Goal: Task Accomplishment & Management: Manage account settings

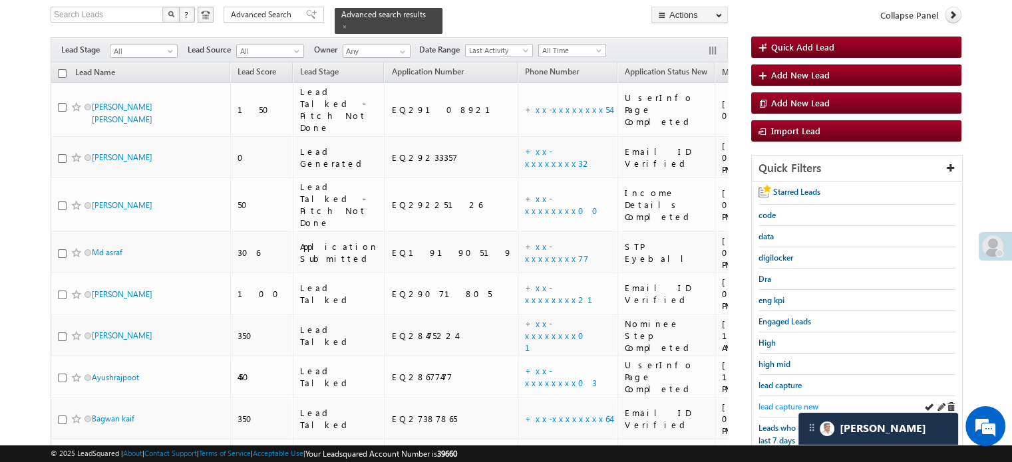
click at [796, 402] on span "lead capture new" at bounding box center [788, 407] width 60 height 10
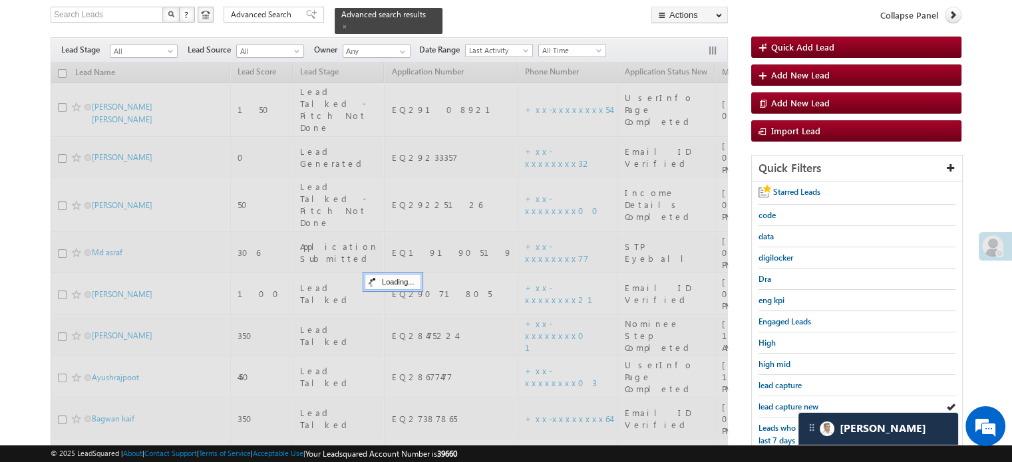
click at [797, 402] on span "lead capture new" at bounding box center [788, 407] width 60 height 10
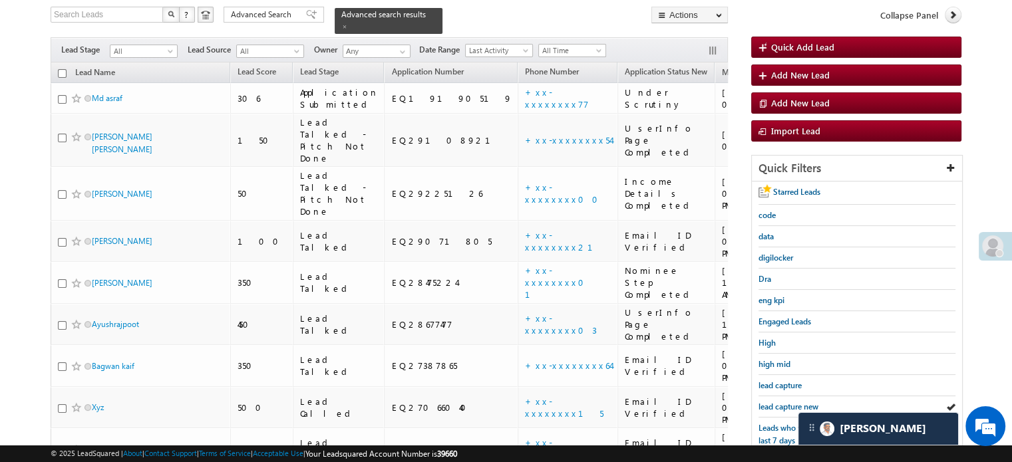
click at [797, 402] on span "lead capture new" at bounding box center [788, 407] width 60 height 10
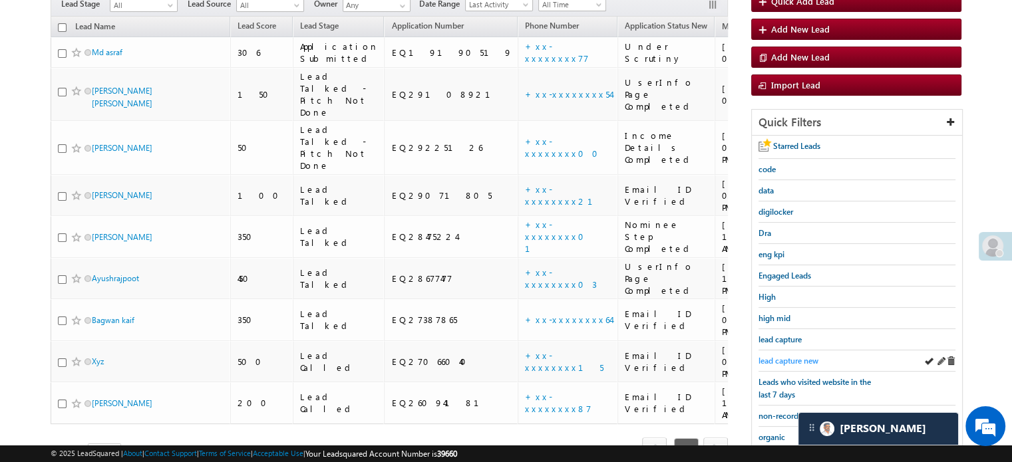
scroll to position [152, 0]
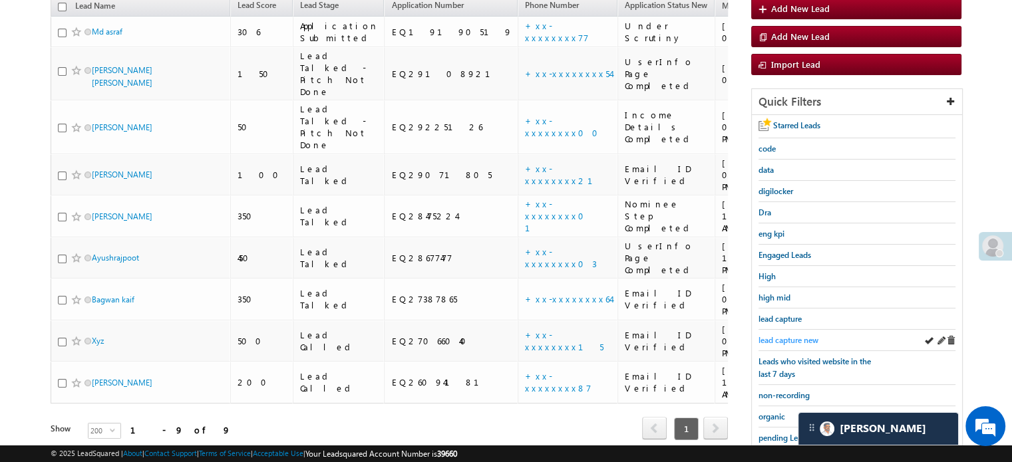
click at [799, 336] on span "lead capture new" at bounding box center [788, 340] width 60 height 10
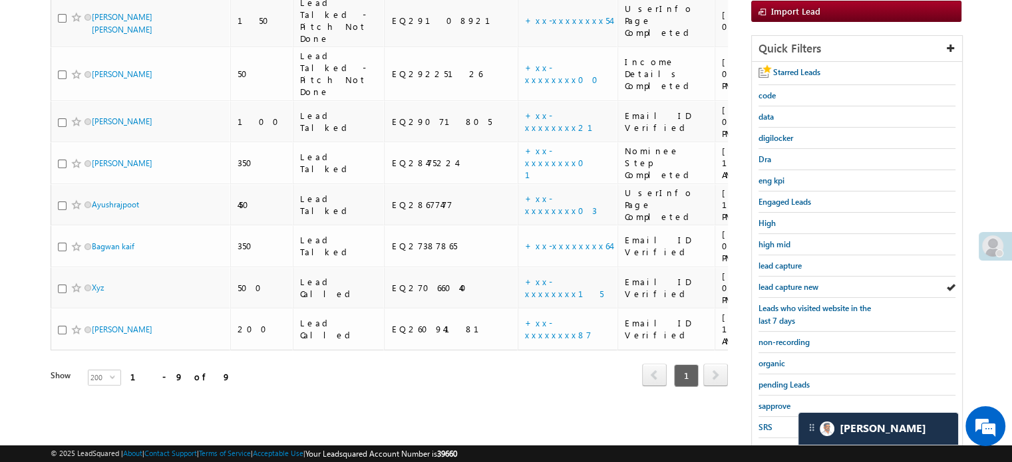
scroll to position [285, 0]
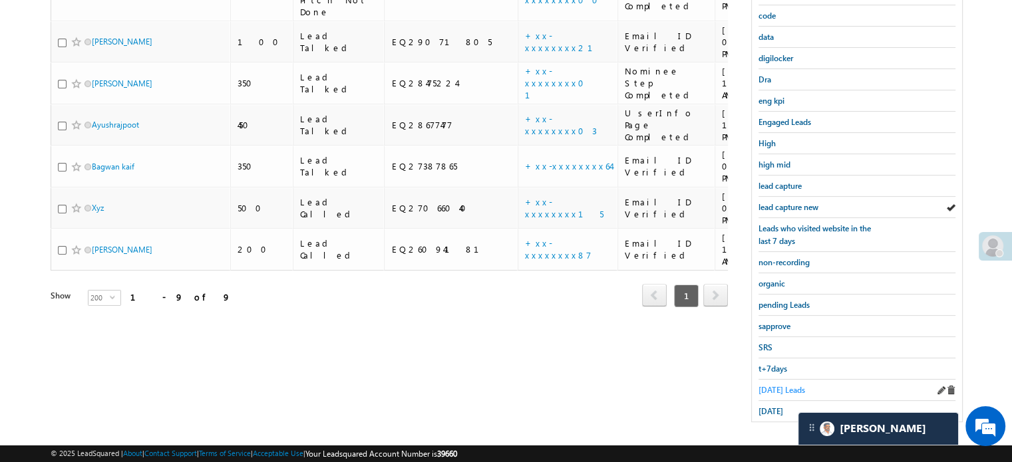
click at [773, 387] on span "Today's Leads" at bounding box center [781, 390] width 47 height 10
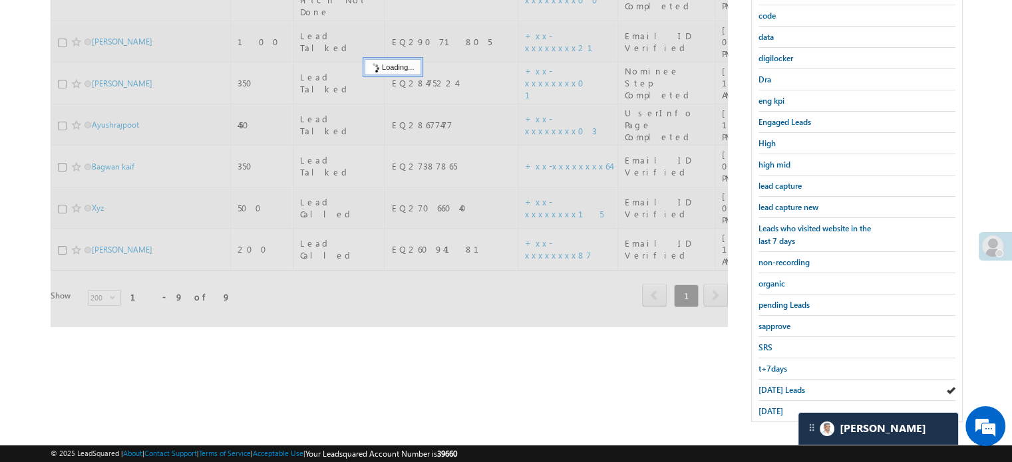
scroll to position [152, 0]
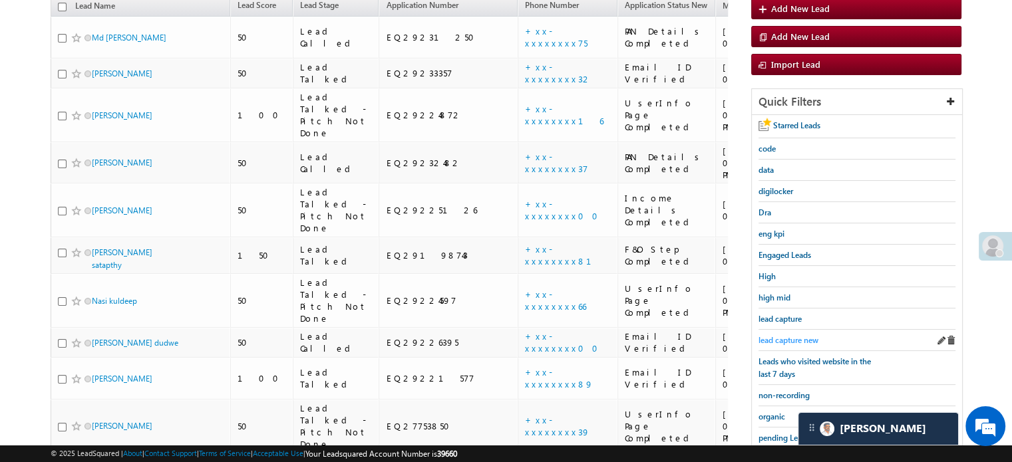
click at [788, 340] on span "lead capture new" at bounding box center [788, 340] width 60 height 10
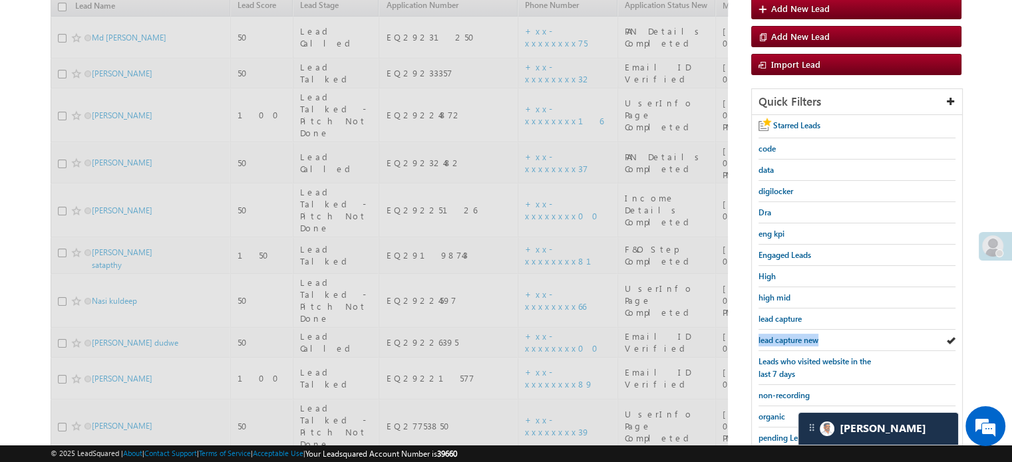
click at [788, 340] on span "lead capture new" at bounding box center [788, 340] width 60 height 10
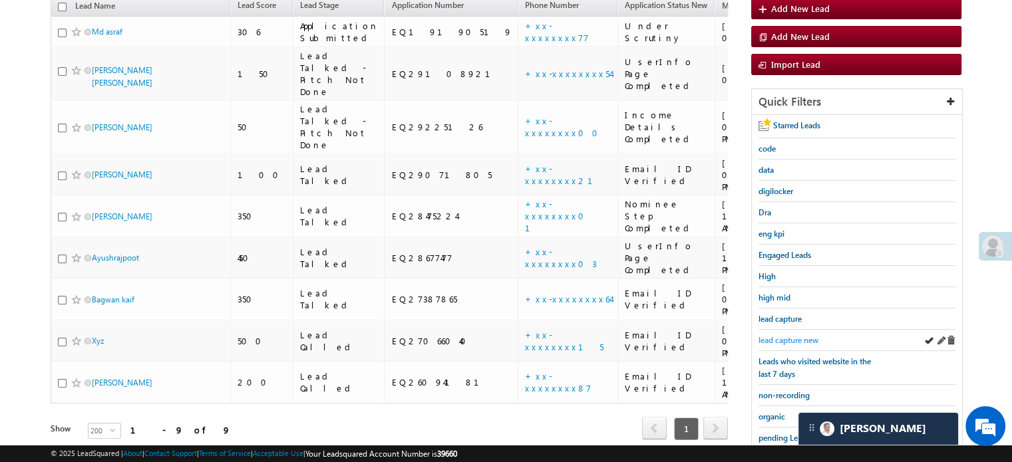
click at [769, 337] on span "lead capture new" at bounding box center [788, 340] width 60 height 10
click at [793, 335] on span "lead capture new" at bounding box center [788, 340] width 60 height 10
click at [798, 335] on span "lead capture new" at bounding box center [788, 340] width 60 height 10
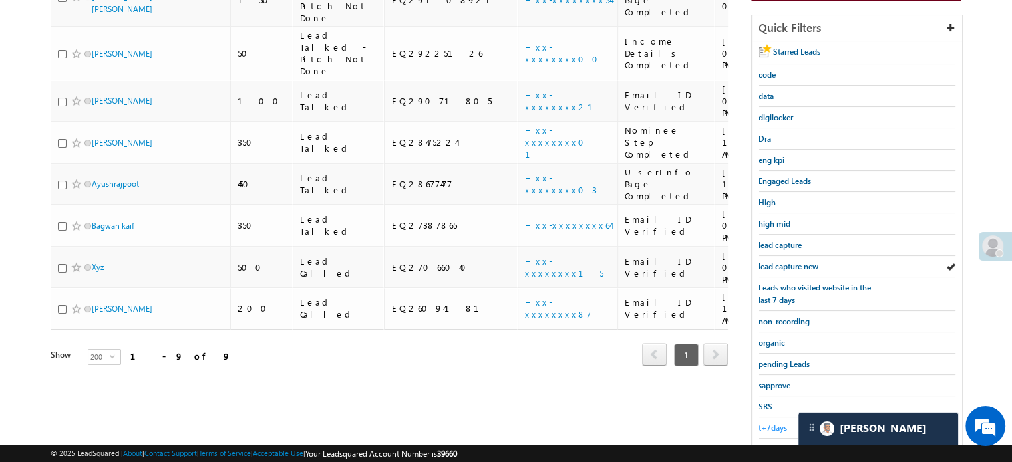
scroll to position [285, 0]
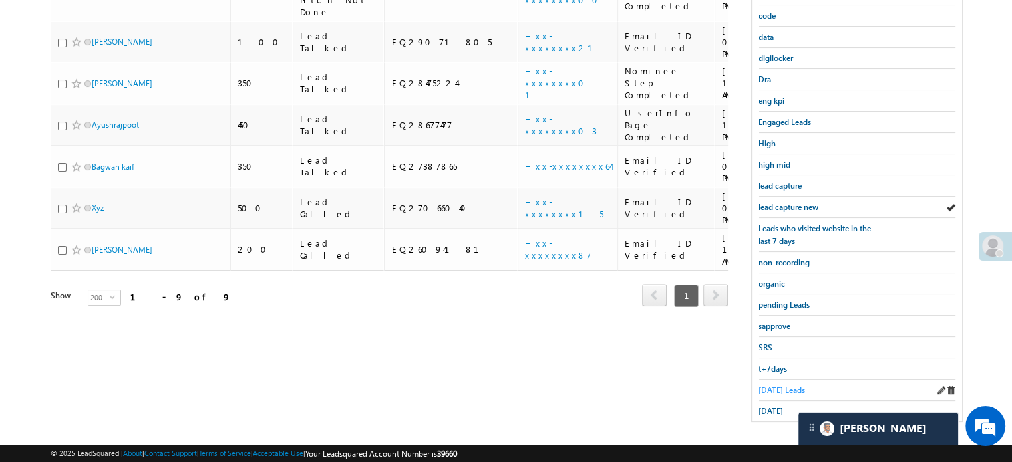
click at [777, 385] on span "[DATE] Leads" at bounding box center [781, 390] width 47 height 10
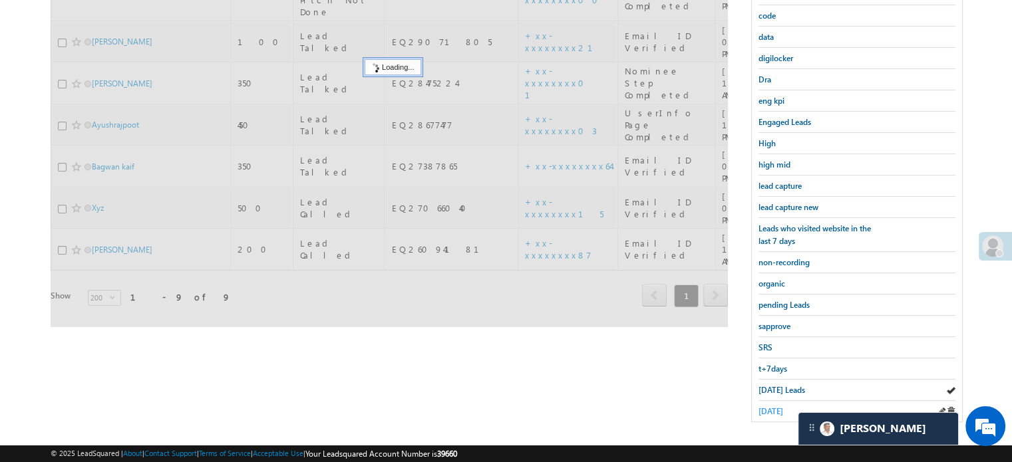
click at [774, 409] on span "[DATE]" at bounding box center [770, 411] width 25 height 10
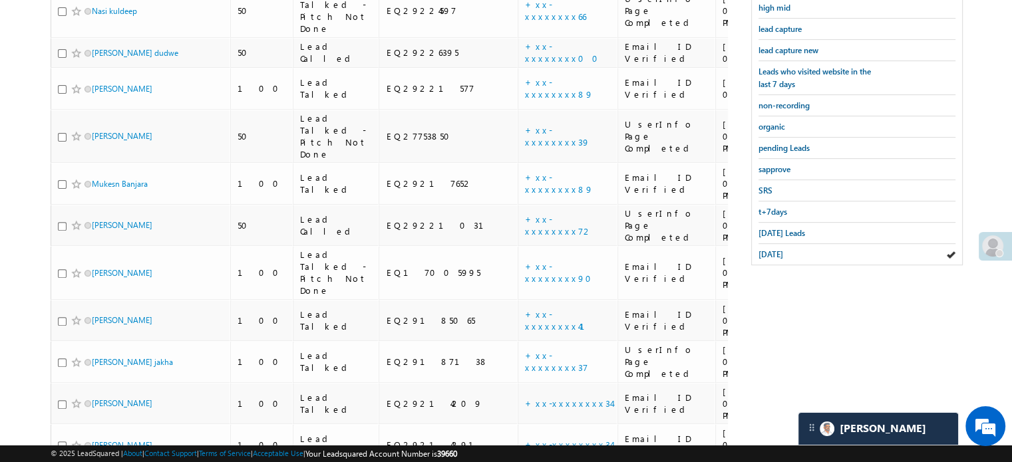
scroll to position [176, 0]
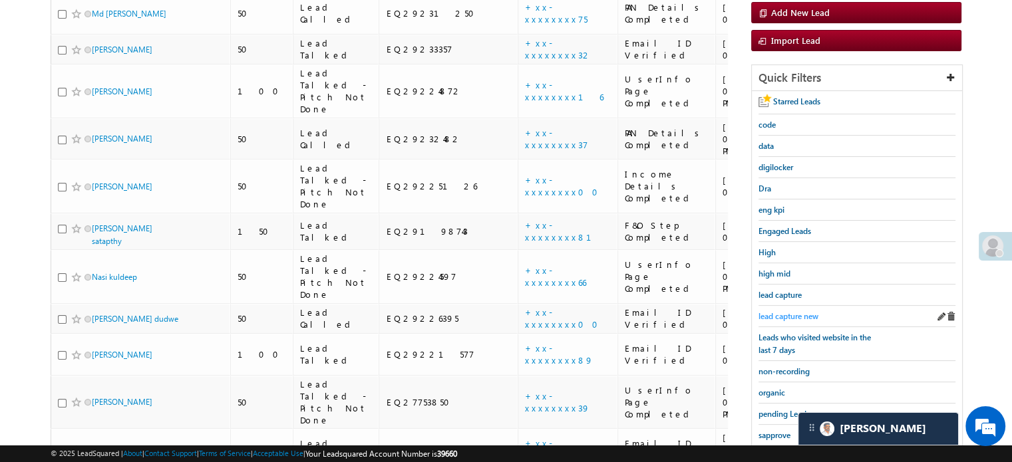
click at [782, 315] on span "lead capture new" at bounding box center [788, 316] width 60 height 10
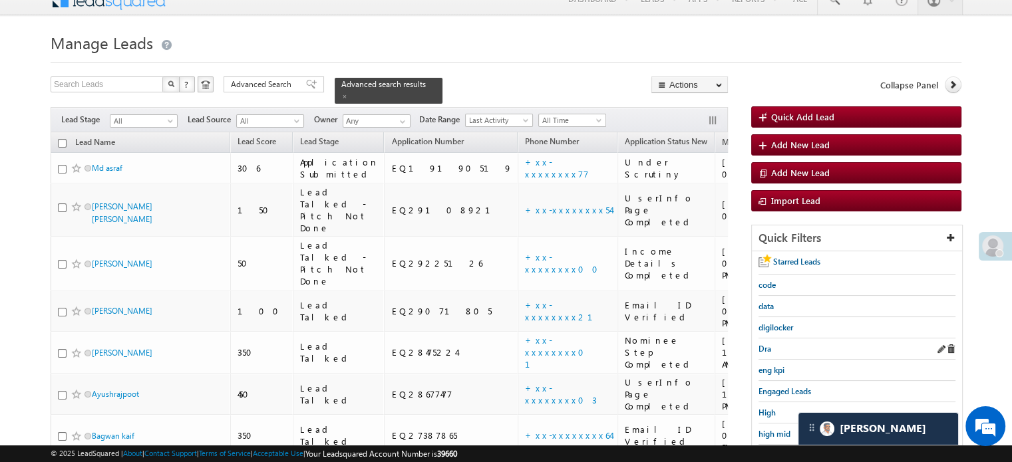
scroll to position [67, 0]
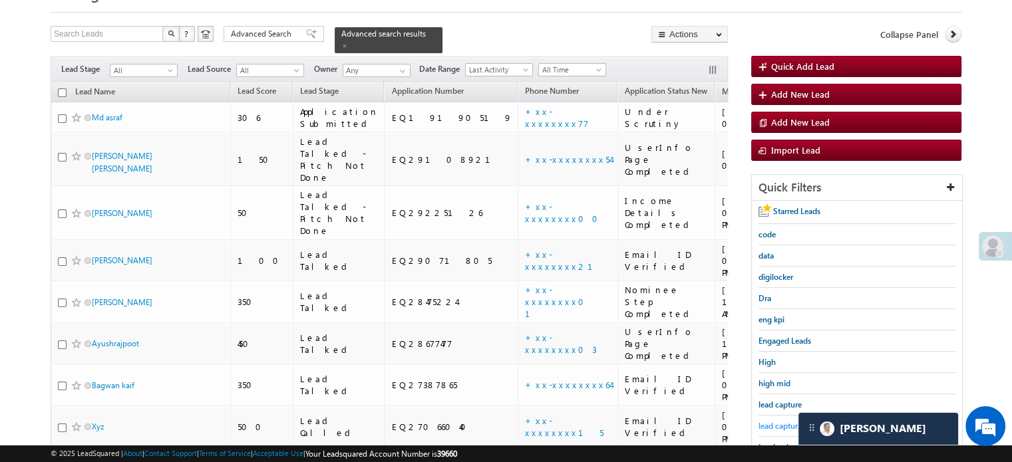
click at [779, 420] on link "lead capture new" at bounding box center [788, 426] width 60 height 13
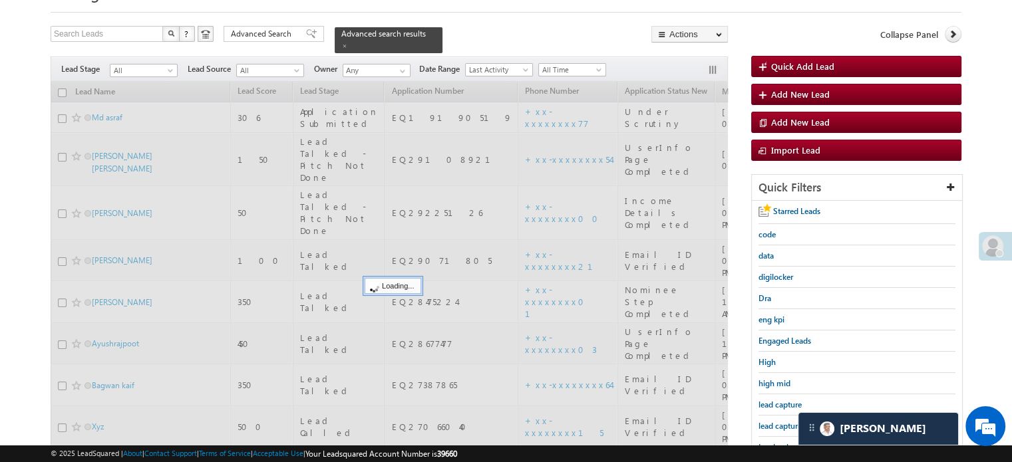
click at [778, 425] on span "lead capture new" at bounding box center [788, 426] width 60 height 10
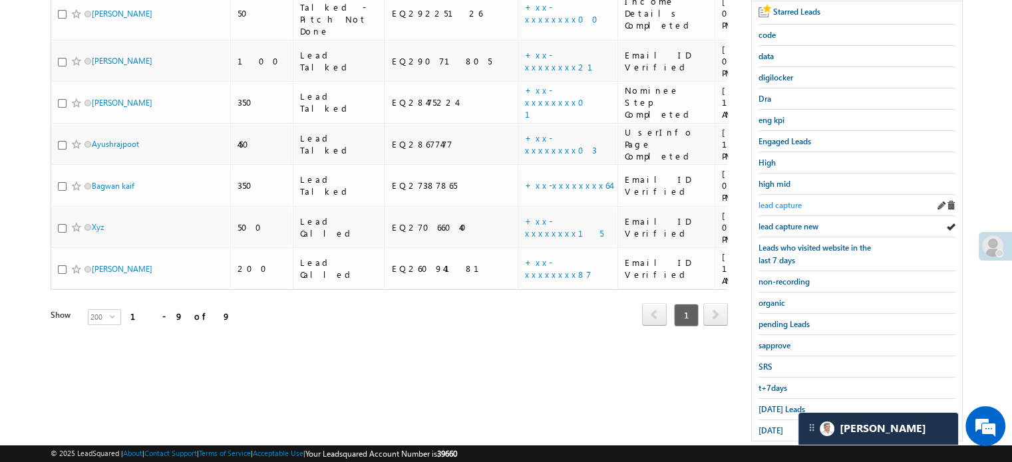
click at [766, 404] on span "[DATE] Leads" at bounding box center [781, 409] width 47 height 10
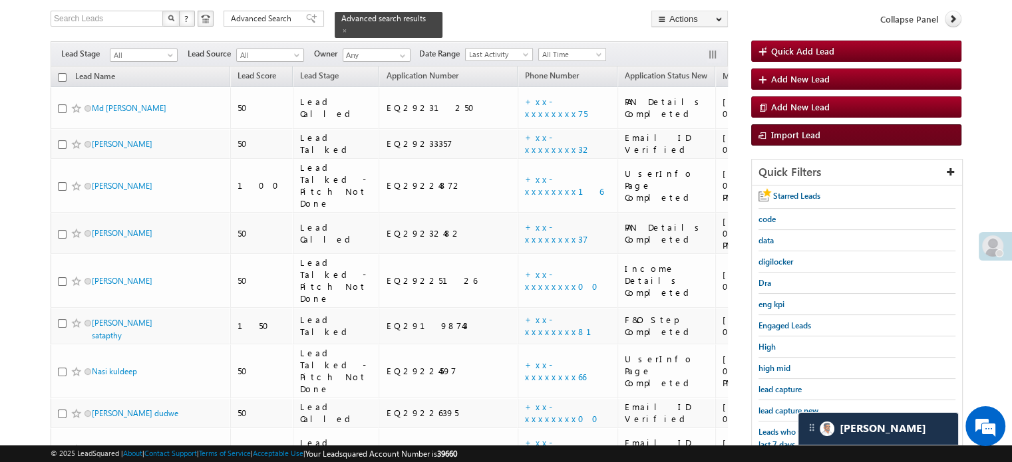
scroll to position [200, 0]
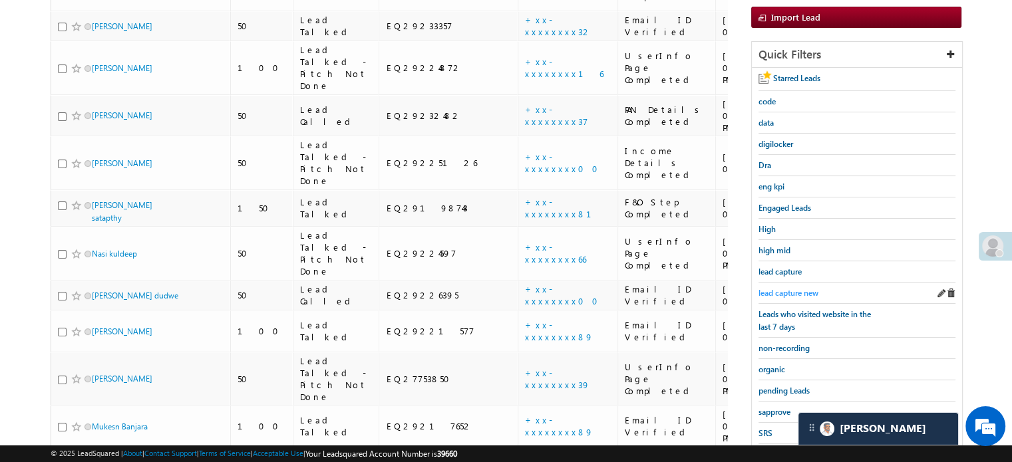
click at [793, 291] on span "lead capture new" at bounding box center [788, 293] width 60 height 10
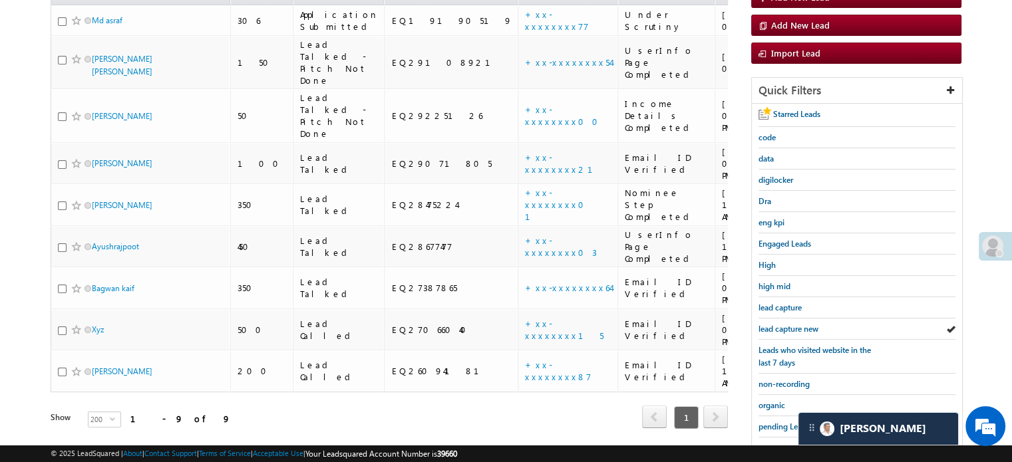
scroll to position [67, 0]
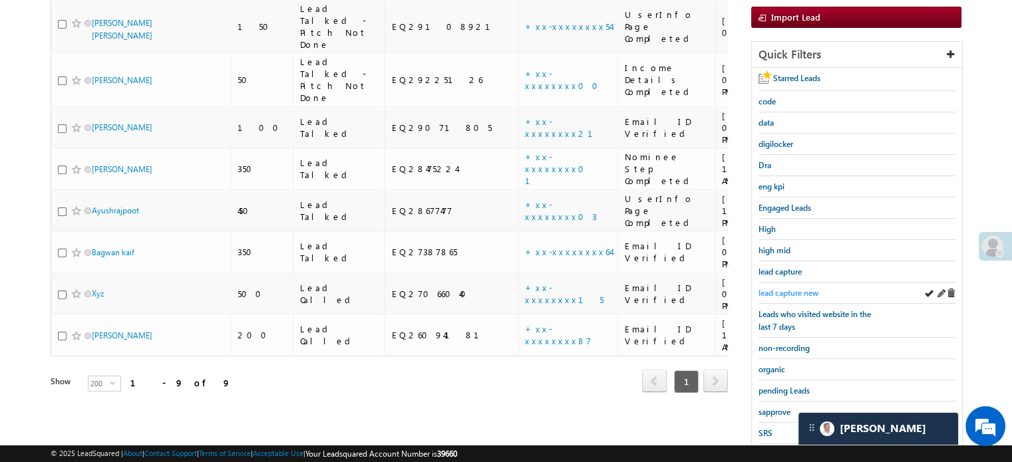
click at [771, 288] on span "lead capture new" at bounding box center [788, 293] width 60 height 10
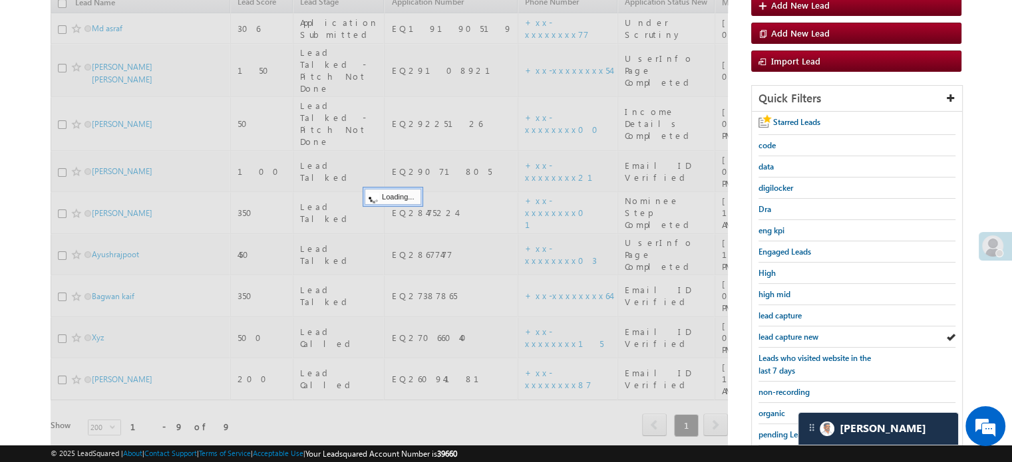
scroll to position [133, 0]
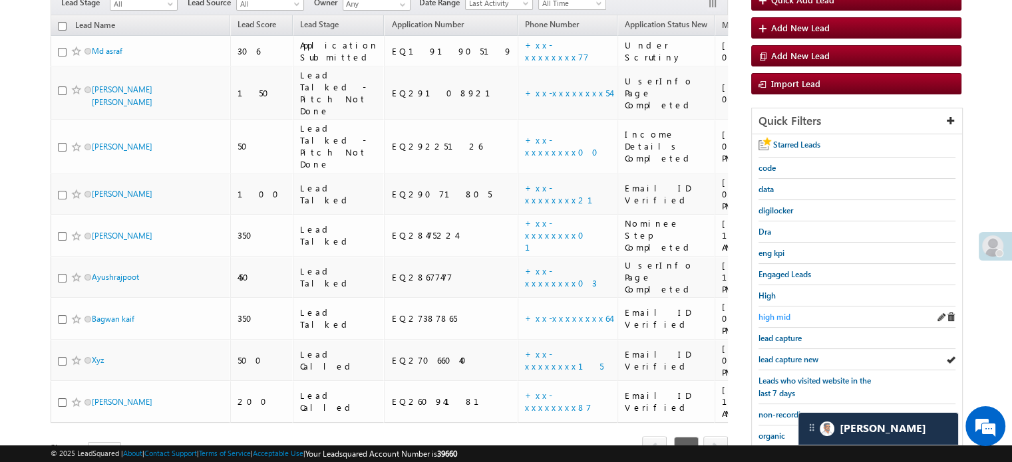
click at [765, 312] on span "high mid" at bounding box center [774, 317] width 32 height 10
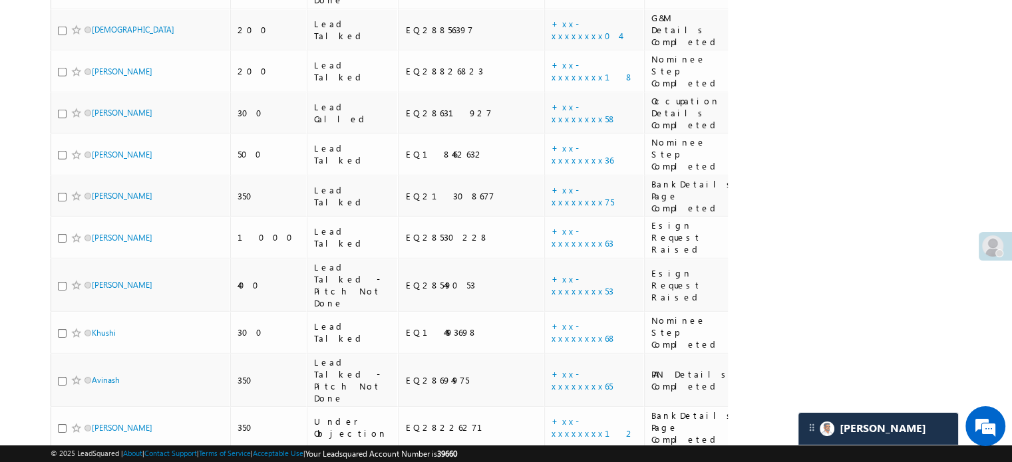
scroll to position [6887, 0]
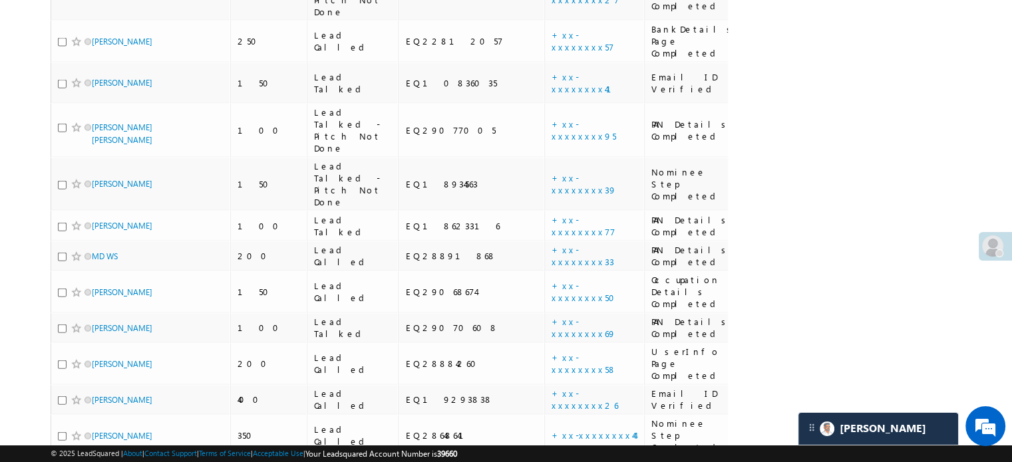
drag, startPoint x: 1017, startPoint y: 126, endPoint x: 1017, endPoint y: 112, distance: 13.3
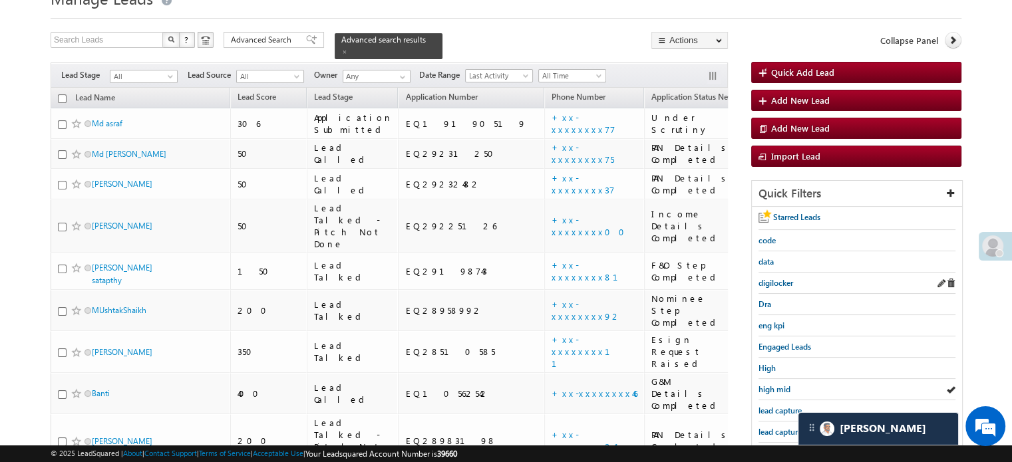
scroll to position [133, 0]
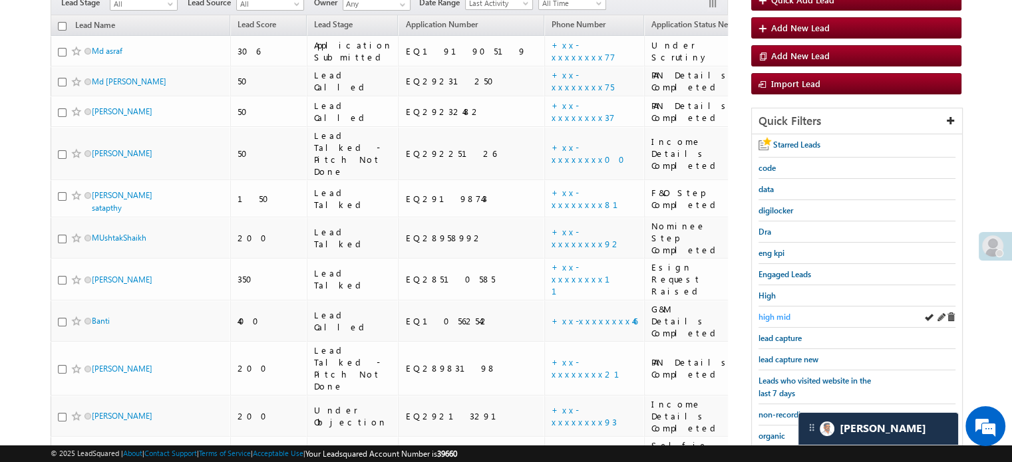
click at [783, 311] on link "high mid" at bounding box center [774, 317] width 32 height 13
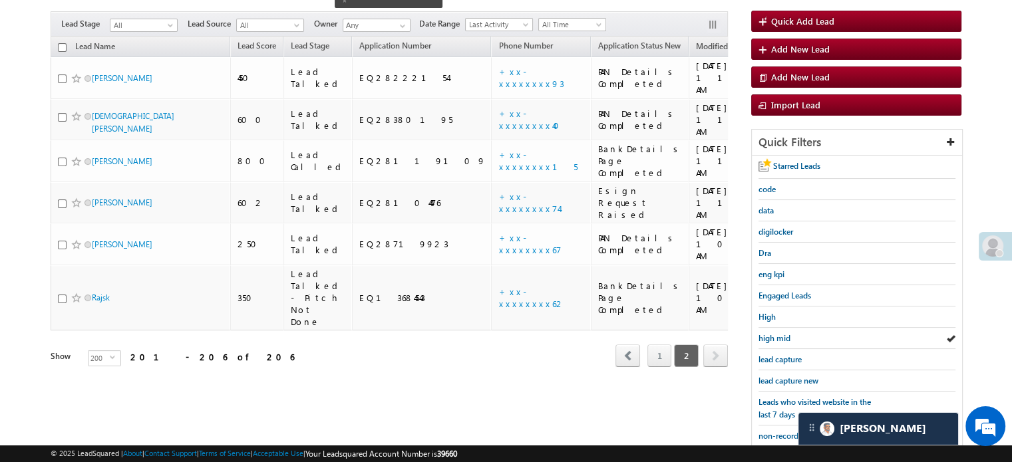
scroll to position [86, 0]
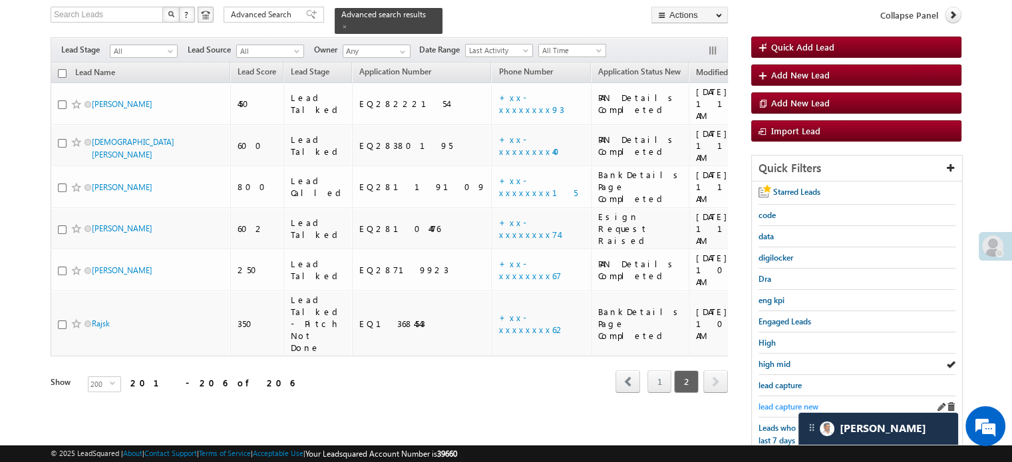
click at [765, 402] on span "lead capture new" at bounding box center [788, 407] width 60 height 10
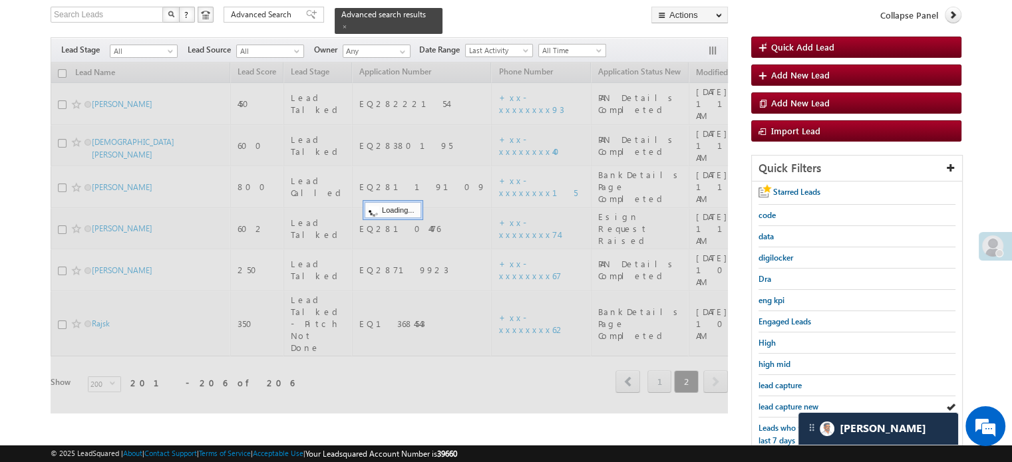
click at [765, 402] on span "lead capture new" at bounding box center [788, 407] width 60 height 10
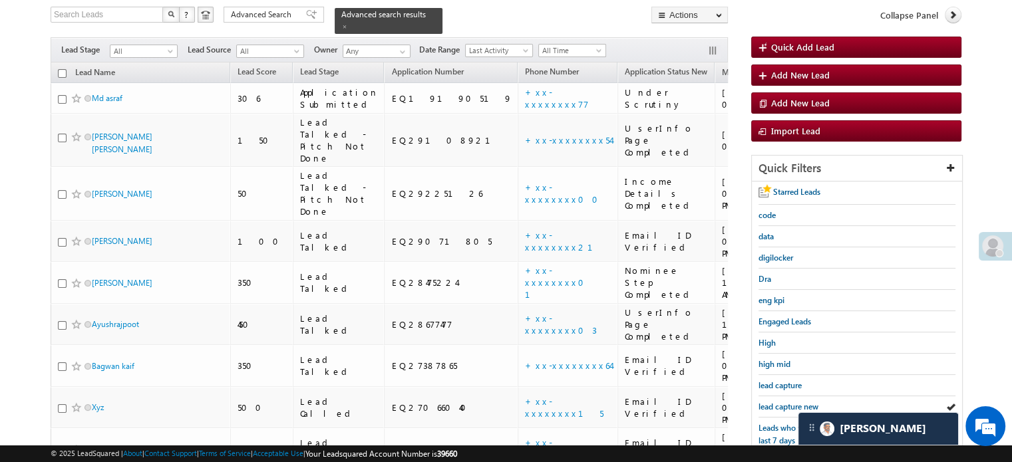
click at [765, 402] on span "lead capture new" at bounding box center [788, 407] width 60 height 10
click at [778, 402] on span "lead capture new" at bounding box center [788, 407] width 60 height 10
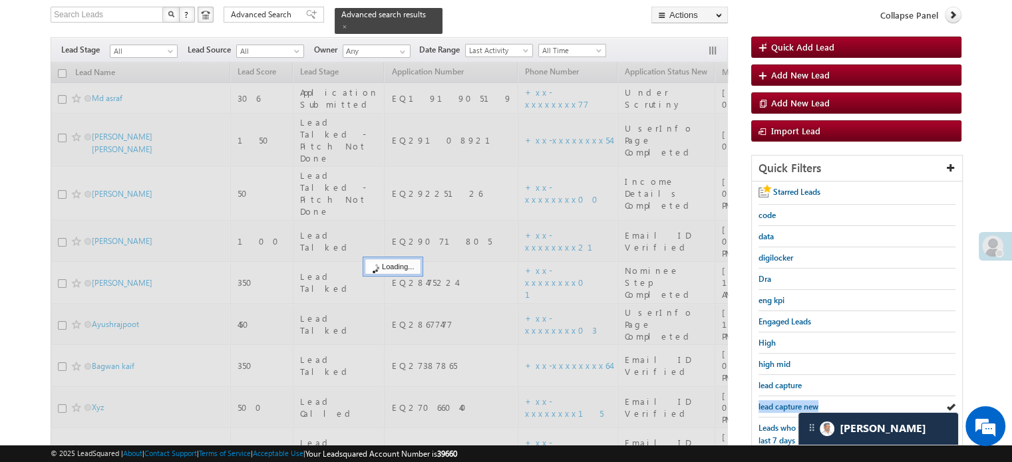
click at [778, 402] on span "lead capture new" at bounding box center [788, 407] width 60 height 10
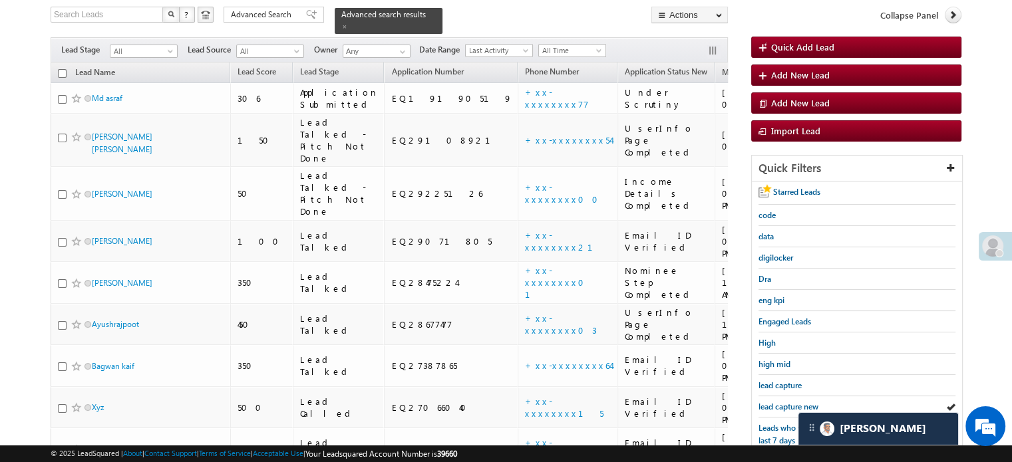
click at [778, 402] on span "lead capture new" at bounding box center [788, 407] width 60 height 10
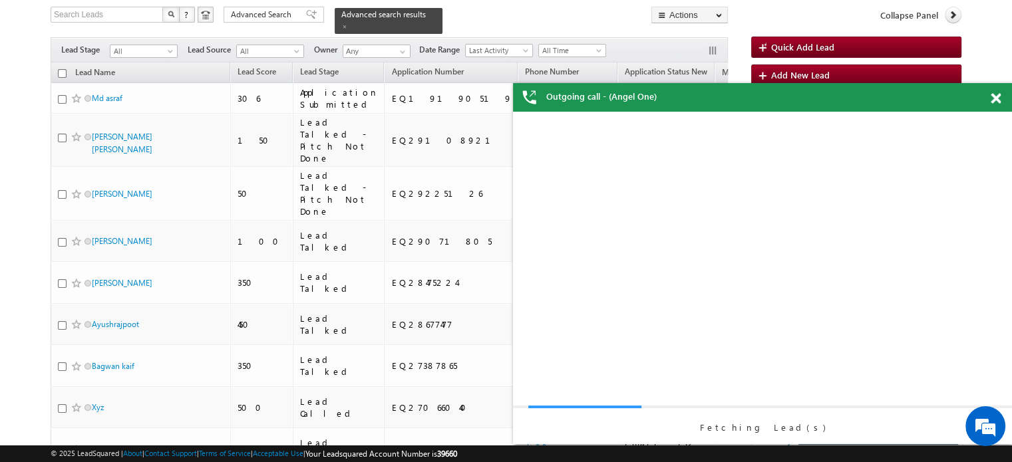
scroll to position [0, 0]
click at [1004, 98] on div at bounding box center [1003, 96] width 18 height 26
click at [995, 100] on span at bounding box center [996, 98] width 10 height 11
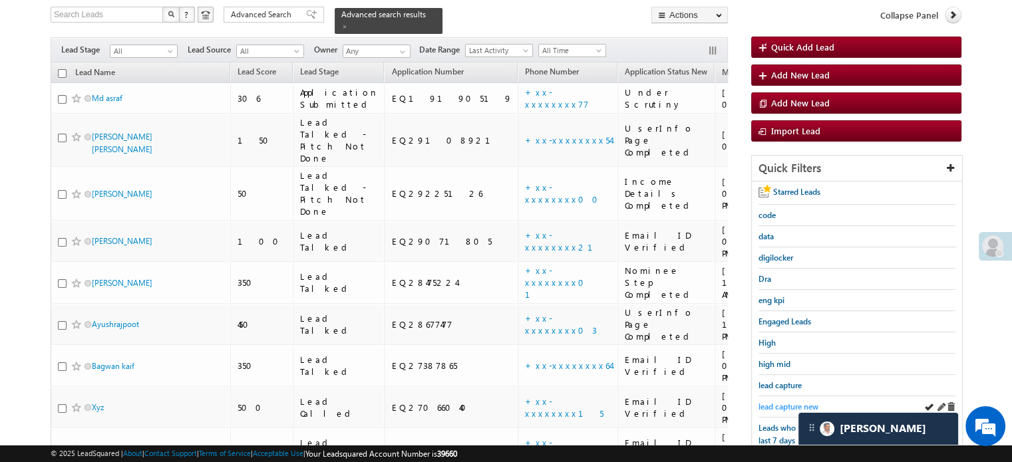
click at [794, 402] on span "lead capture new" at bounding box center [788, 407] width 60 height 10
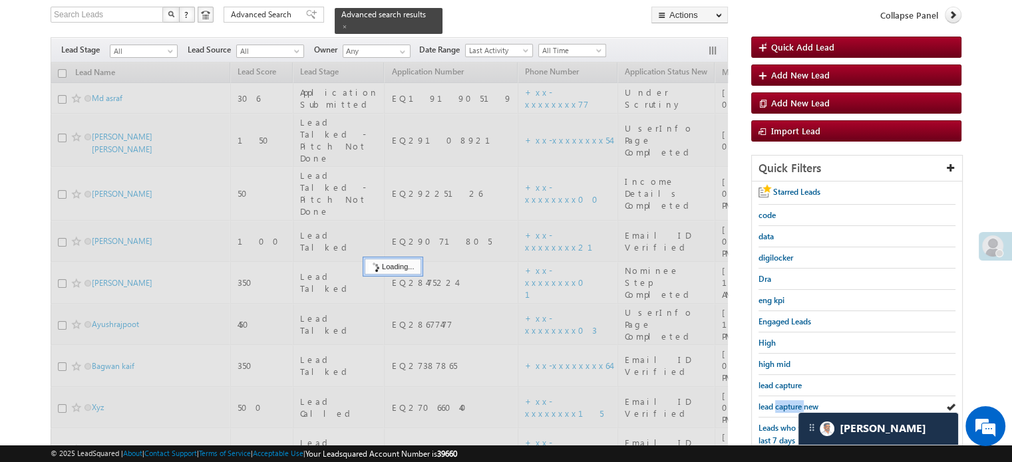
click at [794, 402] on span "lead capture new" at bounding box center [788, 407] width 60 height 10
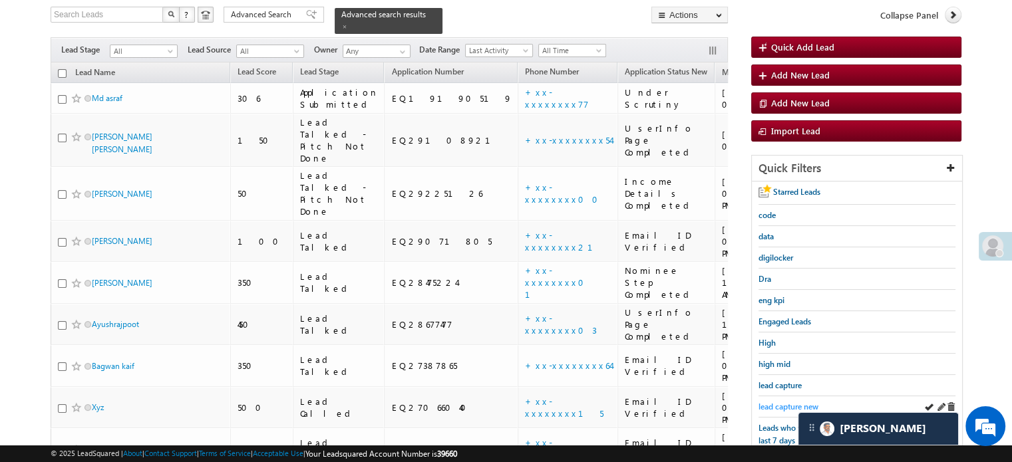
click at [783, 402] on span "lead capture new" at bounding box center [788, 407] width 60 height 10
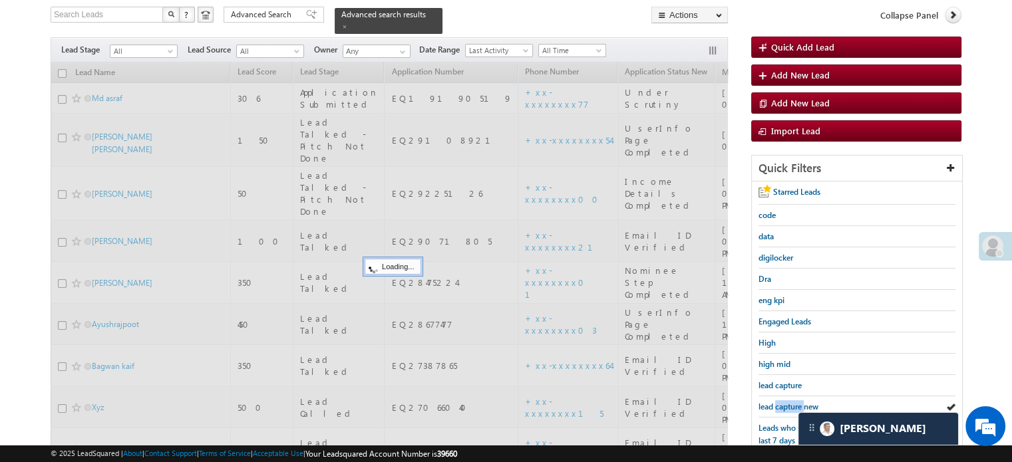
click at [783, 402] on span "lead capture new" at bounding box center [788, 407] width 60 height 10
click at [782, 406] on span "lead capture new" at bounding box center [788, 407] width 60 height 10
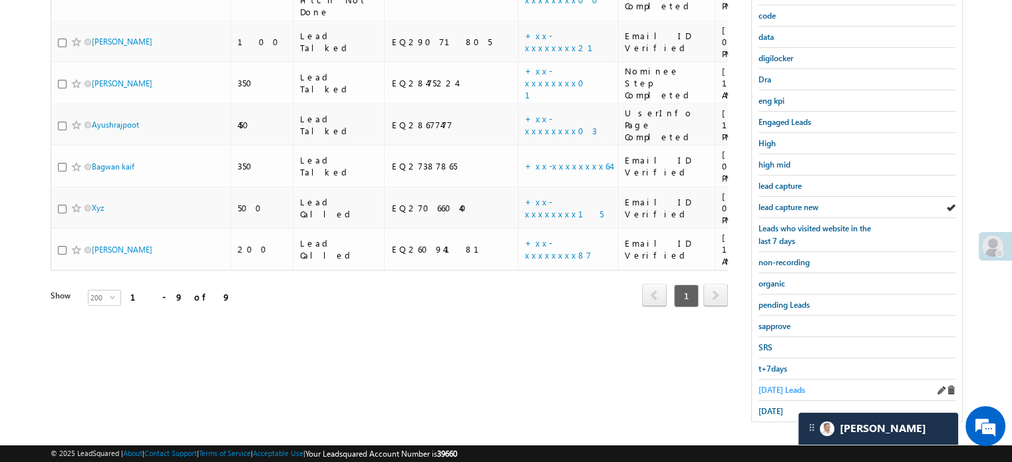
click at [774, 386] on span "[DATE] Leads" at bounding box center [781, 390] width 47 height 10
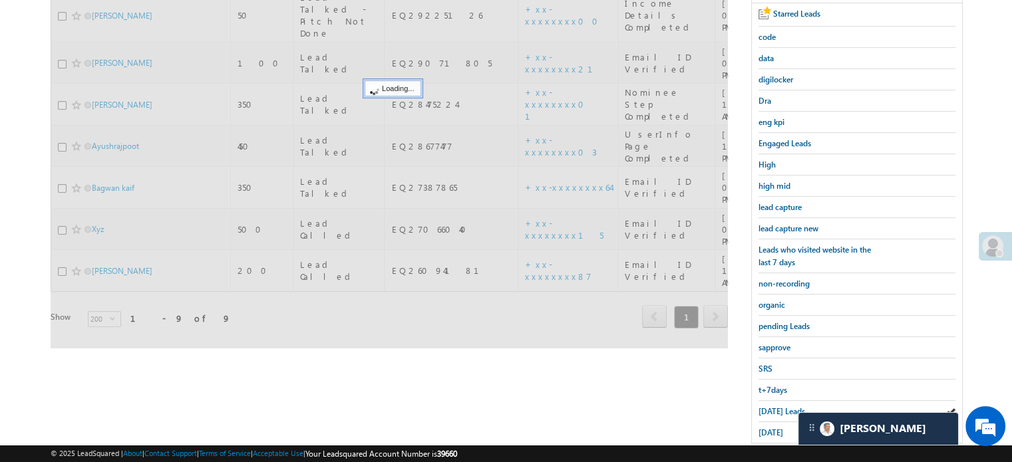
scroll to position [152, 0]
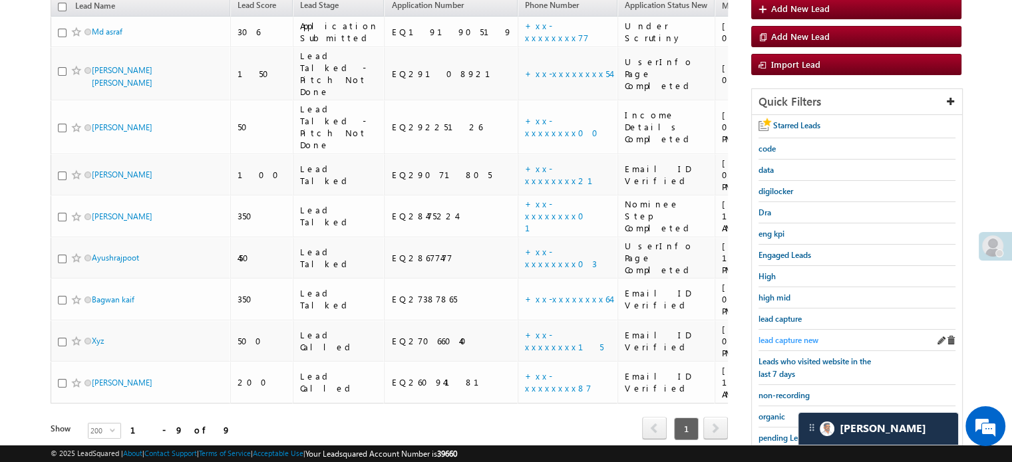
click at [794, 337] on span "lead capture new" at bounding box center [788, 340] width 60 height 10
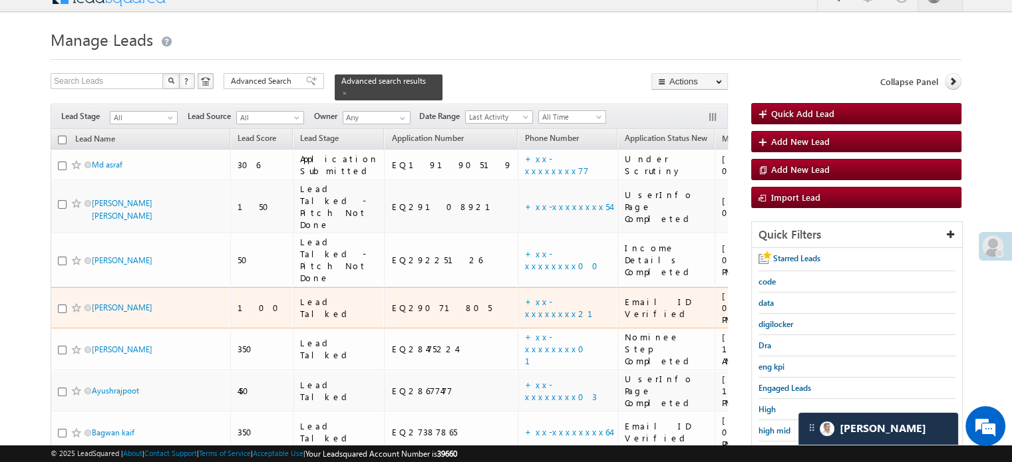
scroll to position [219, 0]
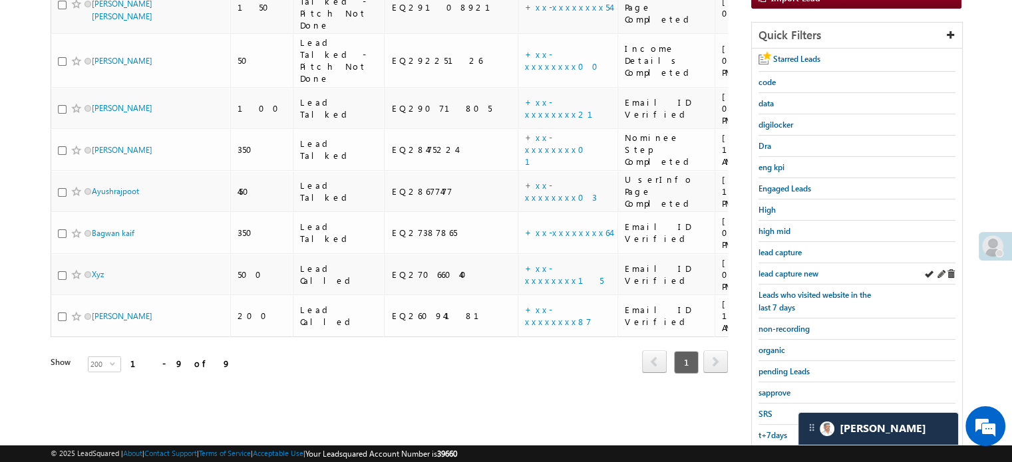
click at [790, 277] on div "lead capture new" at bounding box center [856, 273] width 197 height 21
click at [792, 275] on span "lead capture new" at bounding box center [788, 274] width 60 height 10
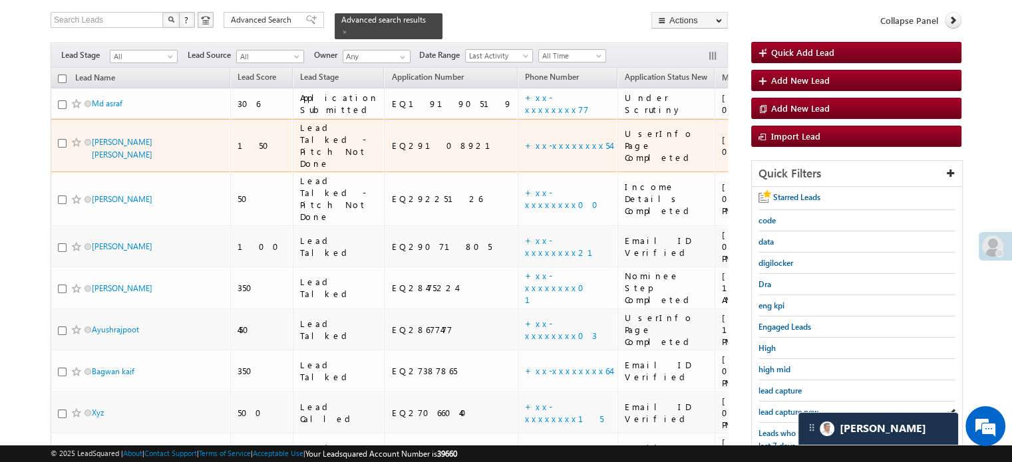
scroll to position [152, 0]
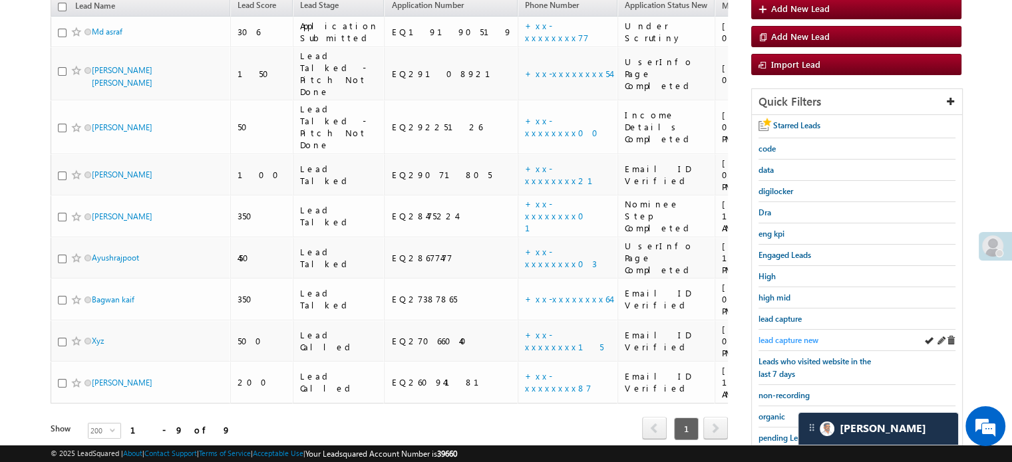
click at [786, 335] on span "lead capture new" at bounding box center [788, 340] width 60 height 10
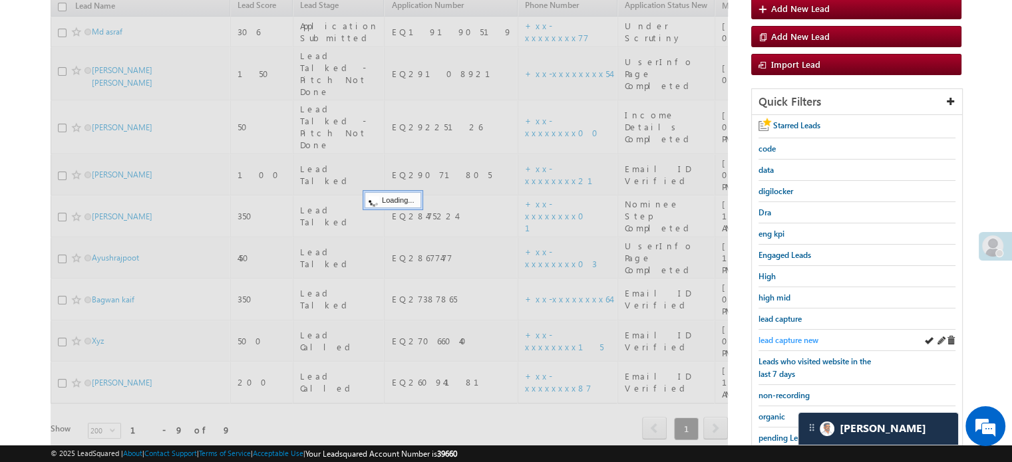
click at [788, 335] on span "lead capture new" at bounding box center [788, 340] width 60 height 10
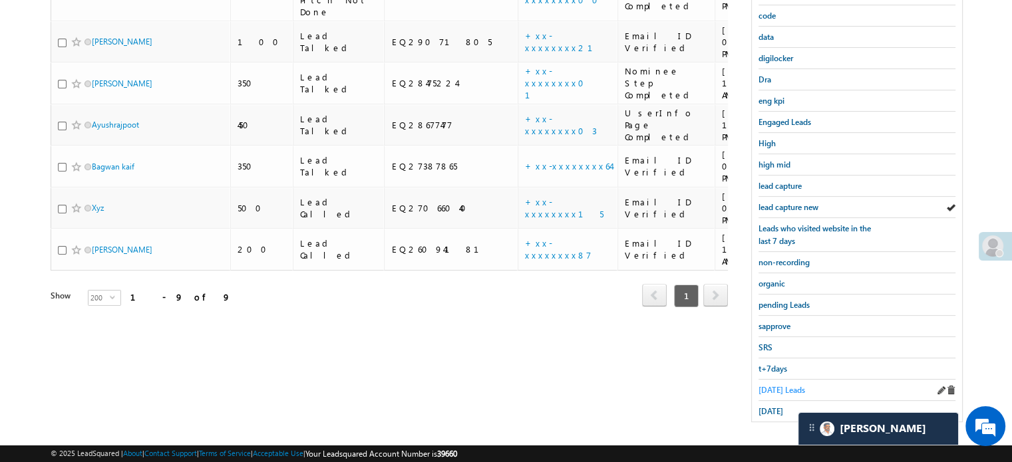
click at [790, 385] on span "[DATE] Leads" at bounding box center [781, 390] width 47 height 10
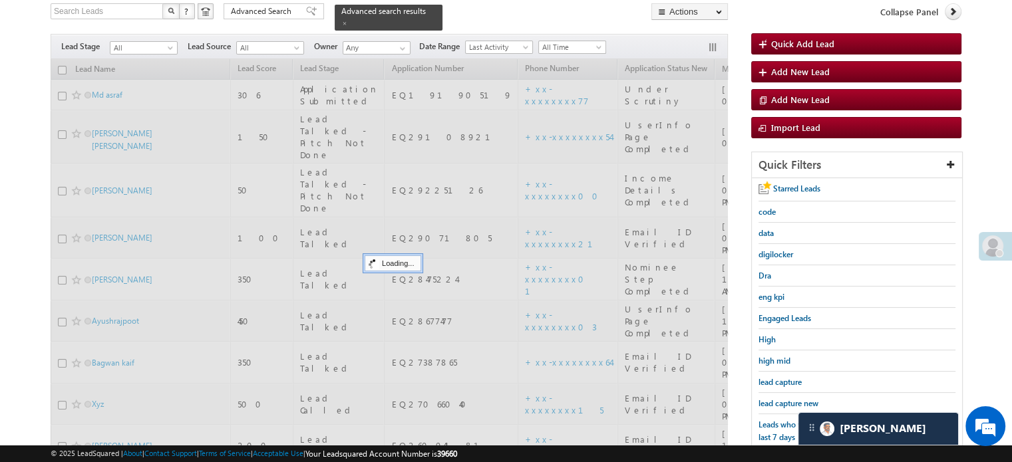
scroll to position [86, 0]
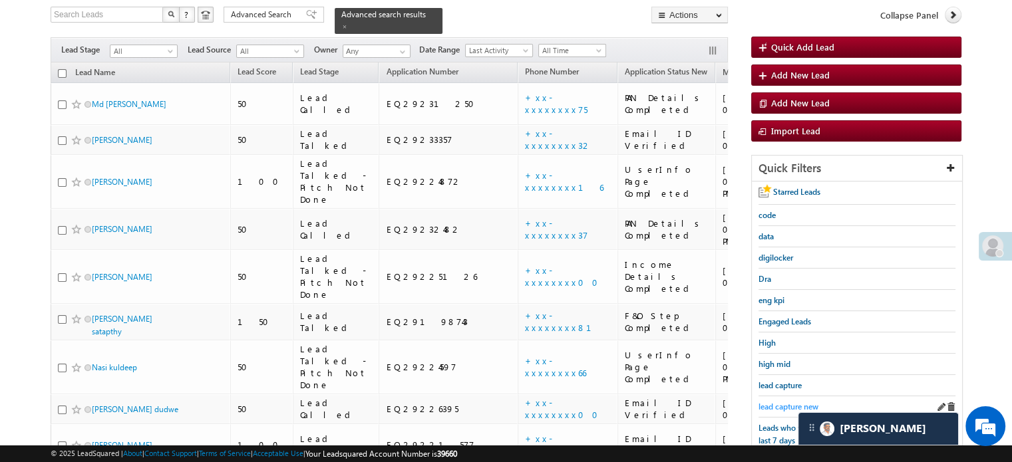
click at [780, 402] on span "lead capture new" at bounding box center [788, 407] width 60 height 10
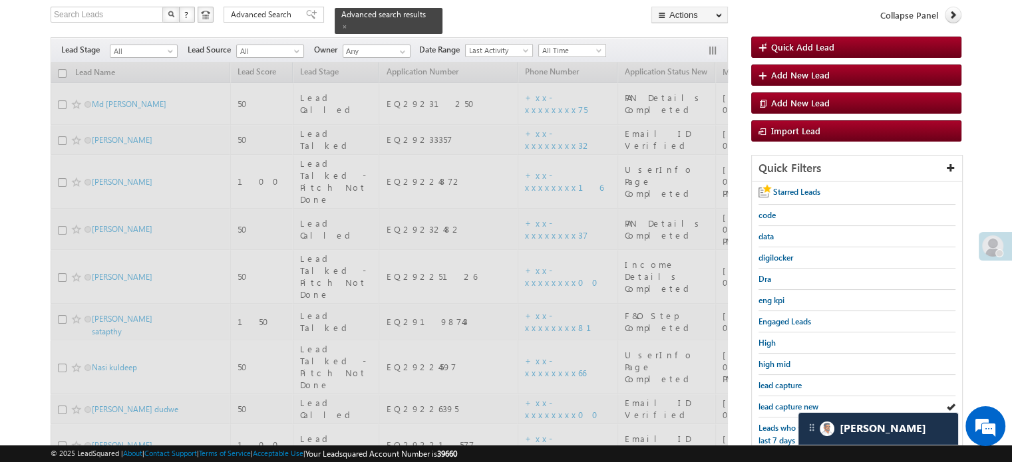
click at [780, 402] on span "lead capture new" at bounding box center [788, 407] width 60 height 10
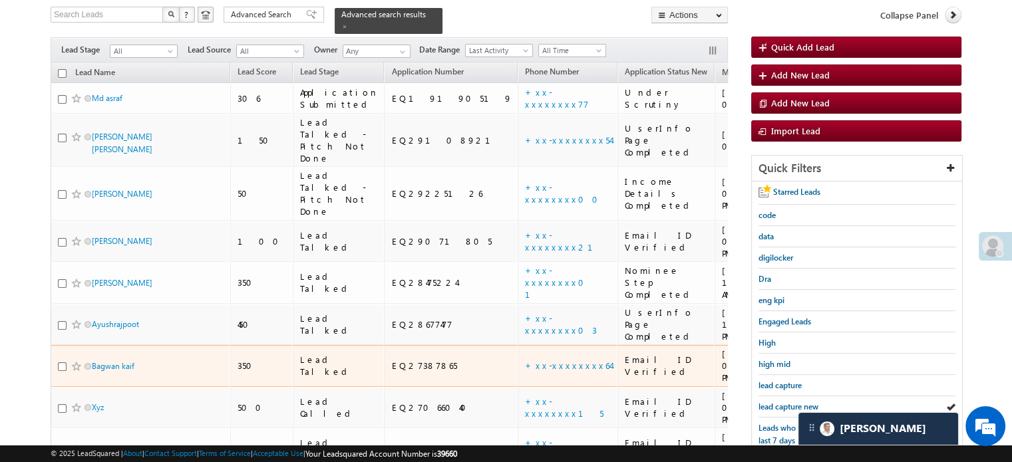
scroll to position [285, 0]
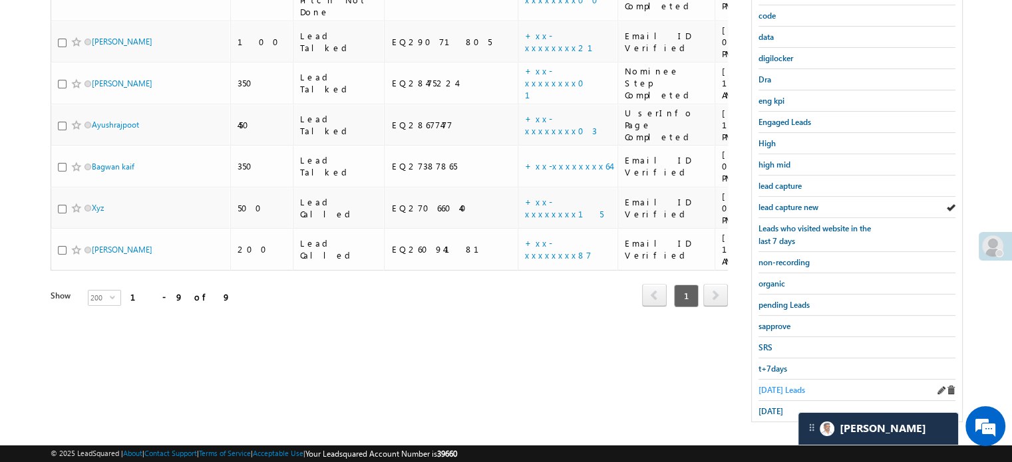
click at [762, 385] on span "[DATE] Leads" at bounding box center [781, 390] width 47 height 10
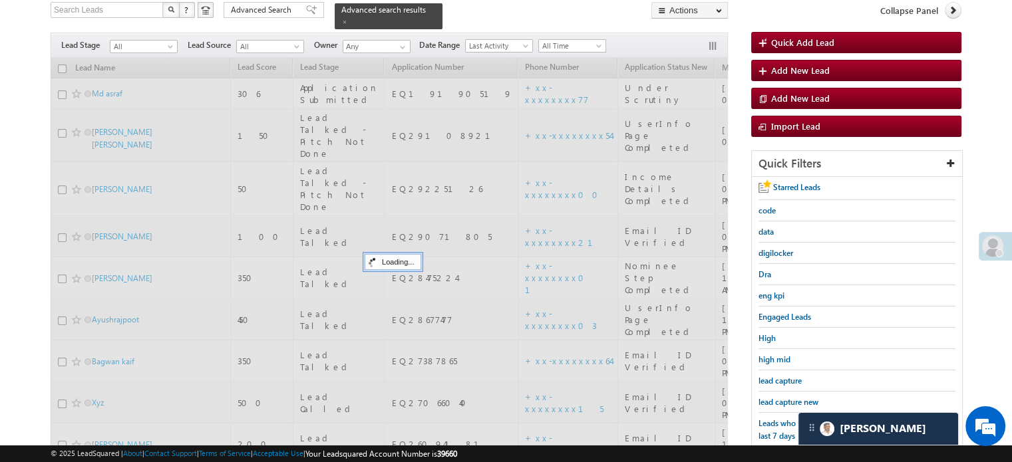
scroll to position [86, 0]
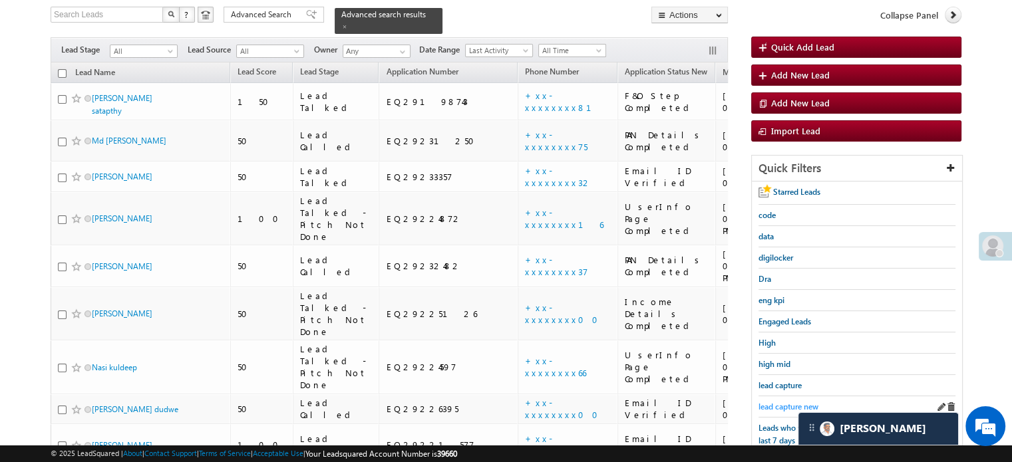
click at [765, 402] on span "lead capture new" at bounding box center [788, 407] width 60 height 10
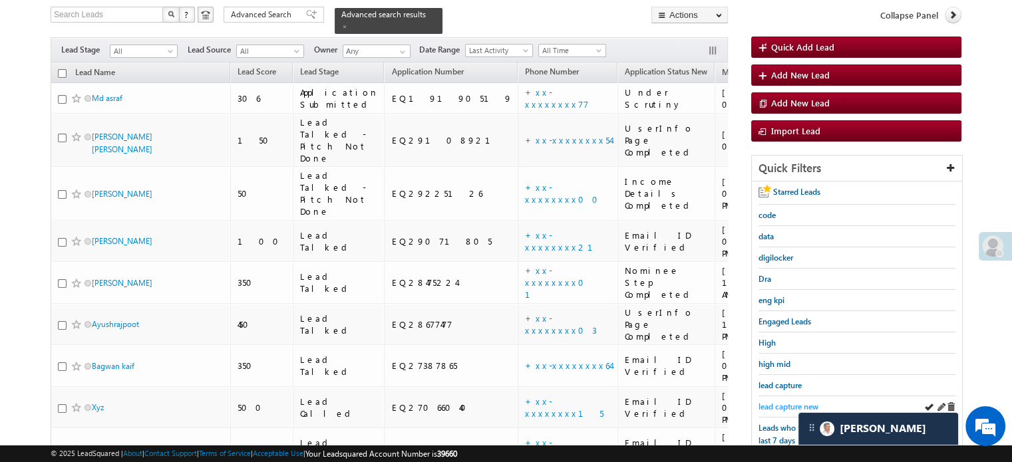
click at [801, 406] on span "lead capture new" at bounding box center [788, 407] width 60 height 10
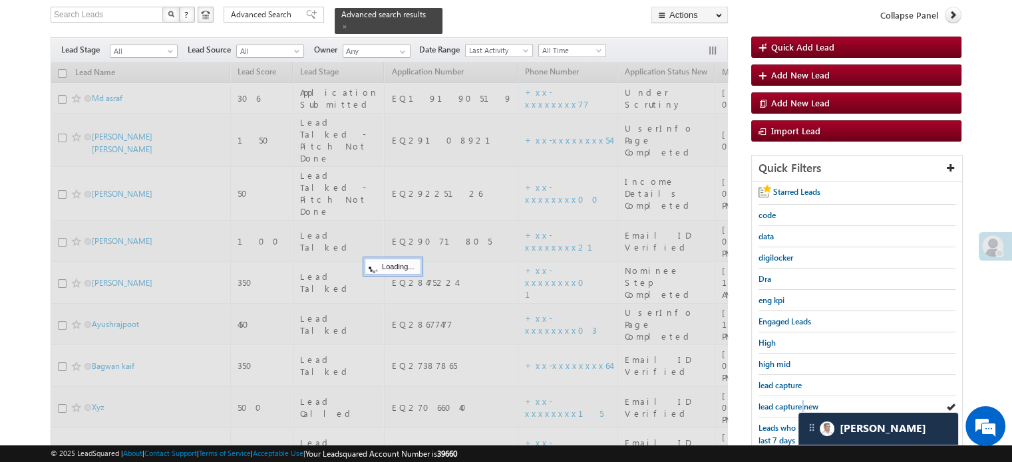
click at [801, 406] on span "lead capture new" at bounding box center [788, 407] width 60 height 10
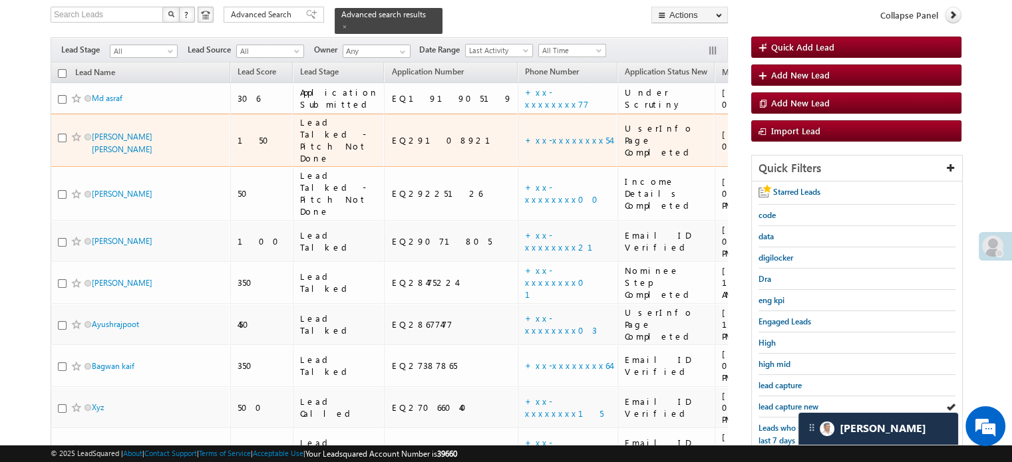
click at [518, 124] on td "+xx-xxxxxxxx54" at bounding box center [568, 141] width 100 height 54
click at [525, 136] on link "+xx-xxxxxxxx54" at bounding box center [568, 139] width 86 height 11
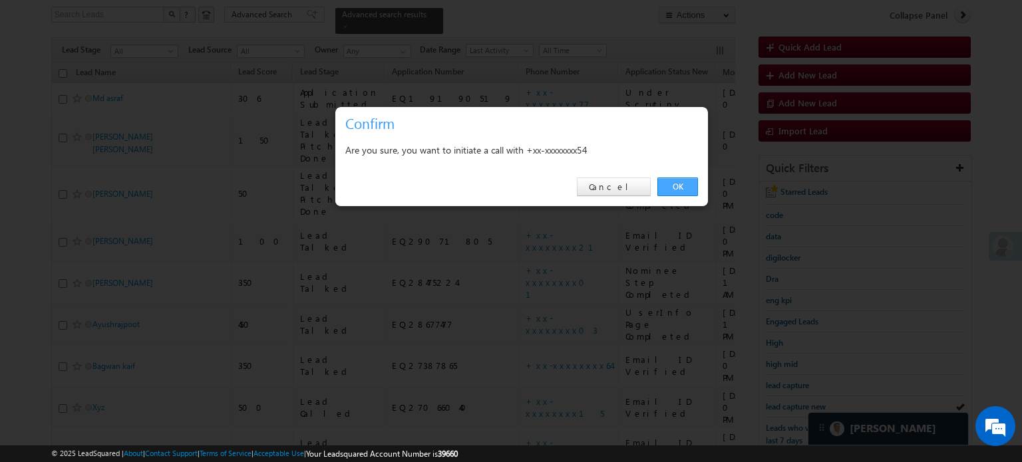
click at [691, 188] on link "OK" at bounding box center [677, 187] width 41 height 19
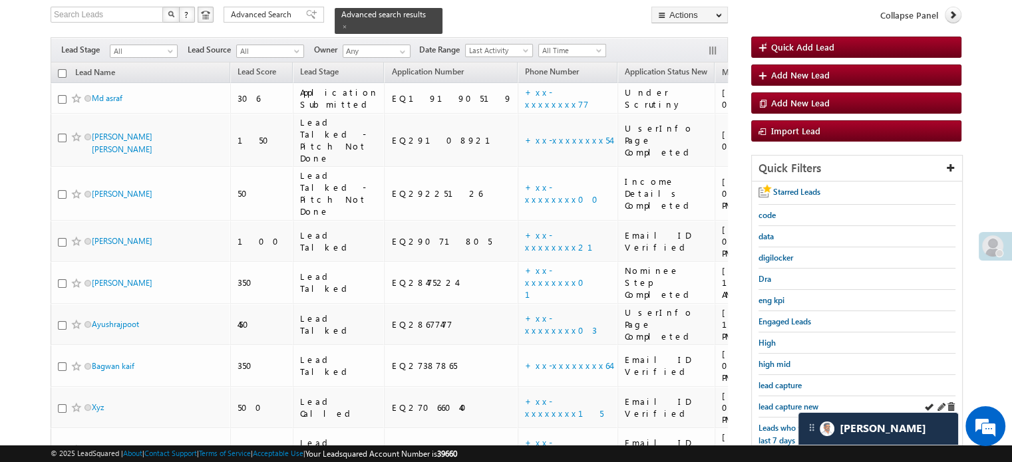
click at [779, 396] on div "lead capture new" at bounding box center [856, 406] width 197 height 21
click at [782, 402] on span "lead capture new" at bounding box center [788, 407] width 60 height 10
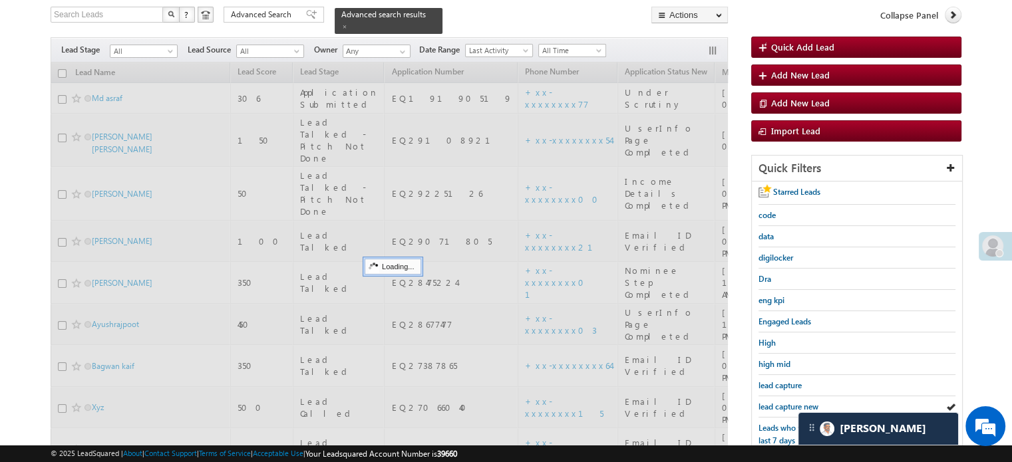
click at [782, 402] on span "lead capture new" at bounding box center [788, 407] width 60 height 10
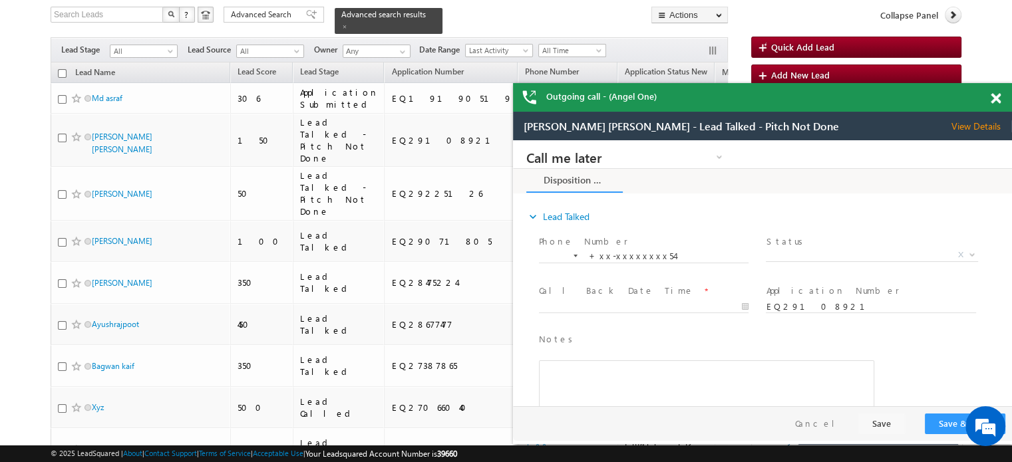
scroll to position [0, 0]
click at [996, 96] on span at bounding box center [996, 98] width 10 height 11
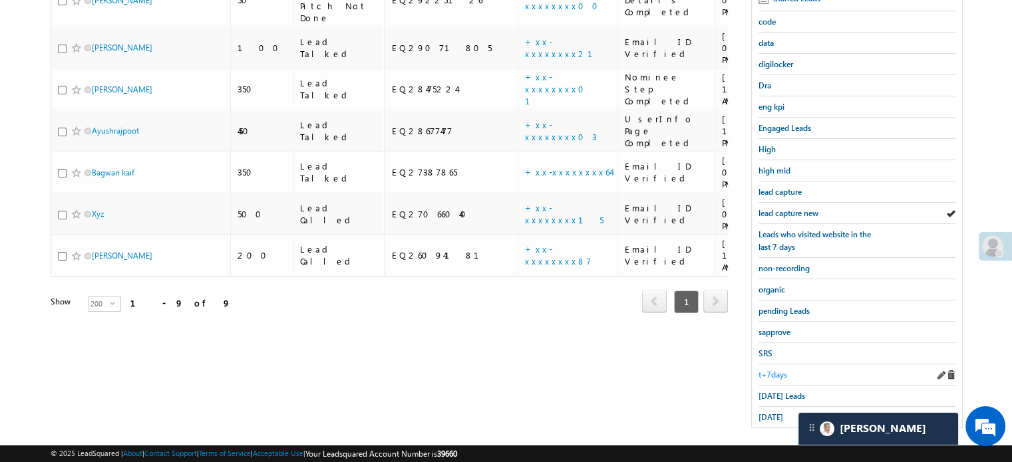
scroll to position [285, 0]
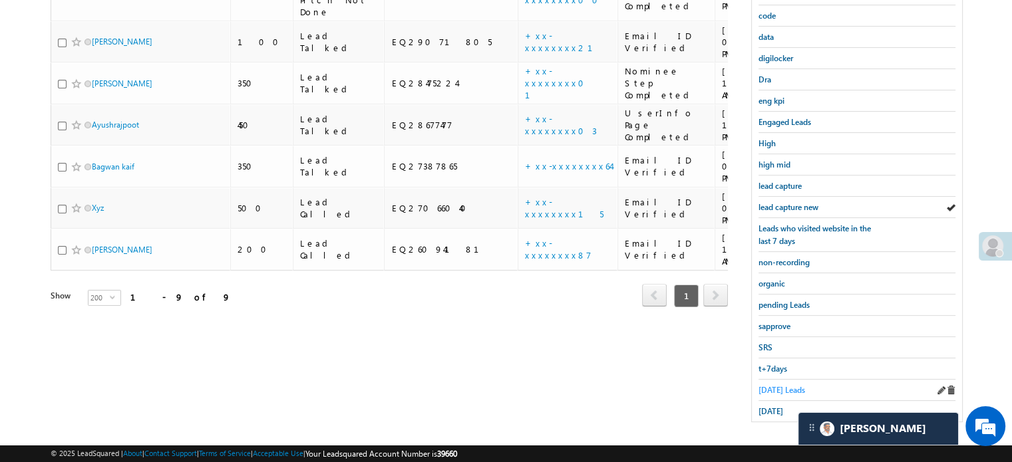
click at [777, 385] on span "[DATE] Leads" at bounding box center [781, 390] width 47 height 10
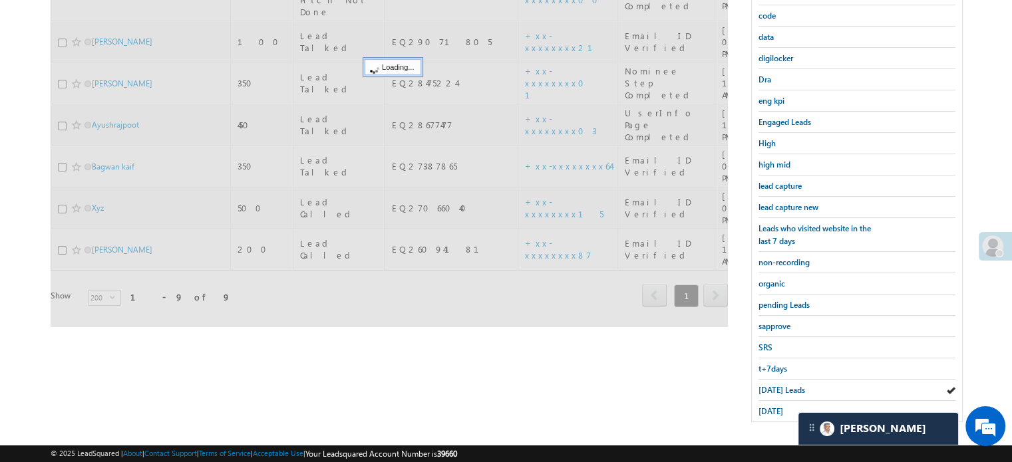
click at [777, 385] on span "[DATE] Leads" at bounding box center [781, 390] width 47 height 10
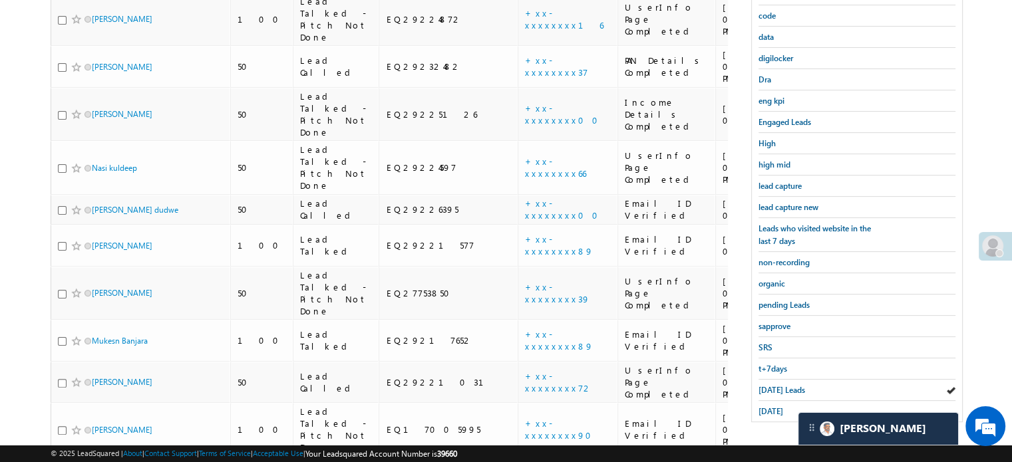
scroll to position [86, 0]
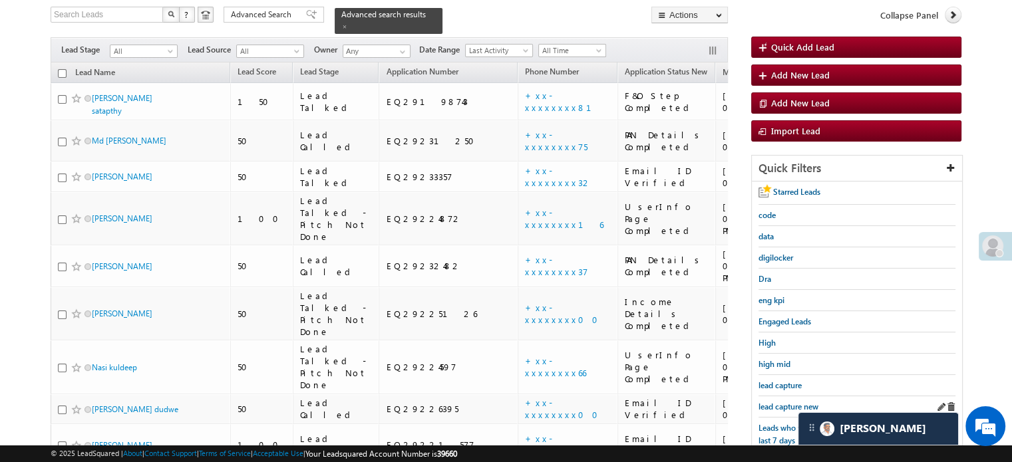
click at [768, 396] on div "lead capture new" at bounding box center [856, 406] width 197 height 21
click at [772, 402] on span "lead capture new" at bounding box center [788, 407] width 60 height 10
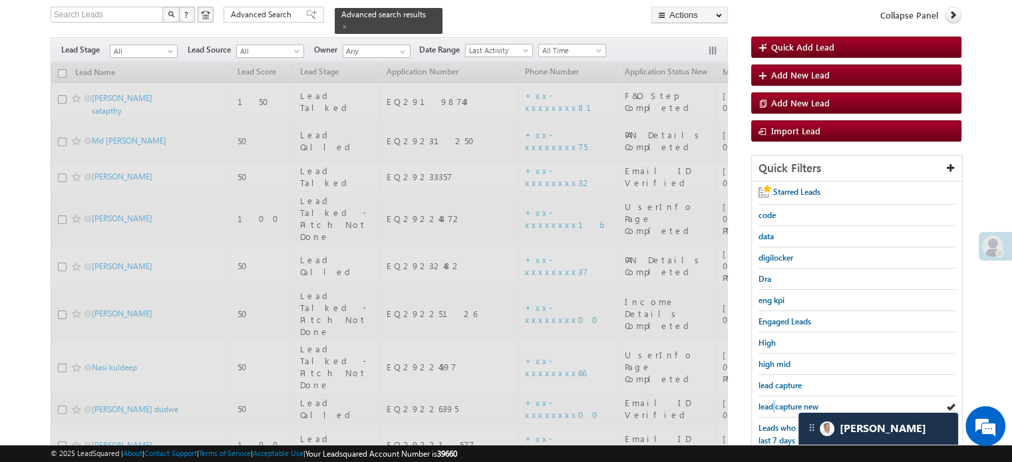
click at [772, 402] on span "lead capture new" at bounding box center [788, 407] width 60 height 10
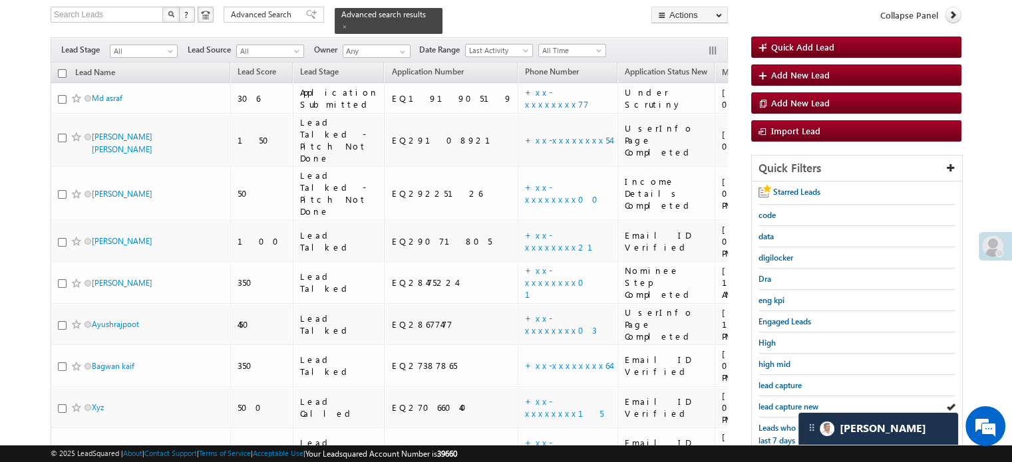
click at [772, 402] on span "lead capture new" at bounding box center [788, 407] width 60 height 10
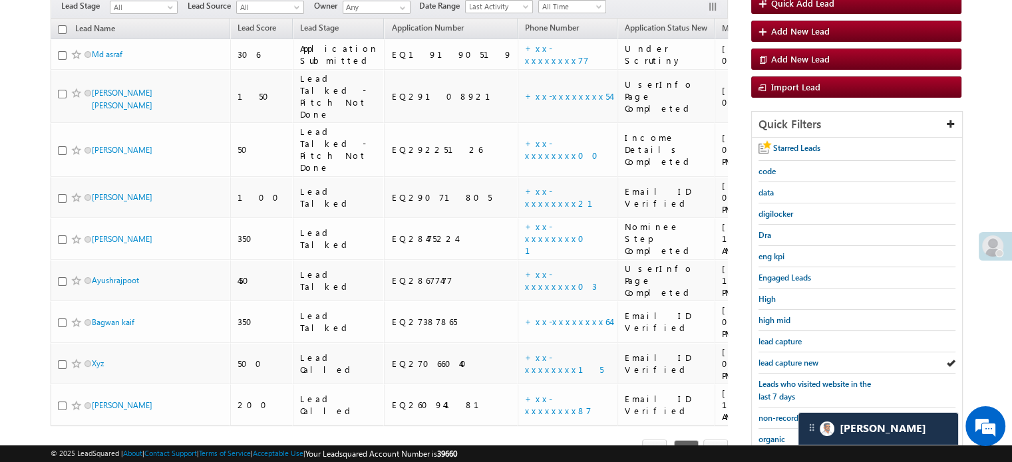
scroll to position [152, 0]
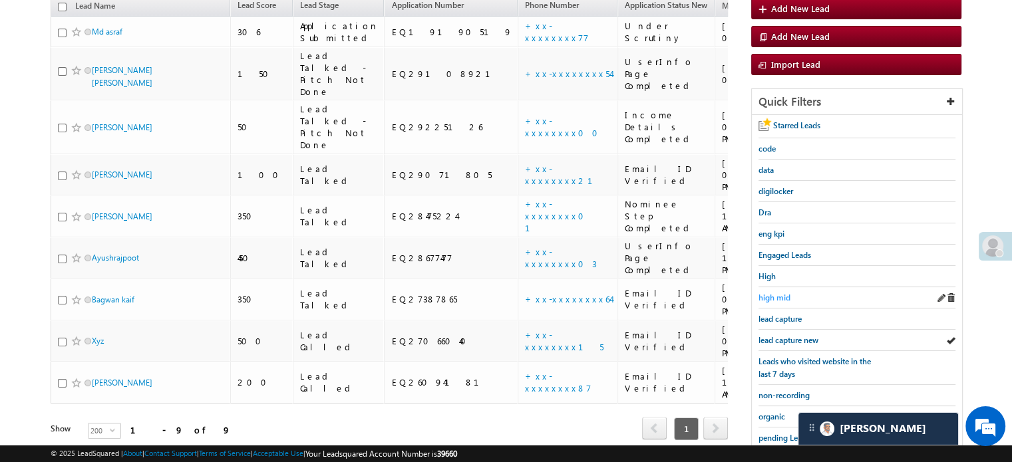
click at [779, 293] on span "high mid" at bounding box center [774, 298] width 32 height 10
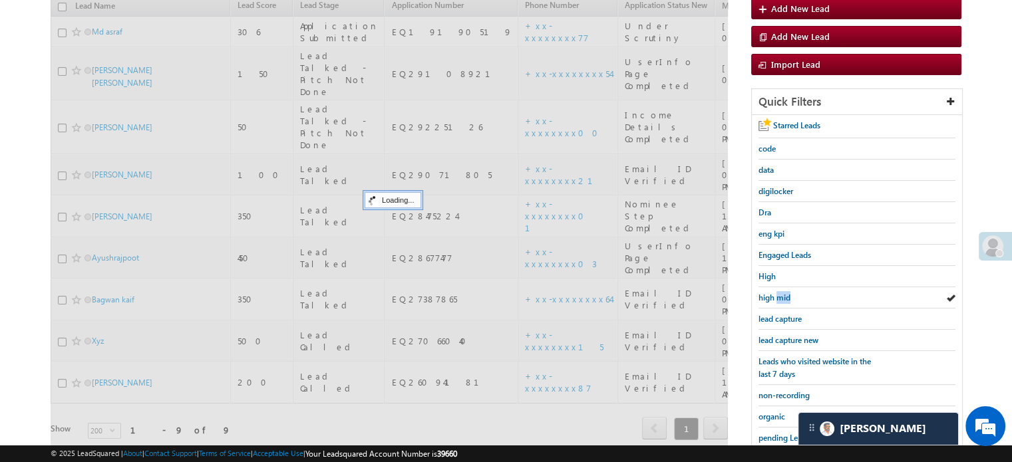
click at [779, 293] on span "high mid" at bounding box center [774, 298] width 32 height 10
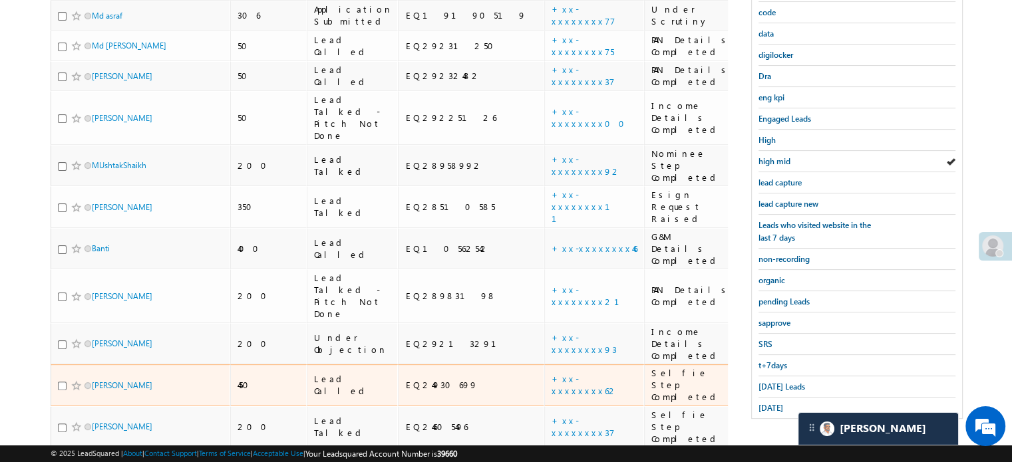
scroll to position [266, 0]
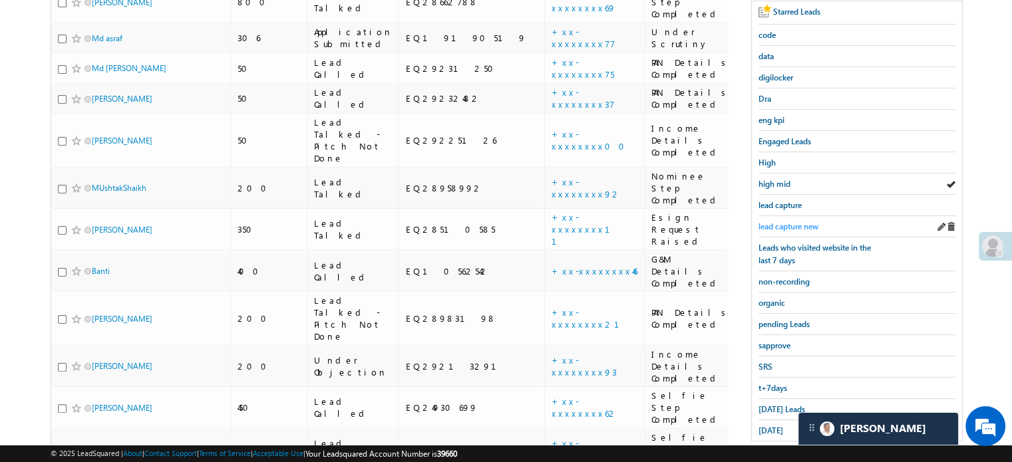
click at [795, 222] on span "lead capture new" at bounding box center [788, 227] width 60 height 10
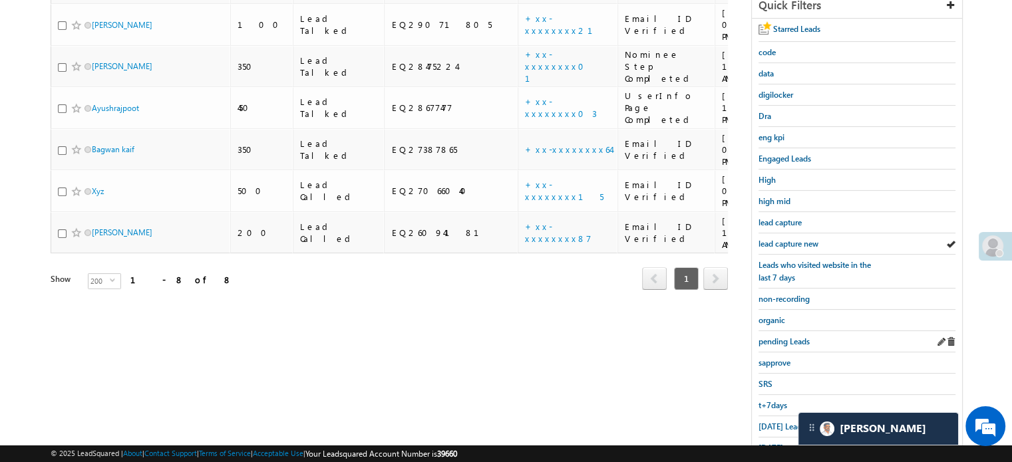
scroll to position [285, 0]
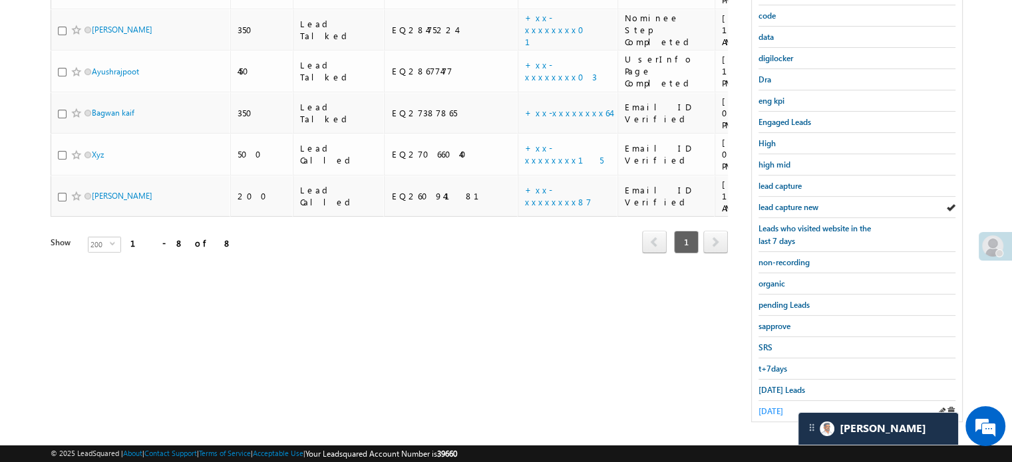
click at [783, 406] on span "[DATE]" at bounding box center [770, 411] width 25 height 10
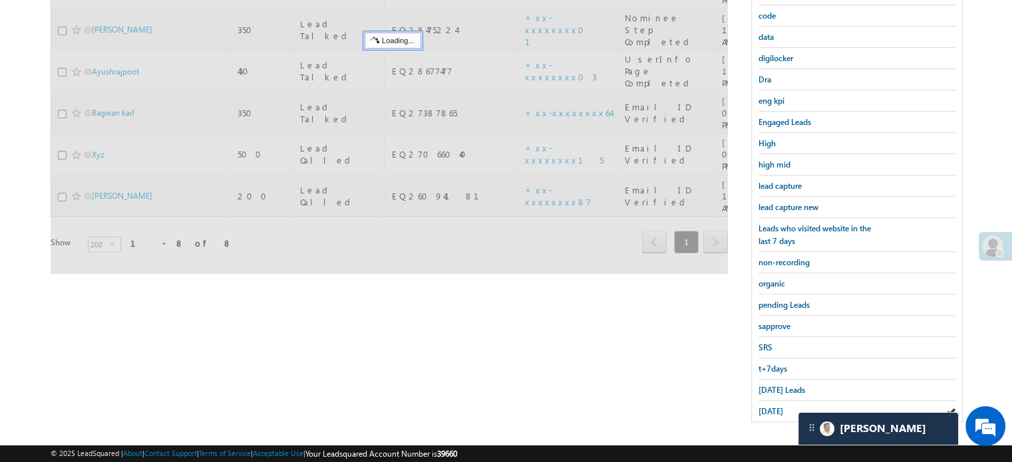
click at [783, 406] on span "[DATE]" at bounding box center [770, 411] width 25 height 10
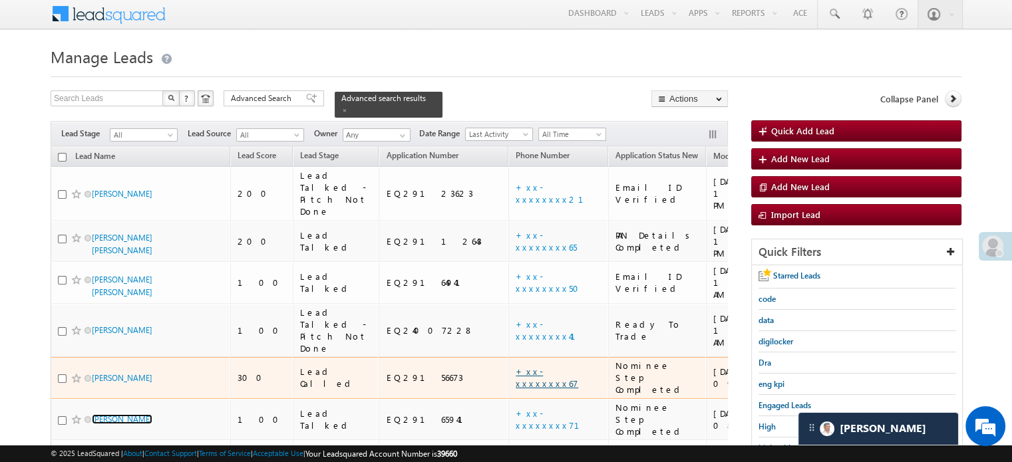
scroll to position [0, 0]
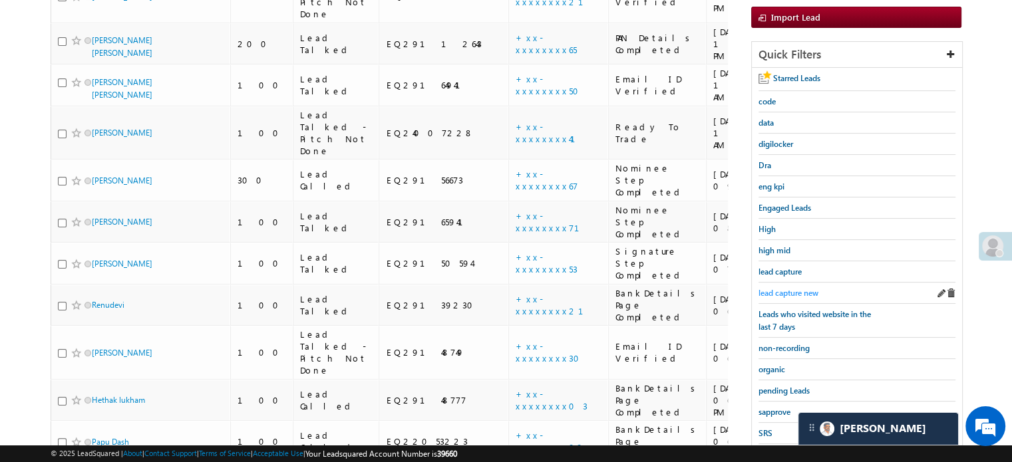
click at [796, 289] on span "lead capture new" at bounding box center [788, 293] width 60 height 10
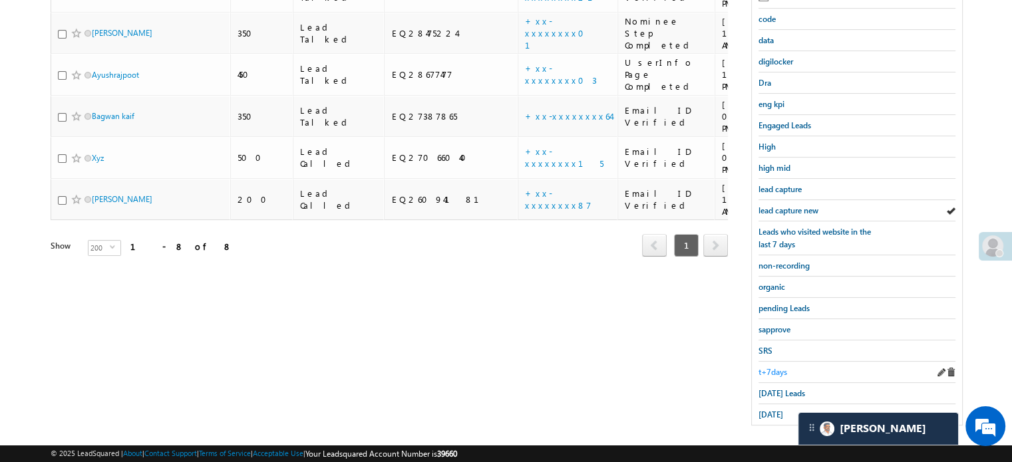
scroll to position [285, 0]
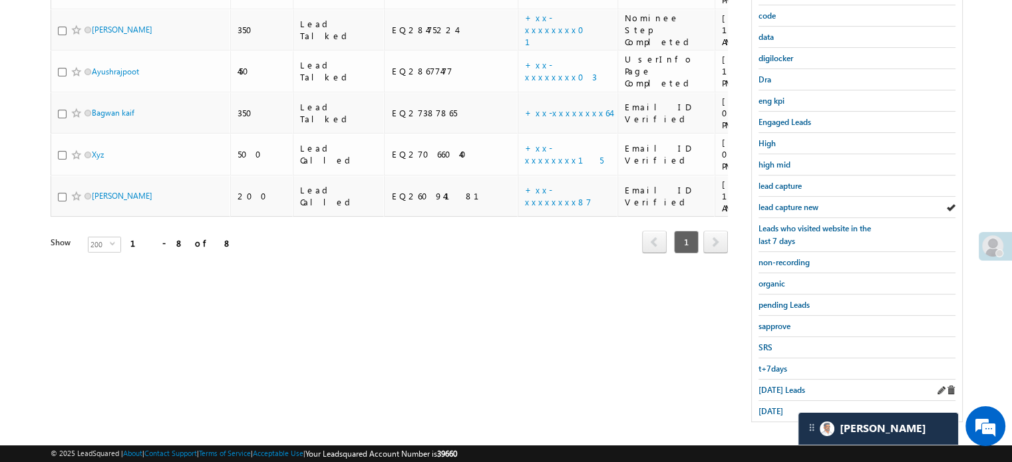
click at [772, 390] on div "[DATE] Leads" at bounding box center [856, 390] width 197 height 21
click at [772, 389] on span "[DATE] Leads" at bounding box center [781, 390] width 47 height 10
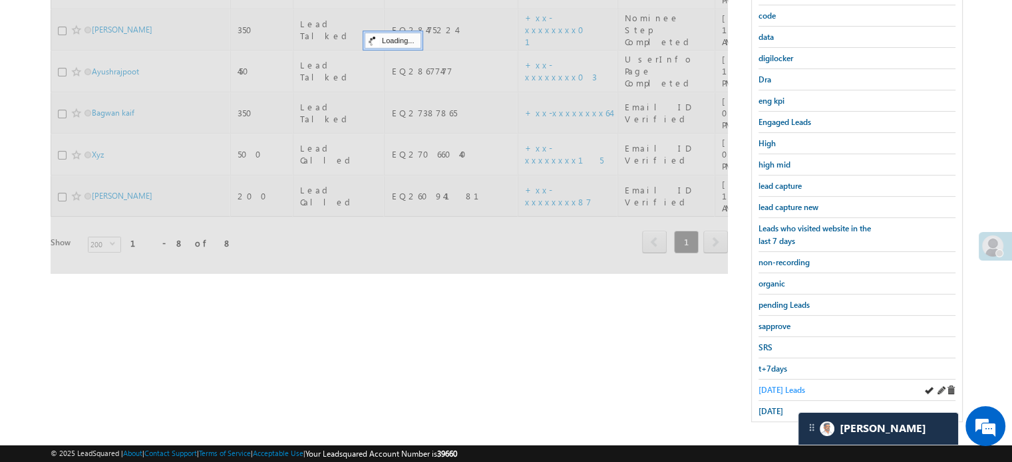
click at [772, 385] on span "[DATE] Leads" at bounding box center [781, 390] width 47 height 10
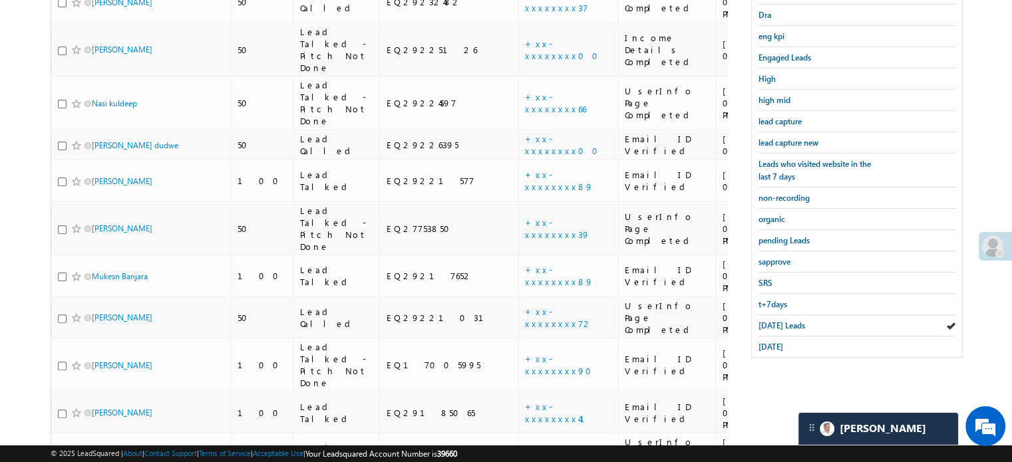
scroll to position [219, 0]
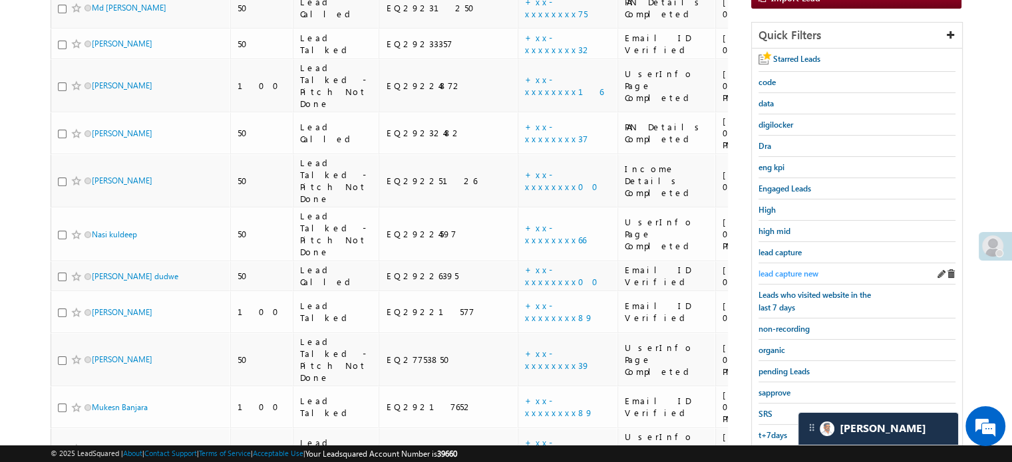
click at [802, 269] on span "lead capture new" at bounding box center [788, 274] width 60 height 10
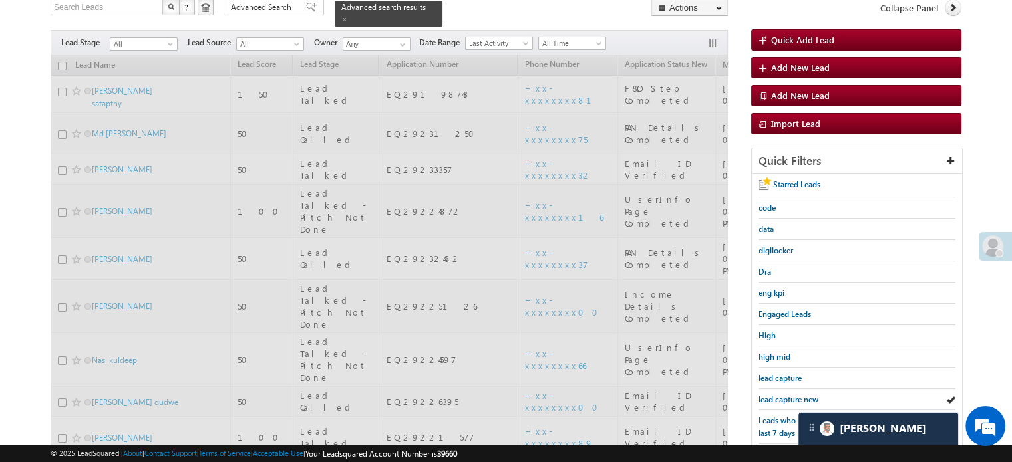
scroll to position [86, 0]
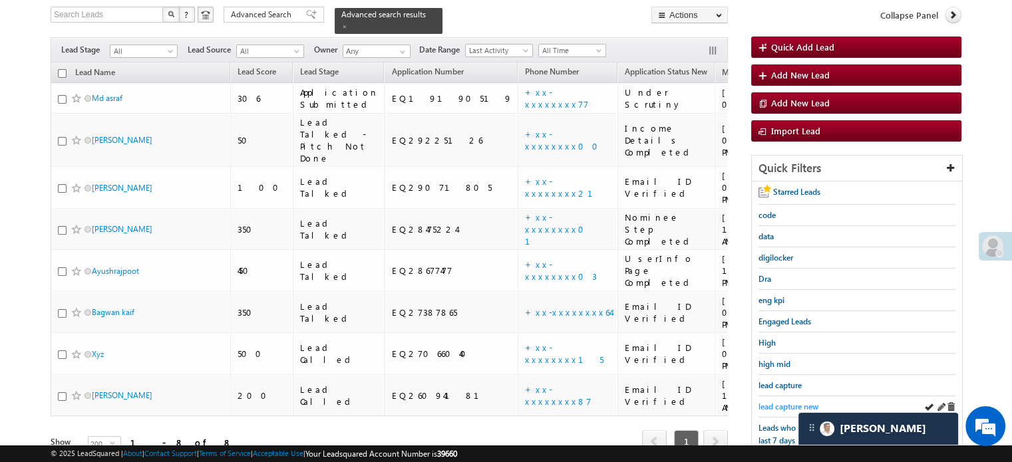
click at [777, 403] on span "lead capture new" at bounding box center [788, 407] width 60 height 10
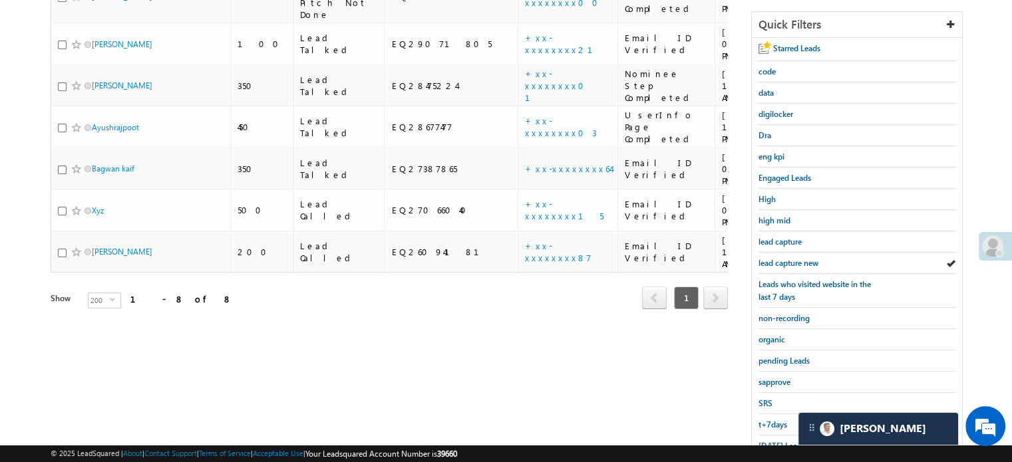
scroll to position [285, 0]
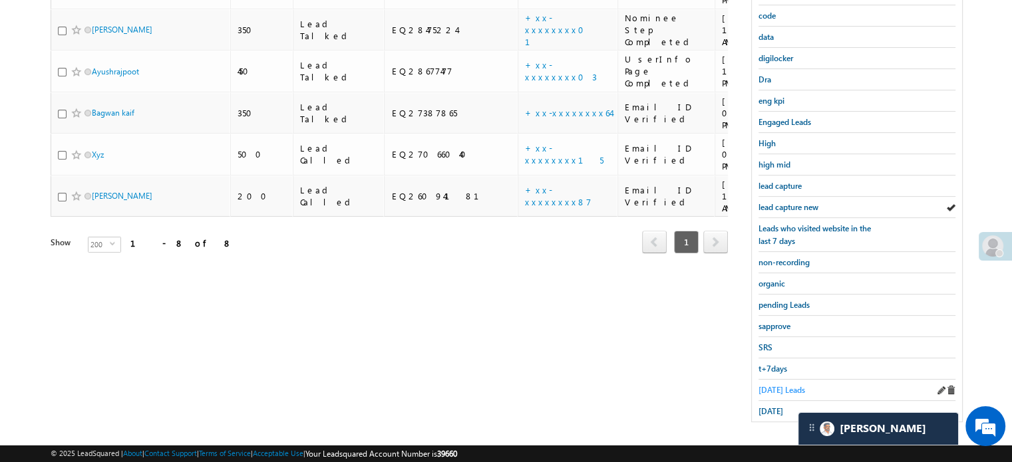
click at [781, 386] on span "[DATE] Leads" at bounding box center [781, 390] width 47 height 10
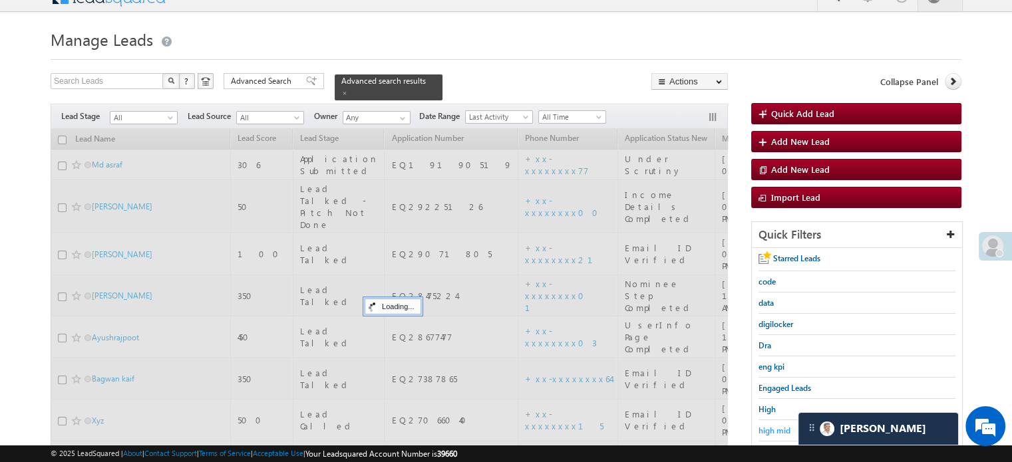
scroll to position [152, 0]
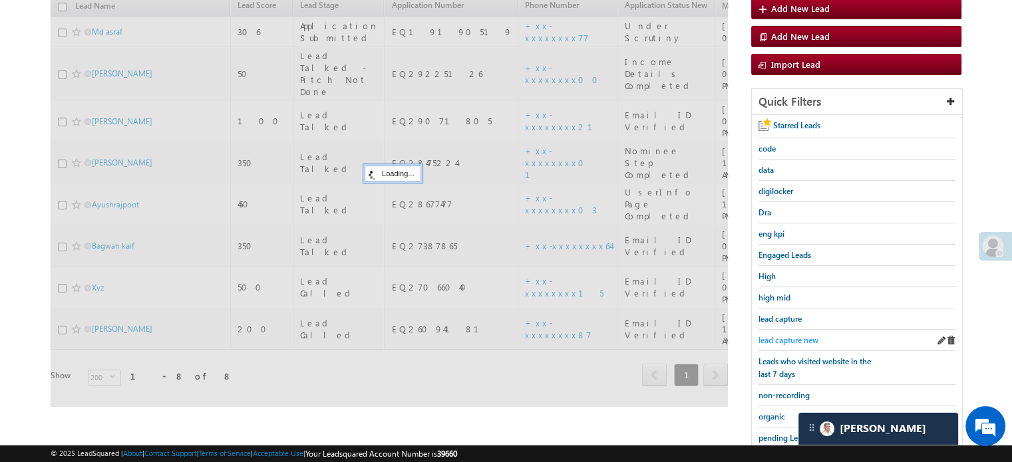
click at [786, 341] on span "lead capture new" at bounding box center [788, 340] width 60 height 10
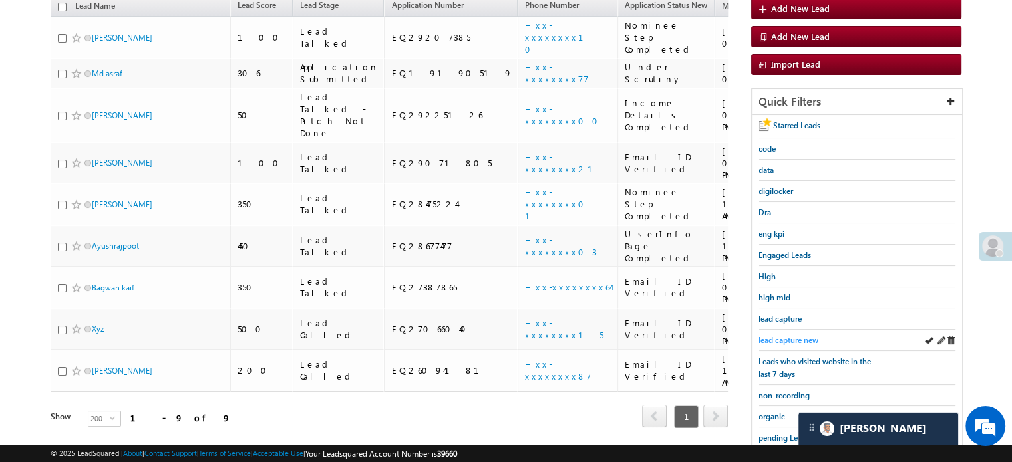
click at [783, 335] on span "lead capture new" at bounding box center [788, 340] width 60 height 10
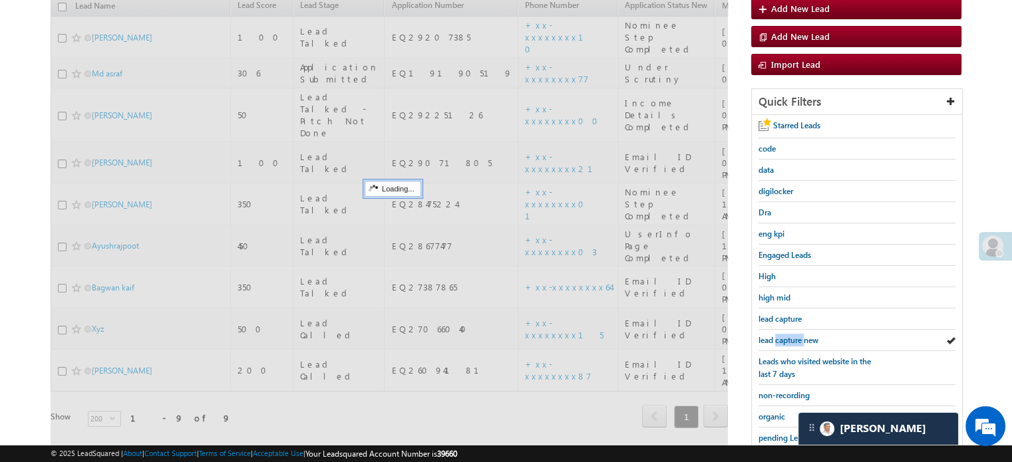
click at [783, 335] on span "lead capture new" at bounding box center [788, 340] width 60 height 10
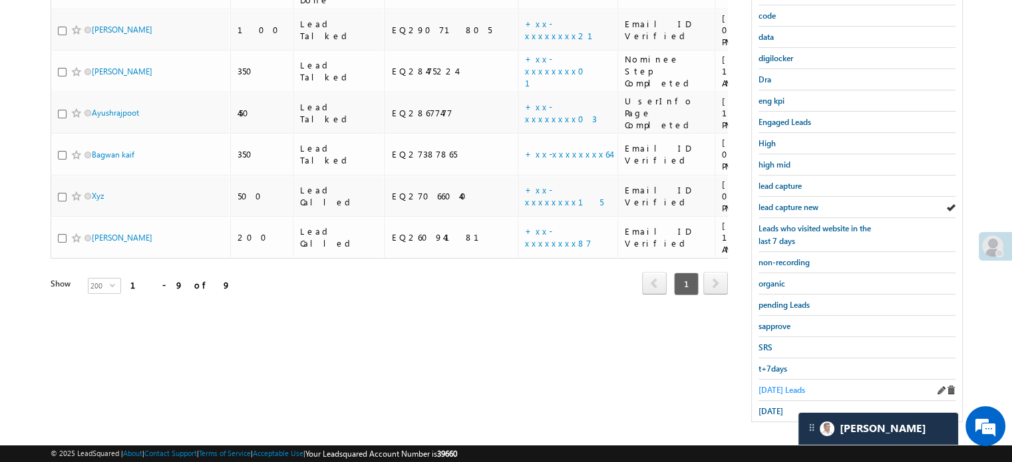
click at [784, 385] on span "[DATE] Leads" at bounding box center [781, 390] width 47 height 10
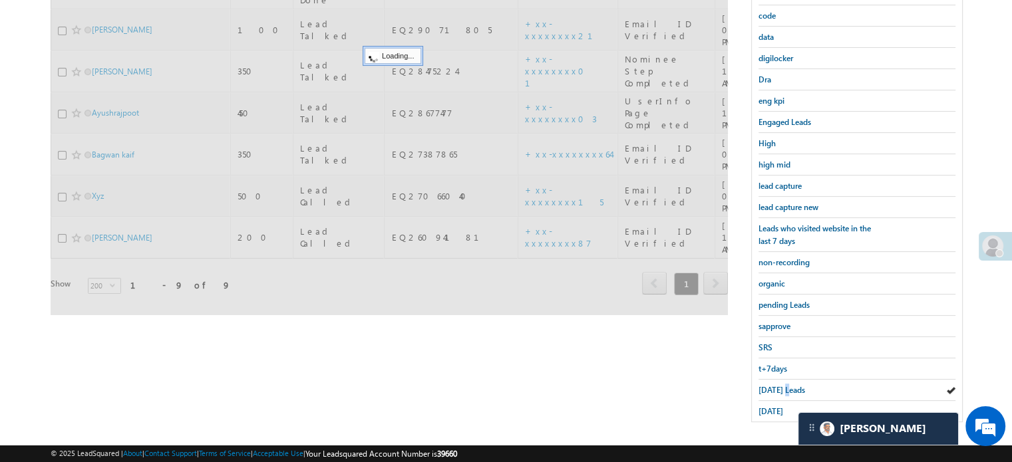
click at [784, 385] on span "[DATE] Leads" at bounding box center [781, 390] width 47 height 10
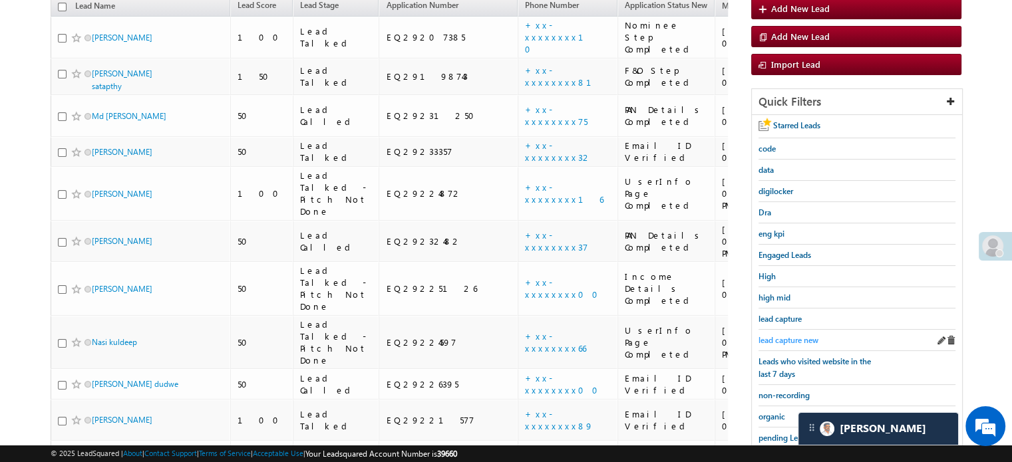
click at [793, 335] on span "lead capture new" at bounding box center [788, 340] width 60 height 10
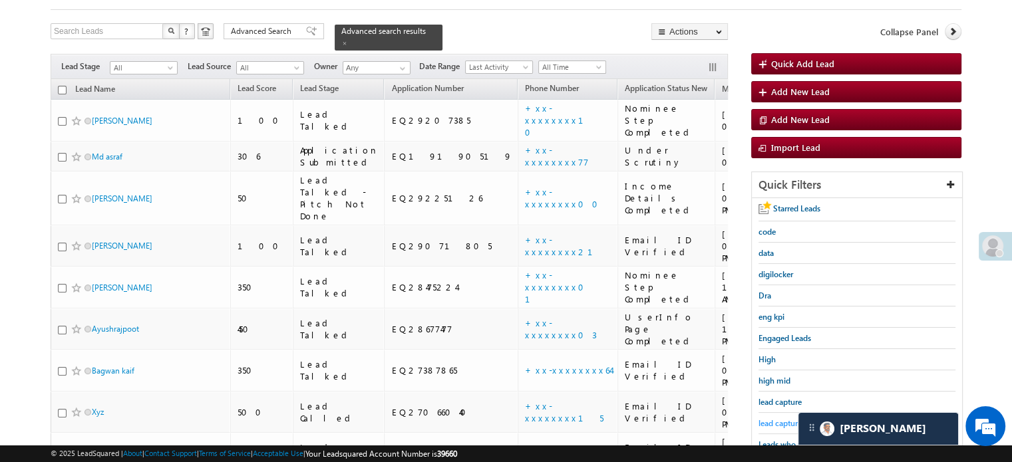
scroll to position [200, 0]
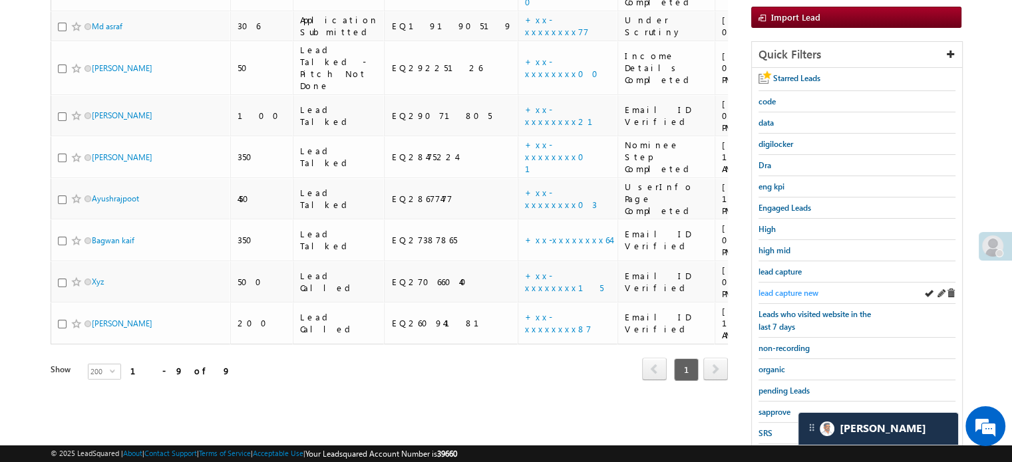
click at [792, 294] on span "lead capture new" at bounding box center [788, 293] width 60 height 10
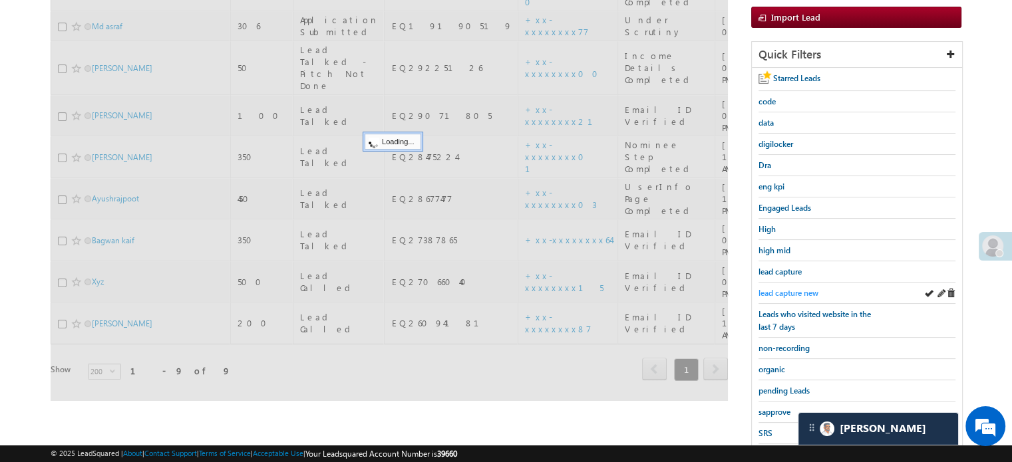
click at [792, 288] on span "lead capture new" at bounding box center [788, 293] width 60 height 10
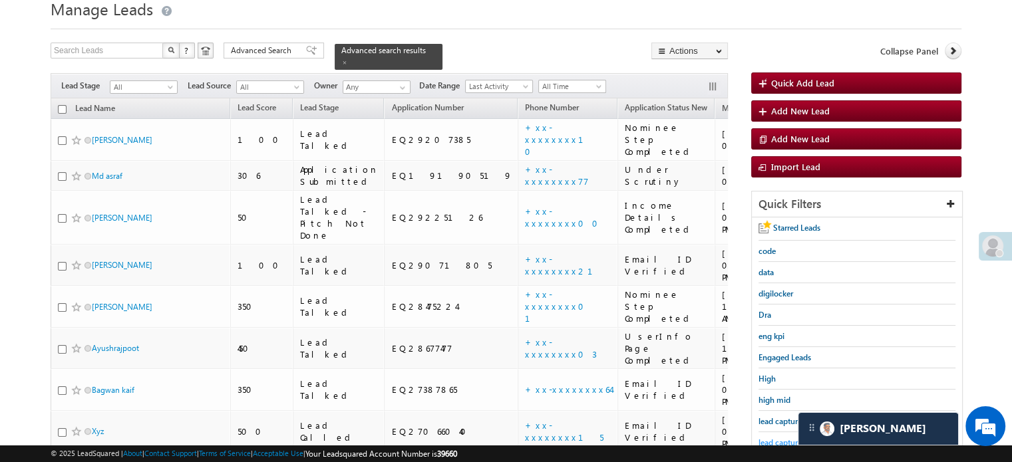
scroll to position [133, 0]
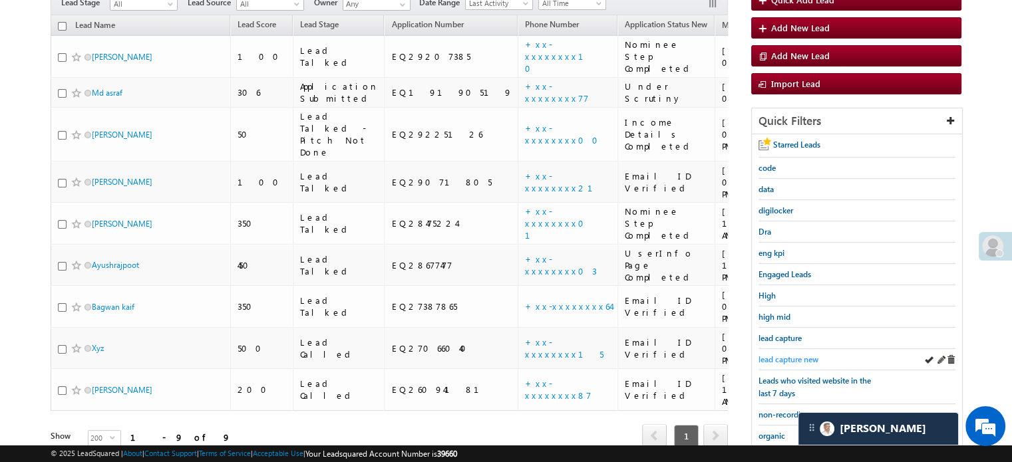
click at [793, 360] on span "lead capture new" at bounding box center [788, 360] width 60 height 10
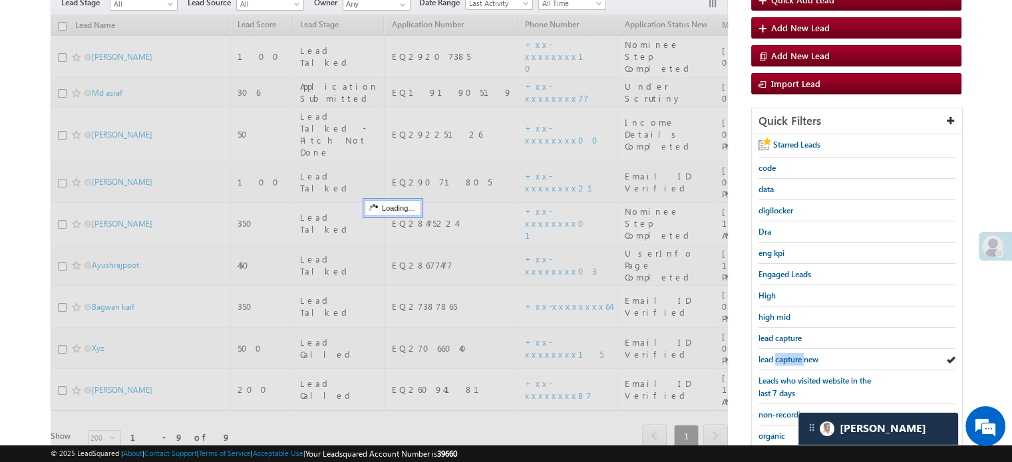
click at [793, 360] on span "lead capture new" at bounding box center [788, 360] width 60 height 10
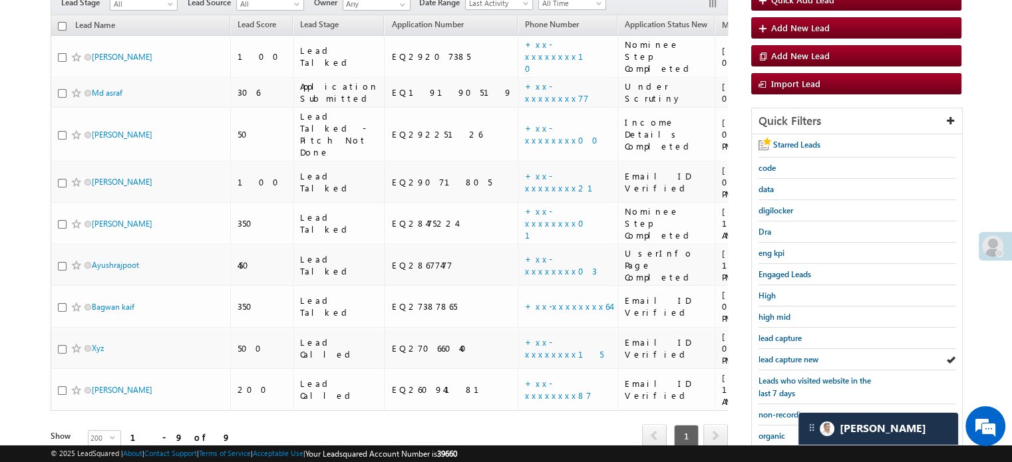
click at [793, 360] on span "lead capture new" at bounding box center [788, 360] width 60 height 10
click at [791, 355] on span "lead capture new" at bounding box center [788, 360] width 60 height 10
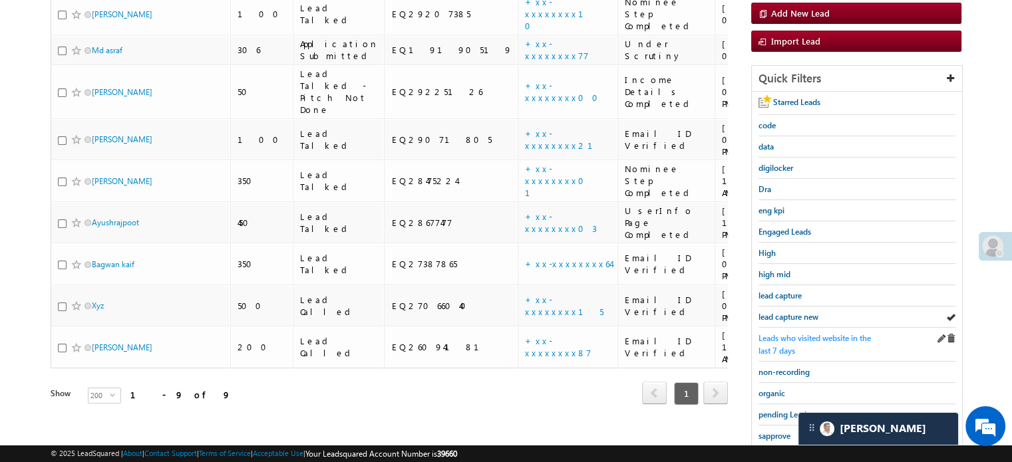
scroll to position [266, 0]
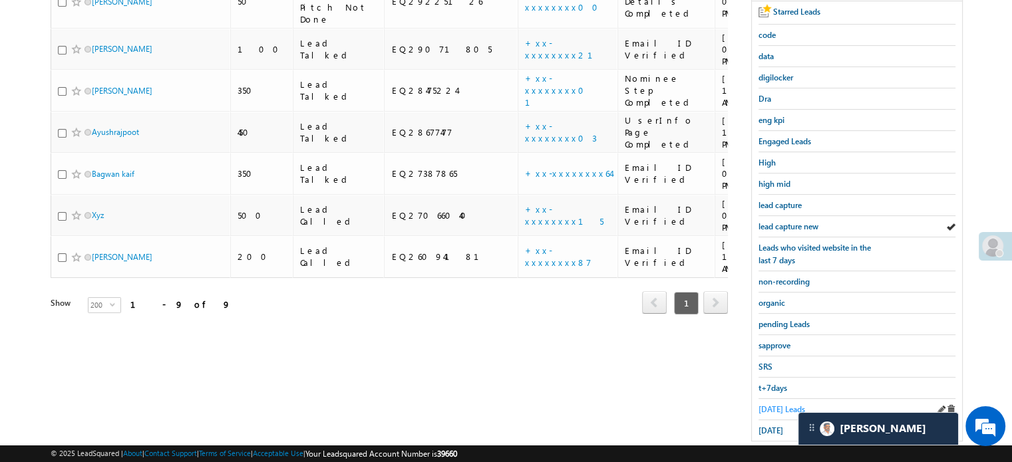
click at [776, 404] on span "[DATE] Leads" at bounding box center [781, 409] width 47 height 10
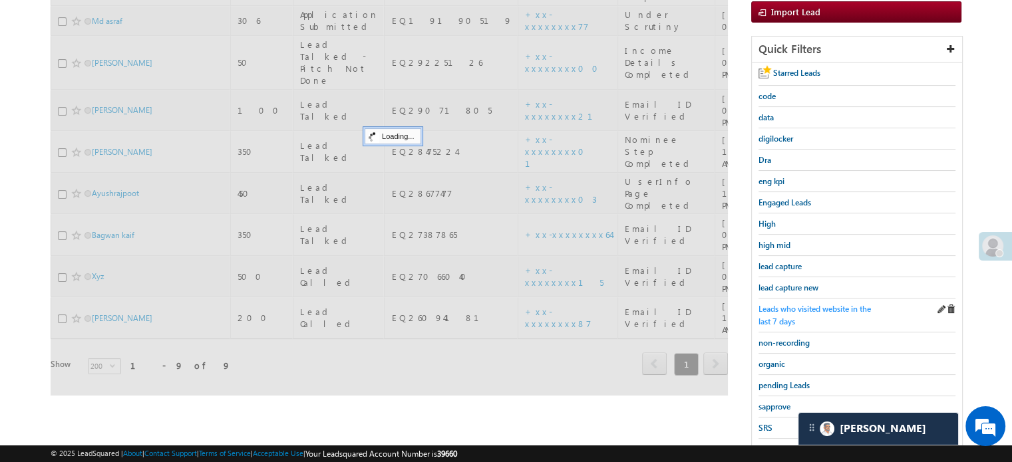
scroll to position [133, 0]
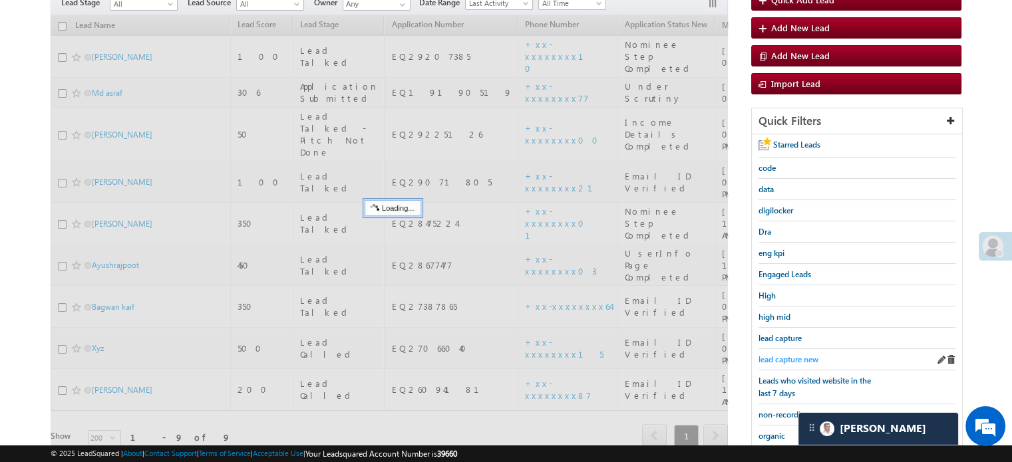
click at [785, 355] on span "lead capture new" at bounding box center [788, 360] width 60 height 10
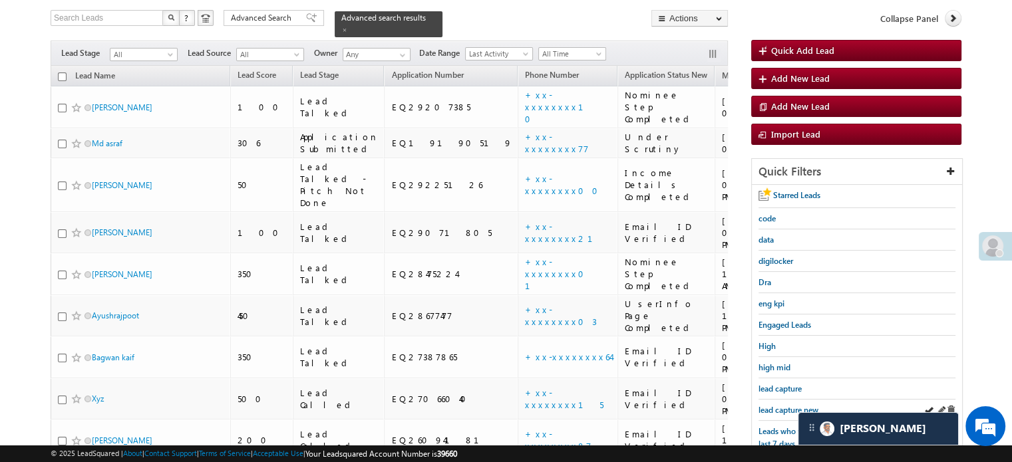
scroll to position [0, 0]
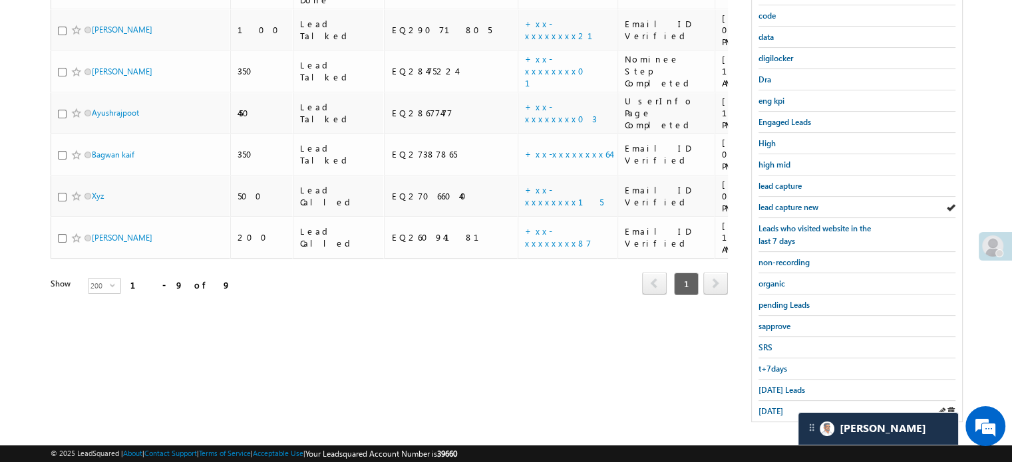
click at [777, 412] on div "[DATE]" at bounding box center [856, 411] width 197 height 21
click at [776, 406] on span "[DATE]" at bounding box center [770, 411] width 25 height 10
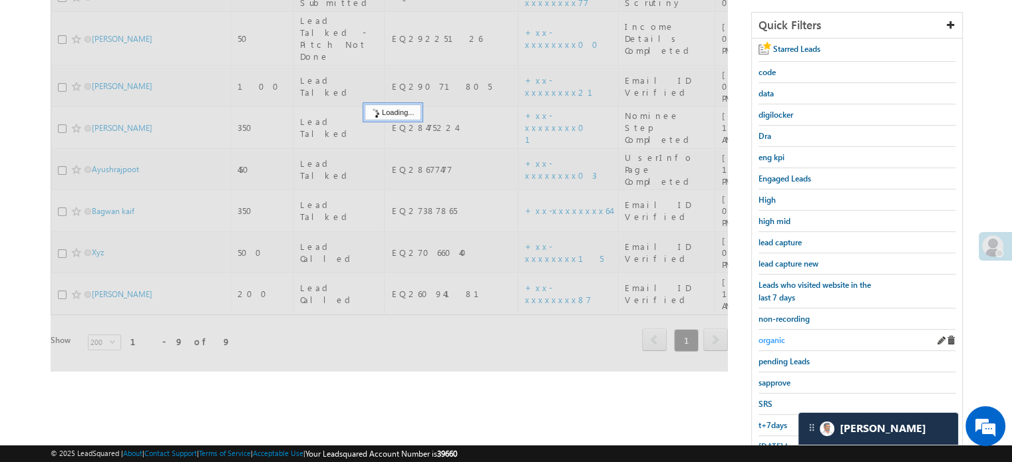
scroll to position [152, 0]
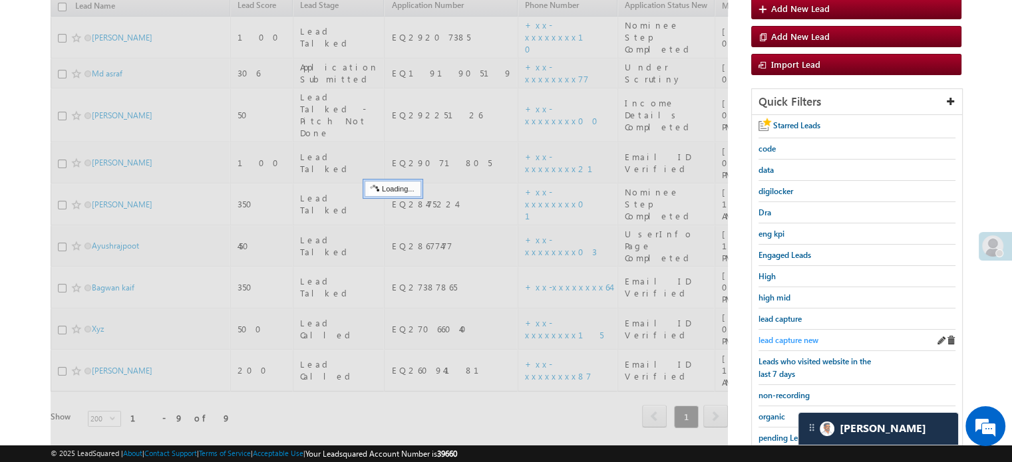
click at [778, 338] on span "lead capture new" at bounding box center [788, 340] width 60 height 10
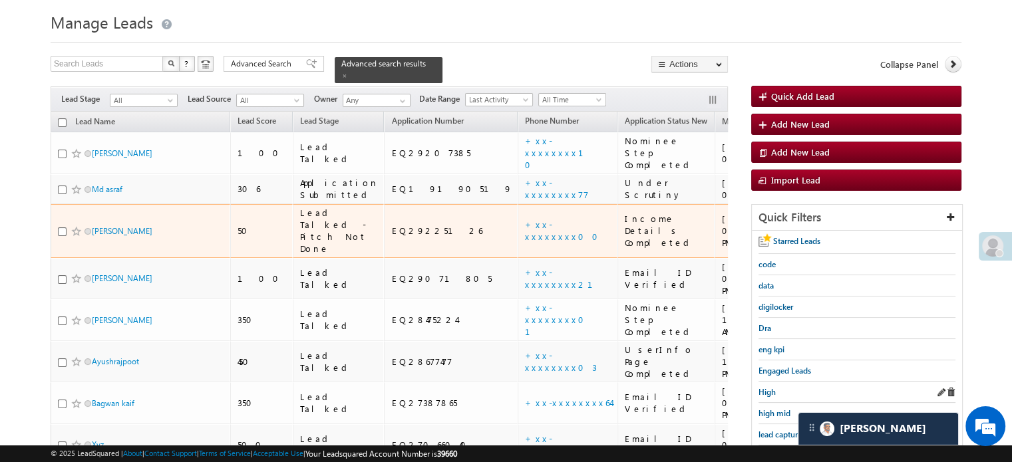
scroll to position [133, 0]
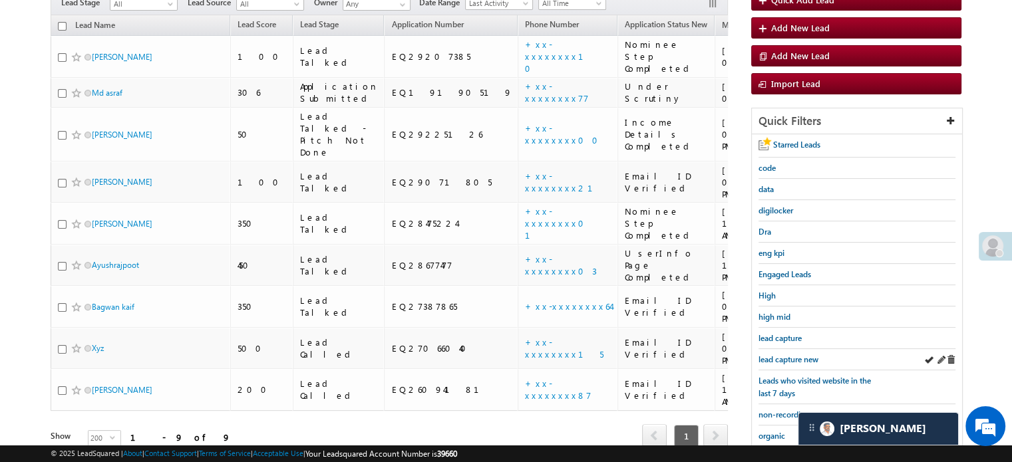
click at [793, 349] on div "lead capture new" at bounding box center [856, 359] width 197 height 21
click at [796, 355] on span "lead capture new" at bounding box center [788, 360] width 60 height 10
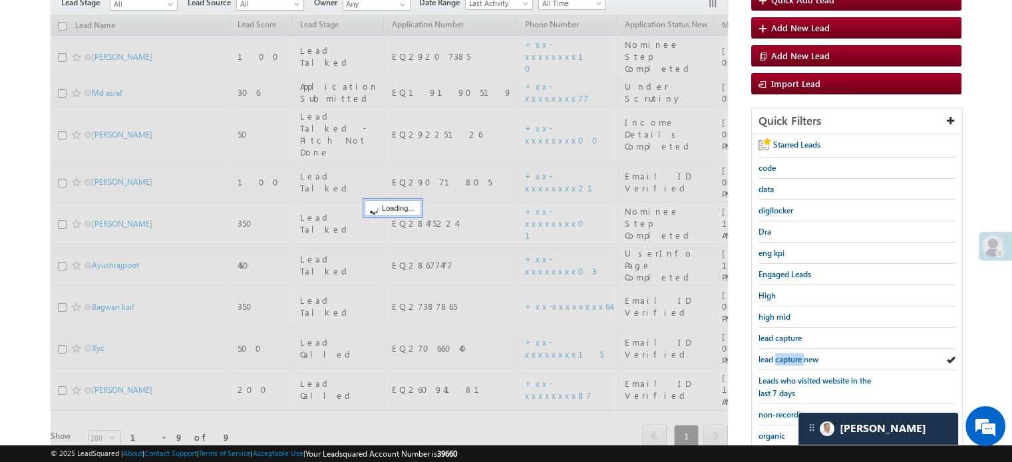
click at [796, 355] on span "lead capture new" at bounding box center [788, 360] width 60 height 10
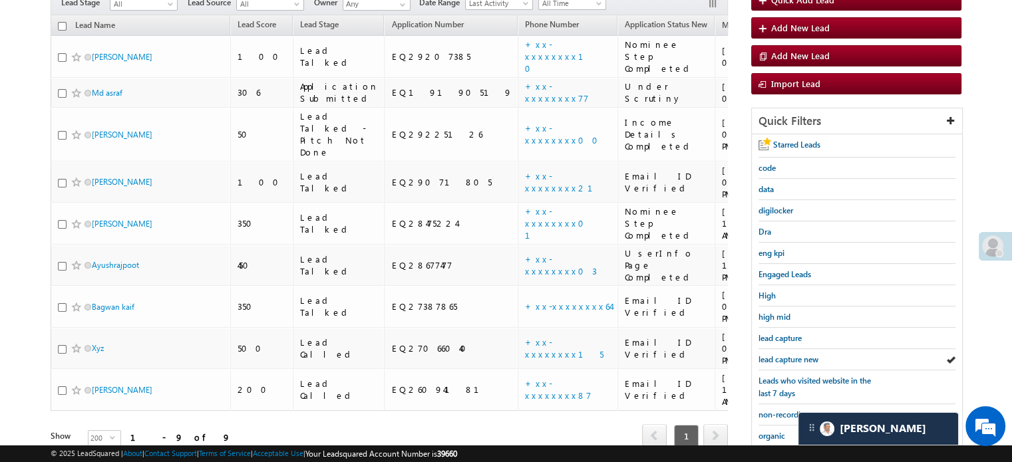
click at [796, 355] on span "lead capture new" at bounding box center [788, 360] width 60 height 10
click at [786, 362] on div "lead capture new" at bounding box center [856, 359] width 197 height 21
click at [784, 357] on span "lead capture new" at bounding box center [788, 360] width 60 height 10
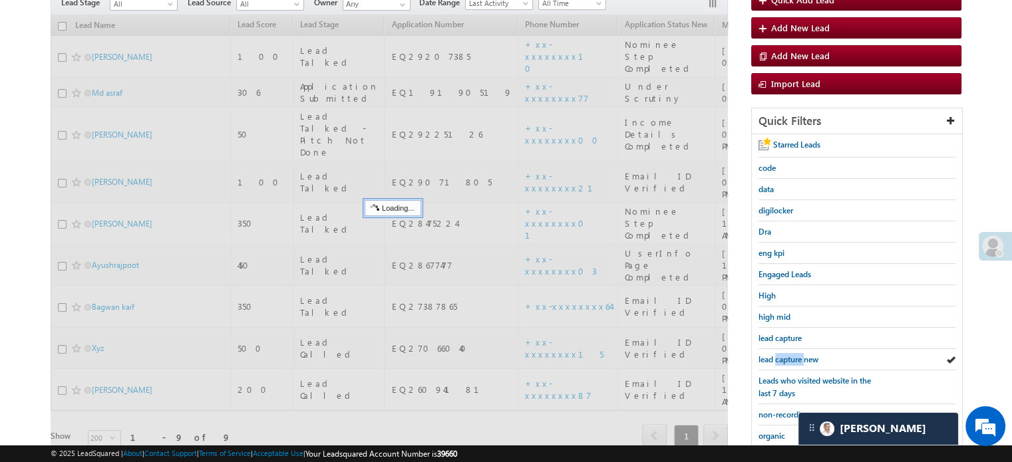
click at [784, 357] on span "lead capture new" at bounding box center [788, 360] width 60 height 10
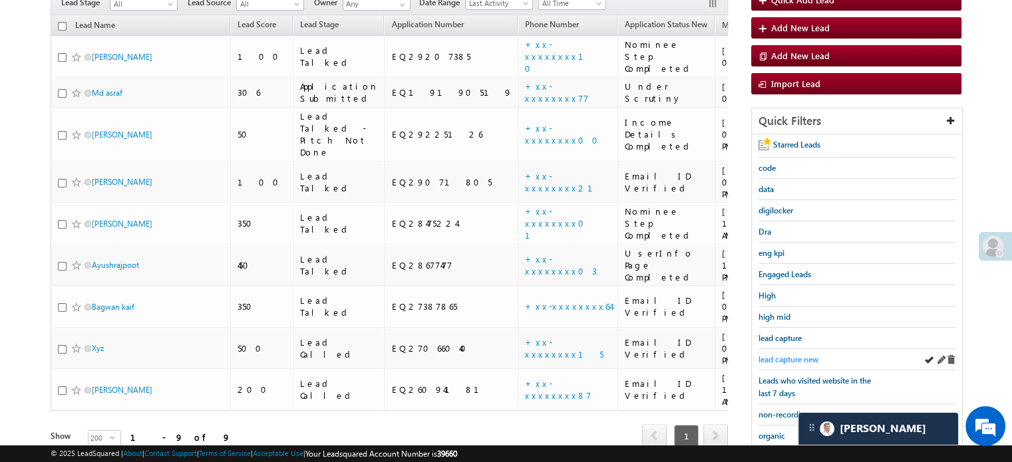
click at [793, 355] on span "lead capture new" at bounding box center [788, 360] width 60 height 10
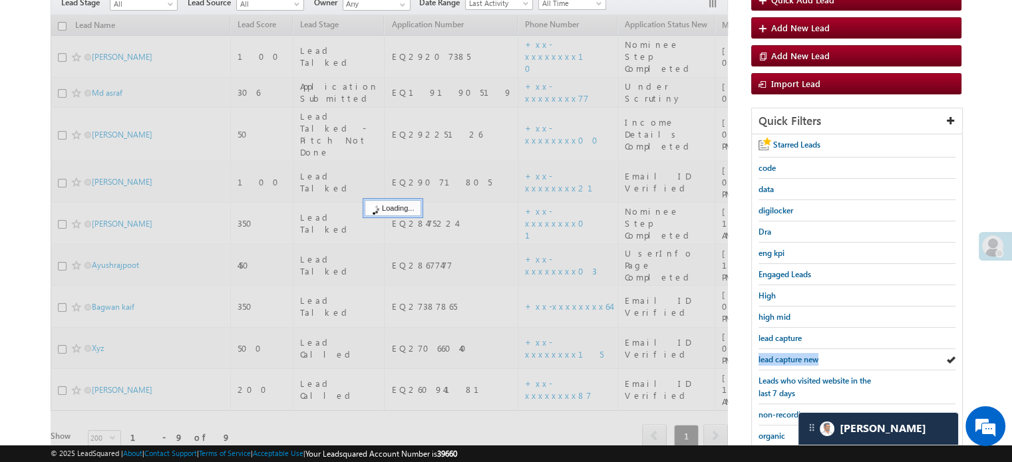
click at [793, 355] on span "lead capture new" at bounding box center [788, 360] width 60 height 10
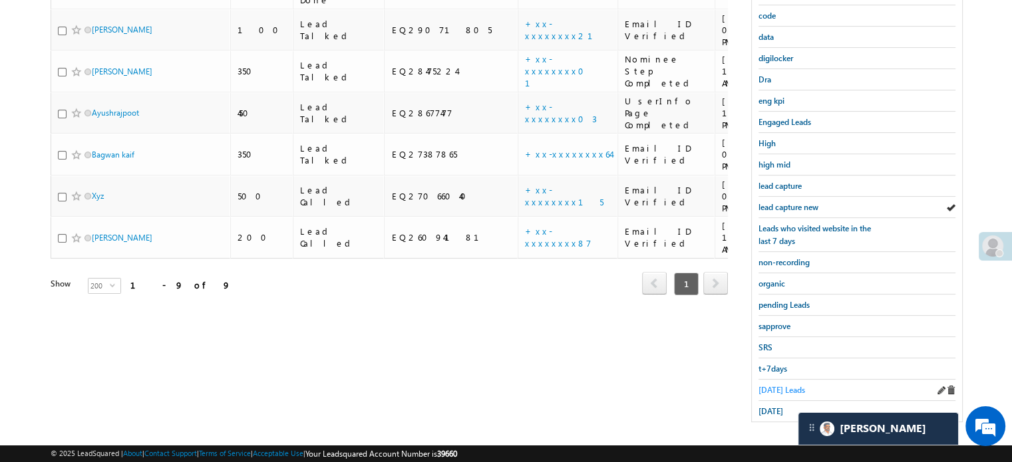
click at [777, 385] on span "[DATE] Leads" at bounding box center [781, 390] width 47 height 10
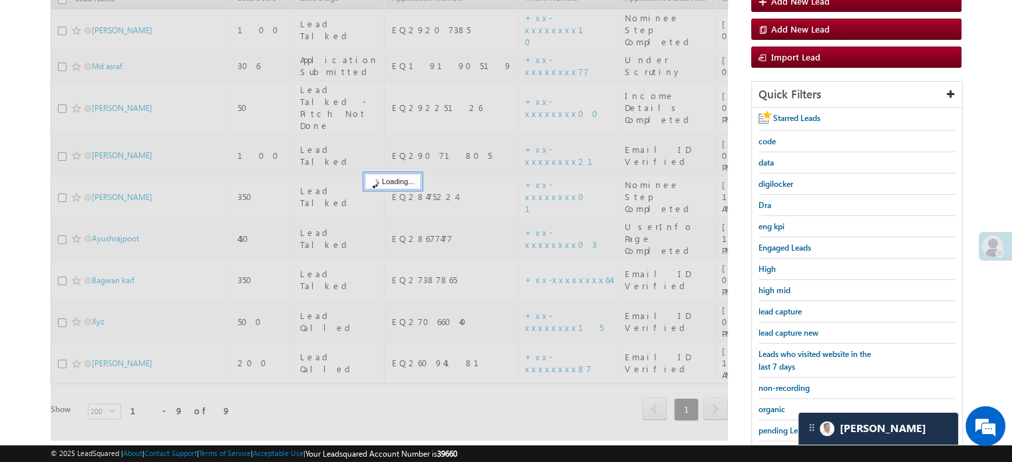
scroll to position [152, 0]
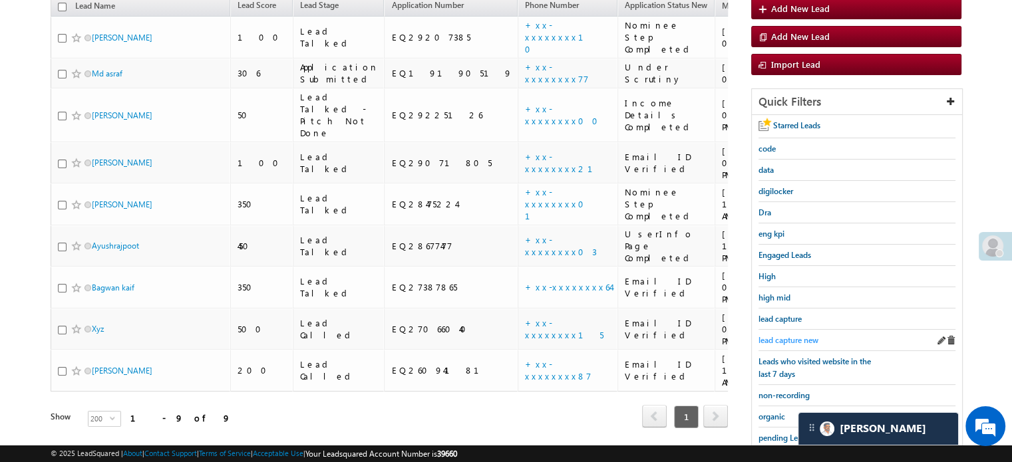
click at [784, 335] on span "lead capture new" at bounding box center [788, 340] width 60 height 10
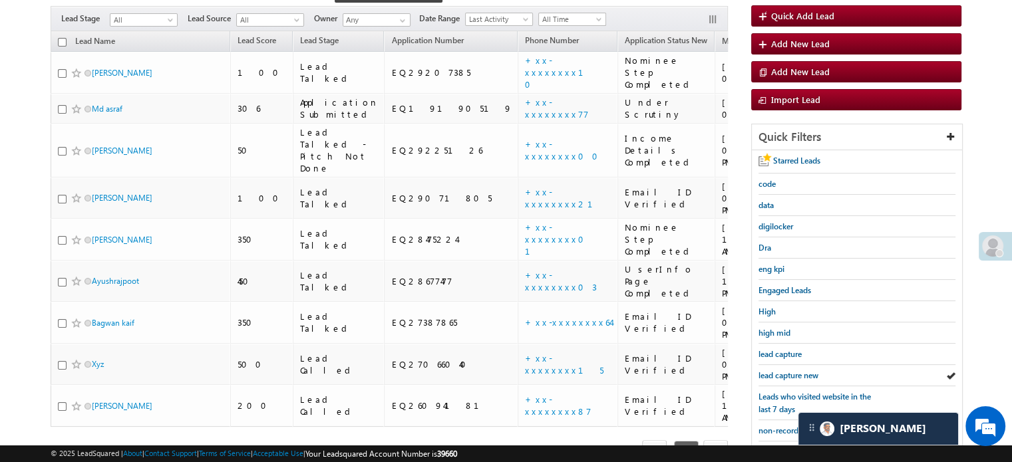
scroll to position [86, 0]
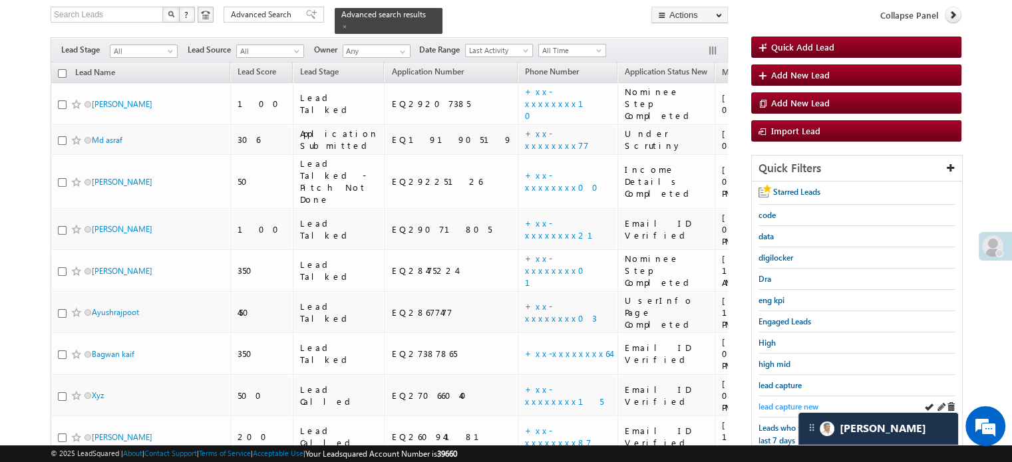
click at [780, 408] on span "lead capture new" at bounding box center [788, 407] width 60 height 10
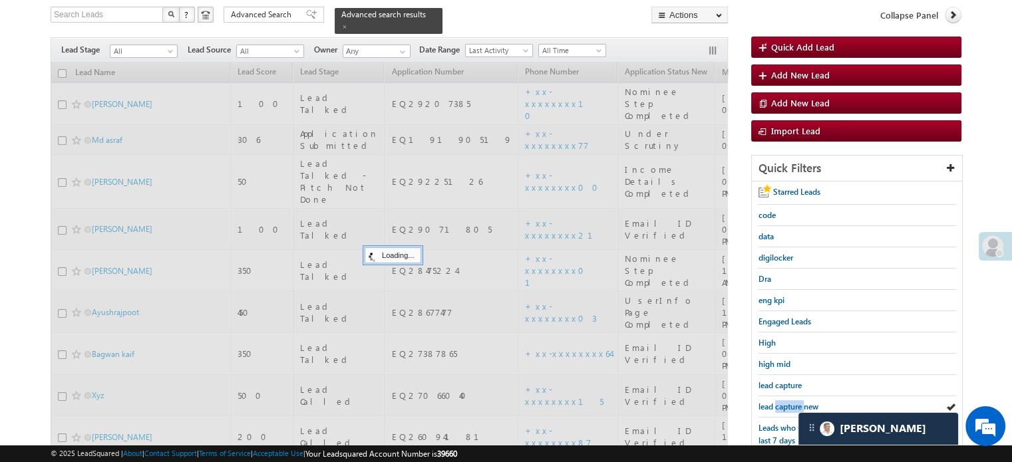
click at [780, 408] on span "lead capture new" at bounding box center [788, 407] width 60 height 10
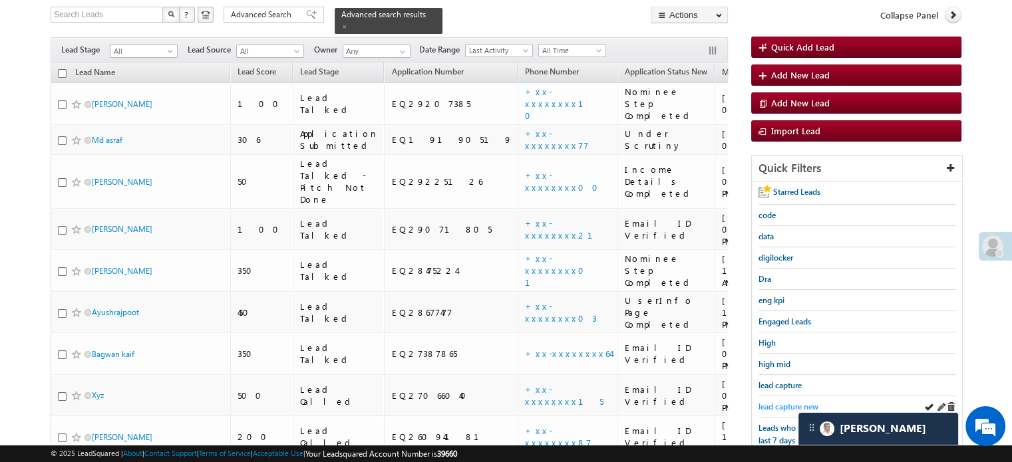
click at [786, 402] on span "lead capture new" at bounding box center [788, 407] width 60 height 10
click at [796, 403] on span "lead capture new" at bounding box center [788, 407] width 60 height 10
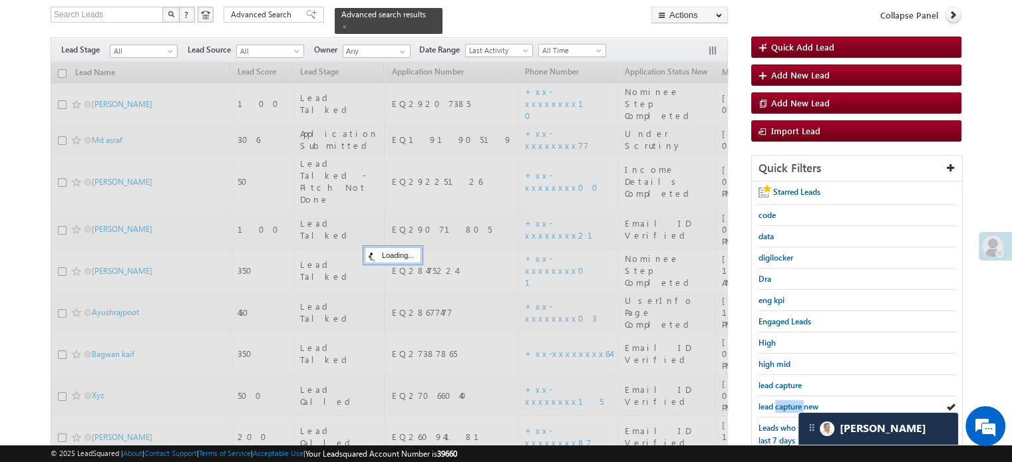
click at [796, 403] on span "lead capture new" at bounding box center [788, 407] width 60 height 10
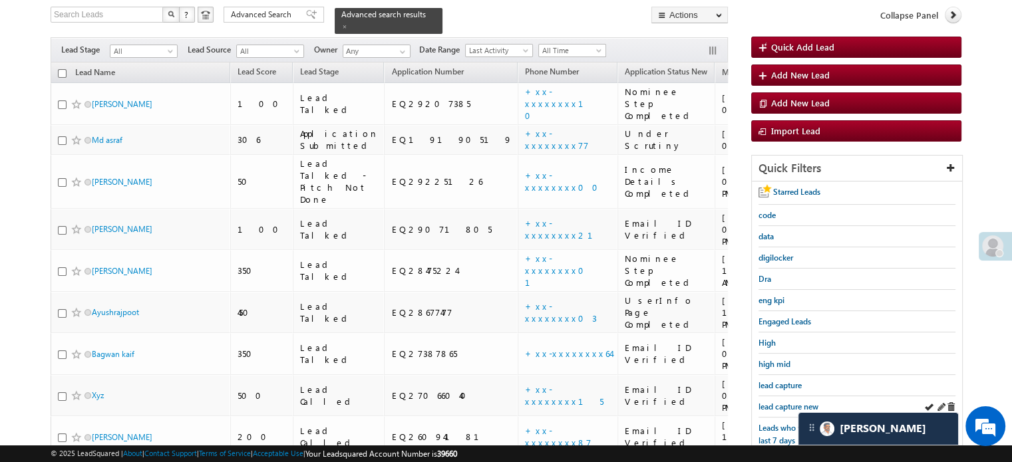
click at [780, 396] on div "lead capture new" at bounding box center [856, 406] width 197 height 21
click at [780, 402] on span "lead capture new" at bounding box center [788, 407] width 60 height 10
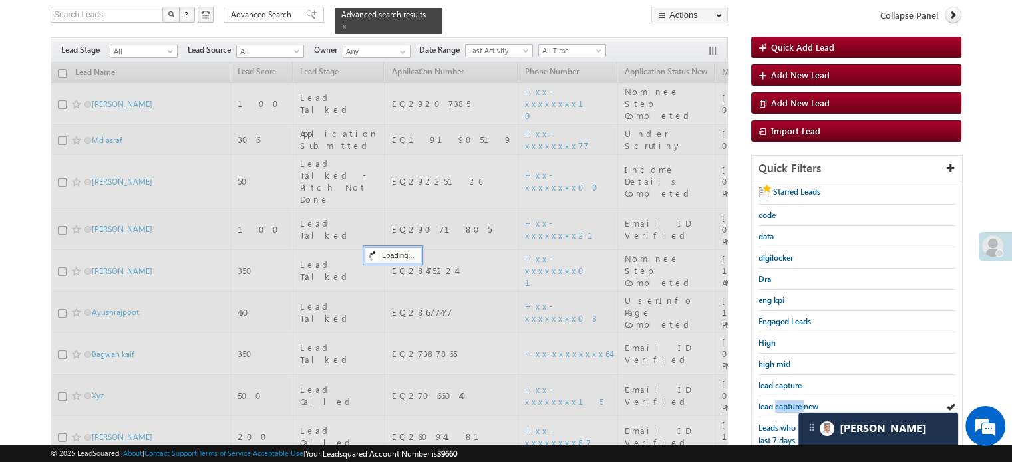
click at [780, 402] on span "lead capture new" at bounding box center [788, 407] width 60 height 10
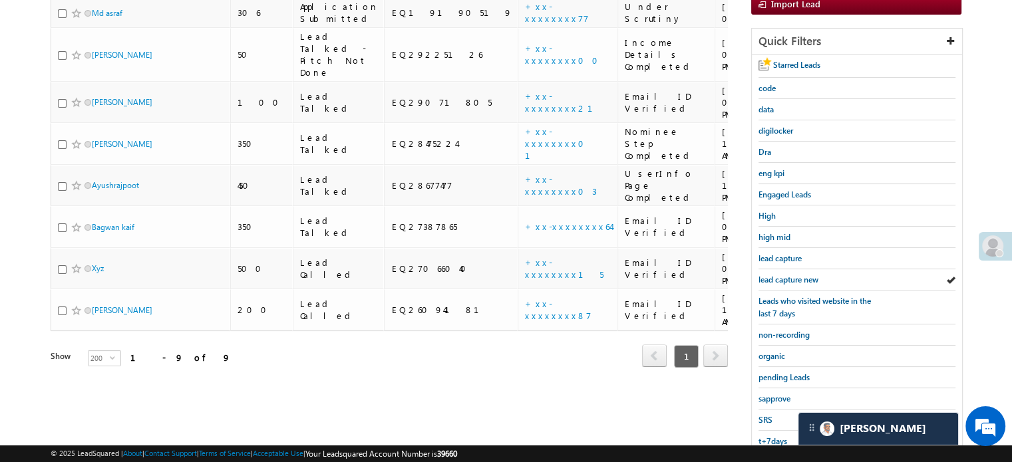
scroll to position [285, 0]
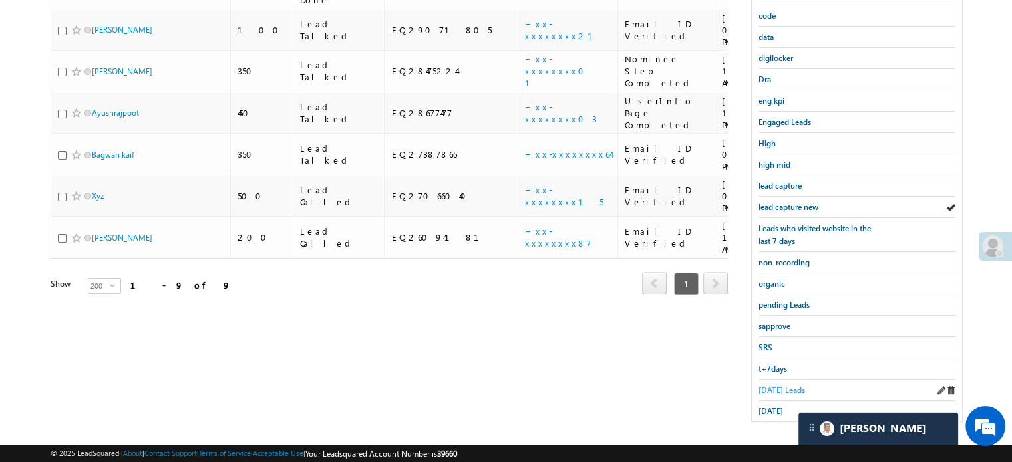
click at [784, 385] on span "[DATE] Leads" at bounding box center [781, 390] width 47 height 10
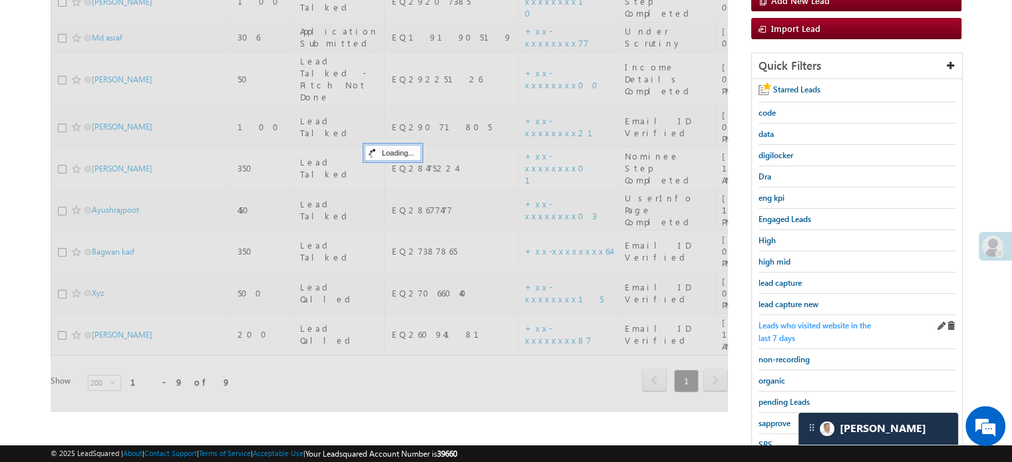
scroll to position [86, 0]
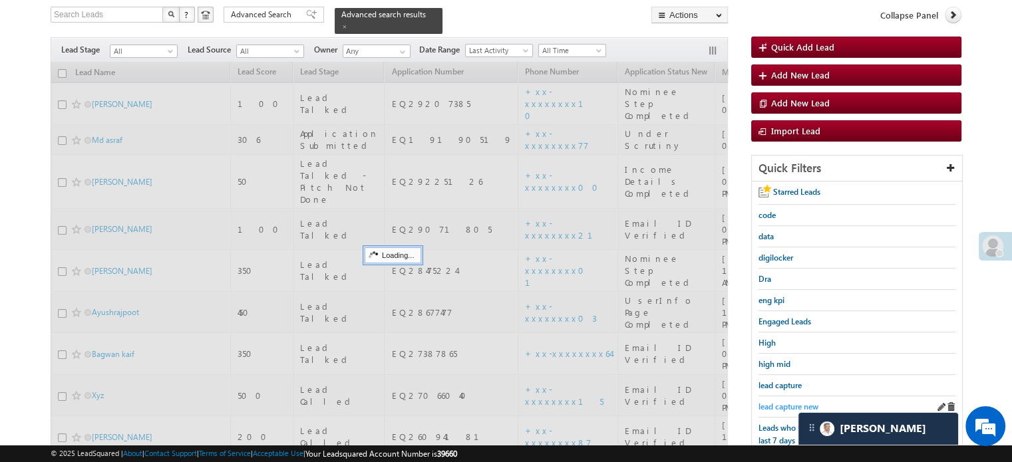
click at [794, 402] on span "lead capture new" at bounding box center [788, 407] width 60 height 10
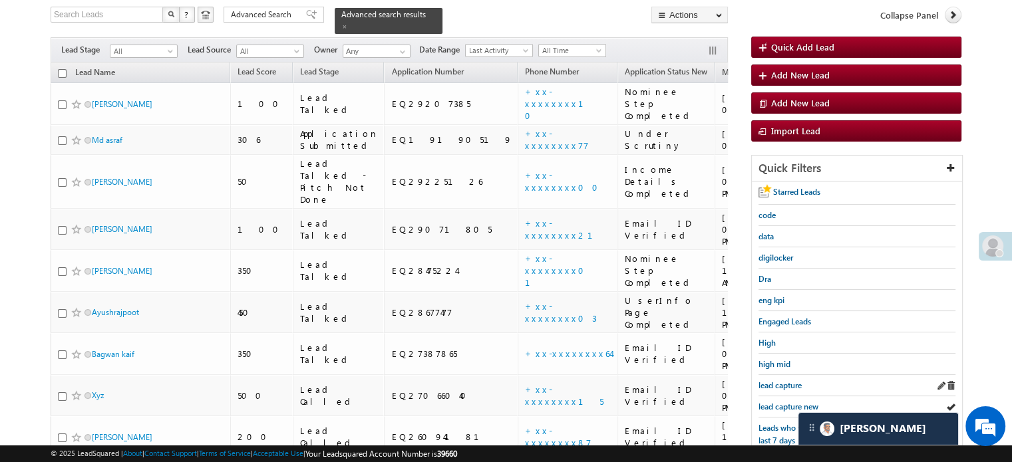
click at [780, 391] on div "lead capture" at bounding box center [856, 385] width 197 height 21
click at [790, 402] on span "lead capture new" at bounding box center [788, 407] width 60 height 10
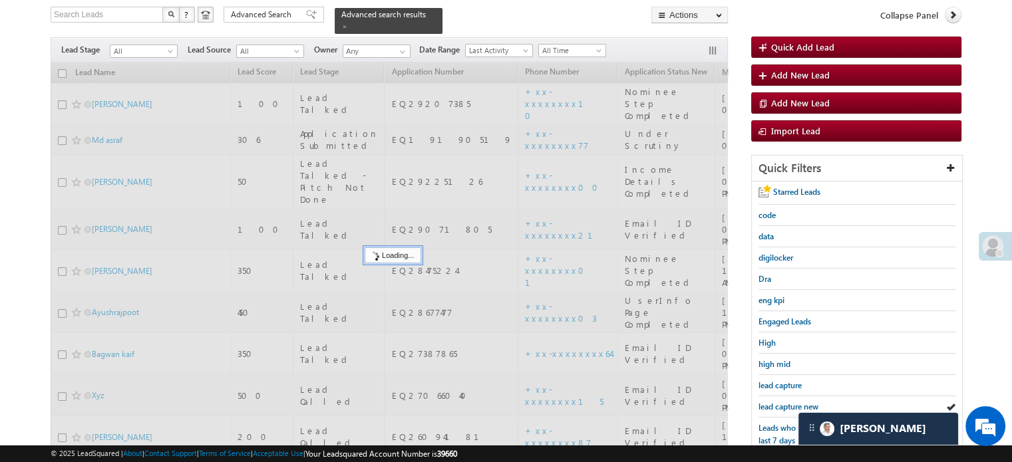
click at [790, 402] on span "lead capture new" at bounding box center [788, 407] width 60 height 10
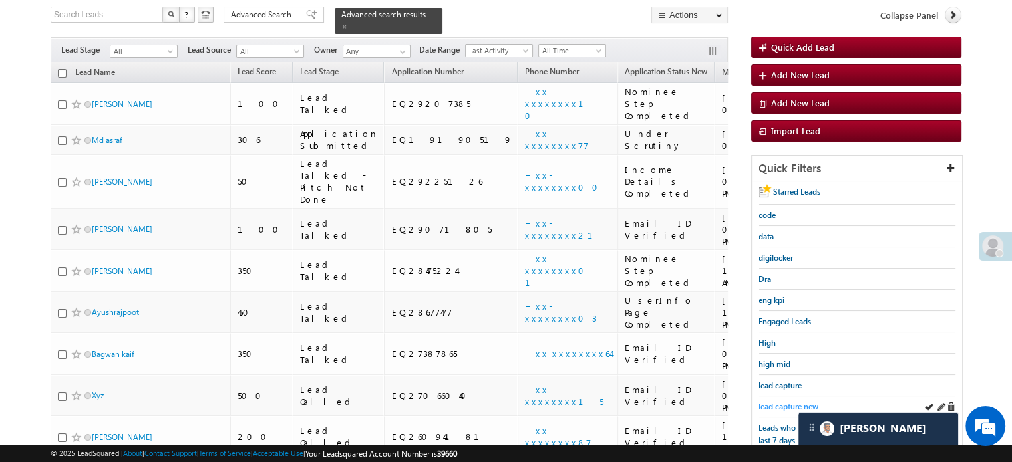
click at [776, 402] on span "lead capture new" at bounding box center [788, 407] width 60 height 10
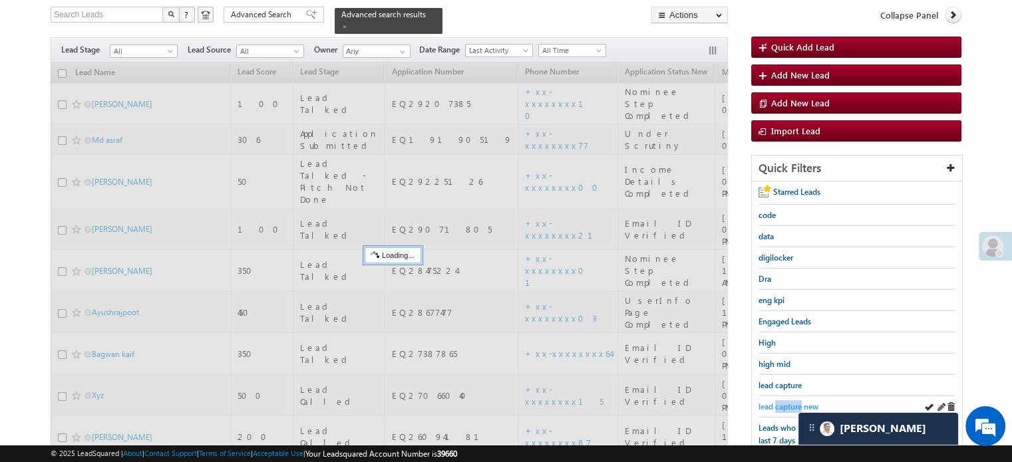
click at [775, 402] on span "lead capture new" at bounding box center [788, 407] width 60 height 10
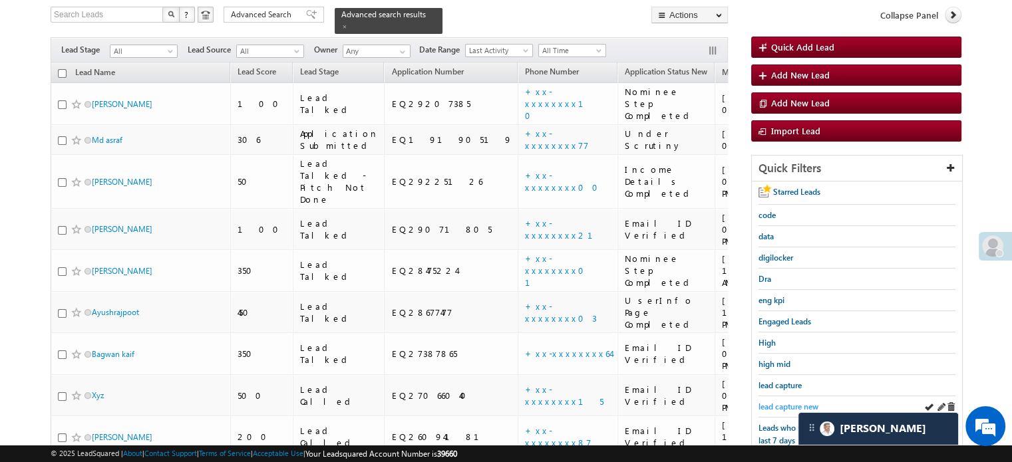
drag, startPoint x: 775, startPoint y: 402, endPoint x: 784, endPoint y: 400, distance: 8.7
click at [784, 402] on span "lead capture new" at bounding box center [788, 407] width 60 height 10
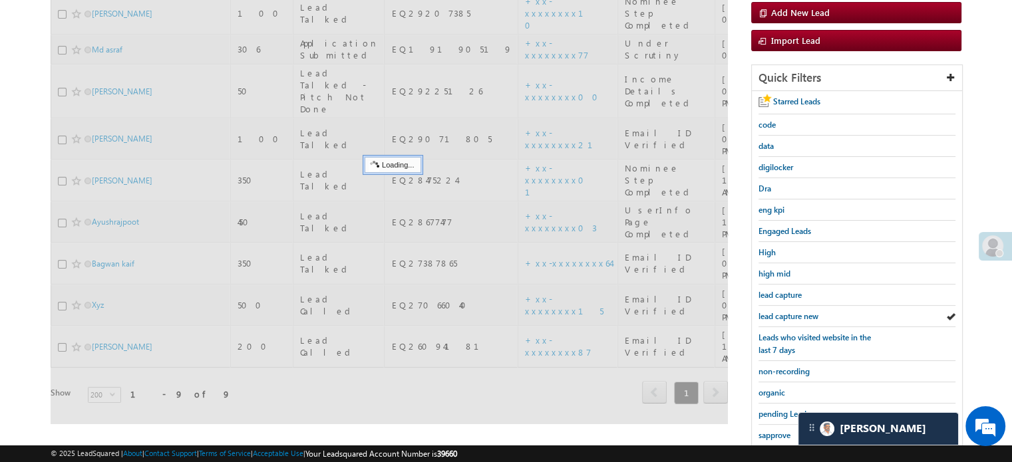
scroll to position [285, 0]
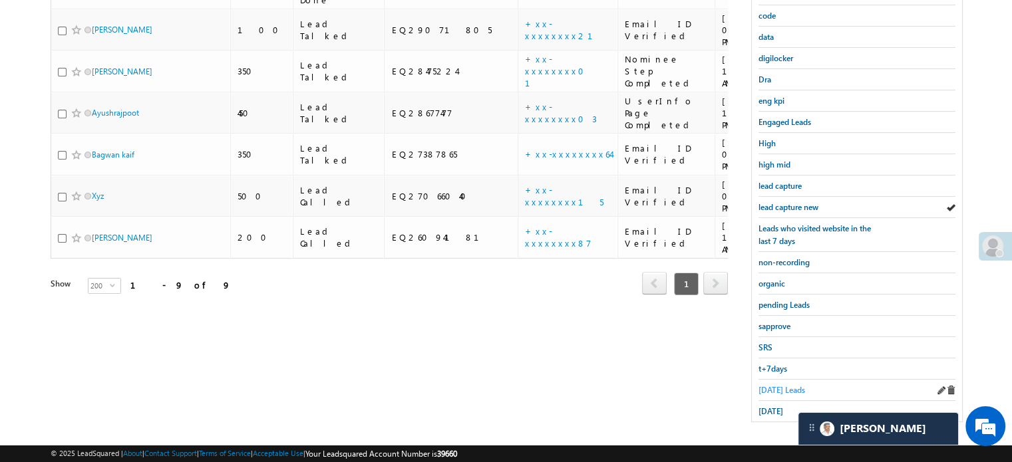
click at [776, 385] on span "[DATE] Leads" at bounding box center [781, 390] width 47 height 10
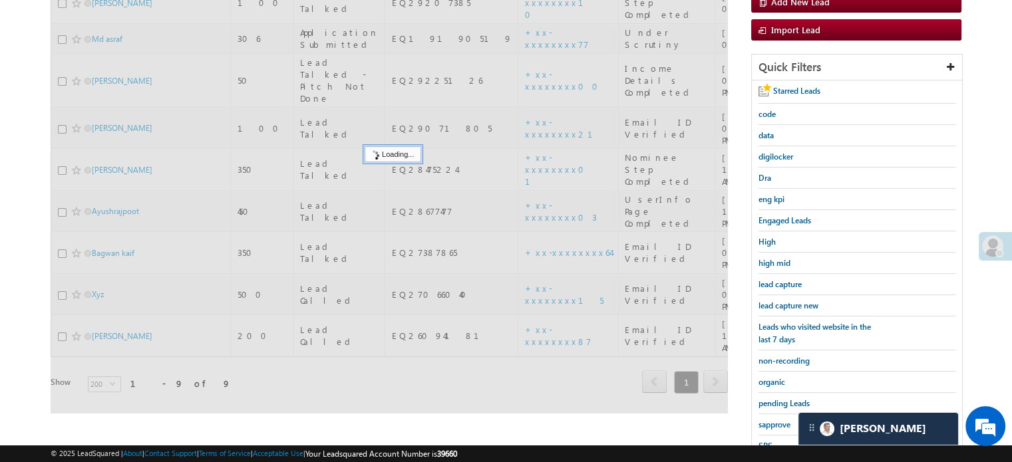
scroll to position [86, 0]
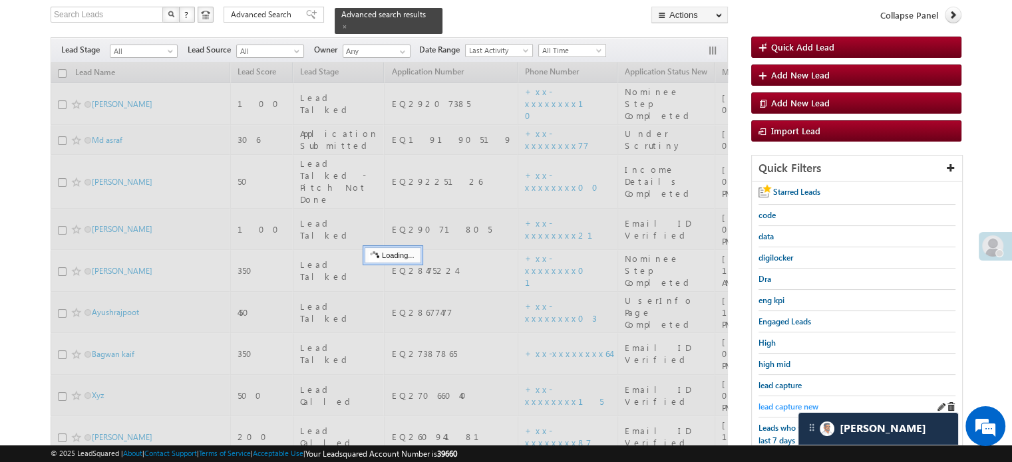
click at [787, 403] on span "lead capture new" at bounding box center [788, 407] width 60 height 10
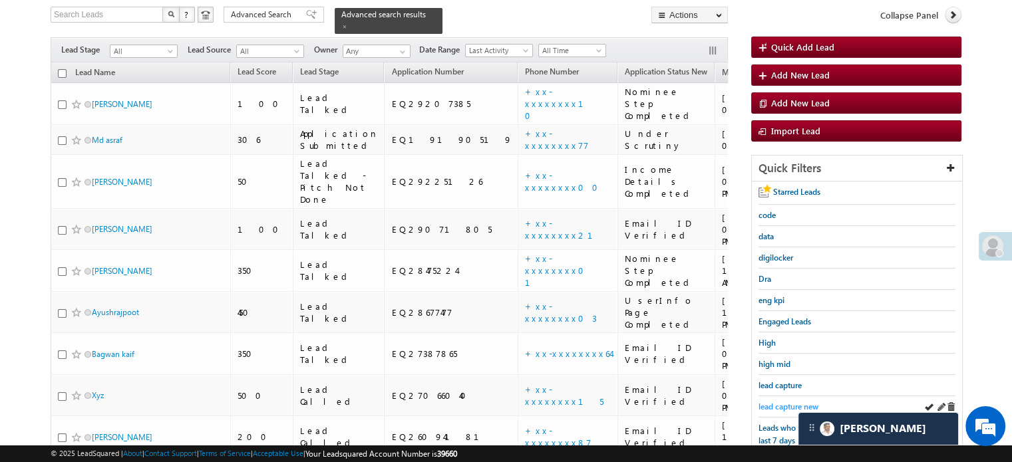
click at [786, 402] on span "lead capture new" at bounding box center [788, 407] width 60 height 10
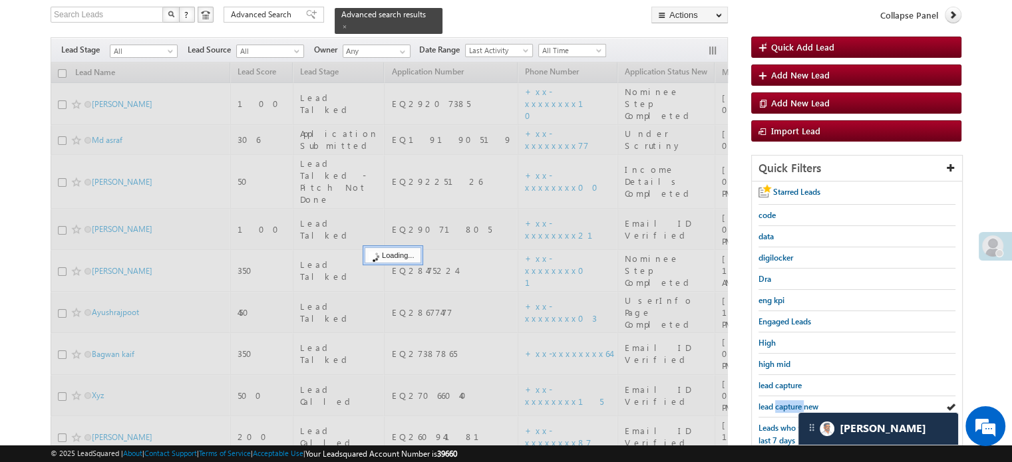
click at [786, 402] on span "lead capture new" at bounding box center [788, 407] width 60 height 10
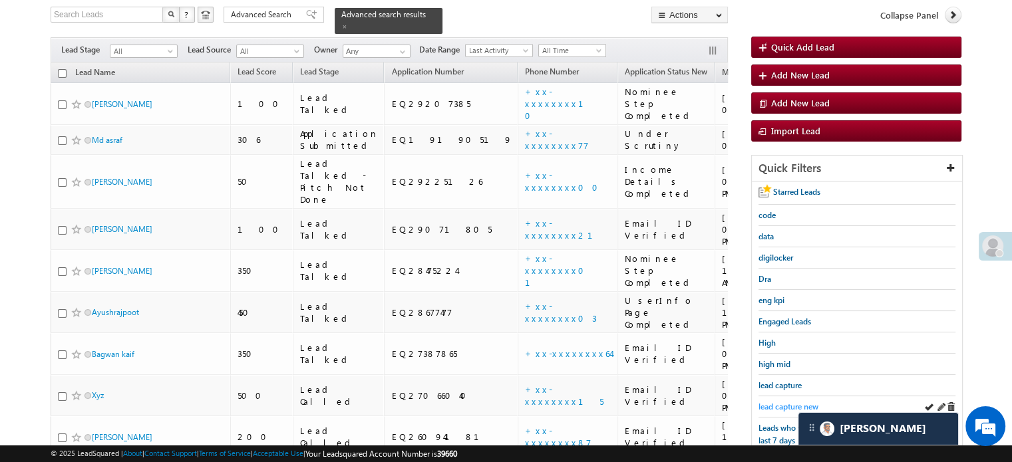
click at [793, 402] on span "lead capture new" at bounding box center [788, 407] width 60 height 10
click at [780, 402] on span "lead capture new" at bounding box center [788, 407] width 60 height 10
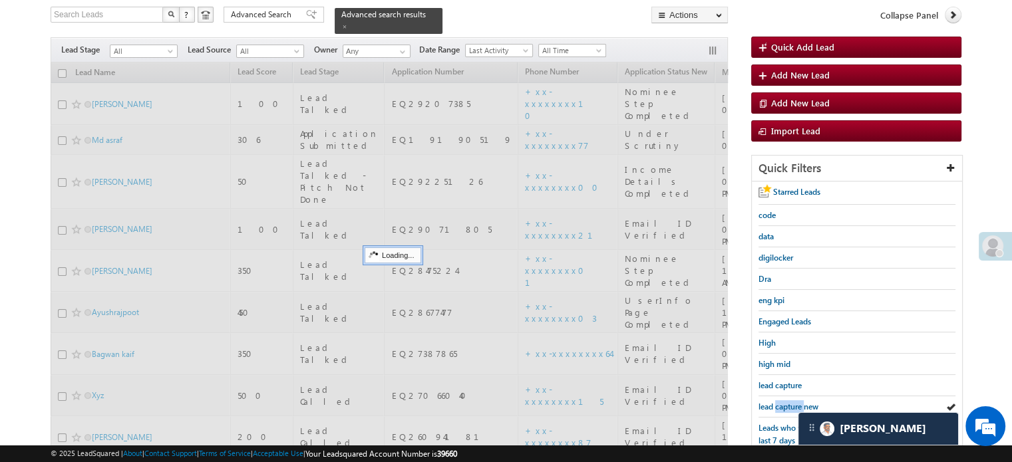
click at [780, 402] on span "lead capture new" at bounding box center [788, 407] width 60 height 10
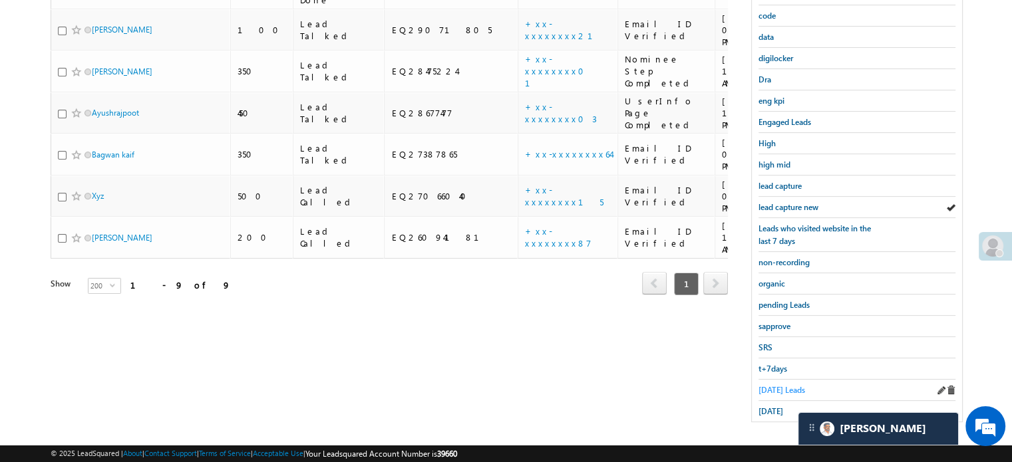
click at [785, 388] on span "[DATE] Leads" at bounding box center [781, 390] width 47 height 10
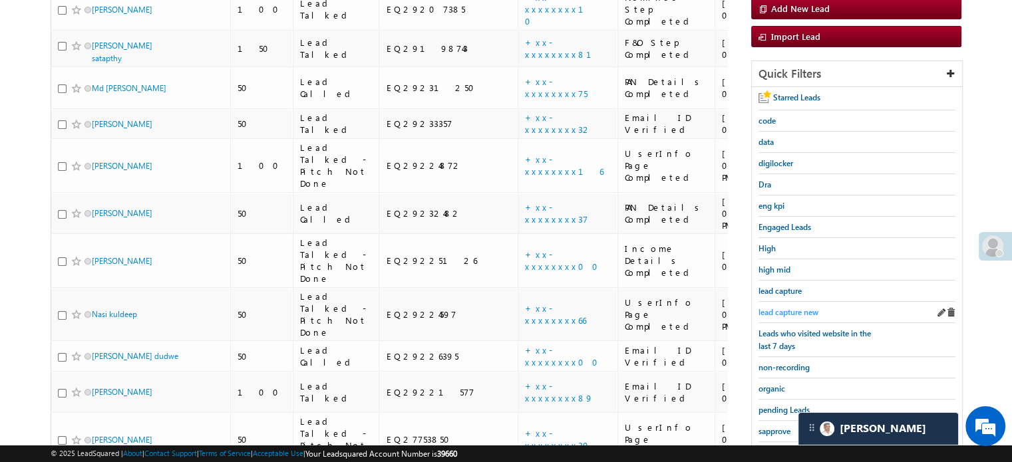
scroll to position [200, 0]
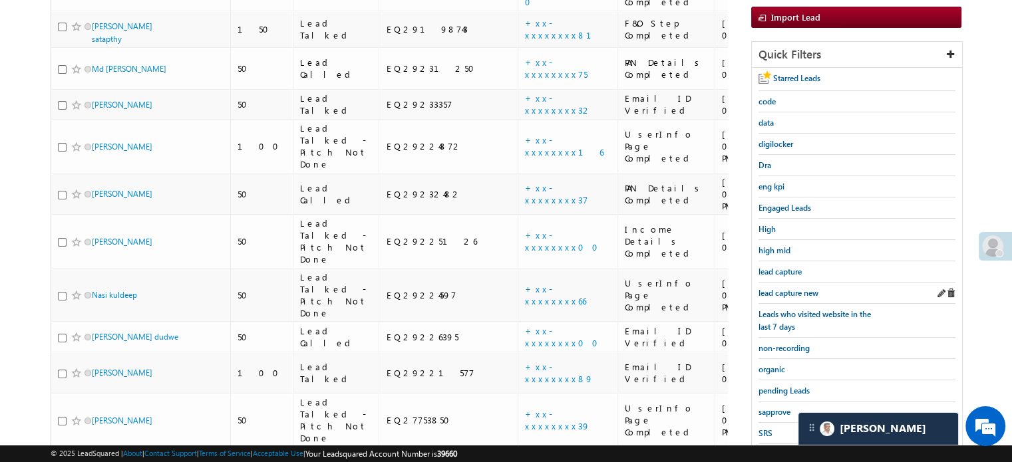
click at [782, 295] on div "lead capture new" at bounding box center [856, 293] width 197 height 21
click at [789, 288] on span "lead capture new" at bounding box center [788, 293] width 60 height 10
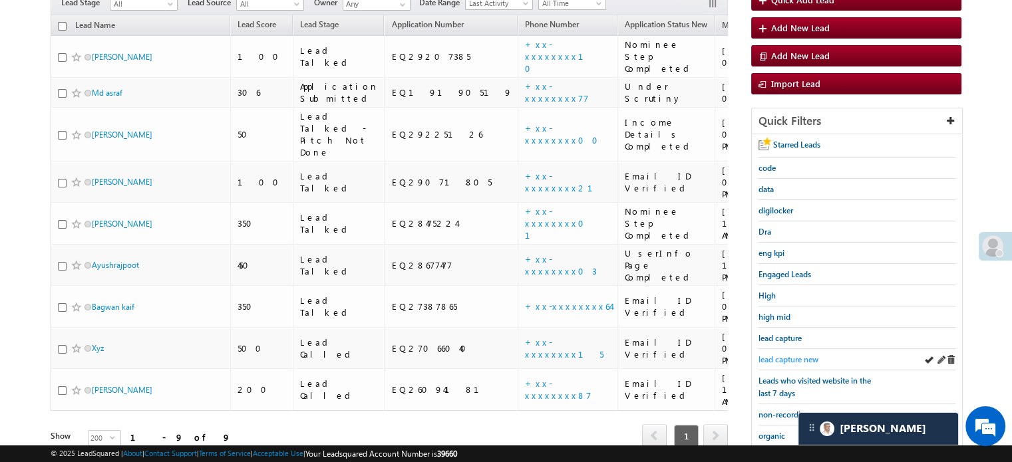
scroll to position [0, 0]
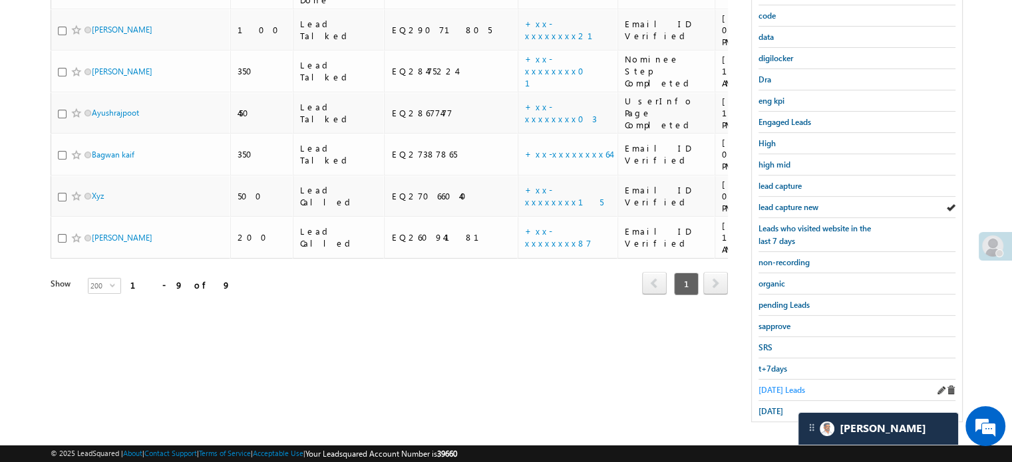
click at [790, 385] on span "[DATE] Leads" at bounding box center [781, 390] width 47 height 10
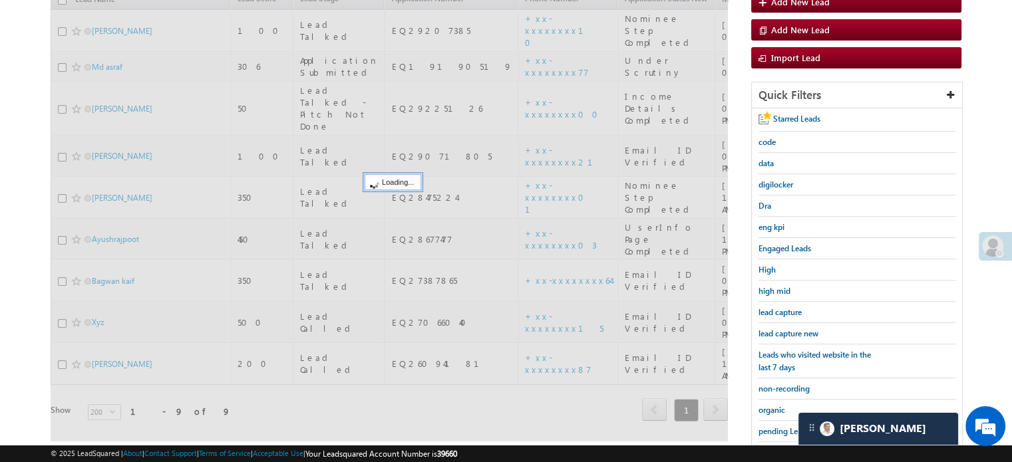
scroll to position [152, 0]
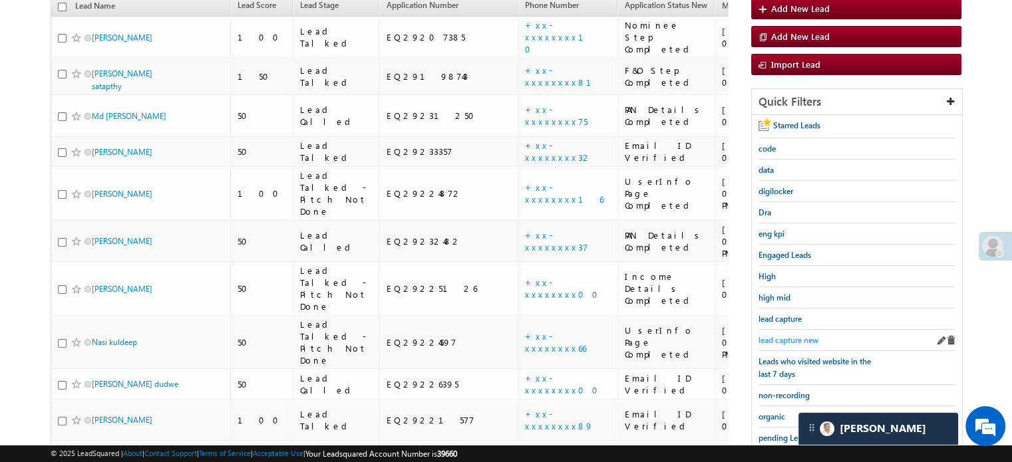
click at [776, 335] on span "lead capture new" at bounding box center [788, 340] width 60 height 10
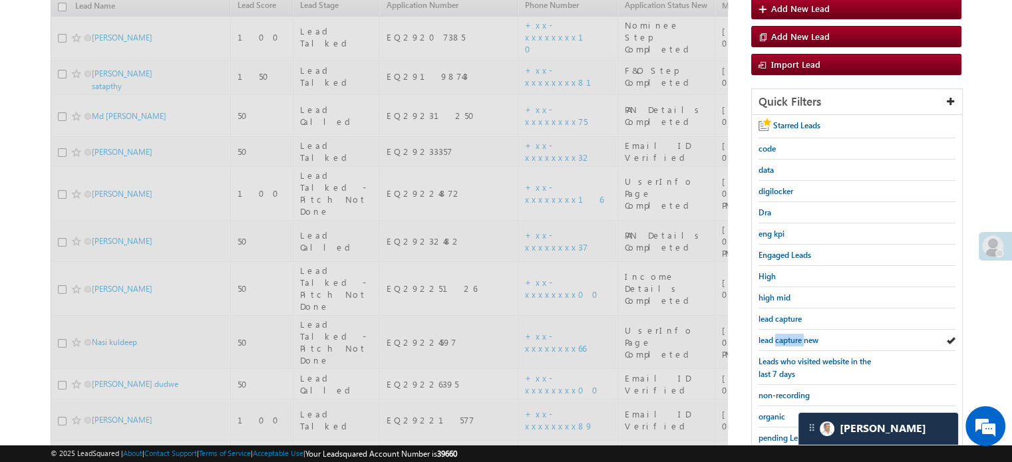
click at [776, 335] on span "lead capture new" at bounding box center [788, 340] width 60 height 10
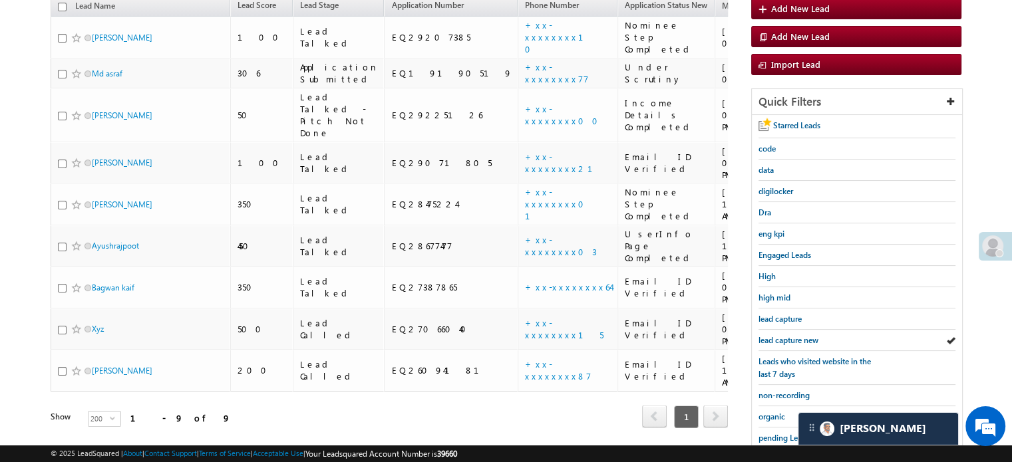
click at [776, 335] on span "lead capture new" at bounding box center [788, 340] width 60 height 10
click at [786, 335] on span "lead capture new" at bounding box center [788, 340] width 60 height 10
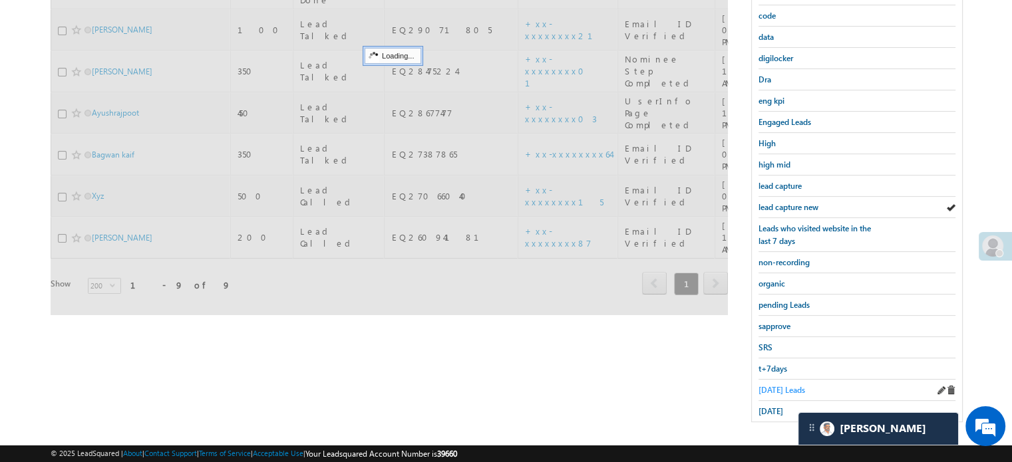
click at [790, 385] on span "[DATE] Leads" at bounding box center [781, 390] width 47 height 10
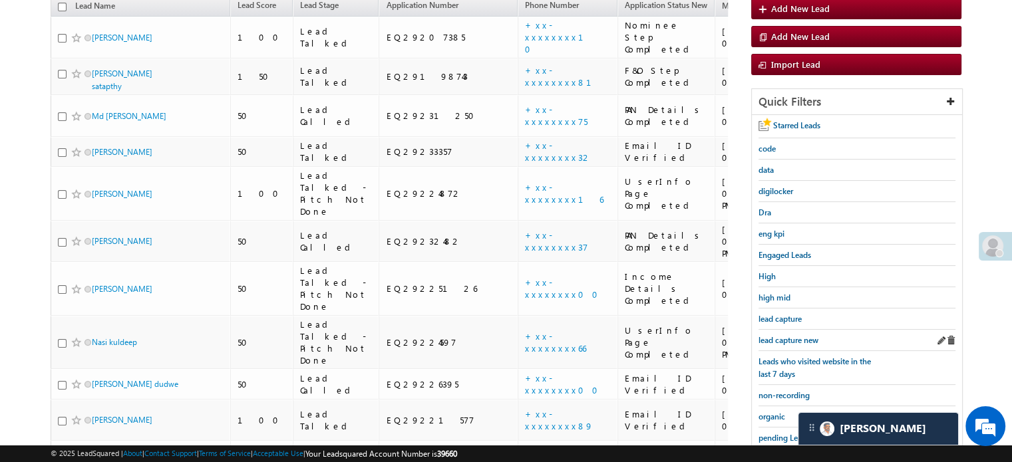
click at [801, 343] on div "lead capture new" at bounding box center [856, 340] width 197 height 21
click at [796, 335] on span "lead capture new" at bounding box center [788, 340] width 60 height 10
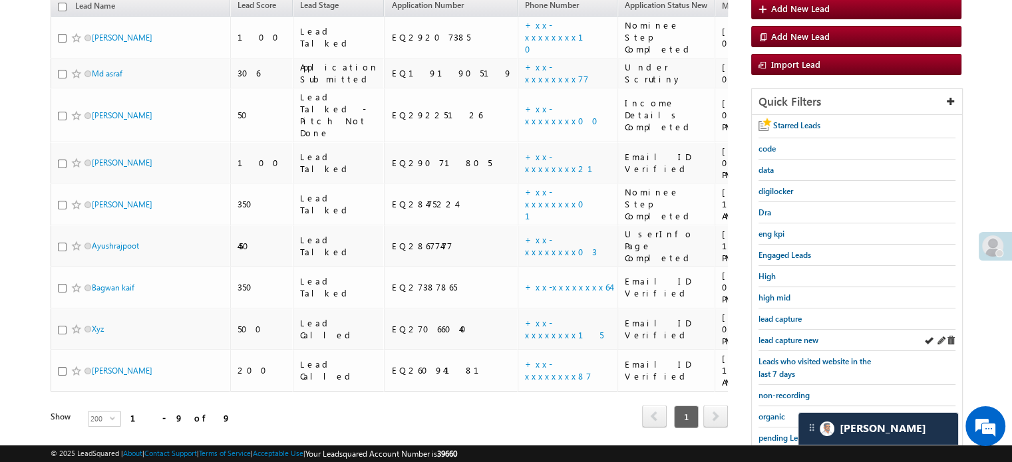
click at [794, 330] on div "lead capture new" at bounding box center [856, 340] width 197 height 21
click at [790, 335] on span "lead capture new" at bounding box center [788, 340] width 60 height 10
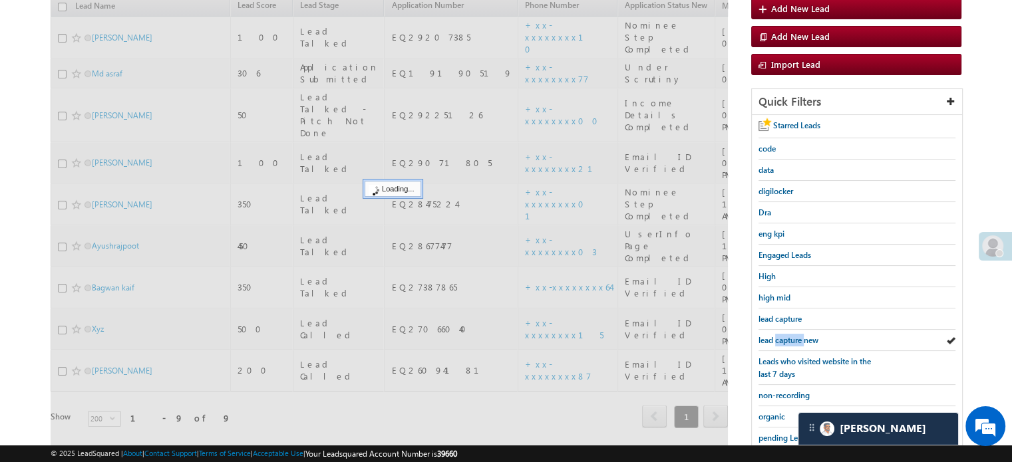
click at [790, 335] on span "lead capture new" at bounding box center [788, 340] width 60 height 10
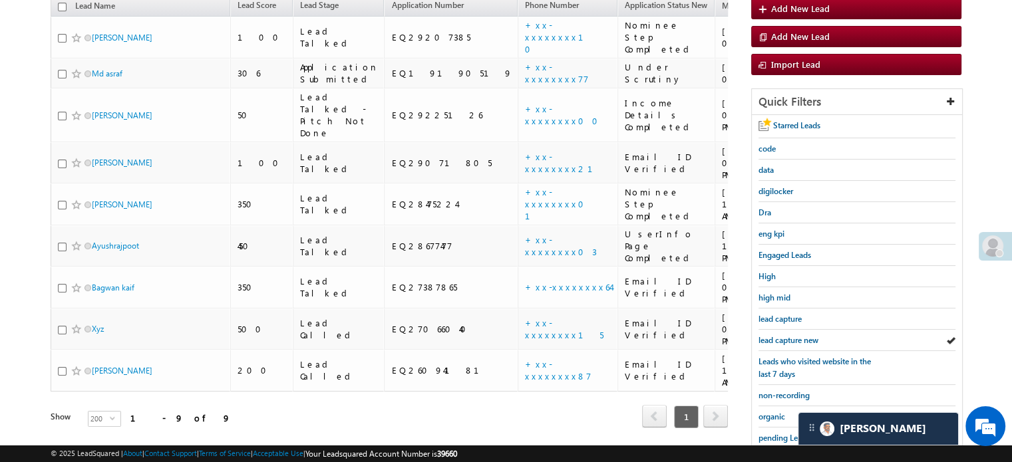
click at [790, 335] on span "lead capture new" at bounding box center [788, 340] width 60 height 10
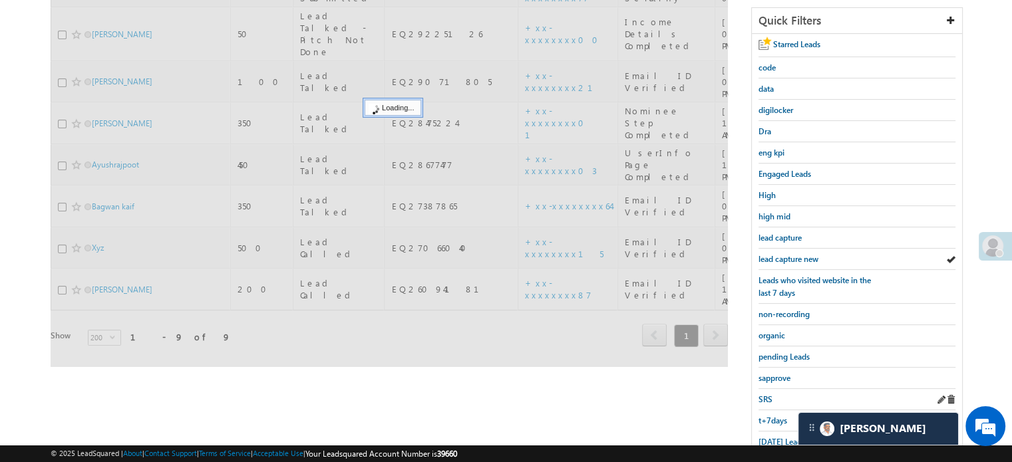
scroll to position [285, 0]
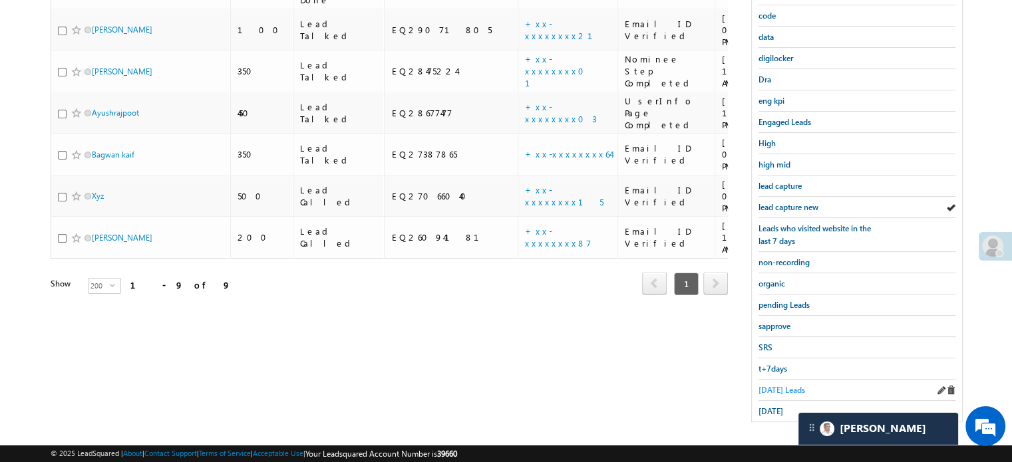
click at [787, 385] on span "[DATE] Leads" at bounding box center [781, 390] width 47 height 10
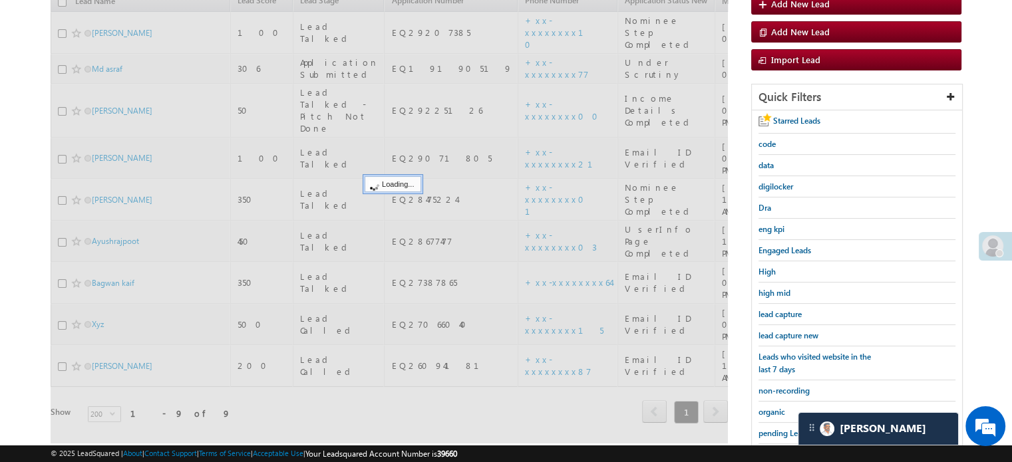
scroll to position [152, 0]
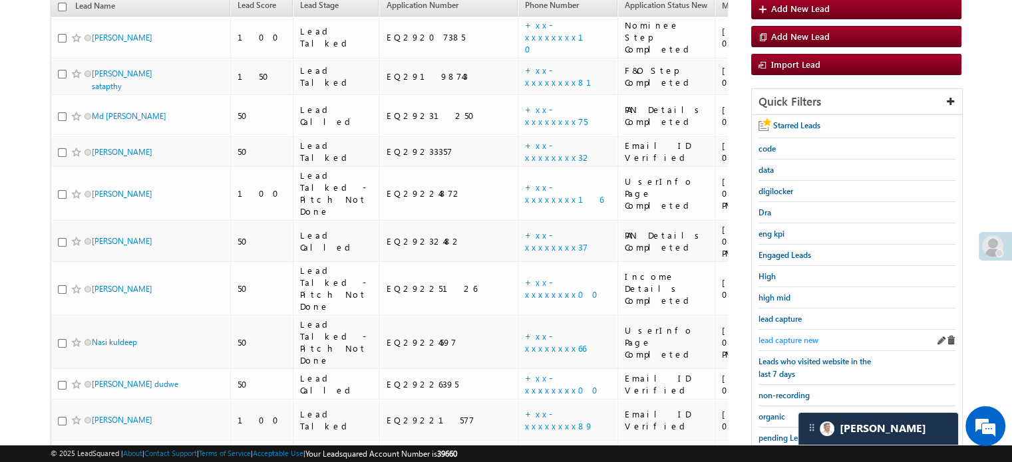
click at [795, 337] on span "lead capture new" at bounding box center [788, 340] width 60 height 10
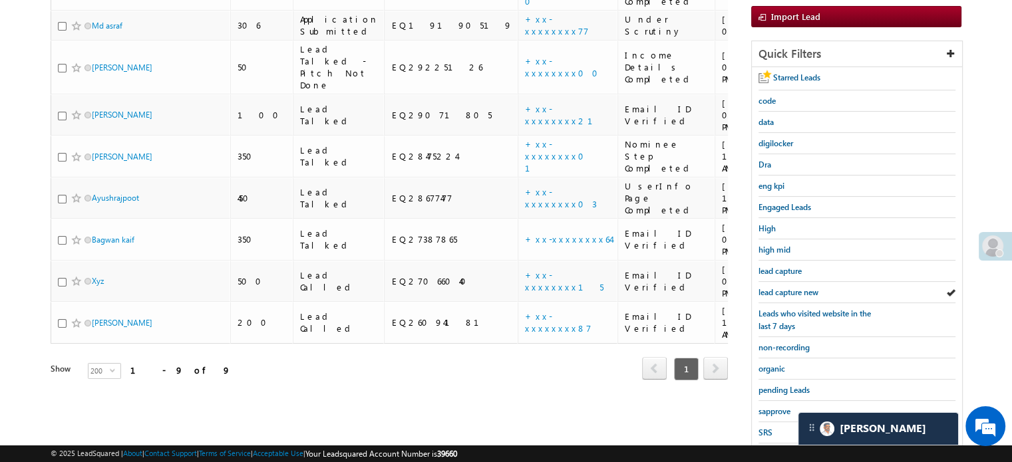
scroll to position [285, 0]
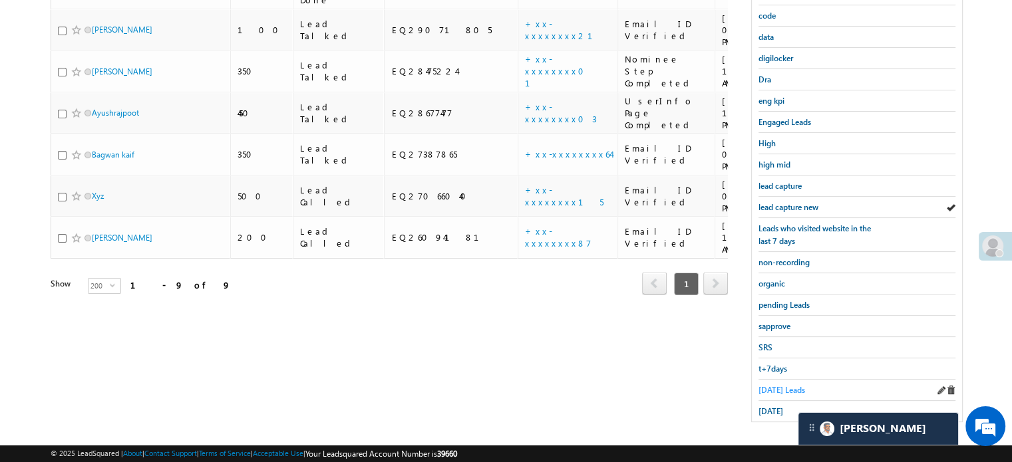
click at [789, 385] on span "[DATE] Leads" at bounding box center [781, 390] width 47 height 10
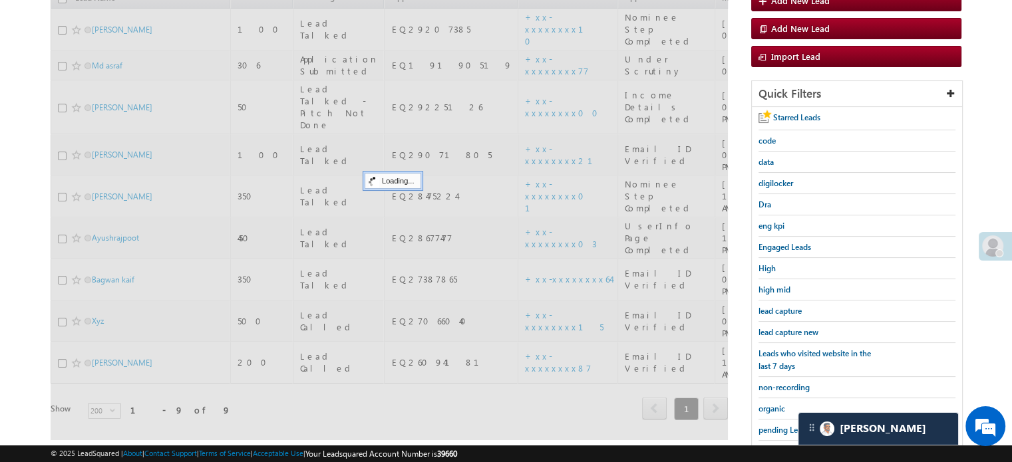
scroll to position [152, 0]
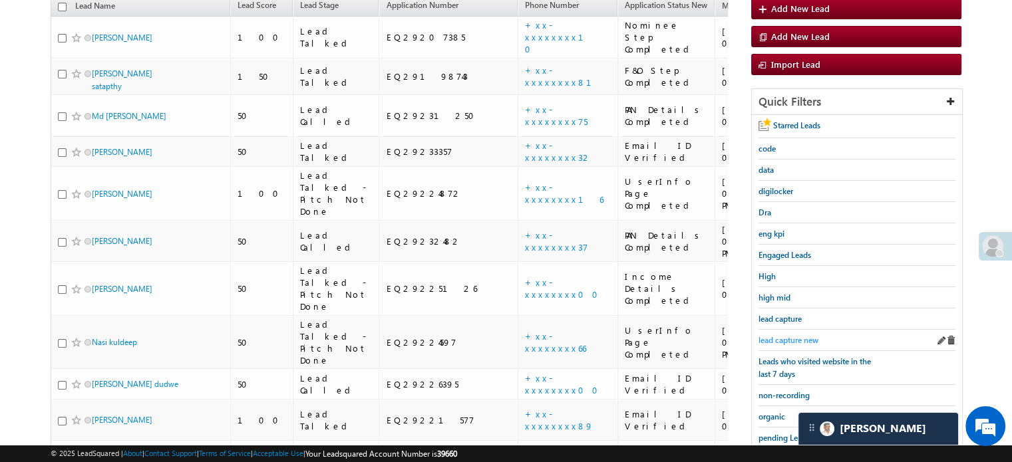
click at [794, 338] on span "lead capture new" at bounding box center [788, 340] width 60 height 10
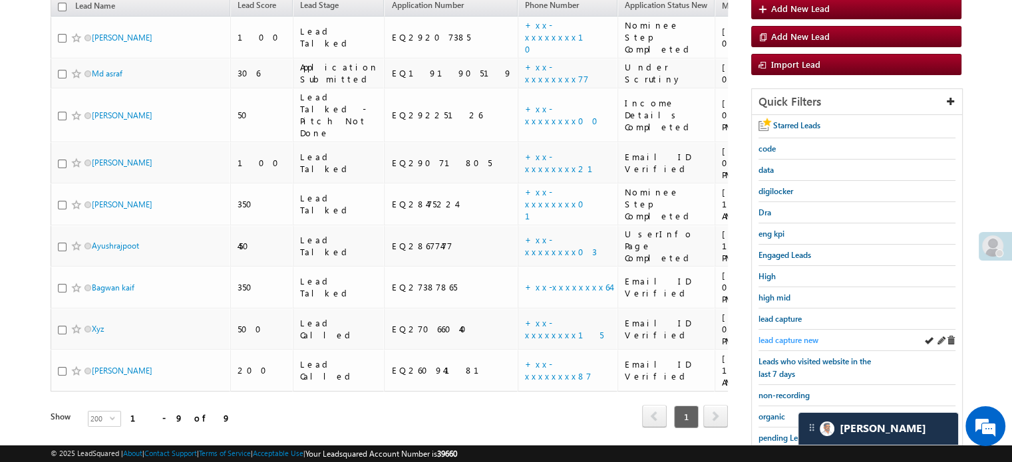
click at [793, 335] on span "lead capture new" at bounding box center [788, 340] width 60 height 10
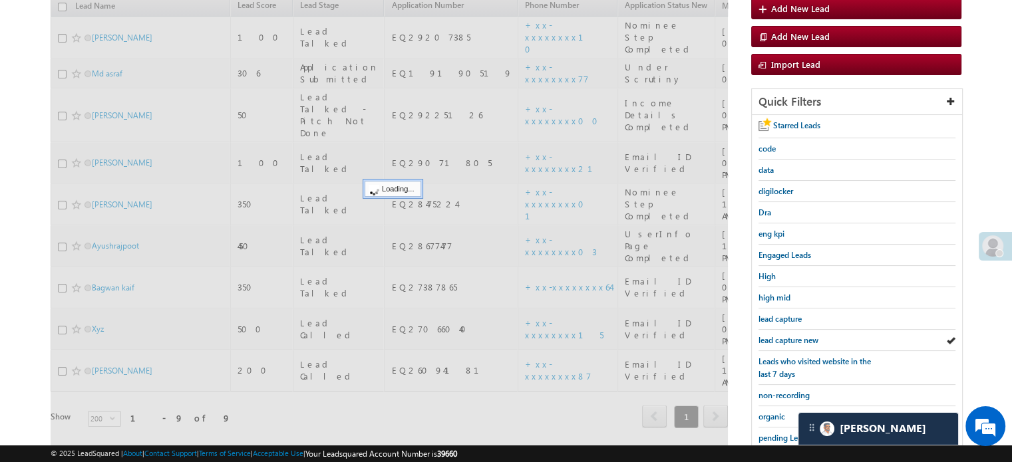
click at [793, 335] on span "lead capture new" at bounding box center [788, 340] width 60 height 10
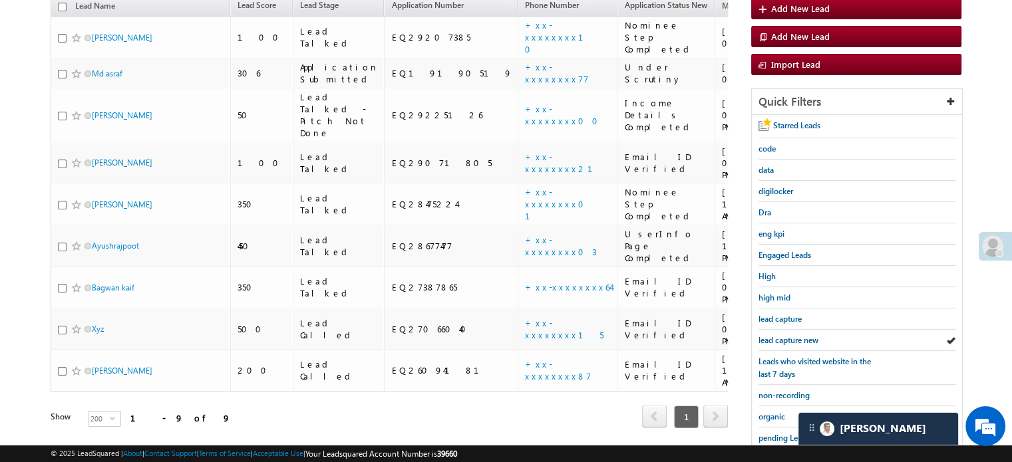
click at [793, 335] on span "lead capture new" at bounding box center [788, 340] width 60 height 10
click at [776, 337] on span "lead capture new" at bounding box center [788, 340] width 60 height 10
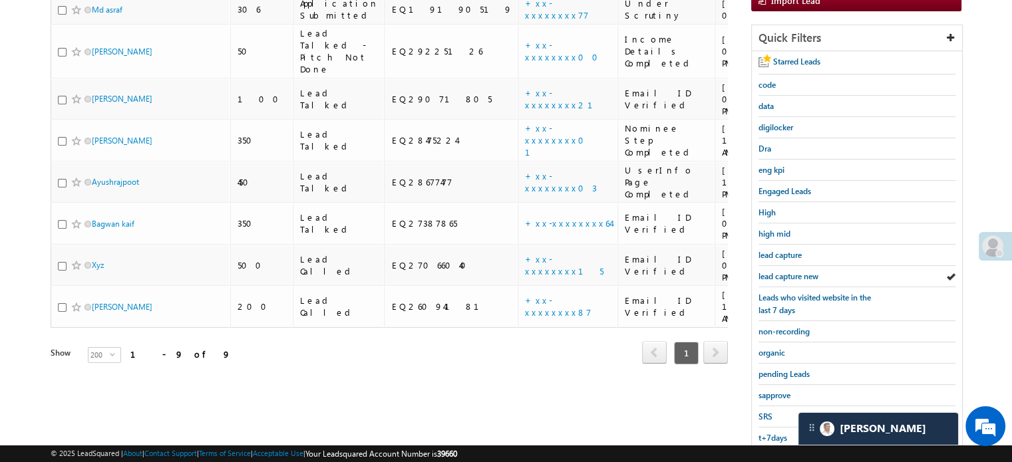
scroll to position [285, 0]
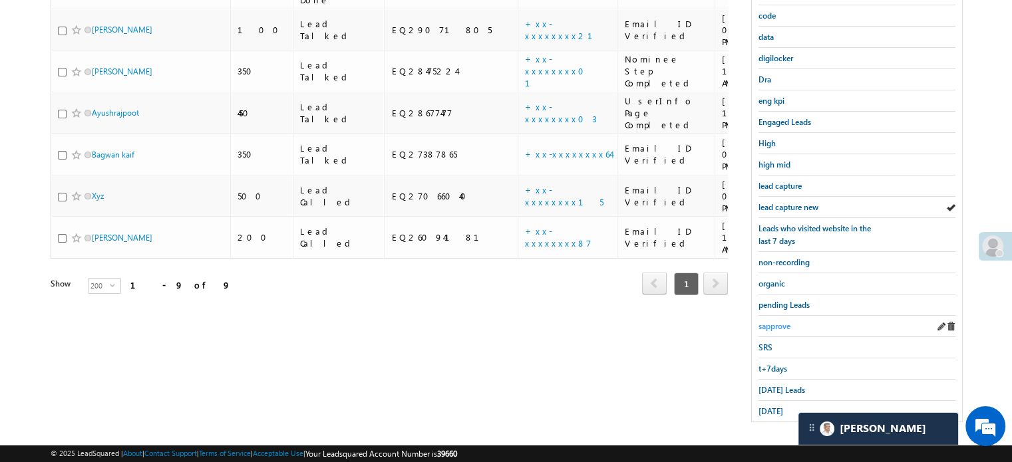
click at [771, 321] on span "sapprove" at bounding box center [774, 326] width 32 height 10
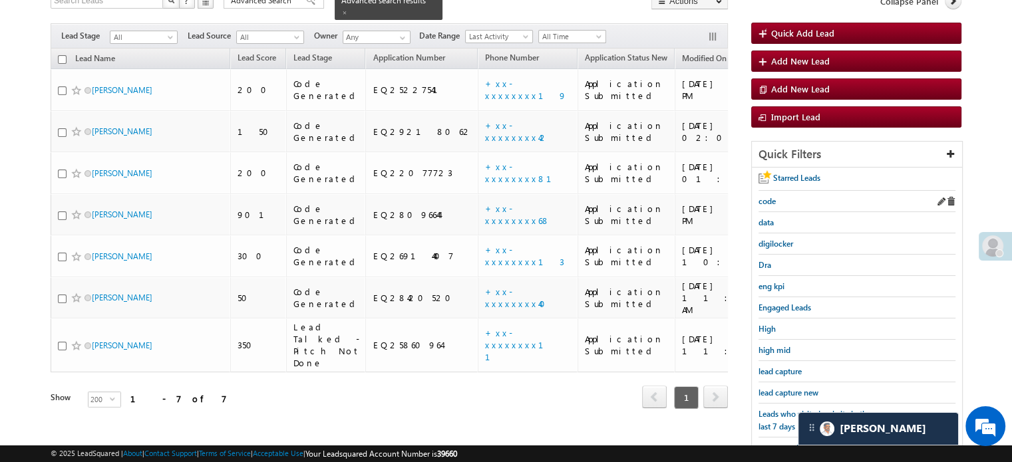
scroll to position [152, 0]
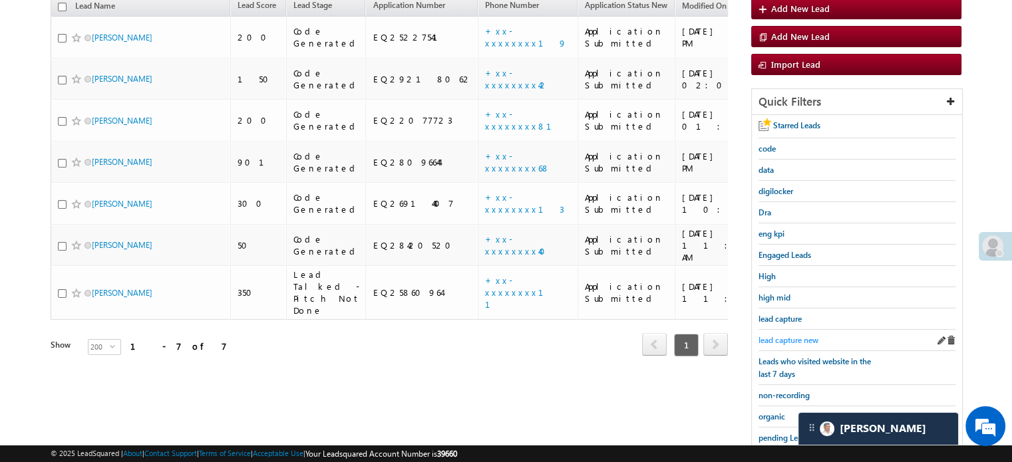
click at [768, 335] on span "lead capture new" at bounding box center [788, 340] width 60 height 10
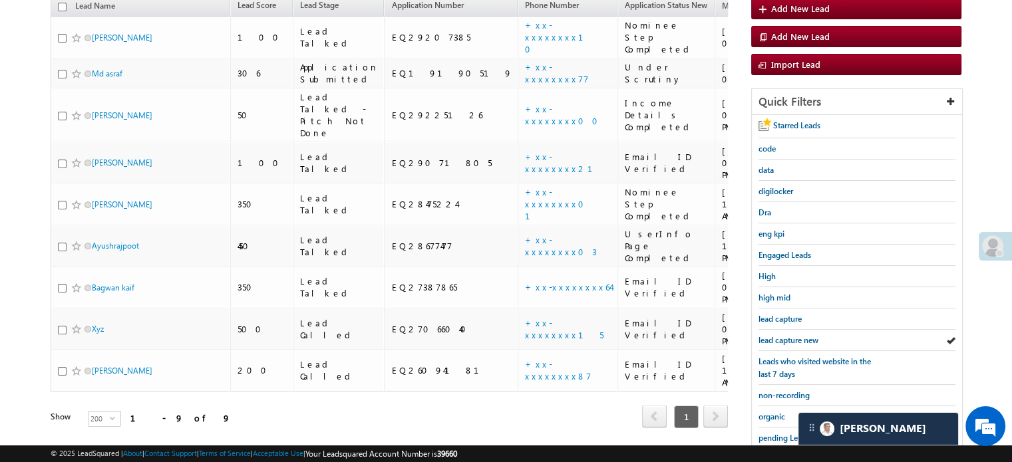
click at [796, 184] on td "Ludhiana" at bounding box center [851, 205] width 111 height 42
click at [797, 330] on div "lead capture new" at bounding box center [856, 340] width 197 height 21
click at [800, 337] on span "lead capture new" at bounding box center [788, 340] width 60 height 10
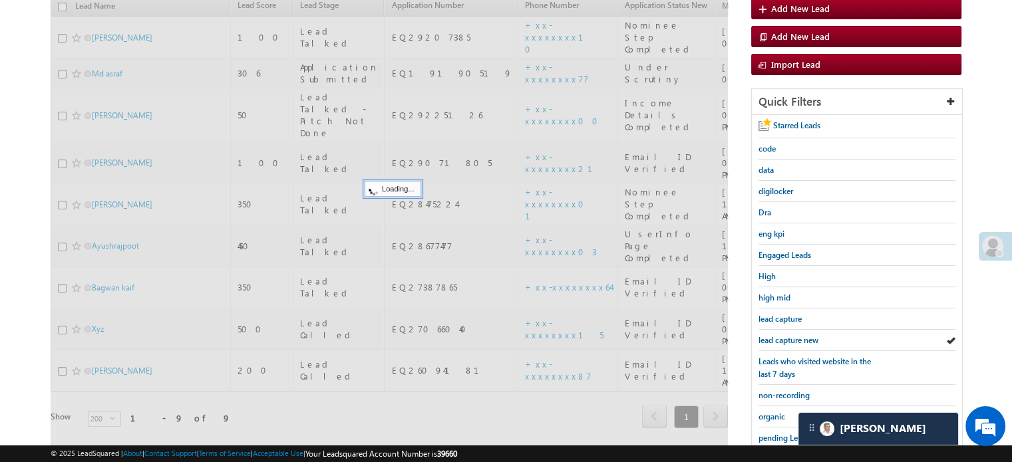
click at [798, 338] on span "lead capture new" at bounding box center [788, 340] width 60 height 10
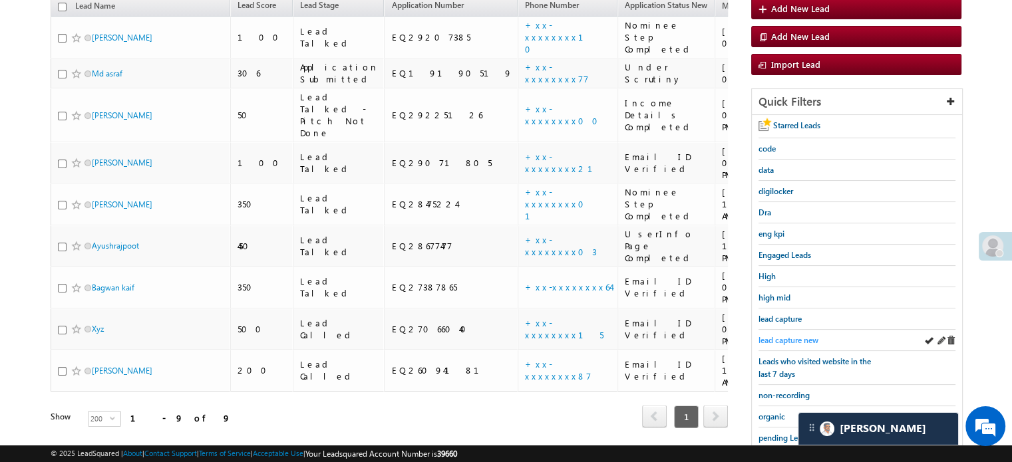
click at [785, 338] on span "lead capture new" at bounding box center [788, 340] width 60 height 10
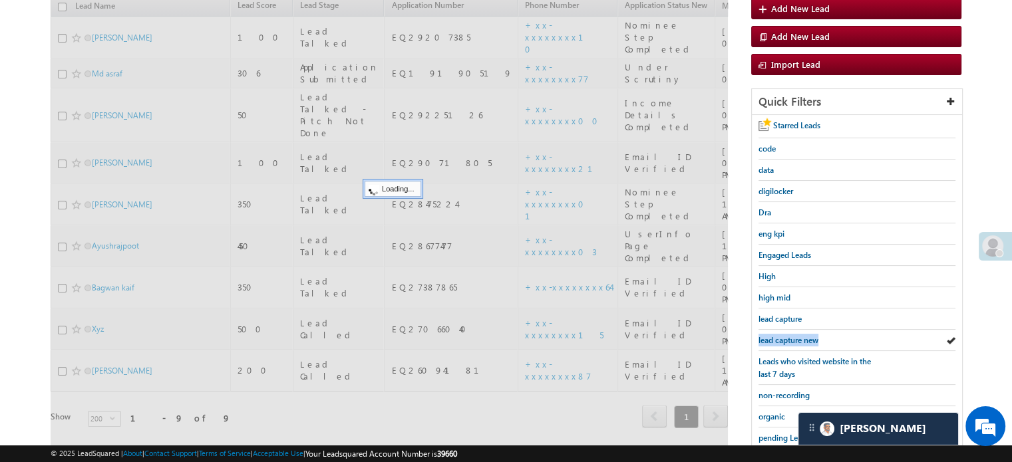
click at [785, 338] on span "lead capture new" at bounding box center [788, 340] width 60 height 10
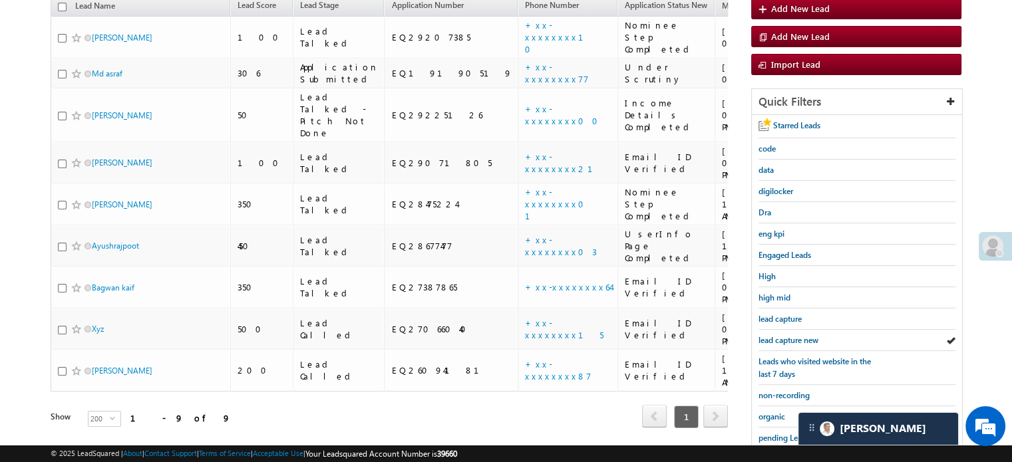
click at [785, 338] on span "lead capture new" at bounding box center [788, 340] width 60 height 10
click at [797, 335] on span "lead capture new" at bounding box center [788, 340] width 60 height 10
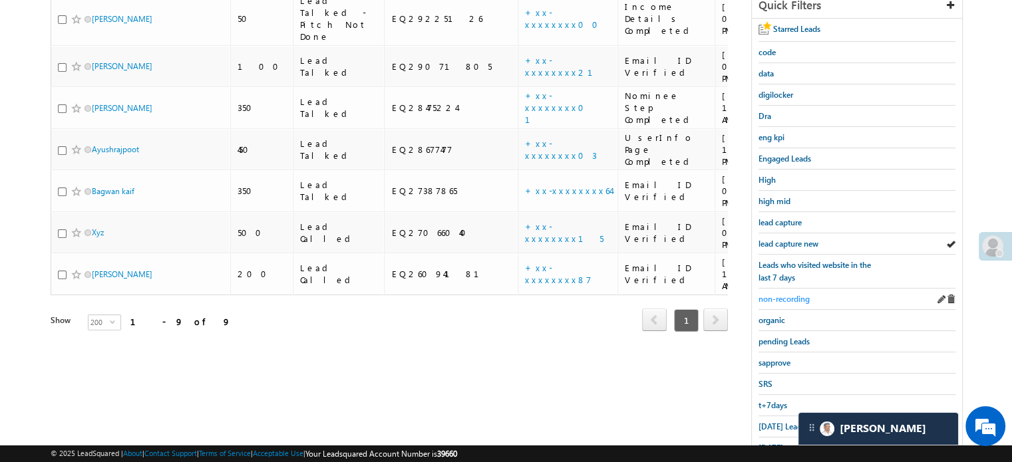
scroll to position [285, 0]
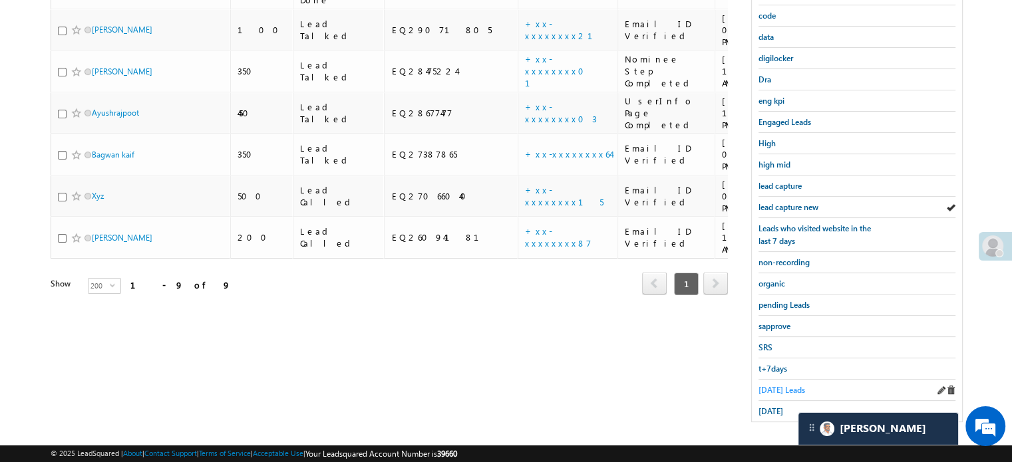
click at [782, 385] on span "[DATE] Leads" at bounding box center [781, 390] width 47 height 10
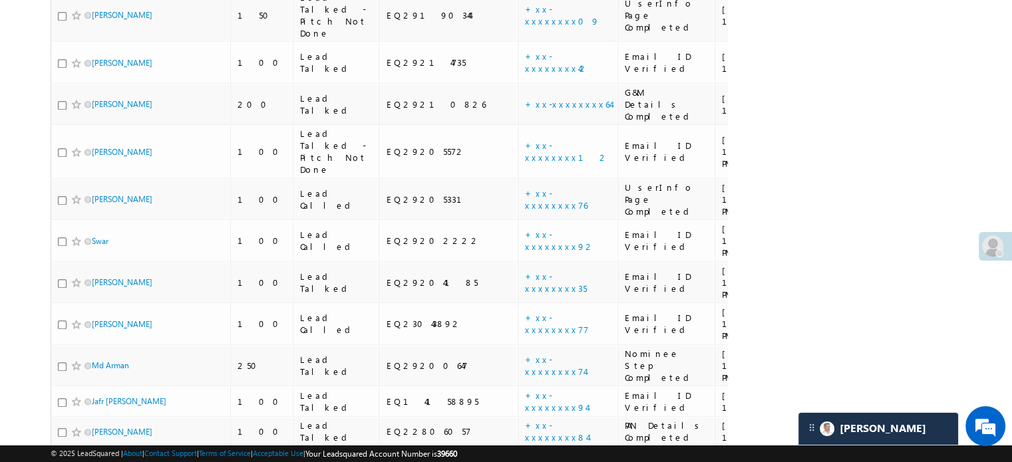
scroll to position [925, 0]
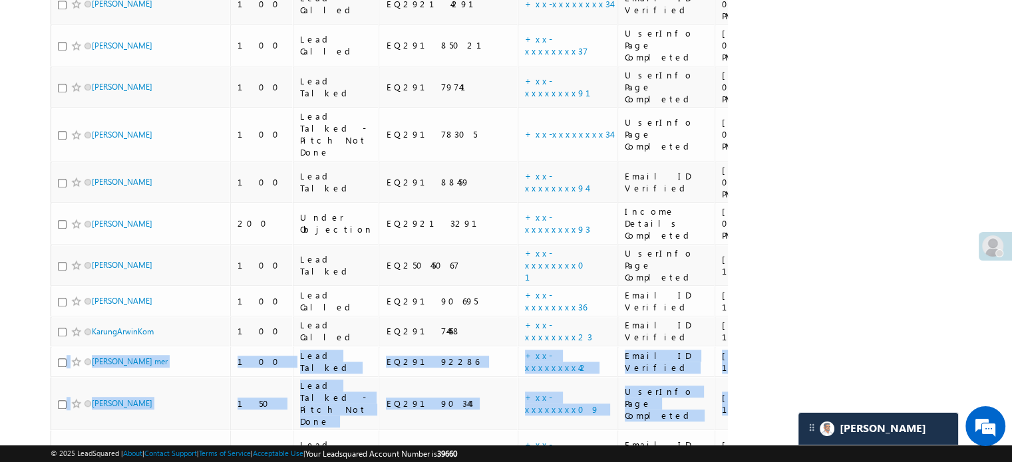
drag, startPoint x: 1010, startPoint y: 126, endPoint x: 1004, endPoint y: 98, distance: 28.6
click at [1007, 109] on body "Menu Priya Rathore priya .rath ore@a ngelb rokin g.com" at bounding box center [506, 100] width 1012 height 2050
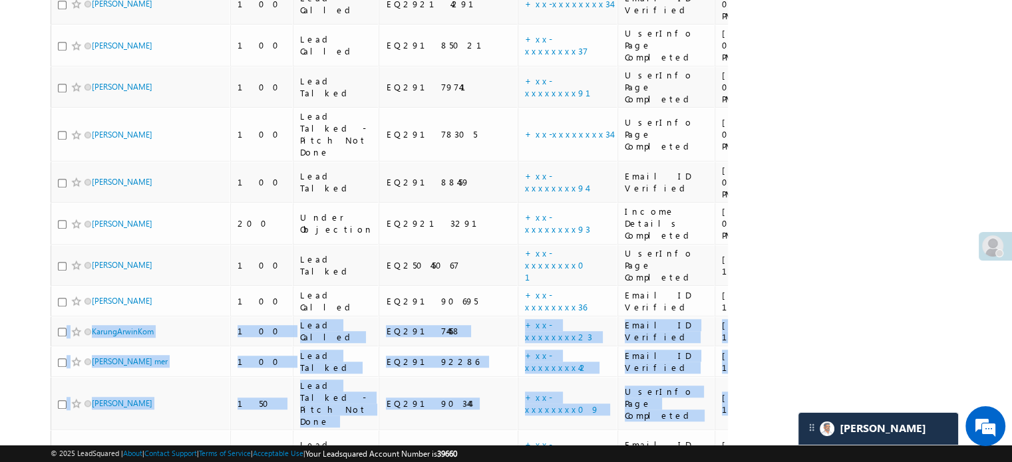
click at [1004, 96] on body "Menu Priya Rathore priya .rath ore@a ngelb rokin g.com" at bounding box center [506, 100] width 1012 height 2050
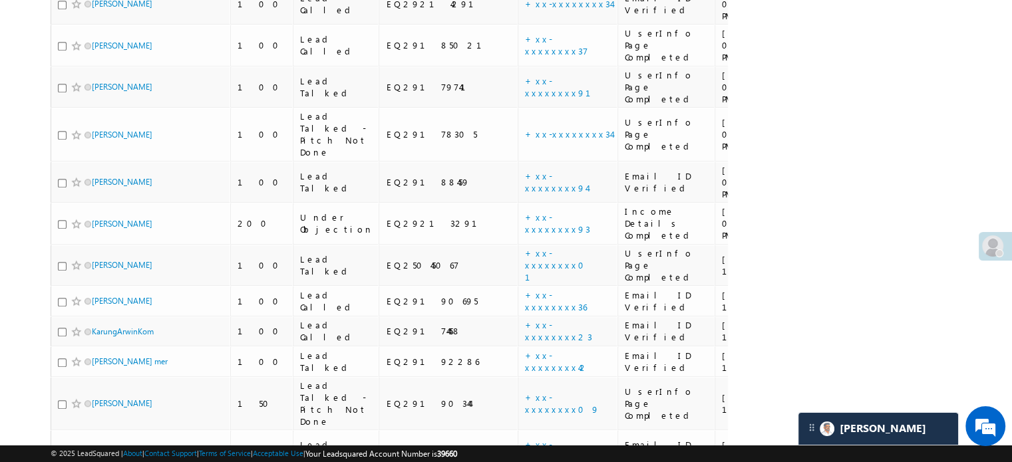
click at [884, 213] on div "Search Leads X ? 43 results found Advanced Search Advanced Search Advanced sear…" at bounding box center [506, 145] width 911 height 1957
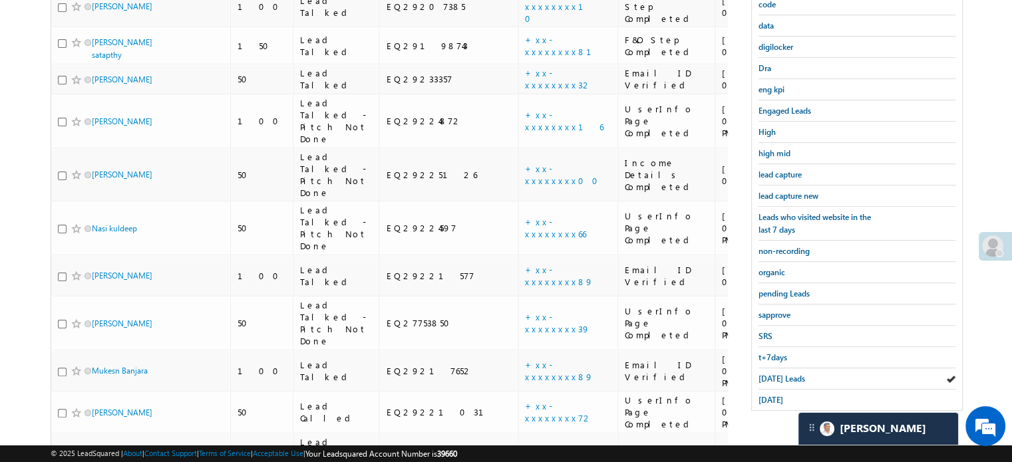
scroll to position [194, 0]
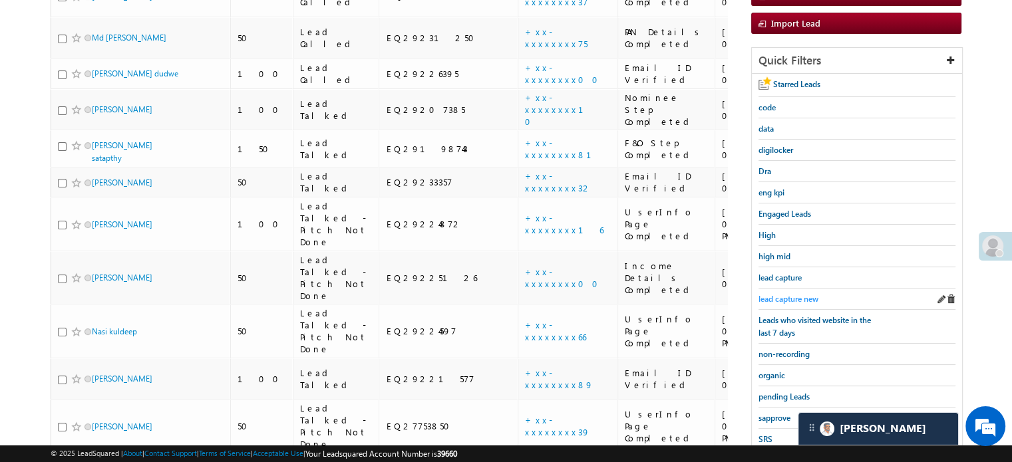
click at [814, 295] on span "lead capture new" at bounding box center [788, 299] width 60 height 10
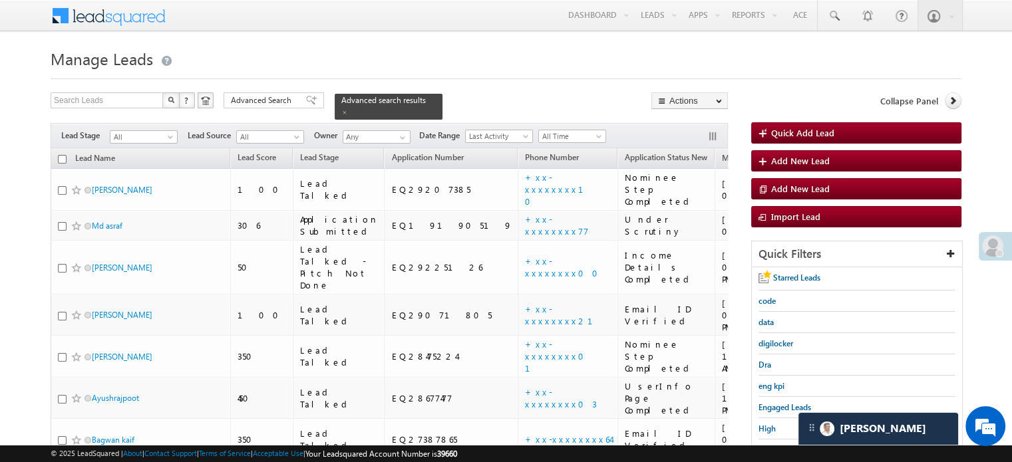
scroll to position [200, 0]
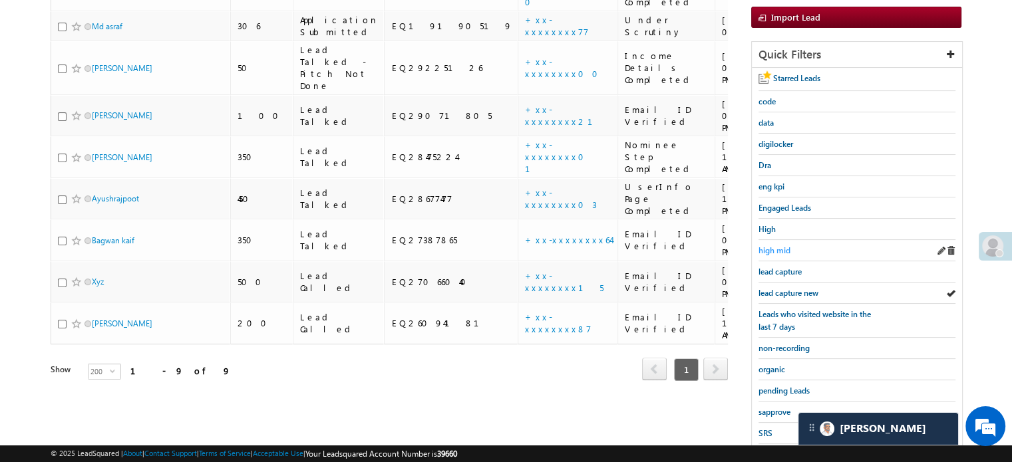
click at [782, 248] on span "high mid" at bounding box center [774, 250] width 32 height 10
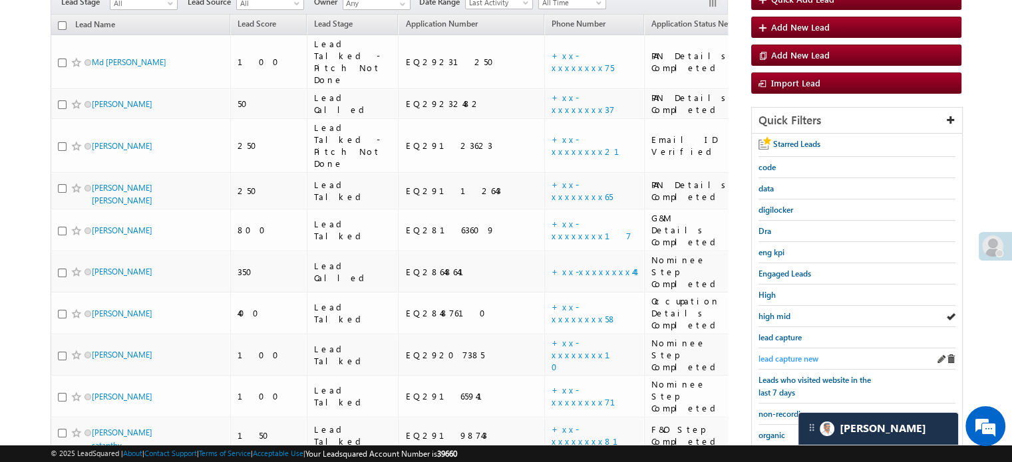
scroll to position [157, 0]
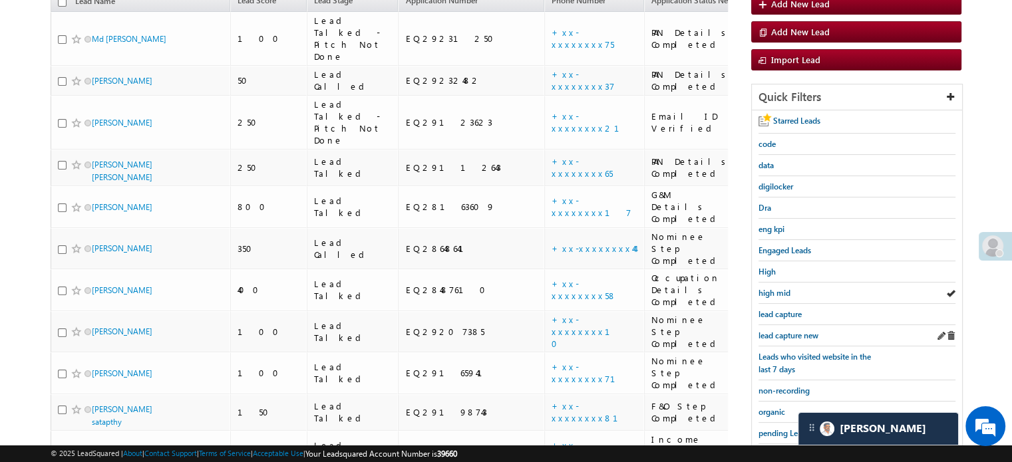
click at [790, 325] on div "lead capture new" at bounding box center [856, 335] width 197 height 21
click at [792, 333] on span "lead capture new" at bounding box center [788, 336] width 60 height 10
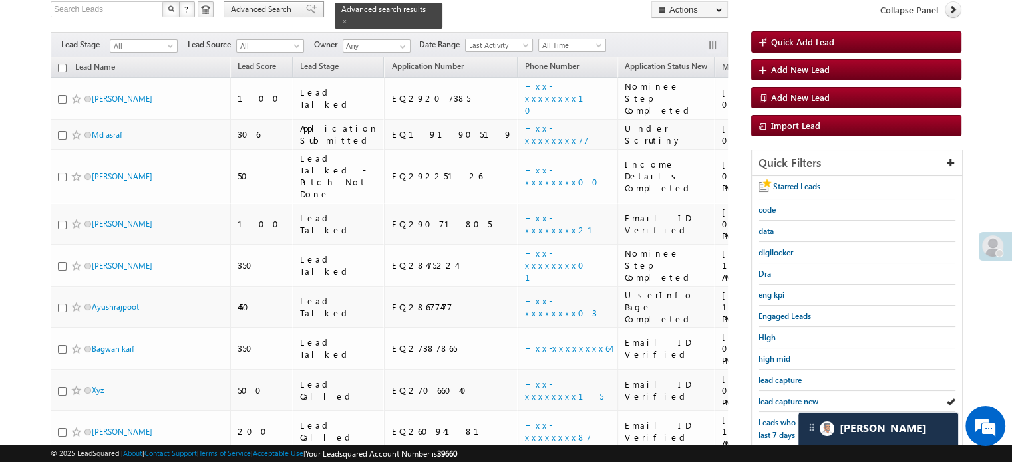
scroll to position [90, 0]
click at [775, 397] on span "lead capture new" at bounding box center [788, 402] width 60 height 10
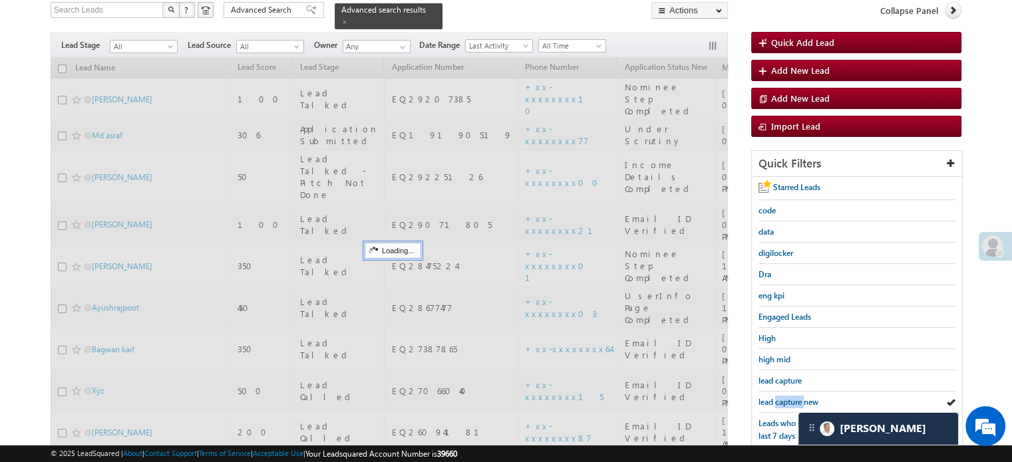
click at [775, 397] on span "lead capture new" at bounding box center [788, 402] width 60 height 10
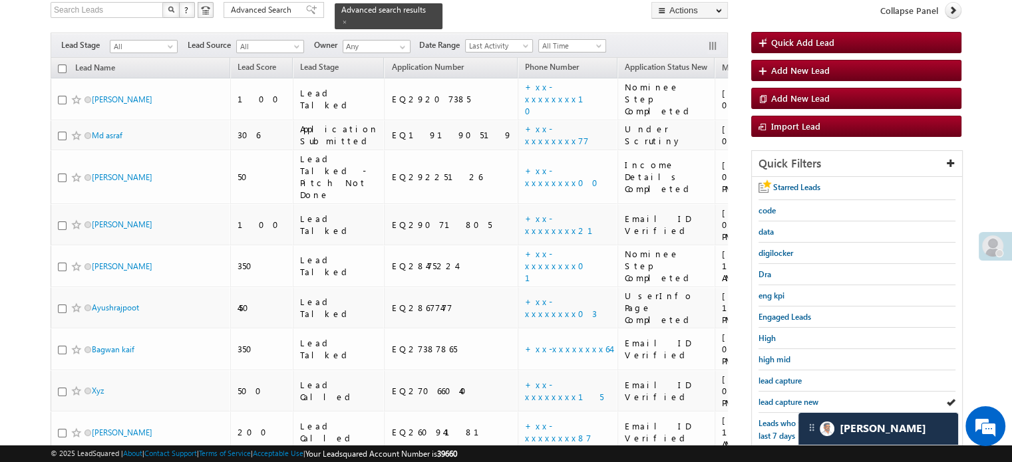
scroll to position [224, 0]
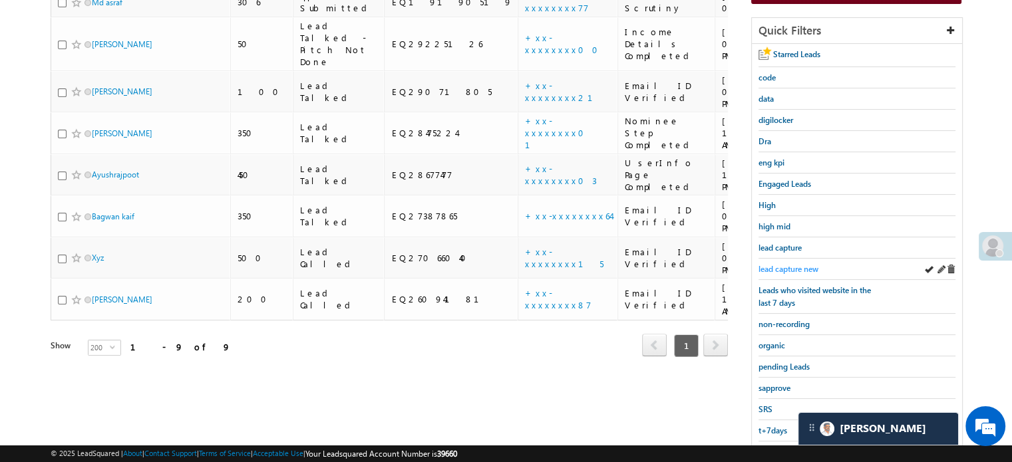
click at [774, 264] on span "lead capture new" at bounding box center [788, 269] width 60 height 10
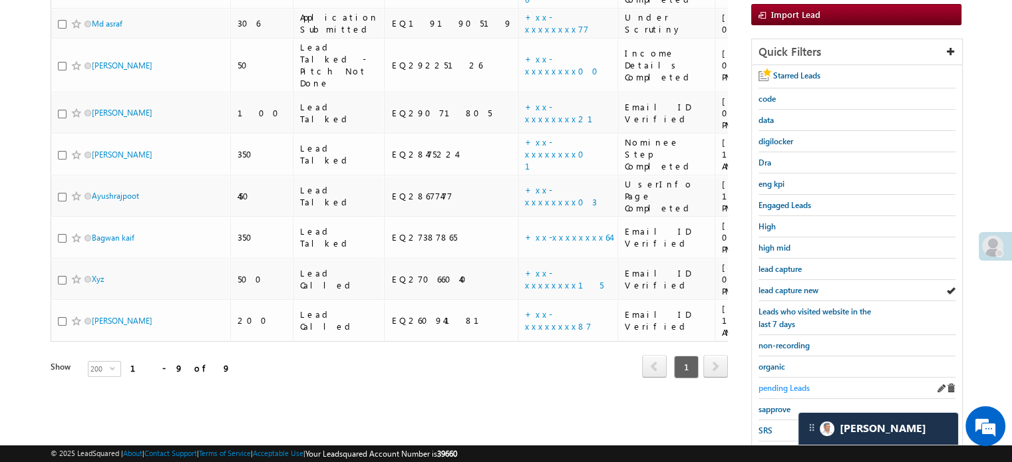
scroll to position [285, 0]
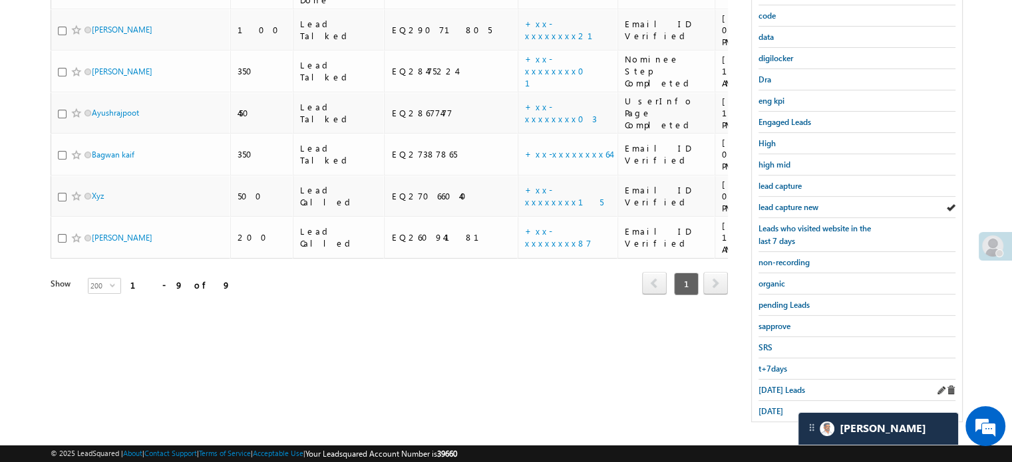
click at [771, 380] on div "[DATE] Leads" at bounding box center [856, 390] width 197 height 21
click at [772, 385] on span "[DATE] Leads" at bounding box center [781, 390] width 47 height 10
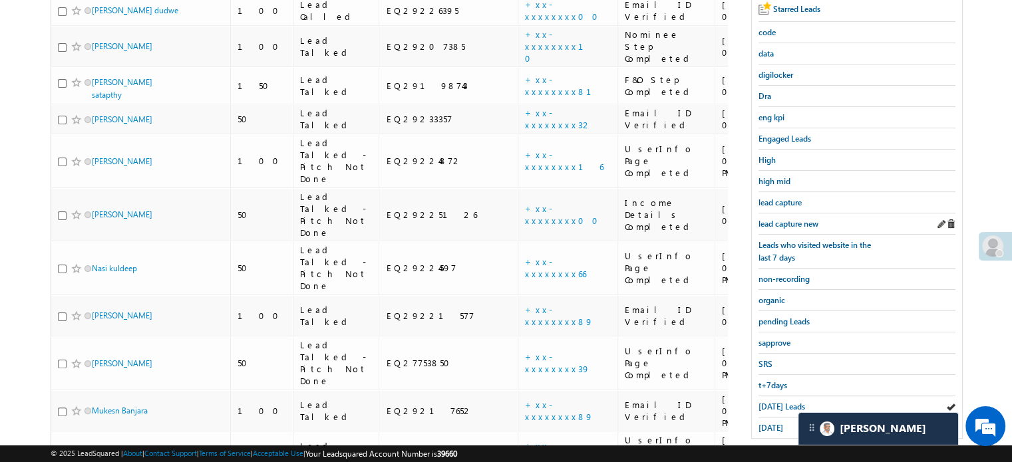
scroll to position [152, 0]
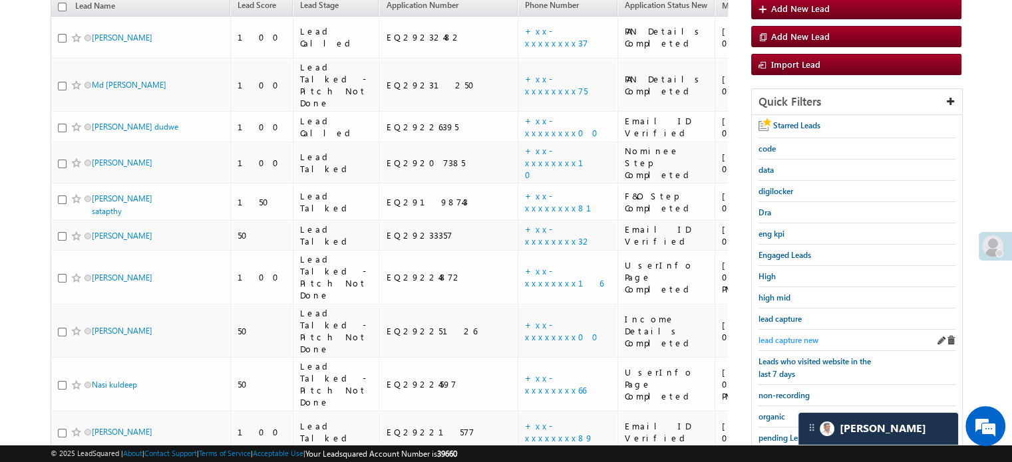
click at [795, 340] on span "lead capture new" at bounding box center [788, 340] width 60 height 10
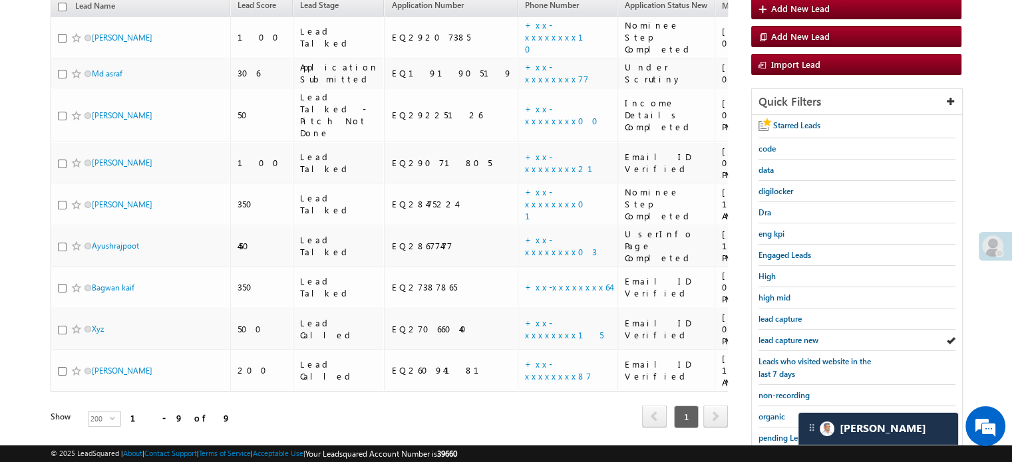
click at [795, 340] on span "lead capture new" at bounding box center [788, 340] width 60 height 10
click at [789, 335] on span "lead capture new" at bounding box center [788, 340] width 60 height 10
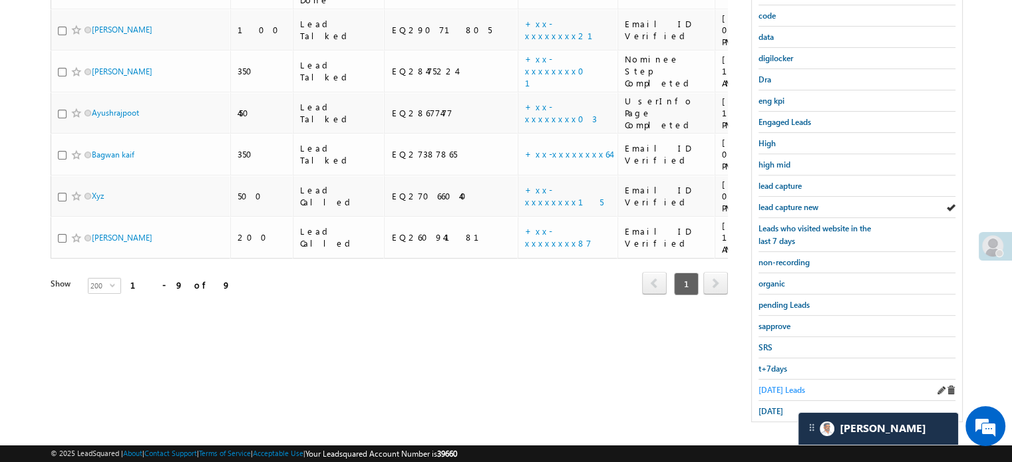
click at [771, 385] on span "[DATE] Leads" at bounding box center [781, 390] width 47 height 10
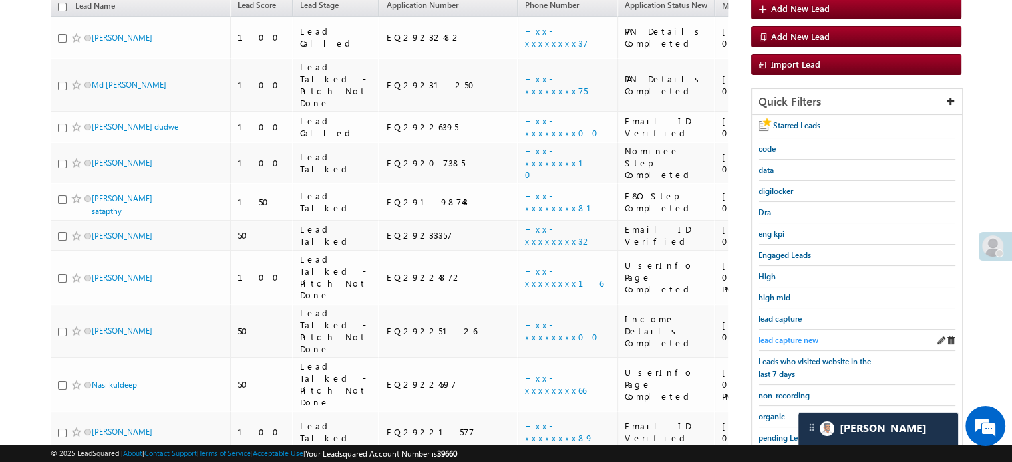
click at [782, 335] on span "lead capture new" at bounding box center [788, 340] width 60 height 10
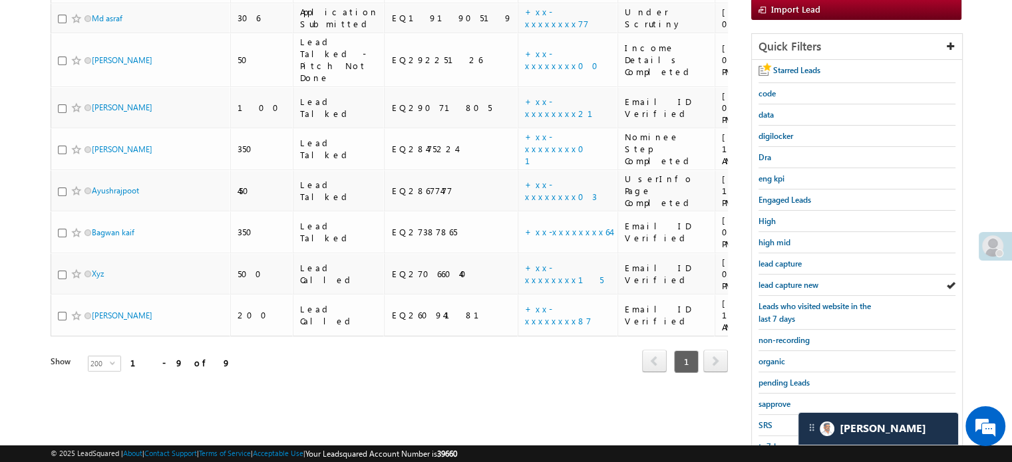
scroll to position [285, 0]
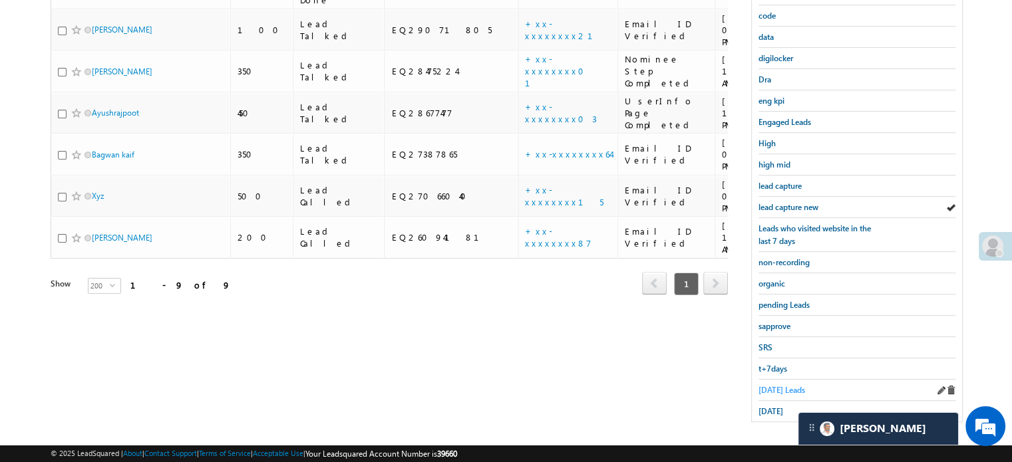
click at [766, 385] on span "[DATE] Leads" at bounding box center [781, 390] width 47 height 10
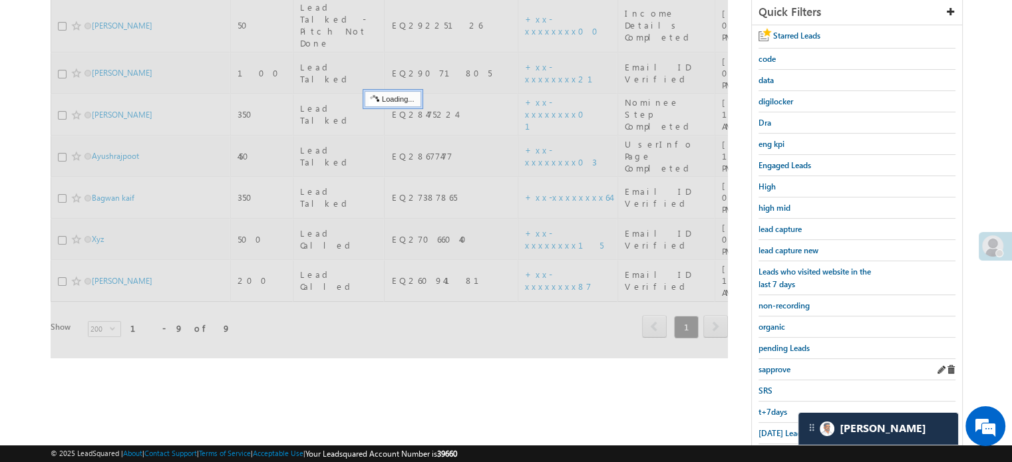
scroll to position [219, 0]
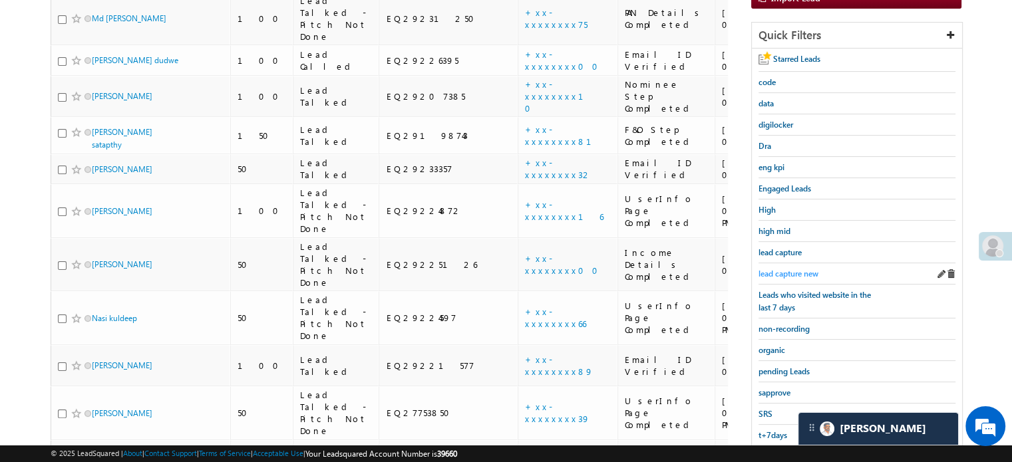
click at [786, 271] on span "lead capture new" at bounding box center [788, 274] width 60 height 10
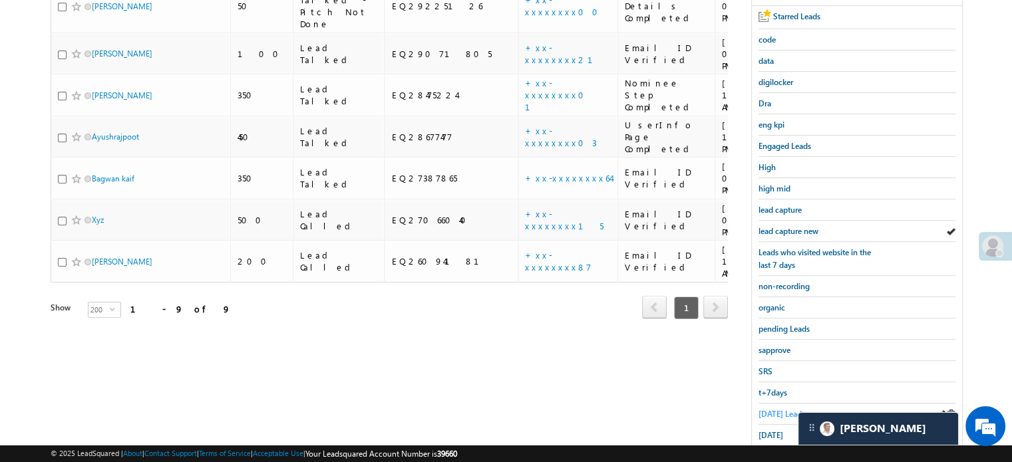
scroll to position [285, 0]
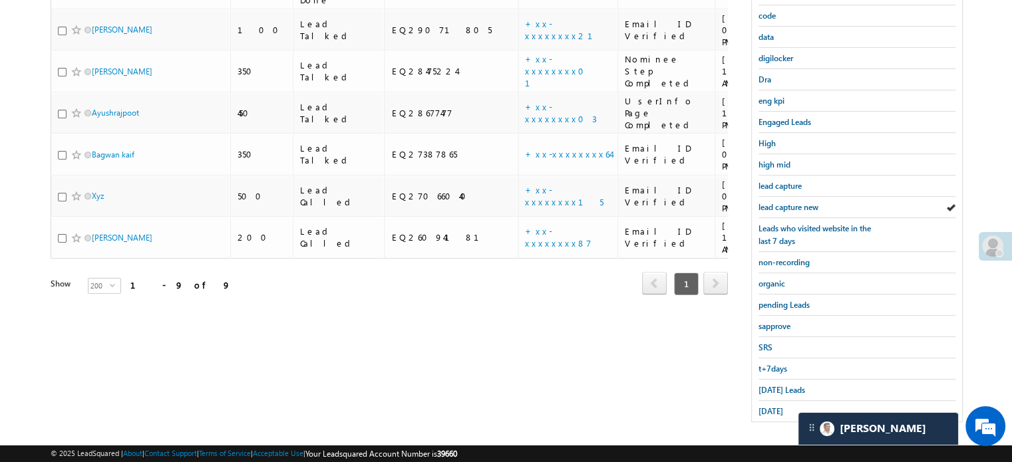
click at [756, 406] on div "Starred Leads code data digilocker Dra eng kpi Engaged Leads High high mid lead…" at bounding box center [857, 202] width 210 height 440
click at [759, 408] on span "[DATE]" at bounding box center [770, 411] width 25 height 10
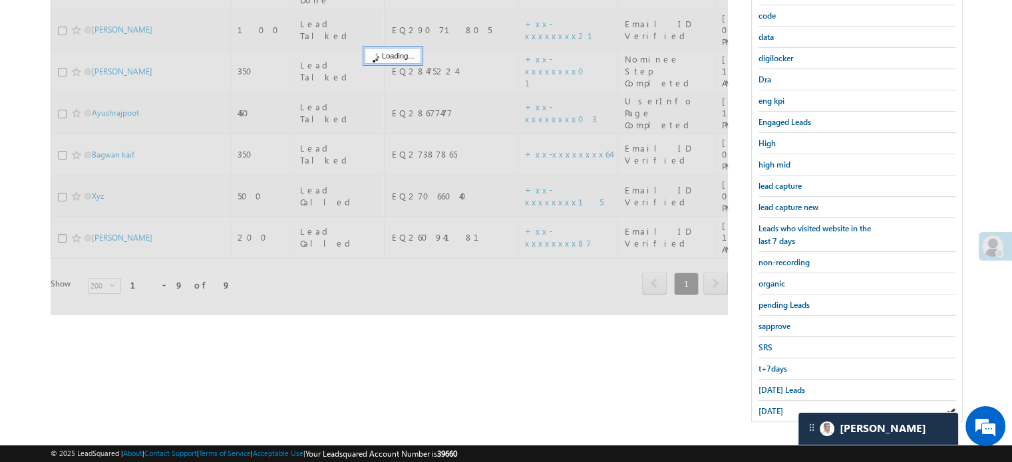
click at [759, 408] on span "[DATE]" at bounding box center [770, 411] width 25 height 10
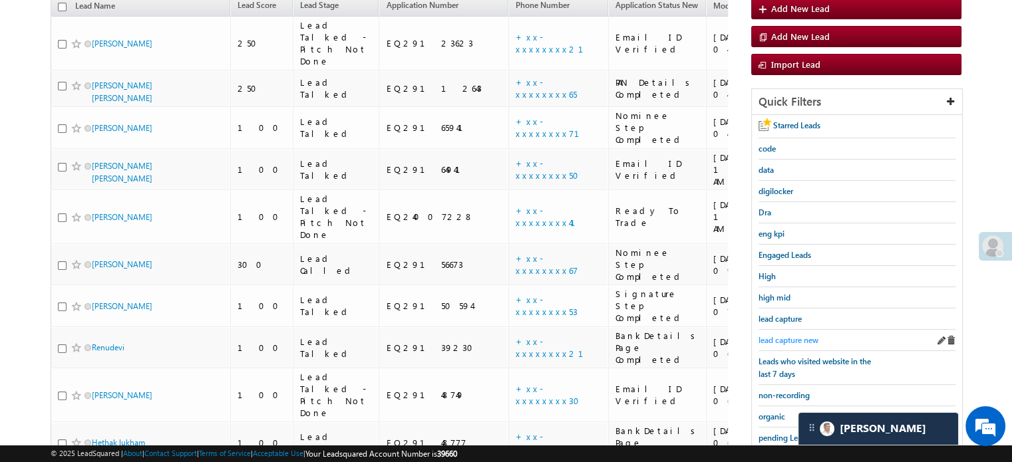
click at [786, 337] on span "lead capture new" at bounding box center [788, 340] width 60 height 10
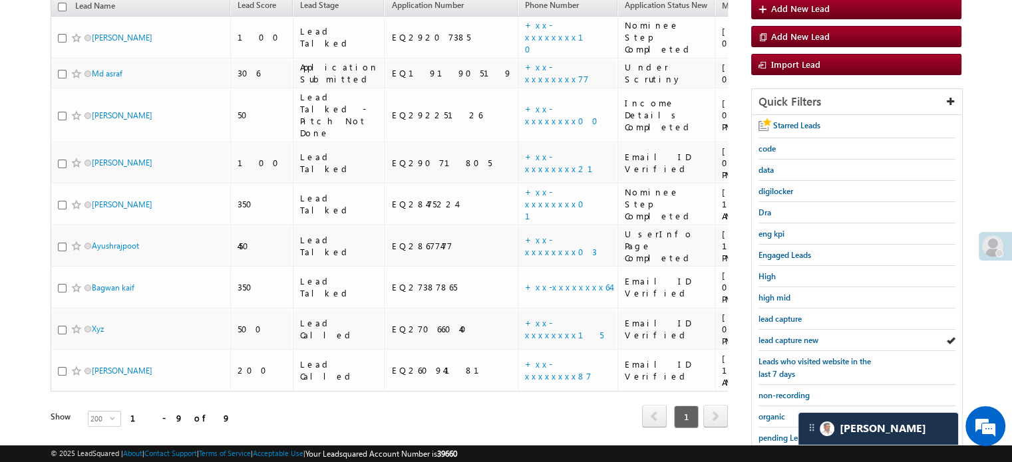
click at [786, 337] on span "lead capture new" at bounding box center [788, 340] width 60 height 10
click at [783, 335] on span "lead capture new" at bounding box center [788, 340] width 60 height 10
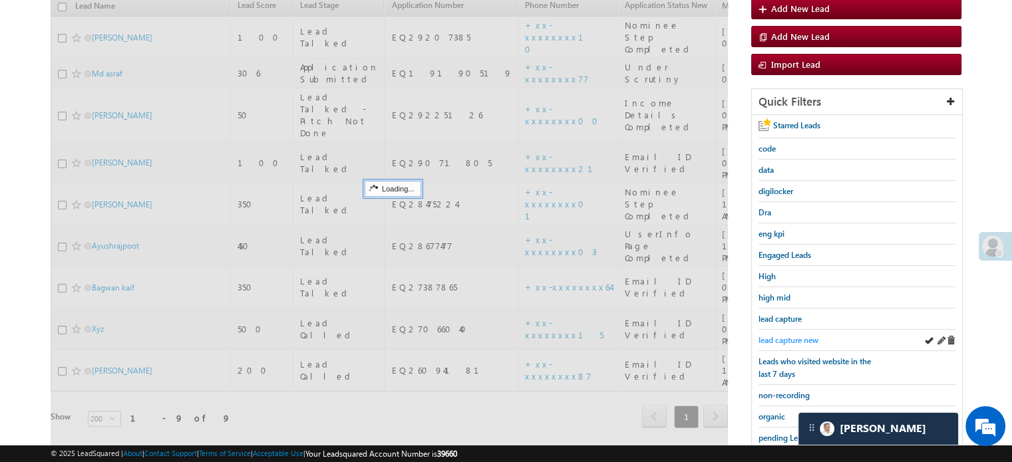
click at [788, 335] on span "lead capture new" at bounding box center [788, 340] width 60 height 10
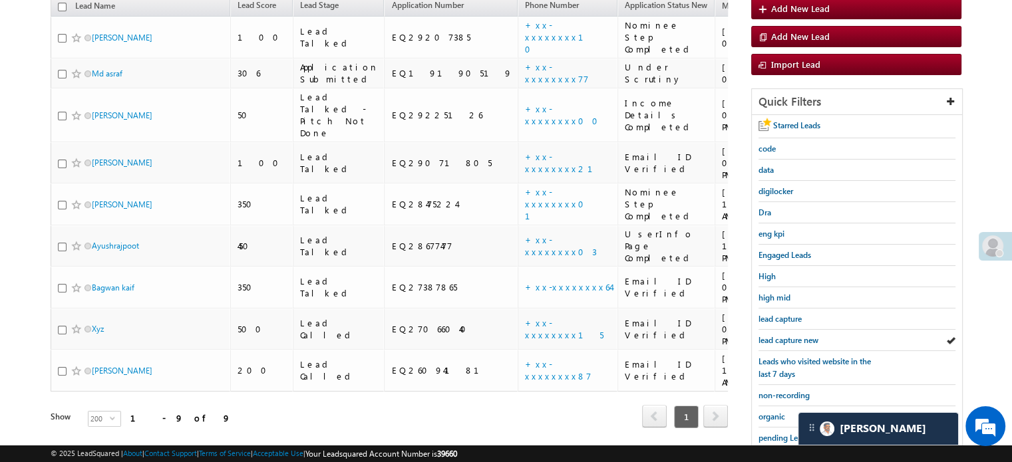
click at [788, 335] on span "lead capture new" at bounding box center [788, 340] width 60 height 10
click at [790, 334] on link "lead capture new" at bounding box center [788, 340] width 60 height 13
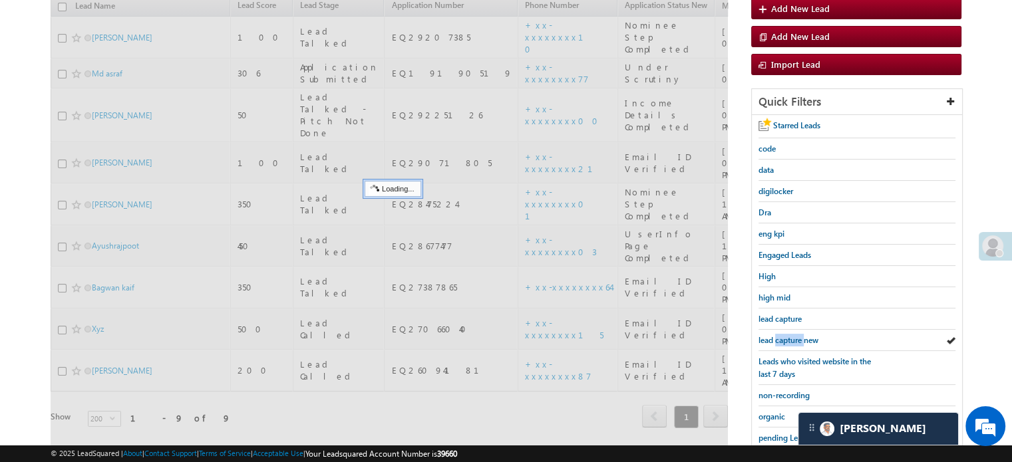
click at [790, 334] on link "lead capture new" at bounding box center [788, 340] width 60 height 13
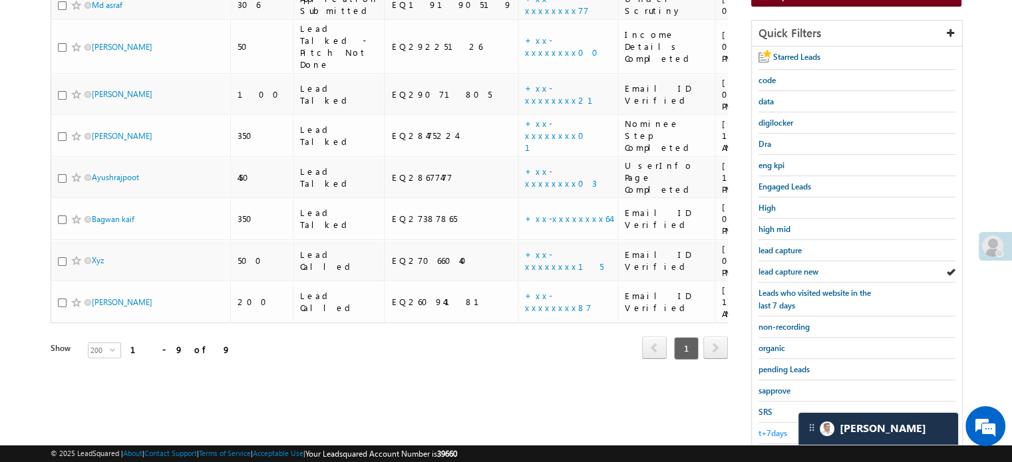
scroll to position [285, 0]
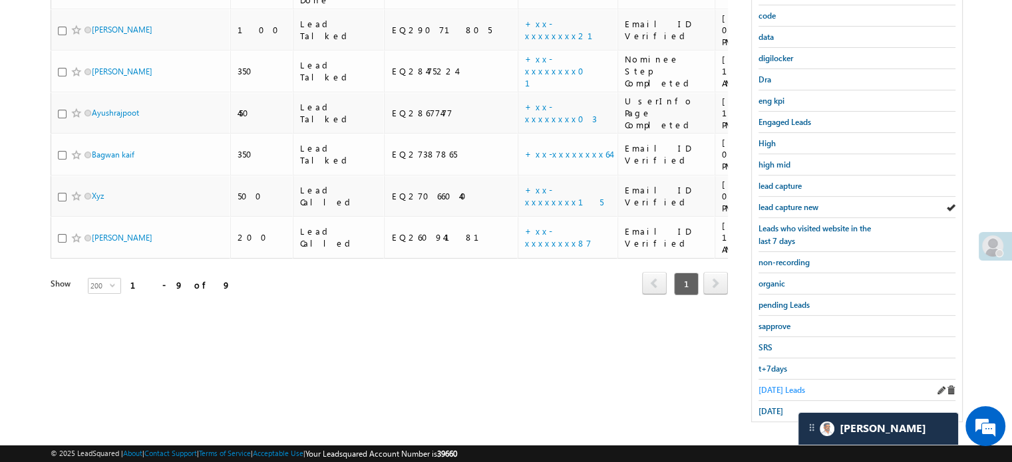
click at [785, 385] on span "[DATE] Leads" at bounding box center [781, 390] width 47 height 10
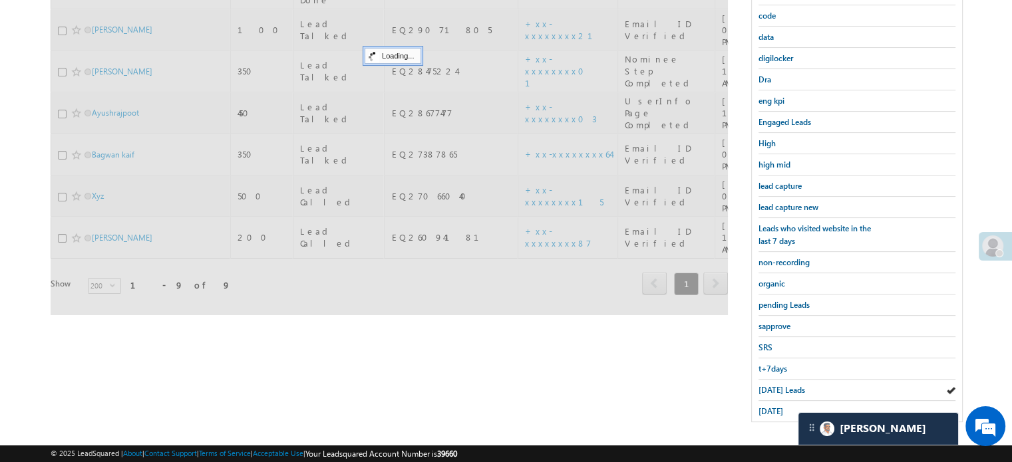
scroll to position [219, 0]
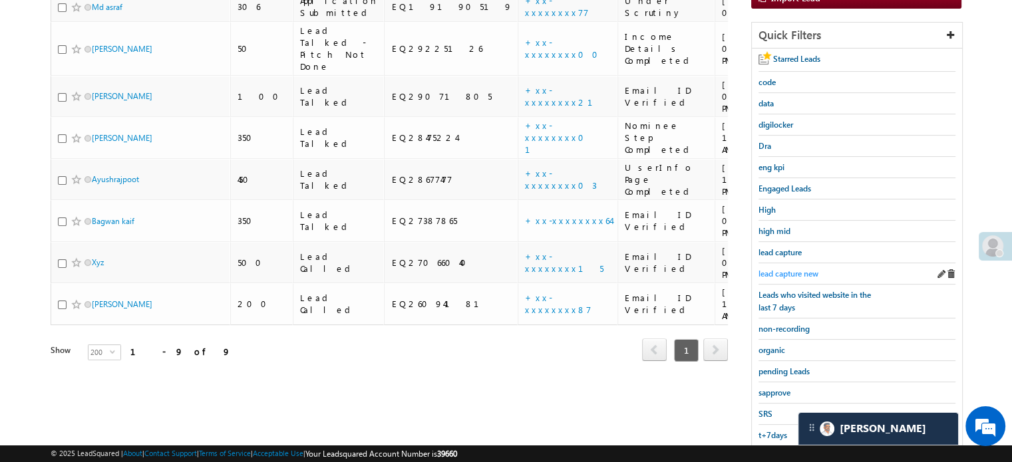
click at [812, 269] on span "lead capture new" at bounding box center [788, 274] width 60 height 10
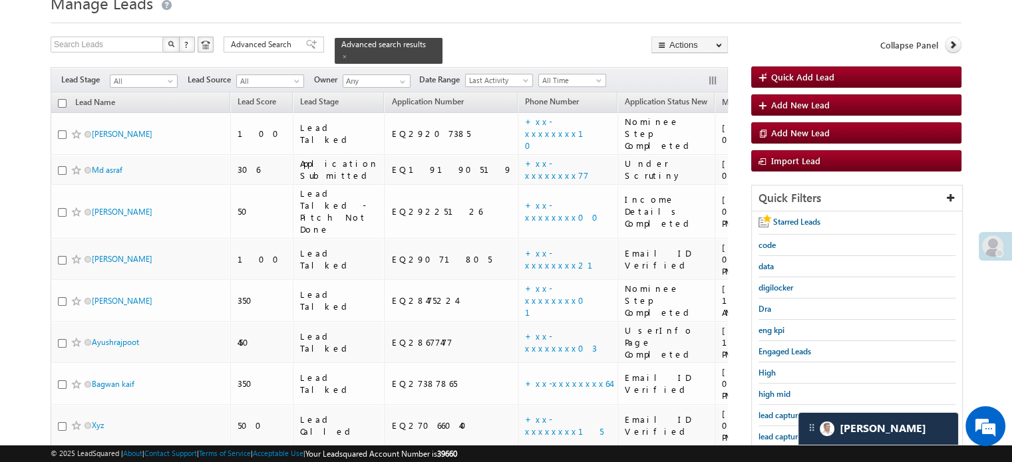
scroll to position [133, 0]
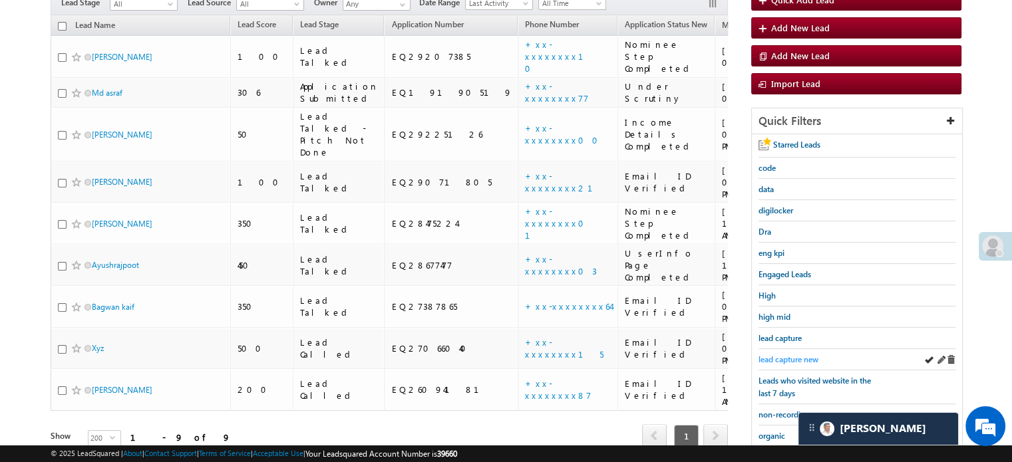
click at [793, 357] on span "lead capture new" at bounding box center [788, 360] width 60 height 10
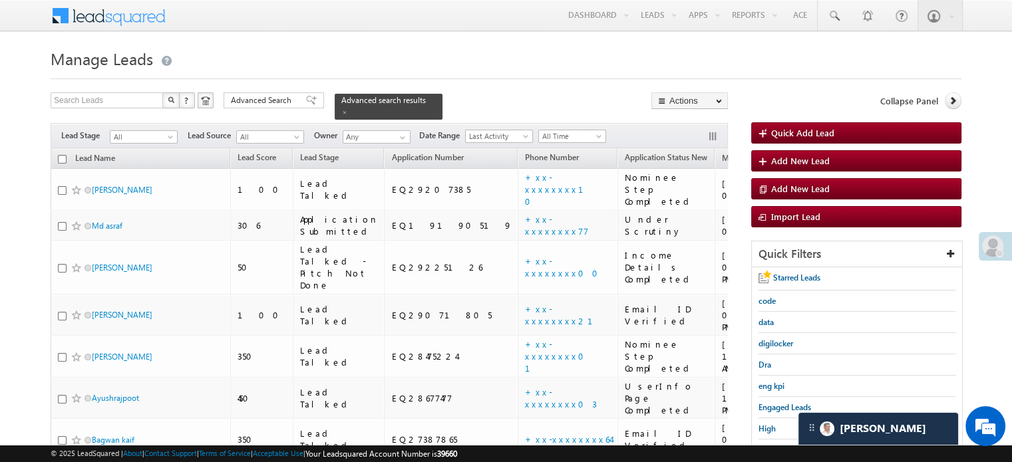
scroll to position [200, 0]
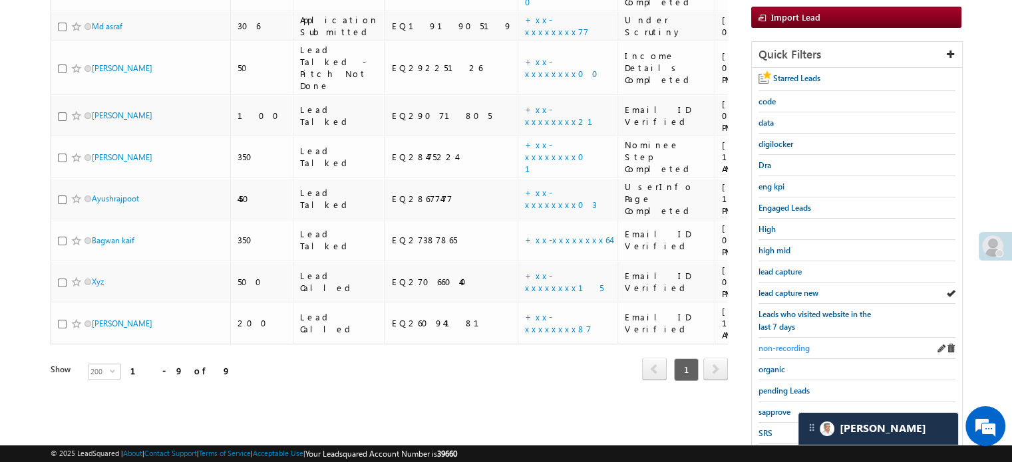
click at [798, 343] on span "non-recording" at bounding box center [783, 348] width 51 height 10
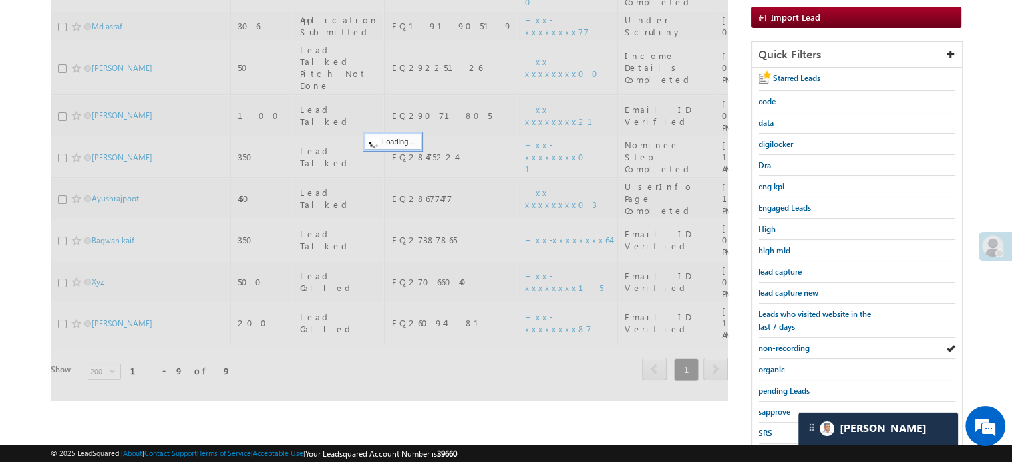
click at [798, 343] on span "non-recording" at bounding box center [783, 348] width 51 height 10
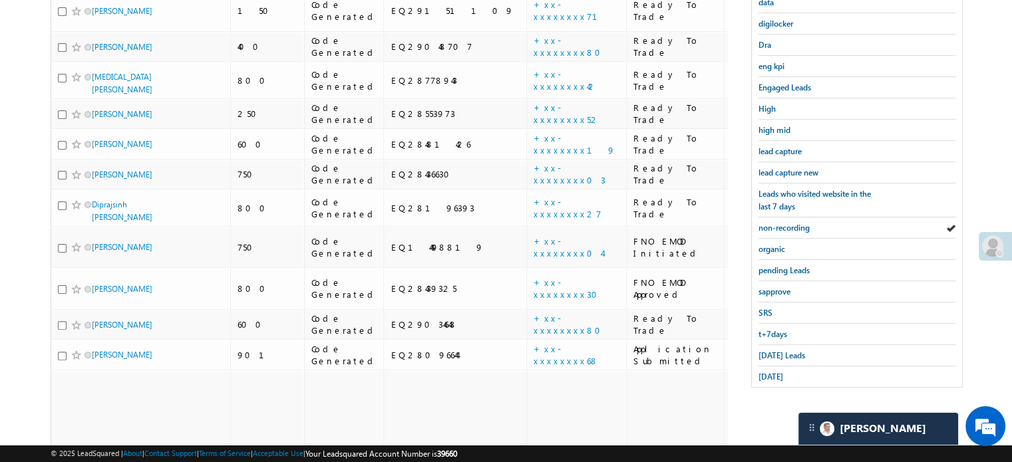
scroll to position [323, 0]
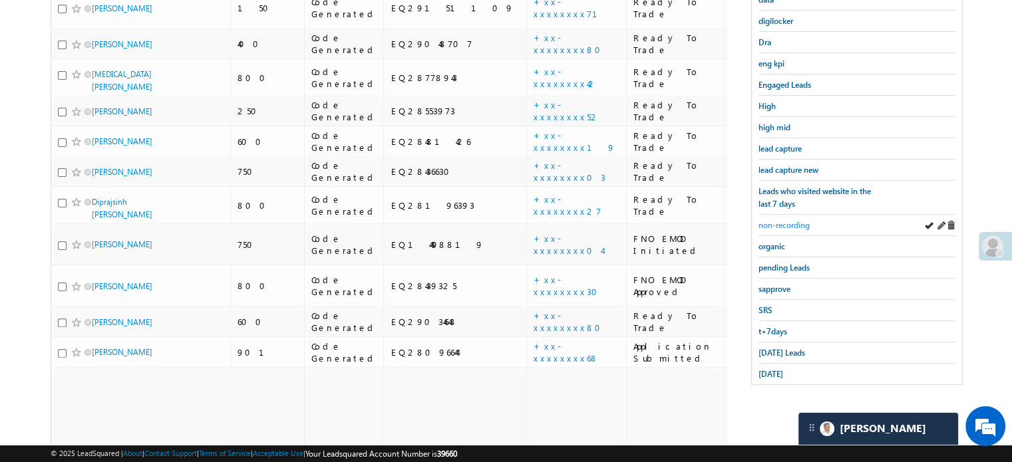
click at [798, 223] on span "non-recording" at bounding box center [783, 225] width 51 height 10
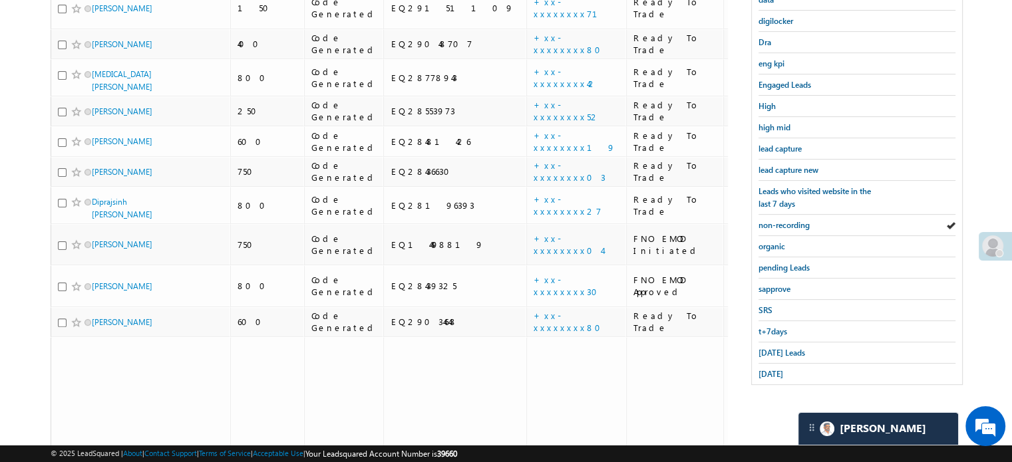
click at [798, 223] on span "non-recording" at bounding box center [783, 225] width 51 height 10
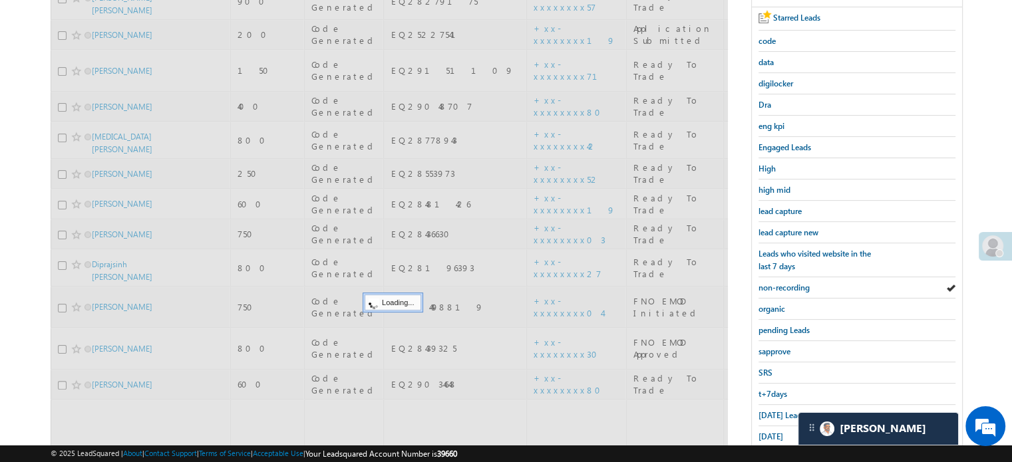
scroll to position [190, 0]
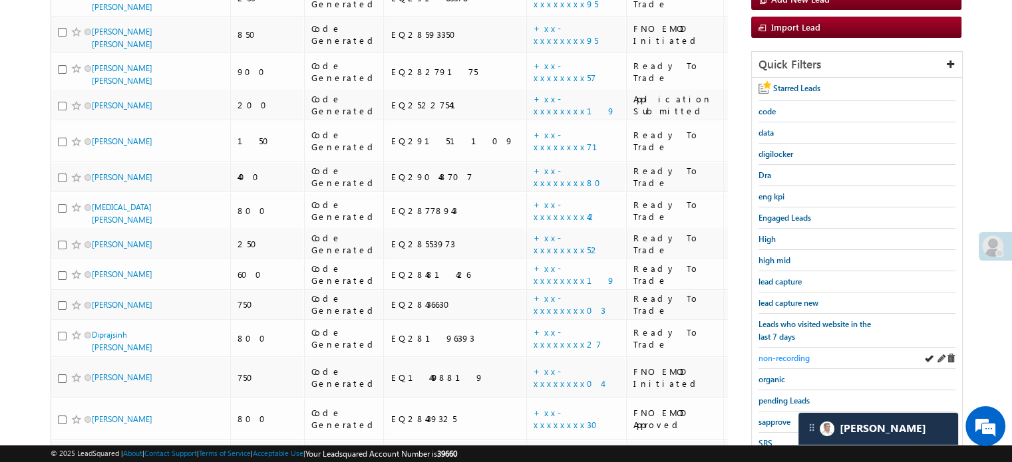
click at [801, 353] on span "non-recording" at bounding box center [783, 358] width 51 height 10
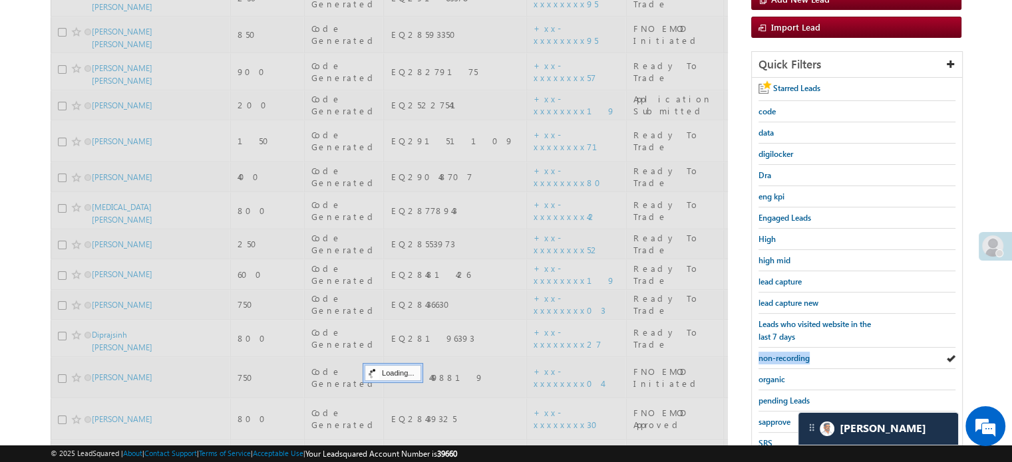
click at [801, 353] on span "non-recording" at bounding box center [783, 358] width 51 height 10
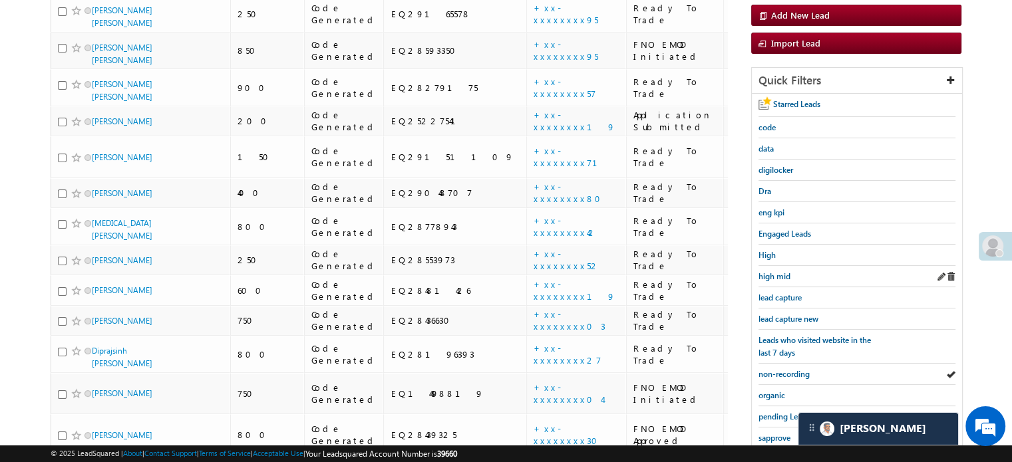
scroll to position [169, 0]
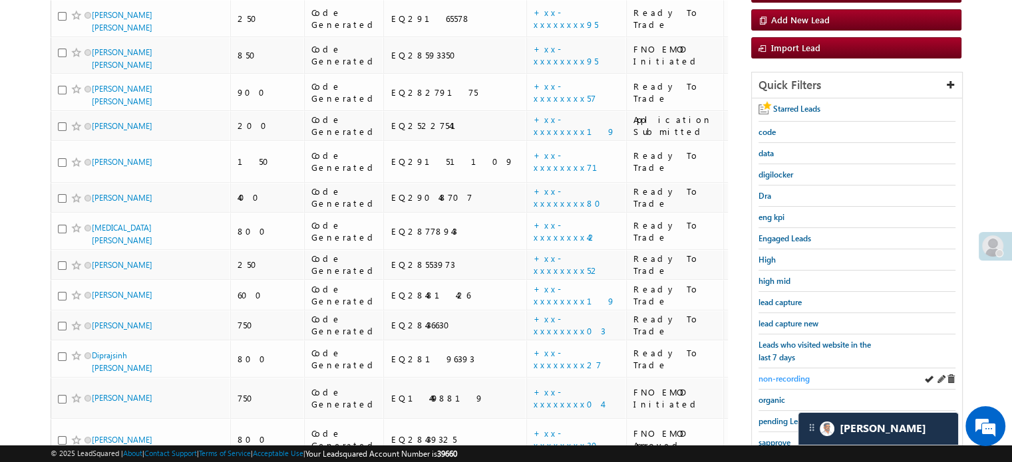
click at [788, 375] on span "non-recording" at bounding box center [783, 379] width 51 height 10
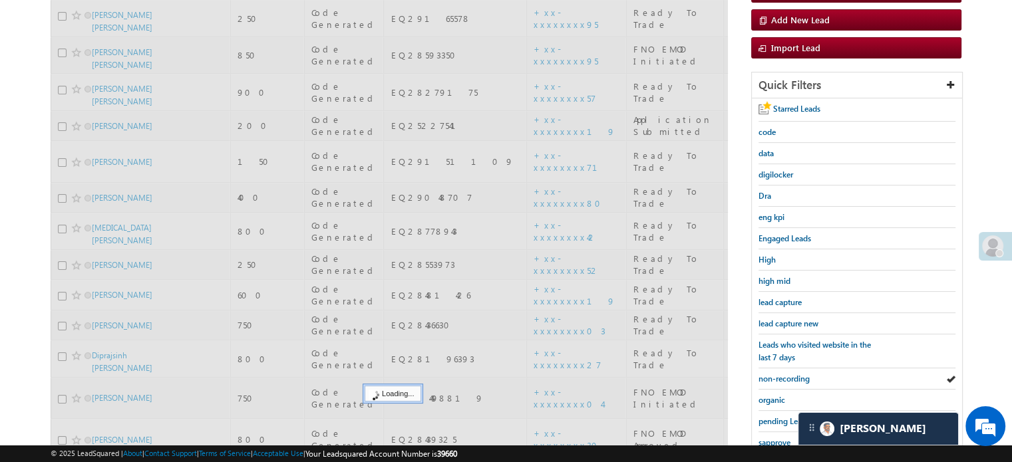
click at [788, 375] on span "non-recording" at bounding box center [783, 379] width 51 height 10
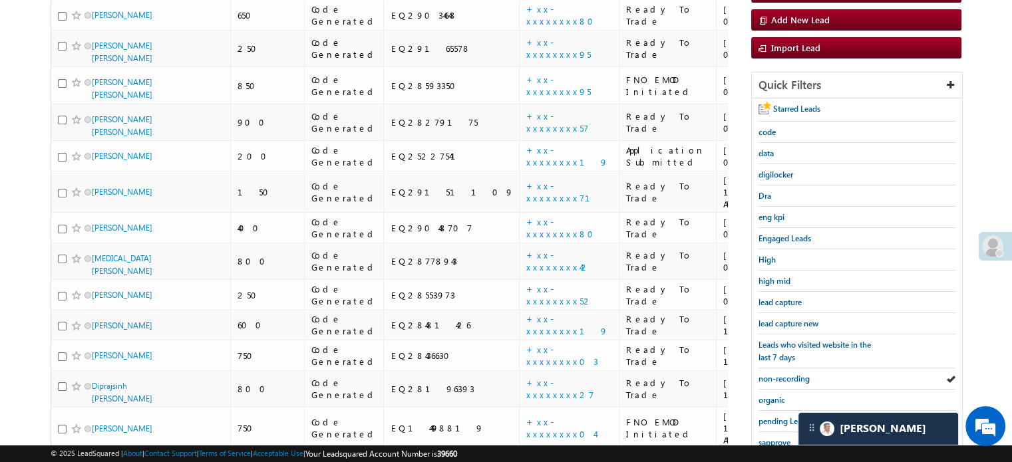
click at [788, 375] on span "non-recording" at bounding box center [783, 379] width 51 height 10
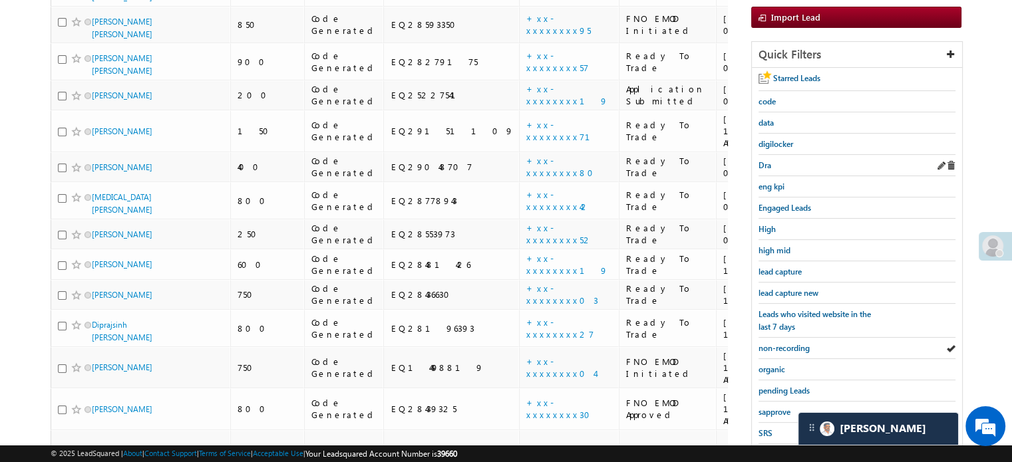
scroll to position [333, 0]
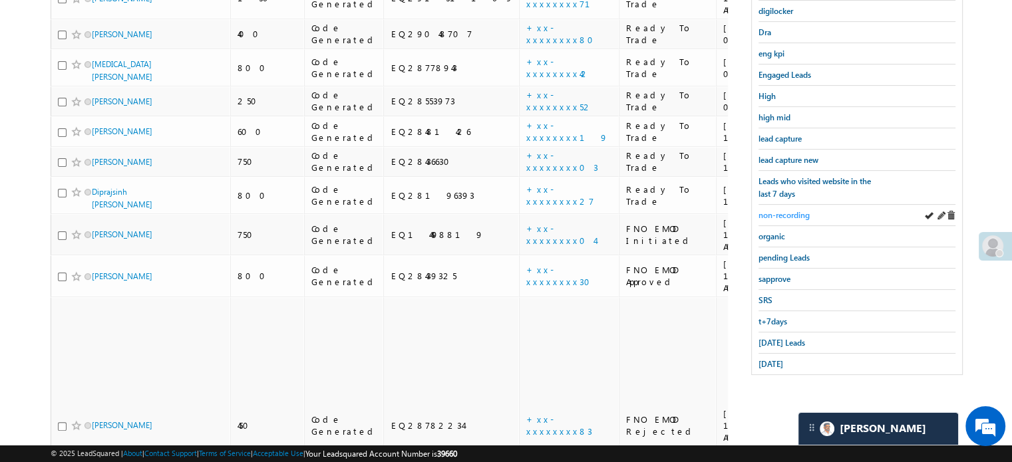
click at [781, 214] on span "non-recording" at bounding box center [783, 215] width 51 height 10
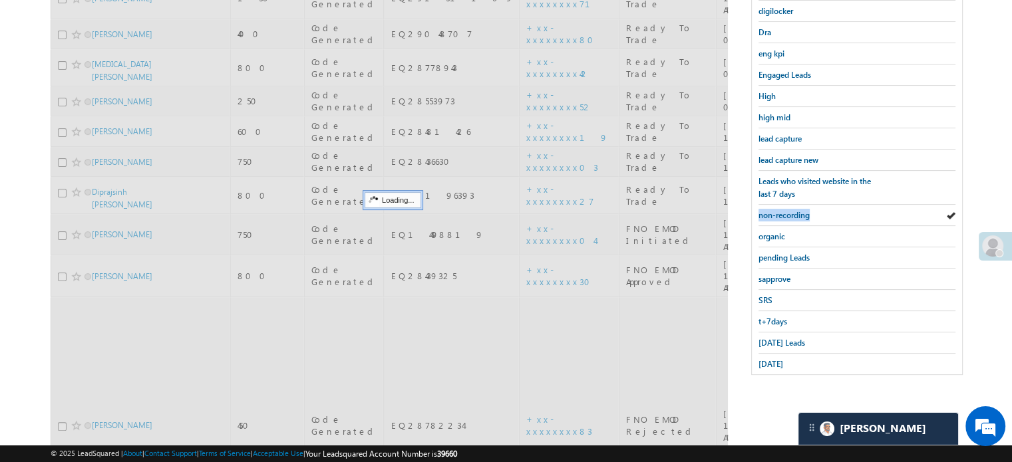
click at [781, 214] on span "non-recording" at bounding box center [783, 215] width 51 height 10
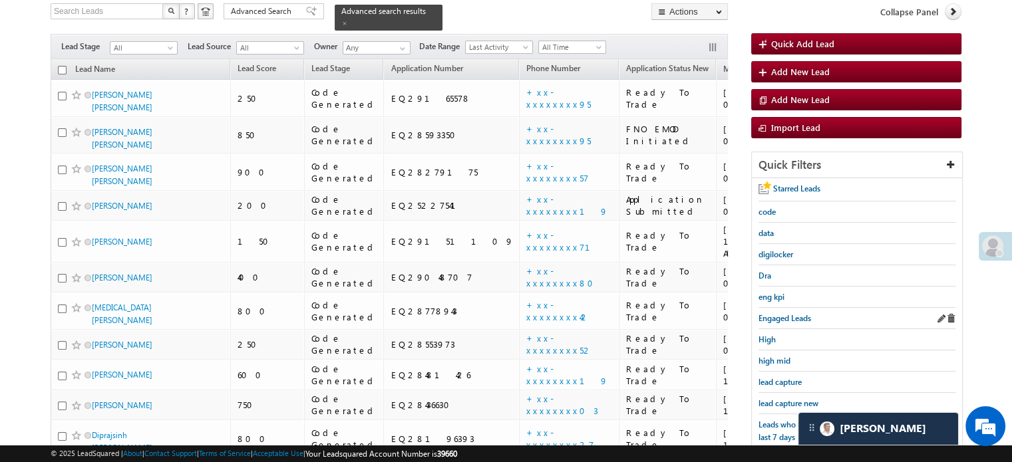
scroll to position [156, 0]
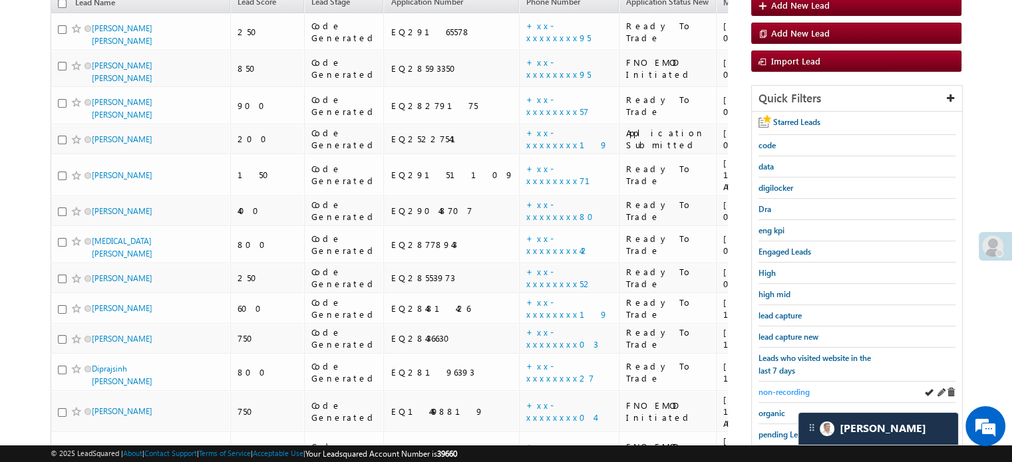
click at [793, 387] on span "non-recording" at bounding box center [783, 392] width 51 height 10
click at [798, 387] on span "non-recording" at bounding box center [783, 392] width 51 height 10
click at [790, 387] on span "non-recording" at bounding box center [783, 392] width 51 height 10
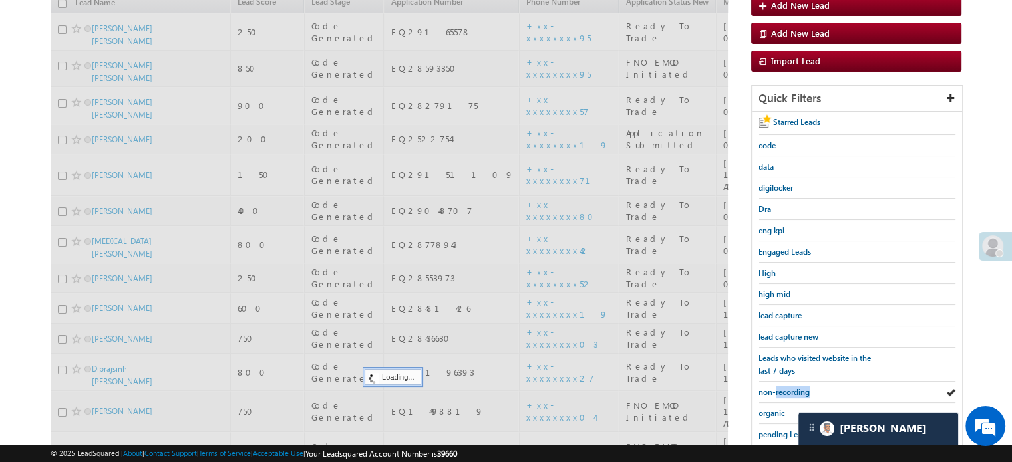
click at [790, 387] on span "non-recording" at bounding box center [783, 392] width 51 height 10
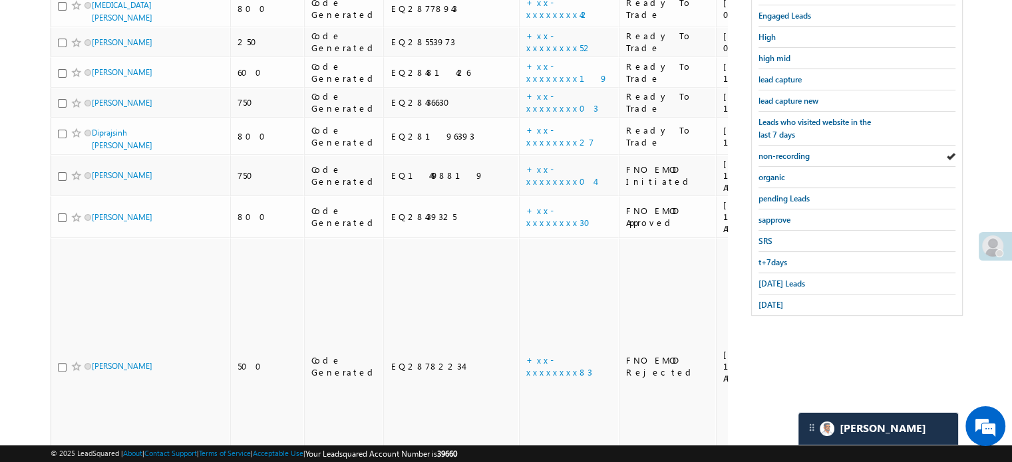
scroll to position [292, 0]
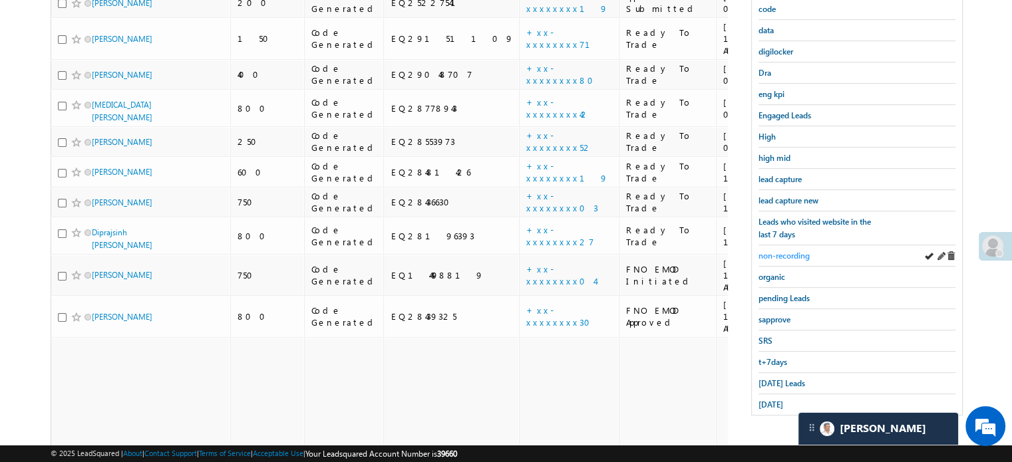
click at [802, 251] on span "non-recording" at bounding box center [783, 256] width 51 height 10
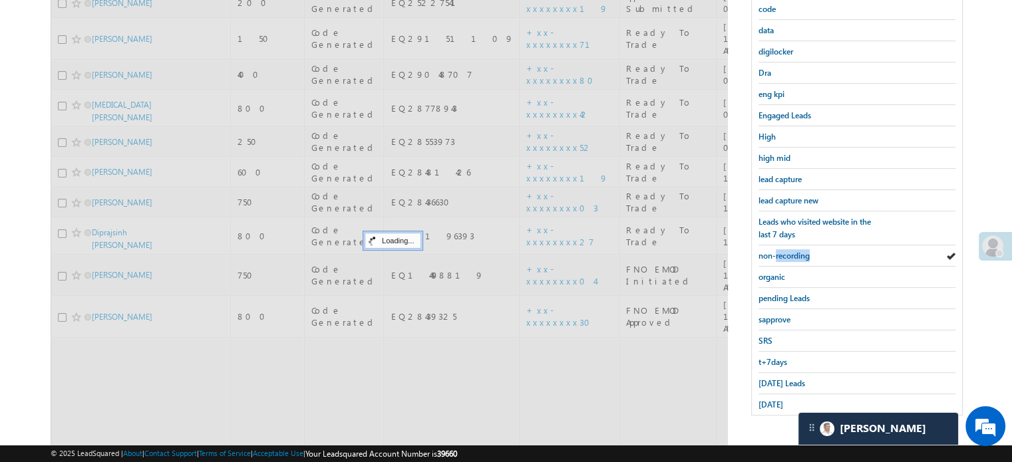
click at [802, 251] on span "non-recording" at bounding box center [783, 256] width 51 height 10
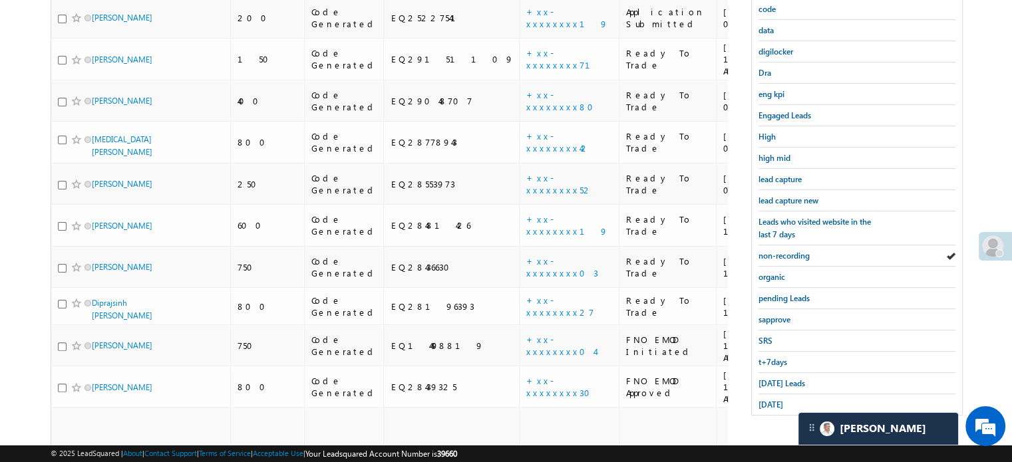
click at [802, 251] on span "non-recording" at bounding box center [783, 256] width 51 height 10
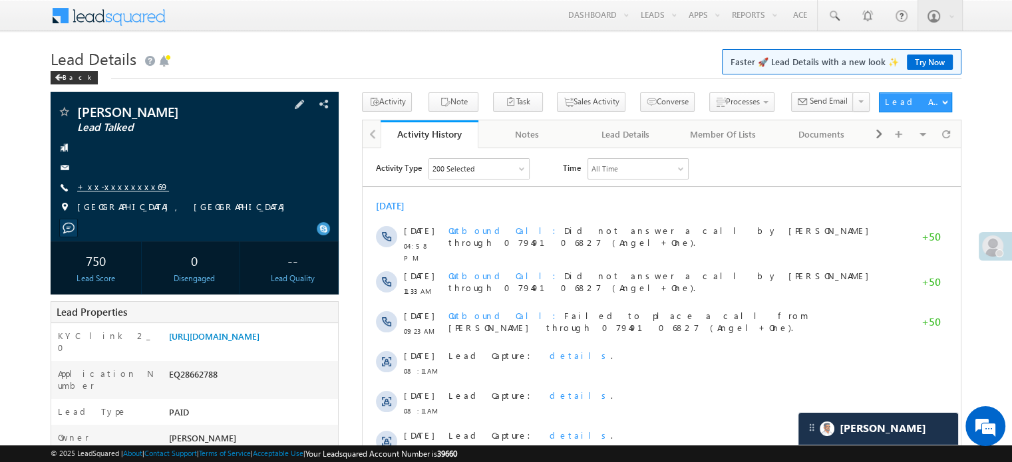
click at [125, 186] on link "+xx-xxxxxxxx69" at bounding box center [123, 186] width 92 height 11
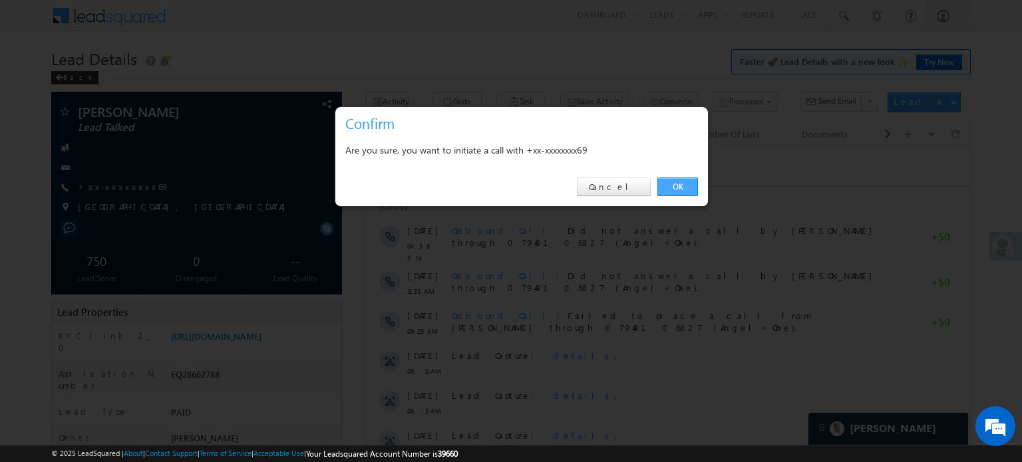
click at [692, 179] on link "OK" at bounding box center [677, 187] width 41 height 19
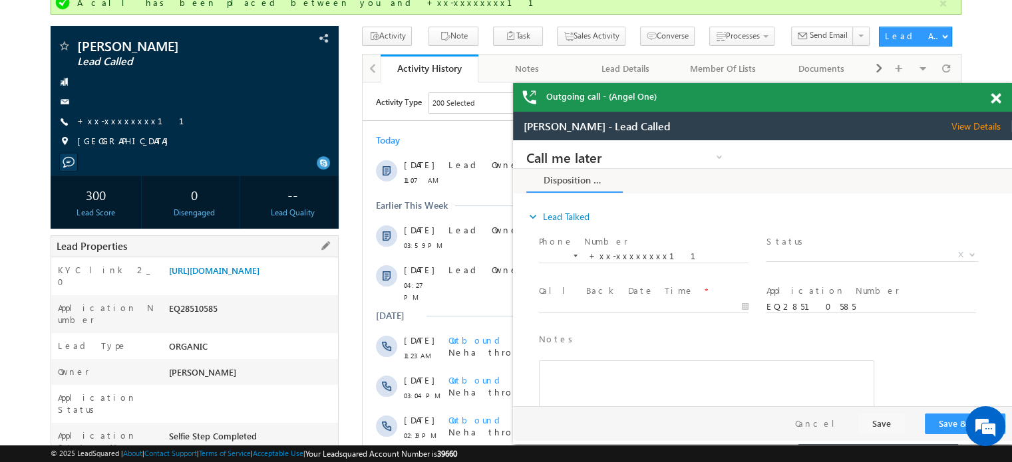
drag, startPoint x: 166, startPoint y: 268, endPoint x: 311, endPoint y: 305, distance: 149.6
click at [311, 283] on div "https://angelbroking1-pk3em7sa.customui-test.leadsquared.com?leadId=2079675f-64…" at bounding box center [252, 273] width 172 height 19
copy link "https://angelbroking1-pk3em7sa.customui-test.leadsquared.com?leadId=2079675f-64…"
drag, startPoint x: 233, startPoint y: 108, endPoint x: 235, endPoint y: 119, distance: 10.7
click at [234, 106] on div "Omprakash Lead Called +xx-xxxxxxxx11 GUJARAT" at bounding box center [194, 97] width 275 height 116
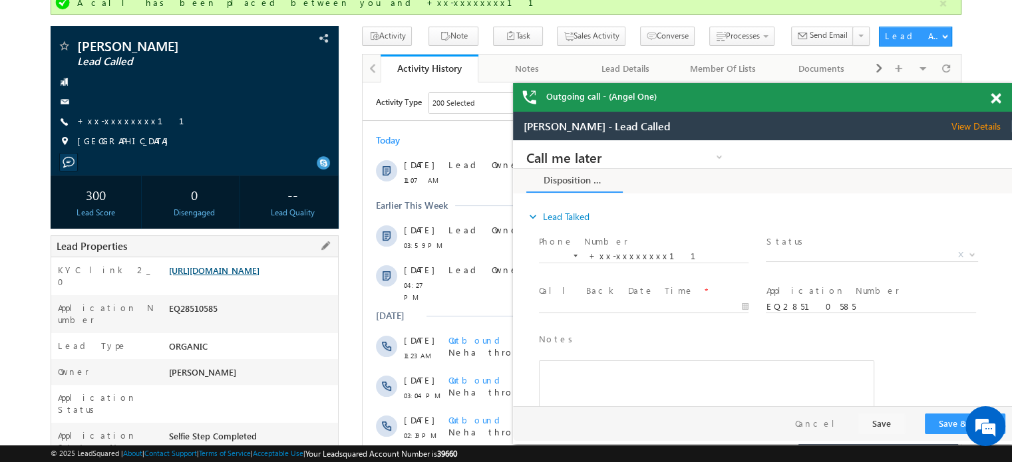
click at [233, 268] on link "https://angelbroking1-pk3em7sa.customui-test.leadsquared.com?leadId=2079675f-64…" at bounding box center [214, 270] width 90 height 11
click at [259, 276] on link "https://angelbroking1-pk3em7sa.customui-test.leadsquared.com?leadId=2079675f-64…" at bounding box center [214, 270] width 90 height 11
click at [223, 275] on link "https://angelbroking1-pk3em7sa.customui-test.leadsquared.com?leadId=2079675f-64…" at bounding box center [214, 270] width 90 height 11
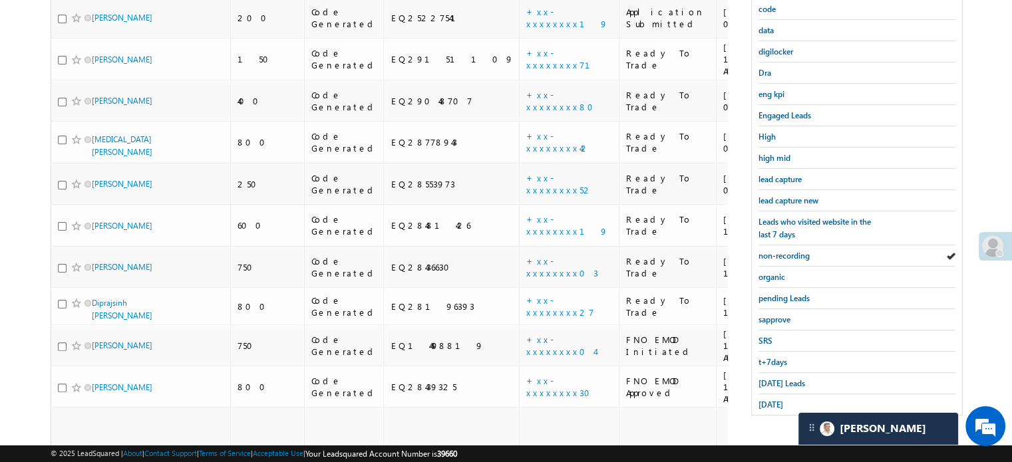
click at [802, 251] on span "non-recording" at bounding box center [783, 256] width 51 height 10
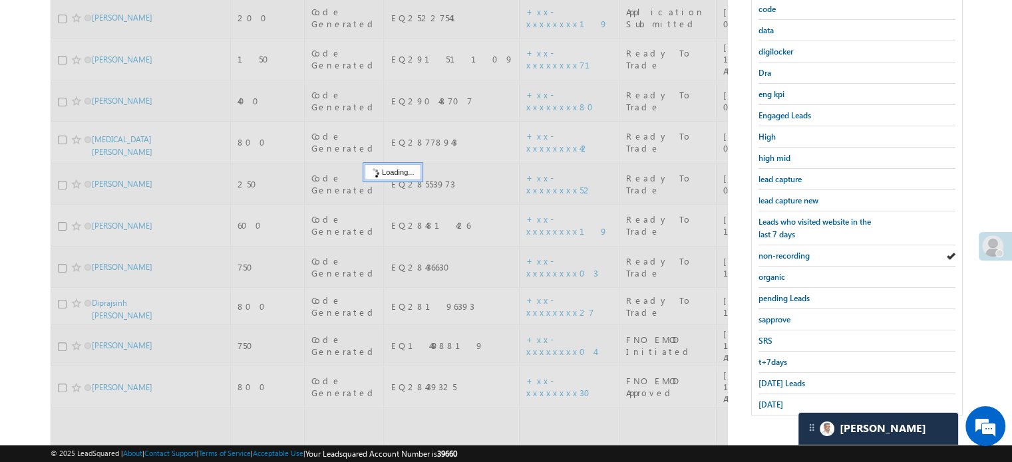
scroll to position [92, 0]
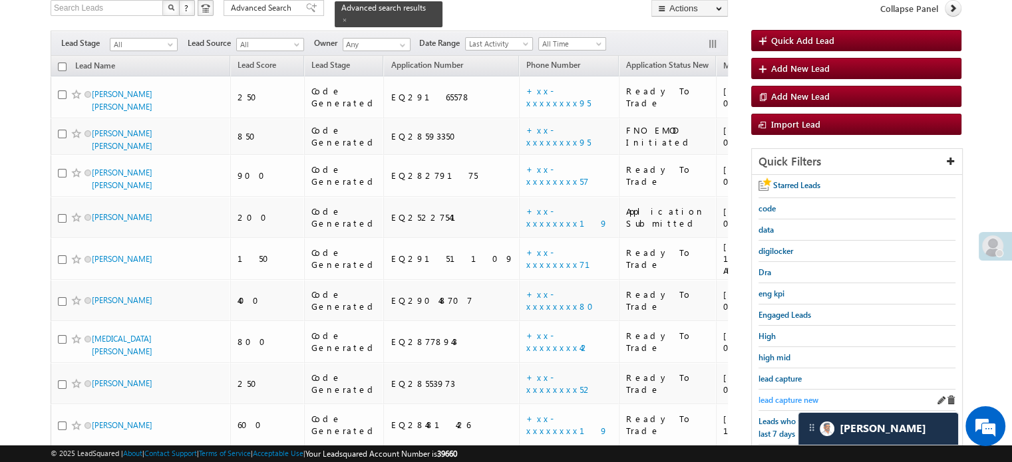
click at [790, 395] on span "lead capture new" at bounding box center [788, 400] width 60 height 10
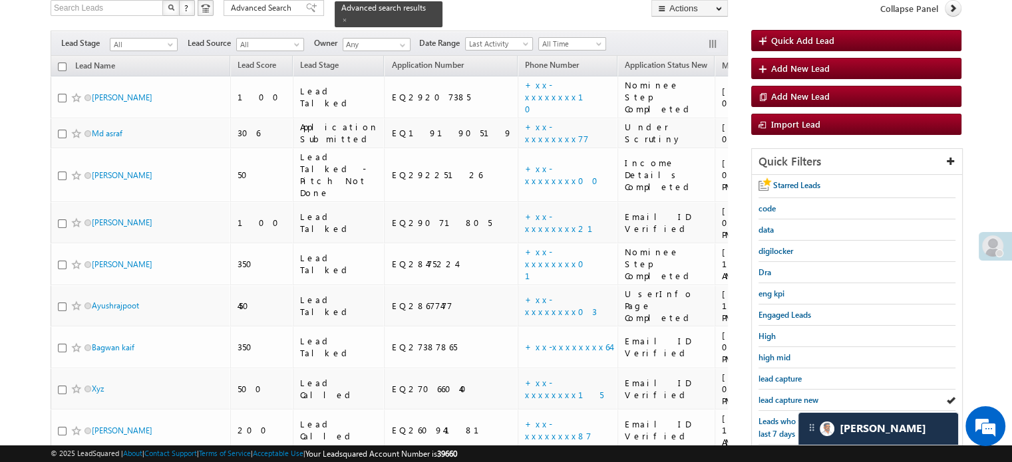
click at [790, 395] on span "lead capture new" at bounding box center [788, 400] width 60 height 10
click at [784, 397] on span "lead capture new" at bounding box center [788, 400] width 60 height 10
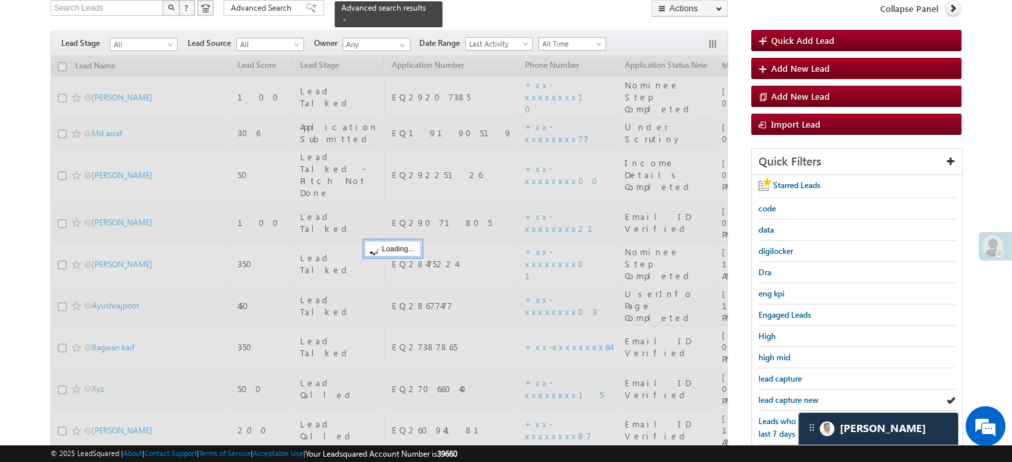
click at [784, 397] on span "lead capture new" at bounding box center [788, 400] width 60 height 10
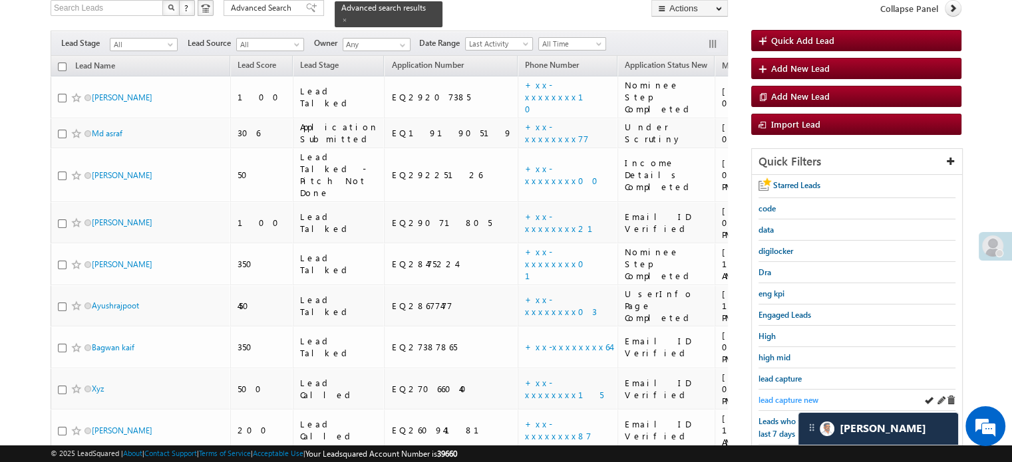
click at [785, 398] on span "lead capture new" at bounding box center [788, 400] width 60 height 10
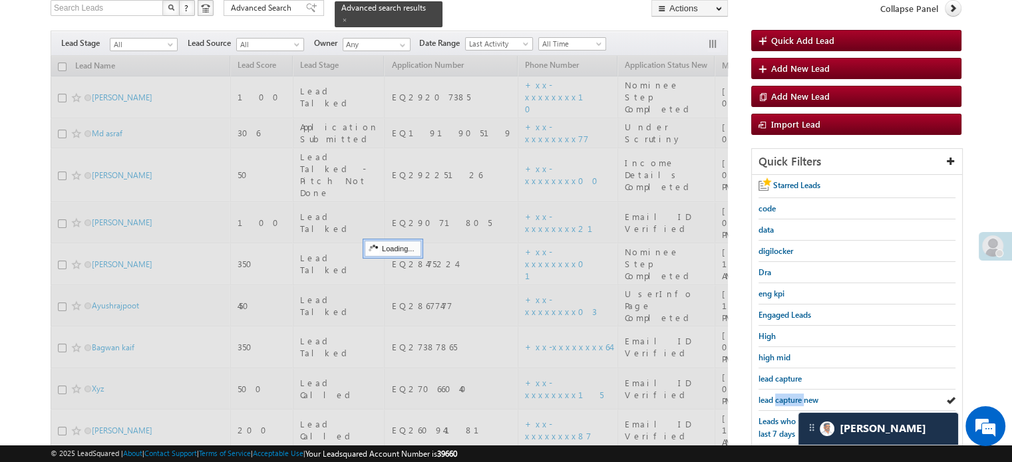
click at [785, 398] on span "lead capture new" at bounding box center [788, 400] width 60 height 10
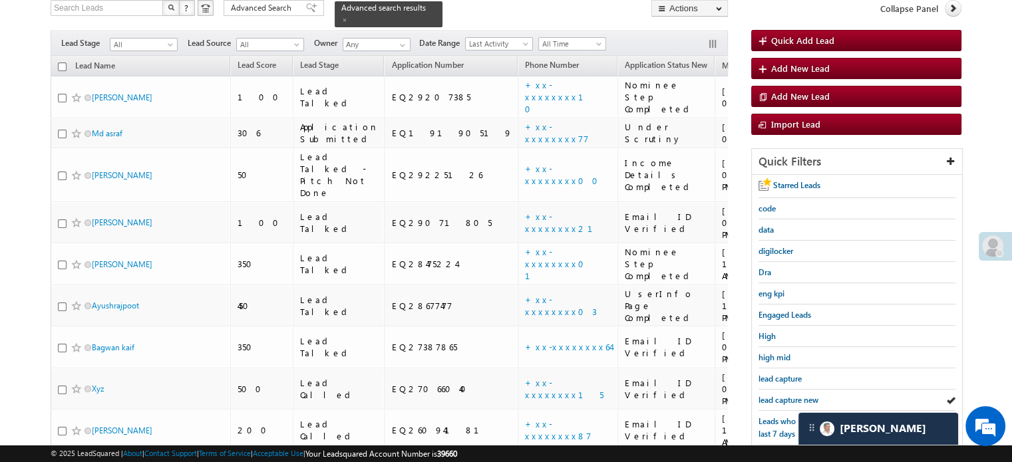
click at [785, 398] on span "lead capture new" at bounding box center [788, 400] width 60 height 10
click at [783, 395] on span "lead capture new" at bounding box center [788, 400] width 60 height 10
click at [788, 379] on span "lead capture" at bounding box center [779, 379] width 43 height 10
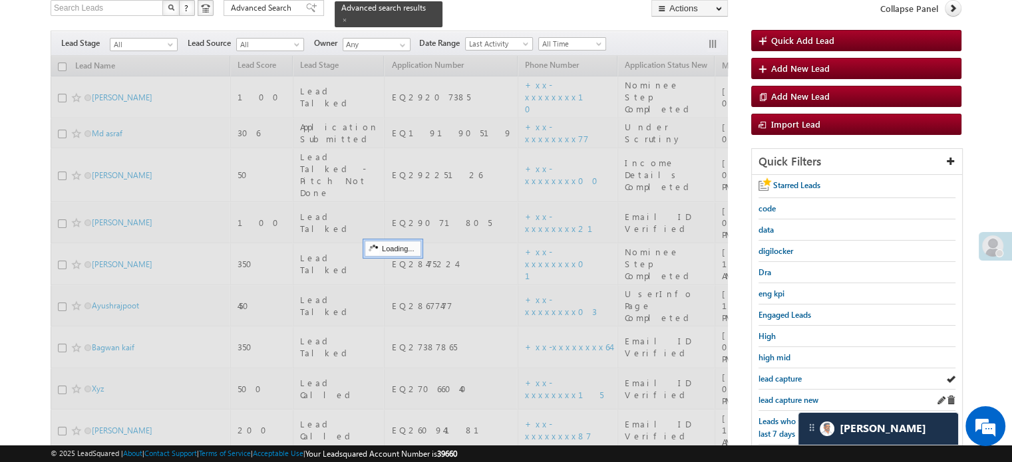
click at [784, 390] on div "lead capture new" at bounding box center [856, 400] width 197 height 21
click at [783, 396] on span "lead capture new" at bounding box center [788, 400] width 60 height 10
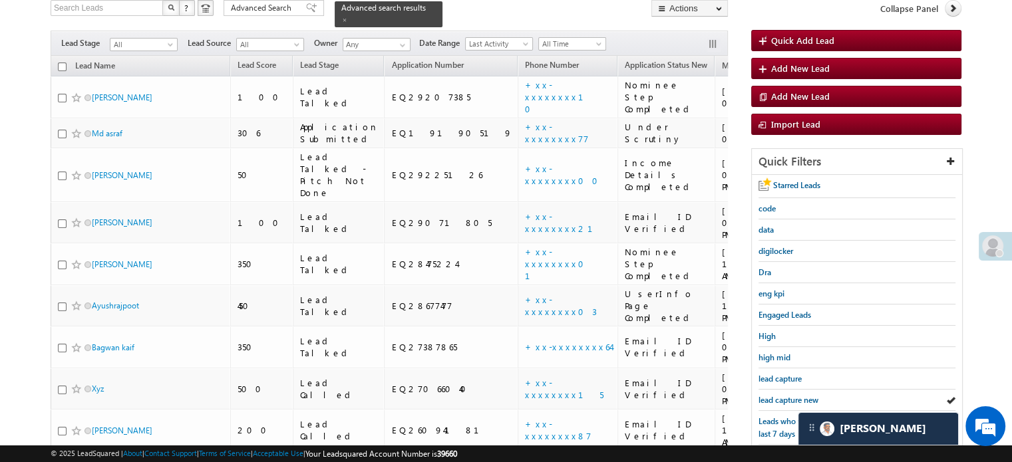
click at [783, 396] on span "lead capture new" at bounding box center [788, 400] width 60 height 10
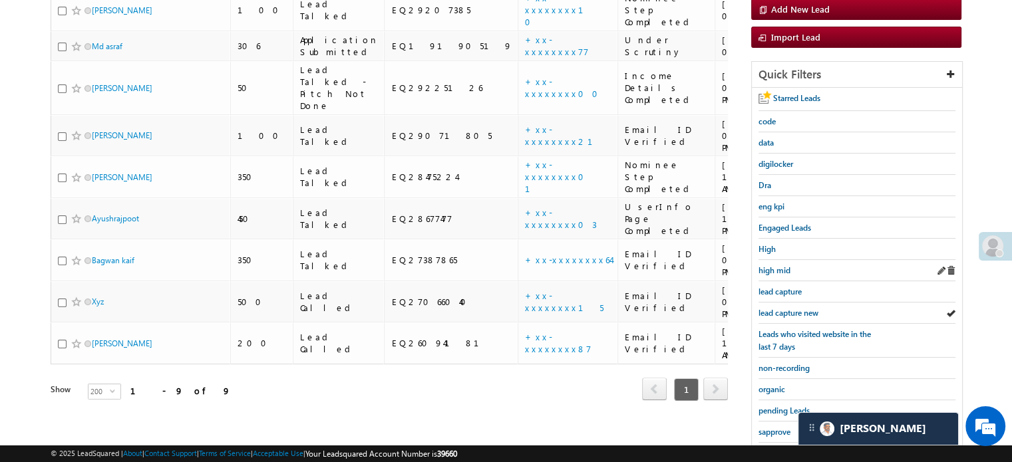
scroll to position [285, 0]
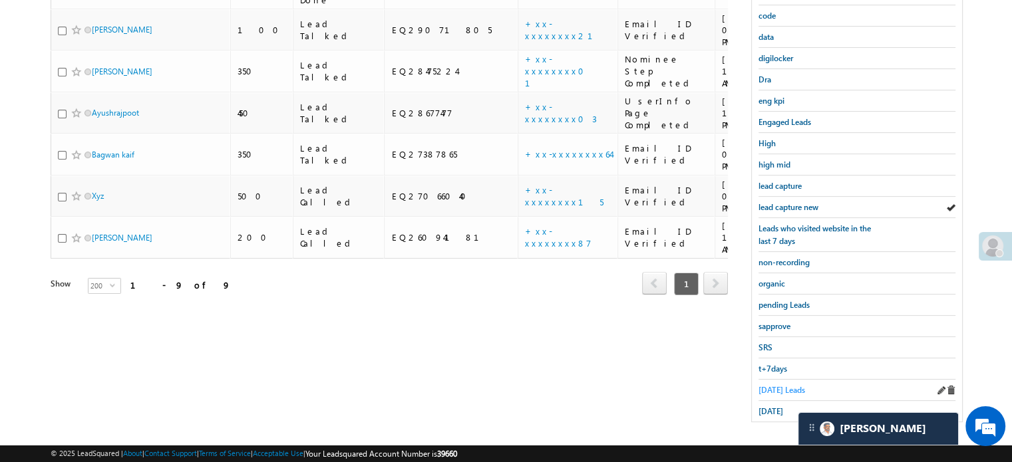
click at [762, 386] on span "[DATE] Leads" at bounding box center [781, 390] width 47 height 10
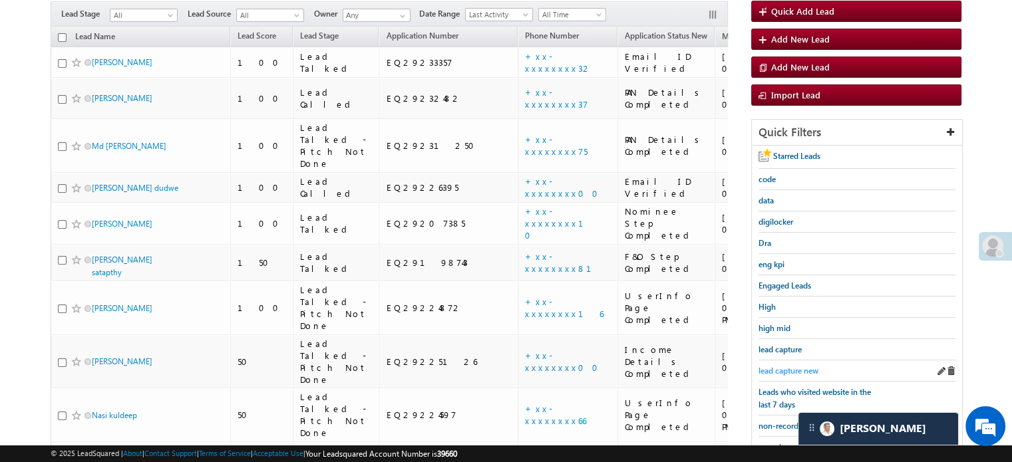
scroll to position [194, 0]
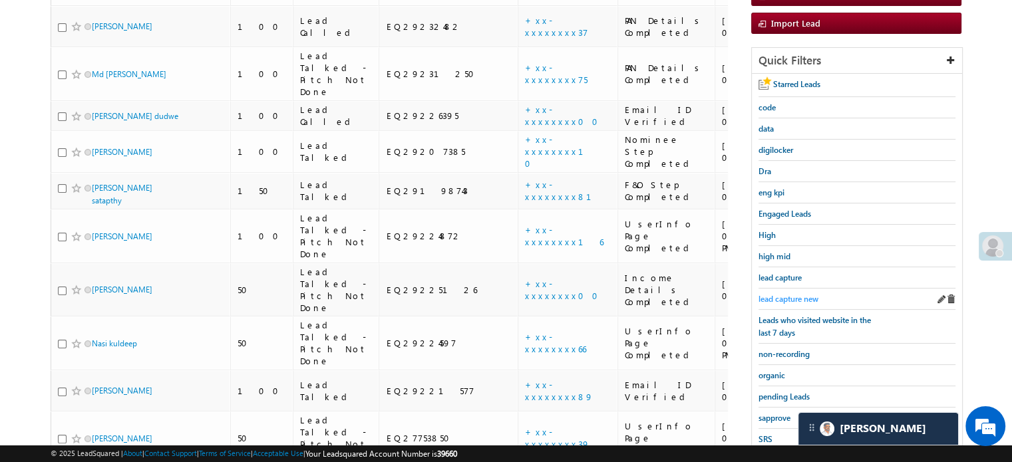
click at [800, 294] on span "lead capture new" at bounding box center [788, 299] width 60 height 10
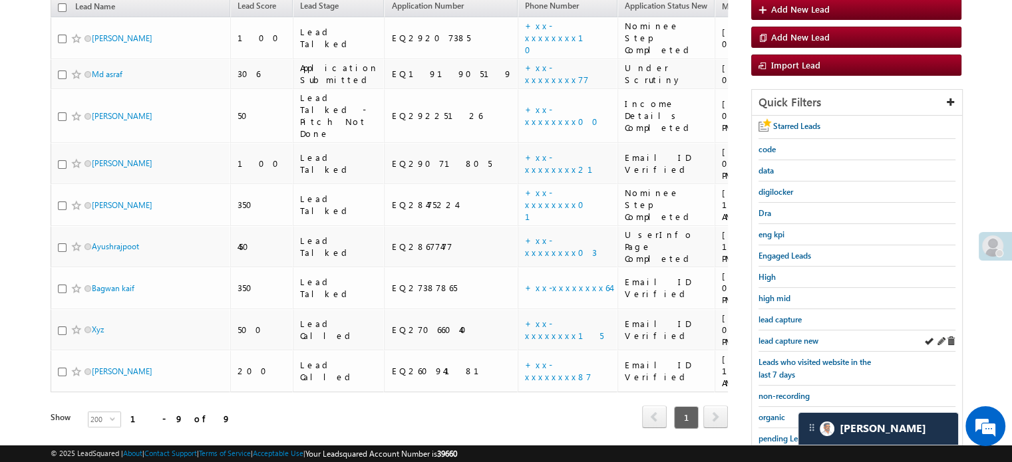
scroll to position [200, 0]
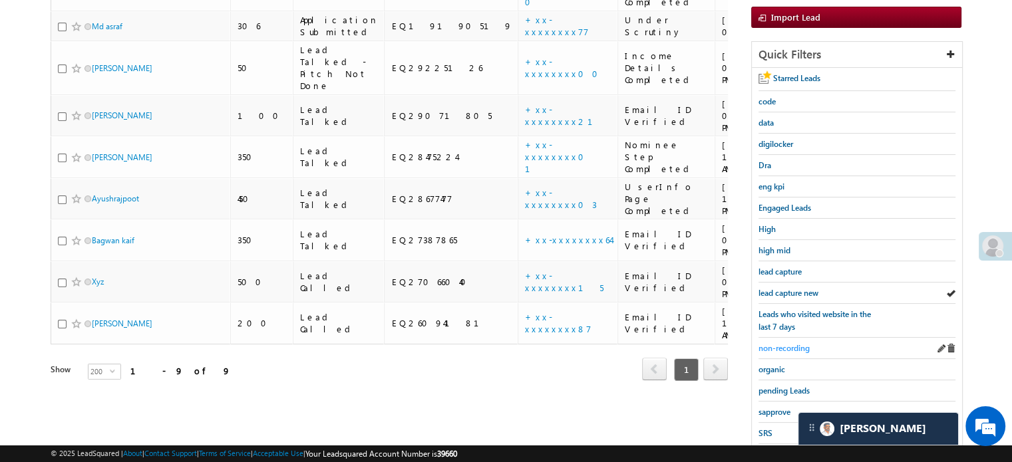
click at [784, 348] on span "non-recording" at bounding box center [783, 348] width 51 height 10
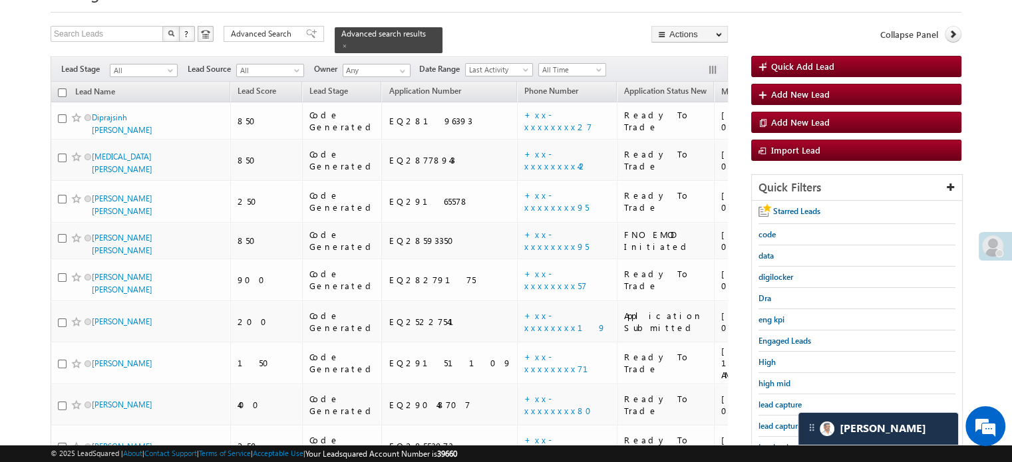
scroll to position [325, 0]
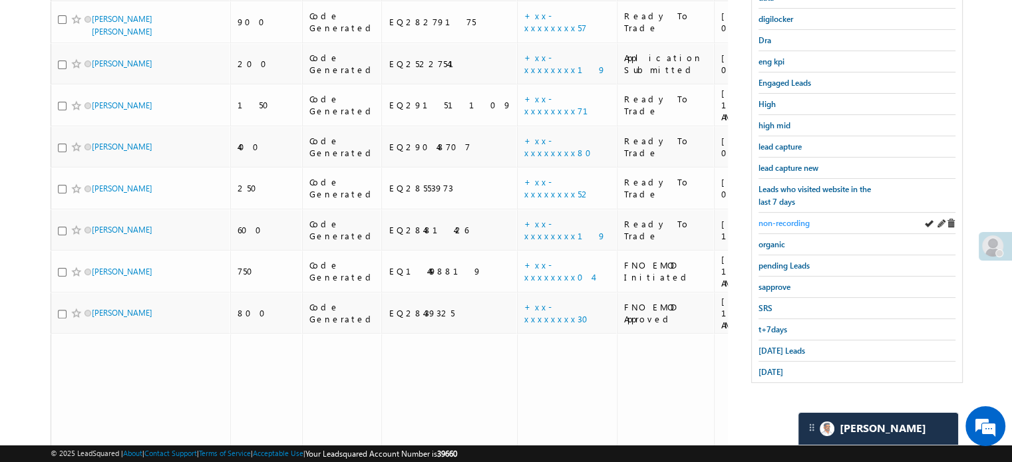
click at [788, 218] on span "non-recording" at bounding box center [783, 223] width 51 height 10
click at [788, 219] on span "non-recording" at bounding box center [783, 223] width 51 height 10
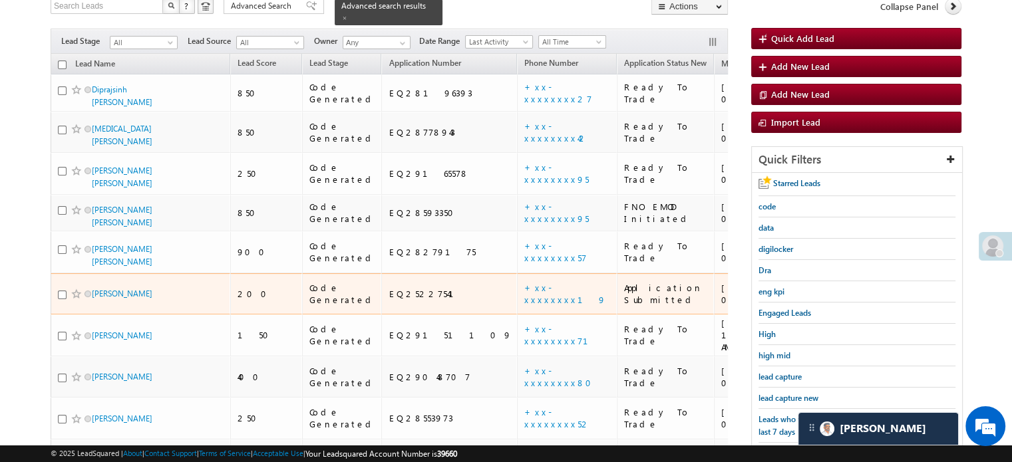
scroll to position [125, 0]
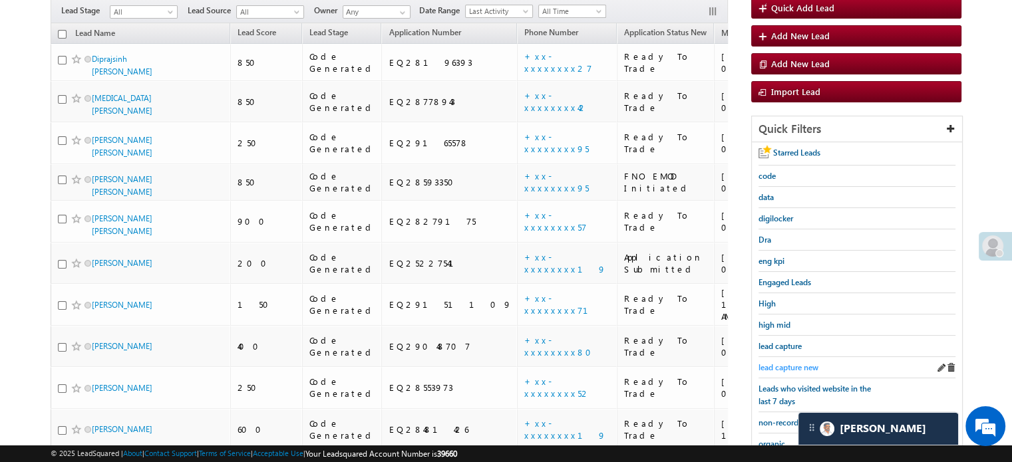
click at [788, 369] on span "lead capture new" at bounding box center [788, 368] width 60 height 10
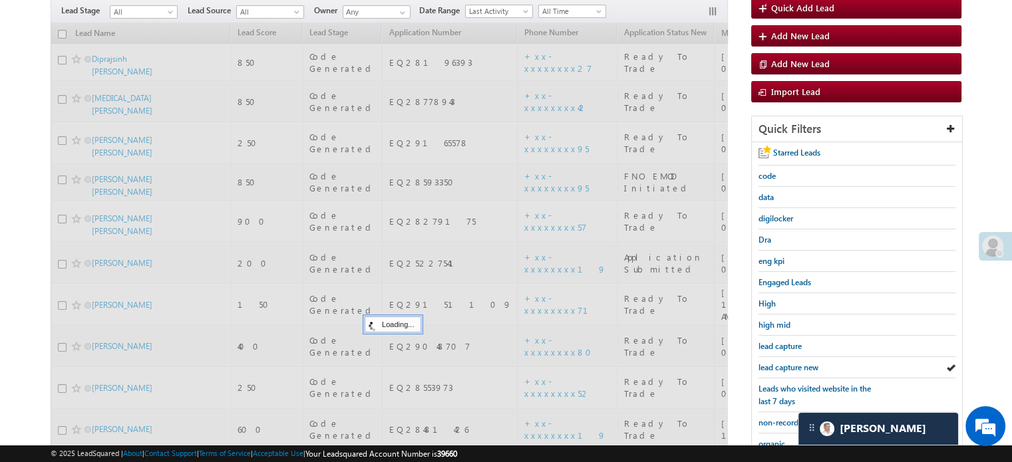
click at [786, 363] on span "lead capture new" at bounding box center [788, 368] width 60 height 10
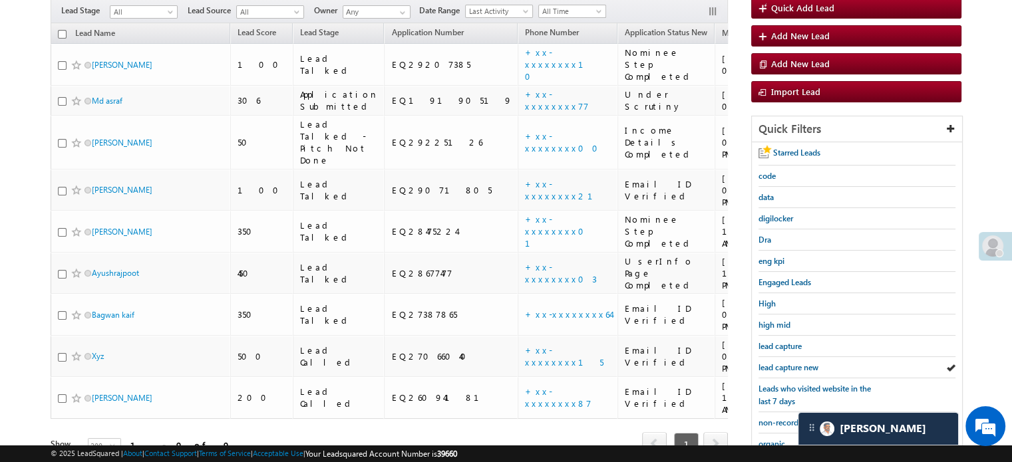
scroll to position [285, 0]
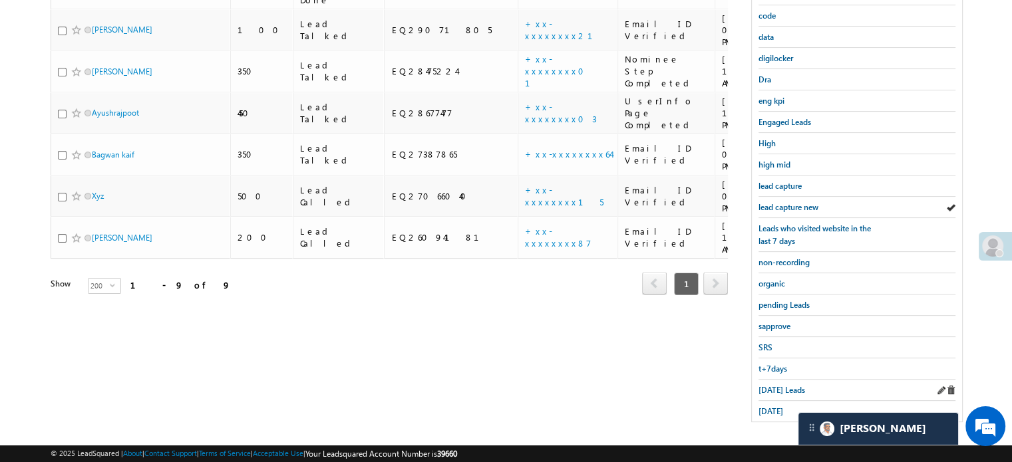
click at [782, 380] on div "[DATE] Leads" at bounding box center [856, 390] width 197 height 21
click at [782, 385] on span "[DATE] Leads" at bounding box center [781, 390] width 47 height 10
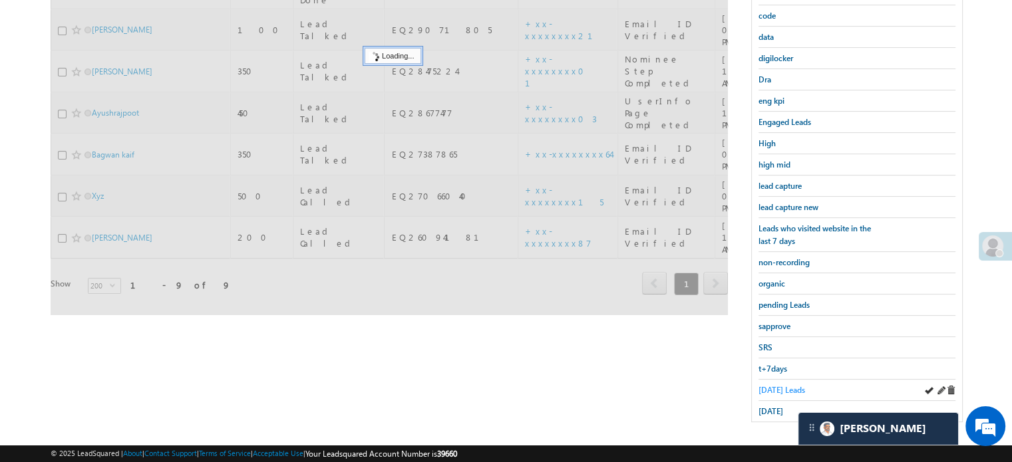
scroll to position [152, 0]
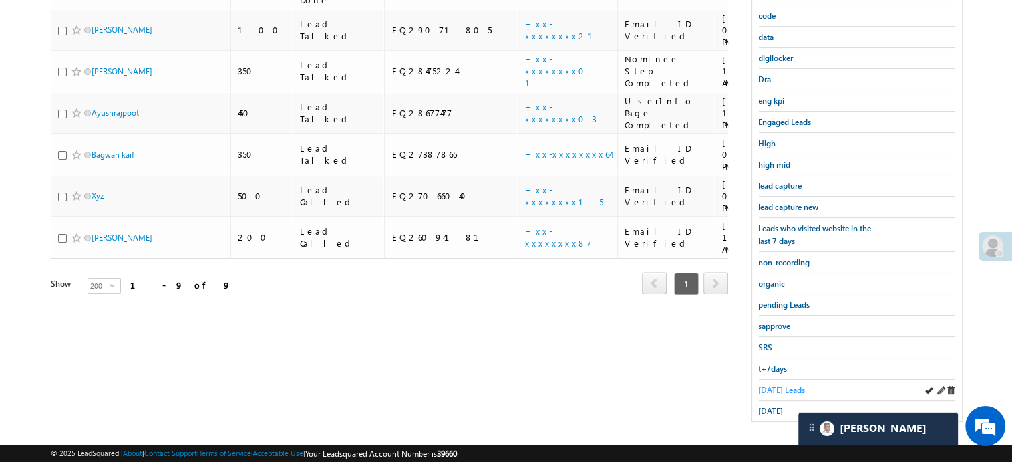
click at [783, 385] on span "[DATE] Leads" at bounding box center [781, 390] width 47 height 10
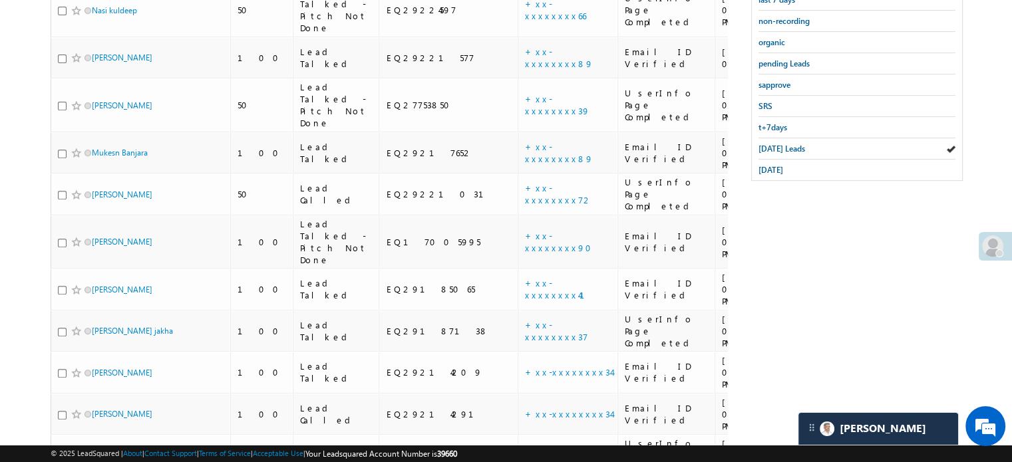
scroll to position [539, 0]
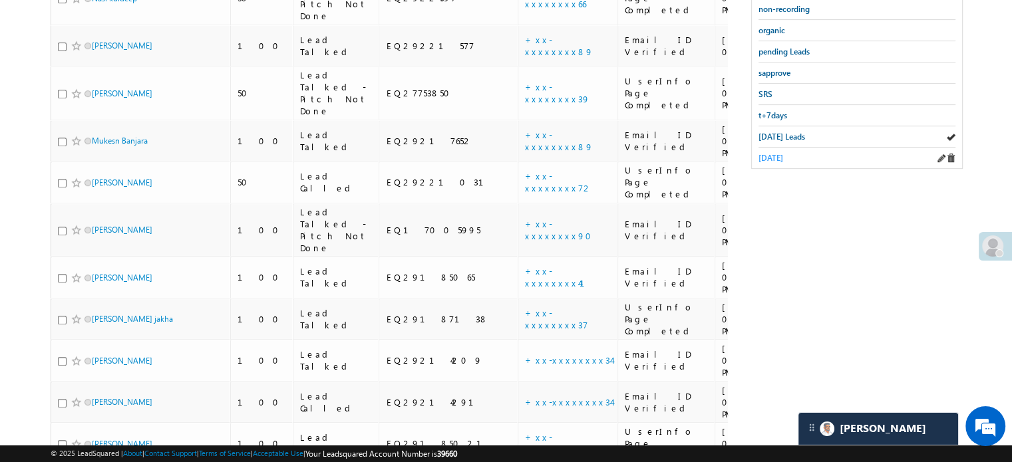
click at [780, 153] on span "[DATE]" at bounding box center [770, 158] width 25 height 10
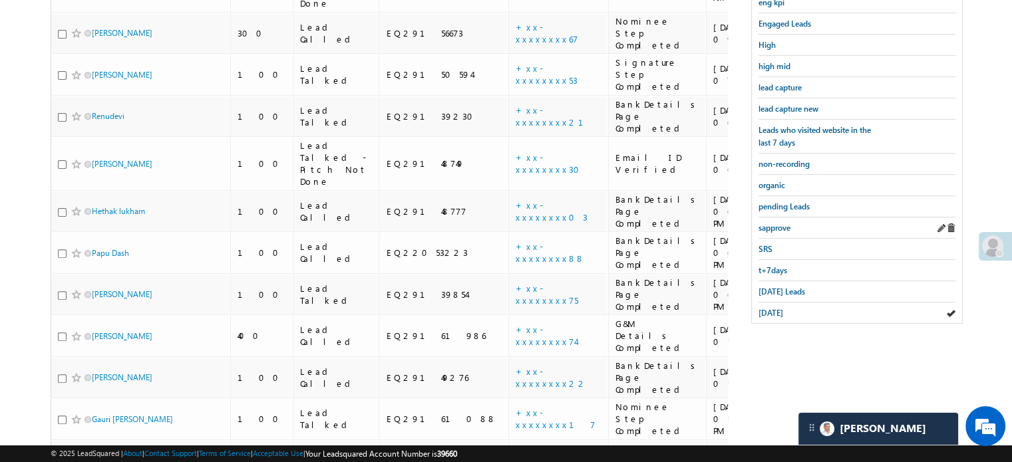
scroll to position [265, 0]
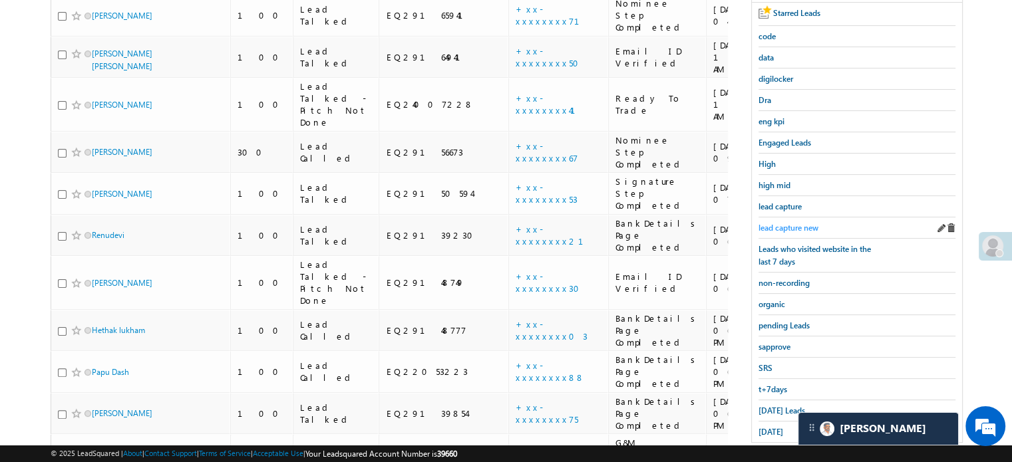
click at [804, 226] on span "lead capture new" at bounding box center [788, 228] width 60 height 10
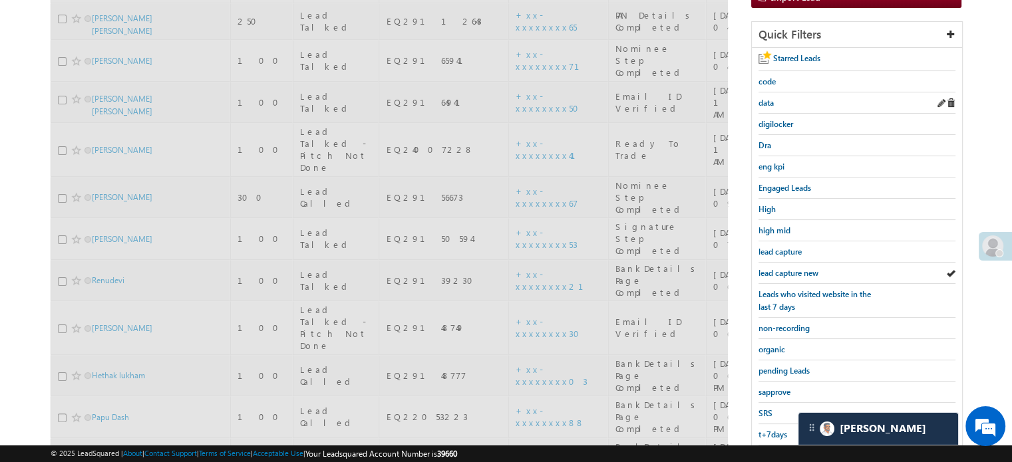
scroll to position [132, 0]
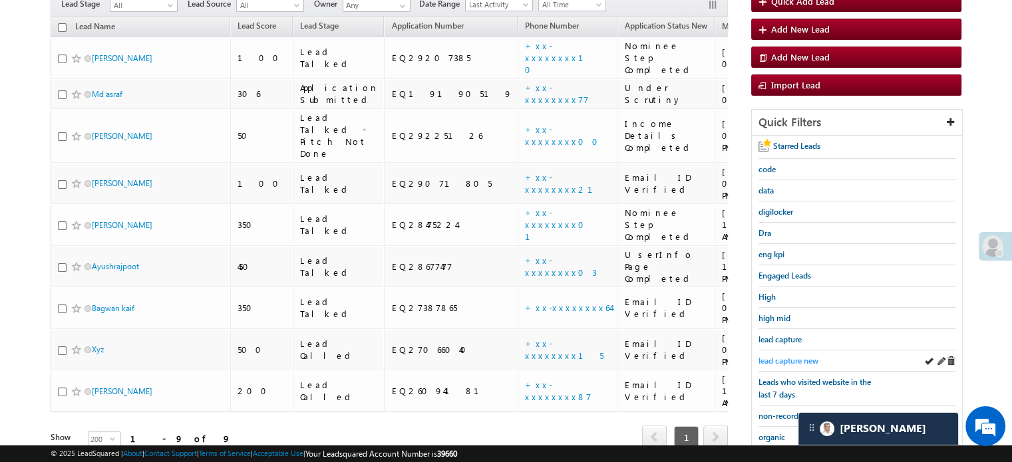
click at [790, 358] on span "lead capture new" at bounding box center [788, 361] width 60 height 10
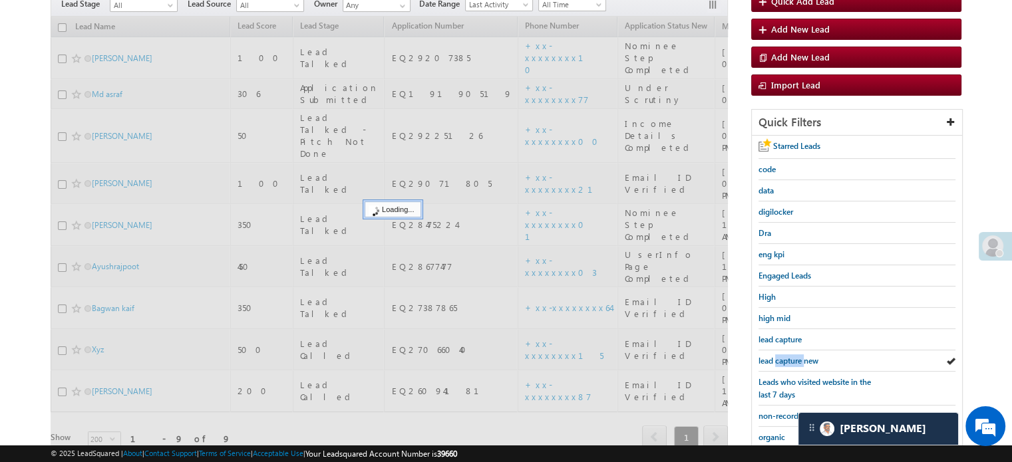
click at [790, 358] on span "lead capture new" at bounding box center [788, 361] width 60 height 10
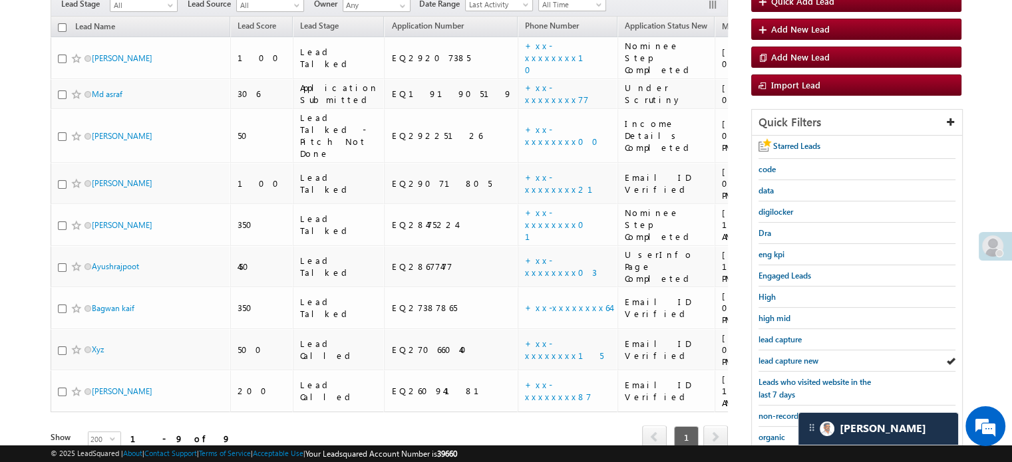
click at [790, 358] on span "lead capture new" at bounding box center [788, 361] width 60 height 10
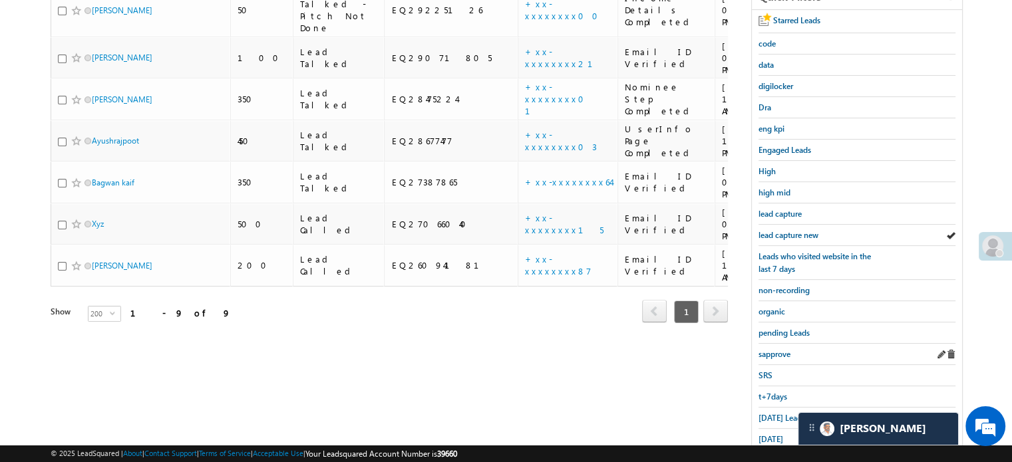
scroll to position [265, 0]
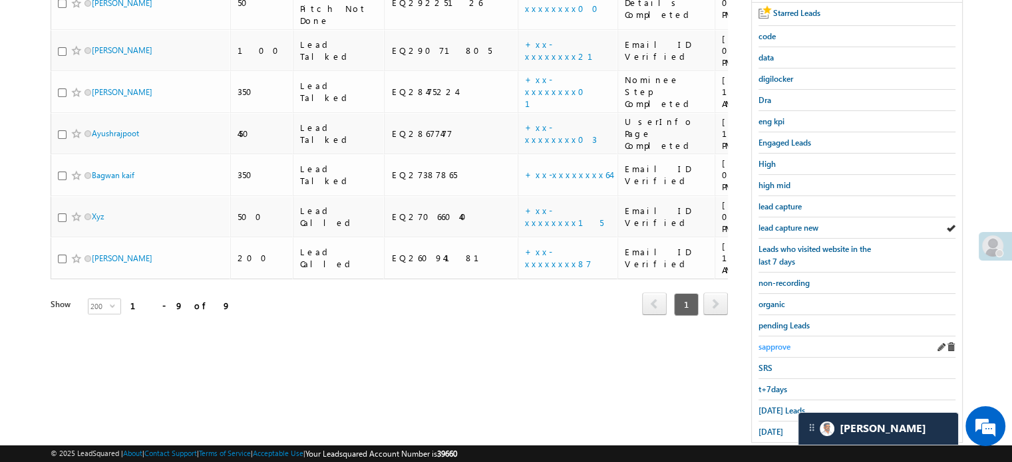
click at [780, 342] on span "sapprove" at bounding box center [774, 347] width 32 height 10
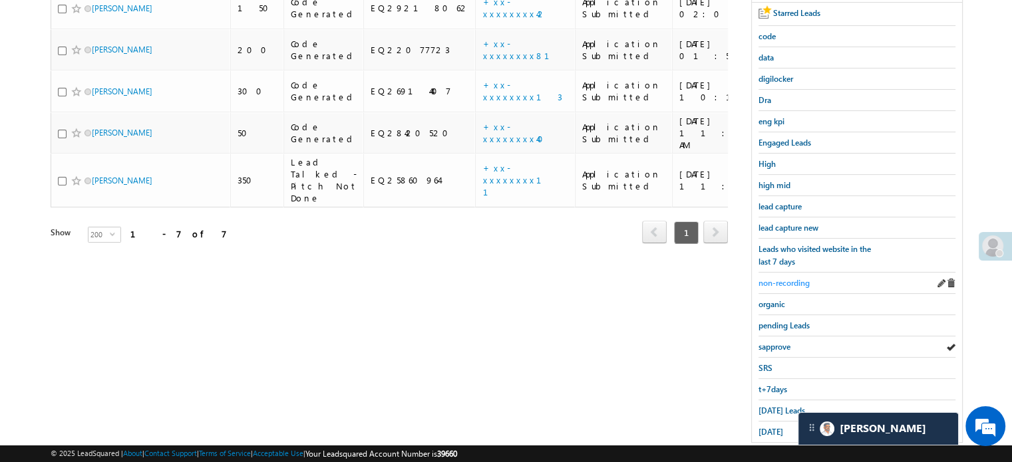
click at [800, 279] on span "non-recording" at bounding box center [783, 283] width 51 height 10
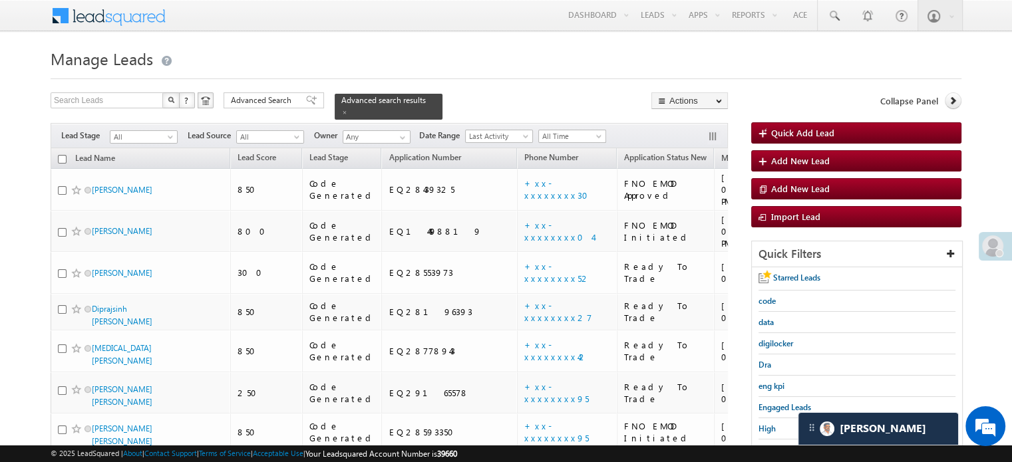
scroll to position [294, 0]
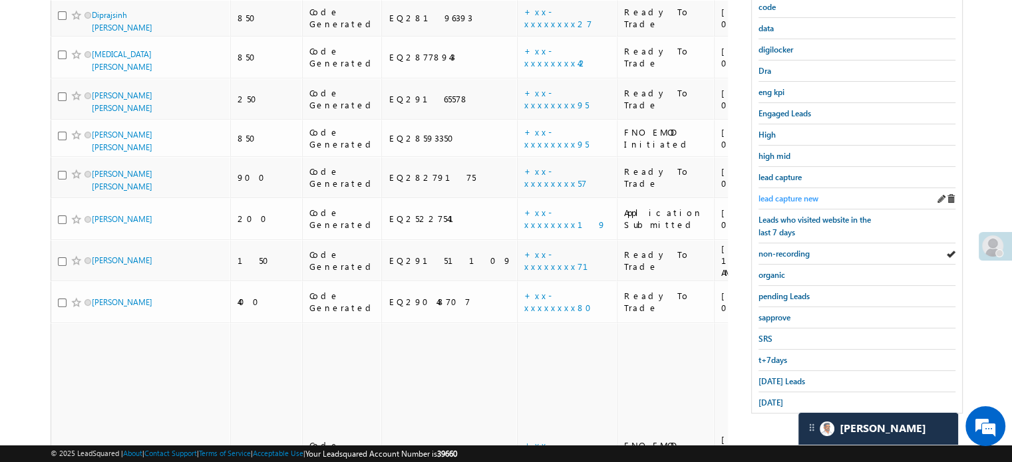
click at [798, 194] on span "lead capture new" at bounding box center [788, 199] width 60 height 10
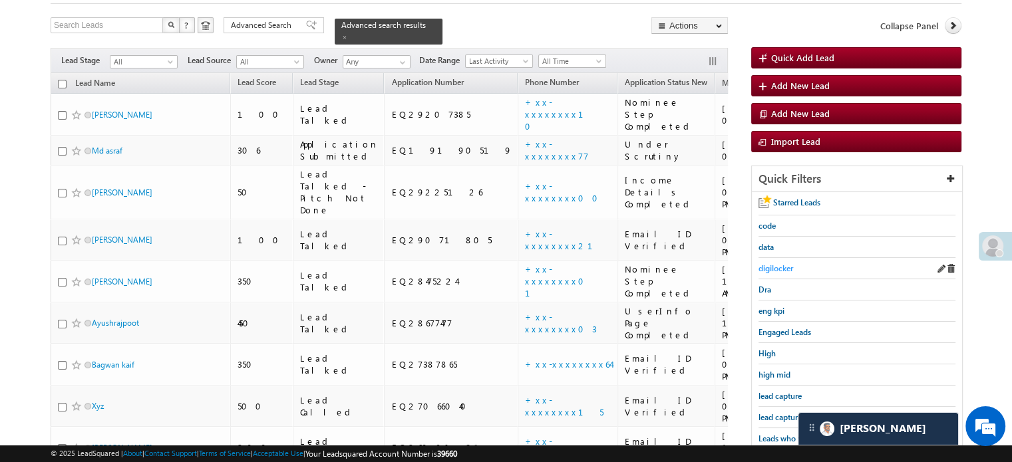
scroll to position [161, 0]
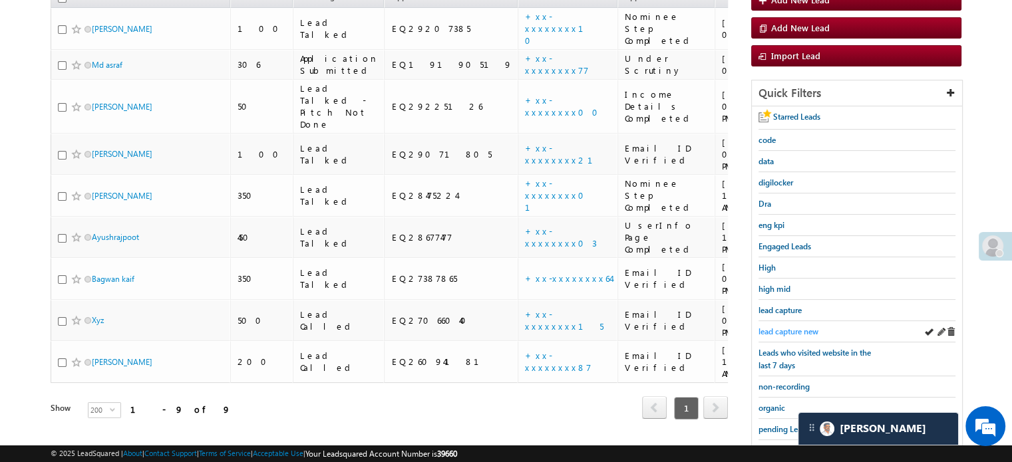
click at [794, 325] on link "lead capture new" at bounding box center [788, 331] width 60 height 13
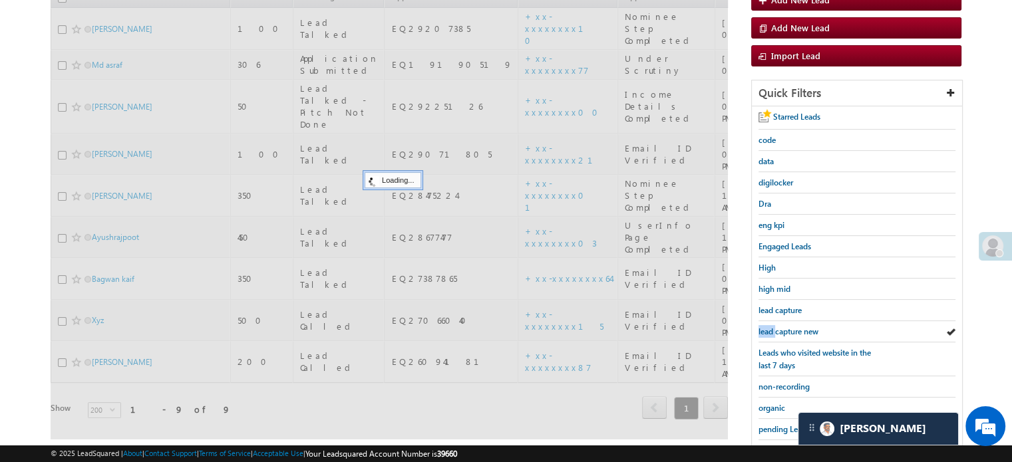
click at [794, 325] on link "lead capture new" at bounding box center [788, 331] width 60 height 13
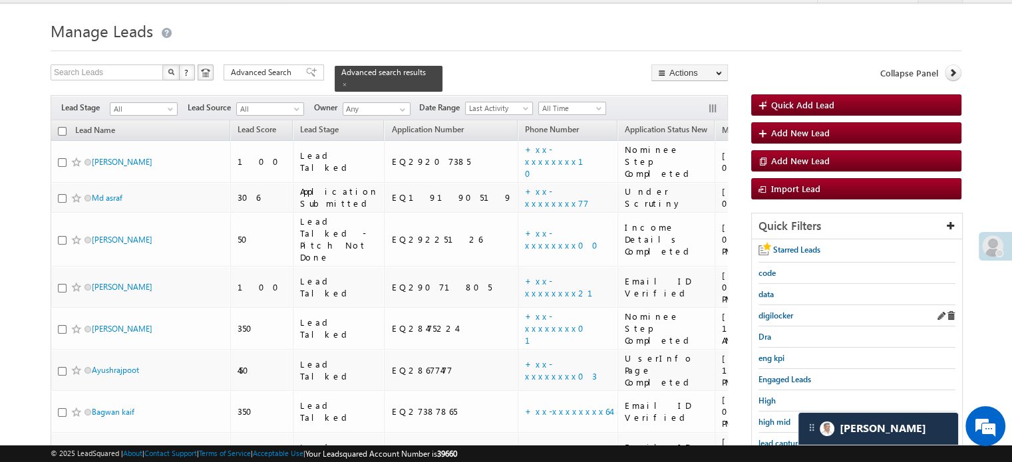
scroll to position [228, 0]
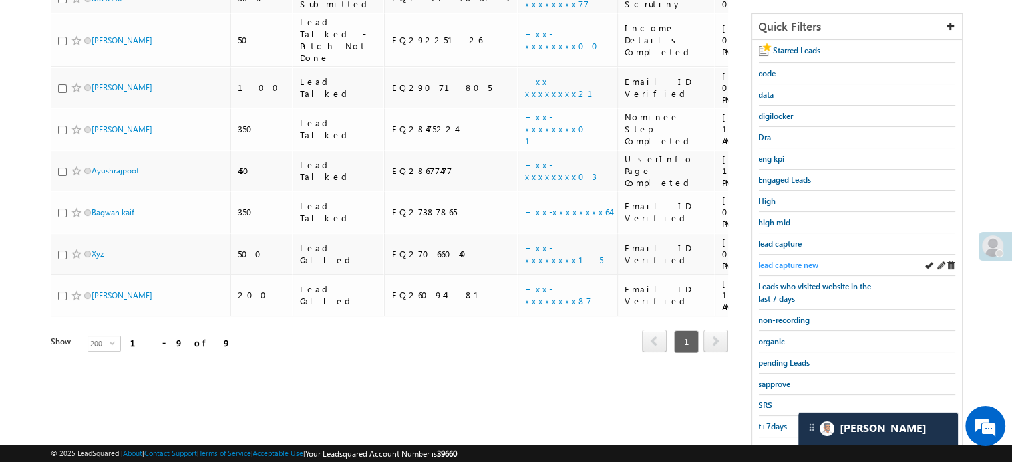
click at [797, 260] on span "lead capture new" at bounding box center [788, 265] width 60 height 10
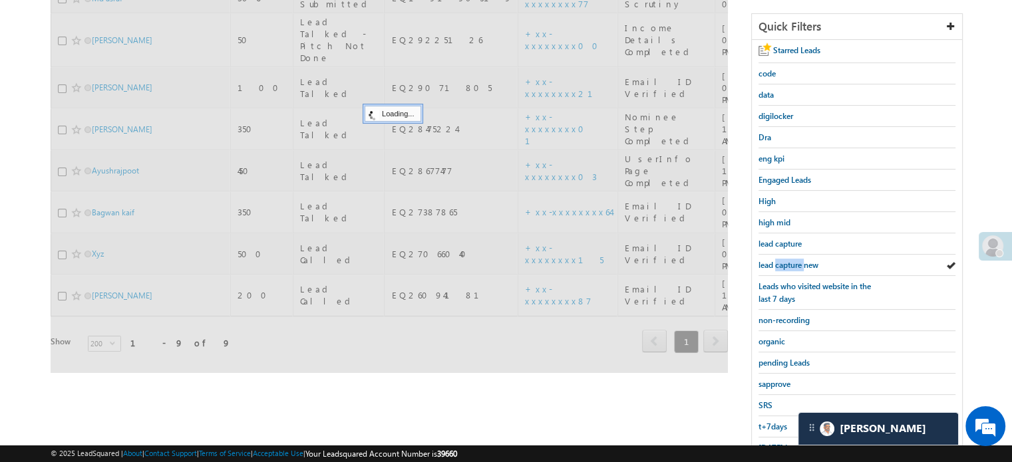
click at [797, 260] on span "lead capture new" at bounding box center [788, 265] width 60 height 10
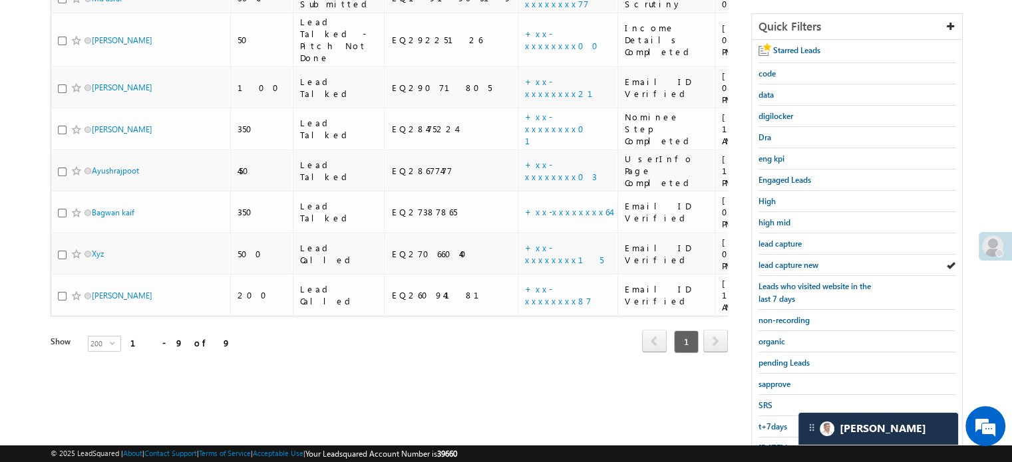
scroll to position [94, 0]
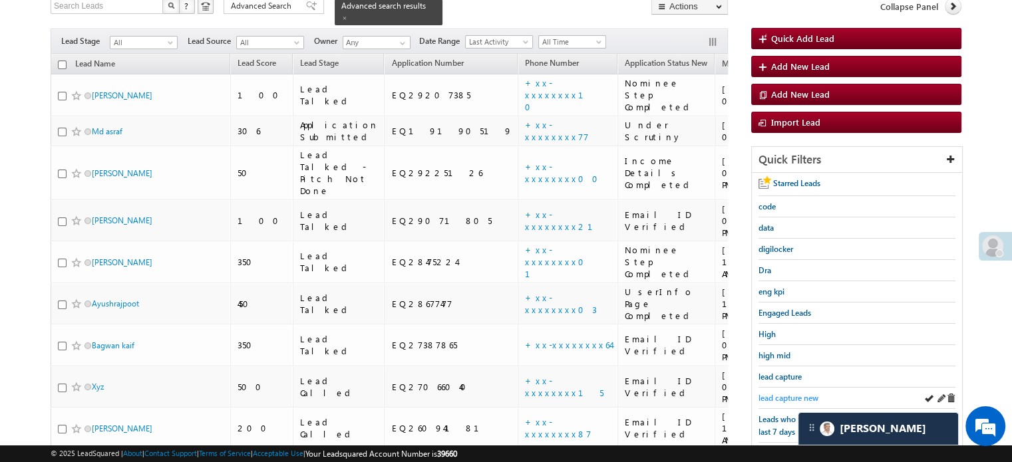
click at [780, 396] on span "lead capture new" at bounding box center [788, 398] width 60 height 10
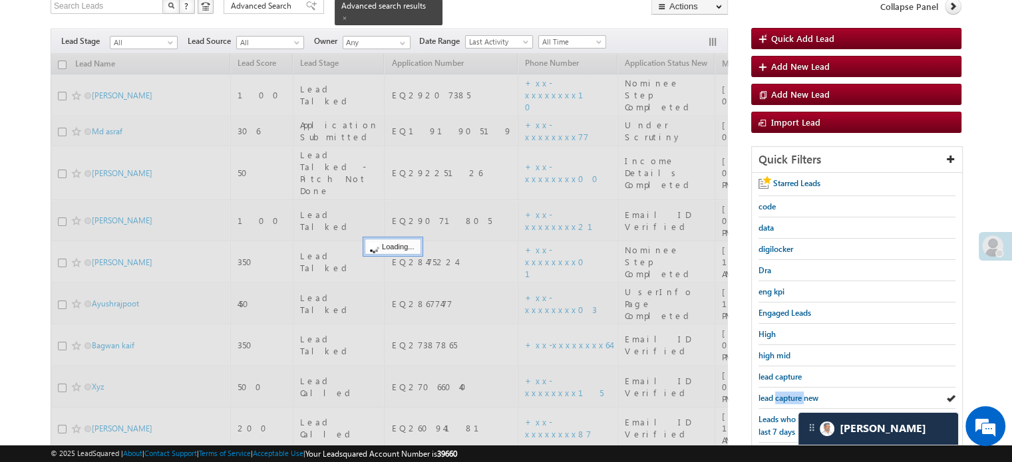
click at [780, 396] on span "lead capture new" at bounding box center [788, 398] width 60 height 10
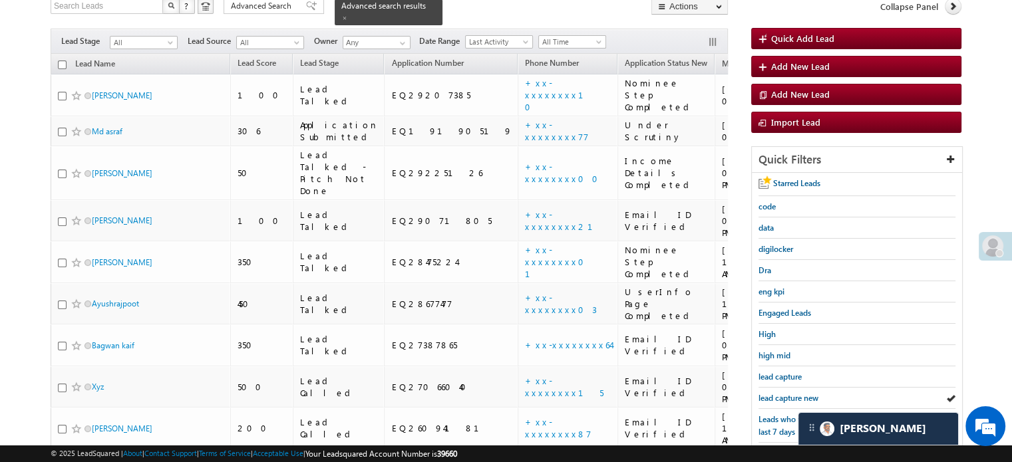
click at [780, 396] on span "lead capture new" at bounding box center [788, 398] width 60 height 10
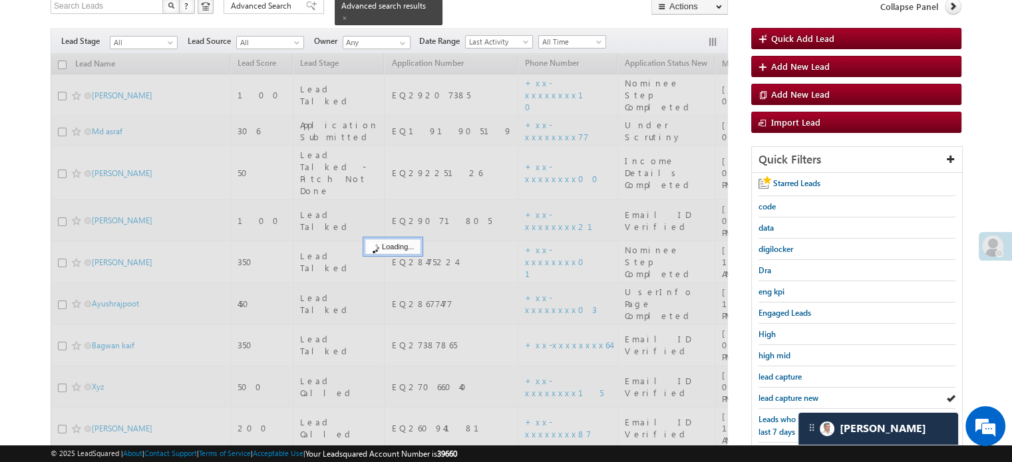
scroll to position [285, 0]
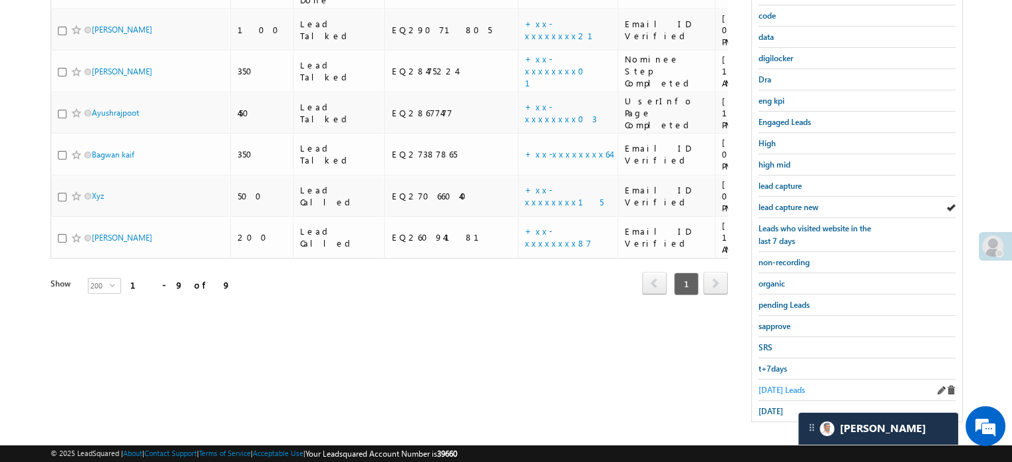
click at [794, 385] on span "[DATE] Leads" at bounding box center [781, 390] width 47 height 10
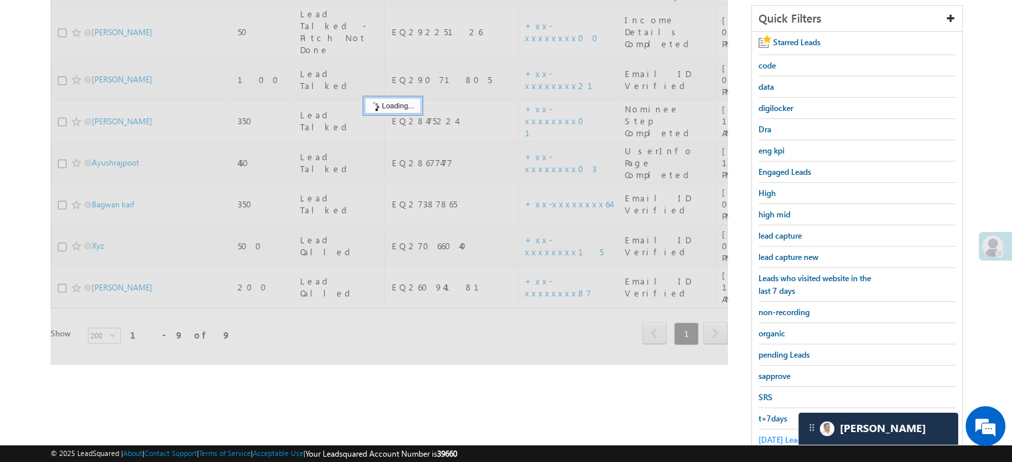
scroll to position [152, 0]
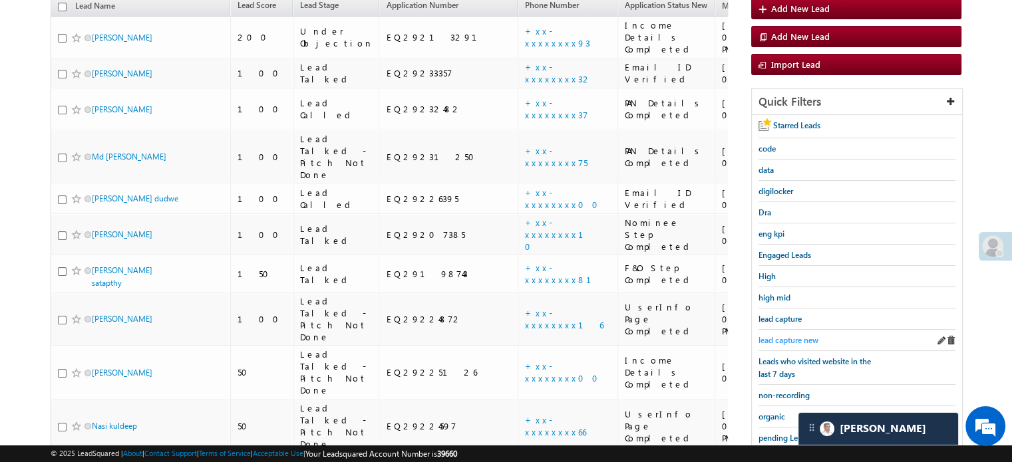
click at [798, 337] on span "lead capture new" at bounding box center [788, 340] width 60 height 10
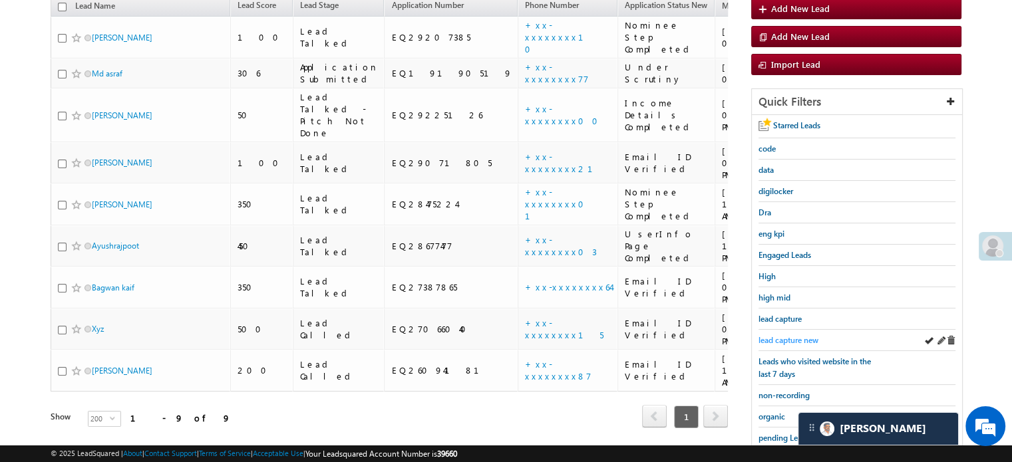
click at [796, 336] on span "lead capture new" at bounding box center [788, 340] width 60 height 10
click at [772, 335] on span "lead capture new" at bounding box center [788, 340] width 60 height 10
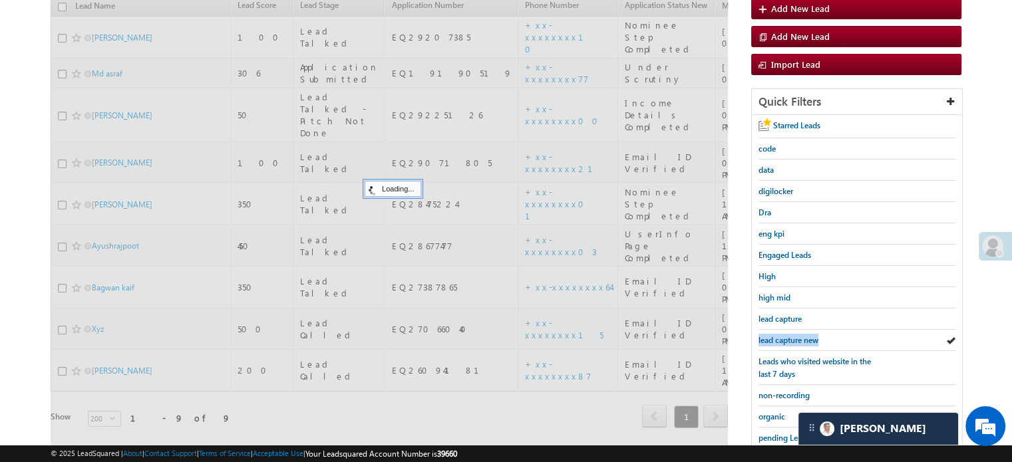
click at [772, 335] on span "lead capture new" at bounding box center [788, 340] width 60 height 10
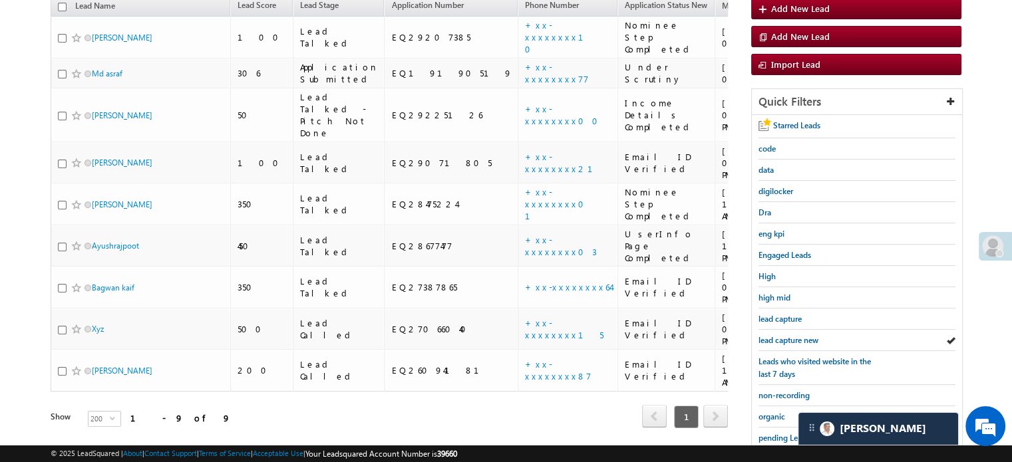
click at [772, 335] on span "lead capture new" at bounding box center [788, 340] width 60 height 10
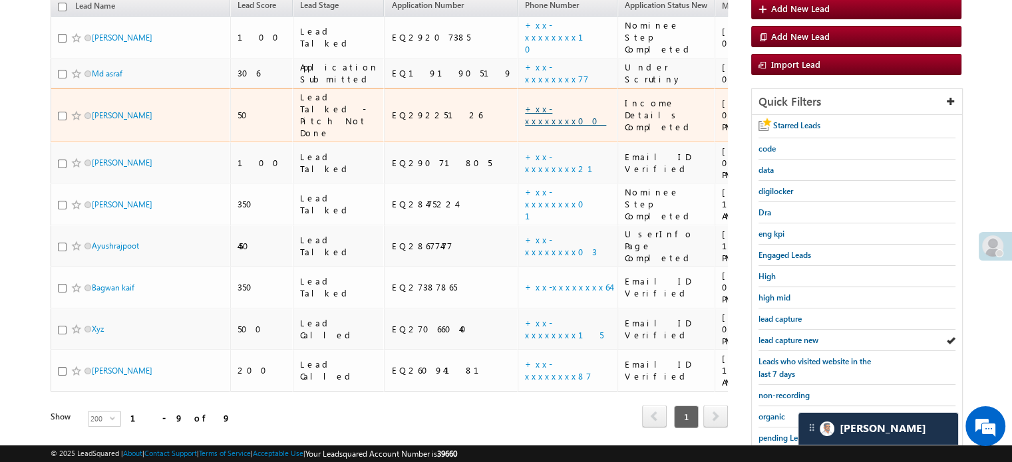
click at [525, 103] on link "+xx-xxxxxxxx00" at bounding box center [565, 114] width 81 height 23
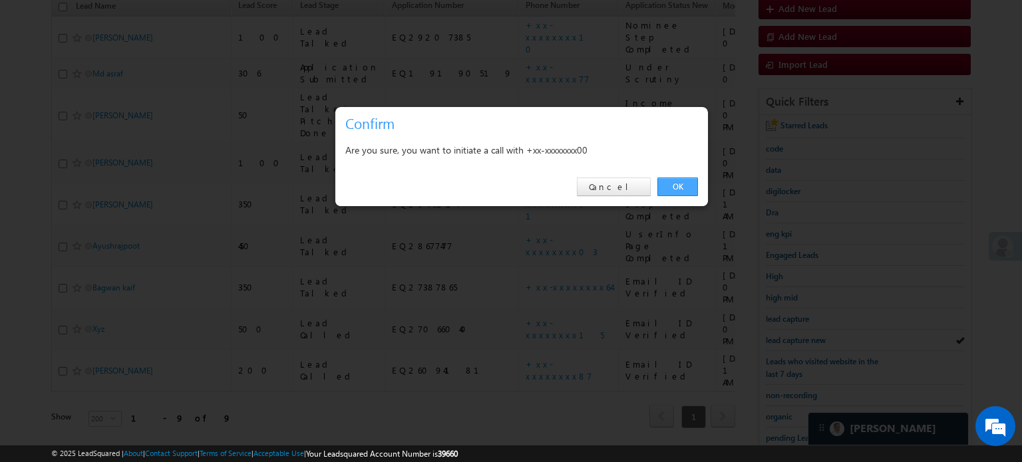
click at [671, 188] on link "OK" at bounding box center [677, 187] width 41 height 19
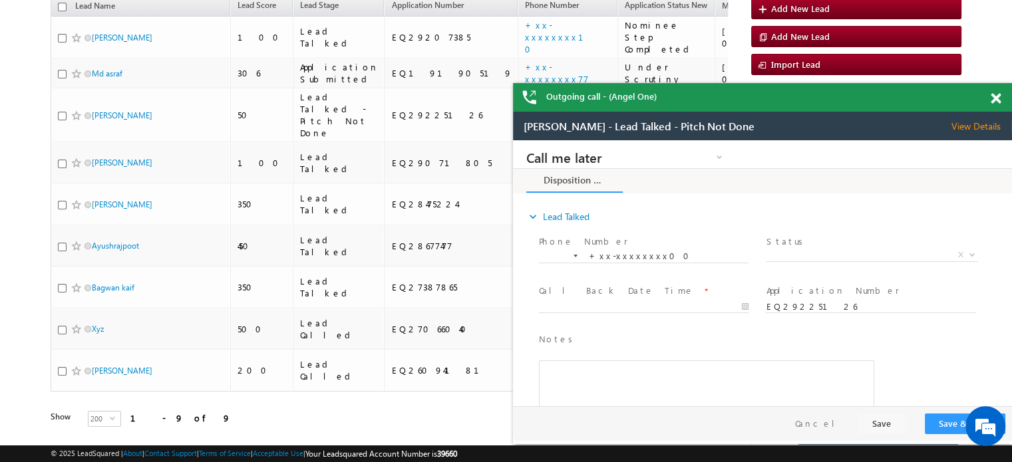
scroll to position [0, 0]
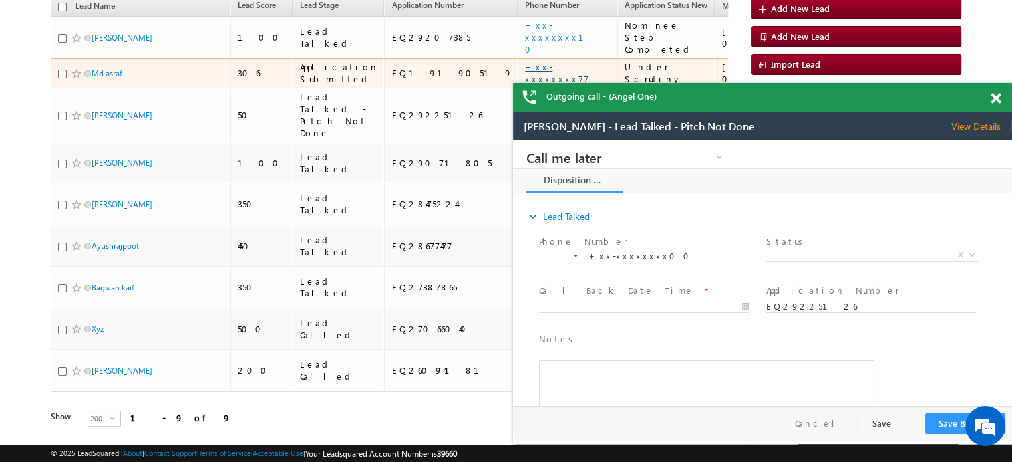
click at [525, 61] on link "+xx-xxxxxxxx77" at bounding box center [557, 72] width 64 height 23
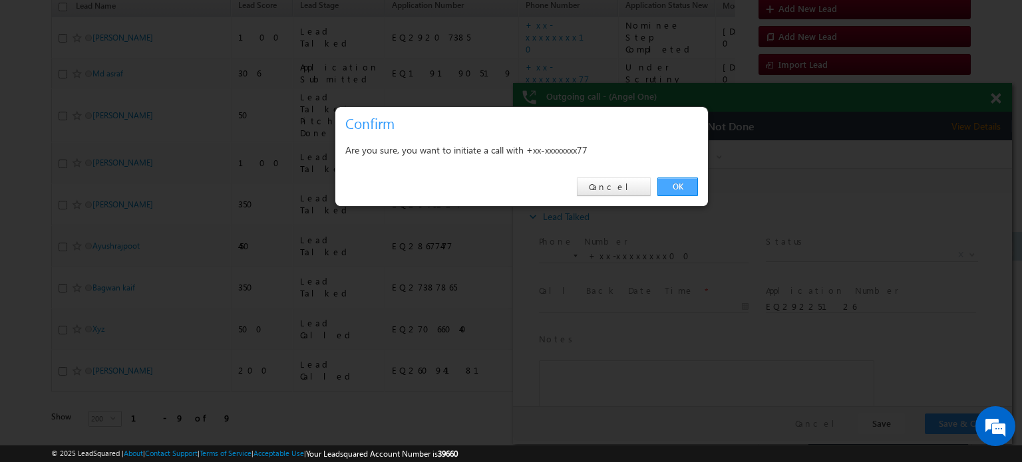
click at [674, 185] on link "OK" at bounding box center [677, 187] width 41 height 19
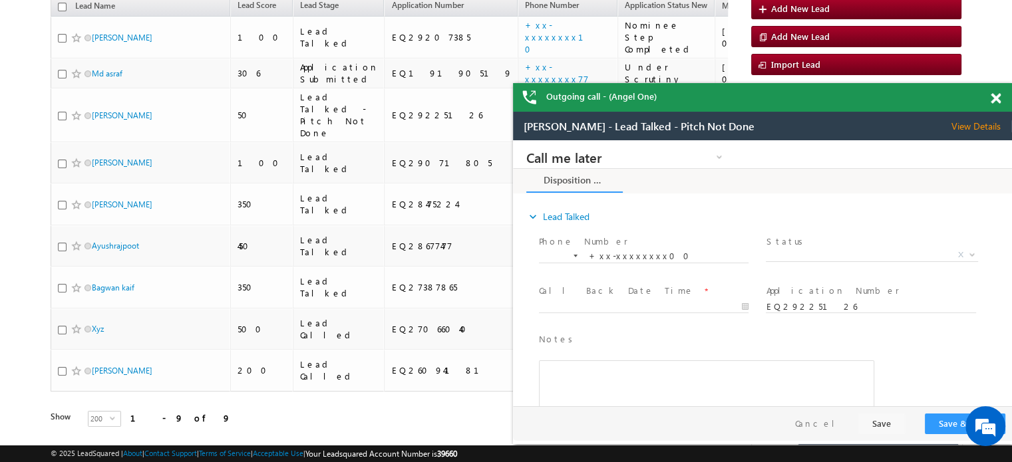
click at [998, 101] on span at bounding box center [996, 98] width 10 height 11
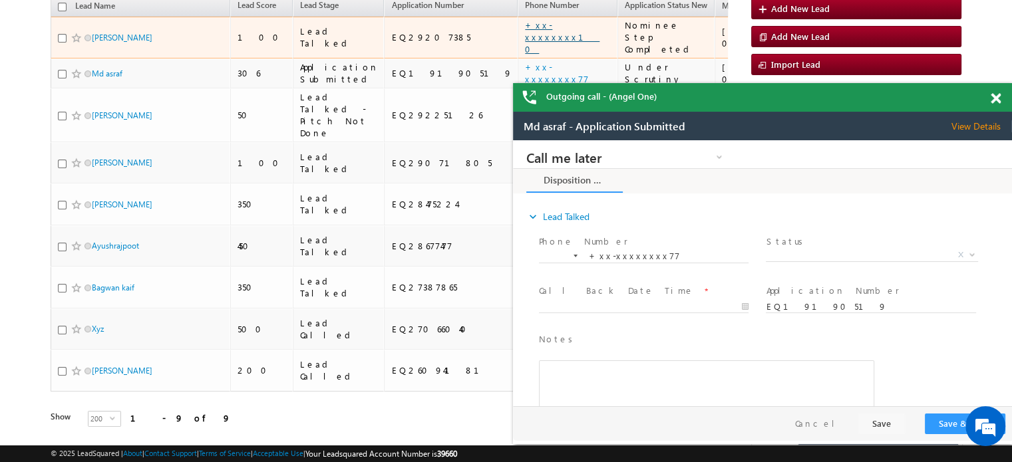
click at [525, 26] on link "+xx-xxxxxxxx10" at bounding box center [562, 36] width 75 height 35
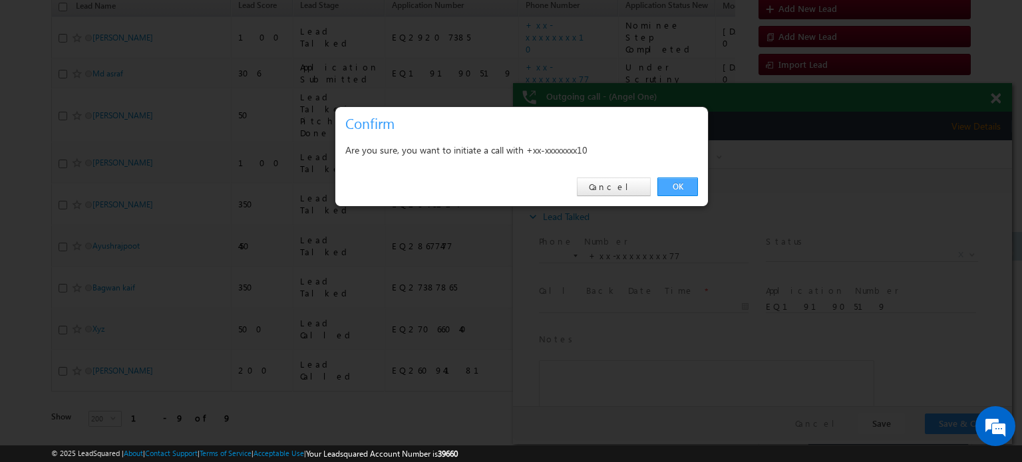
click at [671, 184] on link "OK" at bounding box center [677, 187] width 41 height 19
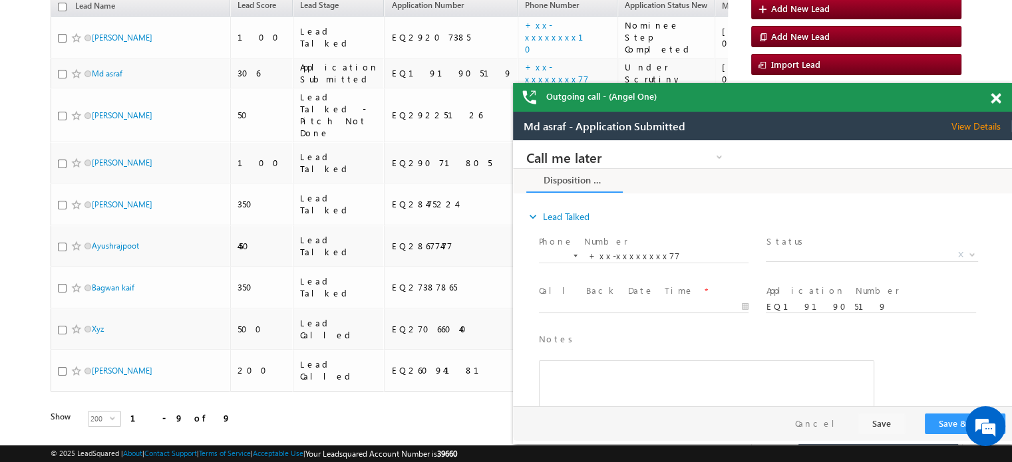
click at [993, 102] on span at bounding box center [996, 98] width 10 height 11
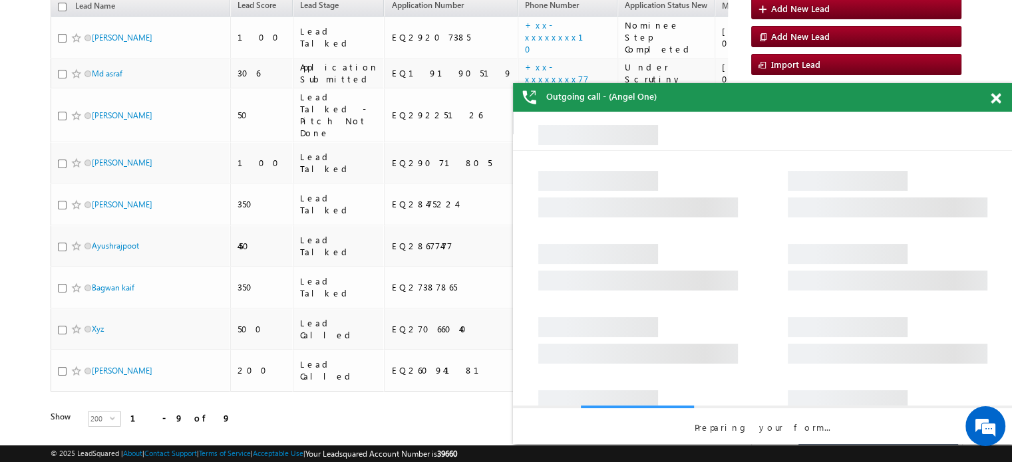
click at [990, 102] on div "Outgoing call - (Angel One)" at bounding box center [762, 97] width 499 height 29
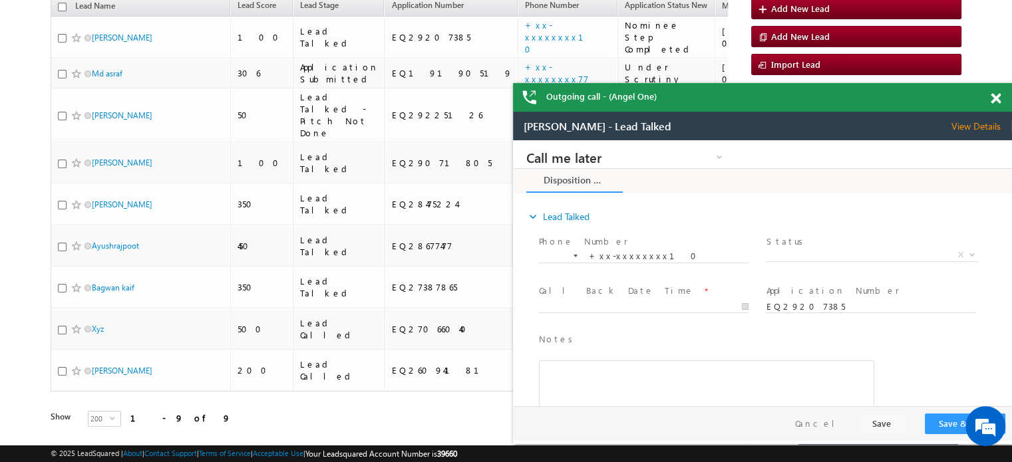
click at [993, 96] on span at bounding box center [996, 98] width 10 height 11
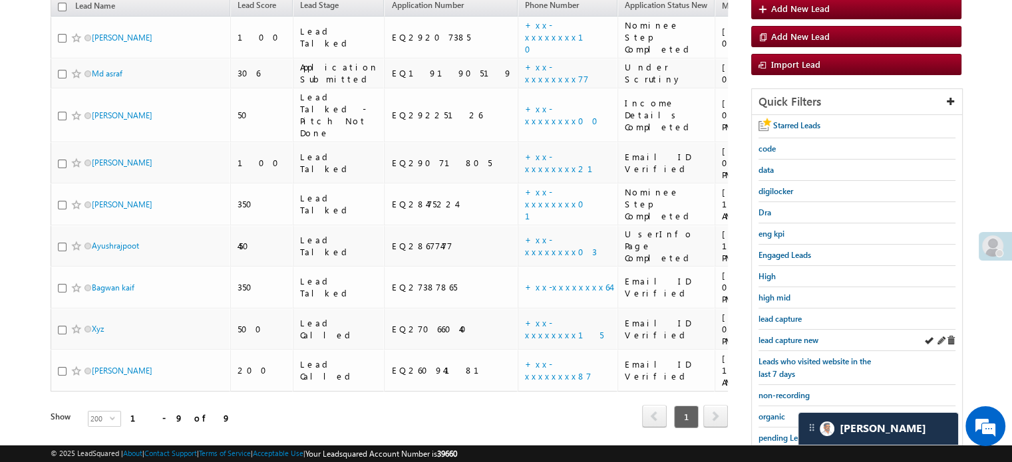
click at [804, 330] on div "lead capture new" at bounding box center [856, 340] width 197 height 21
click at [805, 335] on span "lead capture new" at bounding box center [788, 340] width 60 height 10
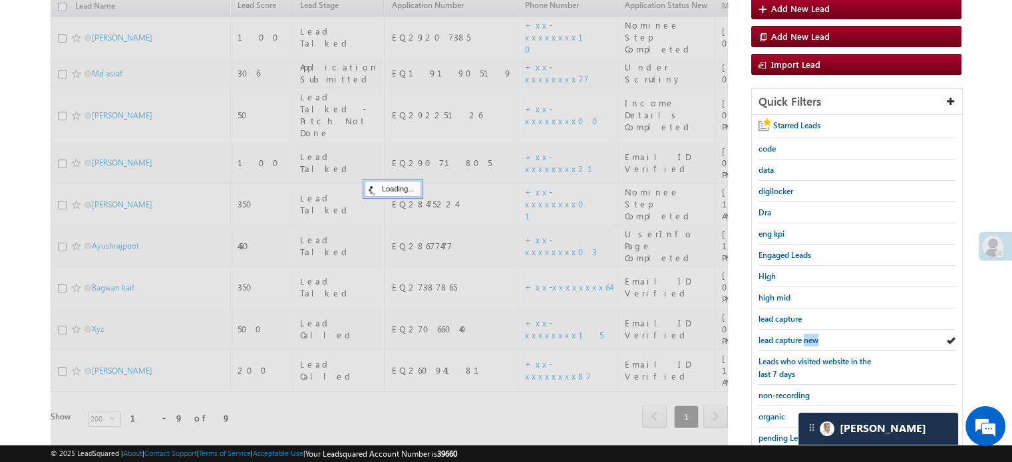
click at [805, 335] on span "lead capture new" at bounding box center [788, 340] width 60 height 10
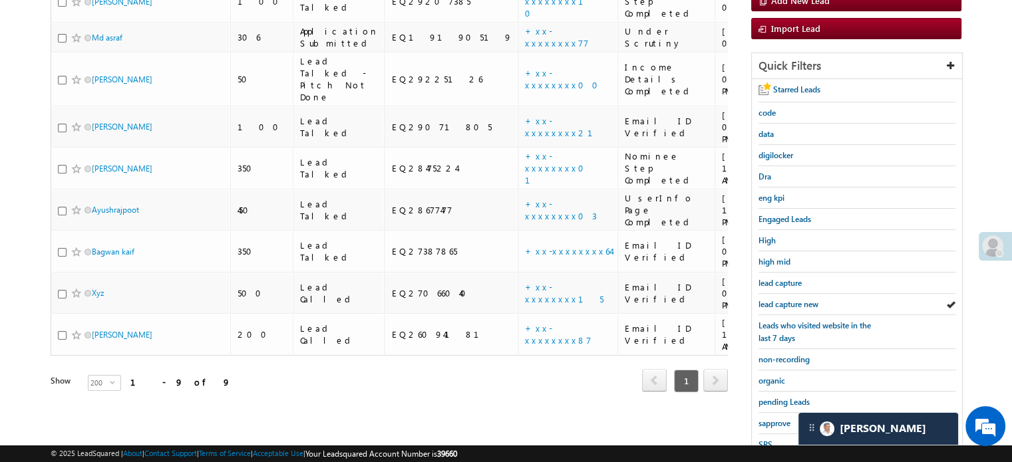
click at [805, 333] on link "Leads who visited website in the last 7 days" at bounding box center [818, 331] width 120 height 25
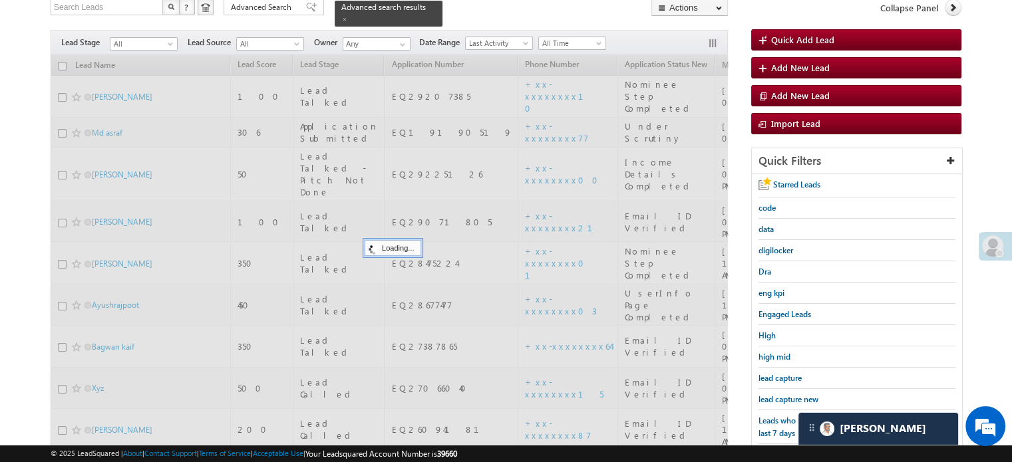
scroll to position [55, 0]
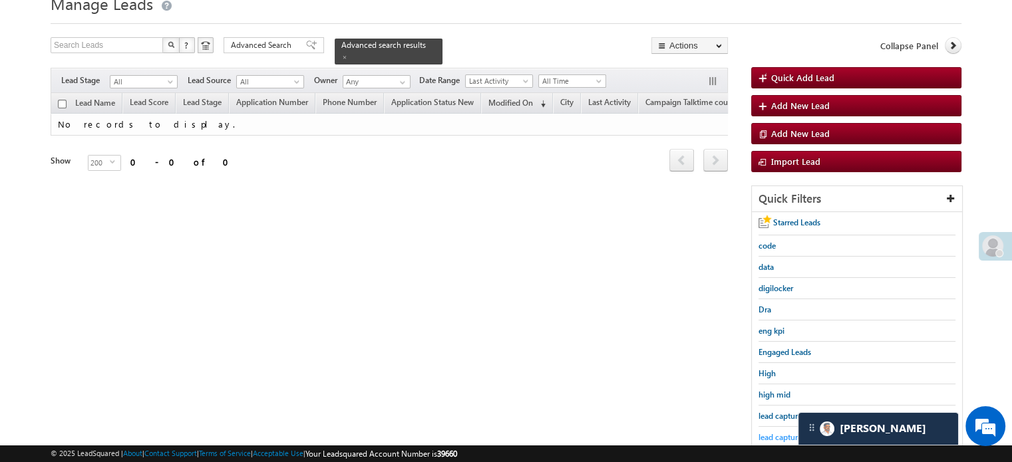
click at [790, 437] on span "lead capture new" at bounding box center [788, 437] width 60 height 10
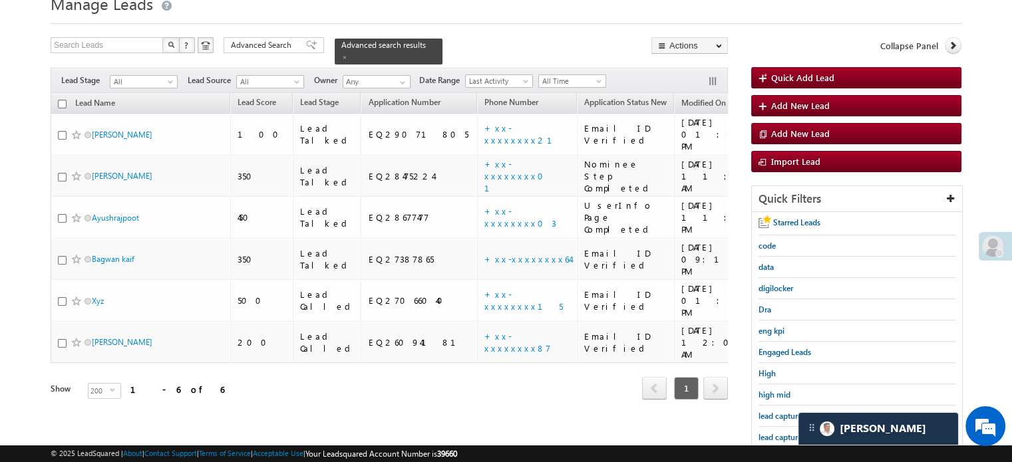
click at [790, 437] on span "lead capture new" at bounding box center [788, 437] width 60 height 10
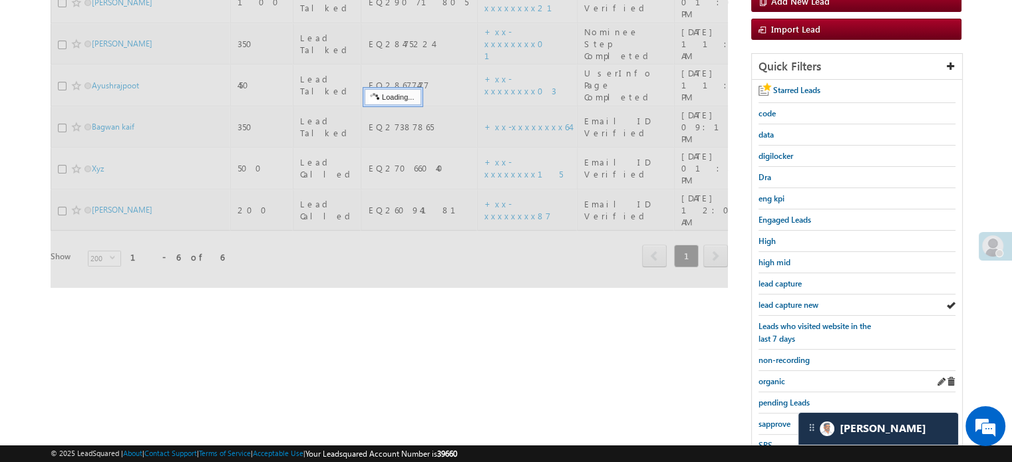
scroll to position [188, 0]
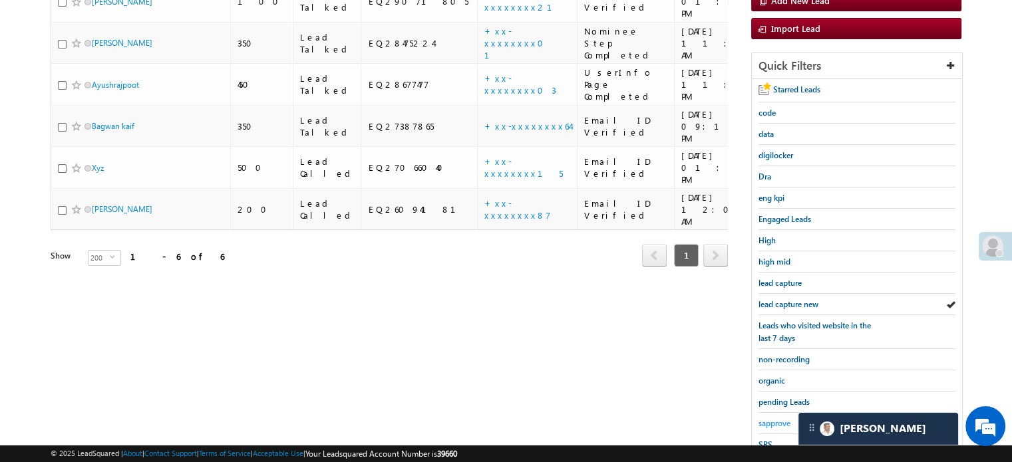
click at [772, 418] on span "sapprove" at bounding box center [774, 423] width 32 height 10
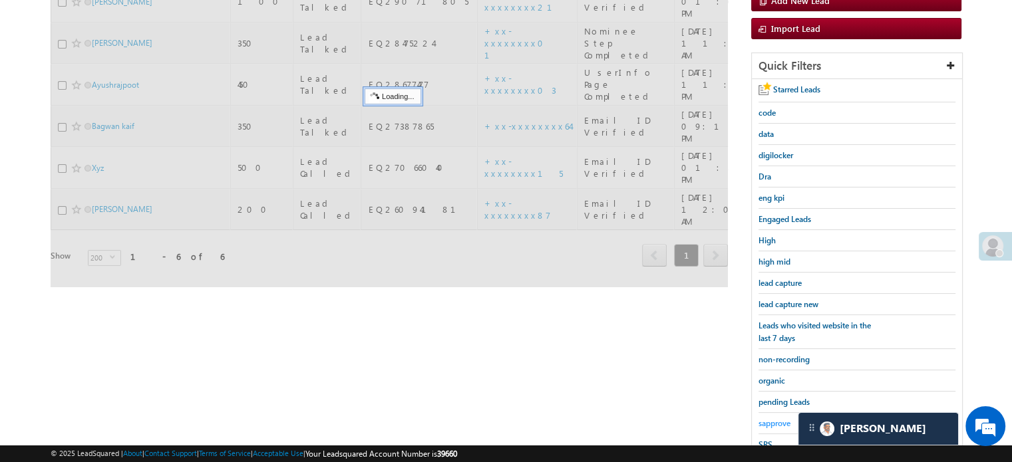
scroll to position [55, 0]
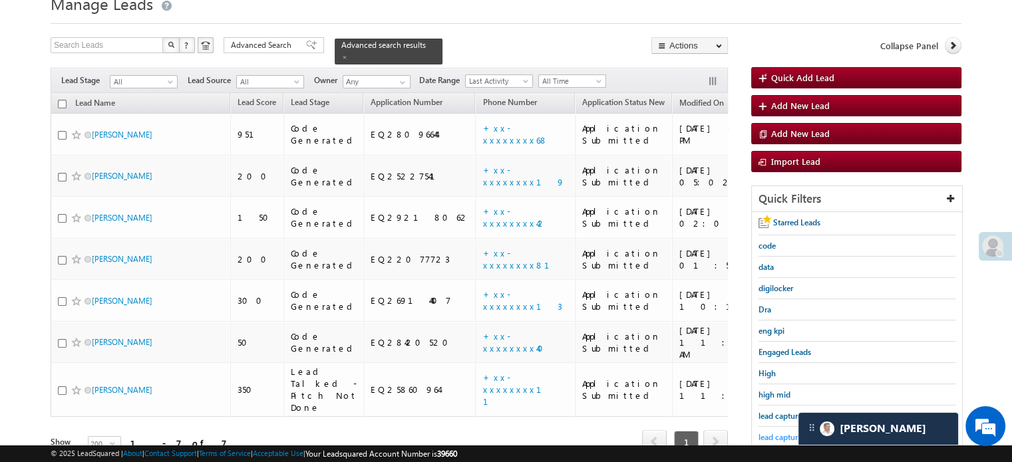
click at [770, 432] on span "lead capture new" at bounding box center [788, 437] width 60 height 10
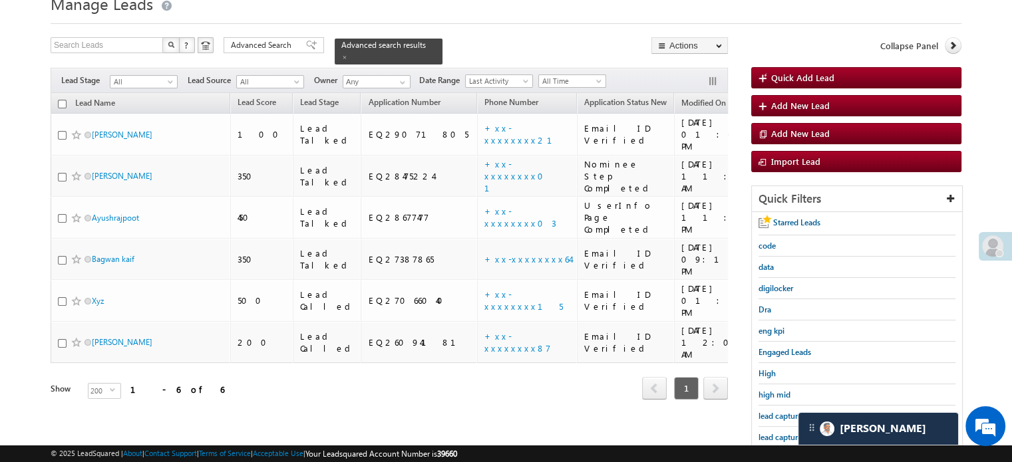
click at [770, 432] on span "lead capture new" at bounding box center [788, 437] width 60 height 10
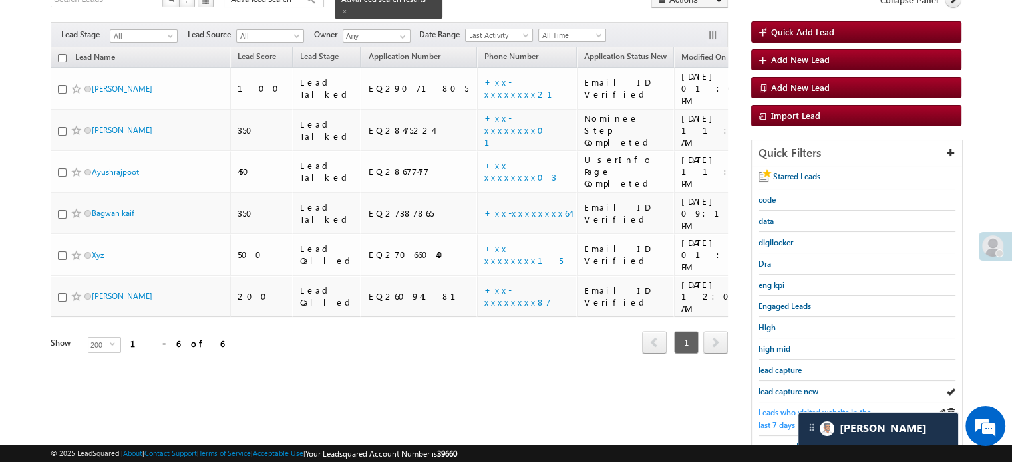
scroll to position [122, 0]
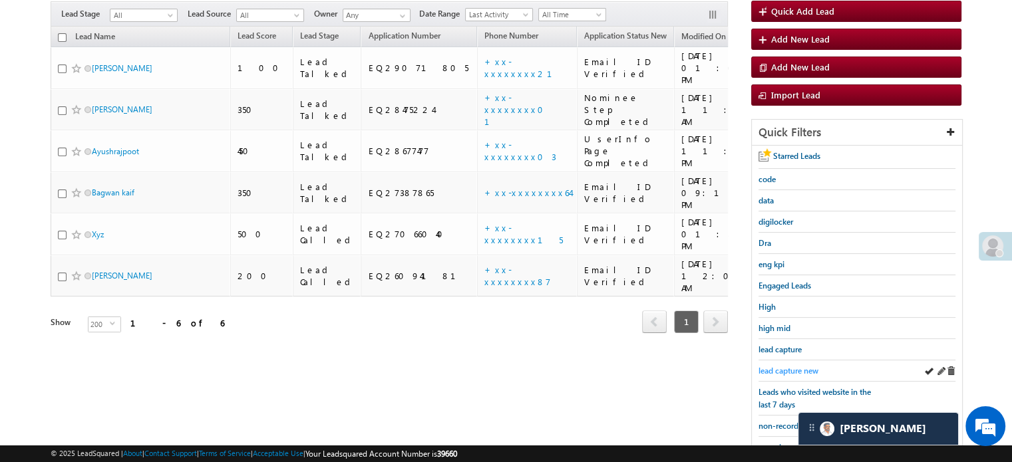
click at [793, 366] on span "lead capture new" at bounding box center [788, 371] width 60 height 10
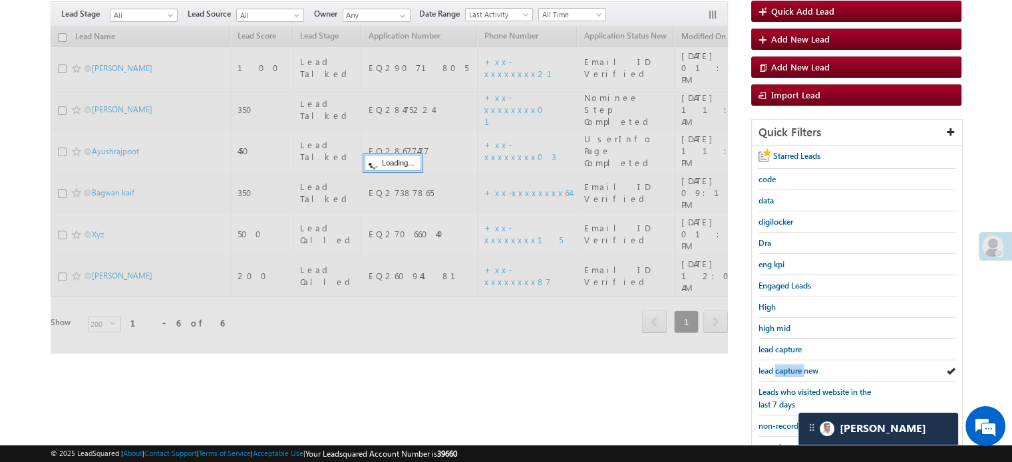
click at [793, 366] on span "lead capture new" at bounding box center [788, 371] width 60 height 10
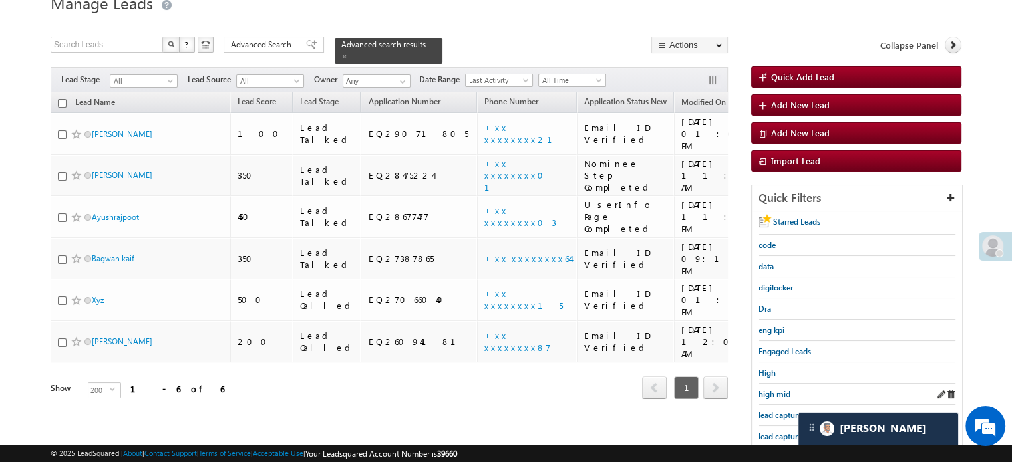
scroll to position [133, 0]
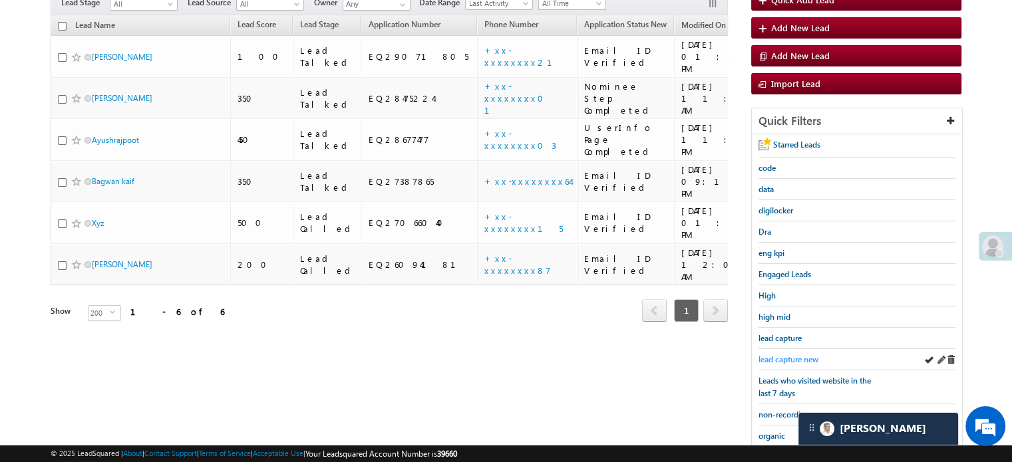
click at [787, 359] on span "lead capture new" at bounding box center [788, 360] width 60 height 10
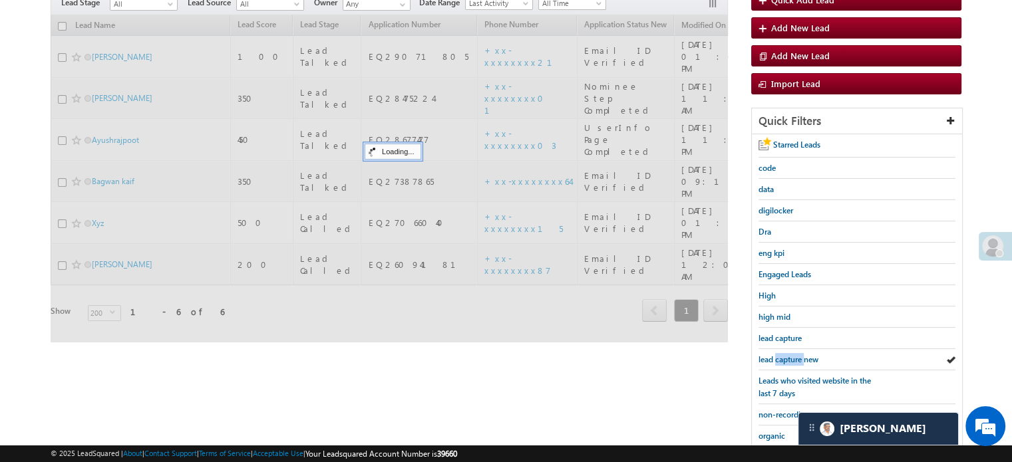
click at [787, 359] on span "lead capture new" at bounding box center [788, 360] width 60 height 10
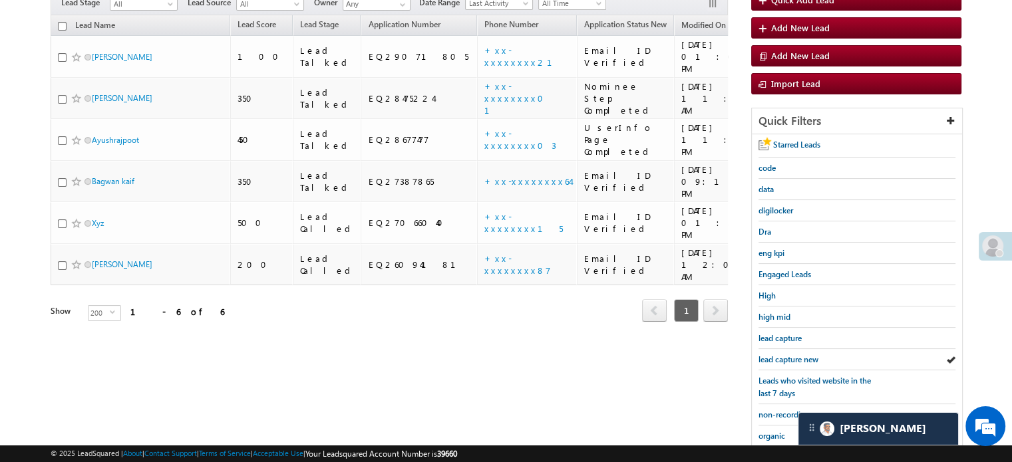
click at [787, 359] on span "lead capture new" at bounding box center [788, 360] width 60 height 10
click at [772, 357] on span "lead capture new" at bounding box center [788, 360] width 60 height 10
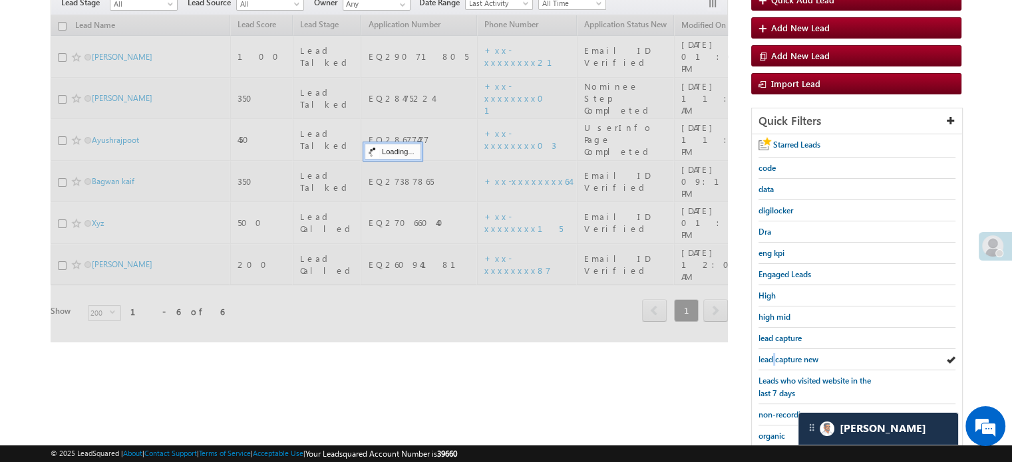
click at [772, 357] on span "lead capture new" at bounding box center [788, 360] width 60 height 10
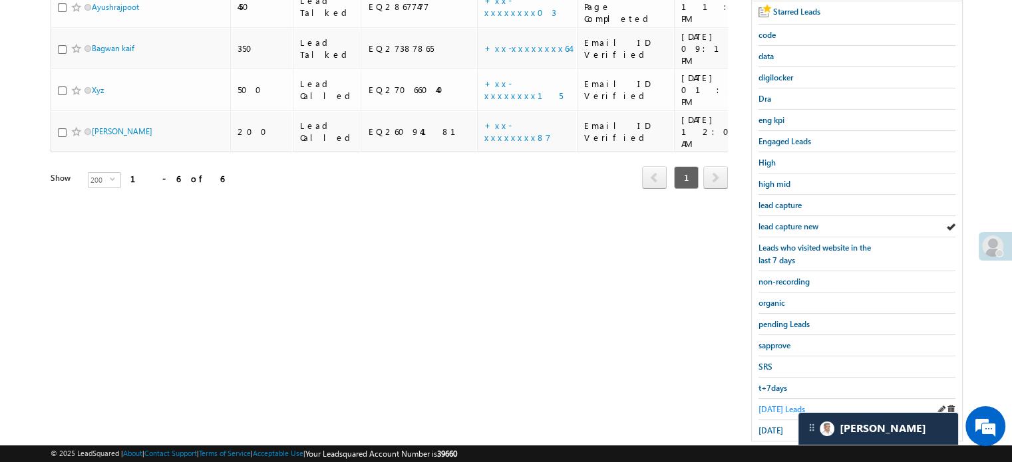
click at [776, 405] on span "Today's Leads" at bounding box center [781, 409] width 47 height 10
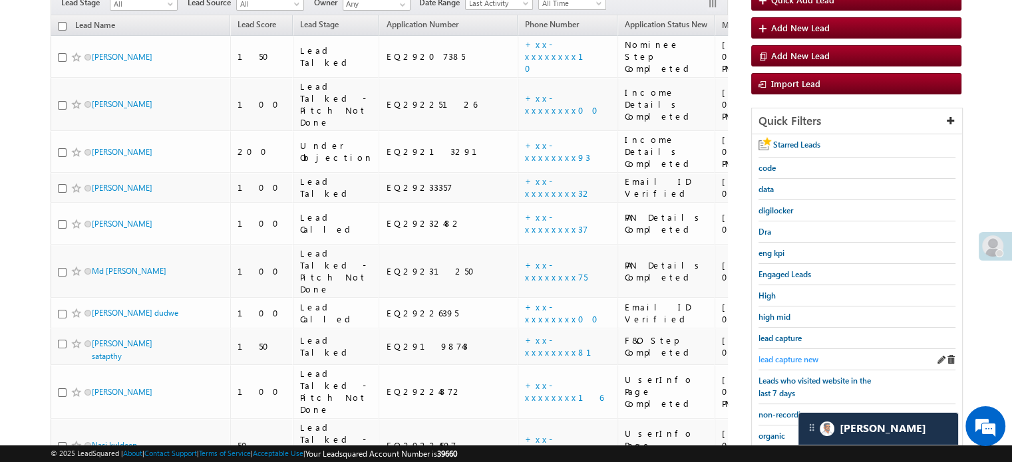
click at [808, 356] on span "lead capture new" at bounding box center [788, 360] width 60 height 10
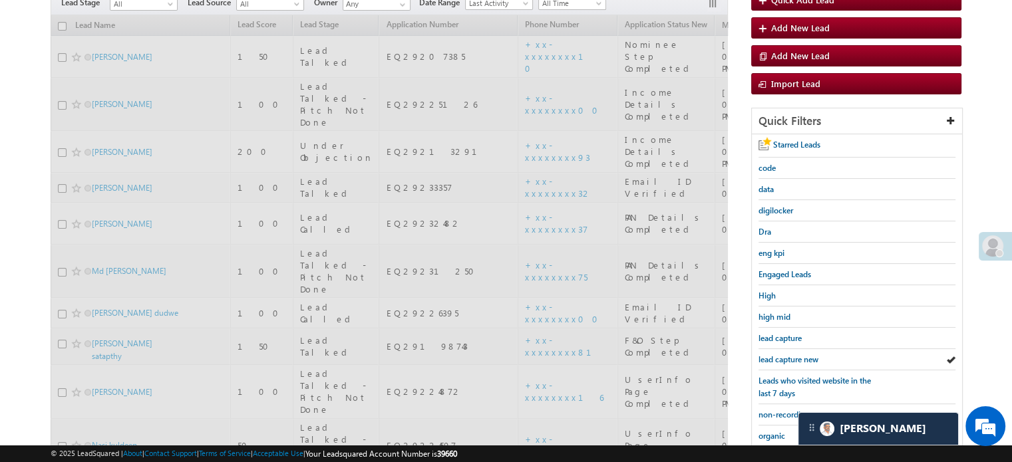
click at [808, 356] on span "lead capture new" at bounding box center [788, 360] width 60 height 10
click at [806, 356] on span "lead capture new" at bounding box center [788, 360] width 60 height 10
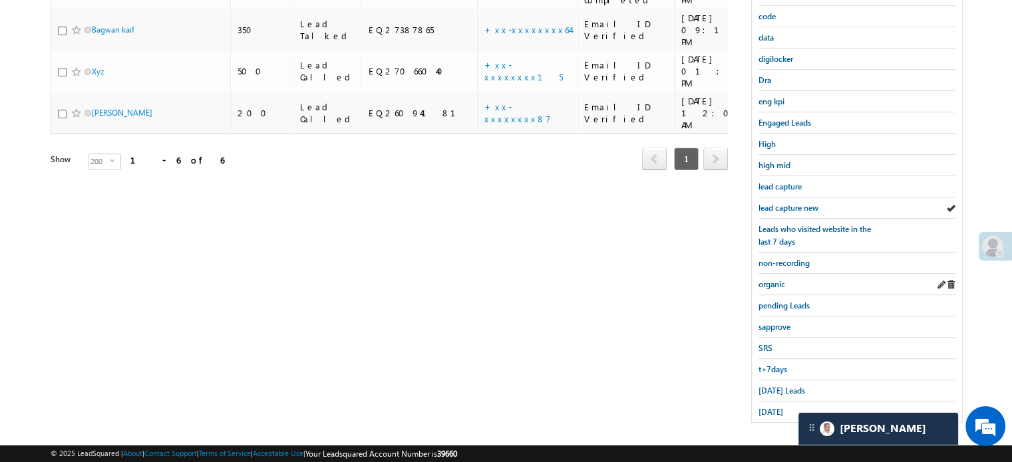
scroll to position [285, 0]
click at [774, 385] on span "Today's Leads" at bounding box center [781, 390] width 47 height 10
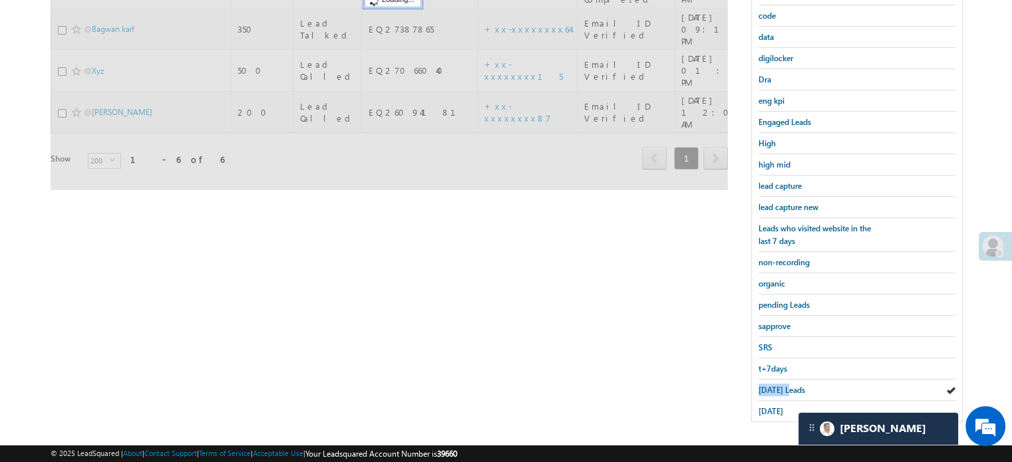
click at [774, 385] on span "Today's Leads" at bounding box center [781, 390] width 47 height 10
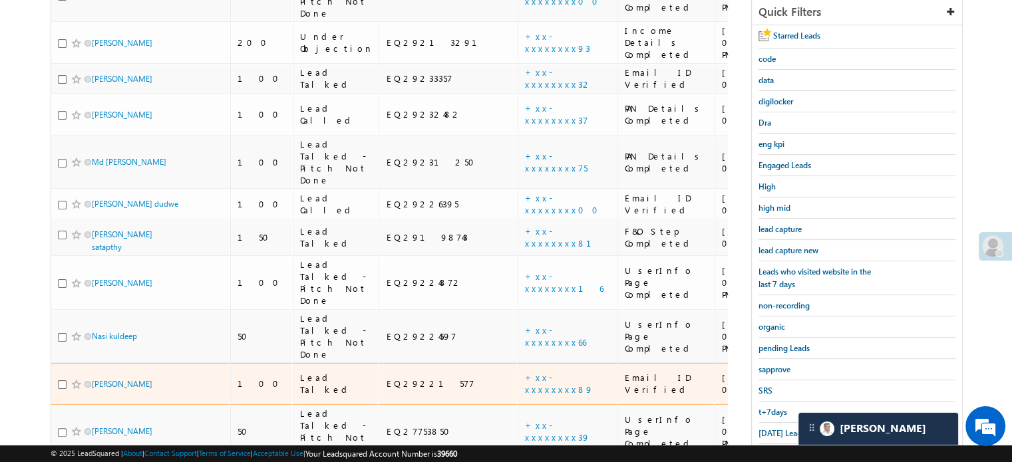
scroll to position [172, 0]
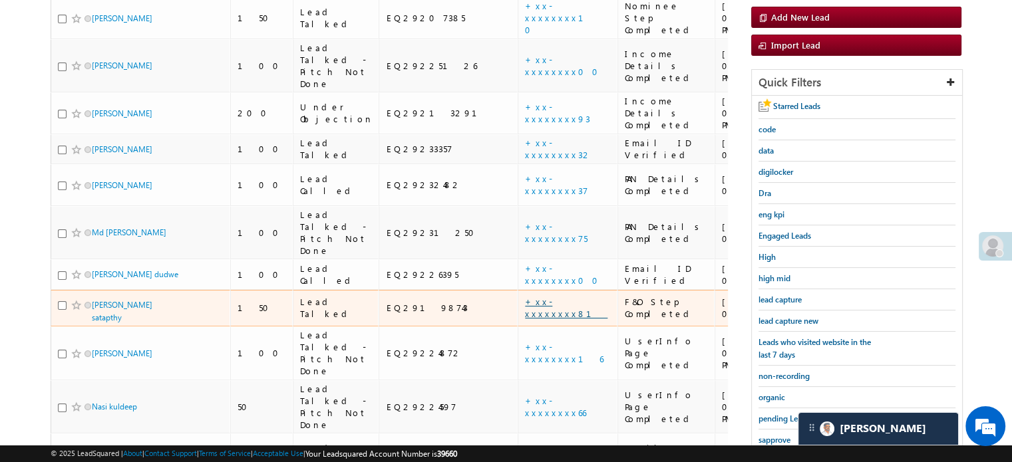
click at [525, 296] on link "+xx-xxxxxxxx81" at bounding box center [566, 307] width 82 height 23
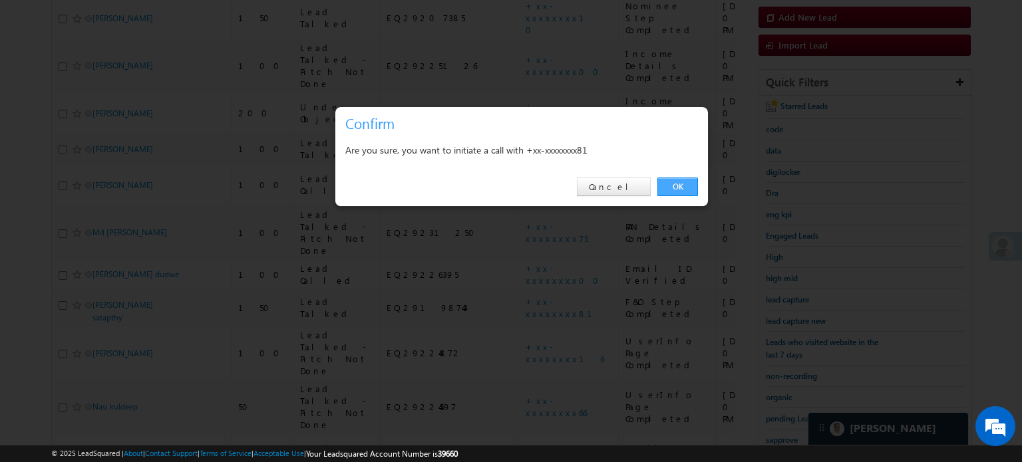
click at [665, 182] on link "OK" at bounding box center [677, 187] width 41 height 19
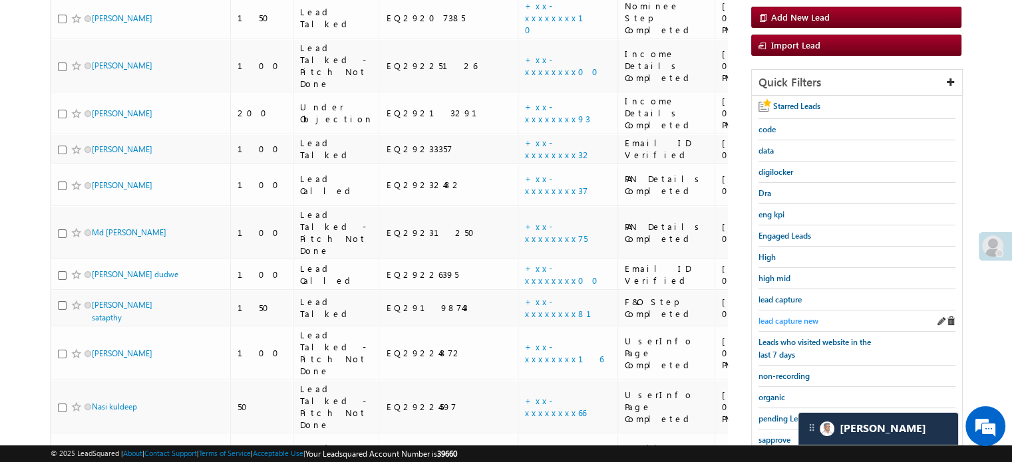
click at [782, 316] on span "lead capture new" at bounding box center [788, 321] width 60 height 10
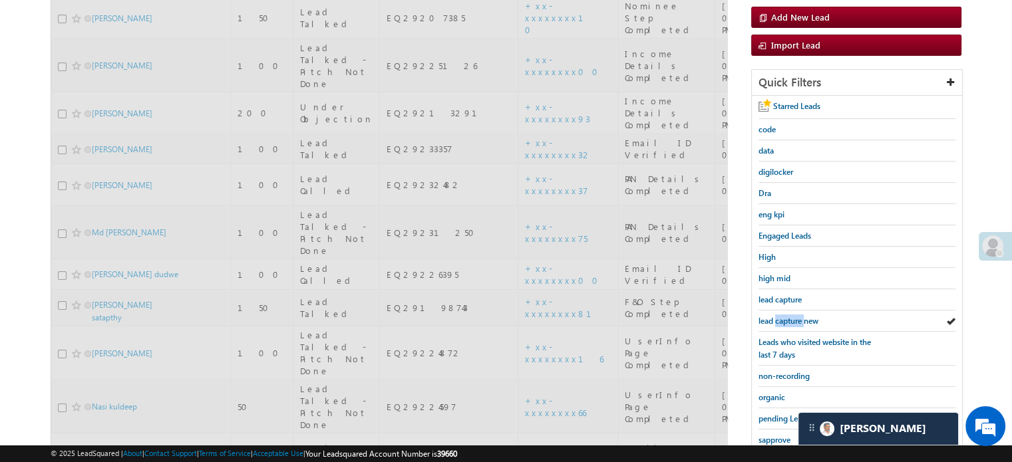
click at [782, 316] on span "lead capture new" at bounding box center [788, 321] width 60 height 10
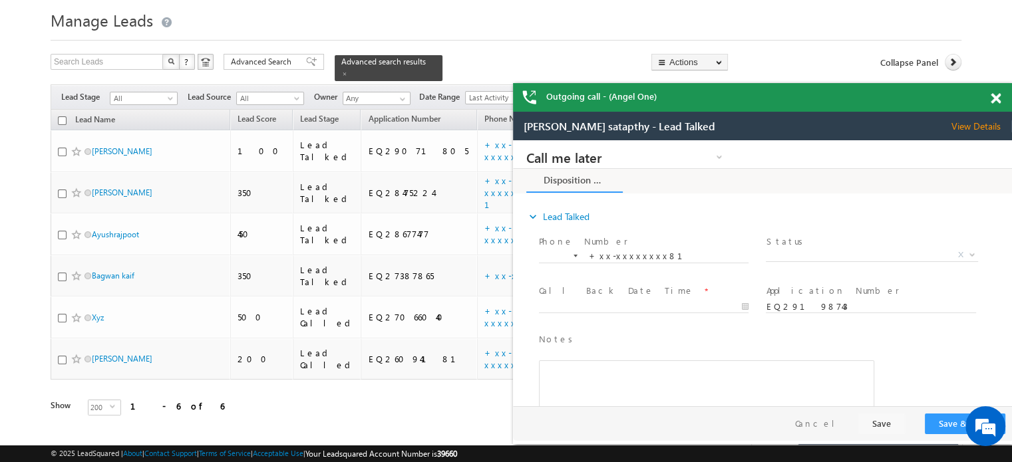
scroll to position [0, 0]
click at [997, 98] on div "Outgoing call - (Angel One)" at bounding box center [762, 97] width 499 height 29
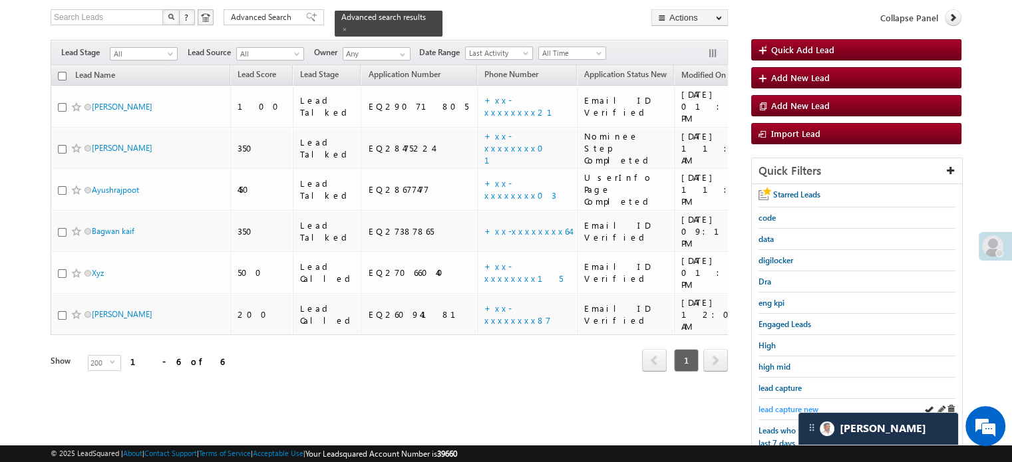
scroll to position [105, 0]
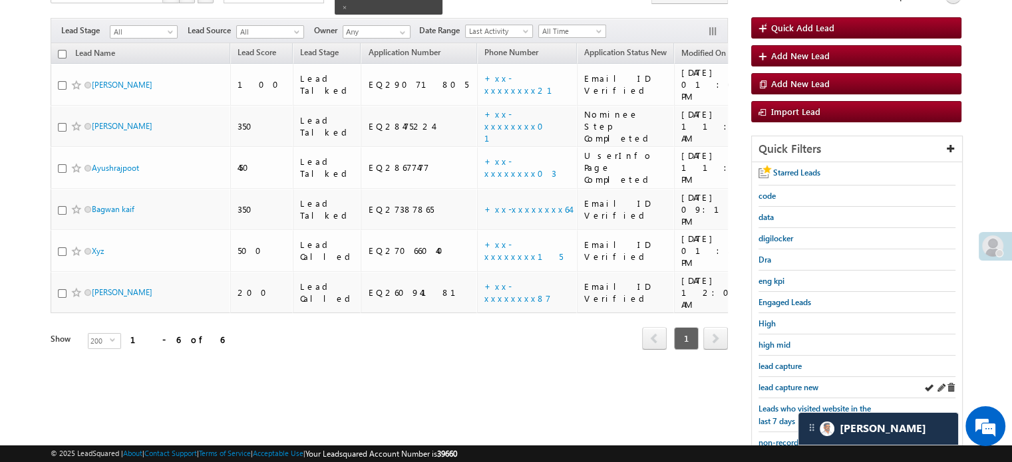
click at [766, 390] on div "lead capture new" at bounding box center [856, 387] width 197 height 21
click at [800, 383] on span "lead capture new" at bounding box center [788, 388] width 60 height 10
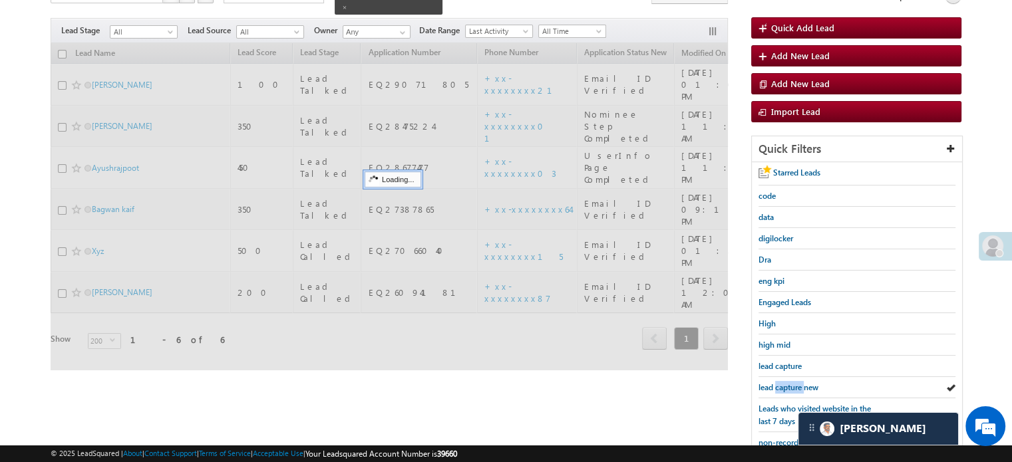
click at [800, 383] on span "lead capture new" at bounding box center [788, 388] width 60 height 10
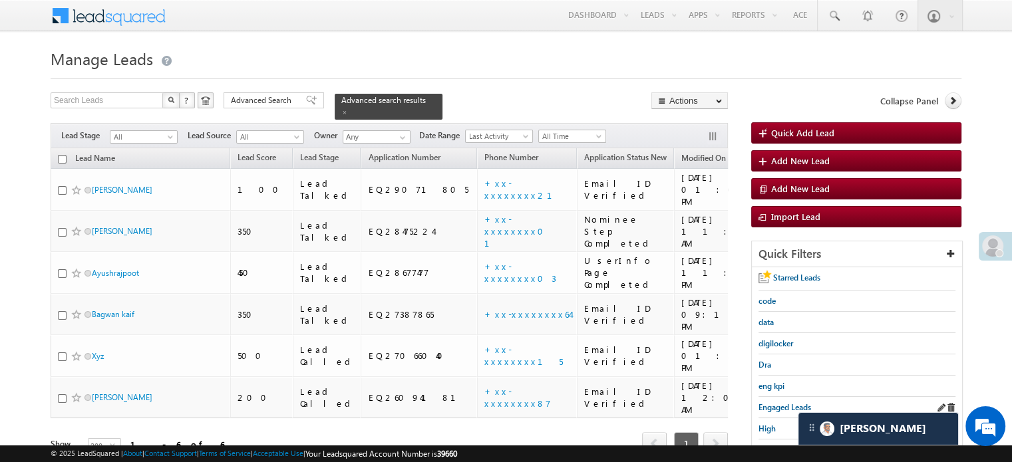
scroll to position [67, 0]
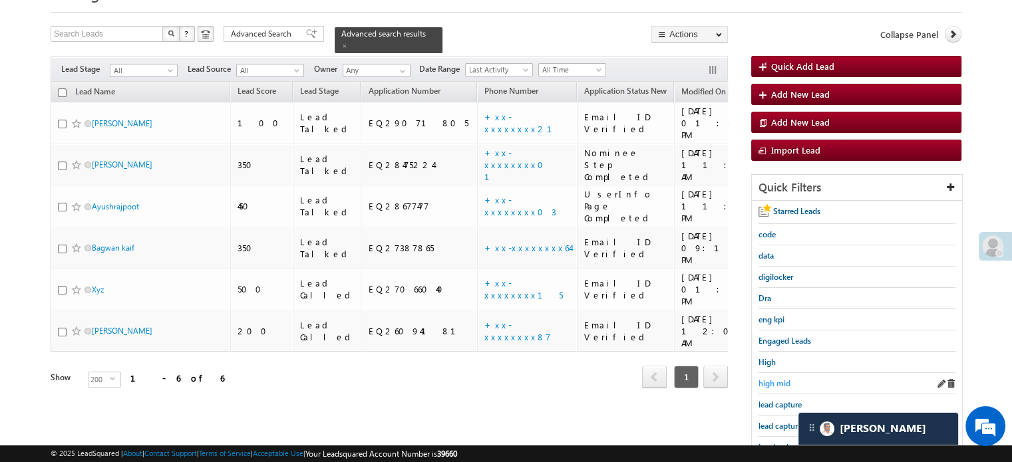
click at [773, 379] on span "high mid" at bounding box center [774, 384] width 32 height 10
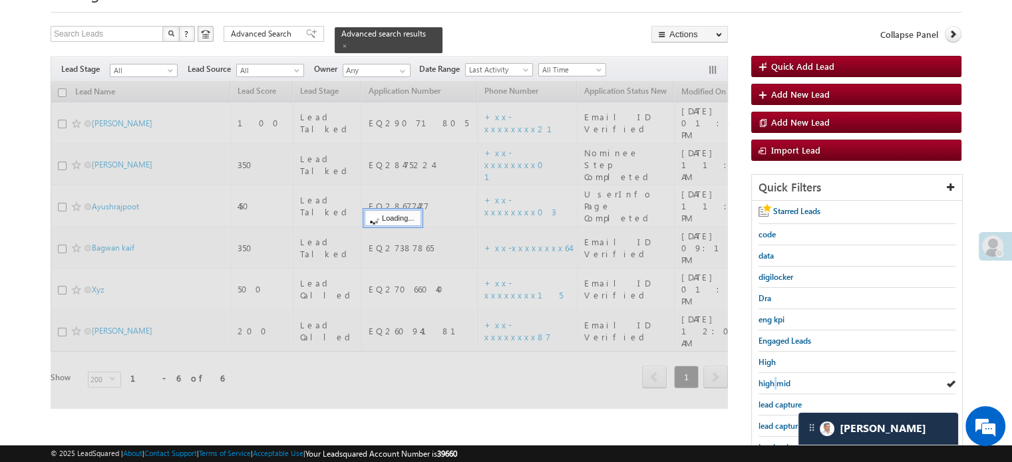
click at [773, 379] on span "high mid" at bounding box center [774, 384] width 32 height 10
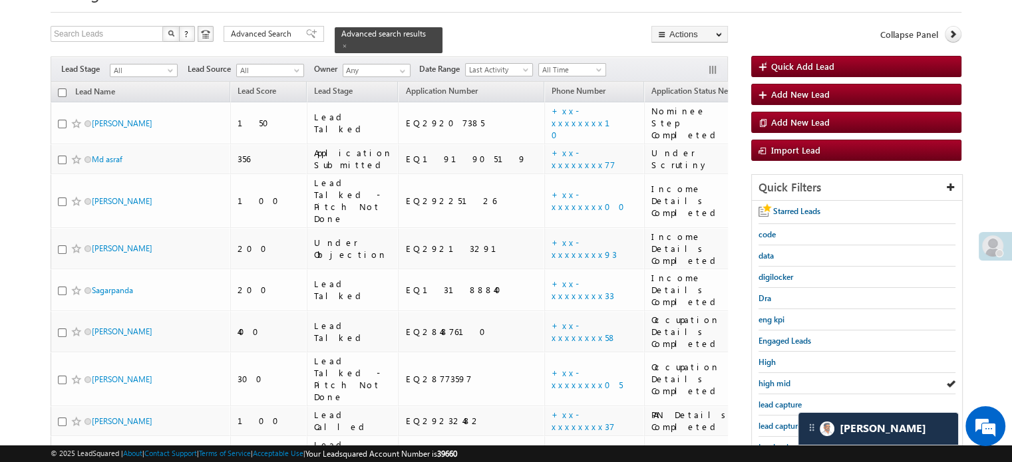
scroll to position [6910, 0]
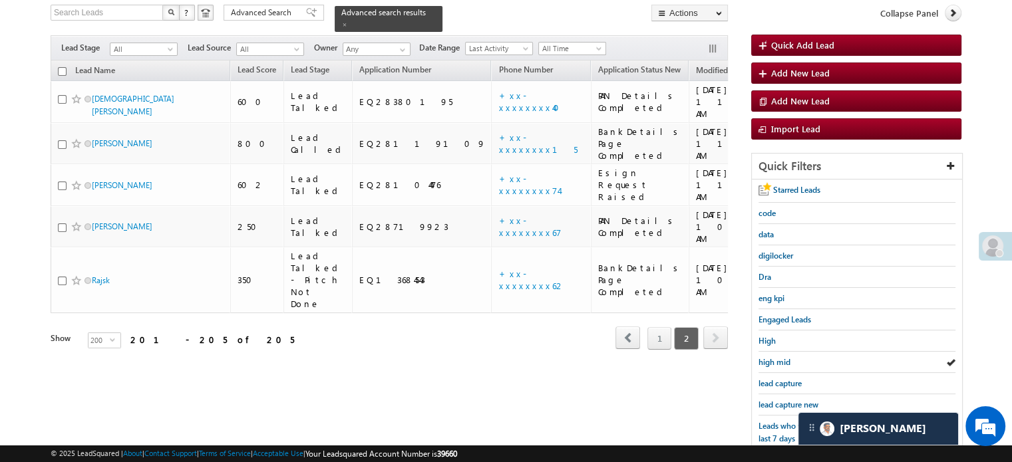
scroll to position [86, 0]
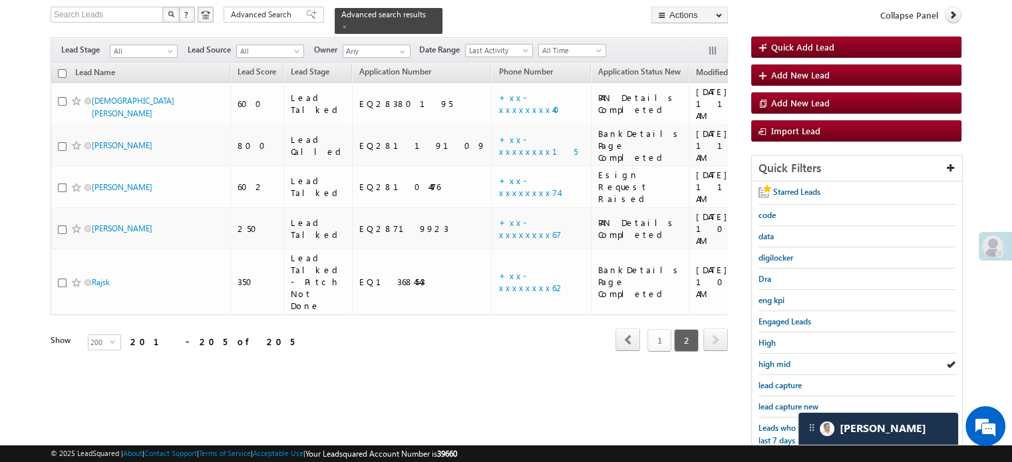
click at [654, 329] on link "1" at bounding box center [659, 340] width 24 height 23
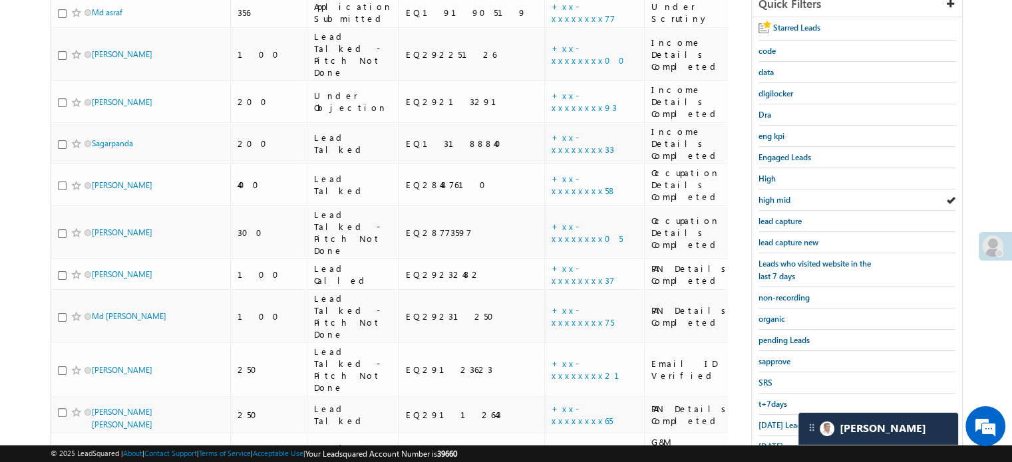
scroll to position [383, 0]
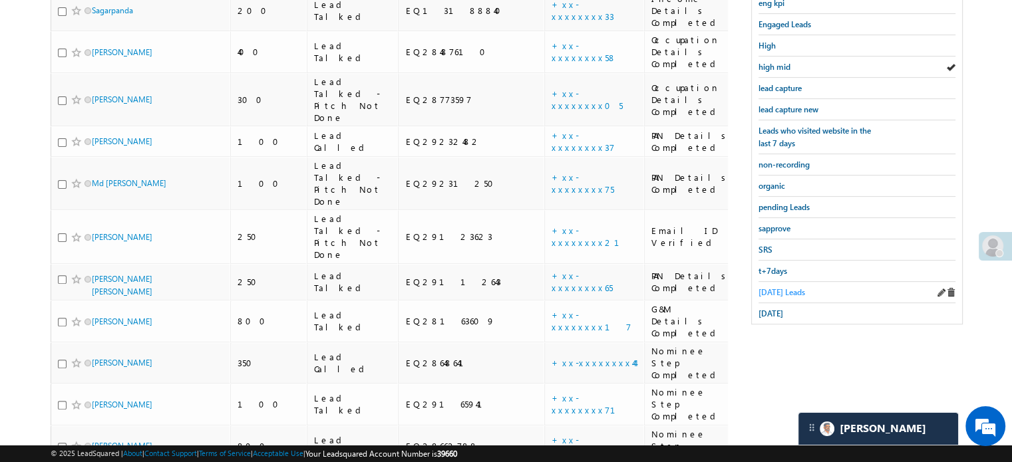
click at [774, 289] on span "Today's Leads" at bounding box center [781, 292] width 47 height 10
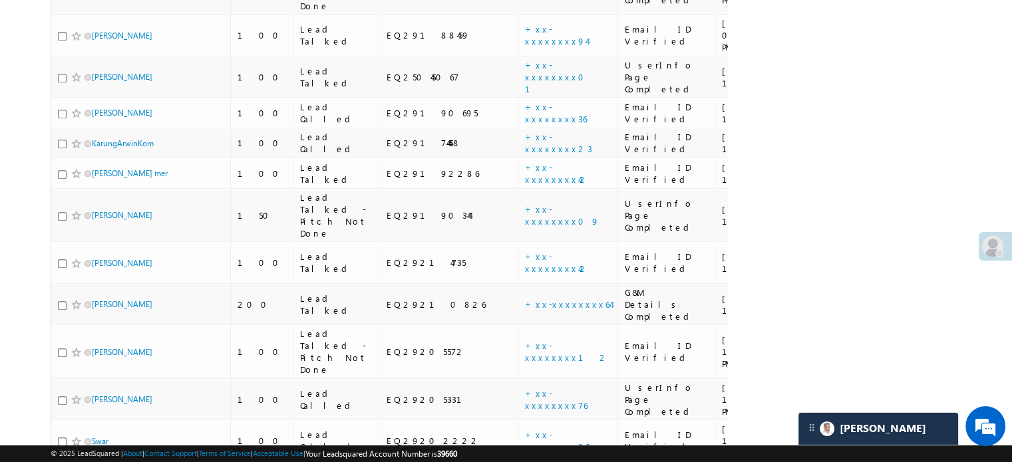
scroll to position [1337, 0]
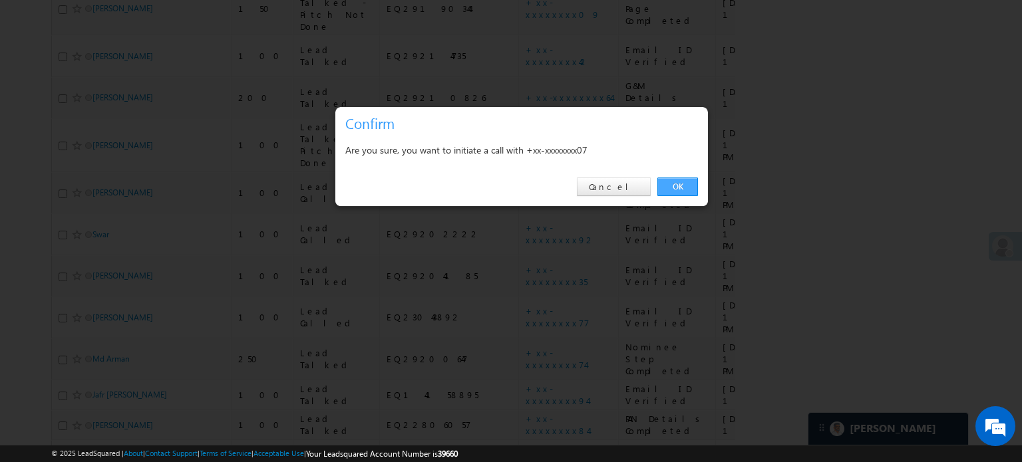
click at [684, 183] on link "OK" at bounding box center [677, 187] width 41 height 19
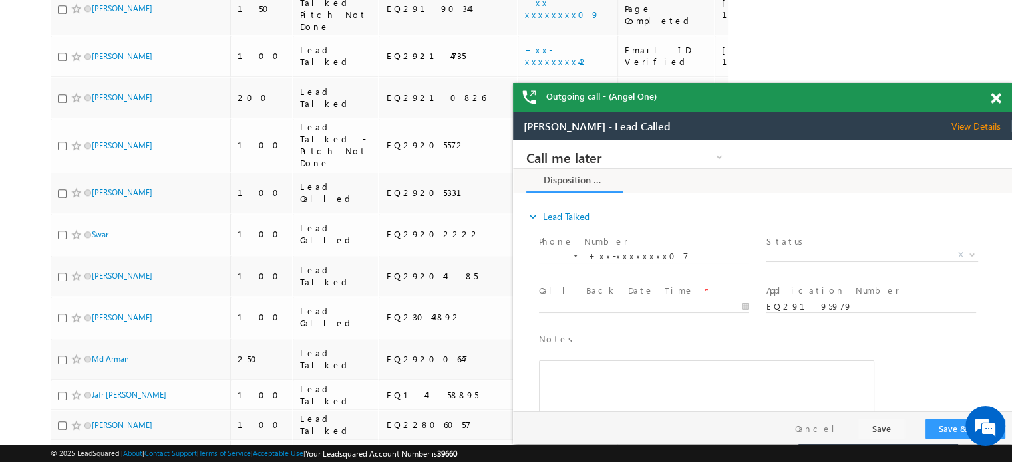
scroll to position [0, 0]
click at [998, 99] on span at bounding box center [996, 98] width 10 height 11
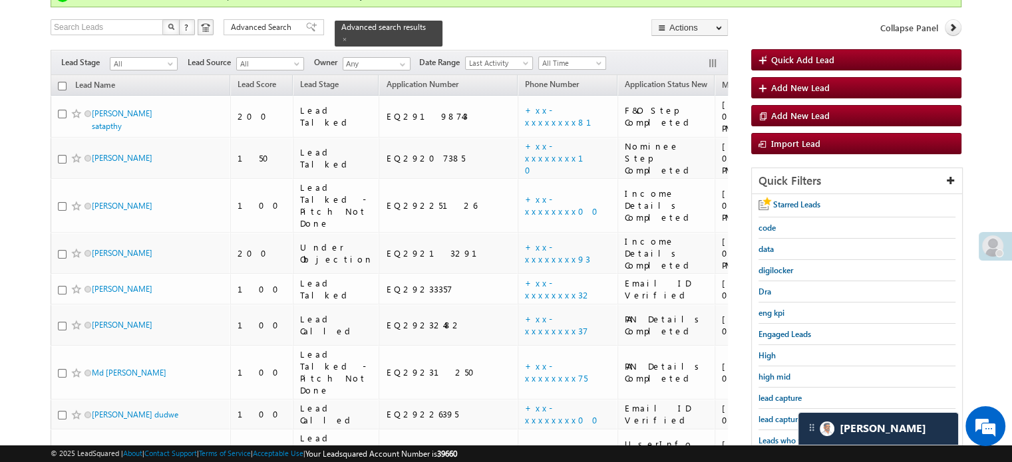
scroll to position [1373, 0]
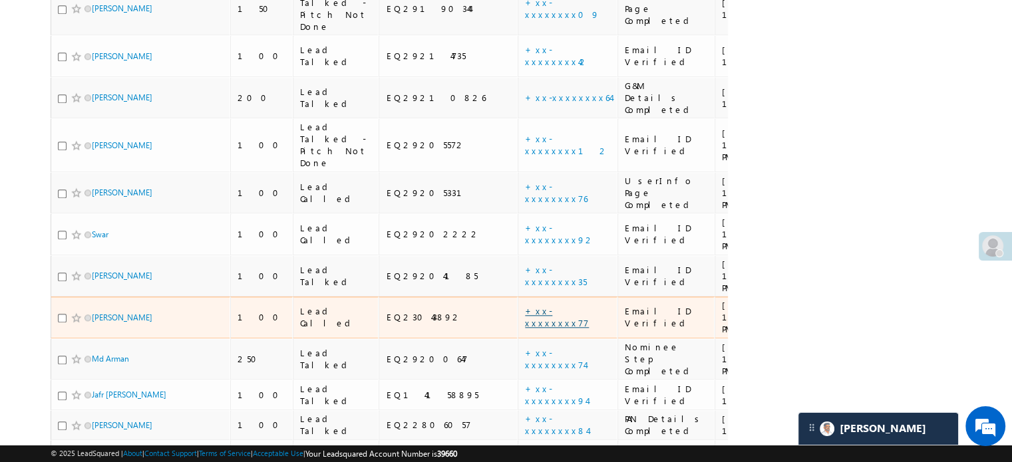
click at [525, 305] on link "+xx-xxxxxxxx77" at bounding box center [557, 316] width 64 height 23
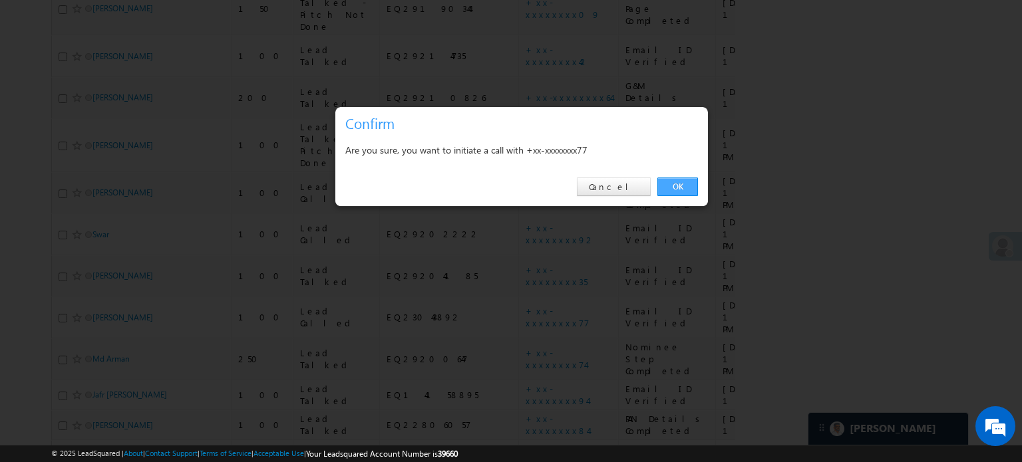
click at [687, 186] on link "OK" at bounding box center [677, 187] width 41 height 19
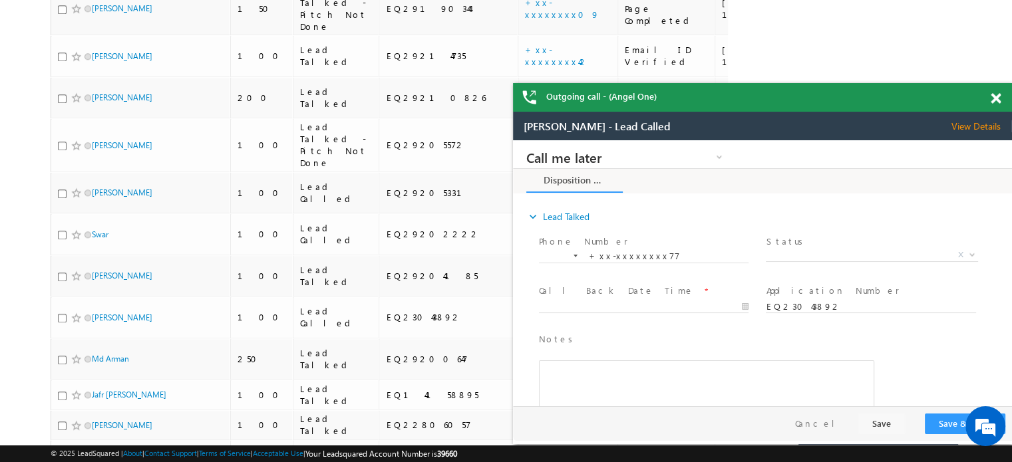
scroll to position [0, 0]
click at [1000, 101] on span at bounding box center [996, 98] width 10 height 11
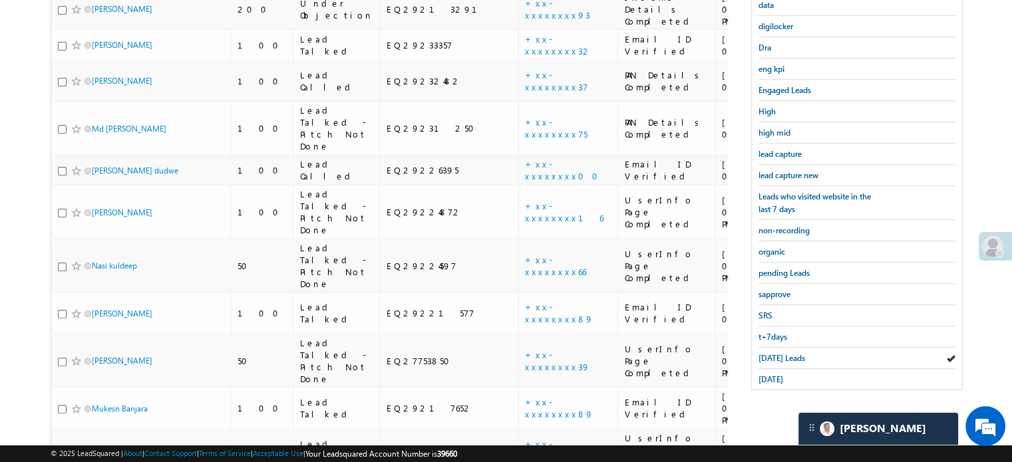
scroll to position [110, 0]
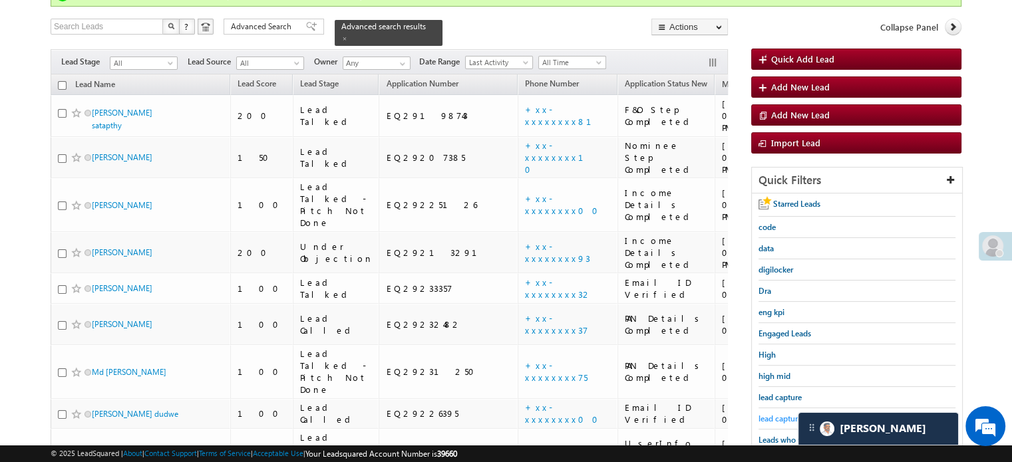
click at [777, 414] on span "lead capture new" at bounding box center [788, 419] width 60 height 10
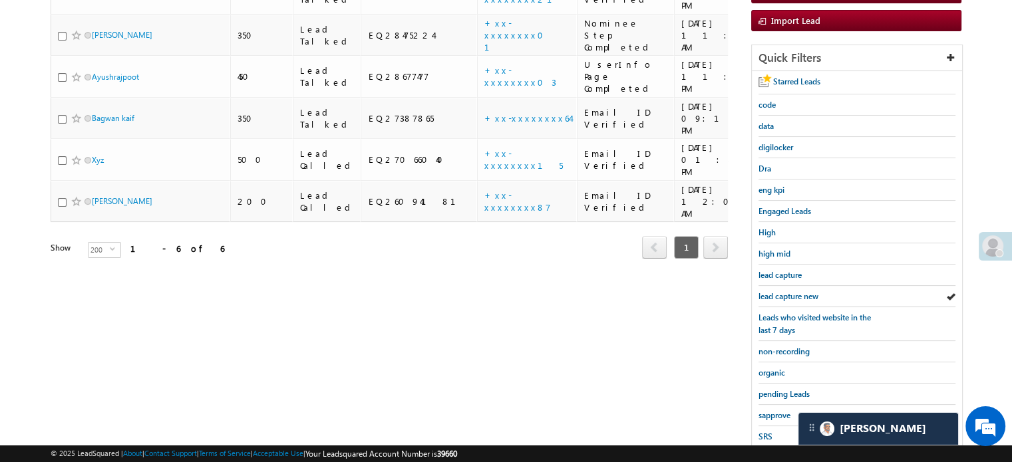
scroll to position [285, 0]
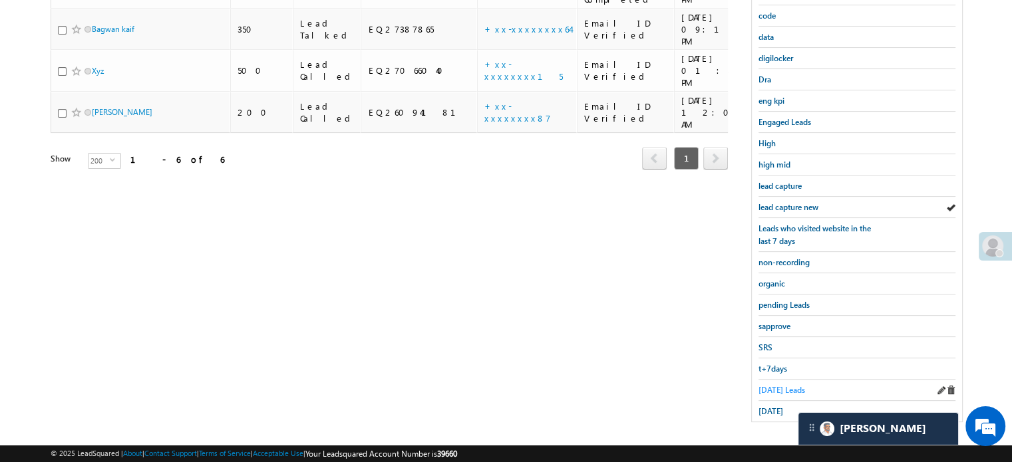
click at [770, 384] on link "Today's Leads" at bounding box center [781, 390] width 47 height 13
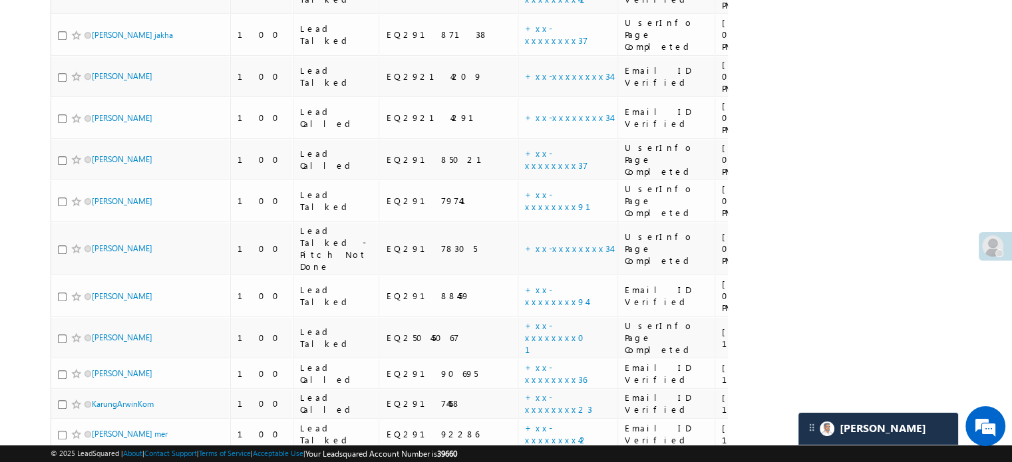
scroll to position [791, 0]
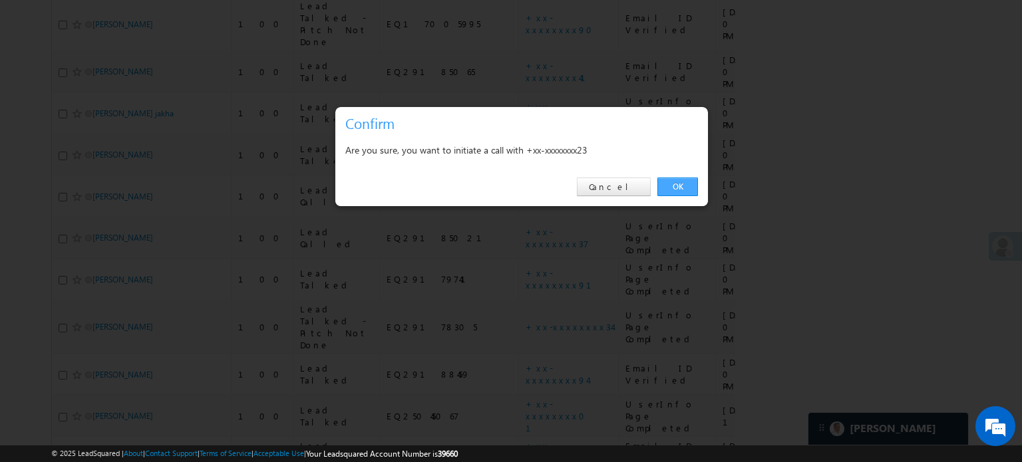
click at [669, 188] on link "OK" at bounding box center [677, 187] width 41 height 19
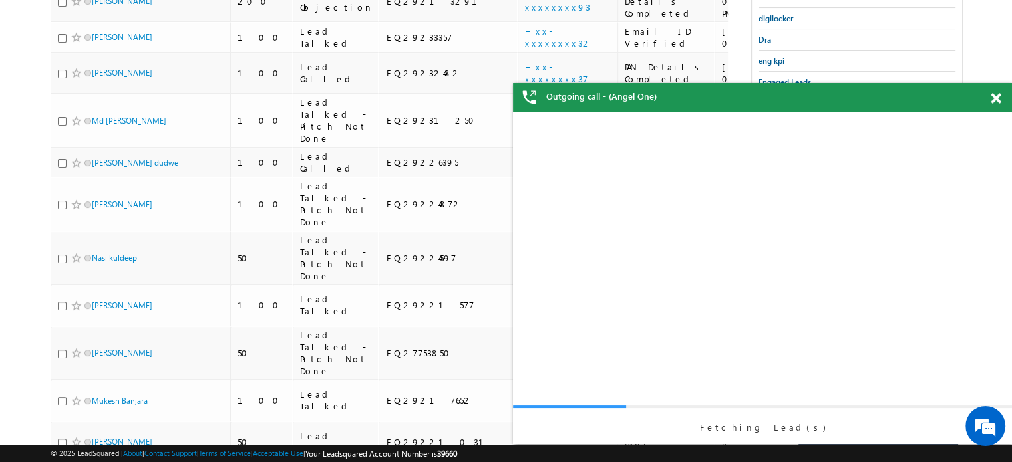
scroll to position [0, 0]
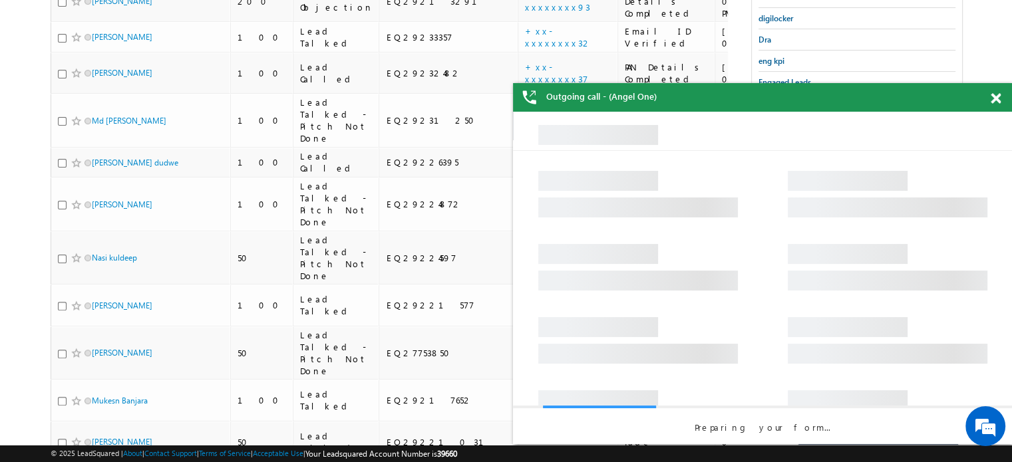
click at [999, 98] on span at bounding box center [996, 98] width 10 height 11
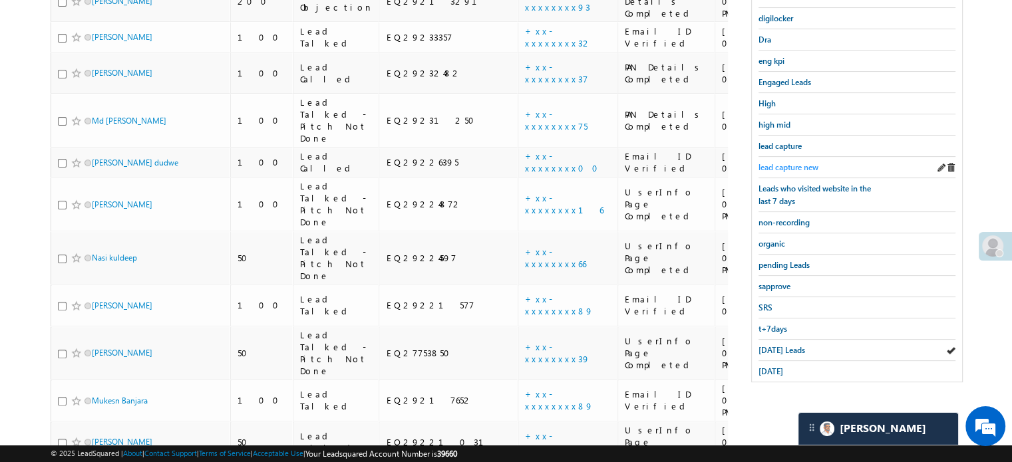
click at [805, 163] on span "lead capture new" at bounding box center [788, 167] width 60 height 10
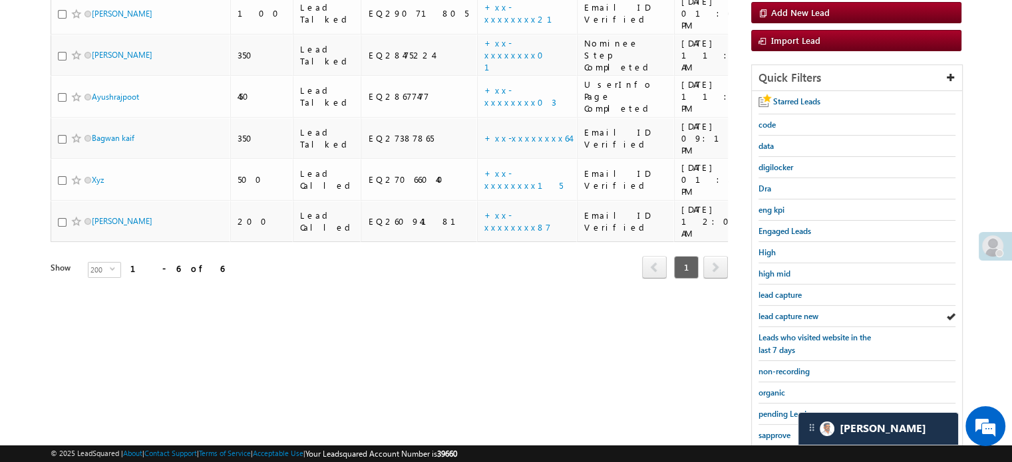
scroll to position [285, 0]
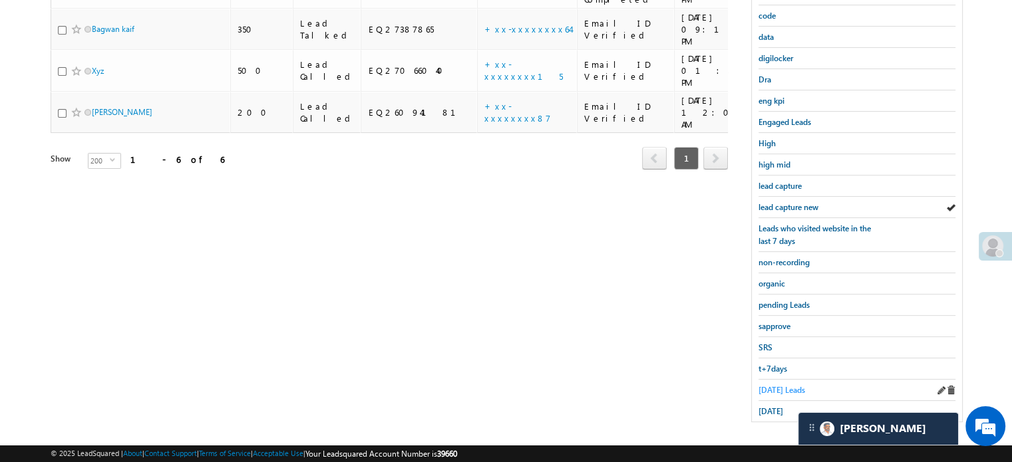
click at [772, 385] on span "Today's Leads" at bounding box center [781, 390] width 47 height 10
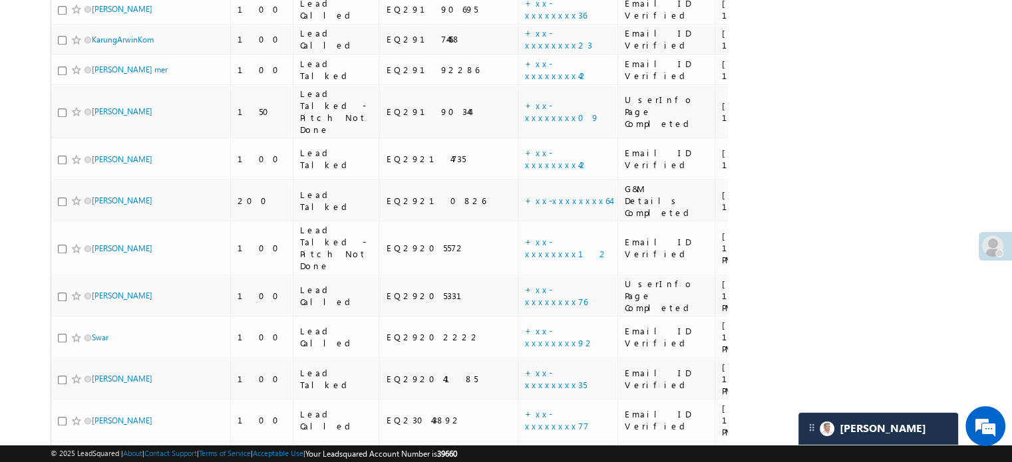
scroll to position [1337, 0]
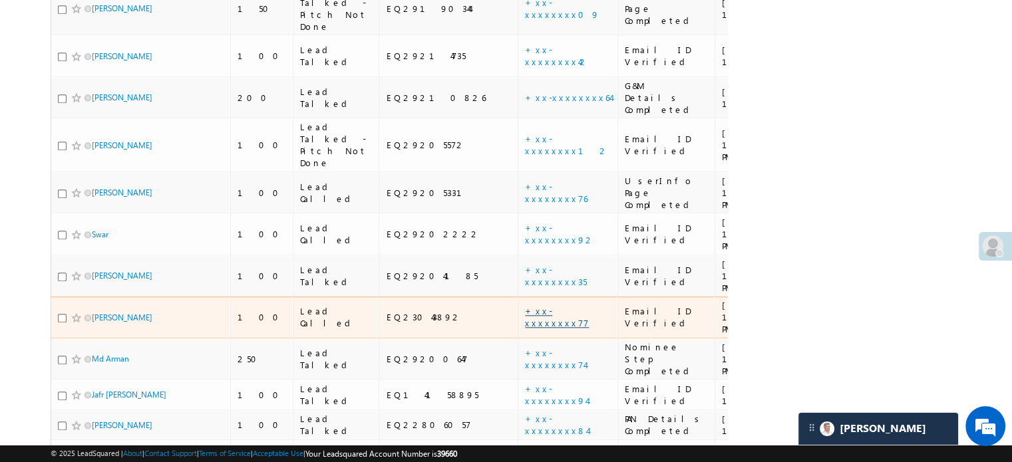
click at [525, 305] on link "+xx-xxxxxxxx77" at bounding box center [557, 316] width 64 height 23
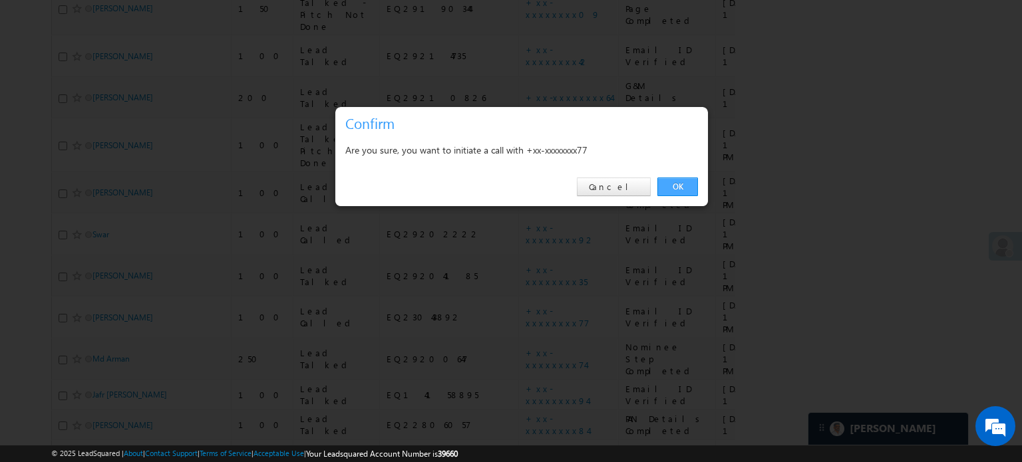
click at [673, 184] on link "OK" at bounding box center [677, 187] width 41 height 19
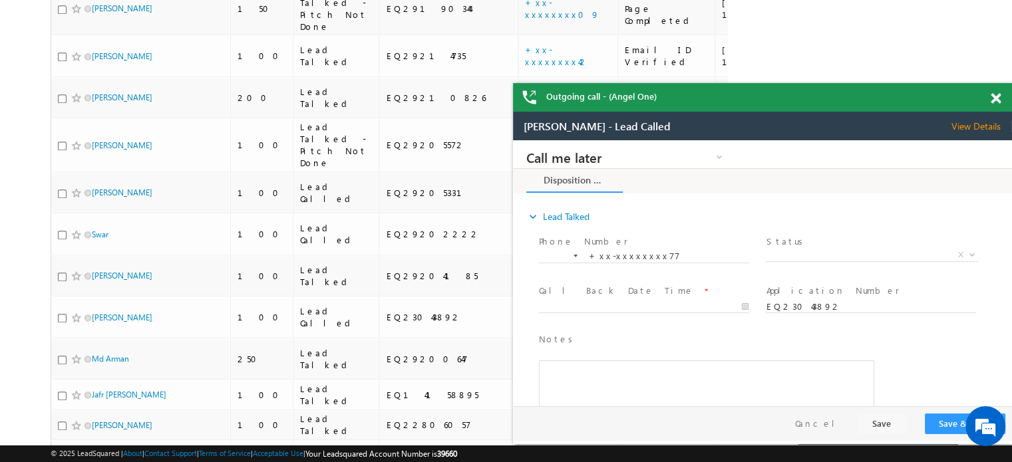
scroll to position [0, 0]
click at [993, 98] on span at bounding box center [996, 98] width 10 height 11
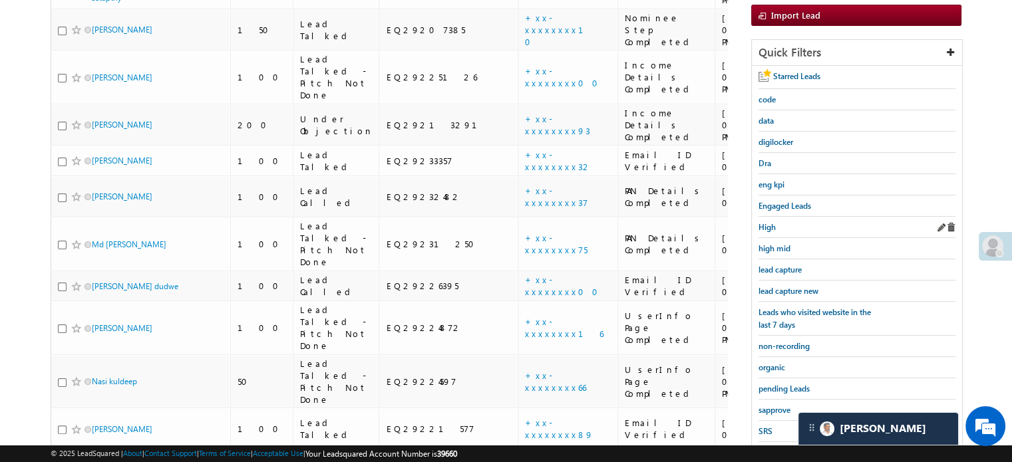
scroll to position [309, 0]
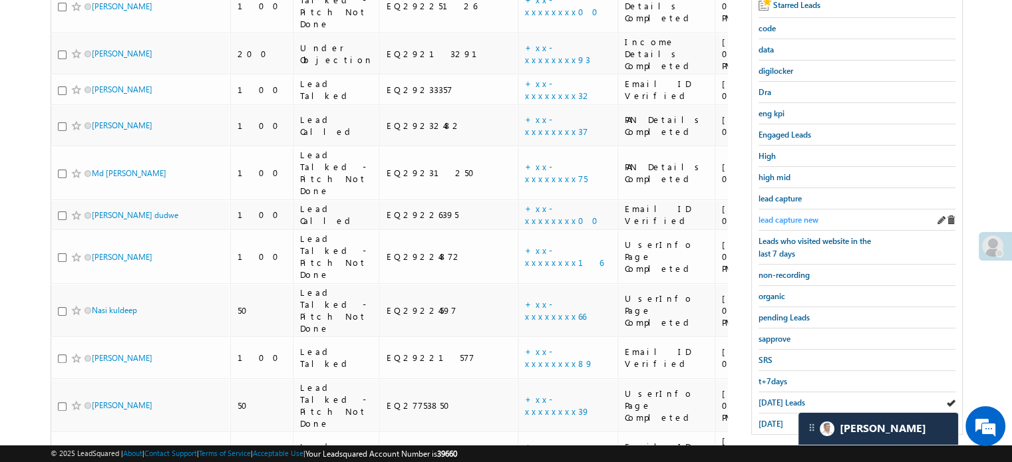
click at [784, 218] on span "lead capture new" at bounding box center [788, 220] width 60 height 10
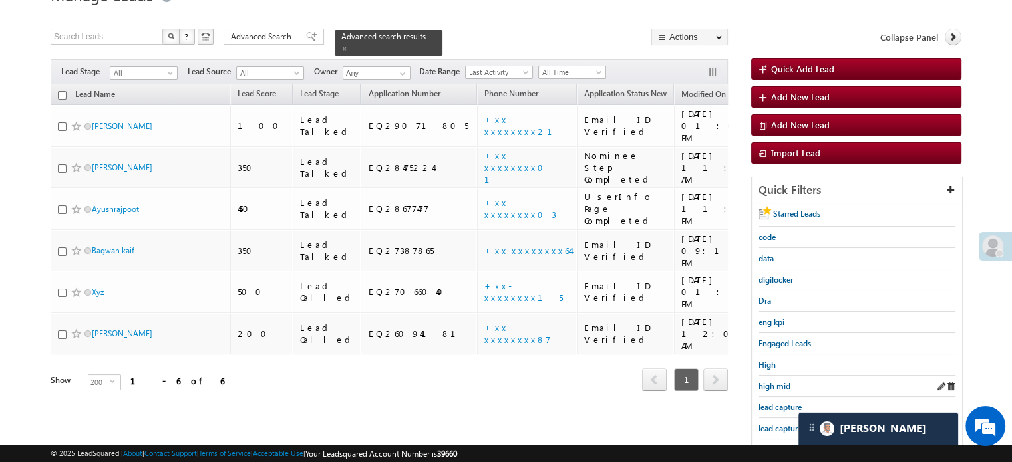
scroll to position [133, 0]
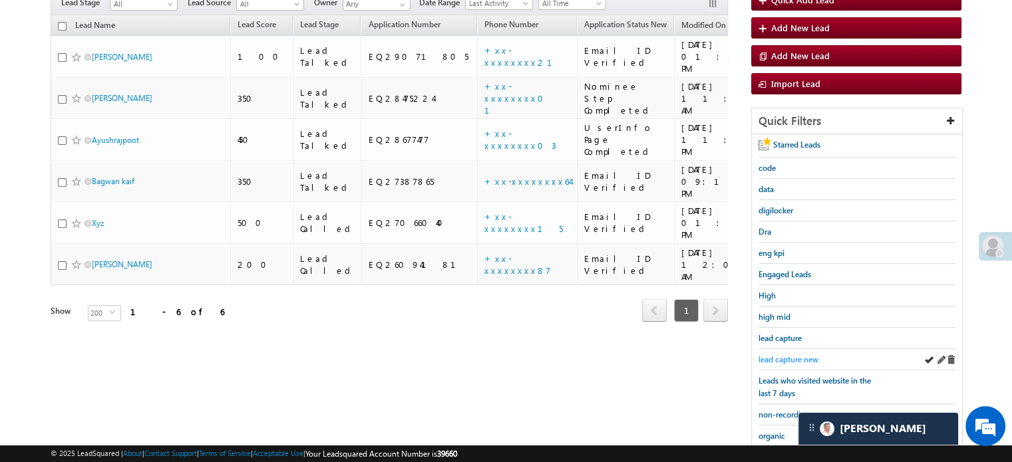
click at [800, 355] on span "lead capture new" at bounding box center [788, 360] width 60 height 10
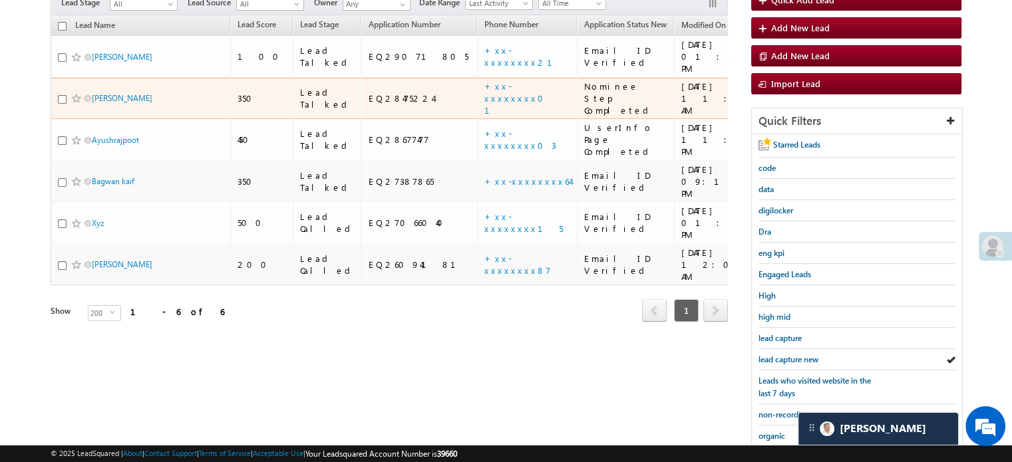
click at [477, 79] on td "+xx-xxxxxxxx01" at bounding box center [527, 99] width 100 height 42
click at [484, 80] on link "+xx-xxxxxxxx01" at bounding box center [517, 97] width 67 height 35
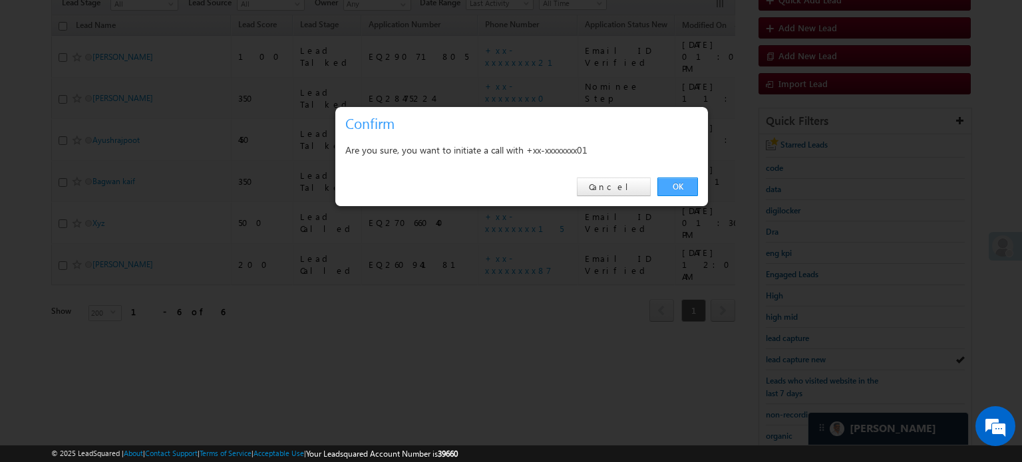
click at [682, 194] on link "OK" at bounding box center [677, 187] width 41 height 19
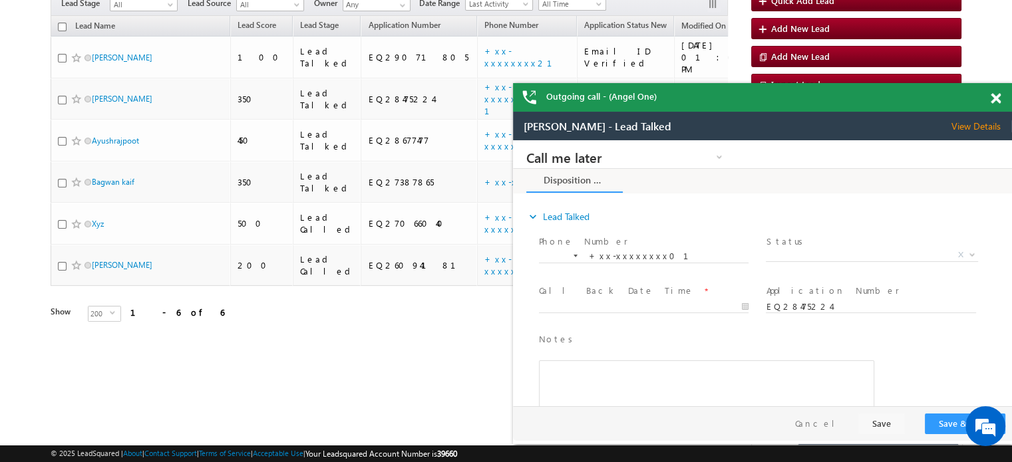
scroll to position [0, 0]
click at [997, 98] on span at bounding box center [996, 98] width 10 height 11
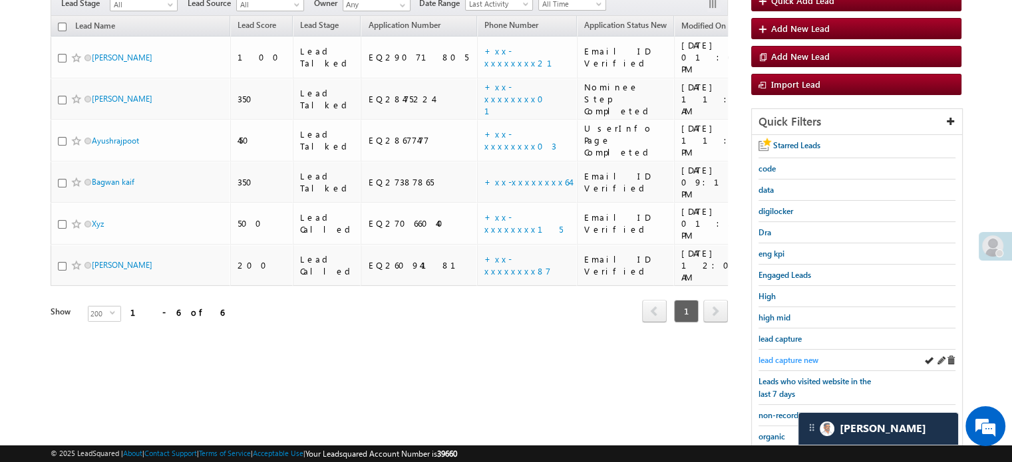
click at [790, 355] on span "lead capture new" at bounding box center [788, 360] width 60 height 10
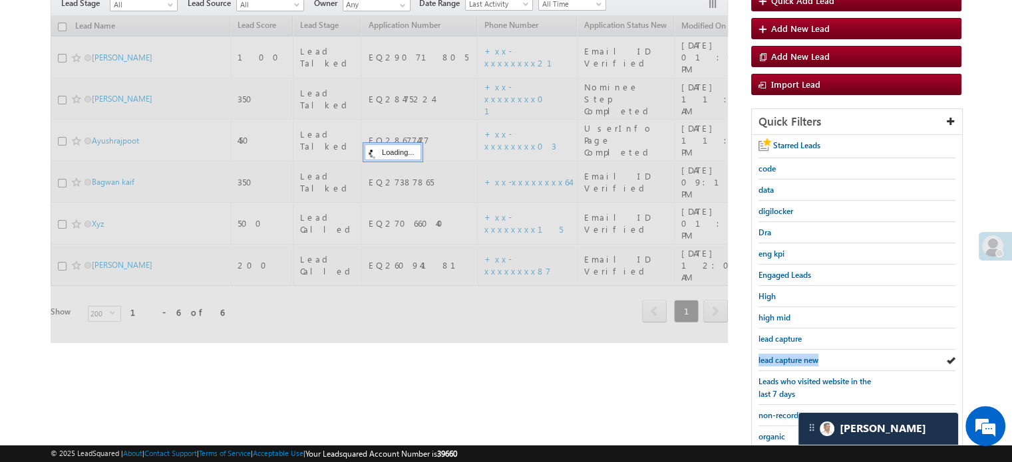
click at [790, 355] on span "lead capture new" at bounding box center [788, 360] width 60 height 10
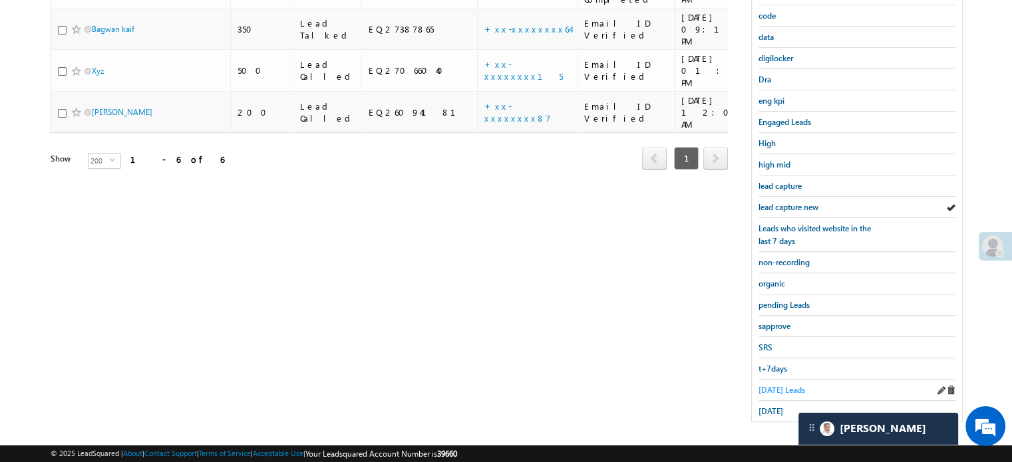
click at [774, 385] on span "Today's Leads" at bounding box center [781, 390] width 47 height 10
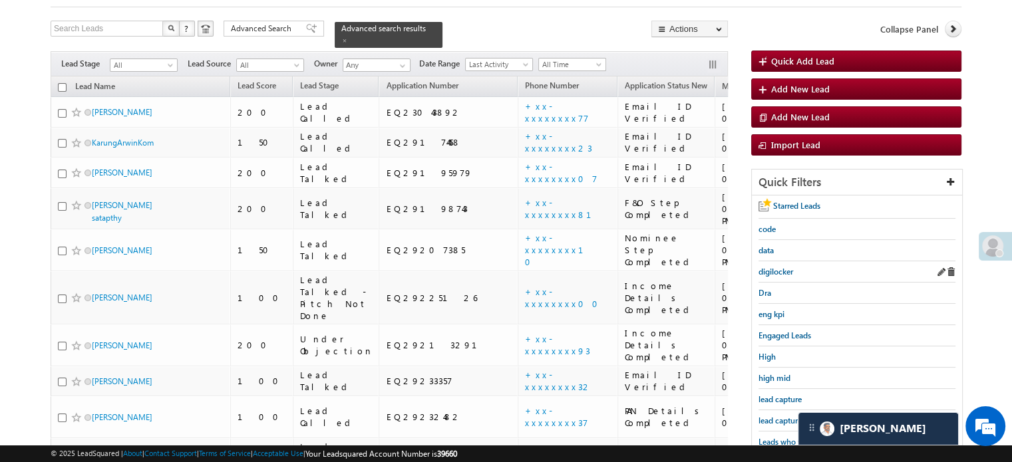
scroll to position [86, 0]
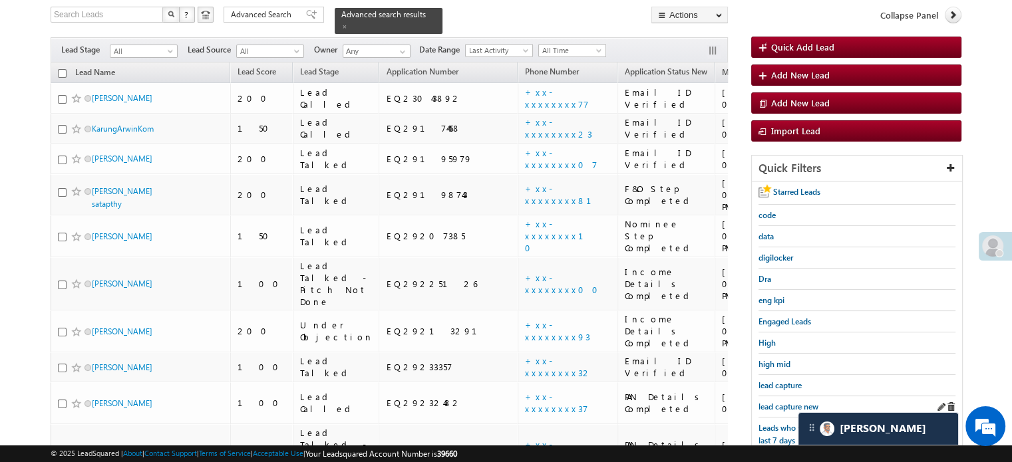
click at [790, 411] on div "lead capture new" at bounding box center [856, 406] width 197 height 21
click at [793, 402] on span "lead capture new" at bounding box center [788, 407] width 60 height 10
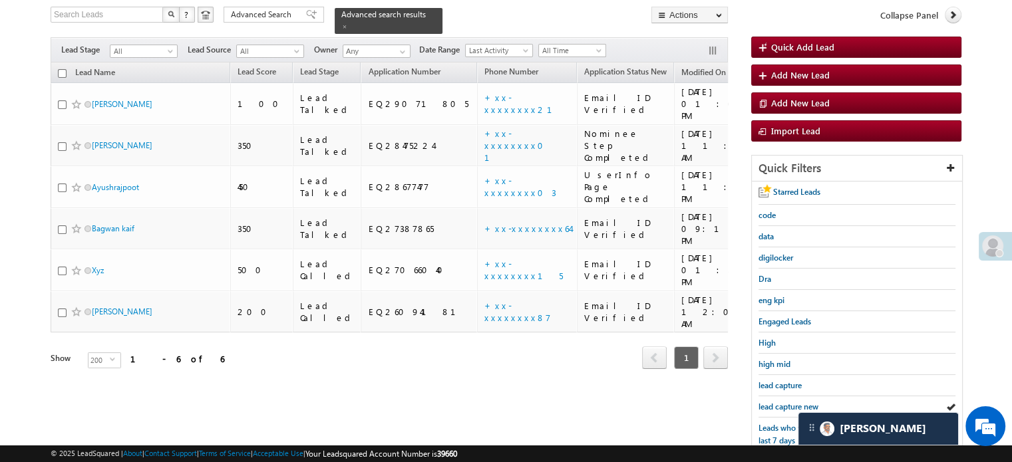
click at [793, 402] on span "lead capture new" at bounding box center [788, 407] width 60 height 10
click at [779, 406] on span "lead capture new" at bounding box center [788, 407] width 60 height 10
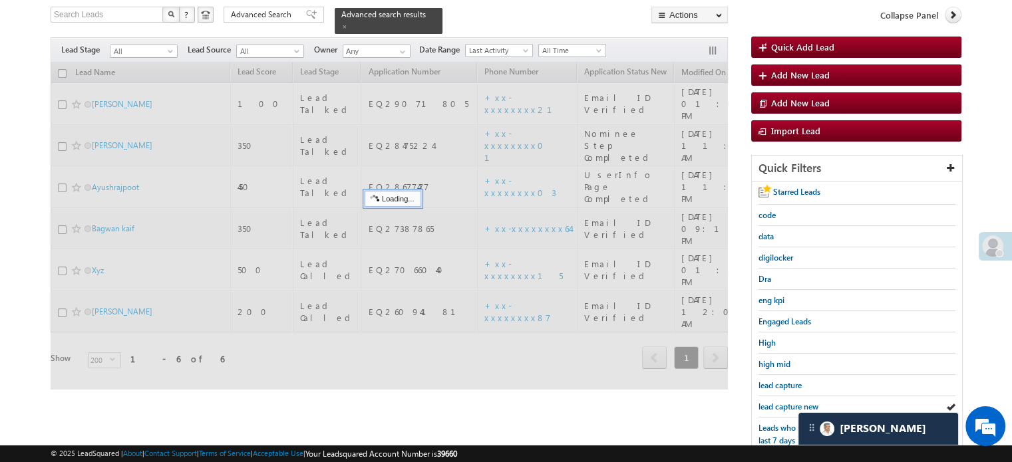
click at [779, 406] on span "lead capture new" at bounding box center [788, 407] width 60 height 10
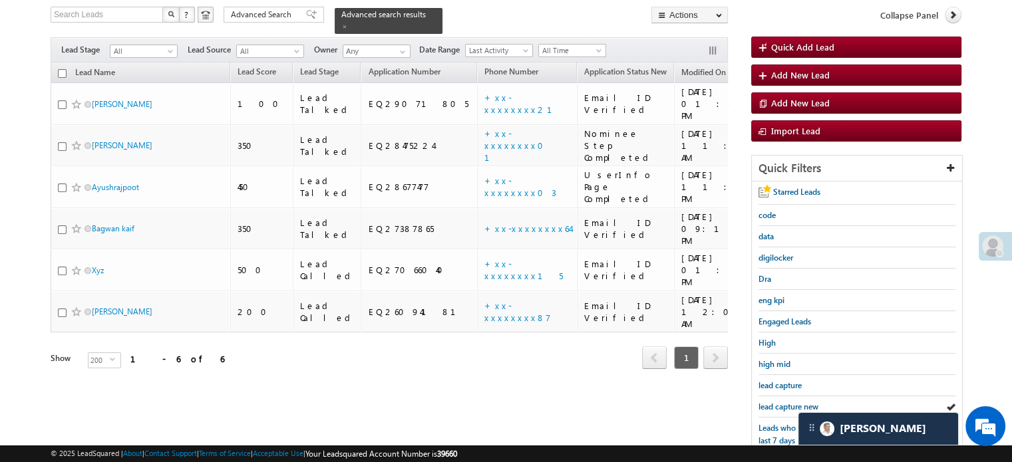
click at [779, 406] on span "lead capture new" at bounding box center [788, 407] width 60 height 10
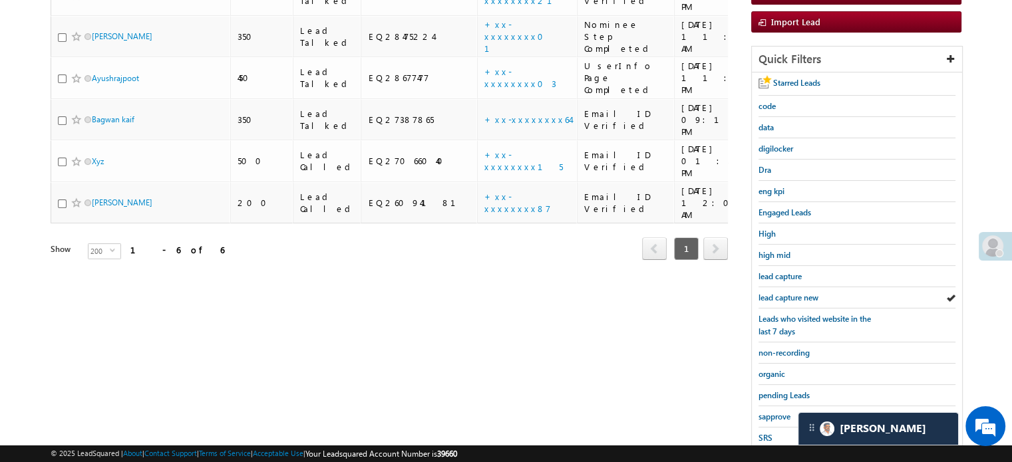
scroll to position [219, 0]
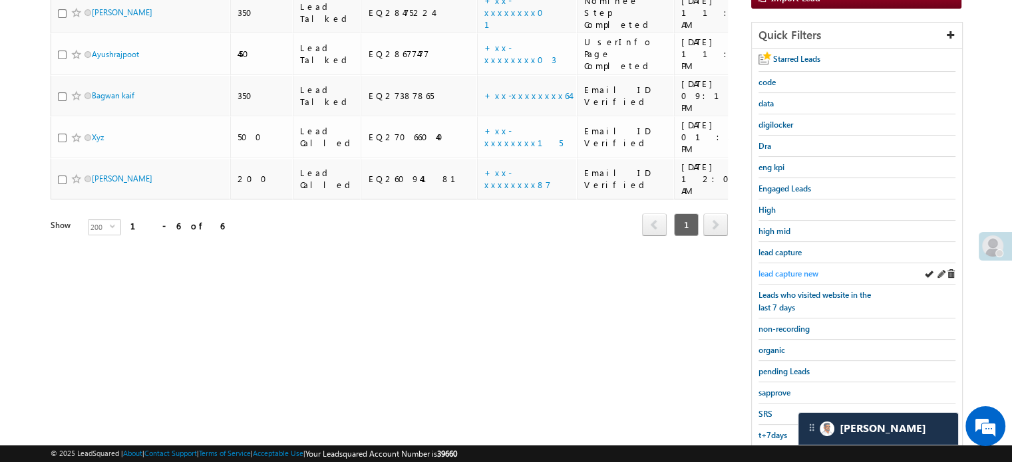
click at [775, 269] on span "lead capture new" at bounding box center [788, 274] width 60 height 10
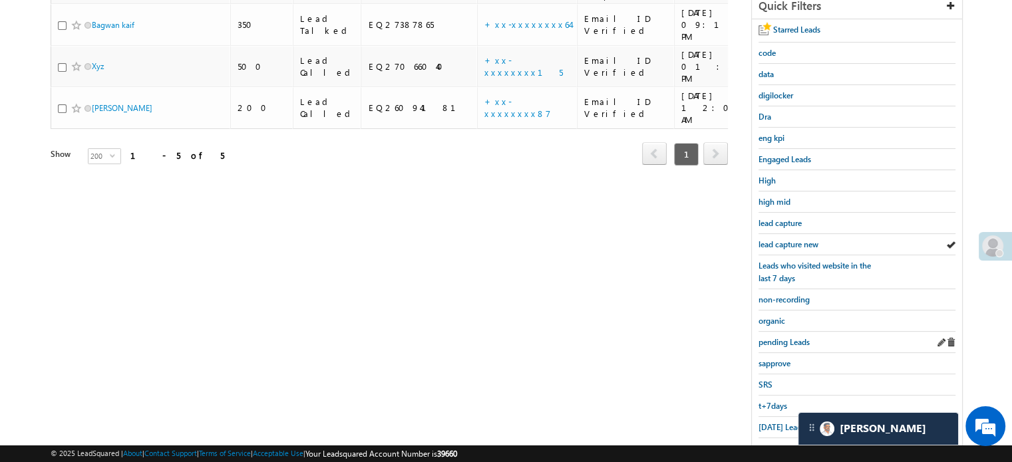
scroll to position [285, 0]
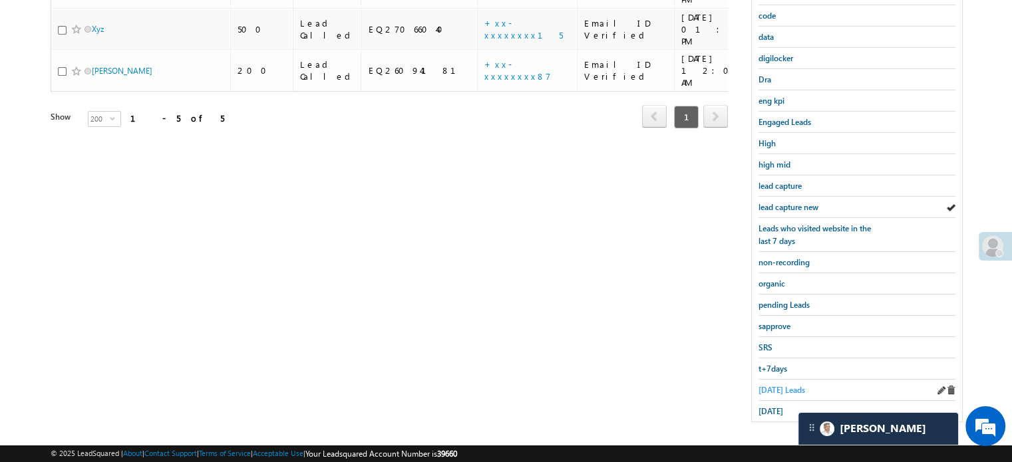
click at [770, 385] on span "Today's Leads" at bounding box center [781, 390] width 47 height 10
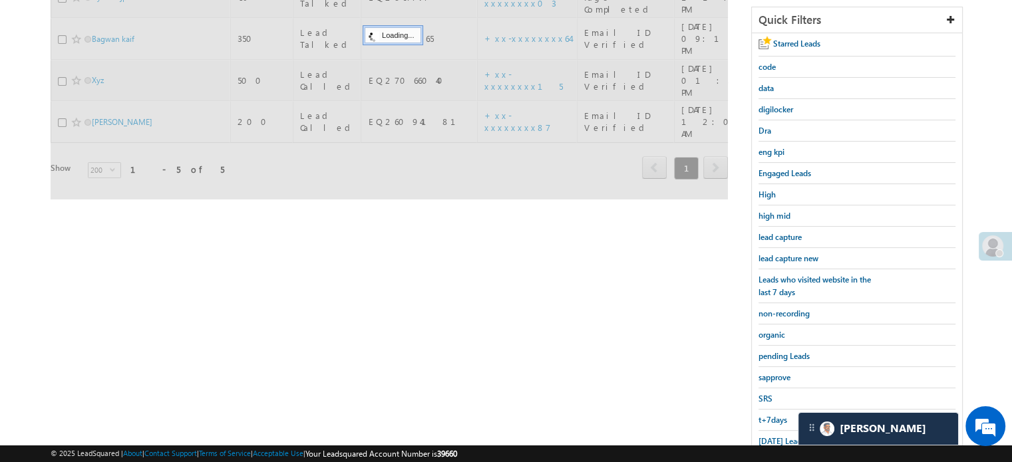
scroll to position [152, 0]
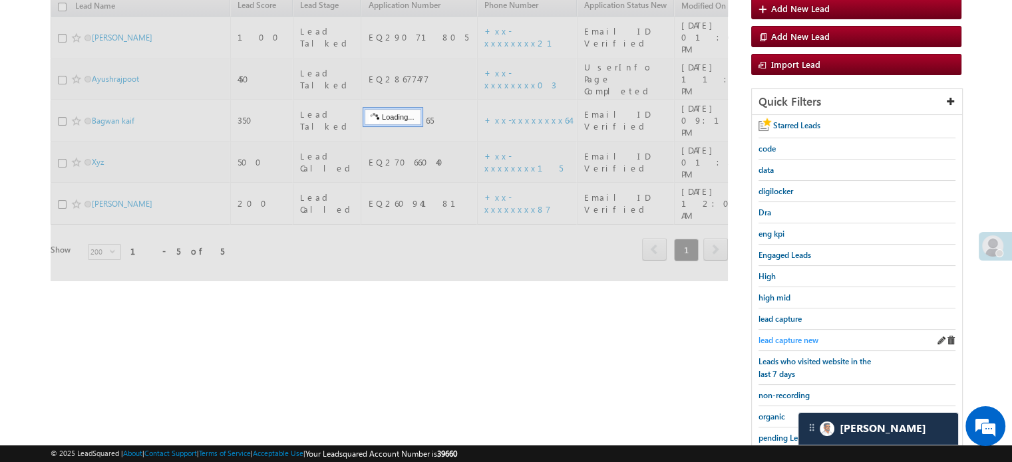
click at [782, 337] on span "lead capture new" at bounding box center [788, 340] width 60 height 10
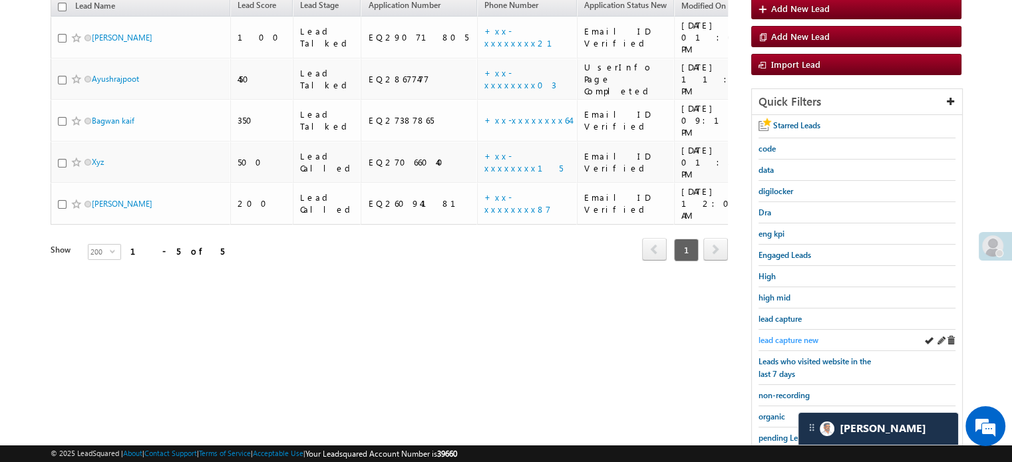
click at [776, 335] on span "lead capture new" at bounding box center [788, 340] width 60 height 10
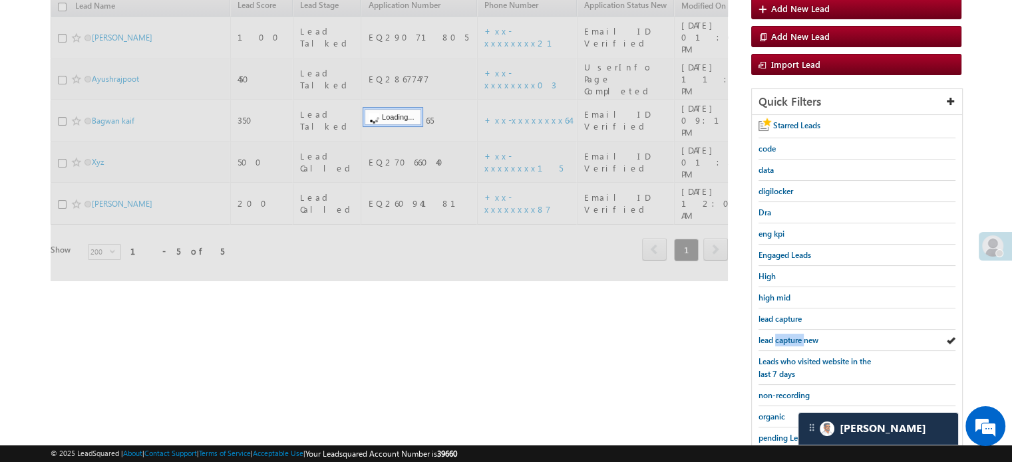
click at [776, 335] on span "lead capture new" at bounding box center [788, 340] width 60 height 10
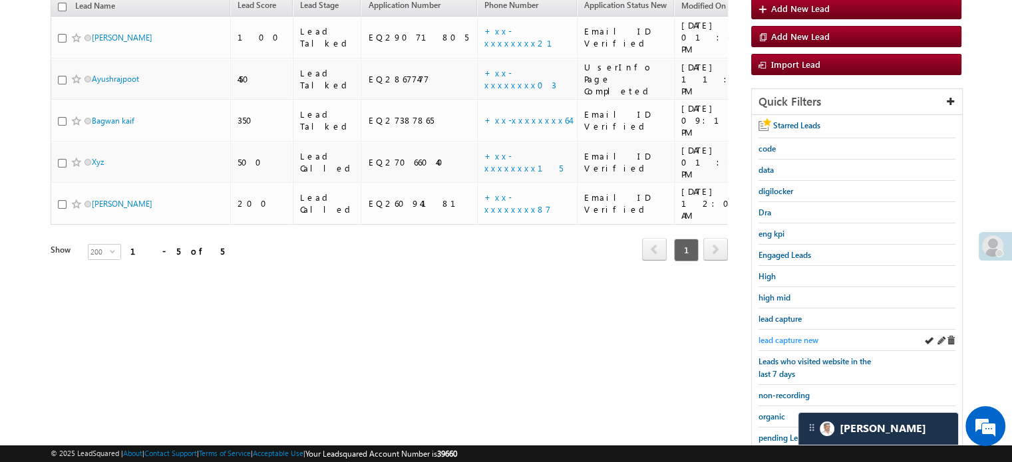
click at [774, 335] on span "lead capture new" at bounding box center [788, 340] width 60 height 10
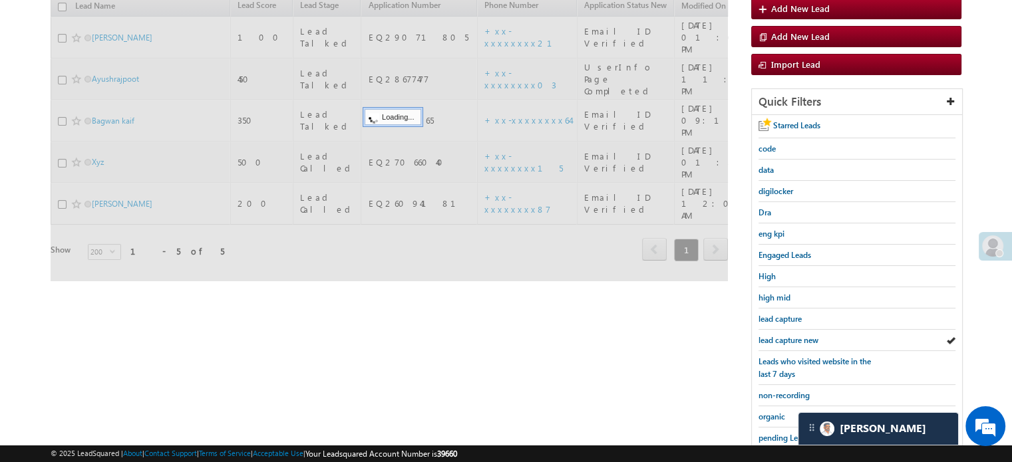
click at [774, 335] on span "lead capture new" at bounding box center [788, 340] width 60 height 10
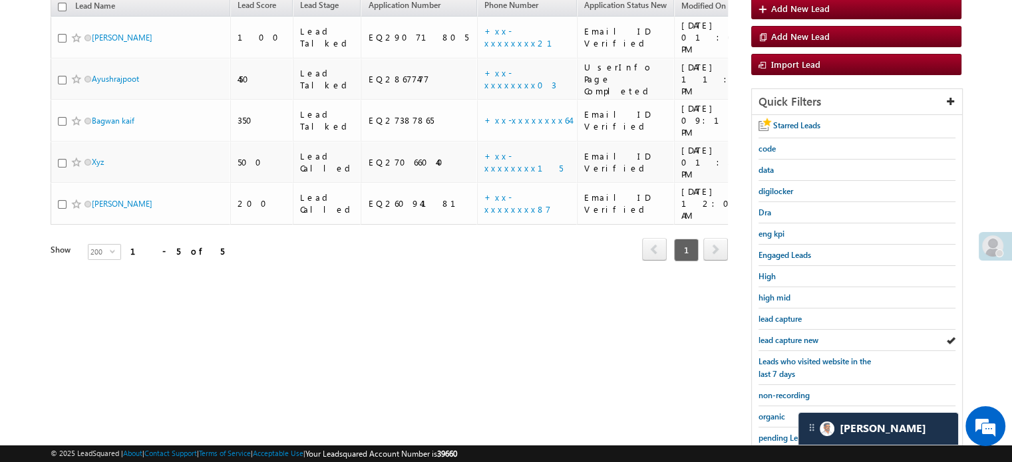
click at [774, 335] on span "lead capture new" at bounding box center [788, 340] width 60 height 10
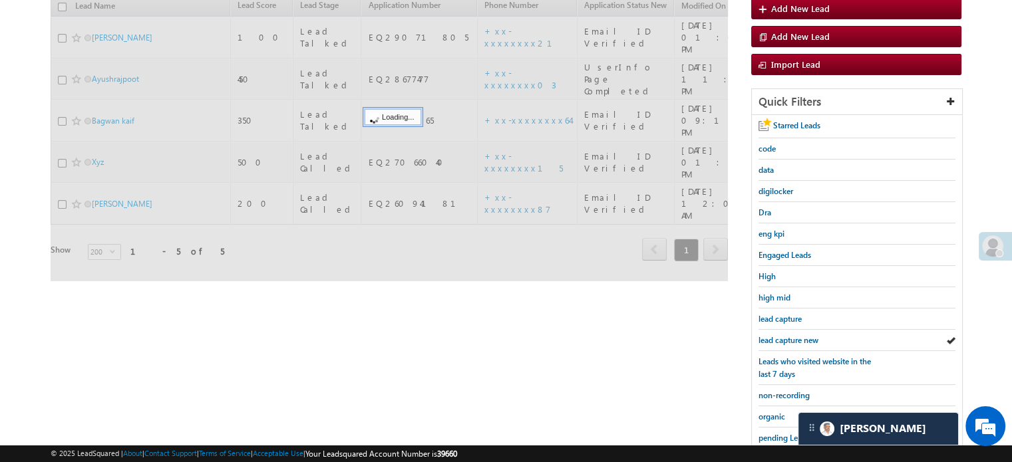
click at [774, 335] on span "lead capture new" at bounding box center [788, 340] width 60 height 10
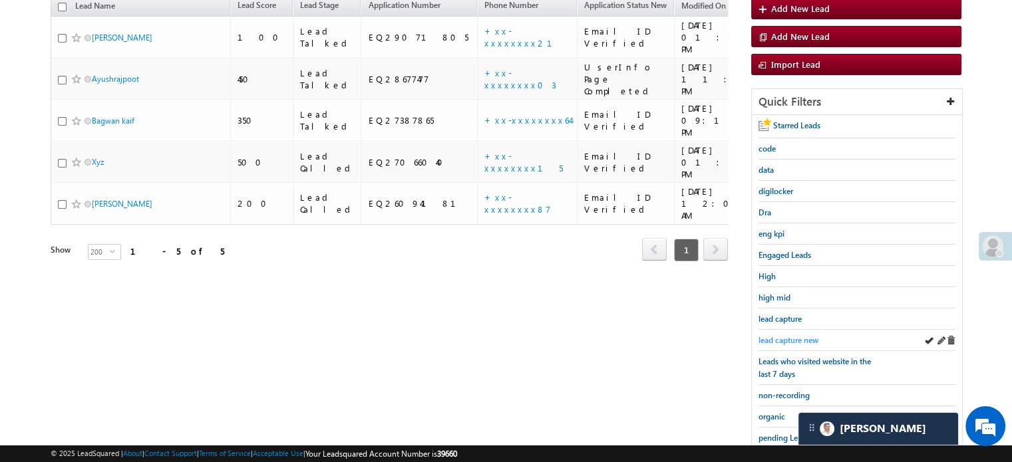
click at [802, 337] on span "lead capture new" at bounding box center [788, 340] width 60 height 10
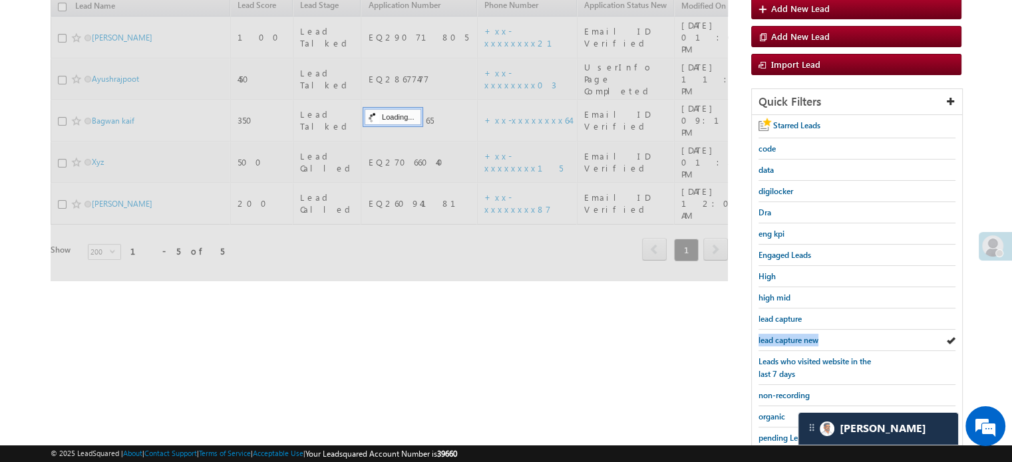
click at [802, 337] on span "lead capture new" at bounding box center [788, 340] width 60 height 10
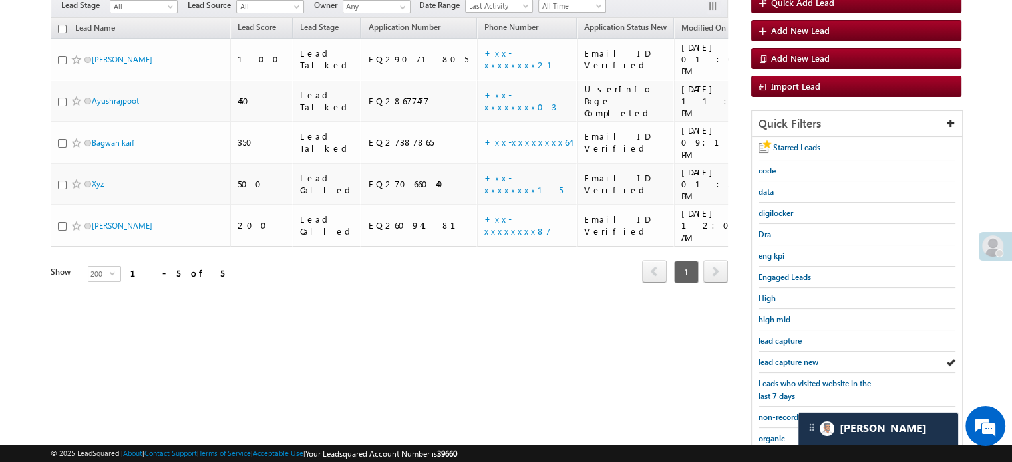
scroll to position [133, 0]
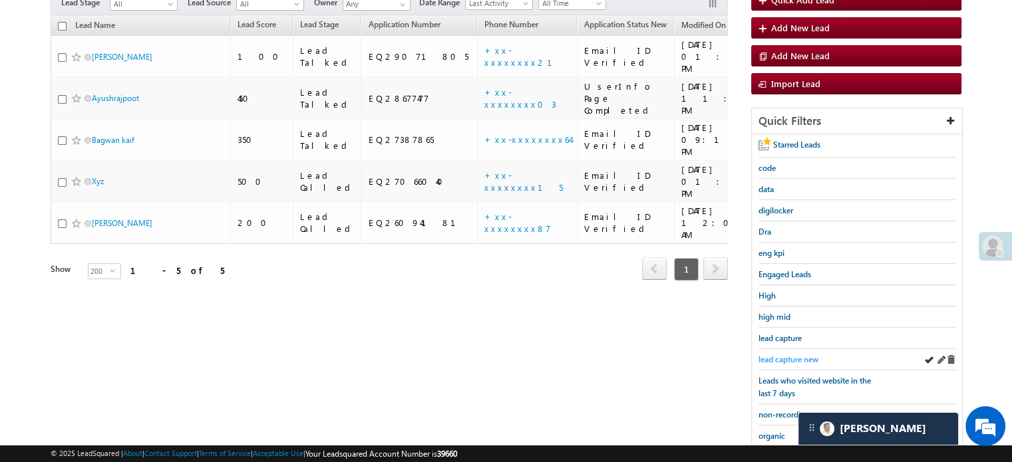
click at [771, 357] on span "lead capture new" at bounding box center [788, 360] width 60 height 10
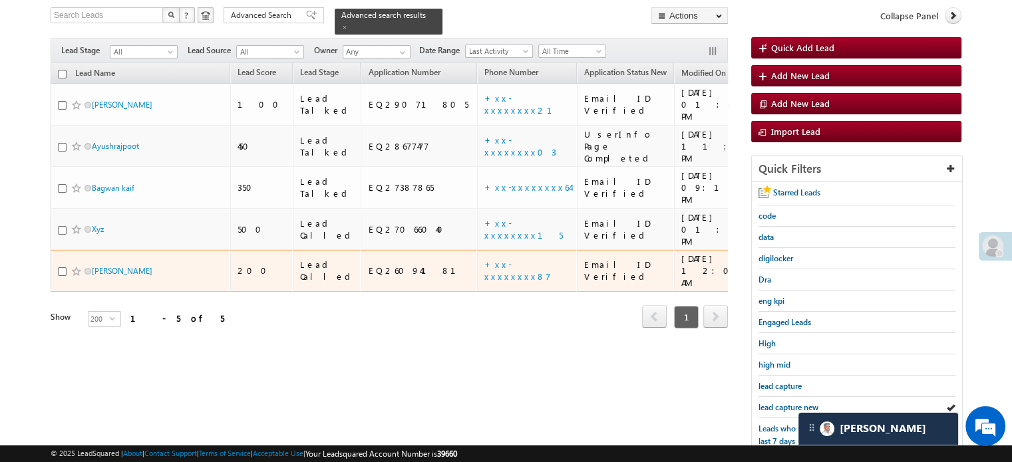
scroll to position [200, 0]
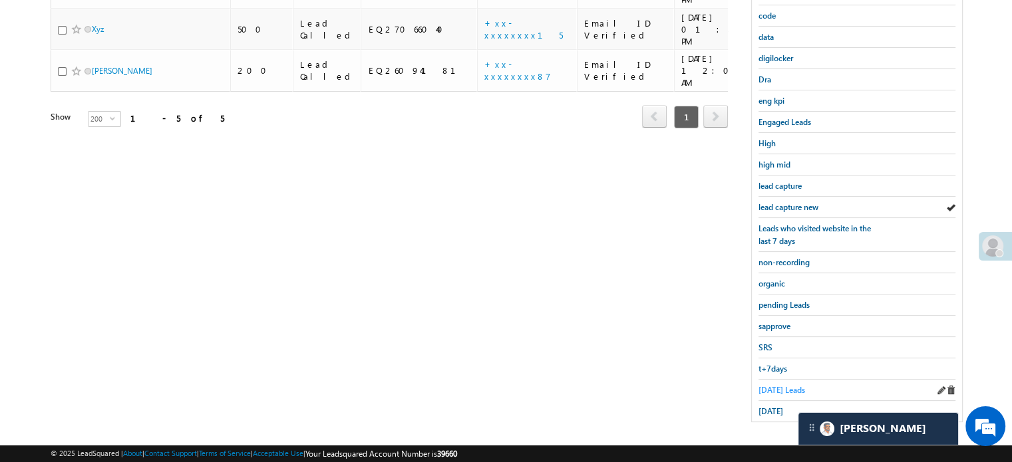
click at [774, 385] on span "Today's Leads" at bounding box center [781, 390] width 47 height 10
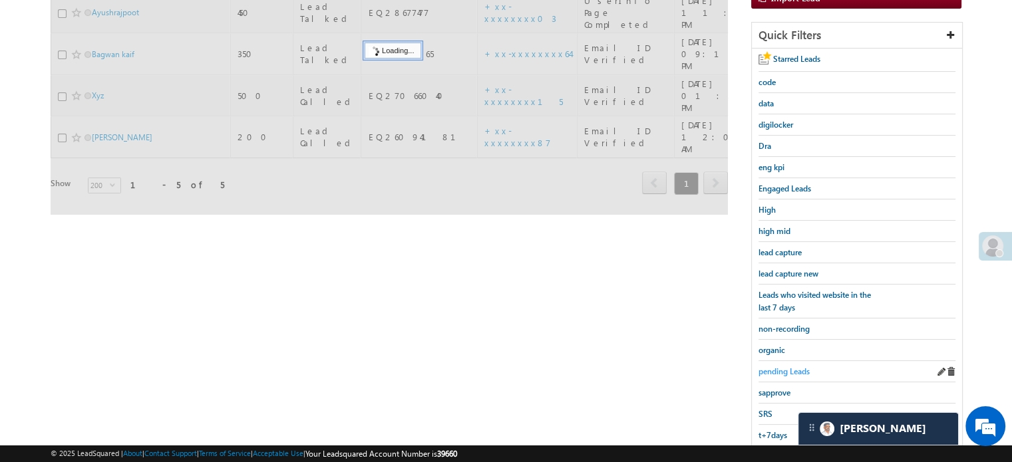
scroll to position [152, 0]
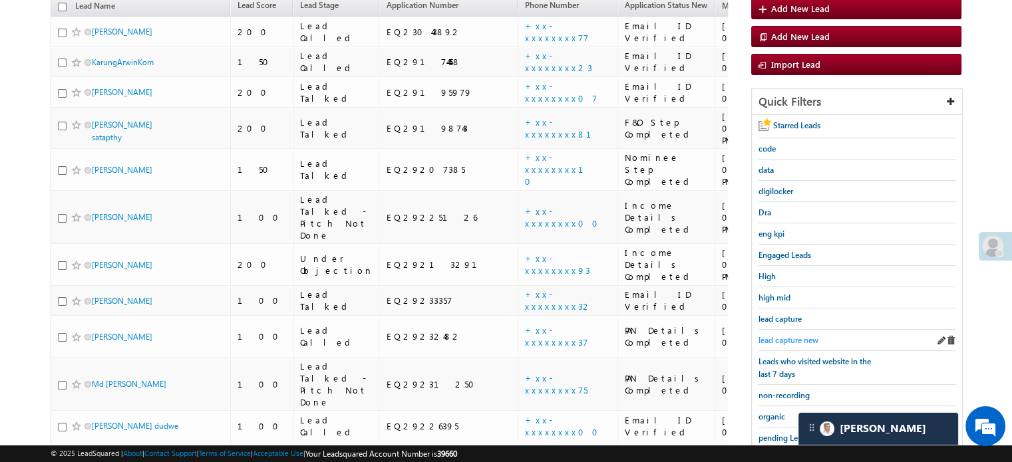
click at [799, 334] on link "lead capture new" at bounding box center [788, 340] width 60 height 13
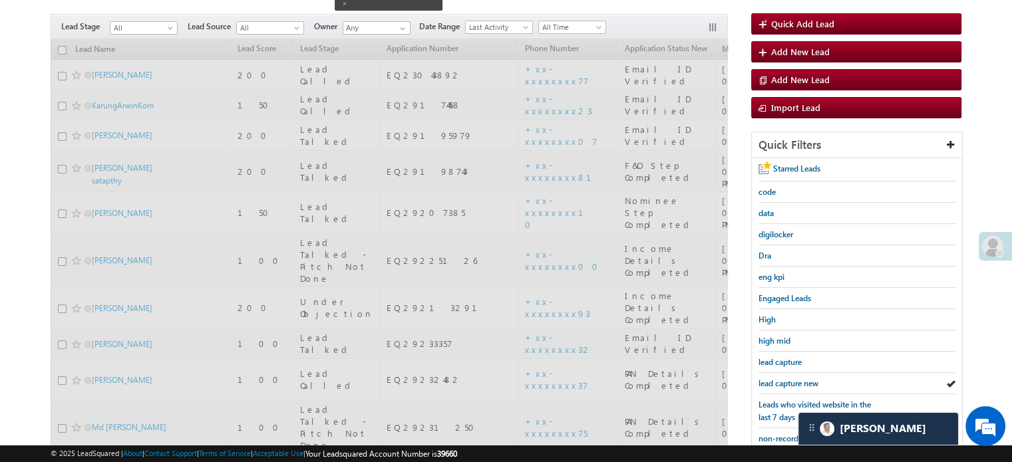
scroll to position [86, 0]
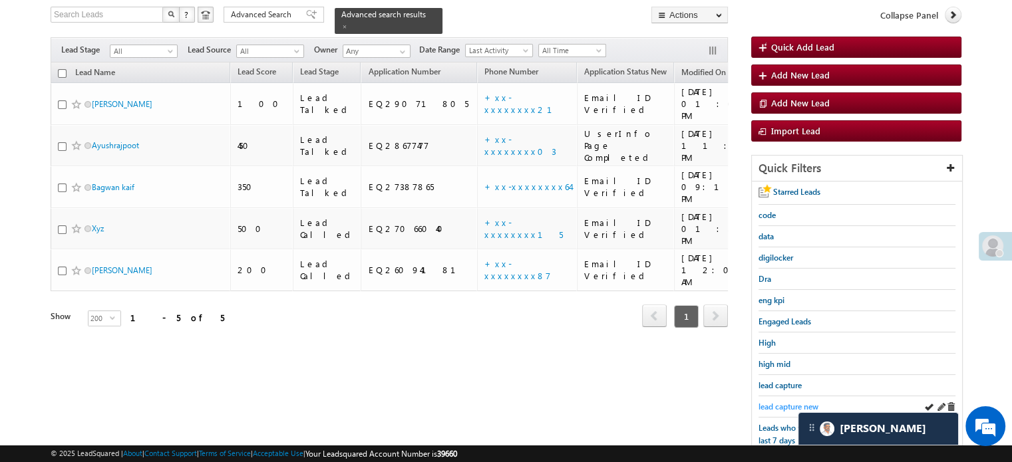
click at [802, 402] on span "lead capture new" at bounding box center [788, 407] width 60 height 10
click at [788, 402] on span "lead capture new" at bounding box center [788, 407] width 60 height 10
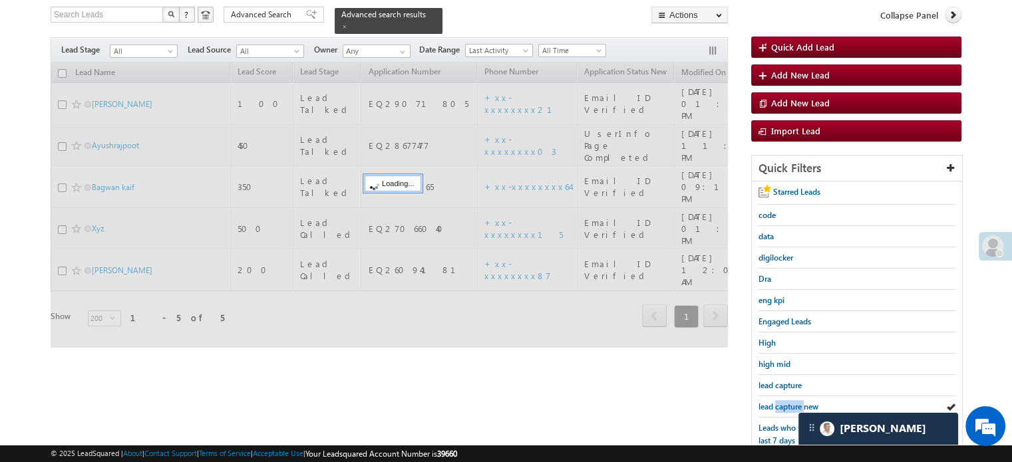
click at [788, 402] on span "lead capture new" at bounding box center [788, 407] width 60 height 10
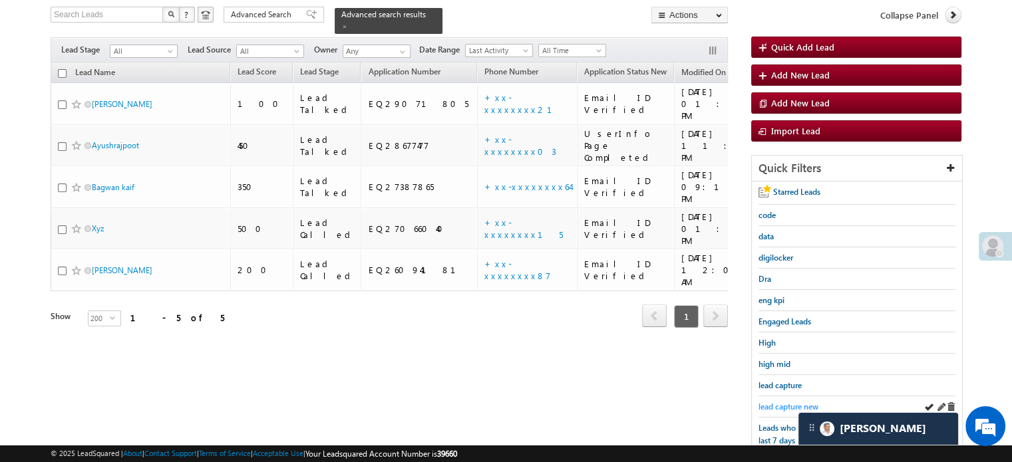
click at [792, 402] on span "lead capture new" at bounding box center [788, 407] width 60 height 10
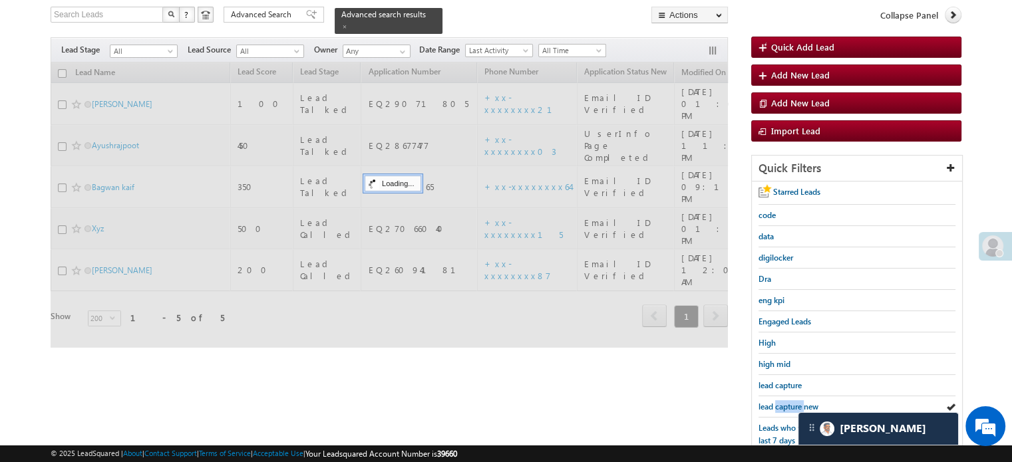
click at [792, 402] on span "lead capture new" at bounding box center [788, 407] width 60 height 10
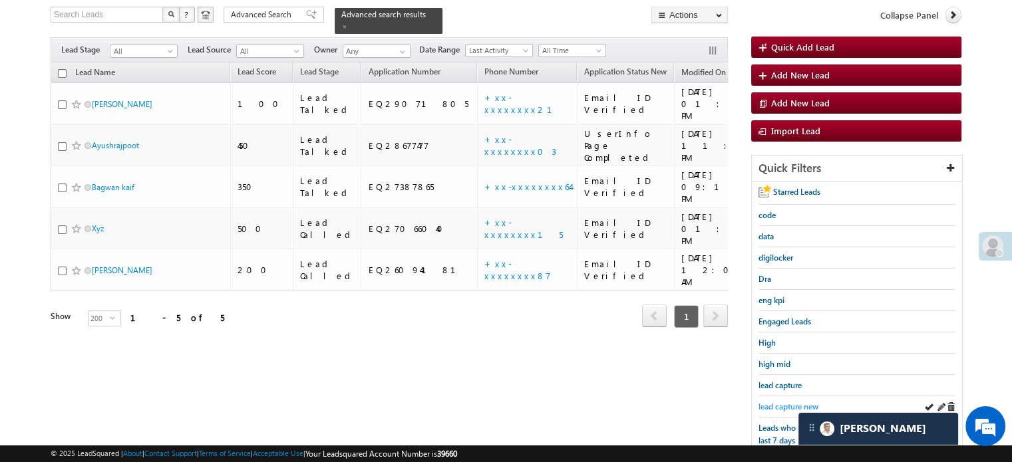
click at [793, 404] on span "lead capture new" at bounding box center [788, 407] width 60 height 10
click at [780, 402] on span "lead capture new" at bounding box center [788, 407] width 60 height 10
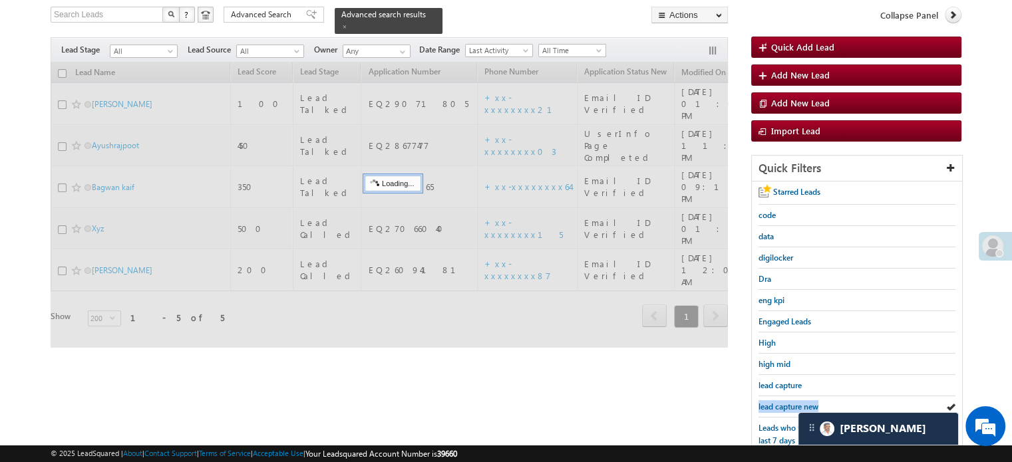
click at [780, 402] on span "lead capture new" at bounding box center [788, 407] width 60 height 10
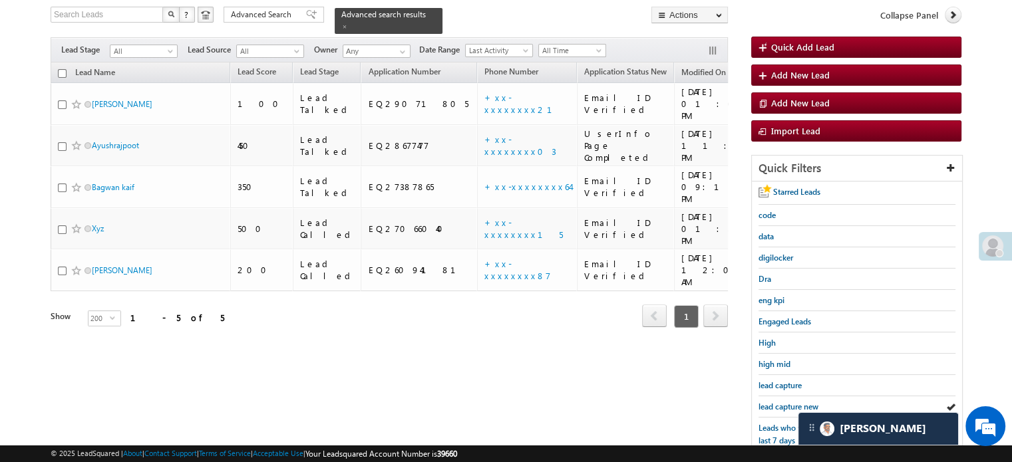
click at [780, 402] on span "lead capture new" at bounding box center [788, 407] width 60 height 10
click at [791, 404] on span "lead capture new" at bounding box center [788, 407] width 60 height 10
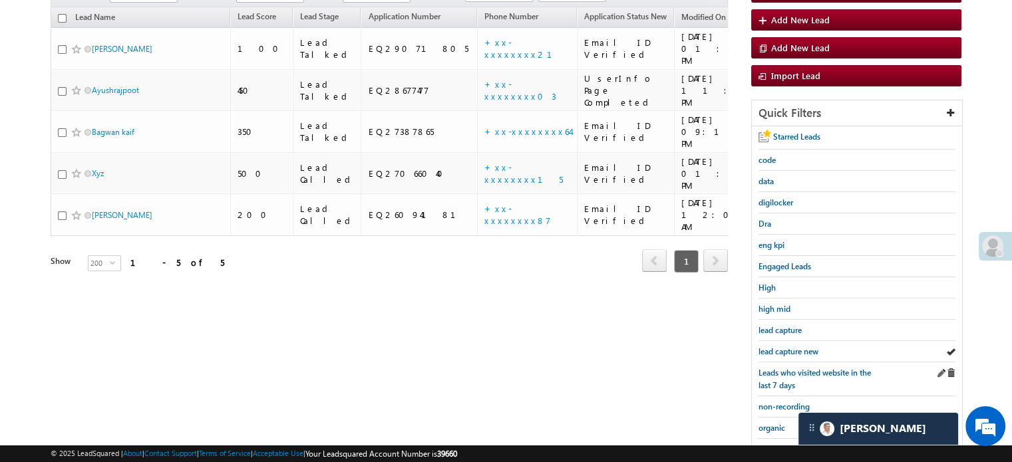
scroll to position [219, 0]
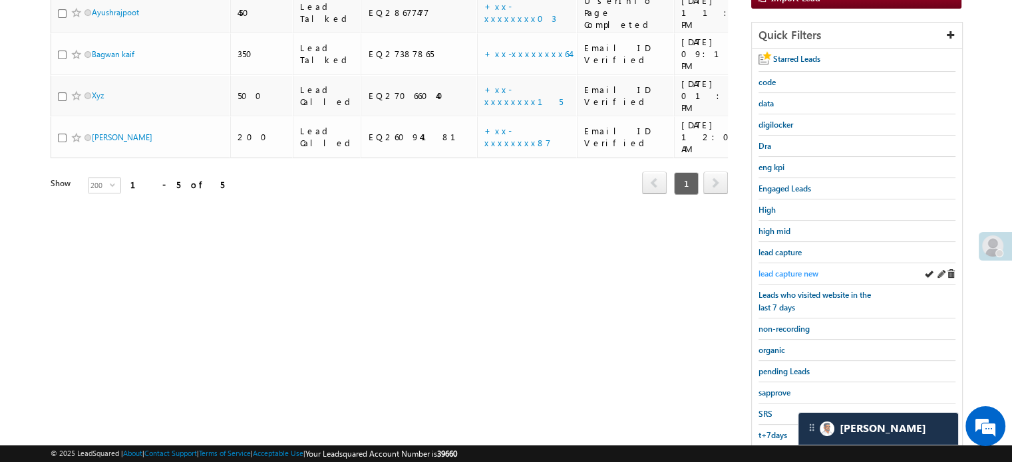
click at [796, 269] on span "lead capture new" at bounding box center [788, 274] width 60 height 10
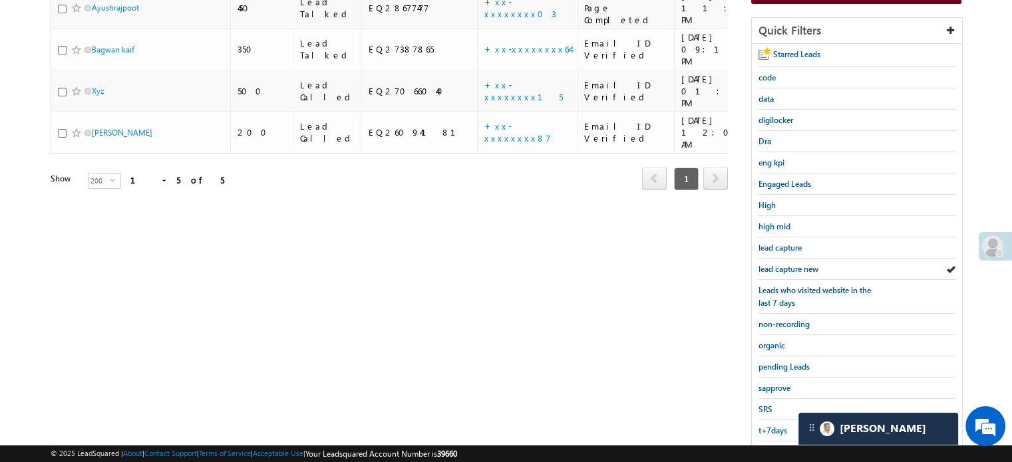
scroll to position [266, 0]
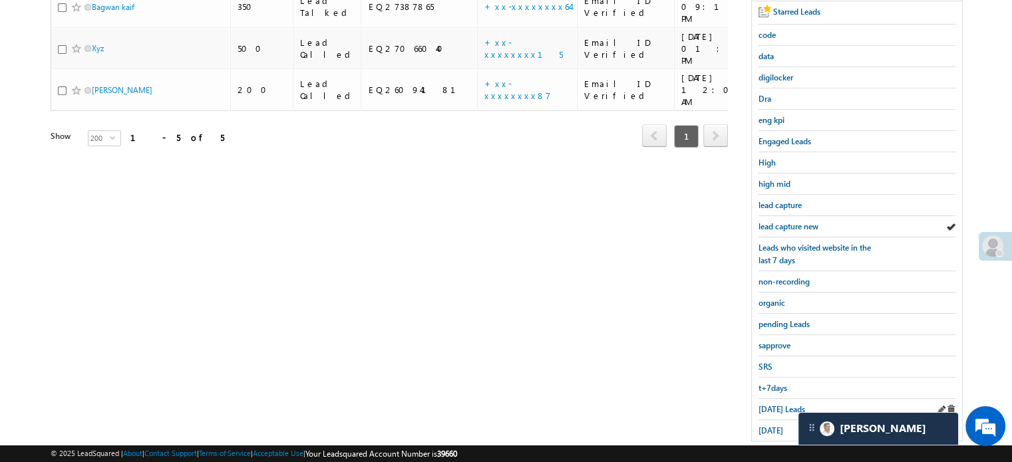
click at [772, 399] on div "Today's Leads" at bounding box center [856, 409] width 197 height 21
click at [773, 404] on span "Today's Leads" at bounding box center [781, 409] width 47 height 10
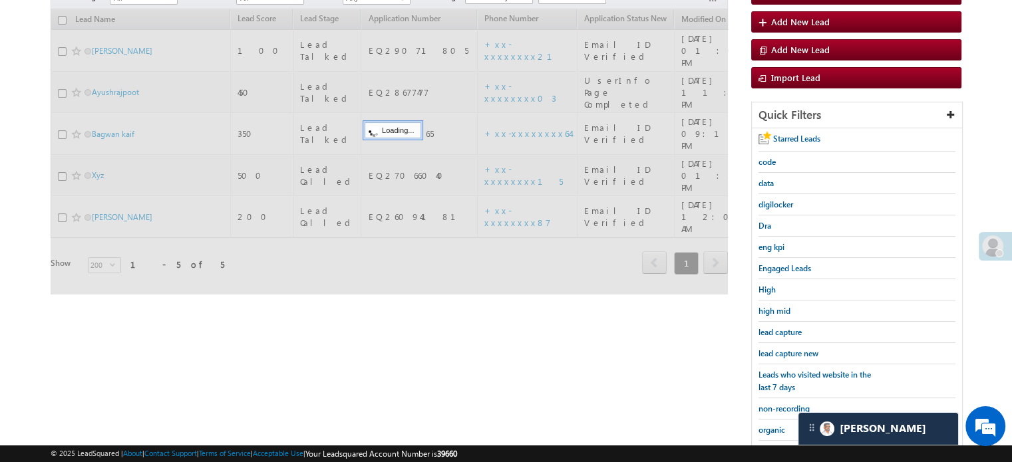
scroll to position [133, 0]
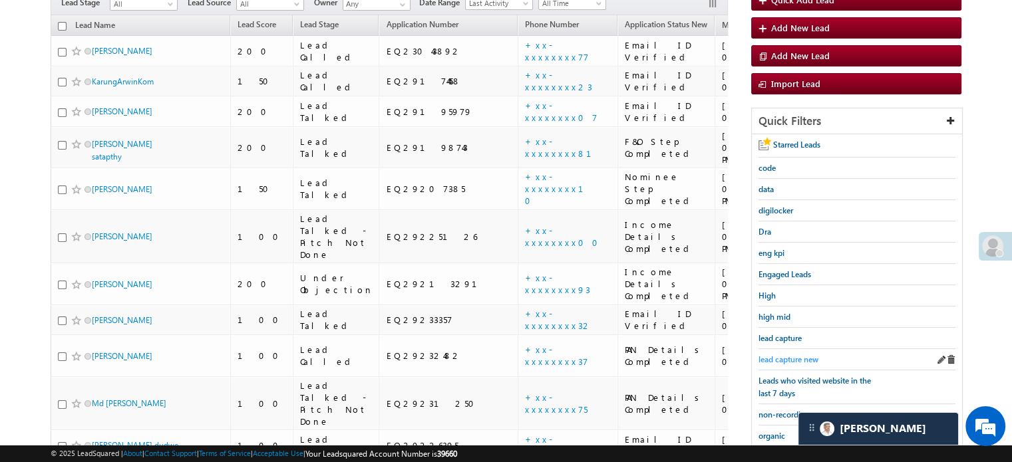
click at [766, 356] on span "lead capture new" at bounding box center [788, 360] width 60 height 10
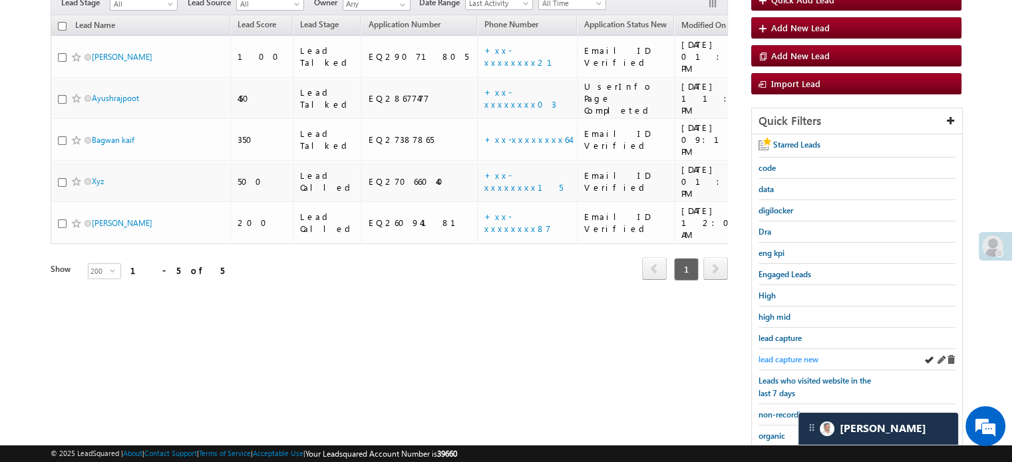
click at [804, 355] on span "lead capture new" at bounding box center [788, 360] width 60 height 10
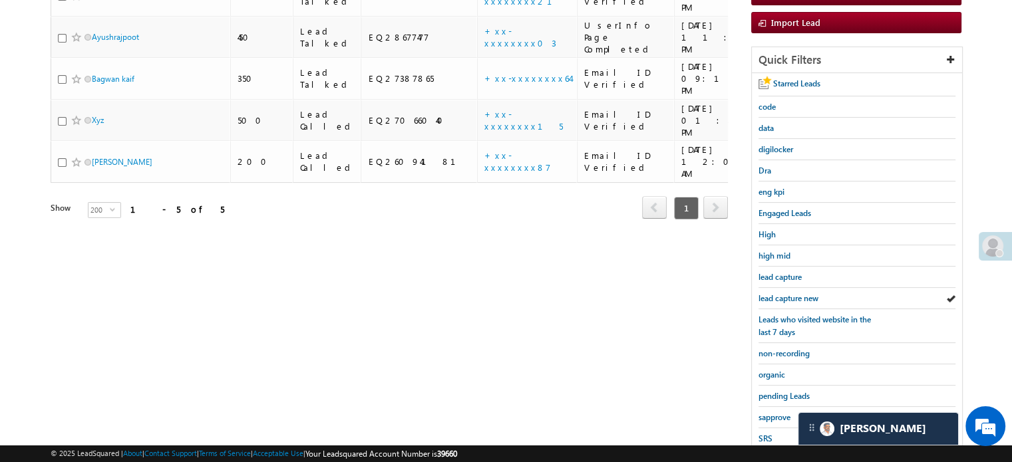
scroll to position [266, 0]
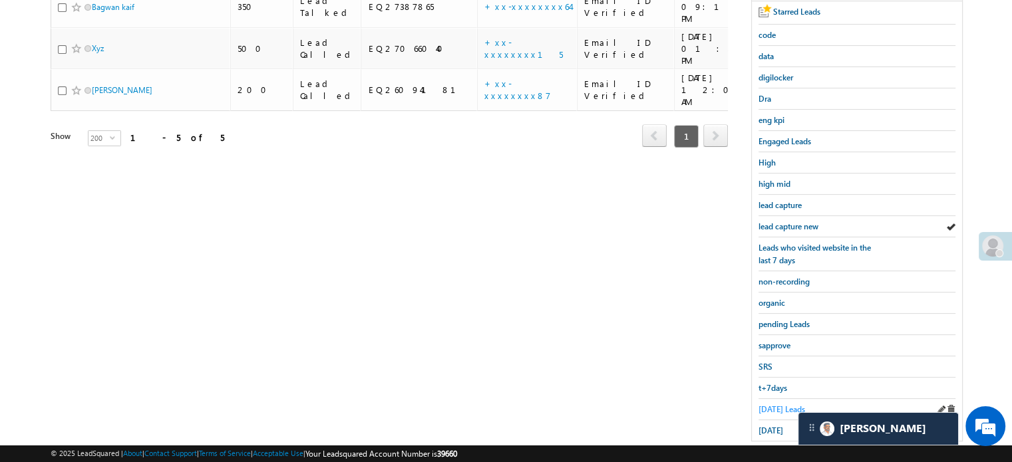
click at [769, 408] on span "Today's Leads" at bounding box center [781, 409] width 47 height 10
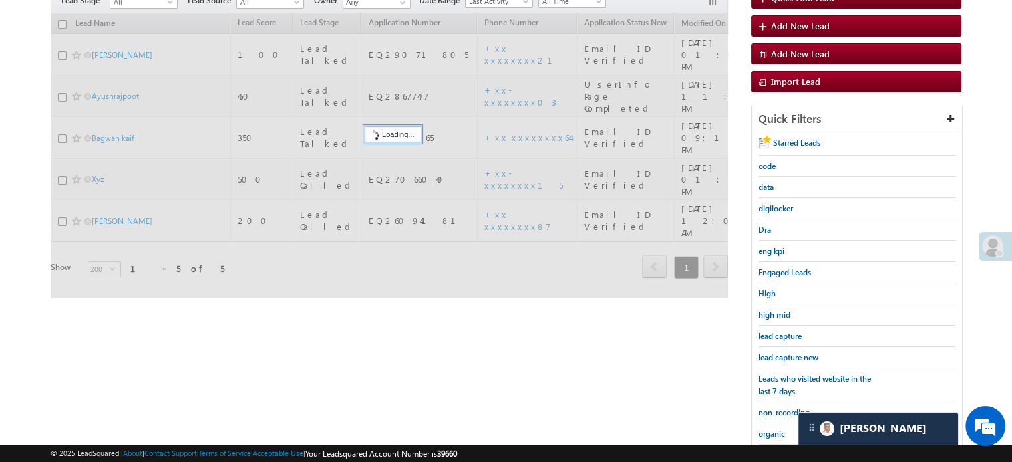
scroll to position [133, 0]
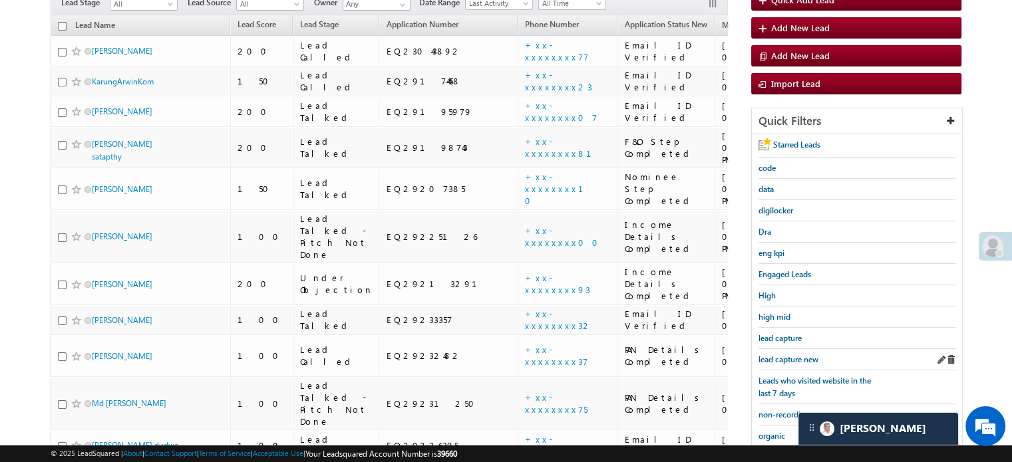
click at [803, 349] on div "lead capture new" at bounding box center [856, 359] width 197 height 21
click at [797, 355] on span "lead capture new" at bounding box center [788, 360] width 60 height 10
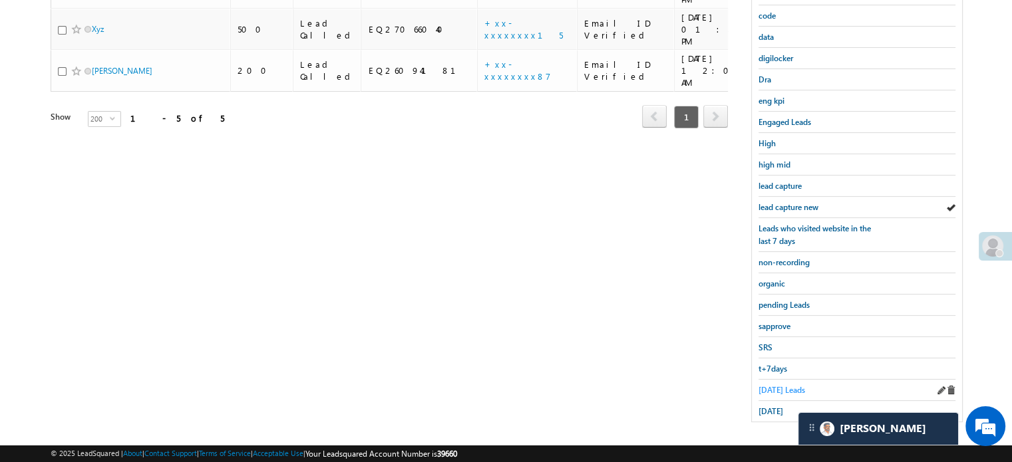
click at [793, 385] on span "Today's Leads" at bounding box center [781, 390] width 47 height 10
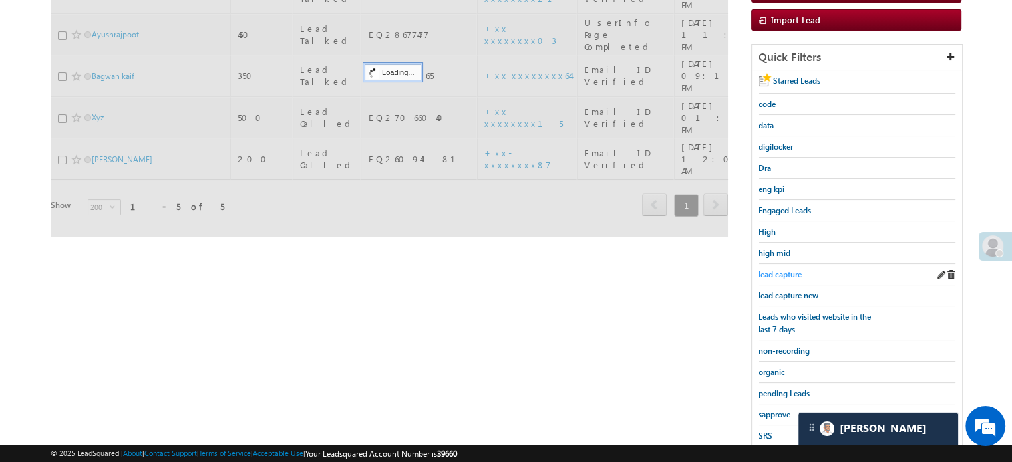
scroll to position [86, 0]
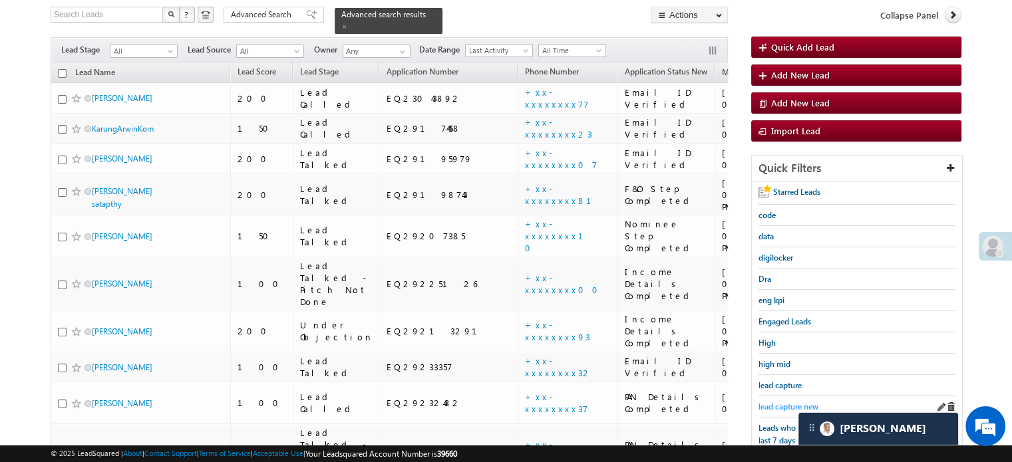
click at [786, 406] on span "lead capture new" at bounding box center [788, 407] width 60 height 10
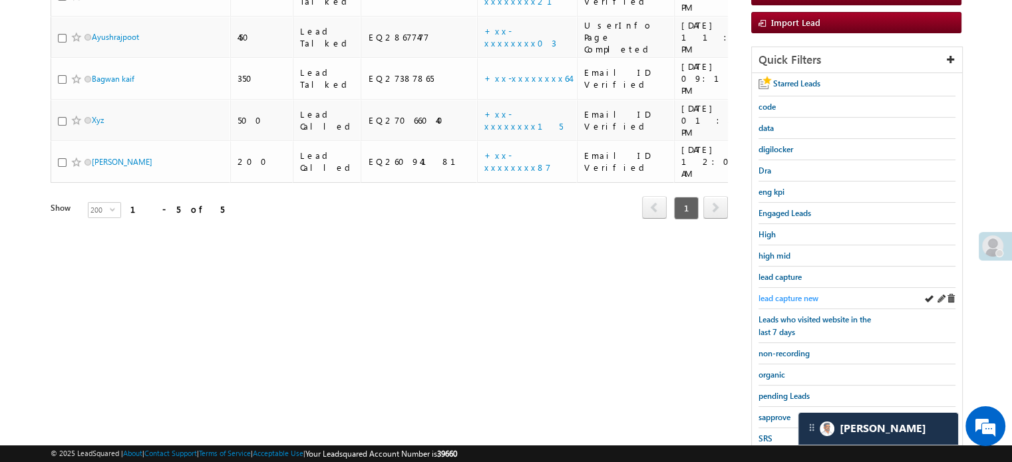
click at [786, 293] on span "lead capture new" at bounding box center [788, 298] width 60 height 10
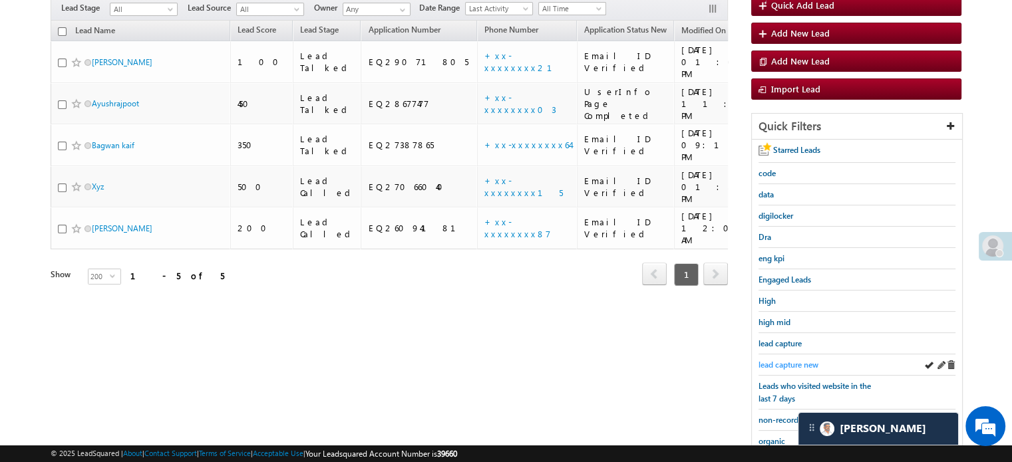
scroll to position [133, 0]
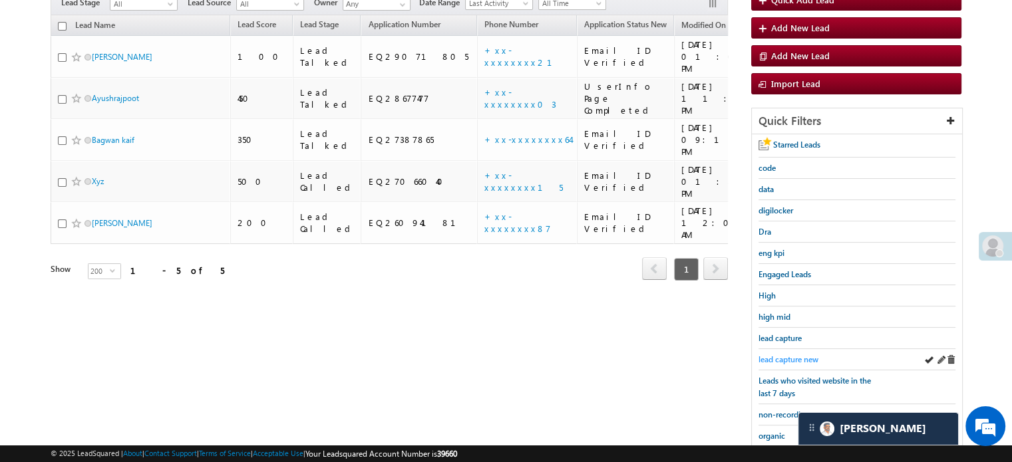
click at [777, 361] on span "lead capture new" at bounding box center [788, 360] width 60 height 10
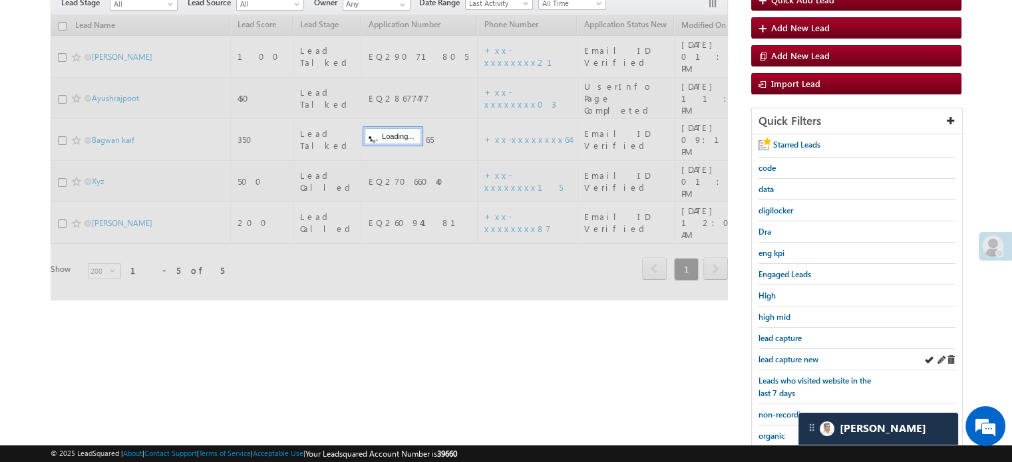
click at [778, 362] on div "lead capture new" at bounding box center [856, 359] width 197 height 21
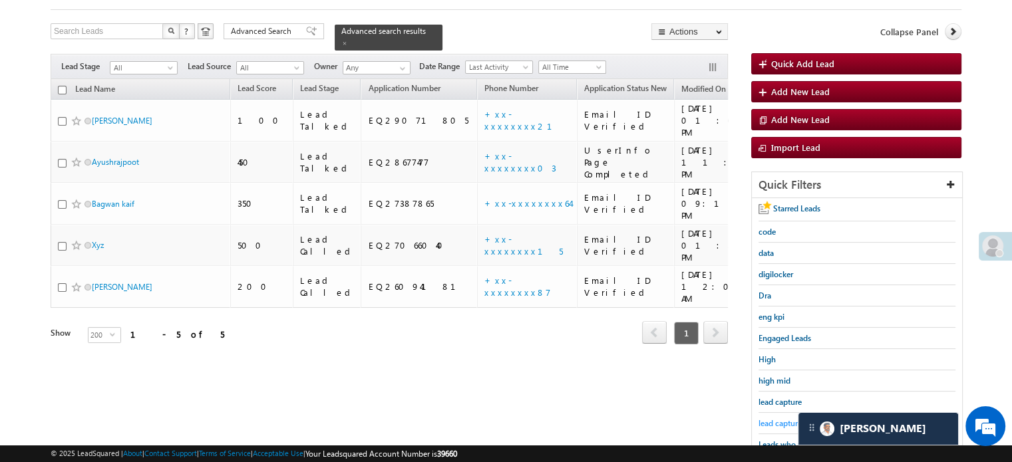
scroll to position [67, 0]
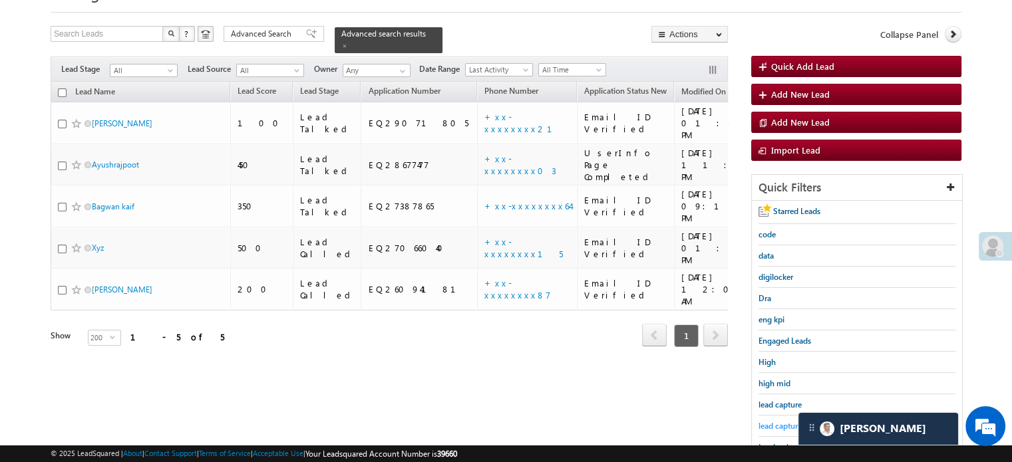
click at [788, 422] on span "lead capture new" at bounding box center [788, 426] width 60 height 10
click at [774, 416] on div "lead capture new" at bounding box center [856, 426] width 197 height 21
click at [778, 422] on span "lead capture new" at bounding box center [788, 426] width 60 height 10
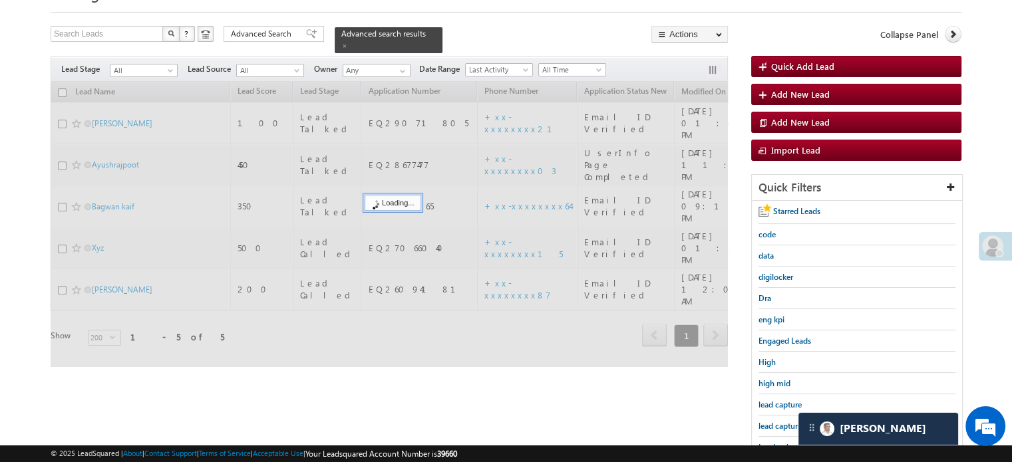
click at [778, 422] on span "lead capture new" at bounding box center [788, 426] width 60 height 10
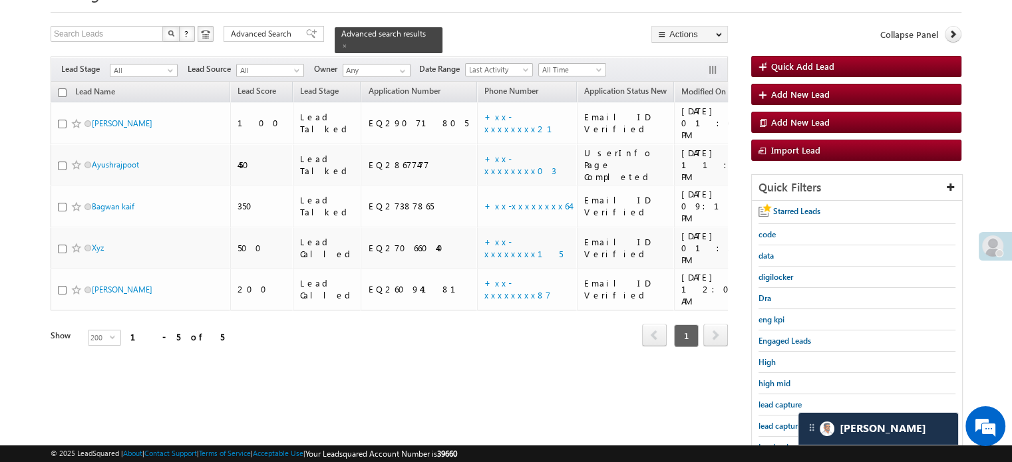
click at [778, 422] on span "lead capture new" at bounding box center [788, 426] width 60 height 10
click at [766, 427] on span "lead capture new" at bounding box center [788, 426] width 60 height 10
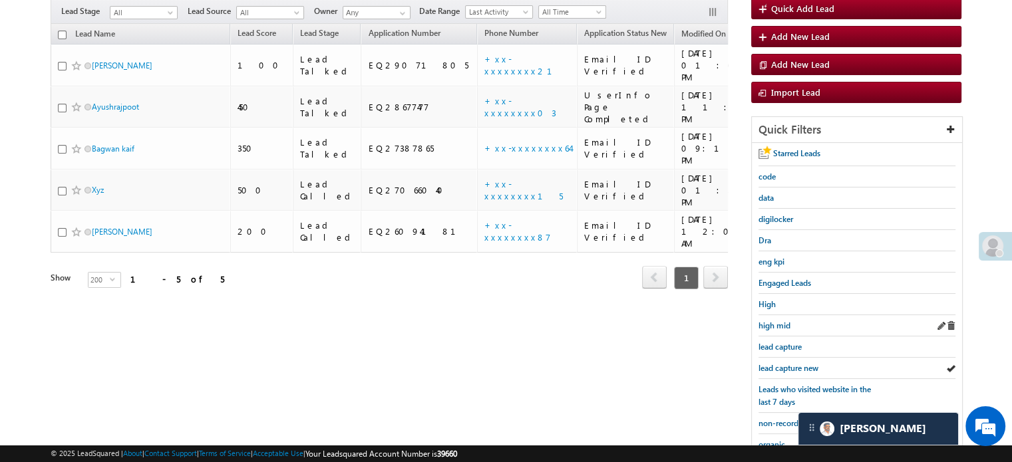
scroll to position [200, 0]
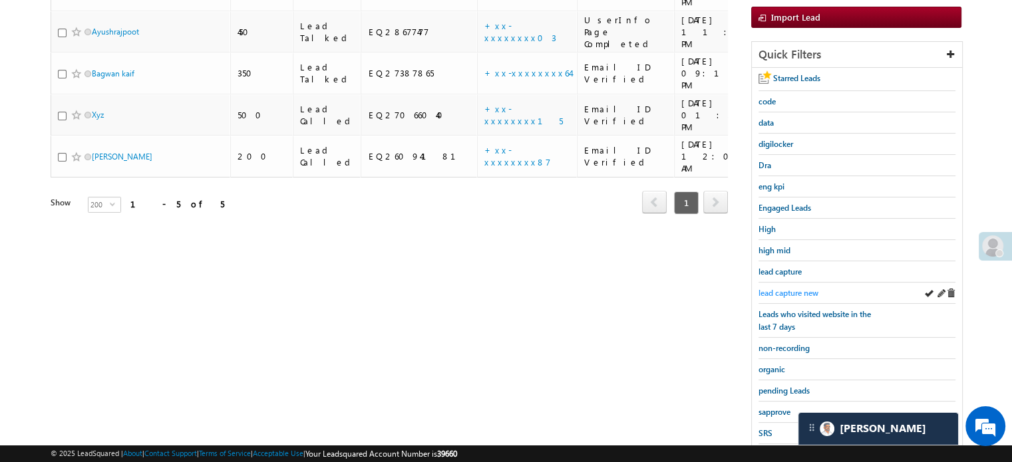
click at [770, 294] on span "lead capture new" at bounding box center [788, 293] width 60 height 10
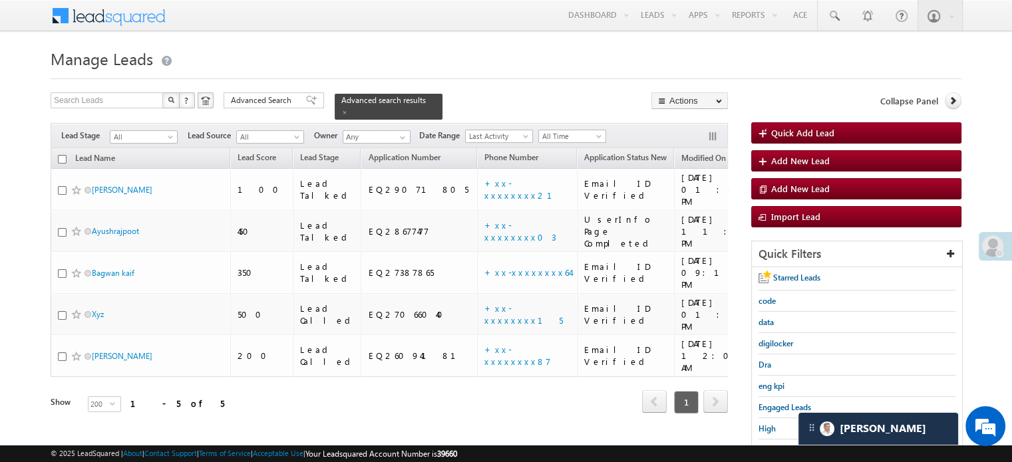
scroll to position [133, 0]
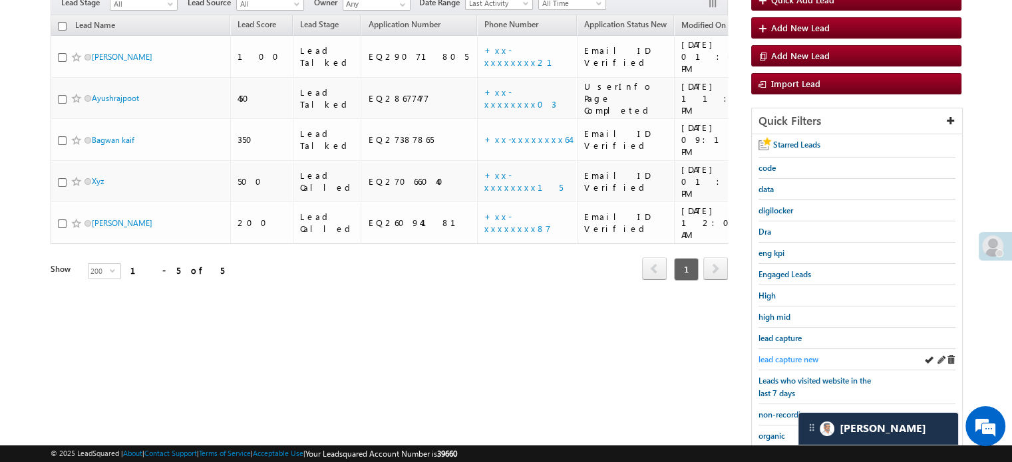
click at [785, 353] on link "lead capture new" at bounding box center [788, 359] width 60 height 13
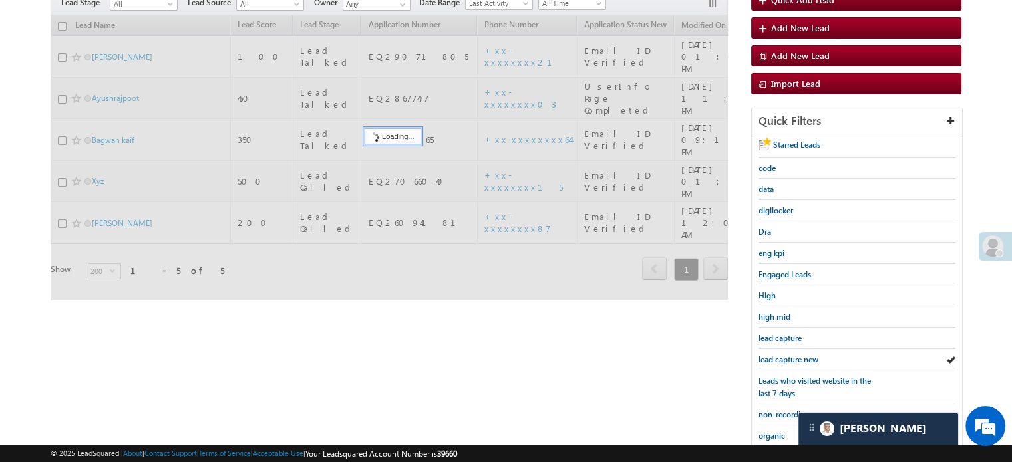
click at [785, 353] on link "lead capture new" at bounding box center [788, 359] width 60 height 13
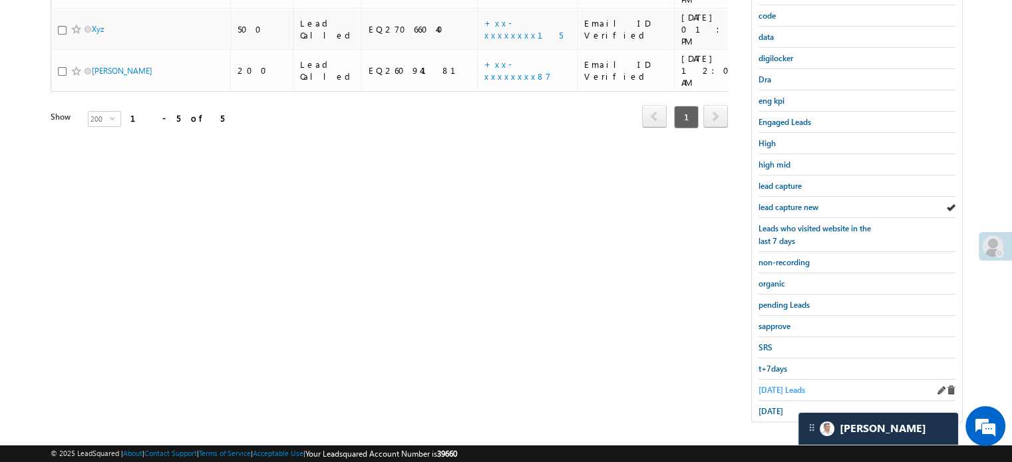
click at [766, 385] on span "Today's Leads" at bounding box center [781, 390] width 47 height 10
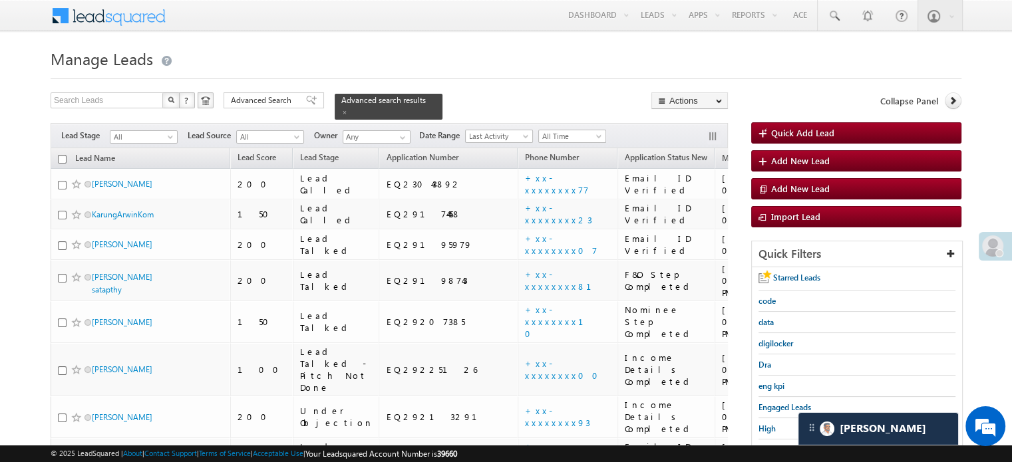
scroll to position [200, 0]
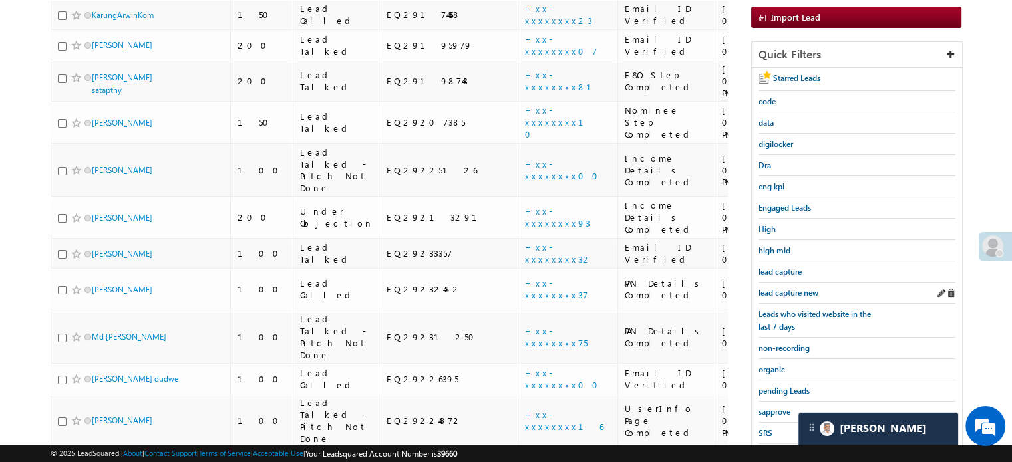
click at [796, 283] on div "lead capture new" at bounding box center [856, 293] width 197 height 21
click at [797, 288] on span "lead capture new" at bounding box center [788, 293] width 60 height 10
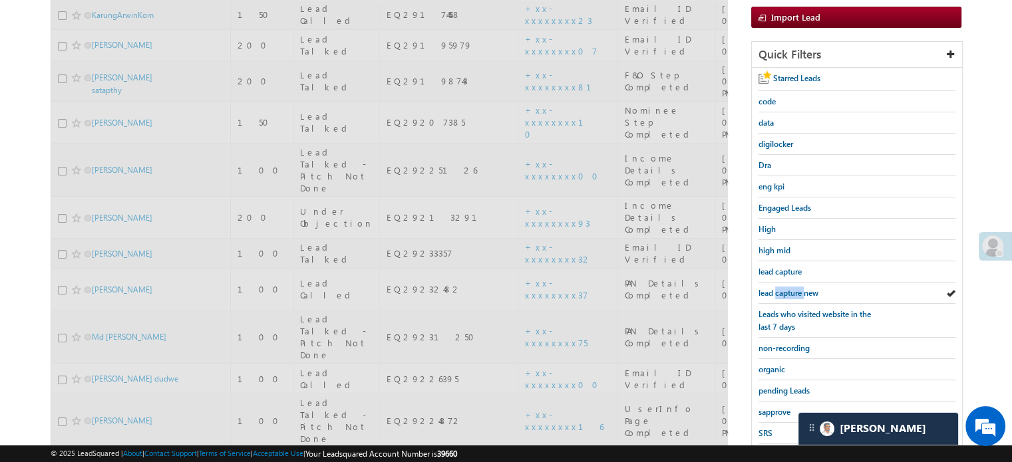
click at [797, 288] on span "lead capture new" at bounding box center [788, 293] width 60 height 10
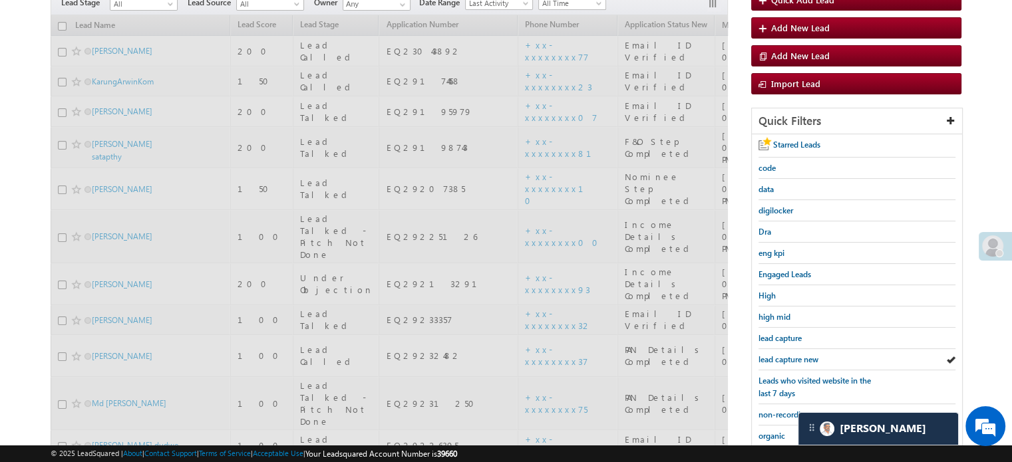
scroll to position [0, 0]
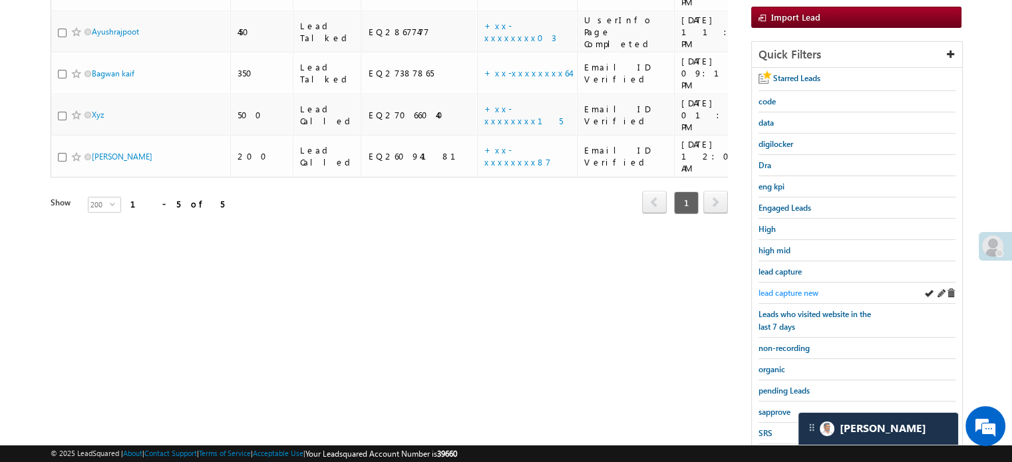
click at [792, 291] on span "lead capture new" at bounding box center [788, 293] width 60 height 10
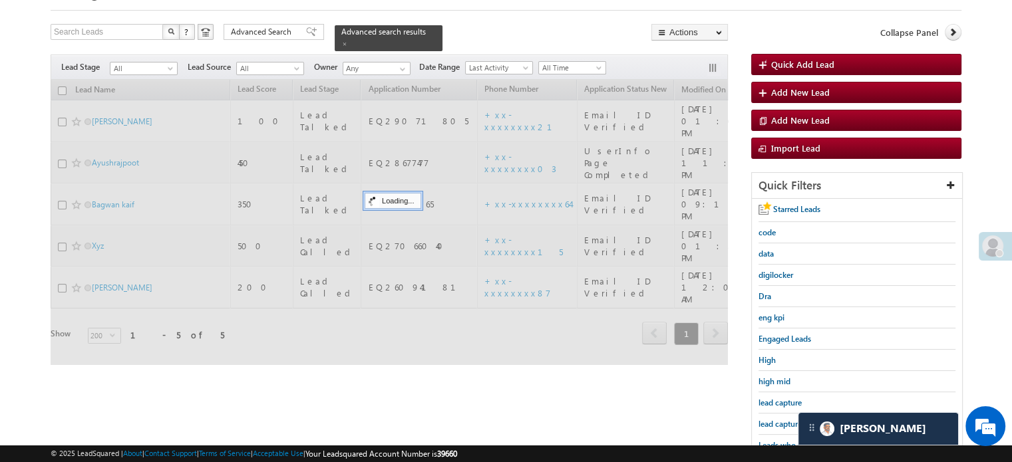
scroll to position [67, 0]
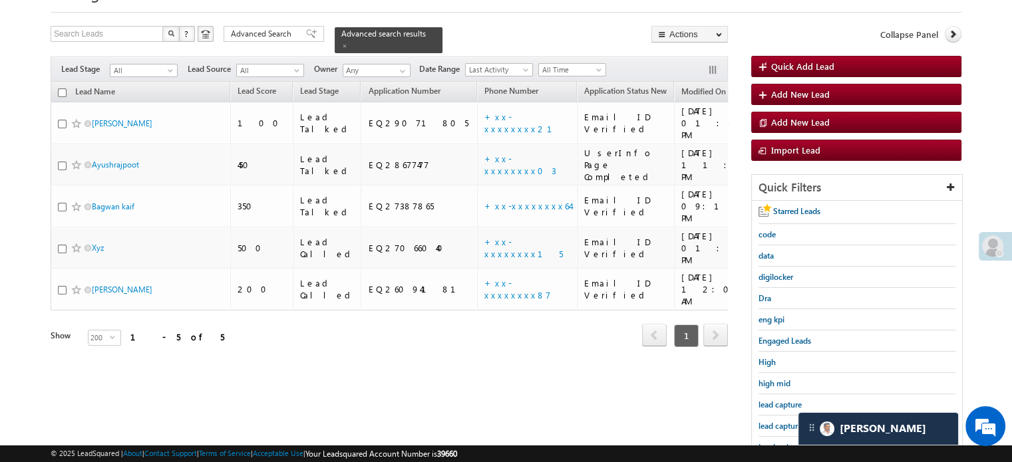
click at [780, 416] on div "lead capture new" at bounding box center [856, 426] width 197 height 21
click at [780, 420] on link "lead capture new" at bounding box center [788, 426] width 60 height 13
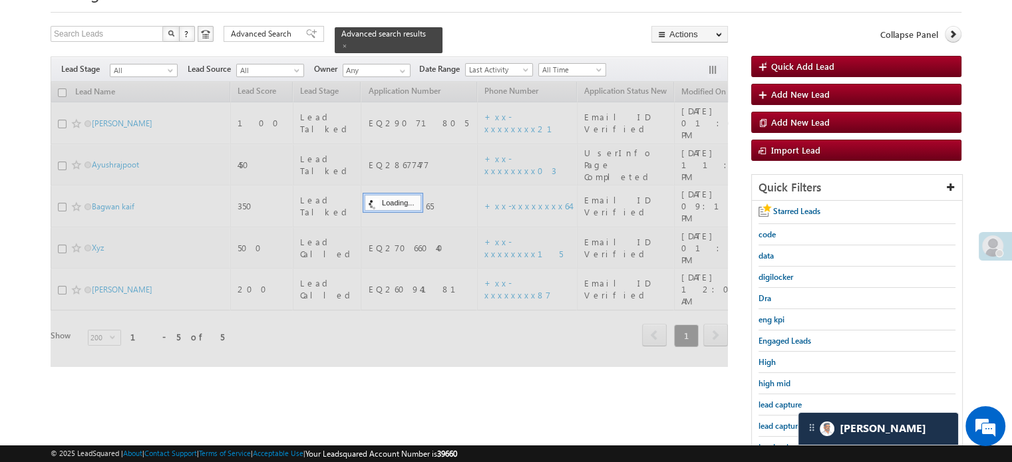
click at [780, 420] on link "lead capture new" at bounding box center [788, 426] width 60 height 13
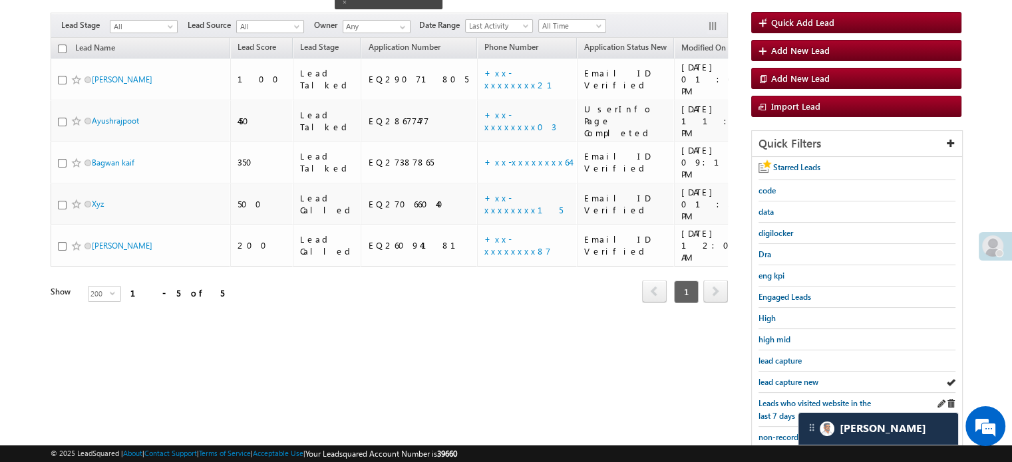
scroll to position [133, 0]
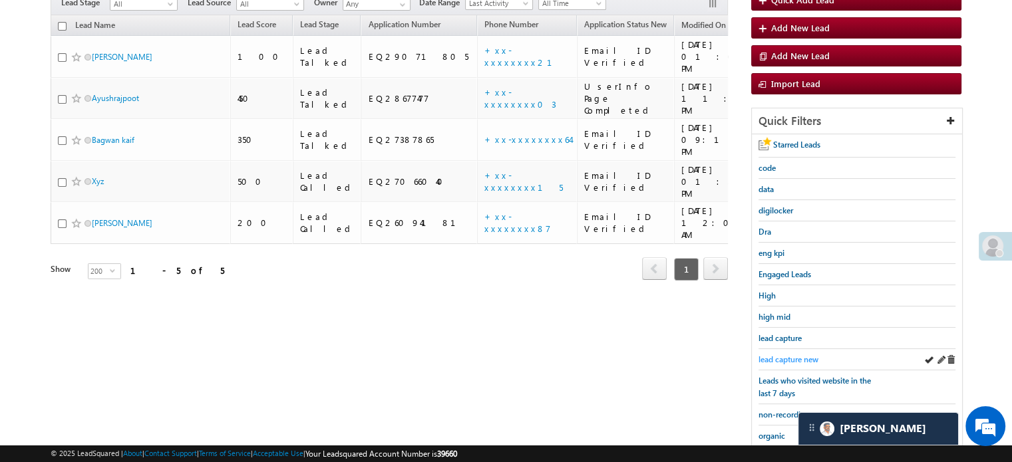
click at [795, 361] on span "lead capture new" at bounding box center [788, 360] width 60 height 10
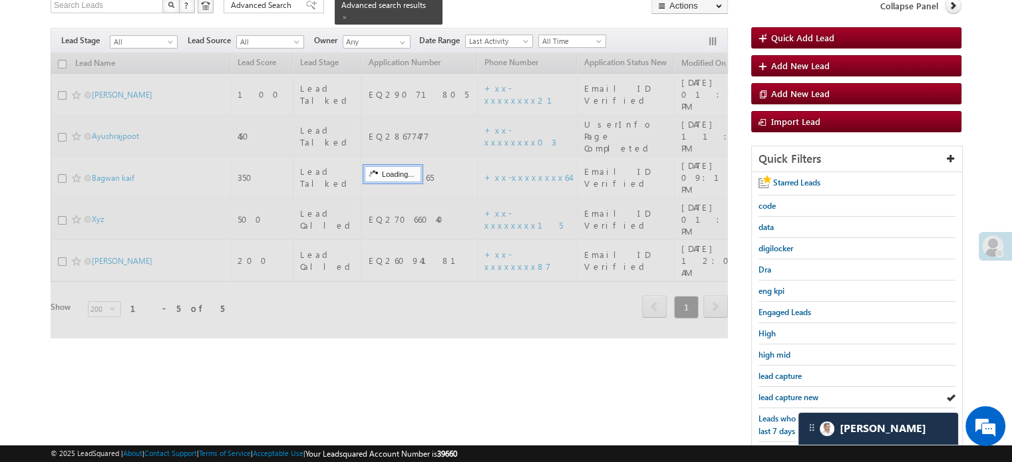
scroll to position [67, 0]
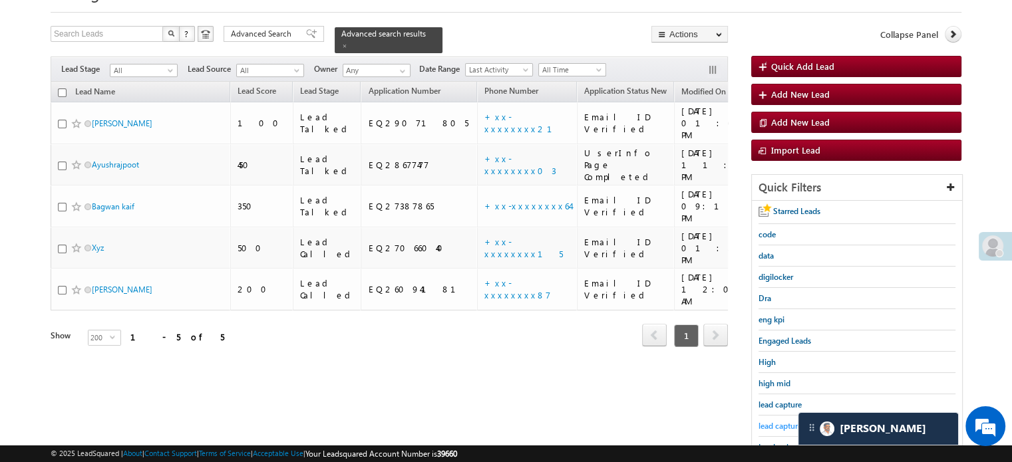
click at [796, 425] on span "lead capture new" at bounding box center [788, 426] width 60 height 10
click at [787, 421] on span "lead capture new" at bounding box center [788, 426] width 60 height 10
click at [789, 422] on span "lead capture new" at bounding box center [788, 426] width 60 height 10
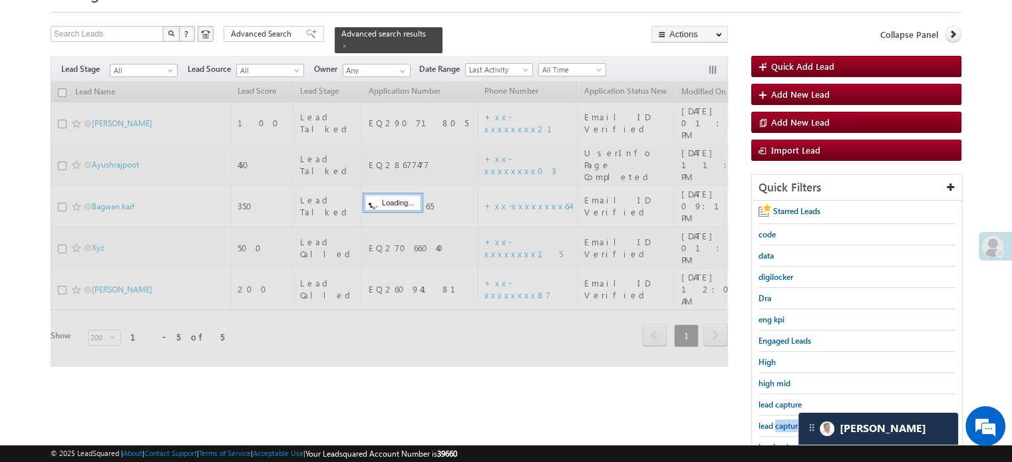
click at [789, 422] on span "lead capture new" at bounding box center [788, 426] width 60 height 10
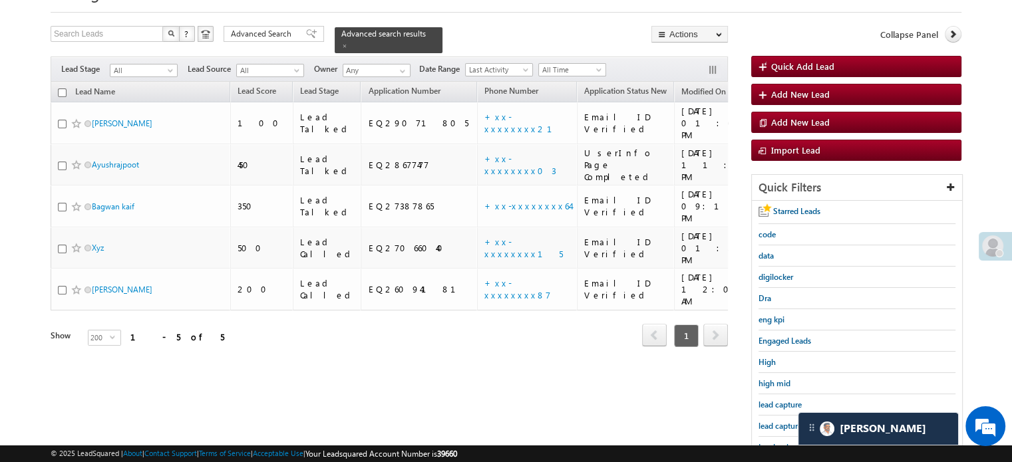
click at [789, 422] on span "lead capture new" at bounding box center [788, 426] width 60 height 10
click at [769, 425] on span "lead capture new" at bounding box center [788, 426] width 60 height 10
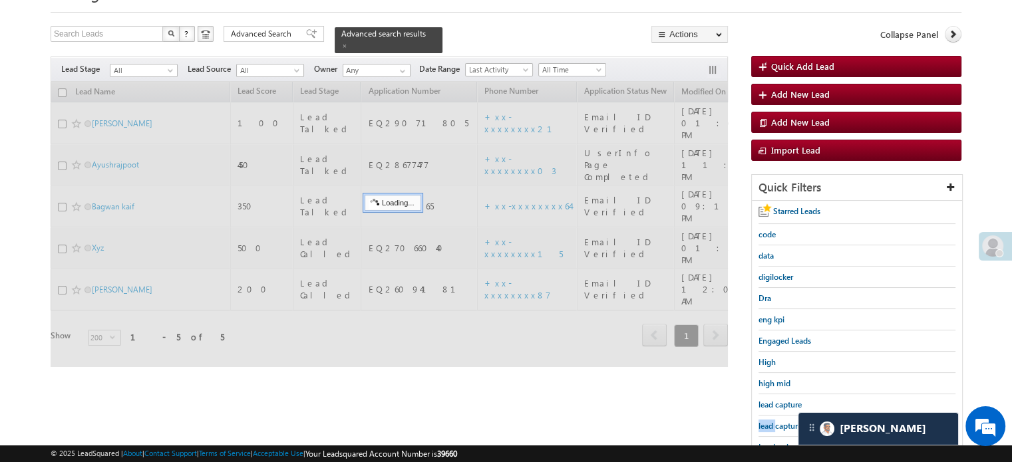
click at [769, 425] on span "lead capture new" at bounding box center [788, 426] width 60 height 10
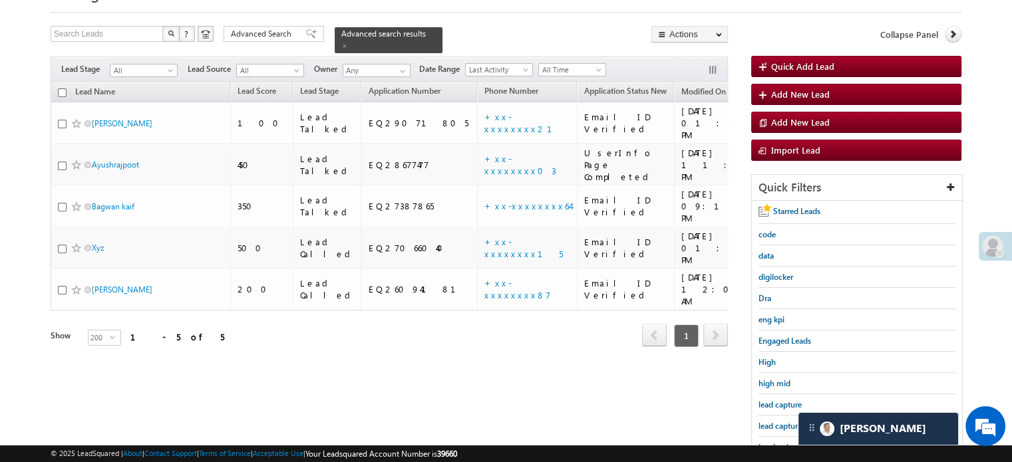
click at [769, 425] on span "lead capture new" at bounding box center [788, 426] width 60 height 10
click at [796, 426] on span "lead capture new" at bounding box center [788, 426] width 60 height 10
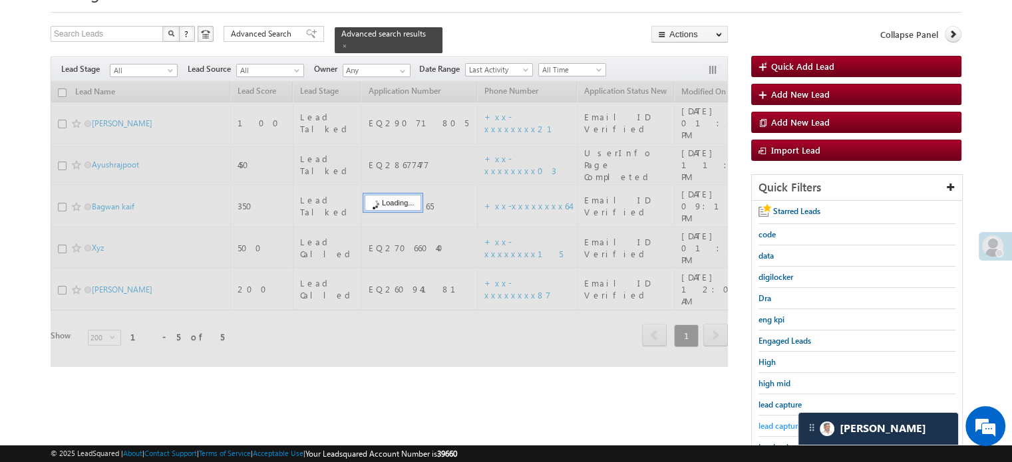
click at [790, 426] on span "lead capture new" at bounding box center [788, 426] width 60 height 10
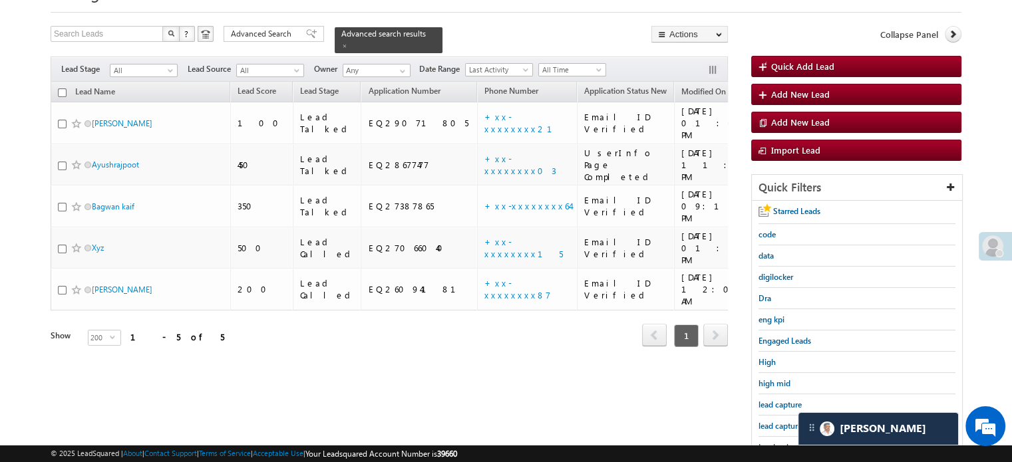
click at [790, 426] on span "lead capture new" at bounding box center [788, 426] width 60 height 10
click at [780, 421] on span "lead capture new" at bounding box center [788, 426] width 60 height 10
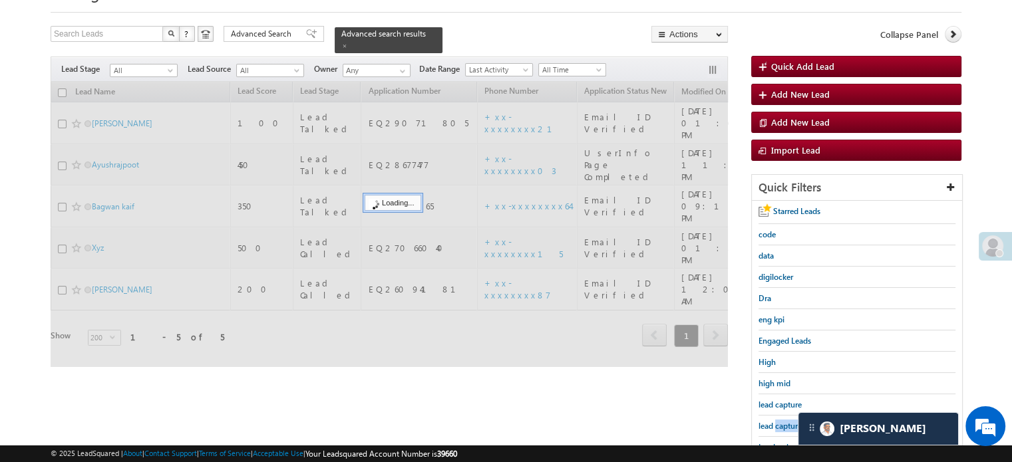
click at [780, 421] on span "lead capture new" at bounding box center [788, 426] width 60 height 10
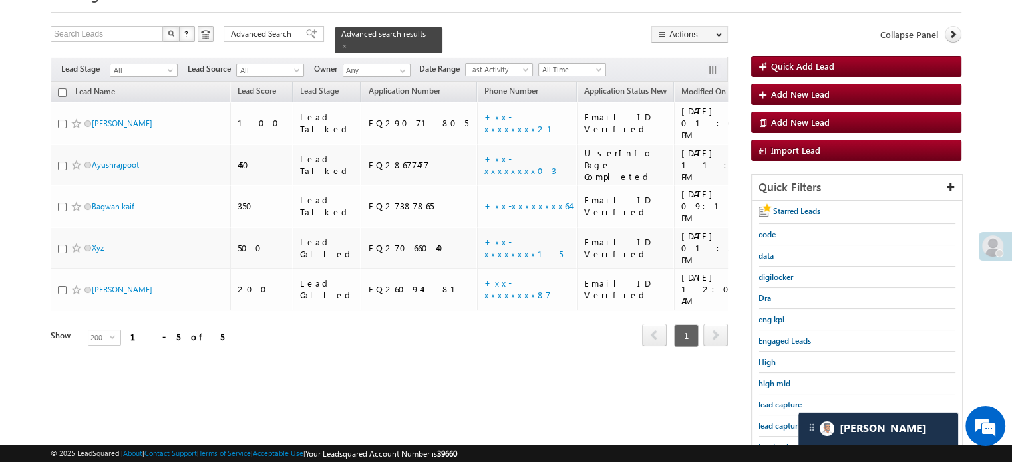
click at [780, 421] on span "lead capture new" at bounding box center [788, 426] width 60 height 10
click at [788, 424] on span "lead capture new" at bounding box center [788, 426] width 60 height 10
click at [782, 425] on span "lead capture new" at bounding box center [788, 426] width 60 height 10
click at [784, 421] on span "lead capture new" at bounding box center [788, 426] width 60 height 10
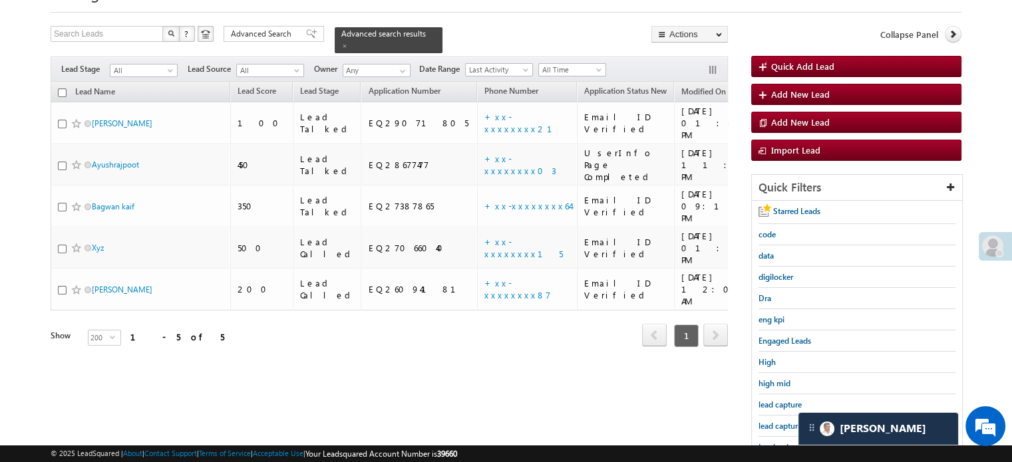
click at [773, 430] on div "lead capture new" at bounding box center [856, 426] width 197 height 21
click at [774, 429] on div "lead capture new" at bounding box center [856, 426] width 197 height 21
click at [780, 422] on span "lead capture new" at bounding box center [788, 426] width 60 height 10
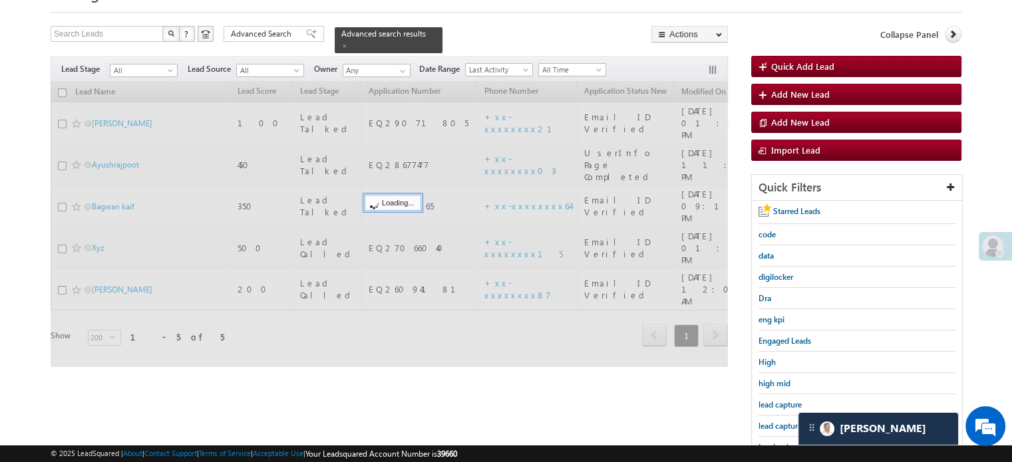
click at [780, 422] on span "lead capture new" at bounding box center [788, 426] width 60 height 10
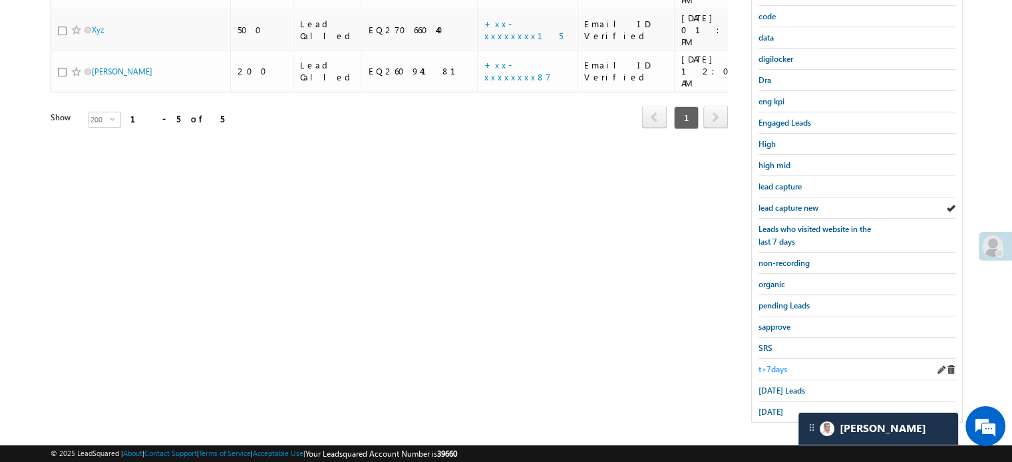
scroll to position [285, 0]
click at [779, 385] on span "[DATE] Leads" at bounding box center [781, 390] width 47 height 10
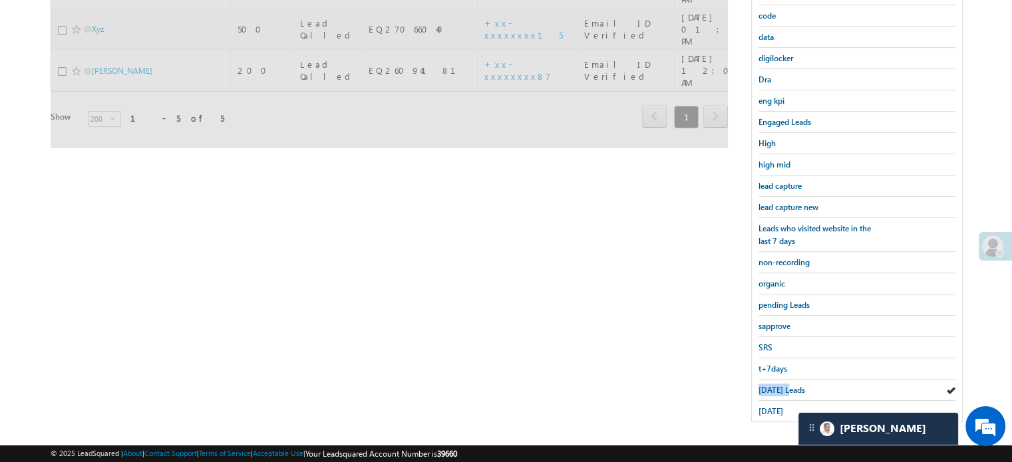
click at [779, 385] on span "[DATE] Leads" at bounding box center [781, 390] width 47 height 10
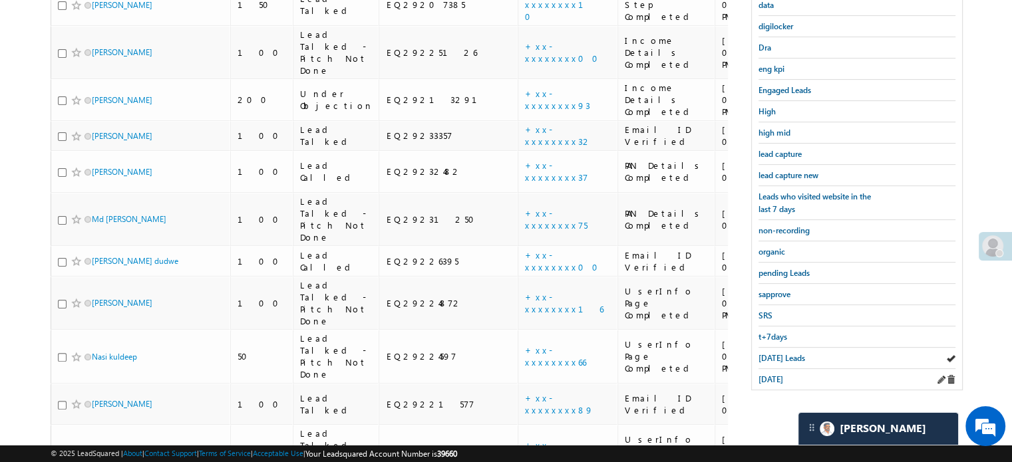
scroll to position [375, 0]
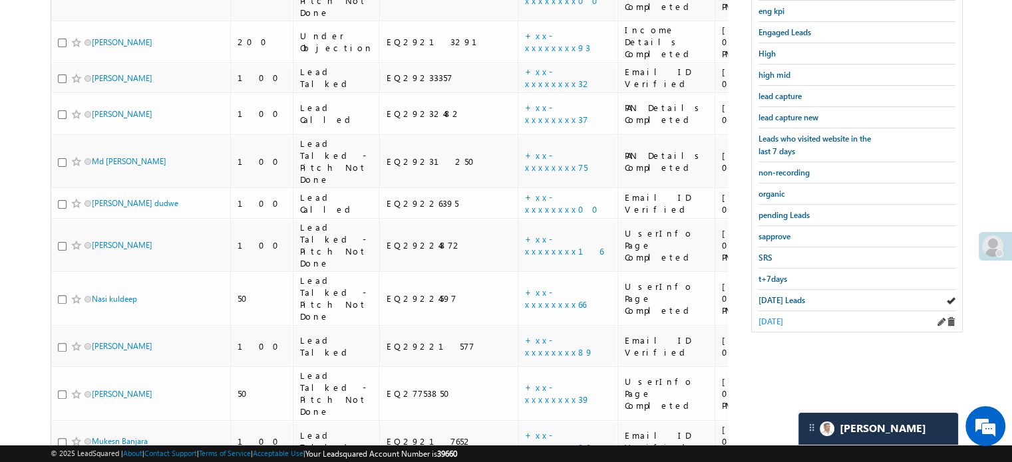
click at [783, 317] on span "[DATE]" at bounding box center [770, 322] width 25 height 10
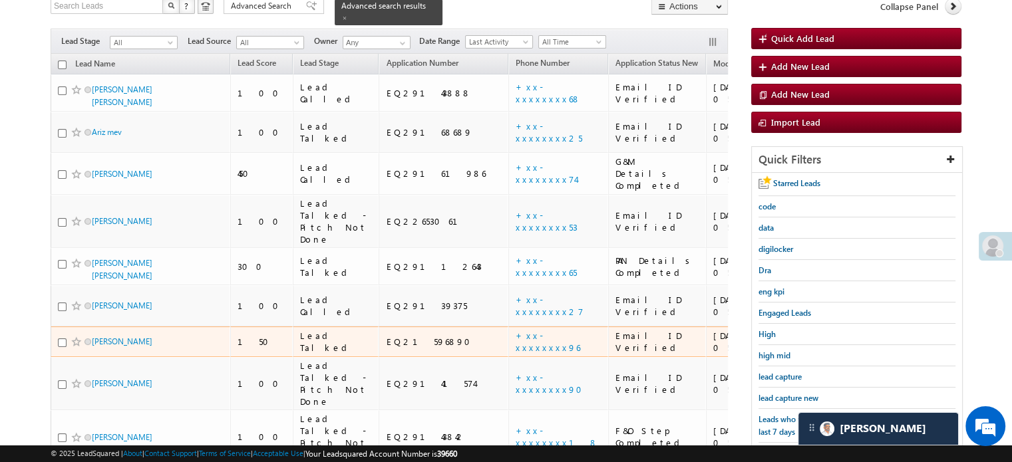
scroll to position [173, 0]
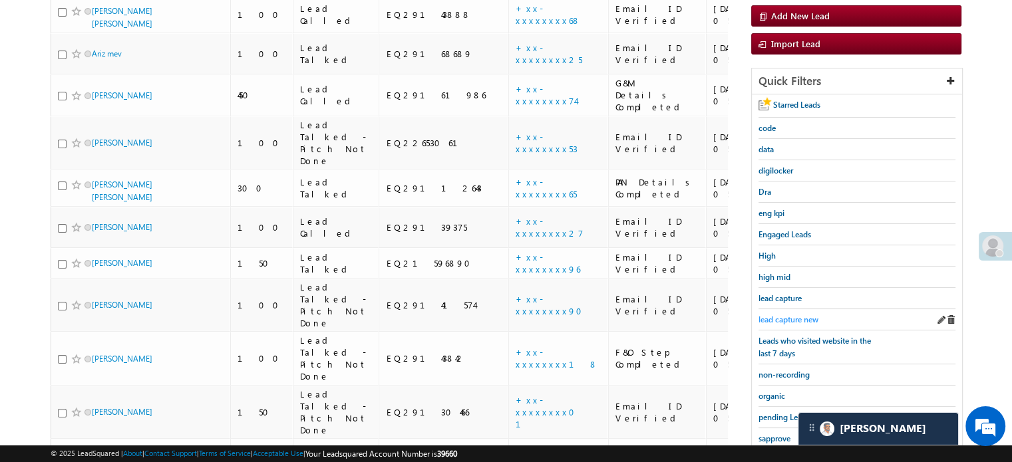
click at [782, 319] on span "lead capture new" at bounding box center [788, 320] width 60 height 10
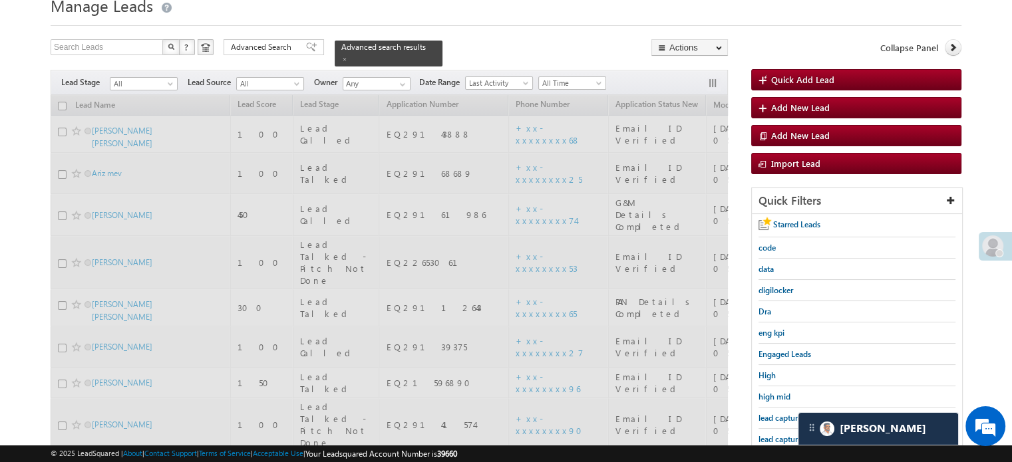
scroll to position [40, 0]
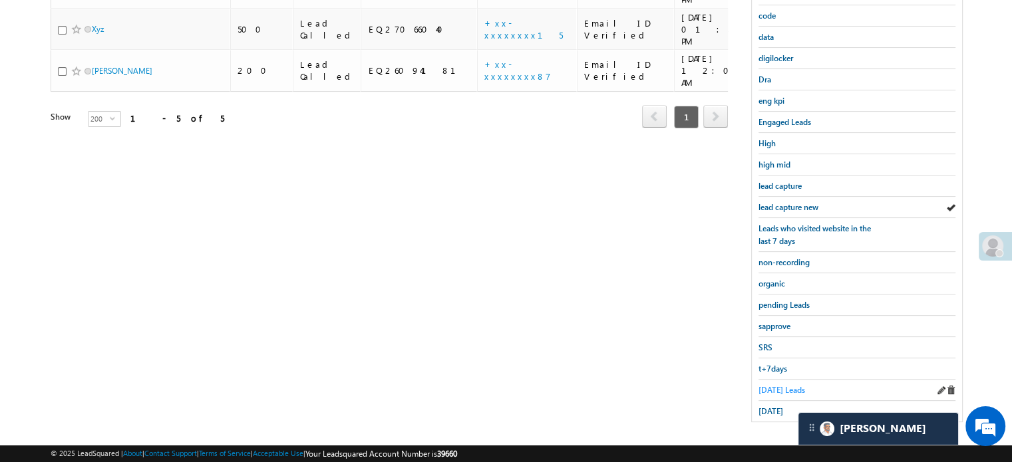
click at [772, 385] on span "[DATE] Leads" at bounding box center [781, 390] width 47 height 10
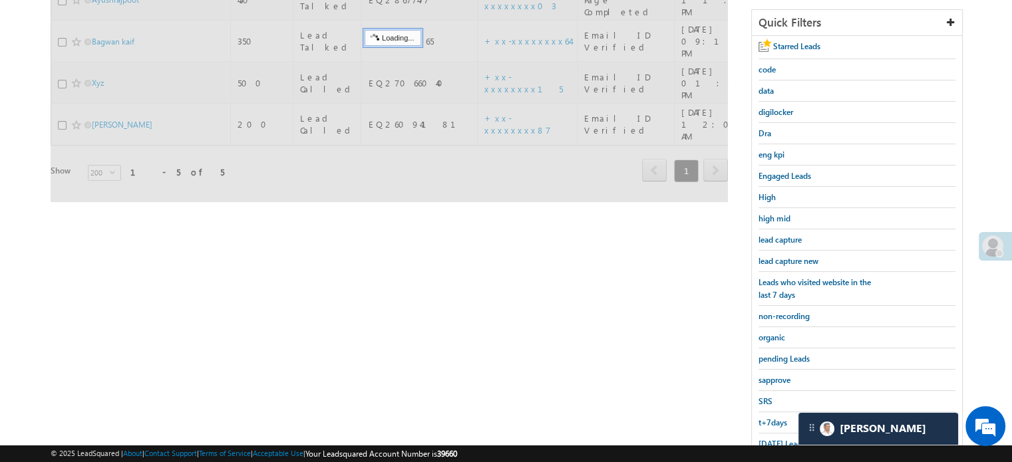
scroll to position [152, 0]
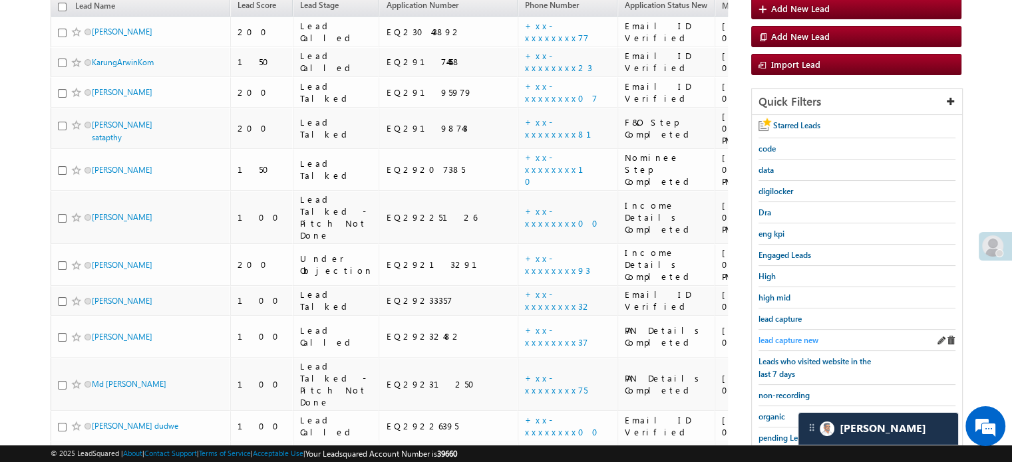
click at [793, 335] on span "lead capture new" at bounding box center [788, 340] width 60 height 10
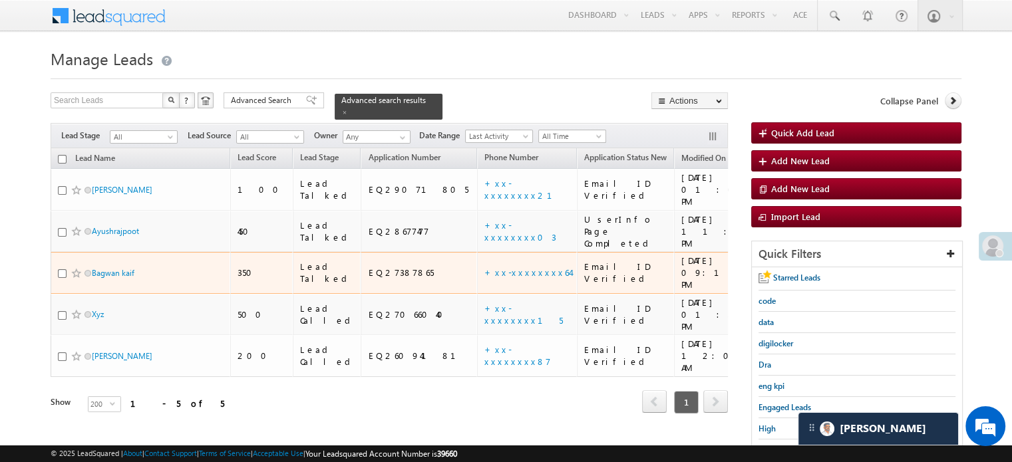
scroll to position [133, 0]
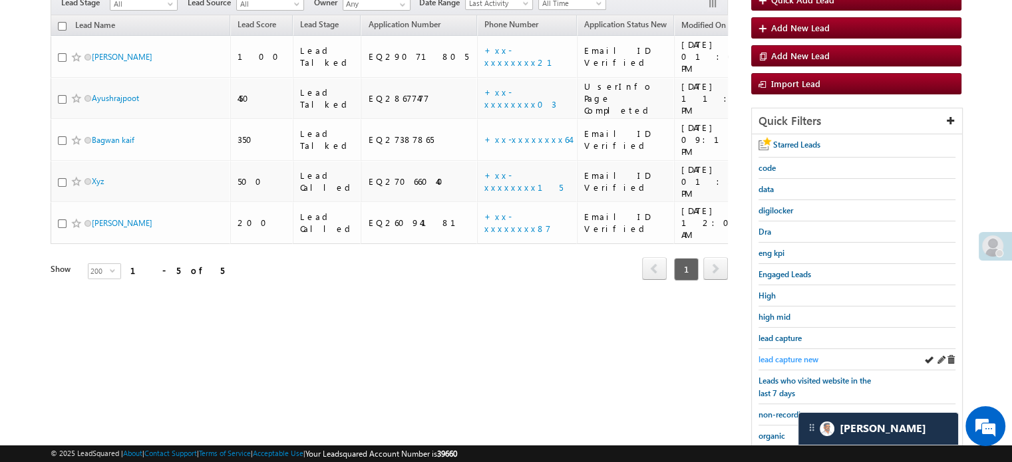
click at [790, 358] on span "lead capture new" at bounding box center [788, 360] width 60 height 10
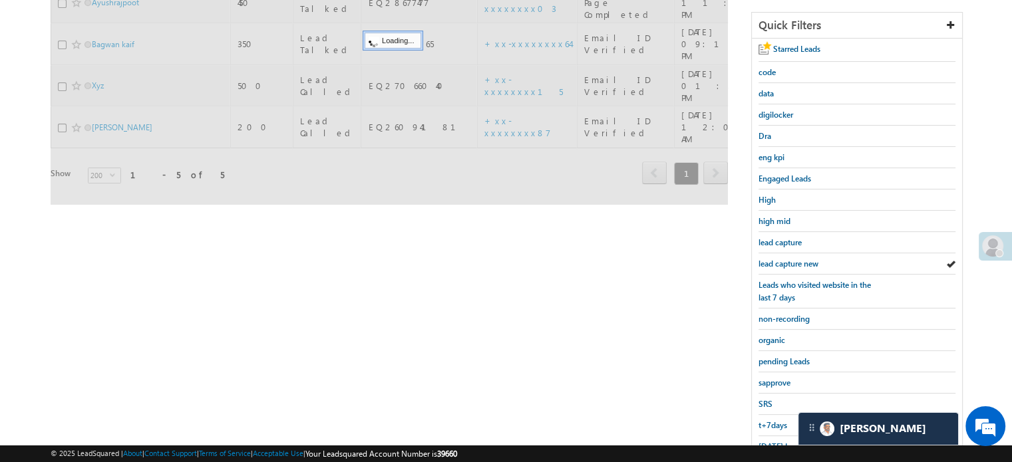
scroll to position [266, 0]
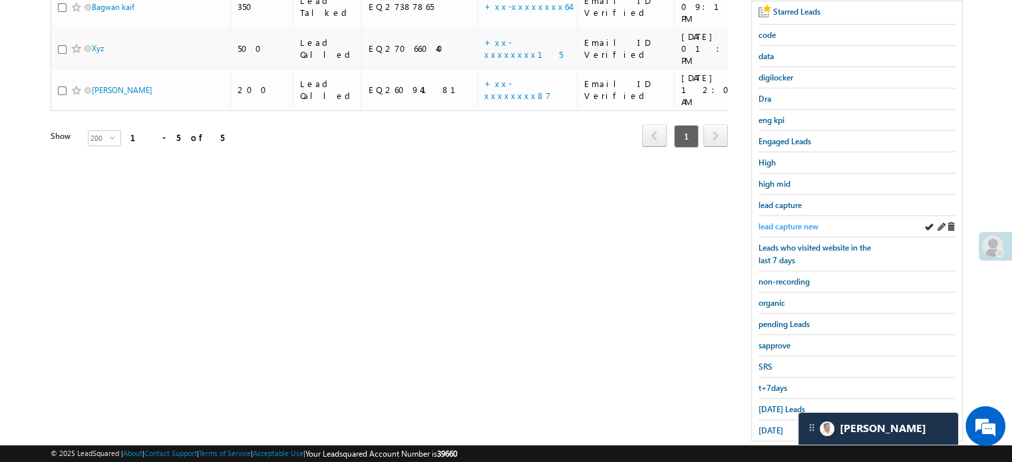
click at [774, 223] on span "lead capture new" at bounding box center [788, 227] width 60 height 10
click at [777, 404] on span "[DATE] Leads" at bounding box center [781, 409] width 47 height 10
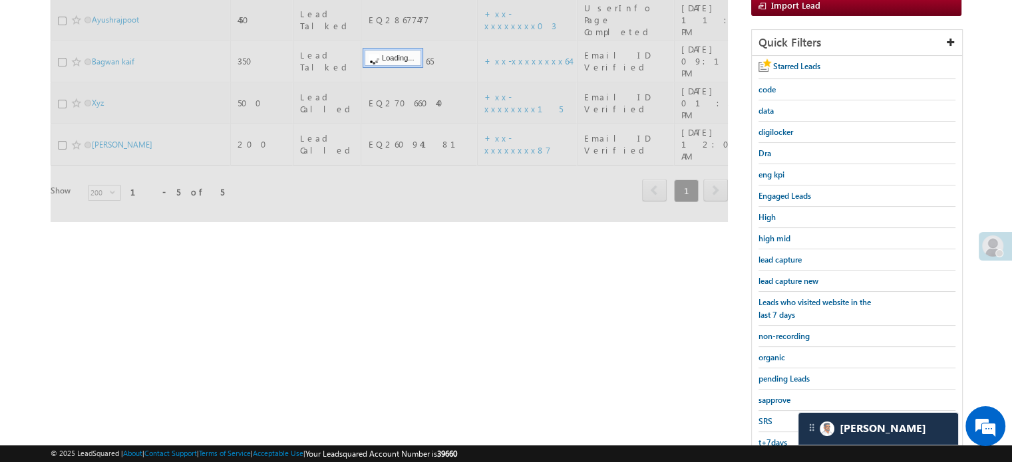
scroll to position [133, 0]
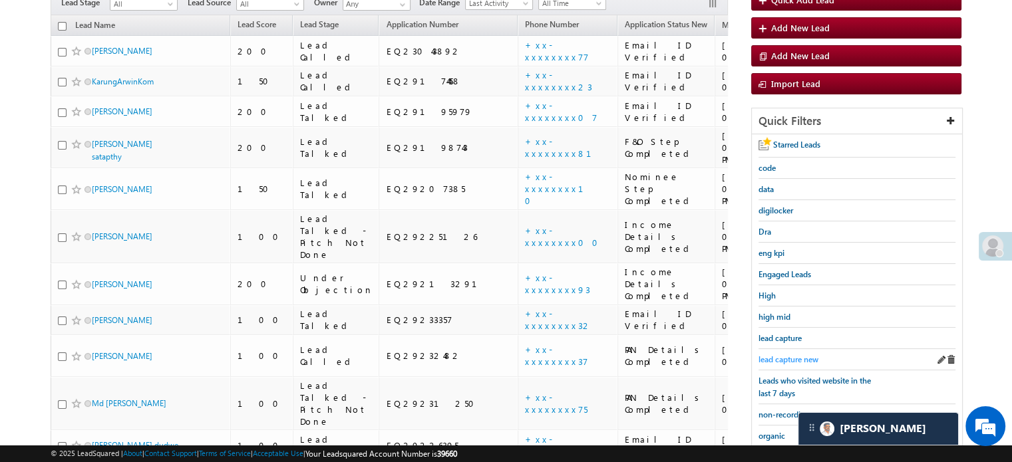
click at [773, 353] on link "lead capture new" at bounding box center [788, 359] width 60 height 13
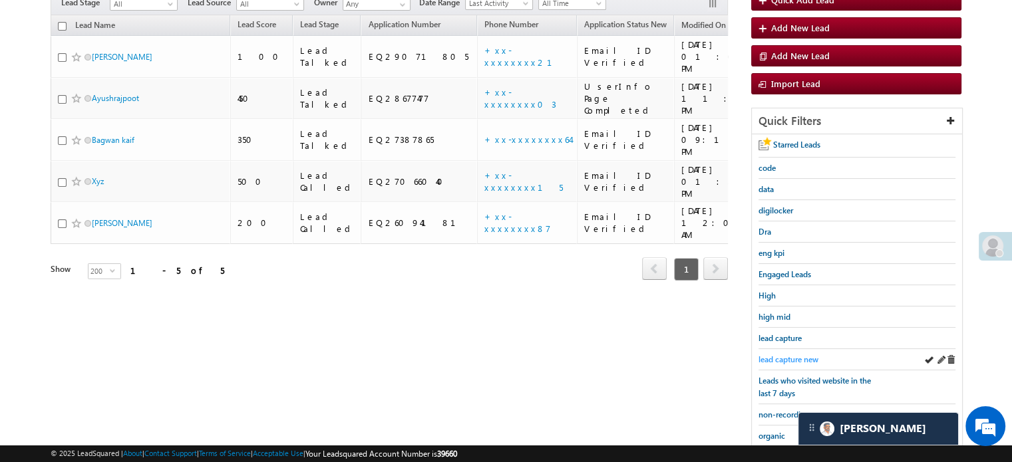
click at [761, 355] on span "lead capture new" at bounding box center [788, 360] width 60 height 10
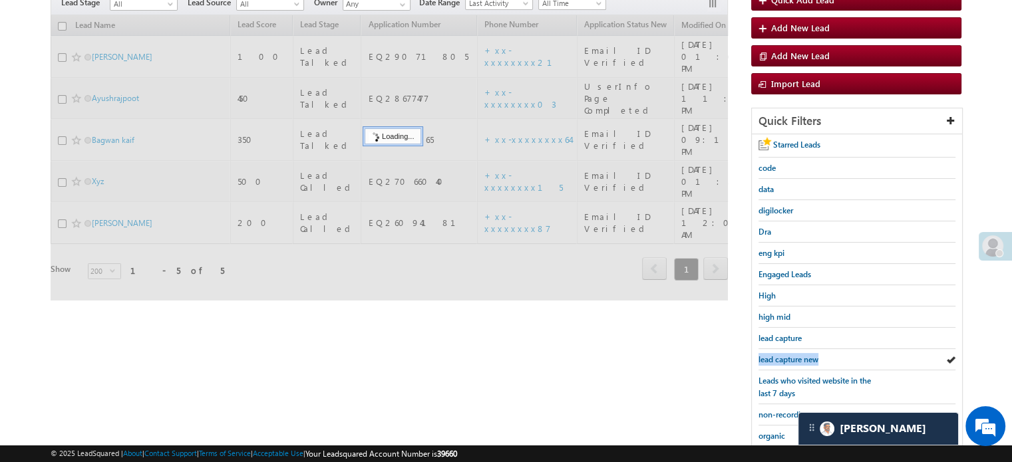
click at [761, 355] on span "lead capture new" at bounding box center [788, 360] width 60 height 10
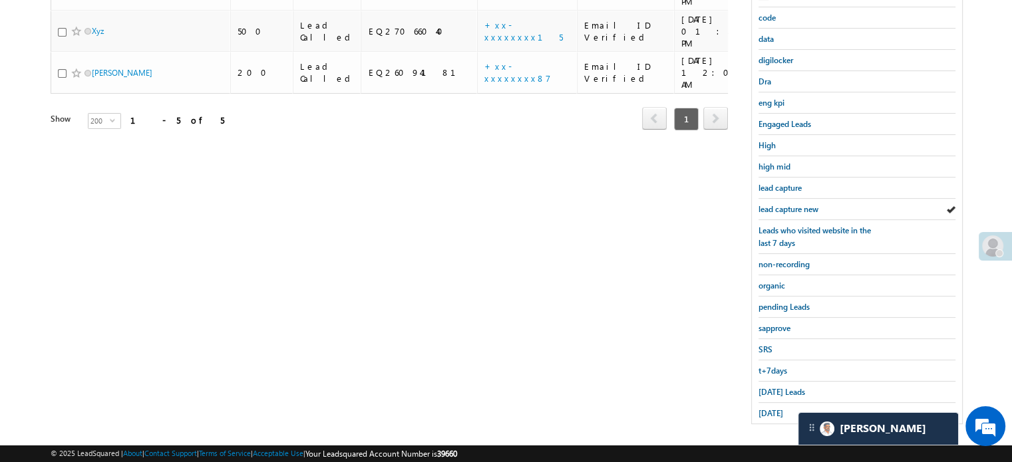
scroll to position [285, 0]
click at [769, 388] on span "[DATE] Leads" at bounding box center [781, 390] width 47 height 10
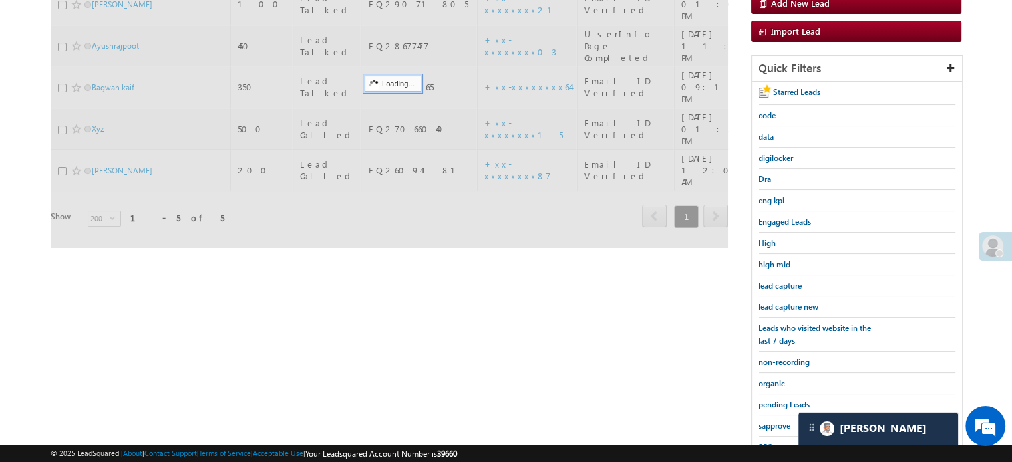
scroll to position [86, 0]
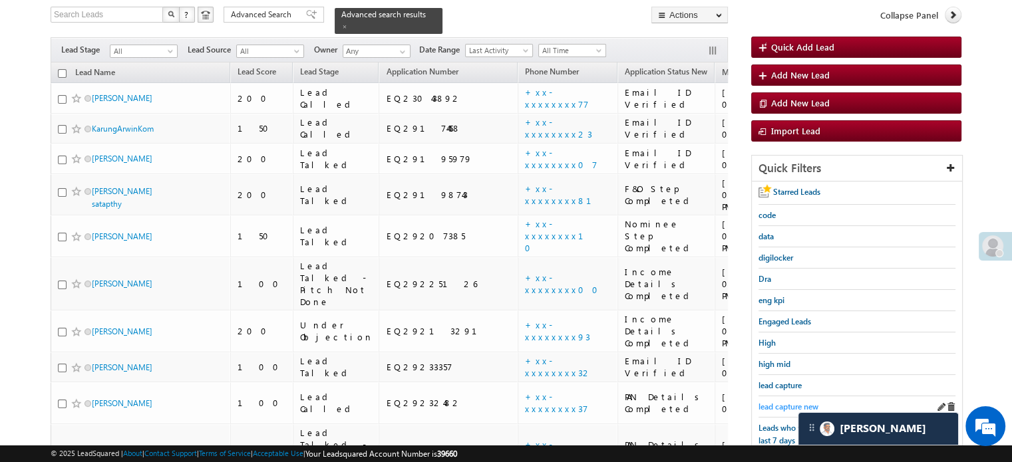
click at [782, 402] on span "lead capture new" at bounding box center [788, 407] width 60 height 10
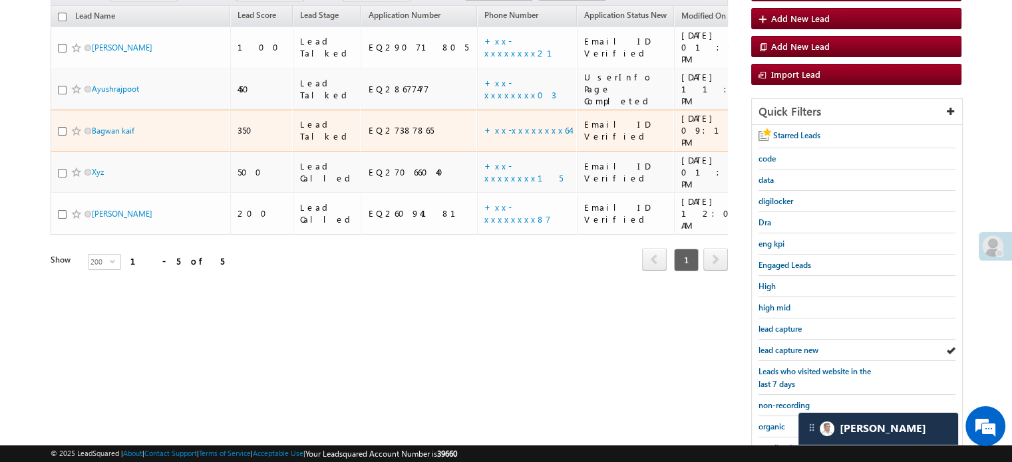
scroll to position [219, 0]
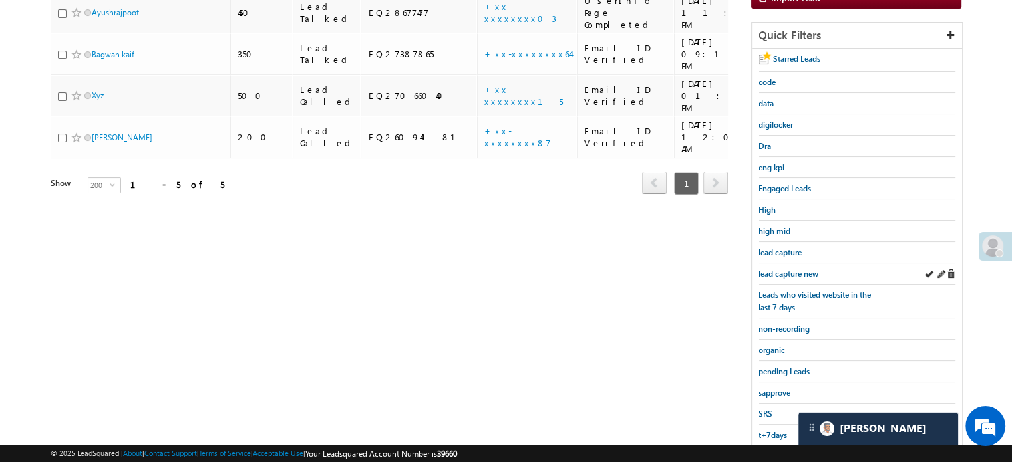
click at [778, 263] on div "lead capture new" at bounding box center [856, 273] width 197 height 21
click at [778, 269] on span "lead capture new" at bounding box center [788, 274] width 60 height 10
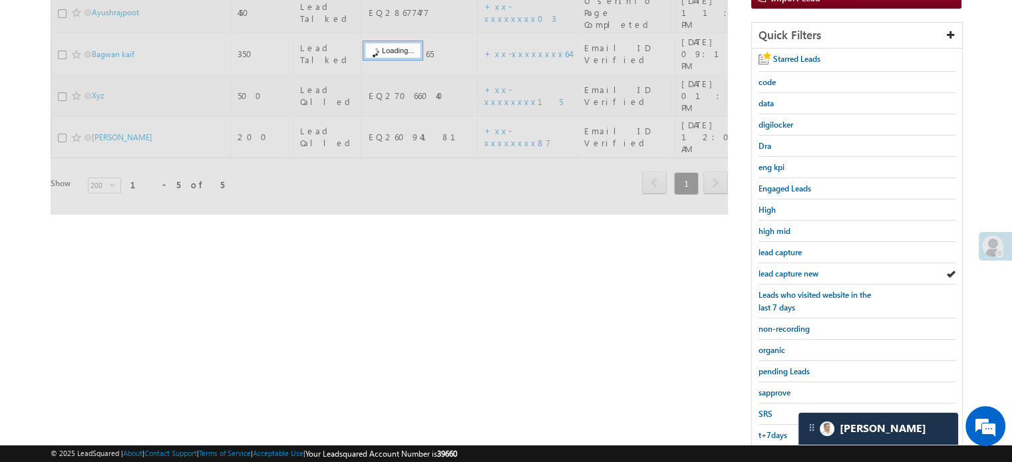
click at [778, 269] on span "lead capture new" at bounding box center [788, 274] width 60 height 10
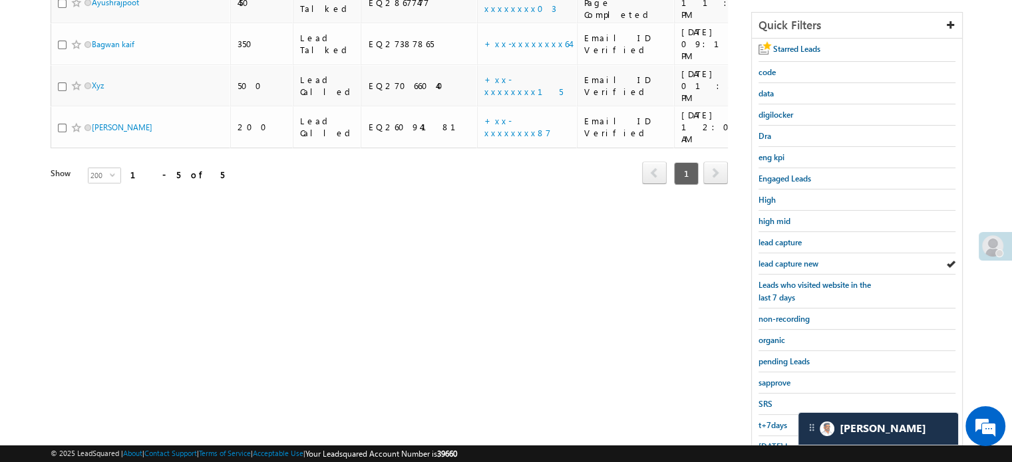
scroll to position [285, 0]
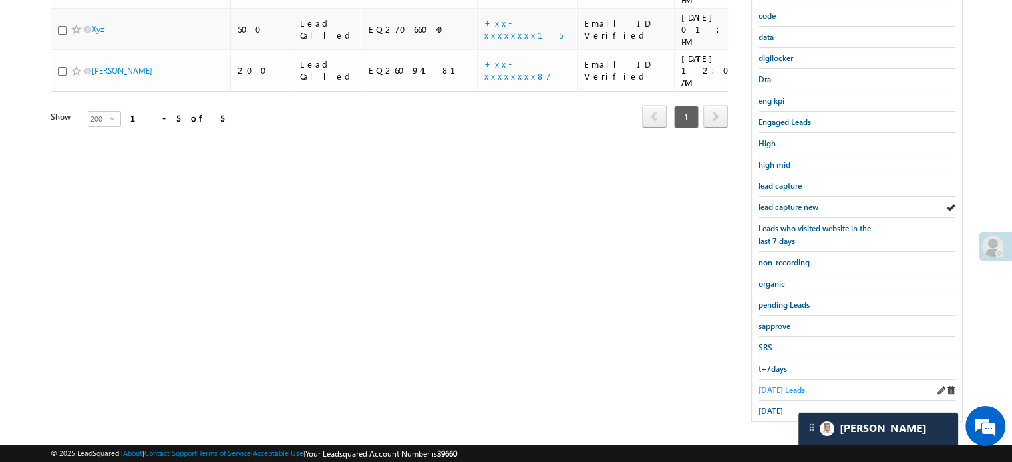
click at [764, 385] on span "[DATE] Leads" at bounding box center [781, 390] width 47 height 10
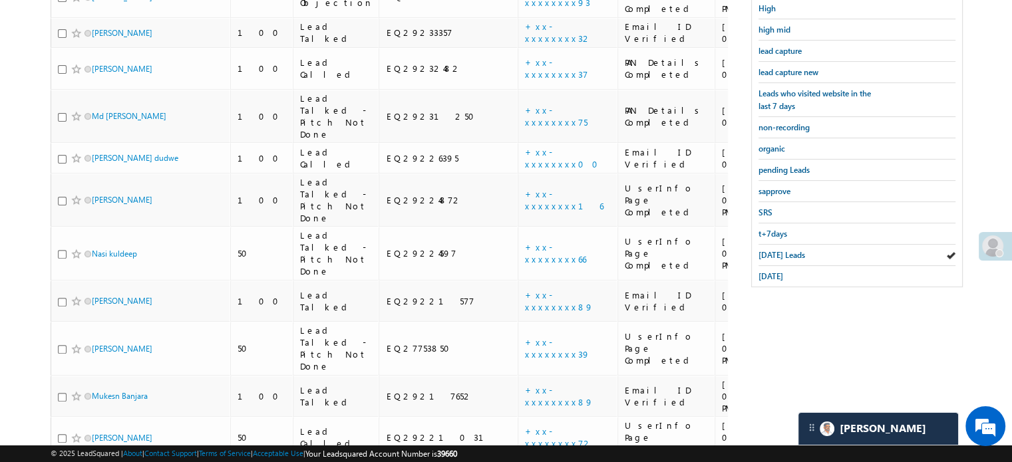
scroll to position [339, 0]
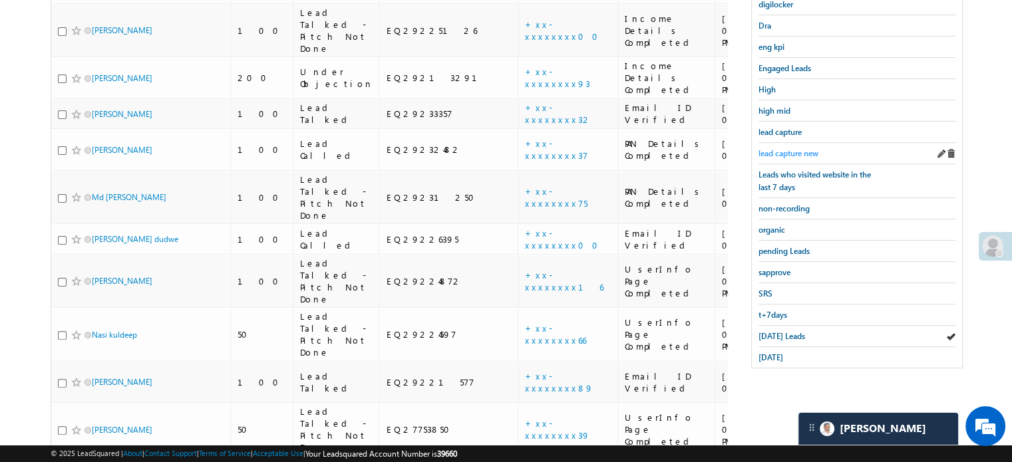
click at [788, 152] on span "lead capture new" at bounding box center [788, 153] width 60 height 10
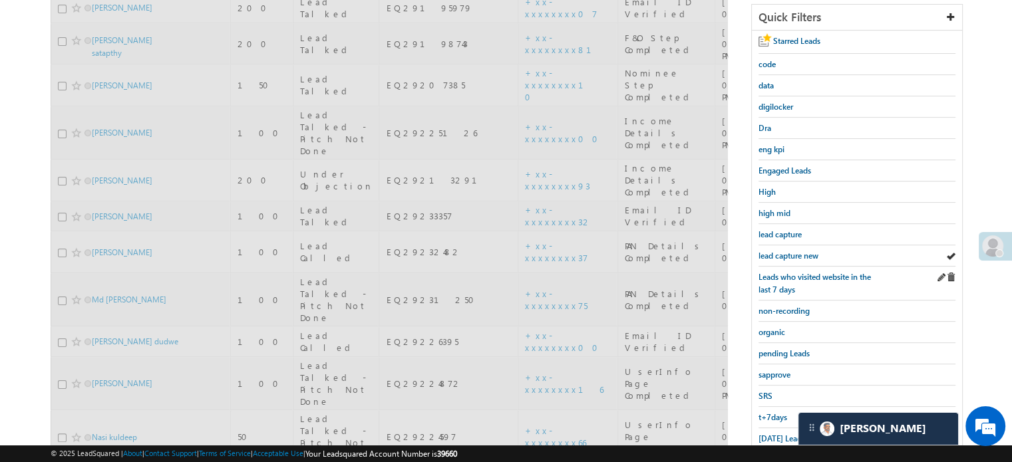
scroll to position [73, 0]
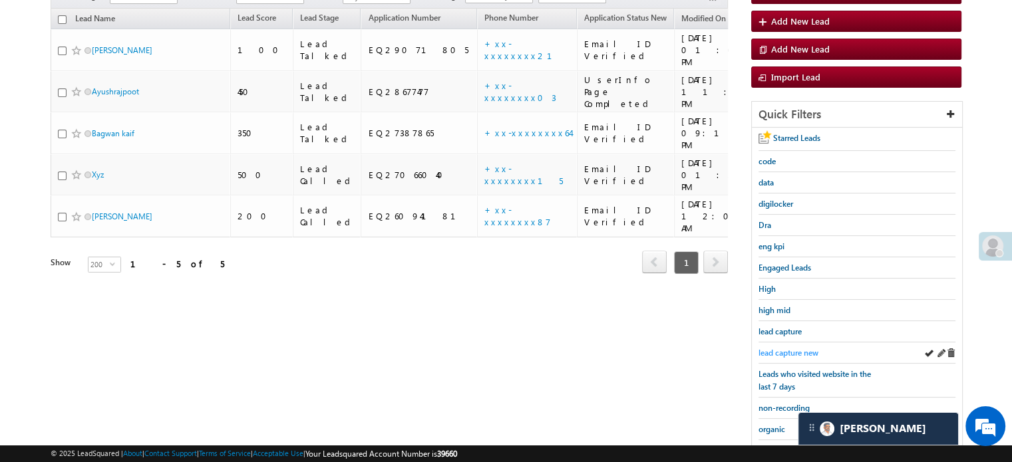
click at [780, 348] on span "lead capture new" at bounding box center [788, 353] width 60 height 10
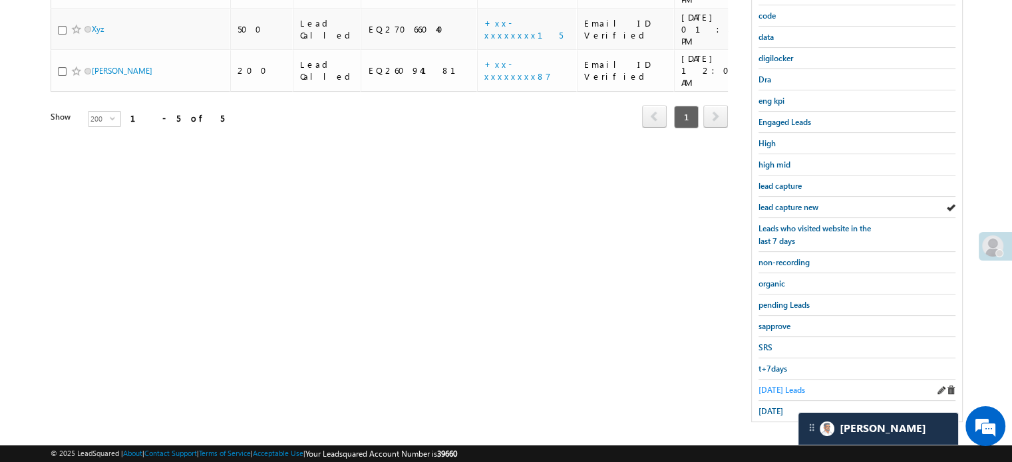
click at [770, 386] on span "[DATE] Leads" at bounding box center [781, 390] width 47 height 10
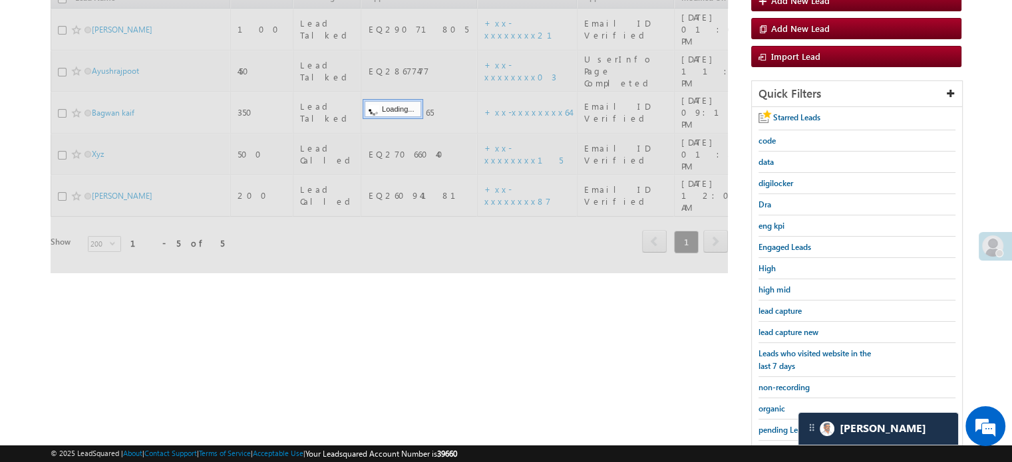
scroll to position [152, 0]
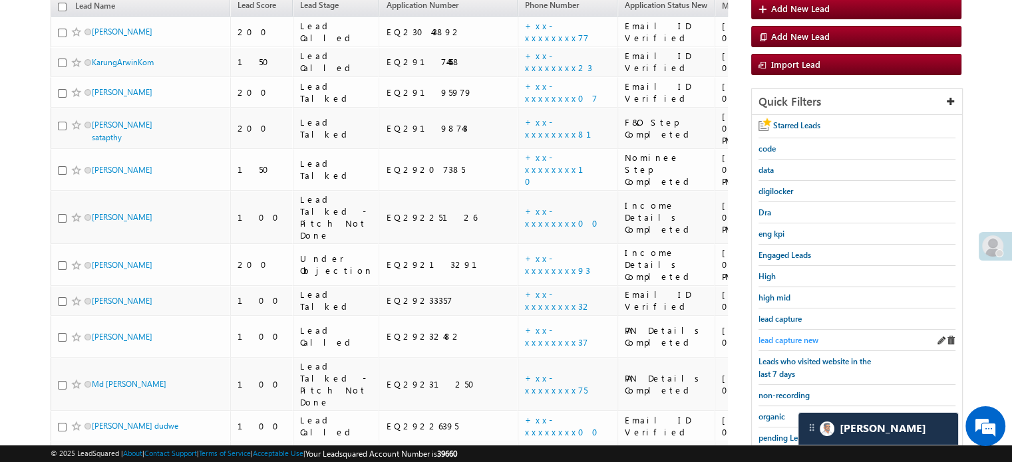
click at [784, 337] on span "lead capture new" at bounding box center [788, 340] width 60 height 10
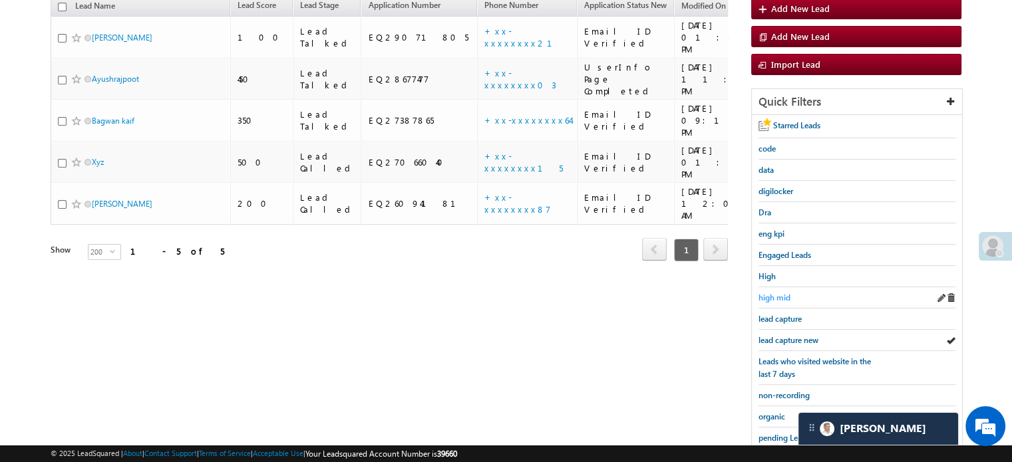
click at [770, 295] on span "high mid" at bounding box center [774, 298] width 32 height 10
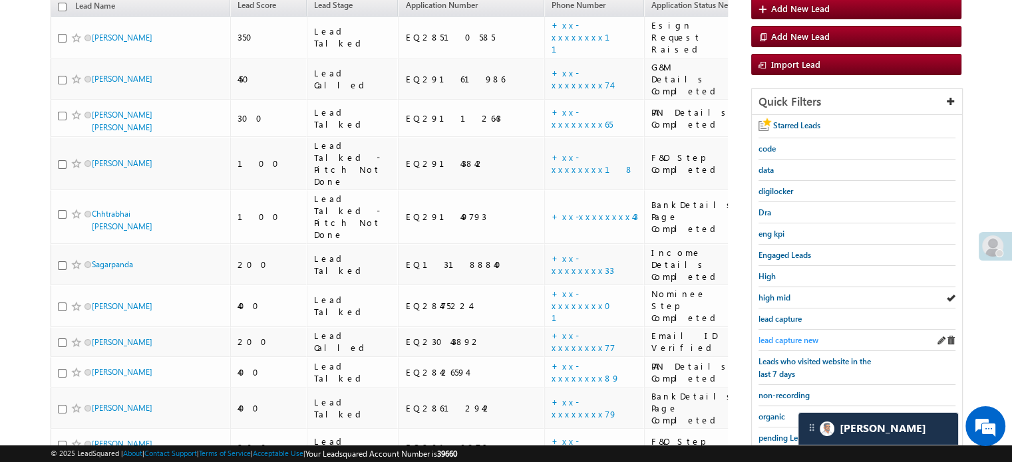
click at [781, 340] on span "lead capture new" at bounding box center [788, 340] width 60 height 10
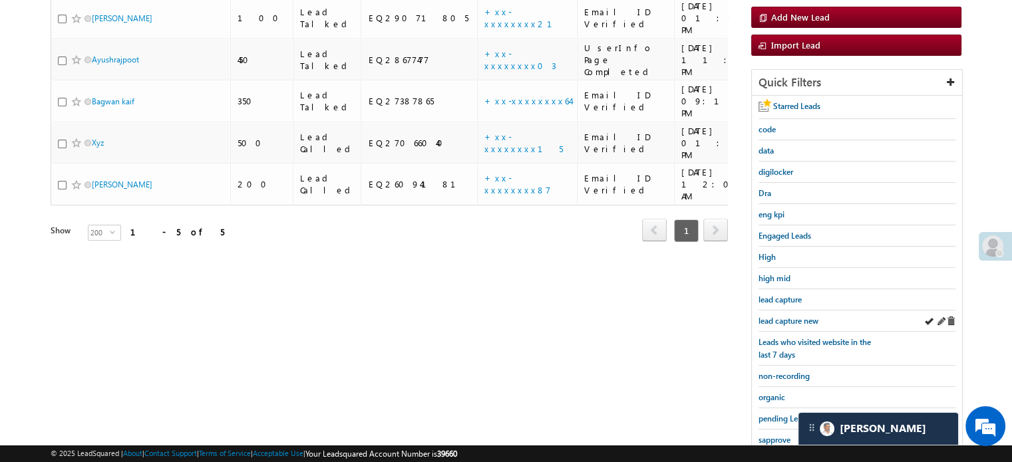
scroll to position [219, 0]
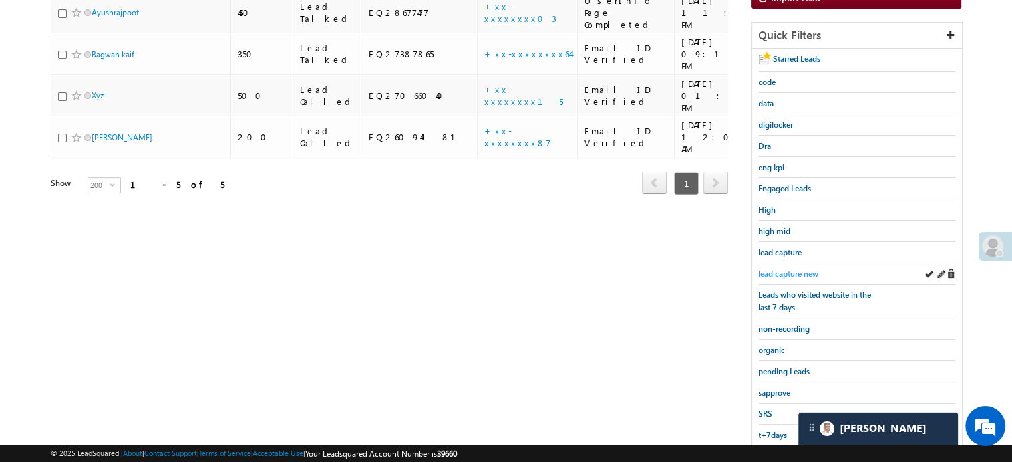
click at [776, 267] on link "lead capture new" at bounding box center [788, 273] width 60 height 13
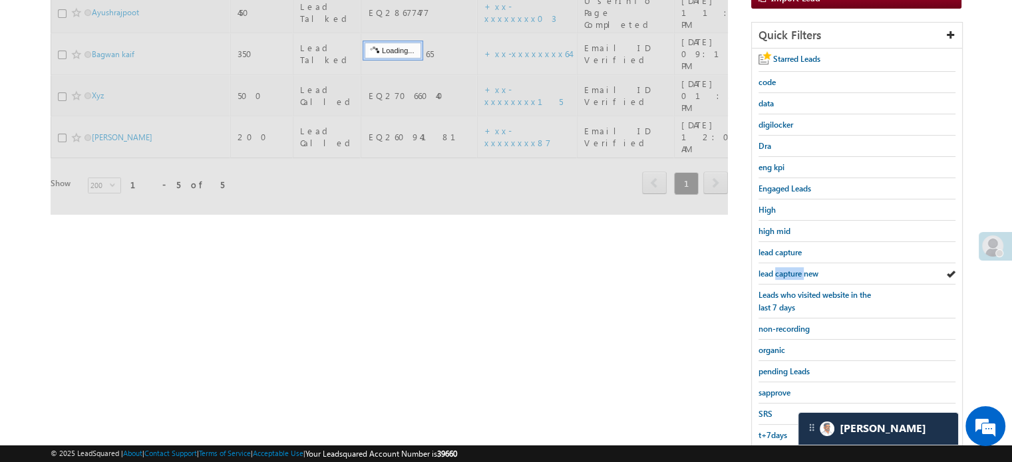
click at [776, 267] on link "lead capture new" at bounding box center [788, 273] width 60 height 13
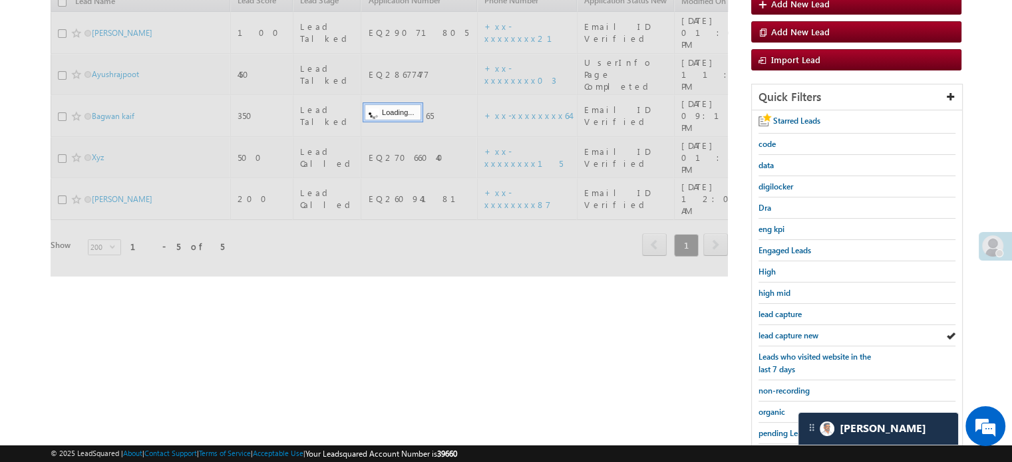
scroll to position [86, 0]
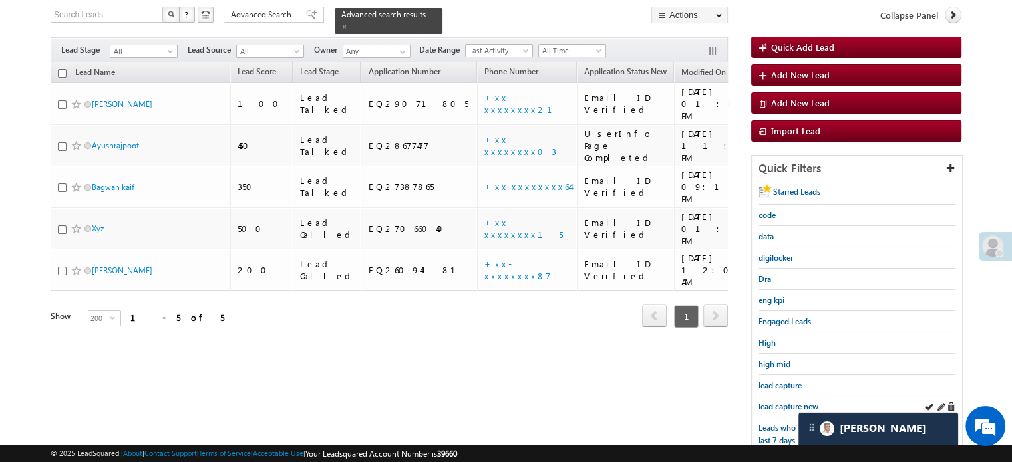
click at [806, 396] on div "lead capture new" at bounding box center [856, 406] width 197 height 21
click at [804, 396] on div "lead capture new" at bounding box center [856, 406] width 197 height 21
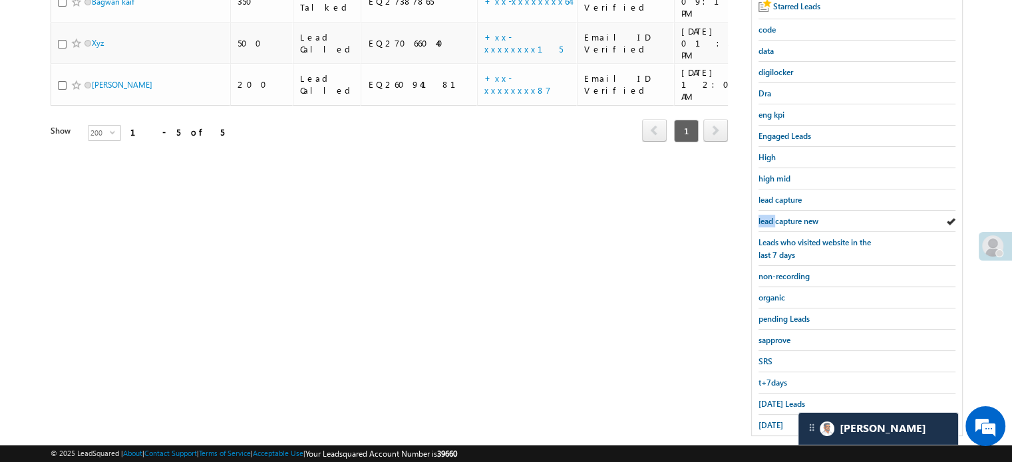
scroll to position [285, 0]
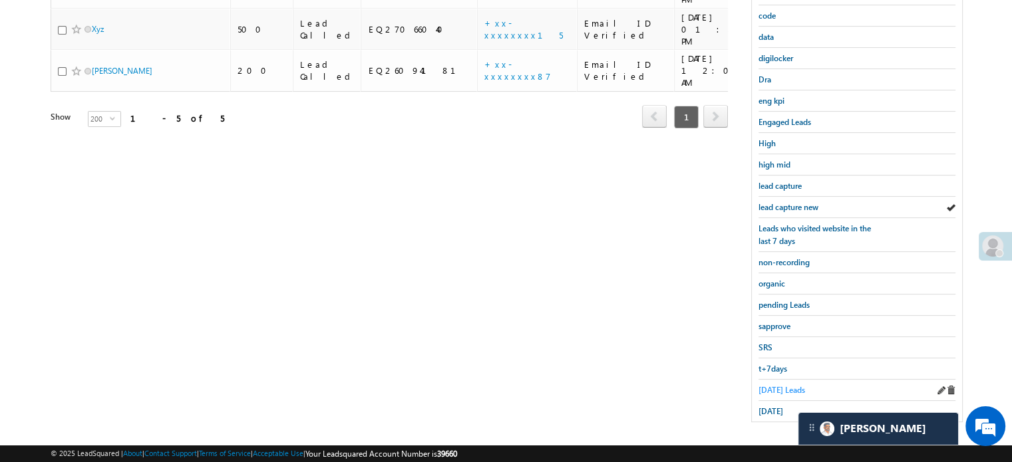
click at [778, 387] on span "[DATE] Leads" at bounding box center [781, 390] width 47 height 10
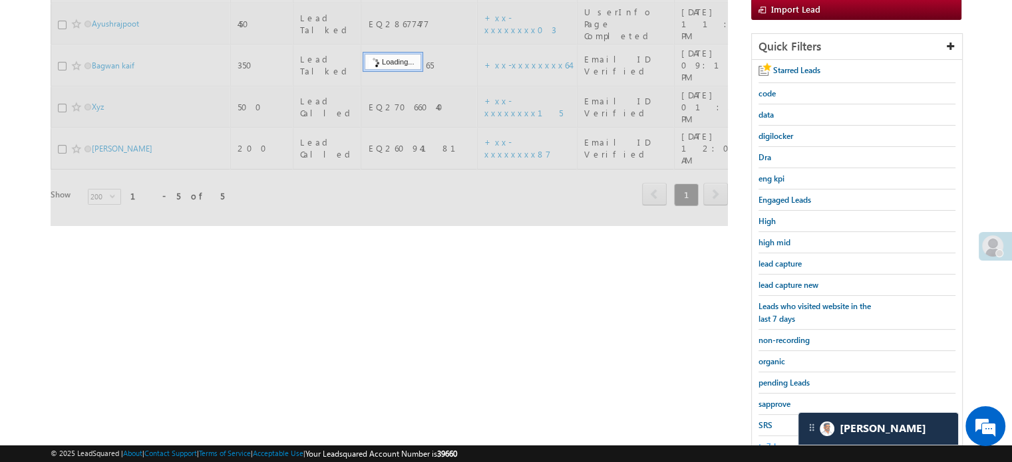
scroll to position [86, 0]
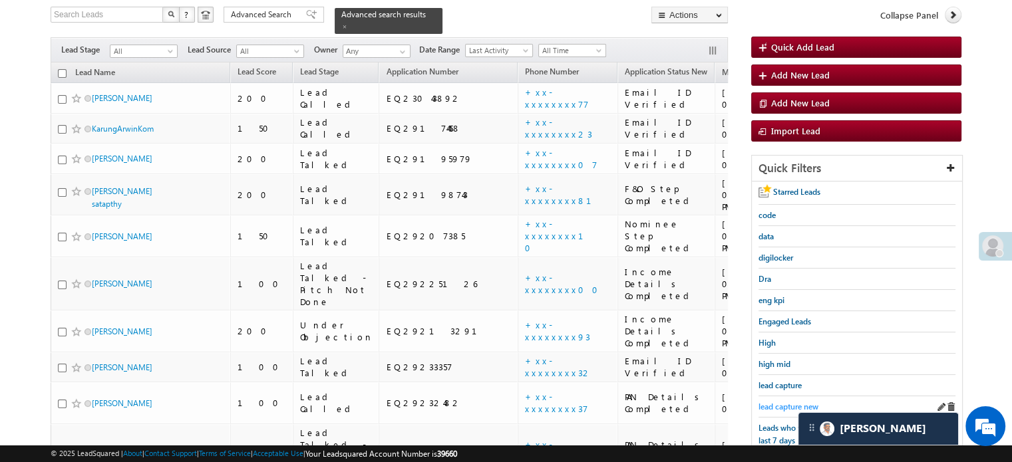
click at [784, 402] on span "lead capture new" at bounding box center [788, 407] width 60 height 10
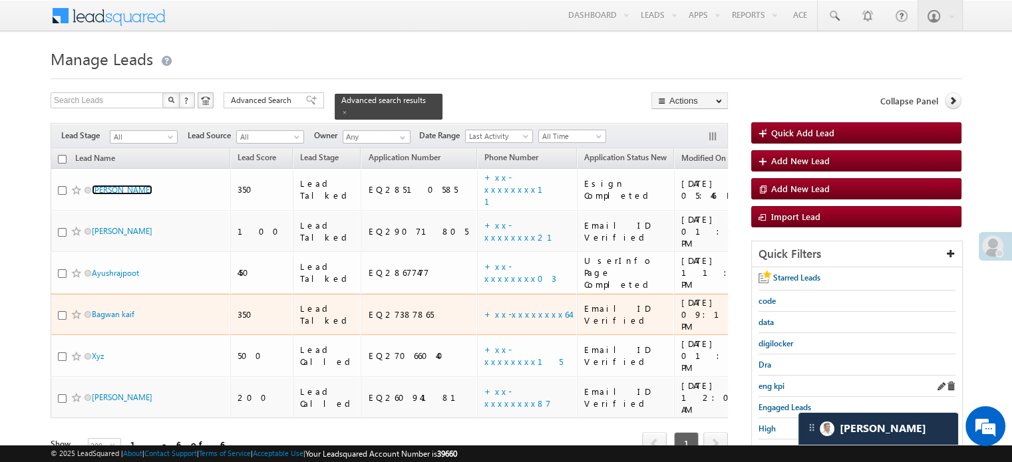
scroll to position [67, 0]
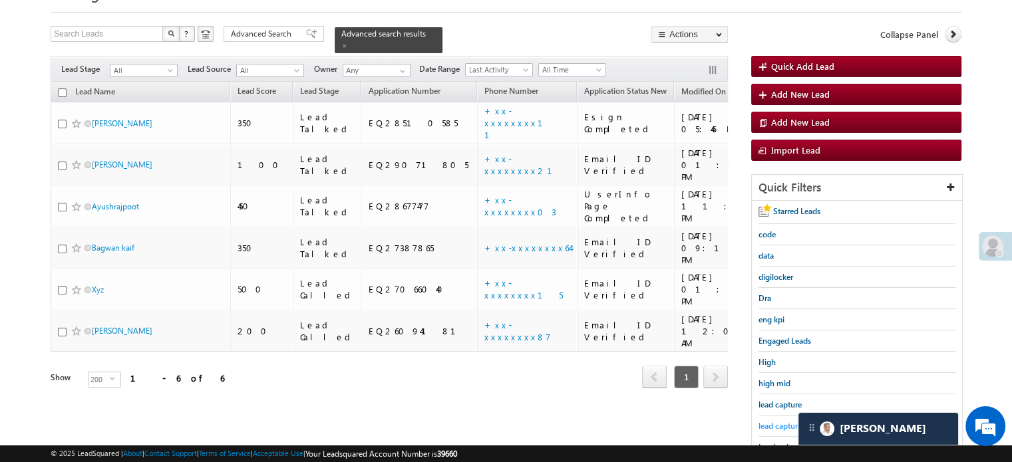
click at [781, 421] on span "lead capture new" at bounding box center [788, 426] width 60 height 10
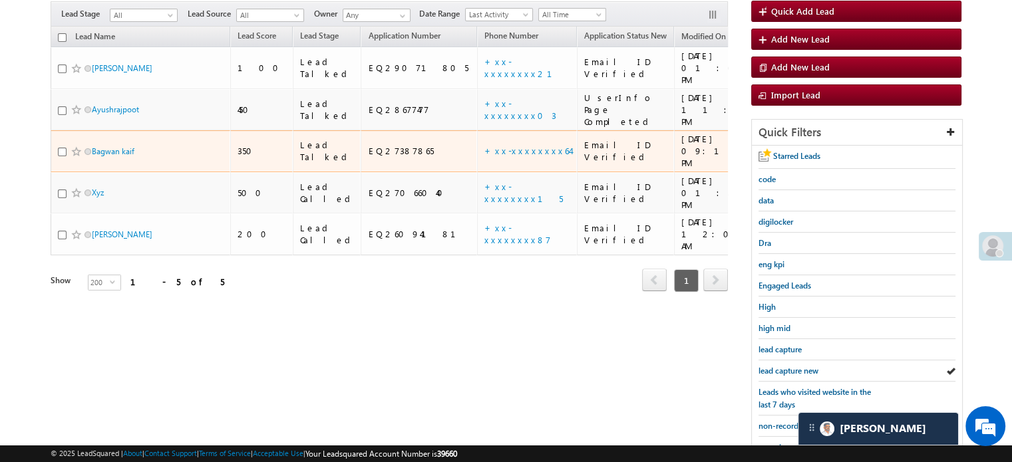
scroll to position [200, 0]
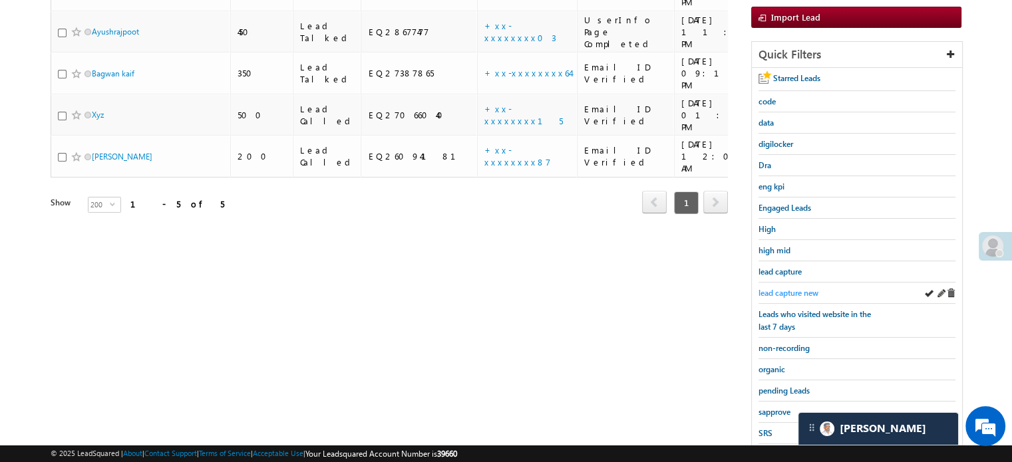
click at [806, 288] on span "lead capture new" at bounding box center [788, 293] width 60 height 10
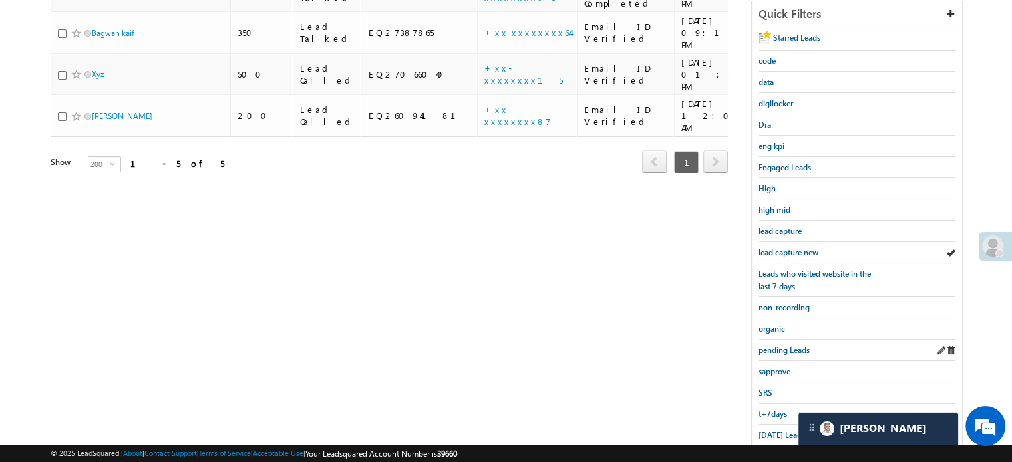
scroll to position [285, 0]
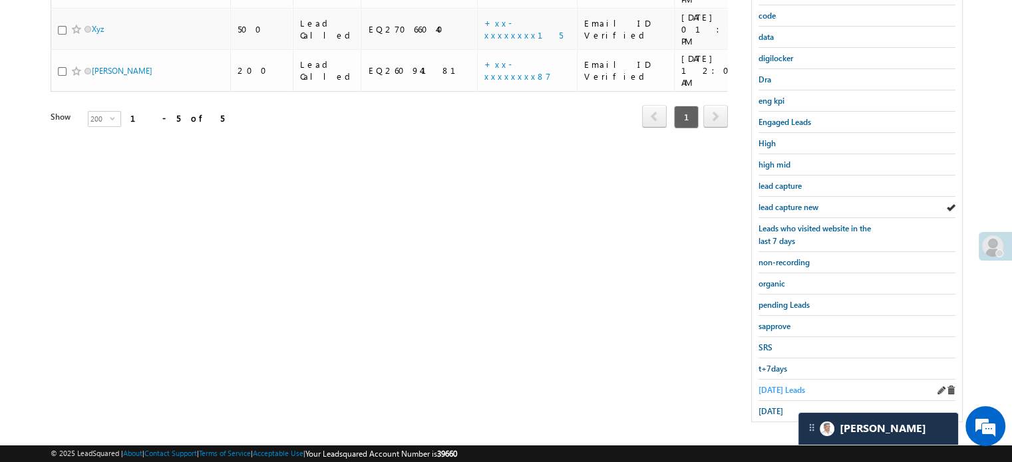
click at [772, 385] on span "[DATE] Leads" at bounding box center [781, 390] width 47 height 10
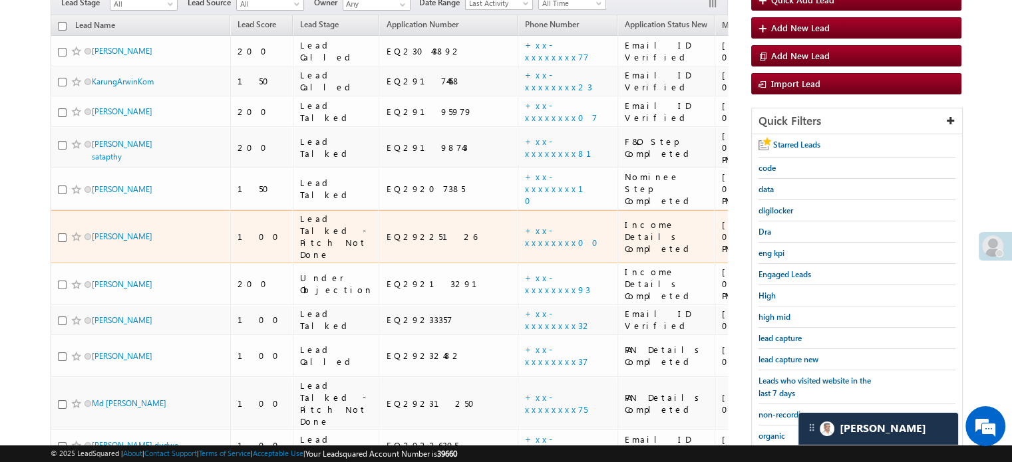
scroll to position [219, 0]
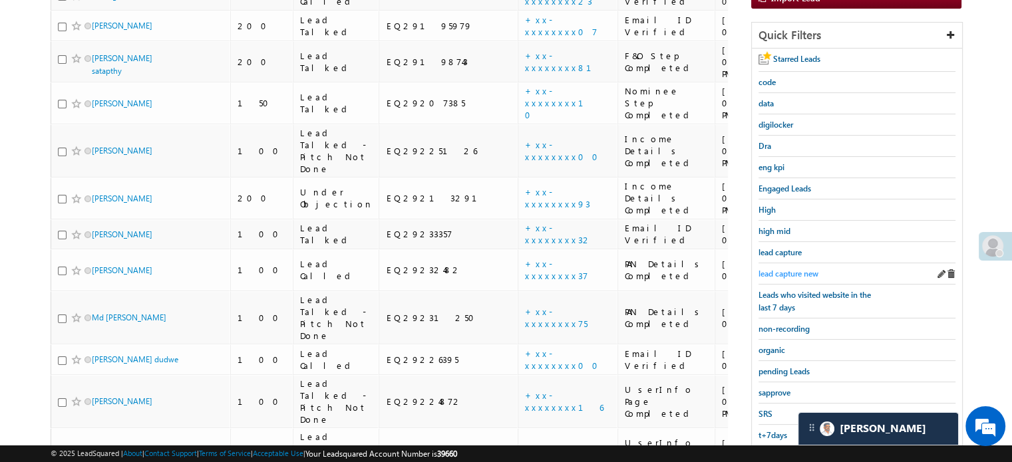
click at [798, 273] on span "lead capture new" at bounding box center [788, 274] width 60 height 10
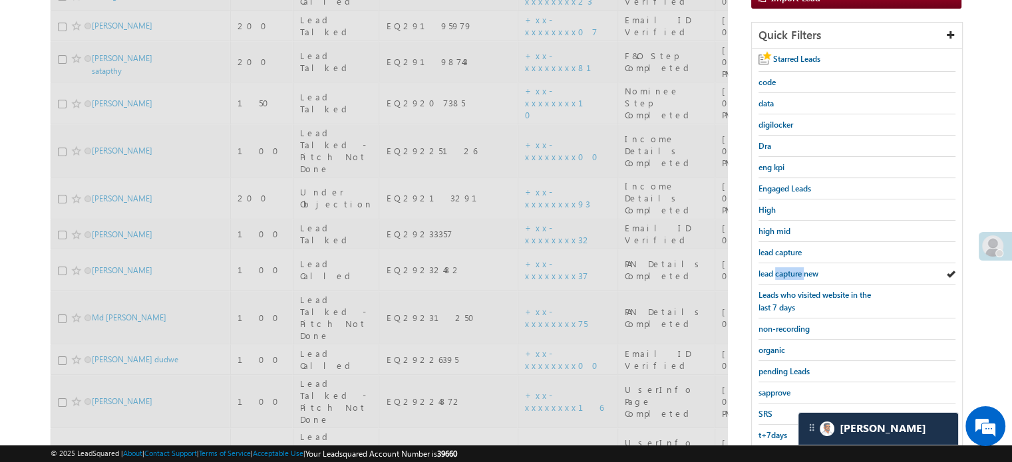
click at [798, 273] on span "lead capture new" at bounding box center [788, 274] width 60 height 10
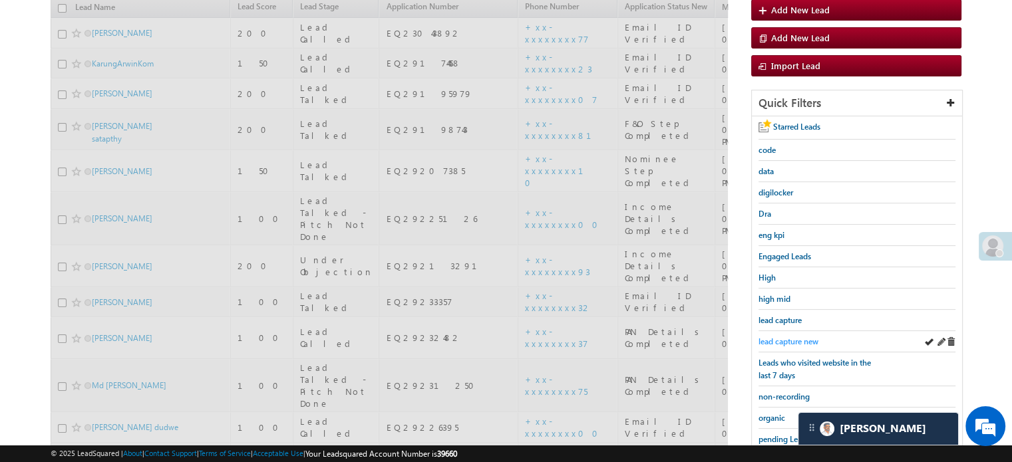
scroll to position [86, 0]
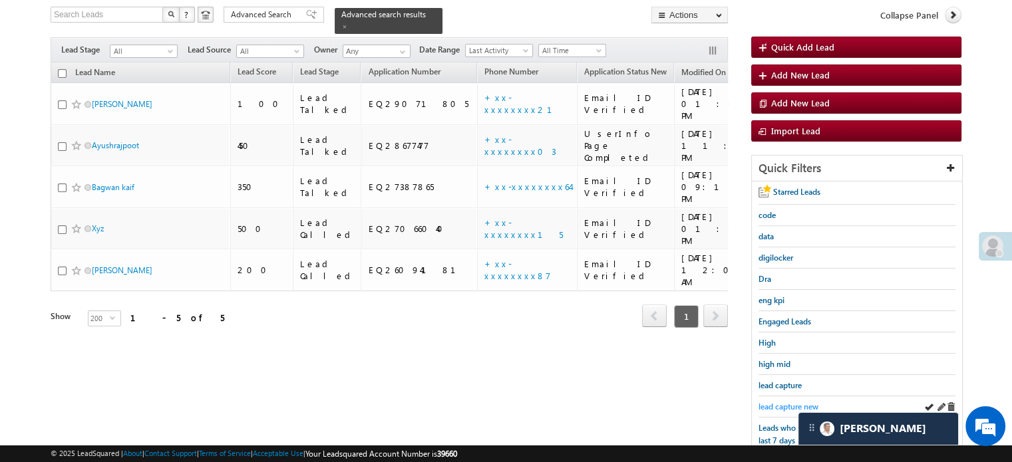
click at [796, 406] on span "lead capture new" at bounding box center [788, 407] width 60 height 10
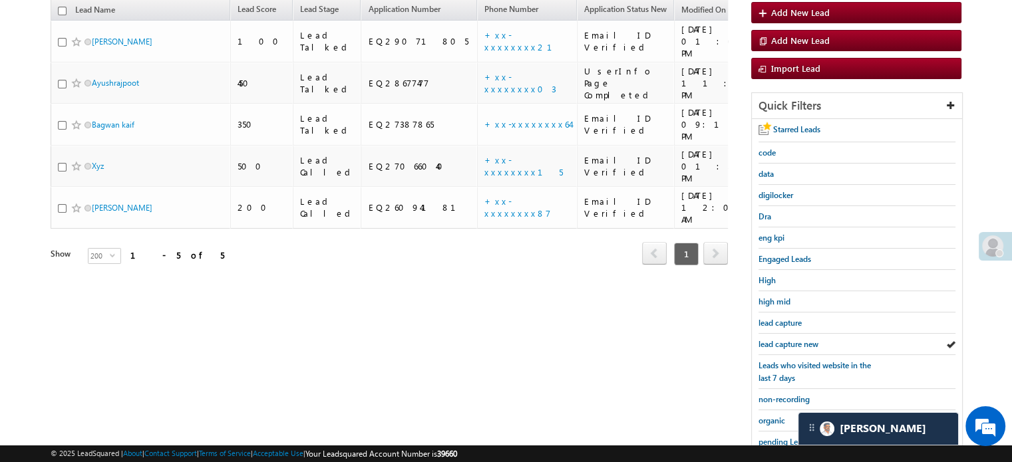
scroll to position [219, 0]
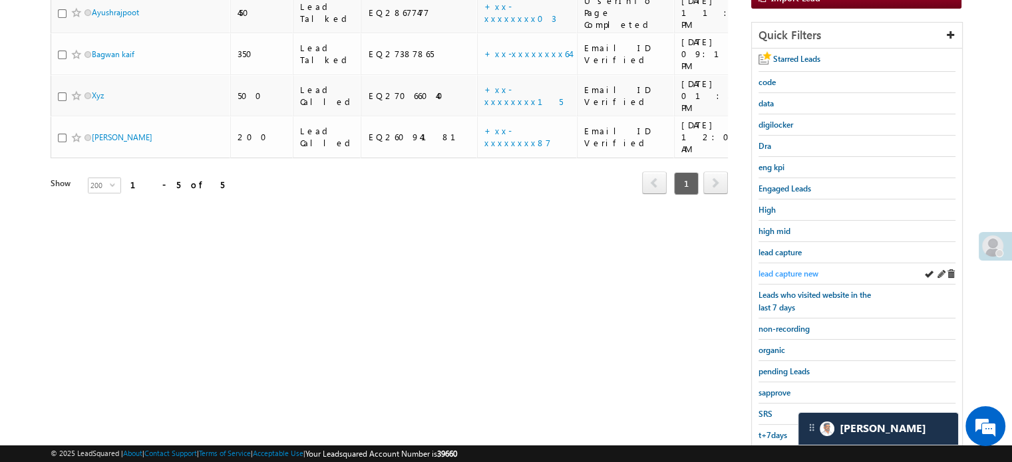
click at [814, 269] on span "lead capture new" at bounding box center [788, 274] width 60 height 10
click at [801, 276] on div "lead capture new" at bounding box center [856, 273] width 197 height 21
click at [802, 277] on div "lead capture new" at bounding box center [856, 273] width 197 height 21
click at [796, 272] on span "lead capture new" at bounding box center [788, 274] width 60 height 10
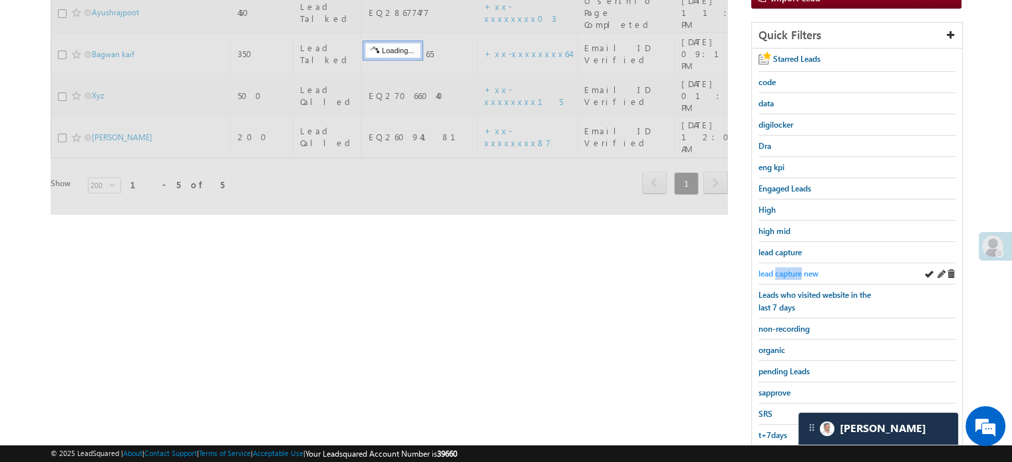
click at [795, 271] on span "lead capture new" at bounding box center [788, 274] width 60 height 10
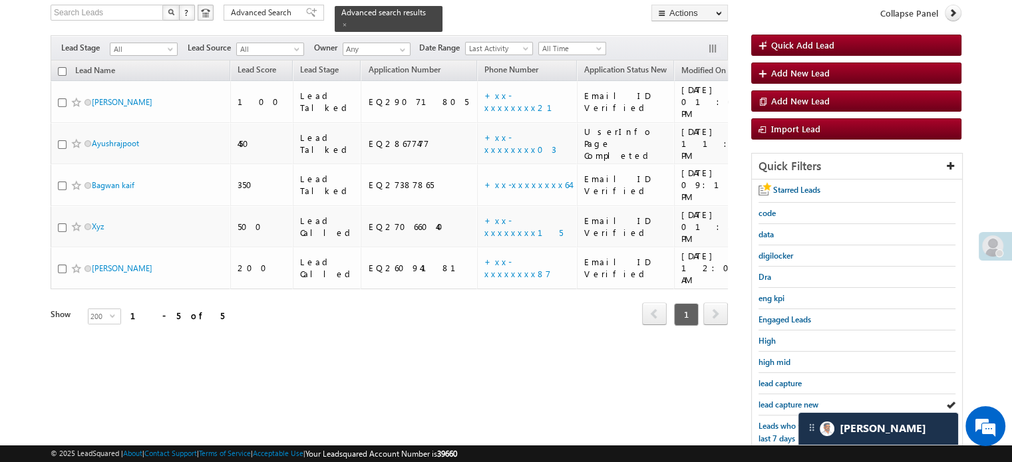
scroll to position [86, 0]
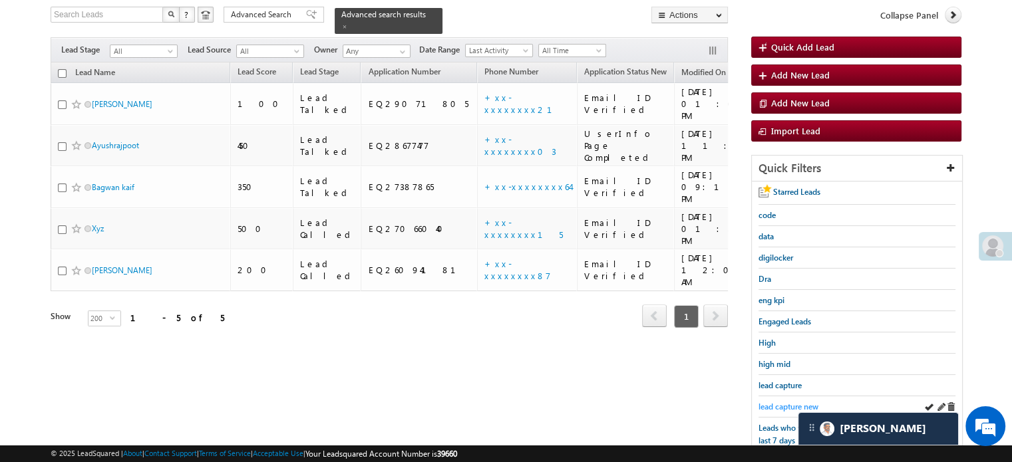
click at [770, 402] on span "lead capture new" at bounding box center [788, 407] width 60 height 10
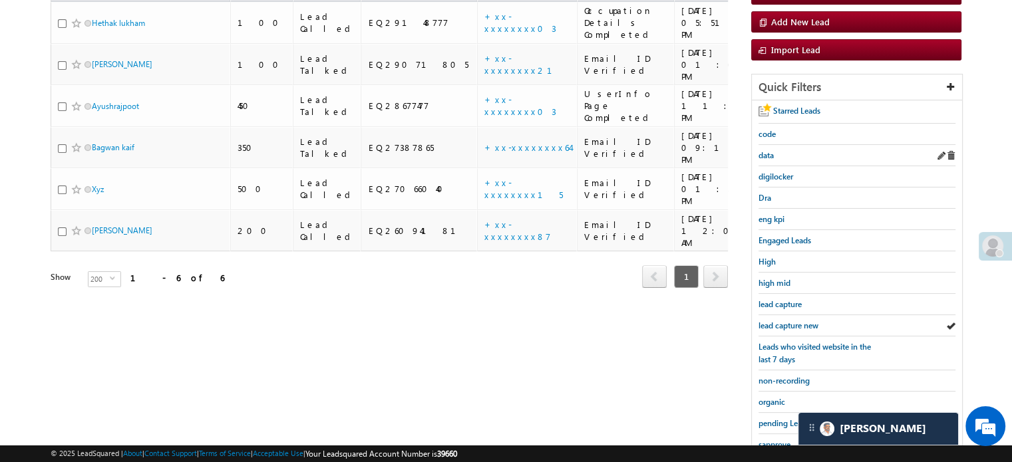
scroll to position [285, 0]
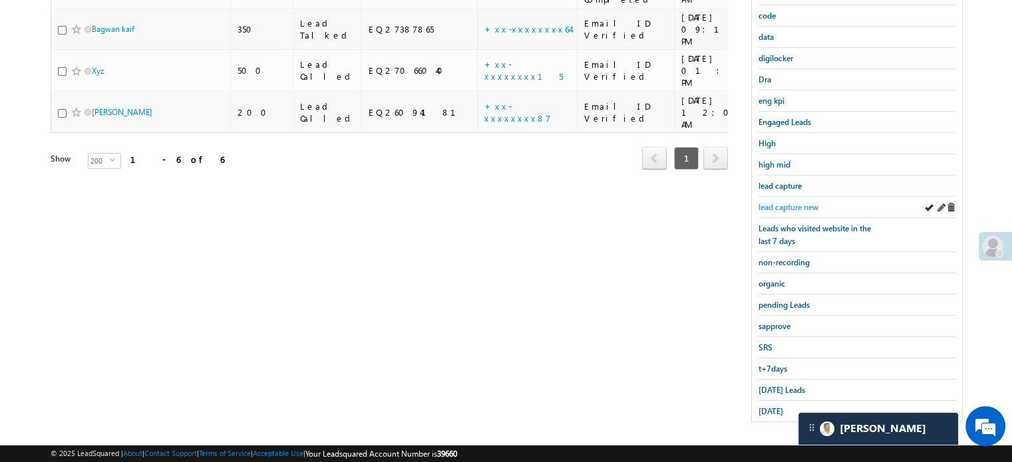
click at [792, 206] on span "lead capture new" at bounding box center [788, 207] width 60 height 10
click at [776, 387] on span "[DATE] Leads" at bounding box center [781, 390] width 47 height 10
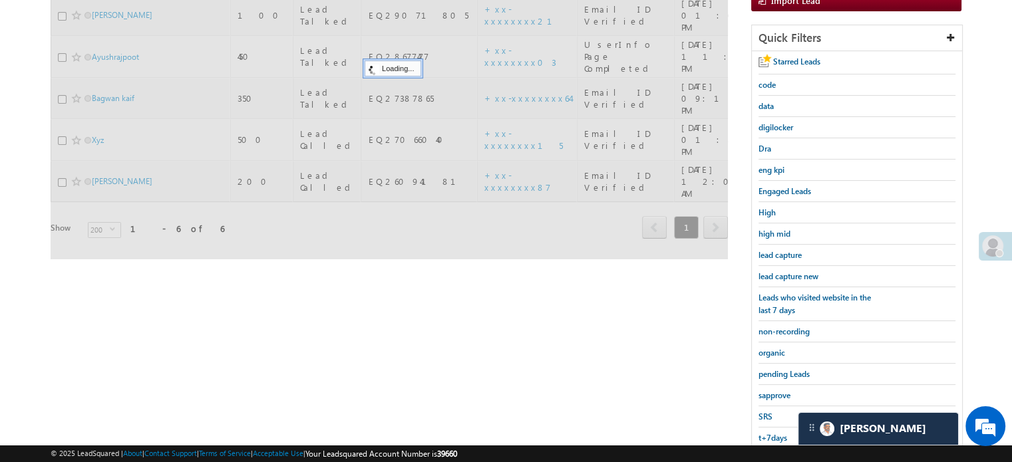
scroll to position [86, 0]
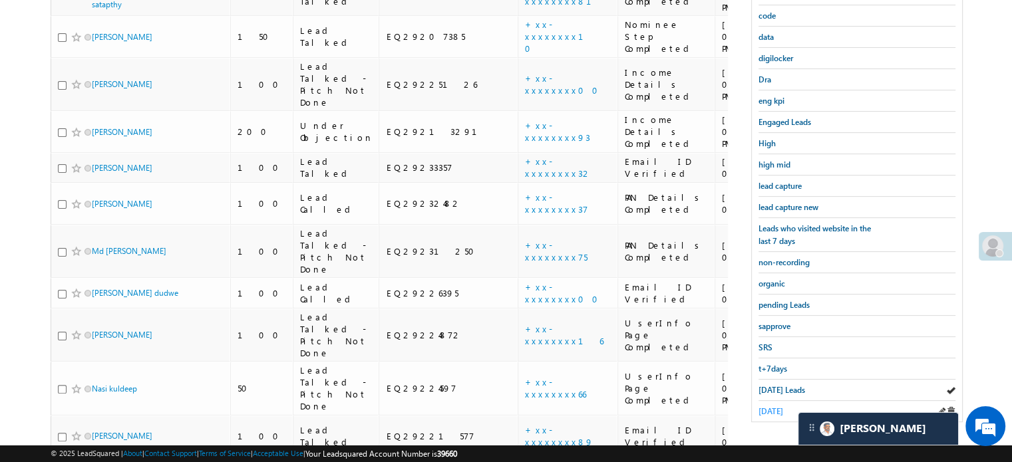
click at [772, 405] on link "[DATE]" at bounding box center [770, 411] width 25 height 13
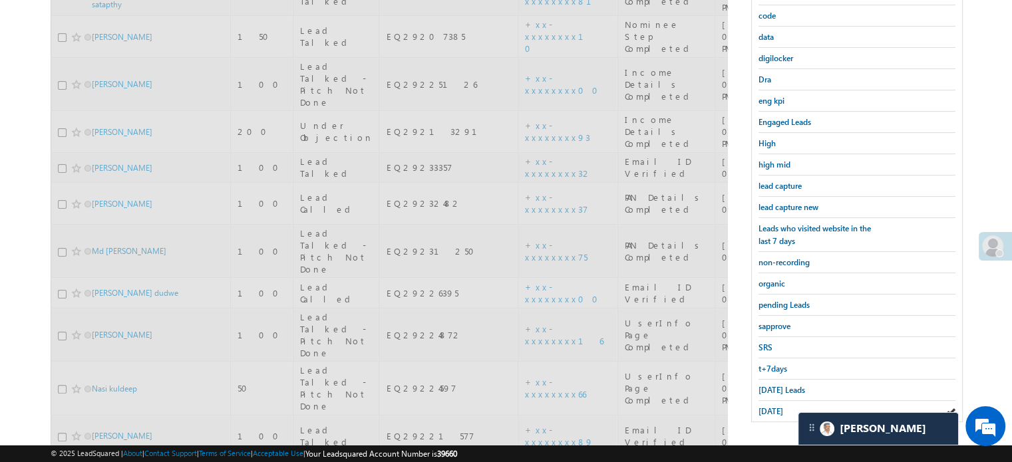
scroll to position [152, 0]
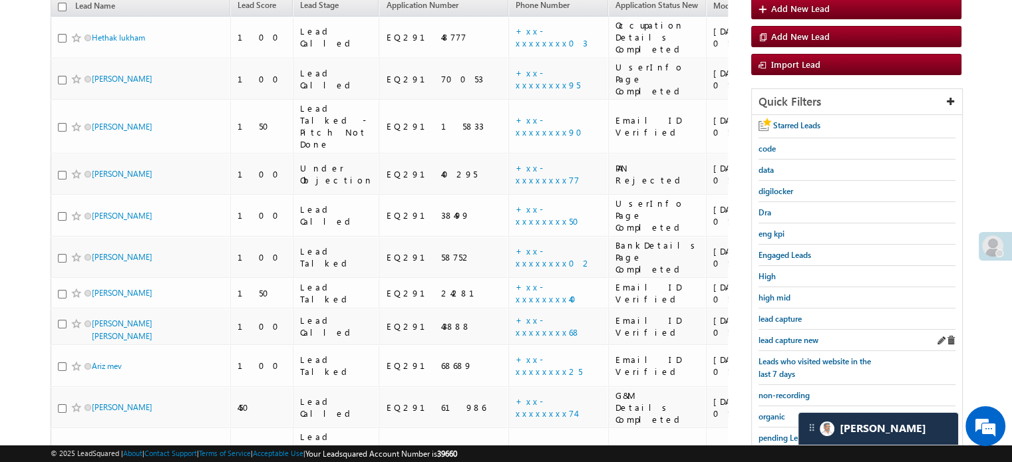
click at [802, 334] on link "lead capture new" at bounding box center [788, 340] width 60 height 13
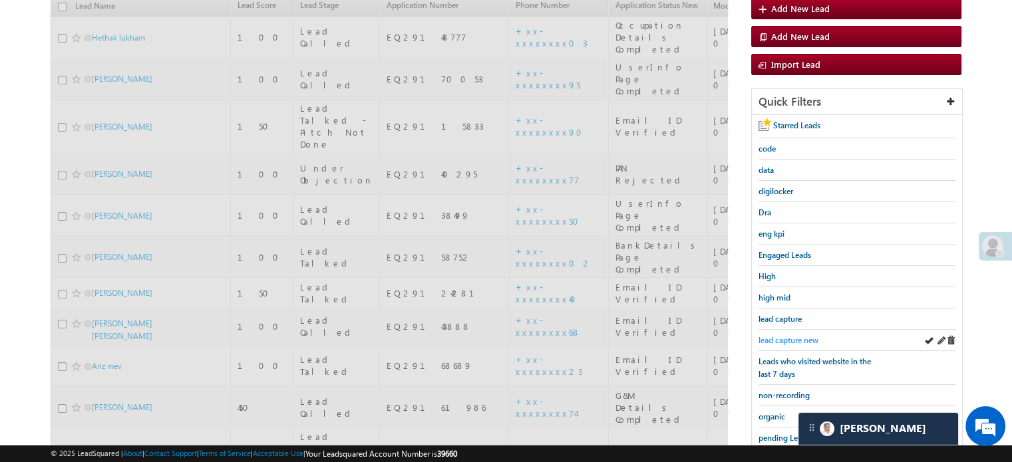
click at [802, 335] on span "lead capture new" at bounding box center [788, 340] width 60 height 10
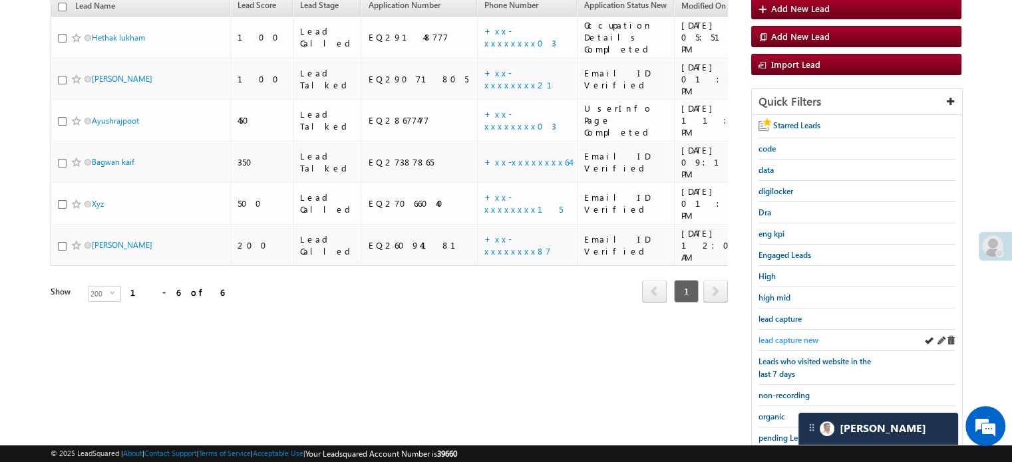
click at [774, 335] on span "lead capture new" at bounding box center [788, 340] width 60 height 10
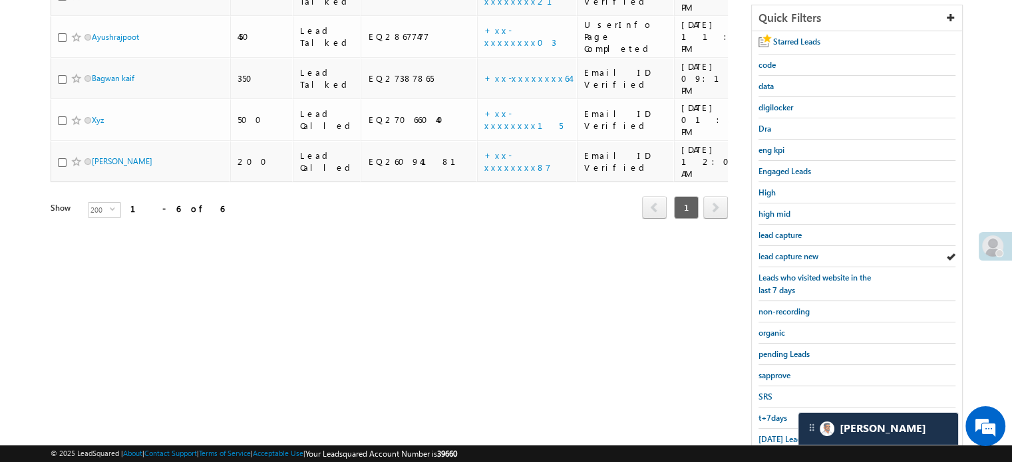
scroll to position [285, 0]
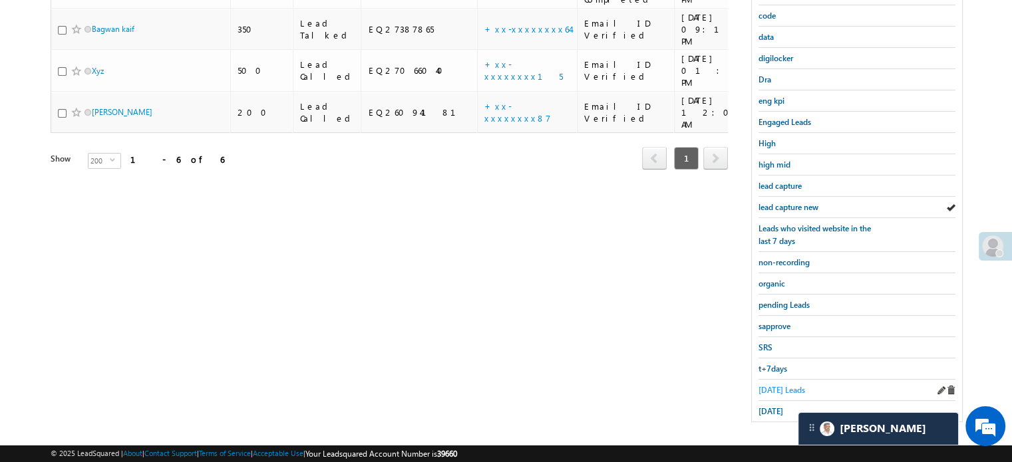
click at [770, 385] on span "Today's Leads" at bounding box center [781, 390] width 47 height 10
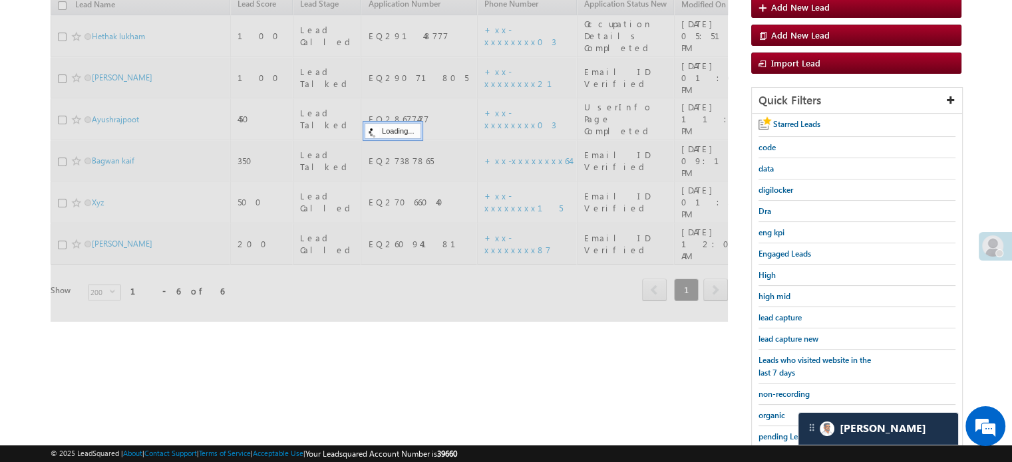
scroll to position [152, 0]
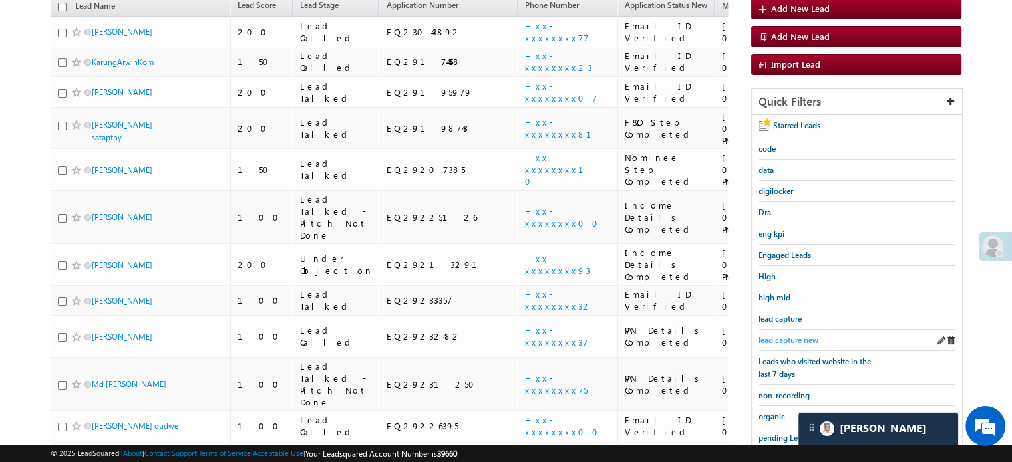
click at [788, 335] on span "lead capture new" at bounding box center [788, 340] width 60 height 10
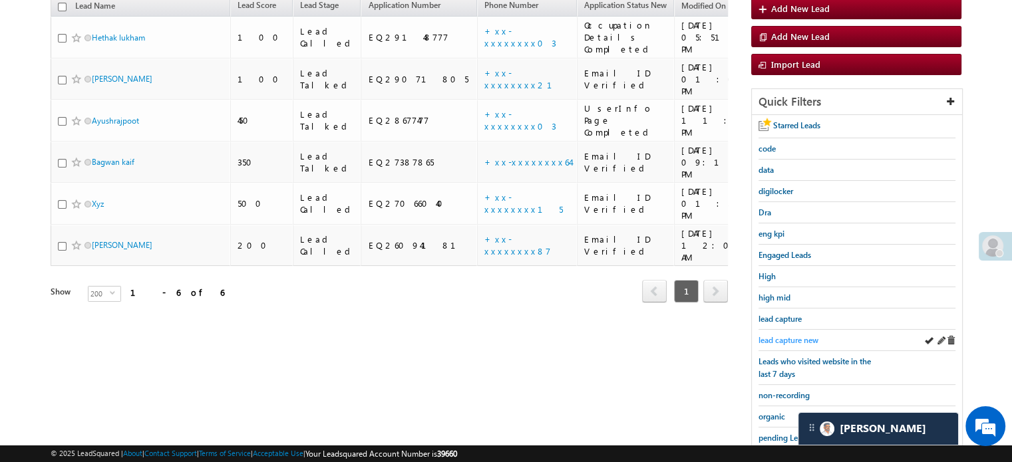
click at [785, 338] on span "lead capture new" at bounding box center [788, 340] width 60 height 10
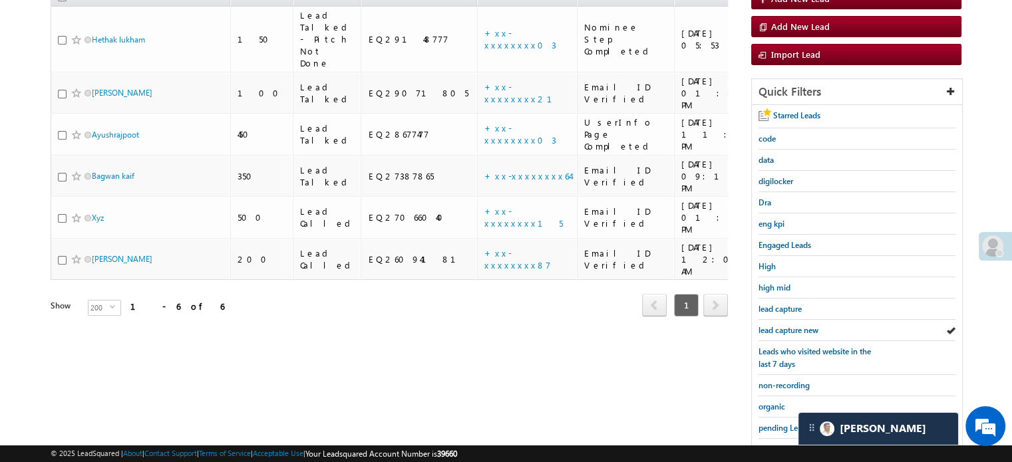
scroll to position [285, 0]
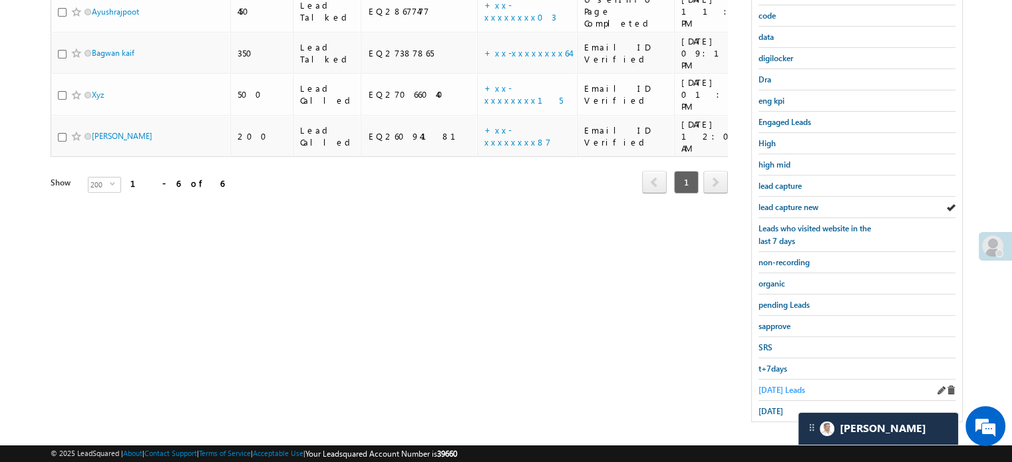
click at [774, 385] on span "Today's Leads" at bounding box center [781, 390] width 47 height 10
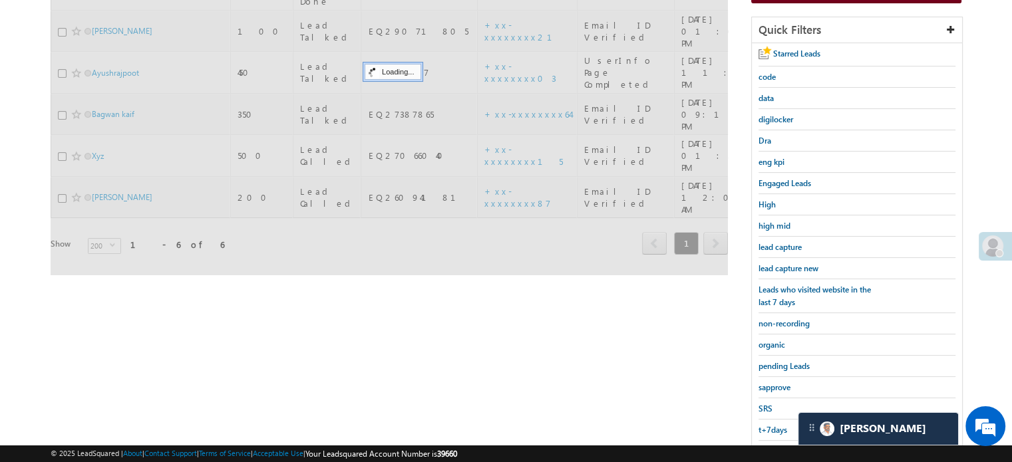
scroll to position [152, 0]
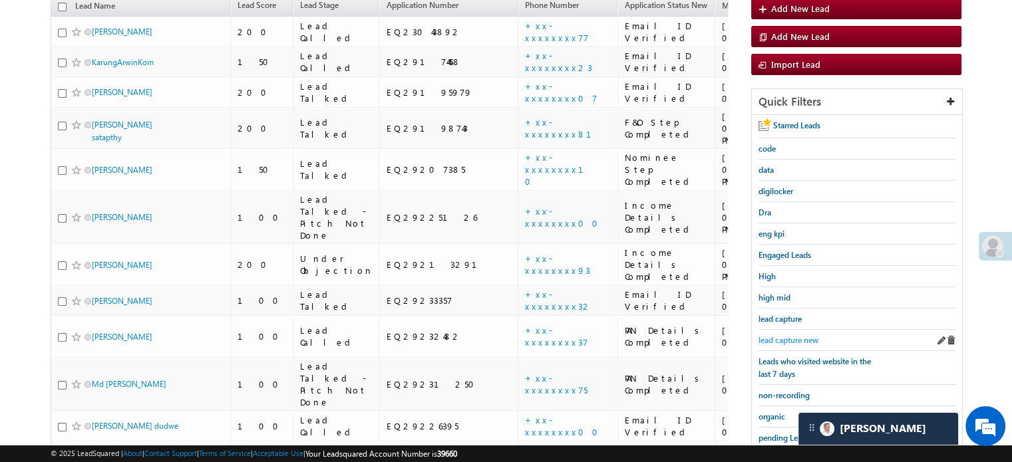
click at [782, 339] on span "lead capture new" at bounding box center [788, 340] width 60 height 10
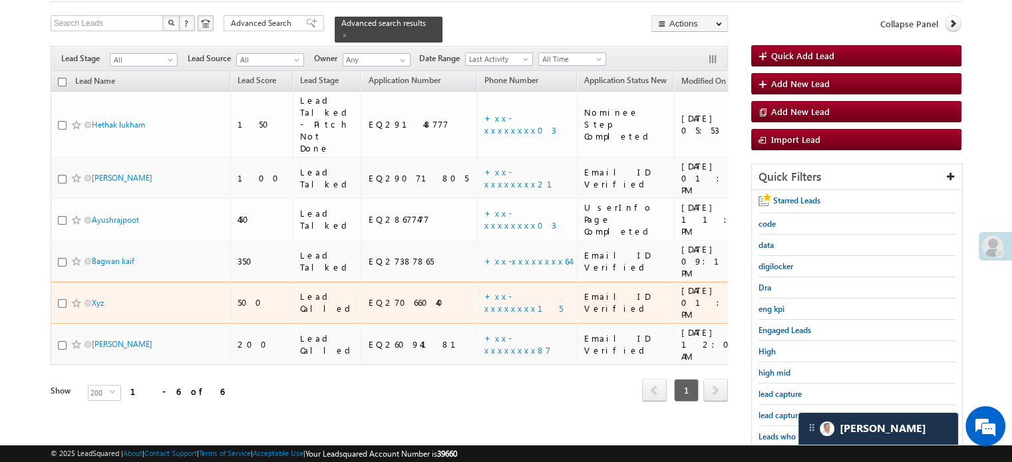
scroll to position [133, 0]
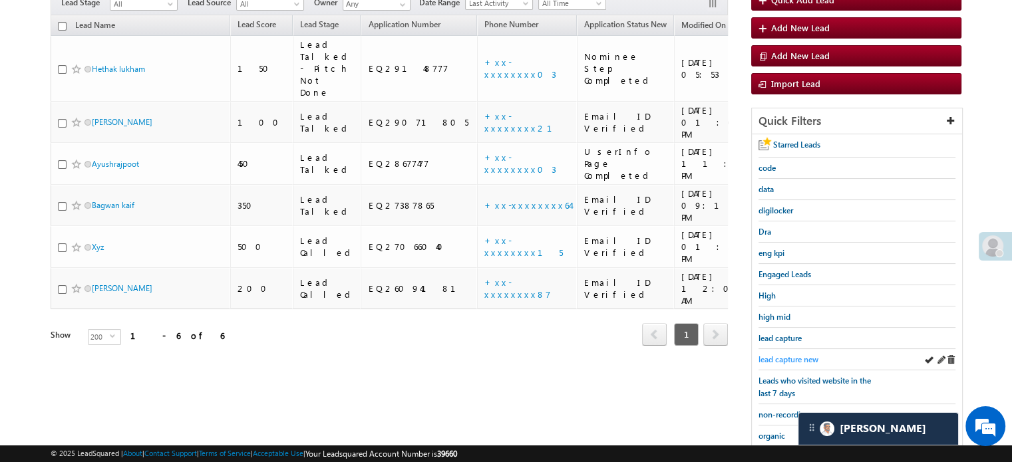
click at [787, 355] on span "lead capture new" at bounding box center [788, 360] width 60 height 10
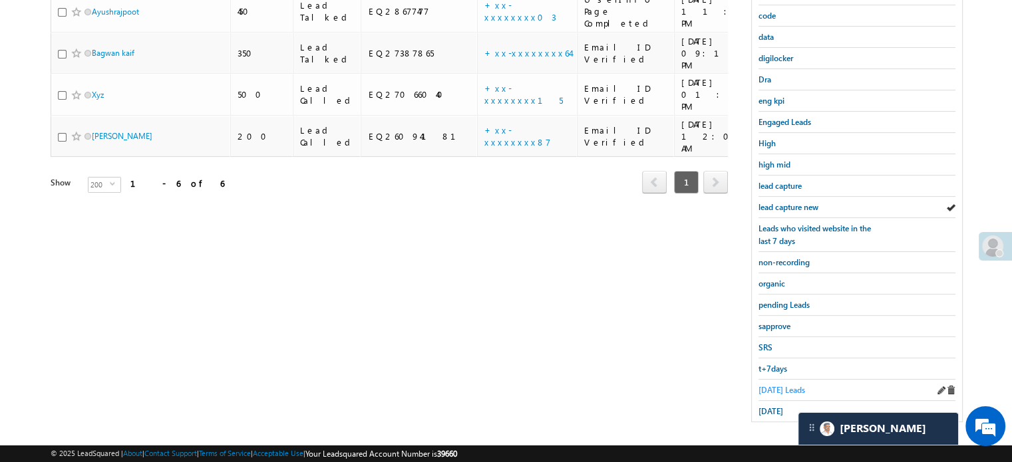
click at [770, 385] on span "Today's Leads" at bounding box center [781, 390] width 47 height 10
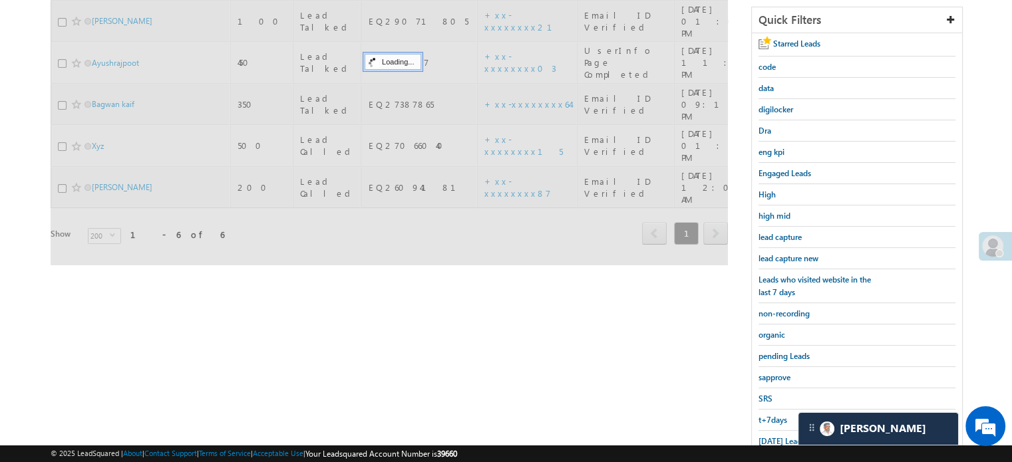
scroll to position [152, 0]
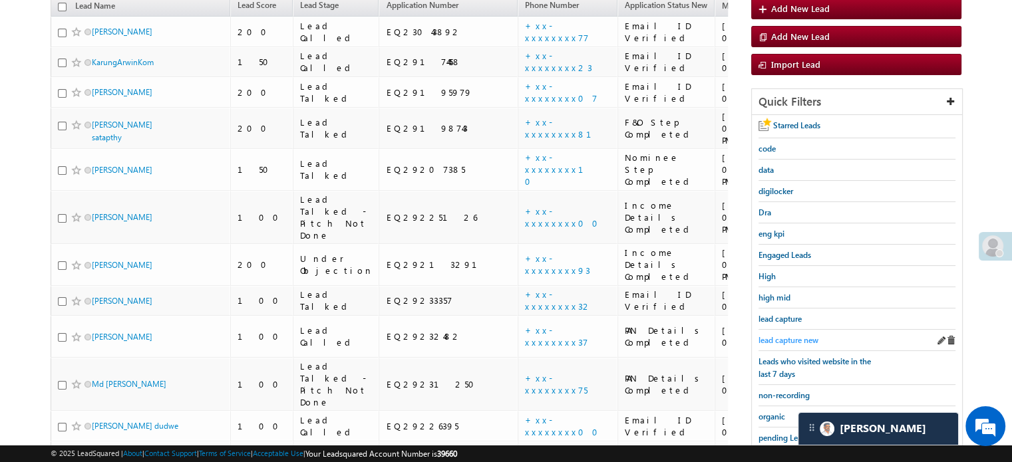
click at [788, 339] on span "lead capture new" at bounding box center [788, 340] width 60 height 10
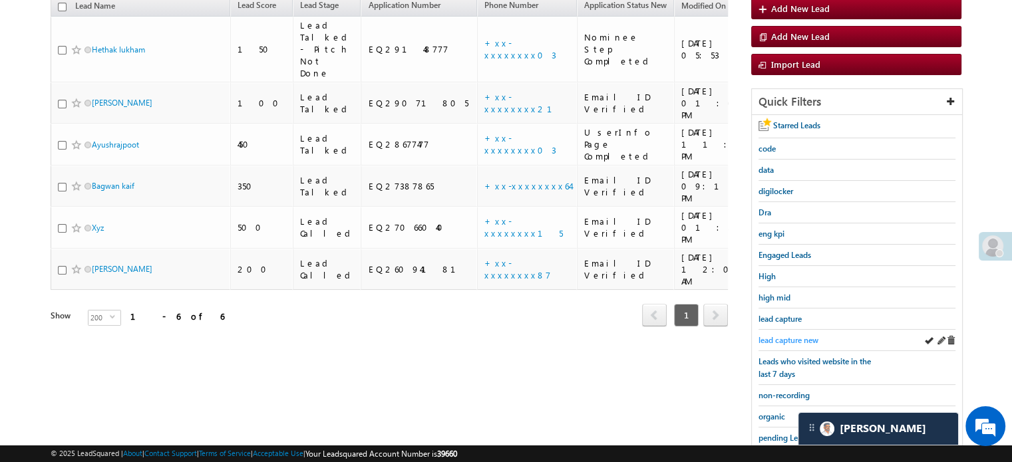
click at [788, 337] on span "lead capture new" at bounding box center [788, 340] width 60 height 10
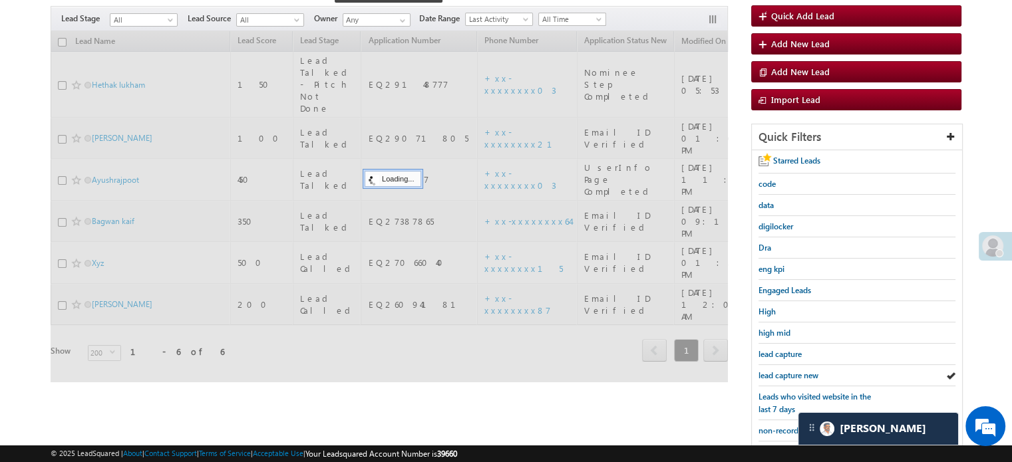
scroll to position [86, 0]
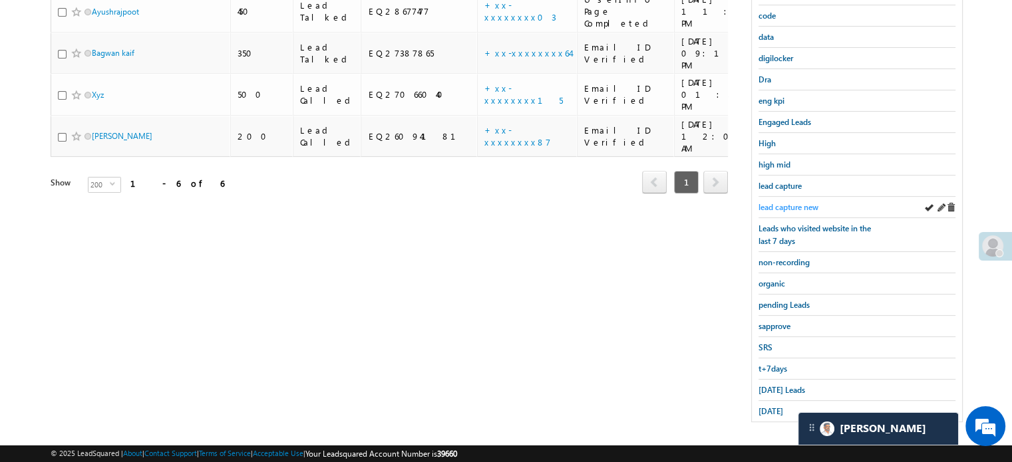
click at [772, 202] on span "lead capture new" at bounding box center [788, 207] width 60 height 10
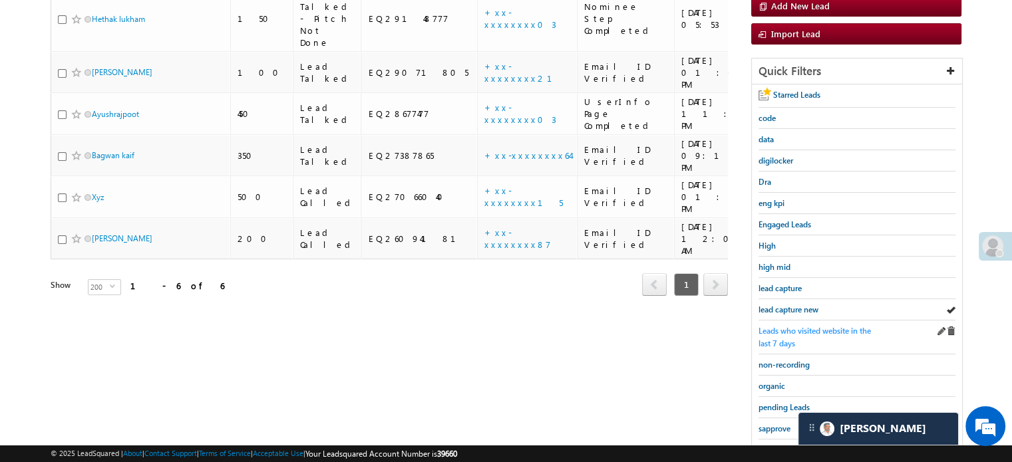
scroll to position [285, 0]
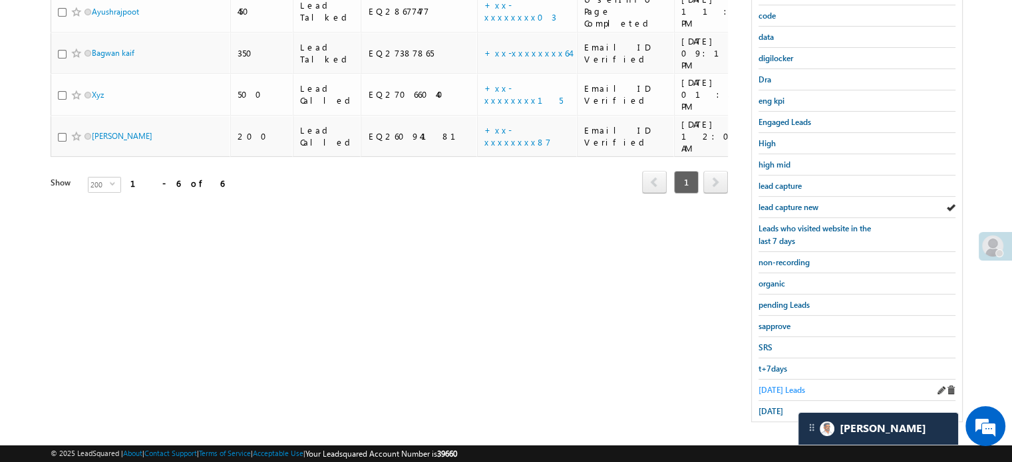
click at [760, 385] on span "Today's Leads" at bounding box center [781, 390] width 47 height 10
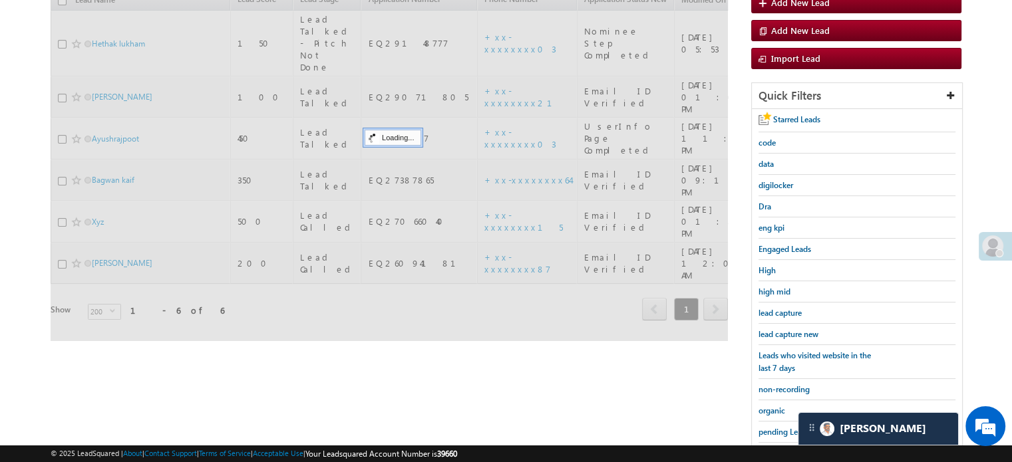
scroll to position [152, 0]
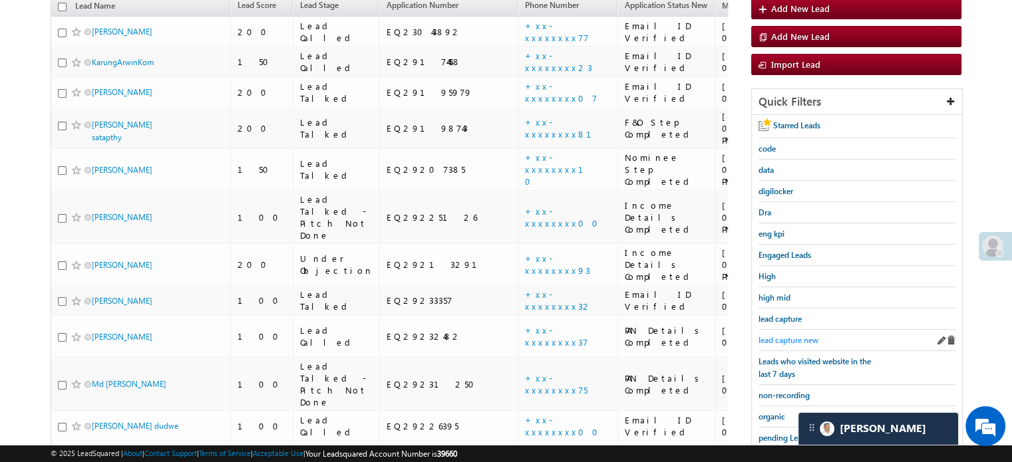
click at [806, 337] on span "lead capture new" at bounding box center [788, 340] width 60 height 10
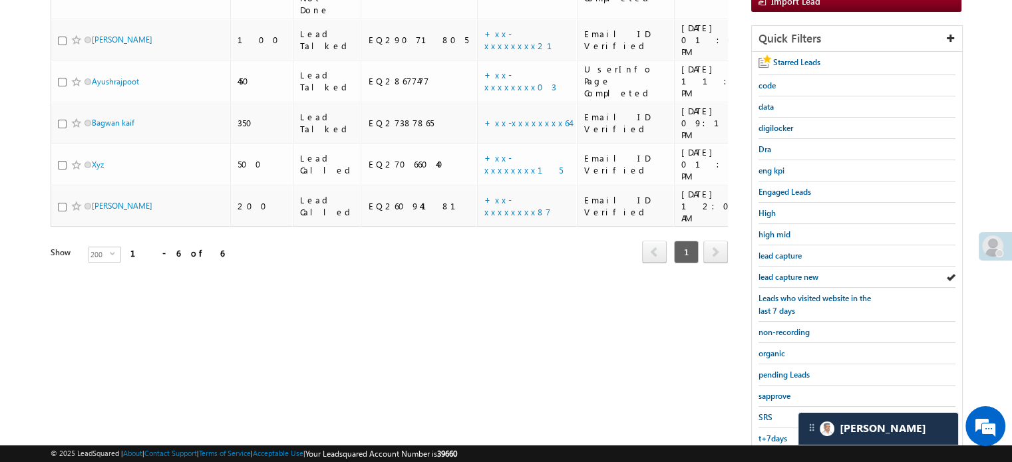
scroll to position [285, 0]
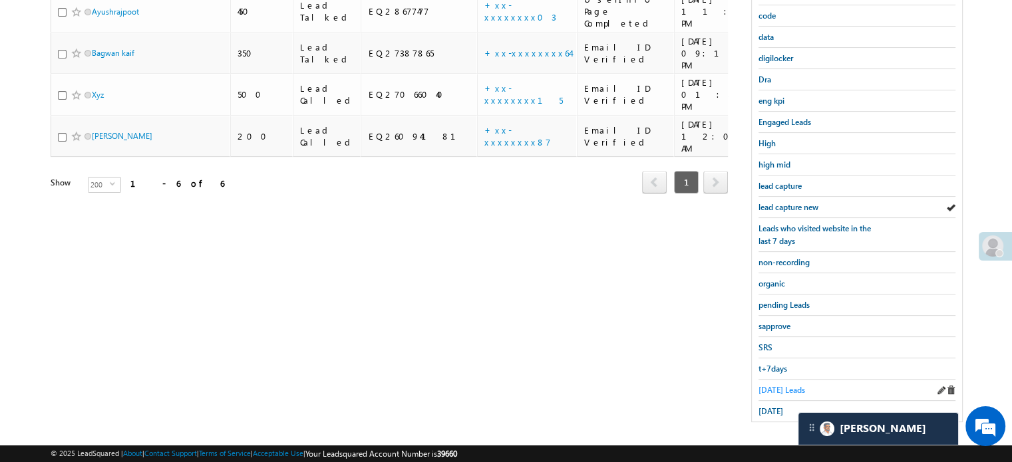
click at [775, 385] on span "Today's Leads" at bounding box center [781, 390] width 47 height 10
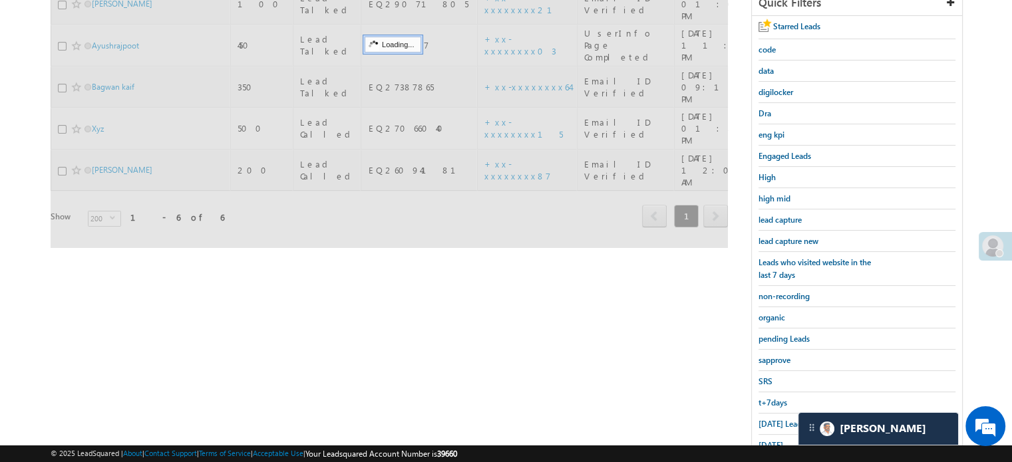
scroll to position [219, 0]
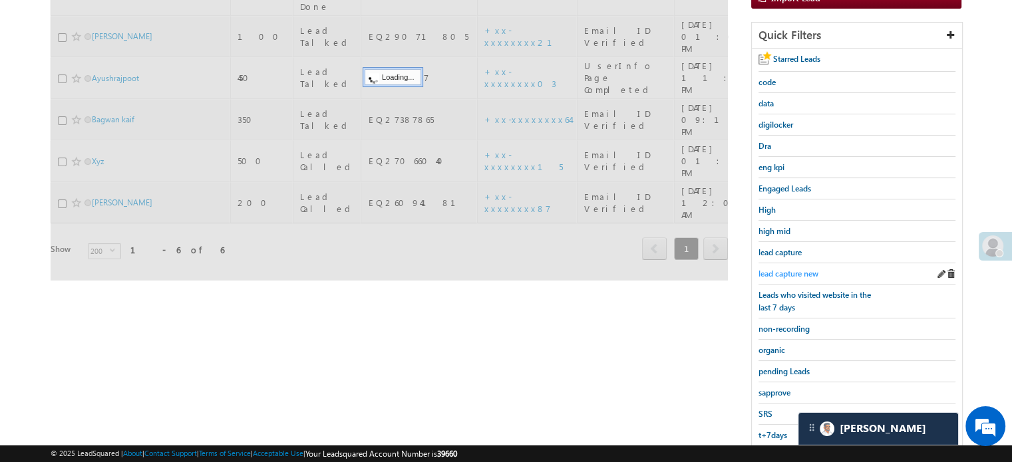
click at [793, 269] on span "lead capture new" at bounding box center [788, 274] width 60 height 10
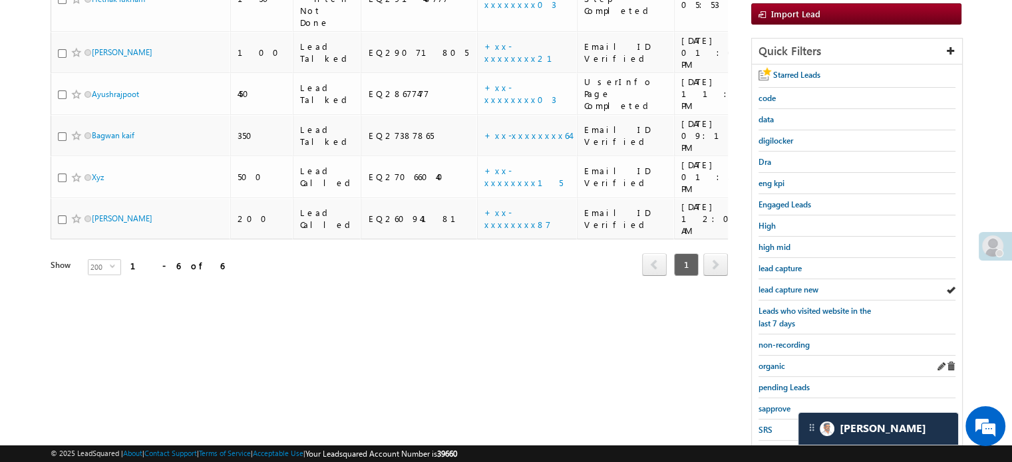
scroll to position [285, 0]
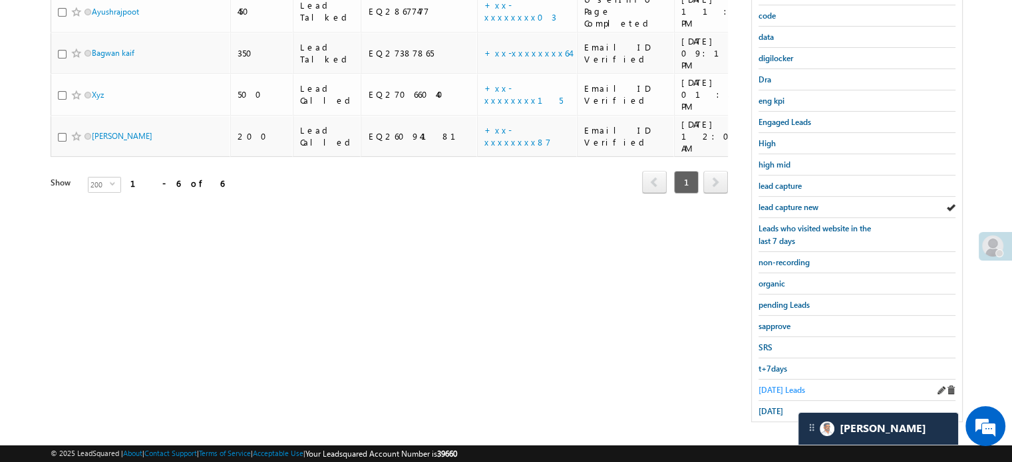
click at [772, 388] on span "Today's Leads" at bounding box center [781, 390] width 47 height 10
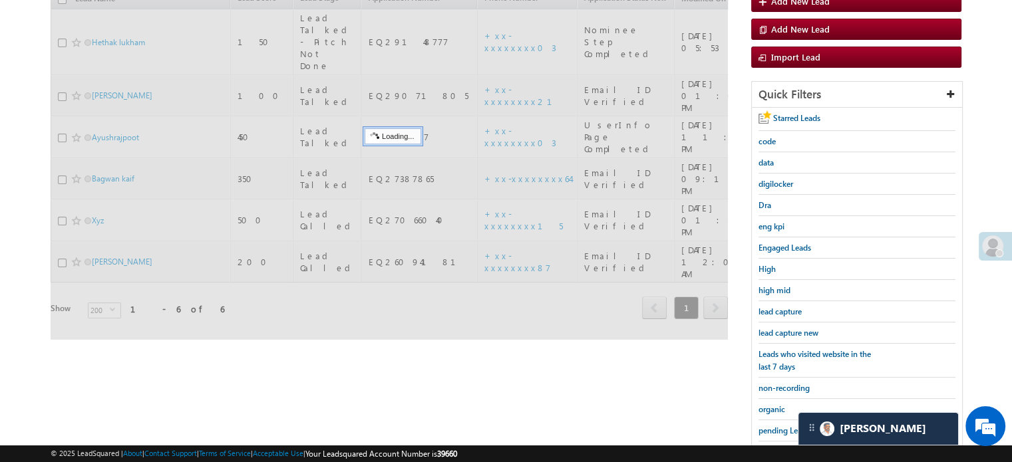
scroll to position [152, 0]
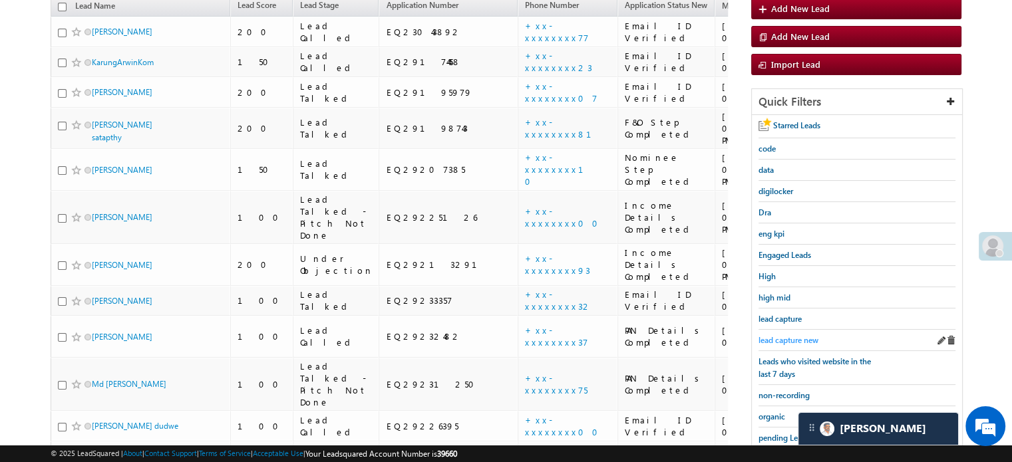
click at [786, 340] on span "lead capture new" at bounding box center [788, 340] width 60 height 10
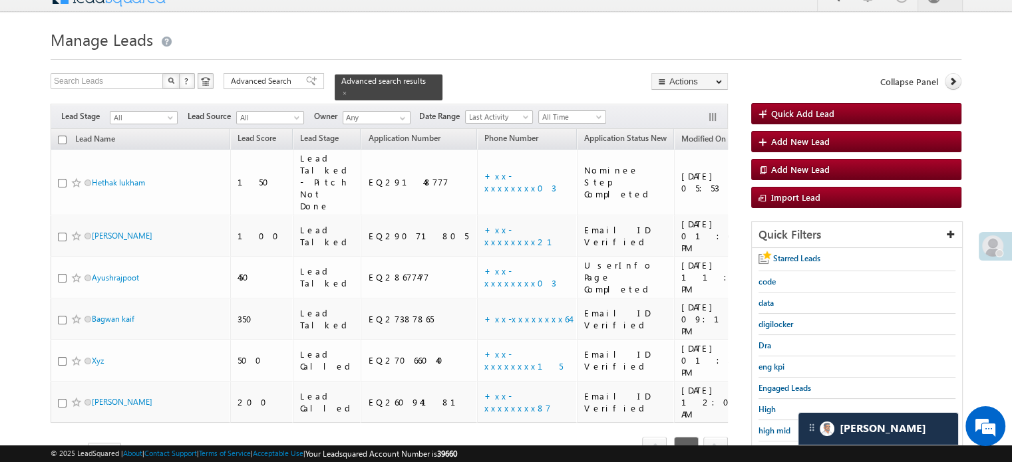
scroll to position [285, 0]
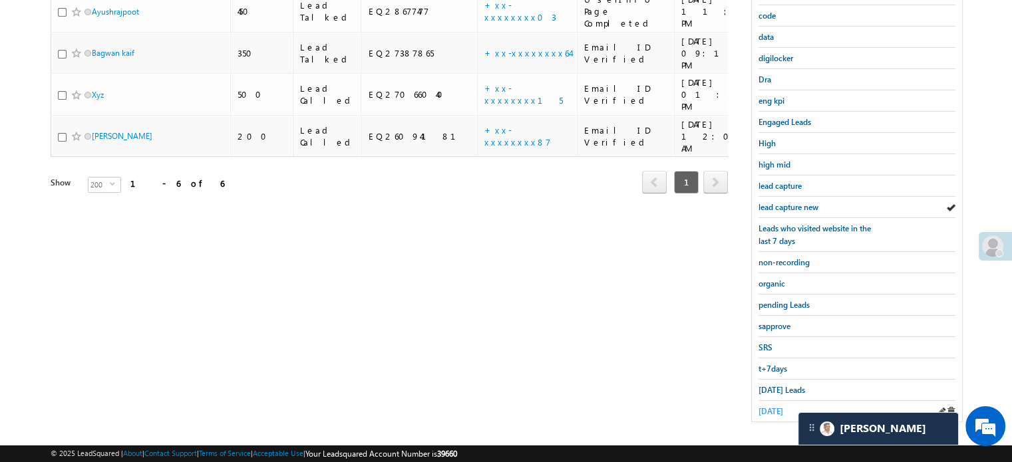
click at [770, 406] on span "yesterday" at bounding box center [770, 411] width 25 height 10
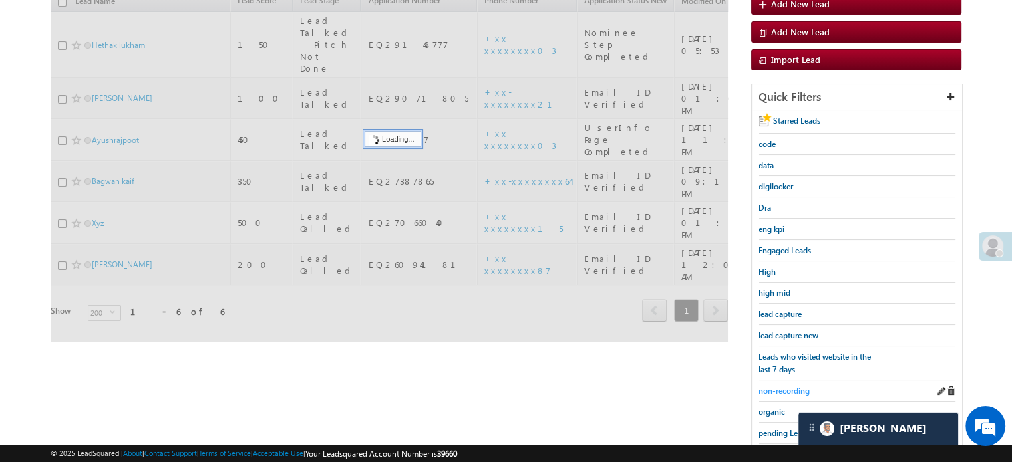
scroll to position [152, 0]
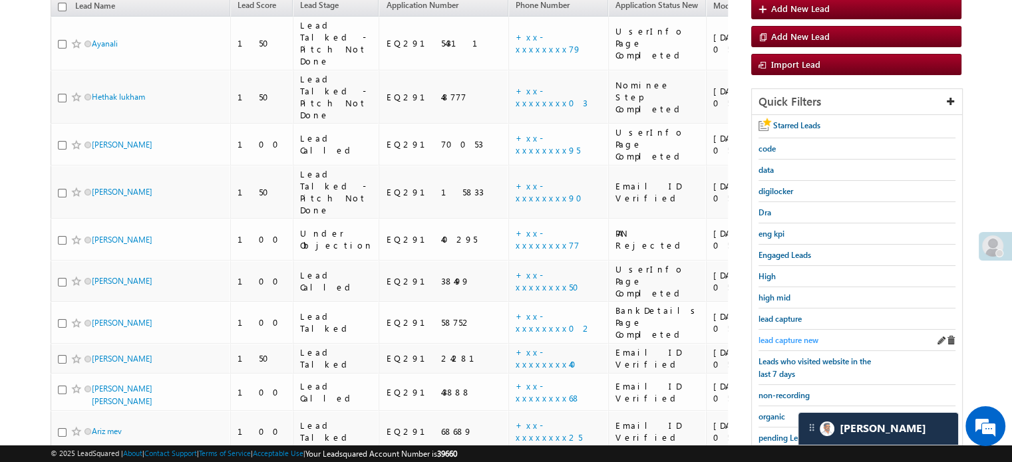
click at [788, 336] on span "lead capture new" at bounding box center [788, 340] width 60 height 10
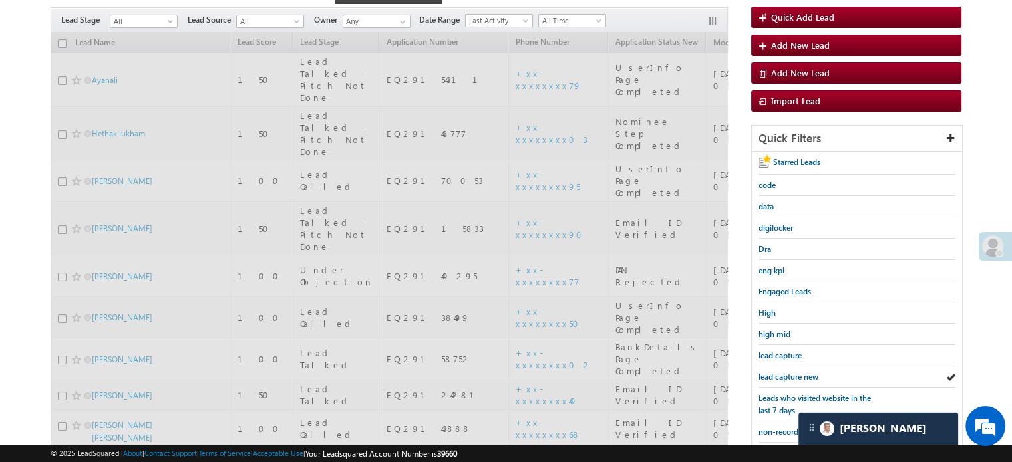
scroll to position [86, 0]
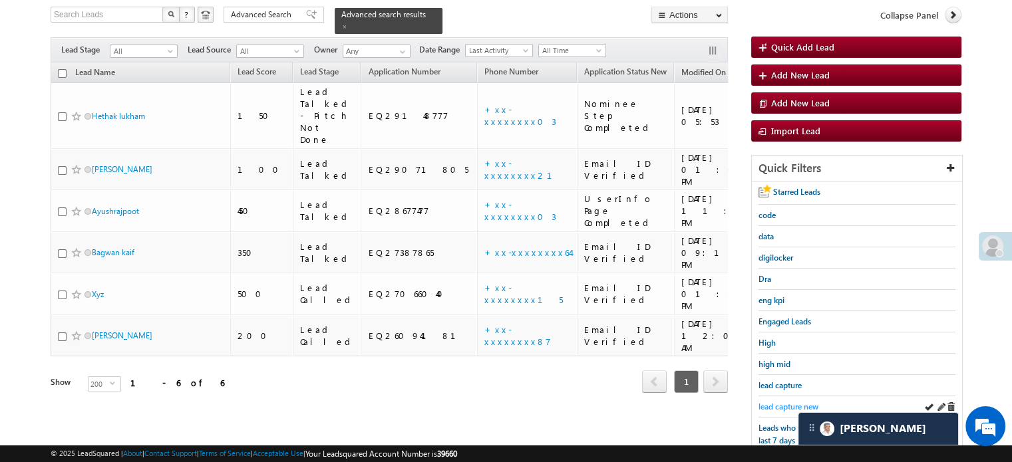
click at [788, 404] on span "lead capture new" at bounding box center [788, 407] width 60 height 10
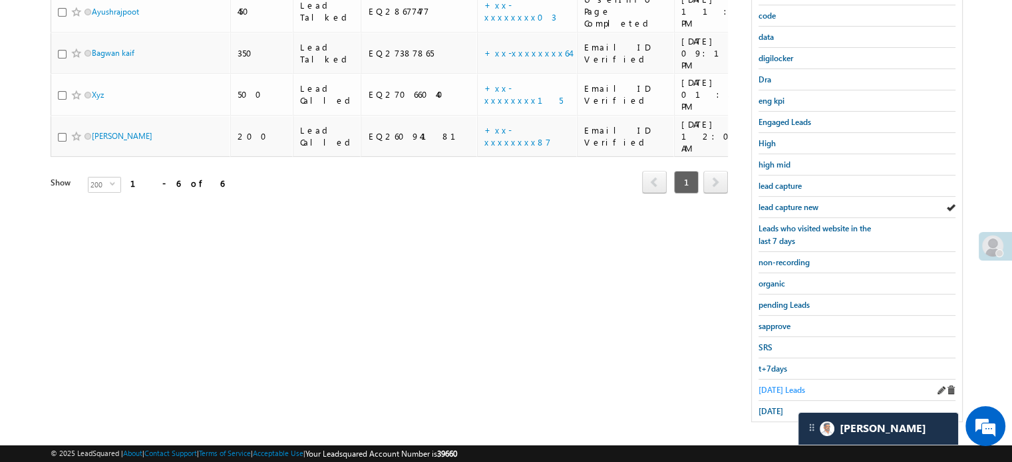
click at [780, 385] on span "[DATE] Leads" at bounding box center [781, 390] width 47 height 10
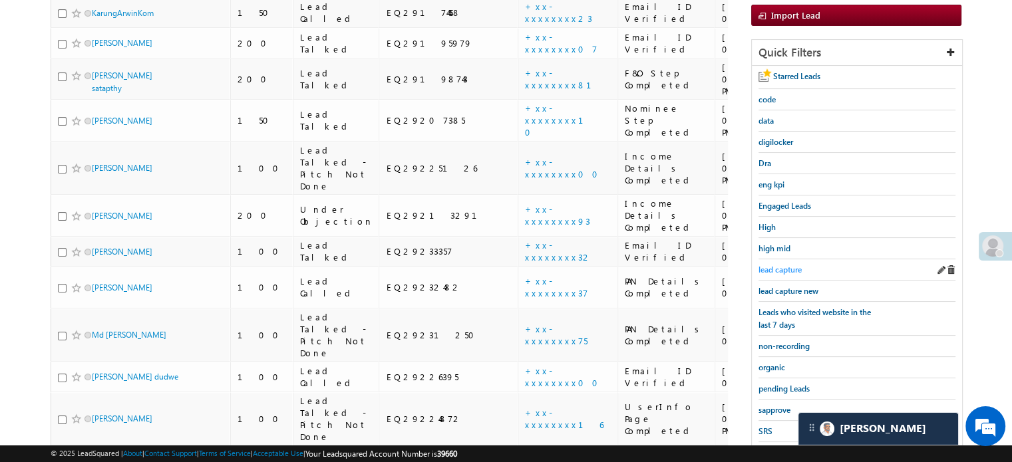
scroll to position [152, 0]
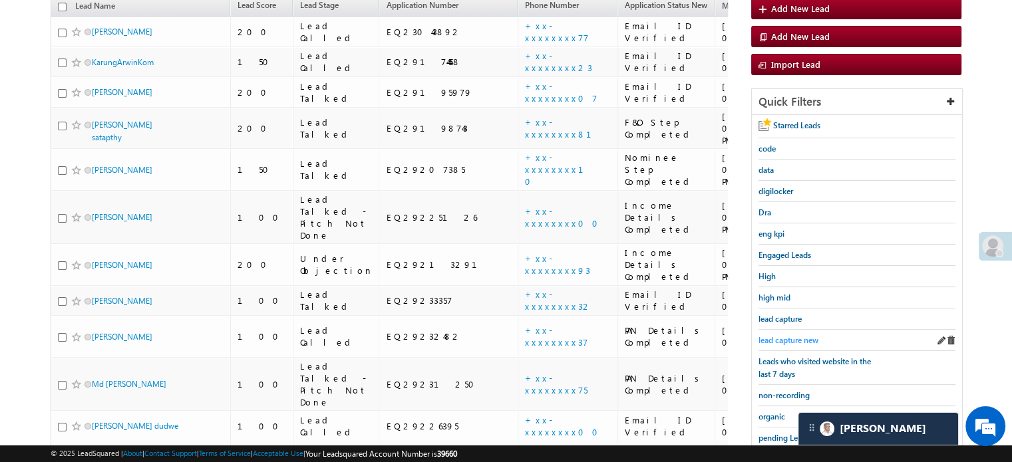
click at [775, 335] on span "lead capture new" at bounding box center [788, 340] width 60 height 10
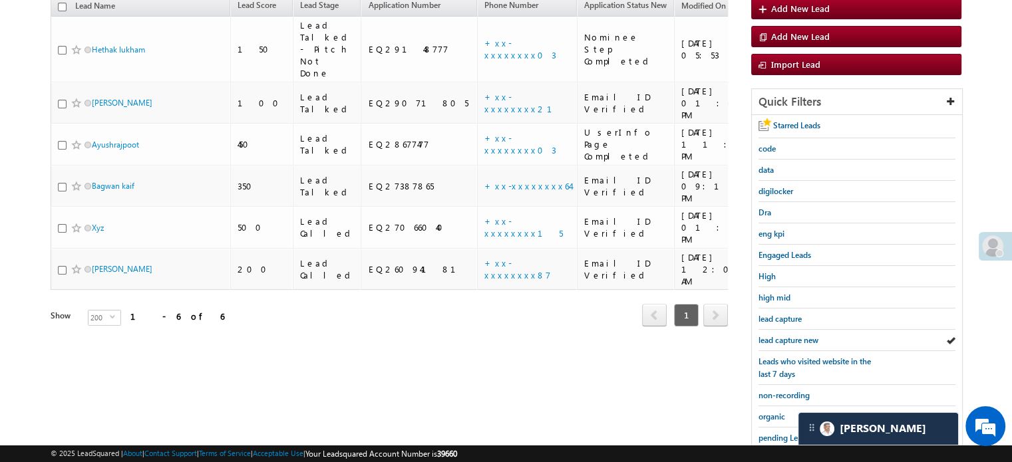
click at [775, 335] on span "lead capture new" at bounding box center [788, 340] width 60 height 10
click at [791, 341] on span "lead capture new" at bounding box center [788, 340] width 60 height 10
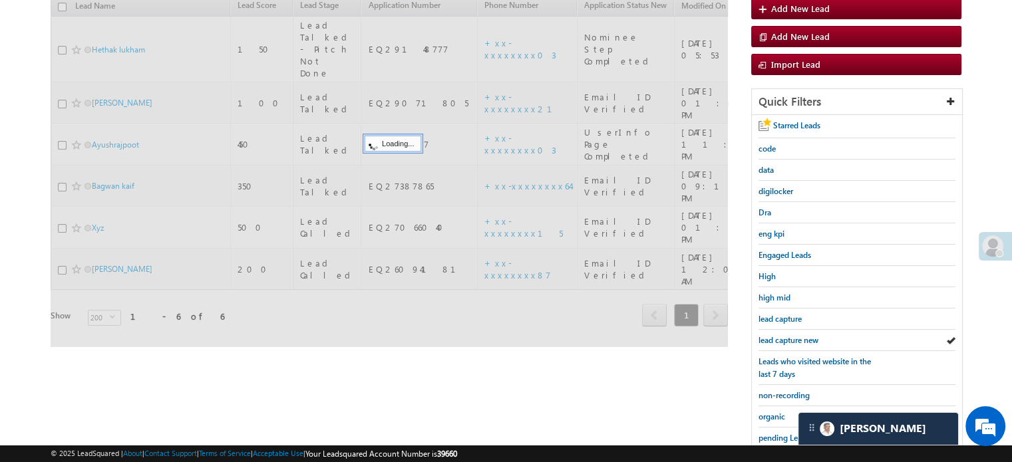
click at [789, 340] on span "lead capture new" at bounding box center [788, 340] width 60 height 10
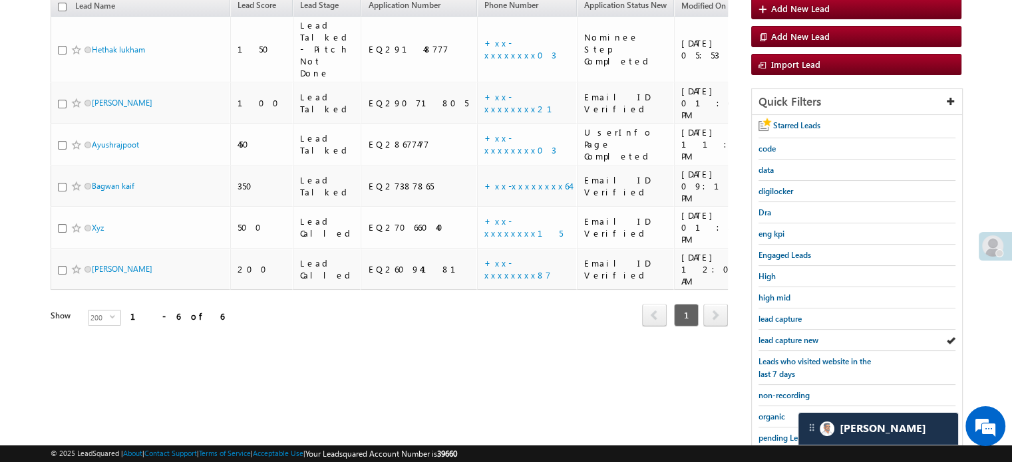
scroll to position [285, 0]
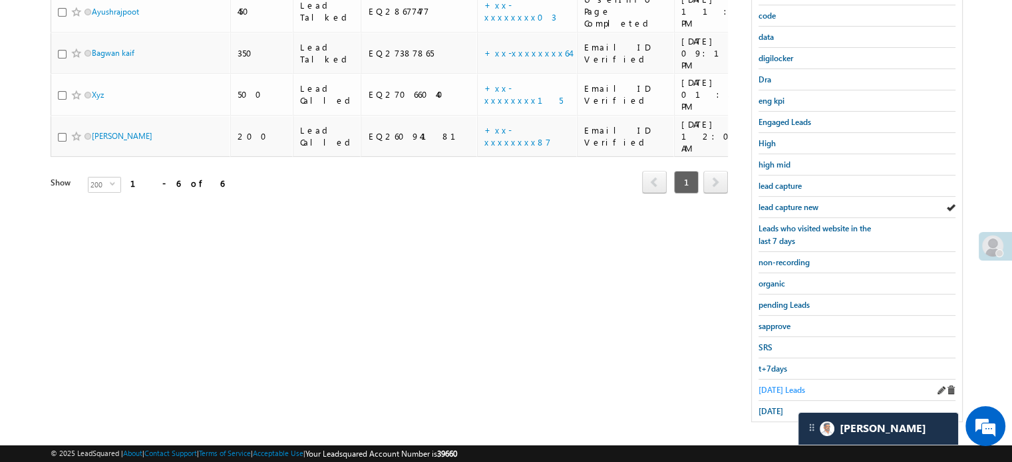
click at [772, 385] on span "[DATE] Leads" at bounding box center [781, 390] width 47 height 10
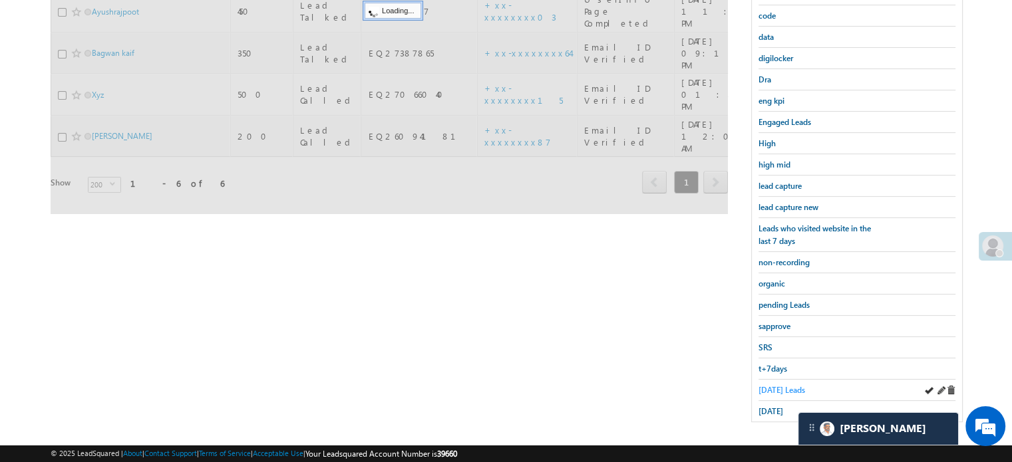
scroll to position [86, 0]
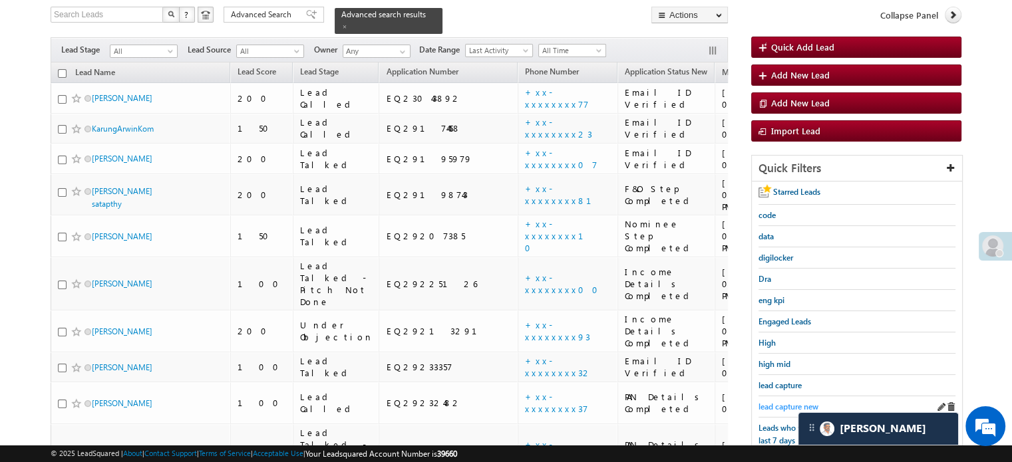
click at [768, 402] on span "lead capture new" at bounding box center [788, 407] width 60 height 10
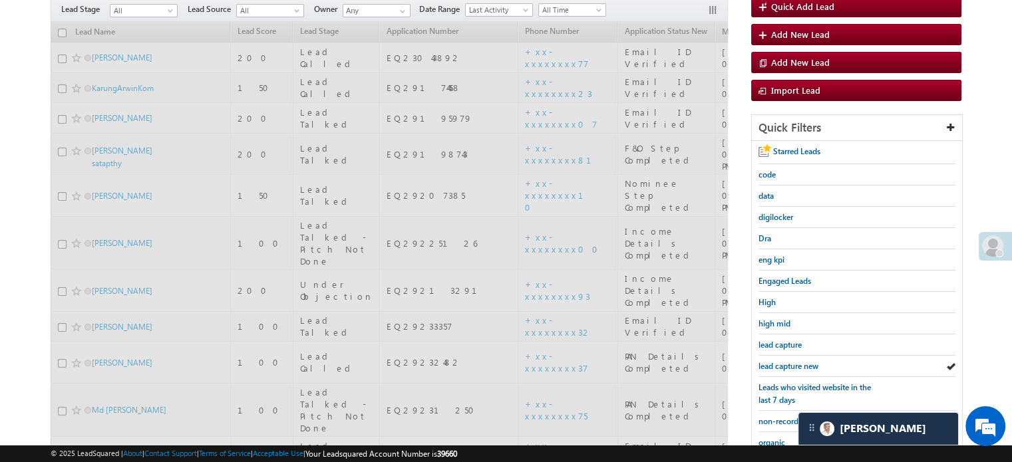
scroll to position [285, 0]
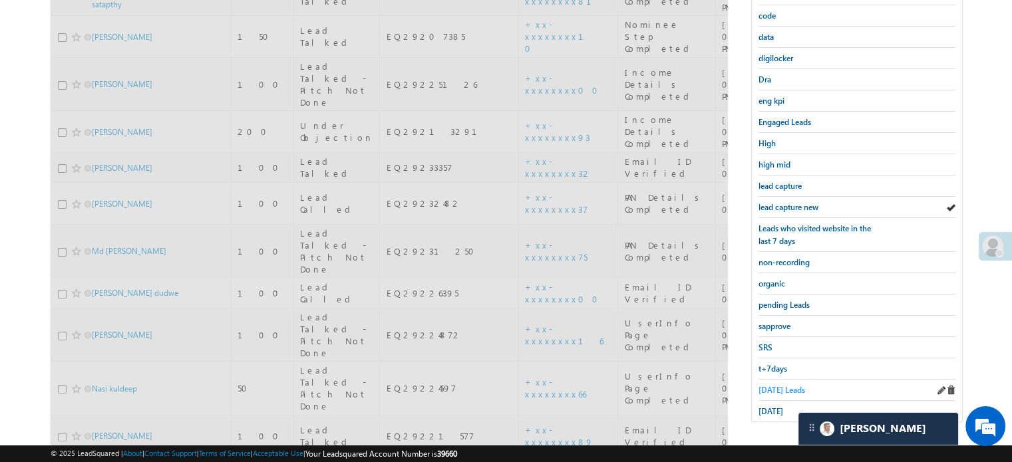
click at [772, 385] on span "Today's Leads" at bounding box center [781, 390] width 47 height 10
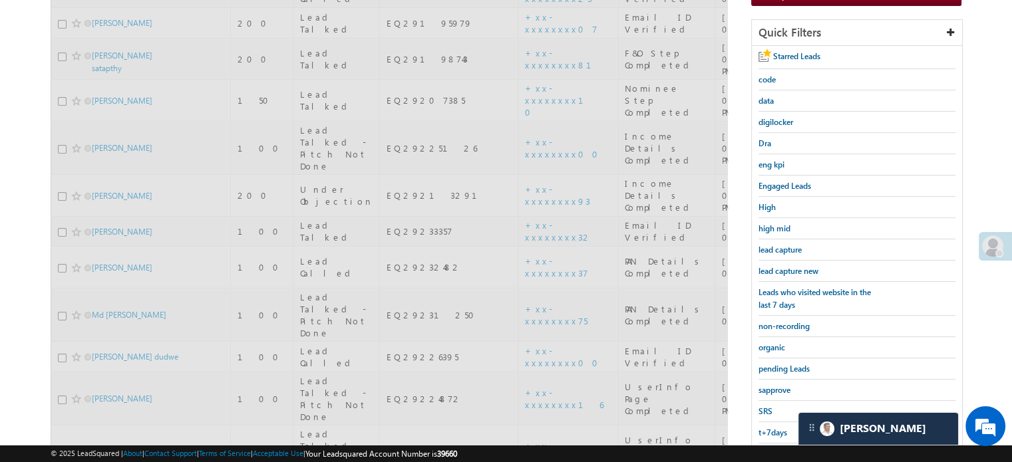
scroll to position [152, 0]
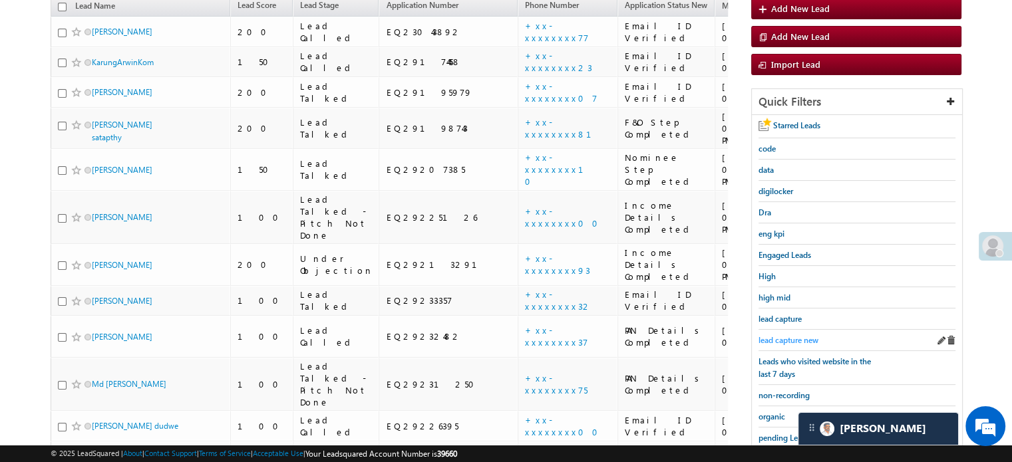
click at [784, 336] on span "lead capture new" at bounding box center [788, 340] width 60 height 10
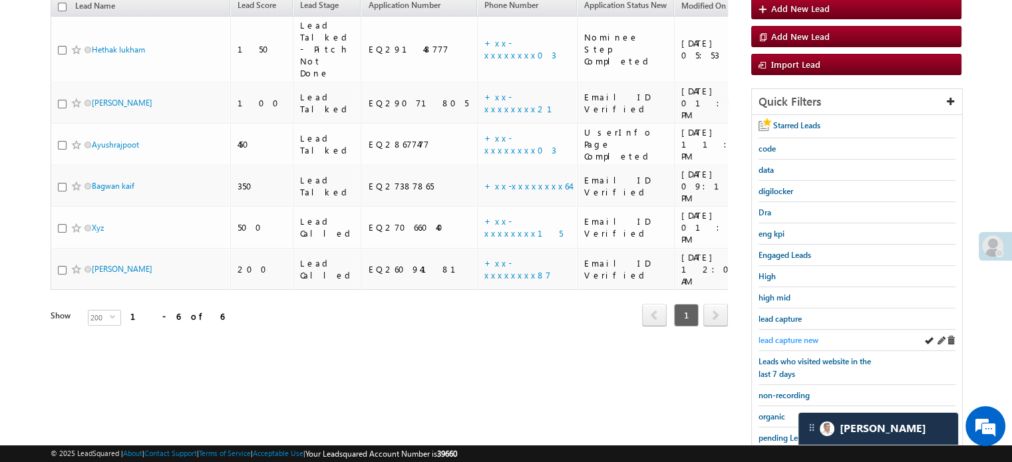
click at [796, 340] on span "lead capture new" at bounding box center [788, 340] width 60 height 10
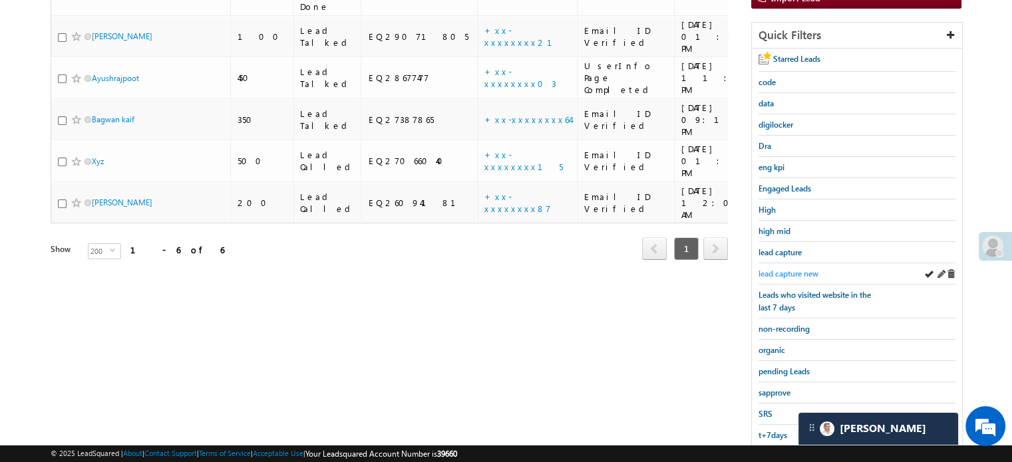
click at [788, 275] on link "lead capture new" at bounding box center [788, 273] width 60 height 13
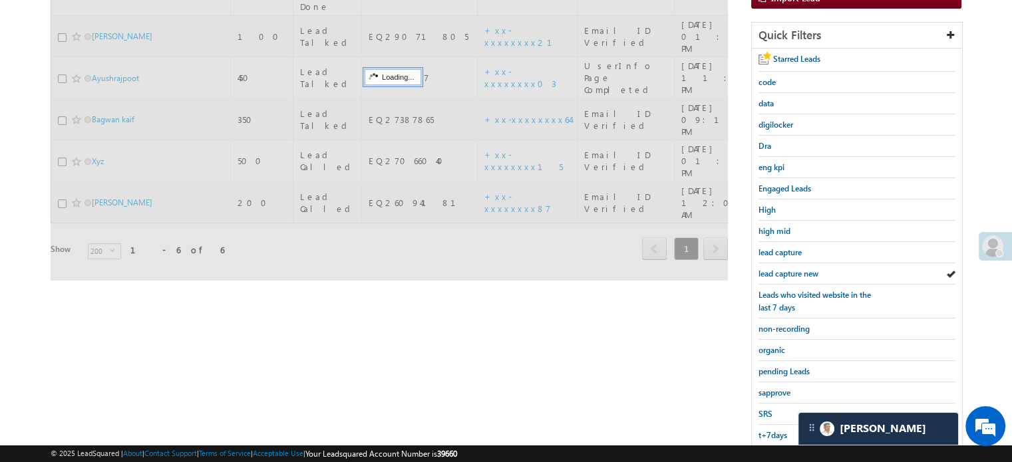
click at [786, 271] on span "lead capture new" at bounding box center [788, 274] width 60 height 10
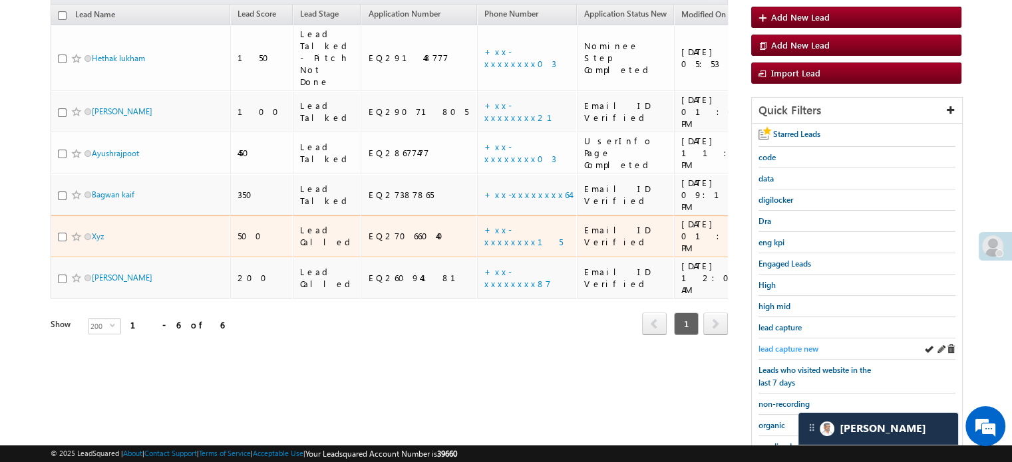
scroll to position [152, 0]
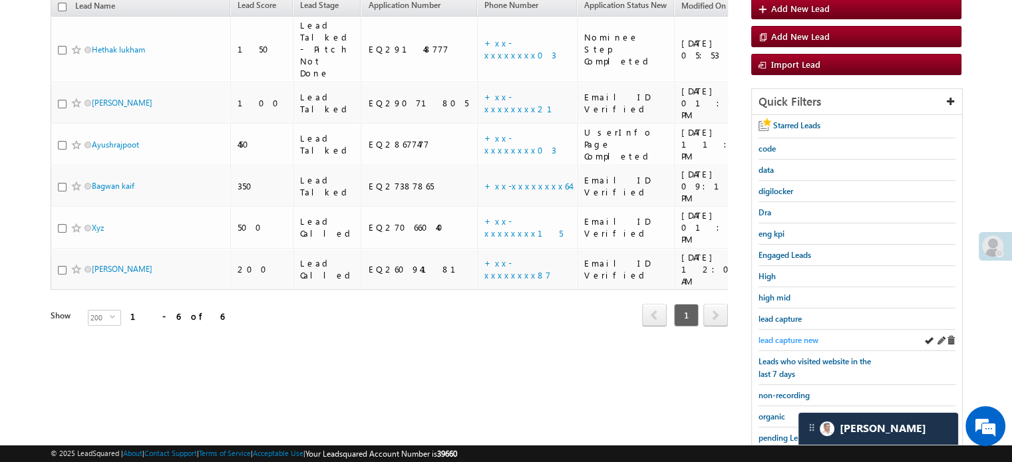
click at [791, 335] on span "lead capture new" at bounding box center [788, 340] width 60 height 10
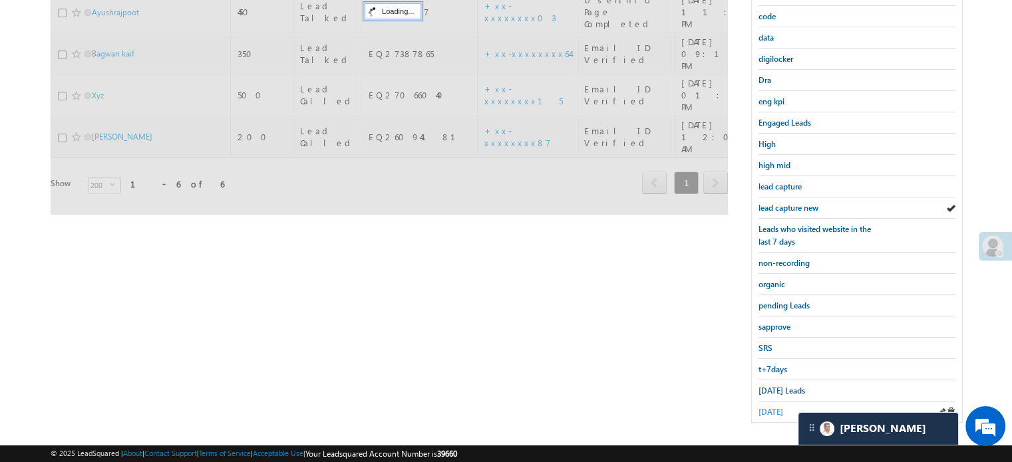
scroll to position [285, 0]
click at [776, 393] on div "Today's Leads" at bounding box center [856, 390] width 197 height 21
click at [768, 385] on span "Today's Leads" at bounding box center [781, 390] width 47 height 10
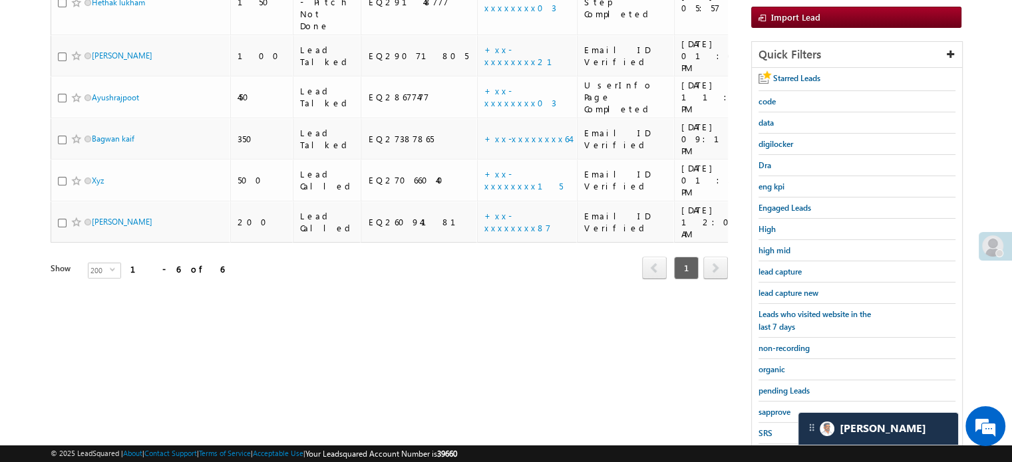
scroll to position [86, 0]
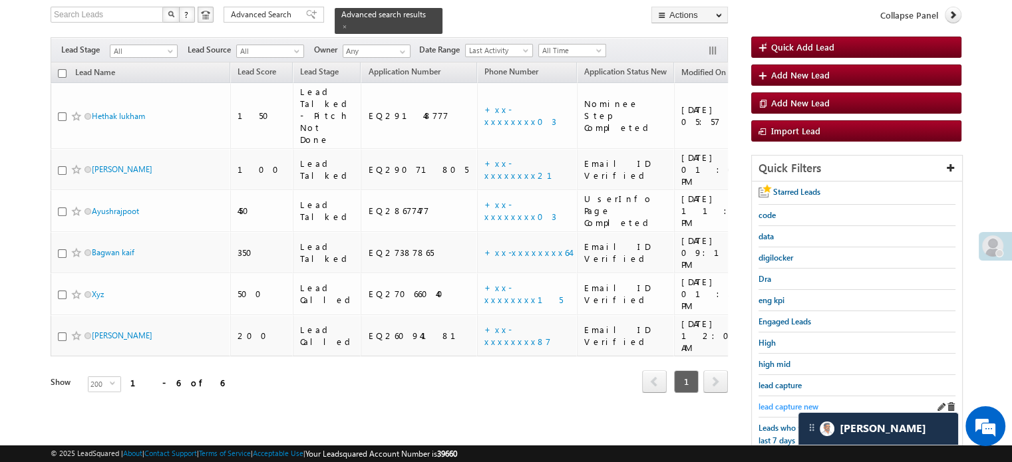
click at [790, 402] on span "lead capture new" at bounding box center [788, 407] width 60 height 10
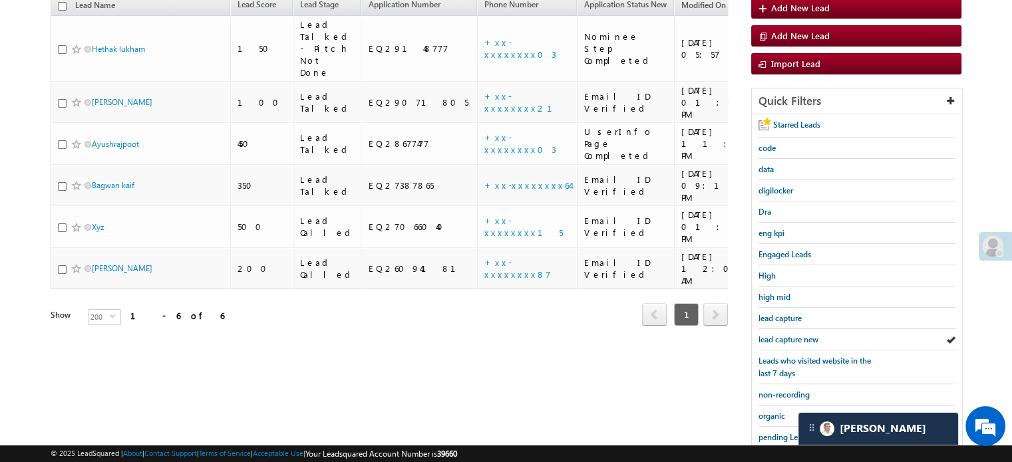
scroll to position [285, 0]
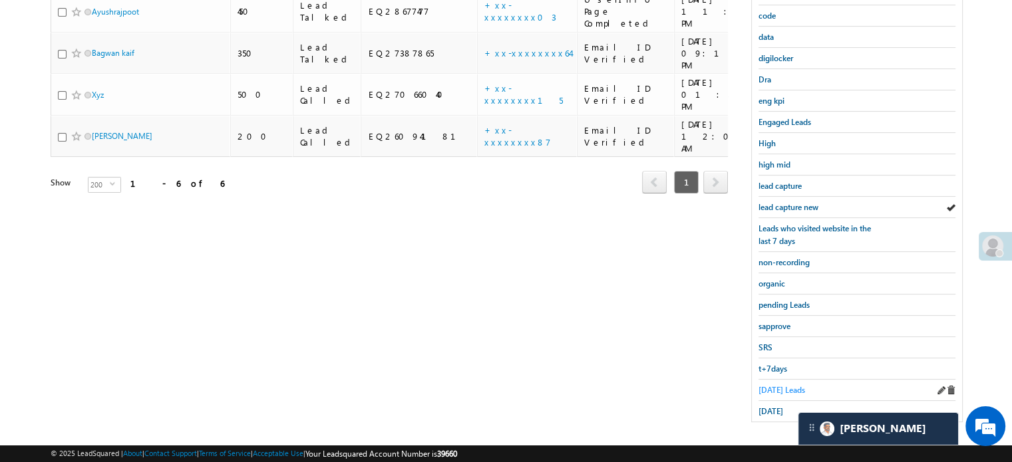
click at [777, 387] on span "Today's Leads" at bounding box center [781, 390] width 47 height 10
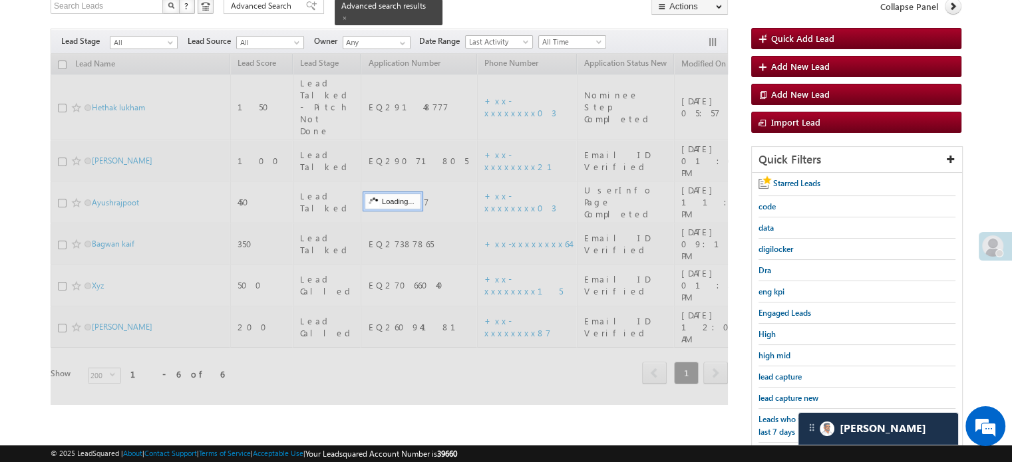
scroll to position [86, 0]
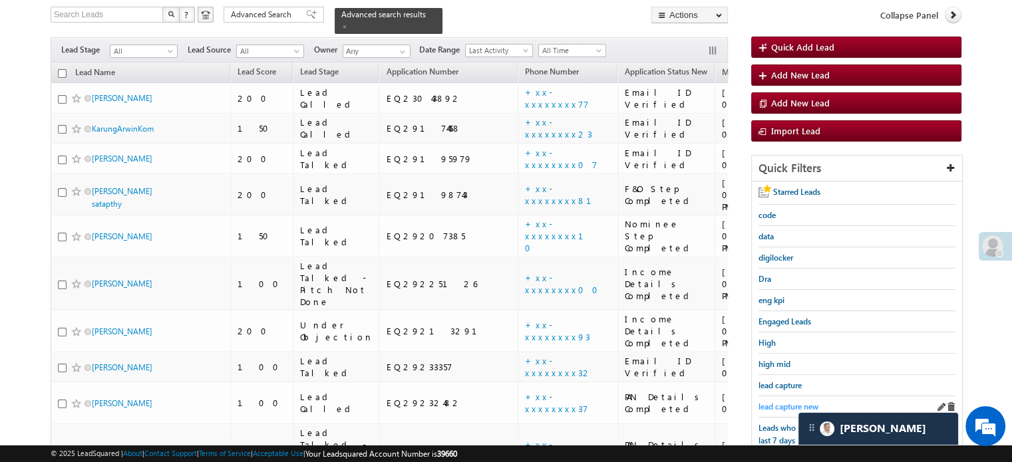
click at [771, 402] on span "lead capture new" at bounding box center [788, 407] width 60 height 10
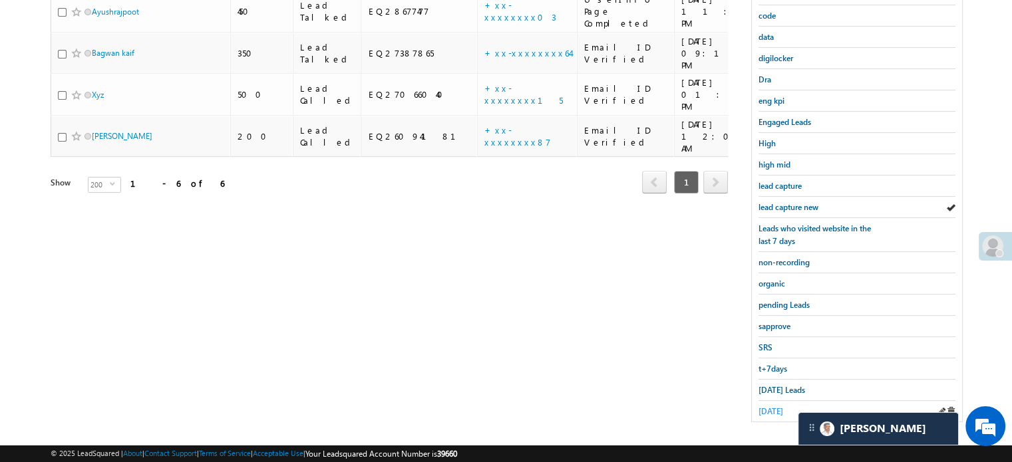
click at [774, 408] on span "yesterday" at bounding box center [770, 411] width 25 height 10
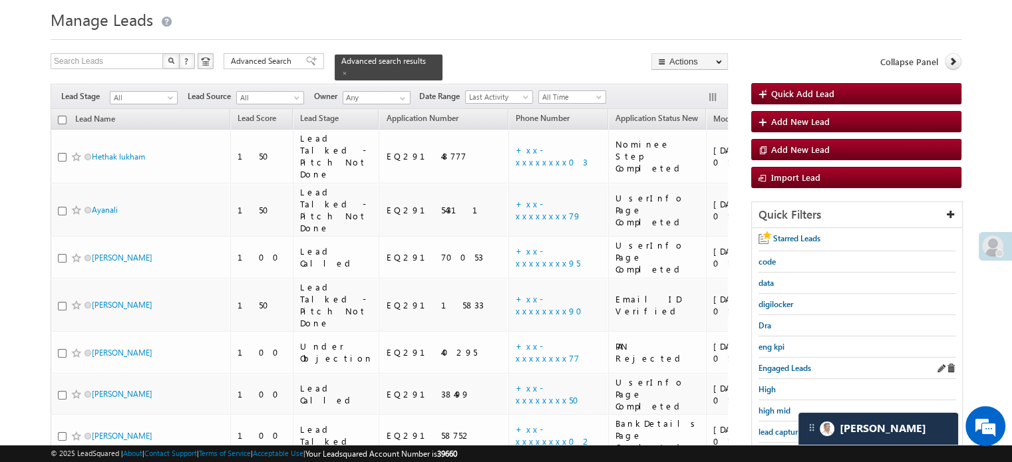
scroll to position [133, 0]
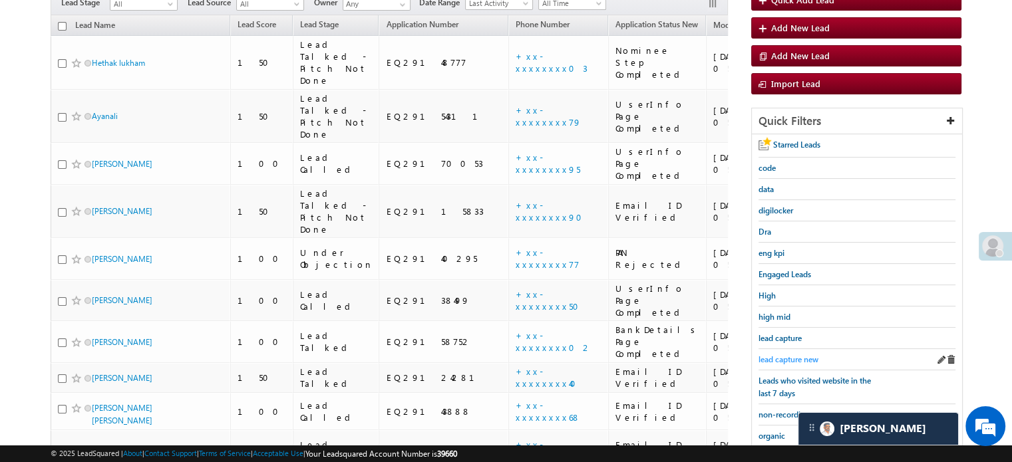
click at [786, 355] on span "lead capture new" at bounding box center [788, 360] width 60 height 10
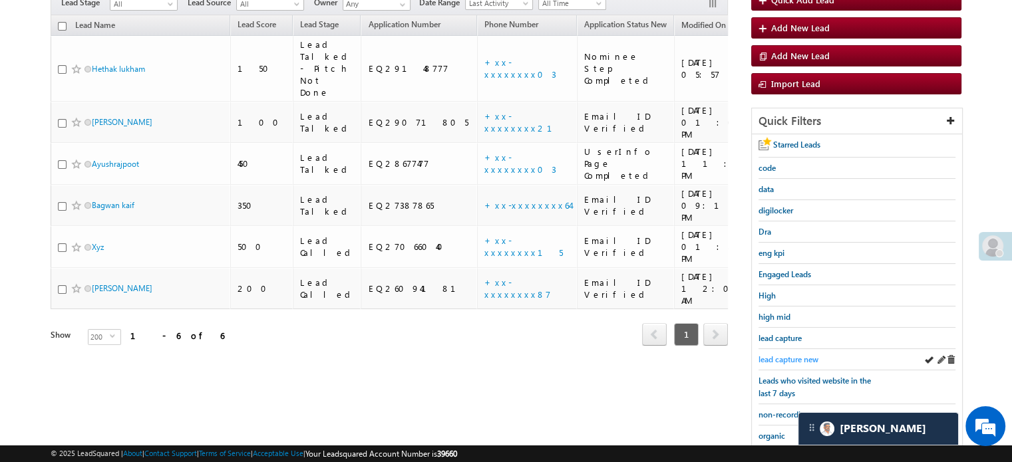
click at [783, 358] on span "lead capture new" at bounding box center [788, 360] width 60 height 10
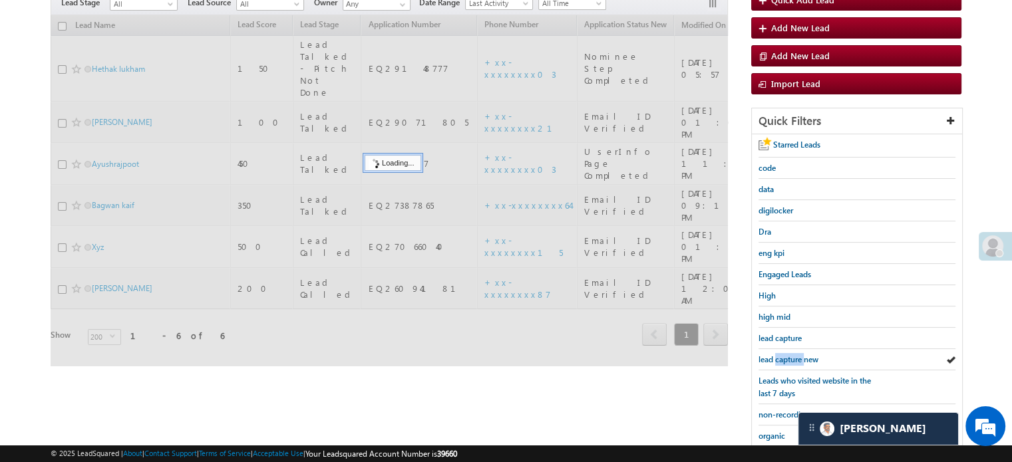
click at [783, 358] on span "lead capture new" at bounding box center [788, 360] width 60 height 10
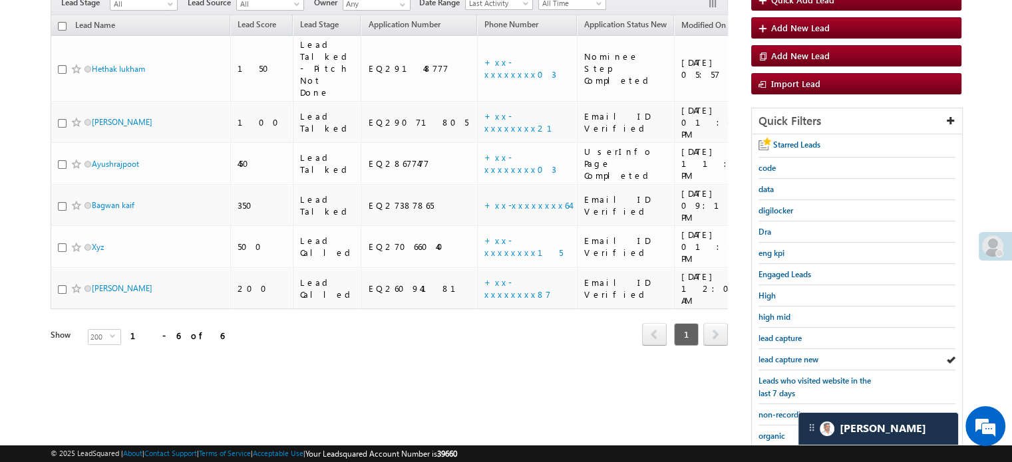
click at [783, 358] on span "lead capture new" at bounding box center [788, 360] width 60 height 10
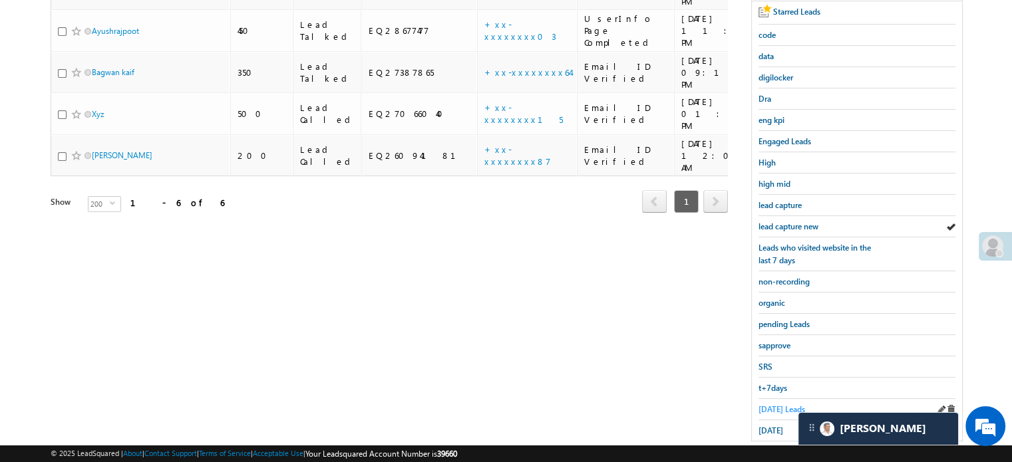
click at [778, 404] on span "Today's Leads" at bounding box center [781, 409] width 47 height 10
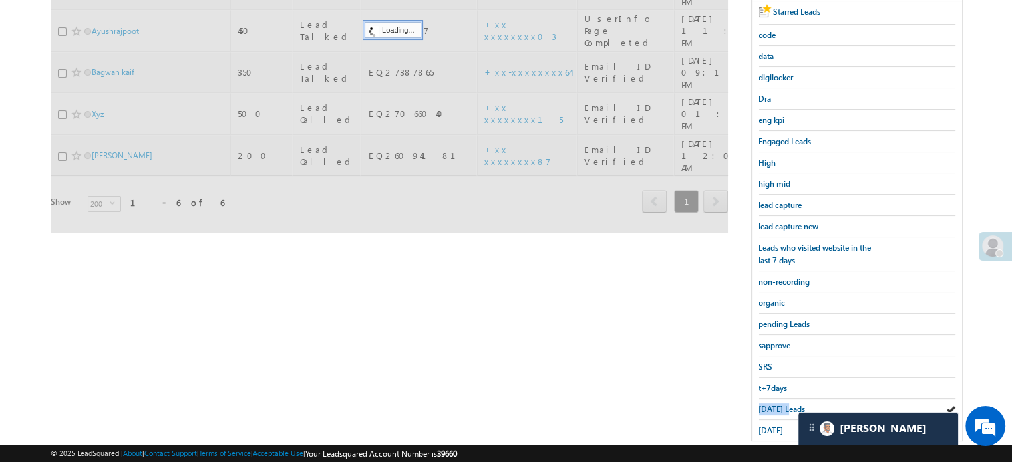
click at [778, 404] on span "Today's Leads" at bounding box center [781, 409] width 47 height 10
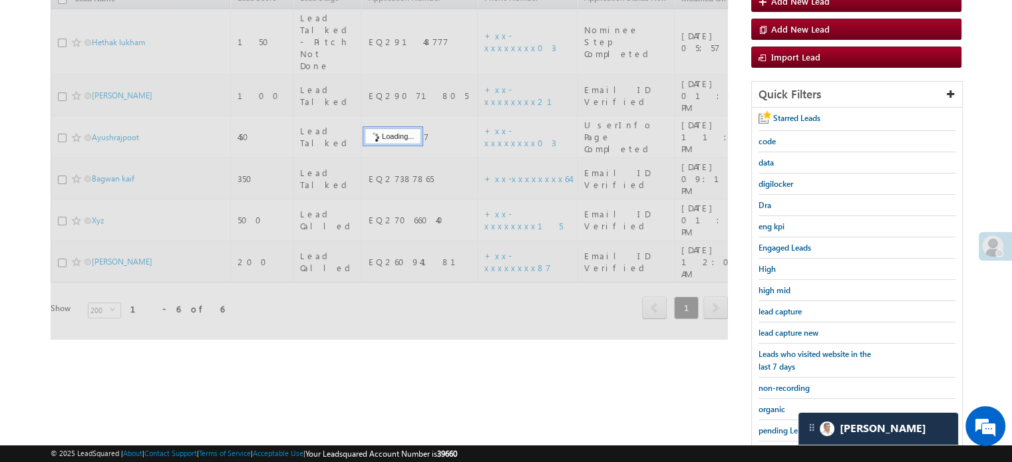
scroll to position [133, 0]
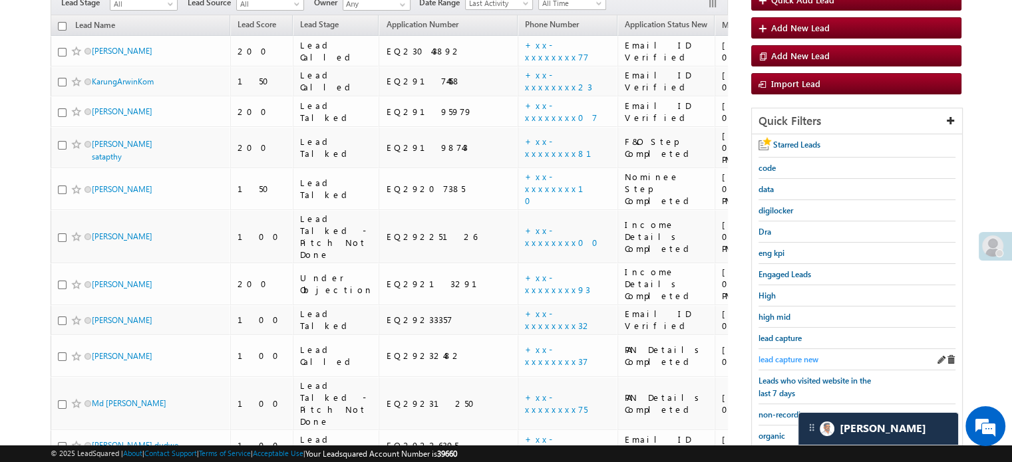
click at [790, 355] on span "lead capture new" at bounding box center [788, 360] width 60 height 10
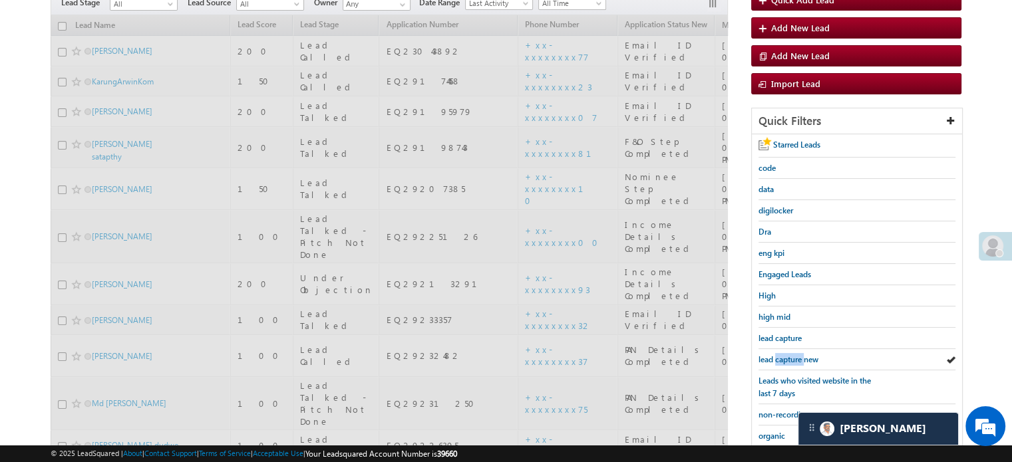
click at [790, 355] on span "lead capture new" at bounding box center [788, 360] width 60 height 10
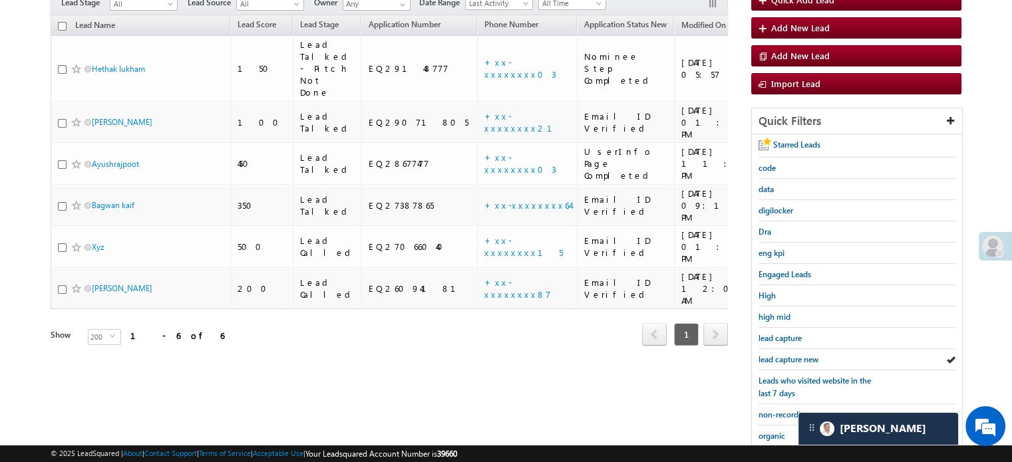
click at [790, 355] on span "lead capture new" at bounding box center [788, 360] width 60 height 10
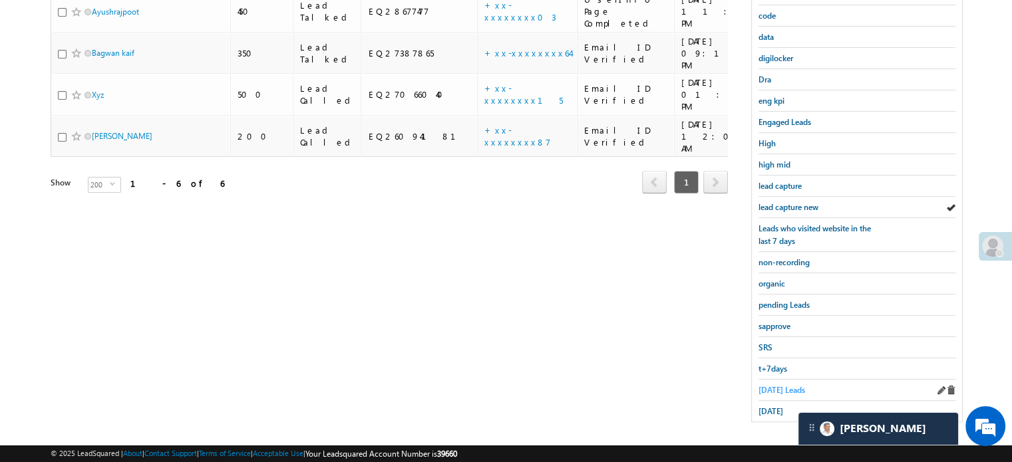
click at [780, 385] on span "Today's Leads" at bounding box center [781, 390] width 47 height 10
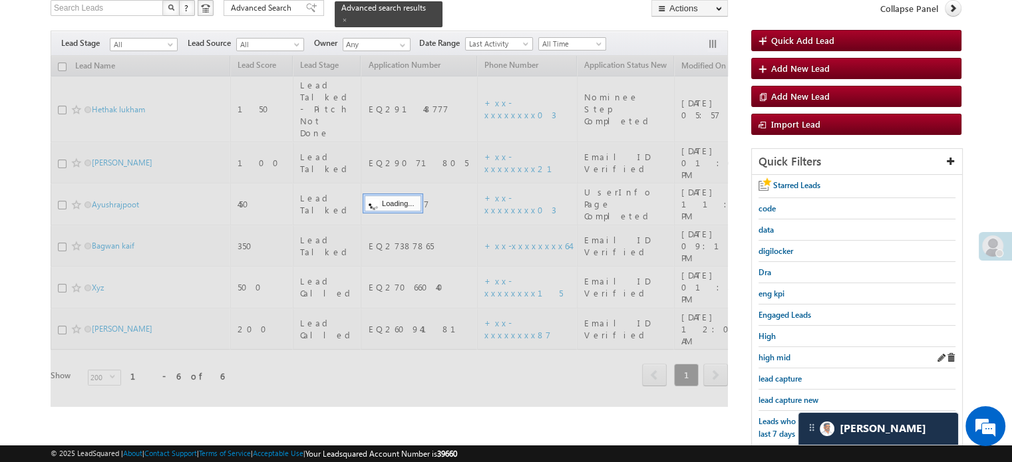
scroll to position [86, 0]
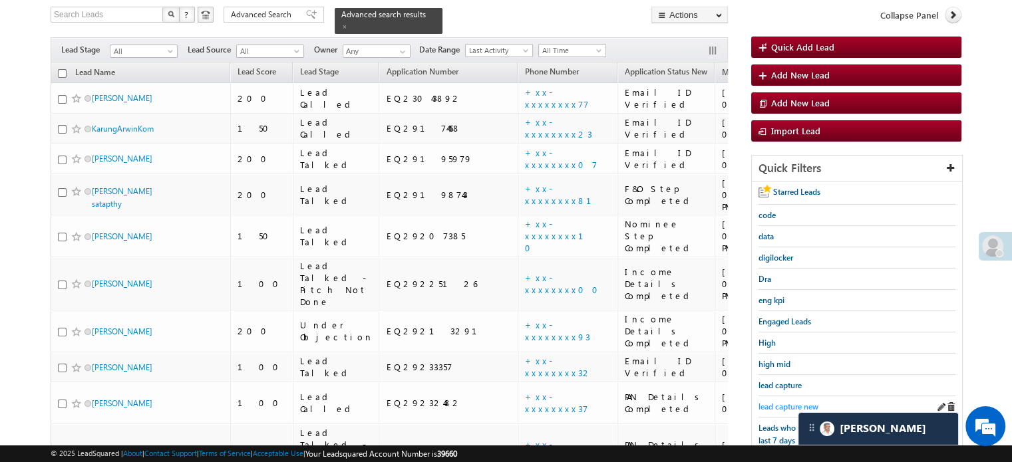
click at [778, 403] on span "lead capture new" at bounding box center [788, 407] width 60 height 10
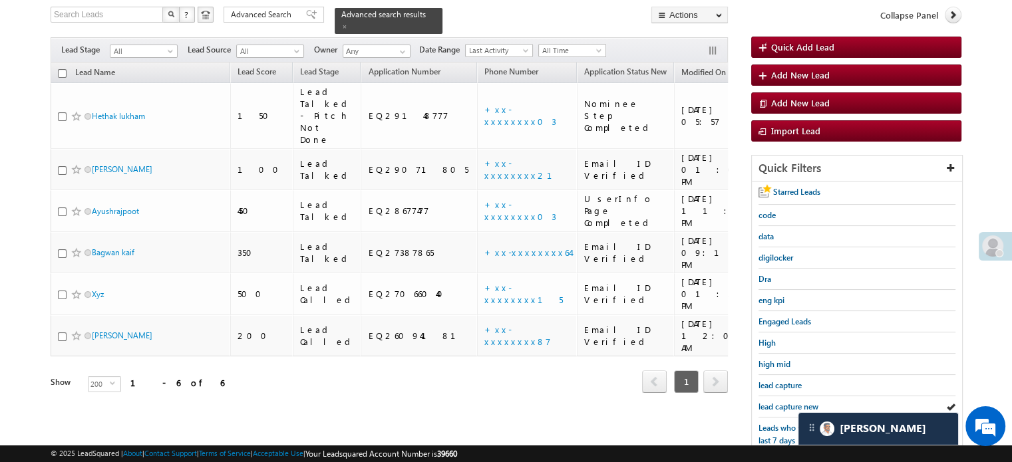
click at [778, 403] on span "lead capture new" at bounding box center [788, 407] width 60 height 10
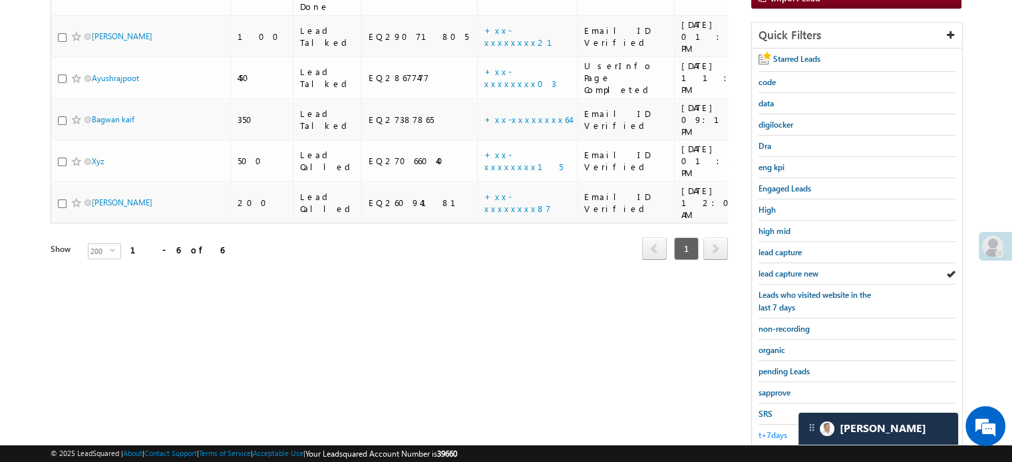
scroll to position [285, 0]
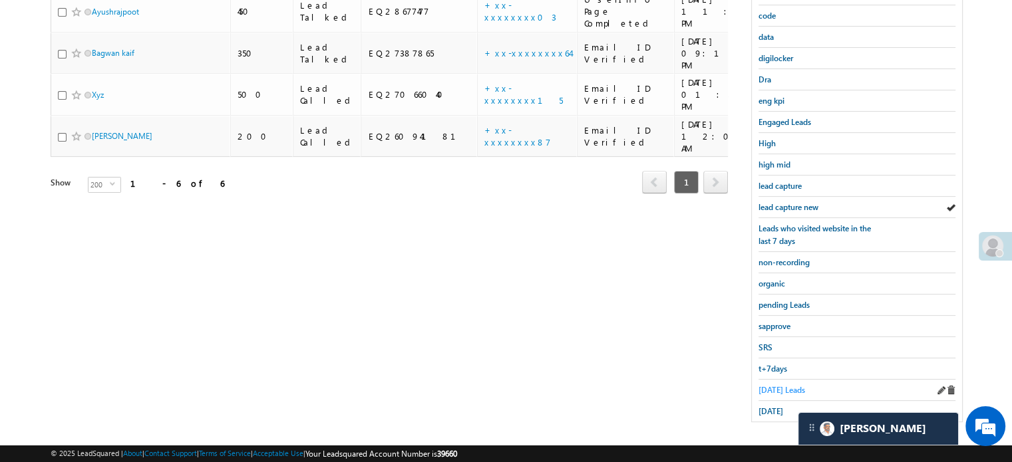
click at [778, 386] on span "Today's Leads" at bounding box center [781, 390] width 47 height 10
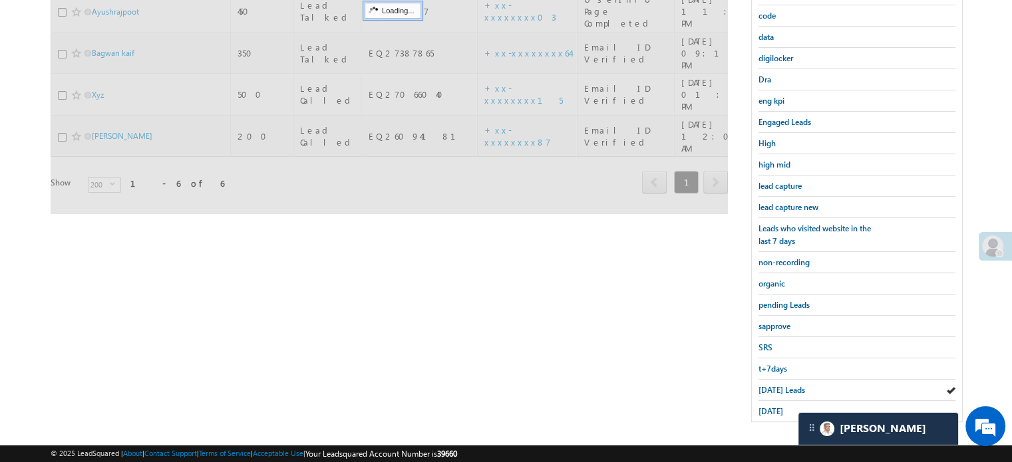
scroll to position [219, 0]
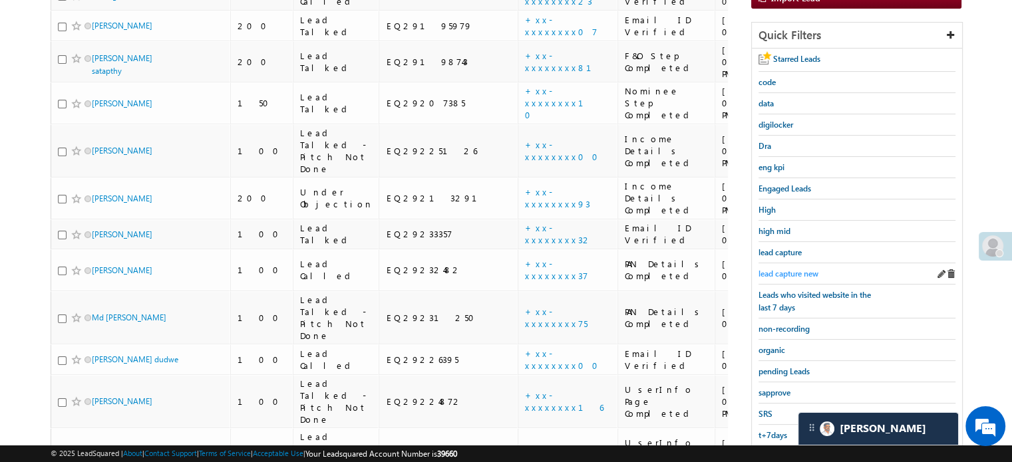
click at [798, 273] on span "lead capture new" at bounding box center [788, 274] width 60 height 10
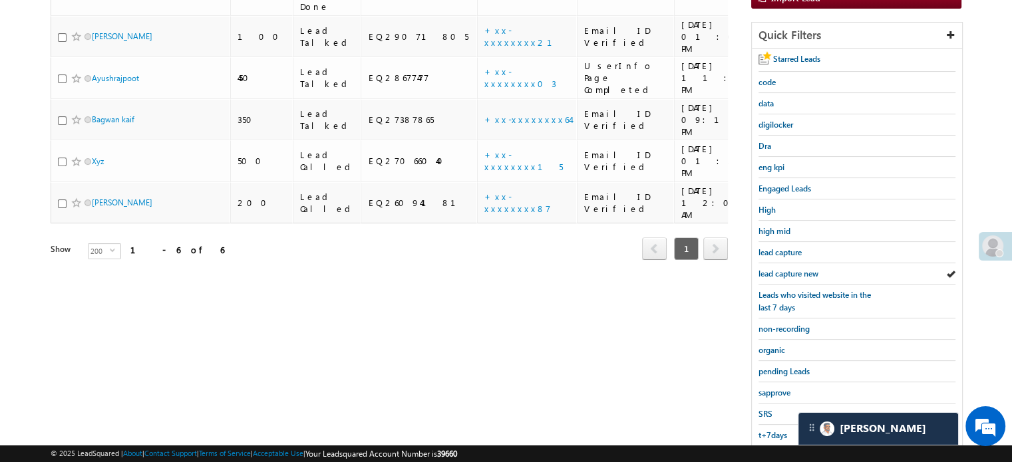
click at [798, 273] on span "lead capture new" at bounding box center [788, 274] width 60 height 10
click at [798, 269] on span "lead capture new" at bounding box center [788, 274] width 60 height 10
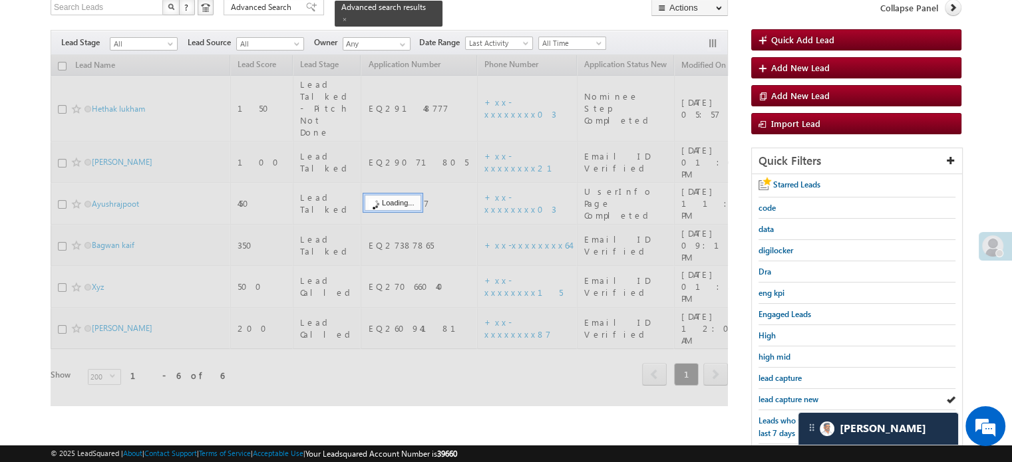
scroll to position [86, 0]
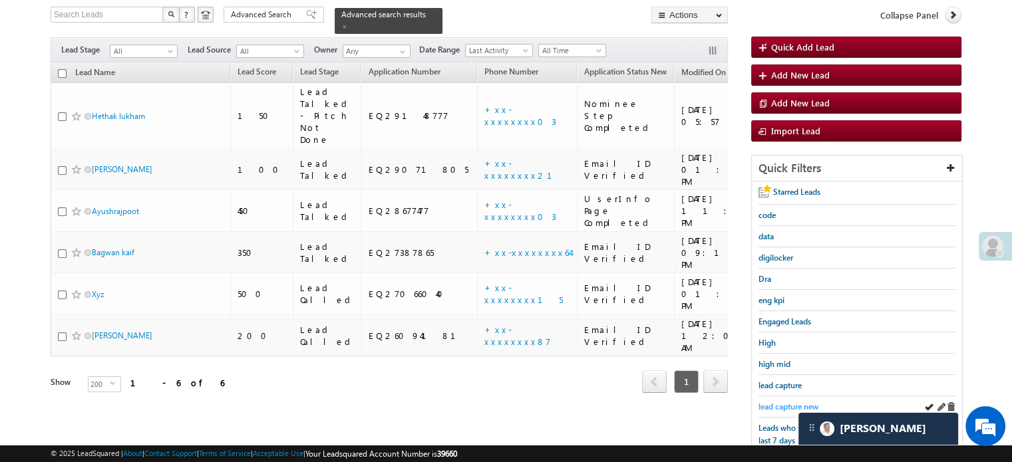
click at [795, 403] on span "lead capture new" at bounding box center [788, 407] width 60 height 10
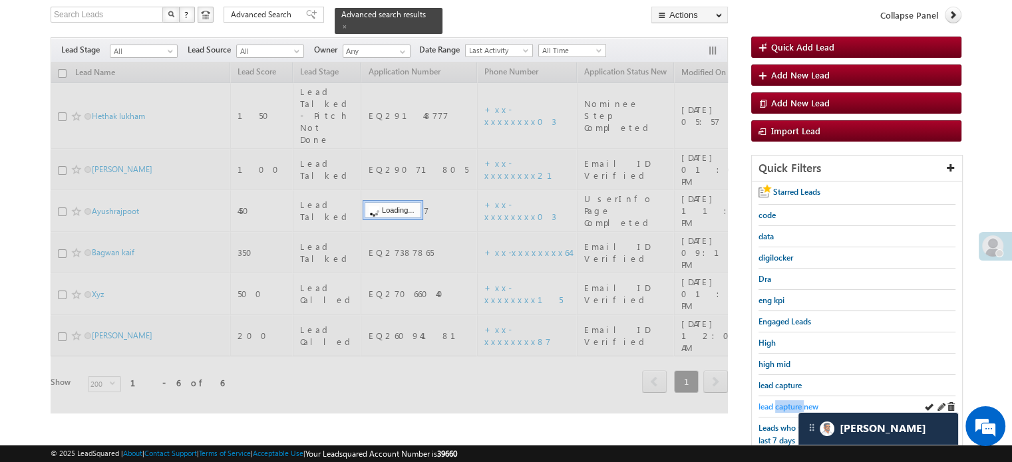
click at [794, 403] on span "lead capture new" at bounding box center [788, 407] width 60 height 10
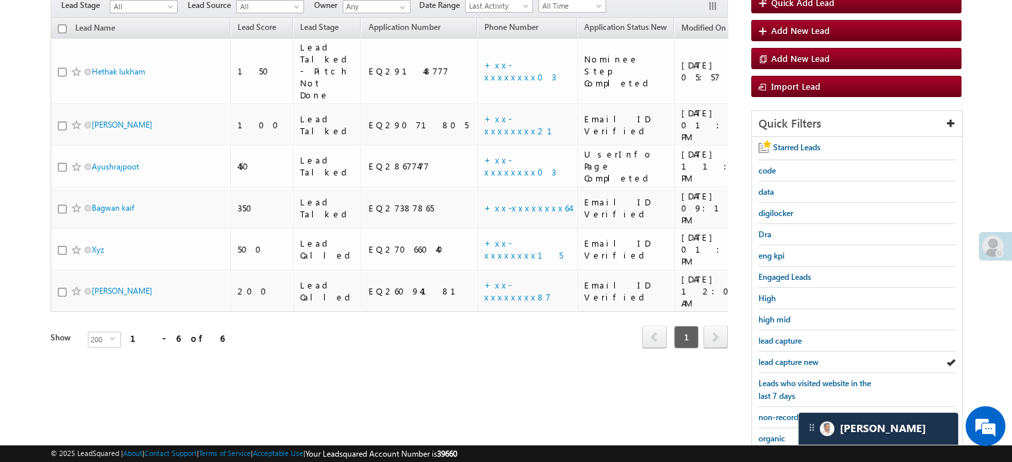
scroll to position [152, 0]
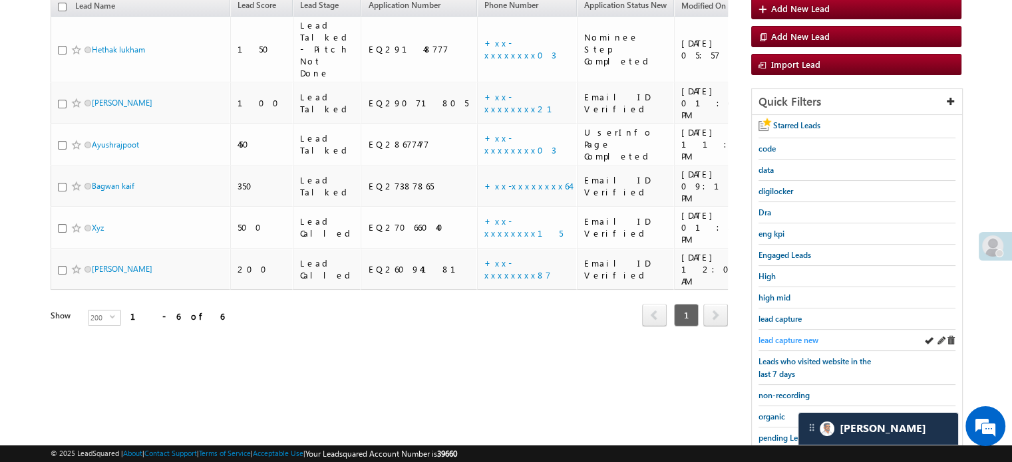
click at [769, 338] on span "lead capture new" at bounding box center [788, 340] width 60 height 10
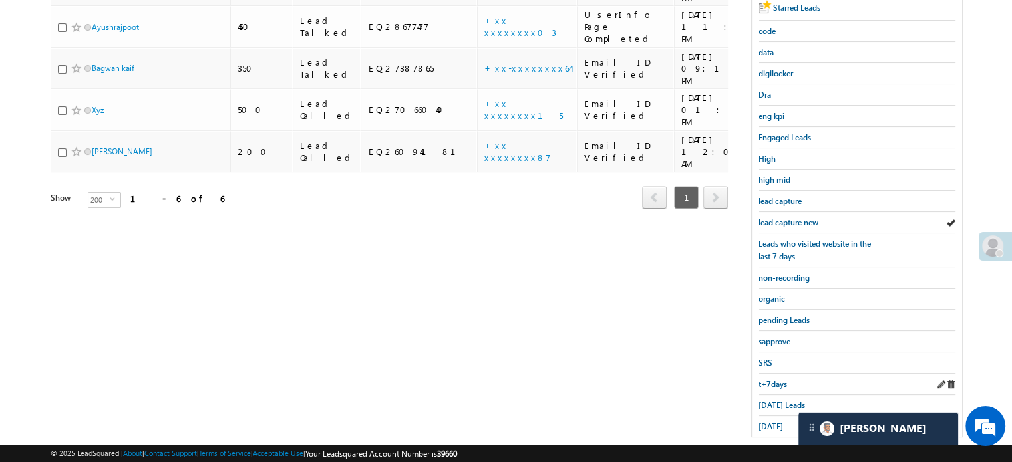
scroll to position [285, 0]
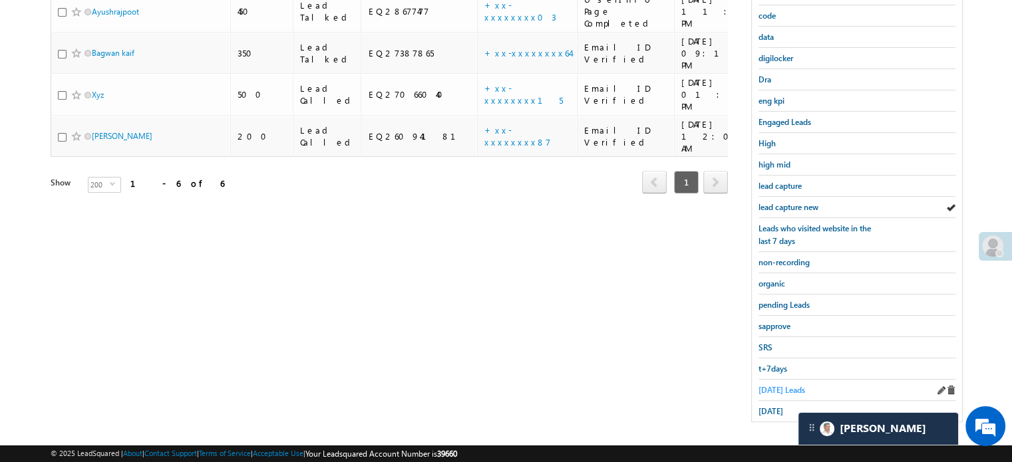
click at [789, 385] on span "Today's Leads" at bounding box center [781, 390] width 47 height 10
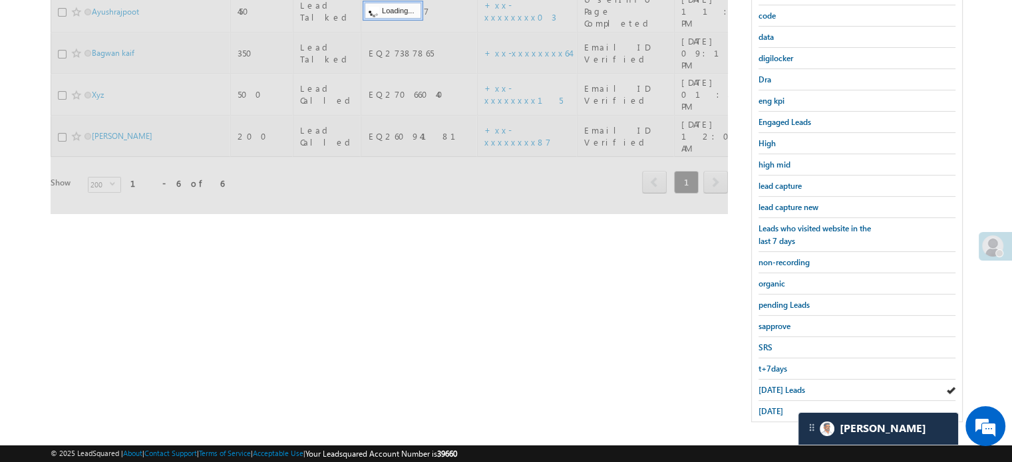
click at [789, 385] on span "Today's Leads" at bounding box center [781, 390] width 47 height 10
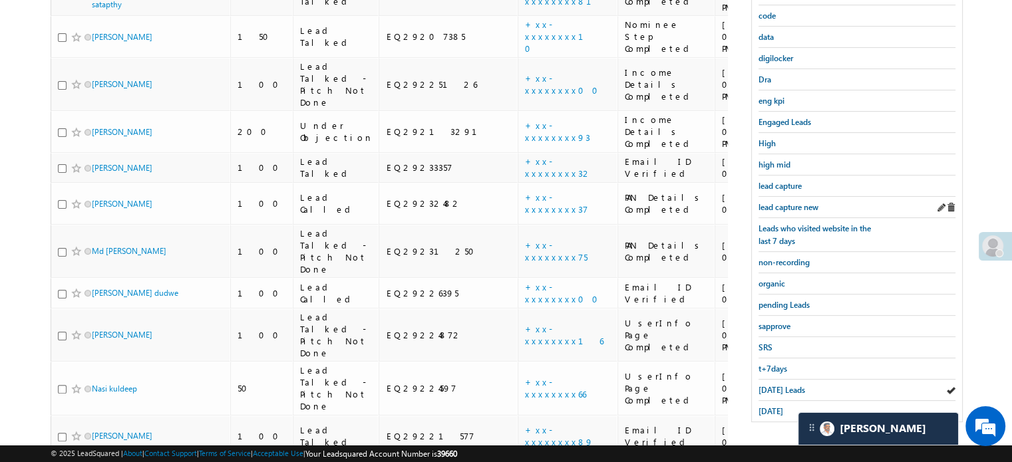
click at [777, 197] on div "lead capture new" at bounding box center [856, 207] width 197 height 21
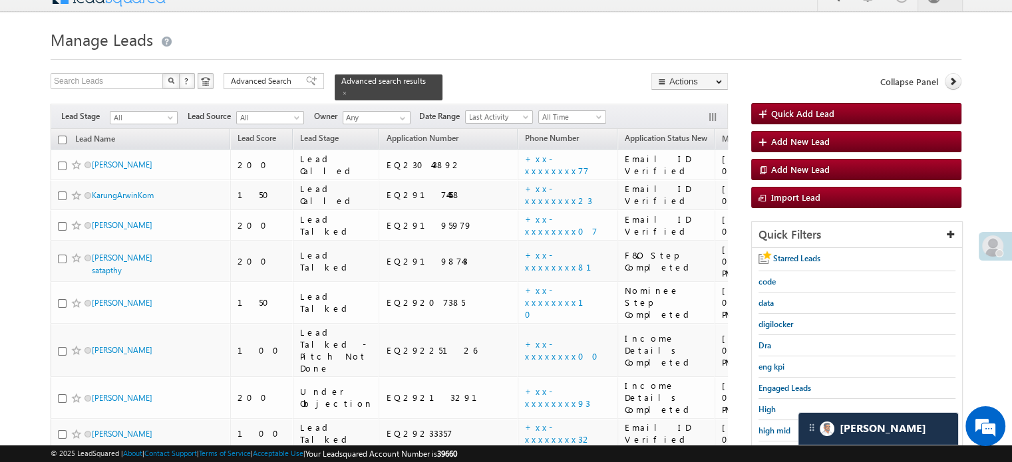
click at [667, 39] on h1 "Manage Leads" at bounding box center [506, 38] width 911 height 26
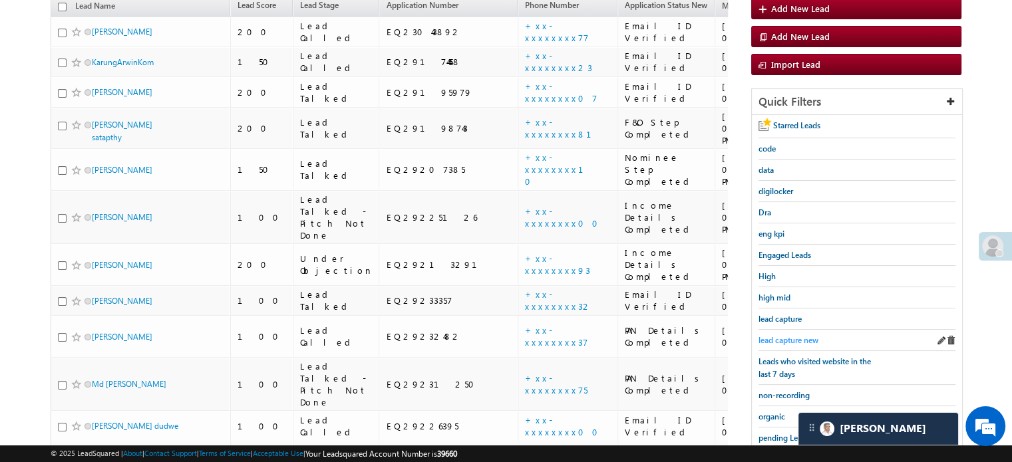
click at [794, 340] on span "lead capture new" at bounding box center [788, 340] width 60 height 10
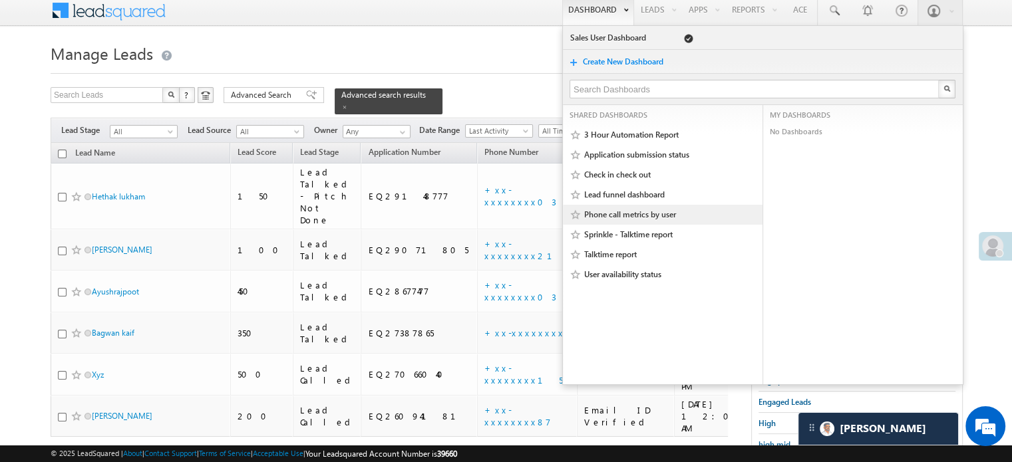
scroll to position [200, 0]
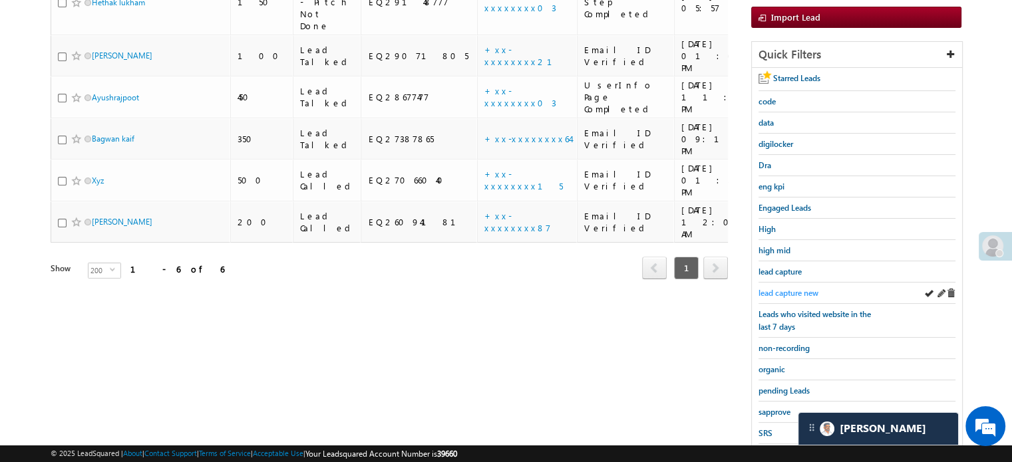
click at [805, 289] on span "lead capture new" at bounding box center [788, 293] width 60 height 10
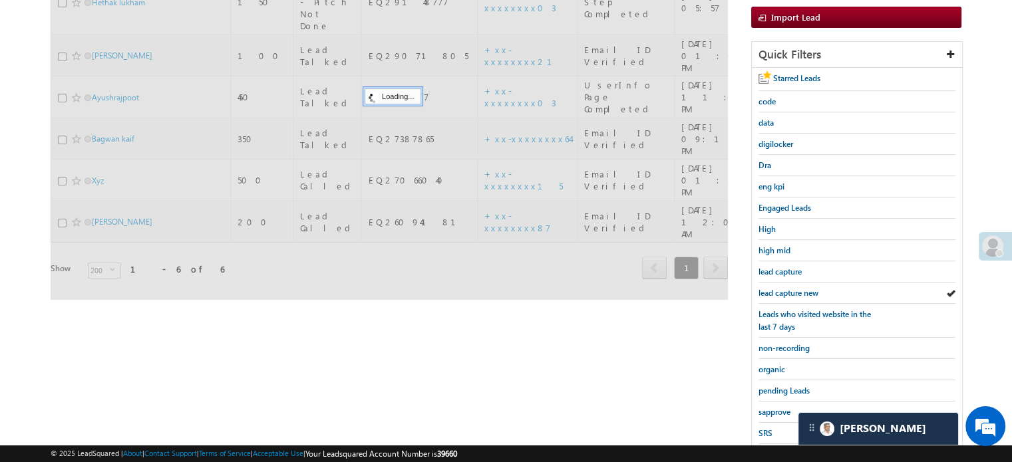
click at [805, 289] on span "lead capture new" at bounding box center [788, 293] width 60 height 10
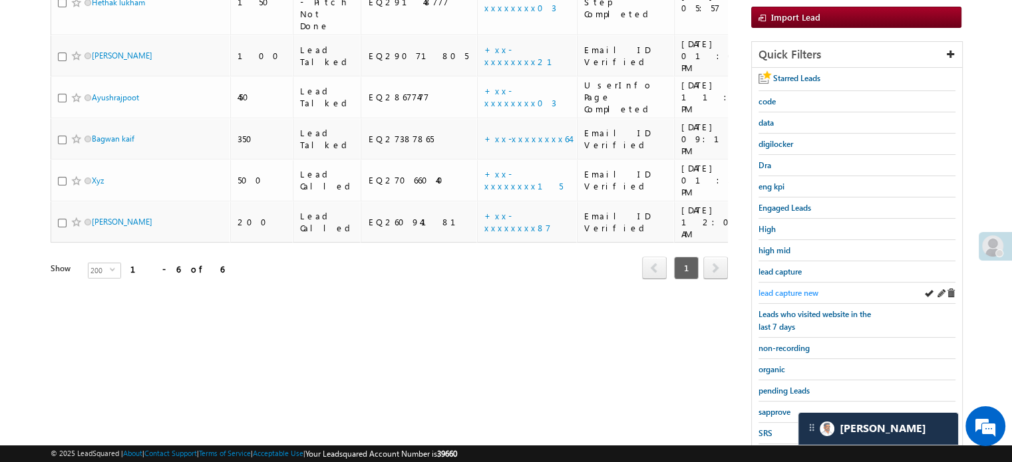
click at [788, 291] on span "lead capture new" at bounding box center [788, 293] width 60 height 10
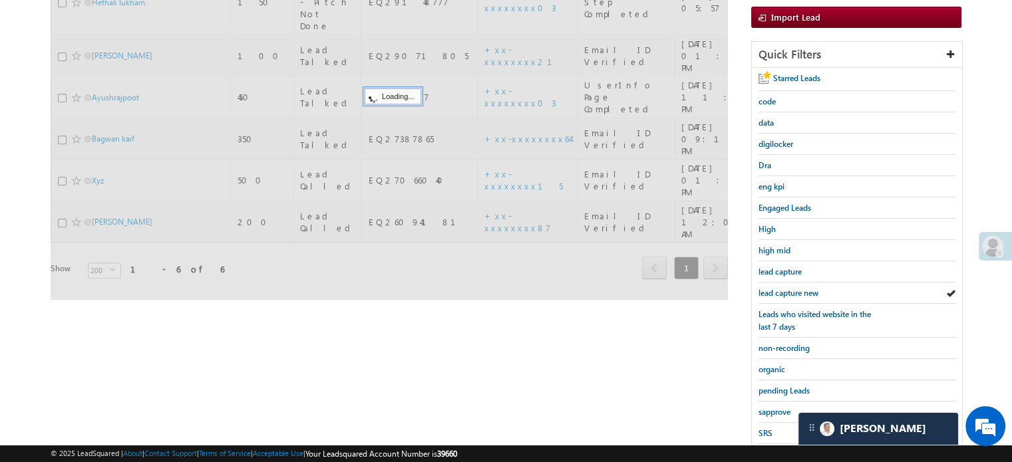
click at [788, 291] on span "lead capture new" at bounding box center [788, 293] width 60 height 10
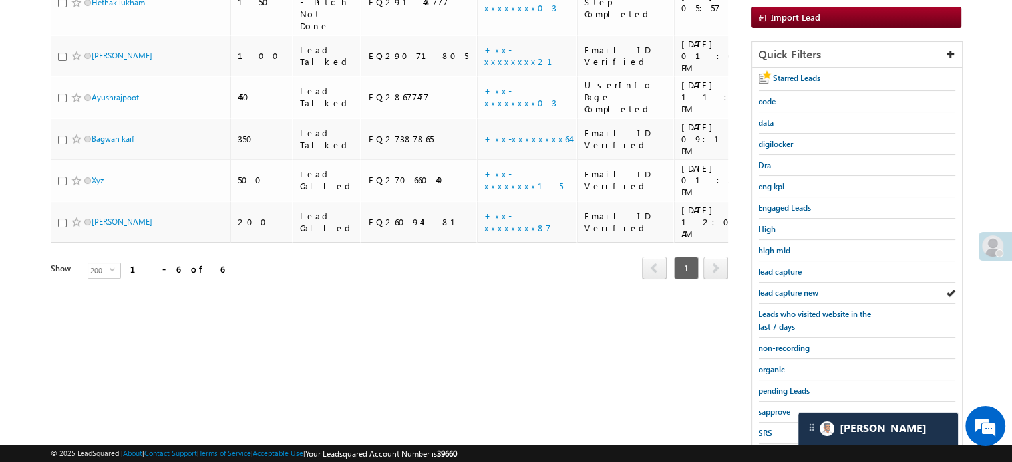
click at [788, 291] on span "lead capture new" at bounding box center [788, 293] width 60 height 10
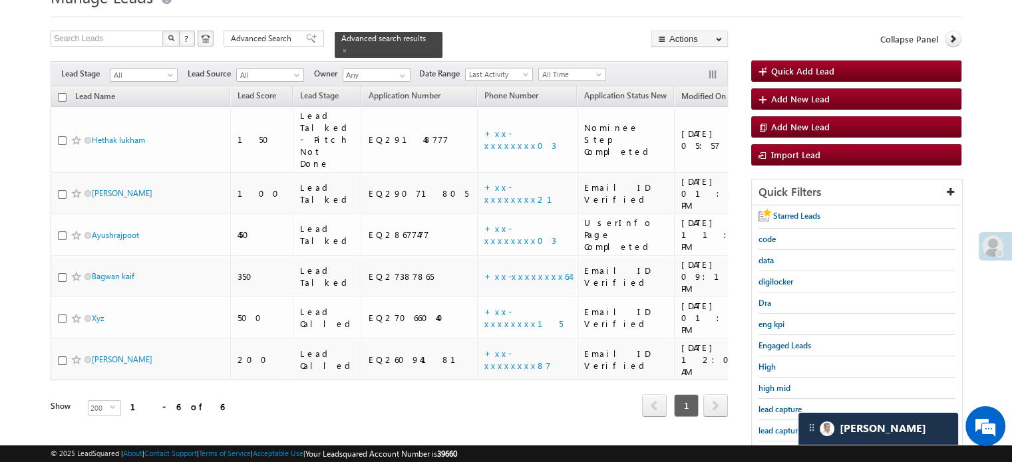
scroll to position [133, 0]
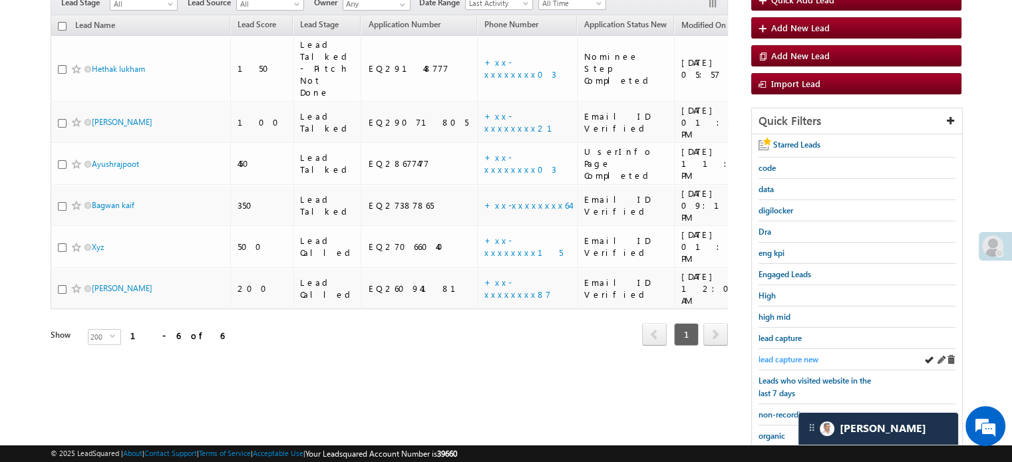
click at [796, 359] on span "lead capture new" at bounding box center [788, 360] width 60 height 10
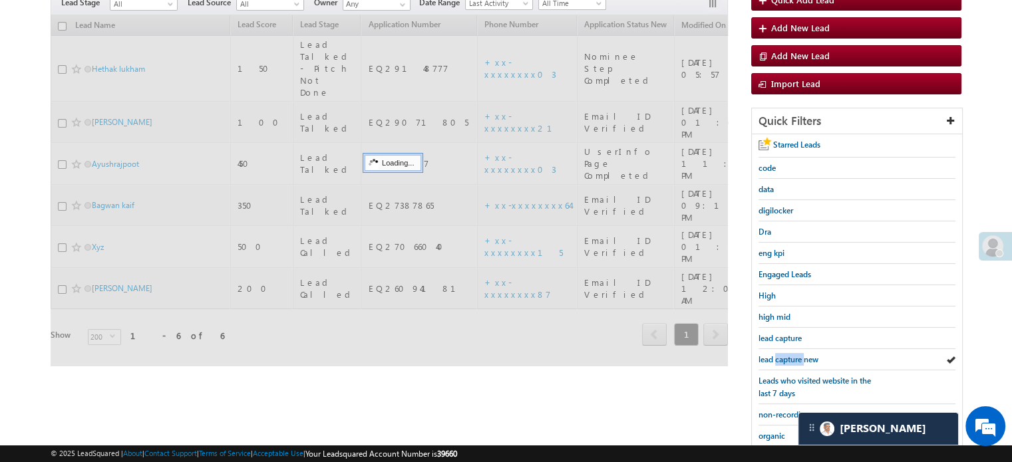
click at [796, 359] on span "lead capture new" at bounding box center [788, 360] width 60 height 10
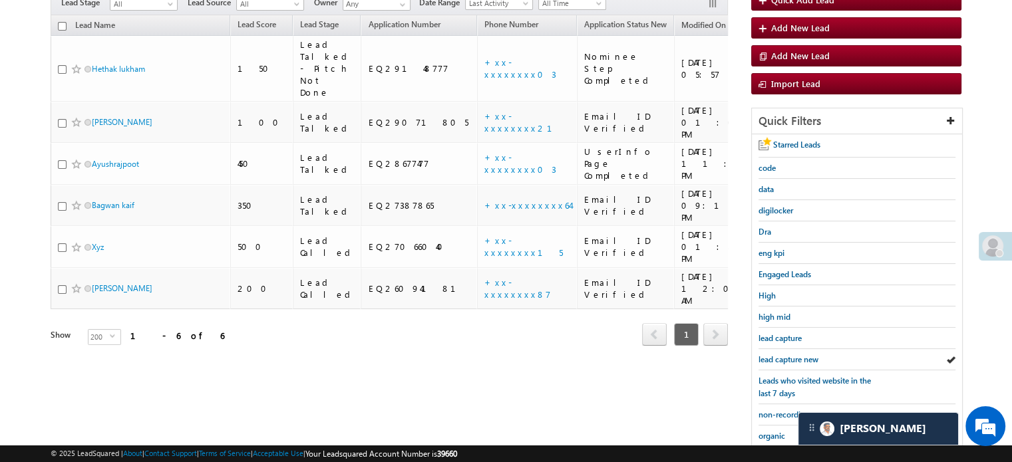
click at [796, 359] on span "lead capture new" at bounding box center [788, 360] width 60 height 10
click at [796, 355] on span "lead capture new" at bounding box center [788, 360] width 60 height 10
click at [795, 355] on span "lead capture new" at bounding box center [788, 360] width 60 height 10
click at [800, 355] on span "lead capture new" at bounding box center [788, 360] width 60 height 10
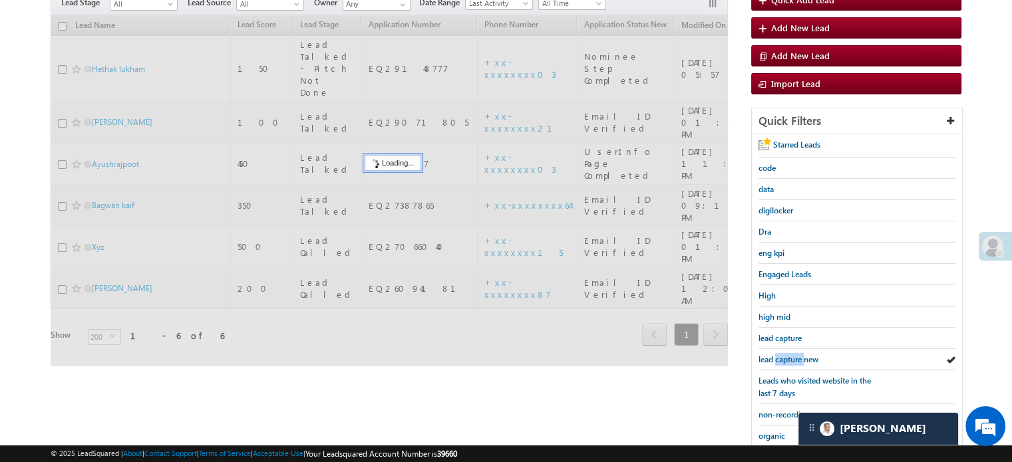
click at [800, 355] on span "lead capture new" at bounding box center [788, 360] width 60 height 10
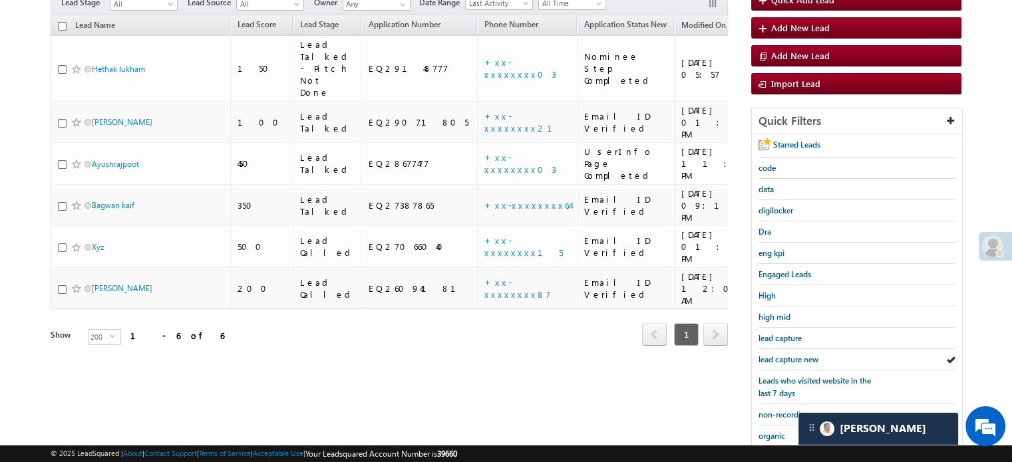
click at [800, 355] on span "lead capture new" at bounding box center [788, 360] width 60 height 10
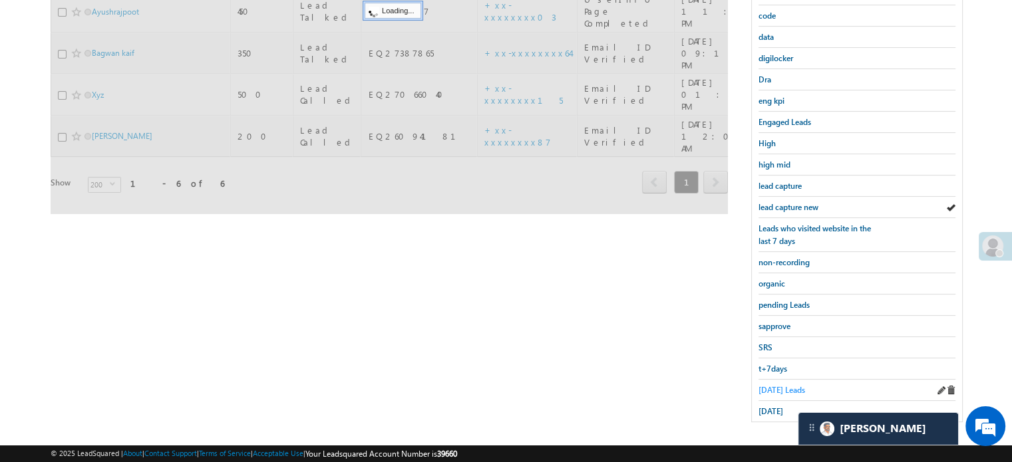
click at [792, 385] on span "Today's Leads" at bounding box center [781, 390] width 47 height 10
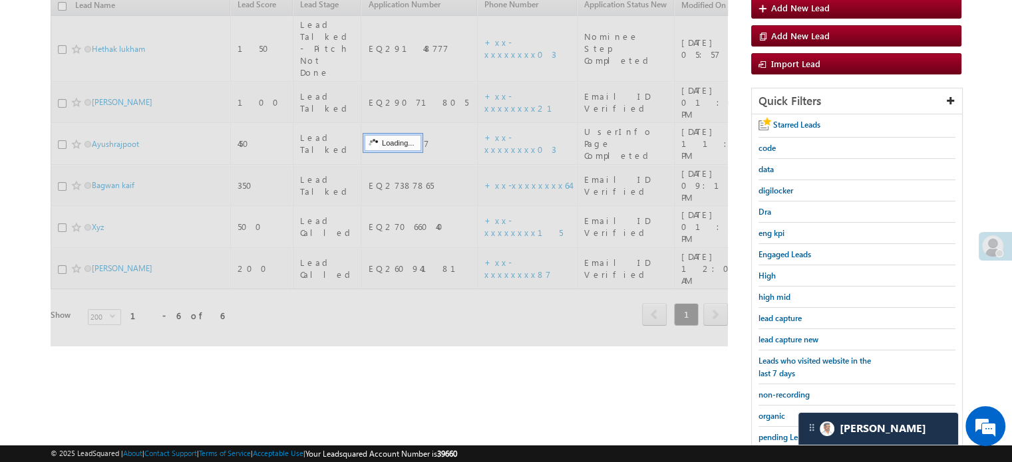
scroll to position [152, 0]
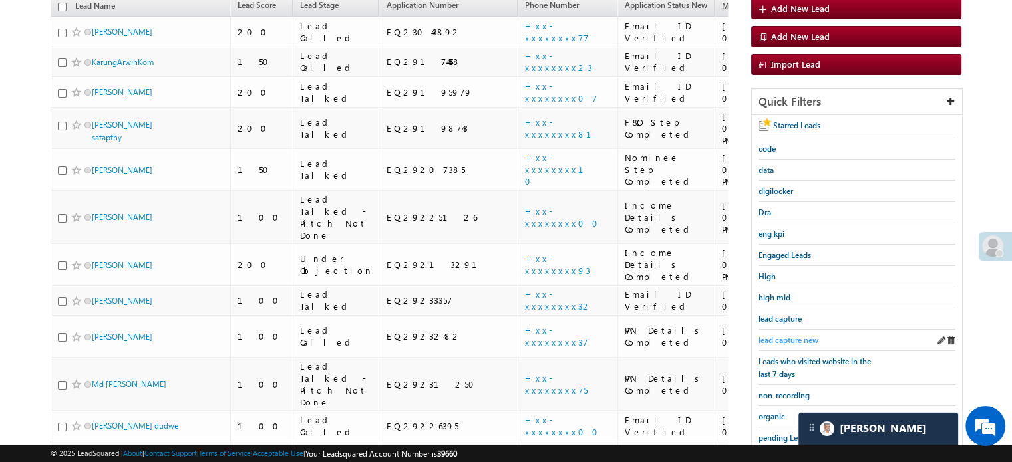
click at [781, 335] on span "lead capture new" at bounding box center [788, 340] width 60 height 10
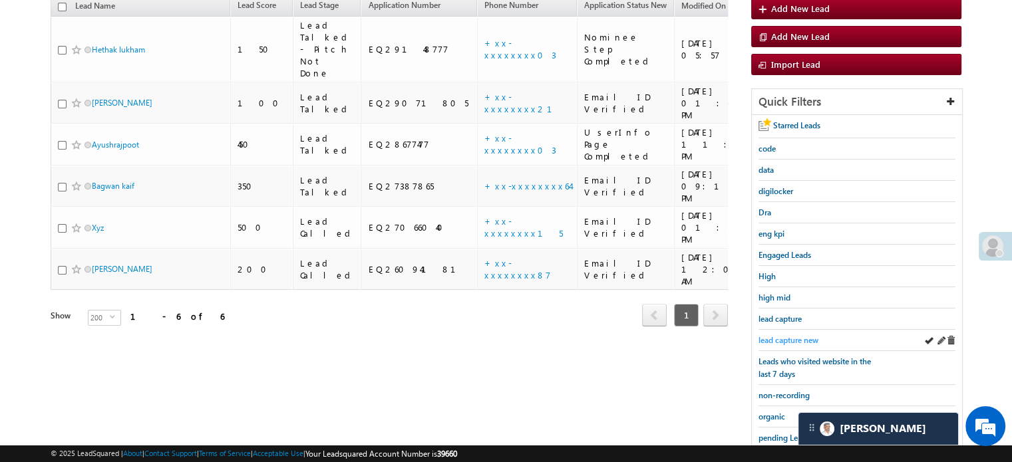
click at [786, 335] on span "lead capture new" at bounding box center [788, 340] width 60 height 10
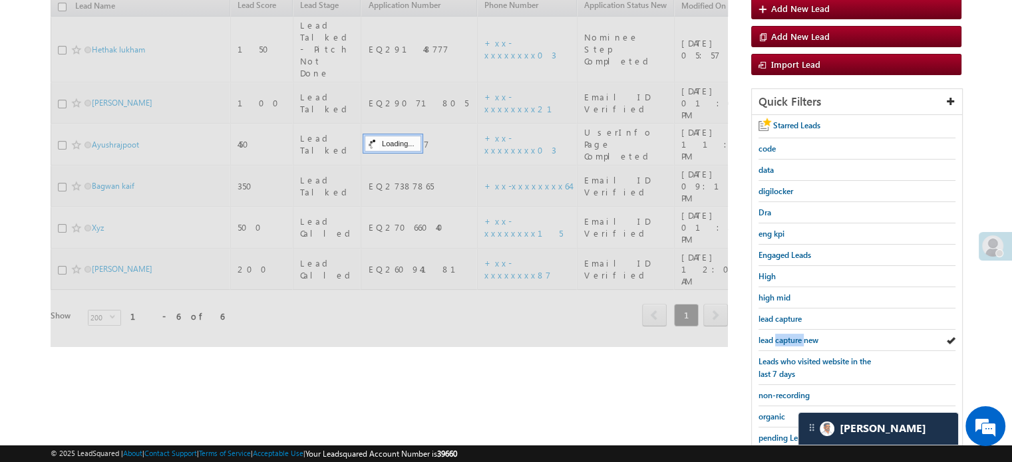
click at [786, 335] on span "lead capture new" at bounding box center [788, 340] width 60 height 10
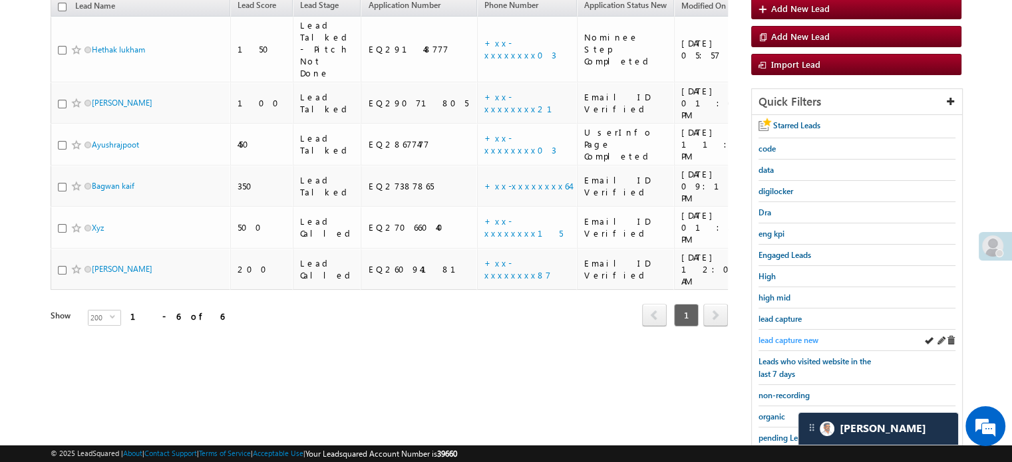
click at [802, 341] on span "lead capture new" at bounding box center [788, 340] width 60 height 10
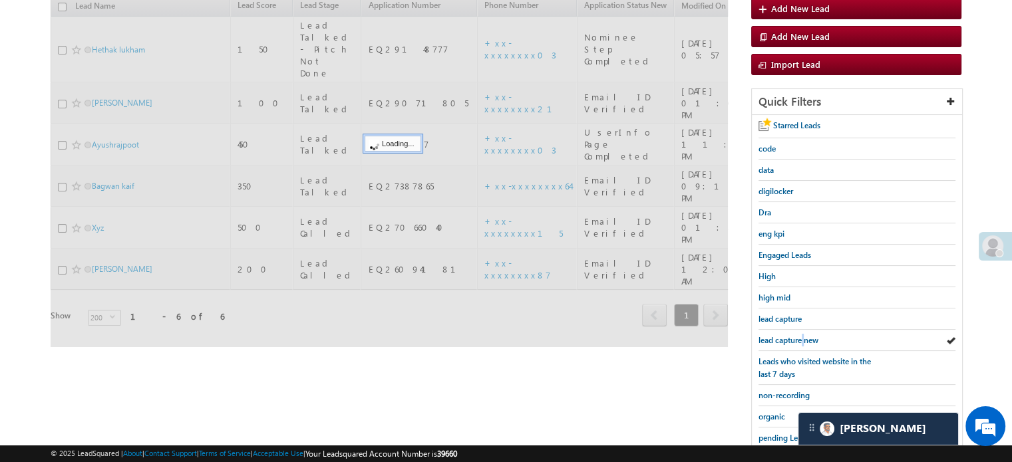
click at [802, 341] on span "lead capture new" at bounding box center [788, 340] width 60 height 10
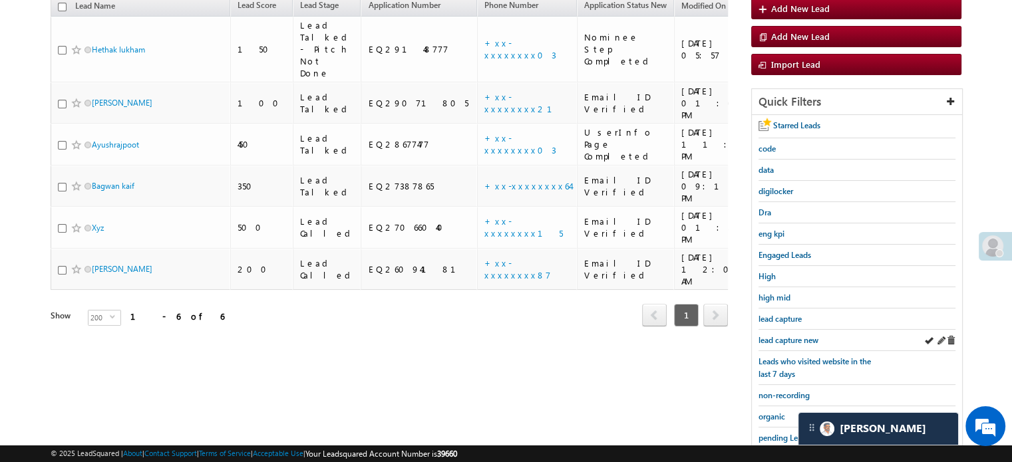
click at [789, 346] on div "lead capture new" at bounding box center [856, 340] width 197 height 21
click at [782, 343] on div "lead capture new" at bounding box center [856, 340] width 197 height 21
click at [786, 337] on span "lead capture new" at bounding box center [788, 340] width 60 height 10
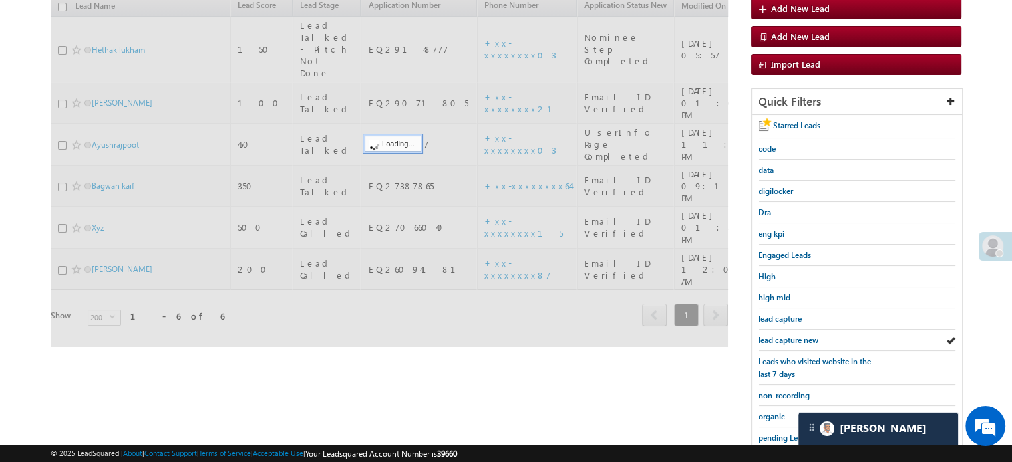
click at [786, 337] on span "lead capture new" at bounding box center [788, 340] width 60 height 10
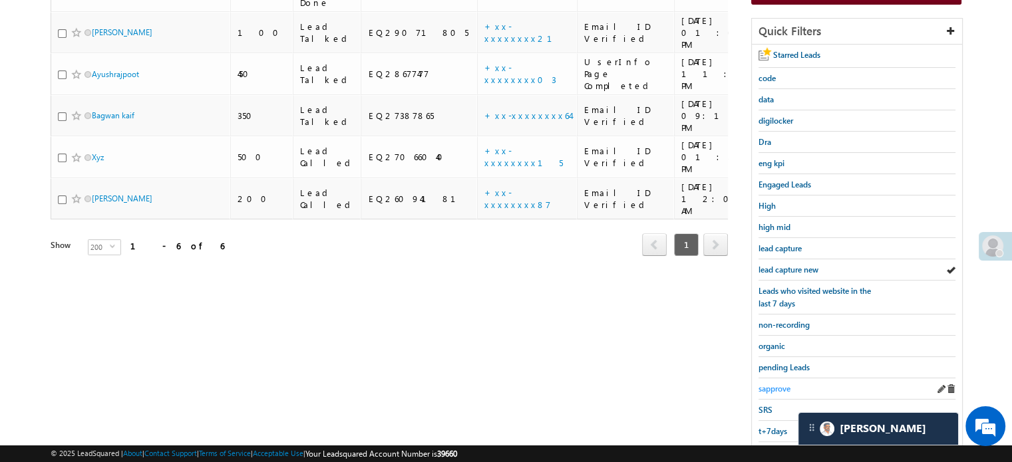
scroll to position [285, 0]
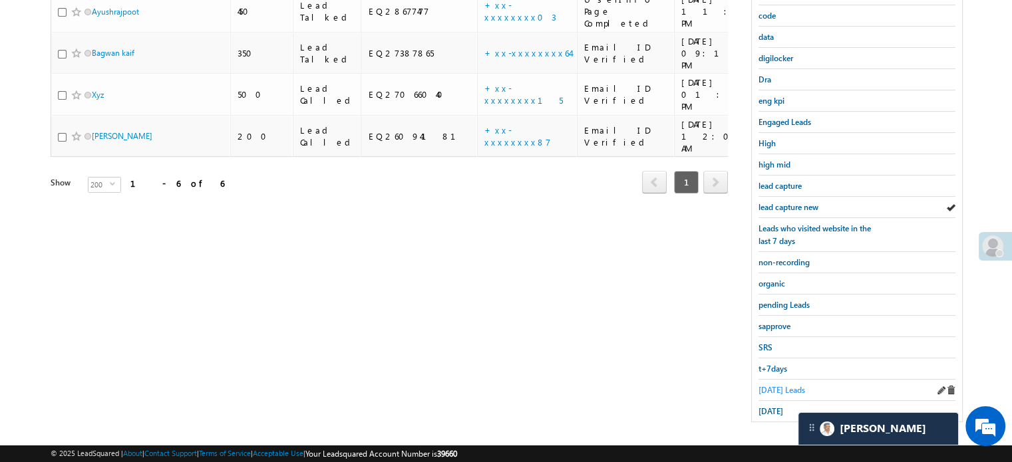
click at [777, 385] on span "Today's Leads" at bounding box center [781, 390] width 47 height 10
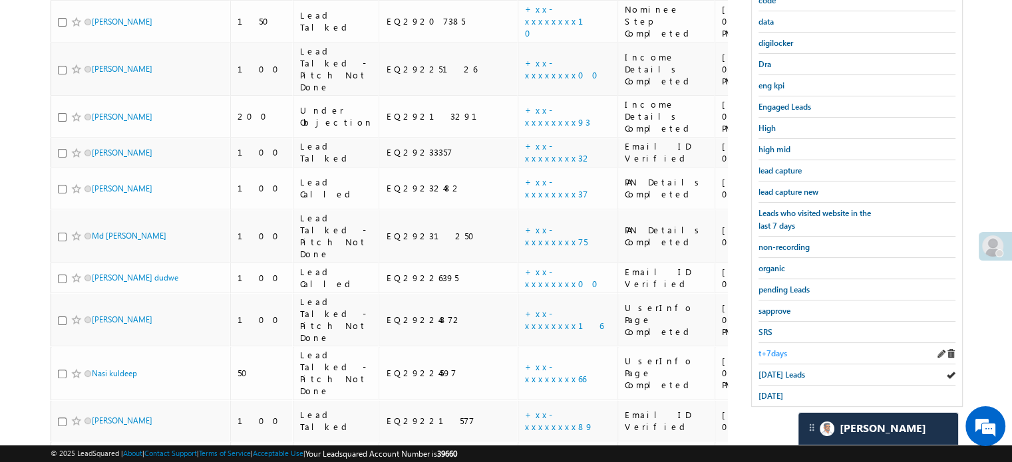
scroll to position [323, 0]
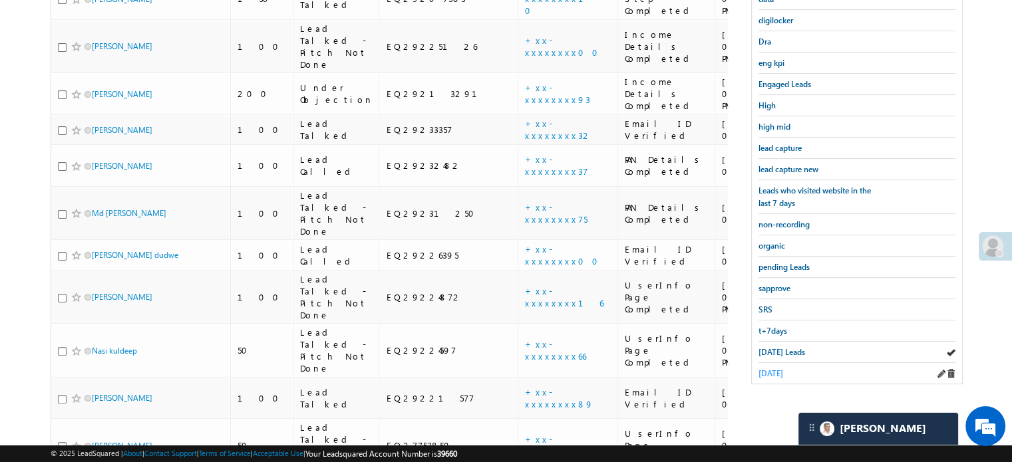
click at [778, 369] on span "yesterday" at bounding box center [770, 374] width 25 height 10
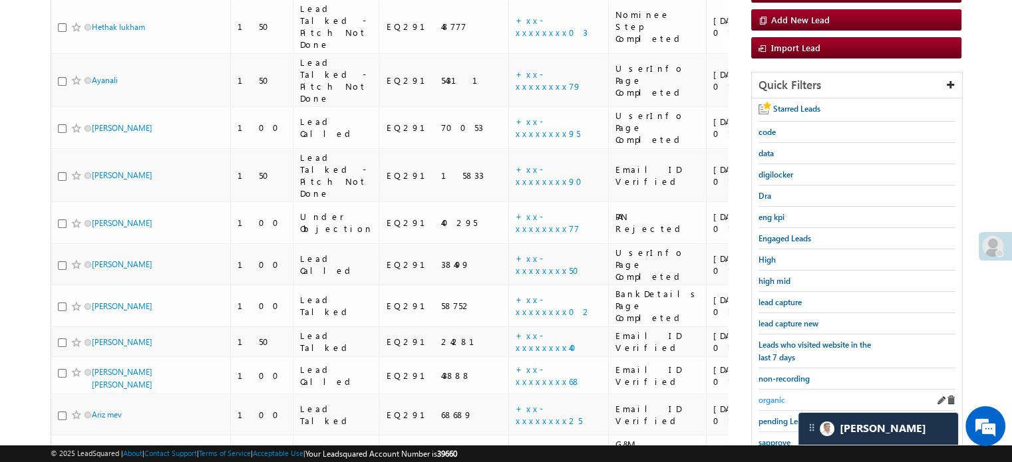
scroll to position [200, 0]
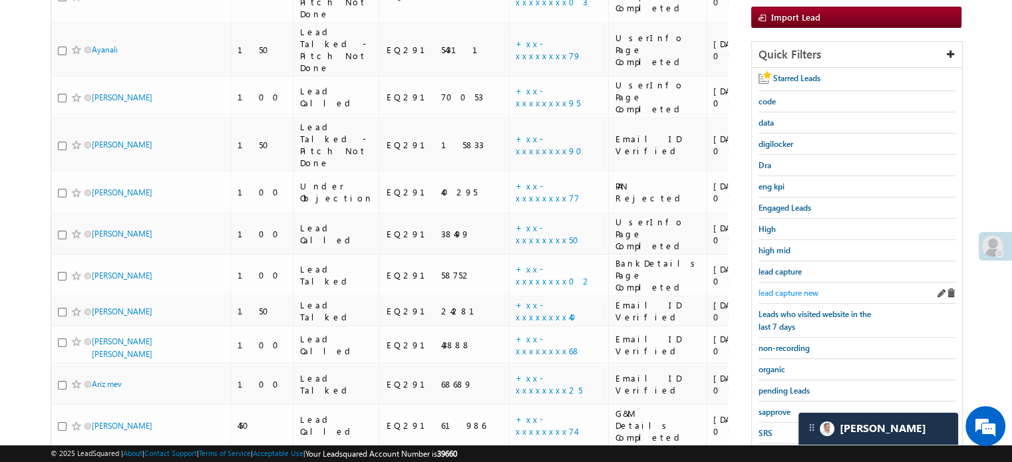
click at [792, 294] on span "lead capture new" at bounding box center [788, 293] width 60 height 10
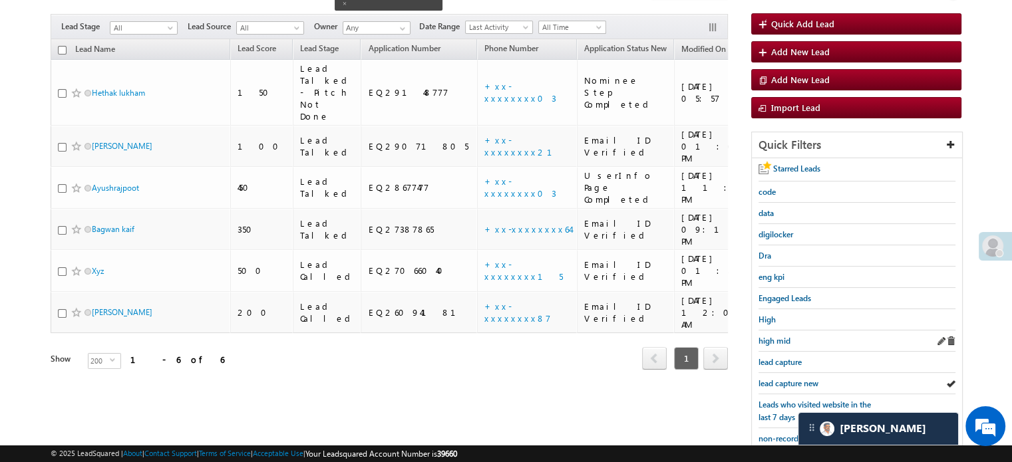
scroll to position [133, 0]
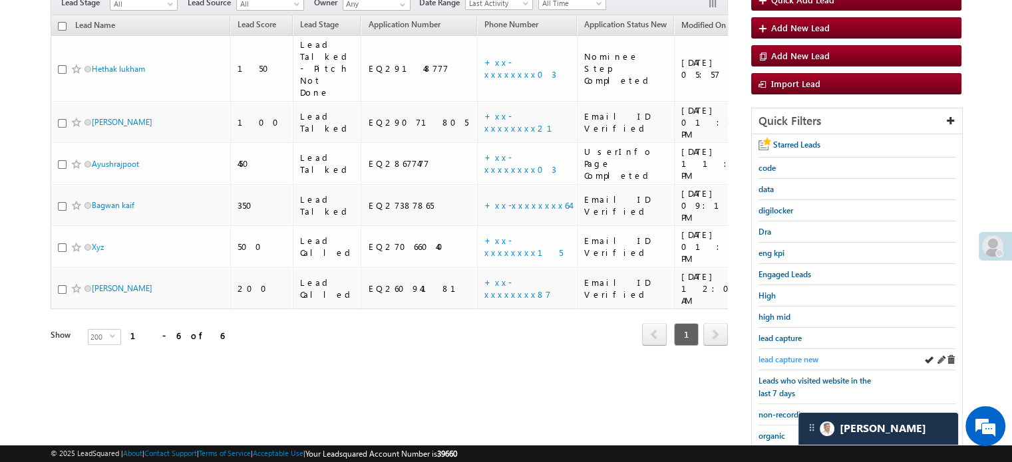
click at [790, 356] on span "lead capture new" at bounding box center [788, 360] width 60 height 10
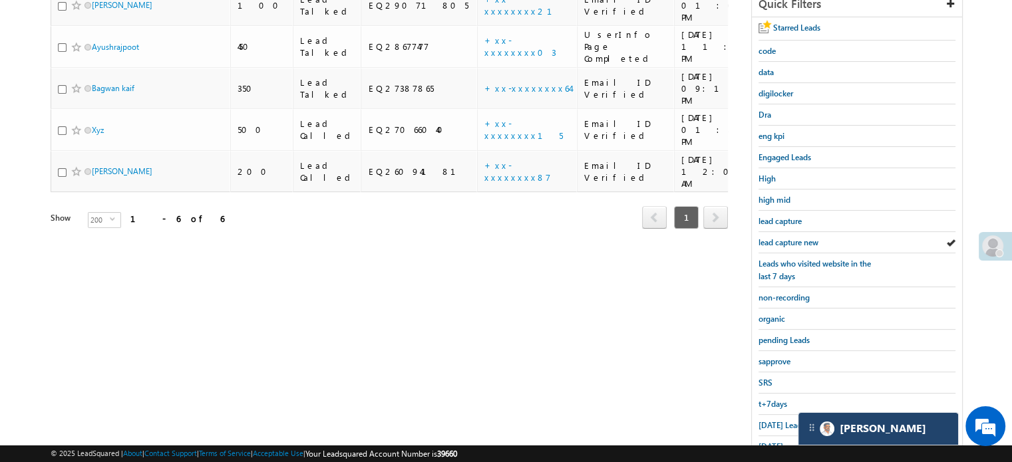
scroll to position [285, 0]
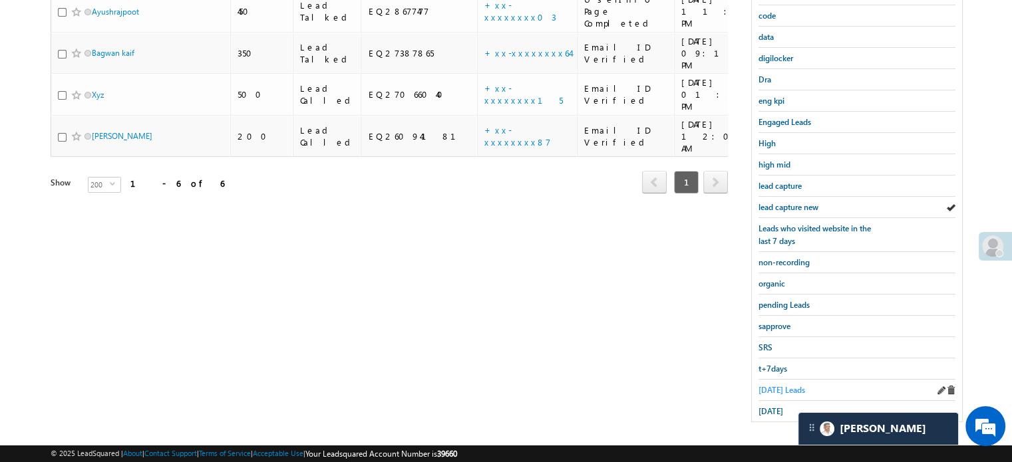
click at [787, 385] on span "Today's Leads" at bounding box center [781, 390] width 47 height 10
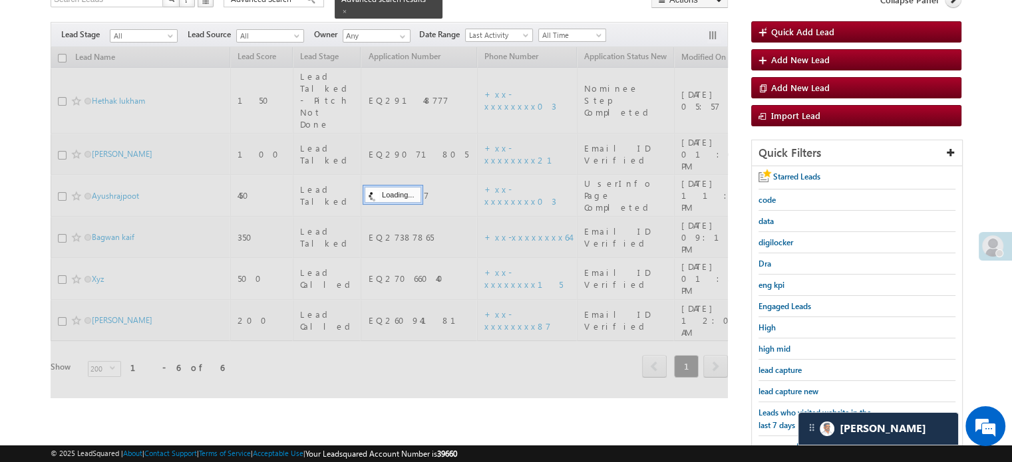
scroll to position [86, 0]
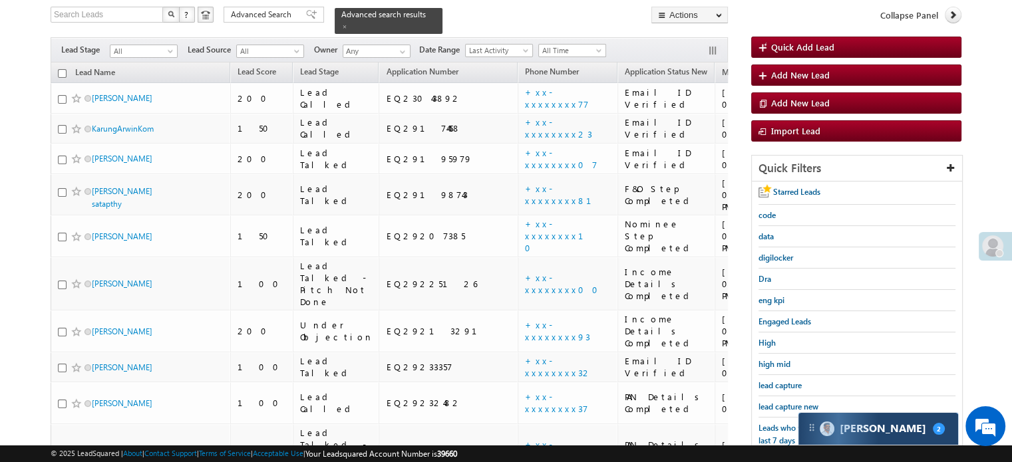
click at [933, 430] on span "2" at bounding box center [939, 429] width 12 height 12
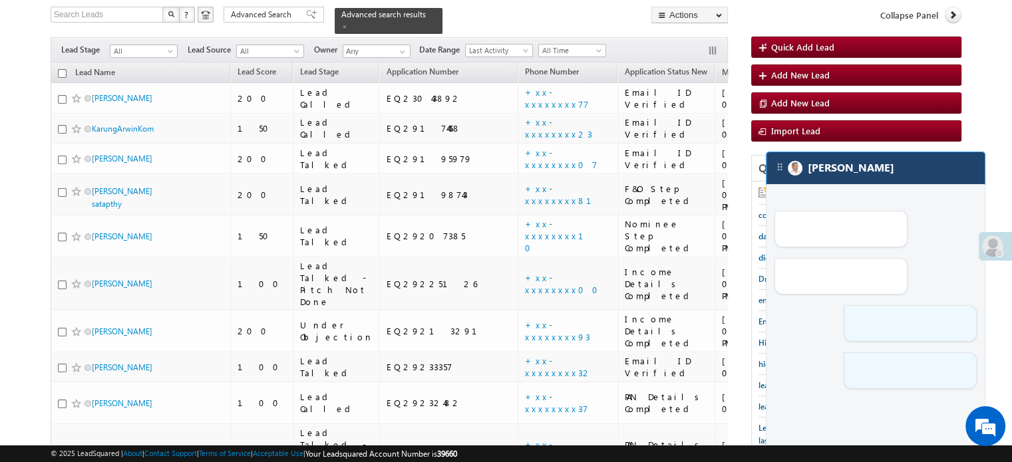
click at [857, 182] on div "[PERSON_NAME]" at bounding box center [875, 168] width 218 height 32
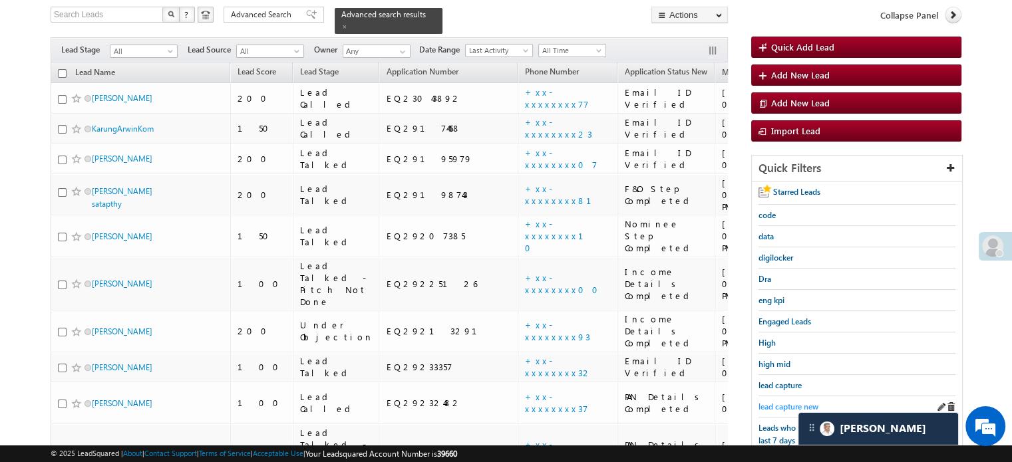
click at [774, 402] on span "lead capture new" at bounding box center [788, 407] width 60 height 10
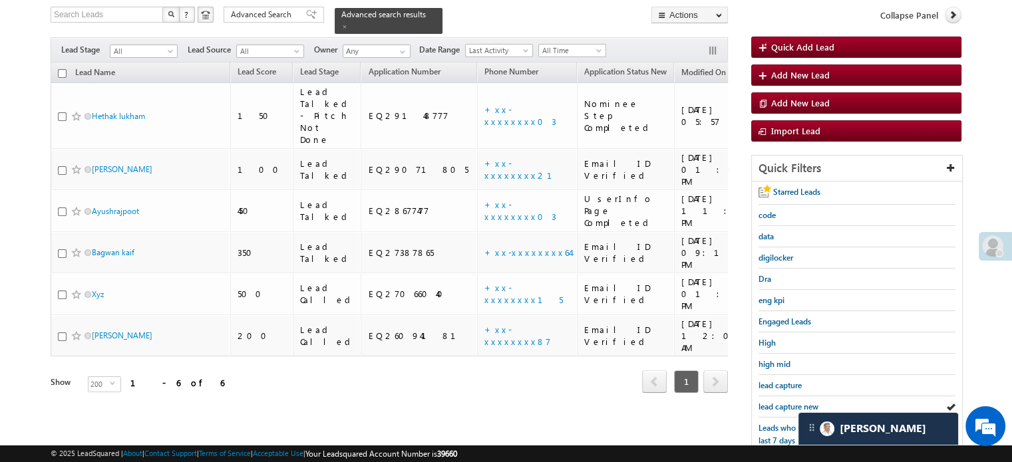
click at [774, 402] on span "lead capture new" at bounding box center [788, 407] width 60 height 10
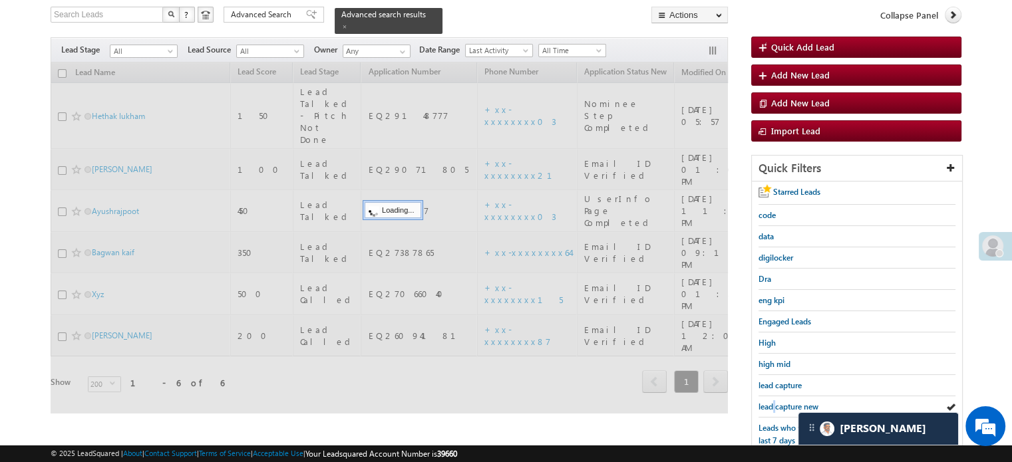
click at [774, 402] on span "lead capture new" at bounding box center [788, 407] width 60 height 10
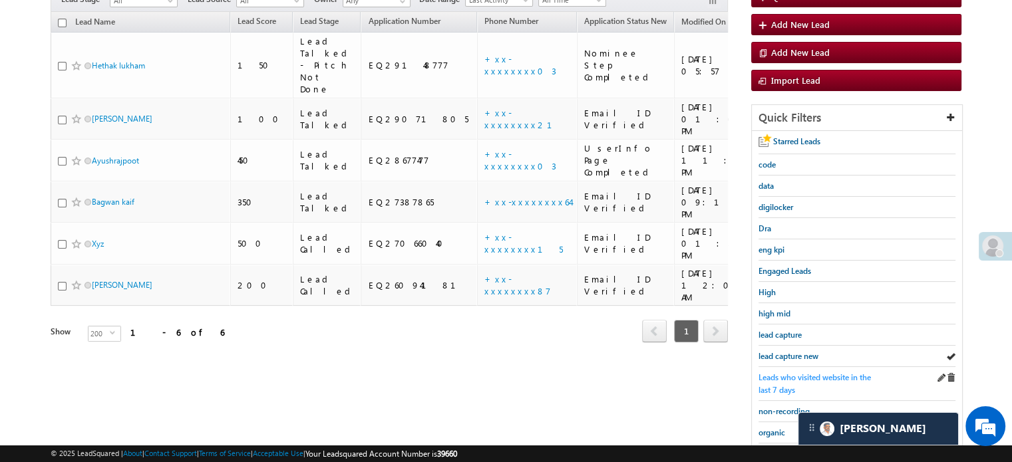
scroll to position [152, 0]
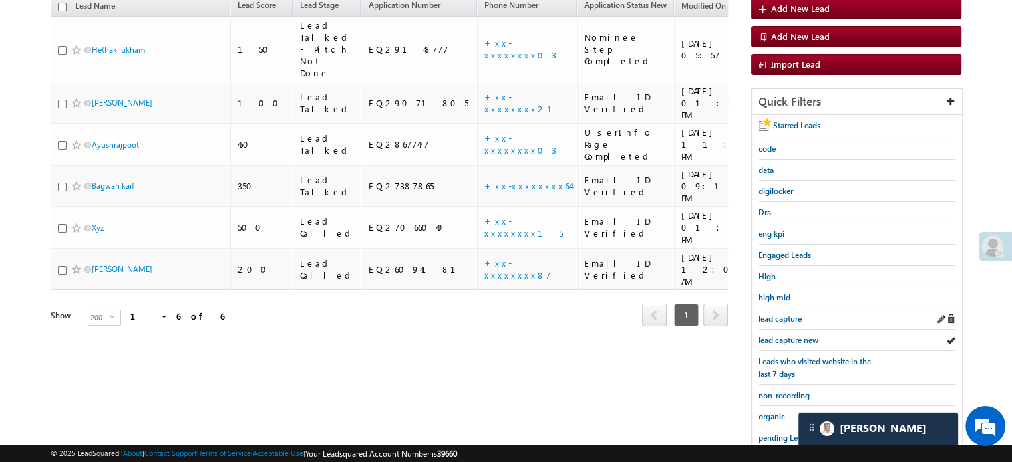
click at [787, 324] on div "lead capture" at bounding box center [856, 319] width 197 height 21
click at [787, 337] on span "lead capture new" at bounding box center [788, 340] width 60 height 10
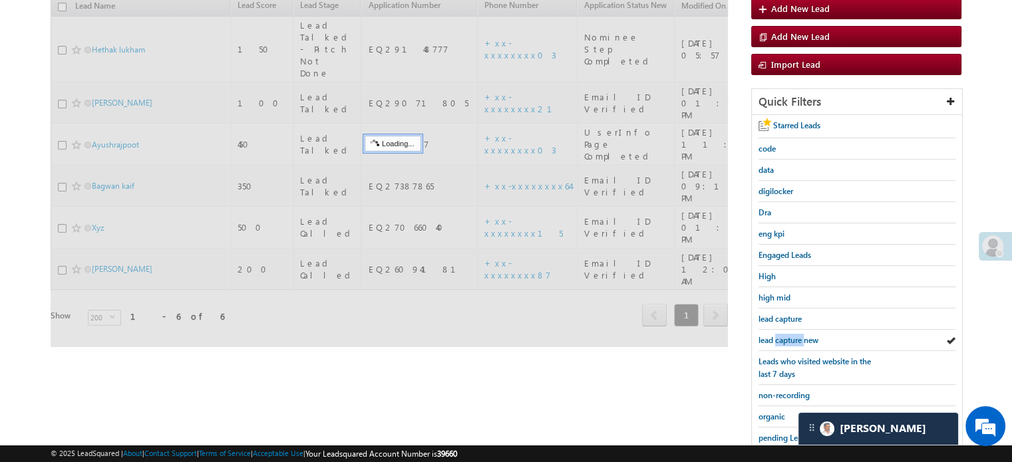
click at [787, 337] on span "lead capture new" at bounding box center [788, 340] width 60 height 10
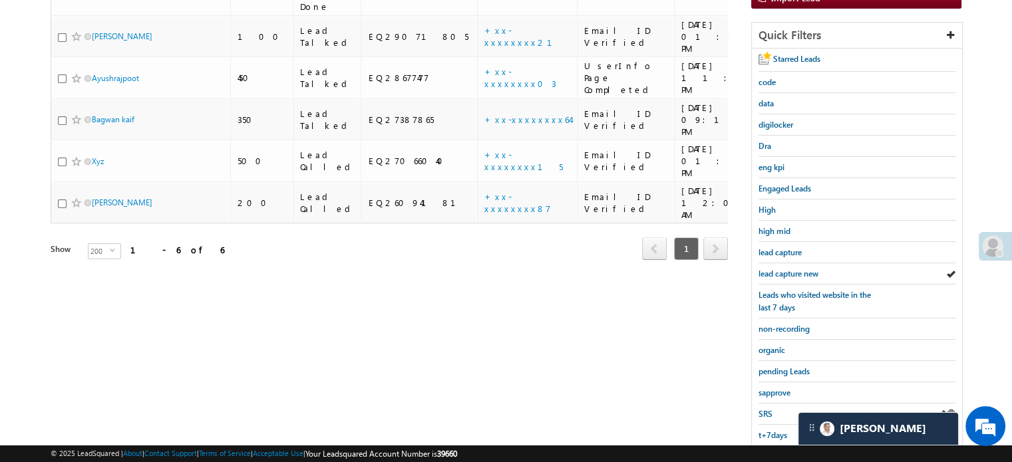
scroll to position [285, 0]
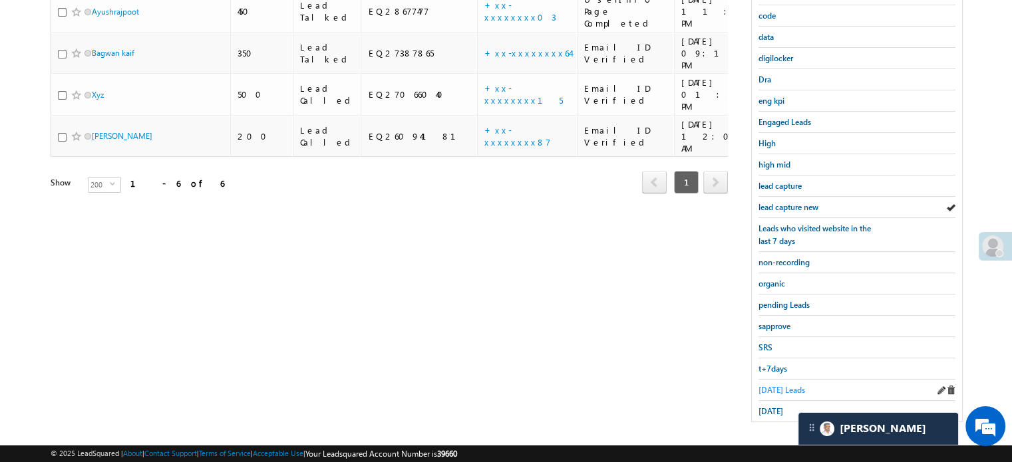
click at [786, 385] on span "Today's Leads" at bounding box center [781, 390] width 47 height 10
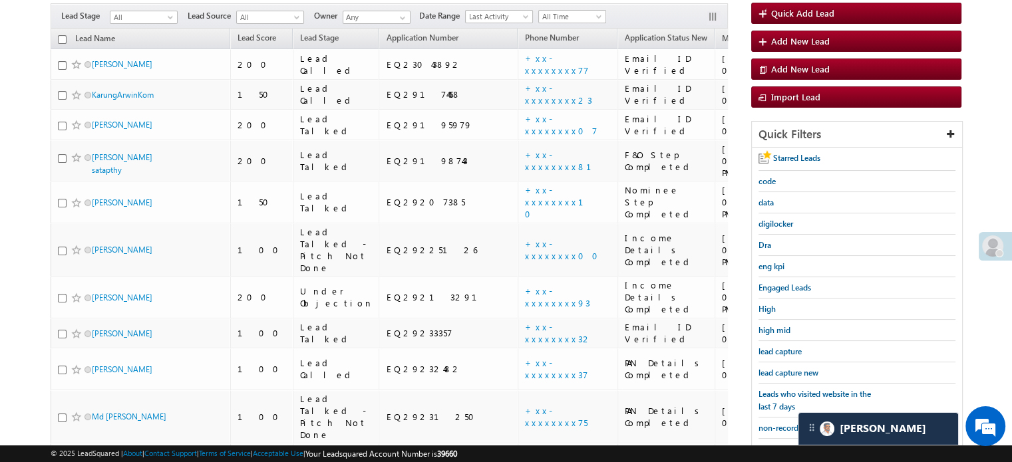
scroll to position [86, 0]
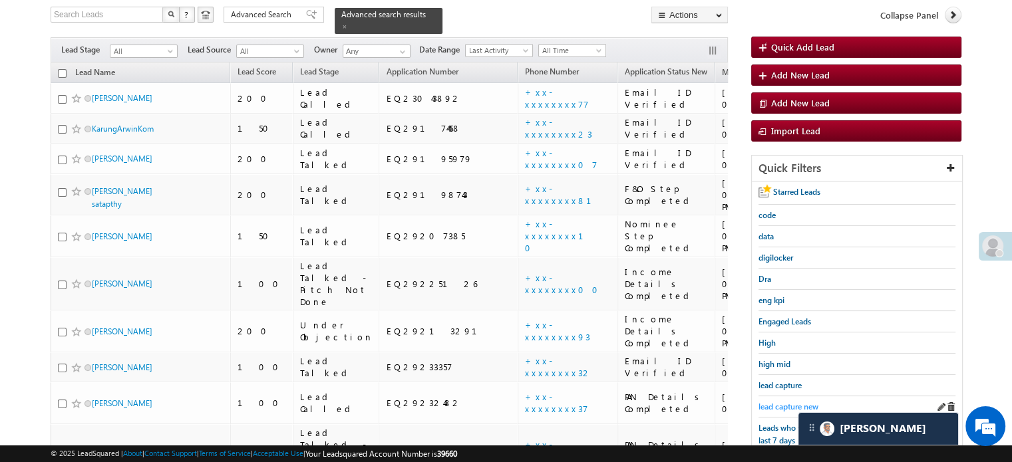
click at [776, 405] on span "lead capture new" at bounding box center [788, 407] width 60 height 10
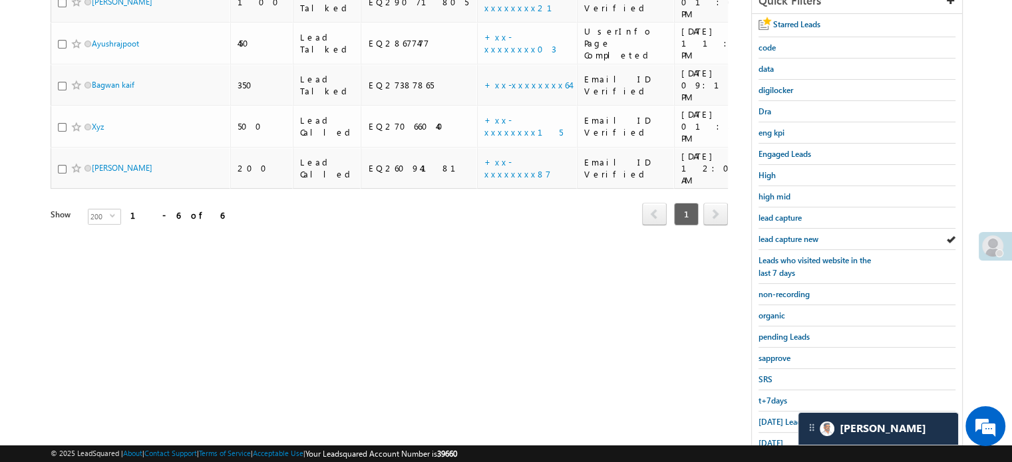
scroll to position [285, 0]
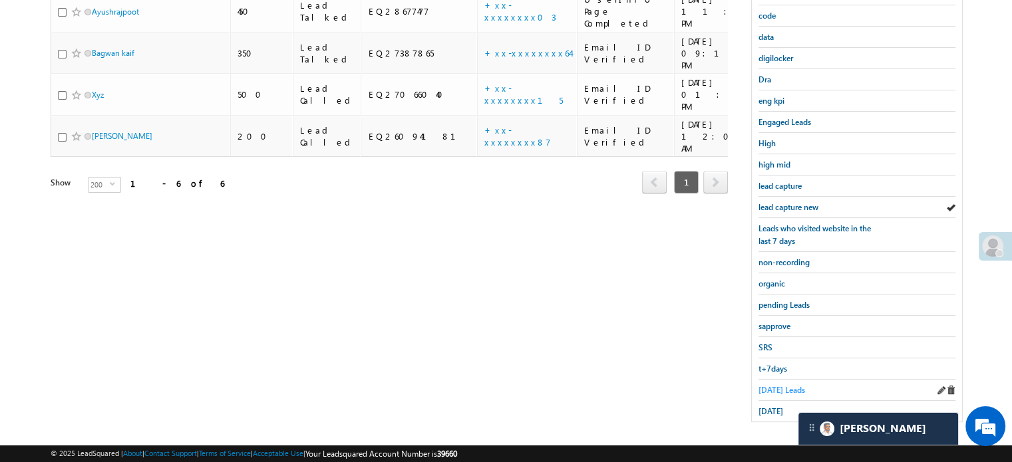
click at [778, 385] on span "Today's Leads" at bounding box center [781, 390] width 47 height 10
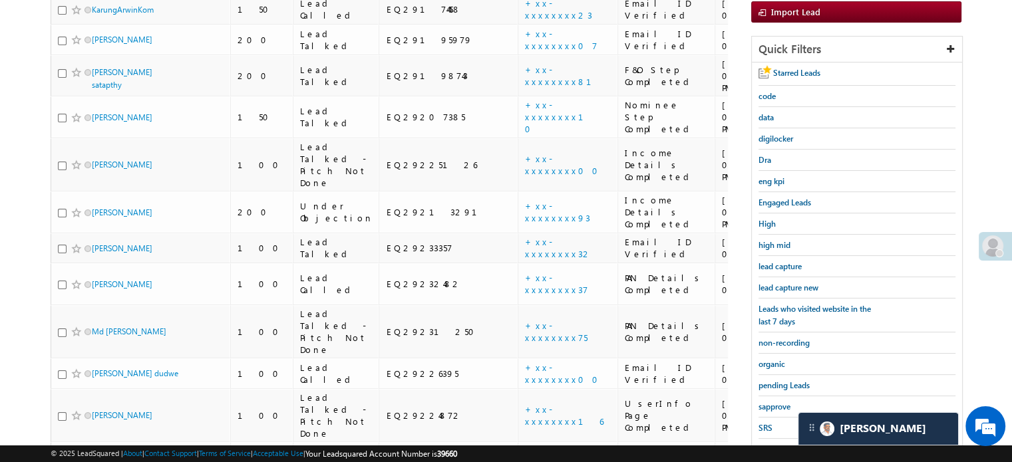
scroll to position [152, 0]
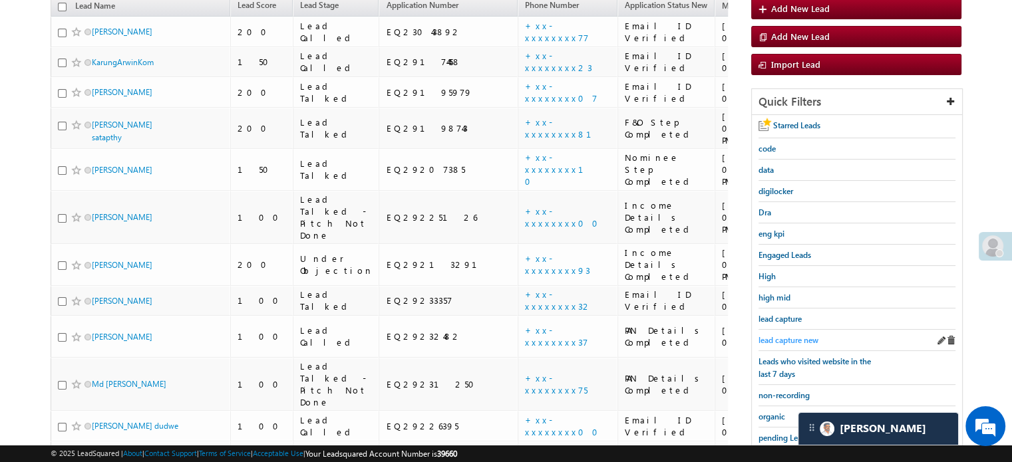
click at [794, 340] on span "lead capture new" at bounding box center [788, 340] width 60 height 10
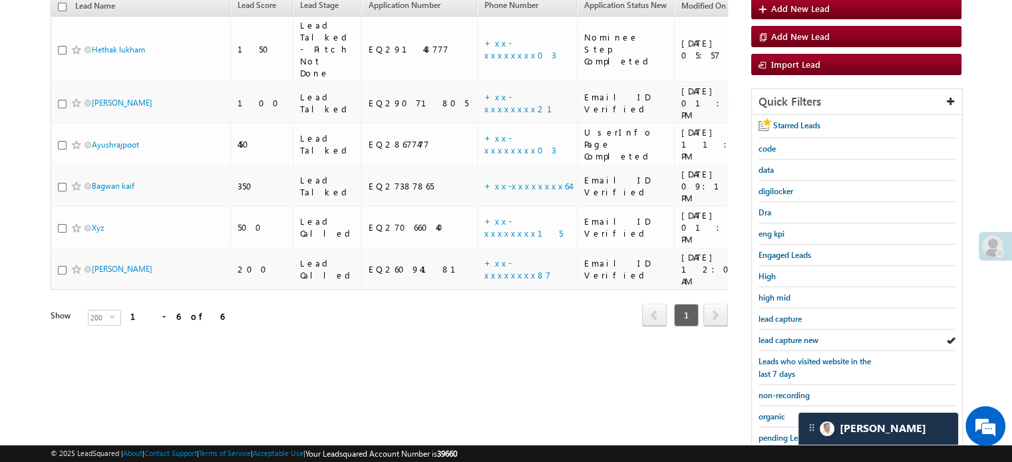
click at [794, 340] on span "lead capture new" at bounding box center [788, 340] width 60 height 10
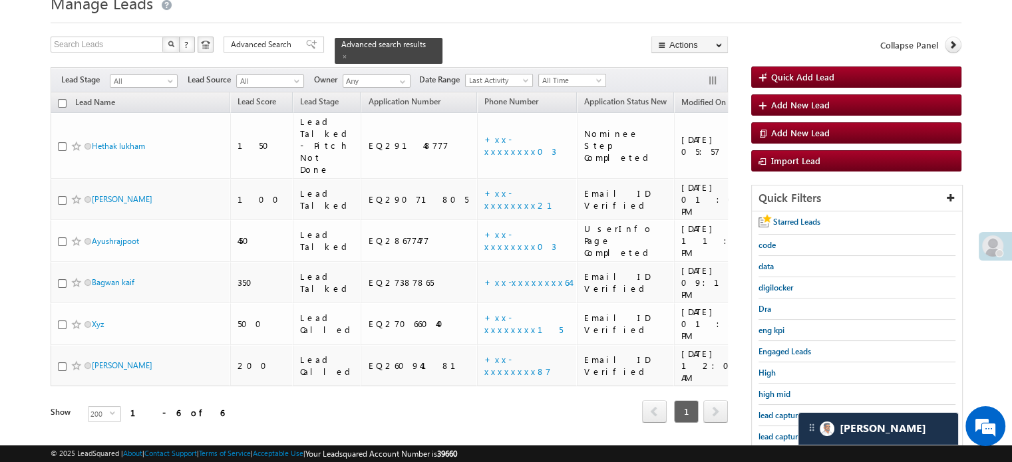
scroll to position [86, 0]
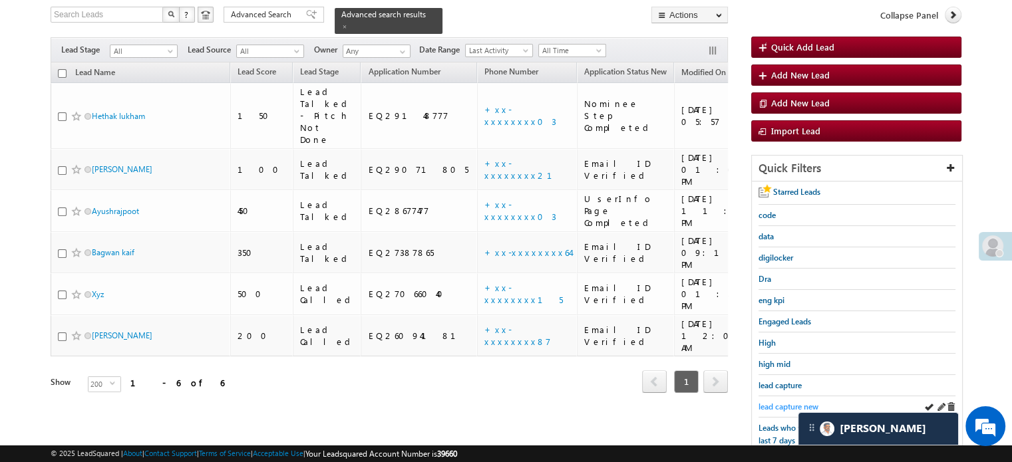
click at [784, 400] on link "lead capture new" at bounding box center [788, 406] width 60 height 13
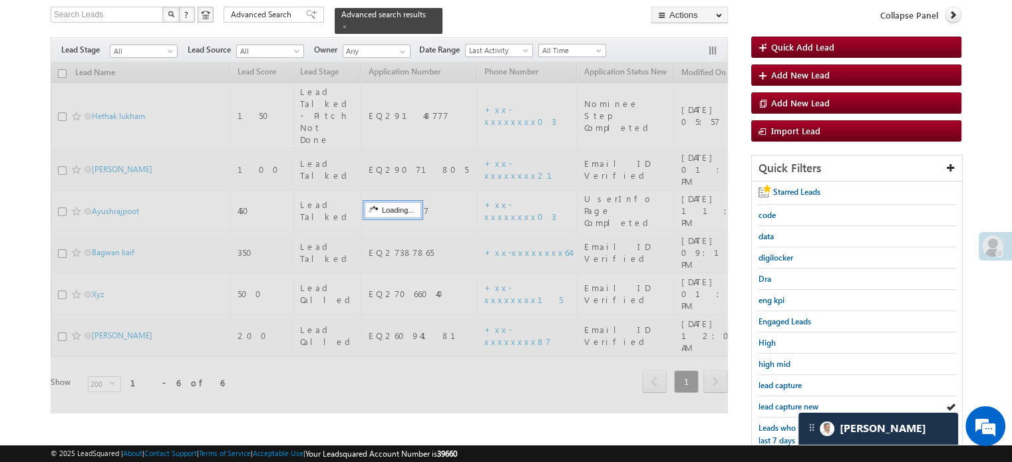
click at [784, 400] on link "lead capture new" at bounding box center [788, 406] width 60 height 13
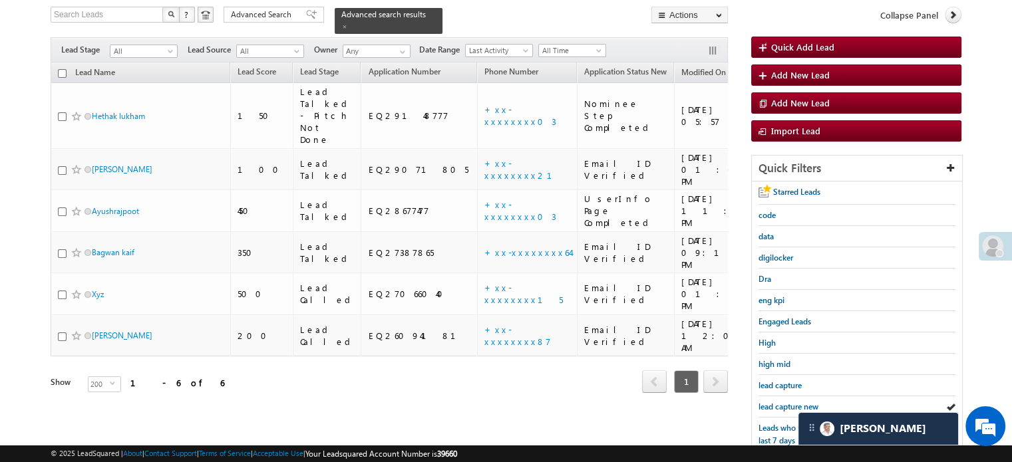
click at [784, 400] on link "lead capture new" at bounding box center [788, 406] width 60 height 13
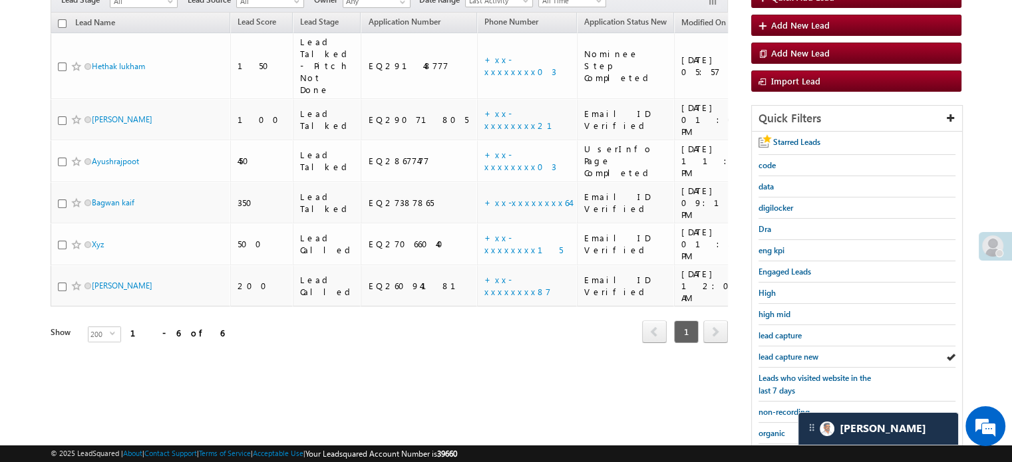
scroll to position [152, 0]
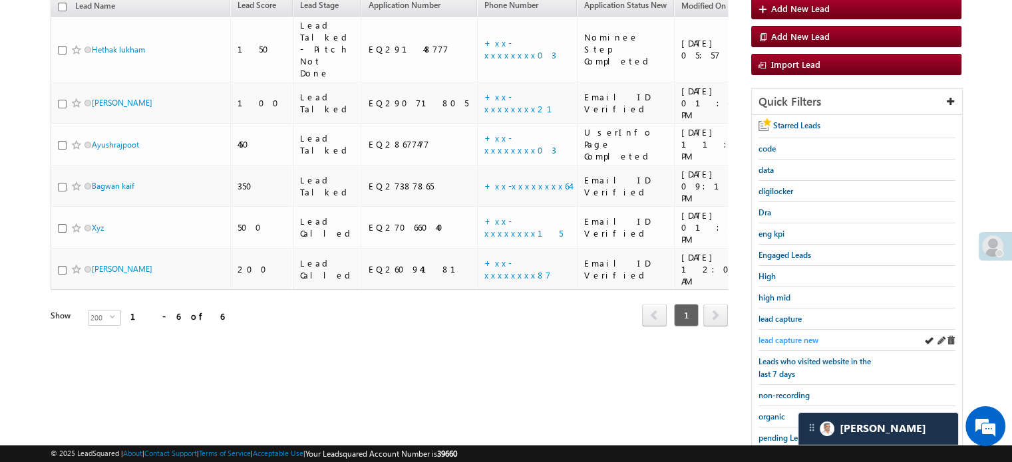
click at [767, 335] on span "lead capture new" at bounding box center [788, 340] width 60 height 10
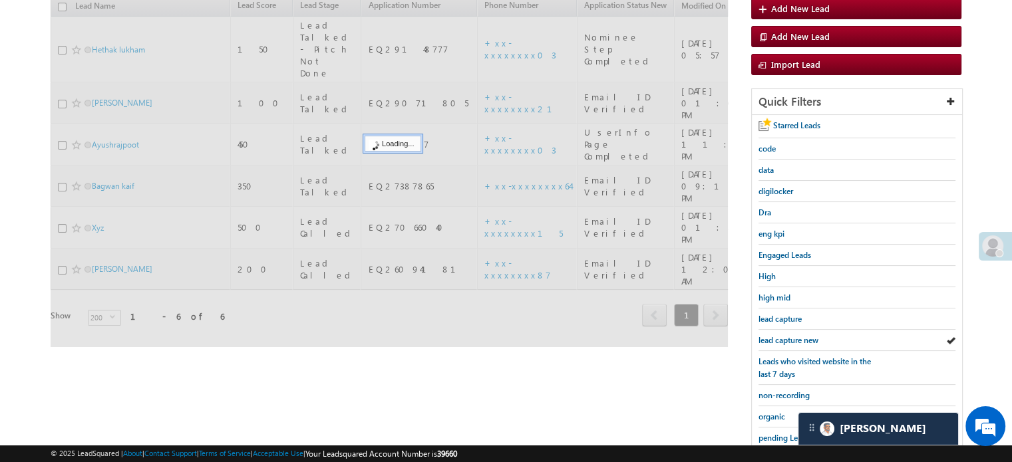
click at [767, 335] on span "lead capture new" at bounding box center [788, 340] width 60 height 10
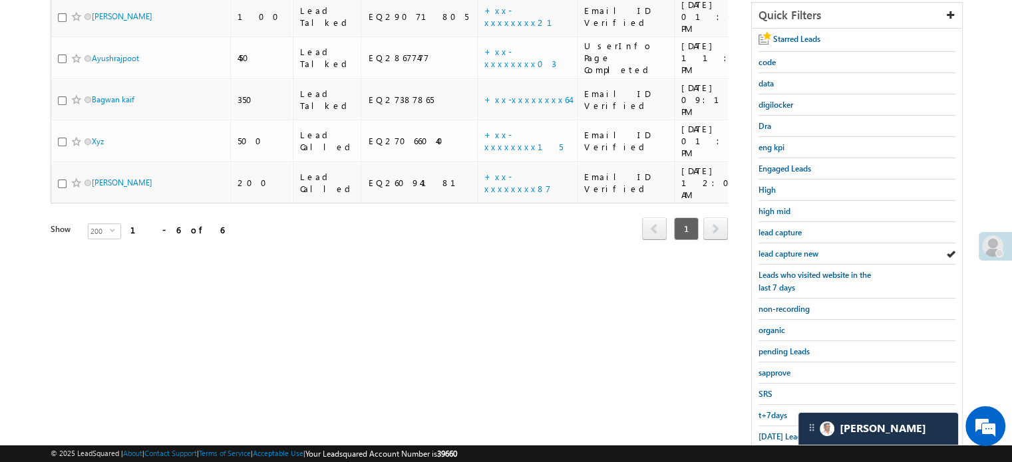
scroll to position [285, 0]
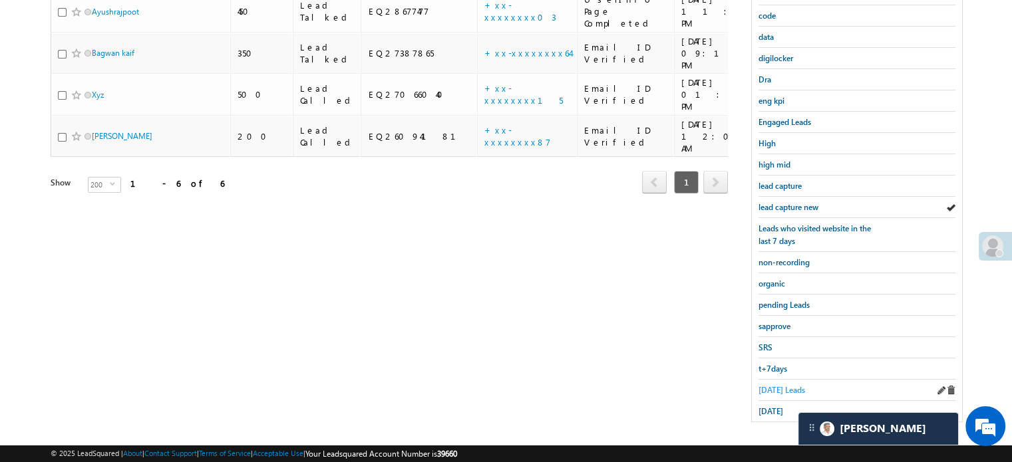
click at [766, 385] on span "Today's Leads" at bounding box center [781, 390] width 47 height 10
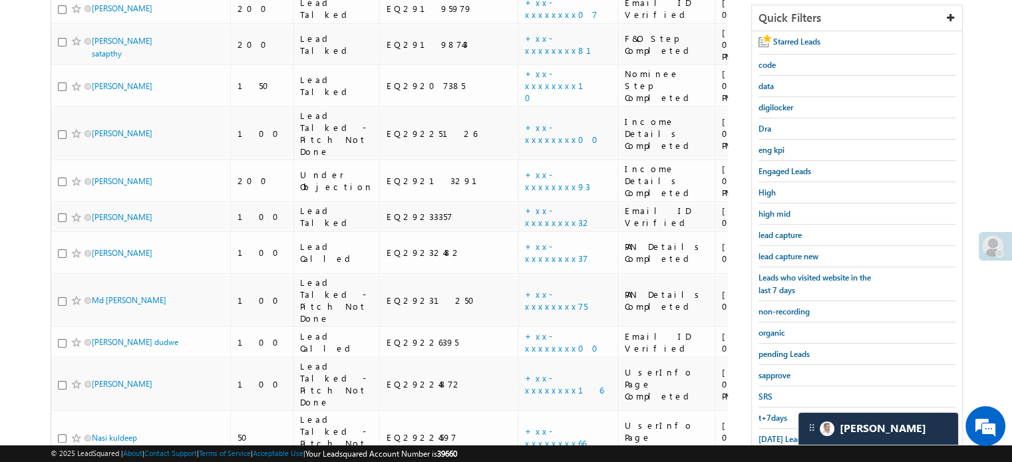
scroll to position [178, 0]
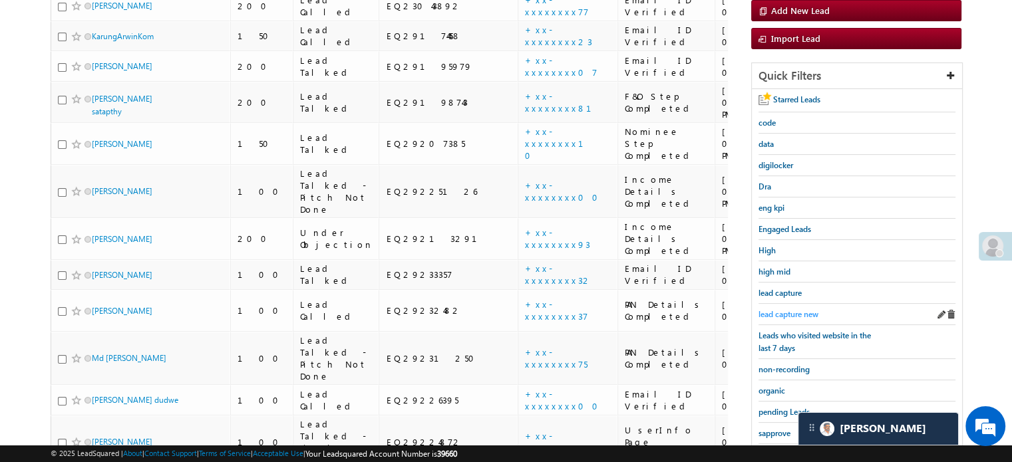
click at [801, 311] on span "lead capture new" at bounding box center [788, 314] width 60 height 10
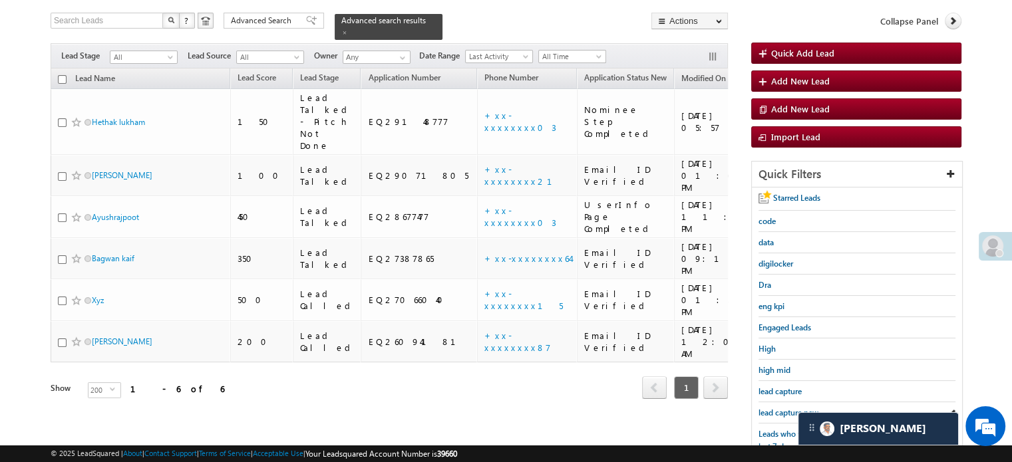
scroll to position [266, 0]
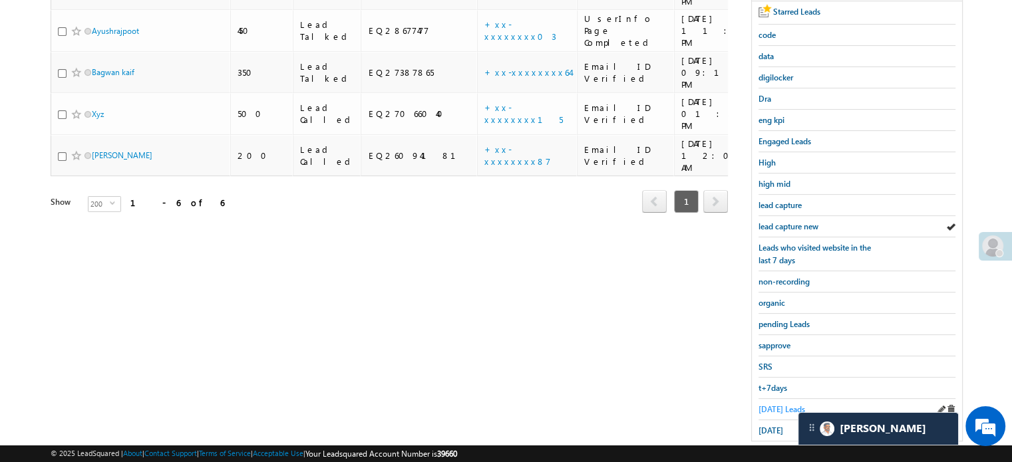
click at [780, 404] on span "Today's Leads" at bounding box center [781, 409] width 47 height 10
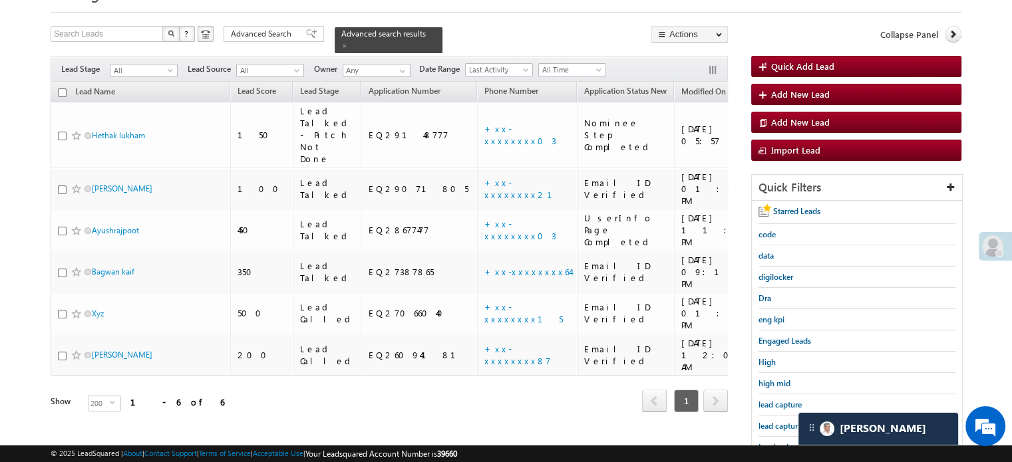
scroll to position [133, 0]
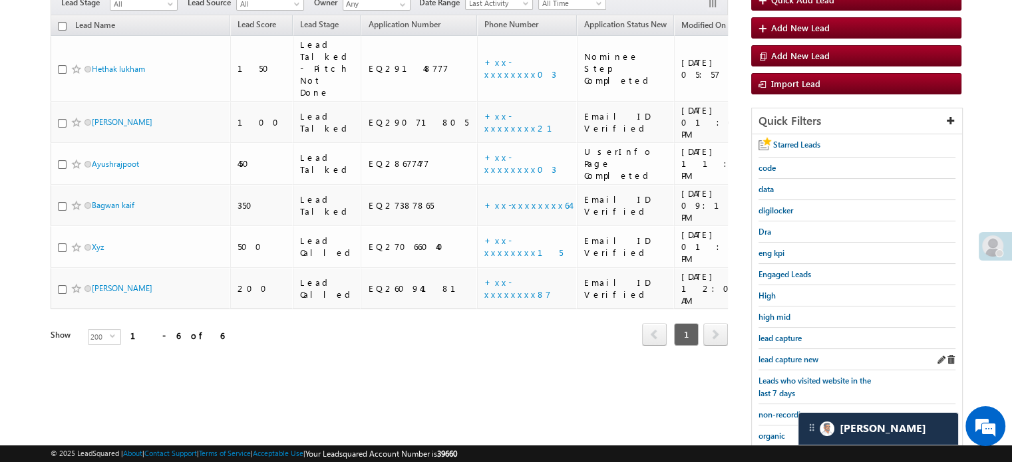
click at [800, 363] on div "lead capture new" at bounding box center [856, 359] width 197 height 21
click at [797, 358] on span "lead capture new" at bounding box center [788, 360] width 60 height 10
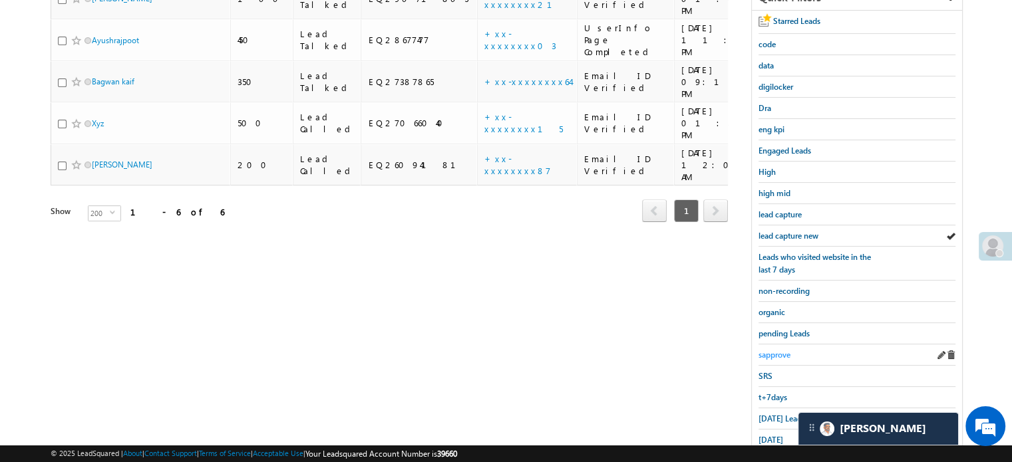
scroll to position [266, 0]
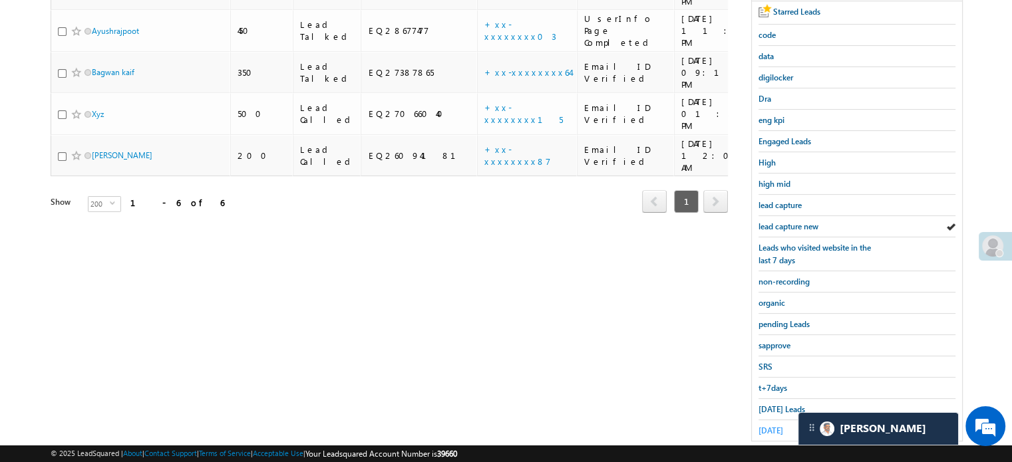
click at [771, 427] on span "yesterday" at bounding box center [770, 431] width 25 height 10
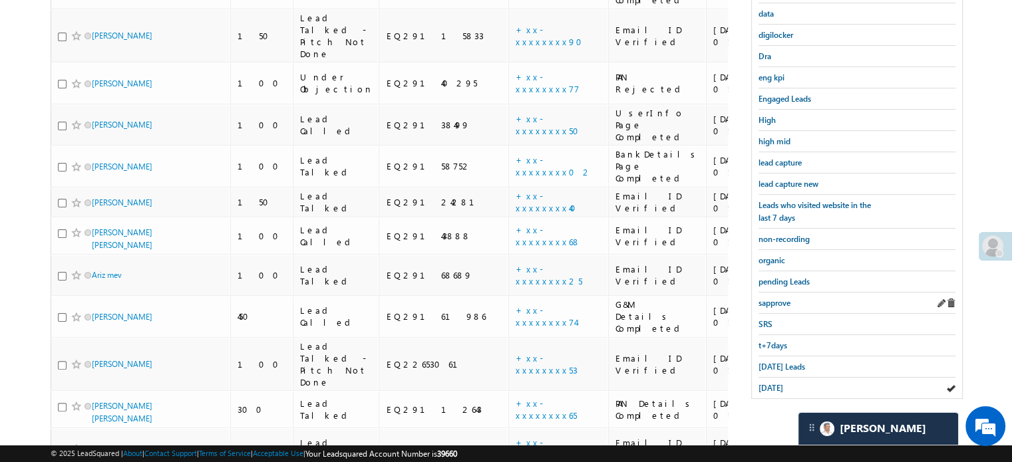
scroll to position [307, 0]
click at [798, 176] on div "lead capture new" at bounding box center [856, 186] width 197 height 21
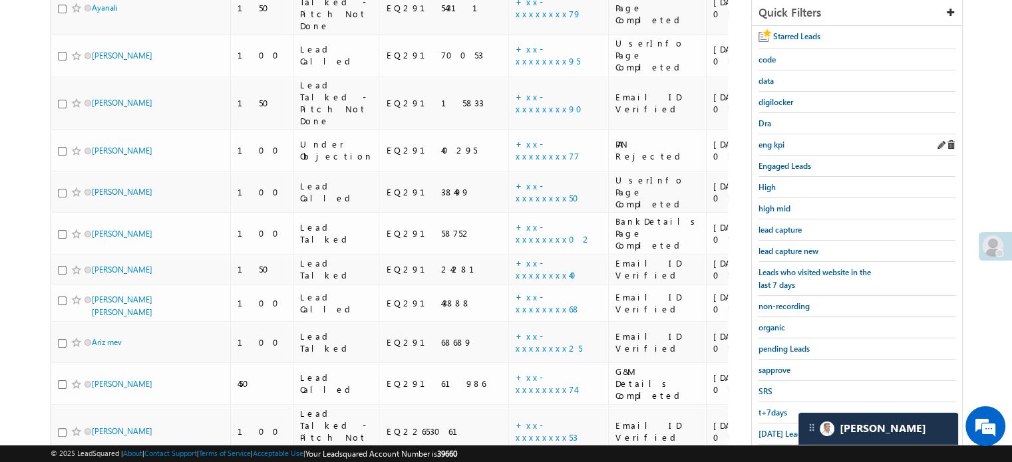
scroll to position [174, 0]
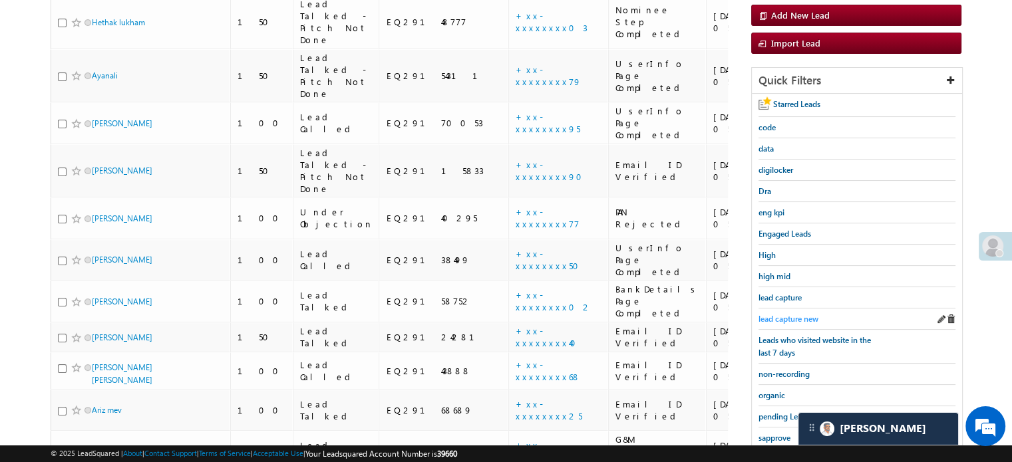
click at [793, 314] on span "lead capture new" at bounding box center [788, 319] width 60 height 10
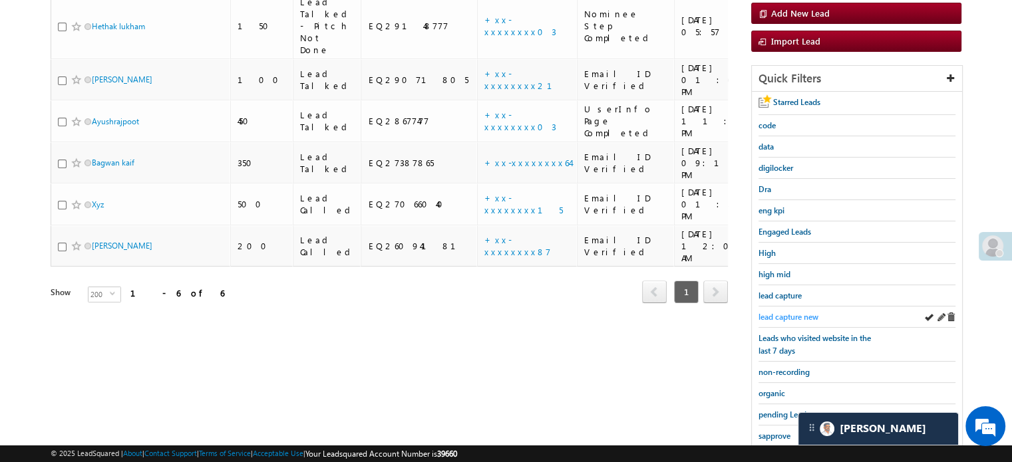
scroll to position [200, 0]
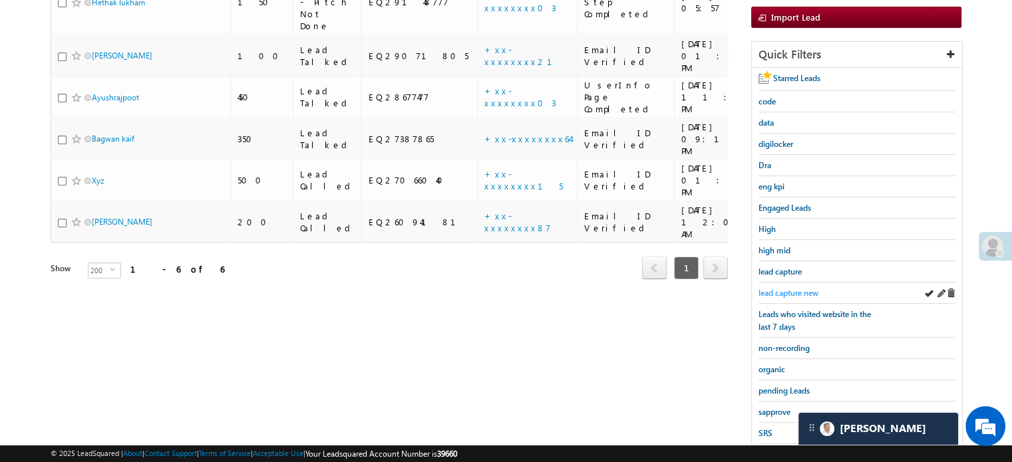
click at [783, 288] on span "lead capture new" at bounding box center [788, 293] width 60 height 10
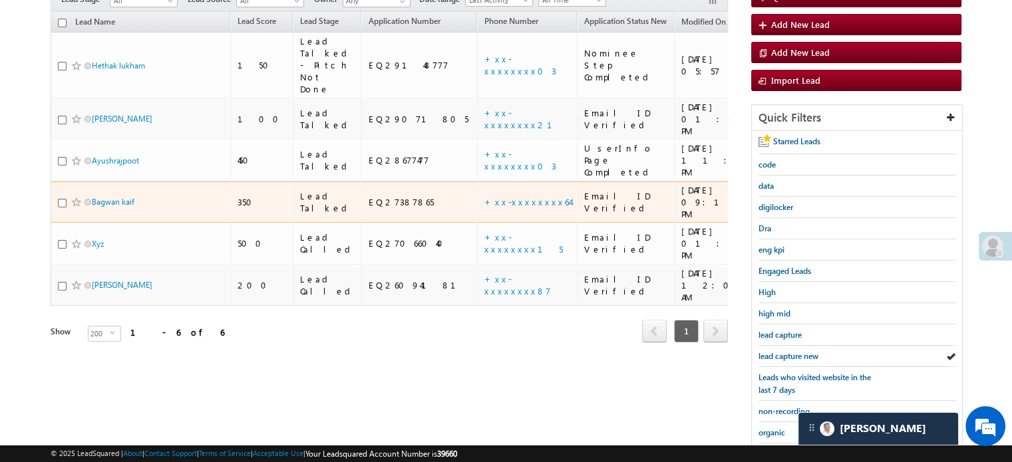
scroll to position [285, 0]
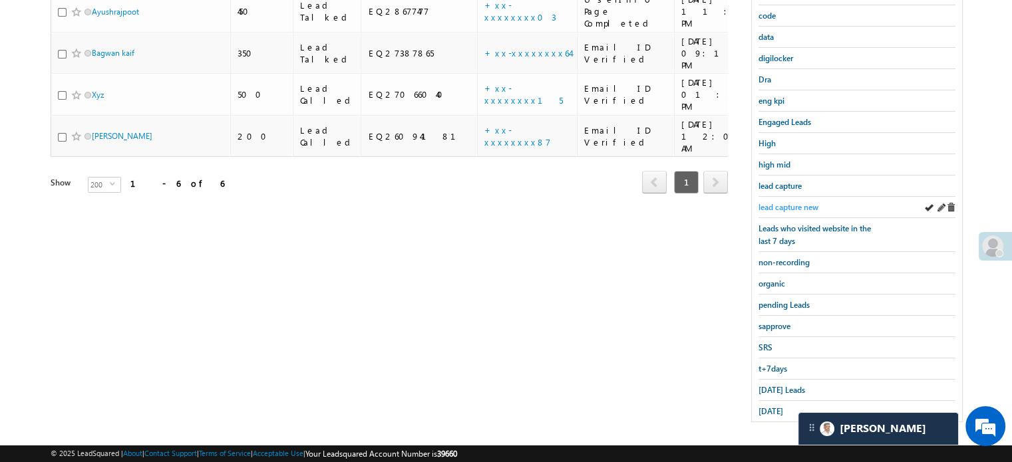
click at [801, 204] on span "lead capture new" at bounding box center [788, 207] width 60 height 10
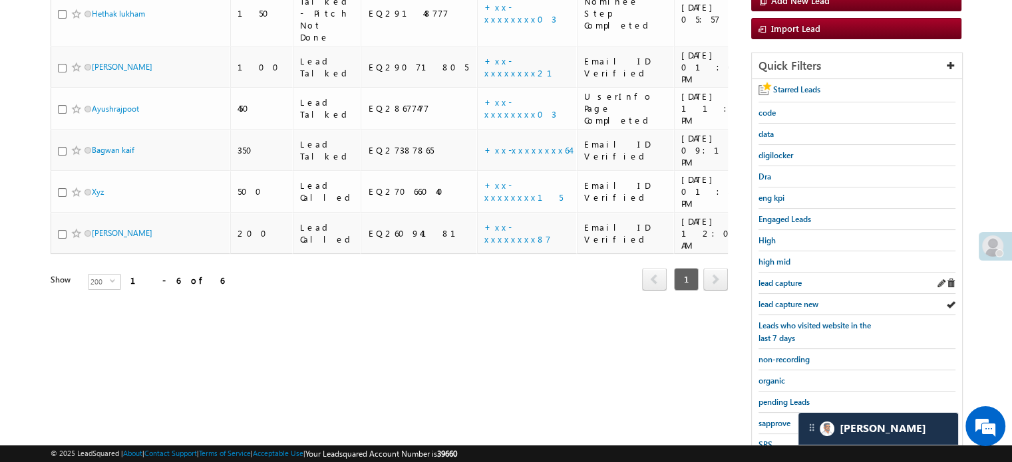
scroll to position [219, 0]
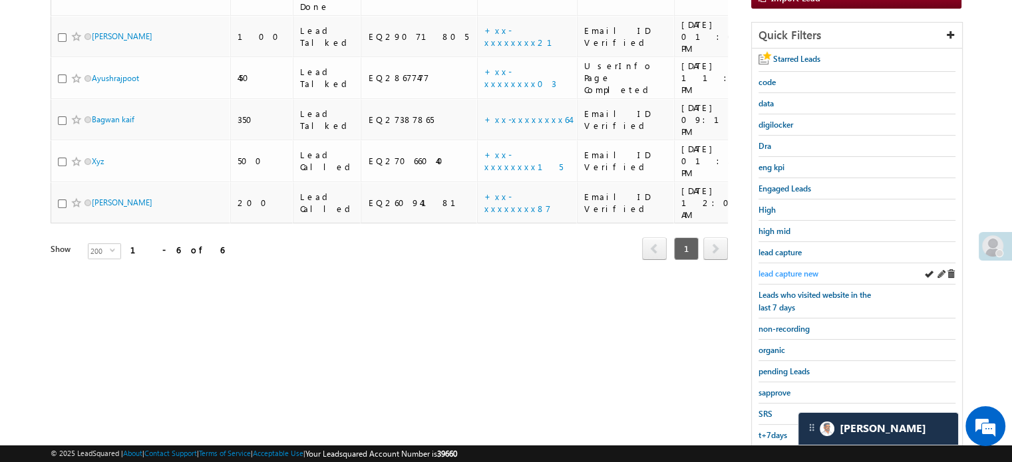
click at [792, 269] on span "lead capture new" at bounding box center [788, 274] width 60 height 10
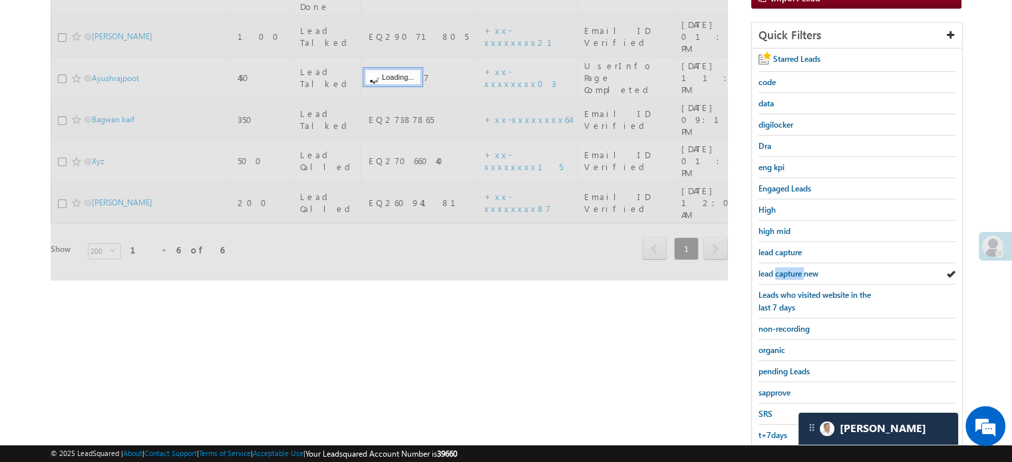
click at [792, 269] on span "lead capture new" at bounding box center [788, 274] width 60 height 10
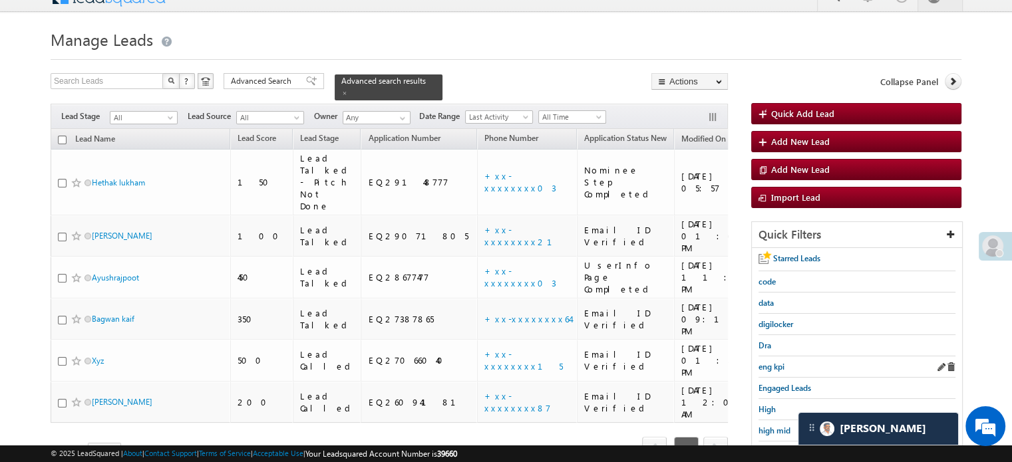
scroll to position [285, 0]
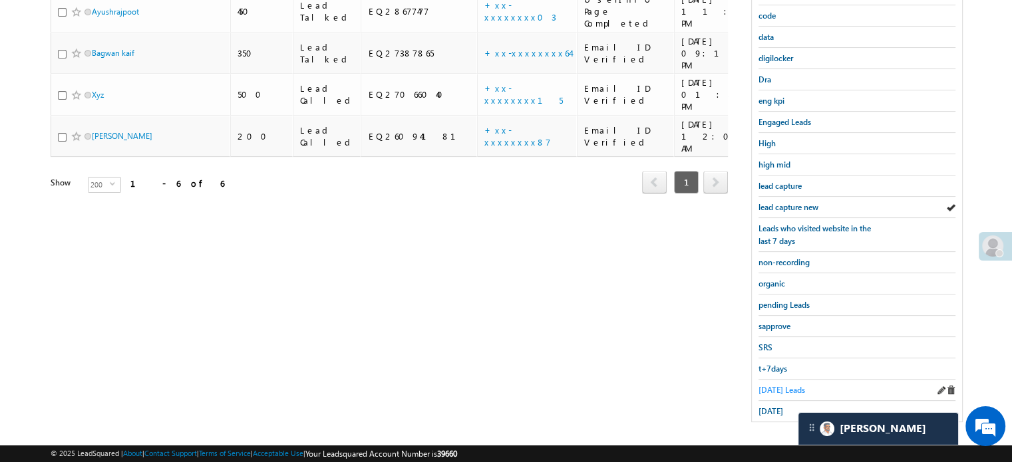
drag, startPoint x: 788, startPoint y: 398, endPoint x: 779, endPoint y: 384, distance: 16.8
click at [787, 401] on div "yesterday" at bounding box center [856, 411] width 197 height 21
click at [779, 385] on span "Today's Leads" at bounding box center [781, 390] width 47 height 10
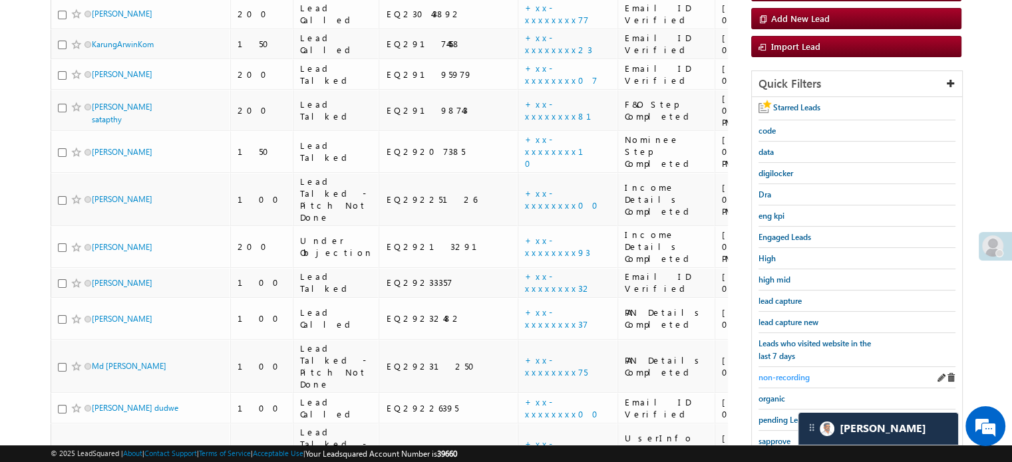
scroll to position [219, 0]
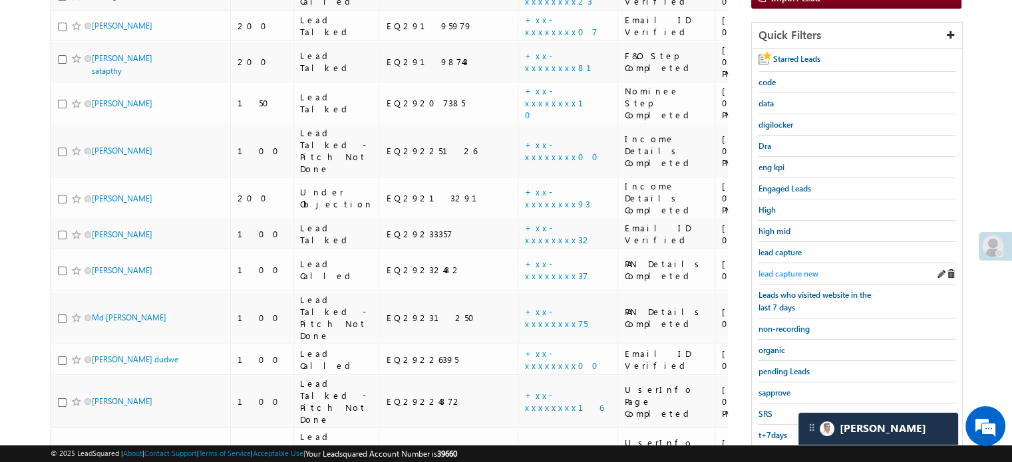
click at [779, 271] on span "lead capture new" at bounding box center [788, 274] width 60 height 10
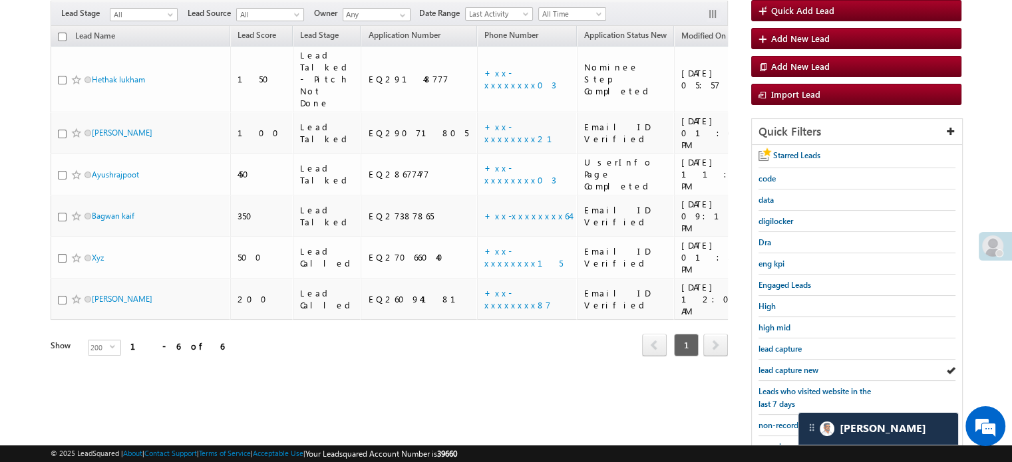
scroll to position [200, 0]
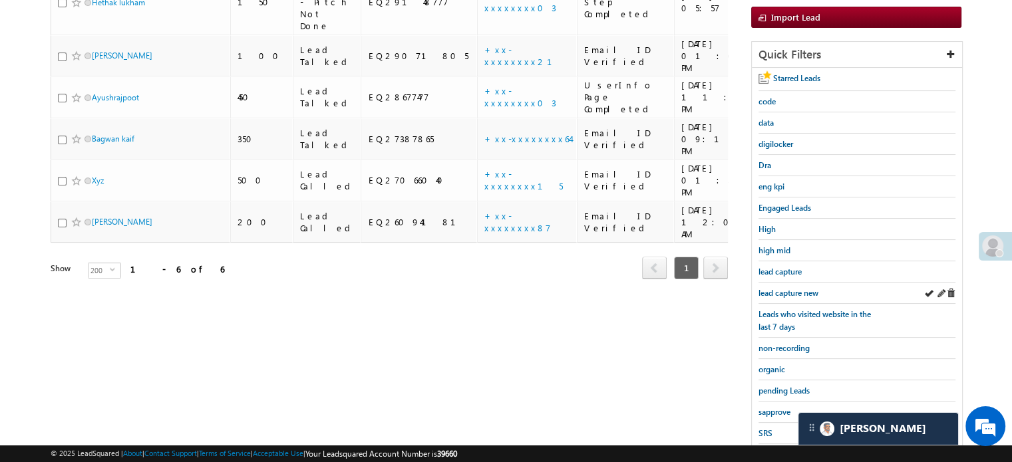
click at [782, 283] on div "lead capture new" at bounding box center [856, 293] width 197 height 21
click at [783, 295] on link "lead capture new" at bounding box center [788, 293] width 60 height 13
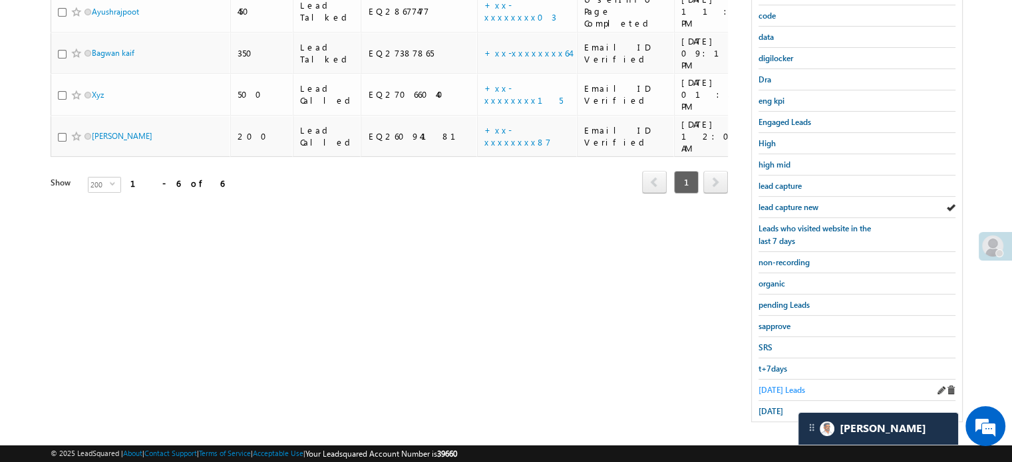
click at [769, 385] on span "Today's Leads" at bounding box center [781, 390] width 47 height 10
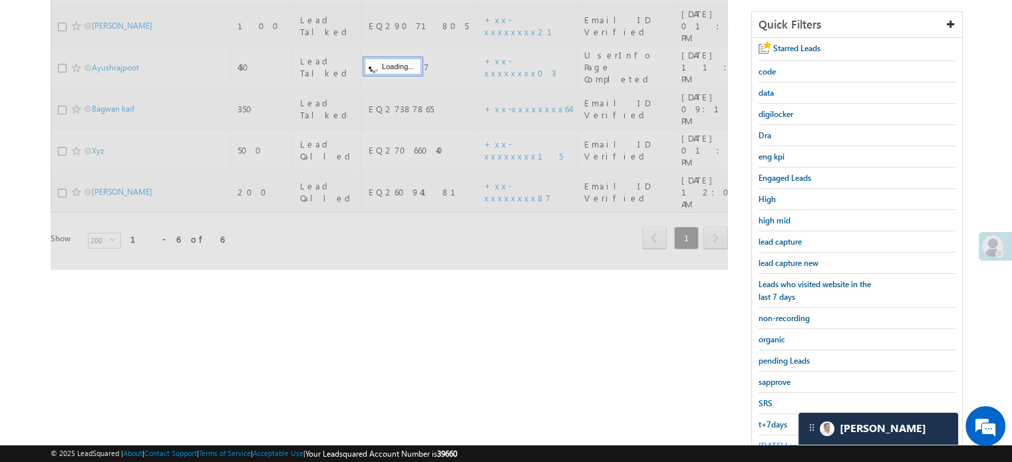
scroll to position [152, 0]
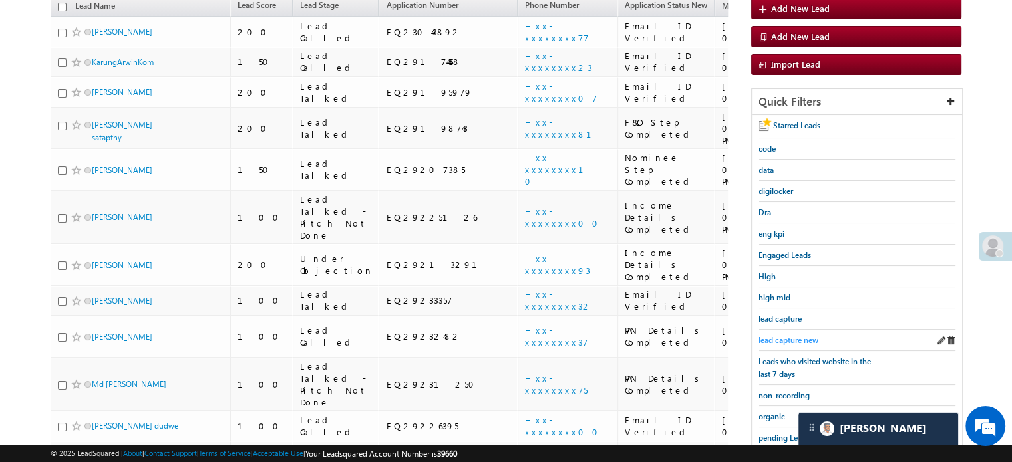
click at [786, 335] on span "lead capture new" at bounding box center [788, 340] width 60 height 10
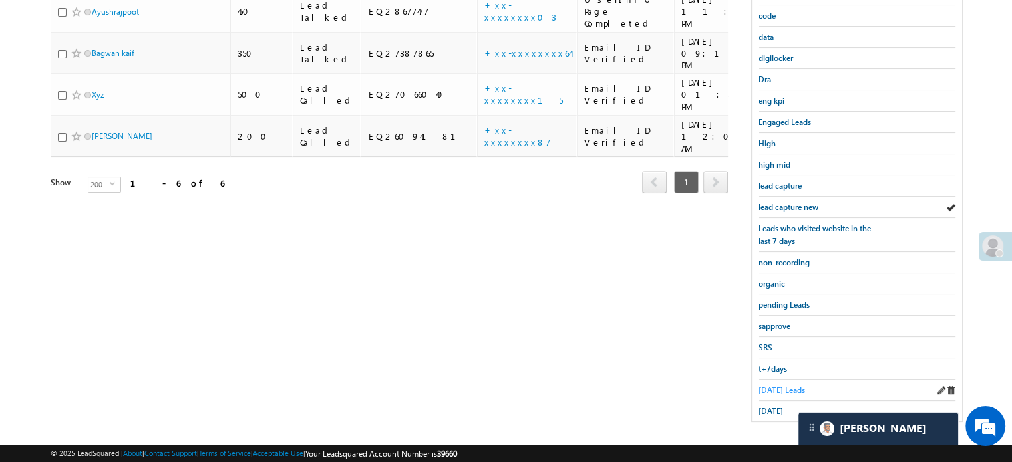
click at [782, 388] on span "Today's Leads" at bounding box center [781, 390] width 47 height 10
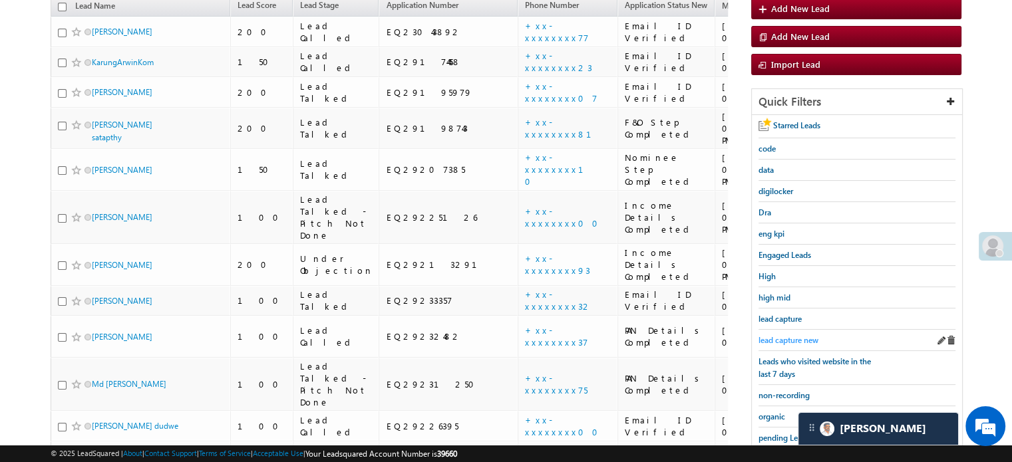
click at [782, 335] on span "lead capture new" at bounding box center [788, 340] width 60 height 10
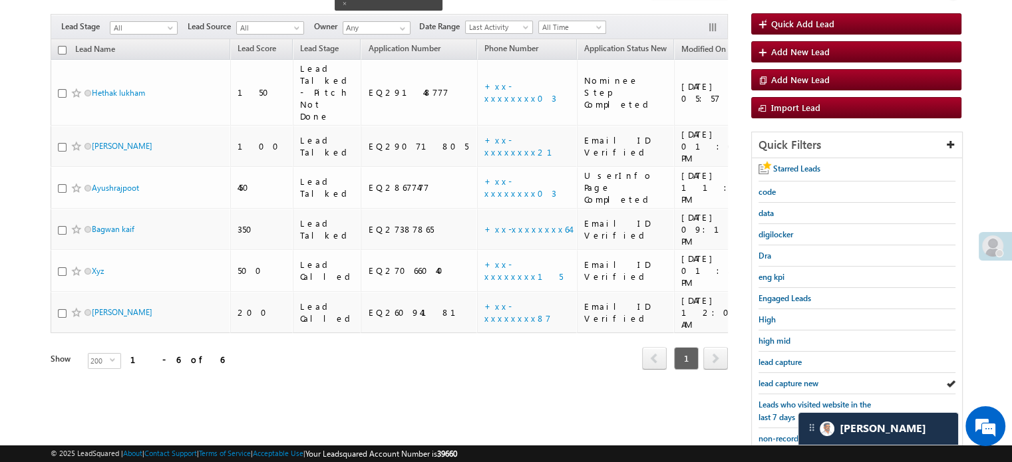
scroll to position [219, 0]
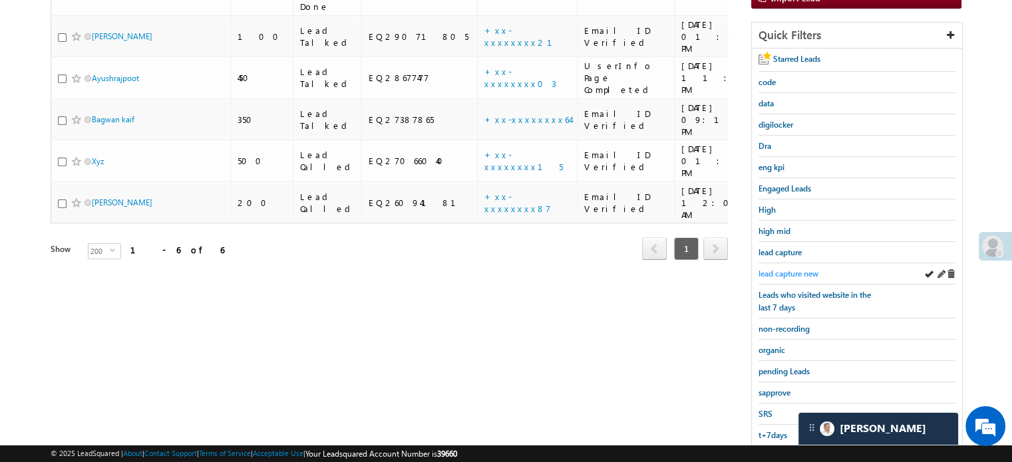
click at [786, 269] on span "lead capture new" at bounding box center [788, 274] width 60 height 10
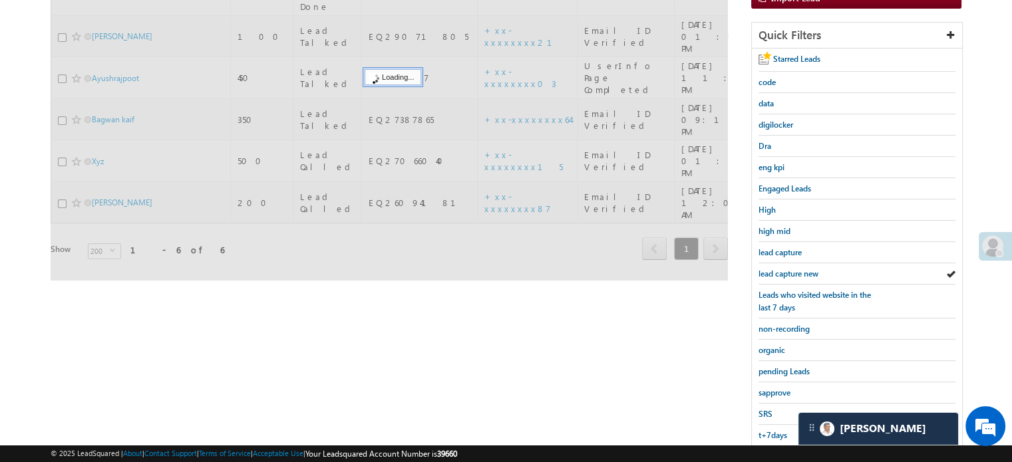
click at [786, 269] on span "lead capture new" at bounding box center [788, 274] width 60 height 10
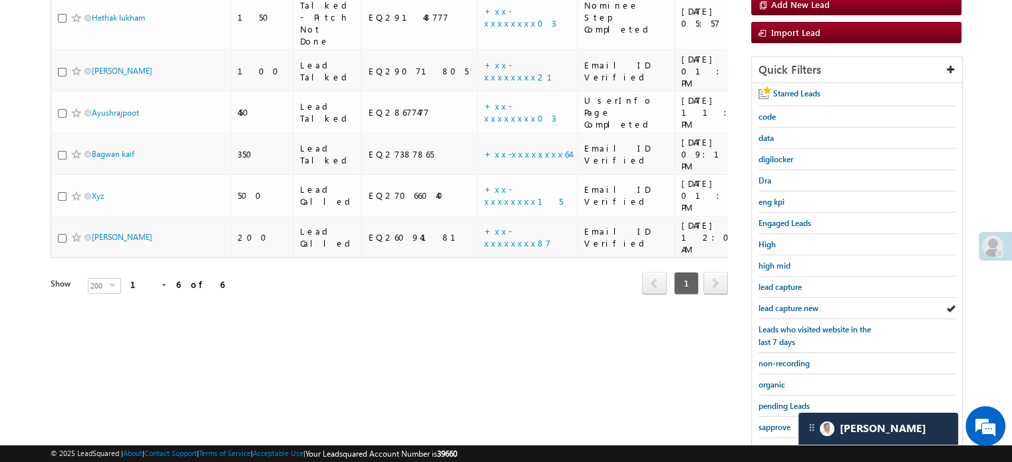
scroll to position [152, 0]
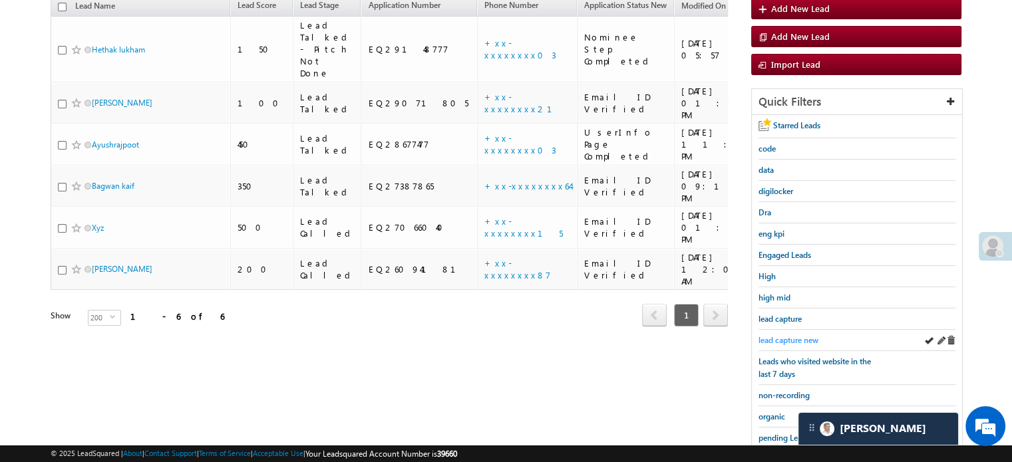
click at [804, 339] on span "lead capture new" at bounding box center [788, 340] width 60 height 10
click at [761, 334] on link "lead capture new" at bounding box center [788, 340] width 60 height 13
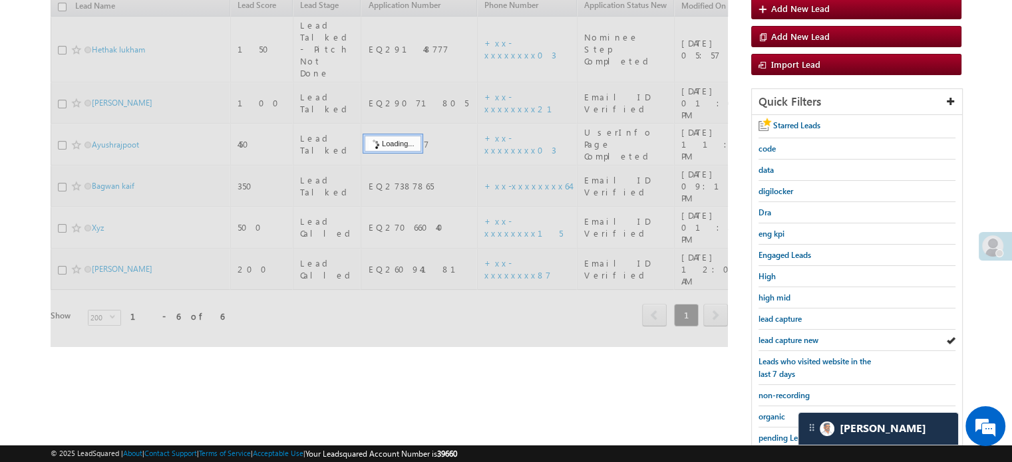
click at [767, 335] on span "lead capture new" at bounding box center [788, 340] width 60 height 10
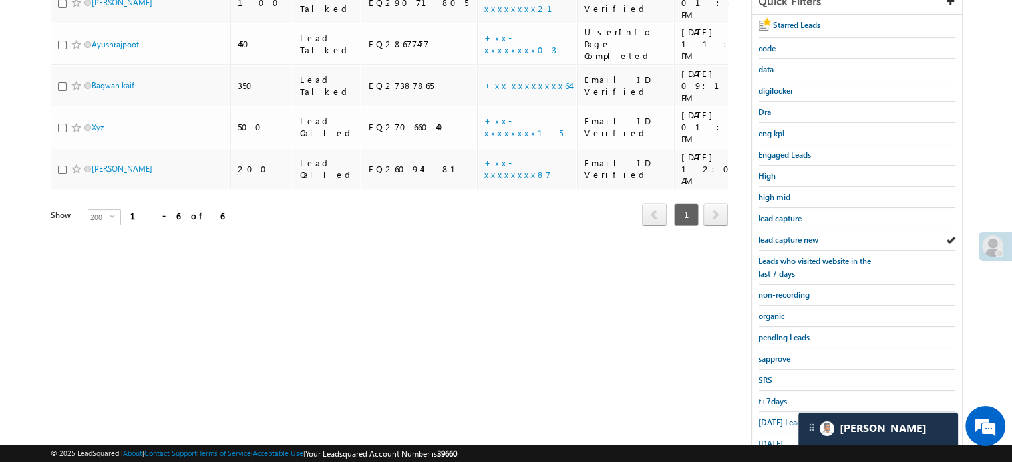
scroll to position [285, 0]
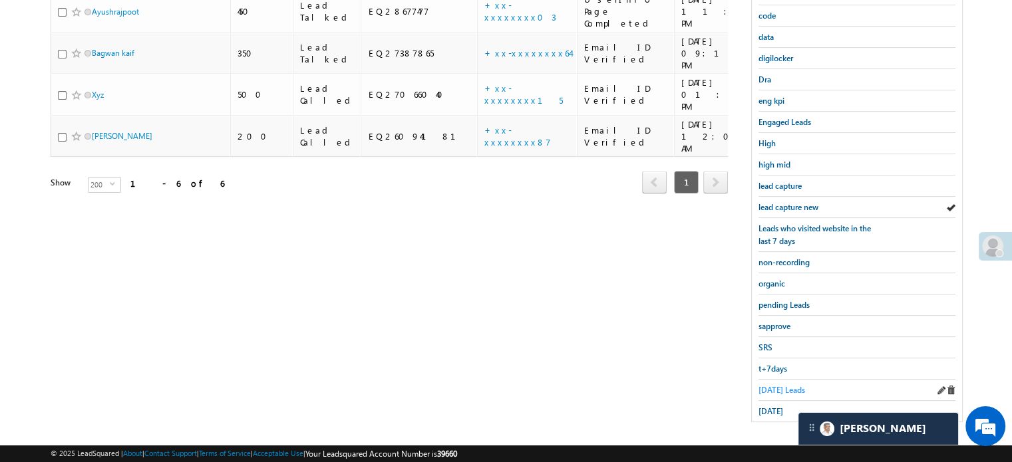
click at [793, 386] on span "Today's Leads" at bounding box center [781, 390] width 47 height 10
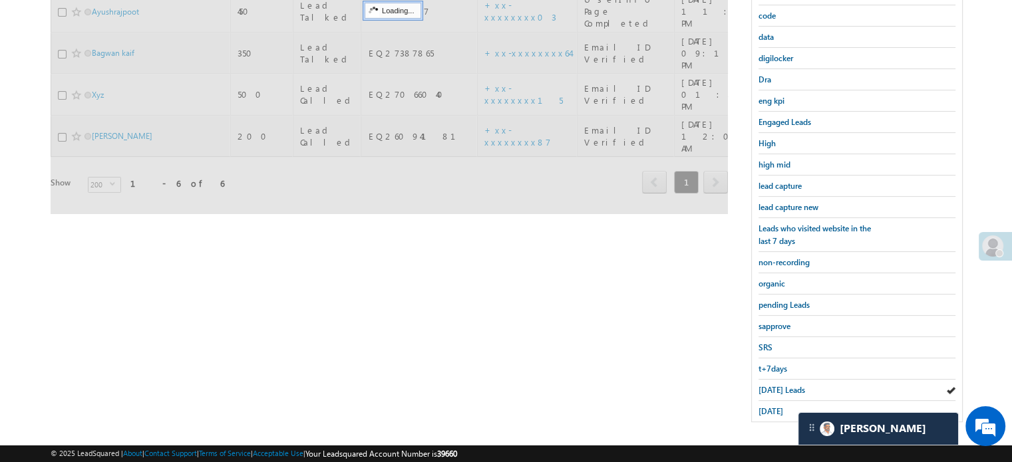
scroll to position [152, 0]
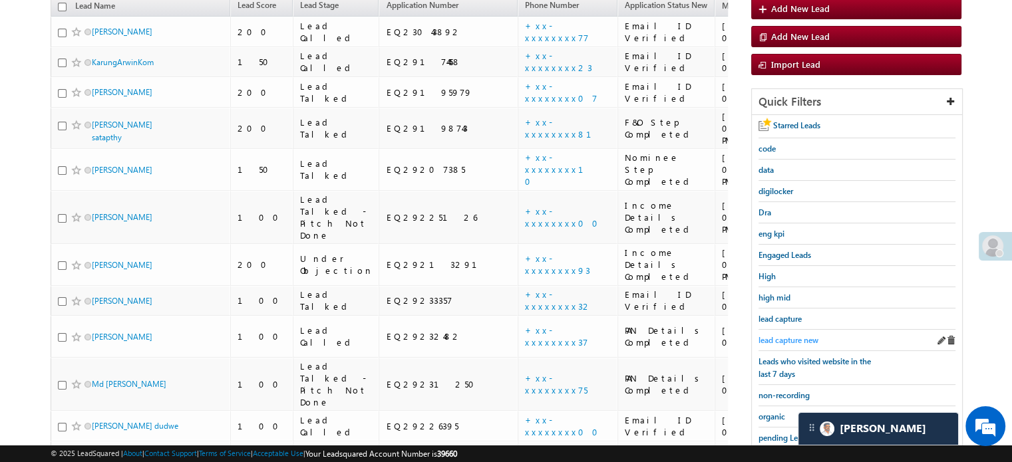
click at [801, 335] on span "lead capture new" at bounding box center [788, 340] width 60 height 10
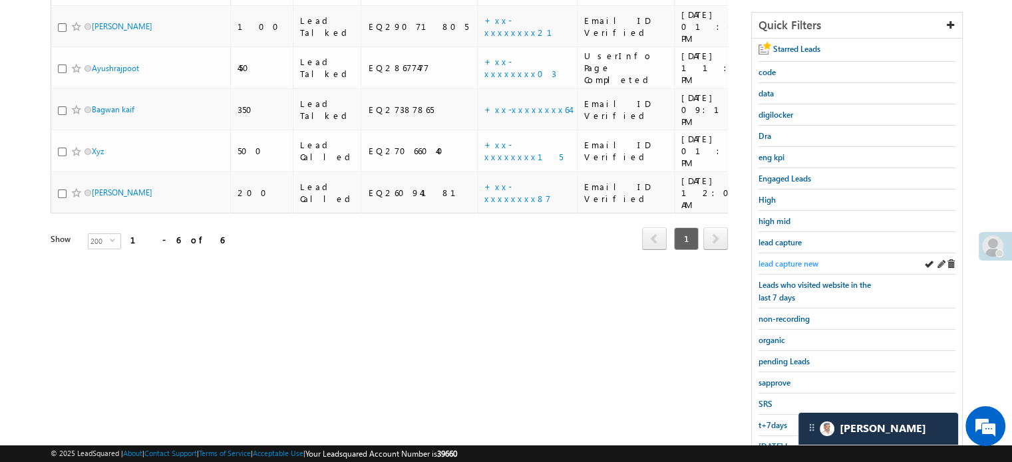
scroll to position [285, 0]
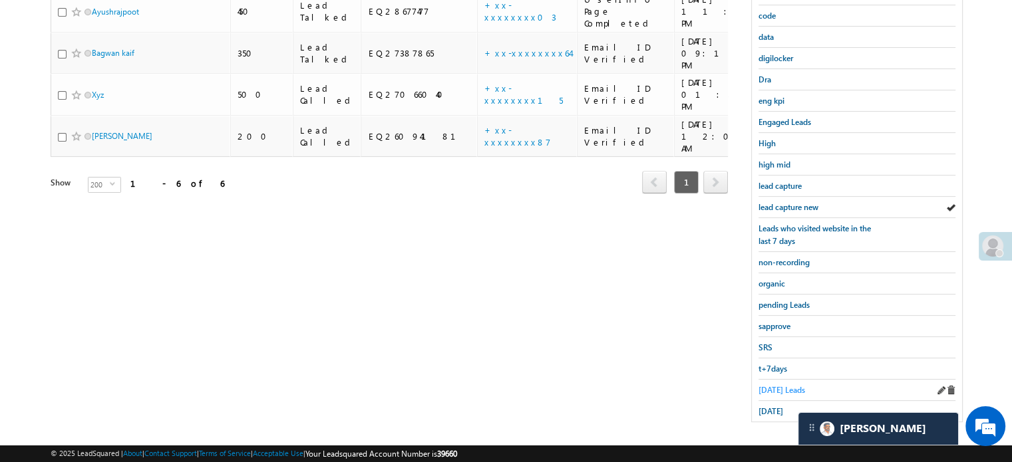
click at [788, 385] on span "Today's Leads" at bounding box center [781, 390] width 47 height 10
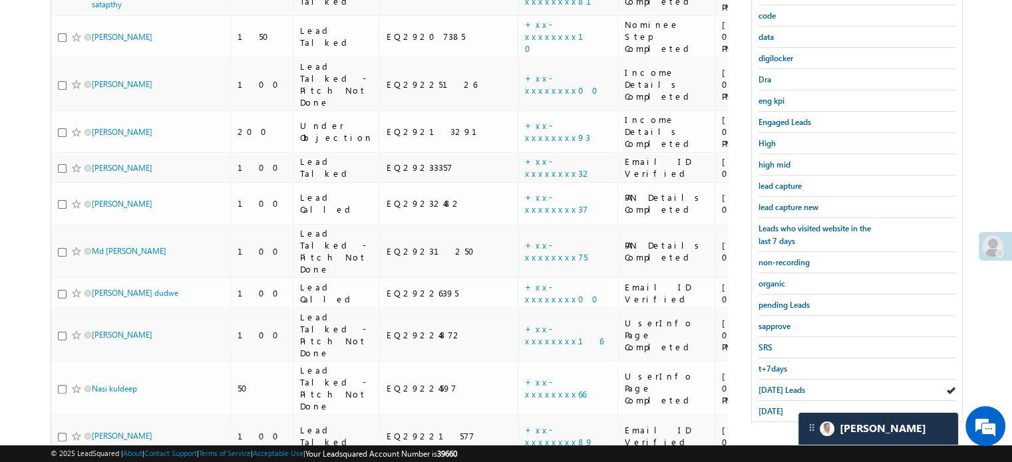
scroll to position [219, 0]
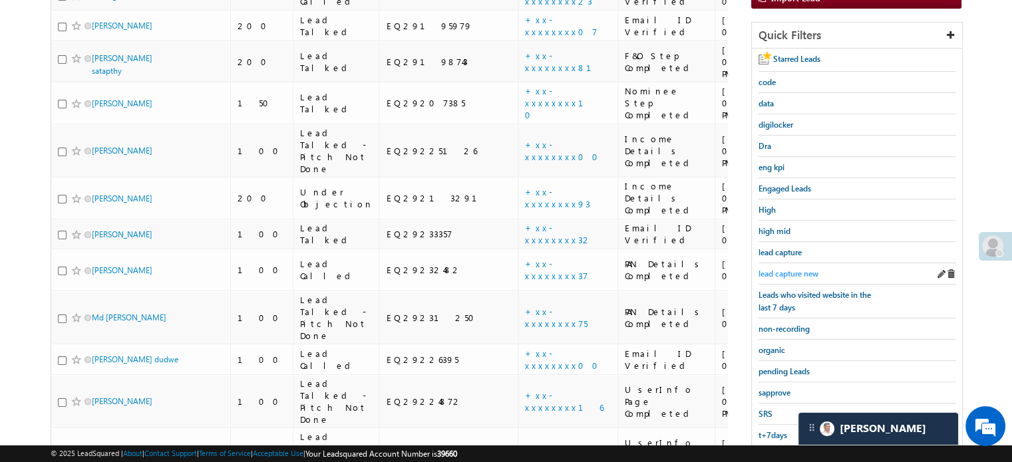
click at [790, 275] on span "lead capture new" at bounding box center [788, 274] width 60 height 10
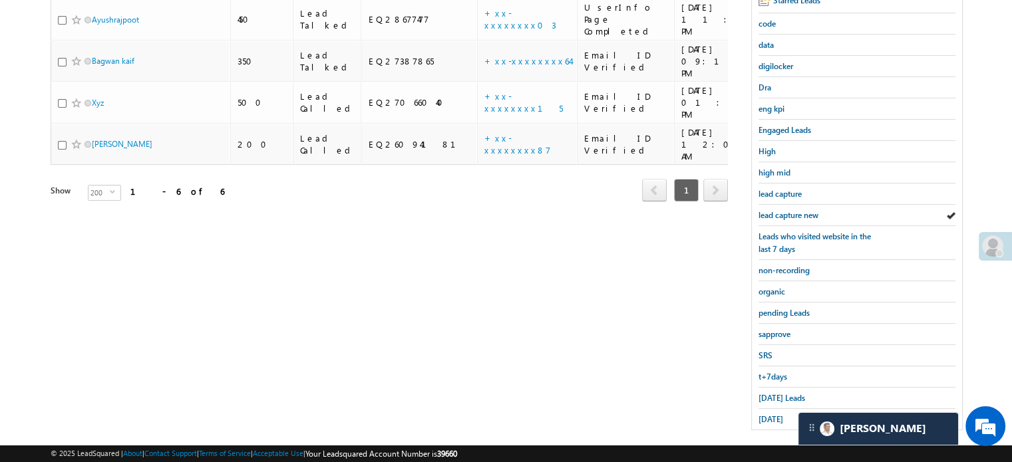
scroll to position [285, 0]
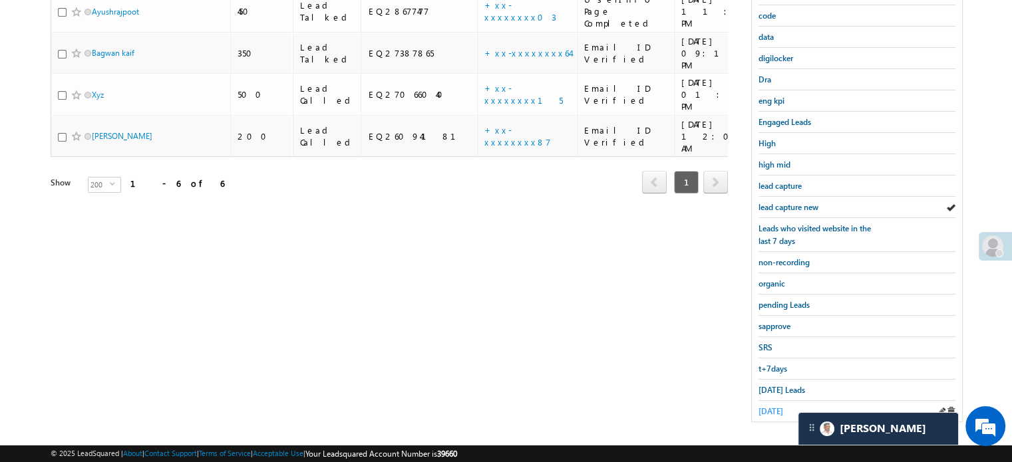
click at [777, 406] on span "yesterday" at bounding box center [770, 411] width 25 height 10
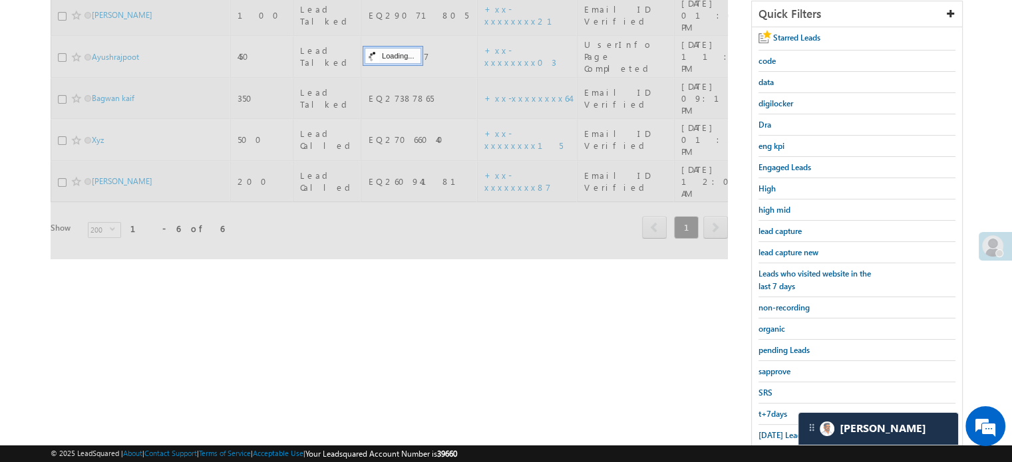
scroll to position [219, 0]
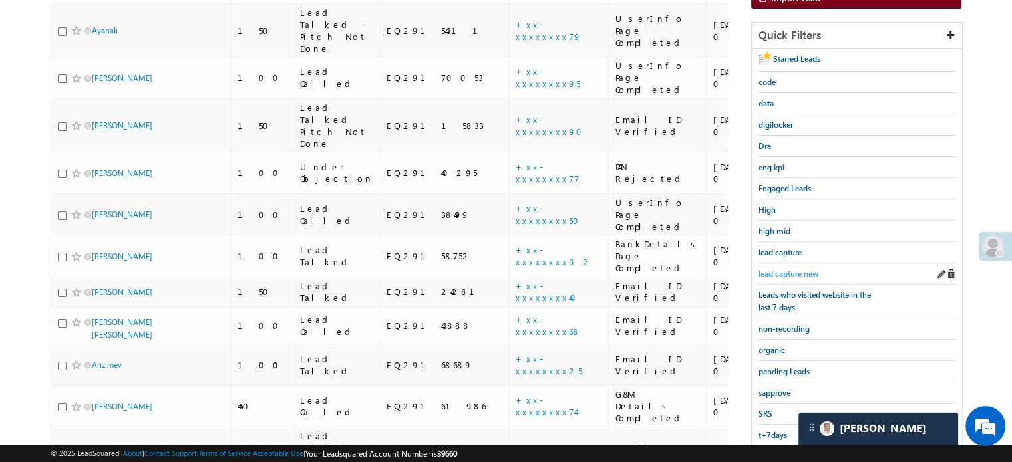
click at [790, 274] on span "lead capture new" at bounding box center [788, 274] width 60 height 10
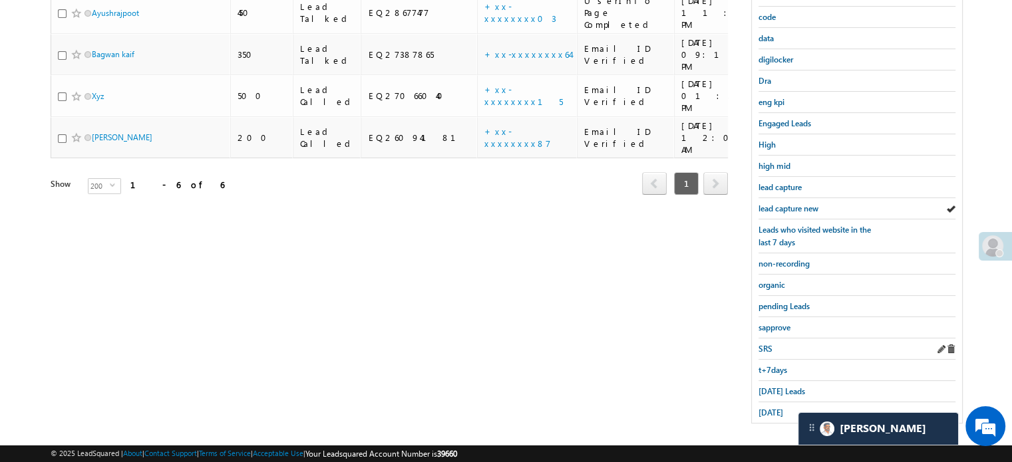
scroll to position [285, 0]
click at [787, 385] on span "Today's Leads" at bounding box center [781, 390] width 47 height 10
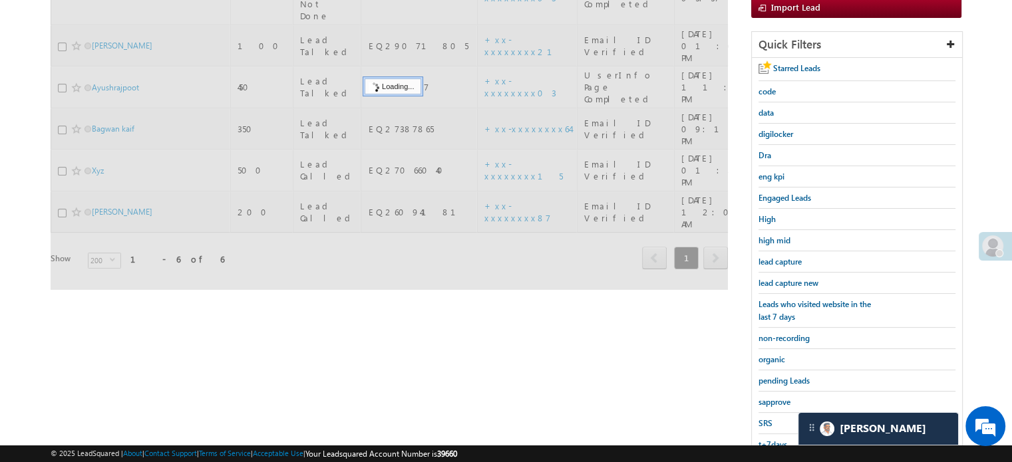
scroll to position [152, 0]
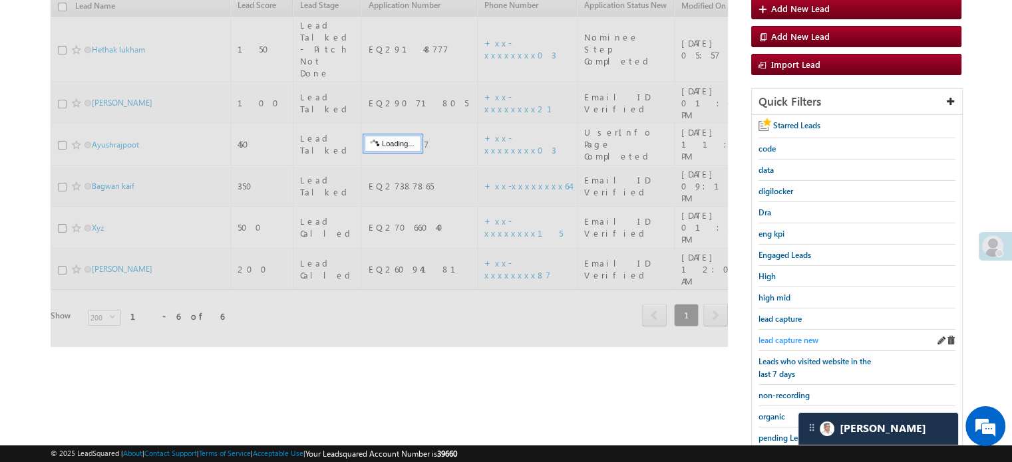
click at [788, 335] on span "lead capture new" at bounding box center [788, 340] width 60 height 10
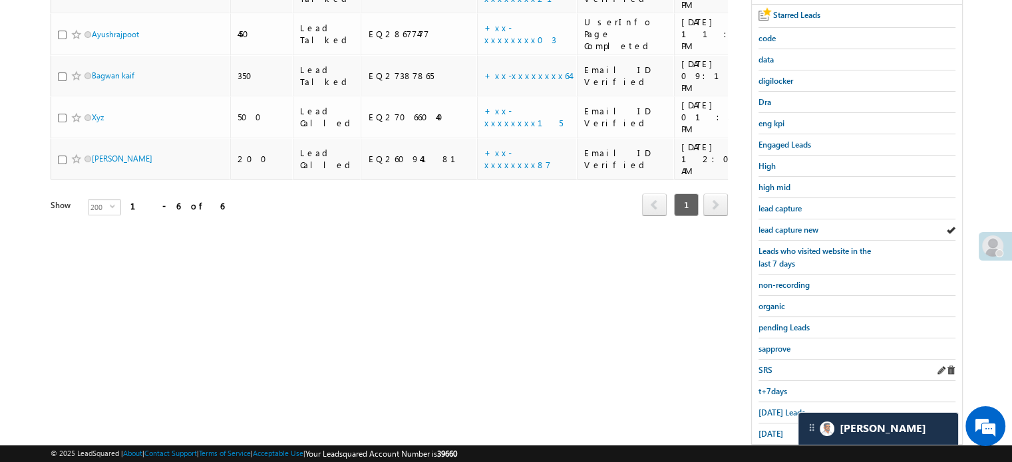
scroll to position [266, 0]
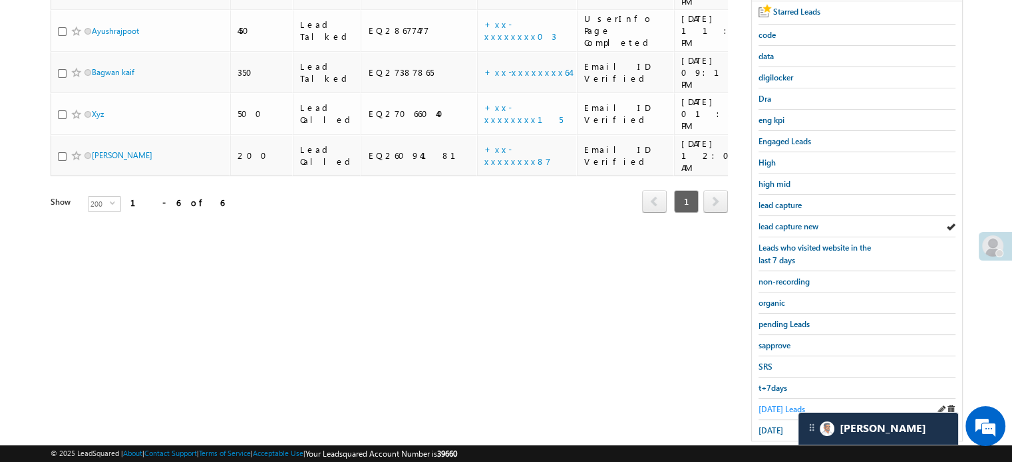
click at [780, 404] on span "Today's Leads" at bounding box center [781, 409] width 47 height 10
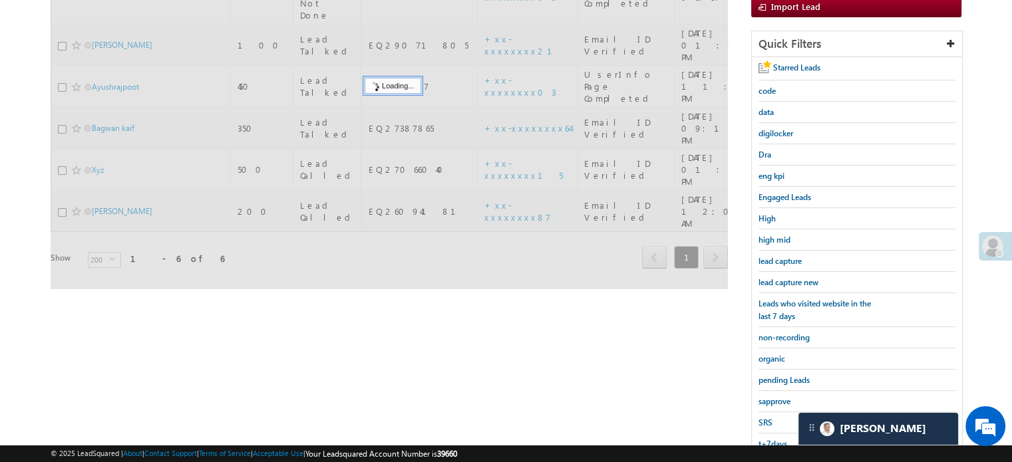
scroll to position [133, 0]
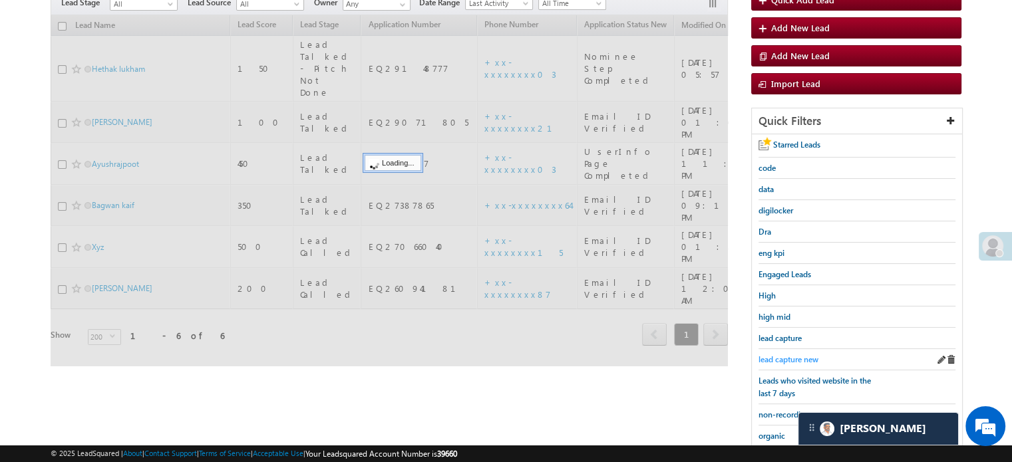
click at [784, 355] on span "lead capture new" at bounding box center [788, 360] width 60 height 10
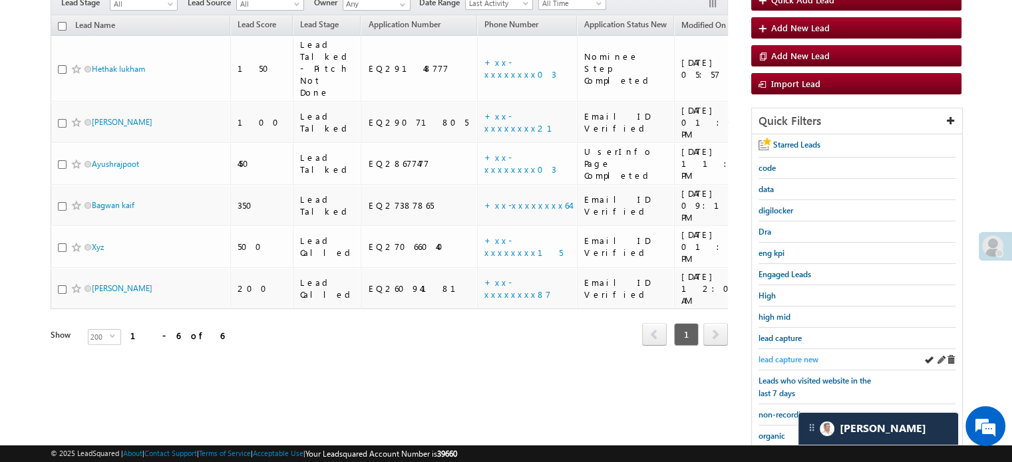
click at [772, 356] on span "lead capture new" at bounding box center [788, 360] width 60 height 10
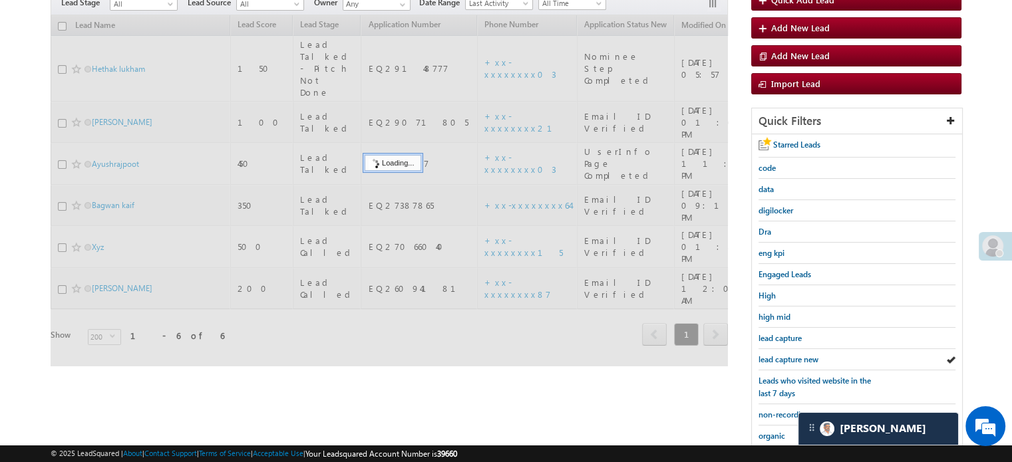
click at [772, 356] on span "lead capture new" at bounding box center [788, 360] width 60 height 10
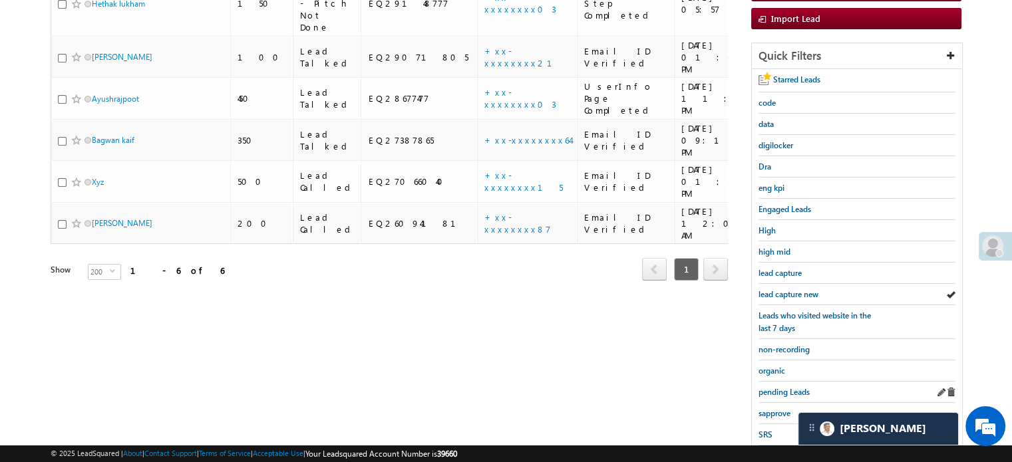
scroll to position [266, 0]
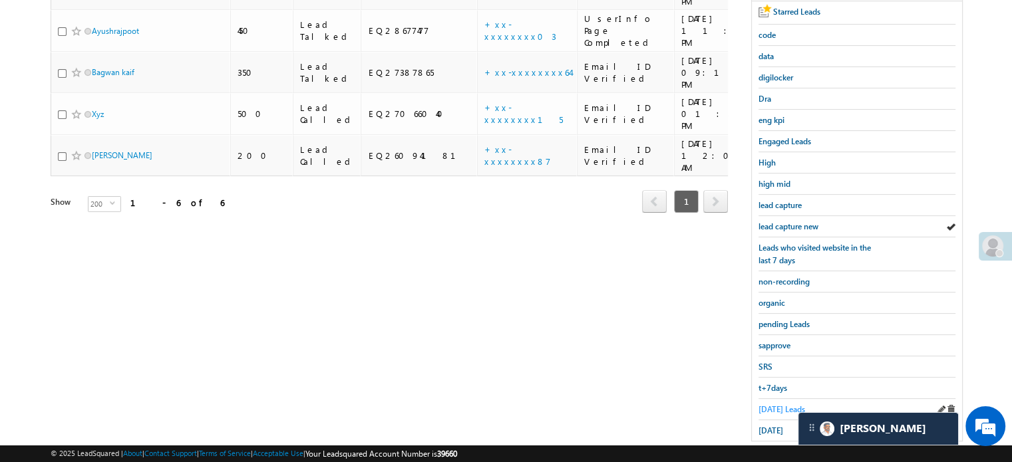
click at [766, 404] on span "Today's Leads" at bounding box center [781, 409] width 47 height 10
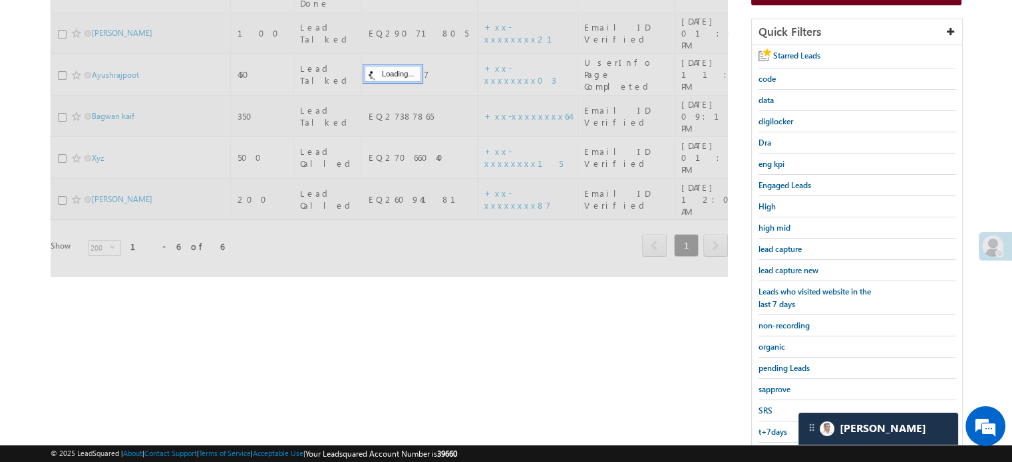
scroll to position [200, 0]
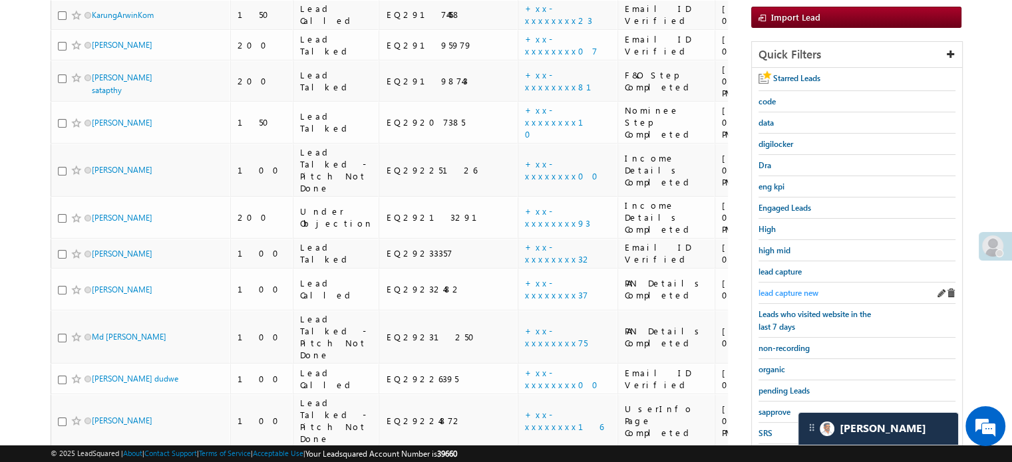
click at [784, 288] on span "lead capture new" at bounding box center [788, 293] width 60 height 10
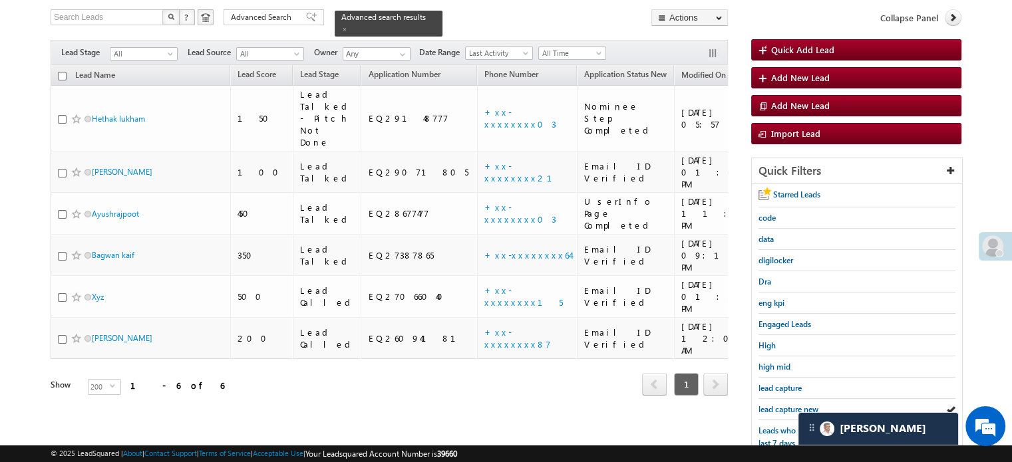
scroll to position [266, 0]
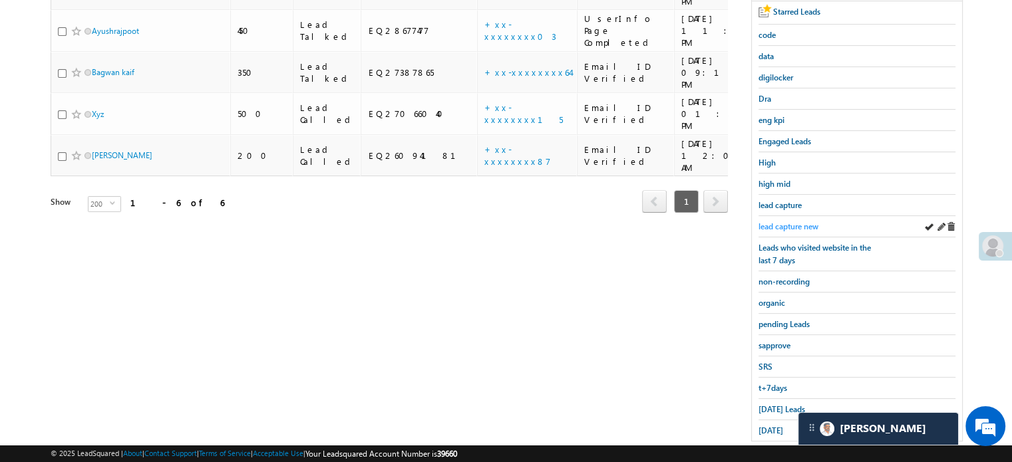
click at [800, 222] on span "lead capture new" at bounding box center [788, 227] width 60 height 10
click at [769, 404] on span "Today's Leads" at bounding box center [781, 409] width 47 height 10
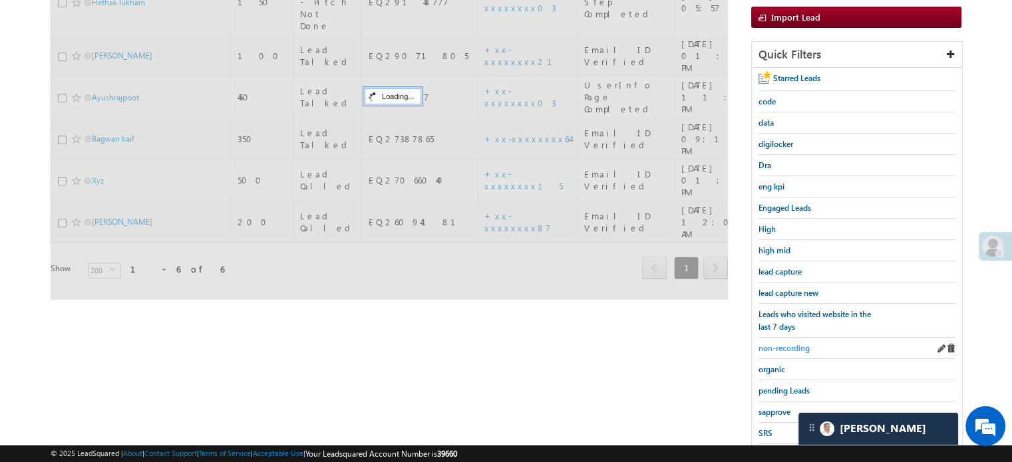
scroll to position [200, 0]
click at [786, 290] on span "lead capture new" at bounding box center [788, 293] width 60 height 10
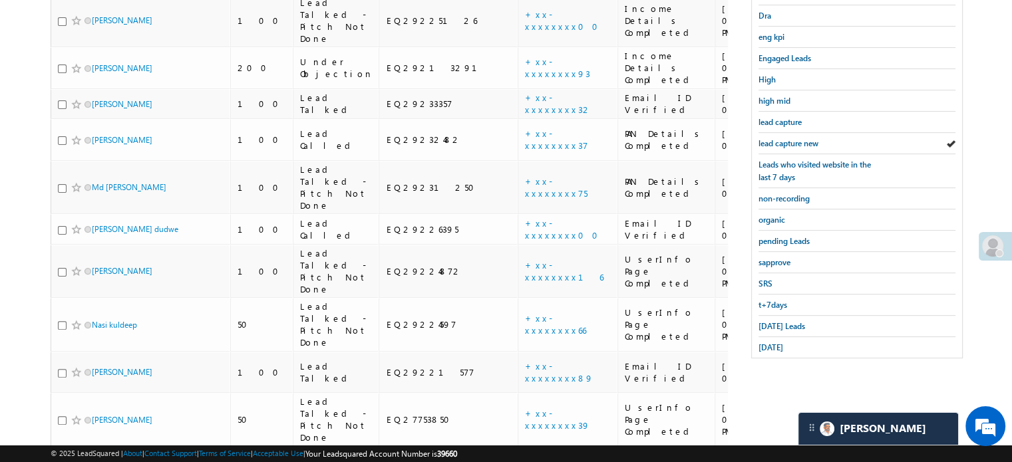
scroll to position [399, 0]
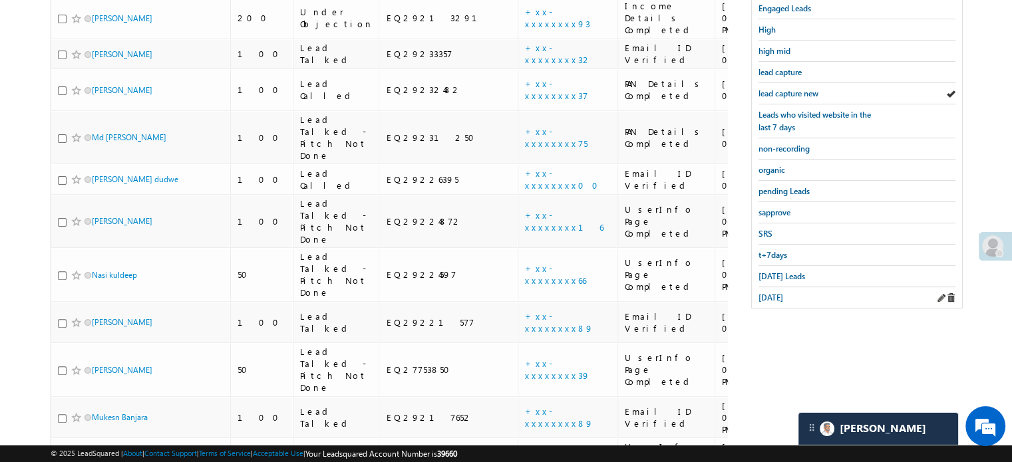
click at [770, 298] on div "yesterday" at bounding box center [856, 297] width 197 height 21
click at [770, 293] on span "yesterday" at bounding box center [770, 298] width 25 height 10
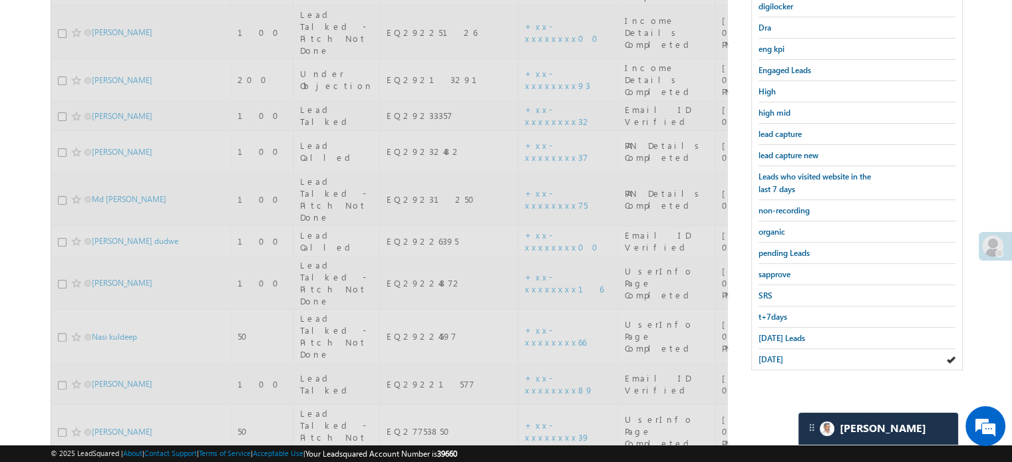
scroll to position [266, 0]
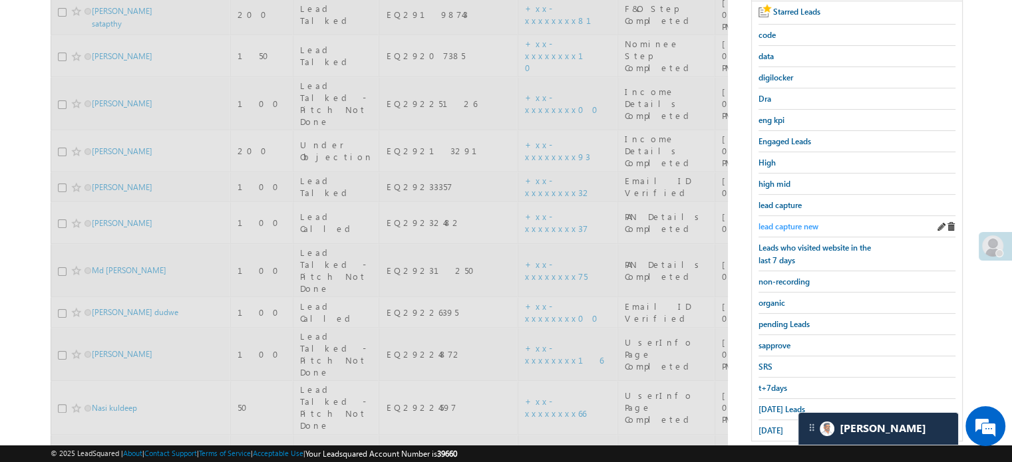
click at [793, 222] on span "lead capture new" at bounding box center [788, 227] width 60 height 10
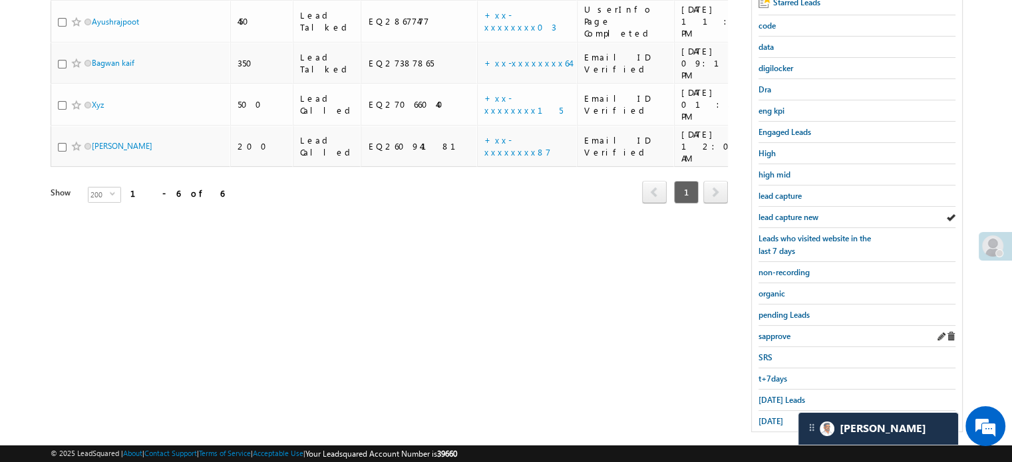
scroll to position [285, 0]
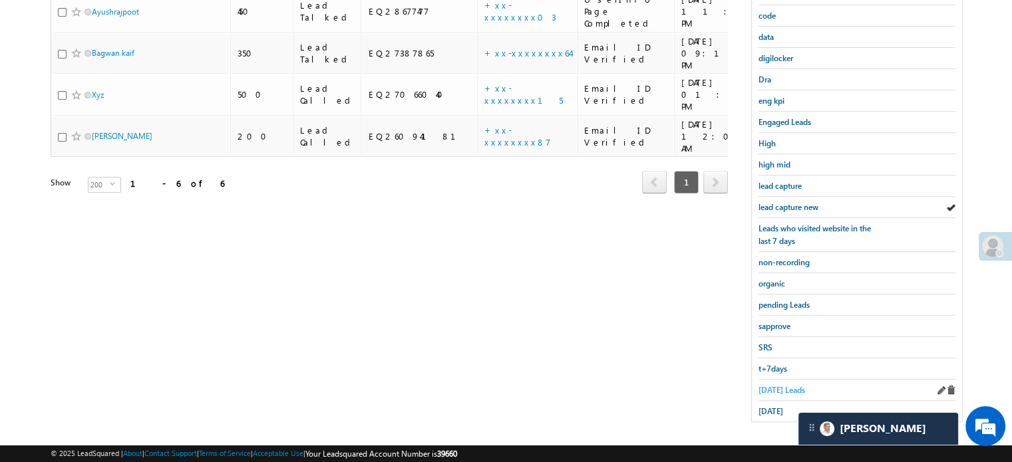
drag, startPoint x: 782, startPoint y: 392, endPoint x: 772, endPoint y: 384, distance: 12.8
click at [781, 392] on div "Today's Leads" at bounding box center [856, 390] width 197 height 21
click at [771, 385] on span "Today's Leads" at bounding box center [781, 390] width 47 height 10
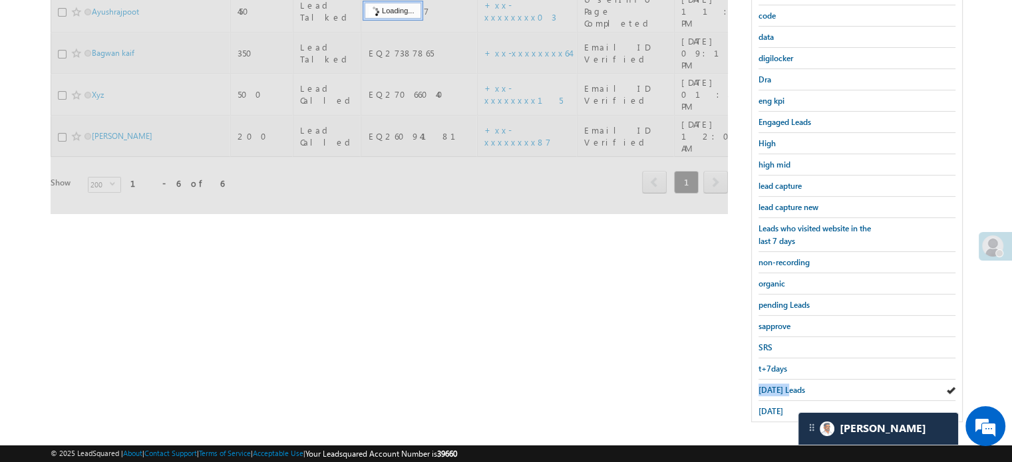
click at [771, 385] on span "Today's Leads" at bounding box center [781, 390] width 47 height 10
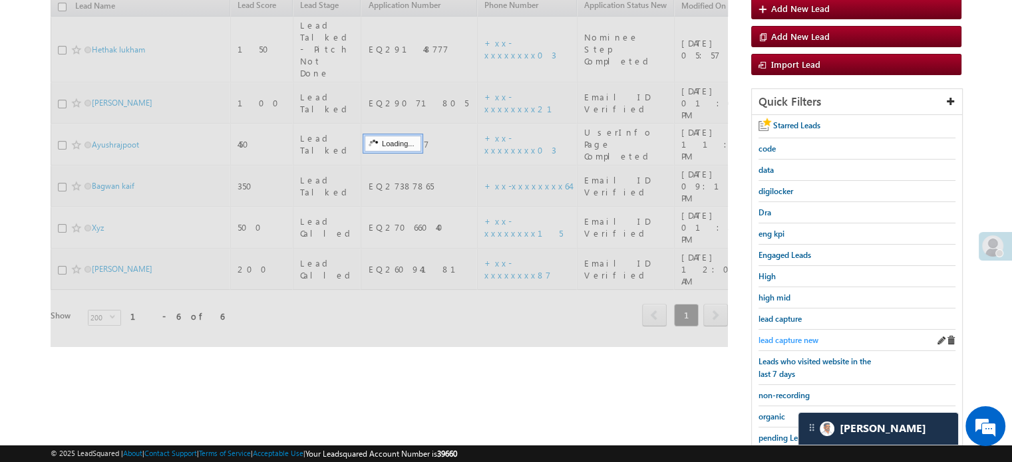
click at [793, 341] on span "lead capture new" at bounding box center [788, 340] width 60 height 10
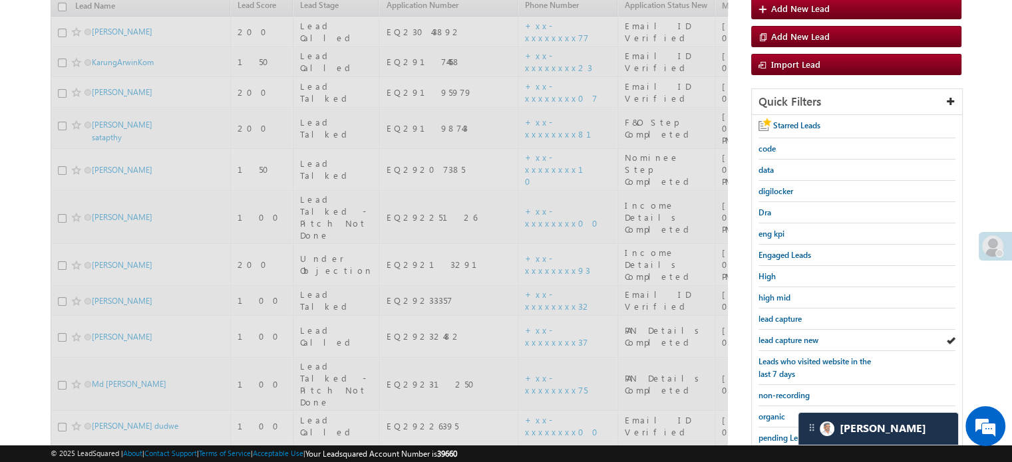
click at [791, 337] on span "lead capture new" at bounding box center [788, 340] width 60 height 10
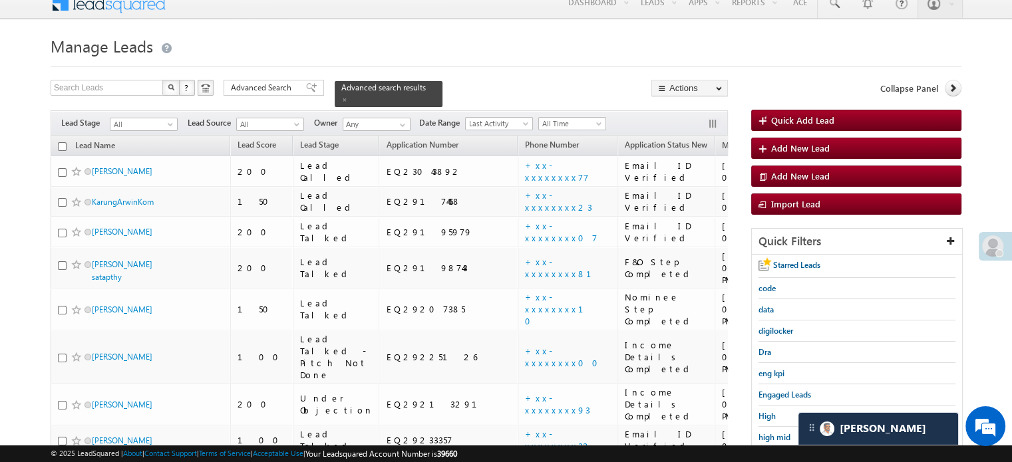
scroll to position [0, 0]
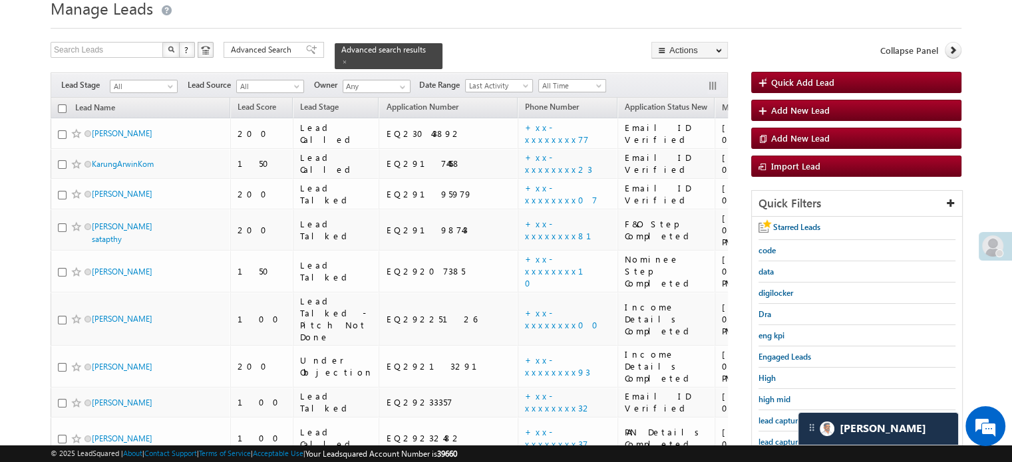
scroll to position [117, 0]
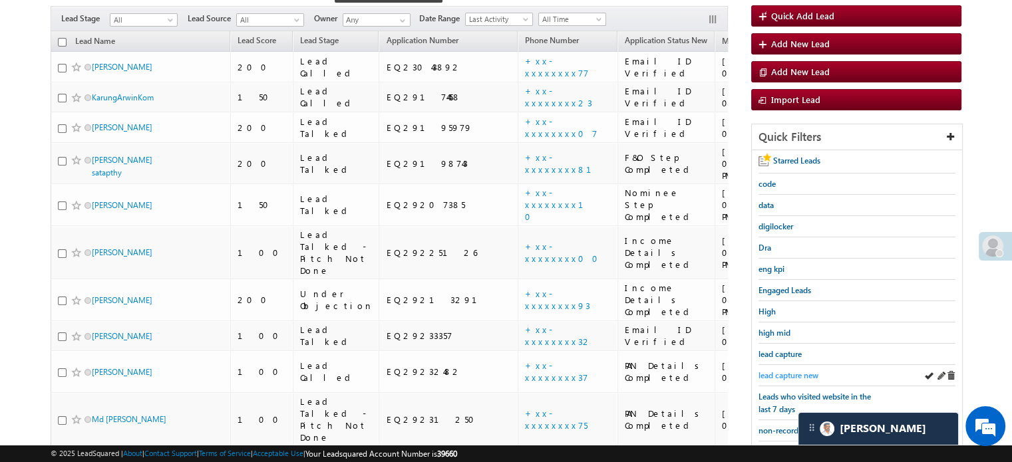
click at [764, 373] on span "lead capture new" at bounding box center [788, 376] width 60 height 10
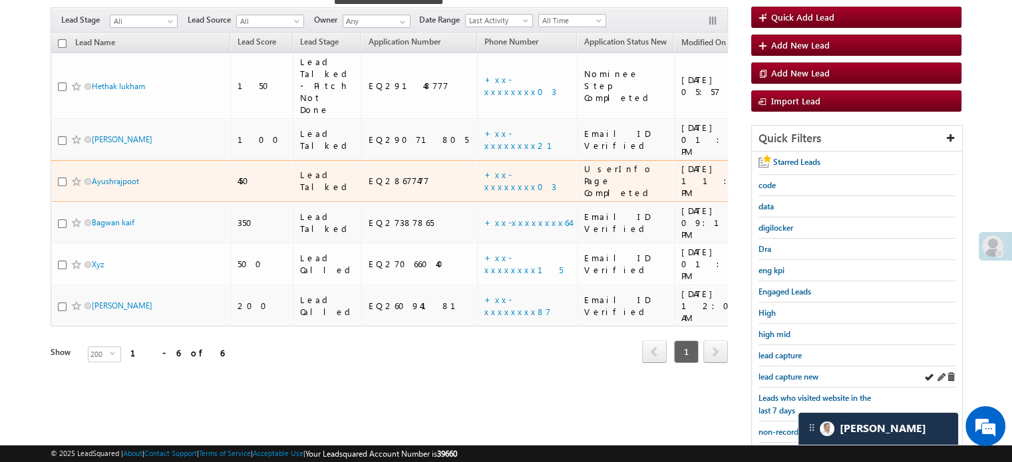
scroll to position [200, 0]
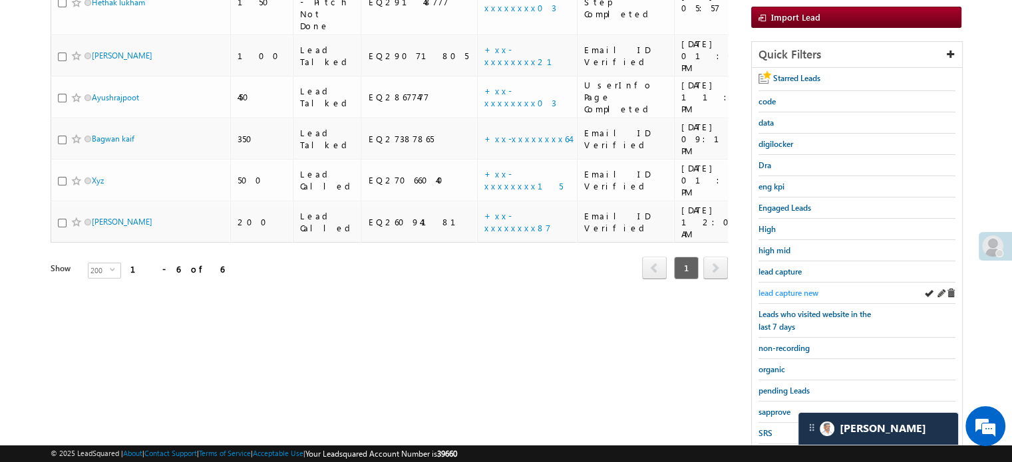
click at [792, 291] on span "lead capture new" at bounding box center [788, 293] width 60 height 10
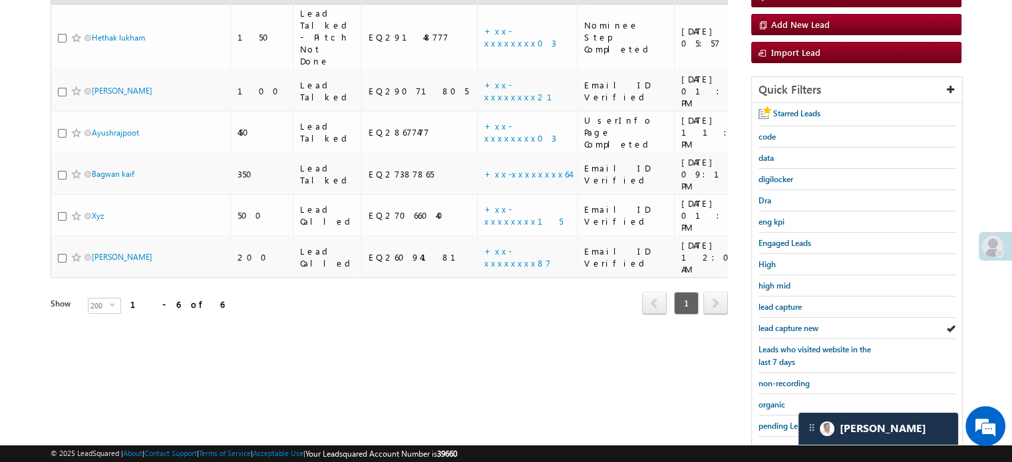
scroll to position [266, 0]
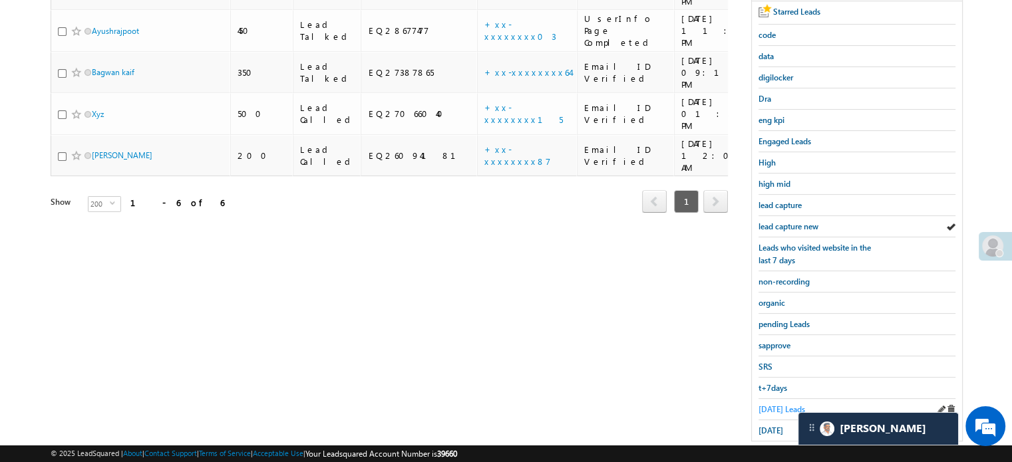
click at [778, 404] on span "Today's Leads" at bounding box center [781, 409] width 47 height 10
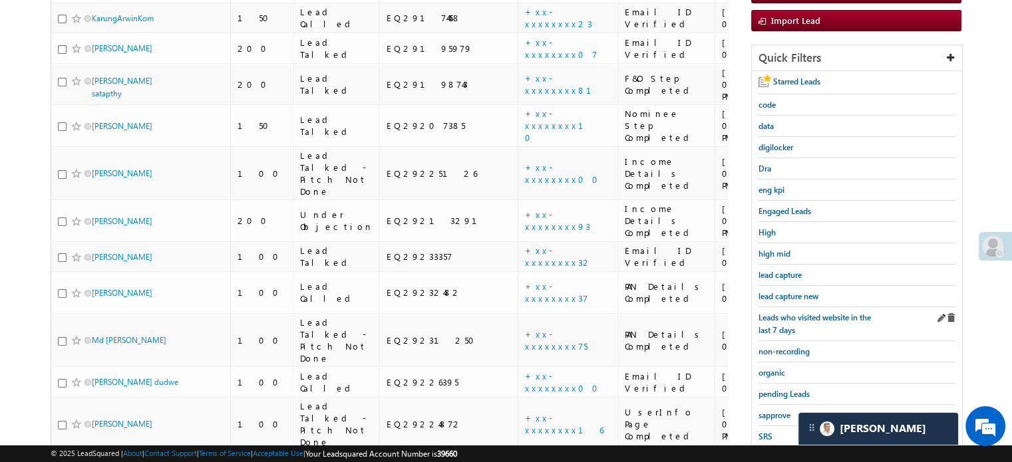
scroll to position [191, 0]
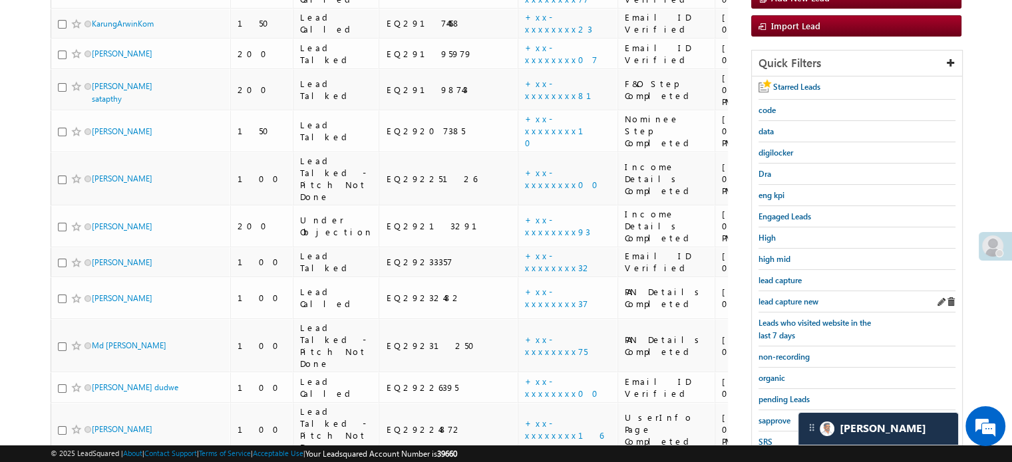
click at [776, 291] on div "lead capture new" at bounding box center [856, 301] width 197 height 21
click at [798, 297] on span "lead capture new" at bounding box center [788, 302] width 60 height 10
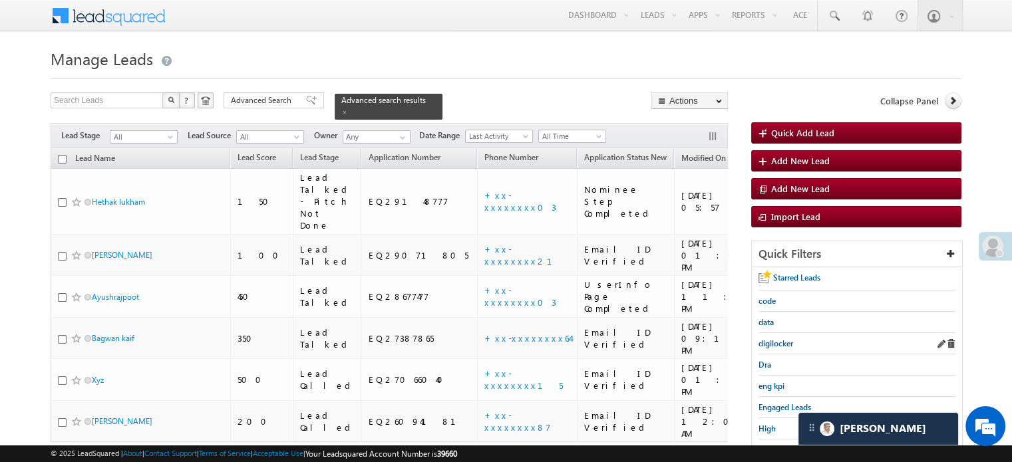
scroll to position [67, 0]
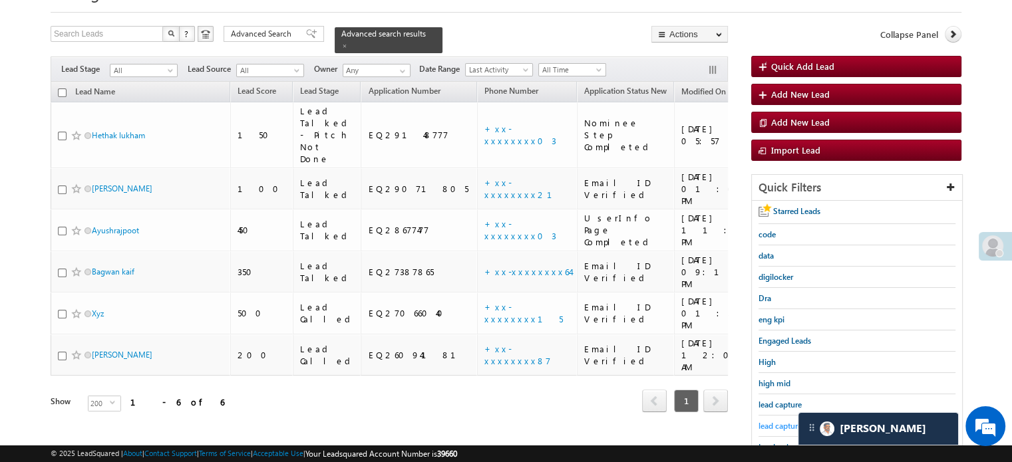
click at [768, 421] on span "lead capture new" at bounding box center [788, 426] width 60 height 10
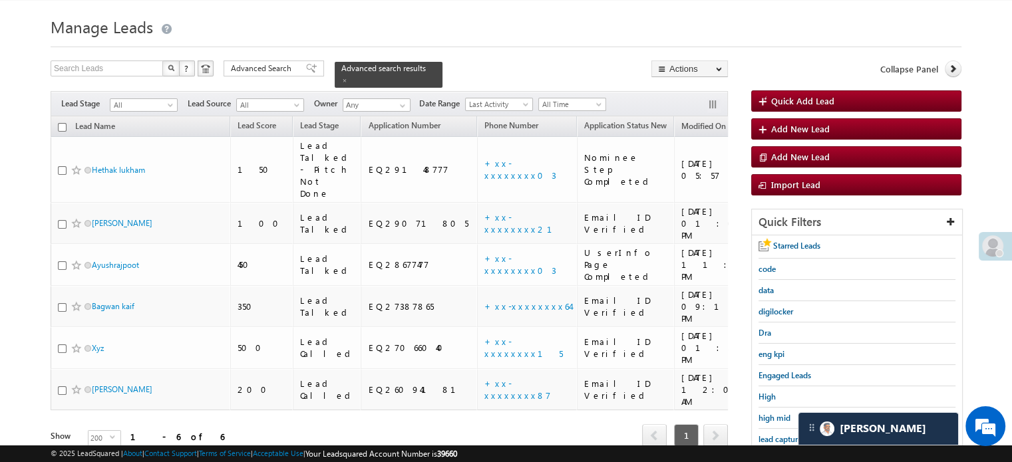
scroll to position [0, 0]
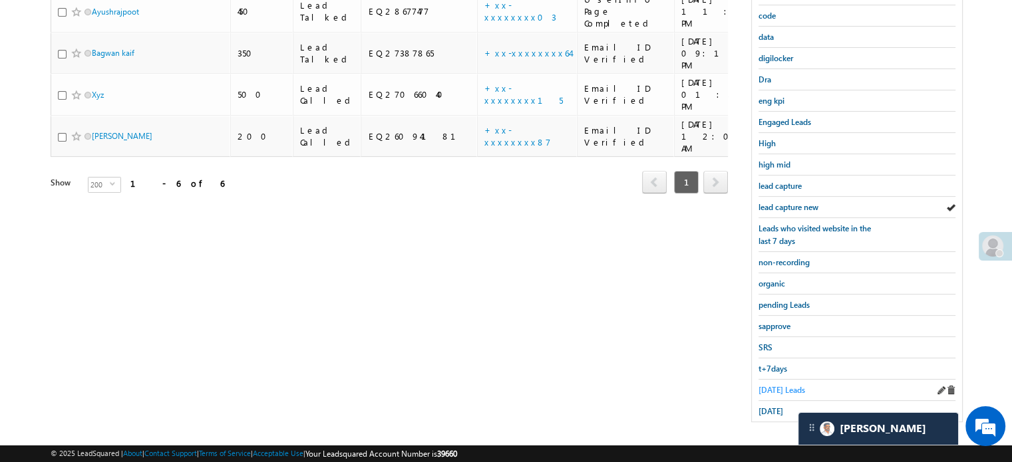
click at [785, 385] on span "Today's Leads" at bounding box center [781, 390] width 47 height 10
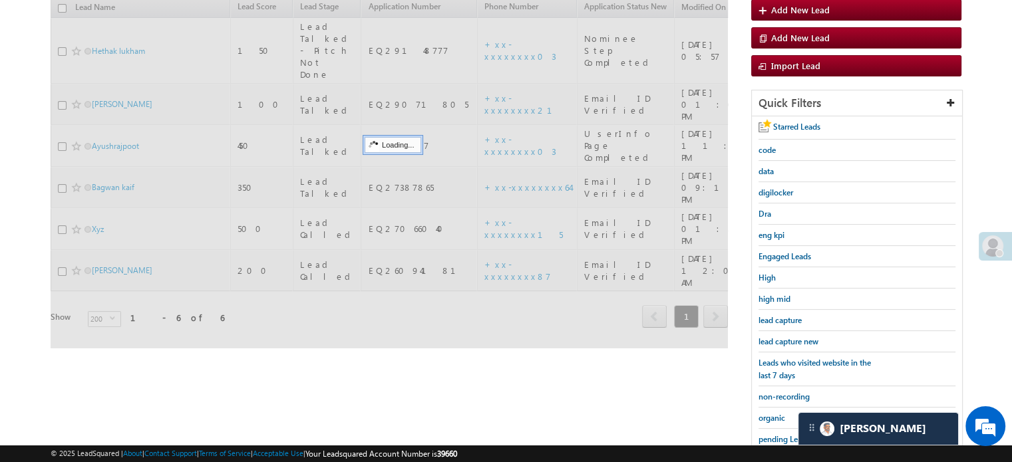
scroll to position [86, 0]
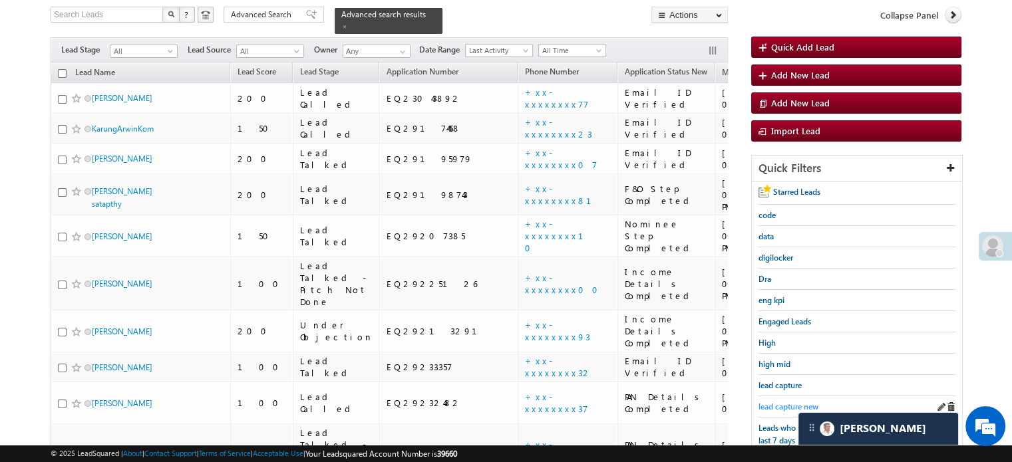
click at [766, 406] on span "lead capture new" at bounding box center [788, 407] width 60 height 10
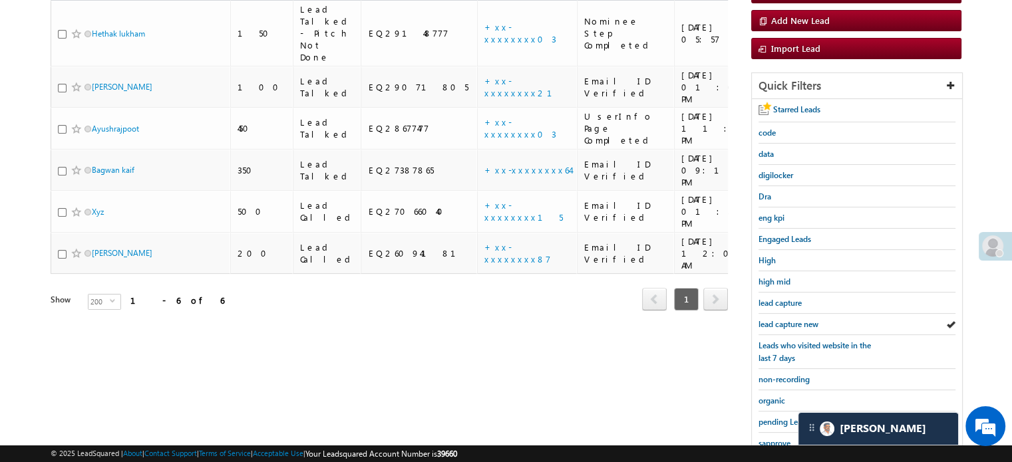
scroll to position [285, 0]
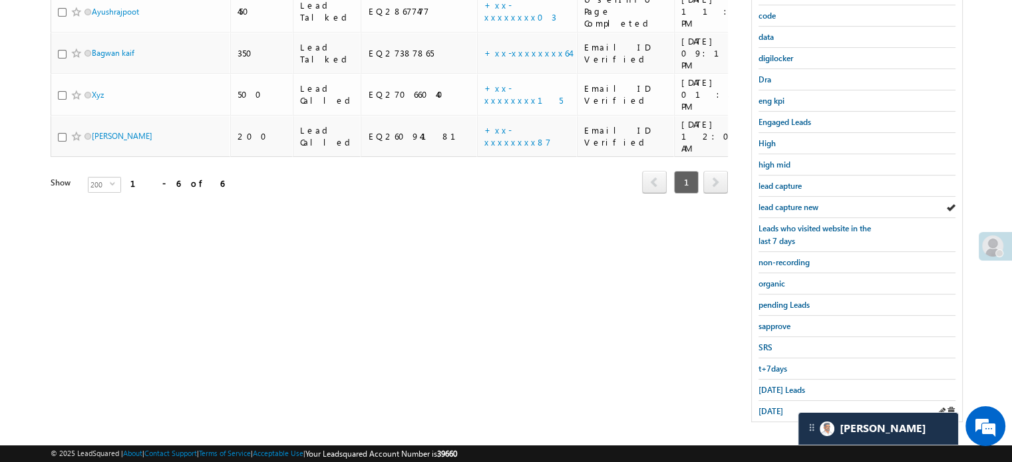
click at [765, 401] on div "yesterday" at bounding box center [856, 411] width 197 height 21
click at [766, 406] on span "yesterday" at bounding box center [770, 411] width 25 height 10
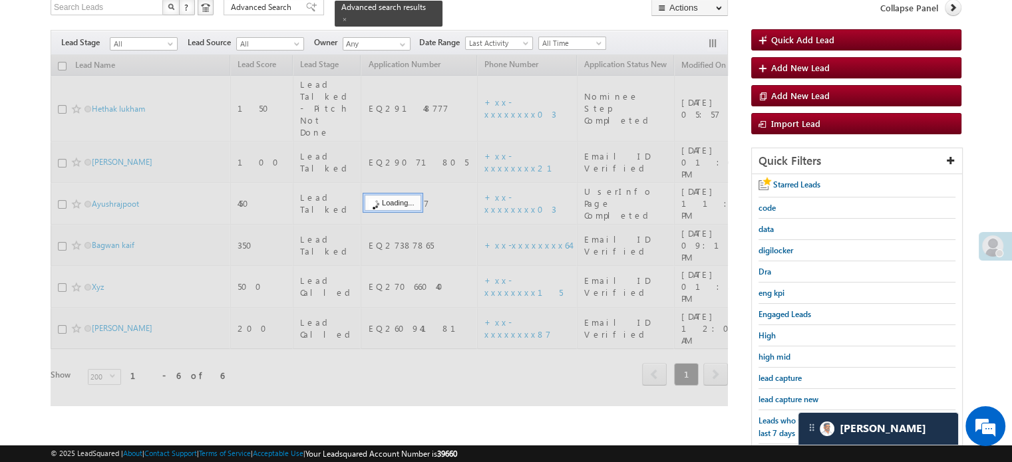
scroll to position [86, 0]
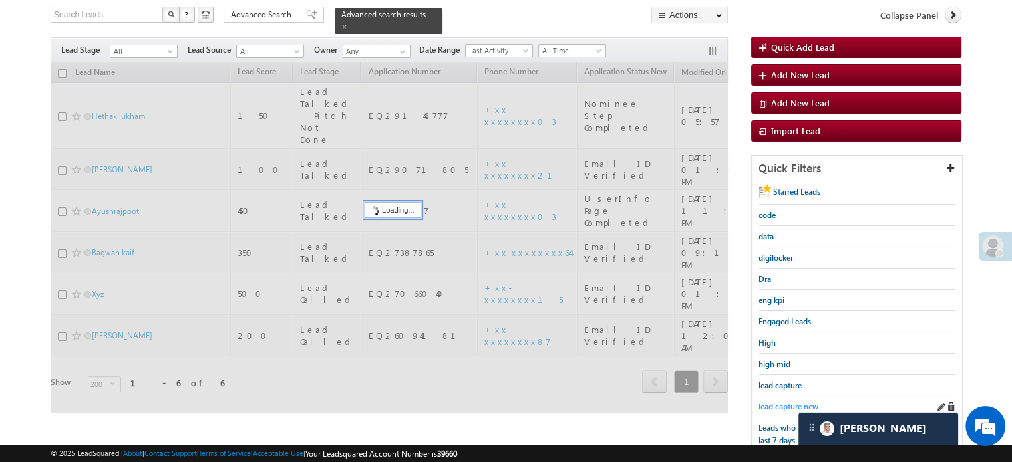
click at [774, 402] on span "lead capture new" at bounding box center [788, 407] width 60 height 10
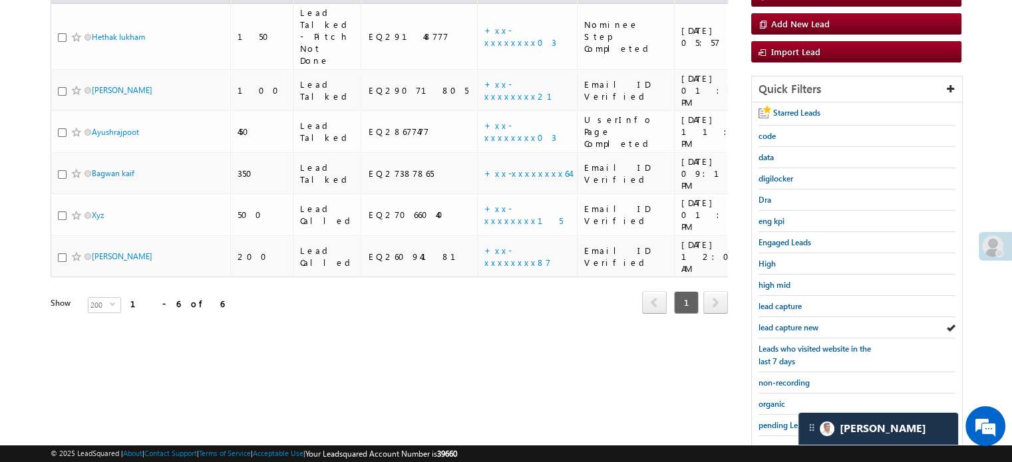
scroll to position [285, 0]
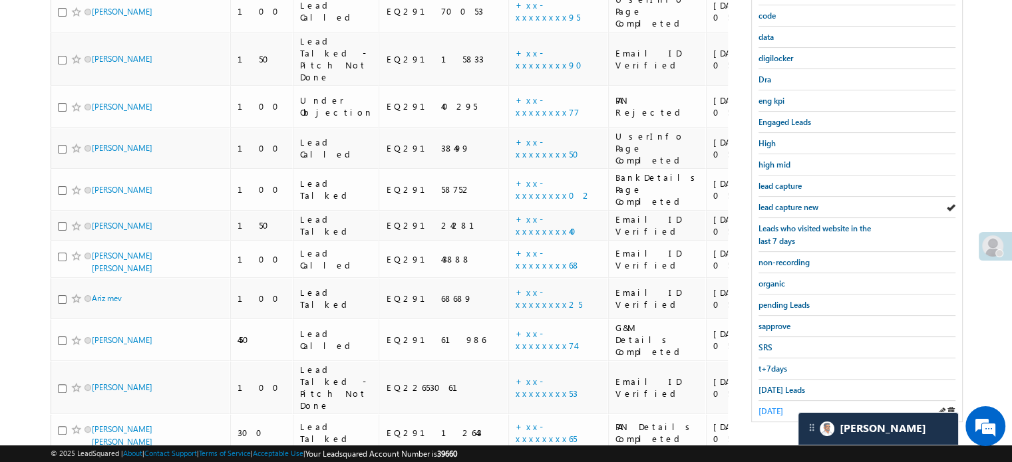
click at [771, 410] on link "yesterday" at bounding box center [770, 411] width 25 height 13
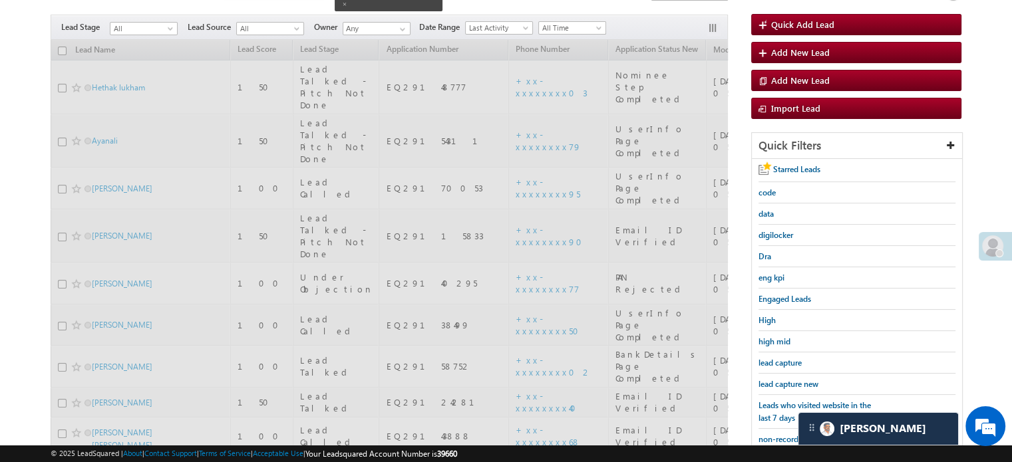
scroll to position [86, 0]
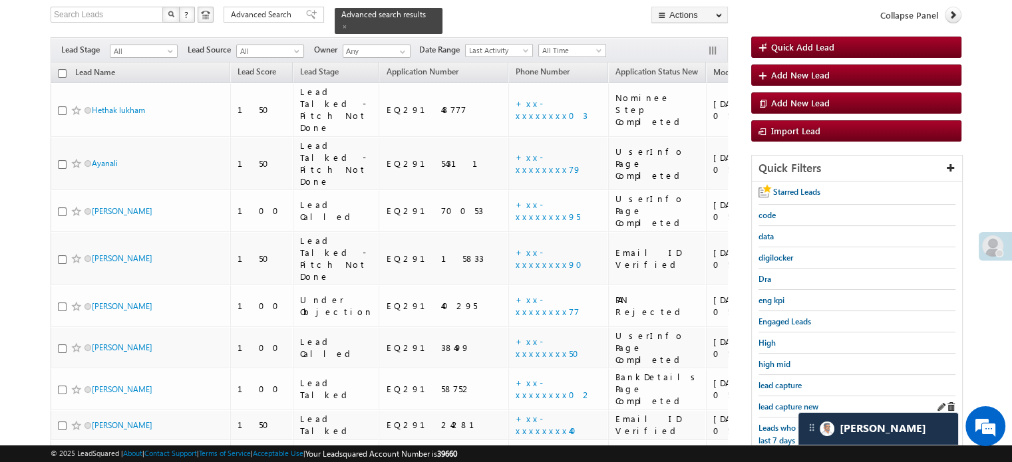
click at [777, 396] on div "lead capture new" at bounding box center [856, 406] width 197 height 21
click at [778, 402] on span "lead capture new" at bounding box center [788, 407] width 60 height 10
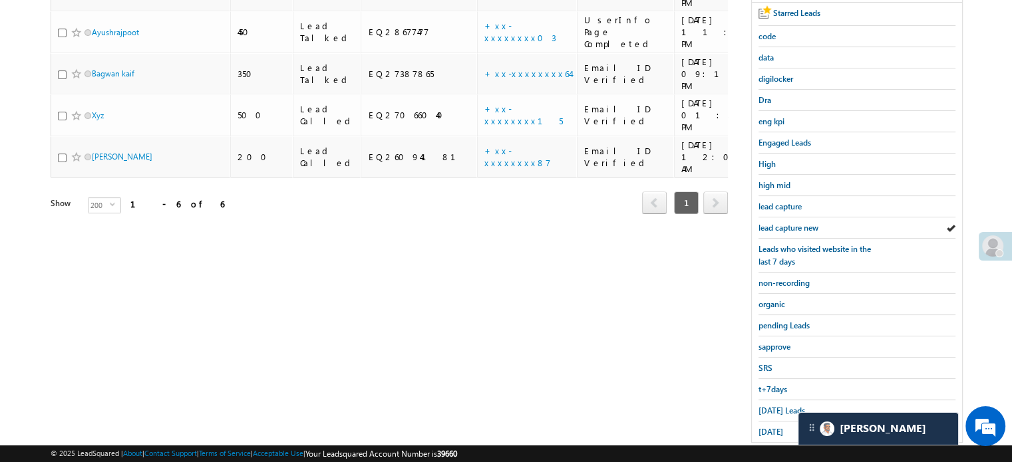
scroll to position [285, 0]
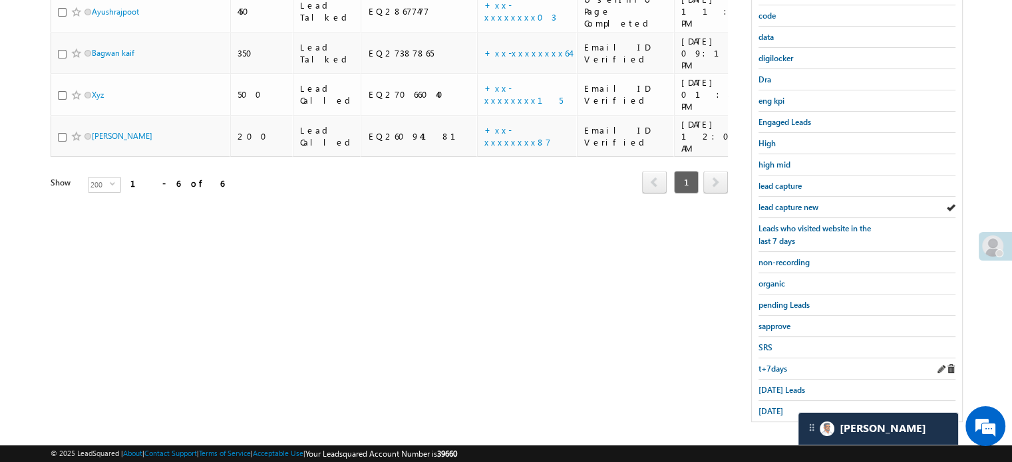
click at [778, 371] on div "t+7days" at bounding box center [856, 369] width 197 height 21
click at [779, 385] on span "Today's Leads" at bounding box center [781, 390] width 47 height 10
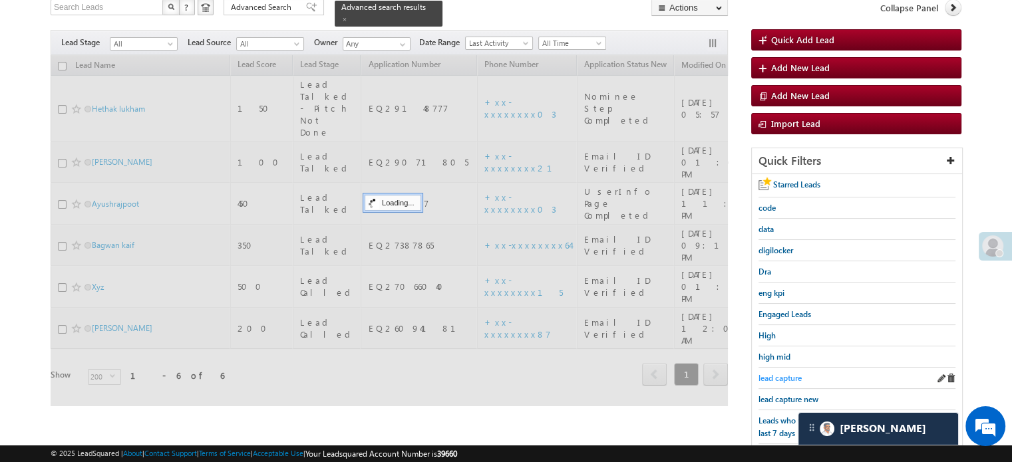
scroll to position [86, 0]
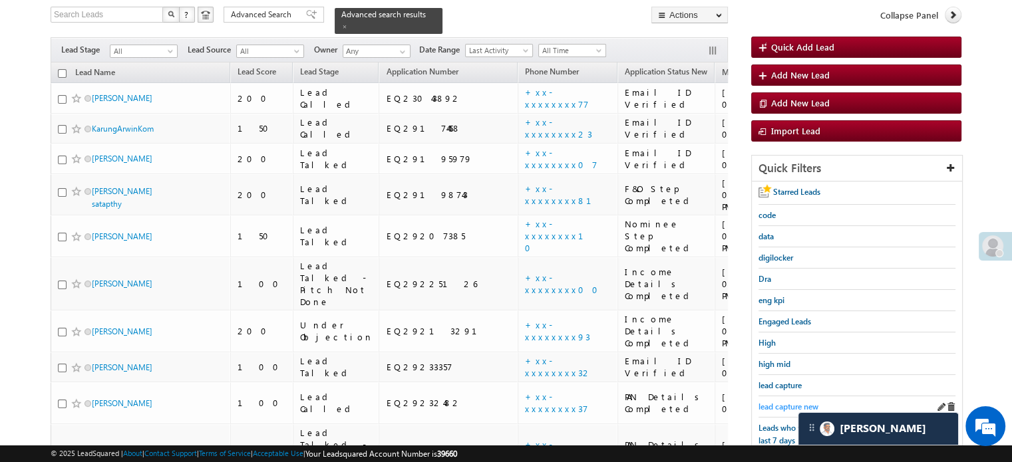
click at [790, 402] on span "lead capture new" at bounding box center [788, 407] width 60 height 10
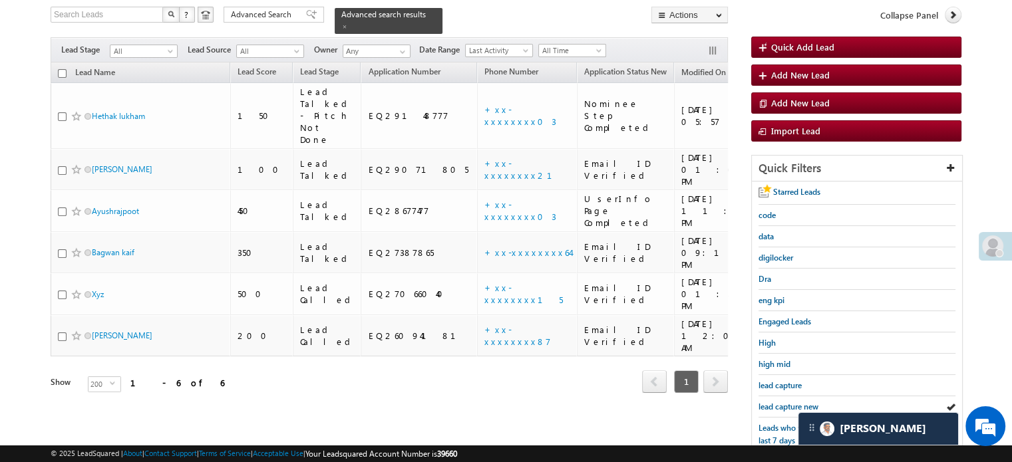
scroll to position [219, 0]
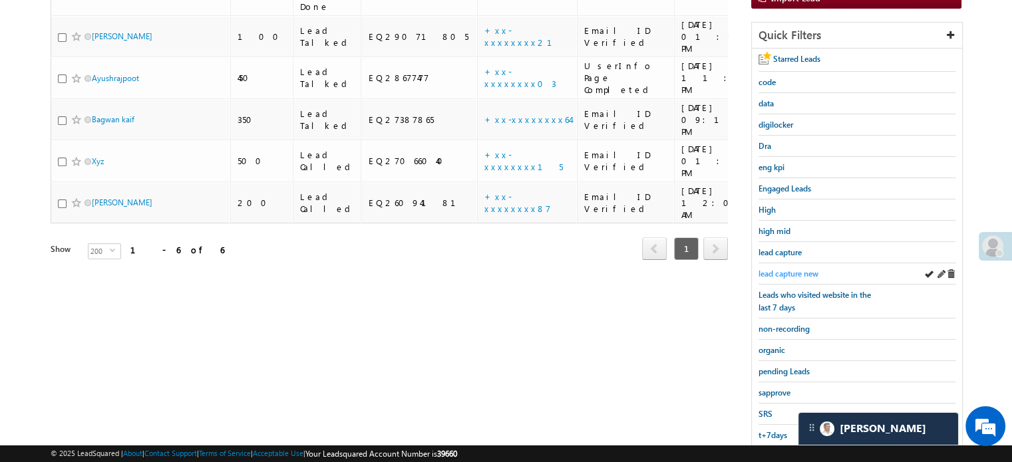
click at [780, 271] on span "lead capture new" at bounding box center [788, 274] width 60 height 10
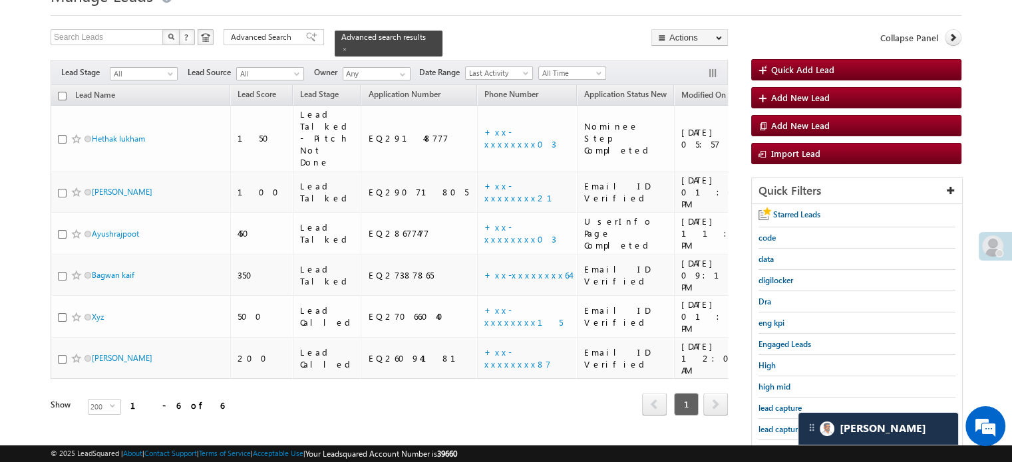
scroll to position [86, 0]
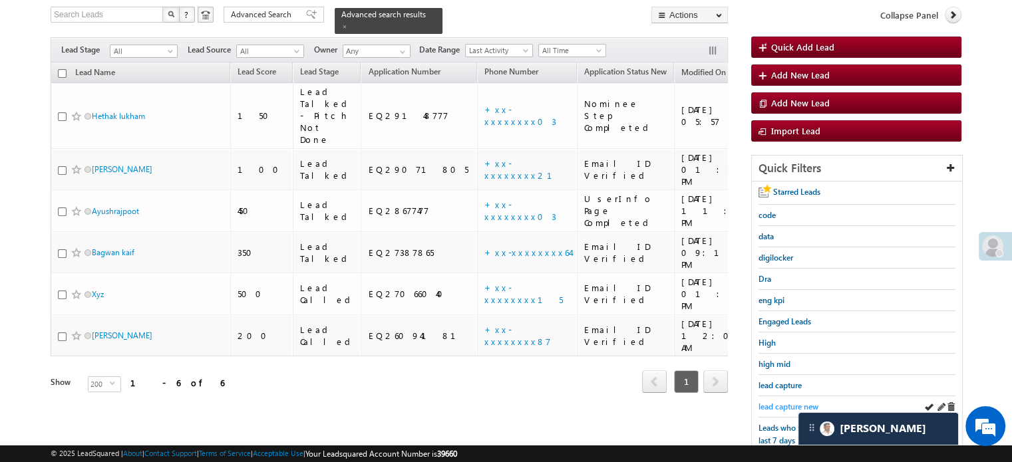
click at [788, 403] on span "lead capture new" at bounding box center [788, 407] width 60 height 10
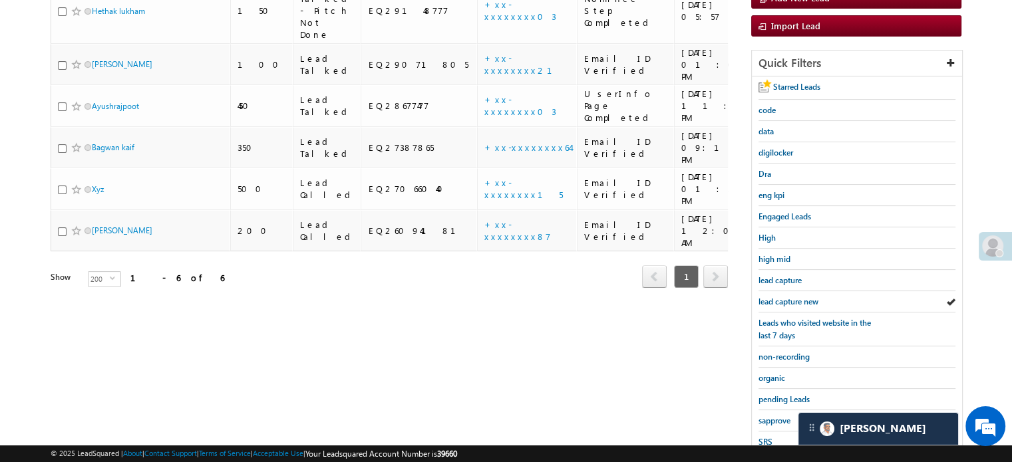
scroll to position [285, 0]
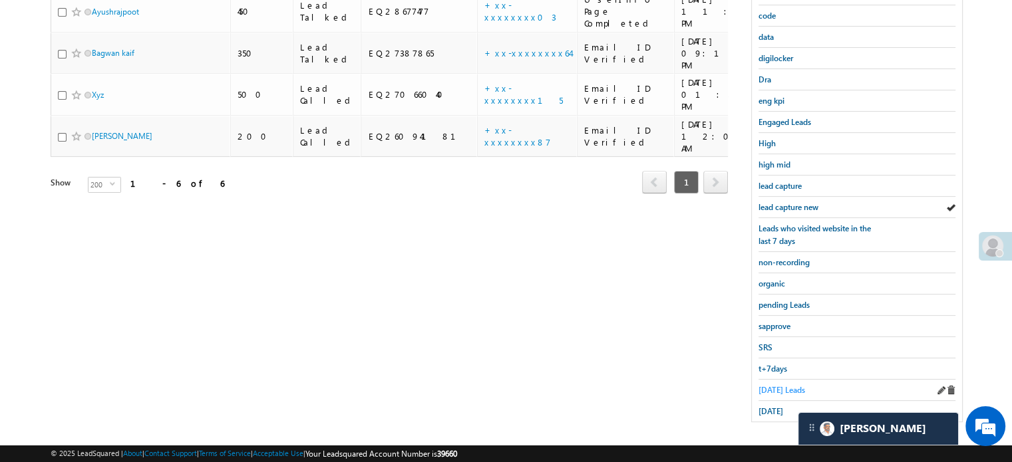
click at [780, 385] on span "Today's Leads" at bounding box center [781, 390] width 47 height 10
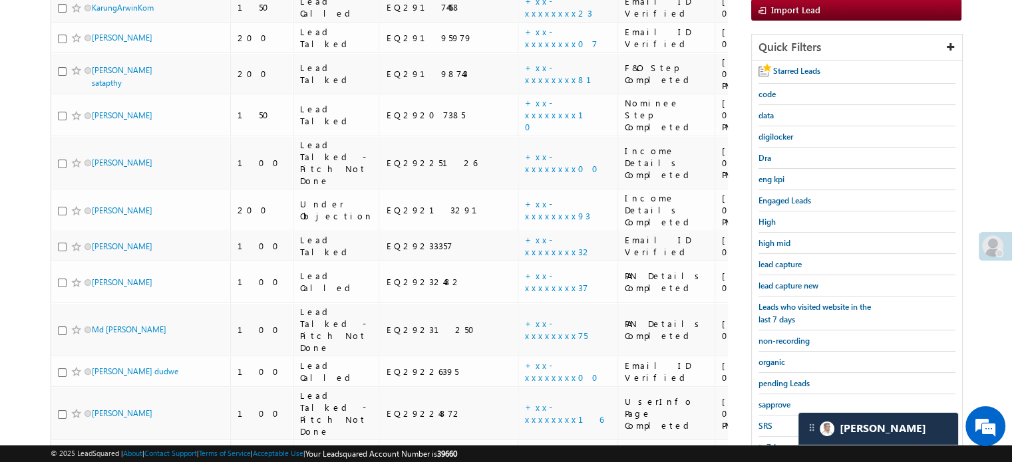
scroll to position [206, 0]
click at [801, 283] on span "lead capture new" at bounding box center [788, 286] width 60 height 10
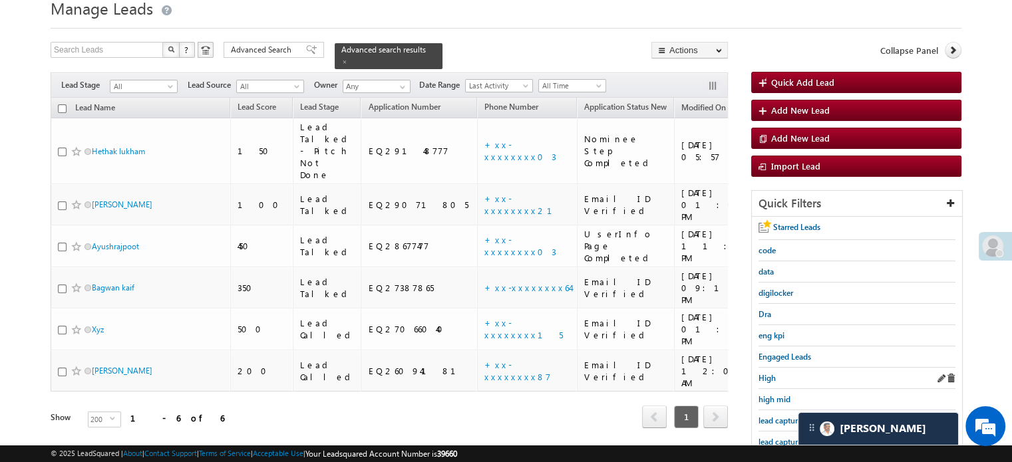
scroll to position [73, 0]
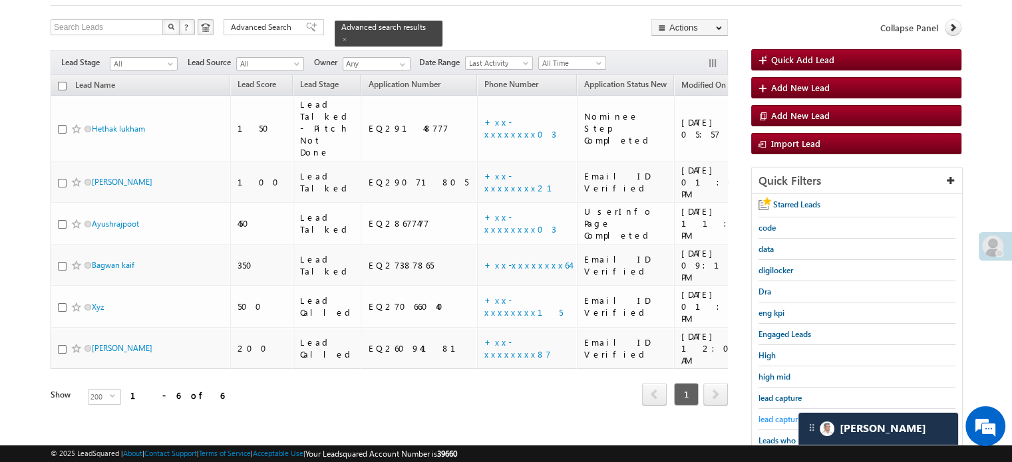
click at [780, 414] on span "lead capture new" at bounding box center [788, 419] width 60 height 10
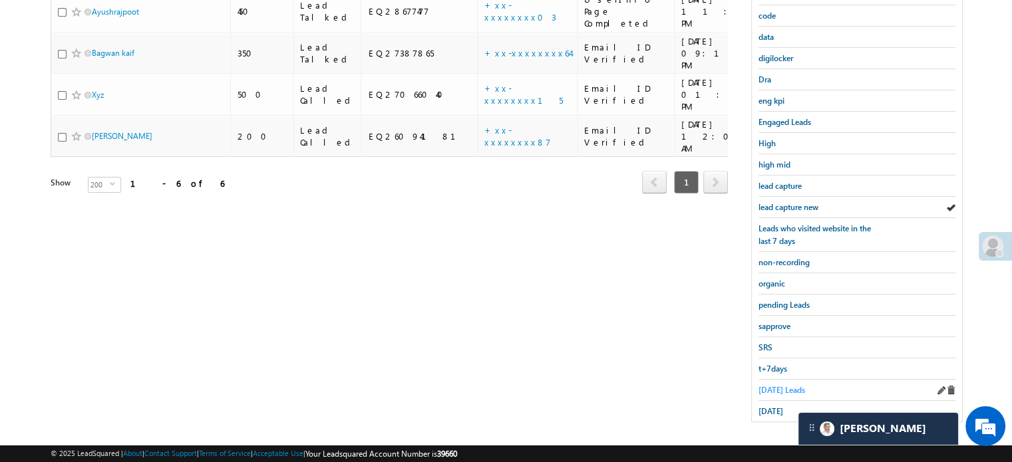
click at [775, 385] on span "Today's Leads" at bounding box center [781, 390] width 47 height 10
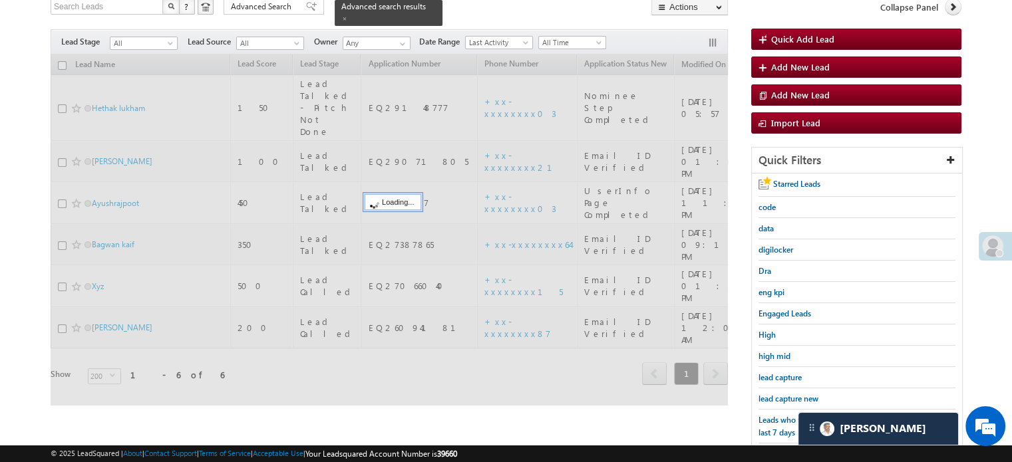
scroll to position [86, 0]
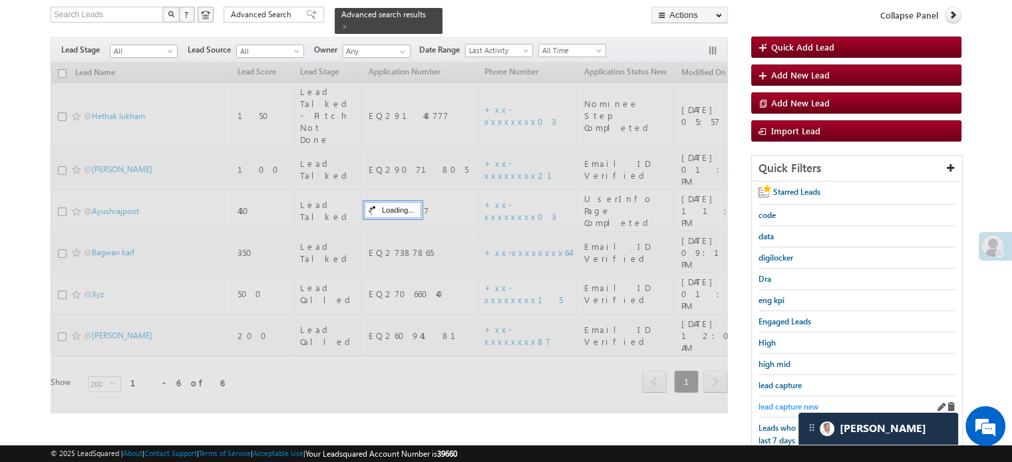
click at [772, 403] on span "lead capture new" at bounding box center [788, 407] width 60 height 10
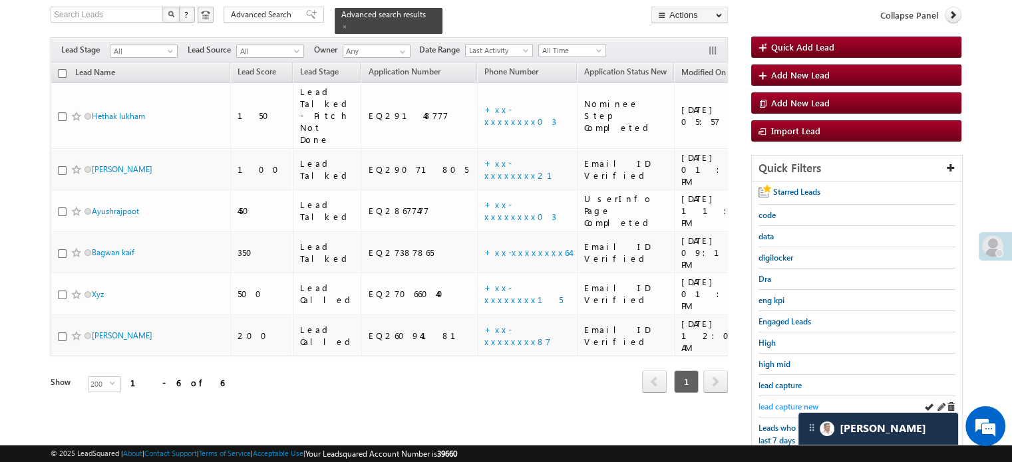
click at [787, 402] on span "lead capture new" at bounding box center [788, 407] width 60 height 10
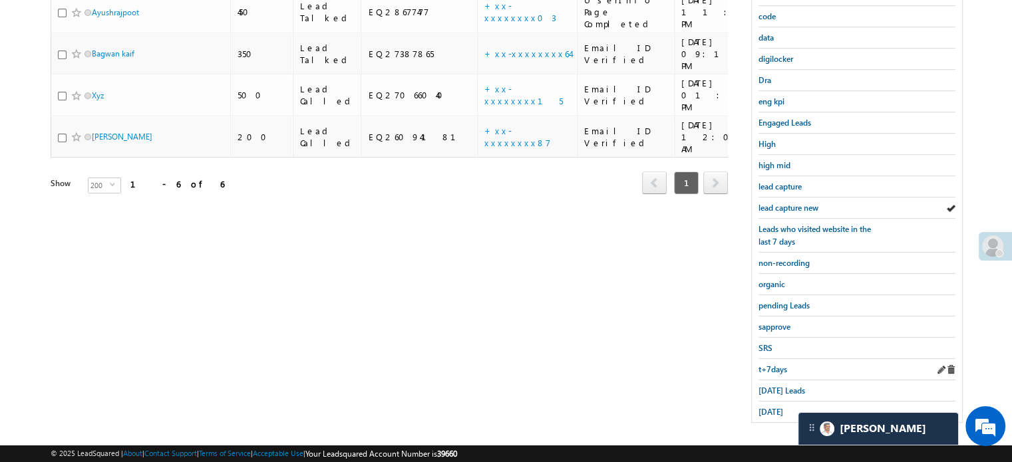
scroll to position [285, 0]
click at [787, 385] on span "[DATE] Leads" at bounding box center [781, 390] width 47 height 10
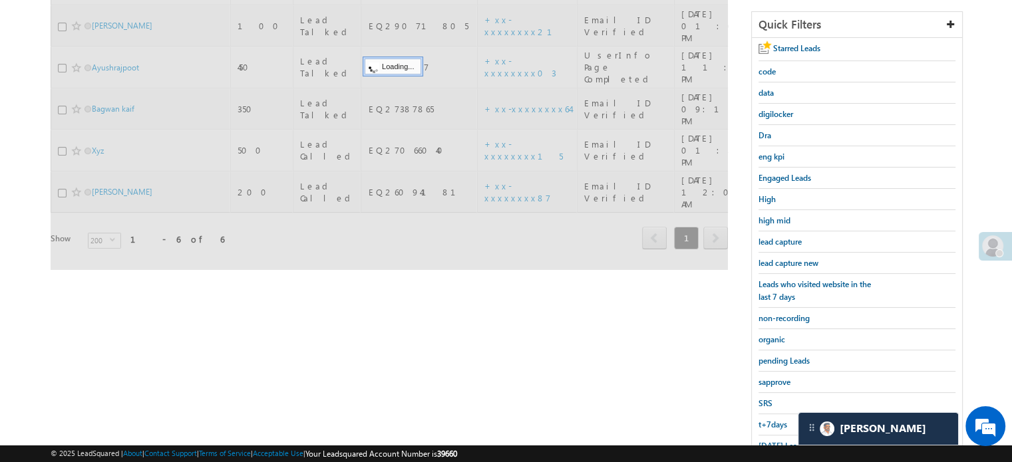
scroll to position [152, 0]
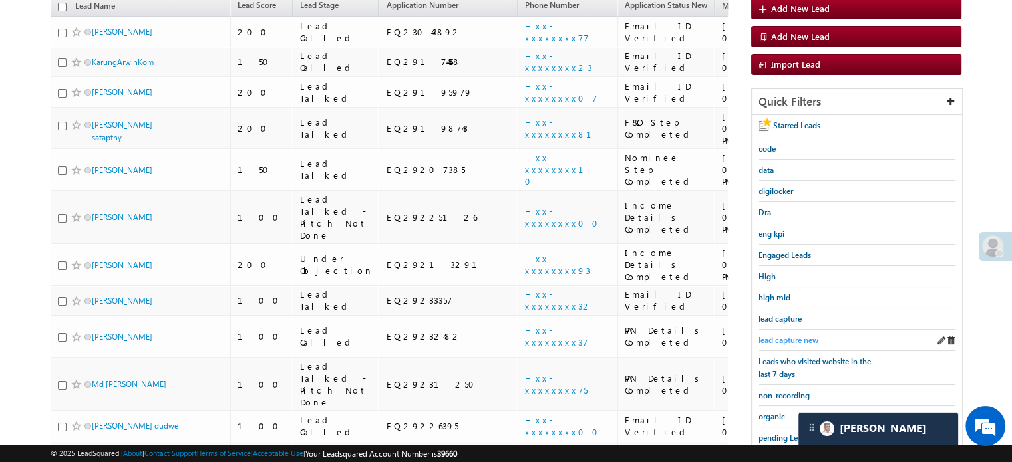
click at [788, 338] on span "lead capture new" at bounding box center [788, 340] width 60 height 10
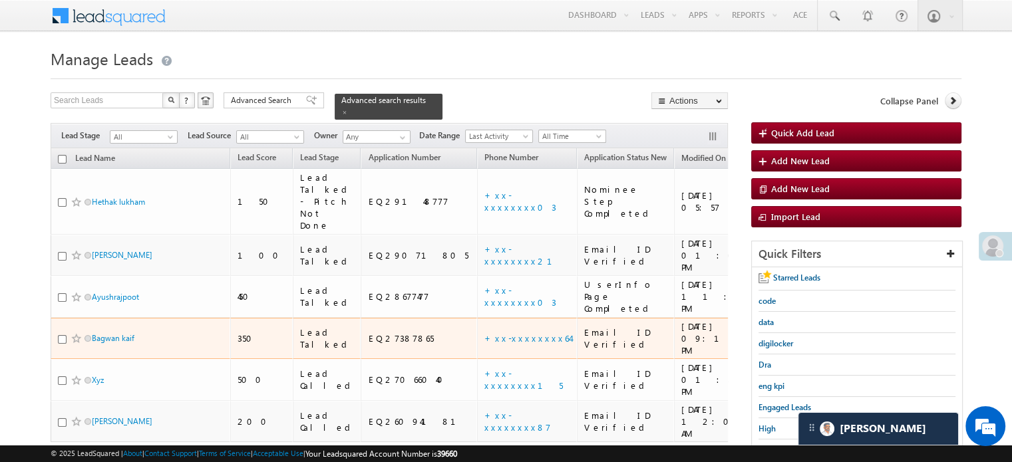
scroll to position [133, 0]
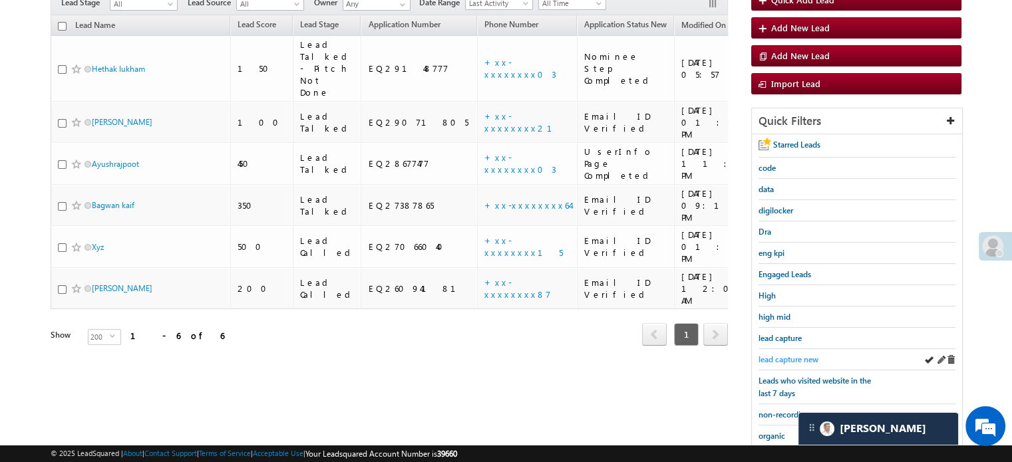
click at [778, 355] on span "lead capture new" at bounding box center [788, 360] width 60 height 10
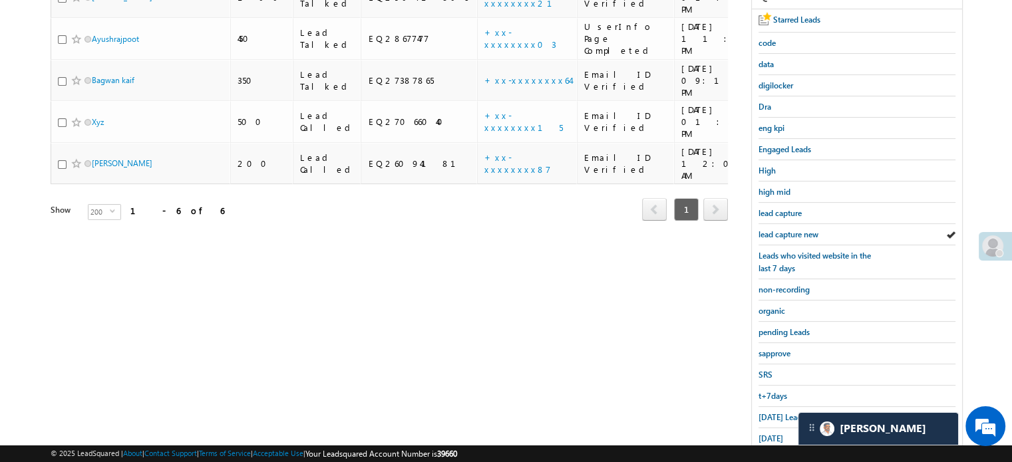
scroll to position [285, 0]
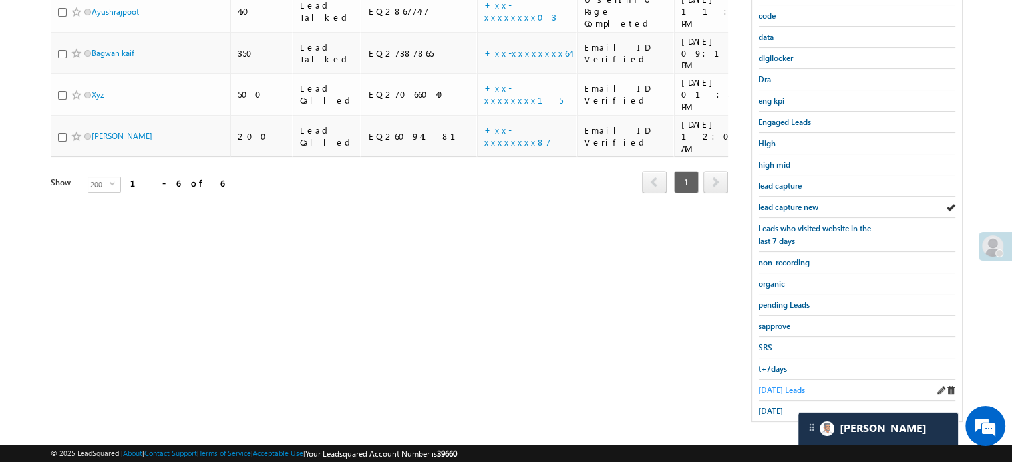
click at [772, 385] on span "[DATE] Leads" at bounding box center [781, 390] width 47 height 10
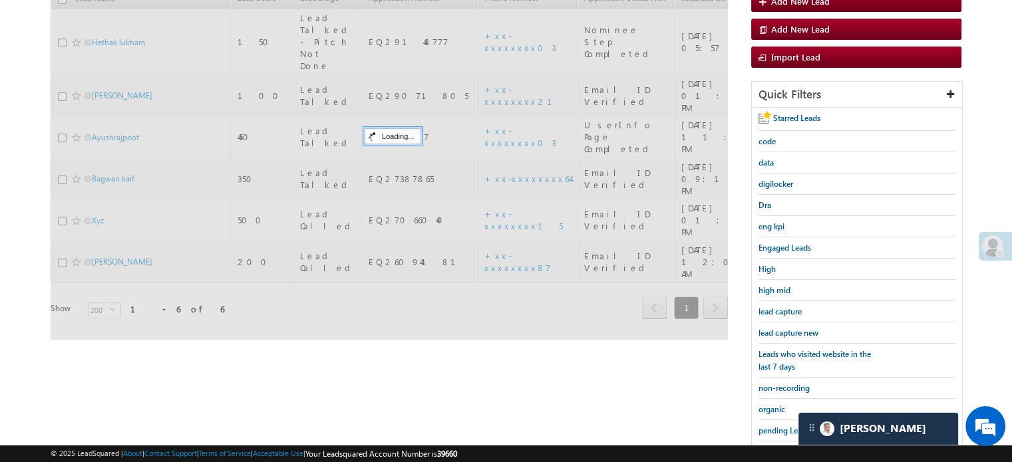
scroll to position [152, 0]
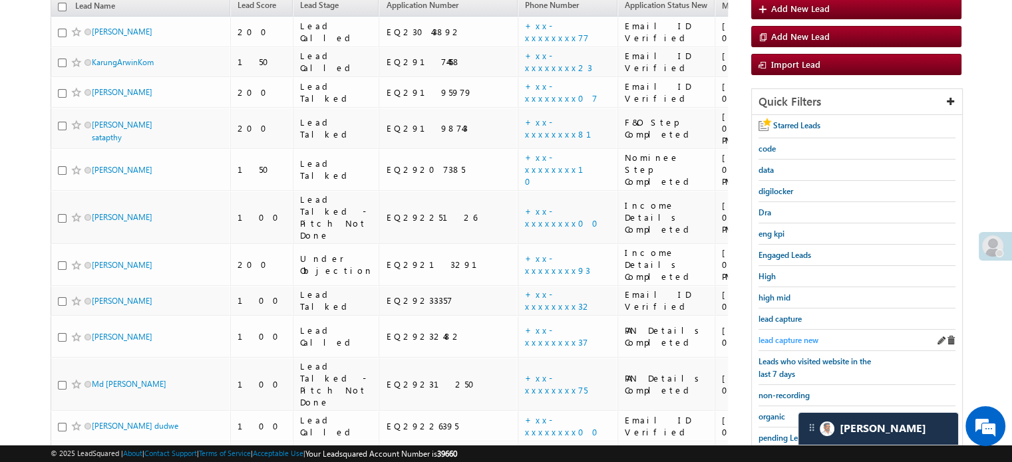
click at [786, 337] on span "lead capture new" at bounding box center [788, 340] width 60 height 10
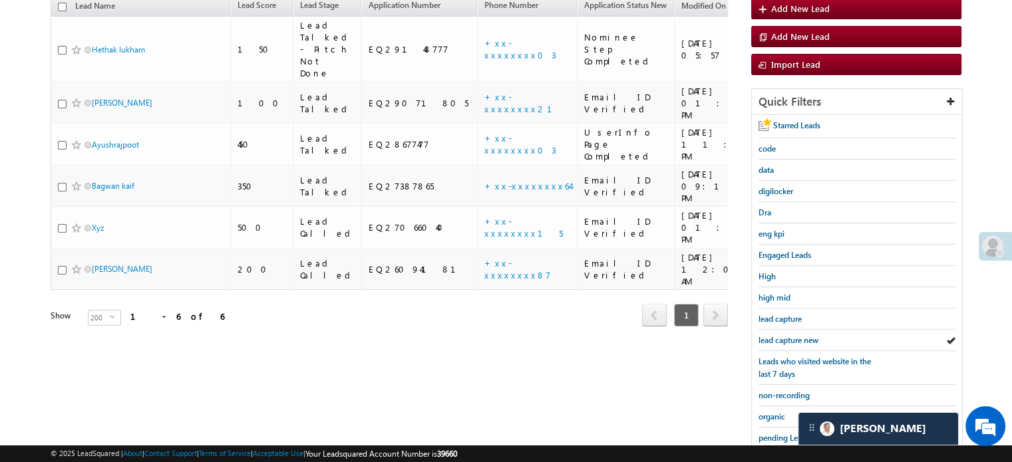
scroll to position [285, 0]
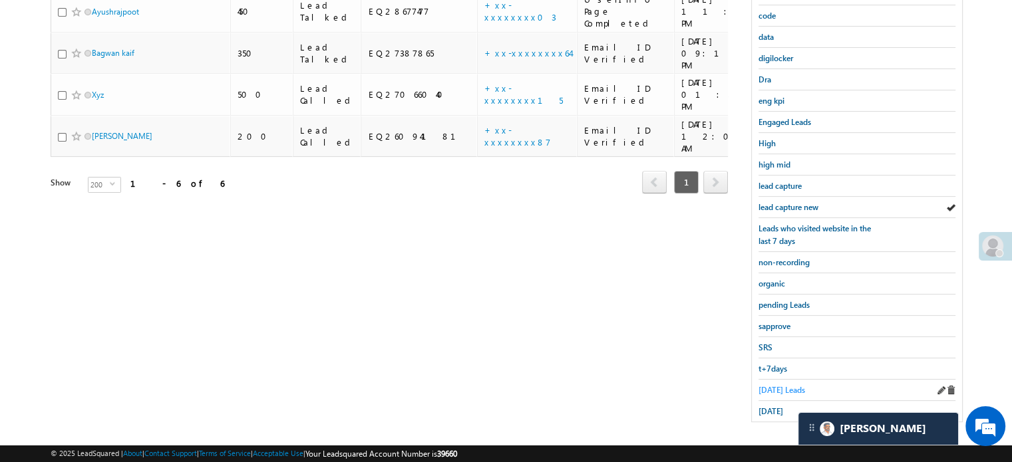
click at [784, 385] on span "[DATE] Leads" at bounding box center [781, 390] width 47 height 10
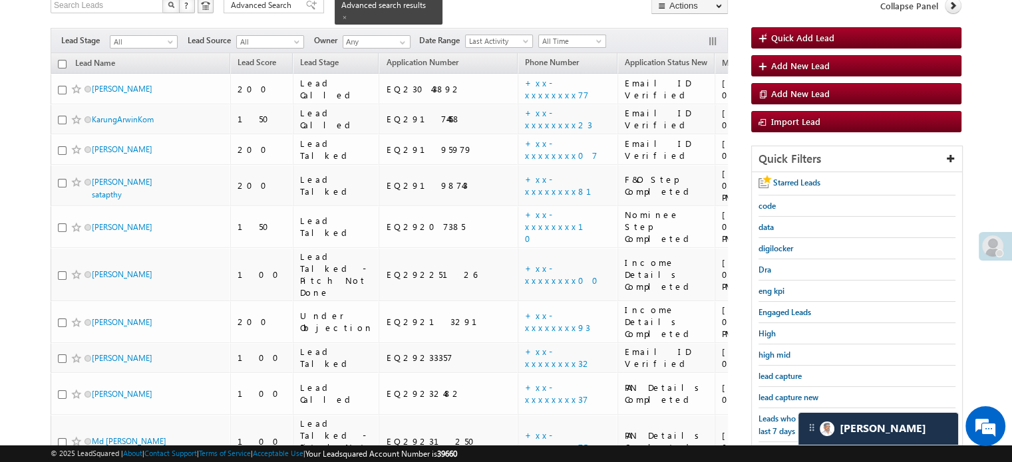
scroll to position [86, 0]
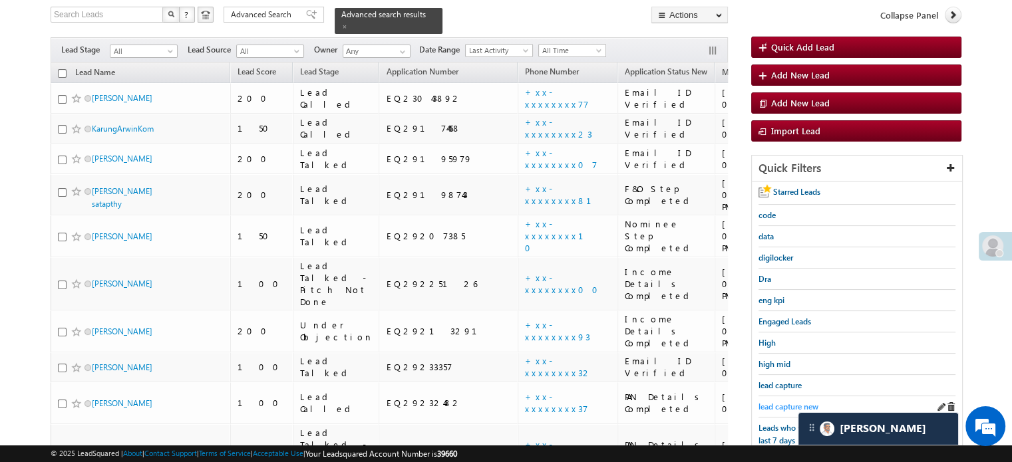
click at [782, 405] on span "lead capture new" at bounding box center [788, 407] width 60 height 10
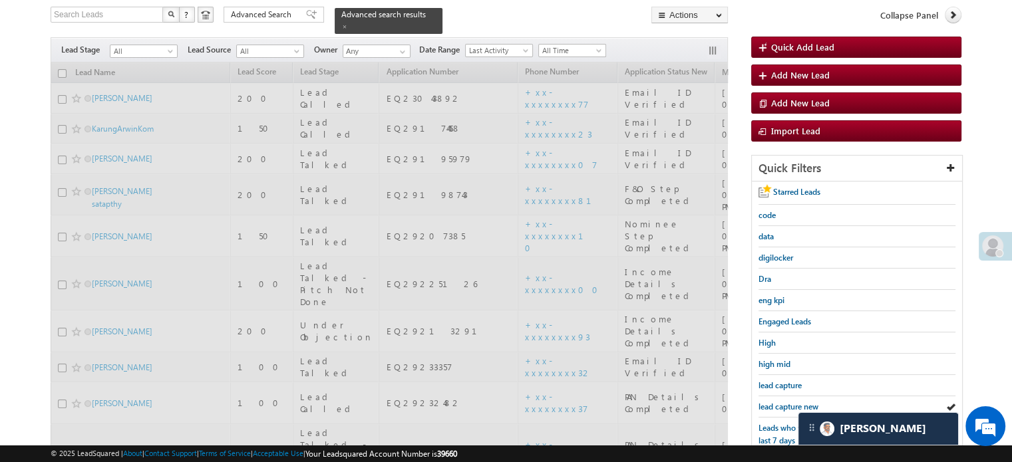
click at [782, 405] on span "lead capture new" at bounding box center [788, 407] width 60 height 10
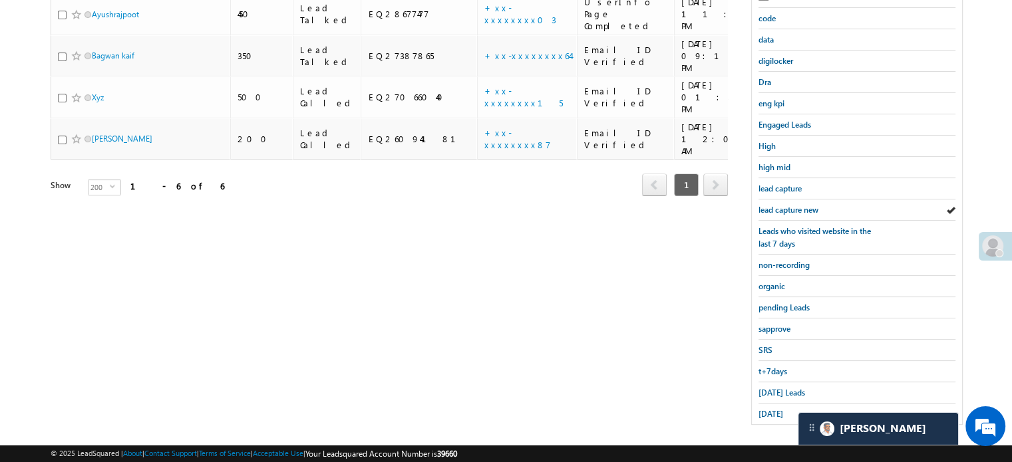
scroll to position [285, 0]
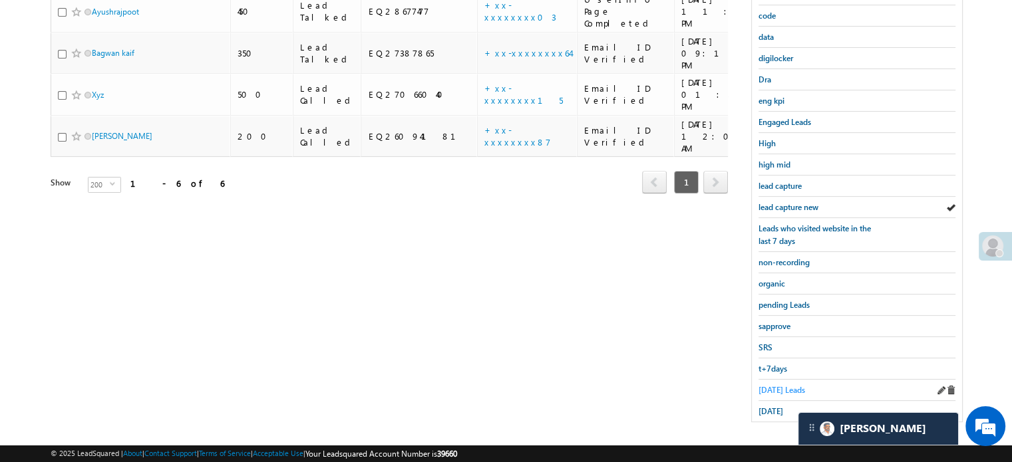
click at [780, 385] on span "[DATE] Leads" at bounding box center [781, 390] width 47 height 10
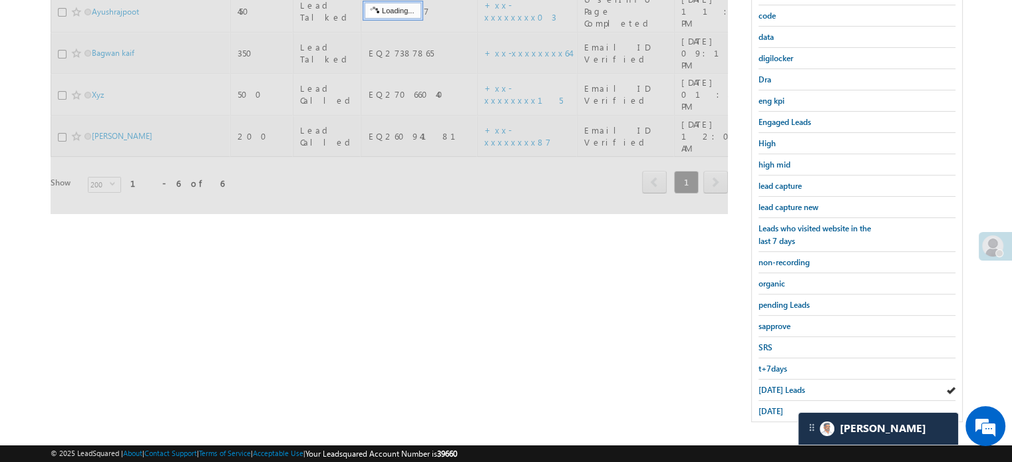
scroll to position [152, 0]
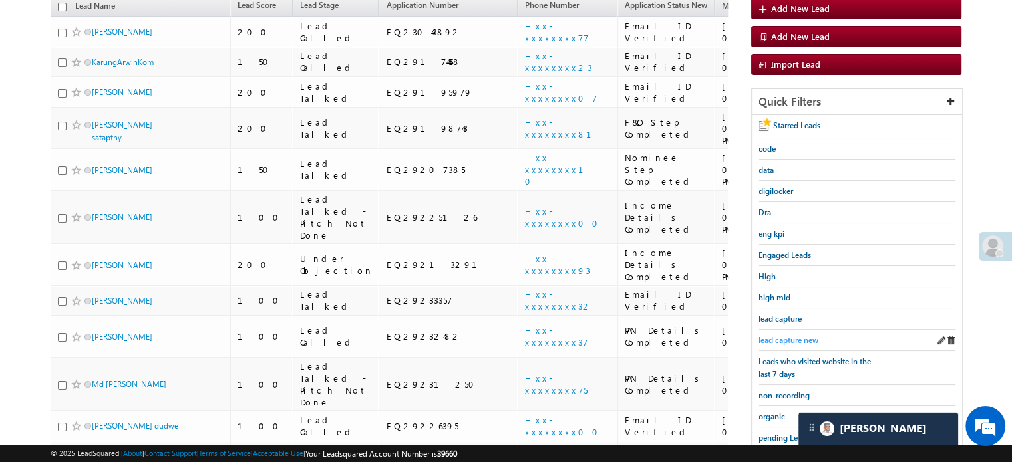
click at [797, 335] on span "lead capture new" at bounding box center [788, 340] width 60 height 10
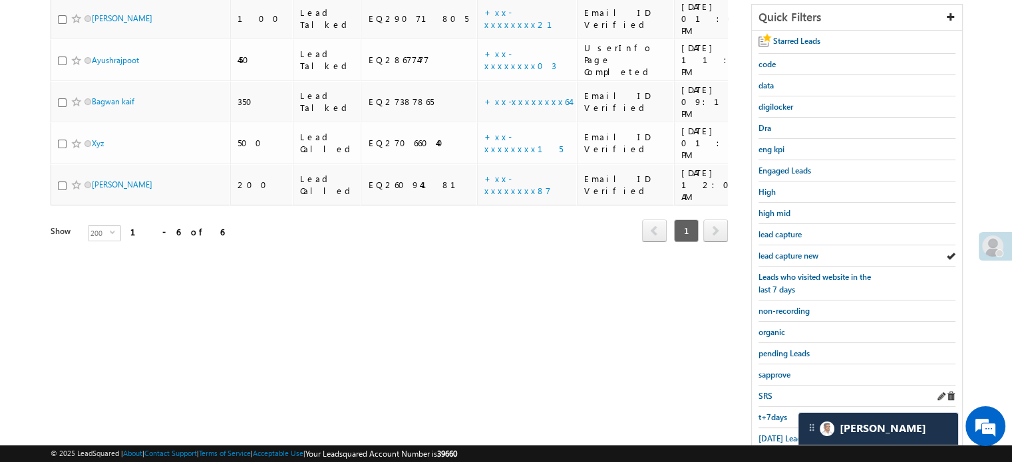
scroll to position [266, 0]
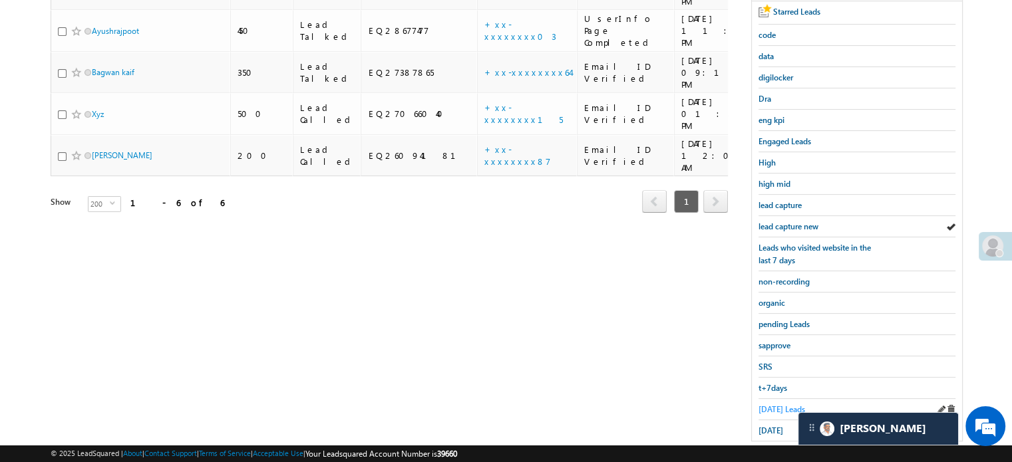
click at [777, 406] on span "[DATE] Leads" at bounding box center [781, 409] width 47 height 10
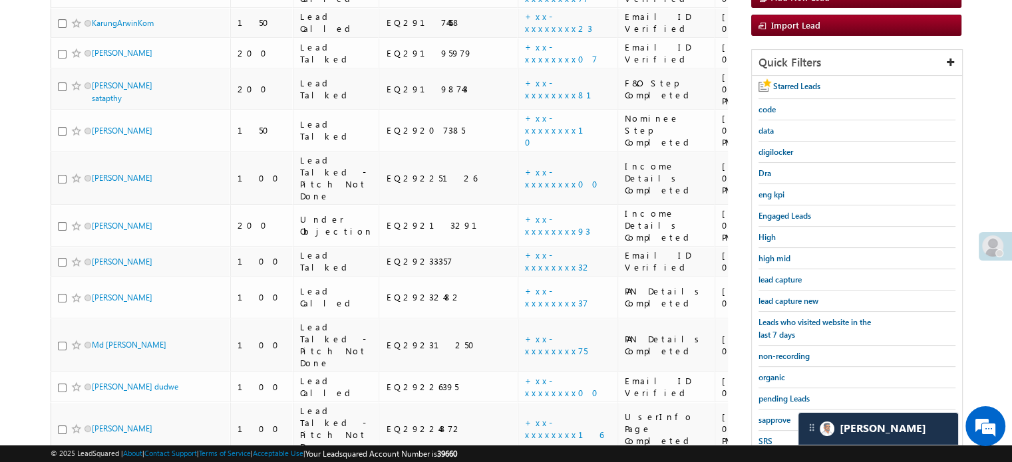
scroll to position [171, 0]
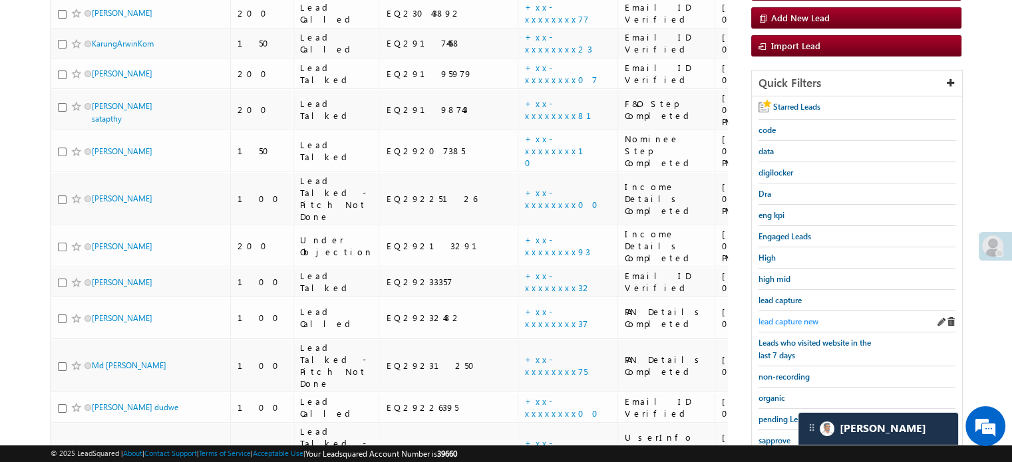
click at [802, 318] on span "lead capture new" at bounding box center [788, 322] width 60 height 10
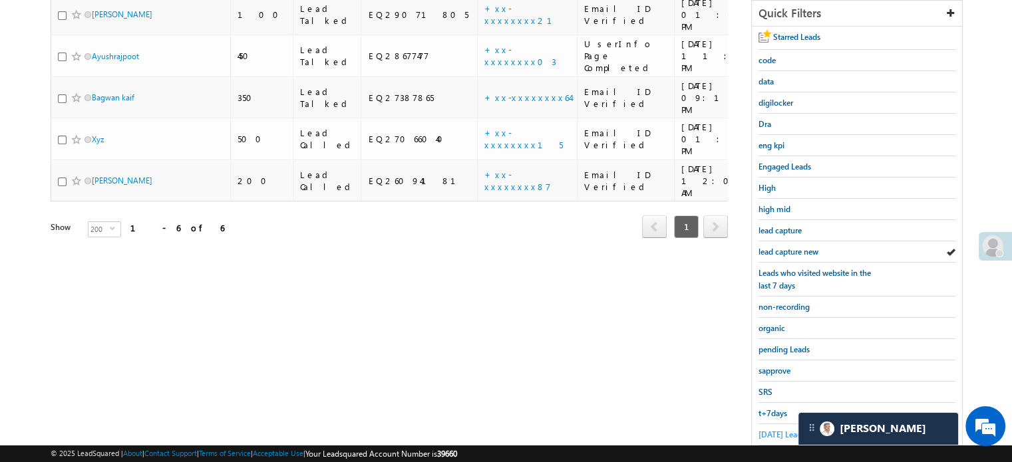
scroll to position [285, 0]
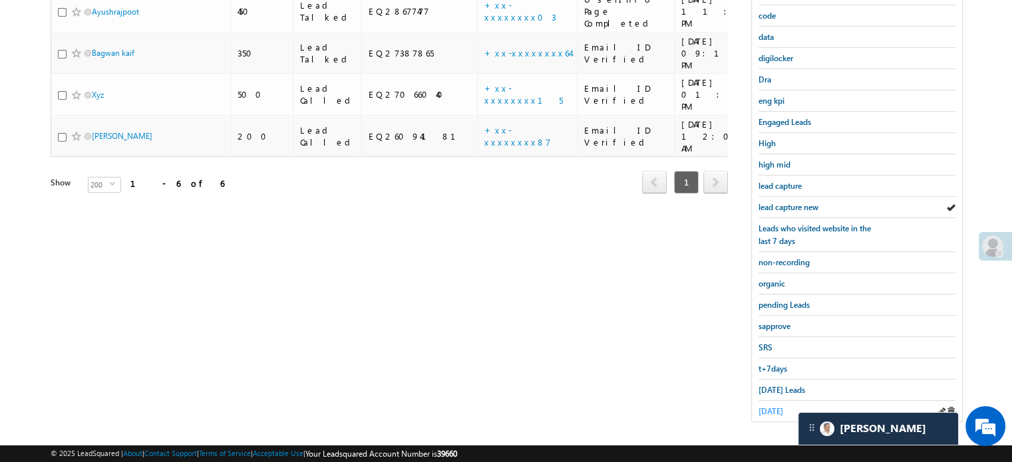
click at [783, 406] on span "[DATE]" at bounding box center [770, 411] width 25 height 10
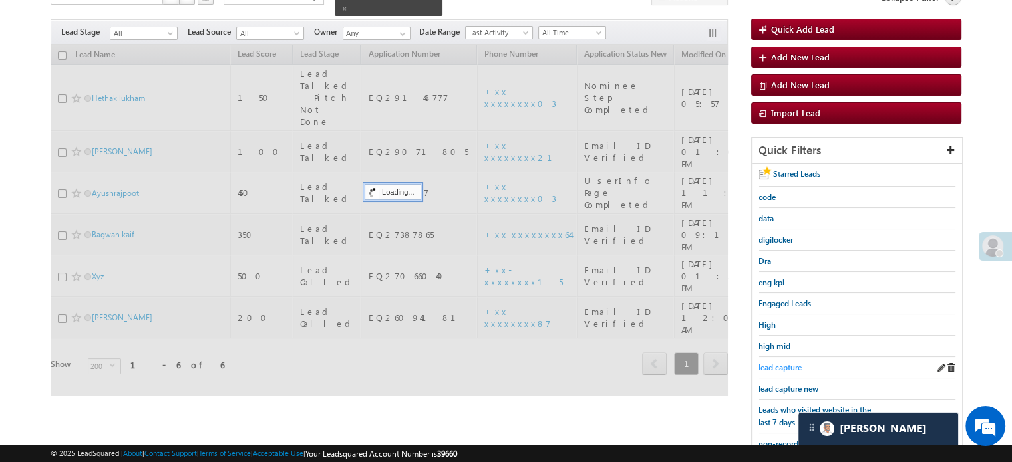
scroll to position [86, 0]
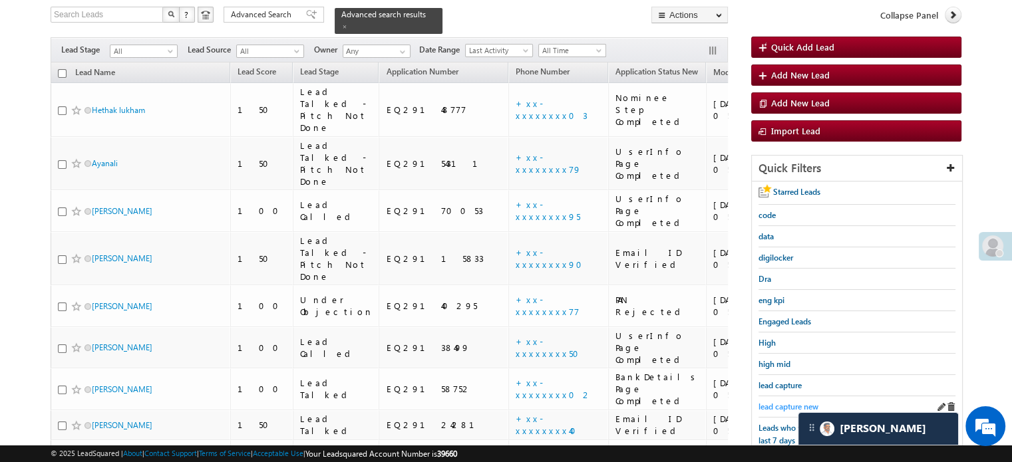
click at [784, 402] on span "lead capture new" at bounding box center [788, 407] width 60 height 10
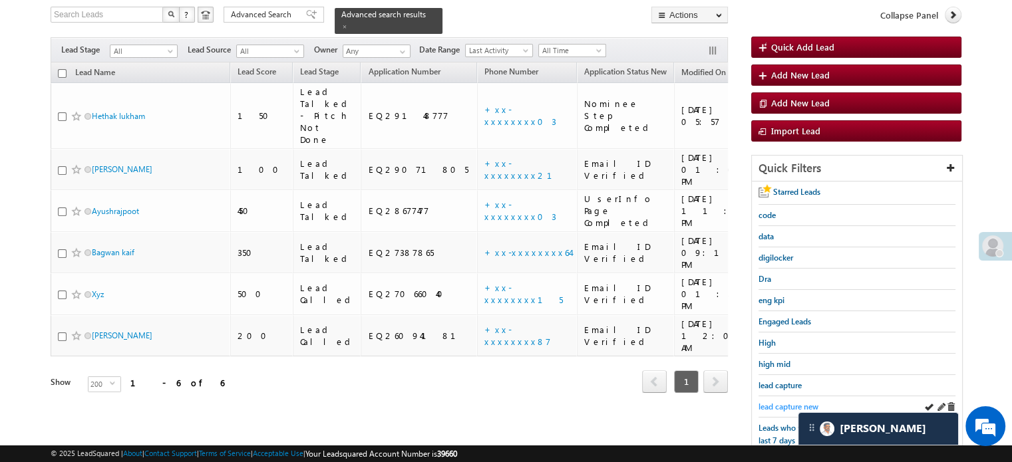
click at [794, 402] on span "lead capture new" at bounding box center [788, 407] width 60 height 10
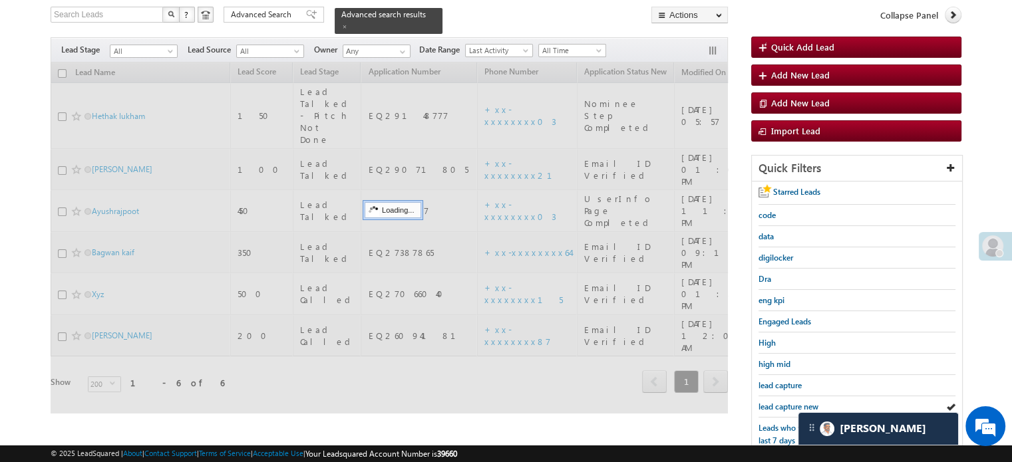
click at [790, 404] on span "lead capture new" at bounding box center [788, 407] width 60 height 10
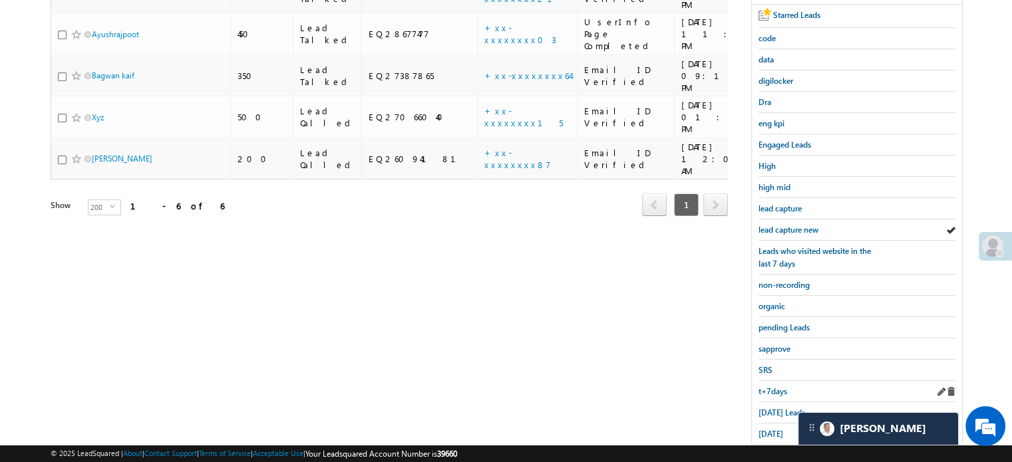
scroll to position [285, 0]
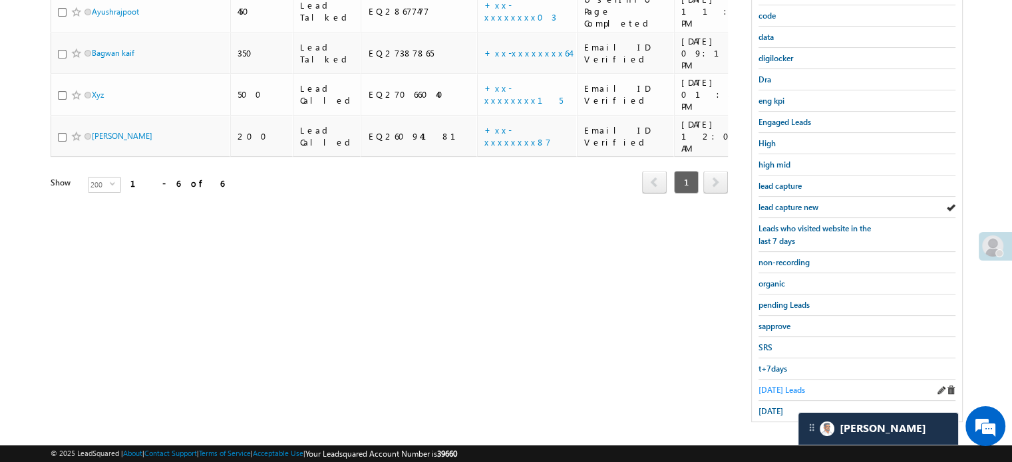
click at [792, 385] on span "[DATE] Leads" at bounding box center [781, 390] width 47 height 10
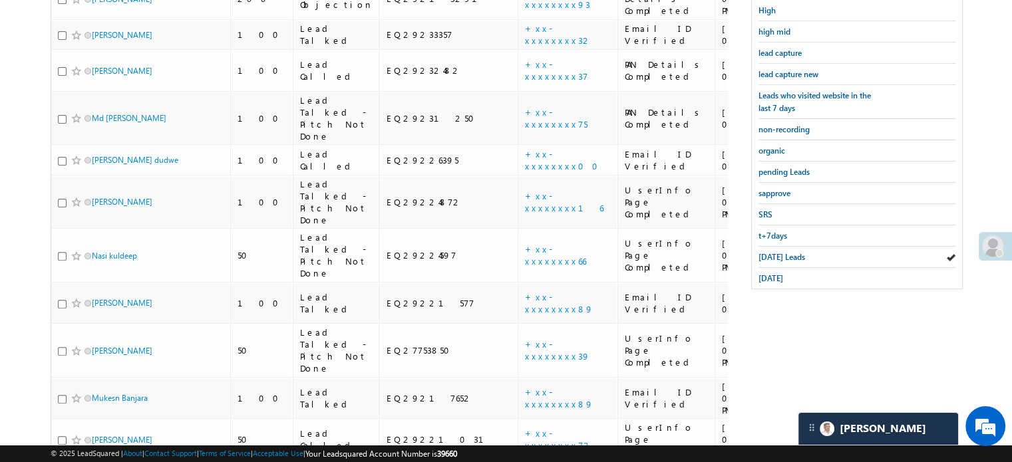
scroll to position [86, 0]
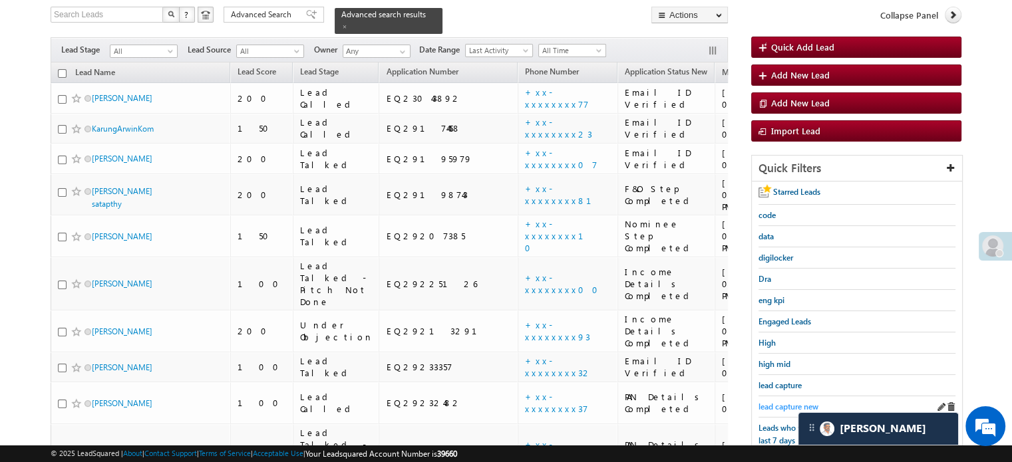
click at [774, 402] on span "lead capture new" at bounding box center [788, 407] width 60 height 10
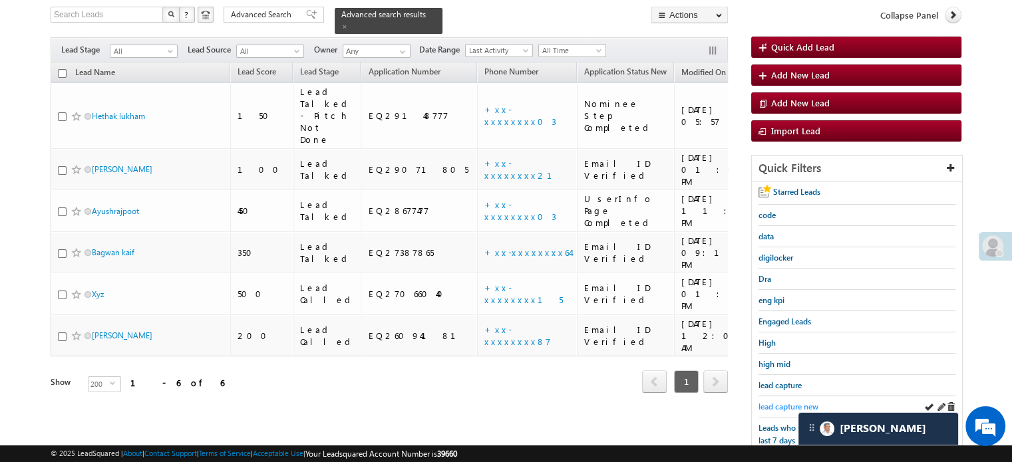
click at [804, 402] on span "lead capture new" at bounding box center [788, 407] width 60 height 10
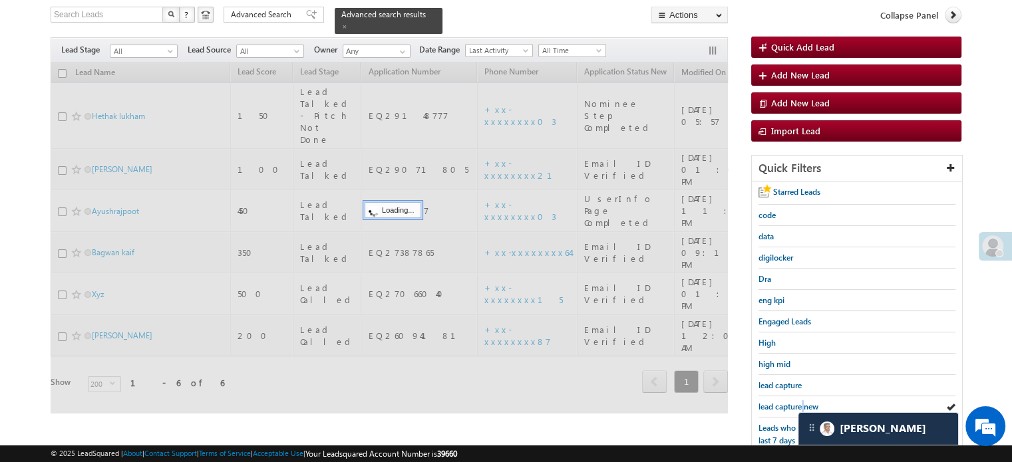
click at [804, 402] on span "lead capture new" at bounding box center [788, 407] width 60 height 10
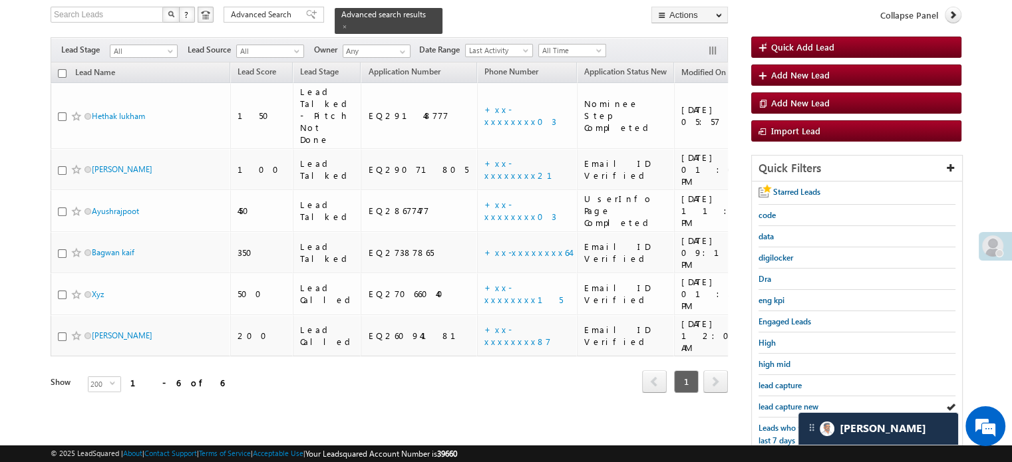
scroll to position [19, 0]
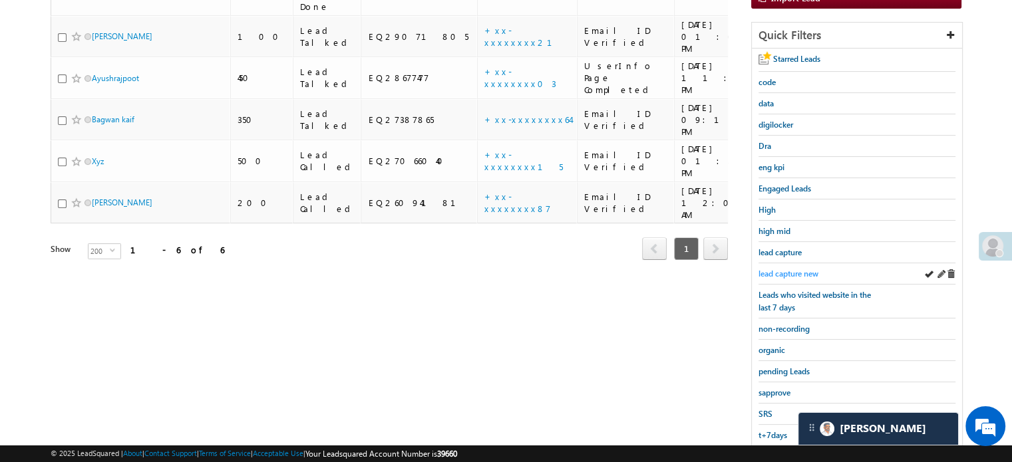
click at [776, 269] on span "lead capture new" at bounding box center [788, 274] width 60 height 10
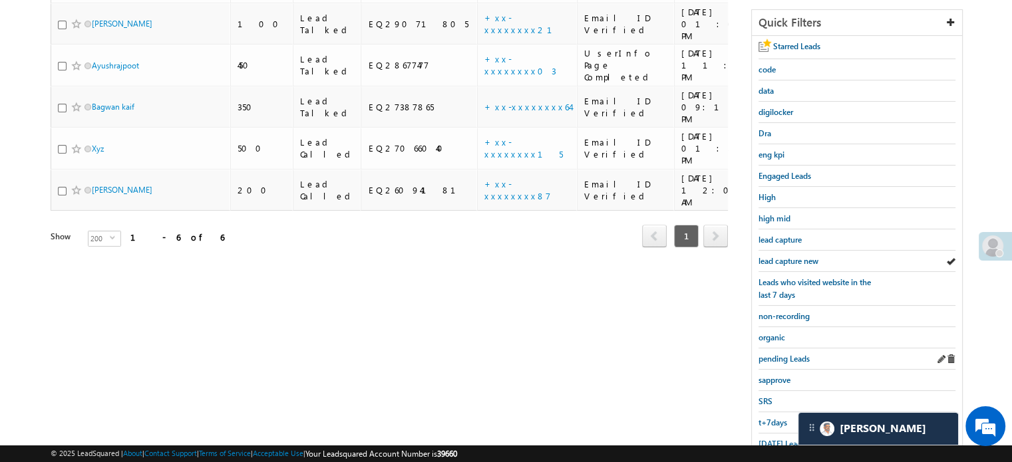
scroll to position [285, 0]
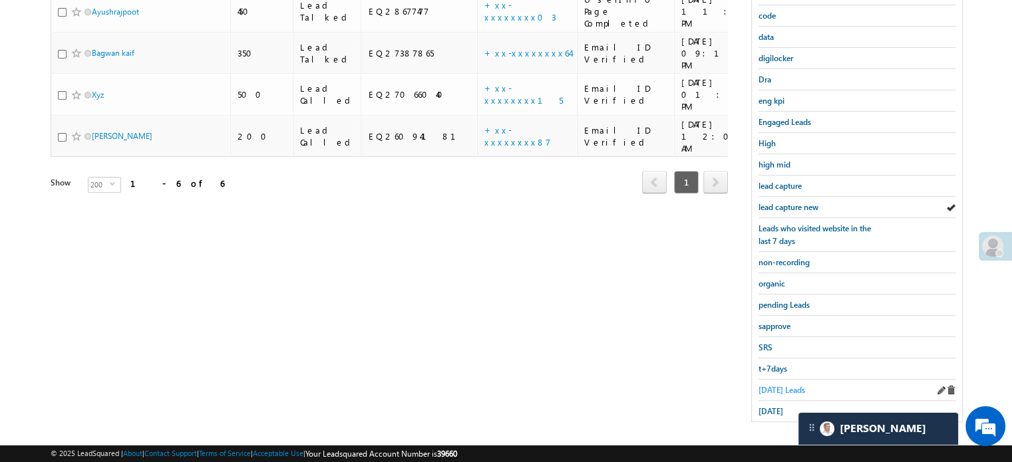
click at [774, 385] on span "[DATE] Leads" at bounding box center [781, 390] width 47 height 10
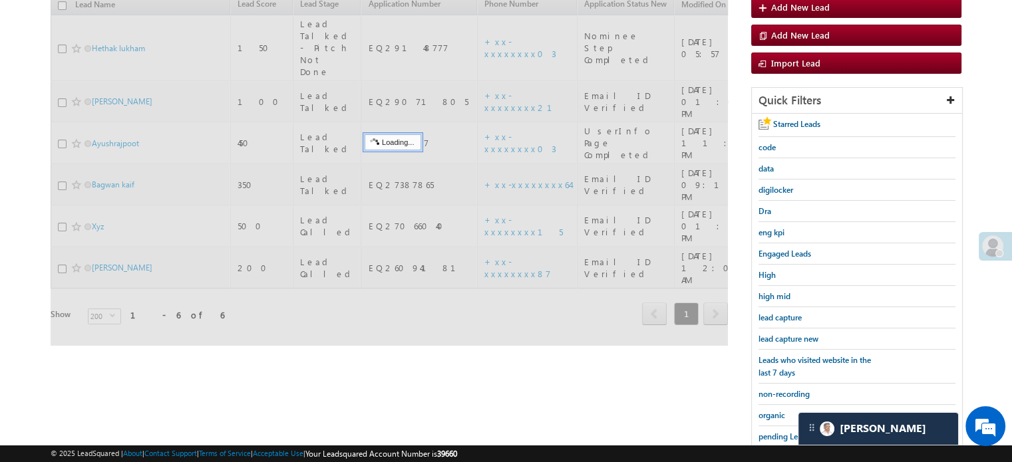
scroll to position [152, 0]
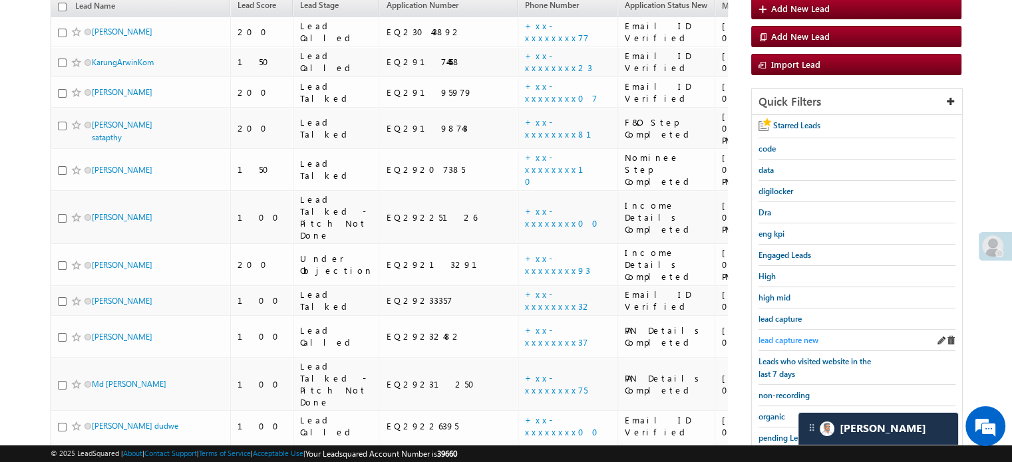
click at [790, 337] on span "lead capture new" at bounding box center [788, 340] width 60 height 10
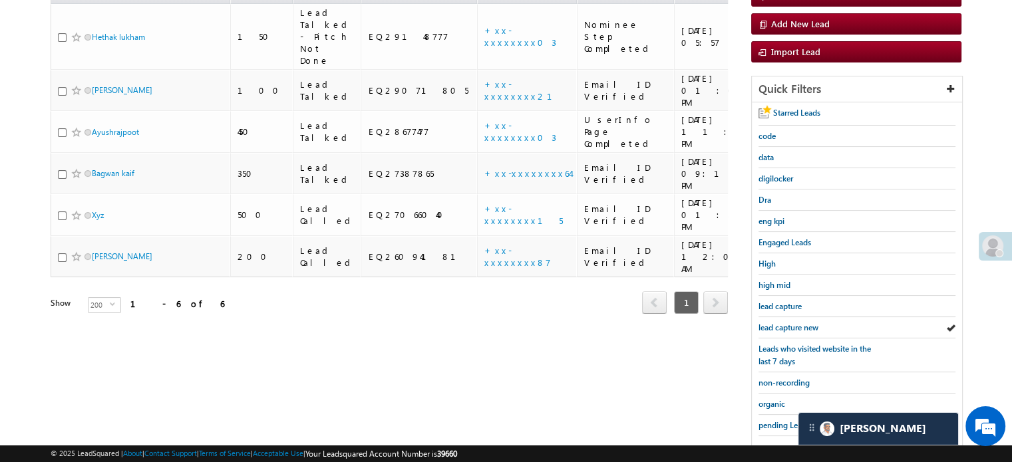
scroll to position [285, 0]
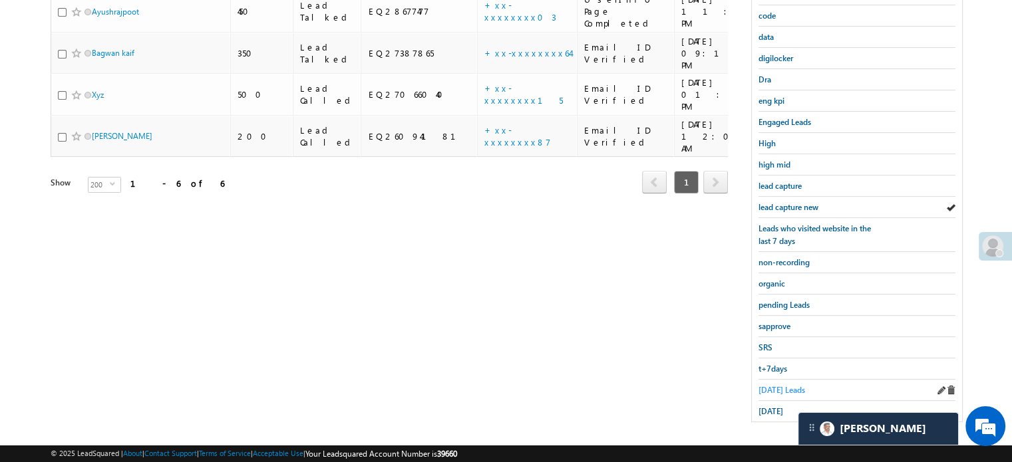
click at [778, 385] on span "[DATE] Leads" at bounding box center [781, 390] width 47 height 10
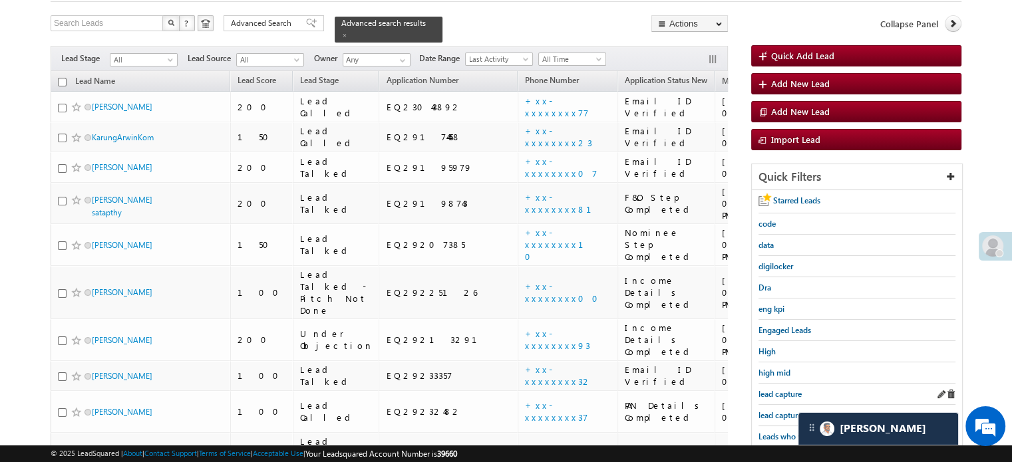
scroll to position [133, 0]
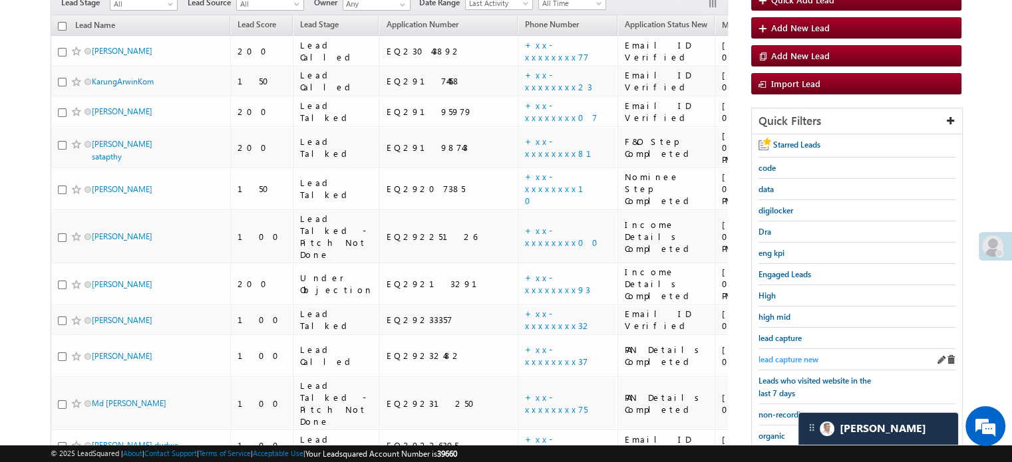
click at [790, 355] on span "lead capture new" at bounding box center [788, 360] width 60 height 10
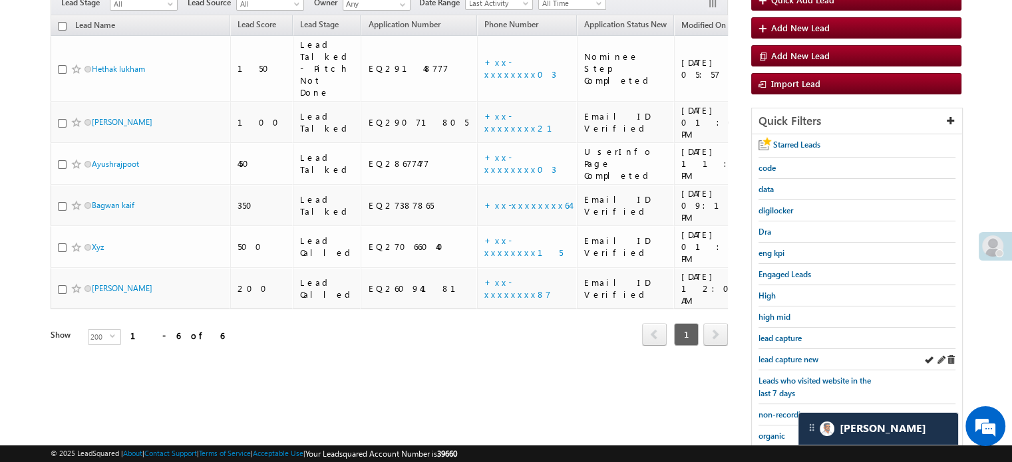
click at [774, 364] on div "lead capture new" at bounding box center [856, 359] width 197 height 21
click at [778, 361] on link "lead capture new" at bounding box center [788, 359] width 60 height 13
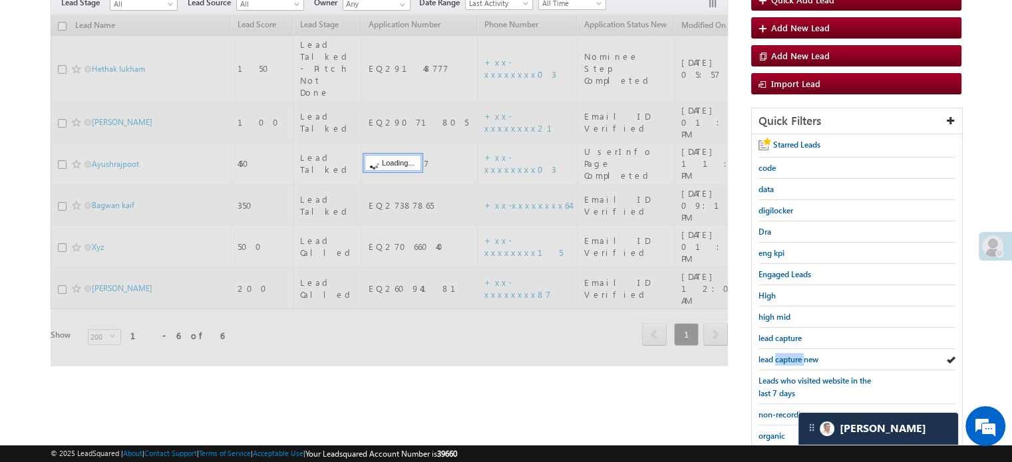
click at [778, 361] on link "lead capture new" at bounding box center [788, 359] width 60 height 13
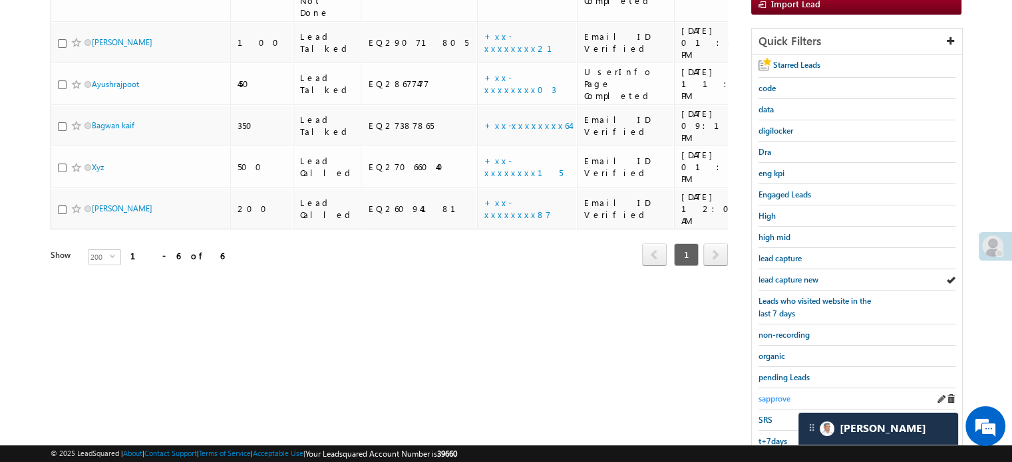
scroll to position [285, 0]
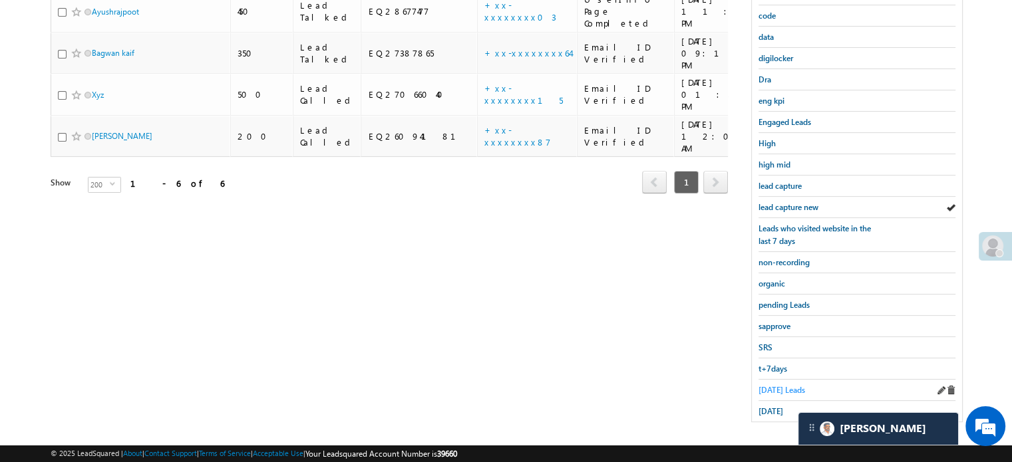
click at [771, 385] on span "[DATE] Leads" at bounding box center [781, 390] width 47 height 10
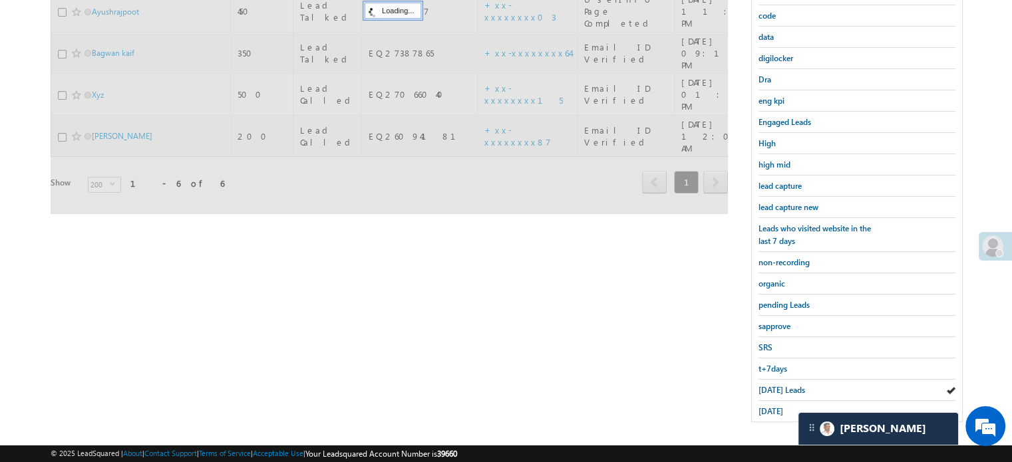
scroll to position [152, 0]
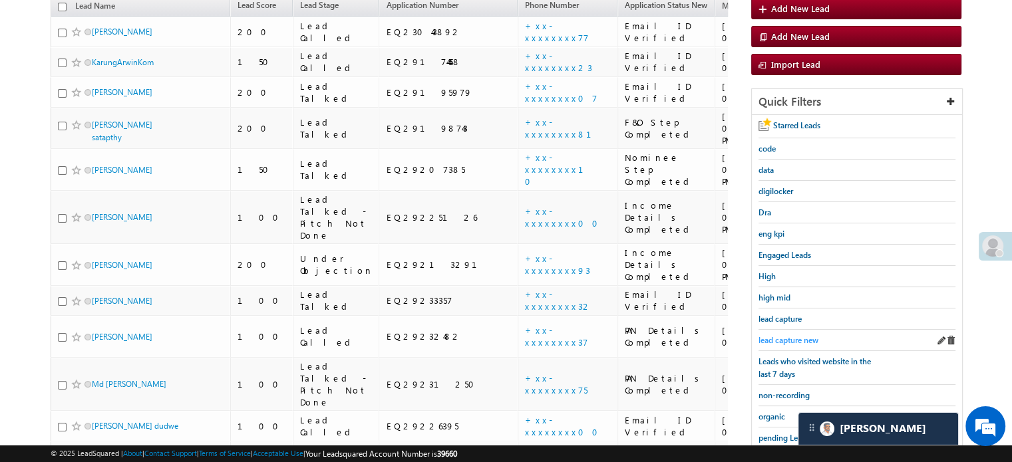
click at [788, 337] on span "lead capture new" at bounding box center [788, 340] width 60 height 10
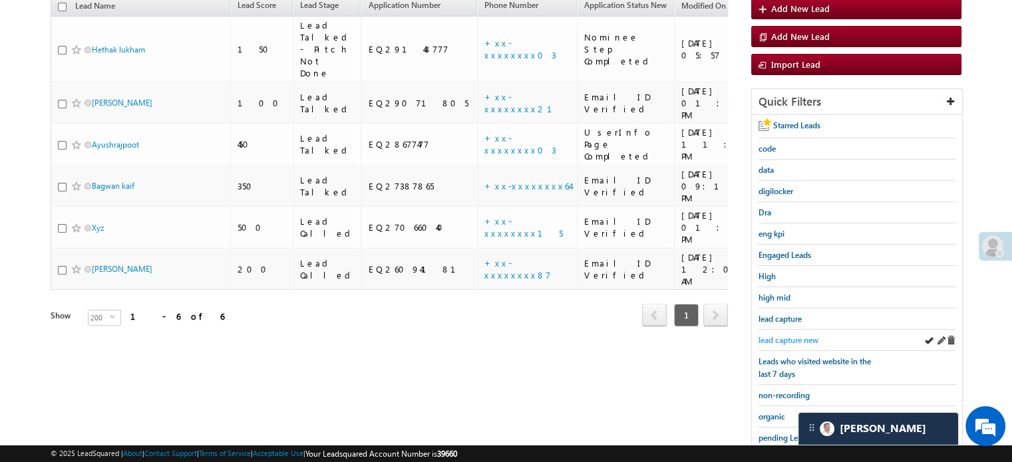
click at [810, 340] on span "lead capture new" at bounding box center [788, 340] width 60 height 10
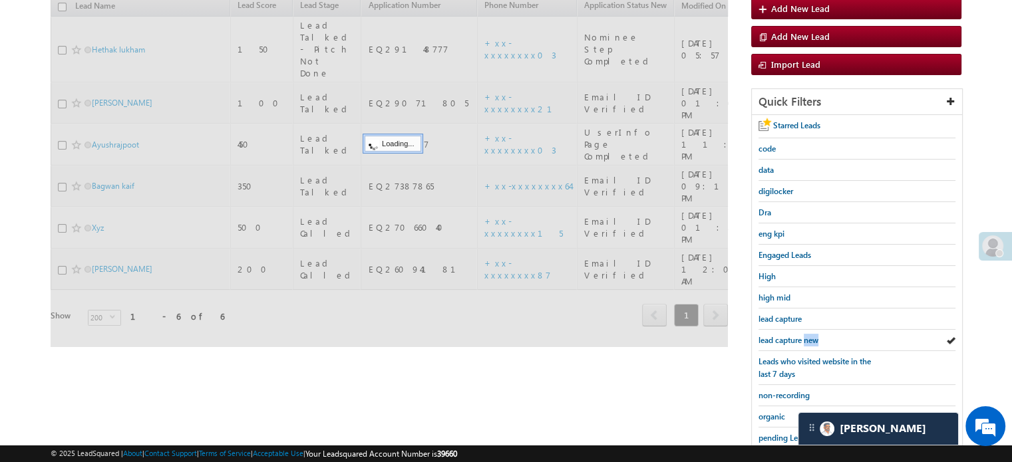
click at [810, 340] on span "lead capture new" at bounding box center [788, 340] width 60 height 10
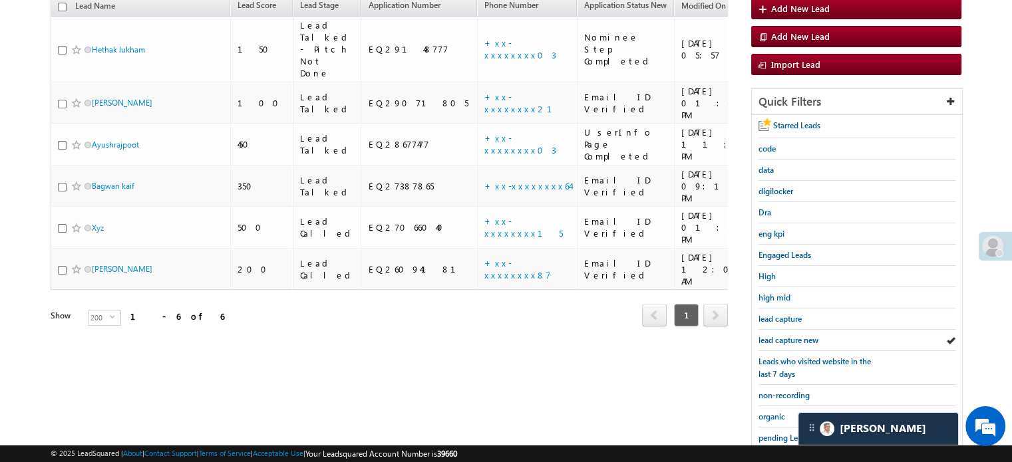
click at [810, 340] on span "lead capture new" at bounding box center [788, 340] width 60 height 10
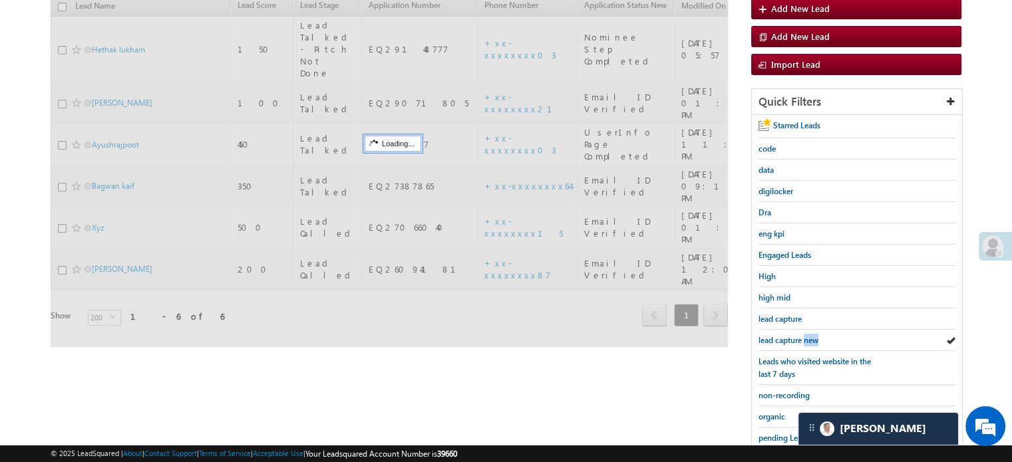
click at [810, 340] on span "lead capture new" at bounding box center [788, 340] width 60 height 10
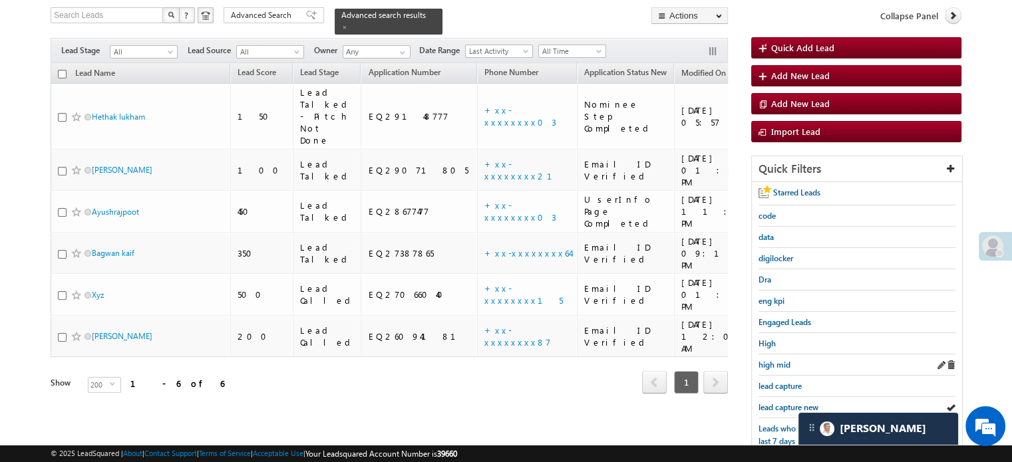
scroll to position [86, 0]
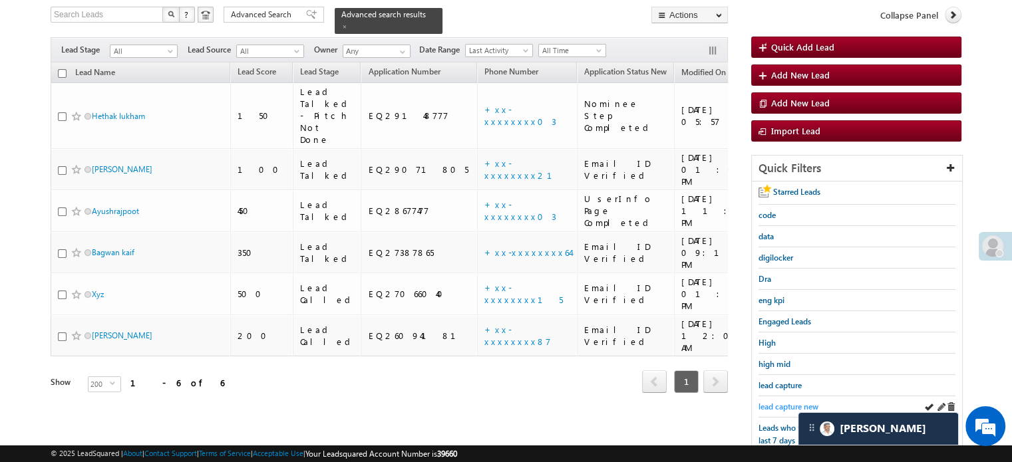
click at [784, 402] on span "lead capture new" at bounding box center [788, 407] width 60 height 10
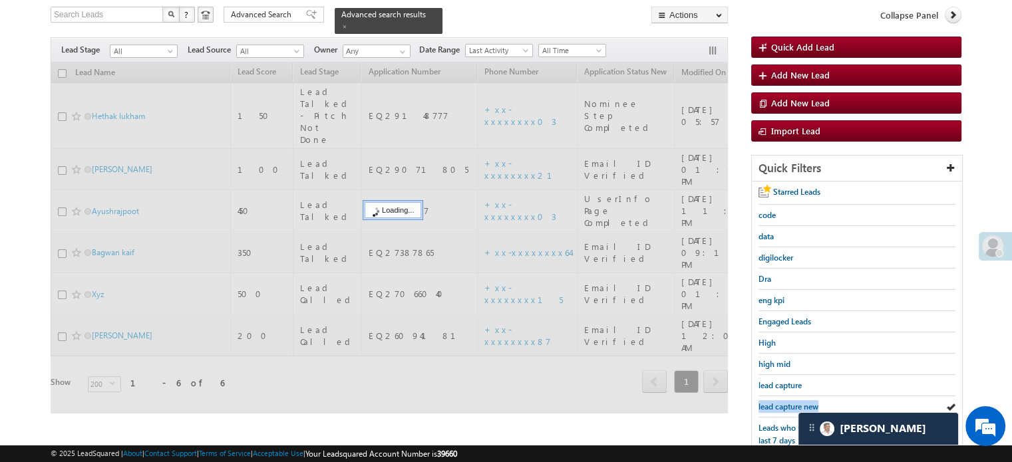
click at [784, 402] on span "lead capture new" at bounding box center [788, 407] width 60 height 10
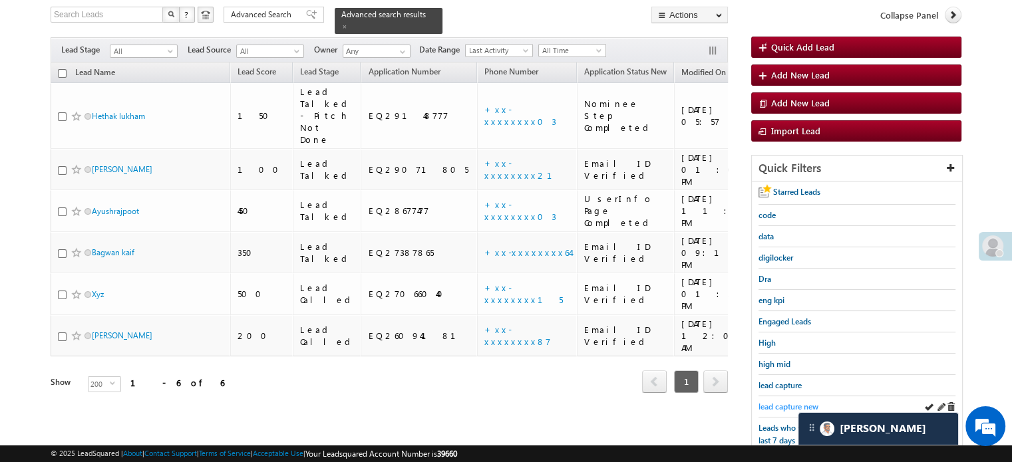
click at [785, 402] on span "lead capture new" at bounding box center [788, 407] width 60 height 10
click at [772, 409] on div "lead capture new" at bounding box center [856, 406] width 197 height 21
click at [776, 402] on span "lead capture new" at bounding box center [788, 407] width 60 height 10
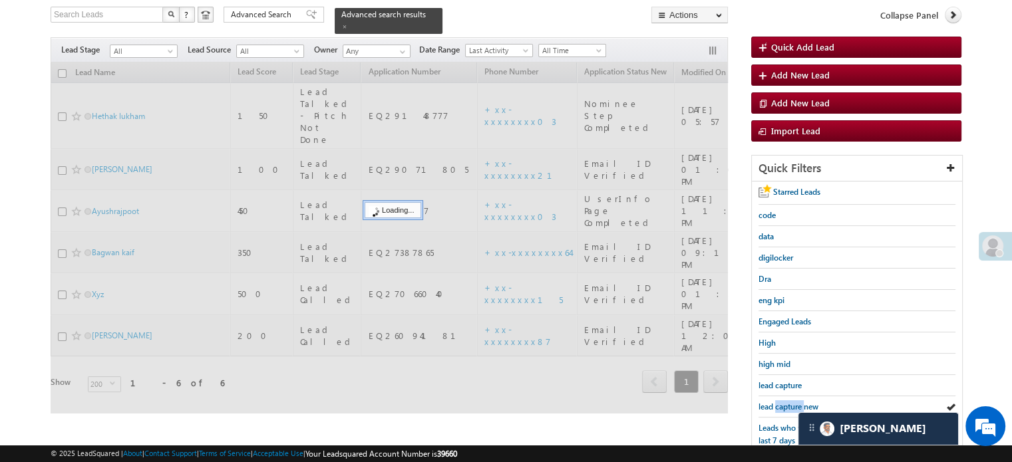
click at [776, 402] on span "lead capture new" at bounding box center [788, 407] width 60 height 10
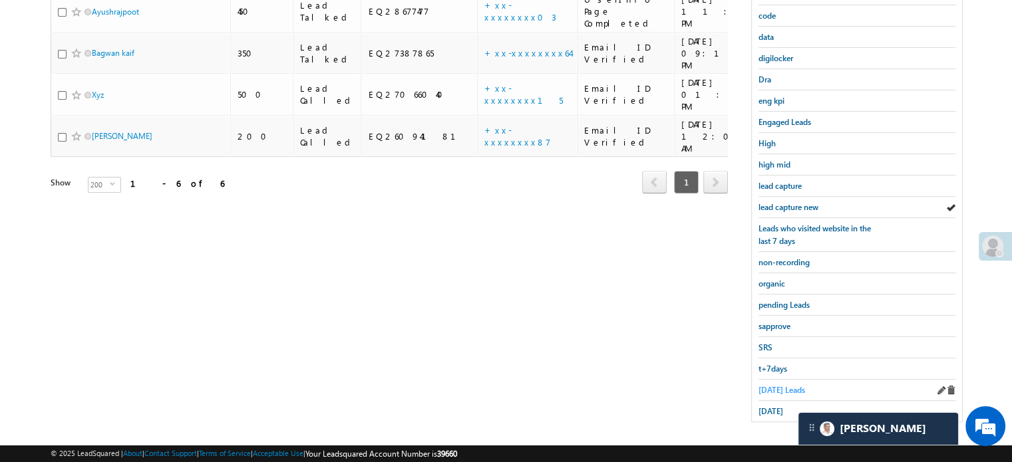
click at [776, 385] on span "[DATE] Leads" at bounding box center [781, 390] width 47 height 10
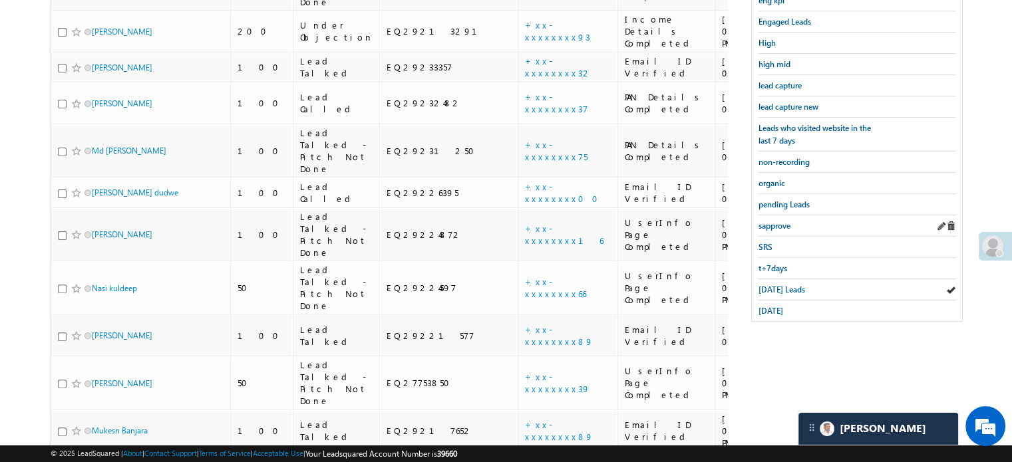
scroll to position [186, 0]
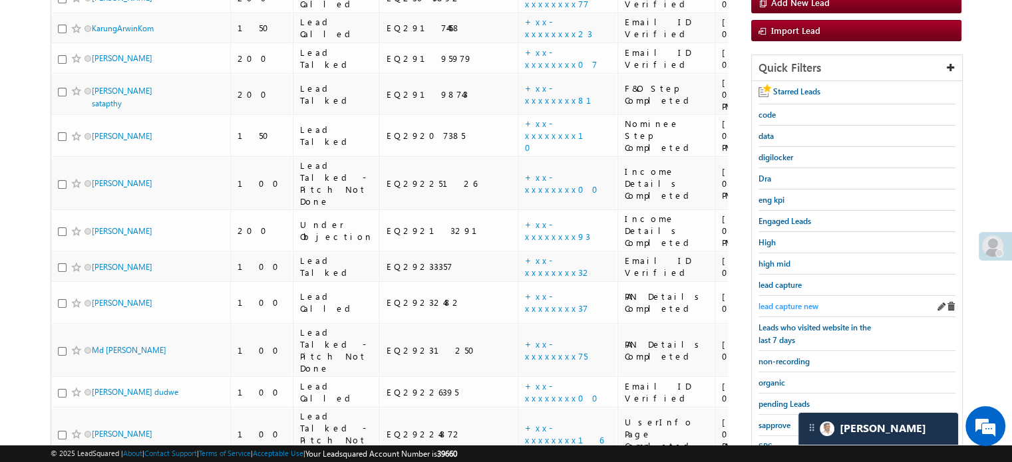
click at [788, 301] on span "lead capture new" at bounding box center [788, 306] width 60 height 10
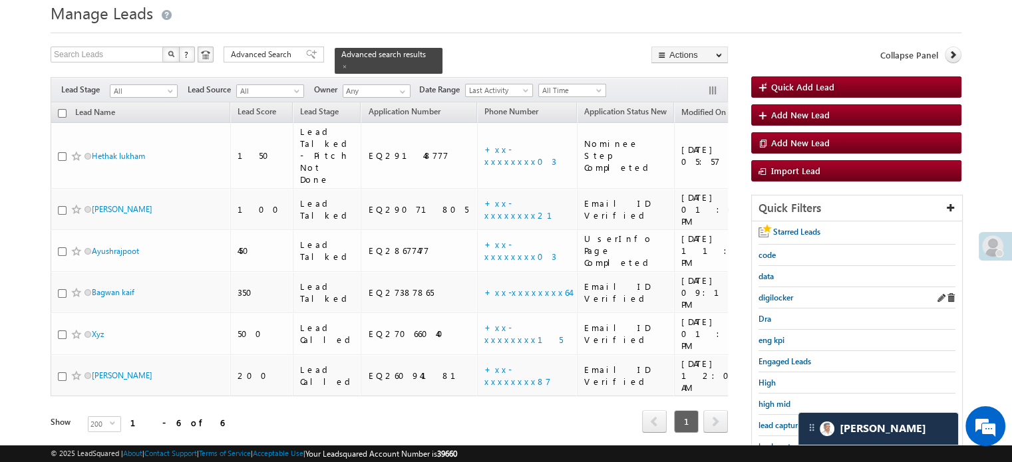
scroll to position [133, 0]
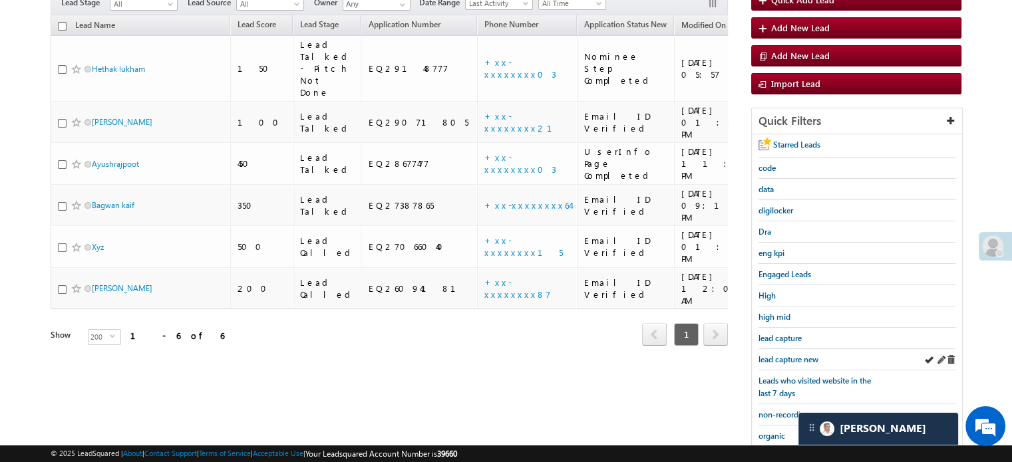
click at [793, 349] on div "lead capture new" at bounding box center [856, 359] width 197 height 21
click at [791, 355] on span "lead capture new" at bounding box center [788, 360] width 60 height 10
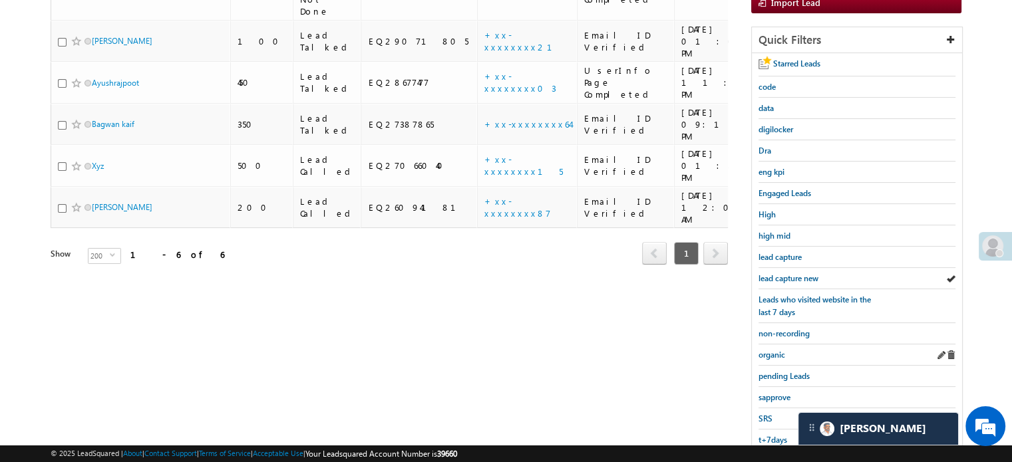
scroll to position [285, 0]
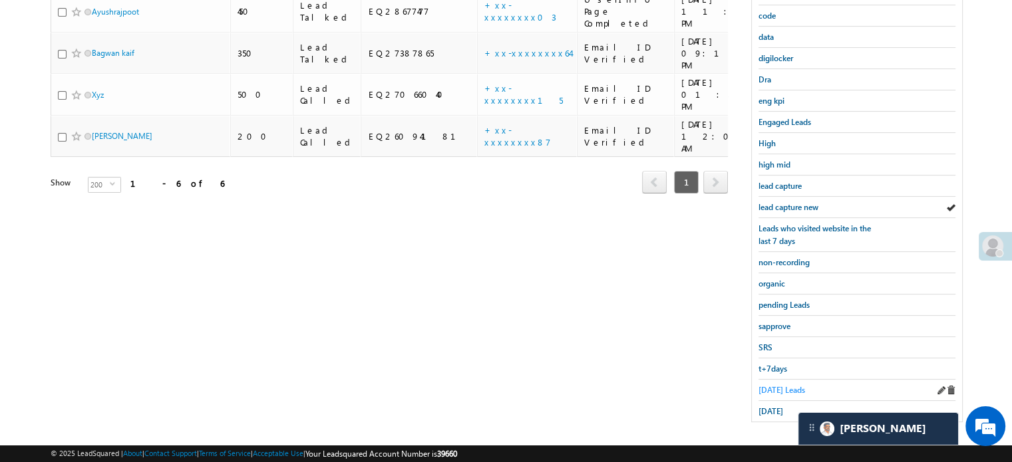
click at [772, 385] on span "[DATE] Leads" at bounding box center [781, 390] width 47 height 10
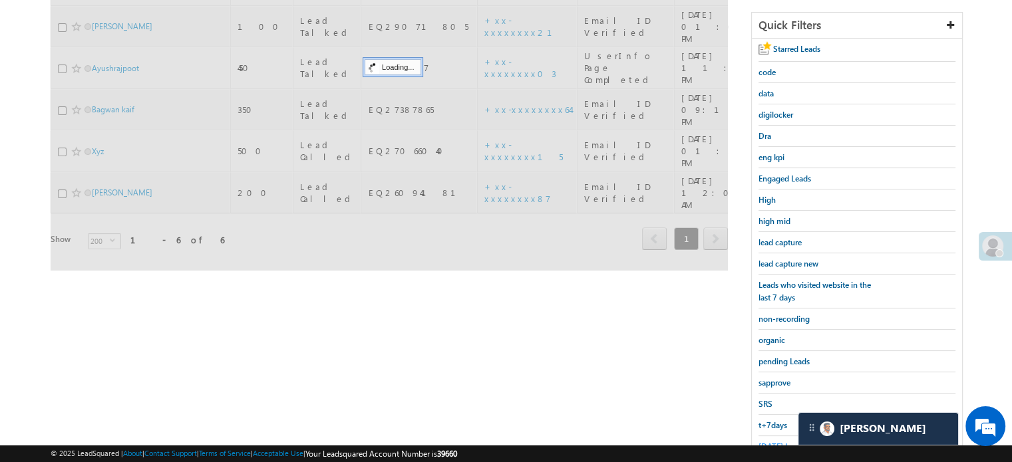
scroll to position [152, 0]
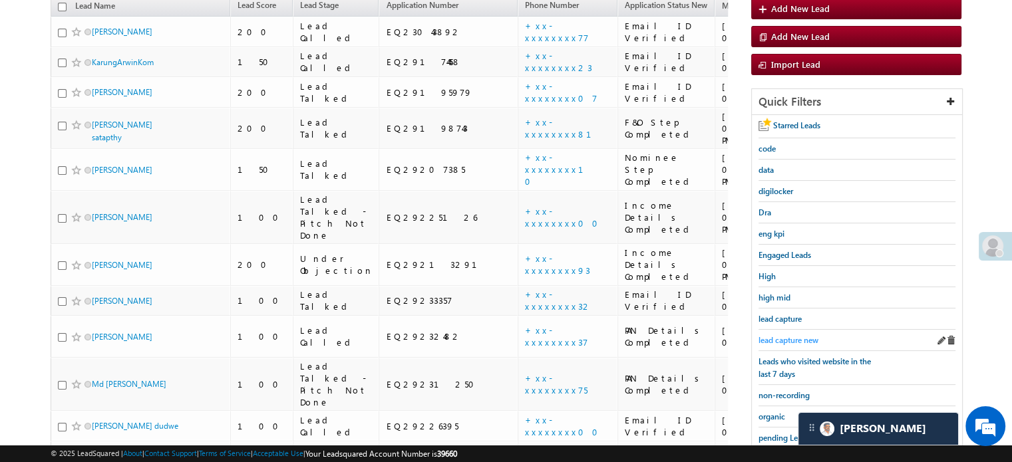
click at [784, 337] on span "lead capture new" at bounding box center [788, 340] width 60 height 10
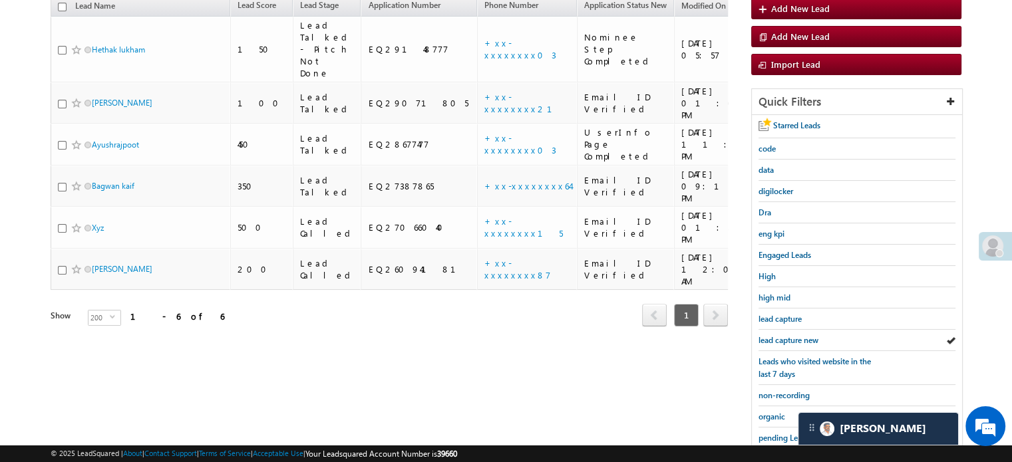
click at [784, 337] on span "lead capture new" at bounding box center [788, 340] width 60 height 10
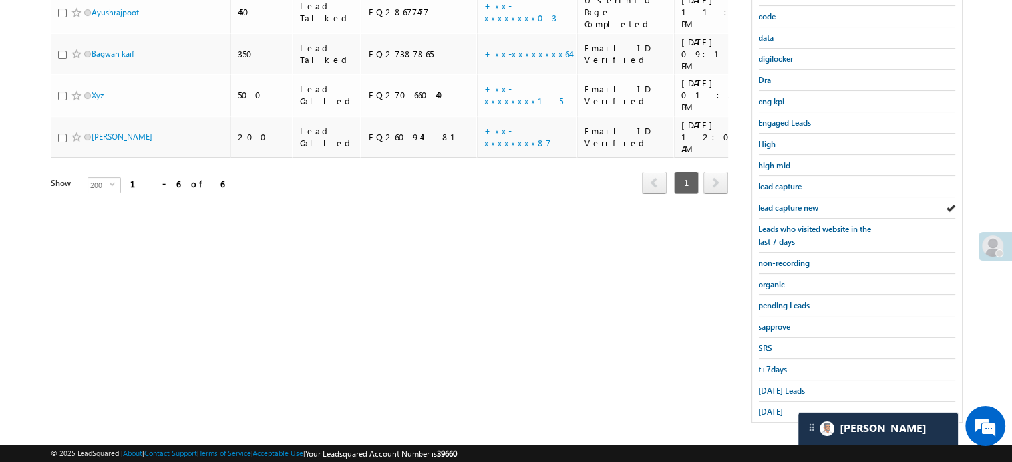
scroll to position [285, 0]
click at [777, 406] on span "[DATE]" at bounding box center [770, 411] width 25 height 10
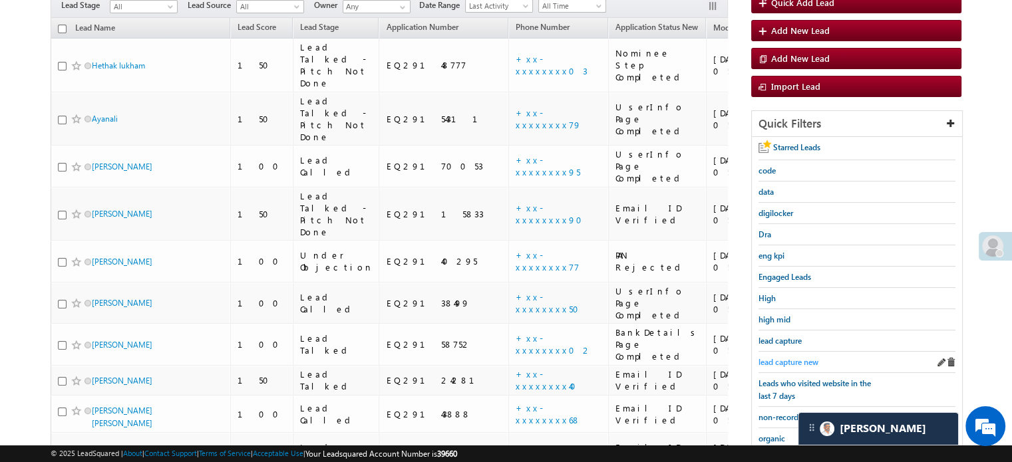
scroll to position [219, 0]
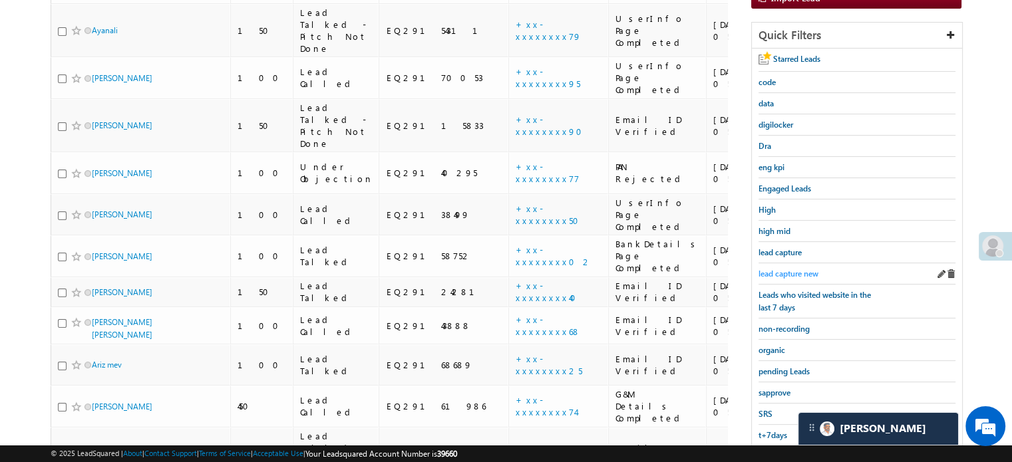
click at [806, 270] on span "lead capture new" at bounding box center [788, 274] width 60 height 10
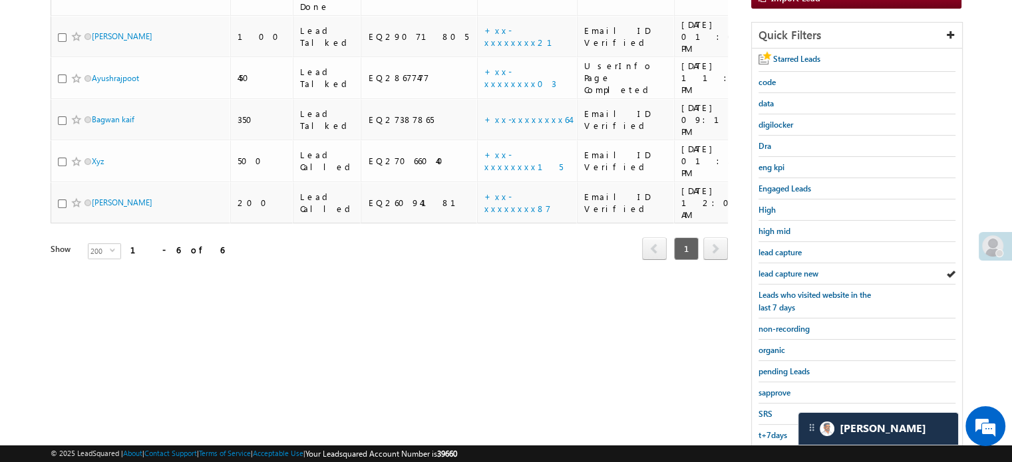
click at [806, 270] on span "lead capture new" at bounding box center [788, 274] width 60 height 10
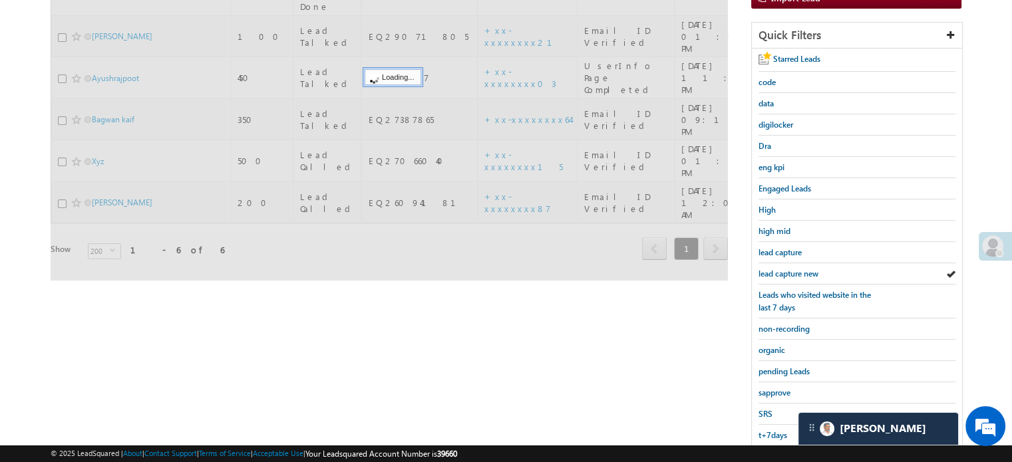
click at [806, 270] on span "lead capture new" at bounding box center [788, 274] width 60 height 10
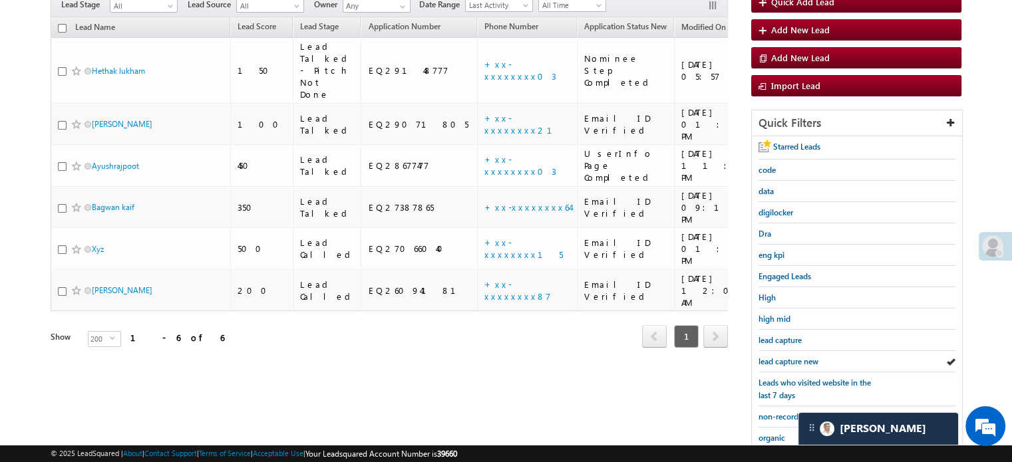
scroll to position [86, 0]
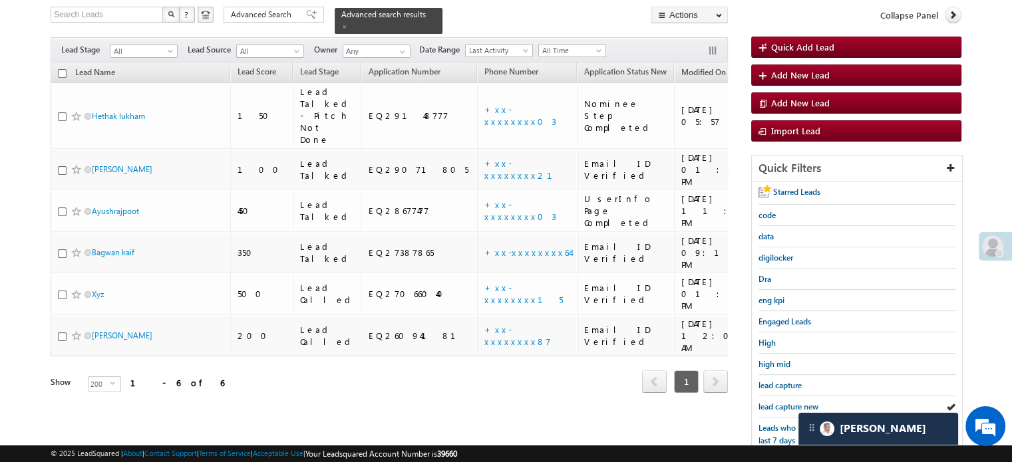
click at [806, 270] on div "Dra" at bounding box center [856, 279] width 197 height 21
click at [784, 402] on span "lead capture new" at bounding box center [788, 407] width 60 height 10
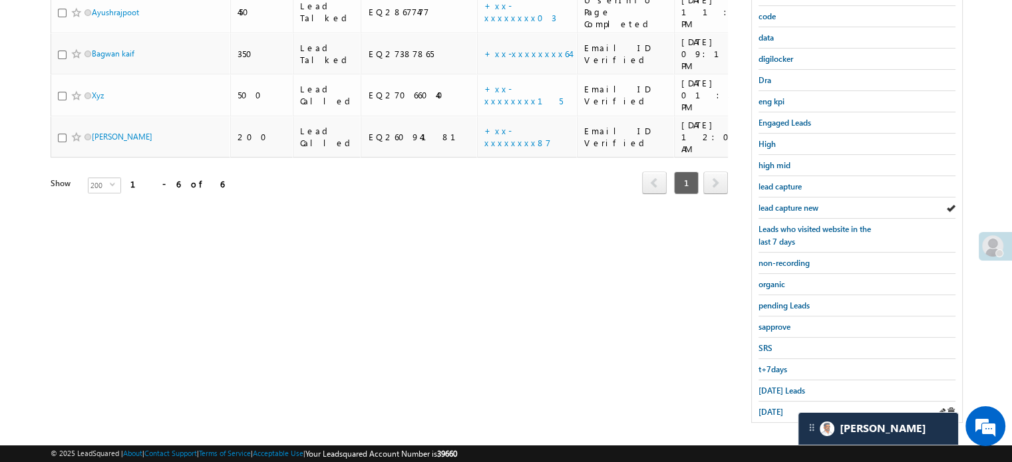
scroll to position [285, 0]
click at [780, 386] on span "[DATE] Leads" at bounding box center [781, 390] width 47 height 10
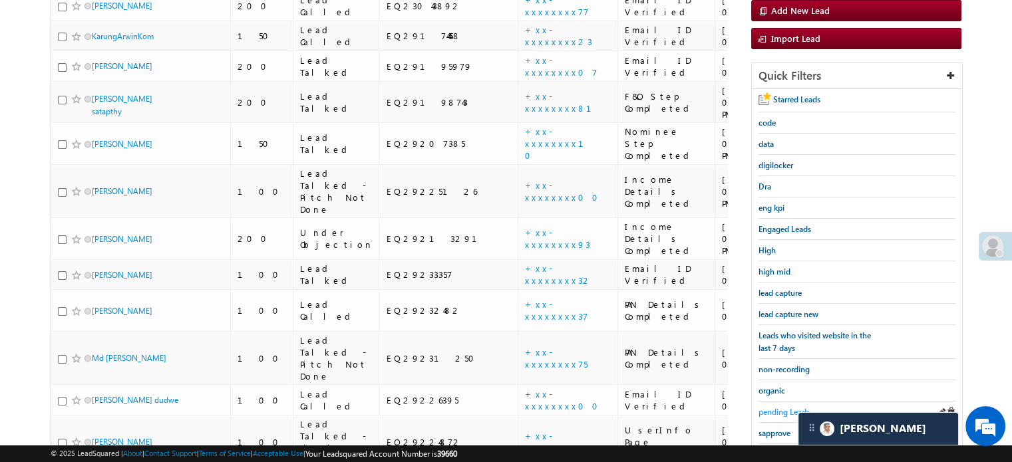
scroll to position [200, 0]
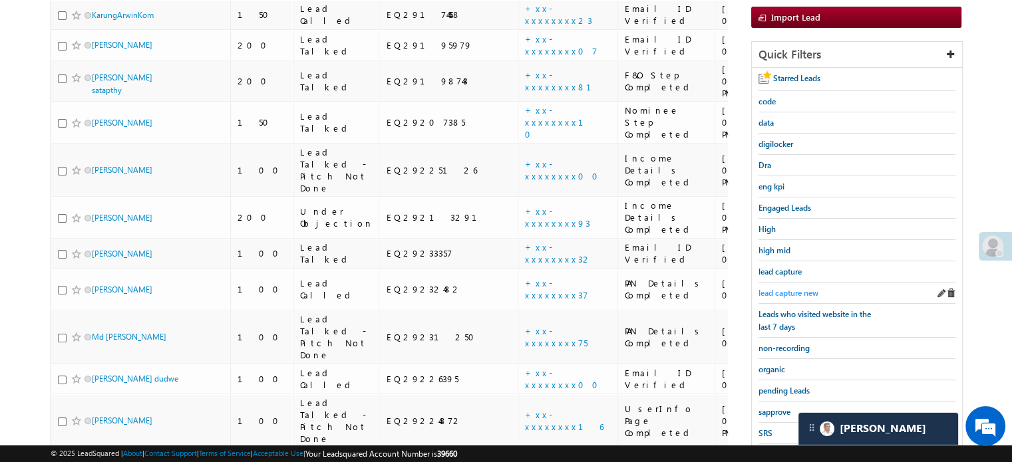
click at [804, 289] on span "lead capture new" at bounding box center [788, 293] width 60 height 10
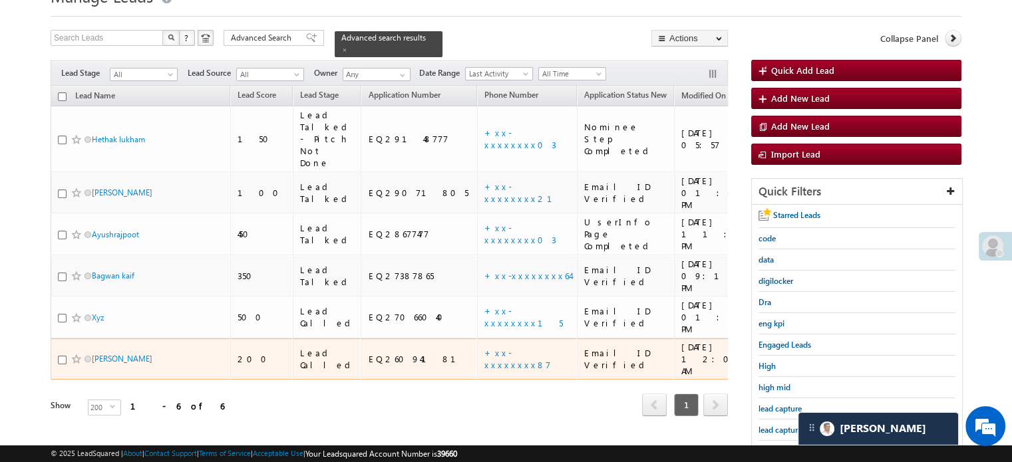
scroll to position [133, 0]
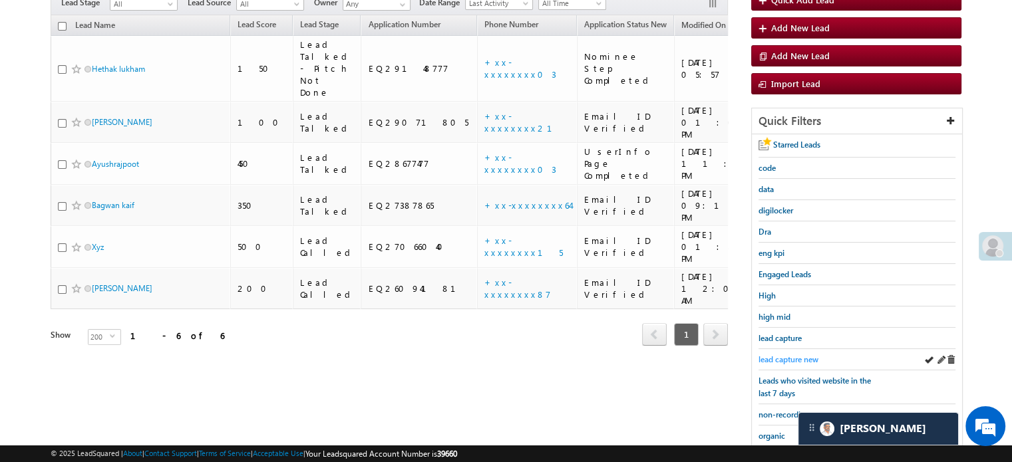
click at [774, 359] on span "lead capture new" at bounding box center [788, 360] width 60 height 10
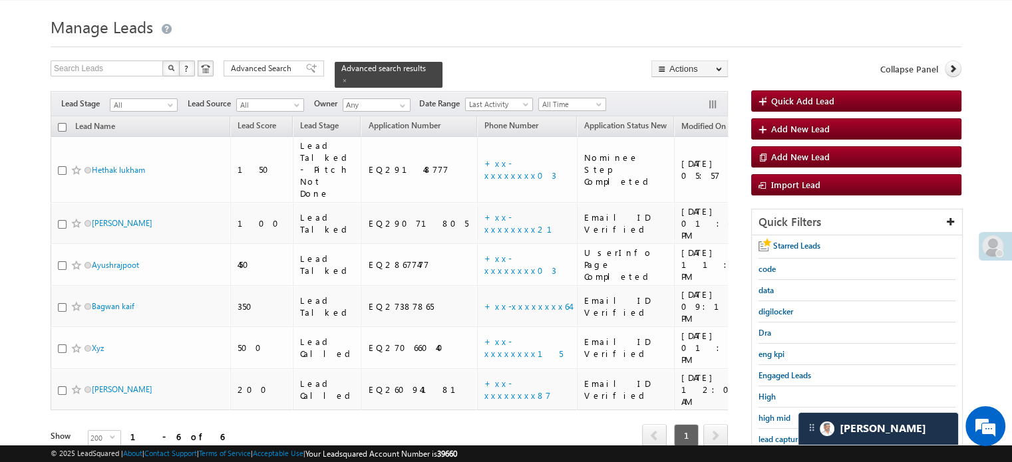
scroll to position [0, 0]
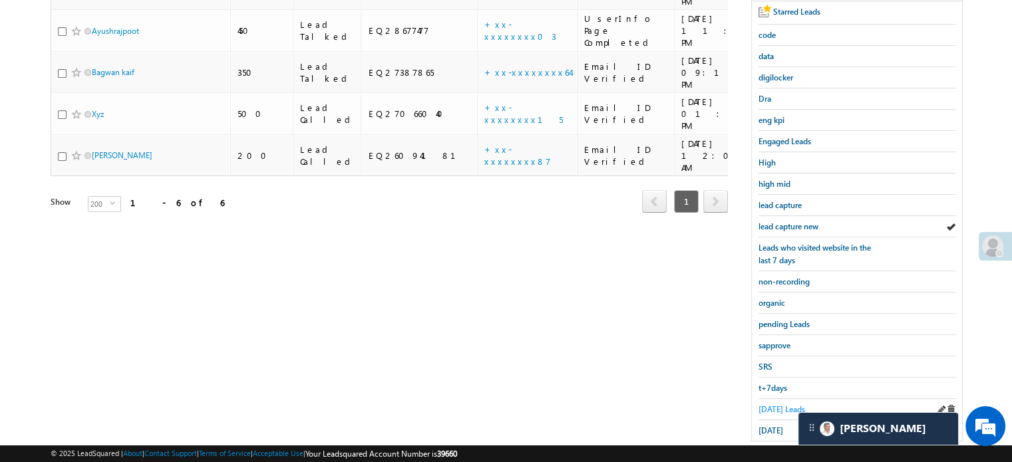
click at [770, 404] on span "[DATE] Leads" at bounding box center [781, 409] width 47 height 10
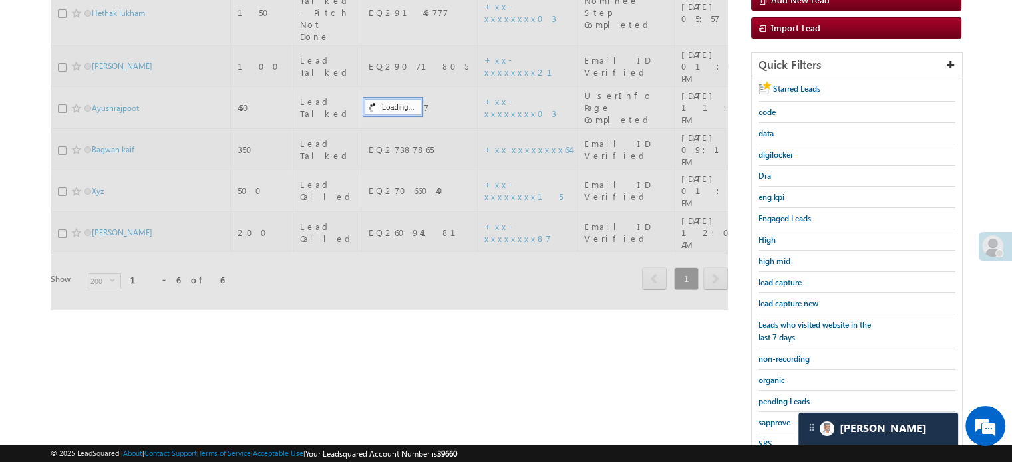
scroll to position [133, 0]
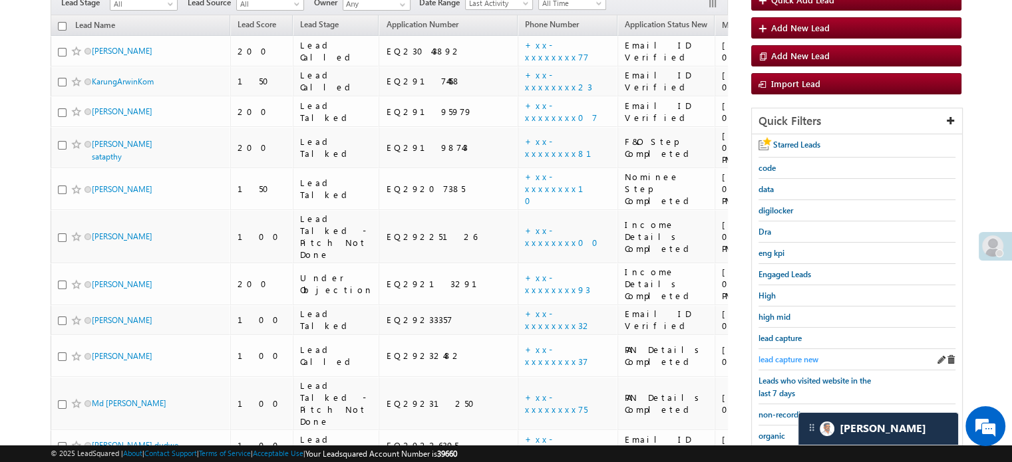
click at [770, 355] on span "lead capture new" at bounding box center [788, 360] width 60 height 10
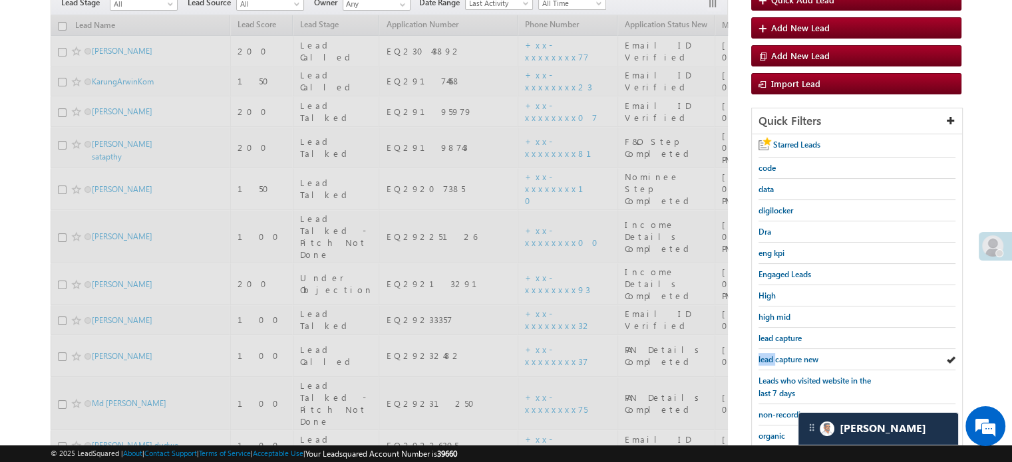
click at [770, 355] on span "lead capture new" at bounding box center [788, 360] width 60 height 10
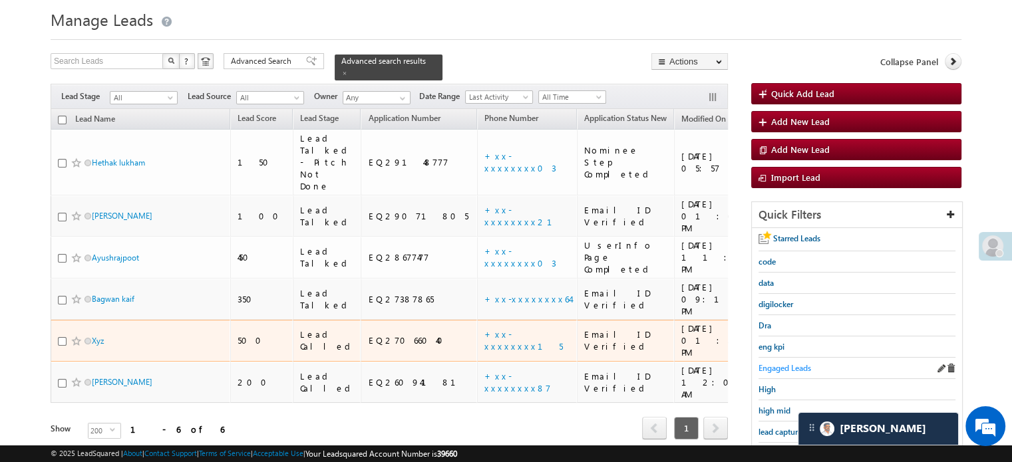
scroll to position [67, 0]
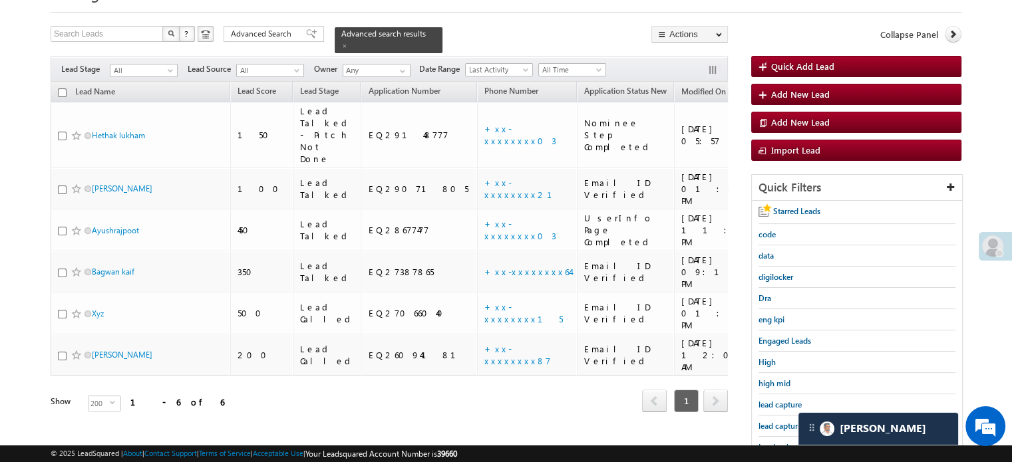
click at [781, 409] on div "lead capture" at bounding box center [856, 404] width 197 height 21
click at [780, 416] on div "lead capture new" at bounding box center [856, 426] width 197 height 21
click at [777, 423] on span "lead capture new" at bounding box center [788, 426] width 60 height 10
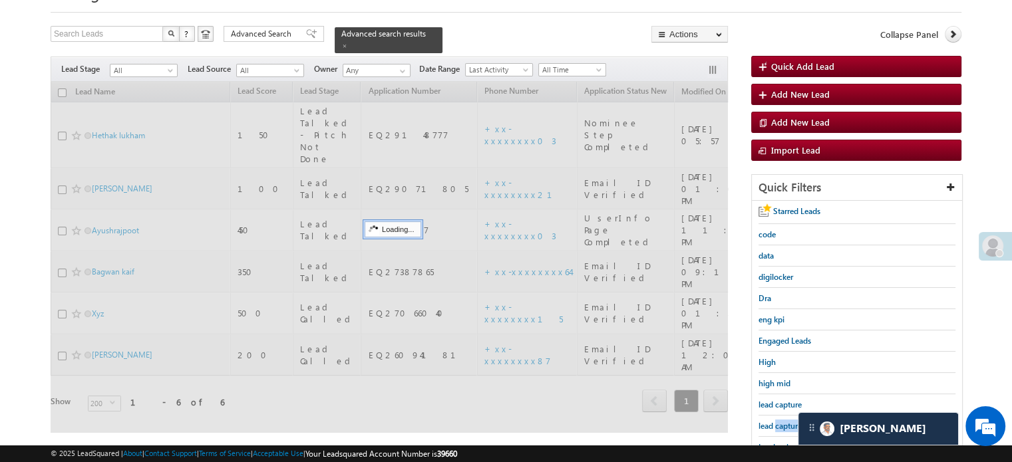
click at [777, 423] on span "lead capture new" at bounding box center [788, 426] width 60 height 10
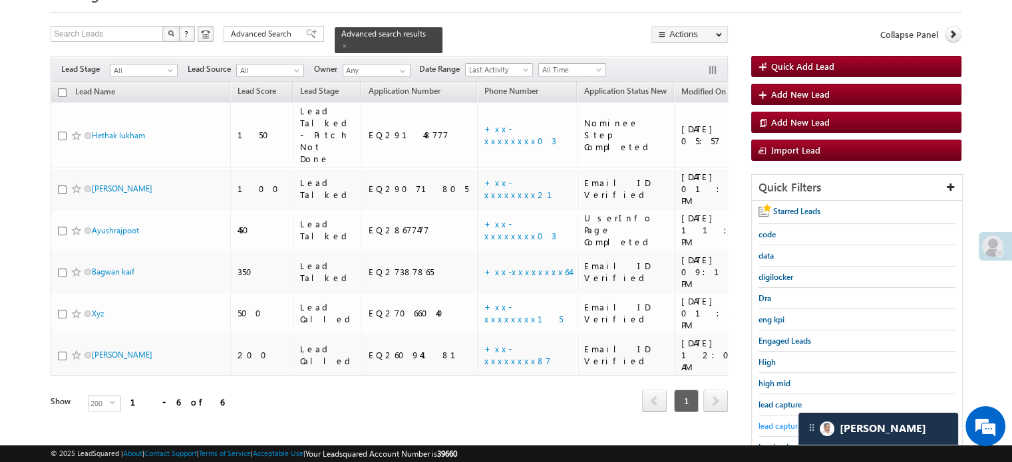
click at [788, 422] on span "lead capture new" at bounding box center [788, 426] width 60 height 10
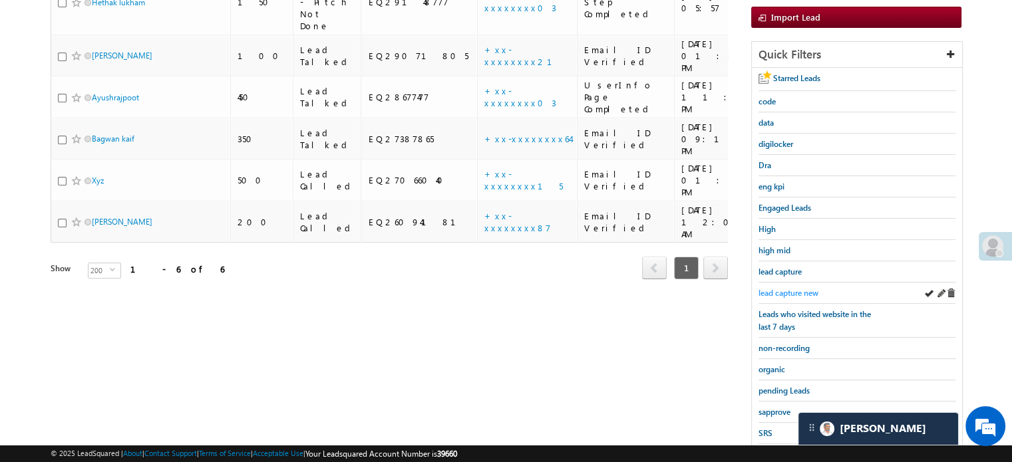
click at [793, 291] on span "lead capture new" at bounding box center [788, 293] width 60 height 10
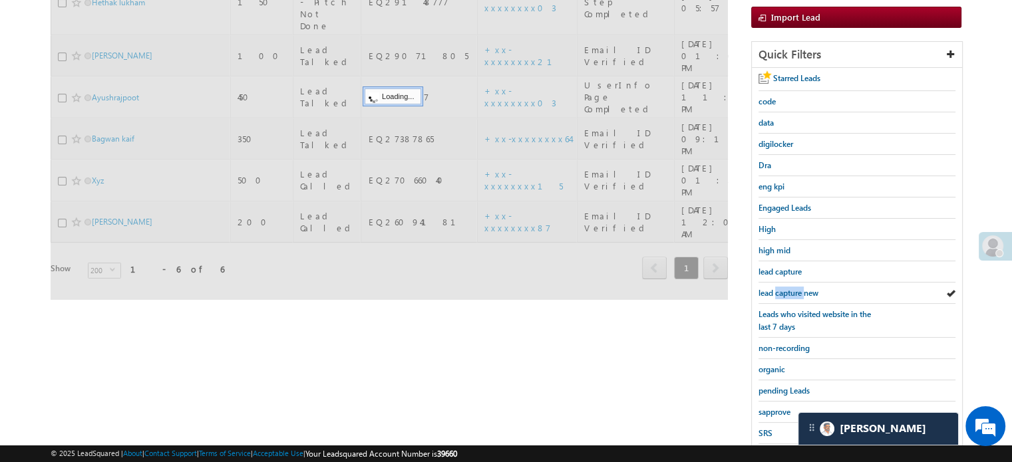
click at [793, 291] on span "lead capture new" at bounding box center [788, 293] width 60 height 10
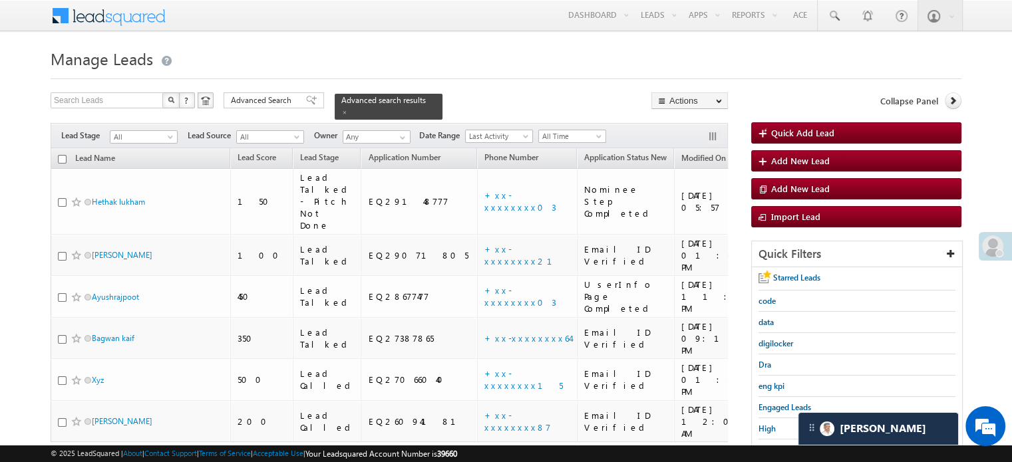
scroll to position [285, 0]
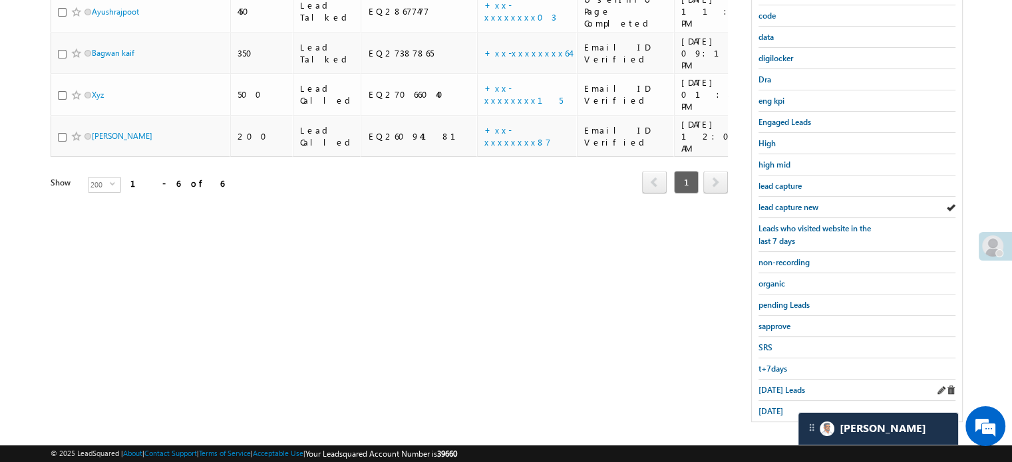
click at [768, 390] on div "[DATE] Leads" at bounding box center [856, 390] width 197 height 21
click at [772, 386] on span "[DATE] Leads" at bounding box center [781, 390] width 47 height 10
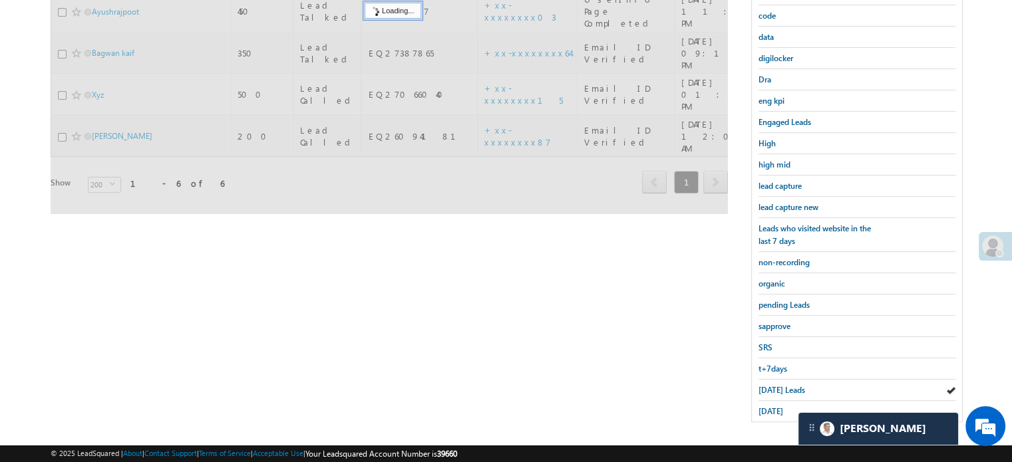
scroll to position [152, 0]
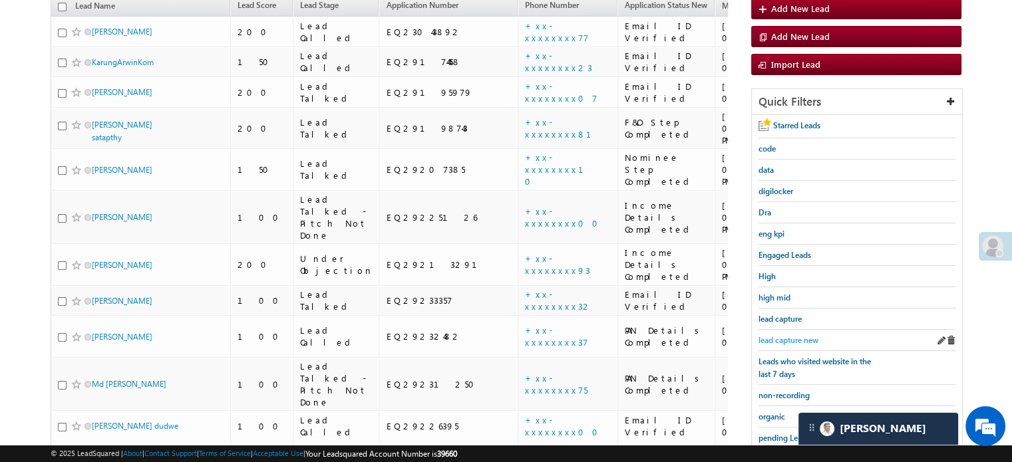
click at [792, 335] on span "lead capture new" at bounding box center [788, 340] width 60 height 10
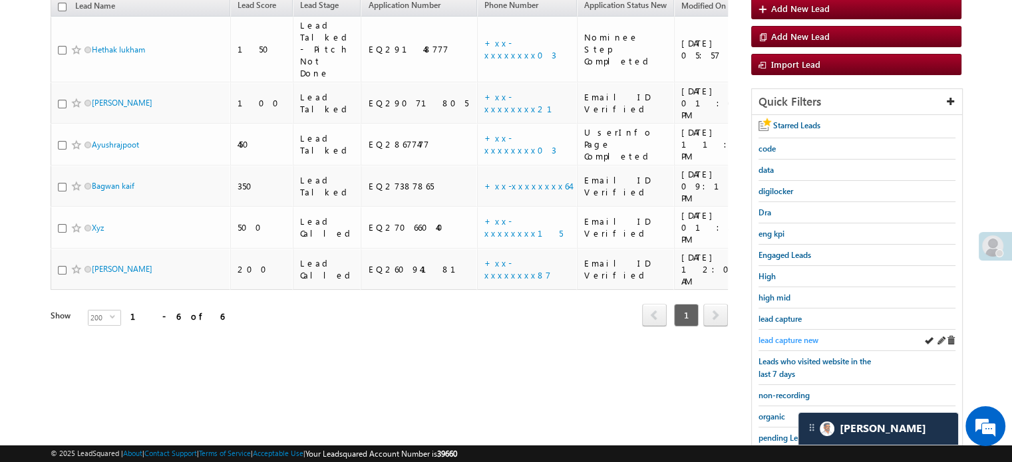
click at [791, 340] on span "lead capture new" at bounding box center [788, 340] width 60 height 10
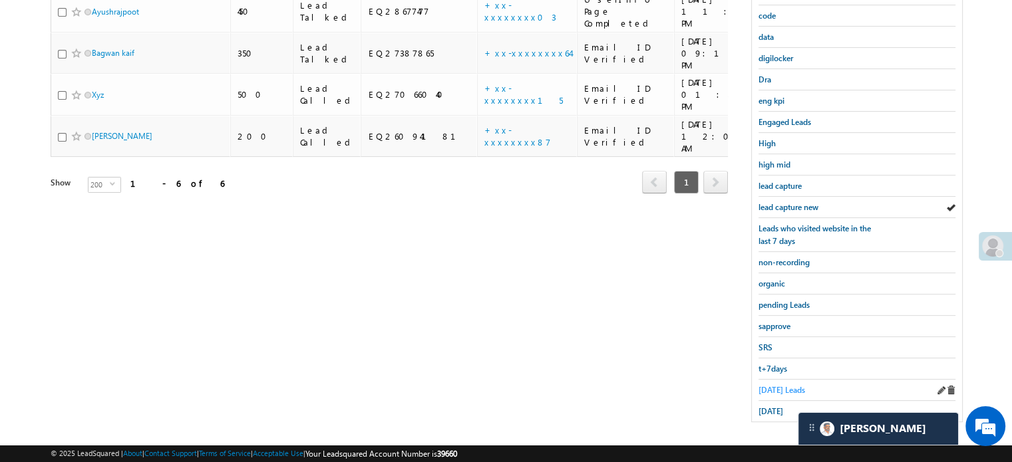
click at [776, 384] on link "[DATE] Leads" at bounding box center [781, 390] width 47 height 13
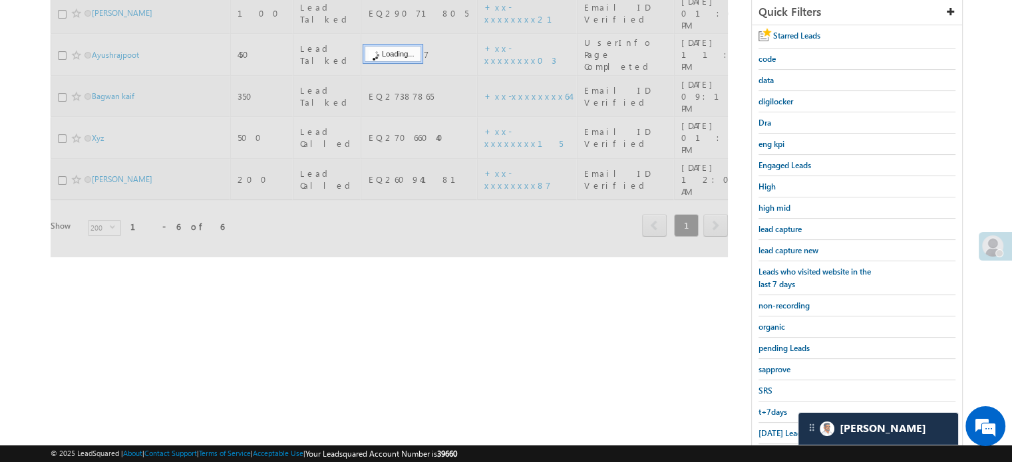
scroll to position [219, 0]
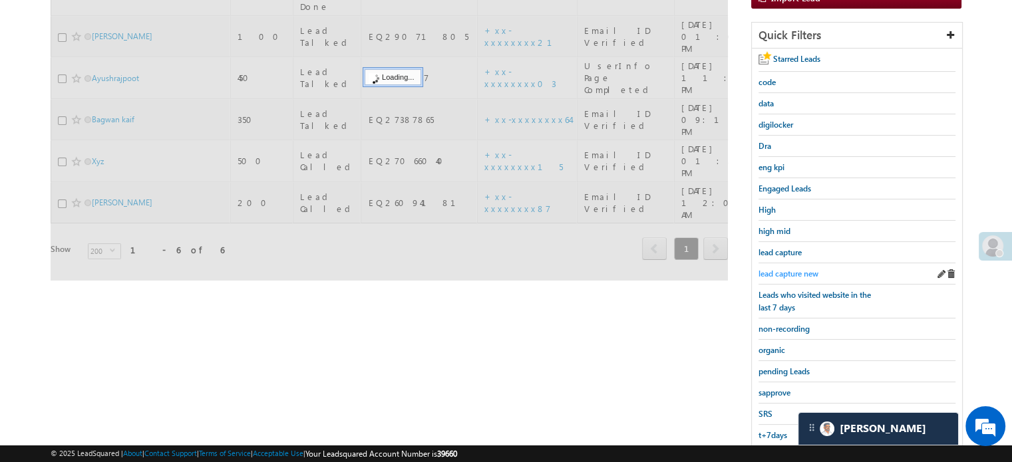
click at [796, 269] on span "lead capture new" at bounding box center [788, 274] width 60 height 10
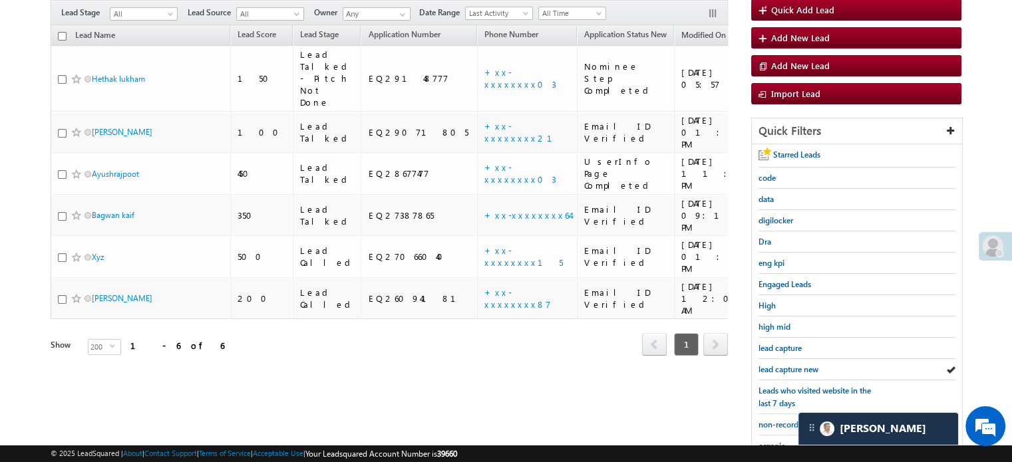
scroll to position [285, 0]
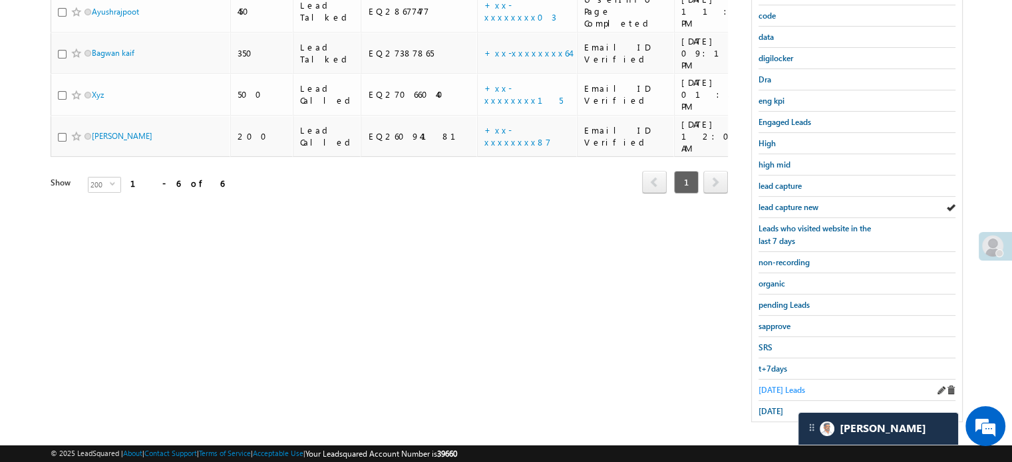
click at [774, 385] on span "[DATE] Leads" at bounding box center [781, 390] width 47 height 10
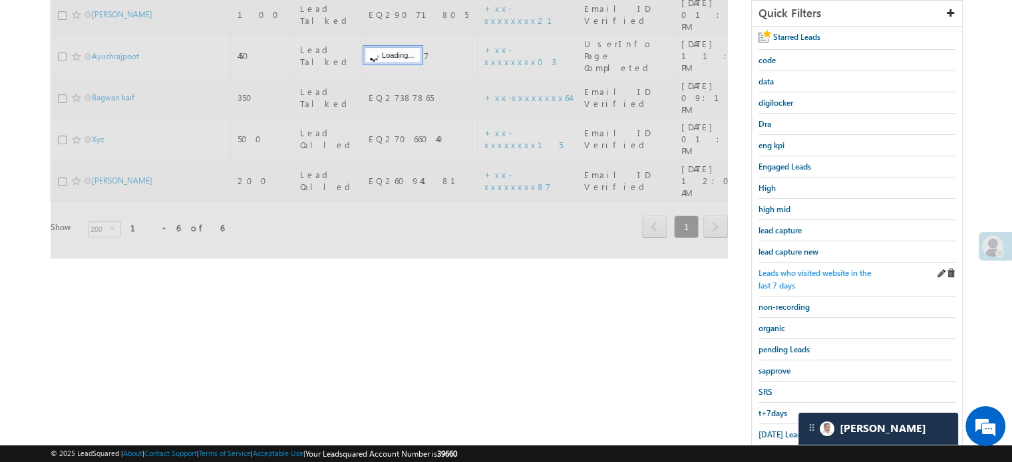
scroll to position [152, 0]
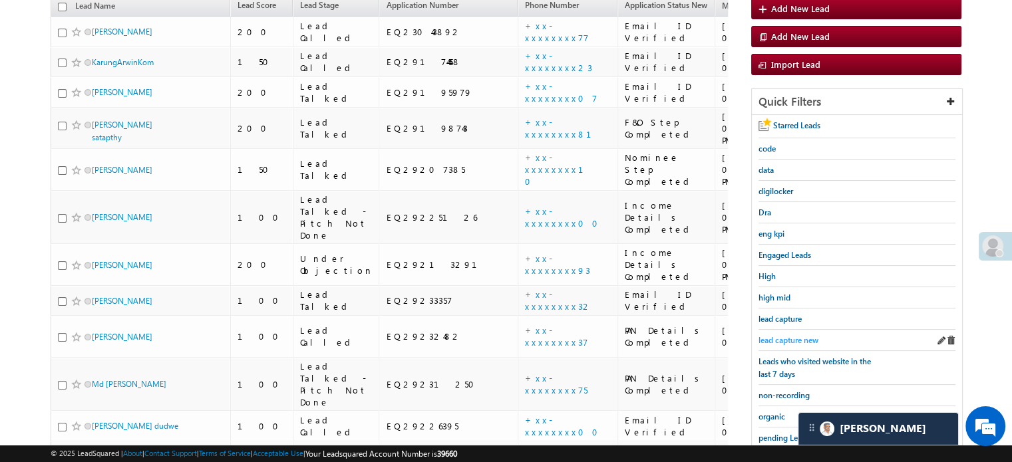
click at [787, 337] on span "lead capture new" at bounding box center [788, 340] width 60 height 10
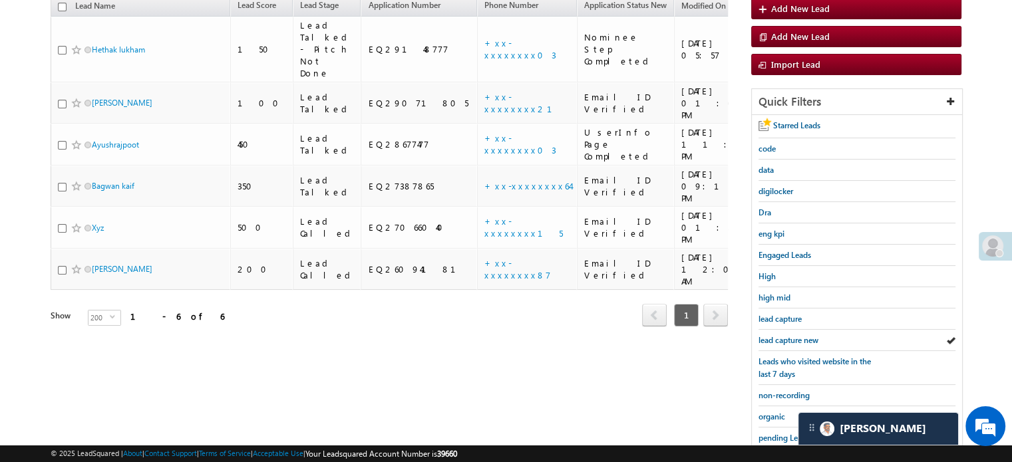
click at [787, 337] on span "lead capture new" at bounding box center [788, 340] width 60 height 10
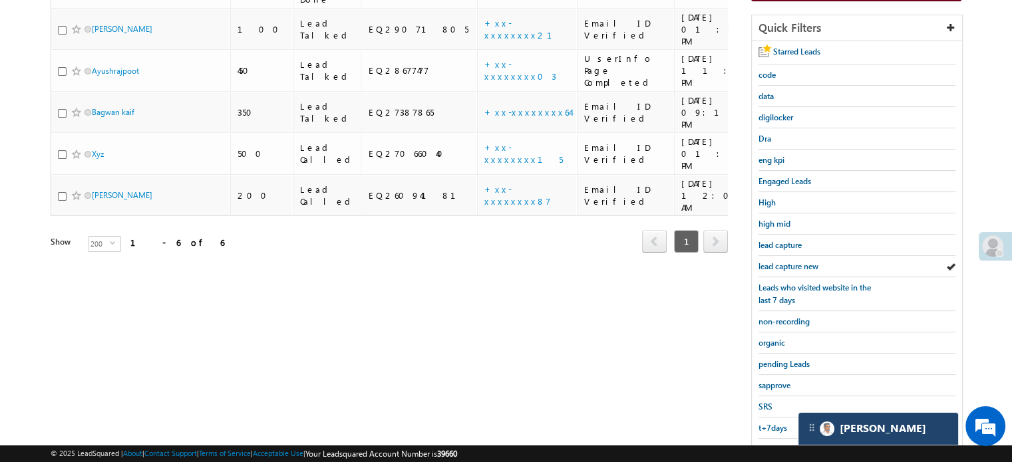
scroll to position [285, 0]
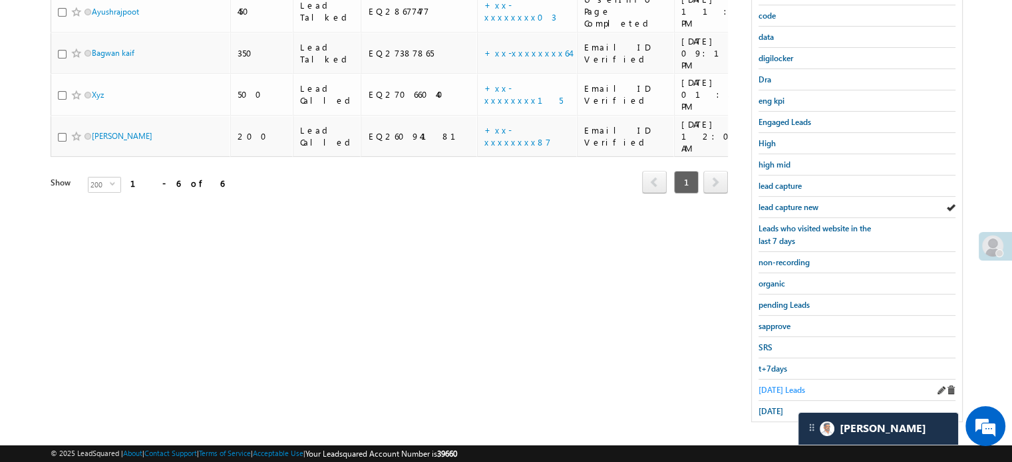
click at [769, 385] on span "[DATE] Leads" at bounding box center [781, 390] width 47 height 10
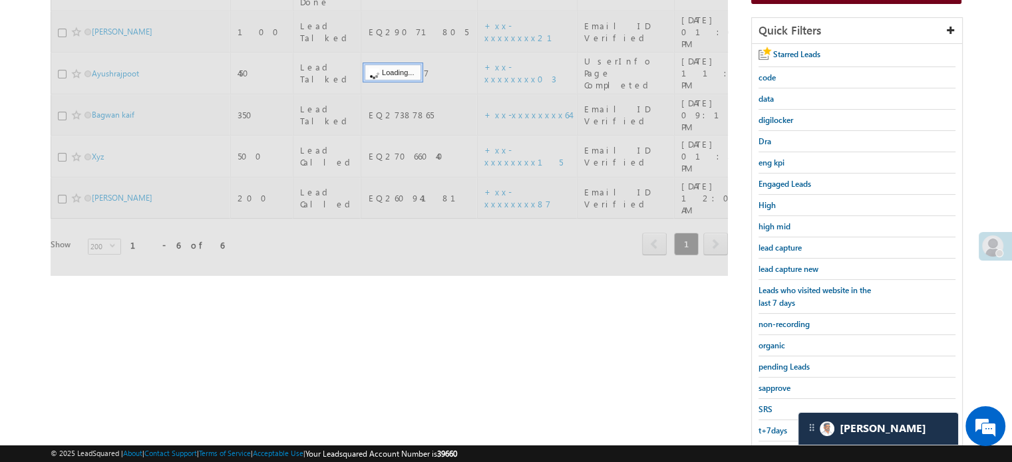
scroll to position [152, 0]
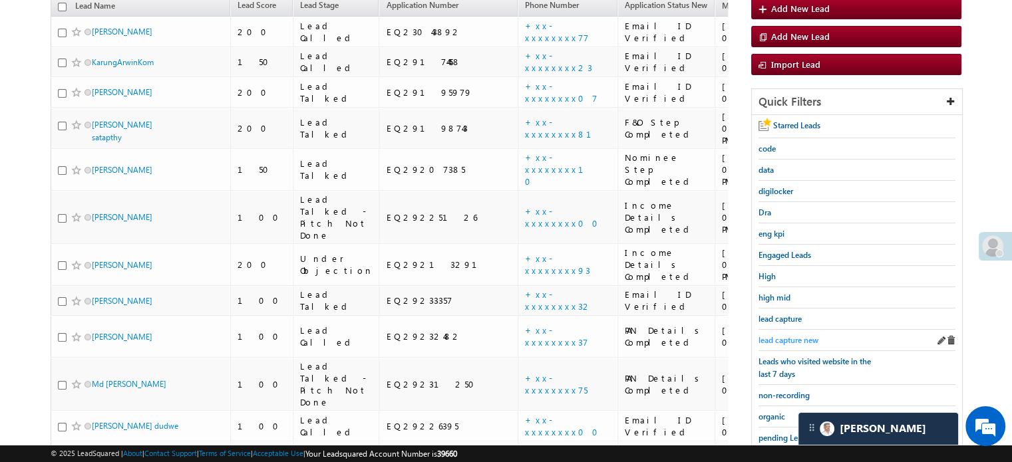
click at [795, 335] on span "lead capture new" at bounding box center [788, 340] width 60 height 10
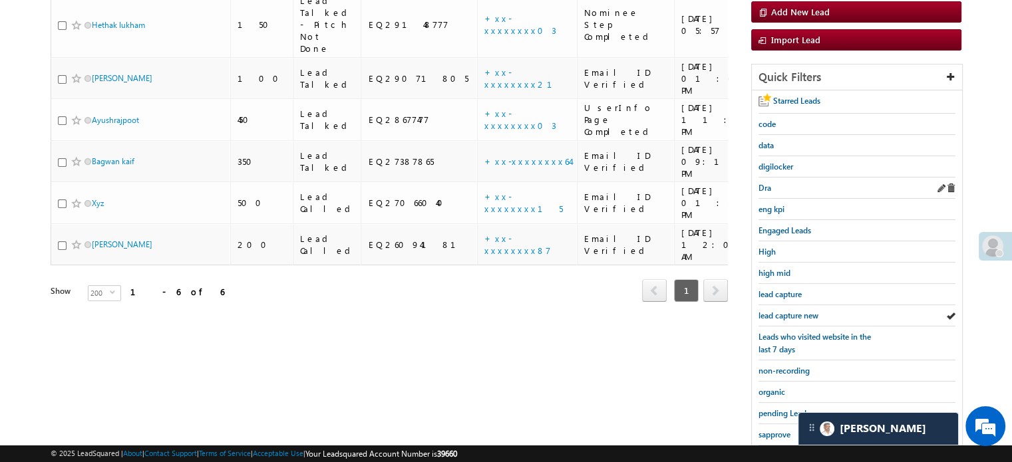
scroll to position [200, 0]
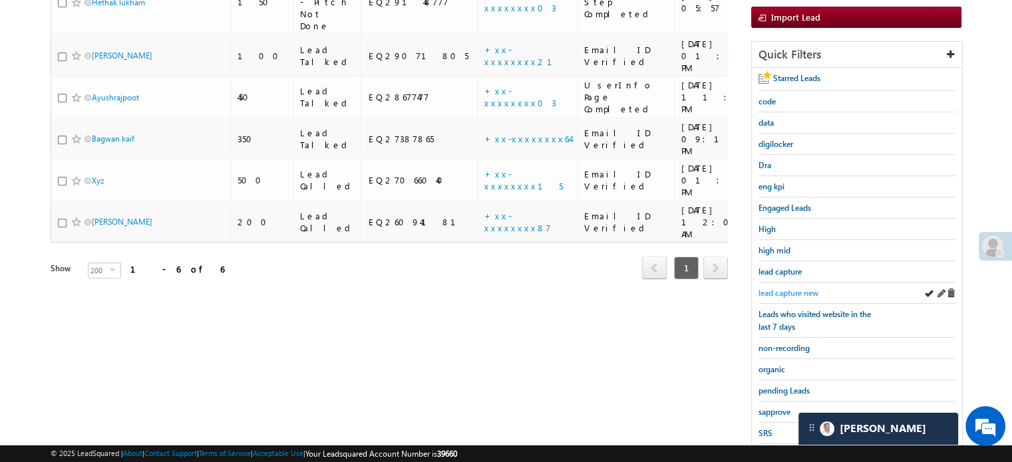
click at [785, 289] on span "lead capture new" at bounding box center [788, 293] width 60 height 10
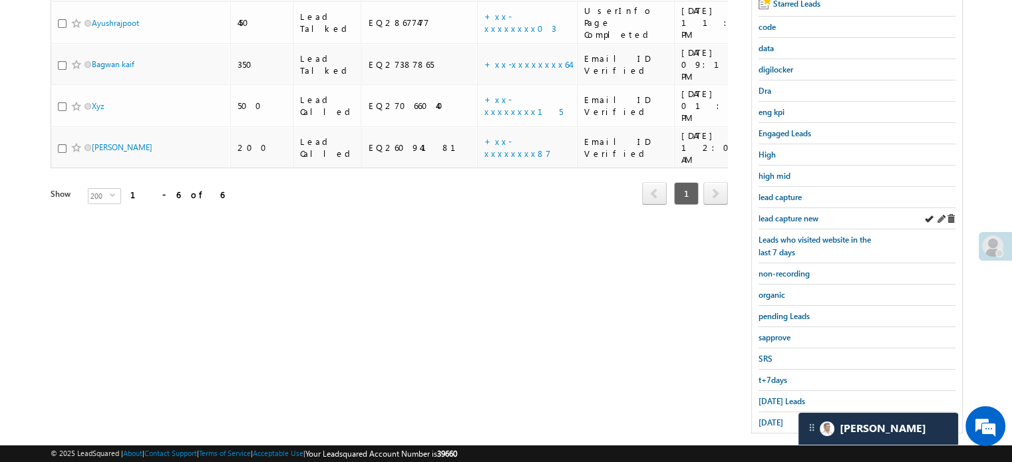
scroll to position [285, 0]
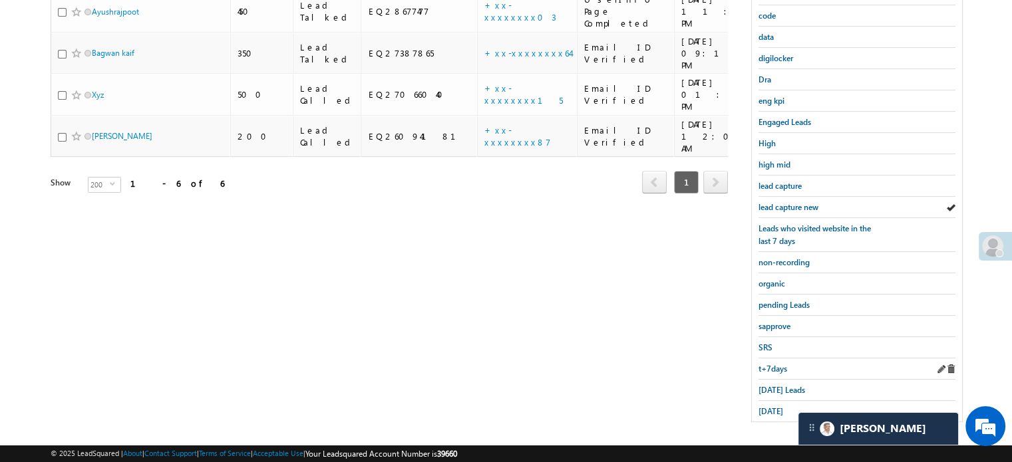
click at [777, 371] on div "t+7days" at bounding box center [856, 369] width 197 height 21
click at [776, 385] on span "[DATE] Leads" at bounding box center [781, 390] width 47 height 10
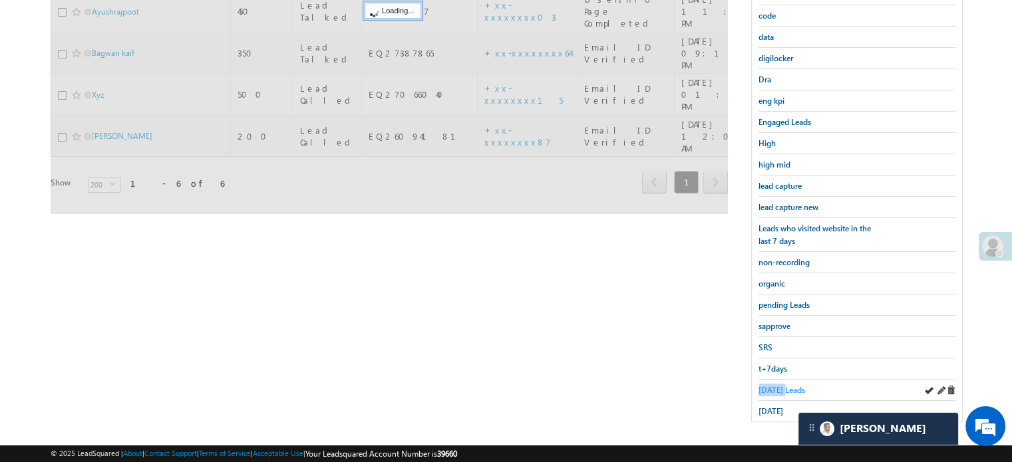
click at [776, 385] on span "[DATE] Leads" at bounding box center [781, 390] width 47 height 10
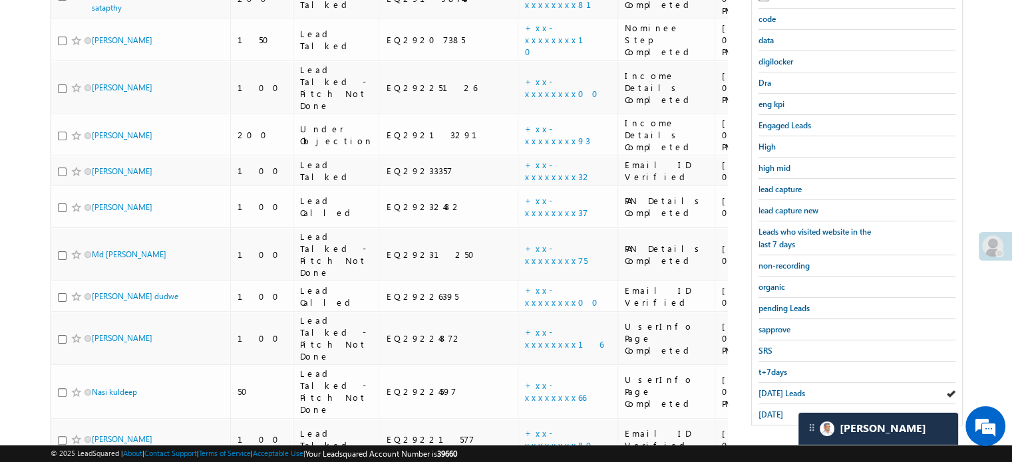
scroll to position [352, 0]
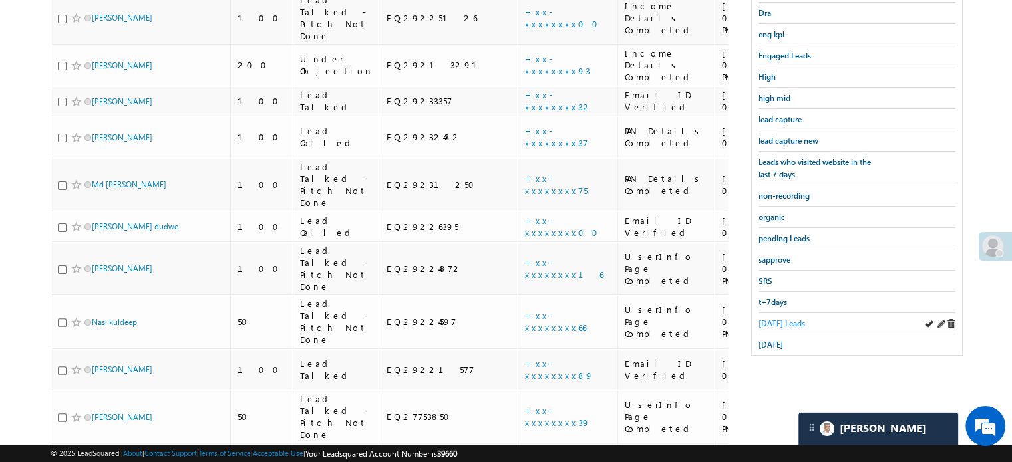
click at [777, 319] on span "[DATE] Leads" at bounding box center [781, 324] width 47 height 10
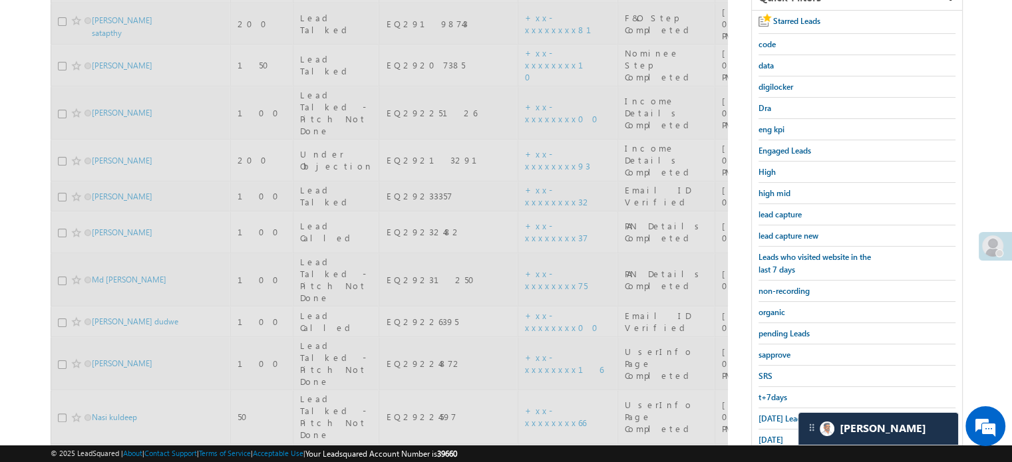
scroll to position [152, 0]
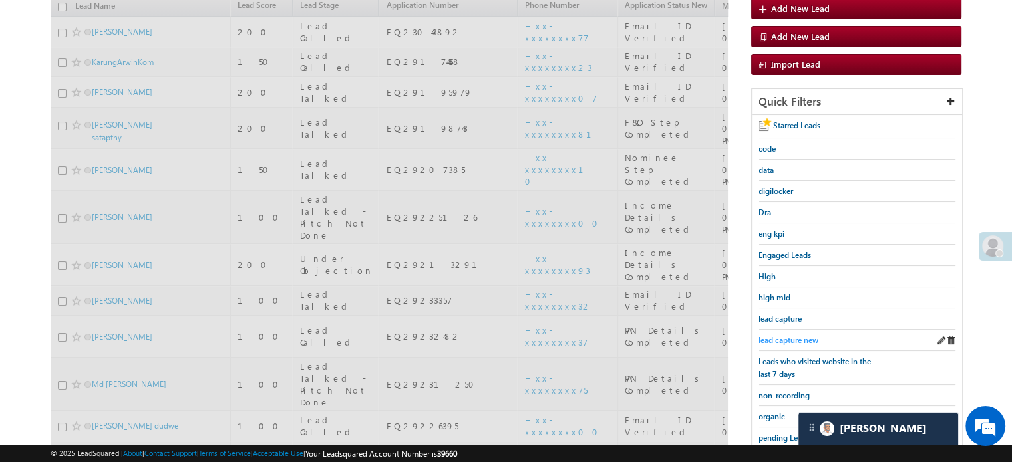
click at [782, 335] on span "lead capture new" at bounding box center [788, 340] width 60 height 10
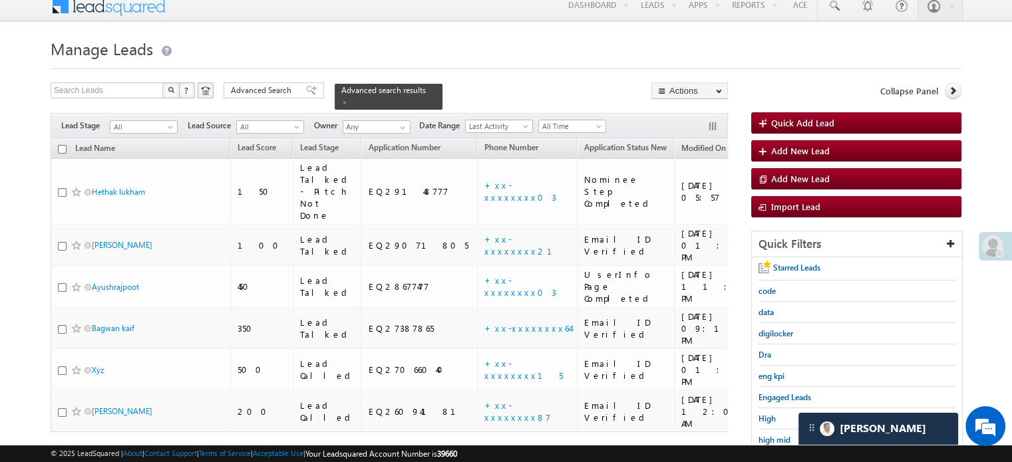
scroll to position [133, 0]
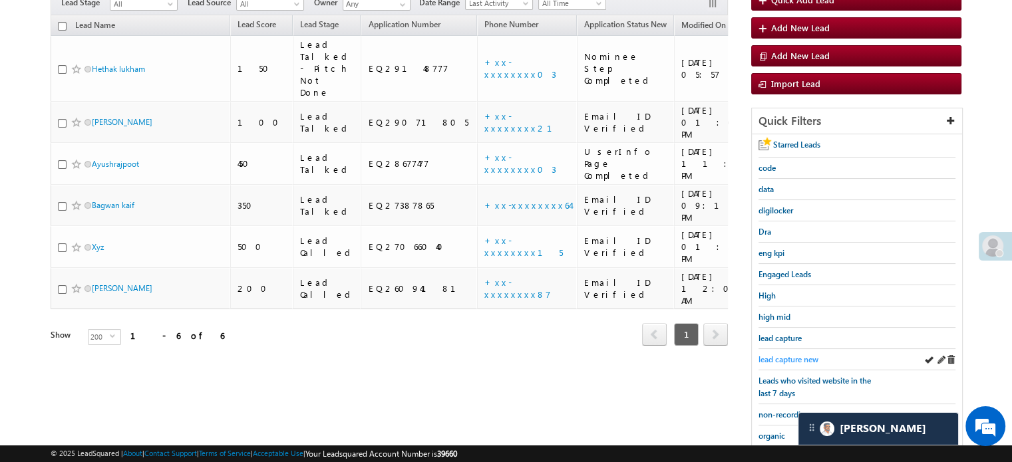
click at [792, 355] on span "lead capture new" at bounding box center [788, 360] width 60 height 10
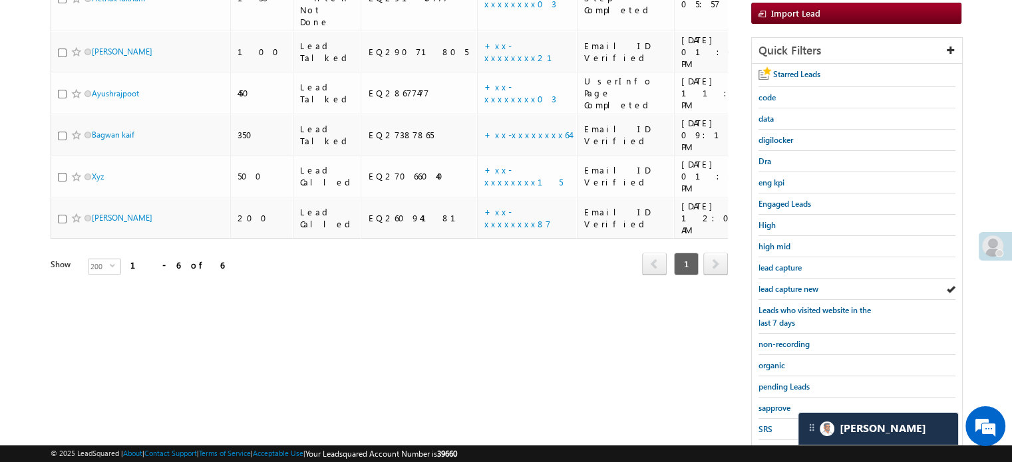
scroll to position [285, 0]
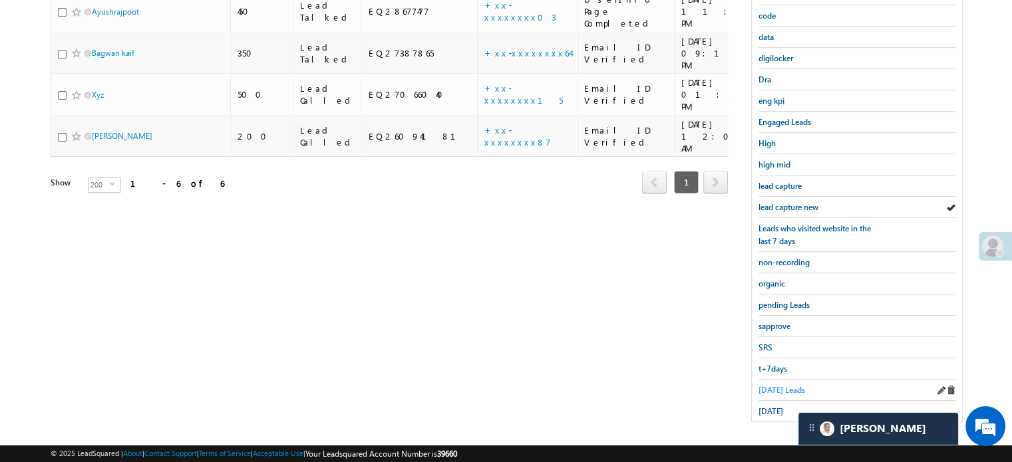
click at [775, 385] on span "[DATE] Leads" at bounding box center [781, 390] width 47 height 10
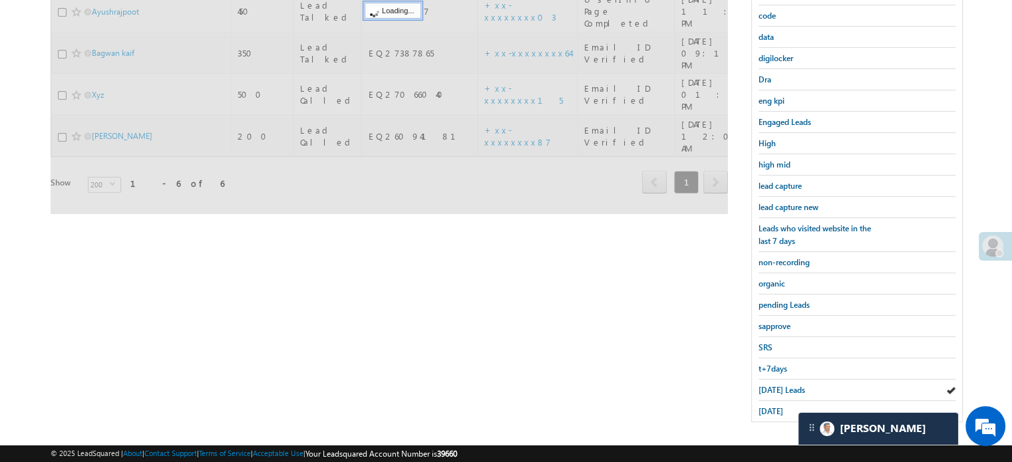
scroll to position [152, 0]
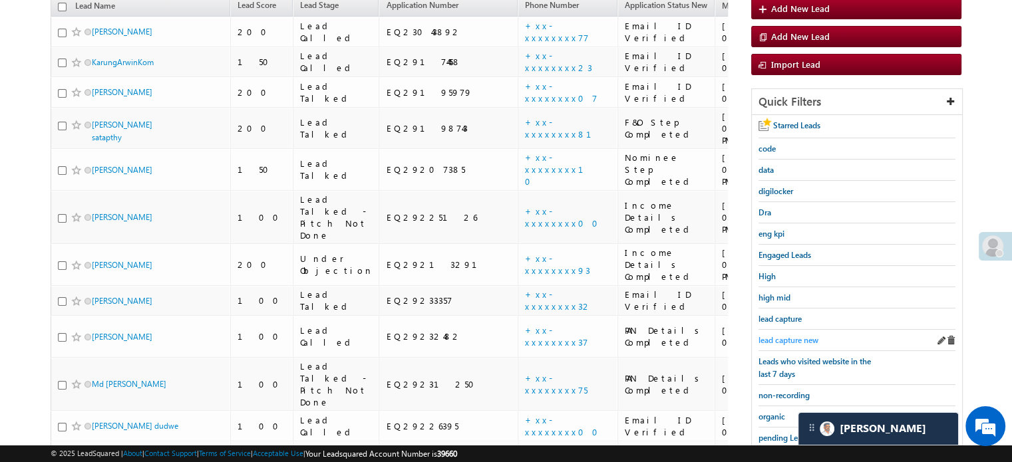
click at [789, 330] on div "lead capture new" at bounding box center [856, 340] width 197 height 21
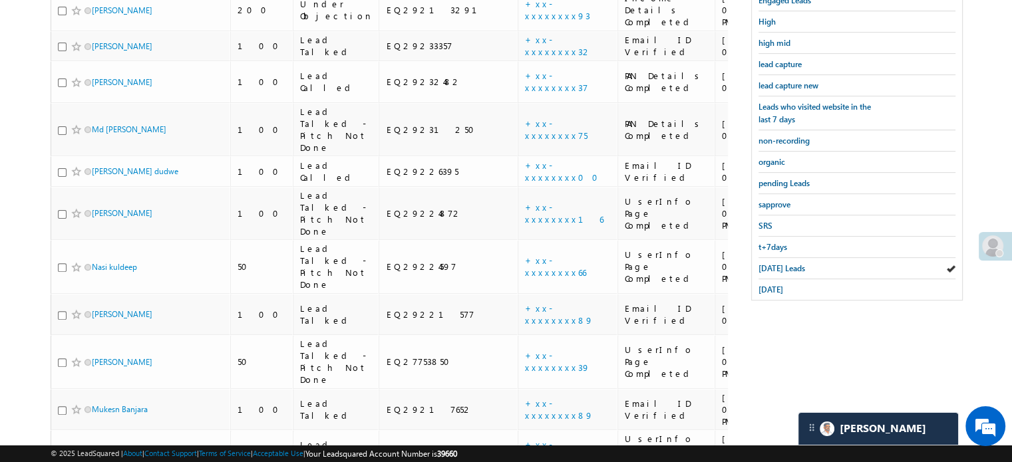
scroll to position [418, 0]
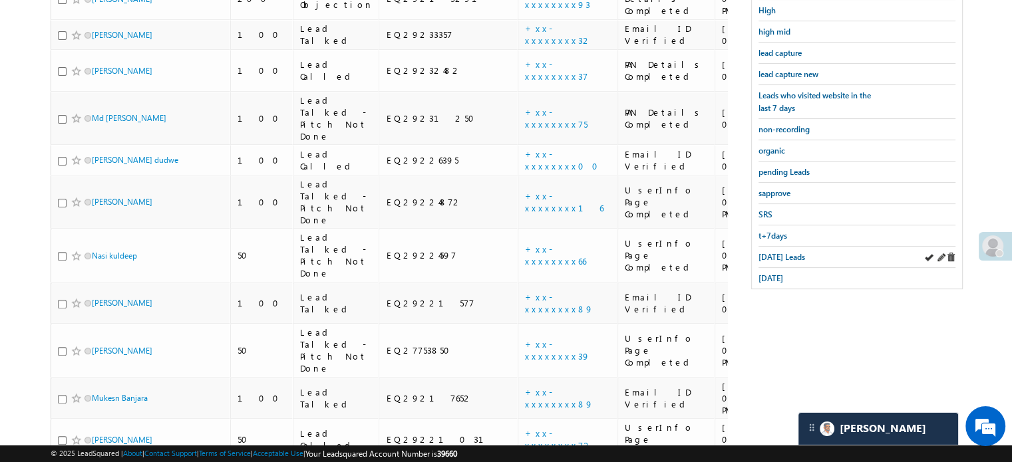
click at [782, 247] on div "[DATE] Leads" at bounding box center [856, 257] width 197 height 21
click at [783, 252] on span "[DATE] Leads" at bounding box center [781, 257] width 47 height 10
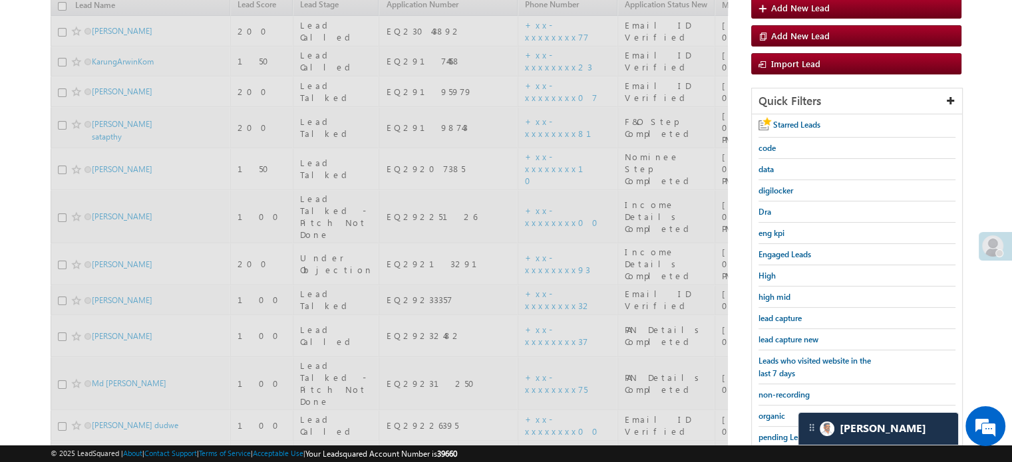
scroll to position [152, 0]
click at [788, 337] on span "lead capture new" at bounding box center [788, 340] width 60 height 10
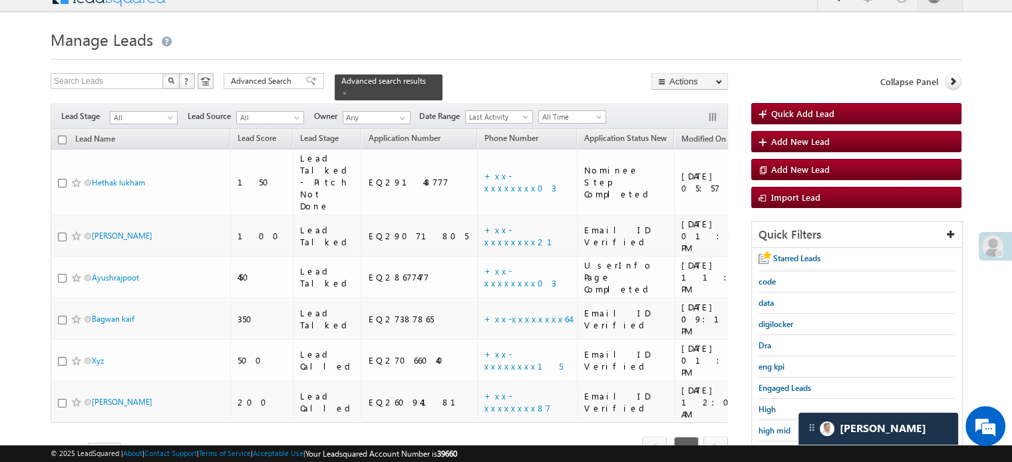
scroll to position [285, 0]
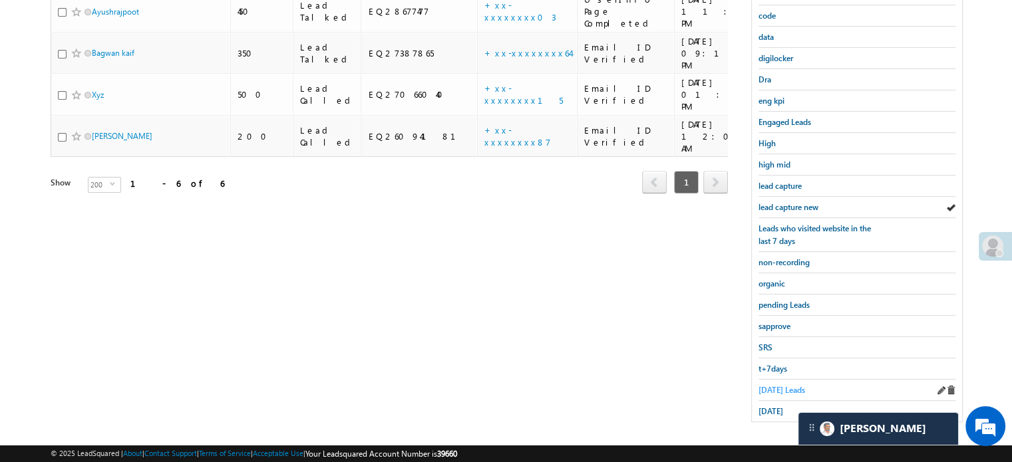
click at [780, 386] on span "[DATE] Leads" at bounding box center [781, 390] width 47 height 10
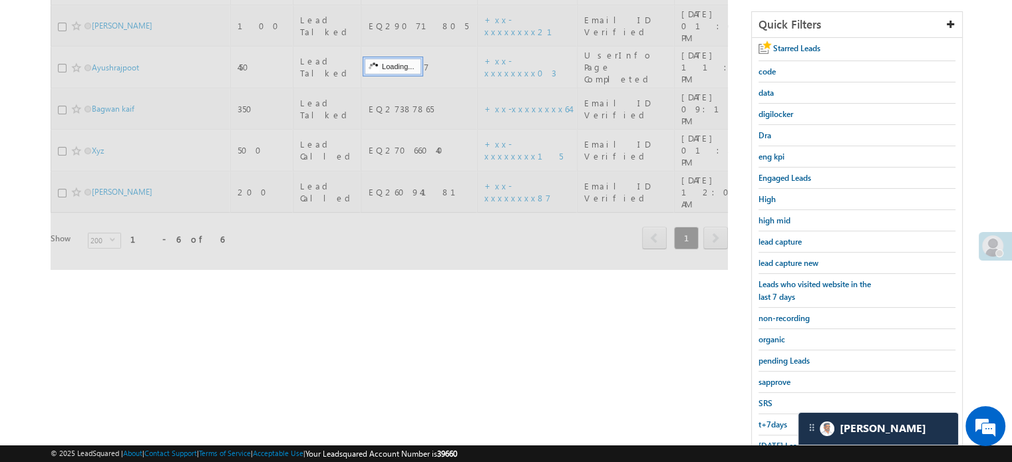
scroll to position [152, 0]
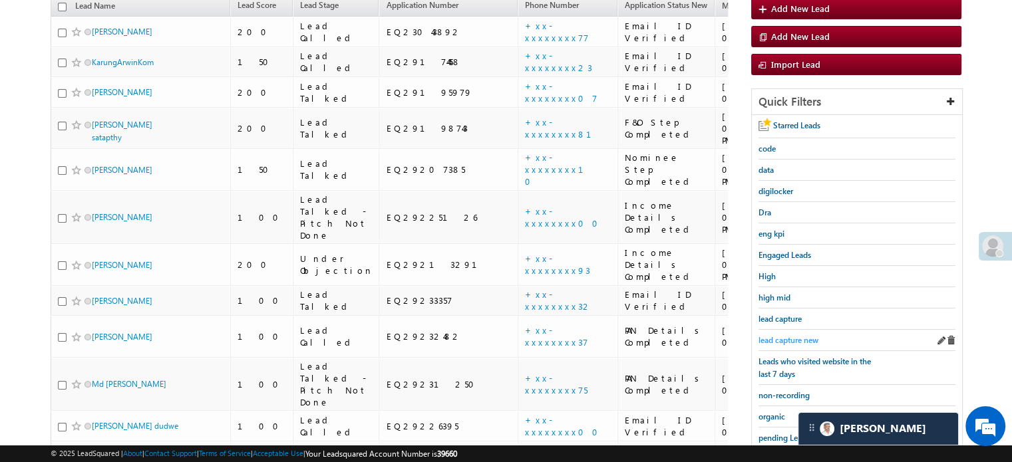
click at [792, 335] on span "lead capture new" at bounding box center [788, 340] width 60 height 10
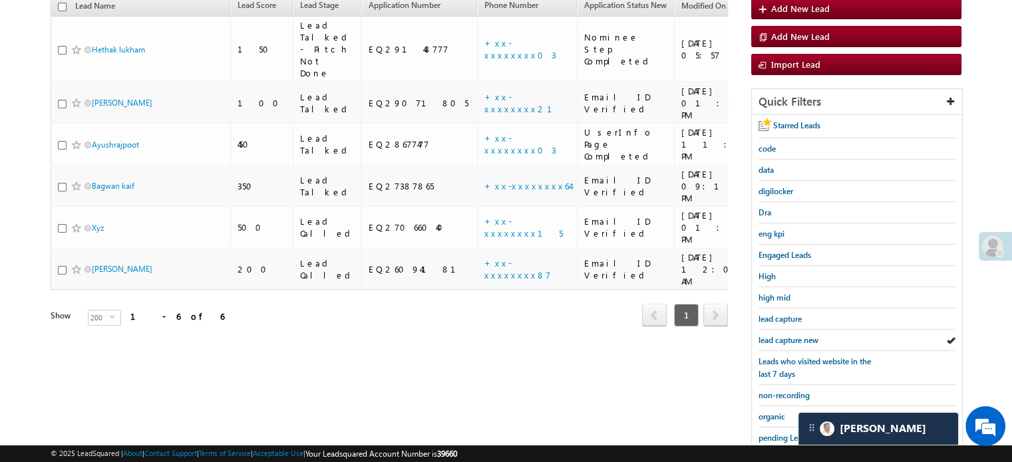
click at [792, 335] on span "lead capture new" at bounding box center [788, 340] width 60 height 10
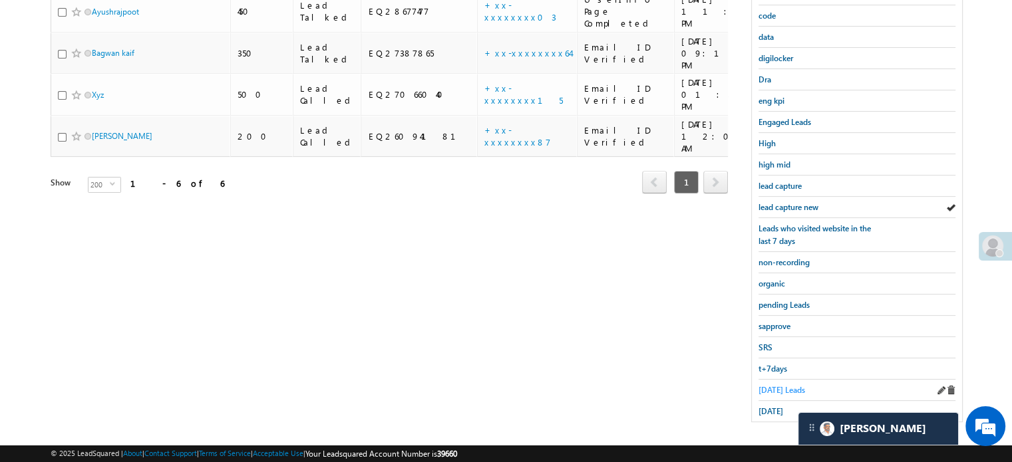
click at [767, 387] on span "[DATE] Leads" at bounding box center [781, 390] width 47 height 10
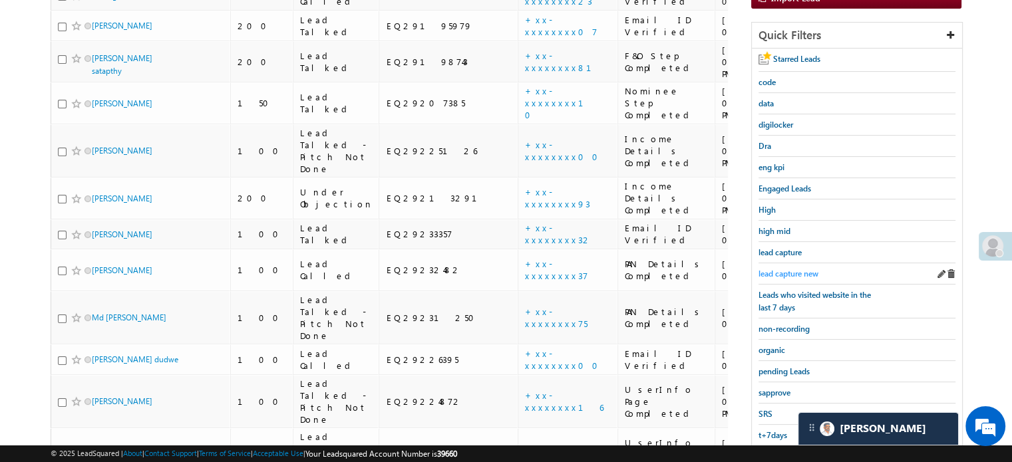
click at [800, 271] on span "lead capture new" at bounding box center [788, 274] width 60 height 10
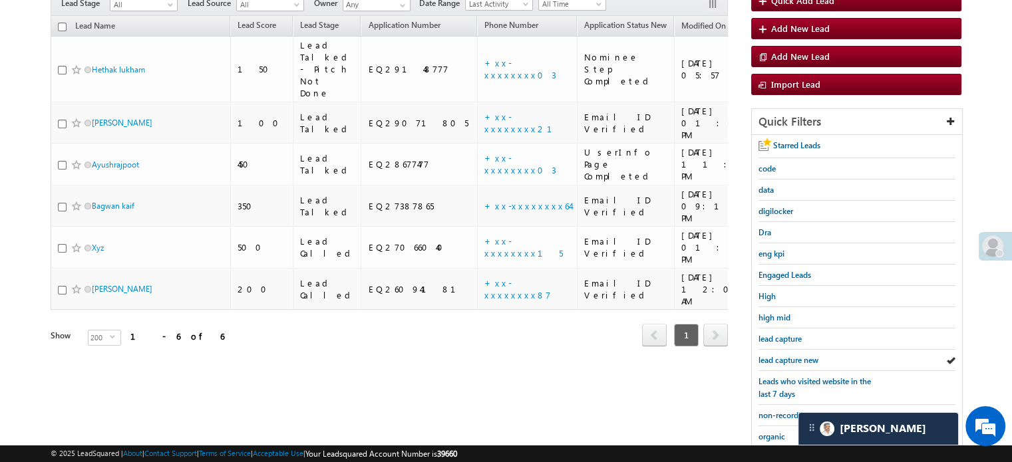
scroll to position [133, 0]
click at [789, 361] on span "lead capture new" at bounding box center [788, 360] width 60 height 10
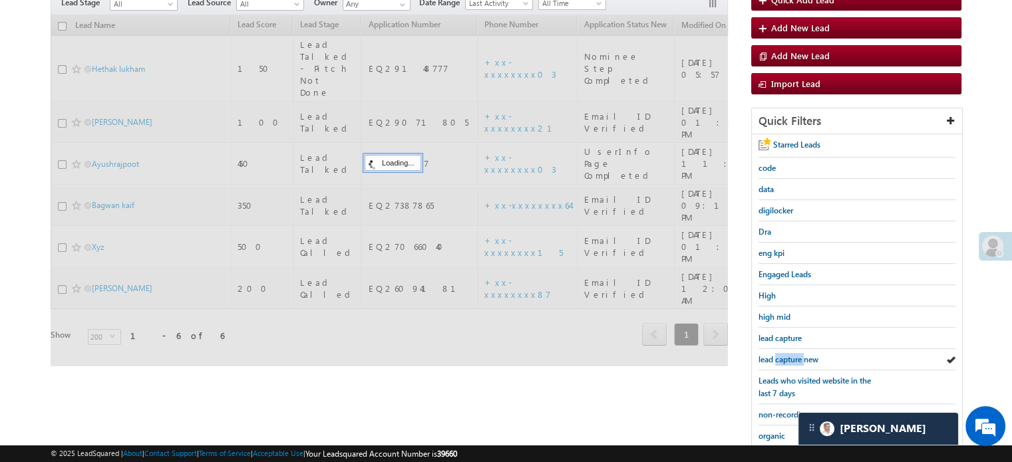
click at [789, 361] on span "lead capture new" at bounding box center [788, 360] width 60 height 10
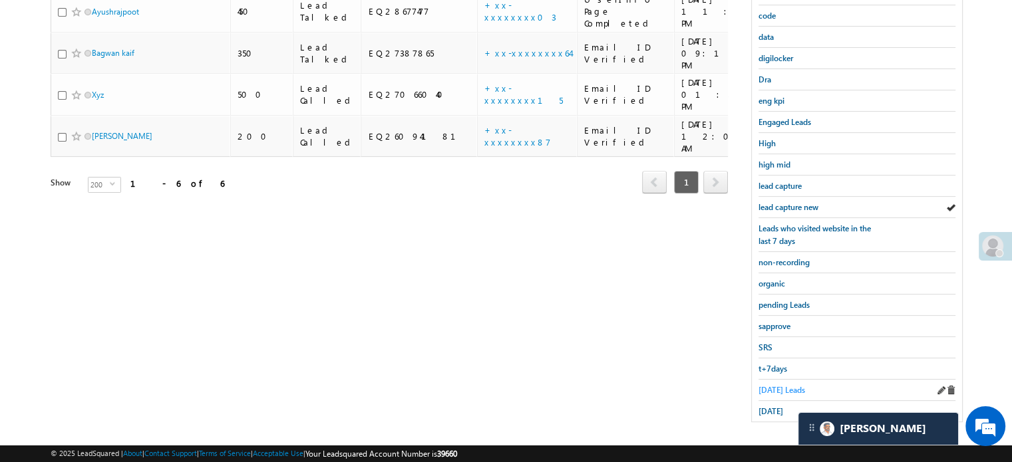
click at [774, 385] on span "[DATE] Leads" at bounding box center [781, 390] width 47 height 10
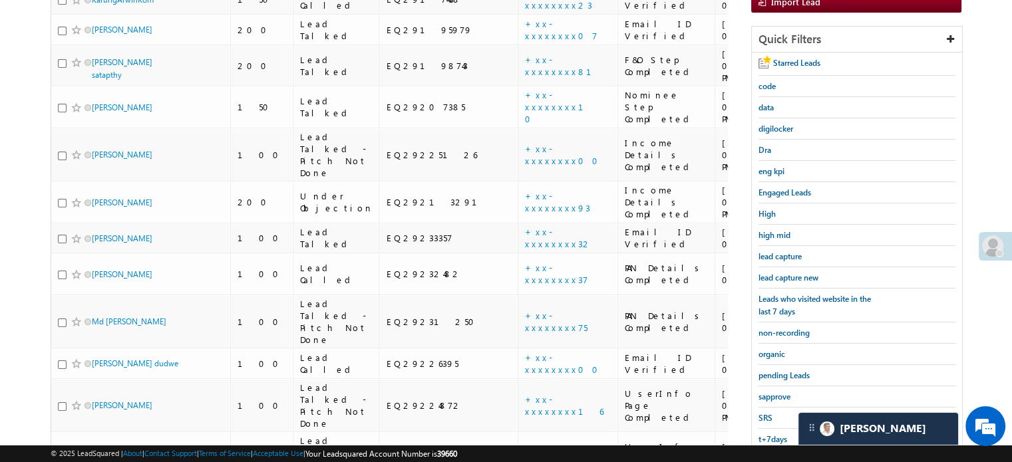
scroll to position [352, 0]
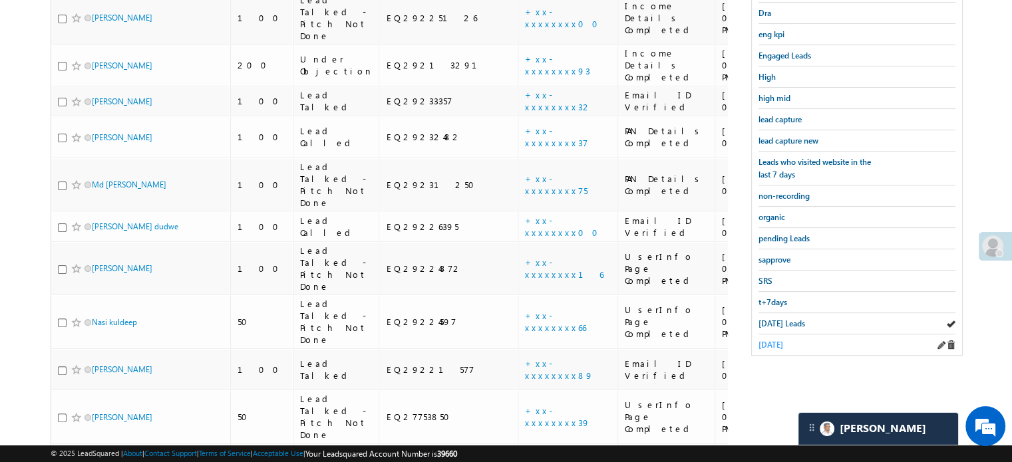
click at [769, 341] on span "[DATE]" at bounding box center [770, 345] width 25 height 10
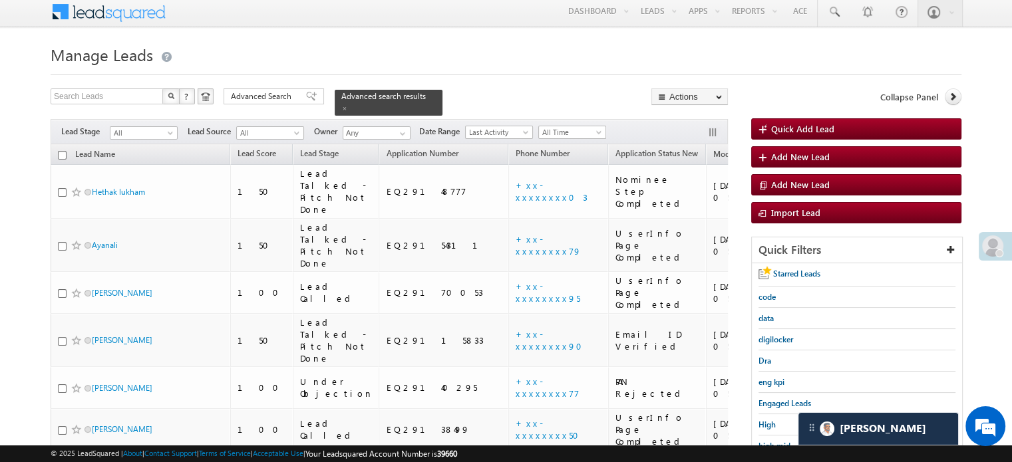
scroll to position [133, 0]
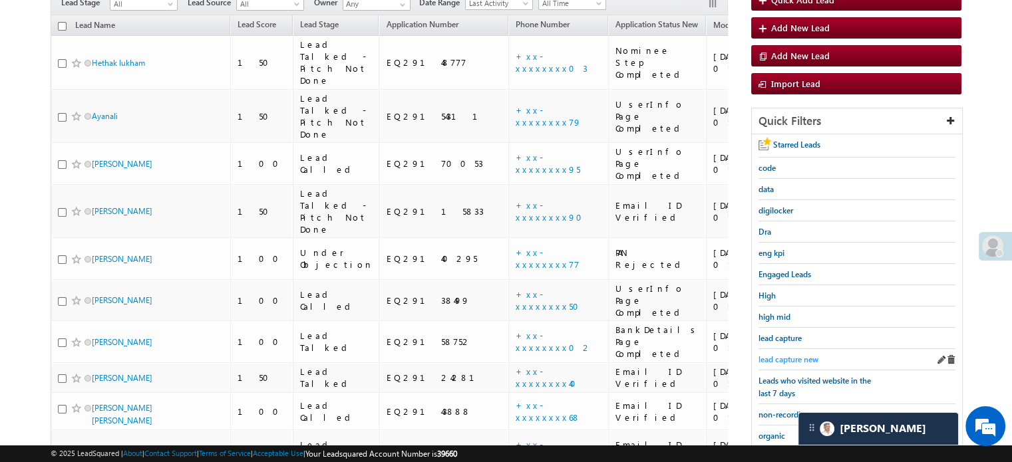
click at [798, 355] on span "lead capture new" at bounding box center [788, 360] width 60 height 10
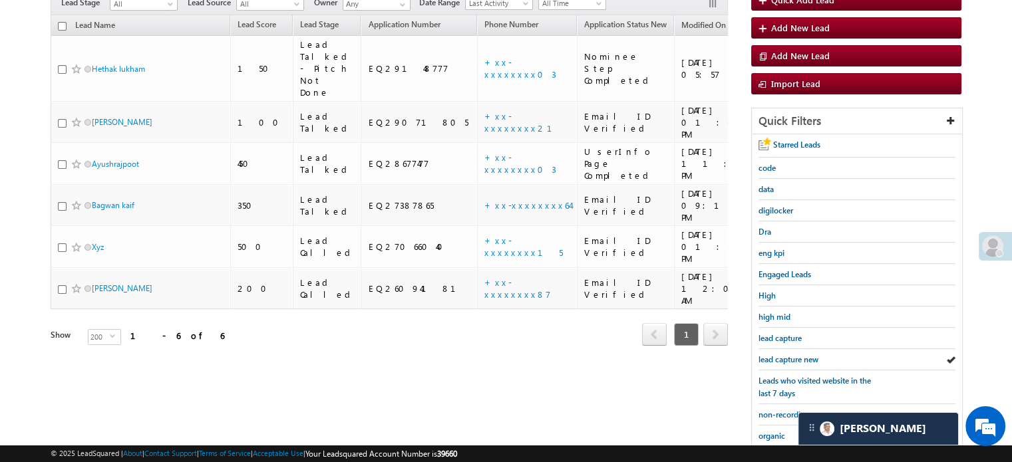
click at [798, 355] on span "lead capture new" at bounding box center [788, 360] width 60 height 10
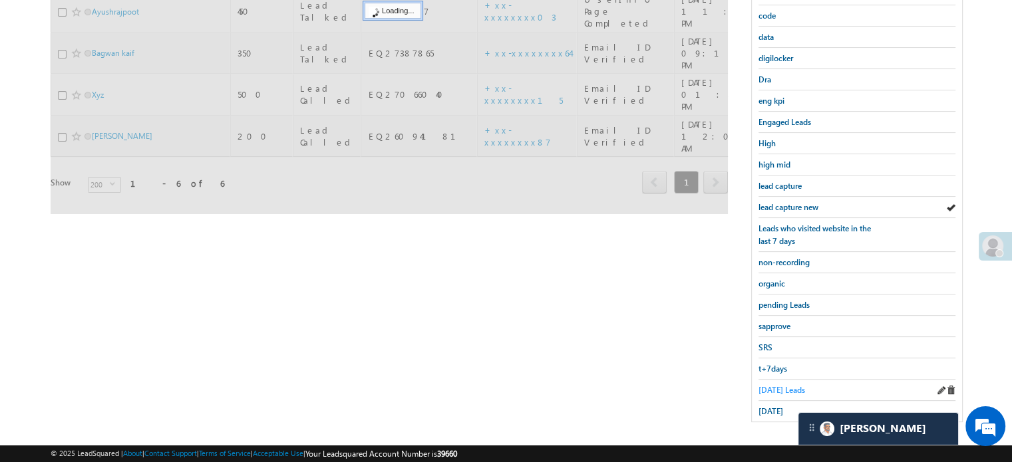
click at [780, 385] on span "[DATE] Leads" at bounding box center [781, 390] width 47 height 10
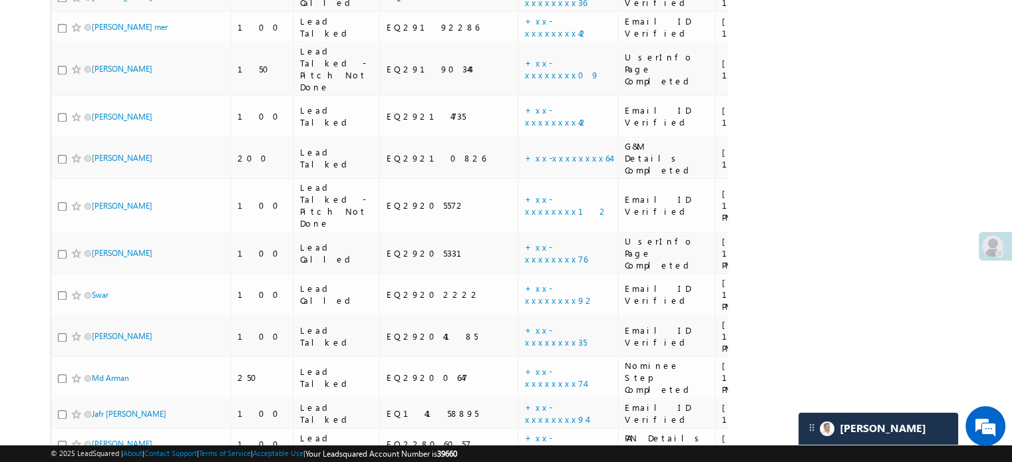
scroll to position [160, 0]
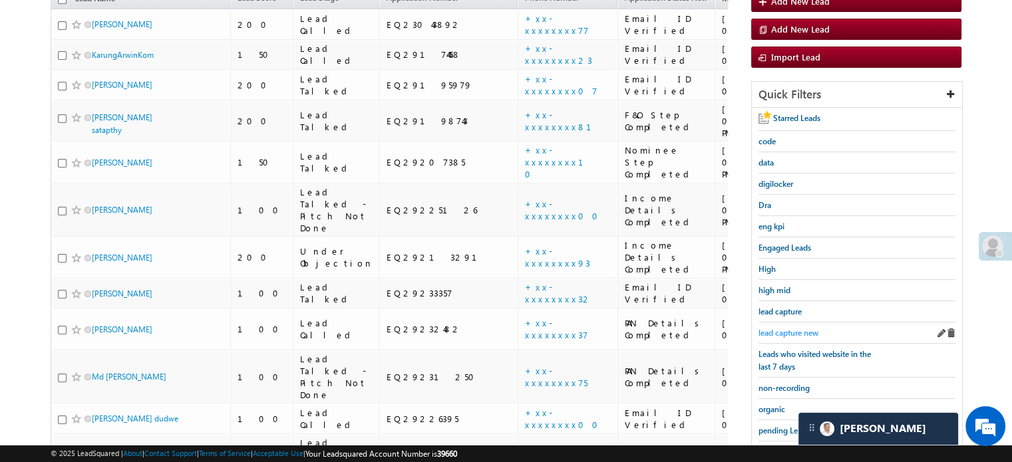
click at [785, 334] on span "lead capture new" at bounding box center [788, 333] width 60 height 10
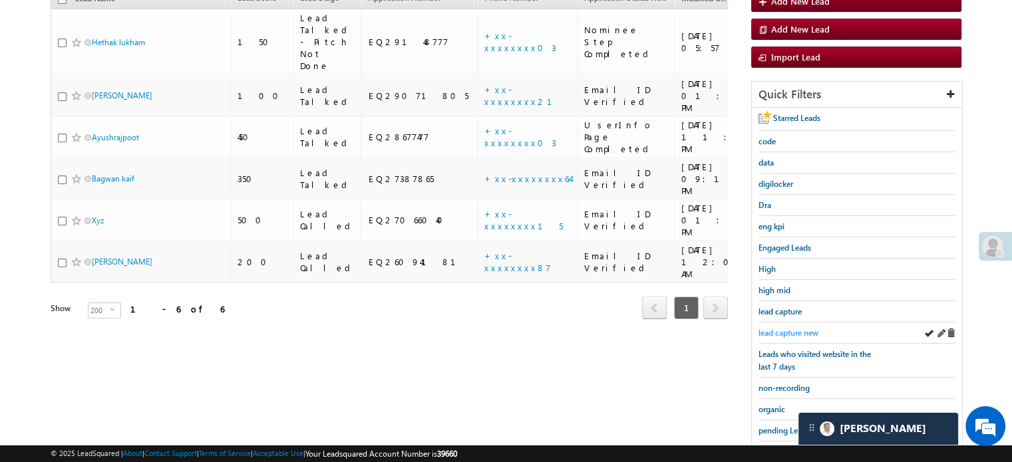
click at [804, 332] on span "lead capture new" at bounding box center [788, 333] width 60 height 10
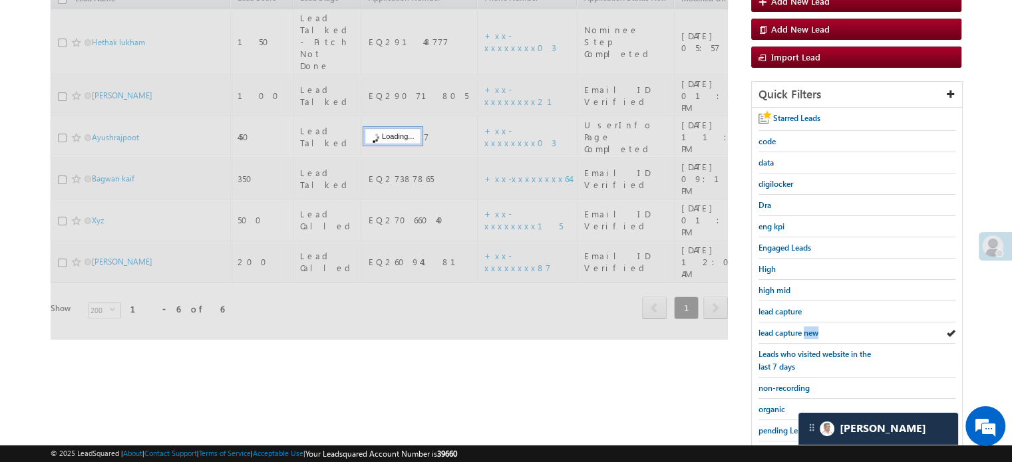
click at [804, 332] on span "lead capture new" at bounding box center [788, 333] width 60 height 10
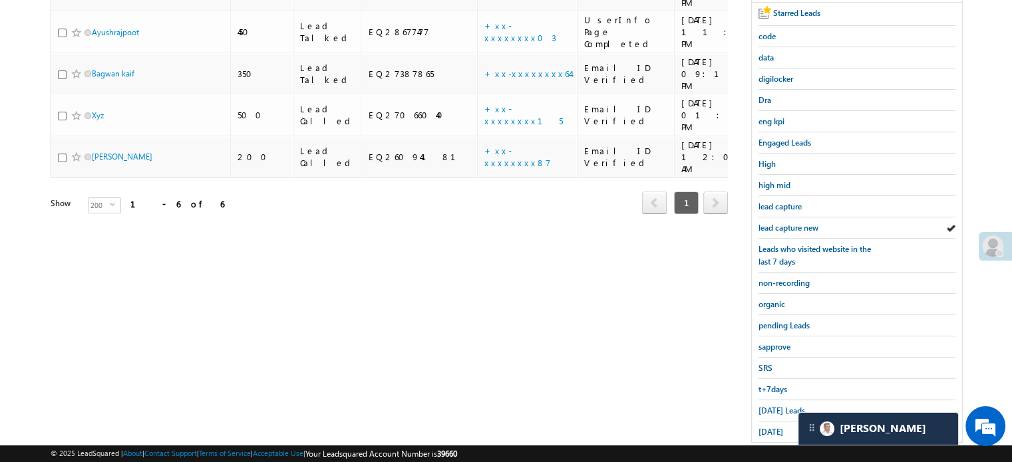
scroll to position [285, 0]
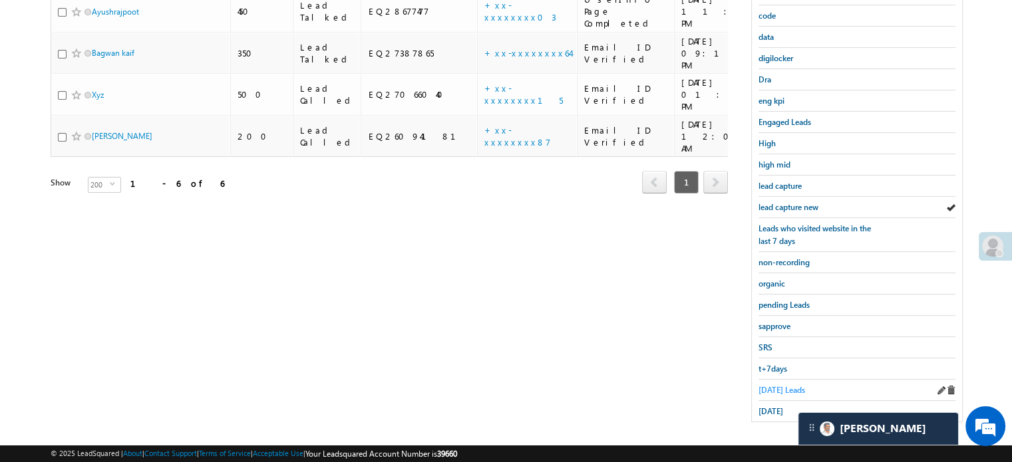
click at [780, 385] on span "[DATE] Leads" at bounding box center [781, 390] width 47 height 10
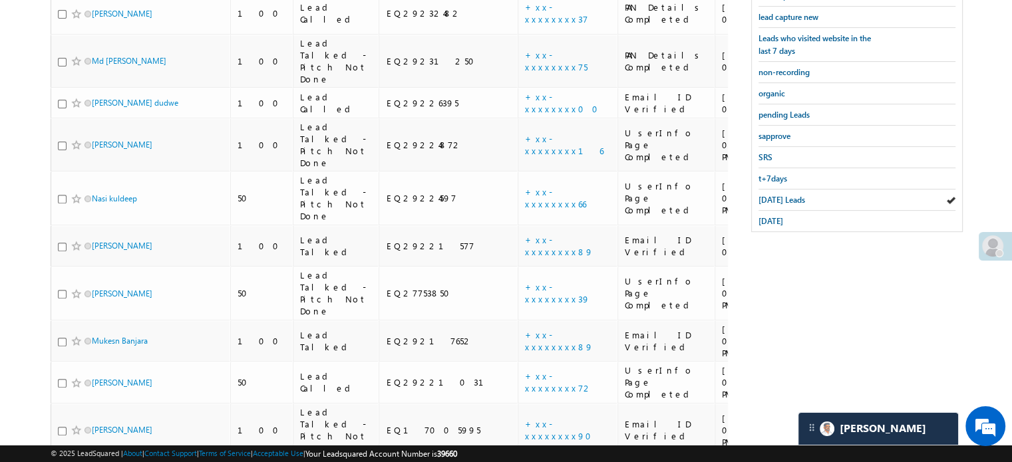
scroll to position [339, 0]
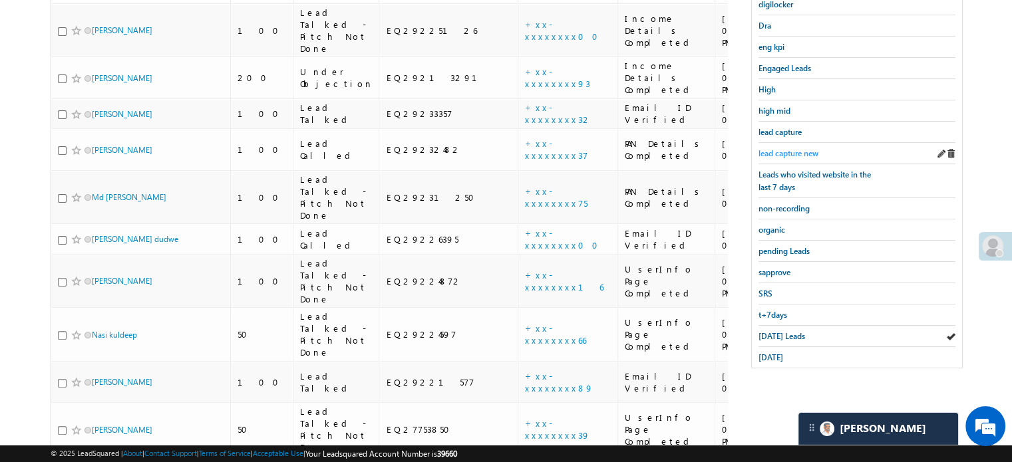
click at [809, 155] on link "lead capture new" at bounding box center [788, 153] width 60 height 13
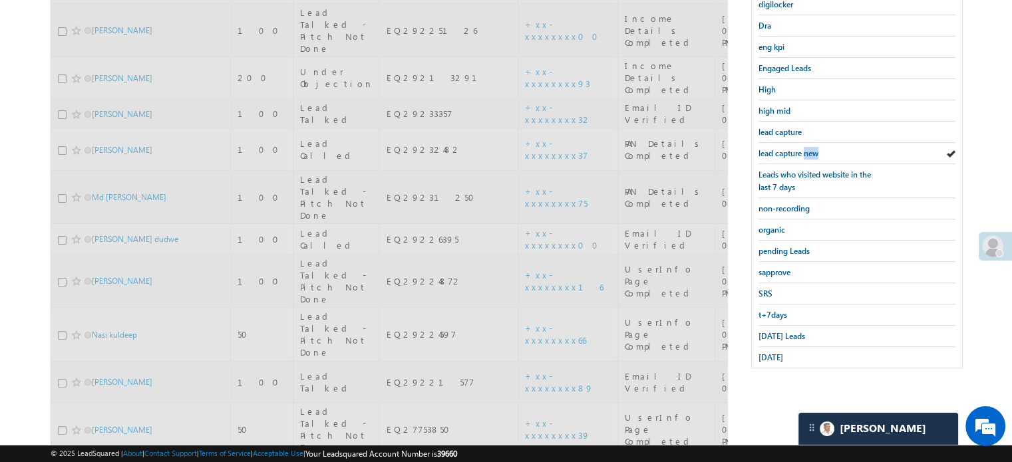
click at [809, 155] on link "lead capture new" at bounding box center [788, 153] width 60 height 13
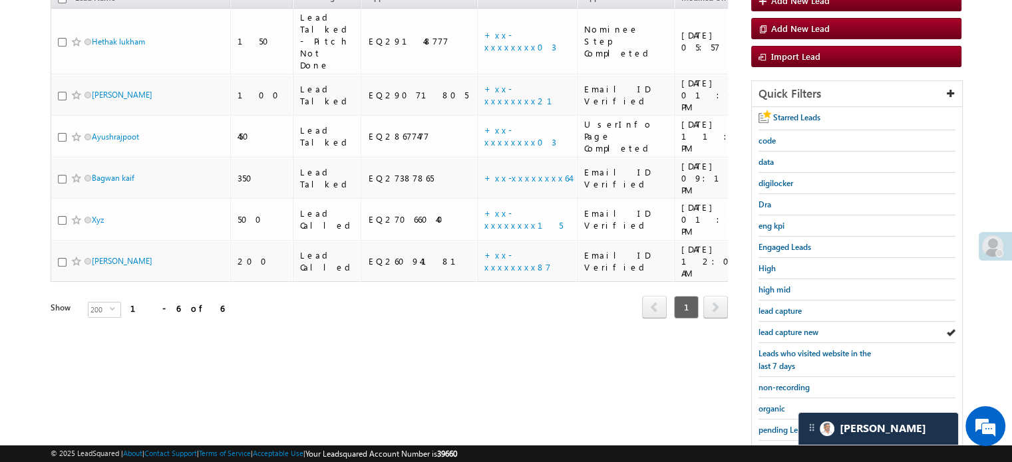
scroll to position [152, 0]
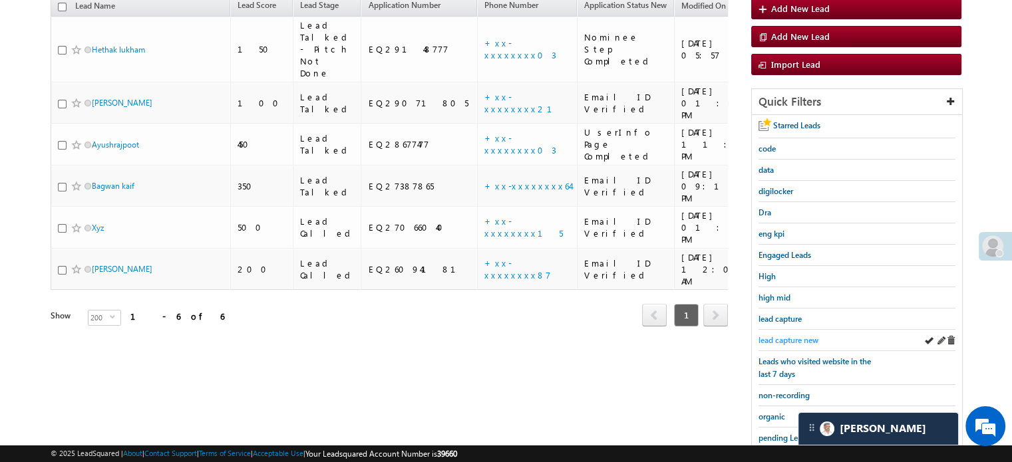
click at [791, 336] on span "lead capture new" at bounding box center [788, 340] width 60 height 10
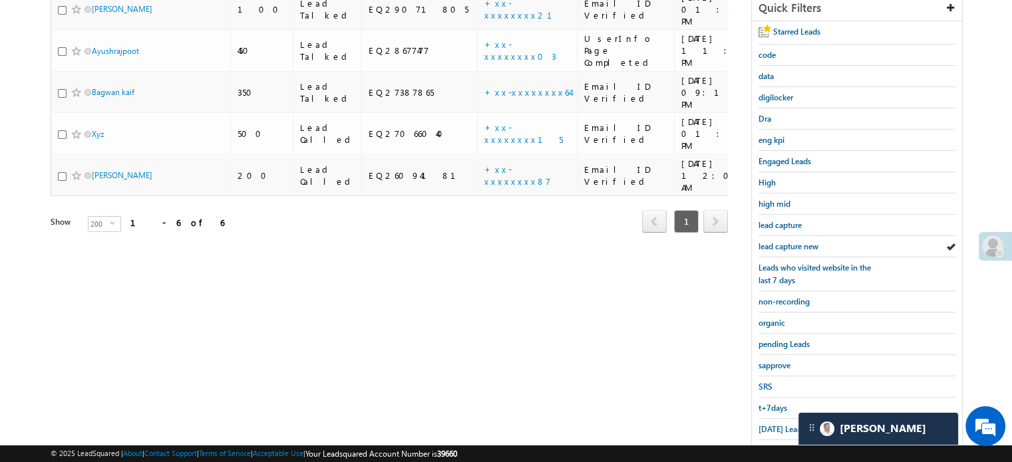
scroll to position [285, 0]
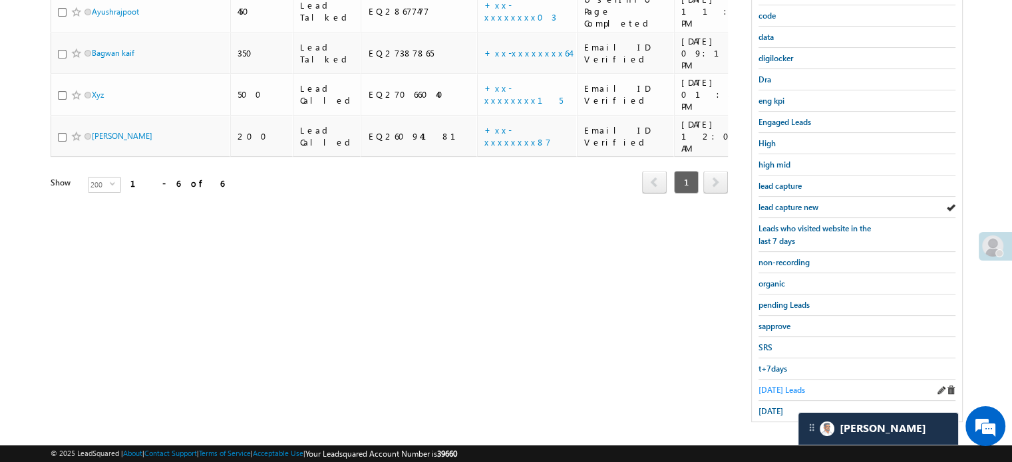
click at [796, 388] on span "[DATE] Leads" at bounding box center [781, 390] width 47 height 10
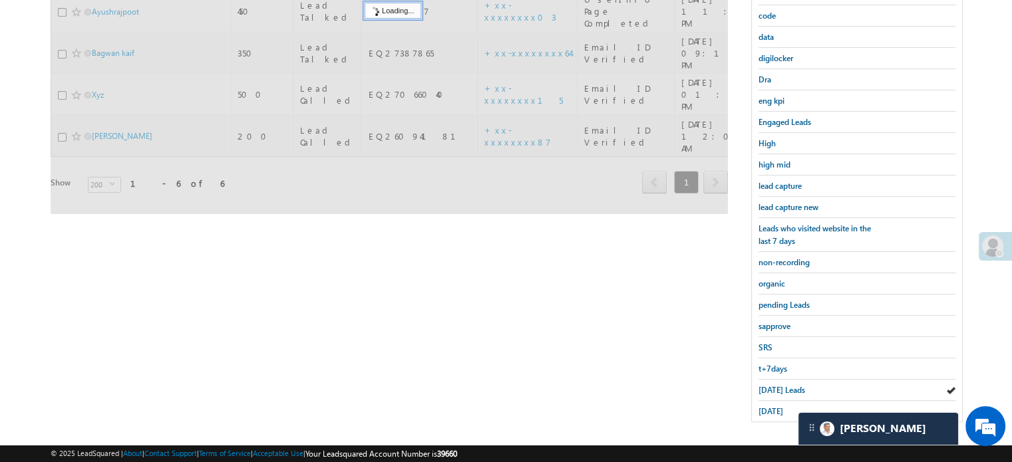
scroll to position [152, 0]
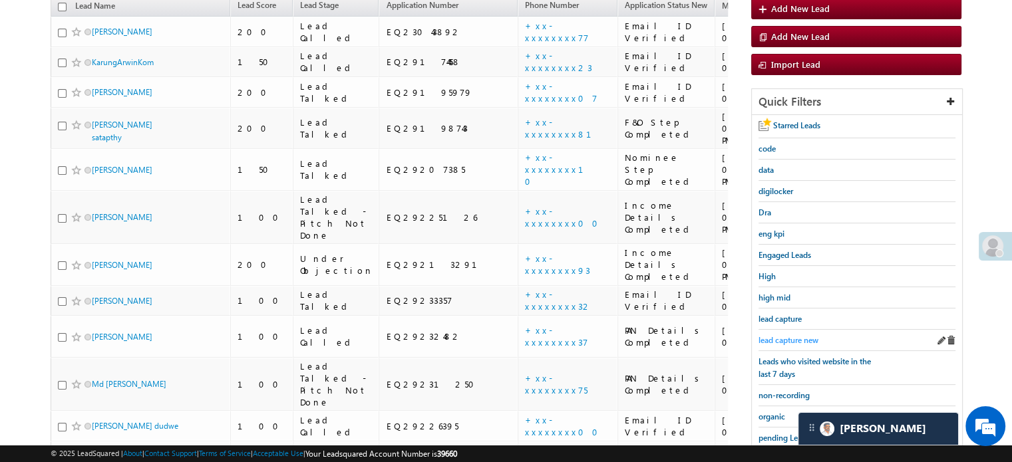
click at [786, 337] on span "lead capture new" at bounding box center [788, 340] width 60 height 10
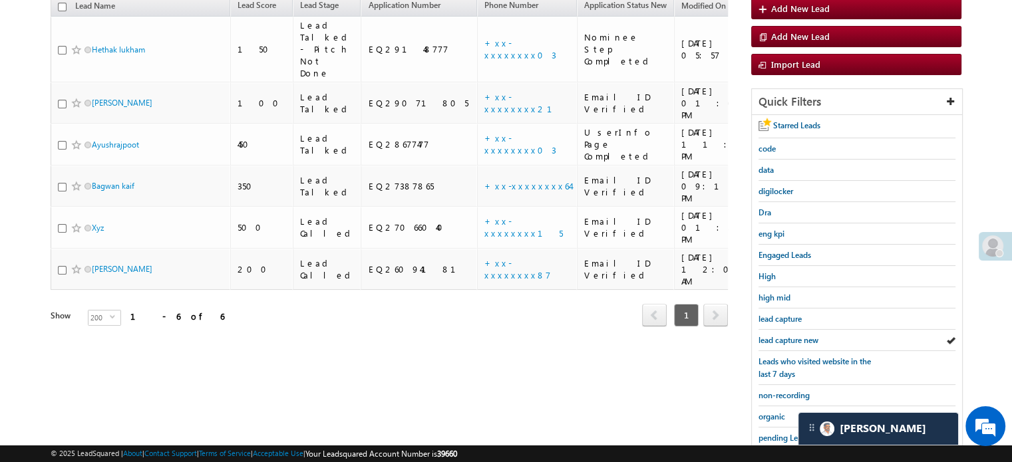
click at [786, 337] on span "lead capture new" at bounding box center [788, 340] width 60 height 10
click at [798, 336] on span "lead capture new" at bounding box center [788, 340] width 60 height 10
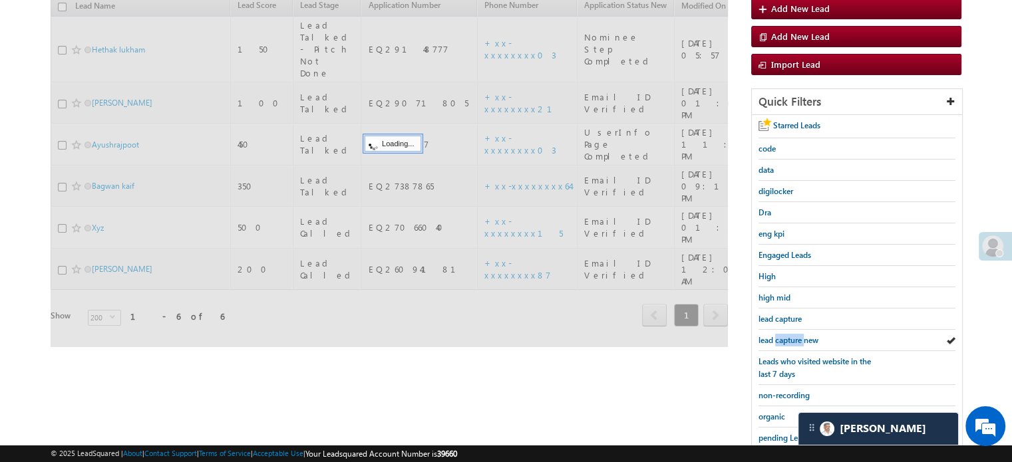
click at [798, 336] on span "lead capture new" at bounding box center [788, 340] width 60 height 10
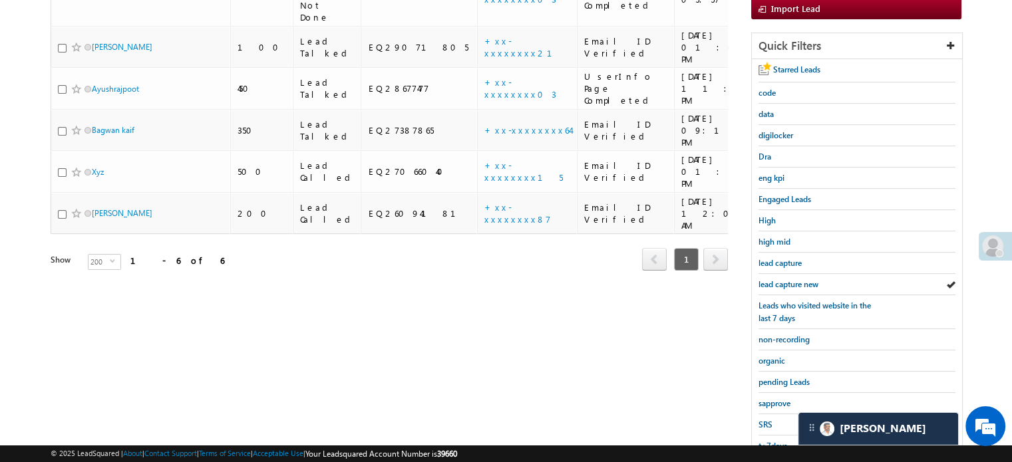
scroll to position [285, 0]
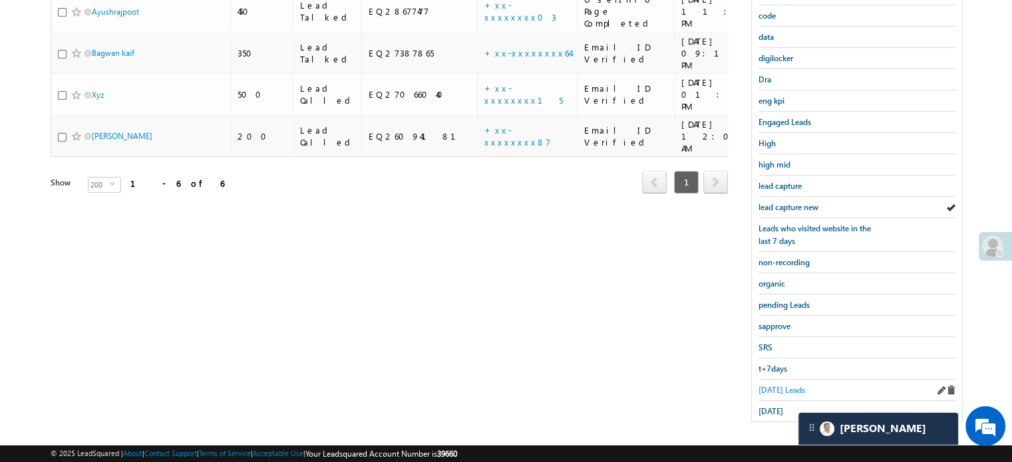
click at [782, 385] on span "[DATE] Leads" at bounding box center [781, 390] width 47 height 10
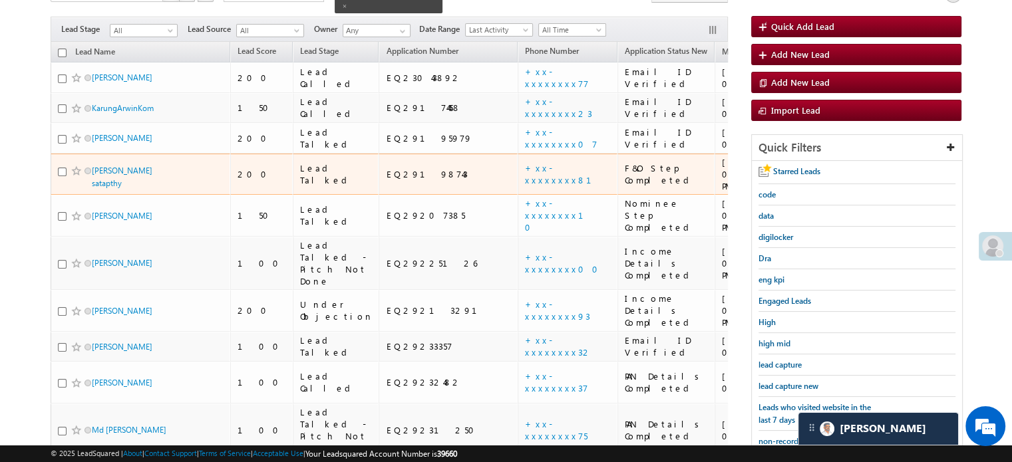
scroll to position [219, 0]
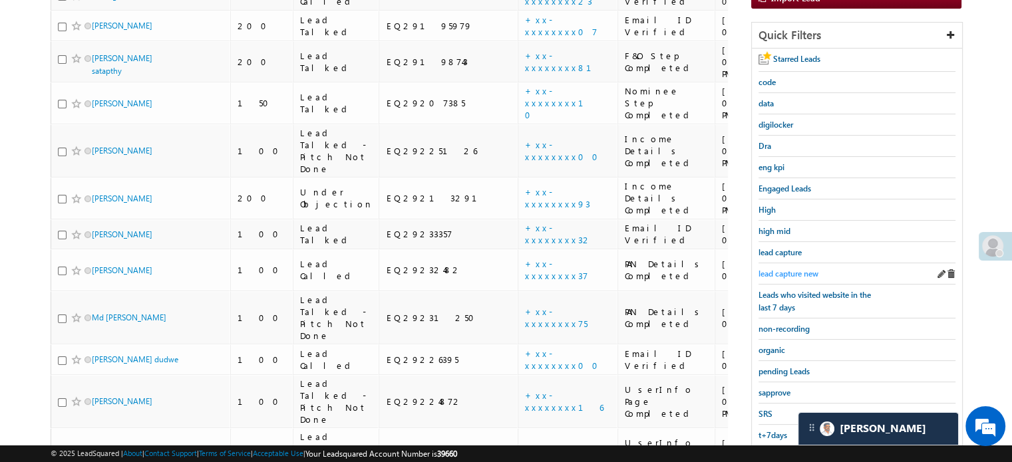
click at [805, 269] on span "lead capture new" at bounding box center [788, 274] width 60 height 10
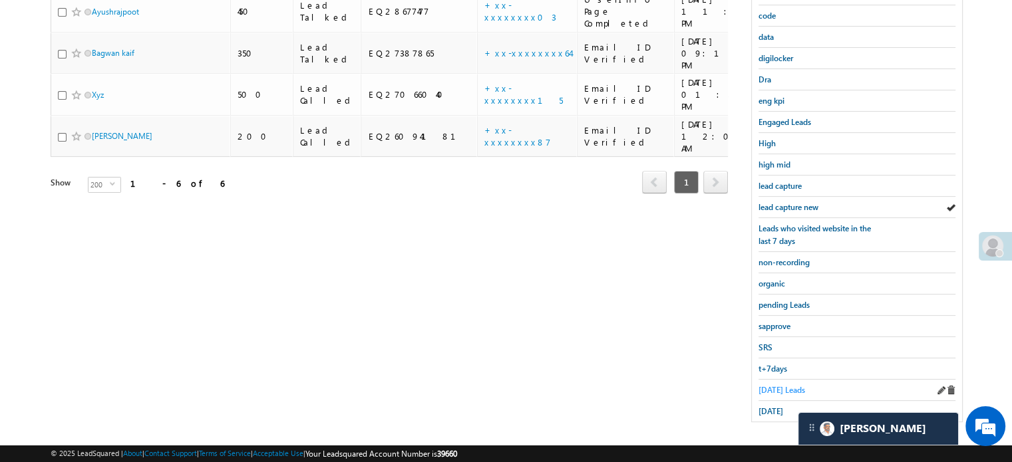
click at [776, 385] on span "[DATE] Leads" at bounding box center [781, 390] width 47 height 10
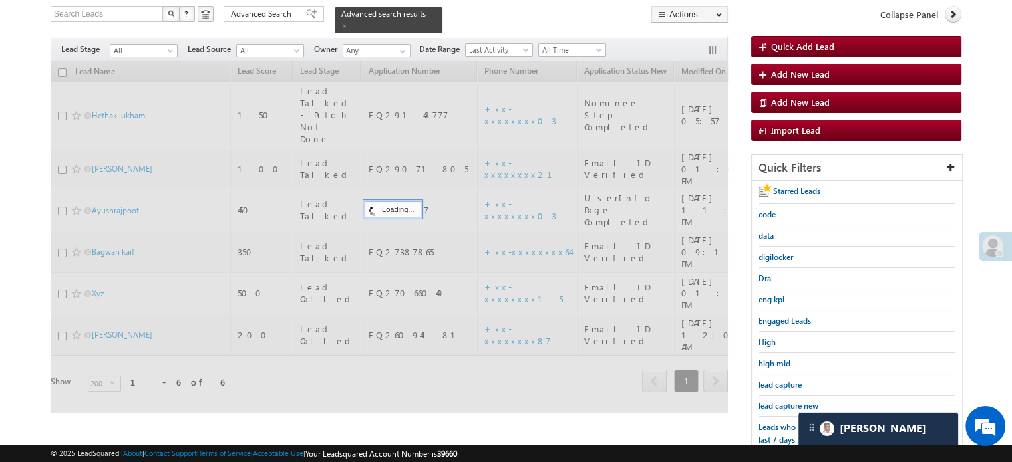
scroll to position [86, 0]
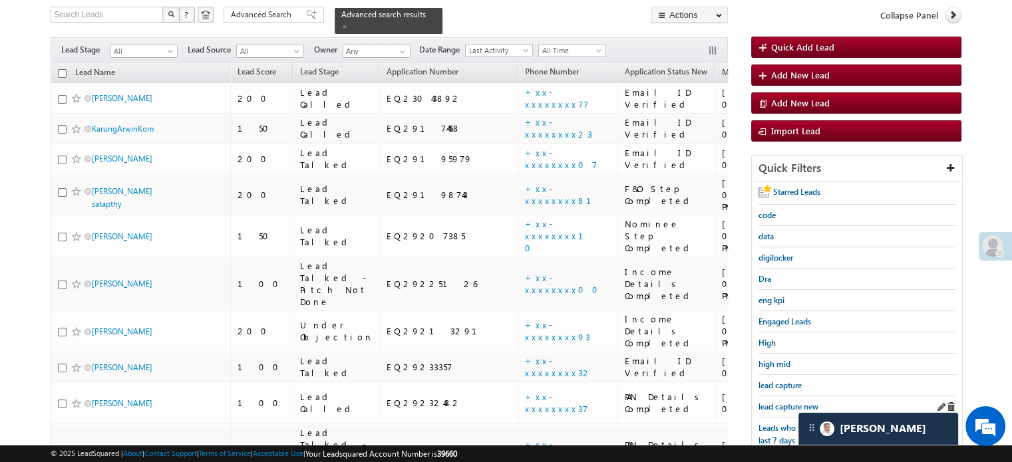
click at [780, 396] on div "lead capture new" at bounding box center [856, 406] width 197 height 21
click at [774, 402] on span "lead capture new" at bounding box center [788, 407] width 60 height 10
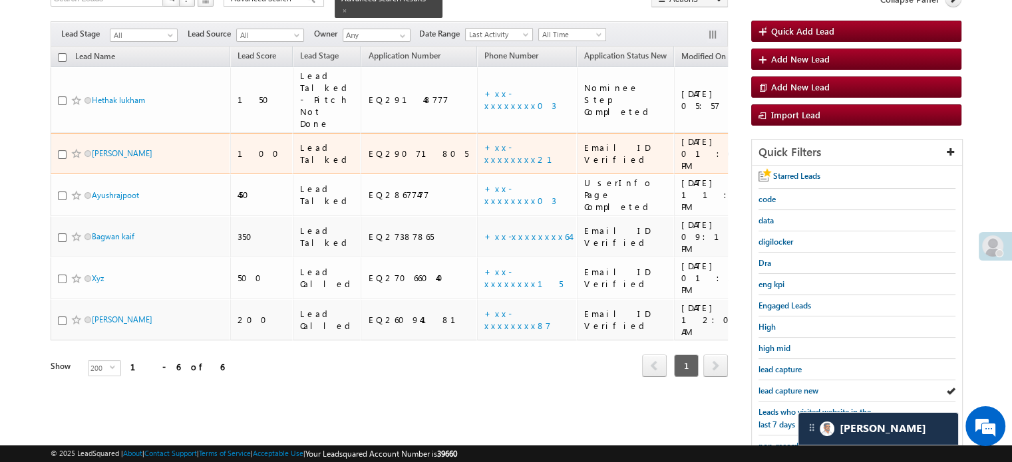
scroll to position [285, 0]
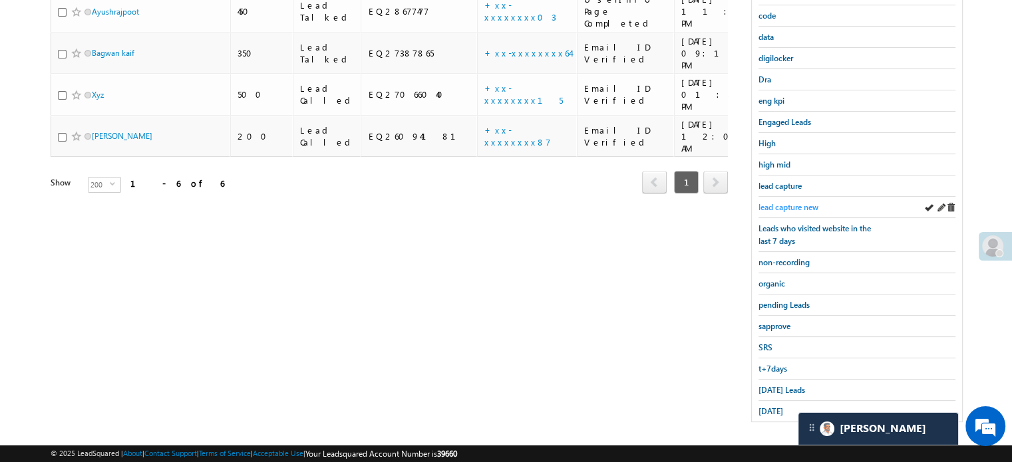
click at [782, 204] on span "lead capture new" at bounding box center [788, 207] width 60 height 10
click at [777, 384] on link "[DATE] Leads" at bounding box center [781, 390] width 47 height 13
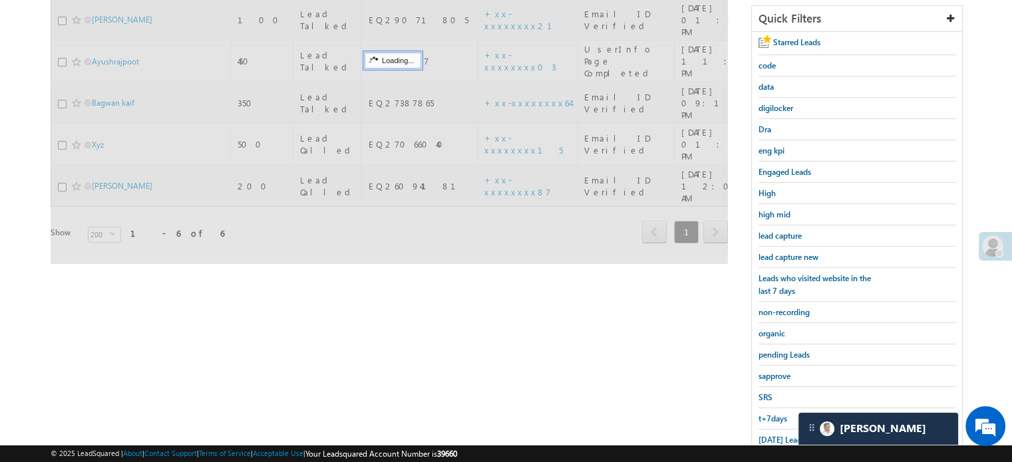
scroll to position [152, 0]
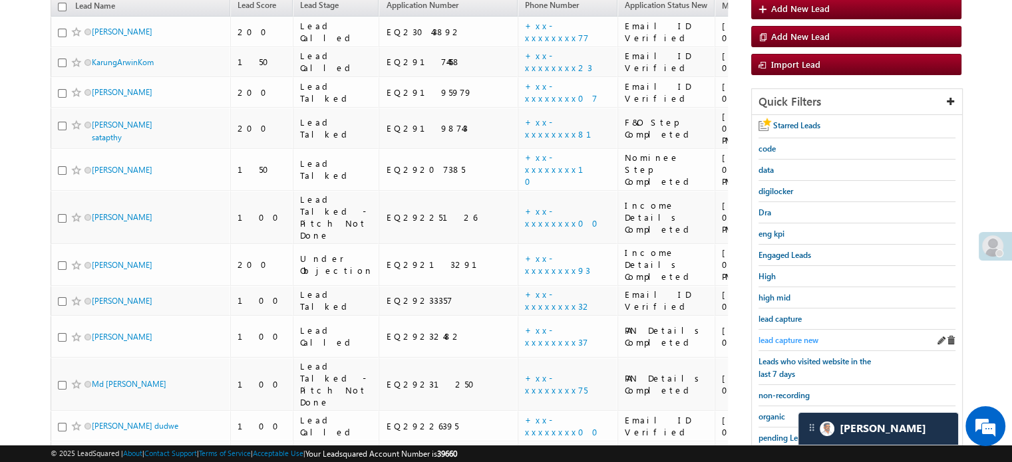
click at [793, 337] on span "lead capture new" at bounding box center [788, 340] width 60 height 10
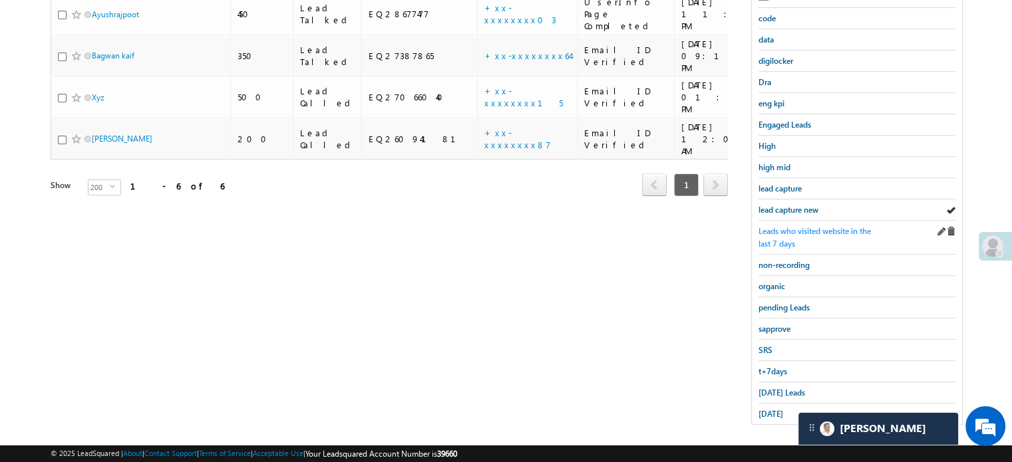
scroll to position [285, 0]
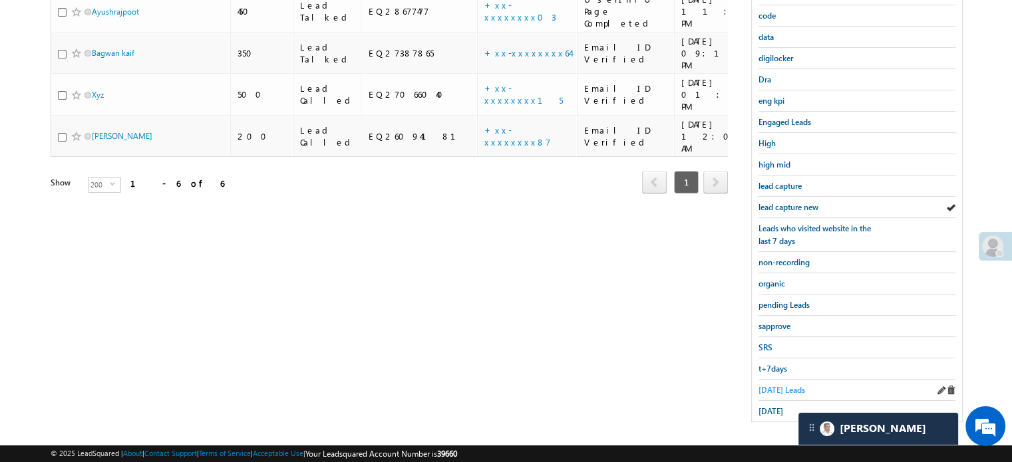
click at [765, 385] on span "[DATE] Leads" at bounding box center [781, 390] width 47 height 10
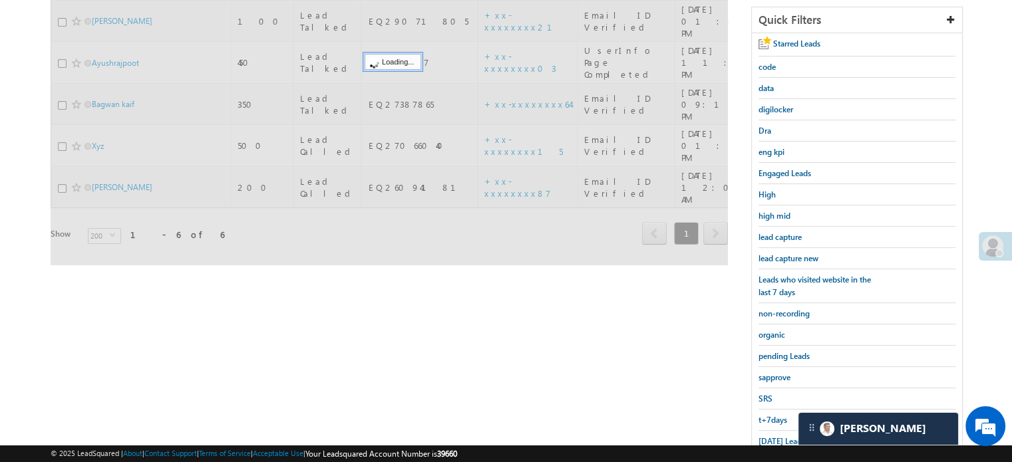
scroll to position [152, 0]
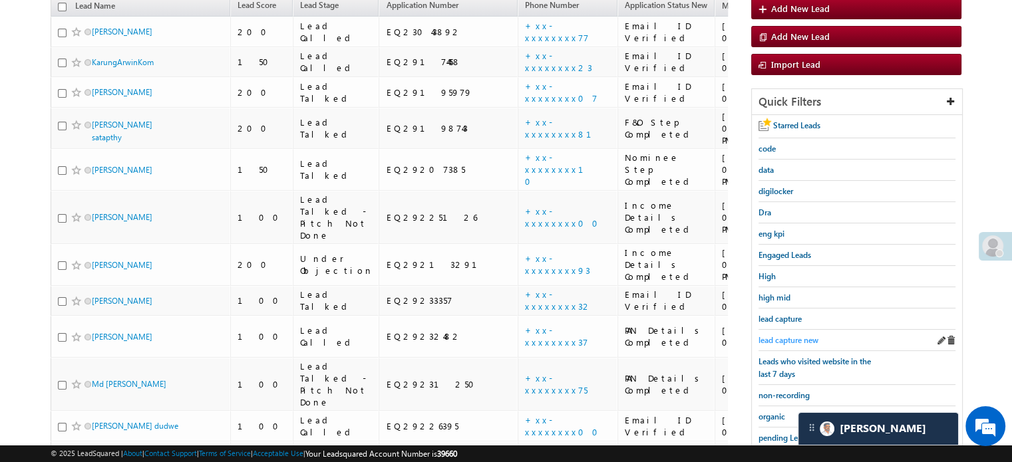
click at [790, 339] on span "lead capture new" at bounding box center [788, 340] width 60 height 10
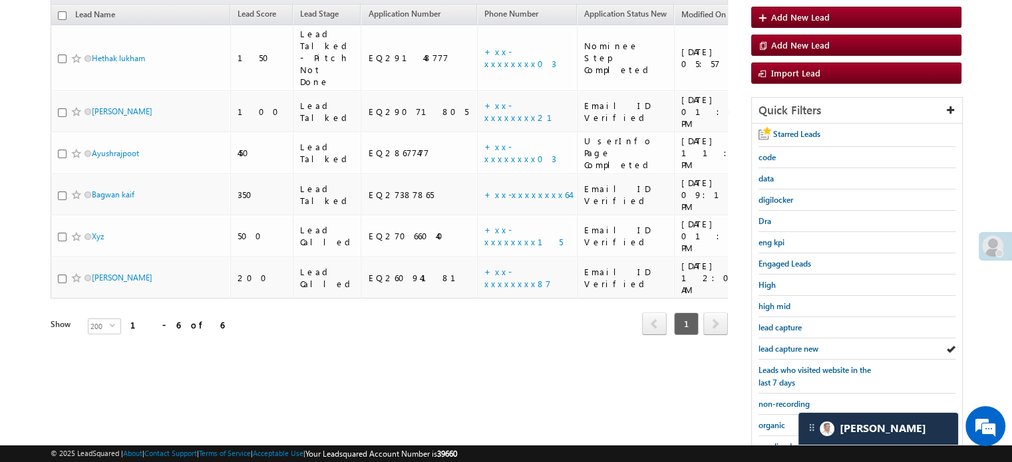
scroll to position [285, 0]
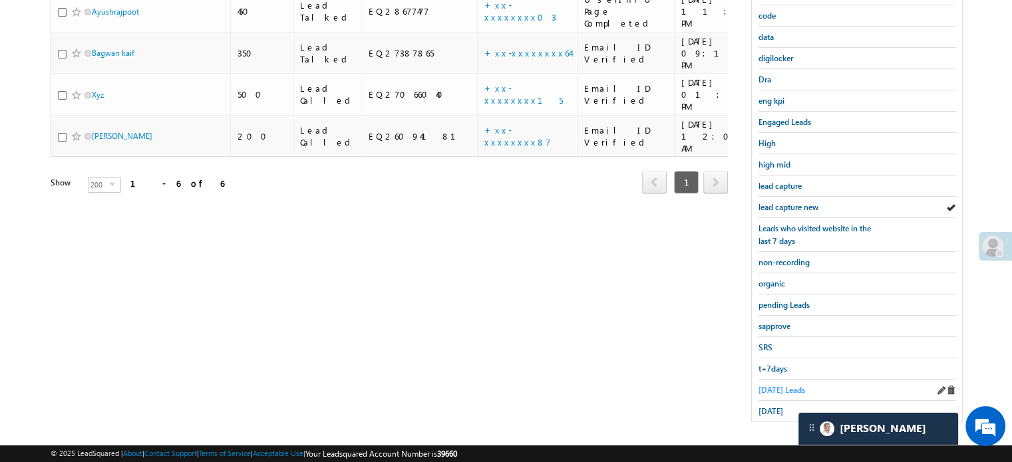
click at [778, 385] on span "[DATE] Leads" at bounding box center [781, 390] width 47 height 10
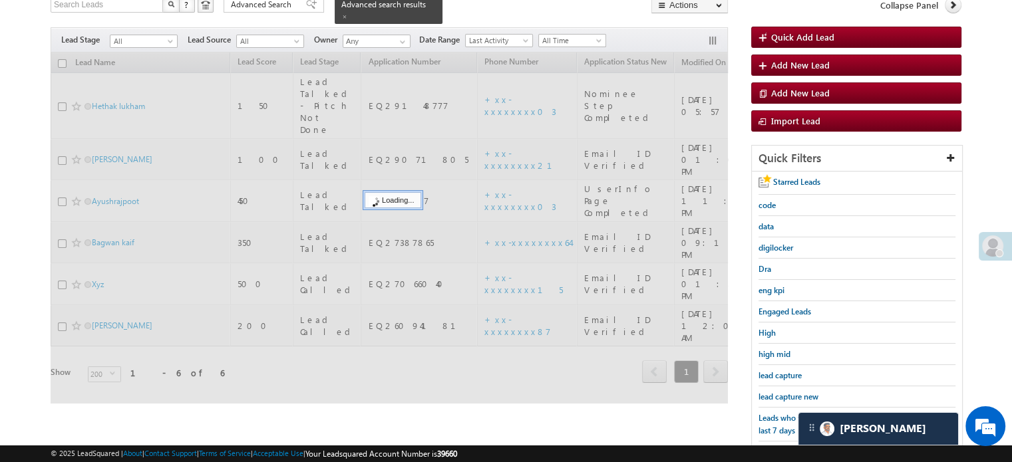
scroll to position [86, 0]
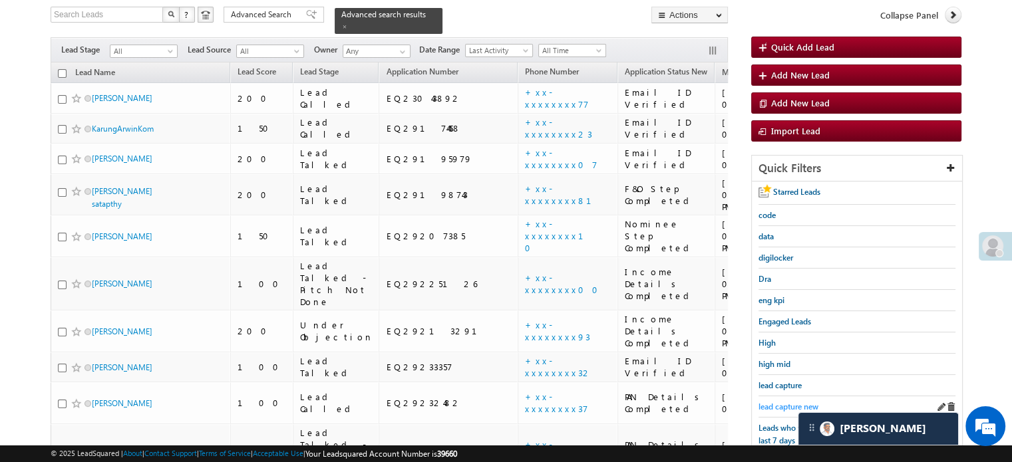
click at [796, 402] on span "lead capture new" at bounding box center [788, 407] width 60 height 10
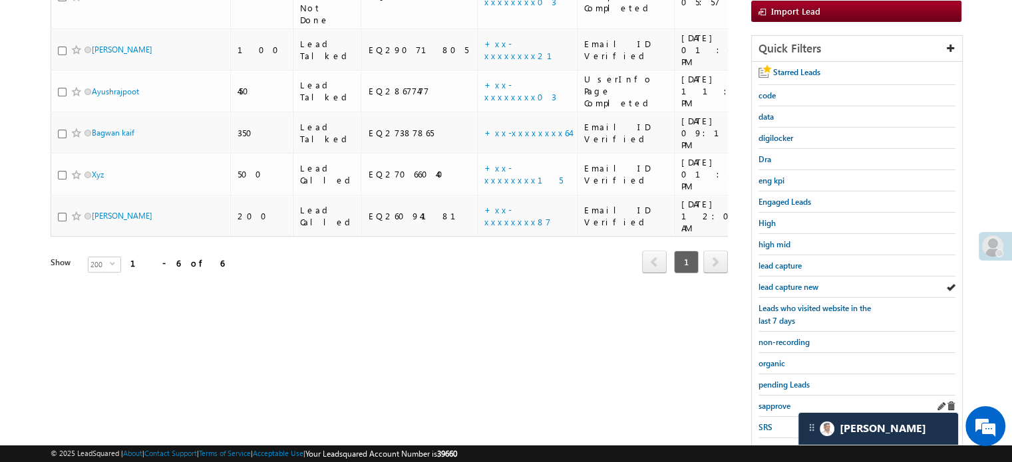
scroll to position [152, 0]
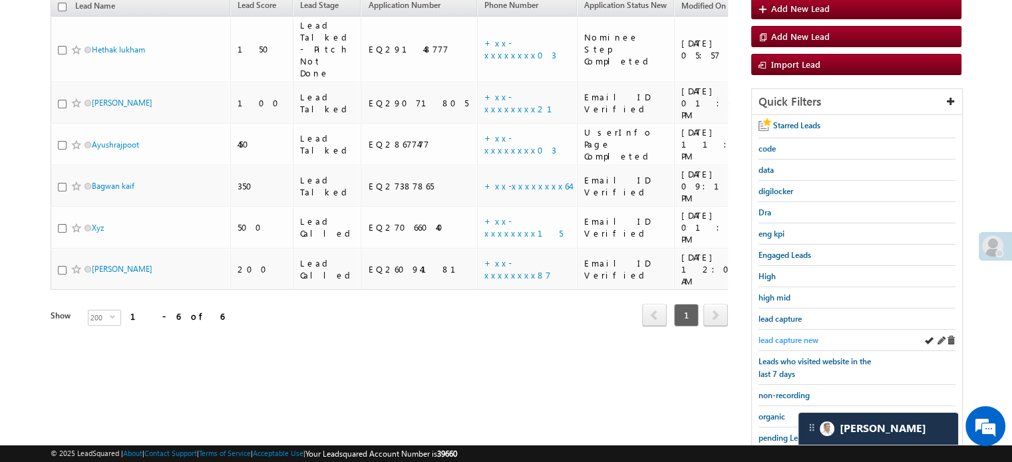
click at [805, 335] on span "lead capture new" at bounding box center [788, 340] width 60 height 10
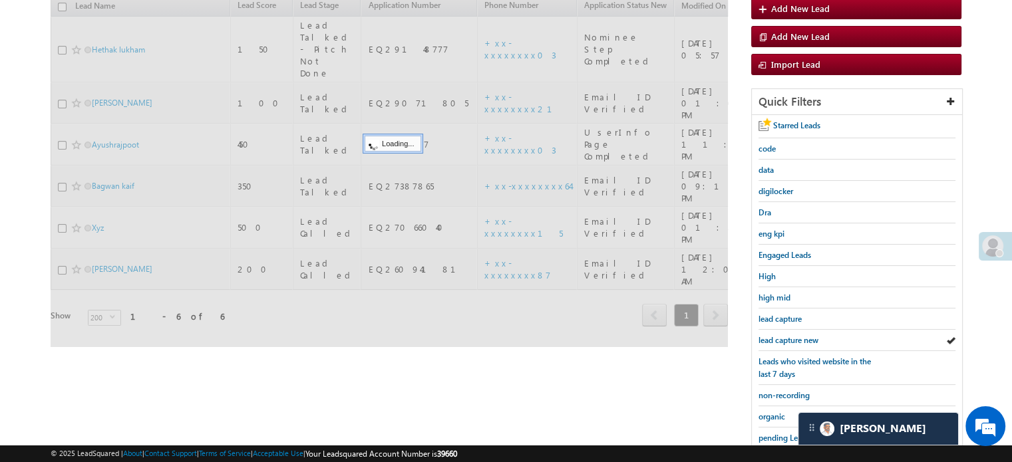
click at [801, 336] on span "lead capture new" at bounding box center [788, 340] width 60 height 10
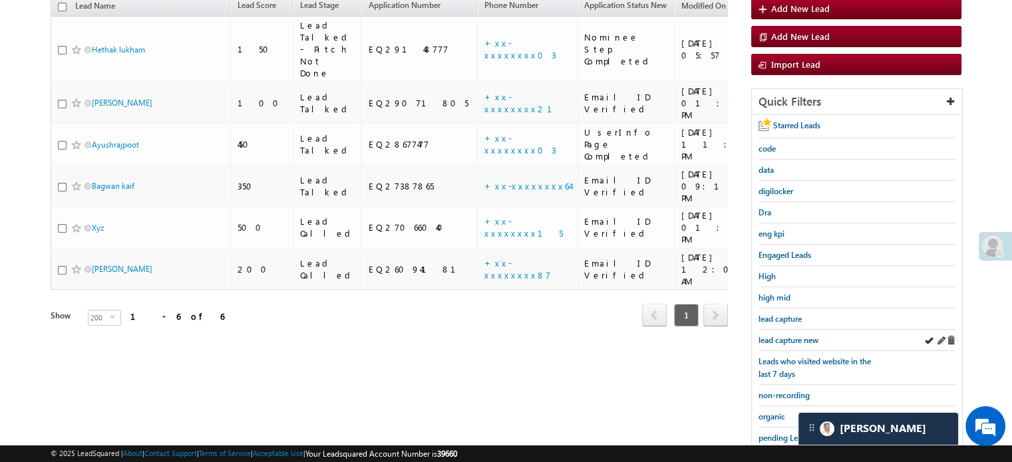
click at [784, 330] on div "lead capture new" at bounding box center [856, 340] width 197 height 21
click at [784, 340] on span "lead capture new" at bounding box center [788, 340] width 60 height 10
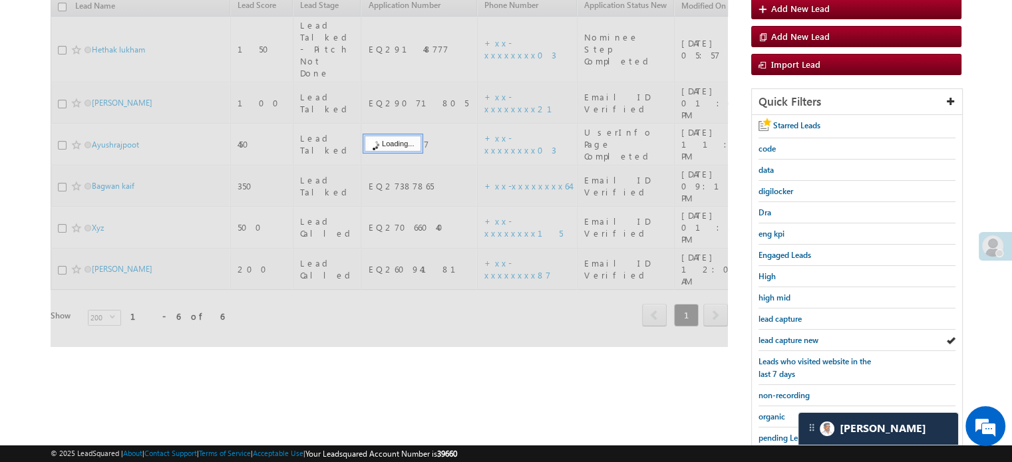
click at [784, 340] on span "lead capture new" at bounding box center [788, 340] width 60 height 10
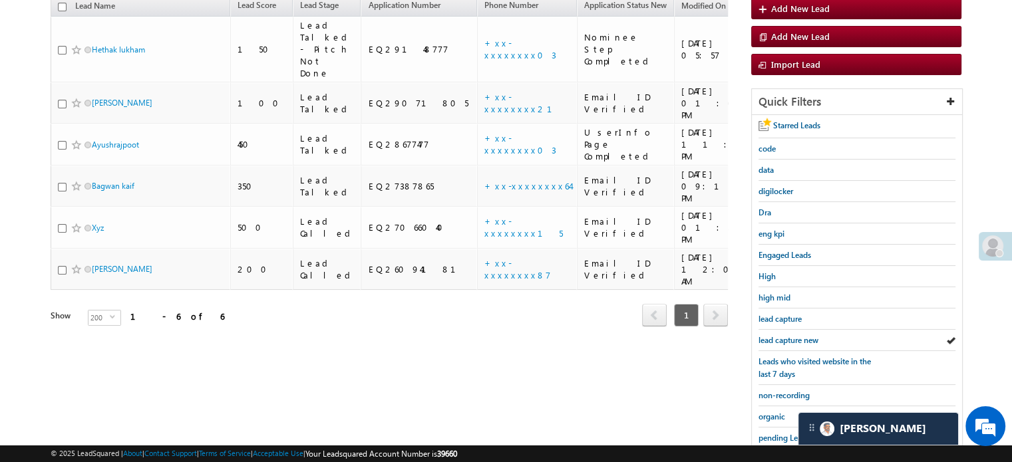
click at [784, 340] on span "lead capture new" at bounding box center [788, 340] width 60 height 10
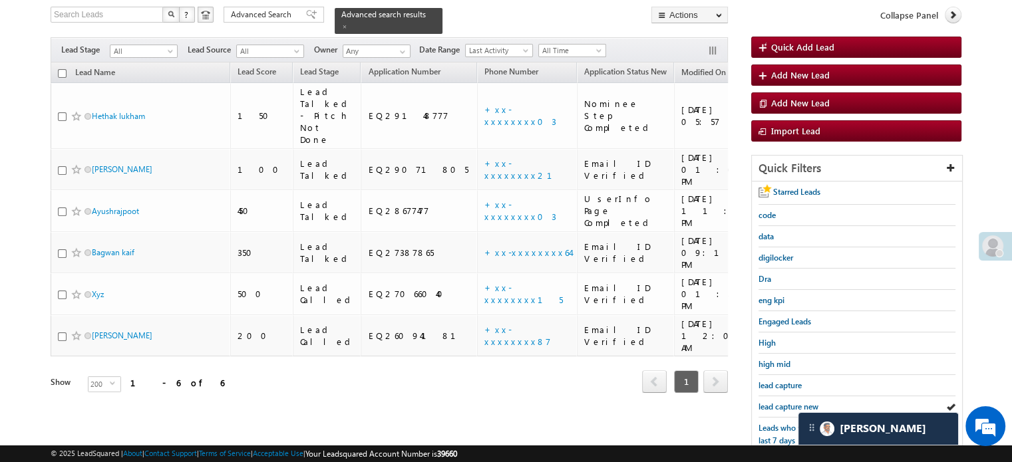
click at [64, 69] on input "checkbox" at bounding box center [62, 73] width 9 height 9
checkbox input "true"
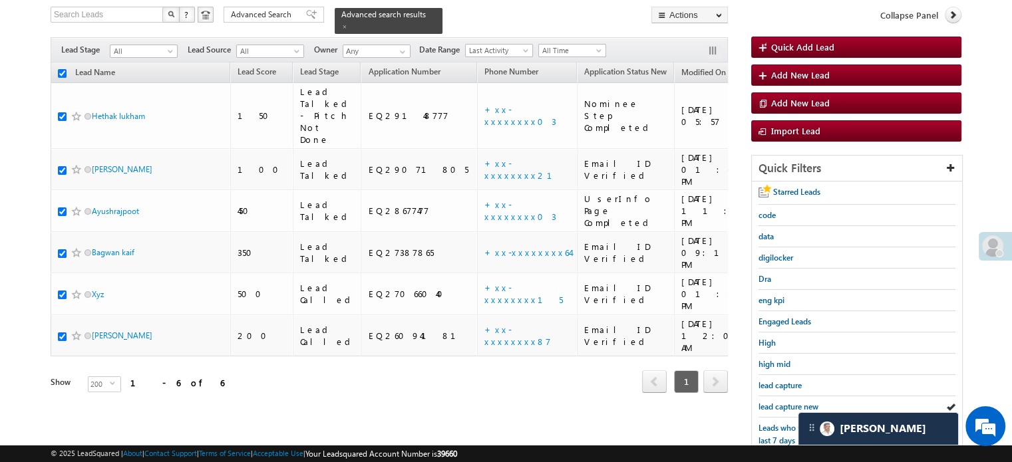
checkbox input "true"
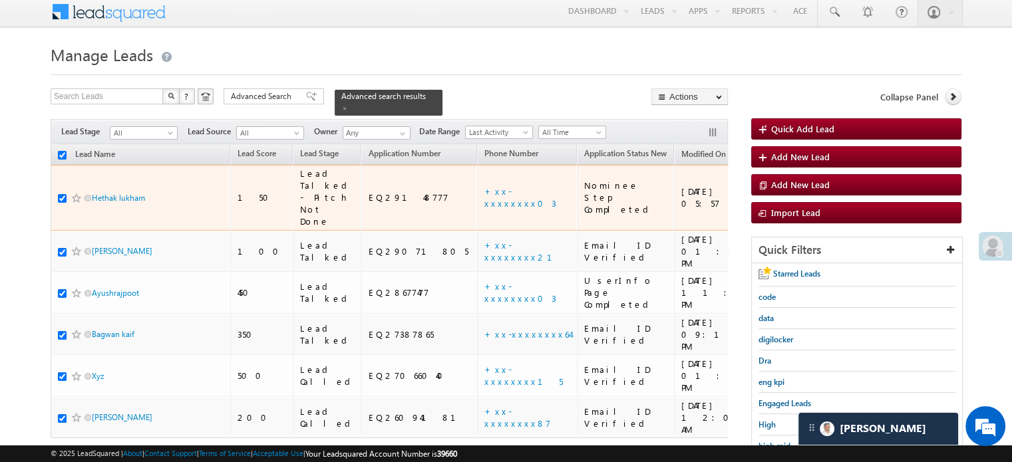
scroll to position [0, 0]
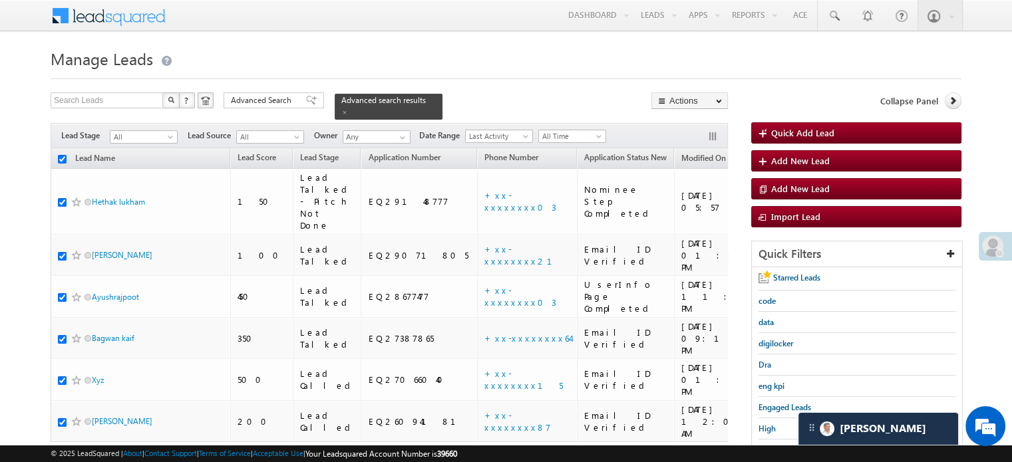
click at [528, 79] on form "Manage Leads Quick Add Lead Search Leads X ? 6 results found Advanced Search Ad…" at bounding box center [506, 383] width 911 height 677
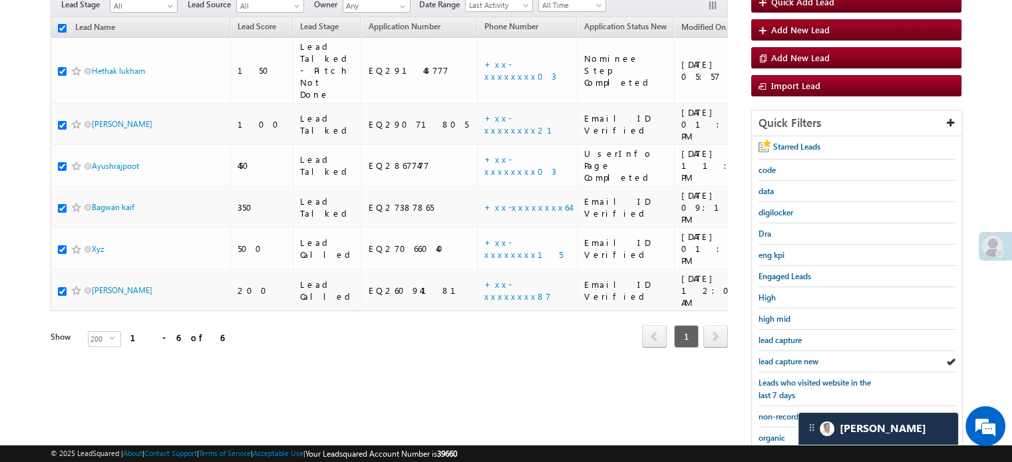
scroll to position [133, 0]
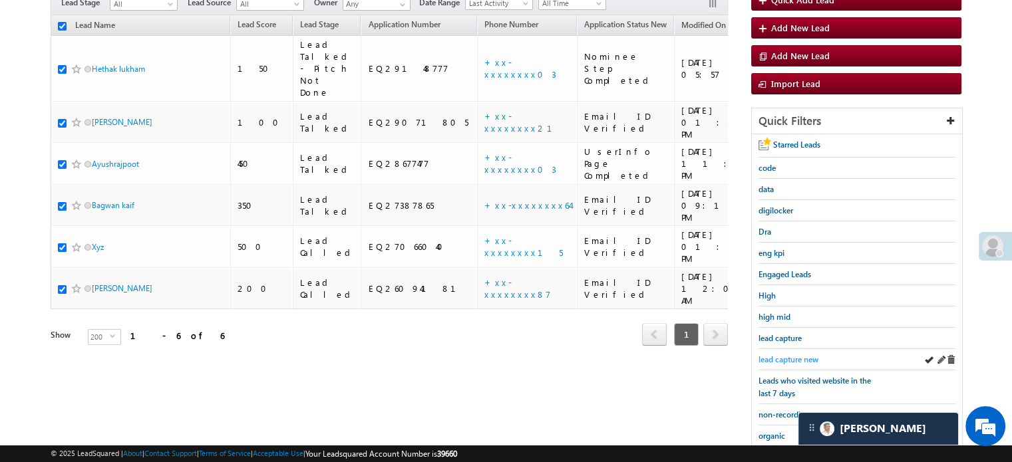
click at [790, 355] on span "lead capture new" at bounding box center [788, 360] width 60 height 10
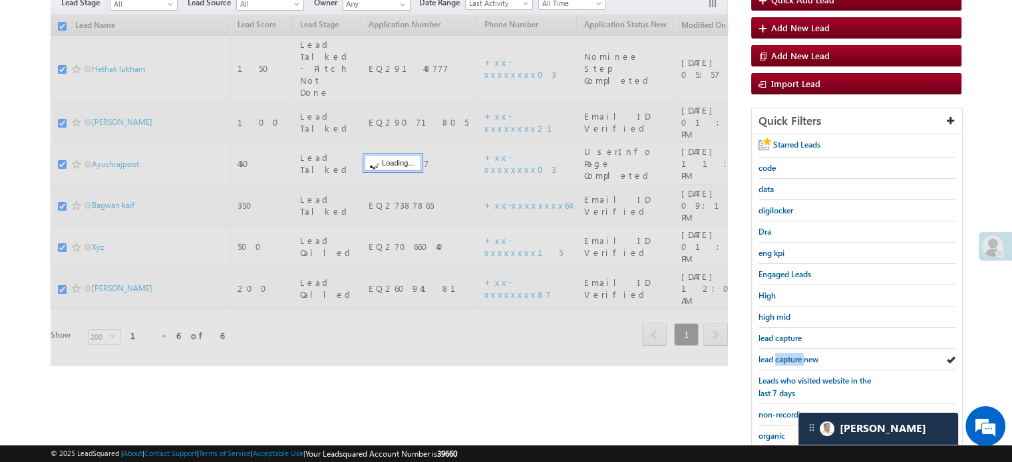
click at [790, 355] on span "lead capture new" at bounding box center [788, 360] width 60 height 10
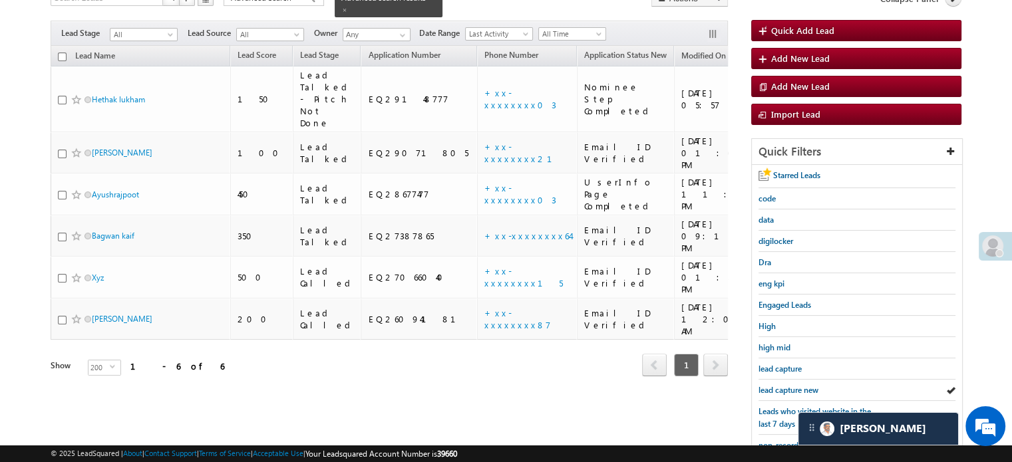
scroll to position [200, 0]
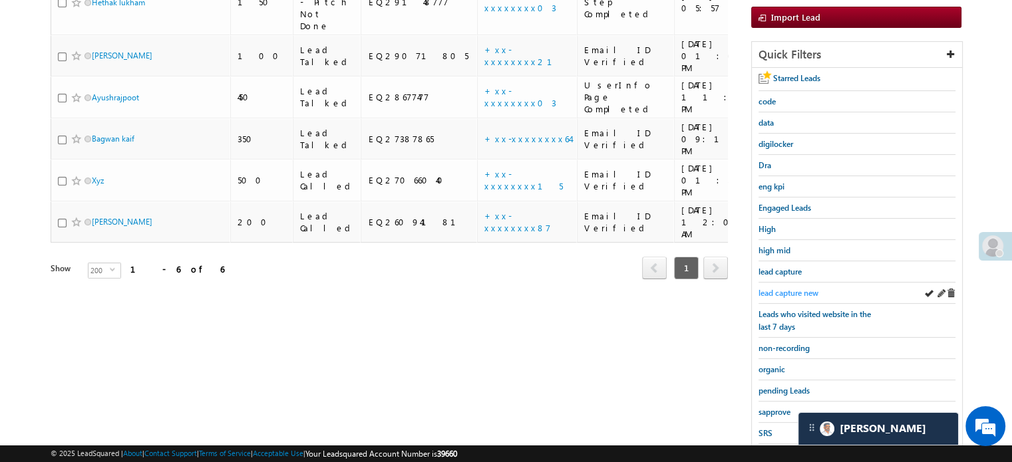
click at [808, 288] on span "lead capture new" at bounding box center [788, 293] width 60 height 10
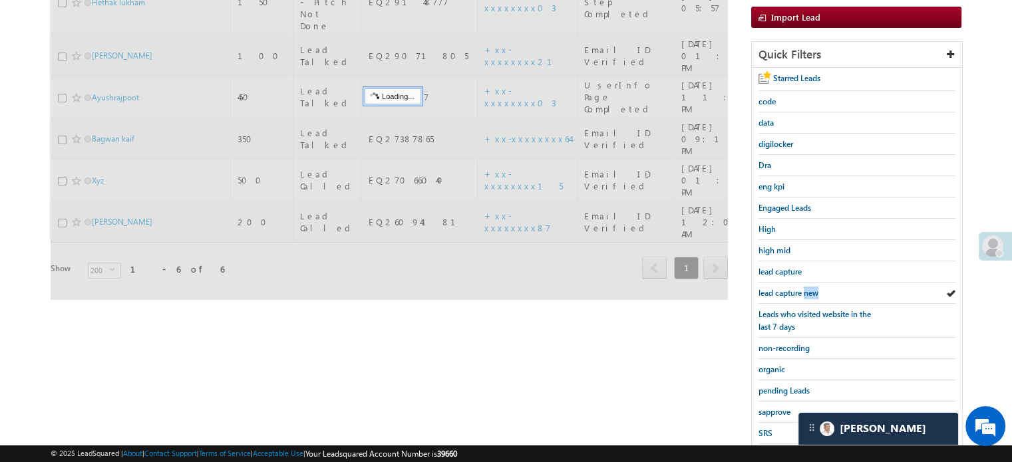
click at [809, 289] on span "lead capture new" at bounding box center [788, 293] width 60 height 10
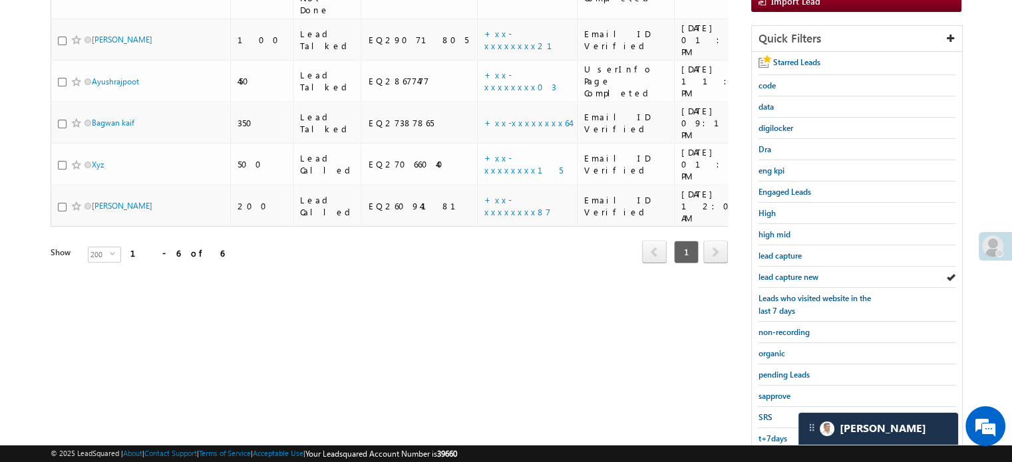
scroll to position [285, 0]
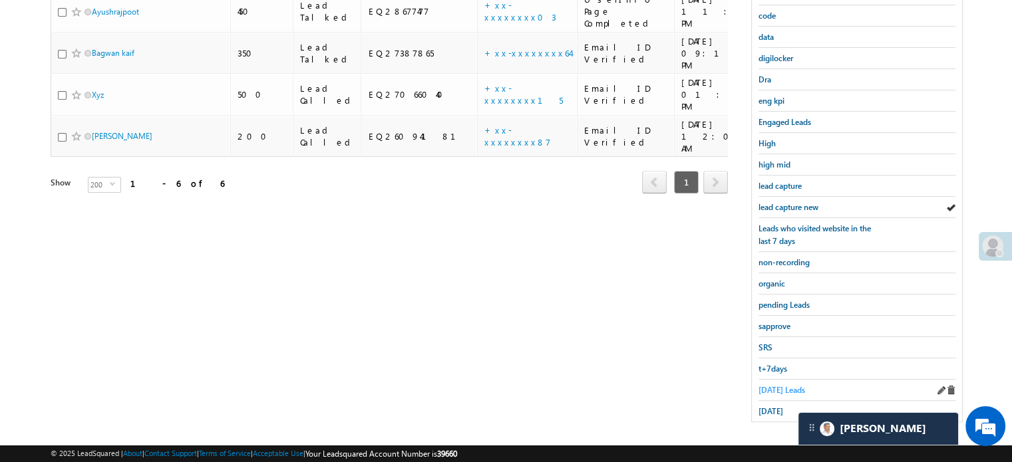
click at [789, 388] on span "[DATE] Leads" at bounding box center [781, 390] width 47 height 10
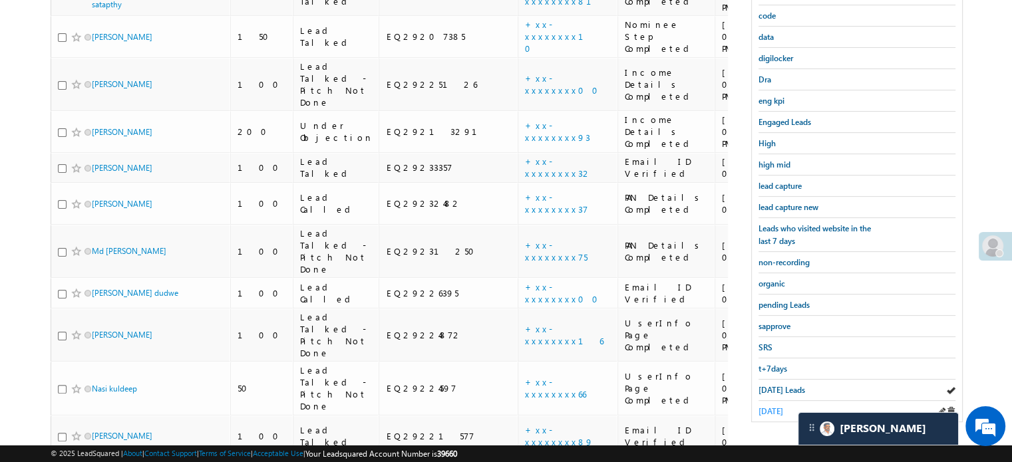
click at [783, 410] on span "[DATE]" at bounding box center [770, 411] width 25 height 10
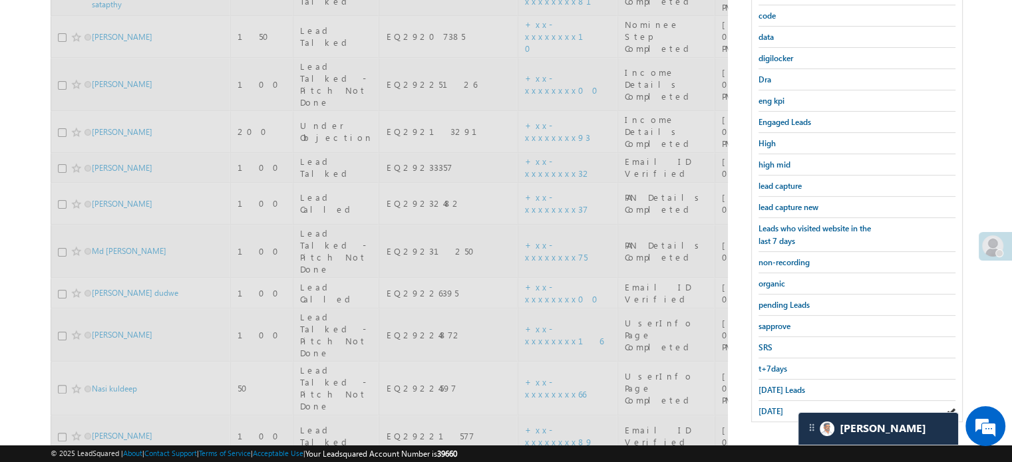
click at [772, 406] on span "[DATE]" at bounding box center [770, 411] width 25 height 10
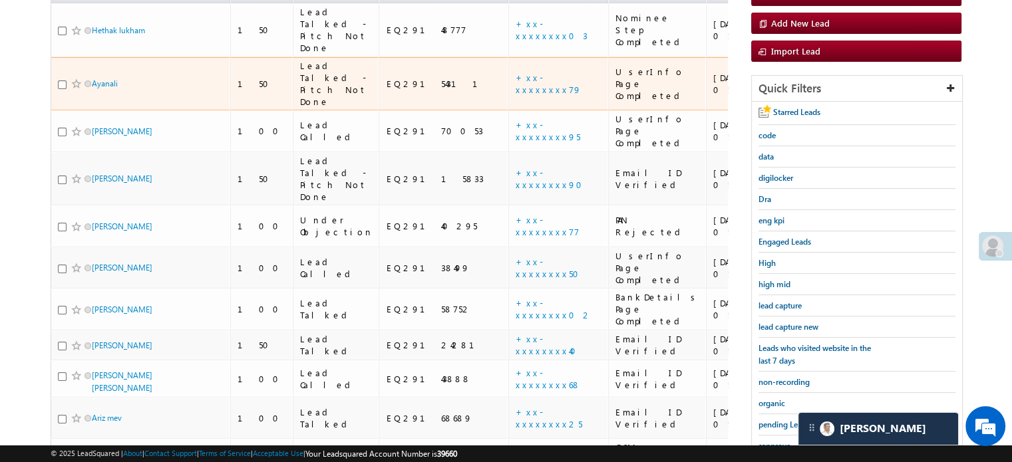
scroll to position [19, 0]
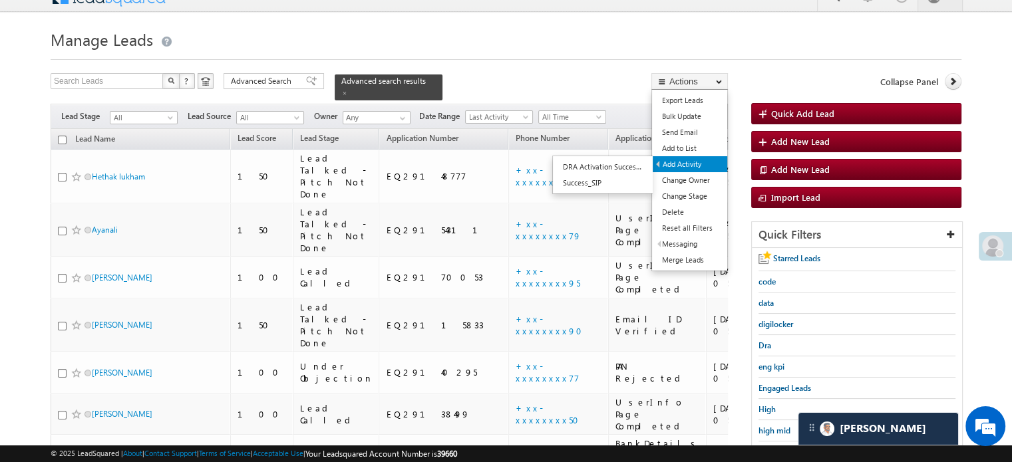
click at [687, 166] on link "Add Activity" at bounding box center [690, 164] width 75 height 16
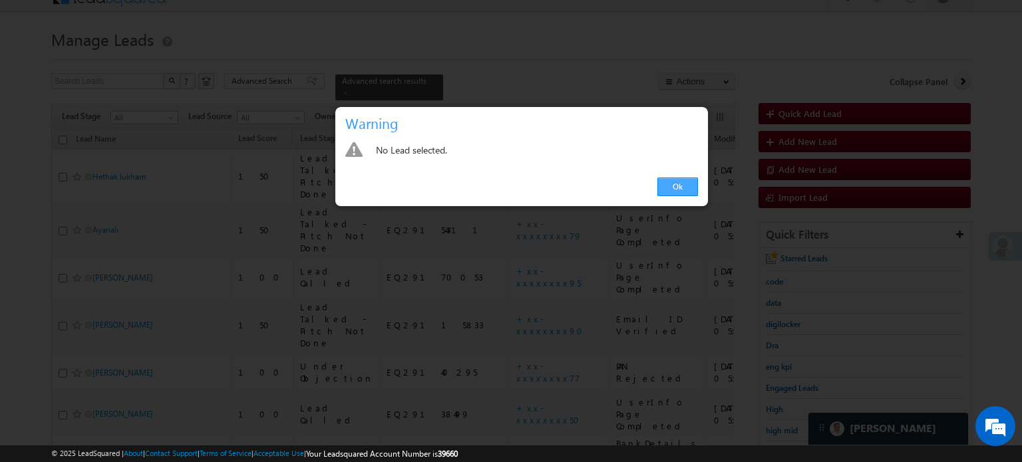
click at [679, 178] on link "Ok" at bounding box center [677, 187] width 41 height 19
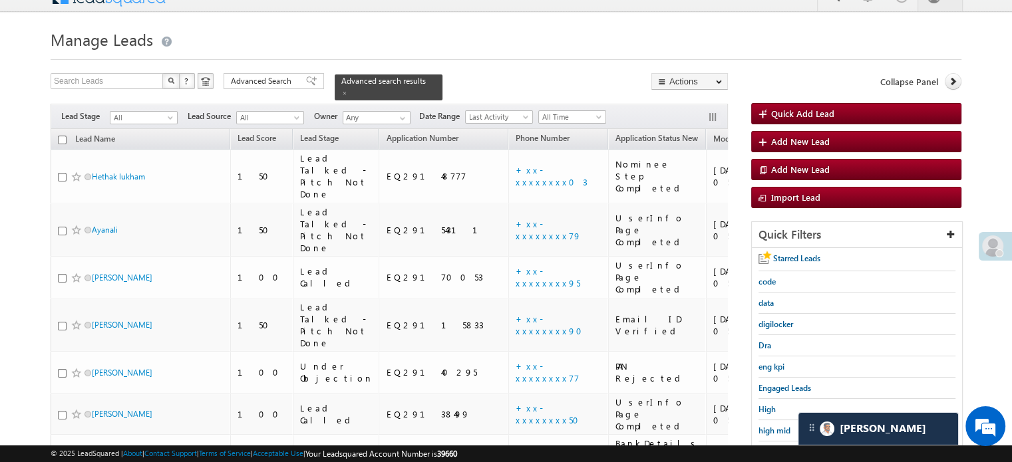
click at [59, 136] on input "checkbox" at bounding box center [62, 140] width 9 height 9
checkbox input "true"
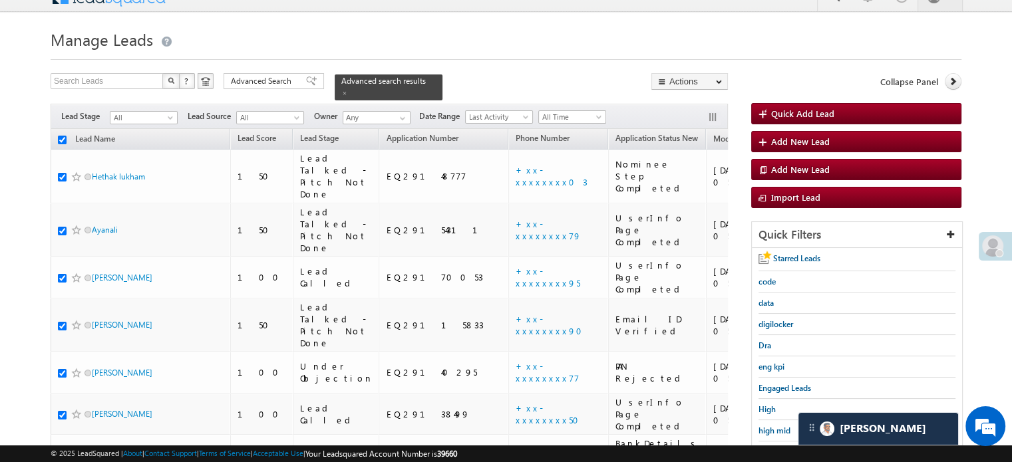
checkbox input "true"
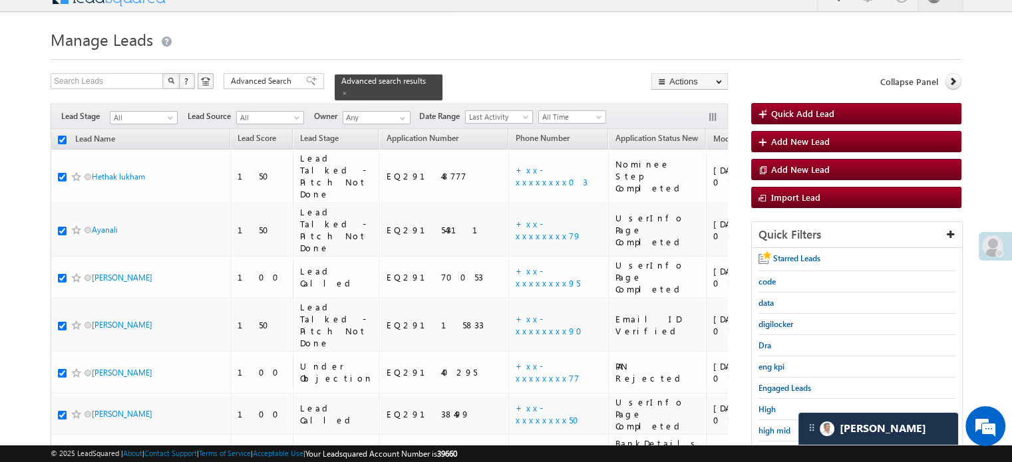
checkbox input "true"
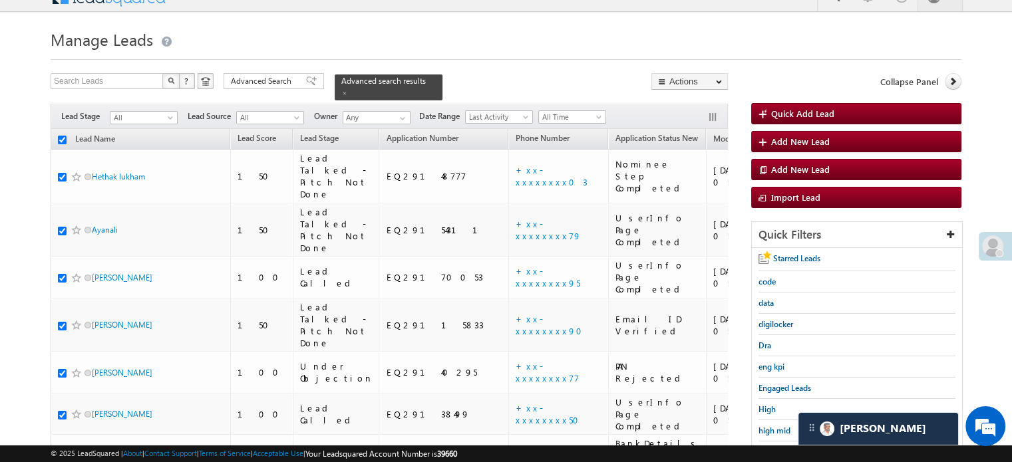
checkbox input "true"
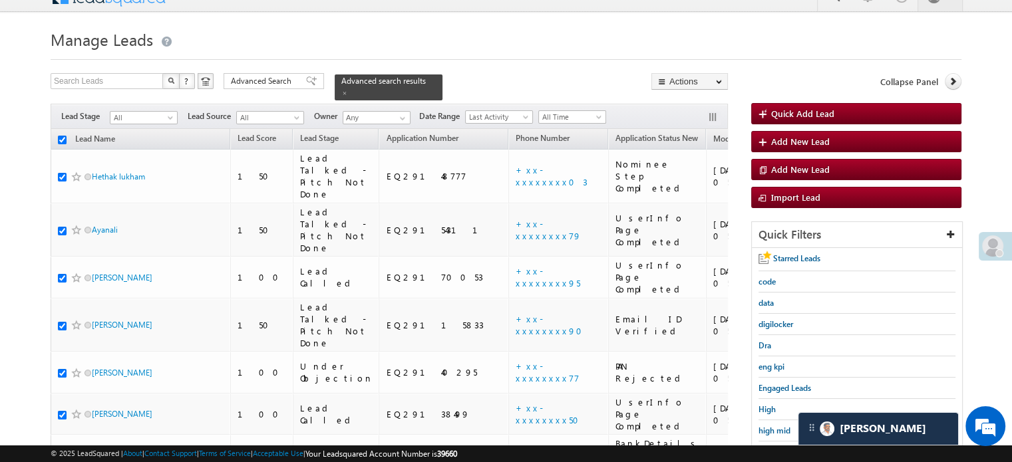
checkbox input "true"
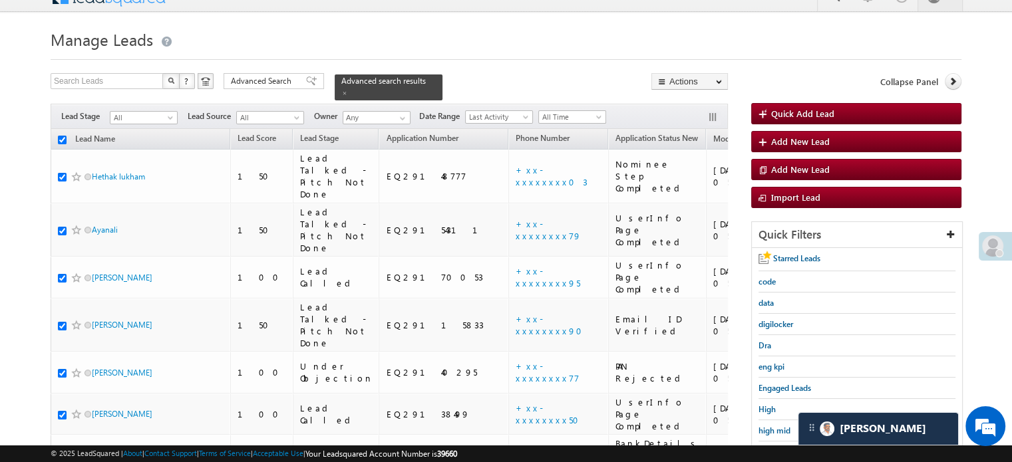
checkbox input "true"
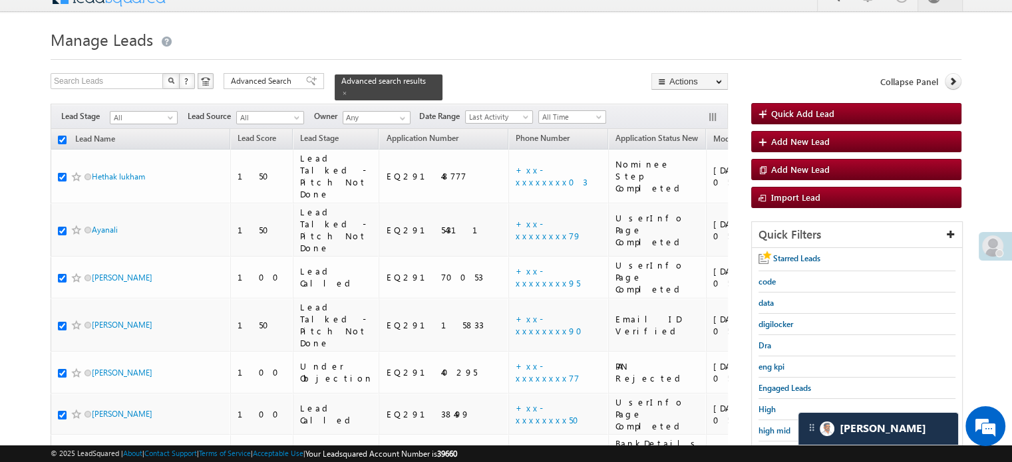
checkbox input "true"
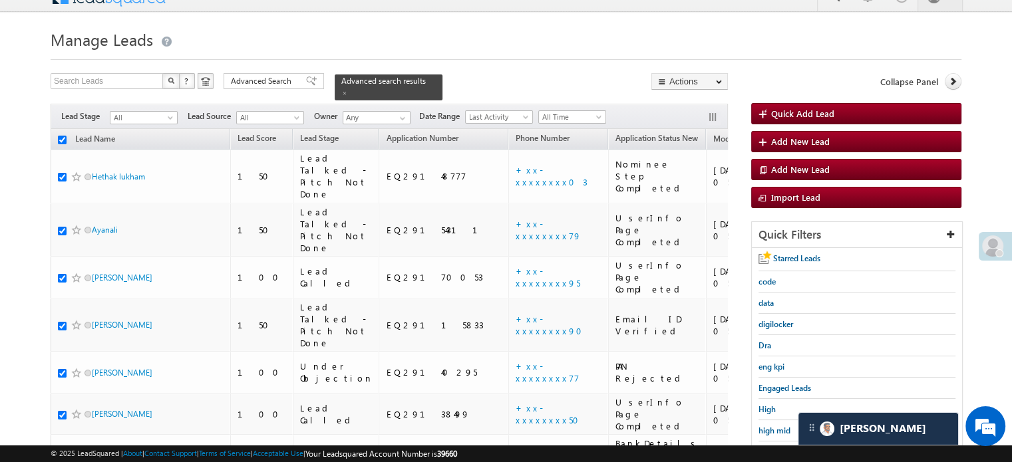
checkbox input "true"
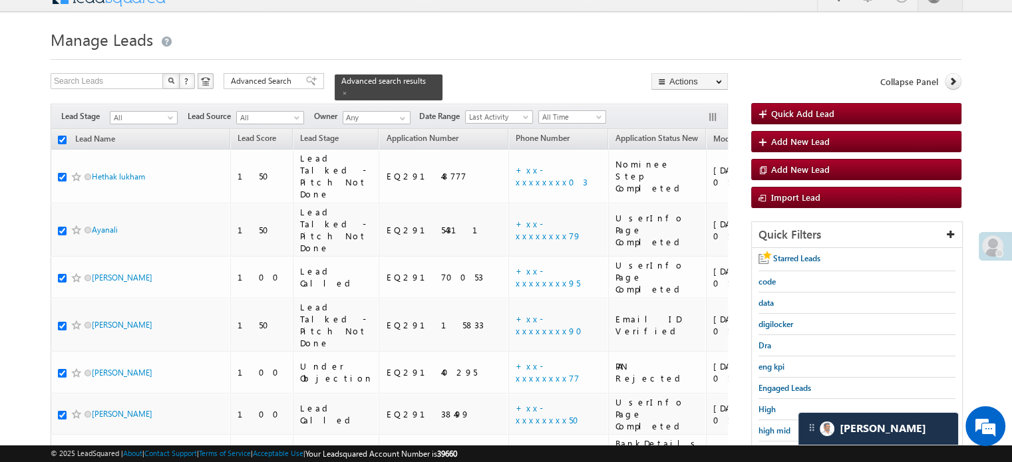
checkbox input "true"
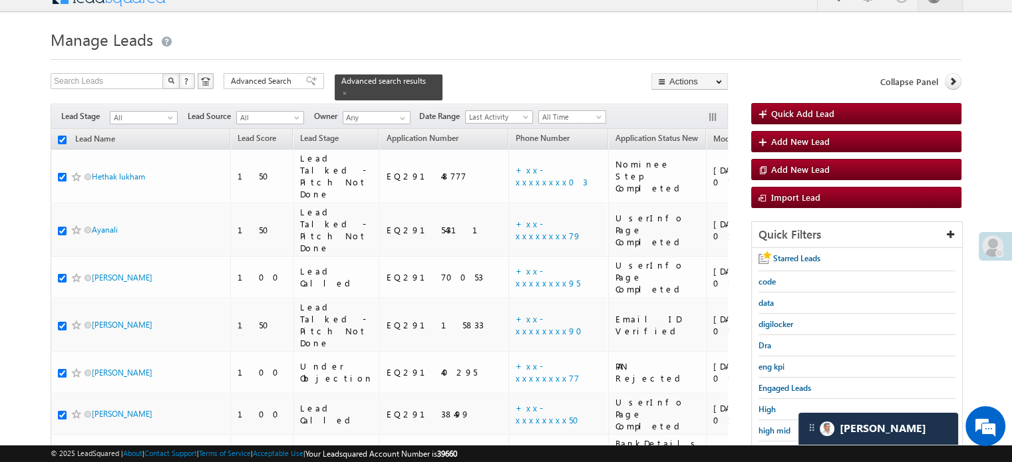
checkbox input "true"
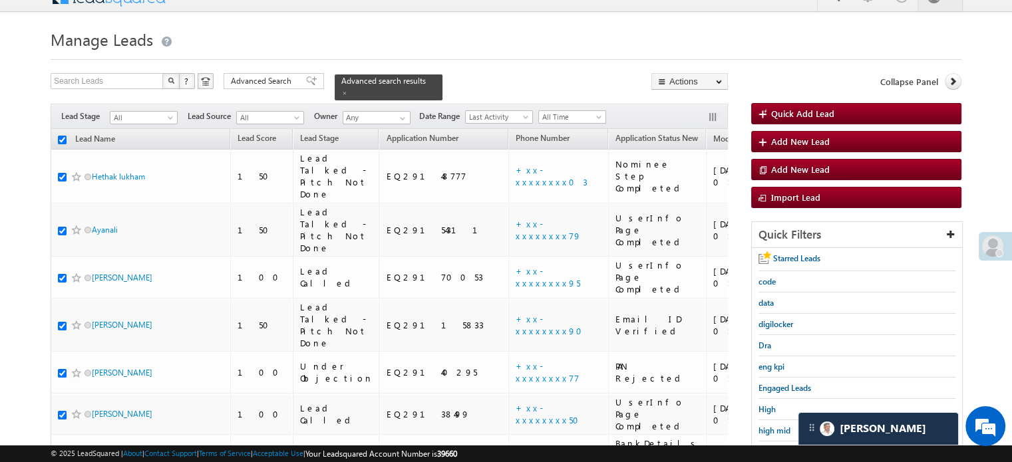
checkbox input "true"
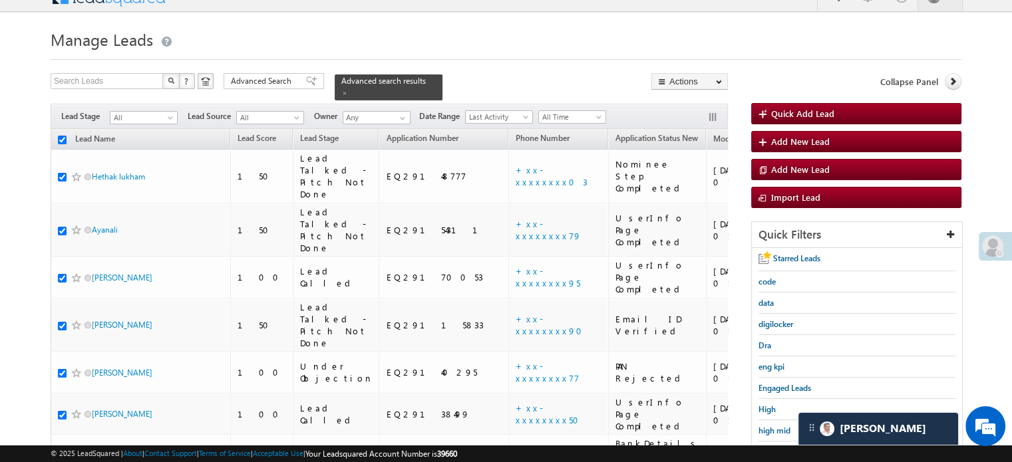
checkbox input "true"
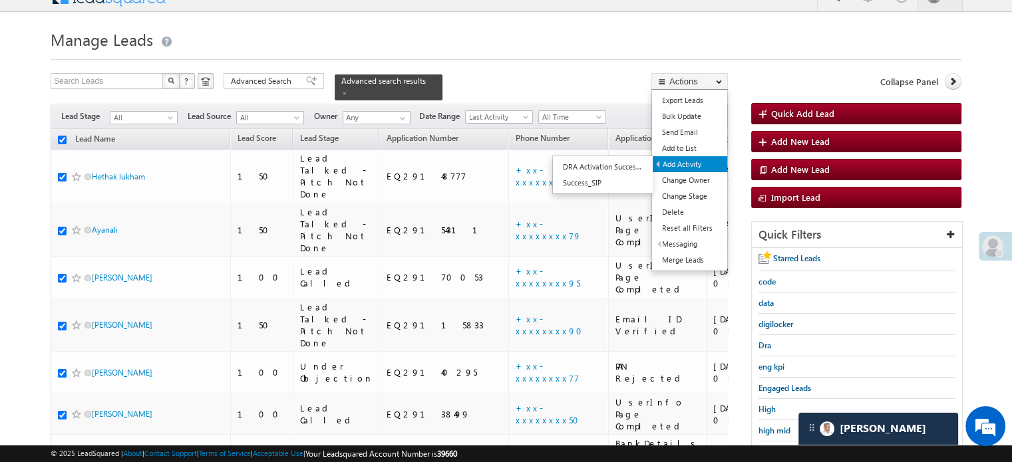
click at [686, 164] on link "Add Activity" at bounding box center [690, 164] width 75 height 16
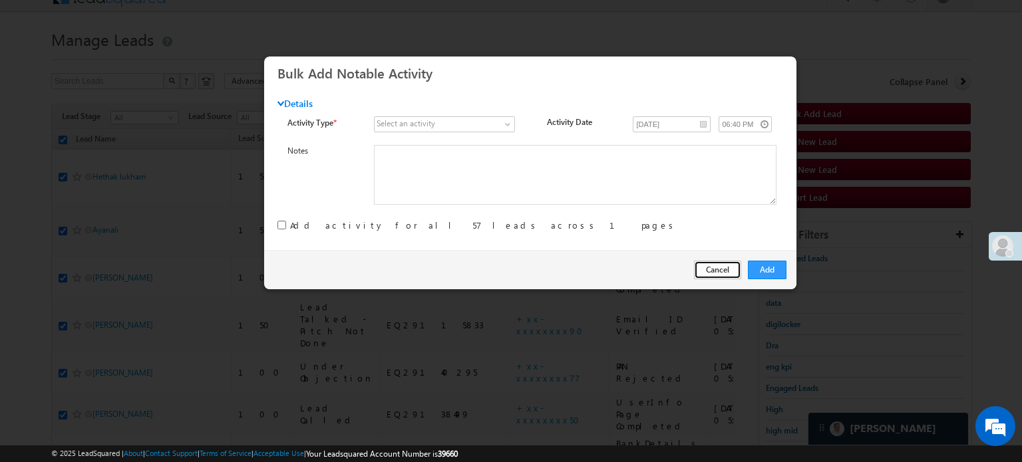
click at [721, 265] on button "Cancel" at bounding box center [717, 270] width 47 height 19
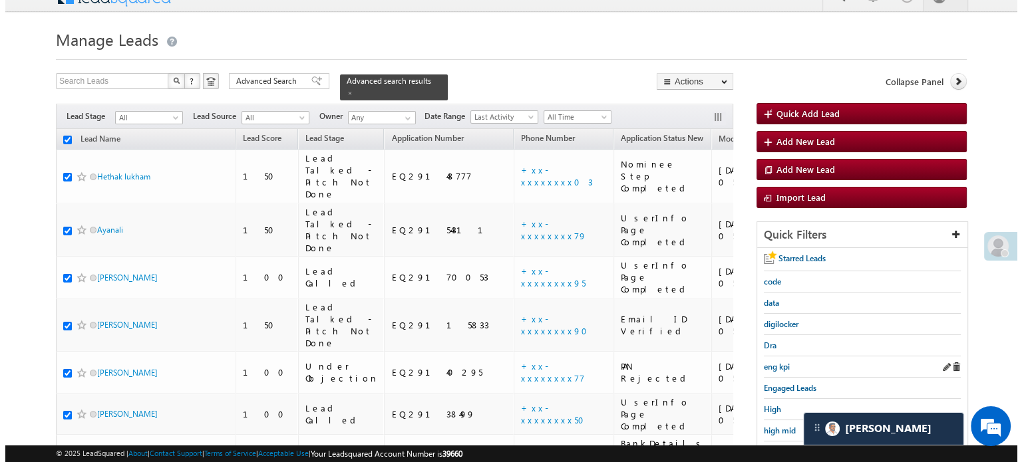
scroll to position [86, 0]
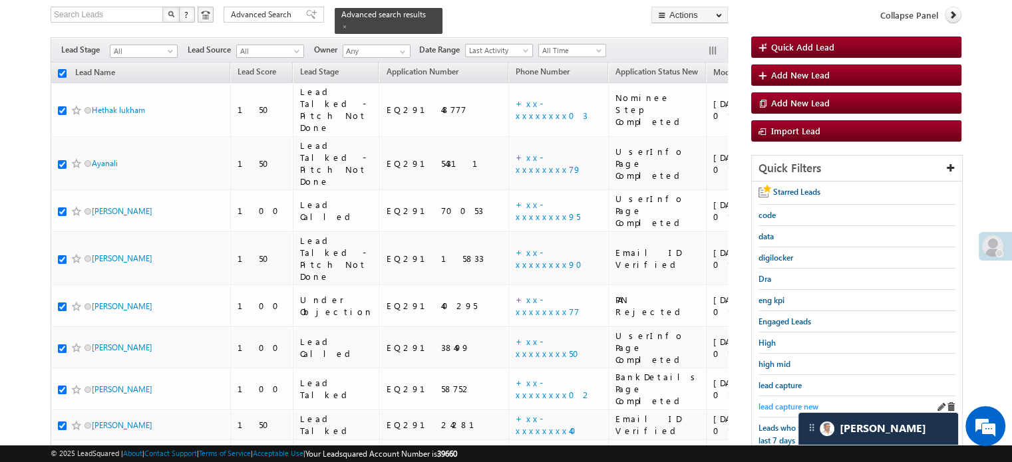
click at [789, 403] on span "lead capture new" at bounding box center [788, 407] width 60 height 10
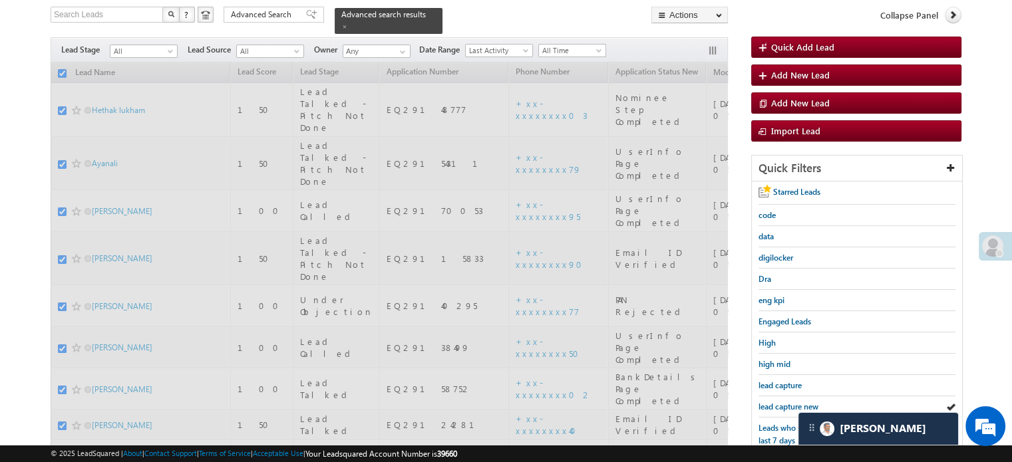
click at [789, 403] on span "lead capture new" at bounding box center [788, 407] width 60 height 10
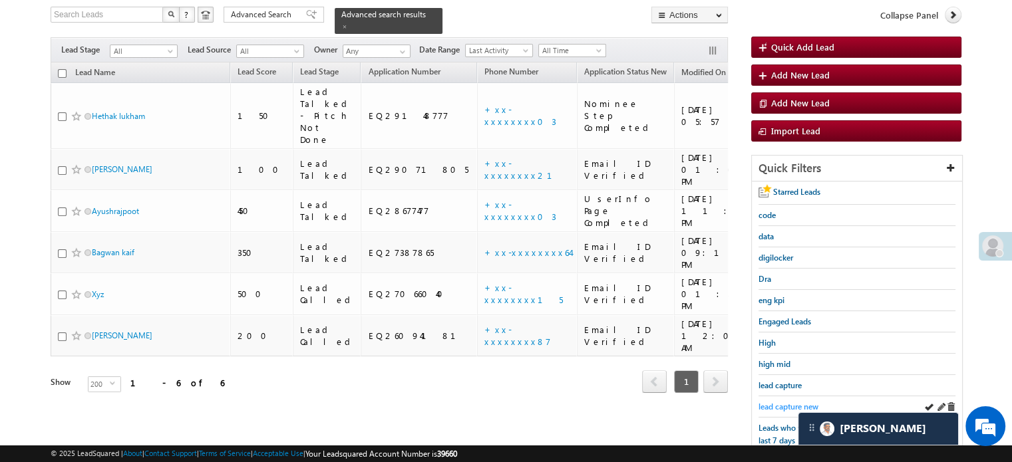
click at [788, 405] on span "lead capture new" at bounding box center [788, 407] width 60 height 10
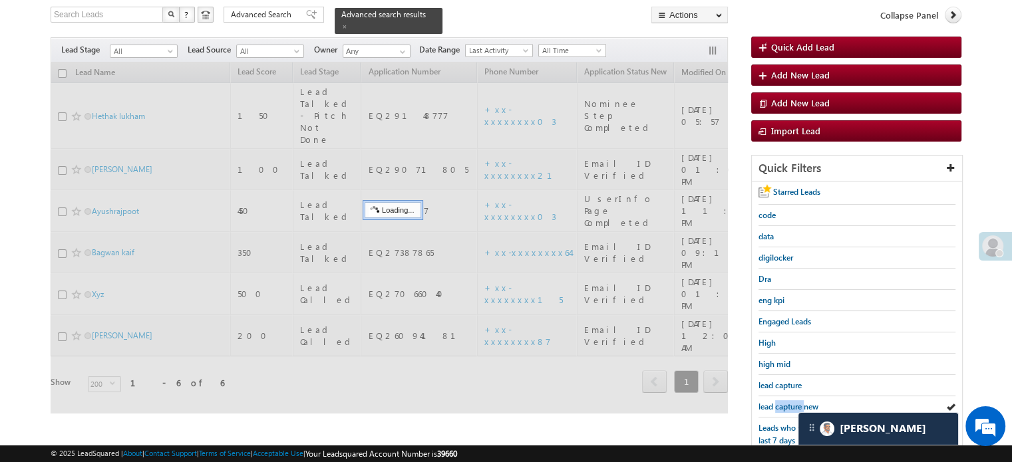
click at [788, 405] on span "lead capture new" at bounding box center [788, 407] width 60 height 10
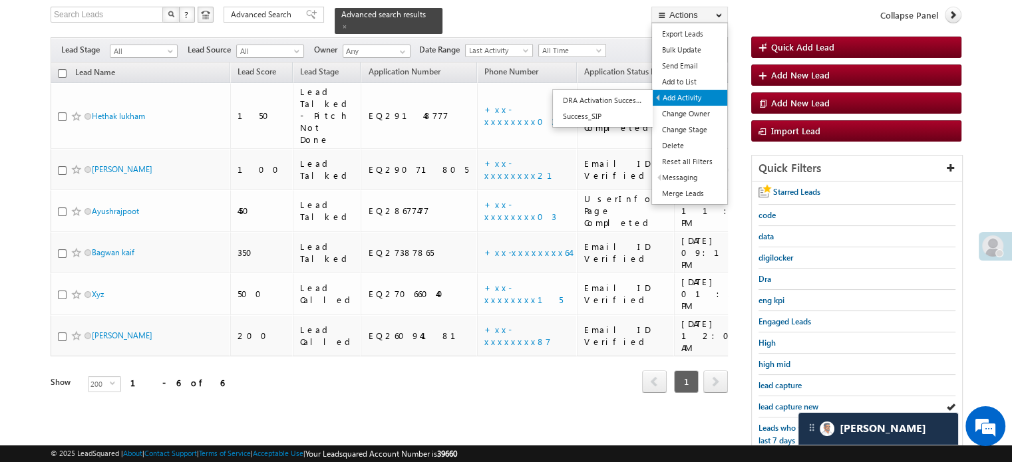
click at [690, 100] on link "Add Activity" at bounding box center [690, 98] width 75 height 16
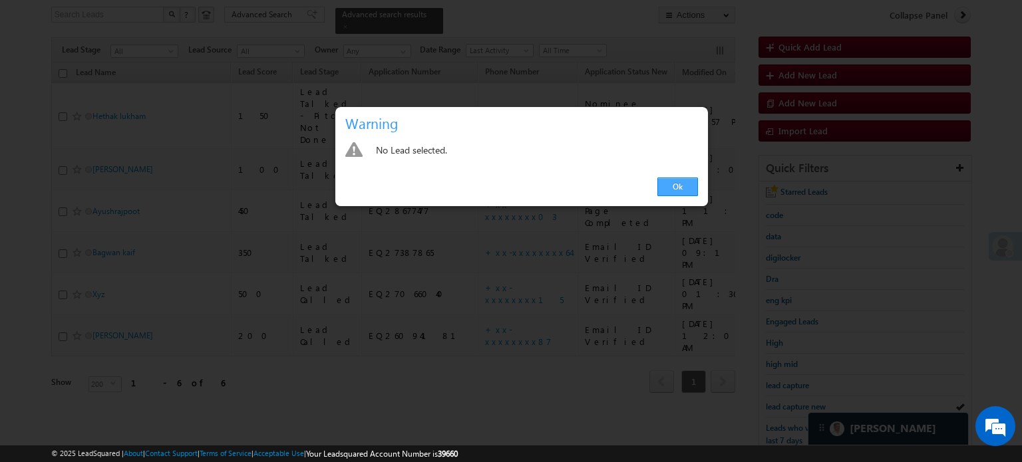
click at [671, 188] on link "Ok" at bounding box center [677, 187] width 41 height 19
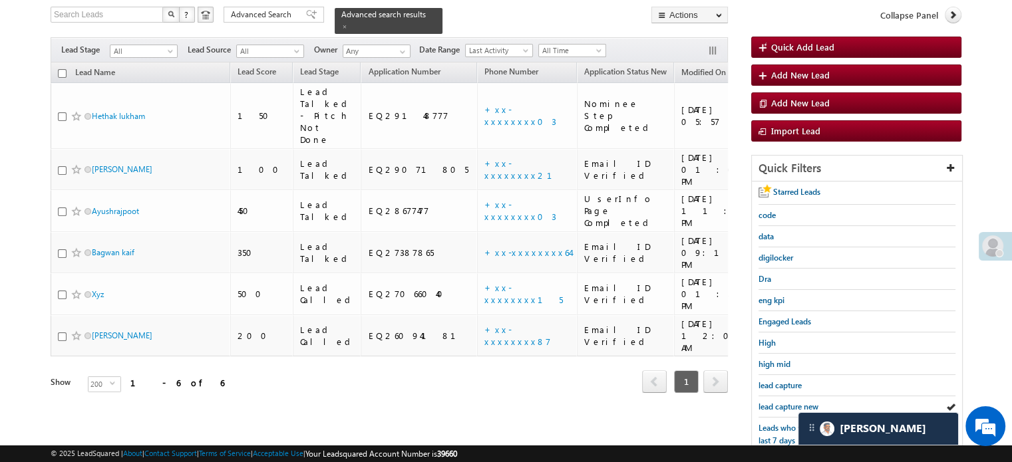
click at [61, 69] on input "checkbox" at bounding box center [62, 73] width 9 height 9
checkbox input "true"
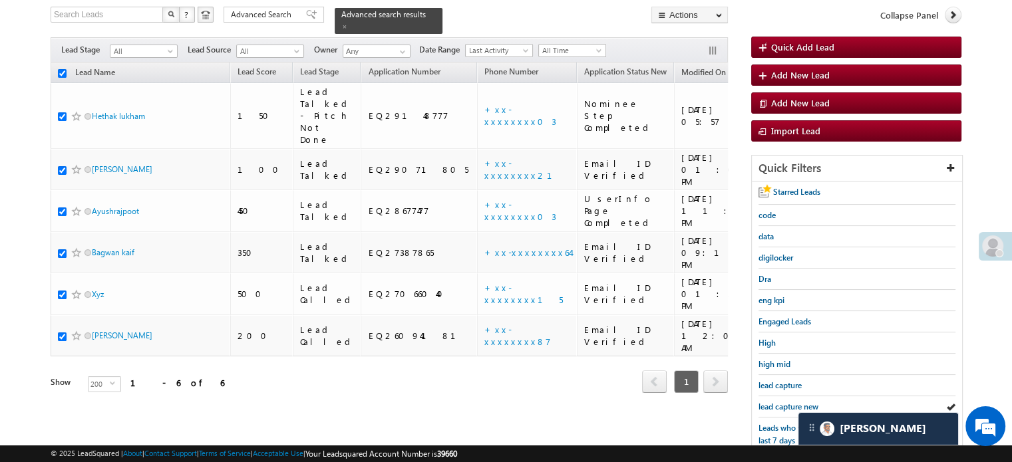
checkbox input "true"
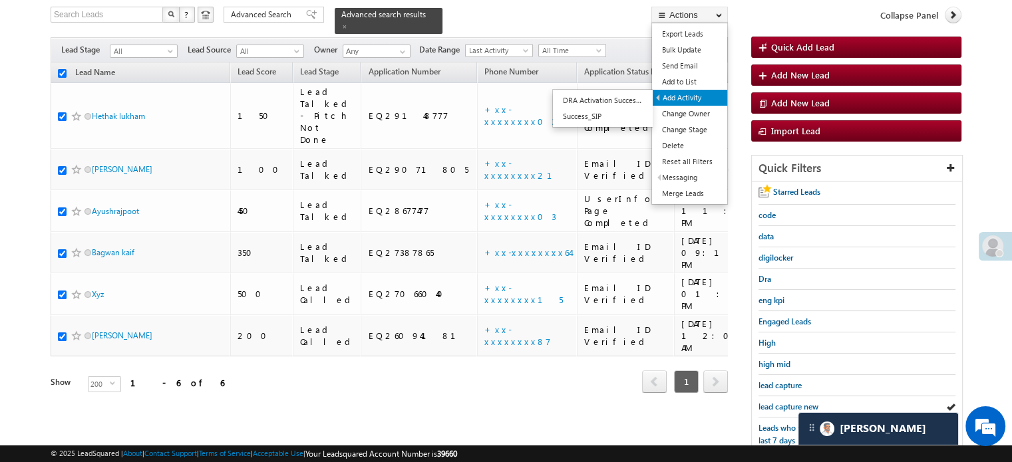
click at [673, 100] on link "Add Activity" at bounding box center [690, 98] width 75 height 16
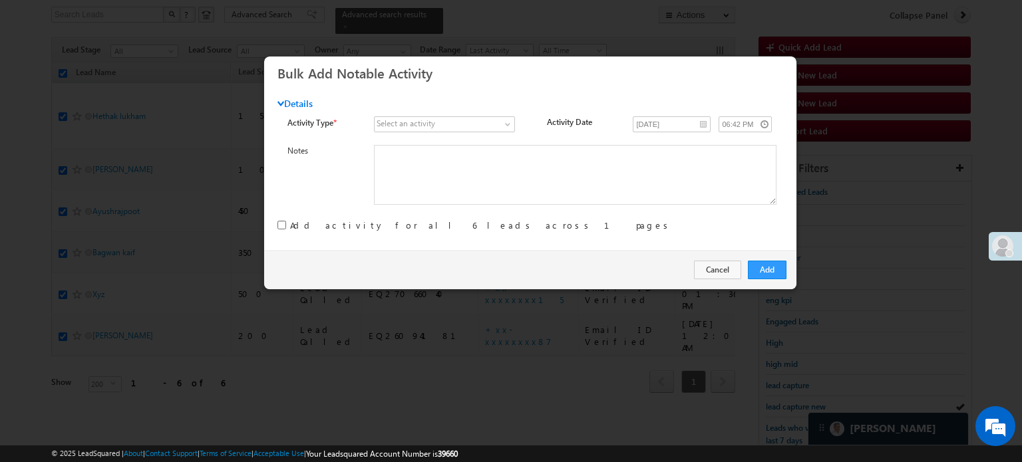
click at [417, 122] on div "Select an activity" at bounding box center [406, 124] width 59 height 12
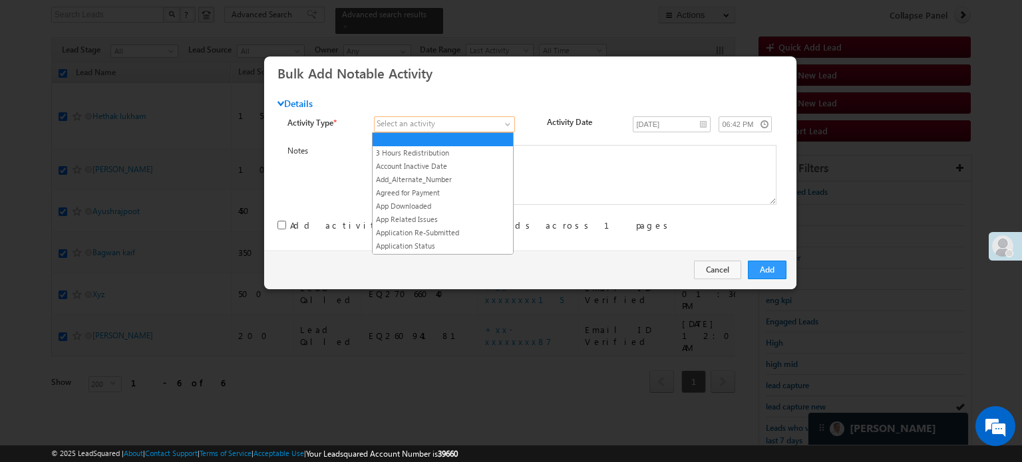
click at [476, 121] on span at bounding box center [438, 124] width 126 height 12
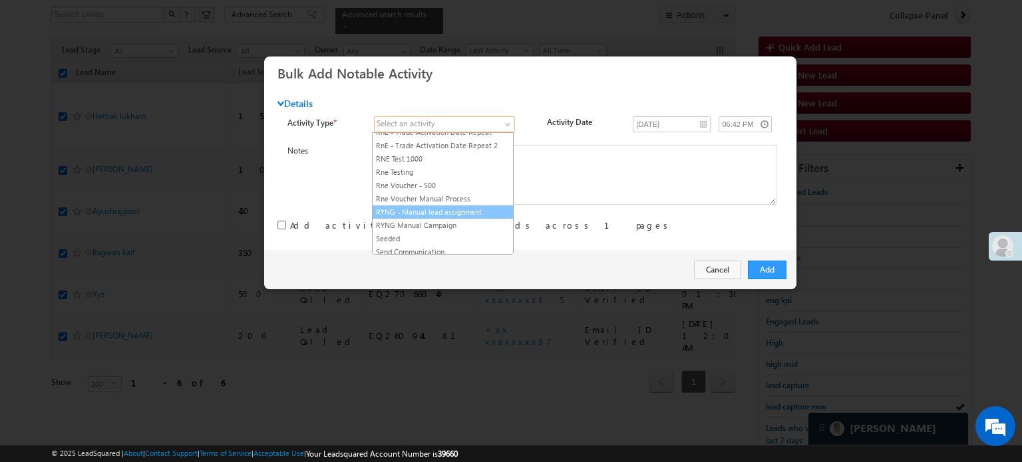
click at [438, 206] on link "RYNG - Manual lead assignment" at bounding box center [443, 212] width 140 height 12
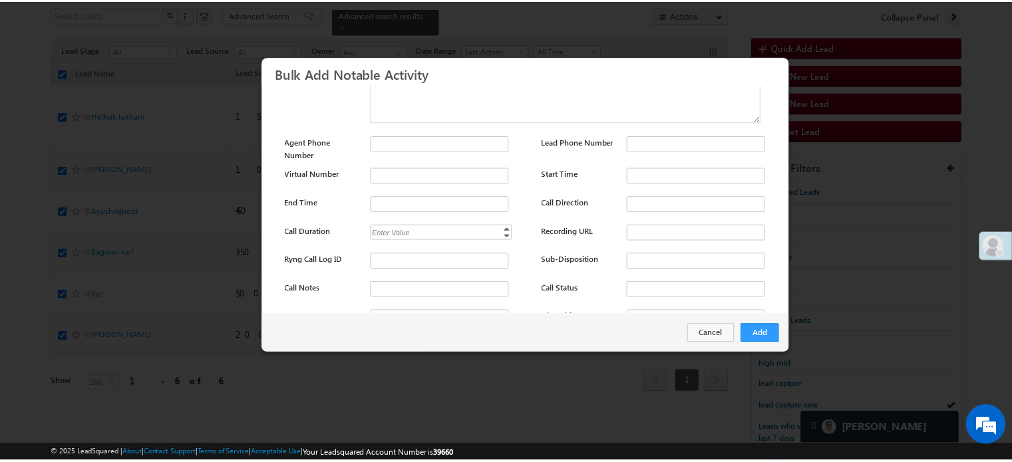
scroll to position [177, 0]
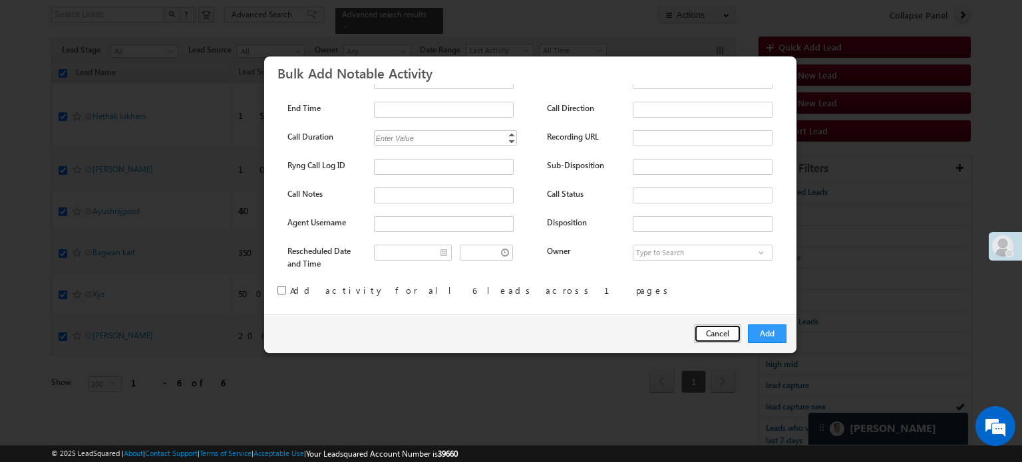
click at [726, 337] on button "Cancel" at bounding box center [717, 334] width 47 height 19
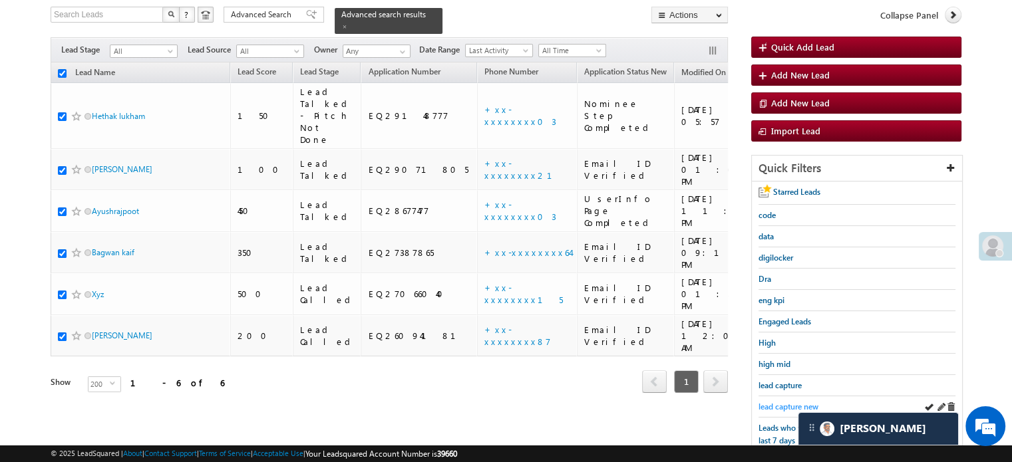
click at [774, 402] on span "lead capture new" at bounding box center [788, 407] width 60 height 10
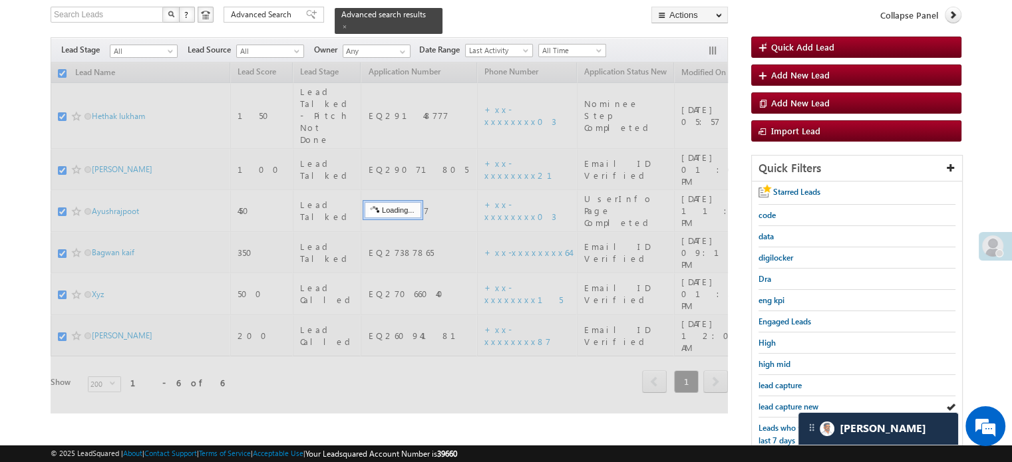
click at [774, 402] on span "lead capture new" at bounding box center [788, 407] width 60 height 10
checkbox input "false"
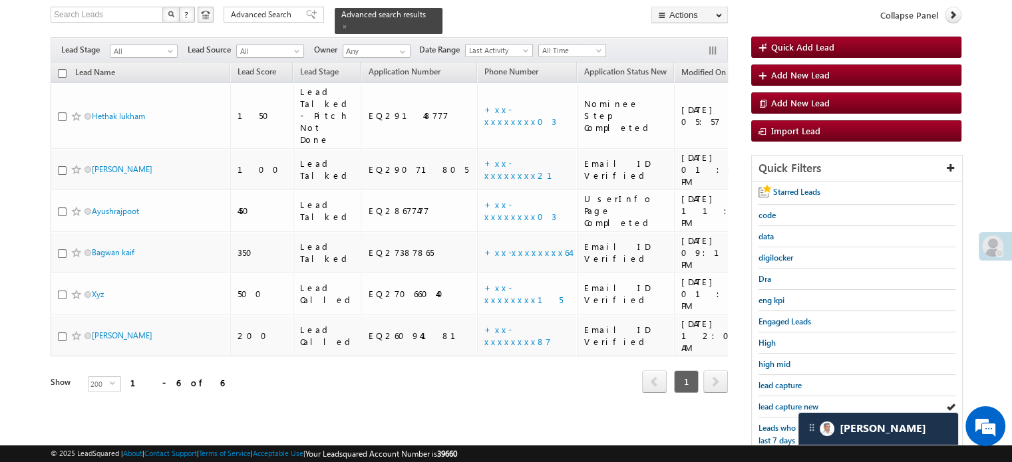
click at [774, 402] on span "lead capture new" at bounding box center [788, 407] width 60 height 10
click at [787, 407] on span "lead capture new" at bounding box center [788, 407] width 60 height 10
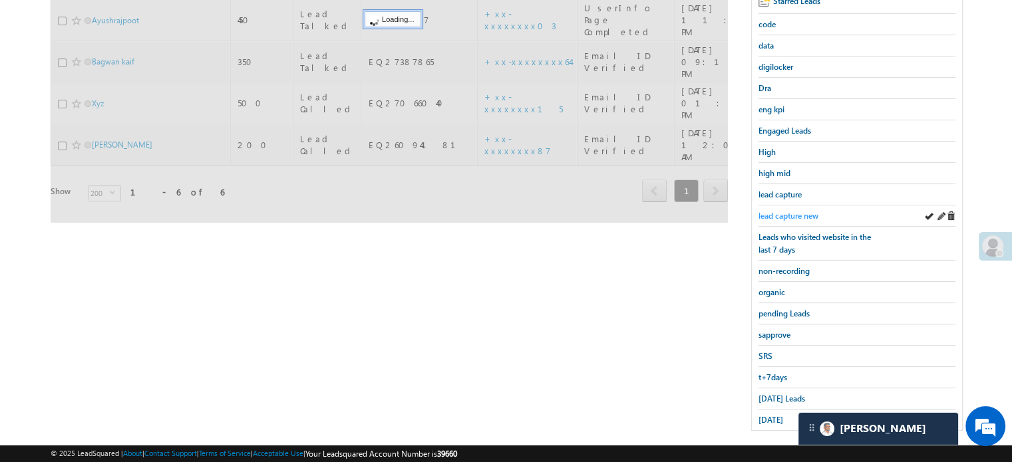
scroll to position [285, 0]
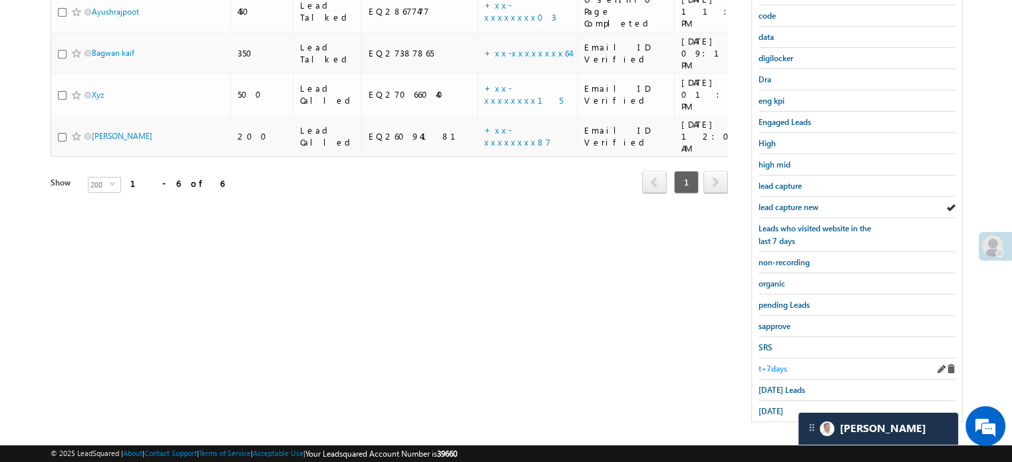
click at [780, 364] on span "t+7days" at bounding box center [772, 369] width 29 height 10
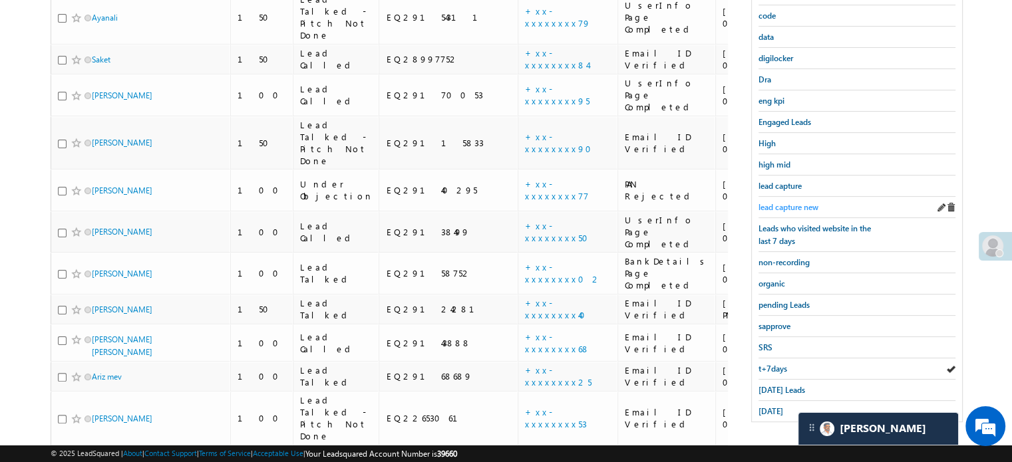
click at [772, 202] on span "lead capture new" at bounding box center [788, 207] width 60 height 10
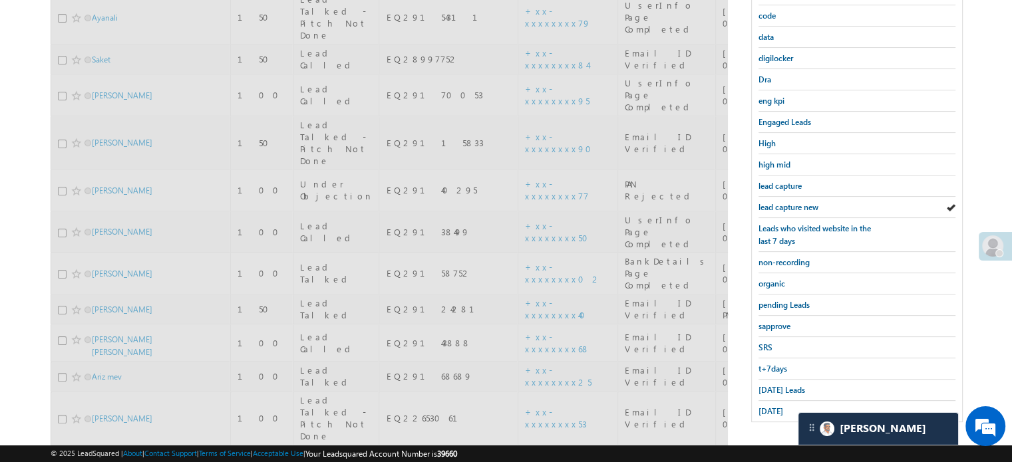
click at [774, 202] on span "lead capture new" at bounding box center [788, 207] width 60 height 10
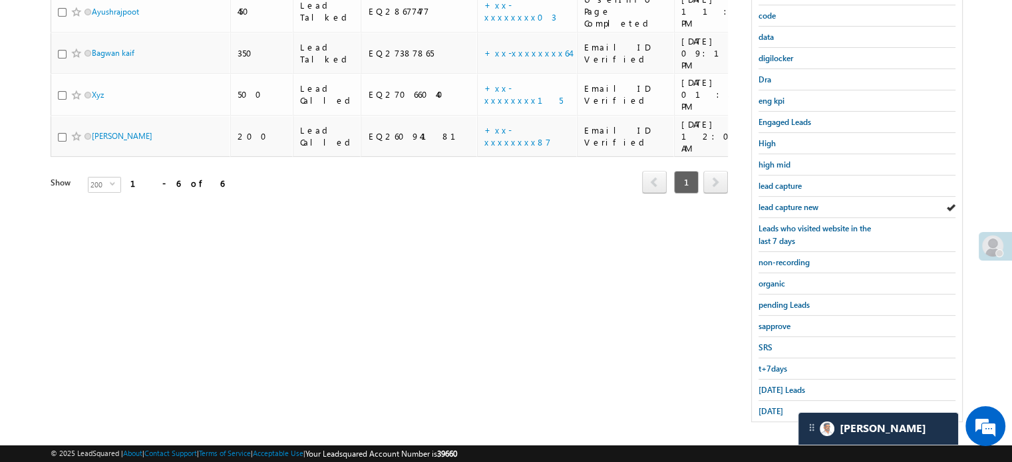
click at [774, 202] on span "lead capture new" at bounding box center [788, 207] width 60 height 10
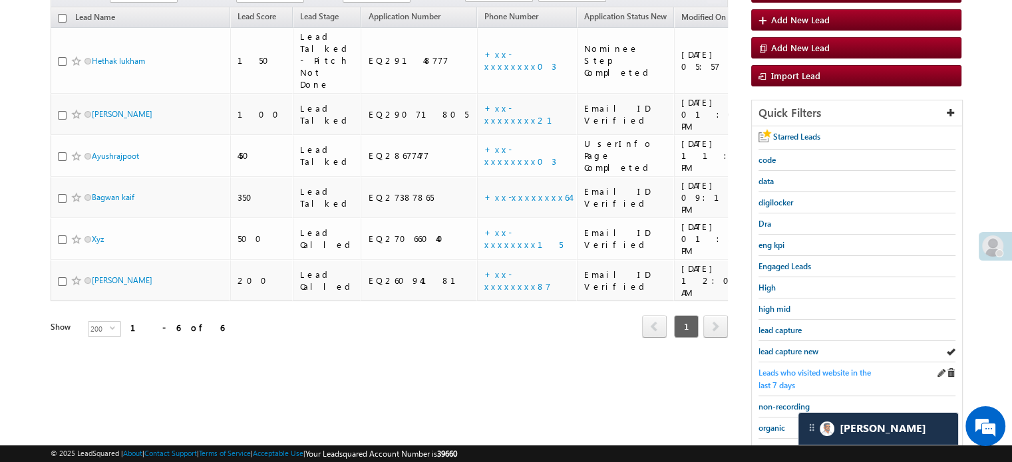
scroll to position [219, 0]
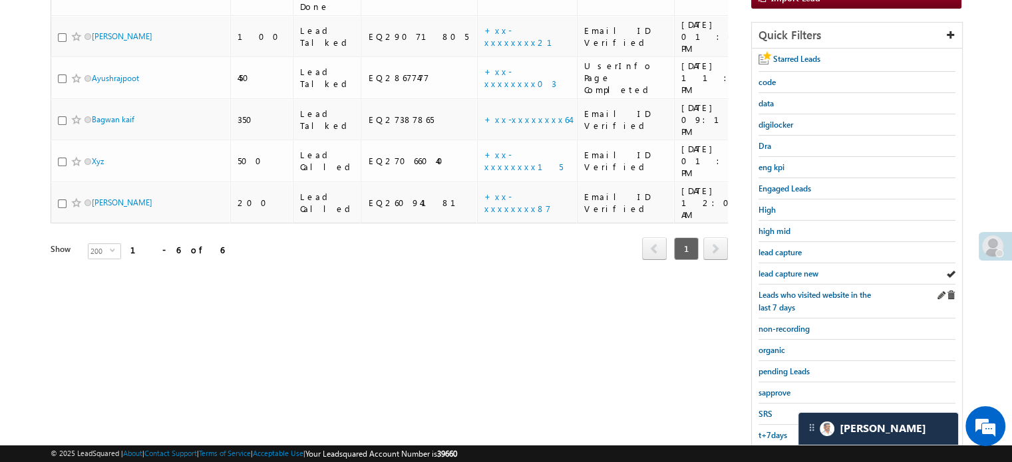
click at [798, 285] on div "Leads who visited website in the last 7 days" at bounding box center [856, 302] width 197 height 34
click at [797, 273] on span "lead capture new" at bounding box center [788, 274] width 60 height 10
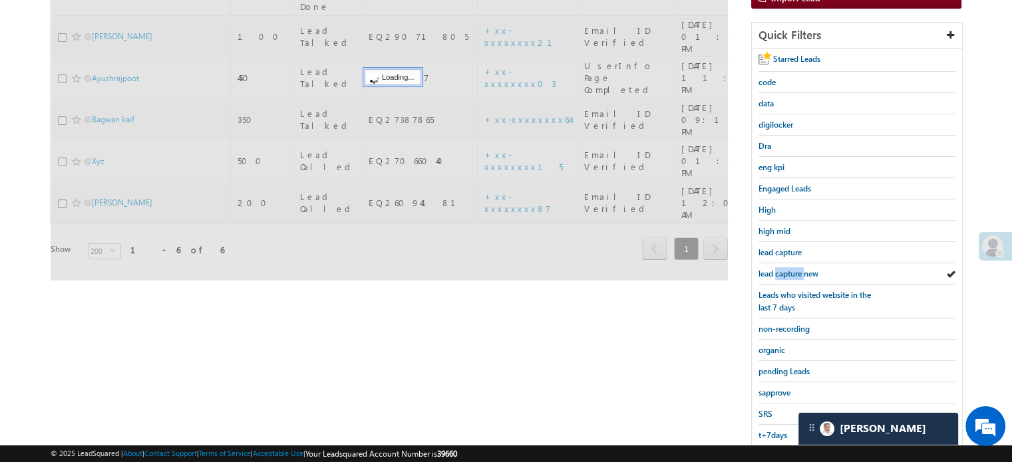
click at [797, 273] on span "lead capture new" at bounding box center [788, 274] width 60 height 10
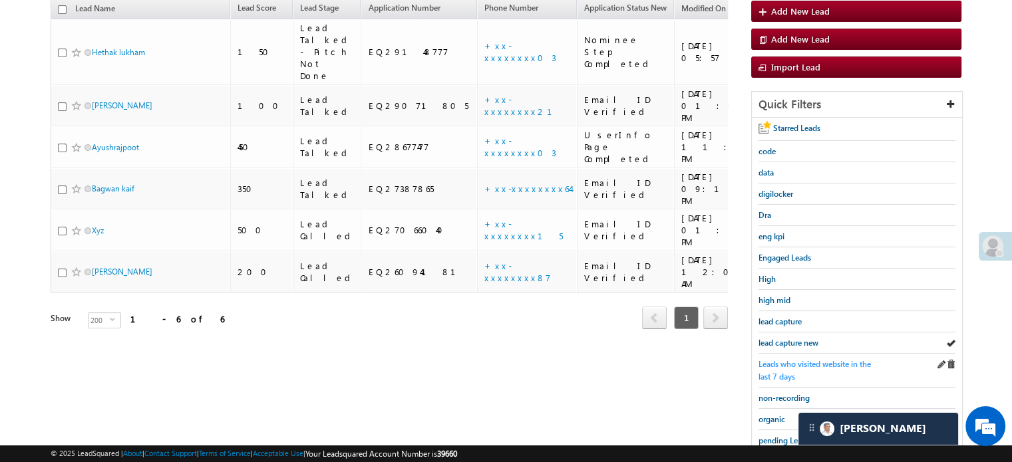
scroll to position [152, 0]
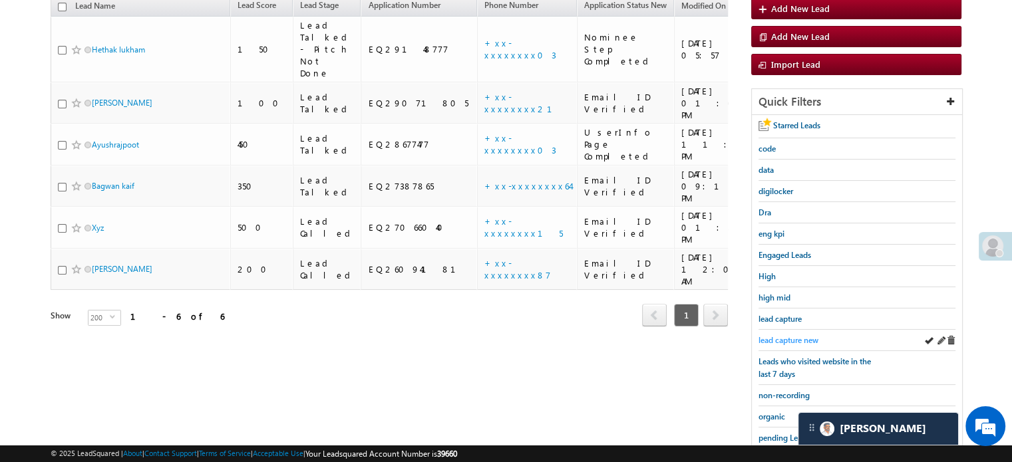
click at [806, 339] on span "lead capture new" at bounding box center [788, 340] width 60 height 10
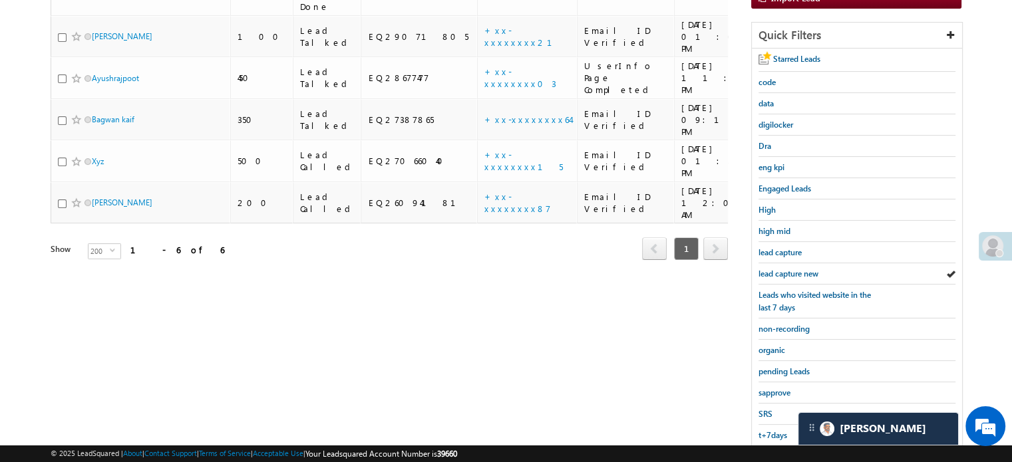
scroll to position [285, 0]
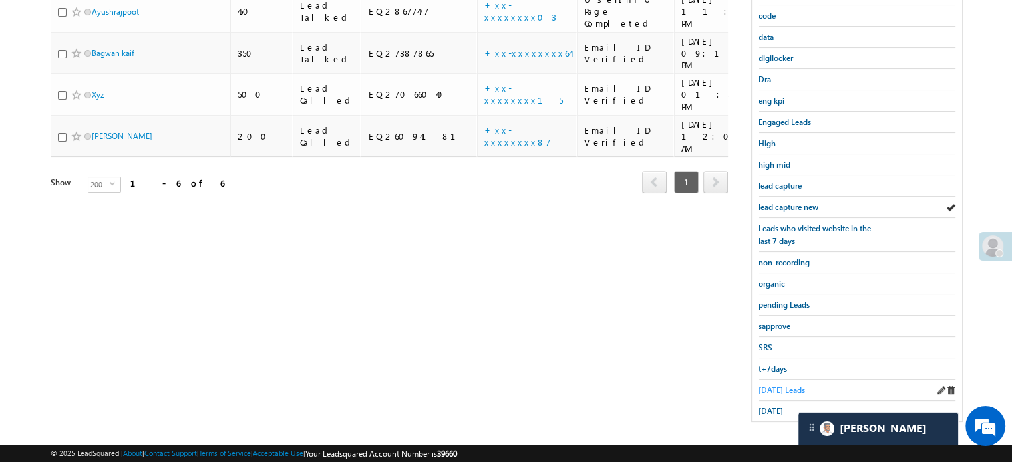
click at [771, 385] on span "[DATE] Leads" at bounding box center [781, 390] width 47 height 10
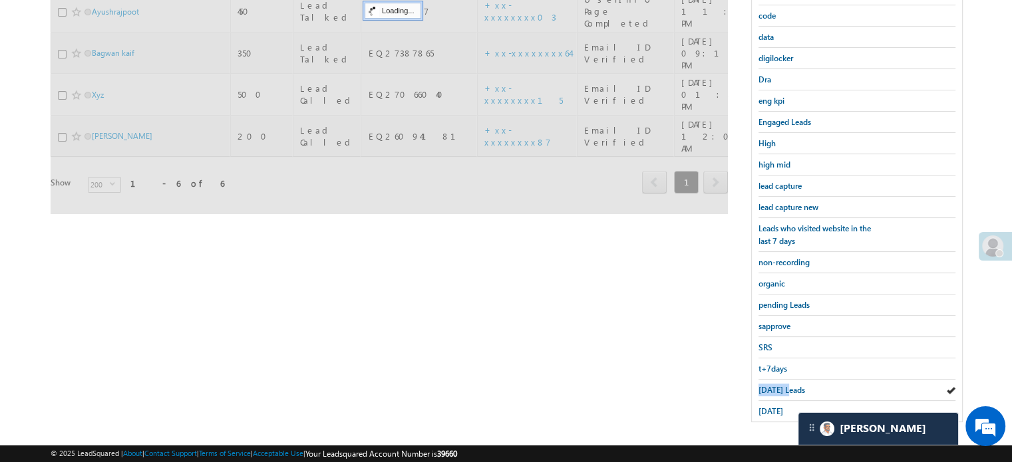
click at [771, 385] on span "[DATE] Leads" at bounding box center [781, 390] width 47 height 10
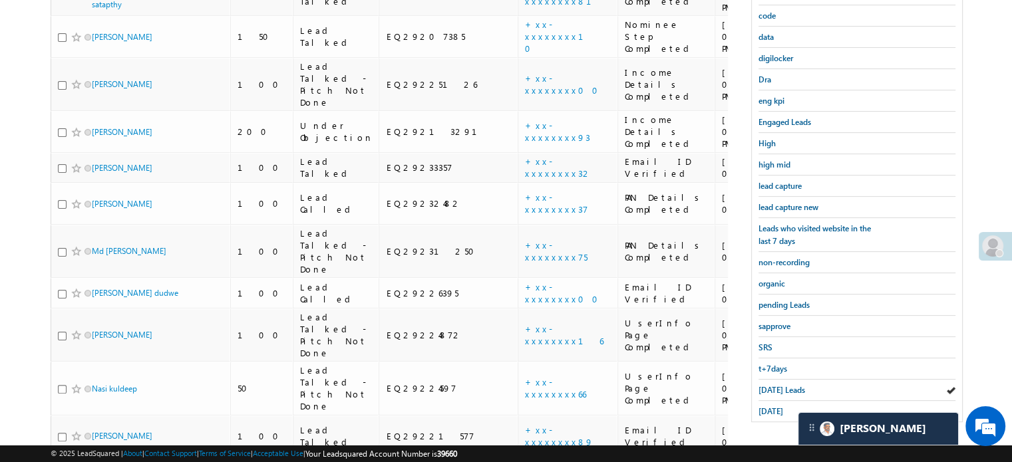
scroll to position [219, 0]
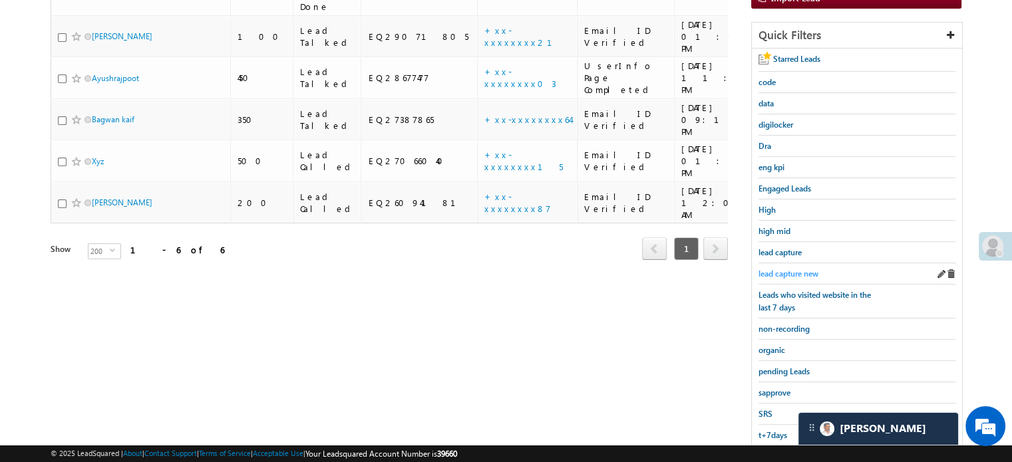
click at [789, 269] on span "lead capture new" at bounding box center [788, 274] width 60 height 10
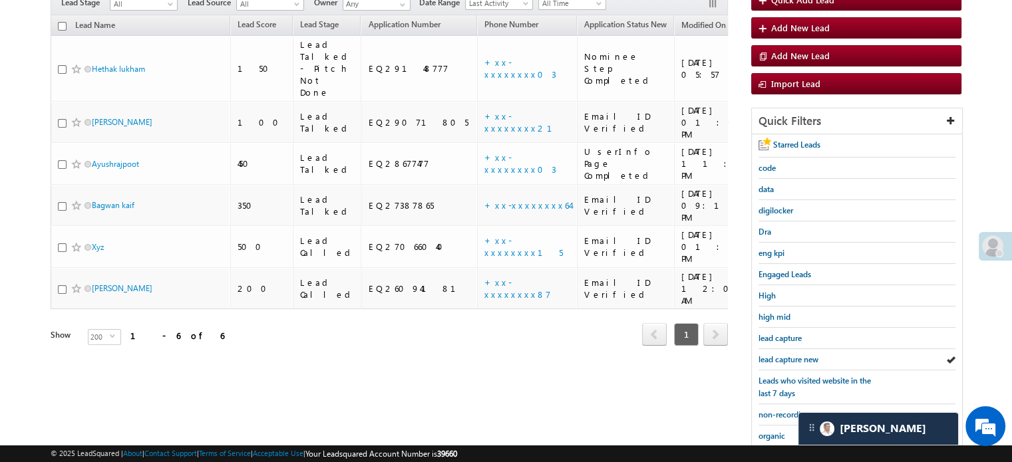
scroll to position [266, 0]
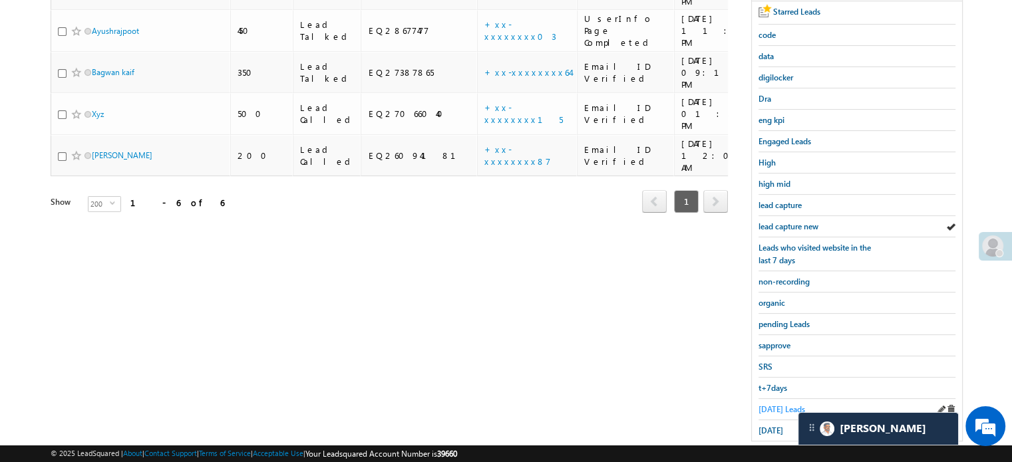
click at [762, 404] on span "[DATE] Leads" at bounding box center [781, 409] width 47 height 10
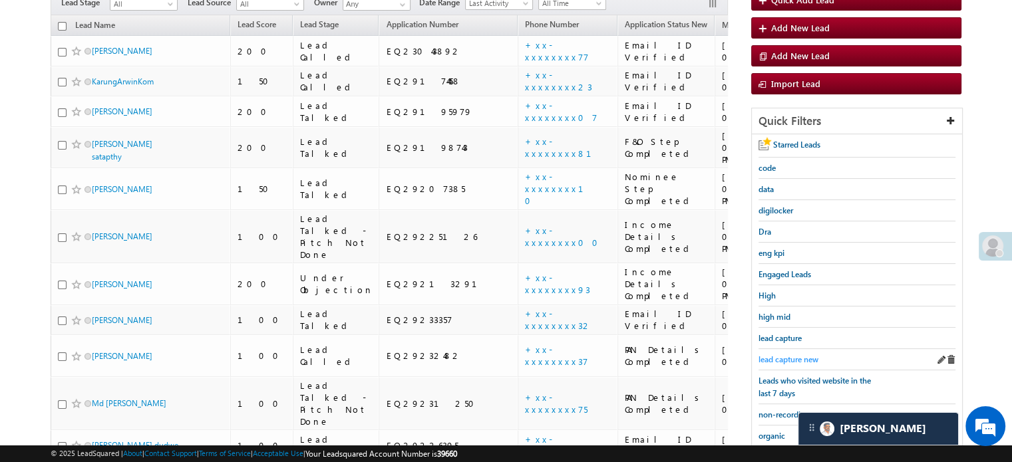
scroll to position [67, 0]
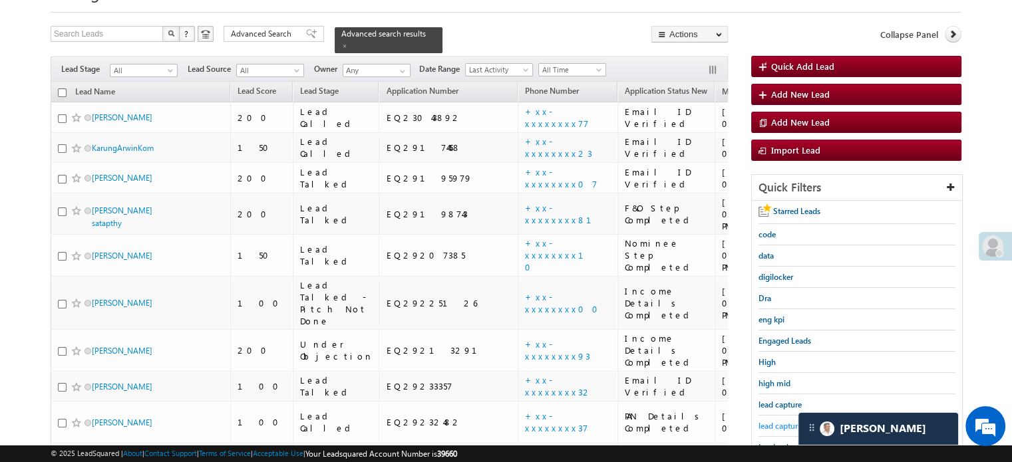
click at [780, 358] on div "High" at bounding box center [856, 362] width 197 height 21
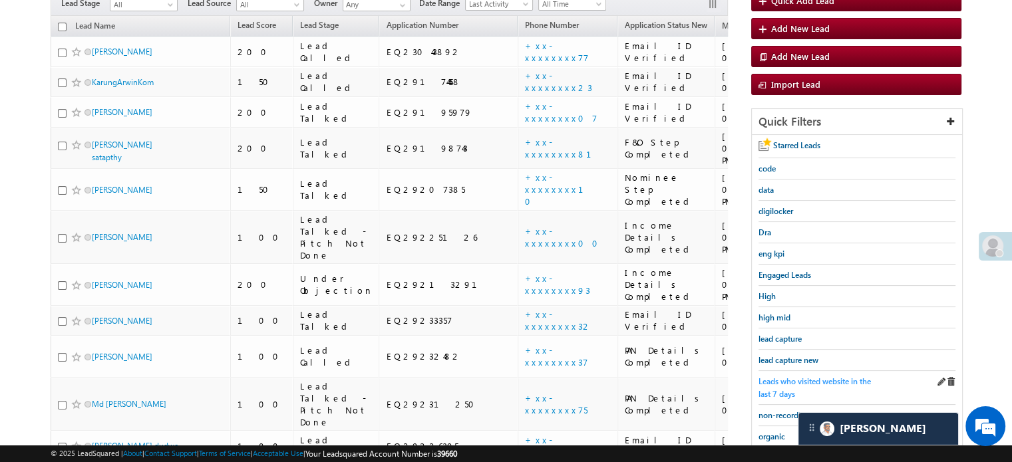
scroll to position [200, 0]
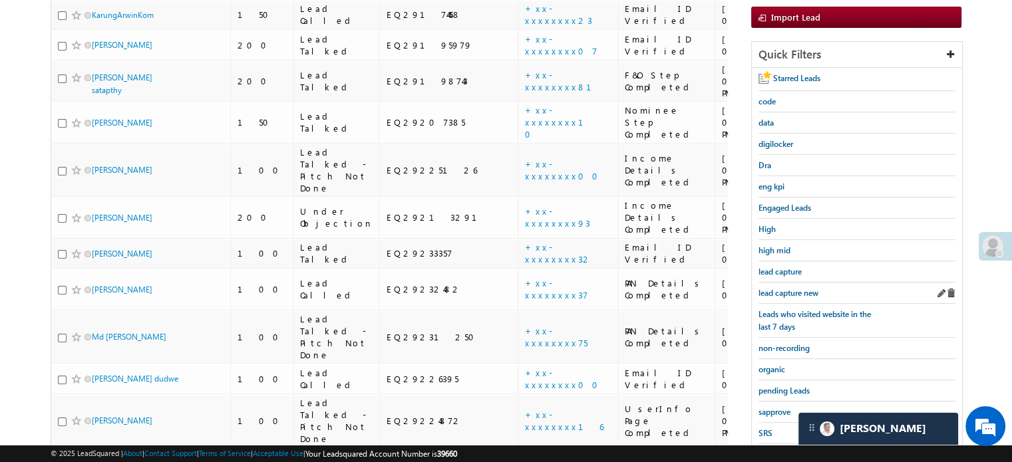
click at [782, 283] on div "lead capture new" at bounding box center [856, 293] width 197 height 21
click at [784, 288] on span "lead capture new" at bounding box center [788, 293] width 60 height 10
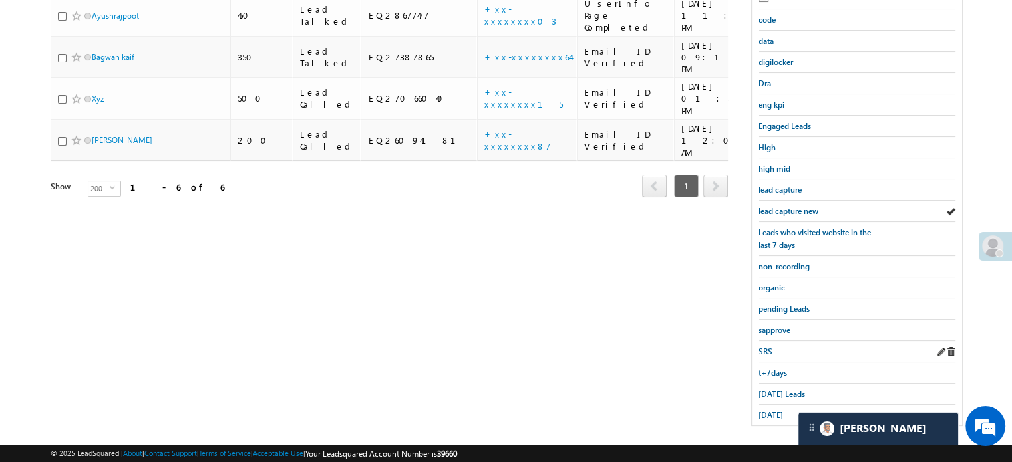
scroll to position [285, 0]
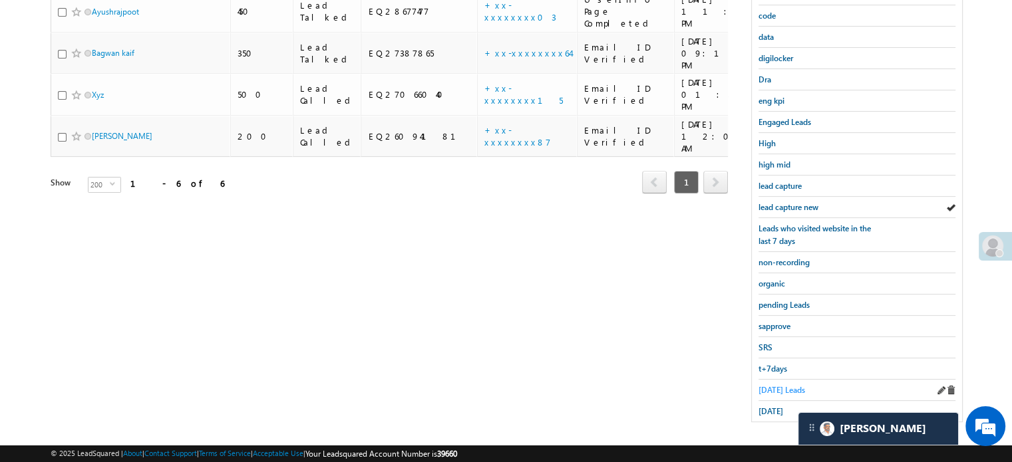
click at [769, 385] on span "[DATE] Leads" at bounding box center [781, 390] width 47 height 10
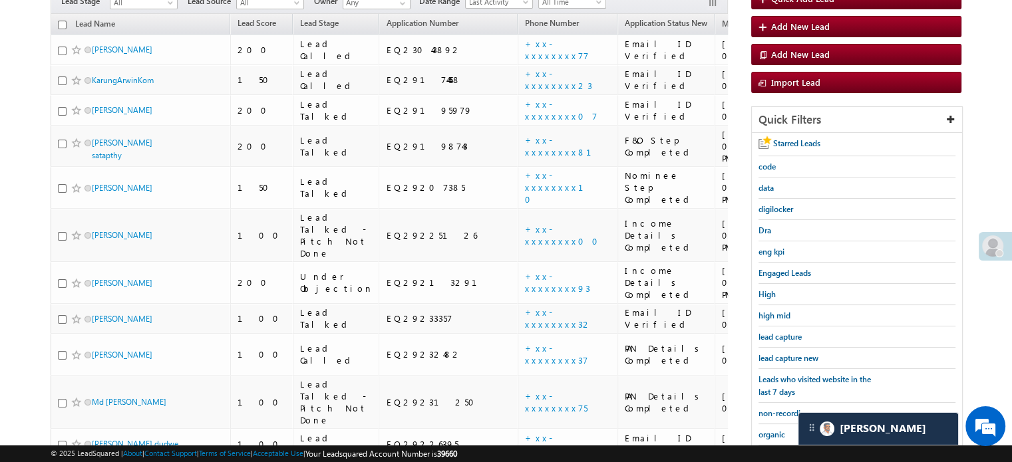
scroll to position [86, 0]
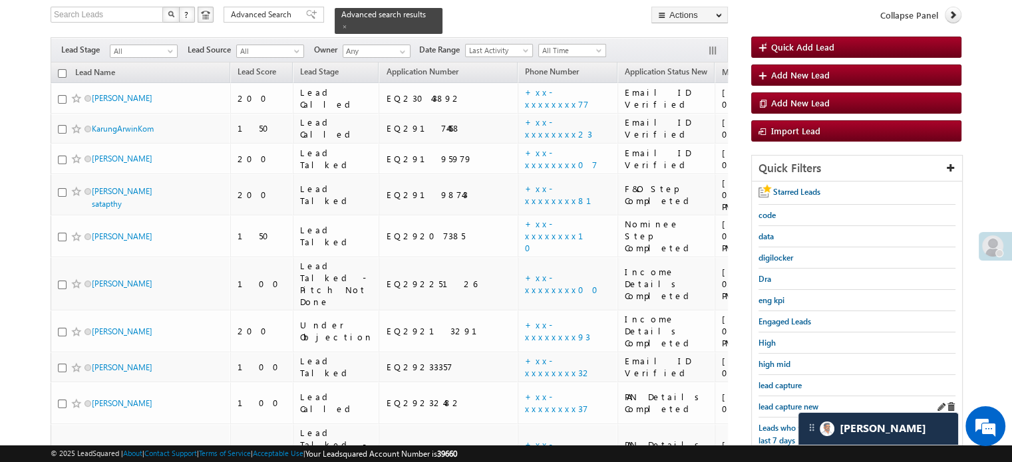
click at [771, 396] on div "lead capture new" at bounding box center [856, 406] width 197 height 21
click at [772, 402] on span "lead capture new" at bounding box center [788, 407] width 60 height 10
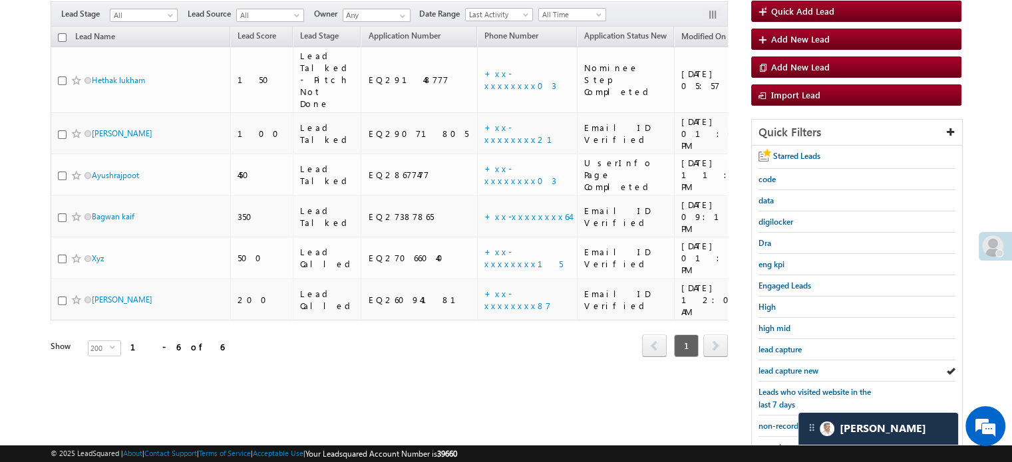
scroll to position [152, 0]
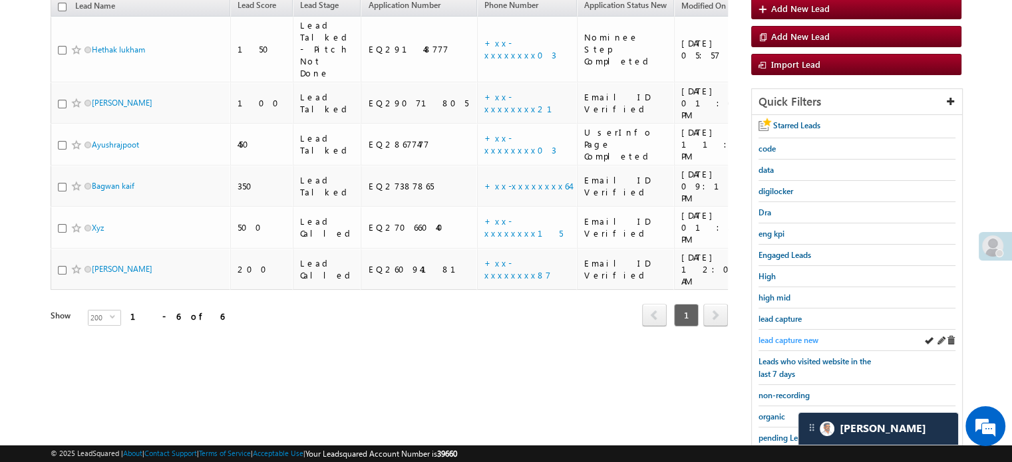
click at [800, 335] on span "lead capture new" at bounding box center [788, 340] width 60 height 10
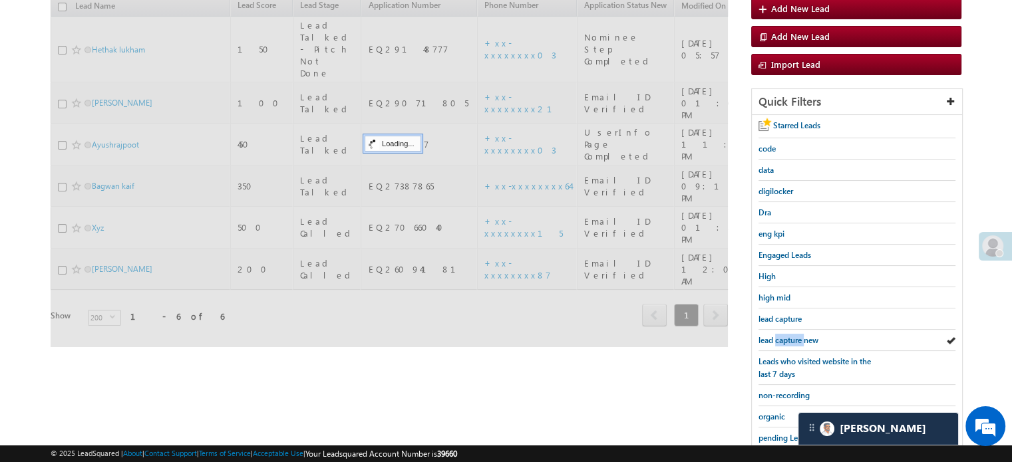
click at [800, 335] on span "lead capture new" at bounding box center [788, 340] width 60 height 10
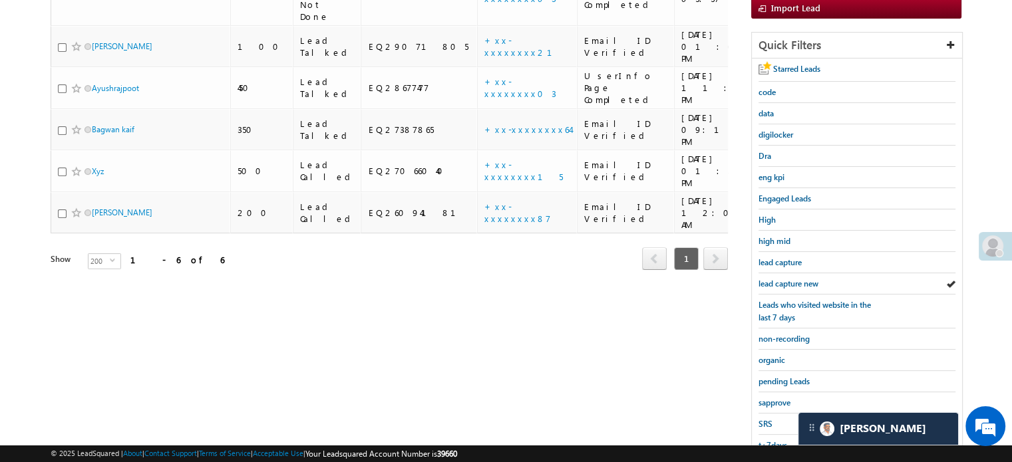
scroll to position [285, 0]
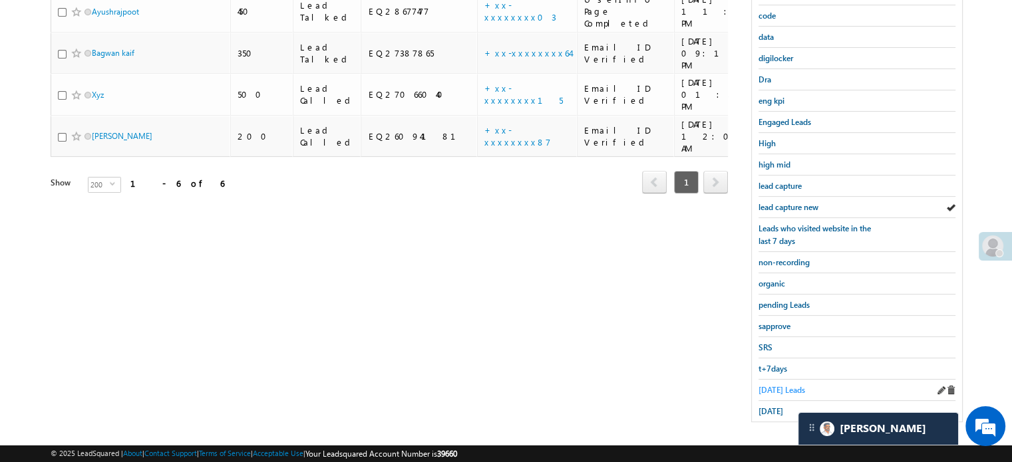
click at [782, 385] on span "[DATE] Leads" at bounding box center [781, 390] width 47 height 10
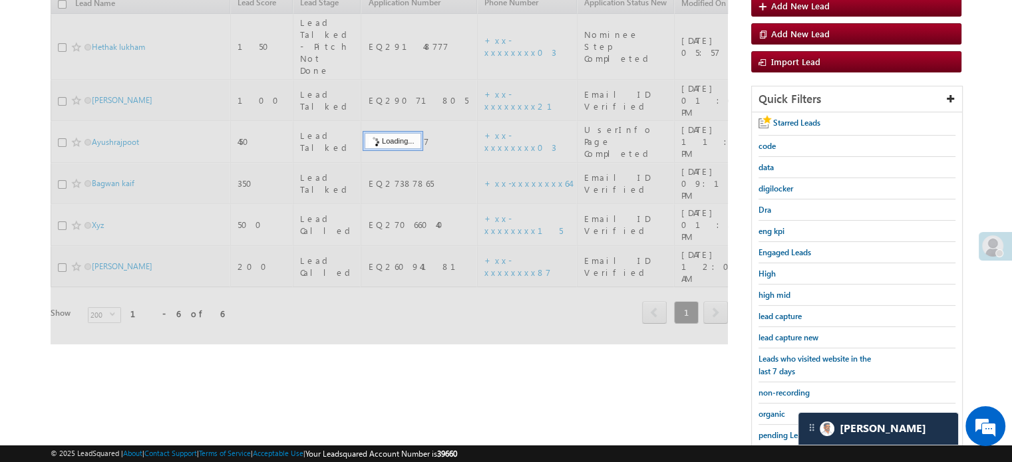
scroll to position [152, 0]
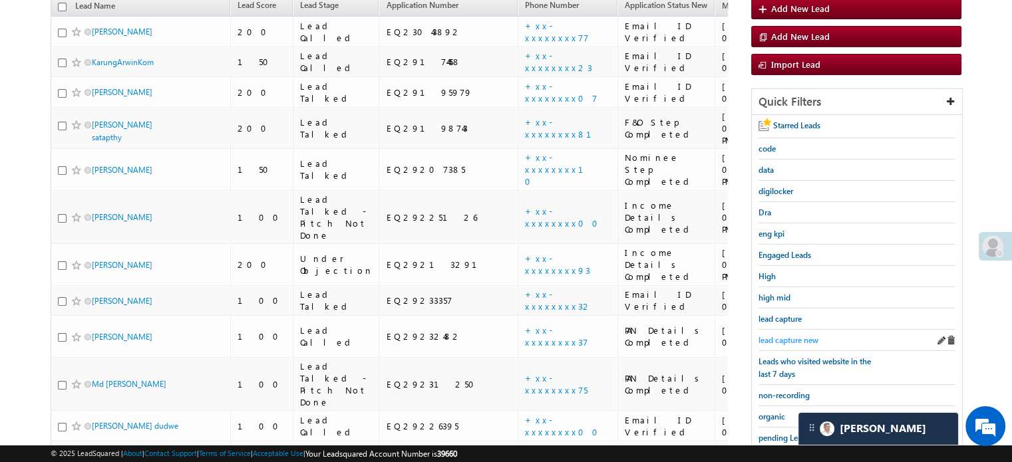
click at [798, 335] on span "lead capture new" at bounding box center [788, 340] width 60 height 10
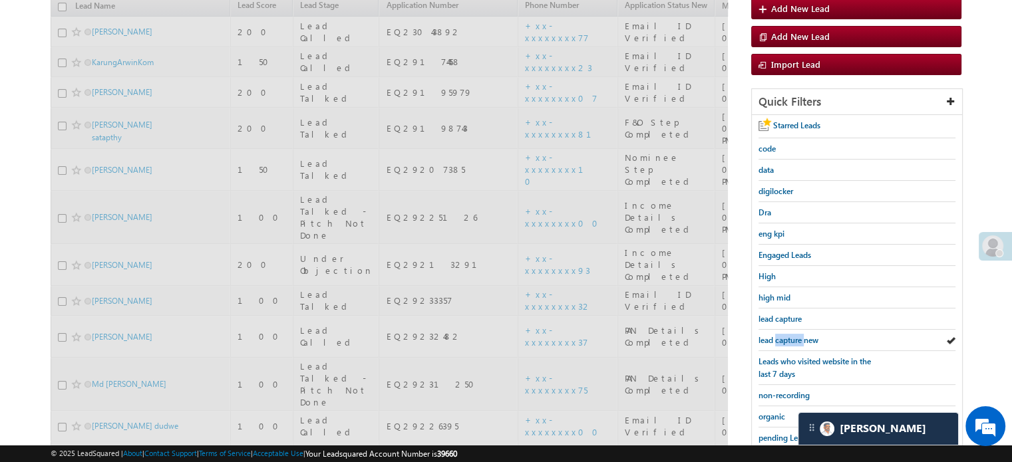
click at [798, 335] on span "lead capture new" at bounding box center [788, 340] width 60 height 10
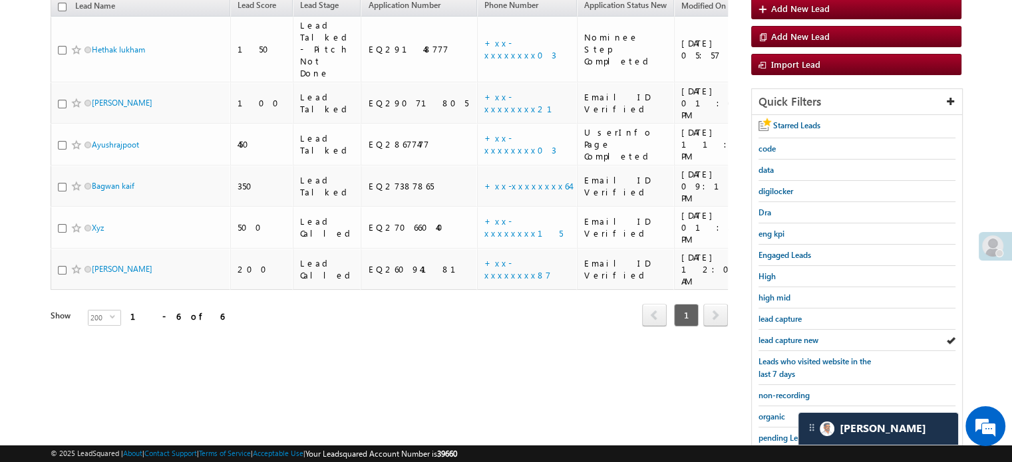
click at [798, 335] on span "lead capture new" at bounding box center [788, 340] width 60 height 10
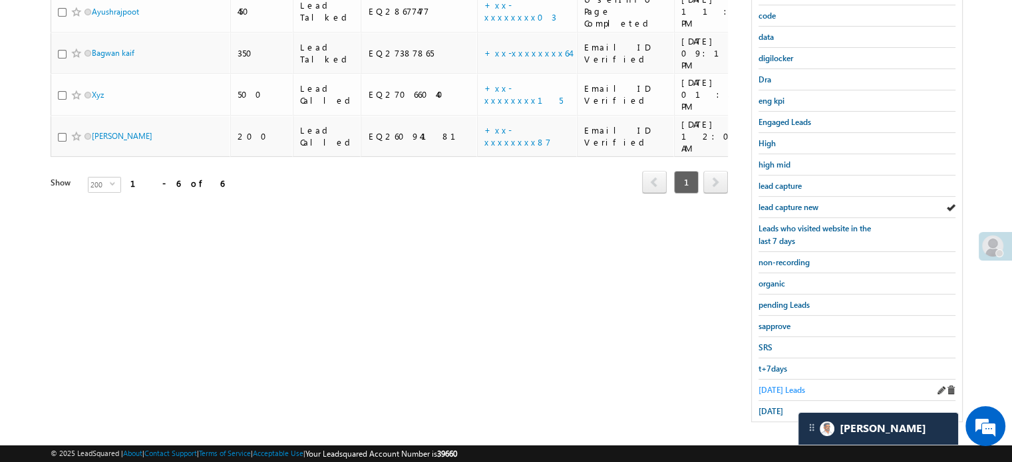
click at [772, 389] on span "[DATE] Leads" at bounding box center [781, 390] width 47 height 10
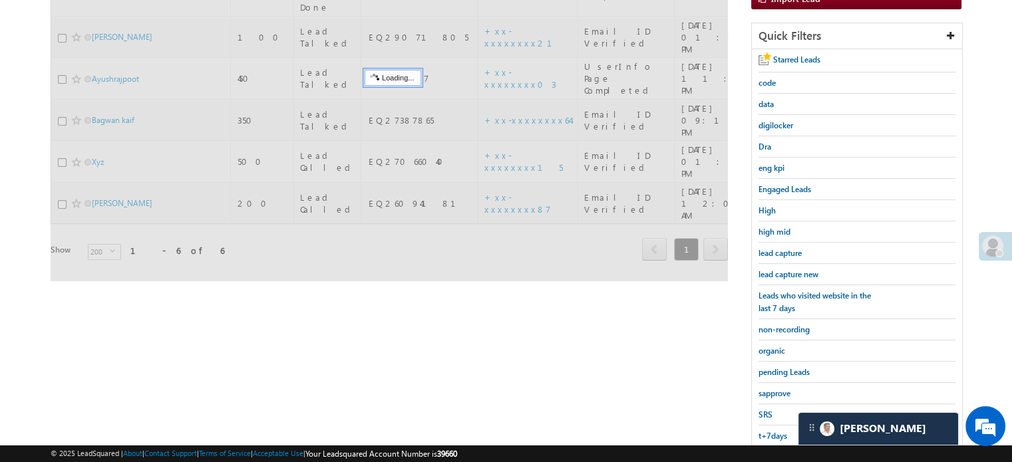
scroll to position [152, 0]
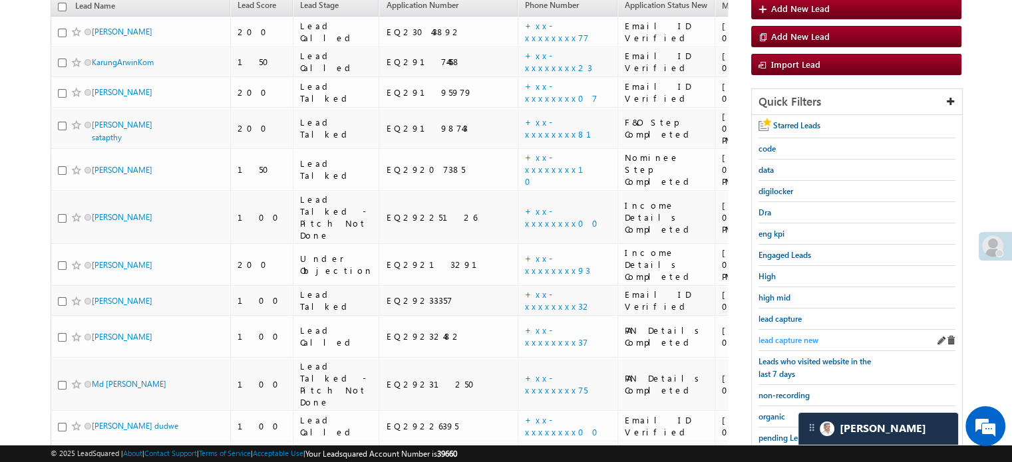
click at [790, 337] on span "lead capture new" at bounding box center [788, 340] width 60 height 10
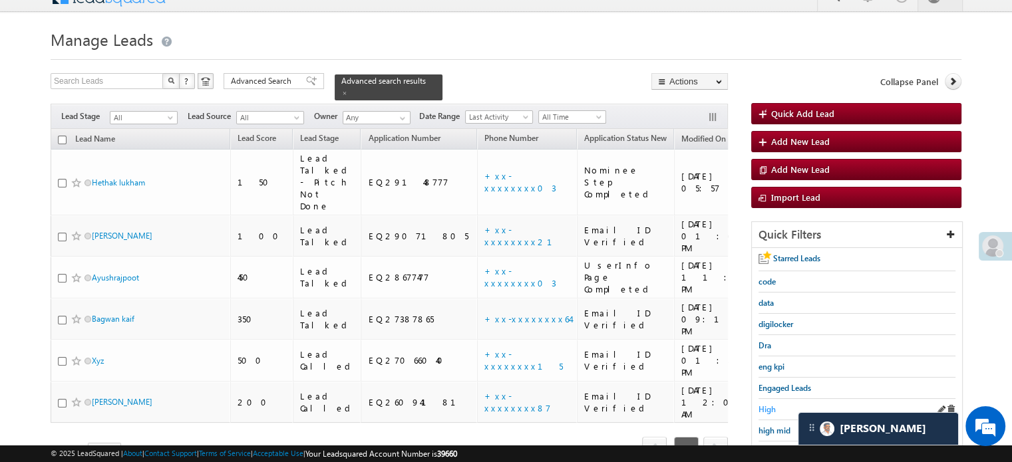
scroll to position [86, 0]
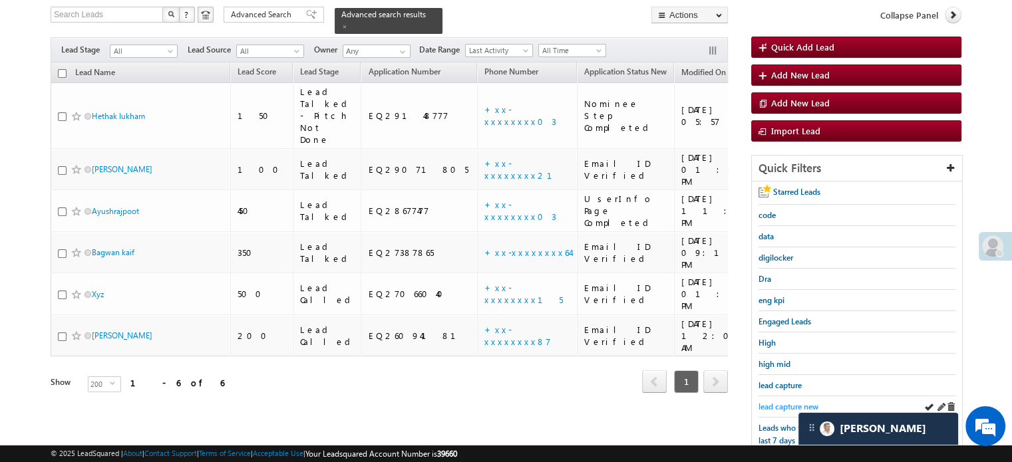
click at [782, 402] on span "lead capture new" at bounding box center [788, 407] width 60 height 10
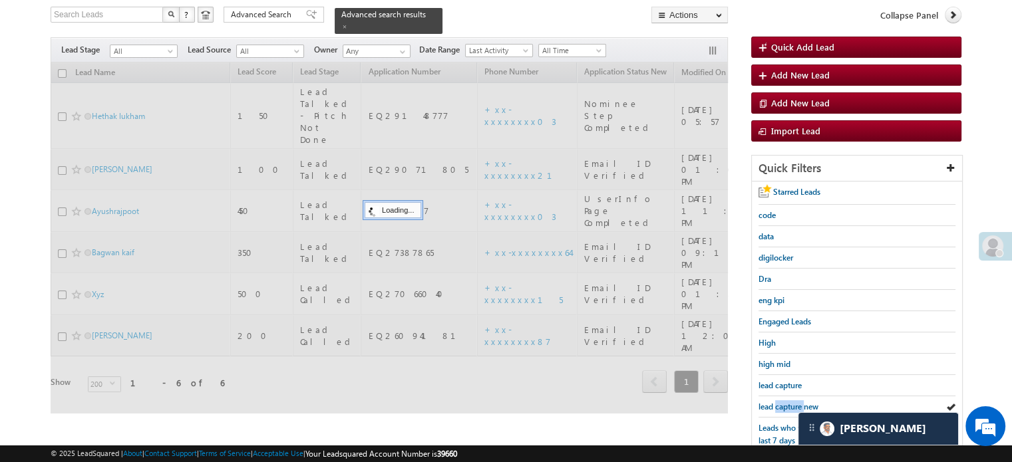
click at [782, 402] on span "lead capture new" at bounding box center [788, 407] width 60 height 10
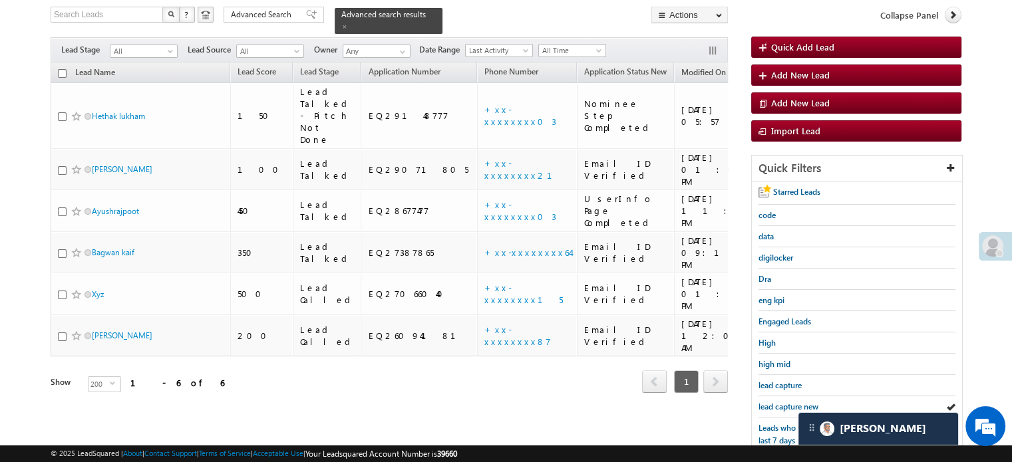
click at [782, 402] on span "lead capture new" at bounding box center [788, 407] width 60 height 10
click at [784, 405] on span "lead capture new" at bounding box center [788, 407] width 60 height 10
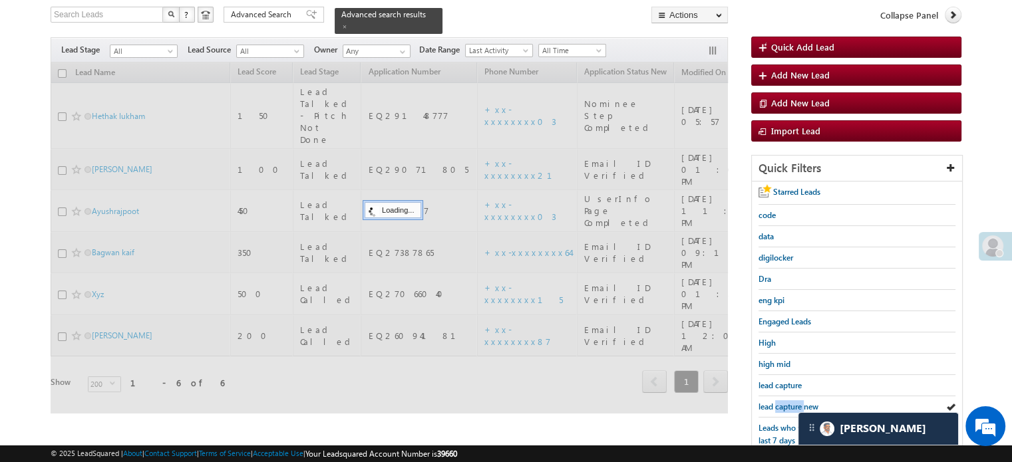
click at [784, 405] on span "lead capture new" at bounding box center [788, 407] width 60 height 10
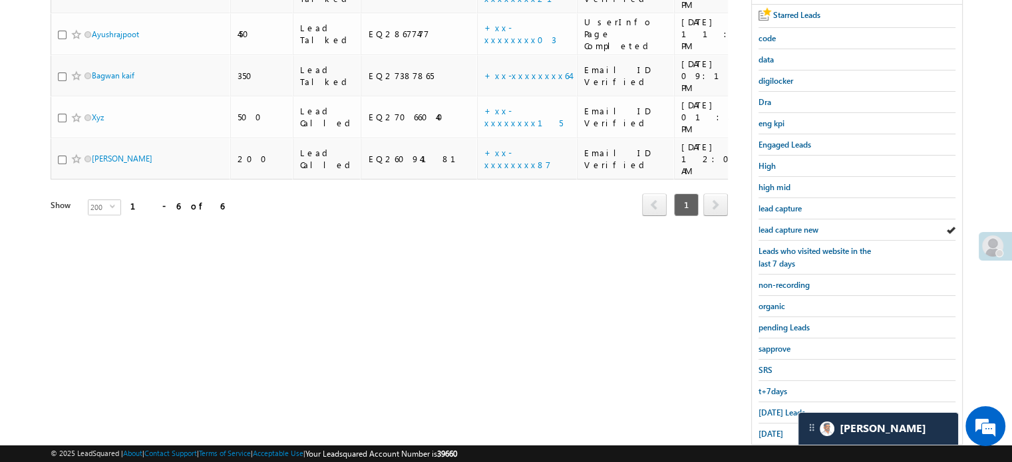
scroll to position [285, 0]
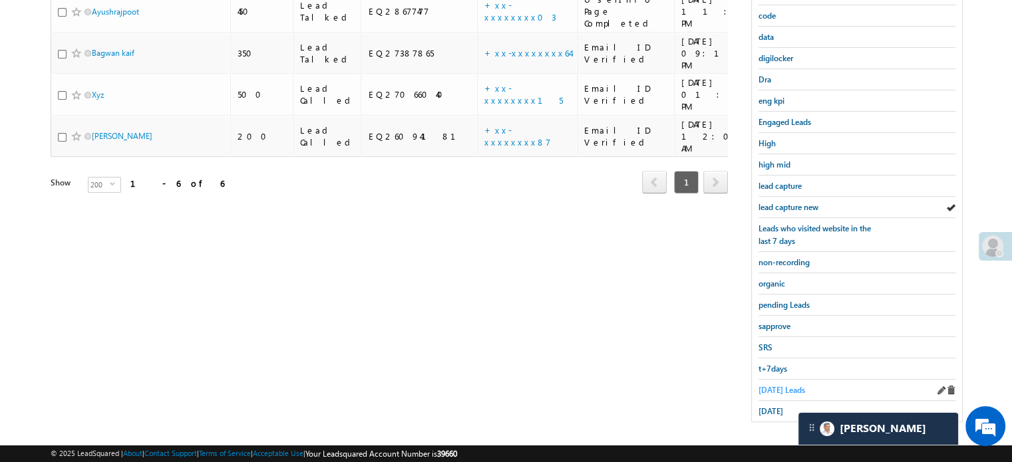
click at [772, 390] on link "Today's Leads" at bounding box center [781, 390] width 47 height 13
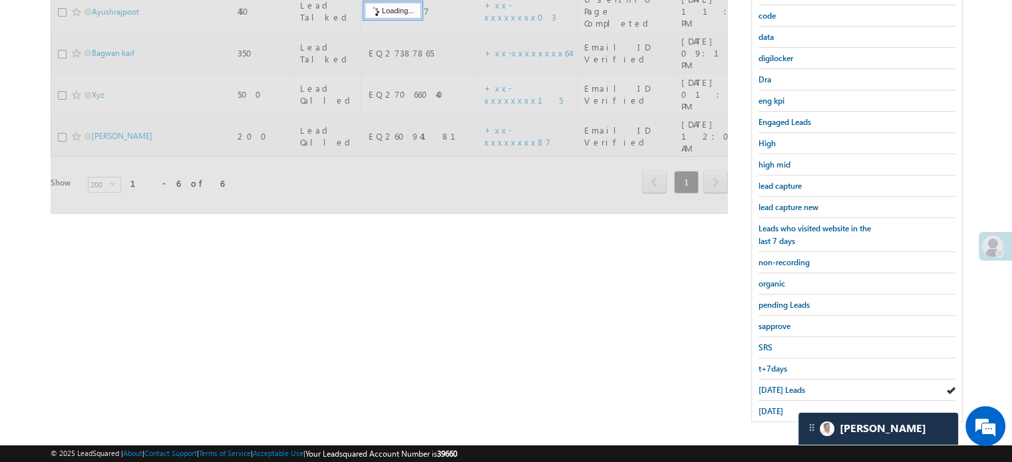
click at [774, 385] on span "Today's Leads" at bounding box center [781, 390] width 47 height 10
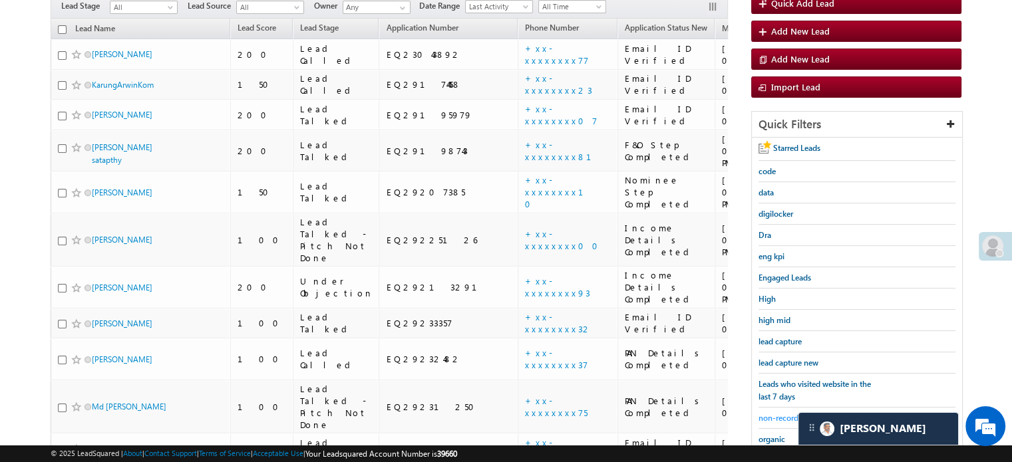
scroll to position [152, 0]
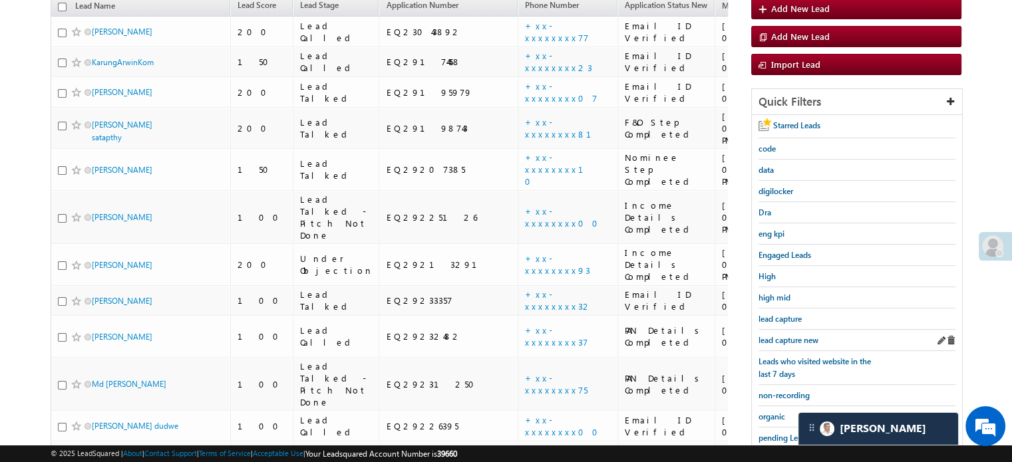
click at [798, 344] on div "lead capture new" at bounding box center [856, 340] width 197 height 21
click at [798, 339] on span "lead capture new" at bounding box center [788, 340] width 60 height 10
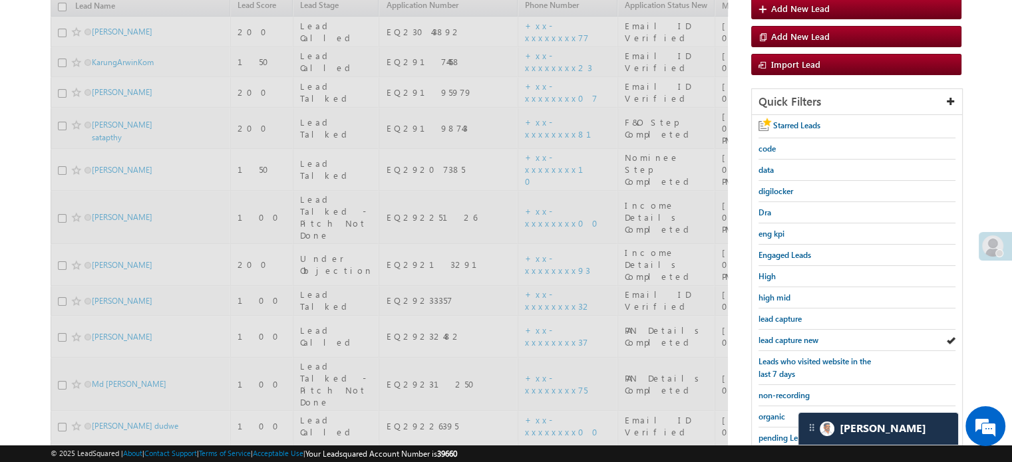
click at [798, 339] on span "lead capture new" at bounding box center [788, 340] width 60 height 10
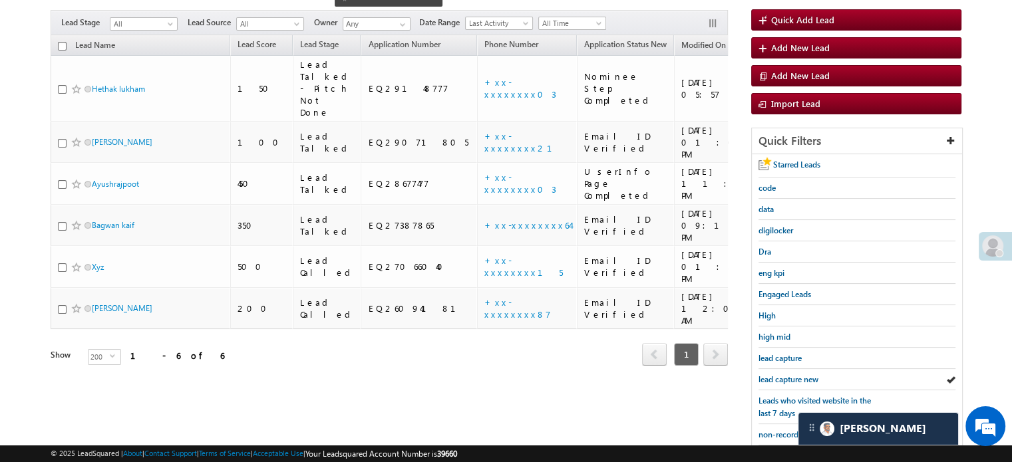
scroll to position [86, 0]
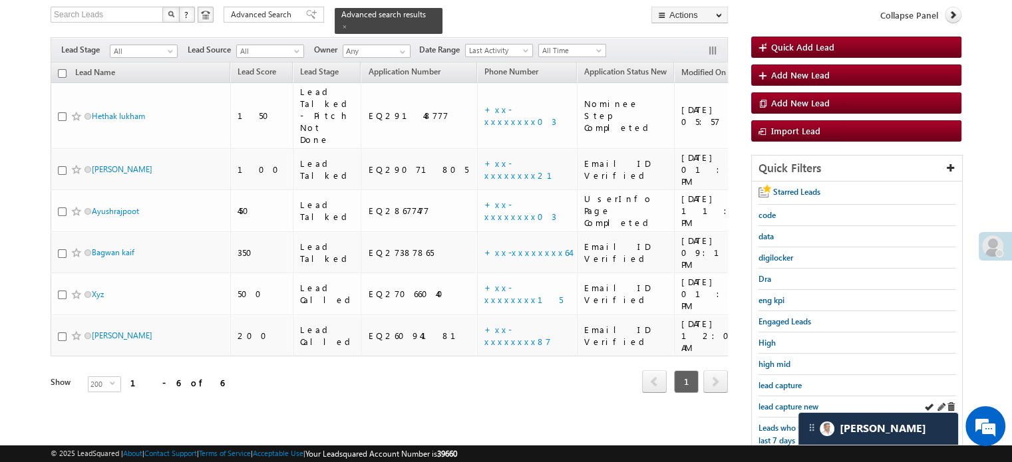
click at [780, 396] on div "lead capture new" at bounding box center [856, 406] width 197 height 21
click at [782, 402] on span "lead capture new" at bounding box center [788, 407] width 60 height 10
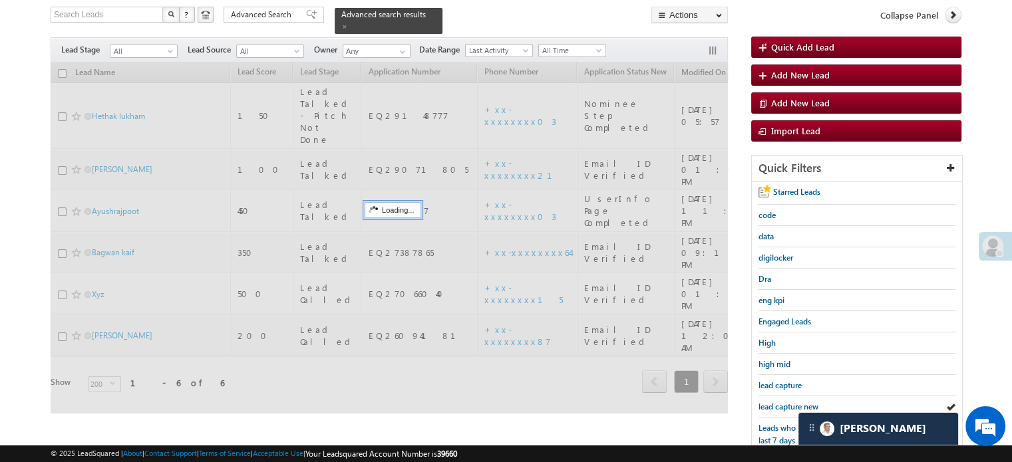
click at [784, 402] on span "lead capture new" at bounding box center [788, 407] width 60 height 10
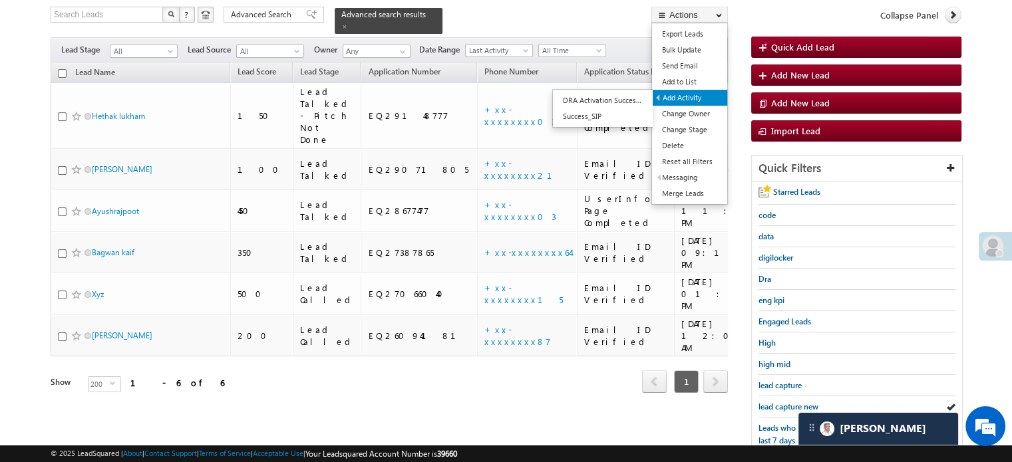
click at [673, 92] on link "Add Activity" at bounding box center [690, 98] width 75 height 16
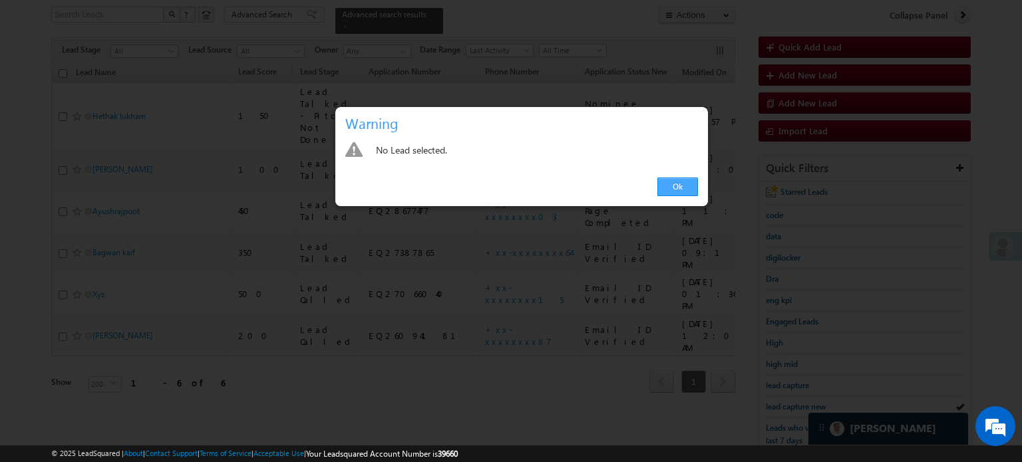
click at [675, 186] on link "Ok" at bounding box center [677, 187] width 41 height 19
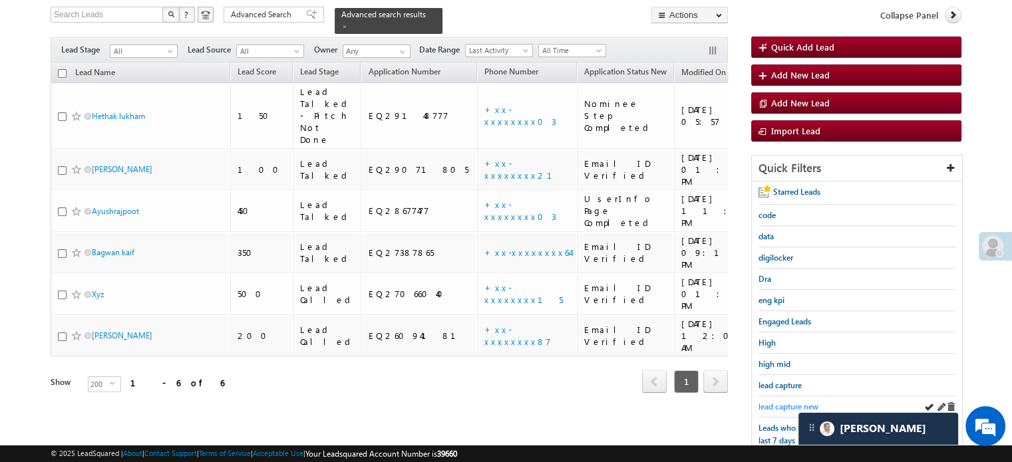
click at [796, 406] on span "lead capture new" at bounding box center [788, 407] width 60 height 10
click at [790, 402] on span "lead capture new" at bounding box center [788, 407] width 60 height 10
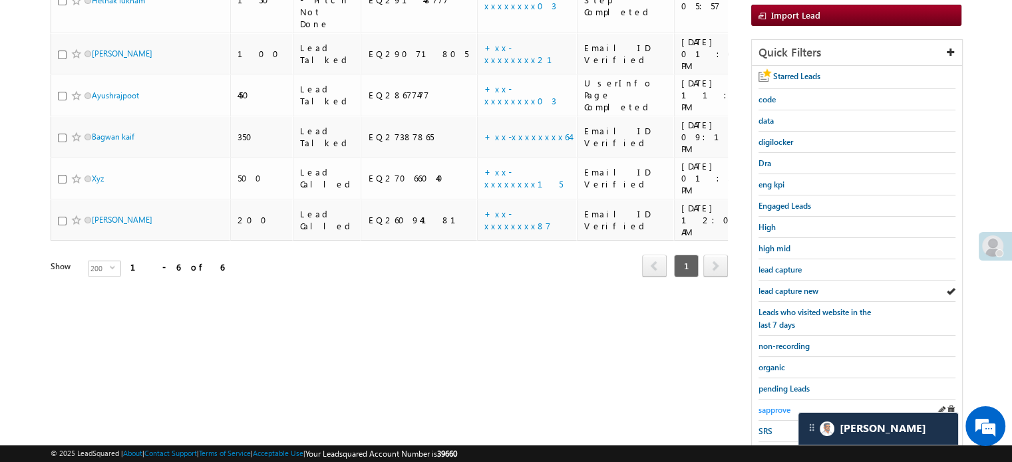
scroll to position [285, 0]
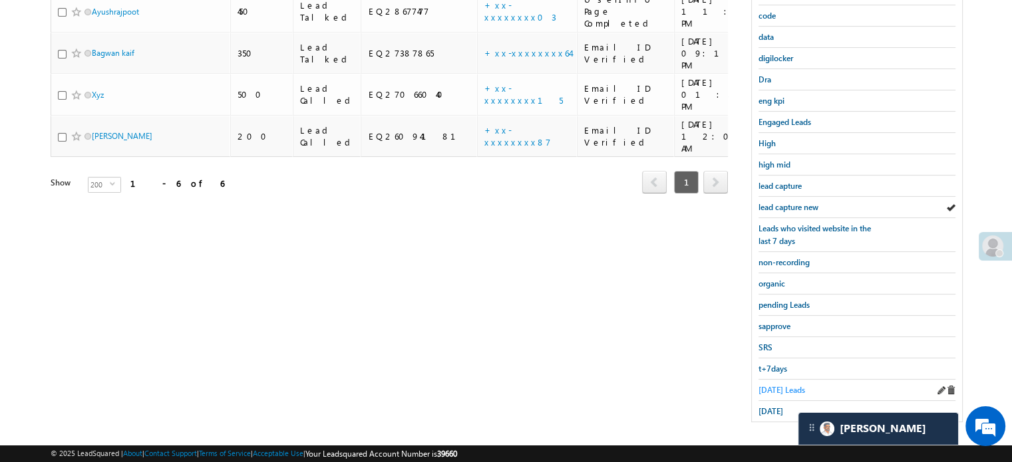
click at [784, 385] on span "Today's Leads" at bounding box center [781, 390] width 47 height 10
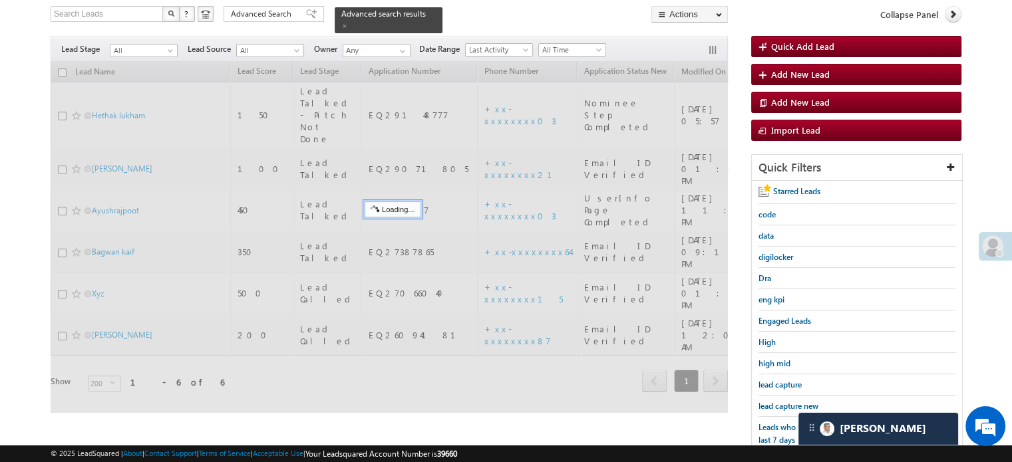
scroll to position [86, 0]
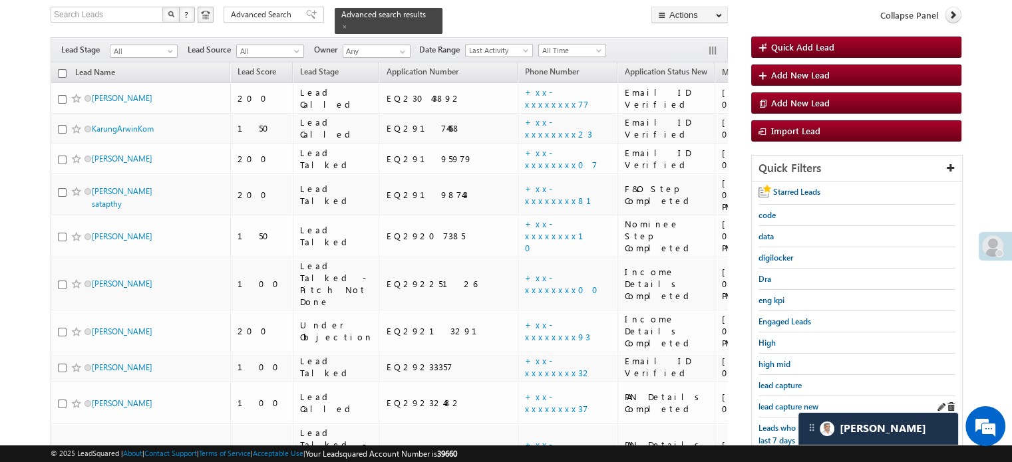
click at [761, 396] on div "lead capture new" at bounding box center [856, 406] width 197 height 21
click at [764, 403] on span "lead capture new" at bounding box center [788, 407] width 60 height 10
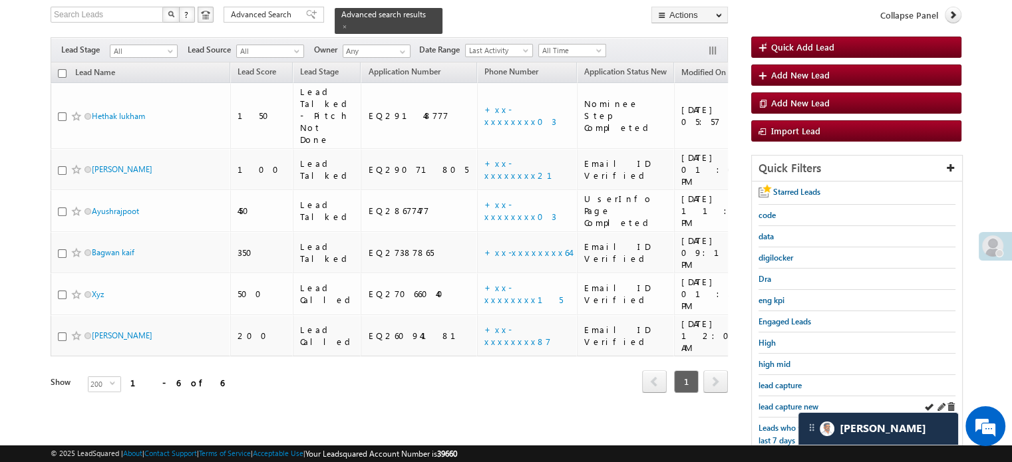
click at [791, 396] on div "lead capture new" at bounding box center [856, 406] width 197 height 21
click at [792, 400] on link "lead capture new" at bounding box center [788, 406] width 60 height 13
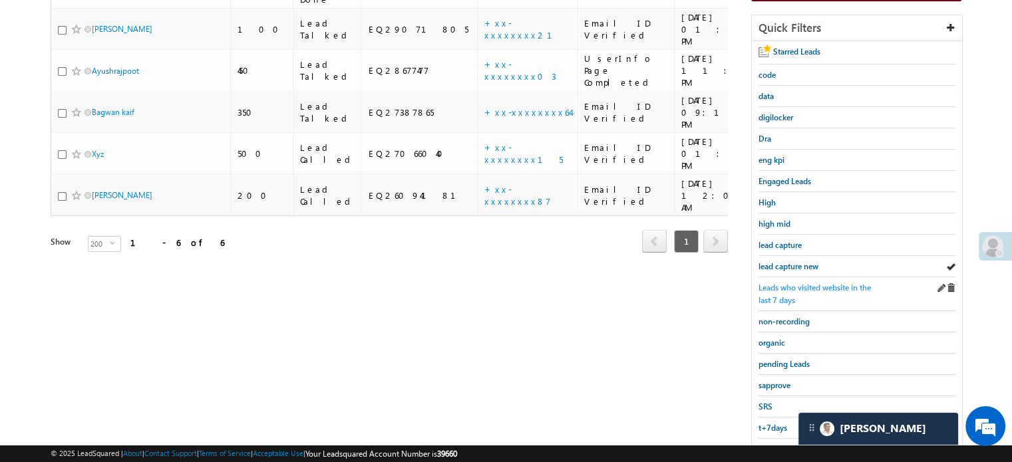
scroll to position [285, 0]
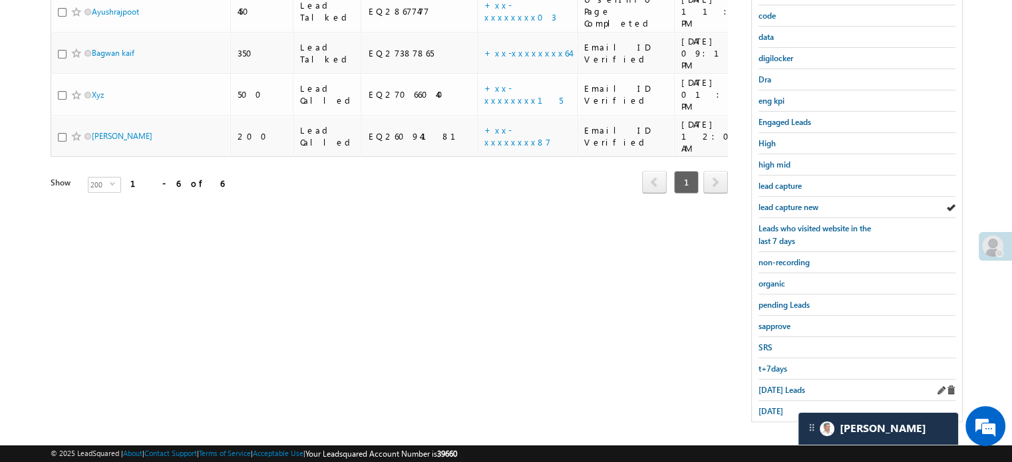
click at [785, 392] on div "Today's Leads" at bounding box center [856, 390] width 197 height 21
click at [780, 385] on span "Today's Leads" at bounding box center [781, 390] width 47 height 10
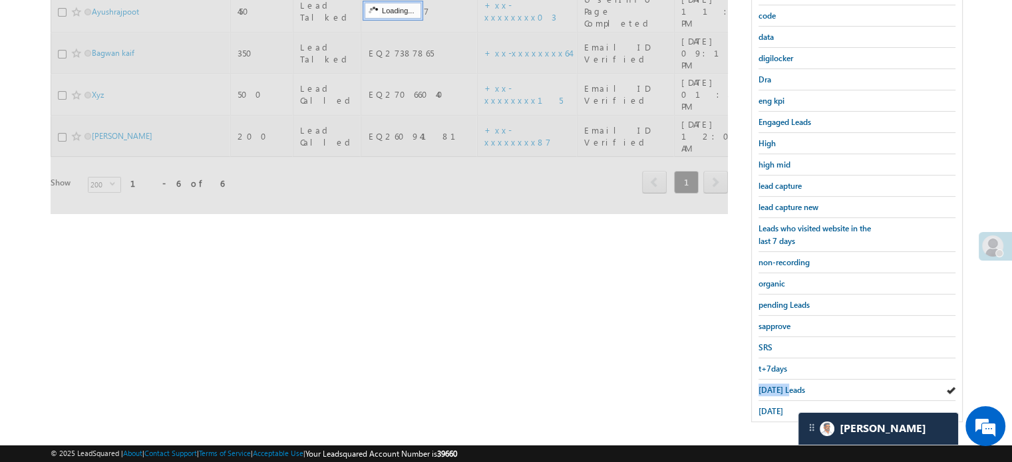
click at [780, 385] on span "Today's Leads" at bounding box center [781, 390] width 47 height 10
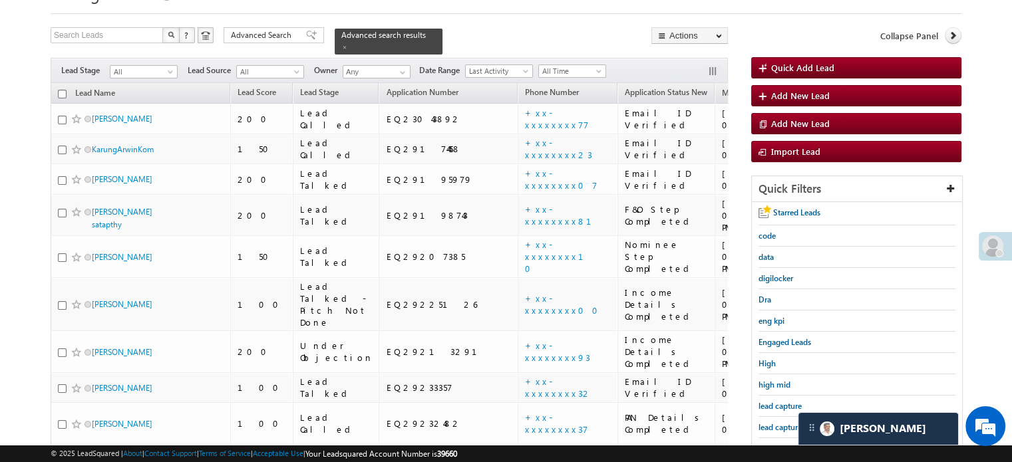
scroll to position [86, 0]
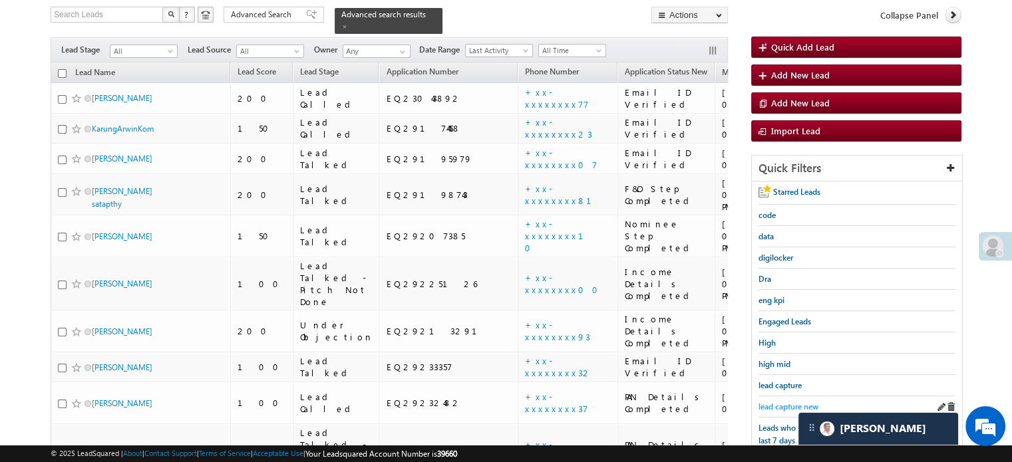
click at [774, 402] on span "lead capture new" at bounding box center [788, 407] width 60 height 10
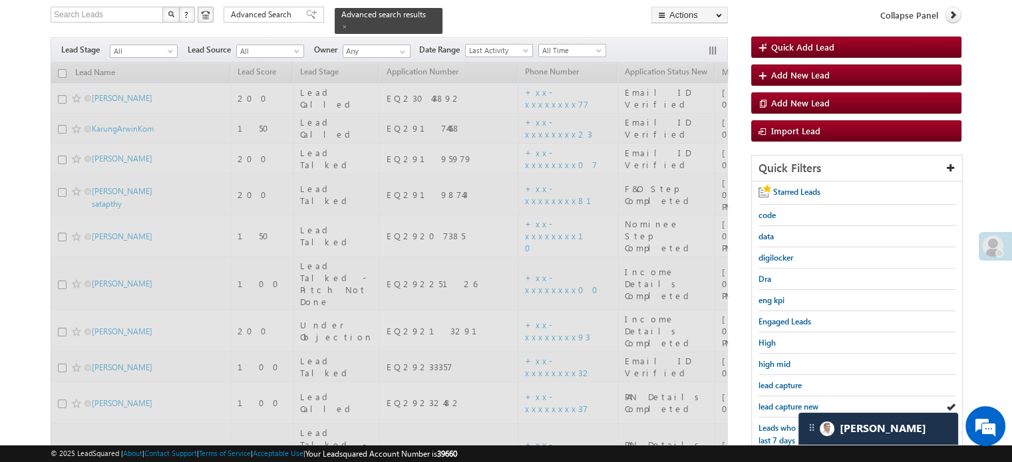
click at [774, 402] on span "lead capture new" at bounding box center [788, 407] width 60 height 10
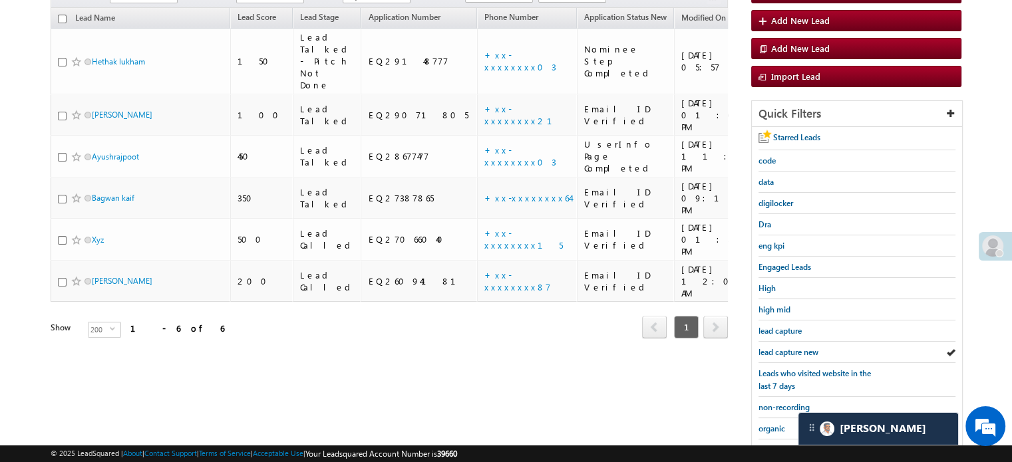
scroll to position [285, 0]
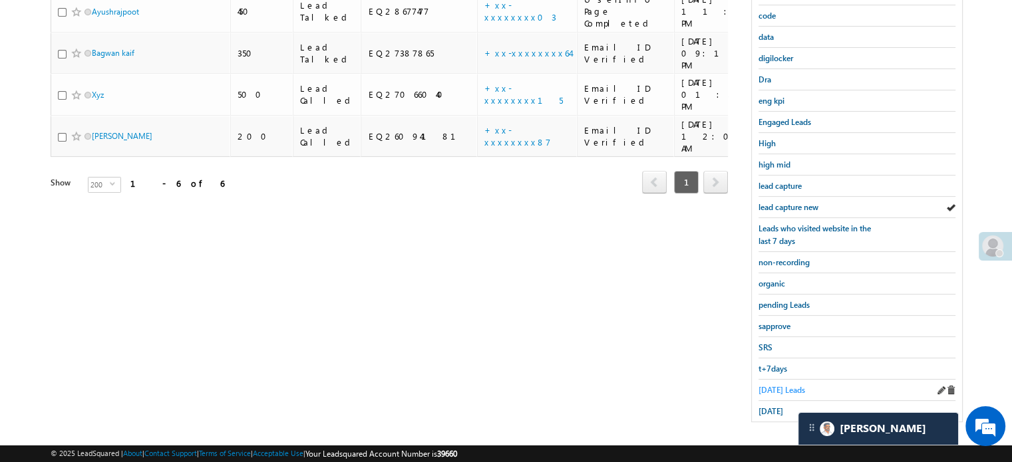
click at [770, 385] on span "Today's Leads" at bounding box center [781, 390] width 47 height 10
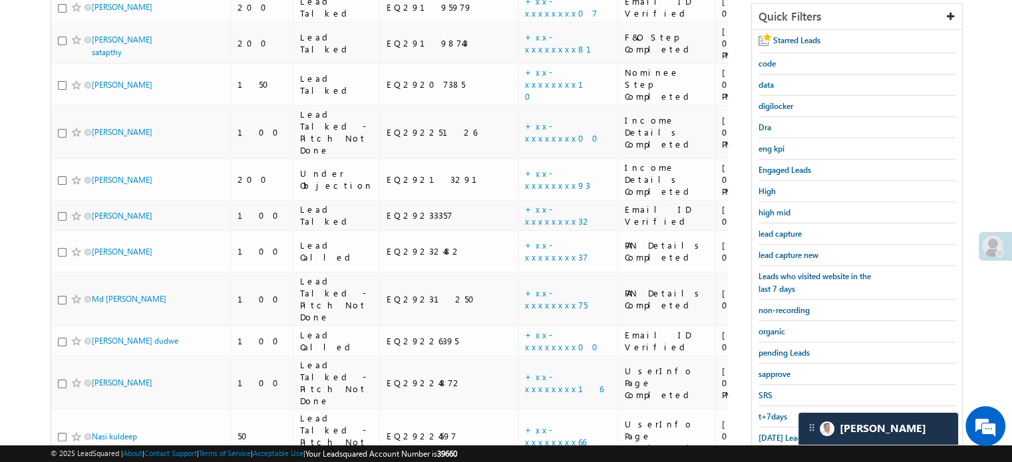
scroll to position [104, 0]
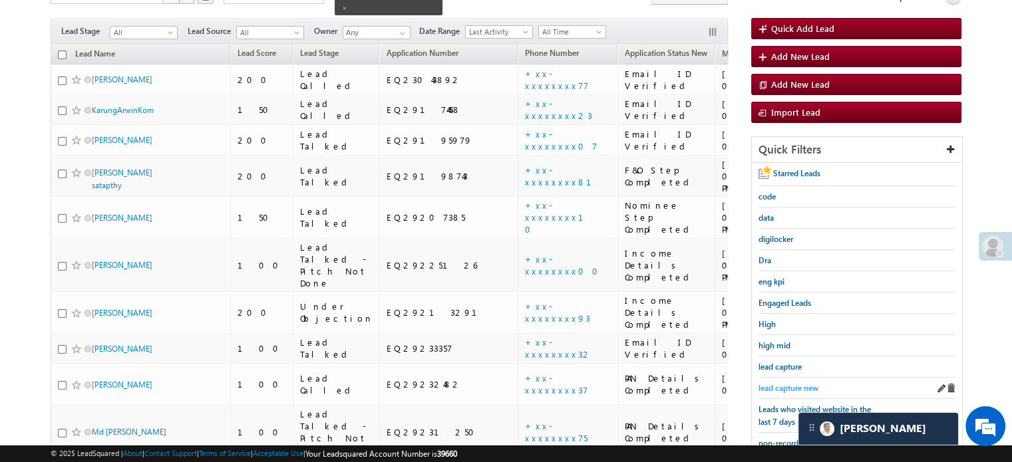
click at [777, 388] on span "lead capture new" at bounding box center [788, 388] width 60 height 10
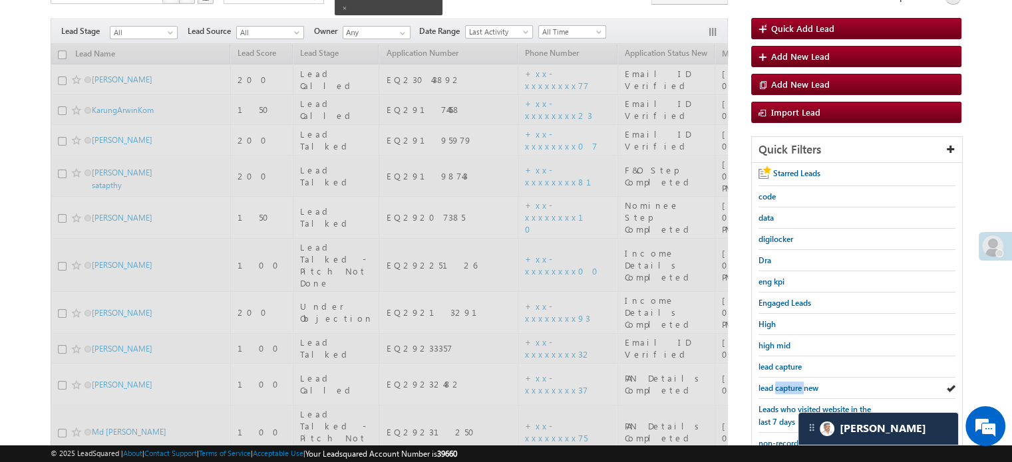
click at [777, 388] on span "lead capture new" at bounding box center [788, 388] width 60 height 10
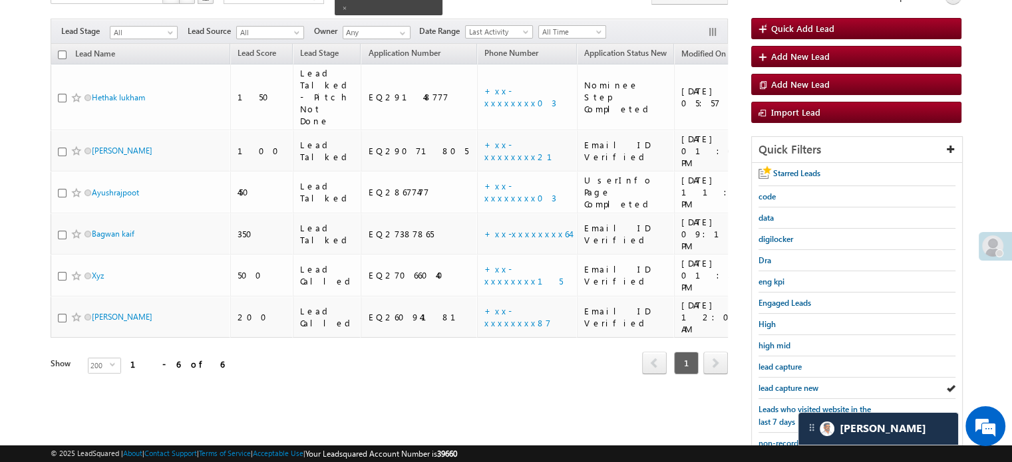
click at [798, 385] on span "lead capture new" at bounding box center [788, 388] width 60 height 10
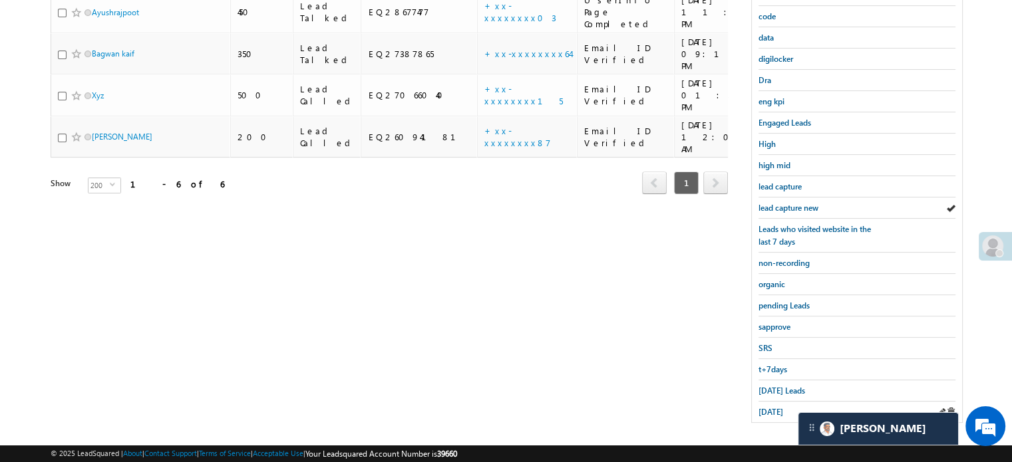
scroll to position [285, 0]
click at [776, 412] on div "yesterday" at bounding box center [856, 411] width 197 height 21
click at [777, 406] on span "yesterday" at bounding box center [770, 411] width 25 height 10
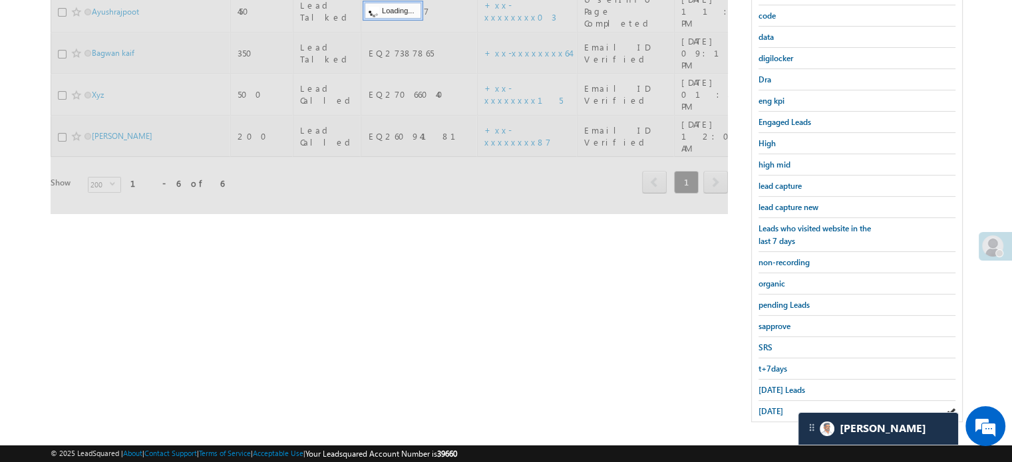
scroll to position [152, 0]
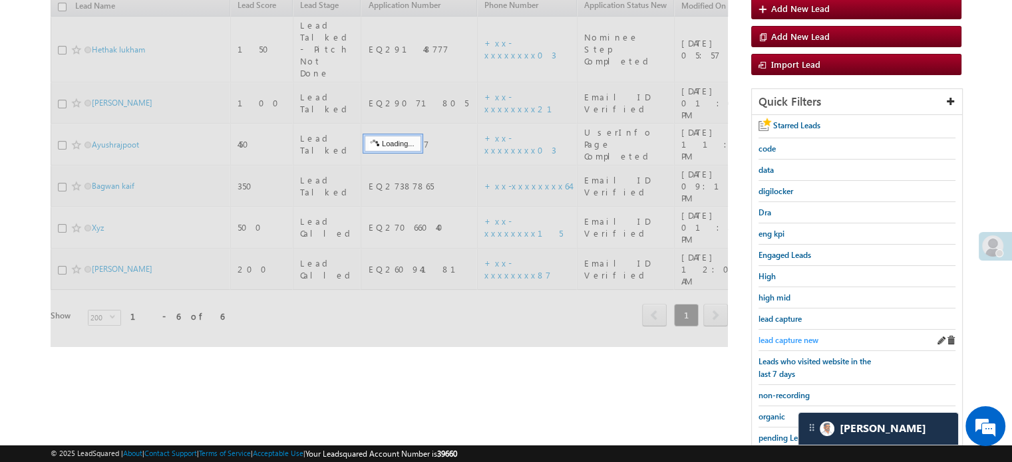
click at [790, 335] on span "lead capture new" at bounding box center [788, 340] width 60 height 10
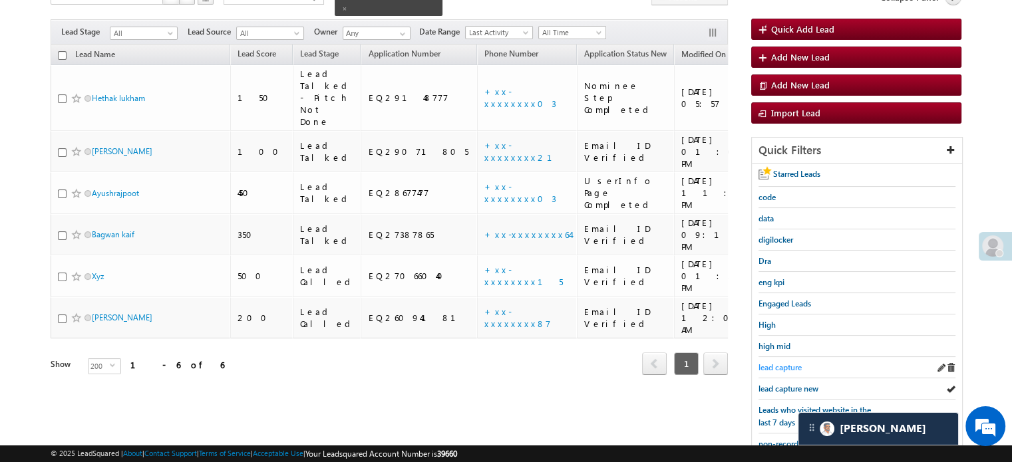
scroll to position [133, 0]
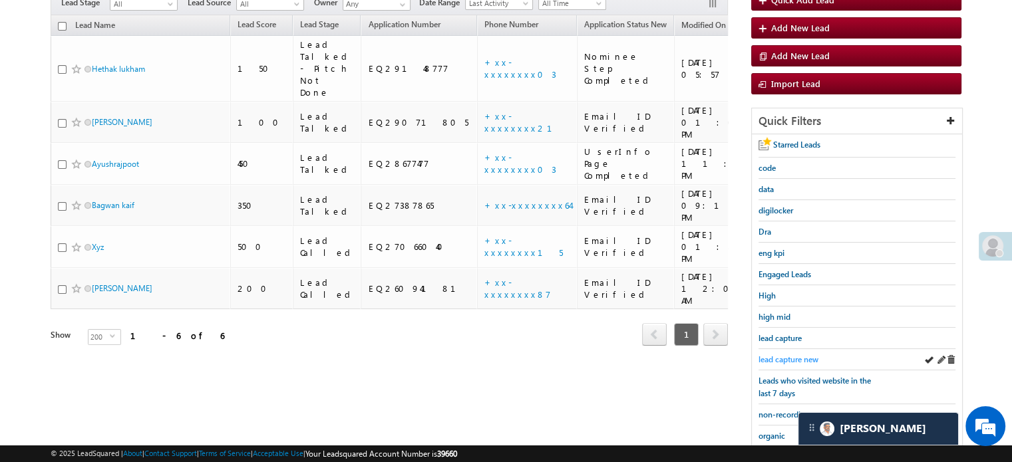
click at [793, 355] on span "lead capture new" at bounding box center [788, 360] width 60 height 10
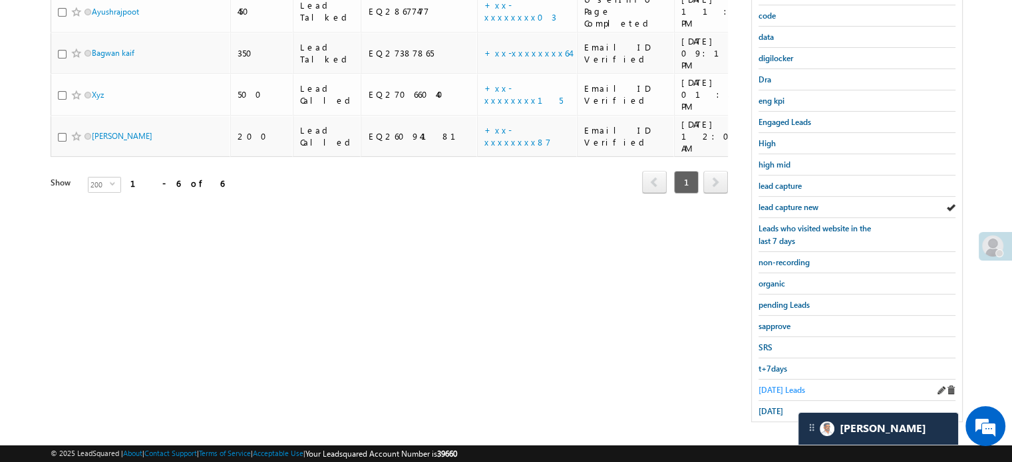
click at [780, 385] on span "Today's Leads" at bounding box center [781, 390] width 47 height 10
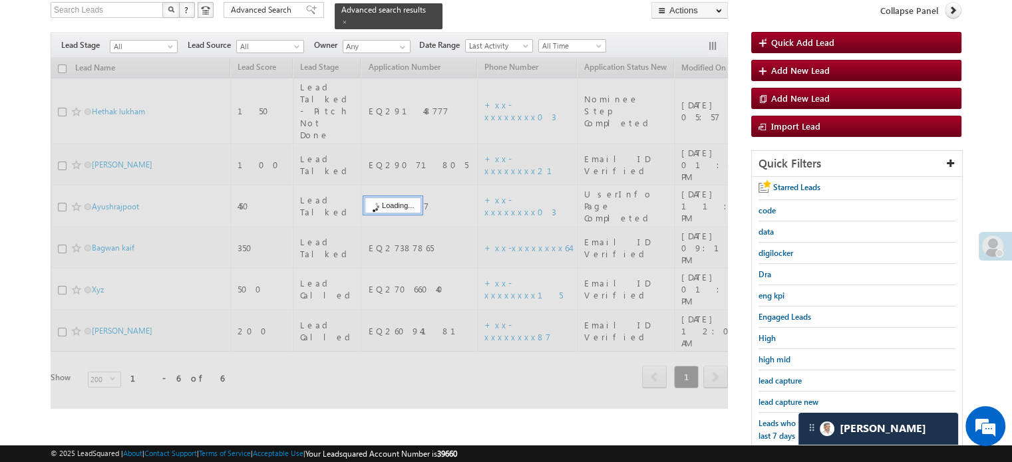
scroll to position [86, 0]
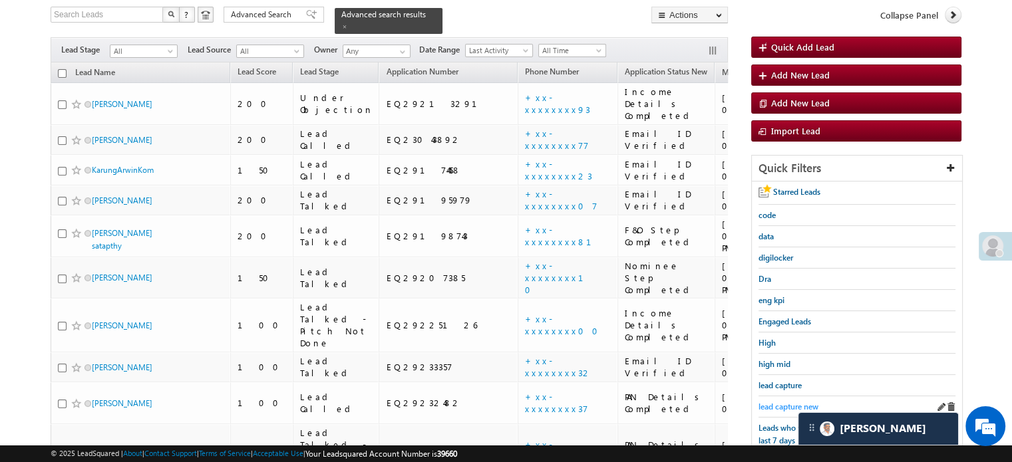
click at [785, 402] on span "lead capture new" at bounding box center [788, 407] width 60 height 10
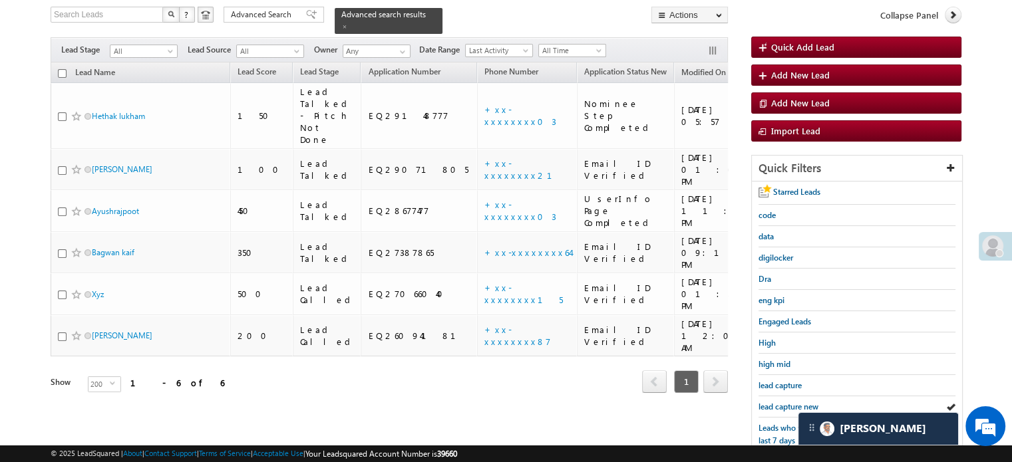
click at [785, 402] on span "lead capture new" at bounding box center [788, 407] width 60 height 10
click at [782, 402] on span "lead capture new" at bounding box center [788, 407] width 60 height 10
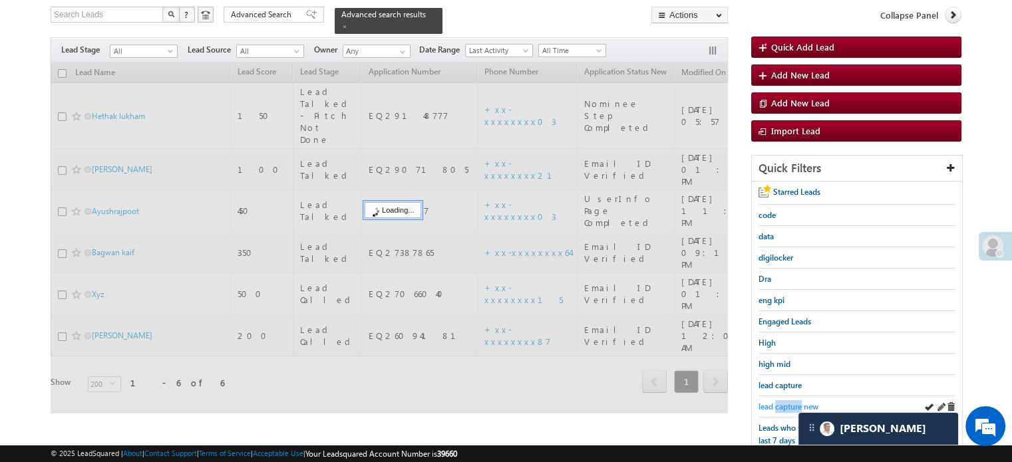
click at [781, 402] on span "lead capture new" at bounding box center [788, 407] width 60 height 10
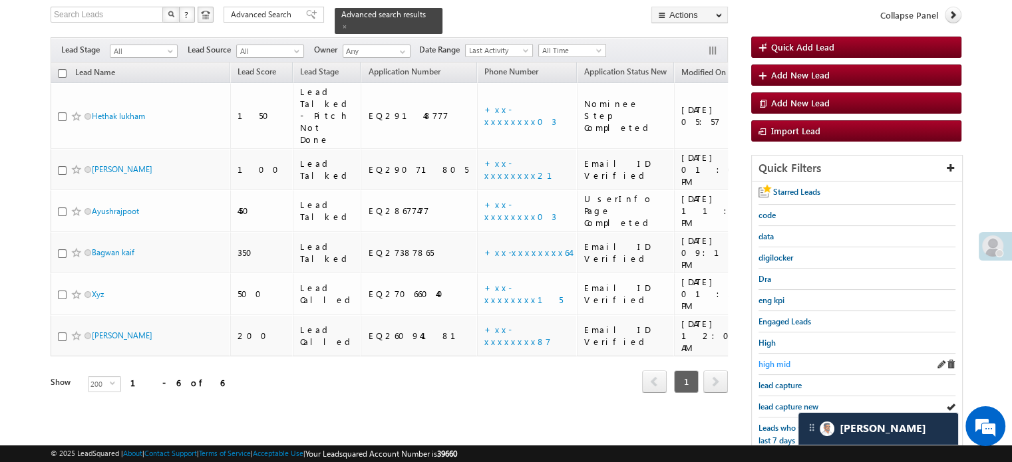
click at [770, 362] on span "high mid" at bounding box center [774, 364] width 32 height 10
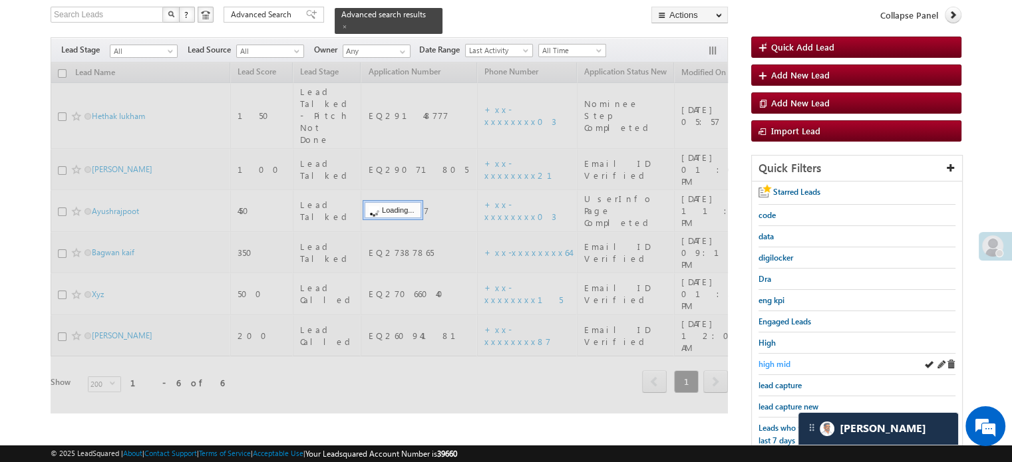
click at [769, 359] on span "high mid" at bounding box center [774, 364] width 32 height 10
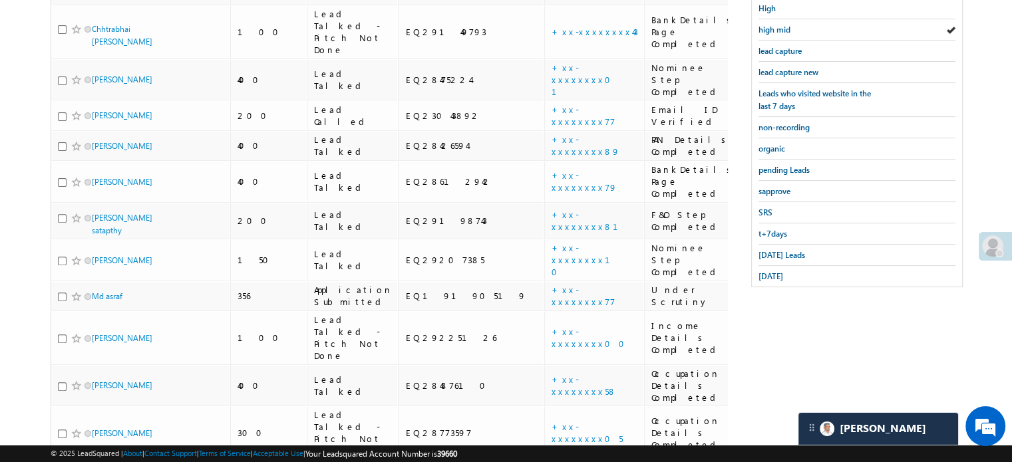
scroll to position [258, 0]
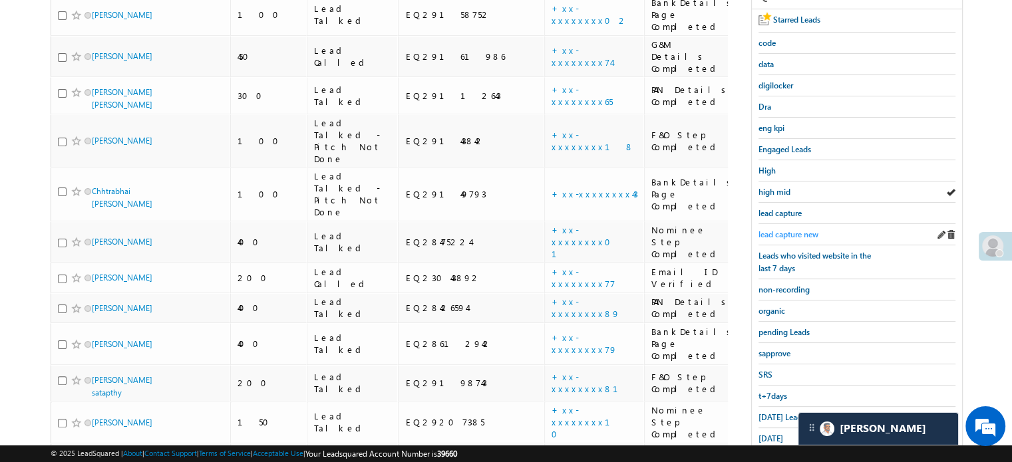
click at [790, 231] on span "lead capture new" at bounding box center [788, 235] width 60 height 10
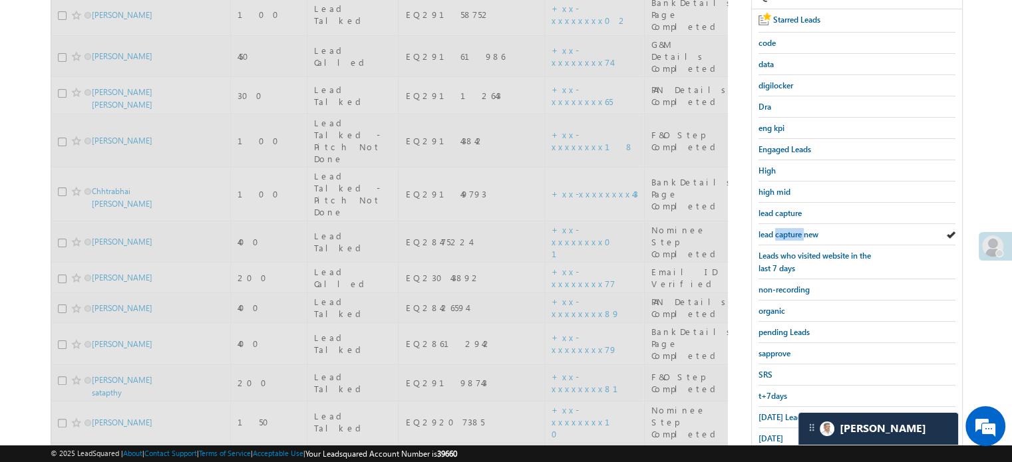
click at [790, 231] on span "lead capture new" at bounding box center [788, 235] width 60 height 10
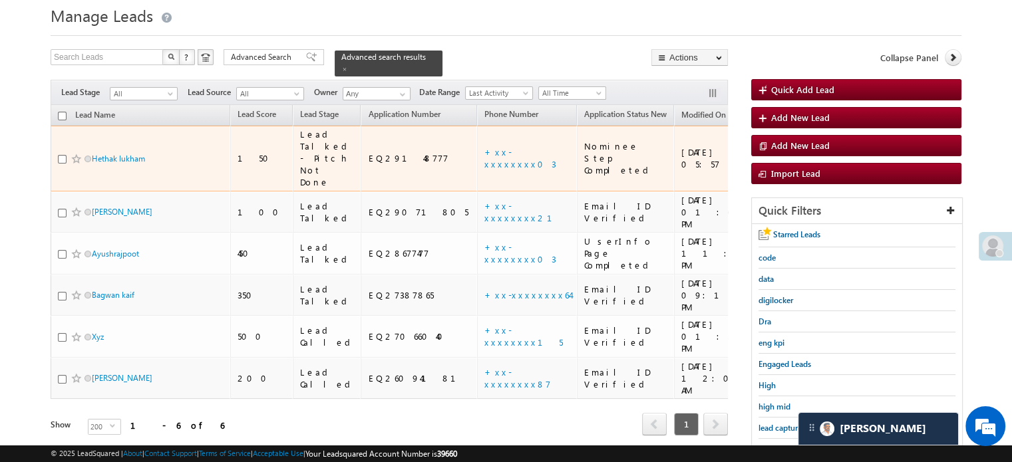
scroll to position [67, 0]
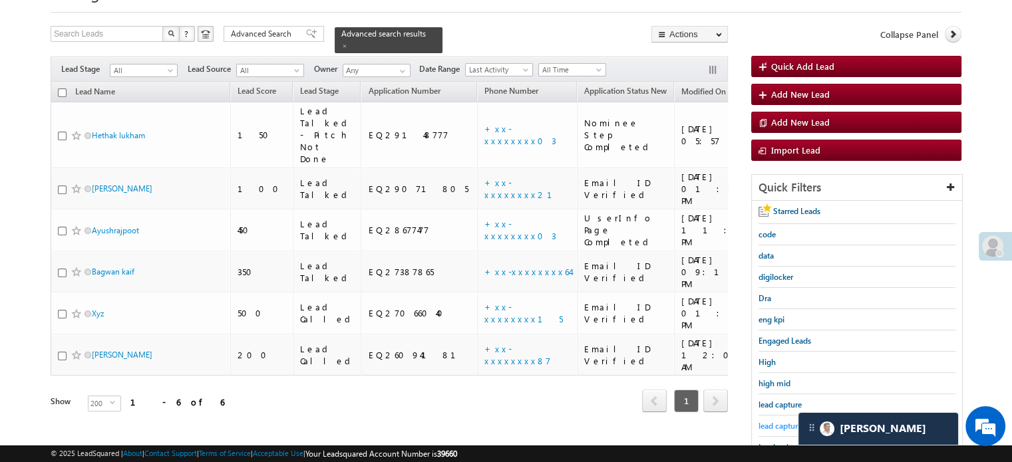
click at [776, 421] on span "lead capture new" at bounding box center [788, 426] width 60 height 10
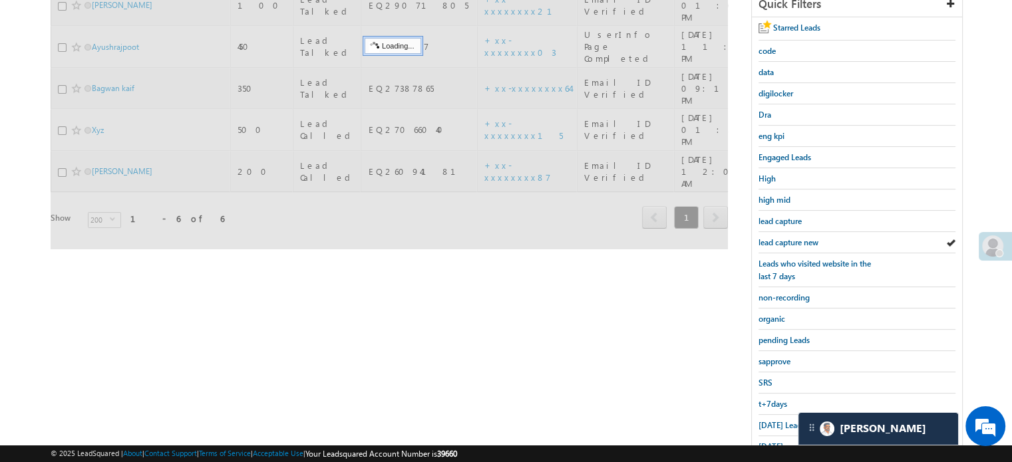
scroll to position [285, 0]
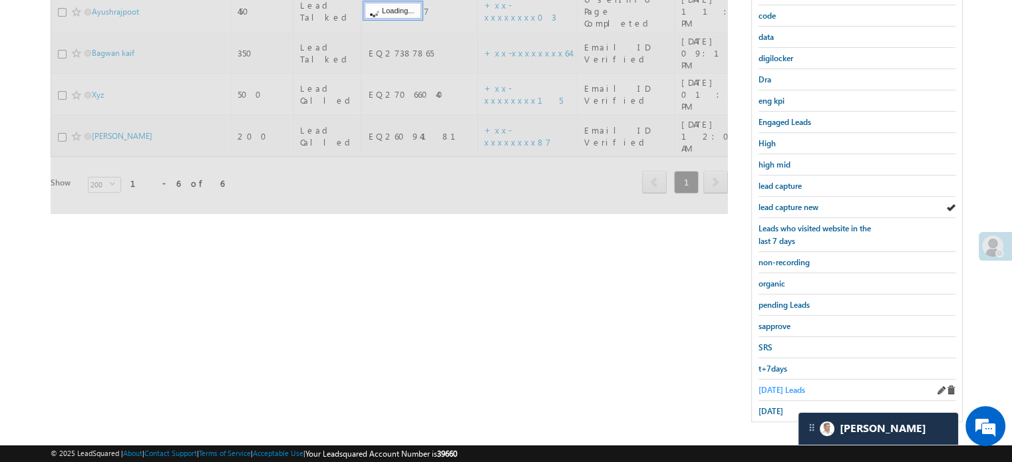
click at [777, 387] on span "[DATE] Leads" at bounding box center [781, 390] width 47 height 10
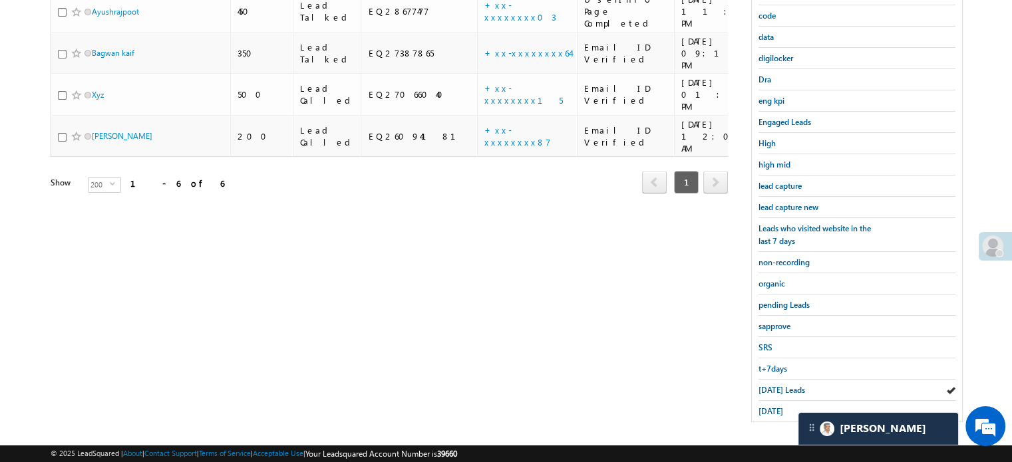
scroll to position [86, 0]
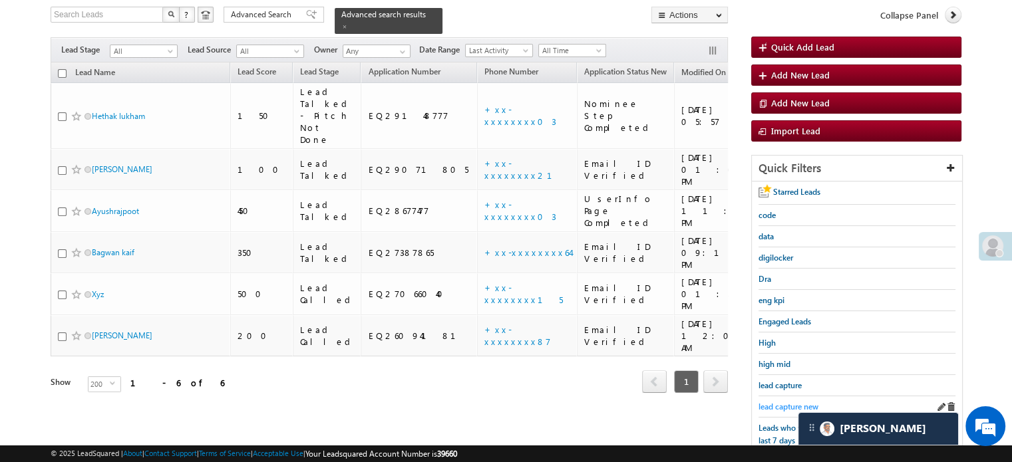
click at [777, 402] on span "lead capture new" at bounding box center [788, 407] width 60 height 10
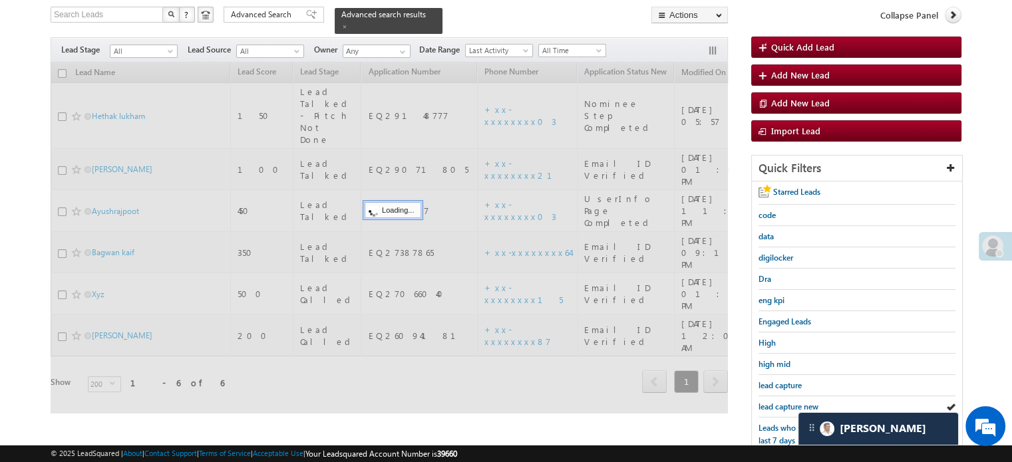
click at [778, 402] on span "lead capture new" at bounding box center [788, 407] width 60 height 10
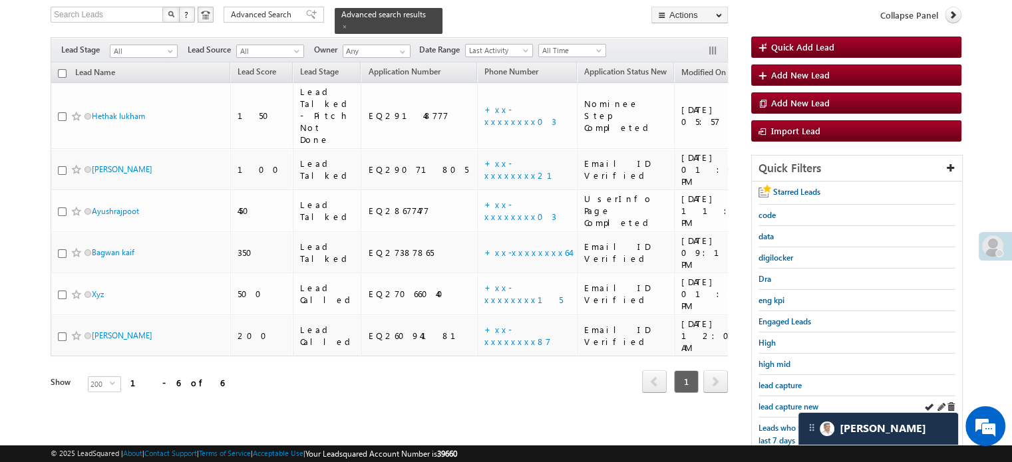
click at [822, 397] on div "lead capture new" at bounding box center [856, 406] width 197 height 21
click at [798, 404] on span "lead capture new" at bounding box center [788, 407] width 60 height 10
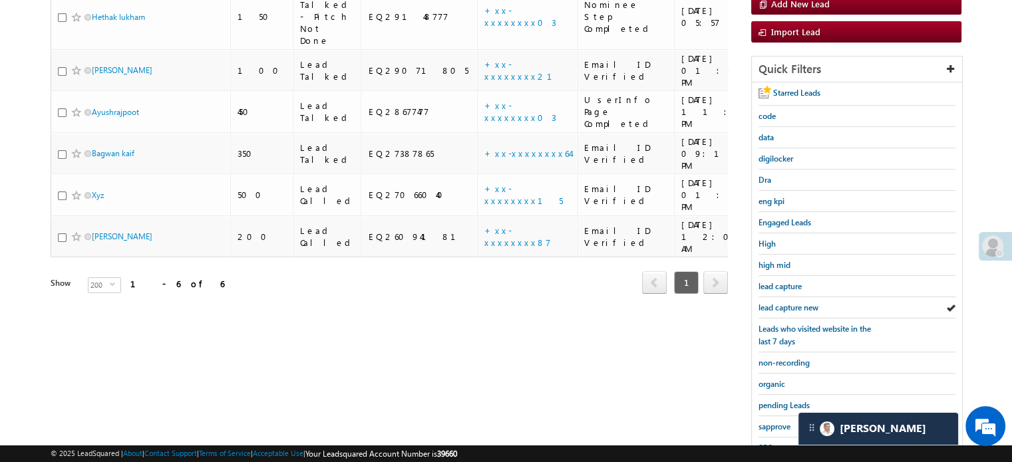
scroll to position [285, 0]
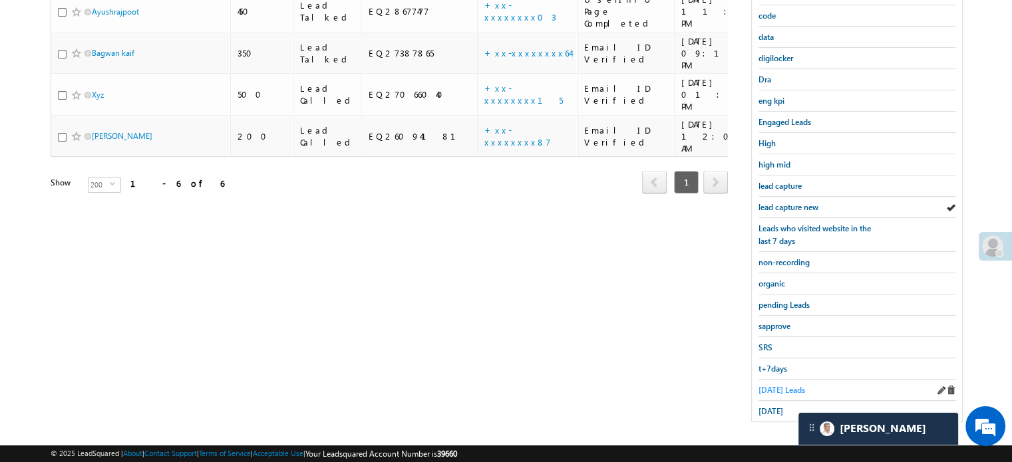
click at [782, 390] on link "[DATE] Leads" at bounding box center [781, 390] width 47 height 13
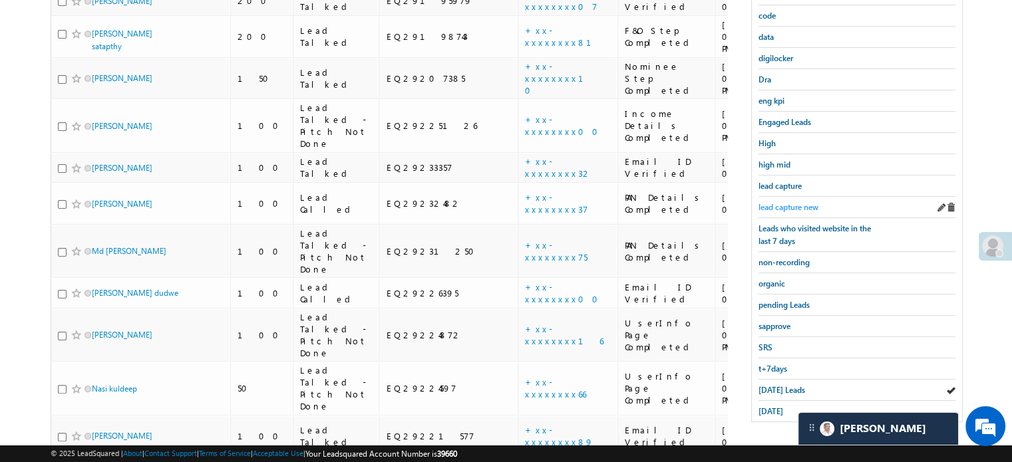
click at [778, 204] on span "lead capture new" at bounding box center [788, 207] width 60 height 10
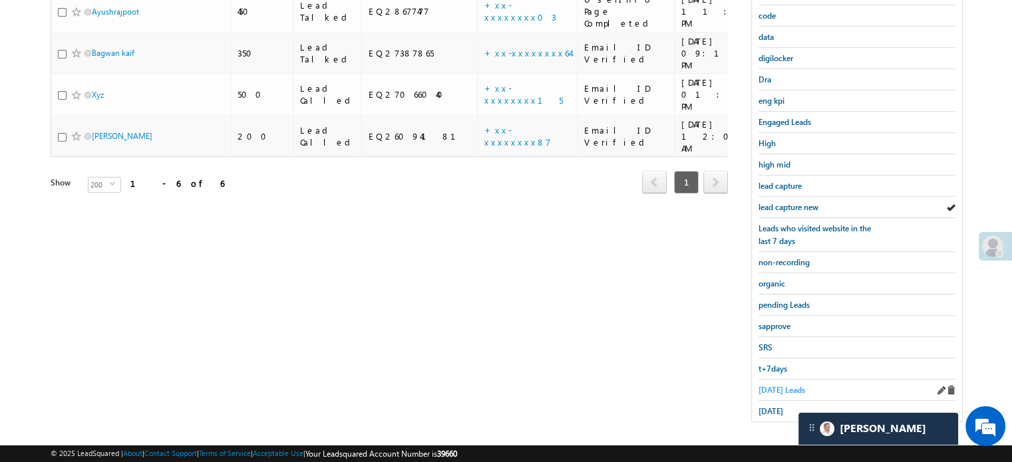
click at [775, 385] on span "[DATE] Leads" at bounding box center [781, 390] width 47 height 10
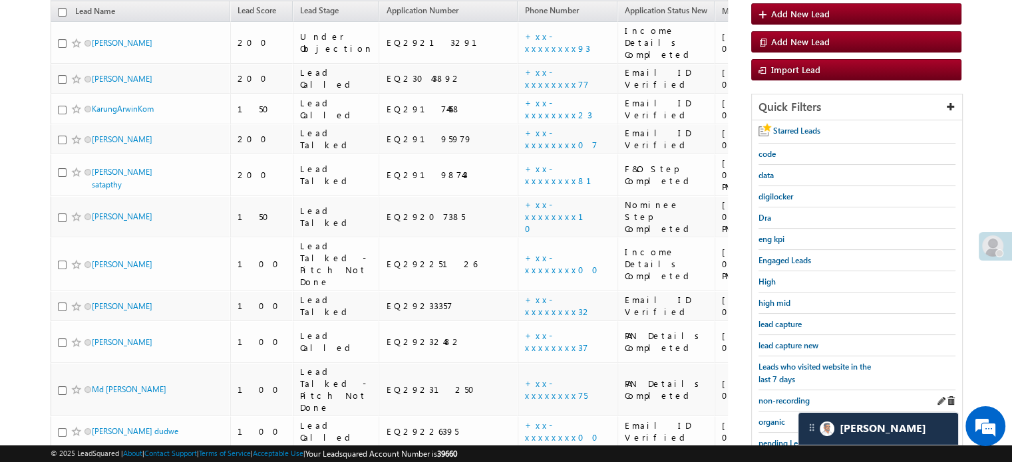
scroll to position [152, 0]
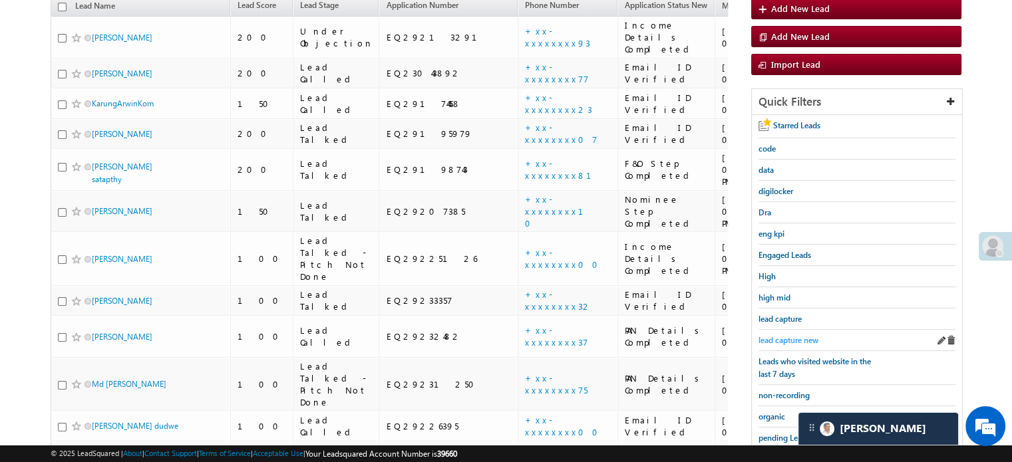
click at [791, 336] on span "lead capture new" at bounding box center [788, 340] width 60 height 10
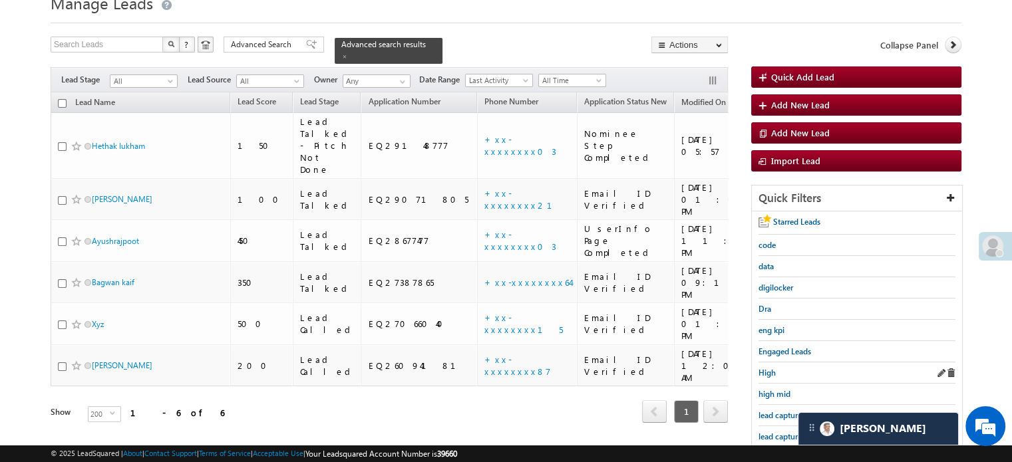
scroll to position [86, 0]
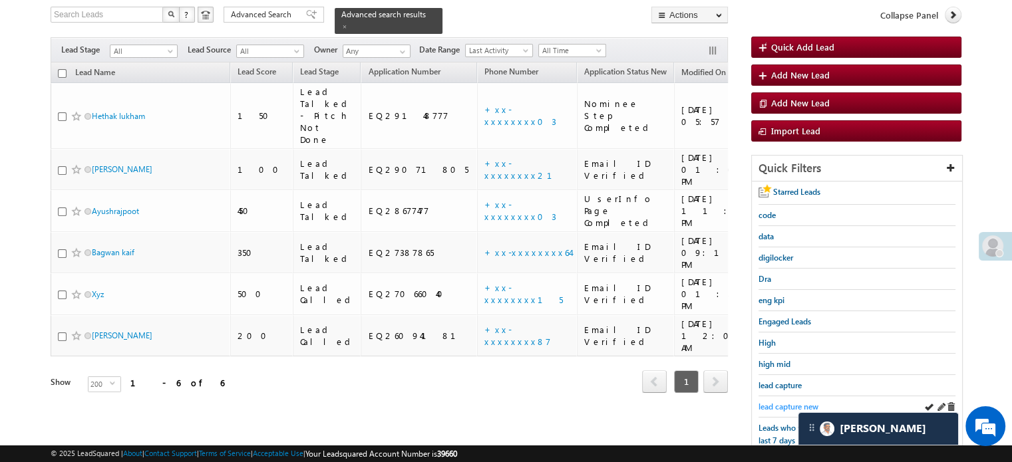
click at [780, 402] on span "lead capture new" at bounding box center [788, 407] width 60 height 10
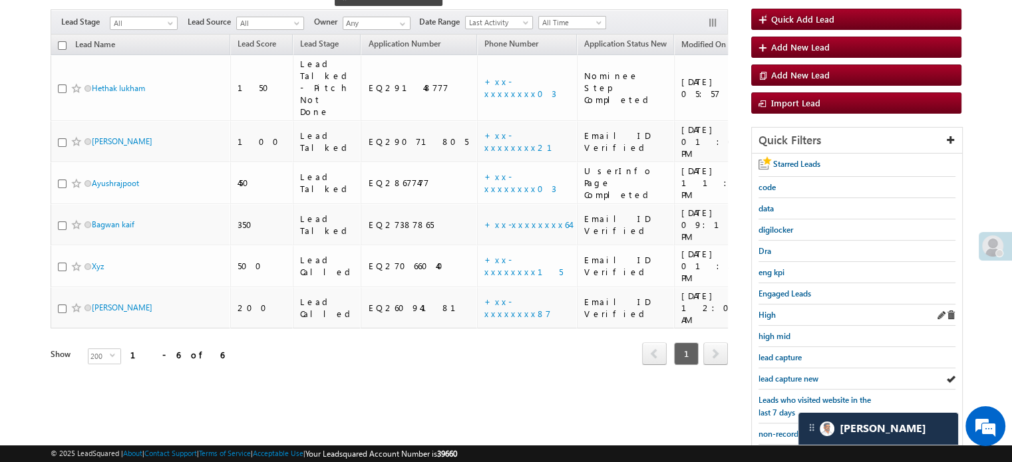
scroll to position [152, 0]
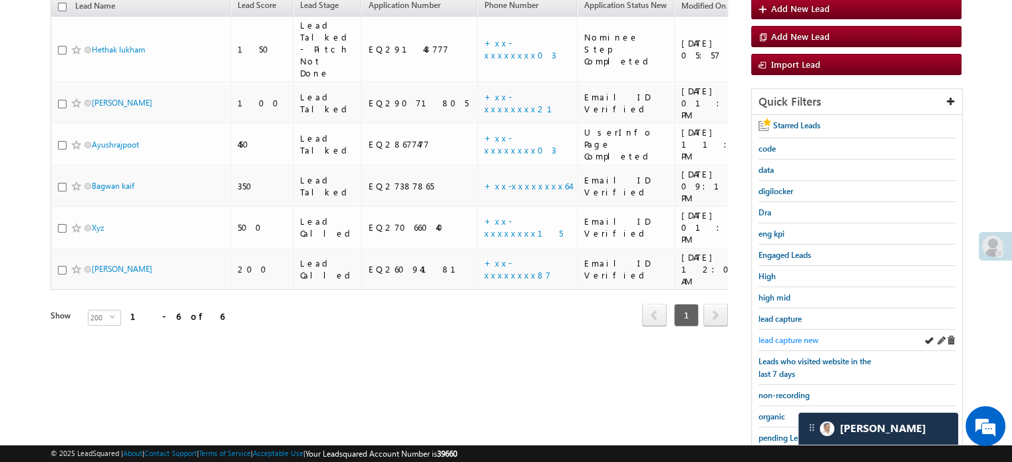
click at [794, 338] on span "lead capture new" at bounding box center [788, 340] width 60 height 10
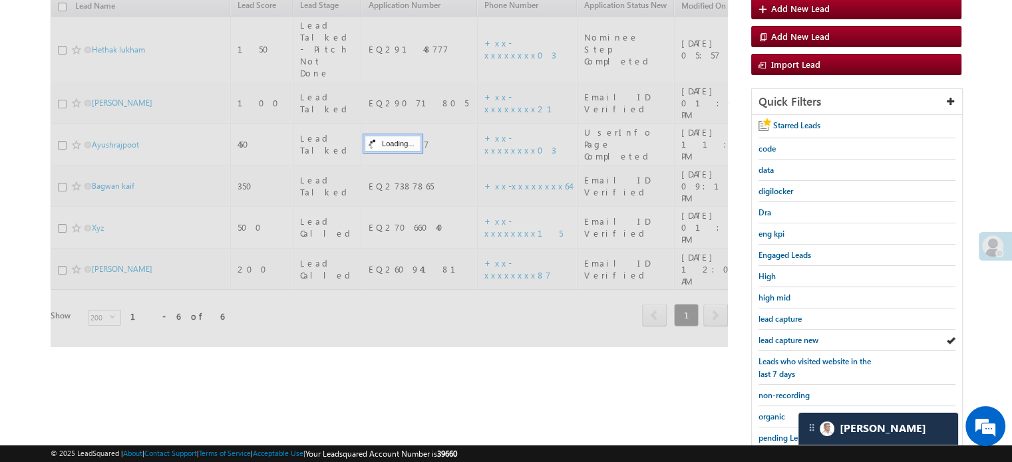
click at [794, 338] on span "lead capture new" at bounding box center [788, 340] width 60 height 10
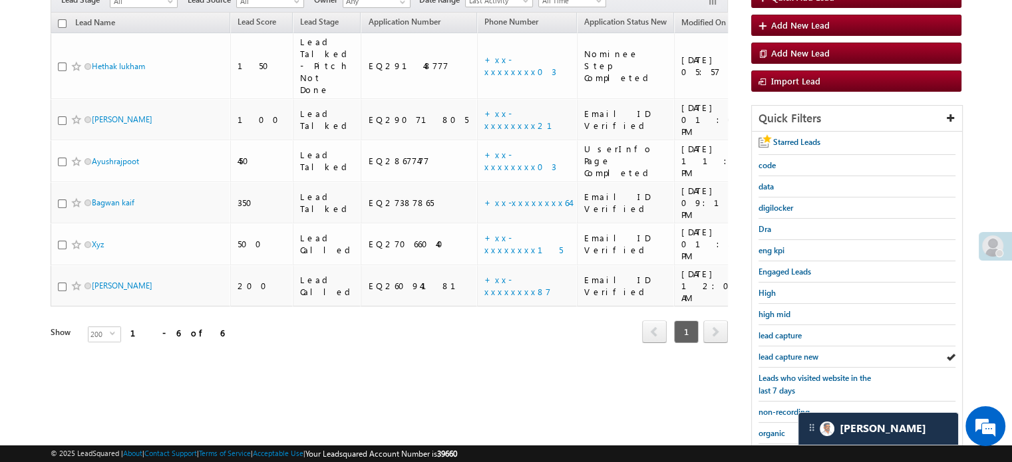
scroll to position [86, 0]
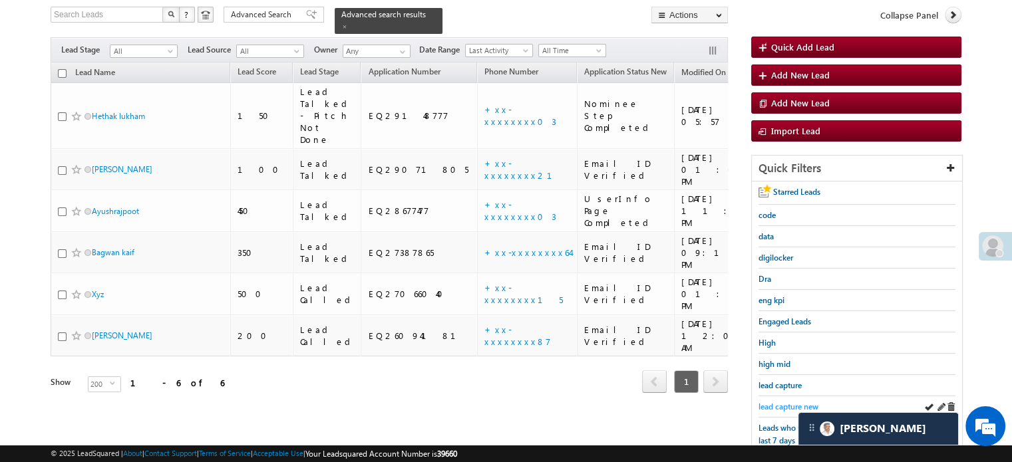
click at [791, 402] on span "lead capture new" at bounding box center [788, 407] width 60 height 10
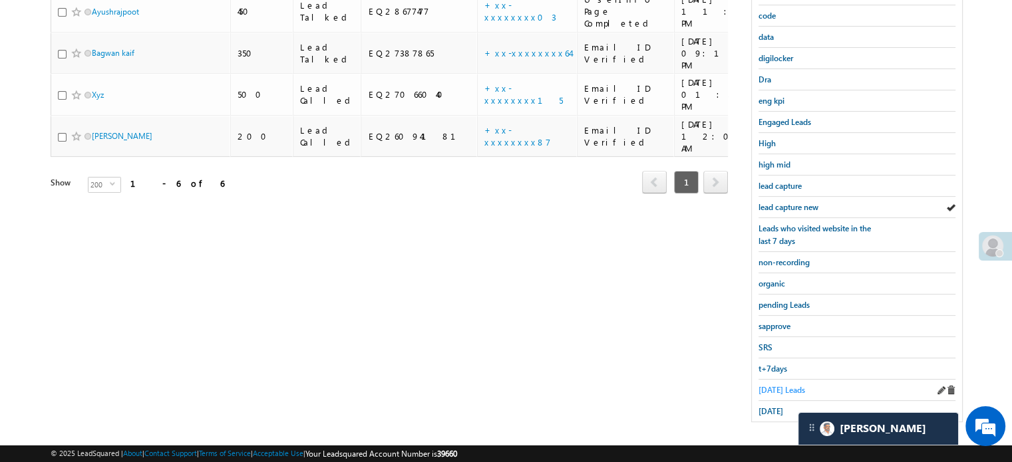
click at [780, 385] on span "[DATE] Leads" at bounding box center [781, 390] width 47 height 10
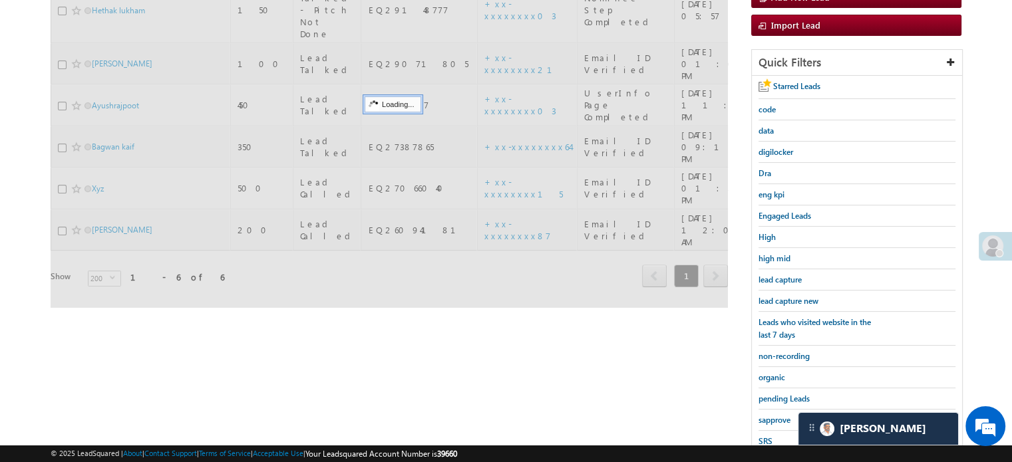
scroll to position [152, 0]
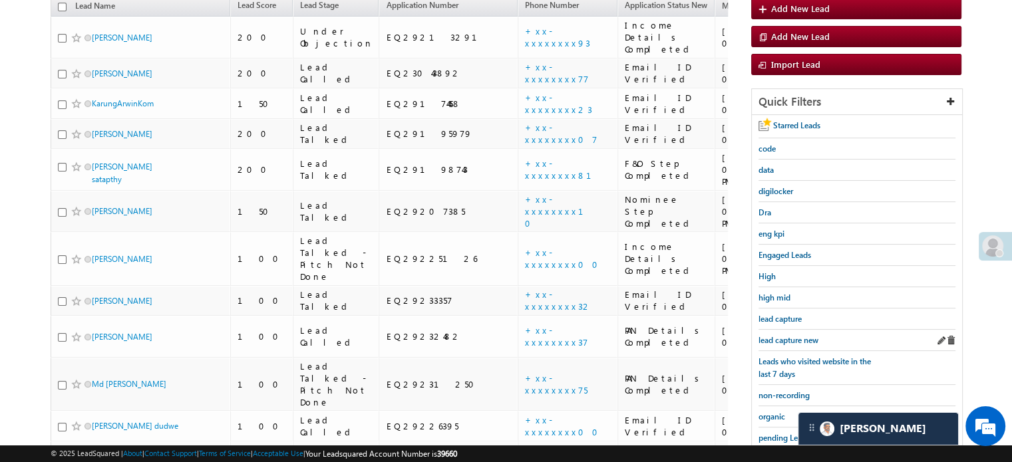
click at [781, 343] on div "lead capture new" at bounding box center [856, 340] width 197 height 21
click at [778, 337] on span "lead capture new" at bounding box center [788, 340] width 60 height 10
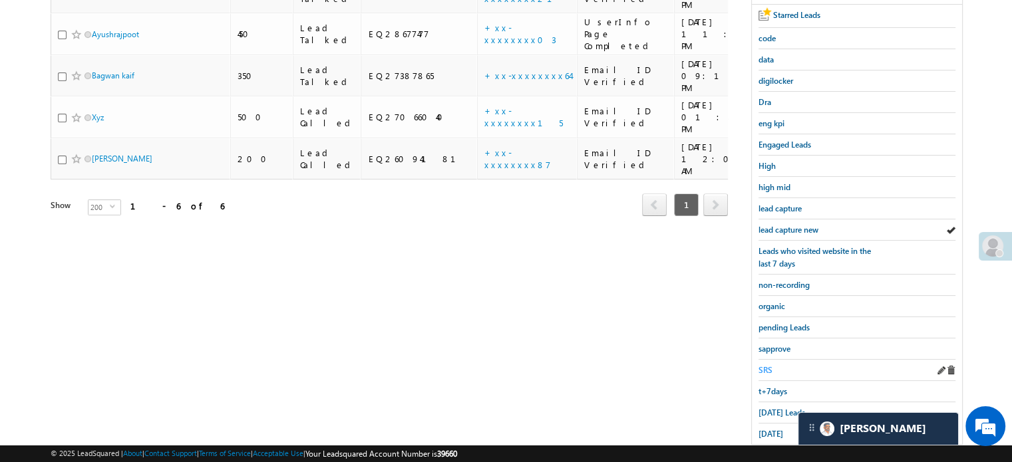
scroll to position [285, 0]
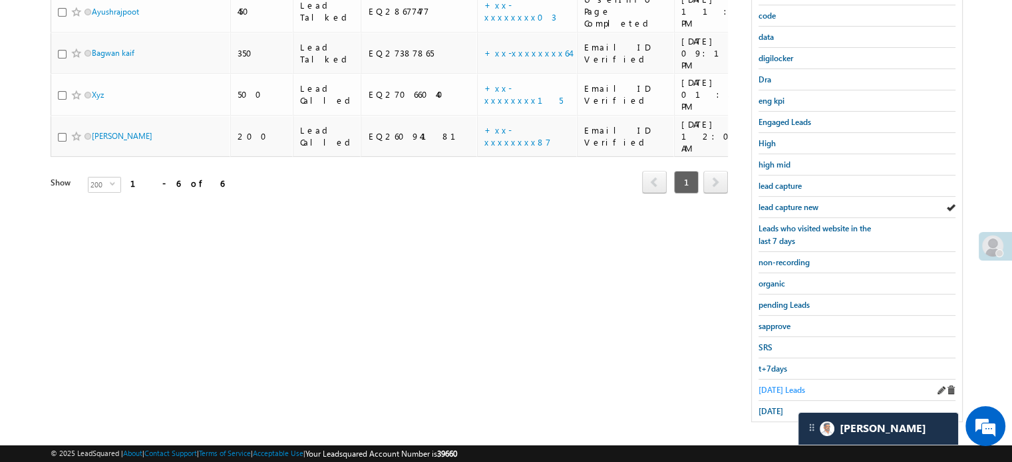
click at [769, 385] on span "[DATE] Leads" at bounding box center [781, 390] width 47 height 10
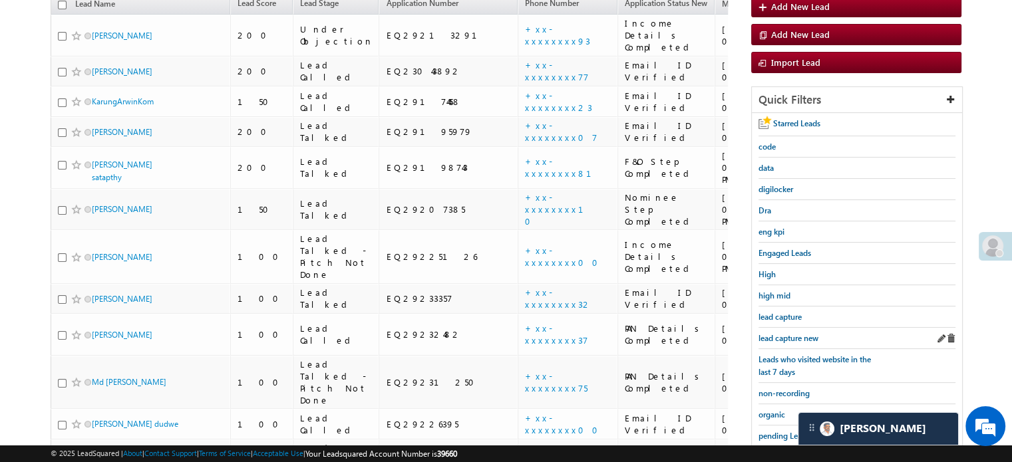
scroll to position [152, 0]
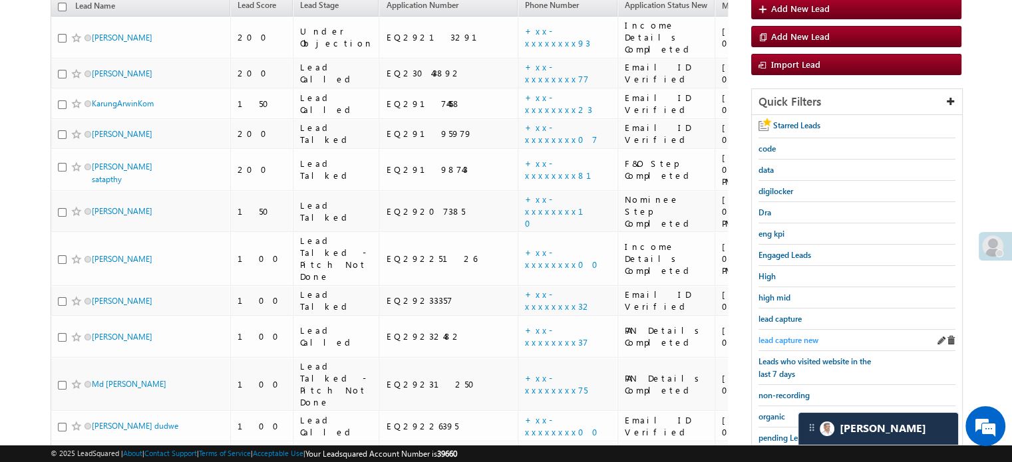
click at [781, 341] on span "lead capture new" at bounding box center [788, 340] width 60 height 10
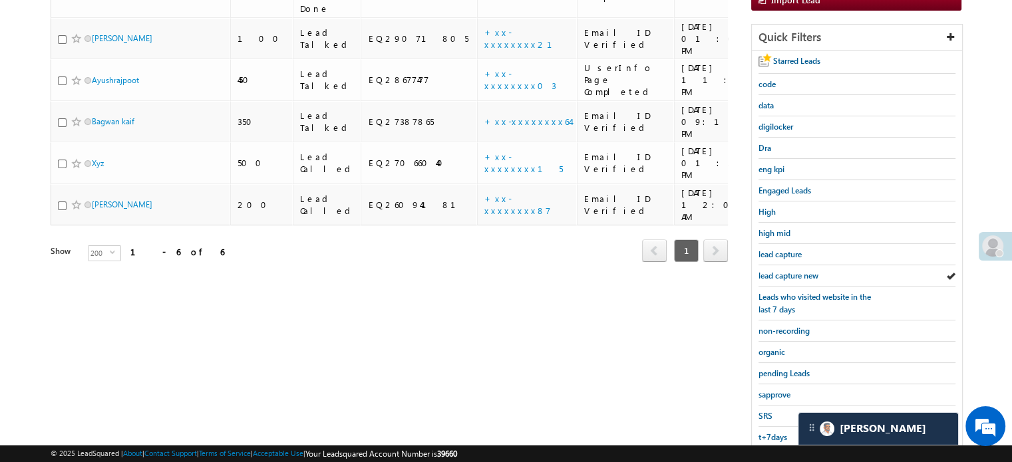
scroll to position [285, 0]
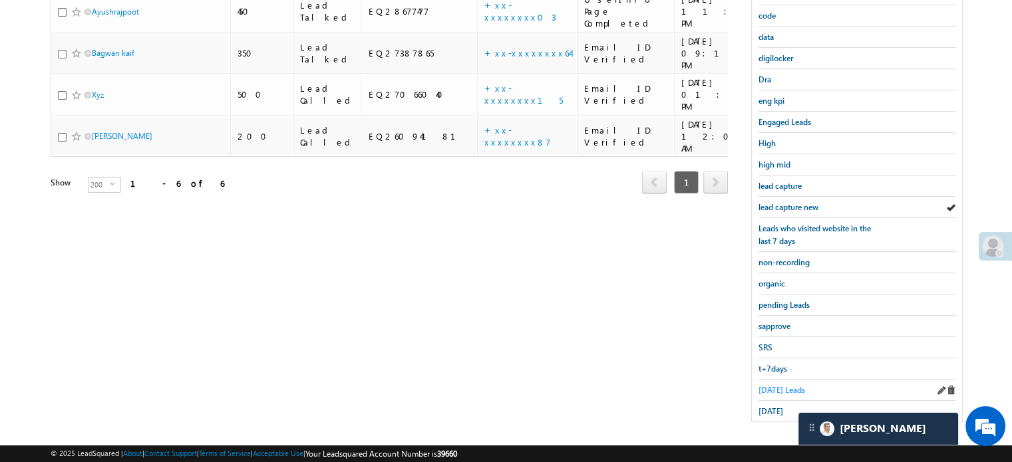
click at [785, 388] on span "[DATE] Leads" at bounding box center [781, 390] width 47 height 10
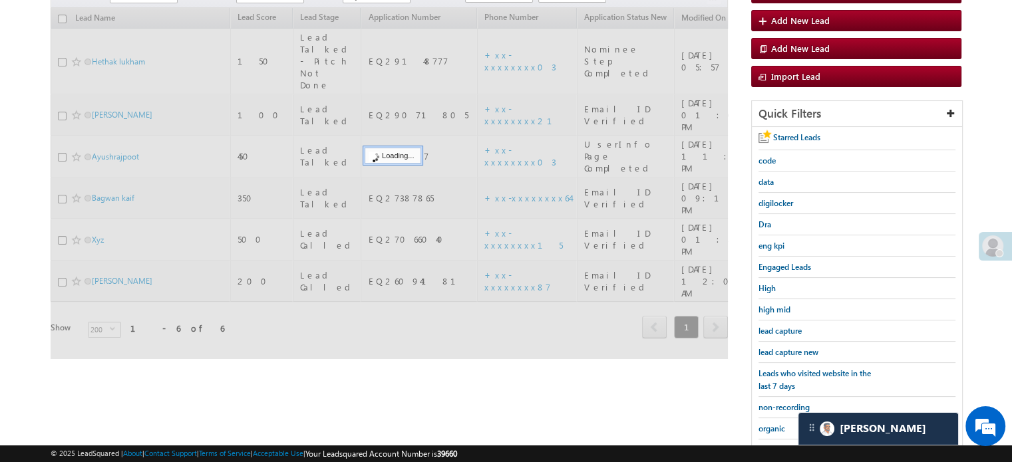
scroll to position [86, 0]
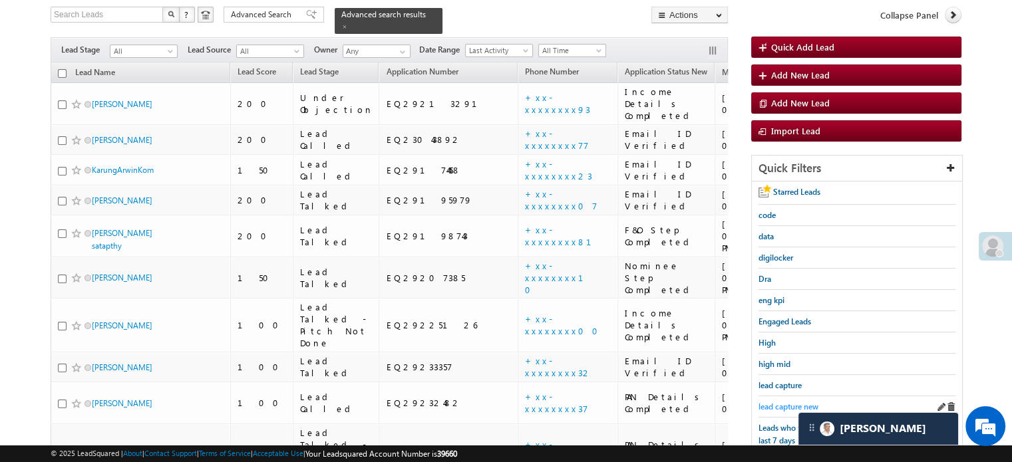
click at [770, 406] on span "lead capture new" at bounding box center [788, 407] width 60 height 10
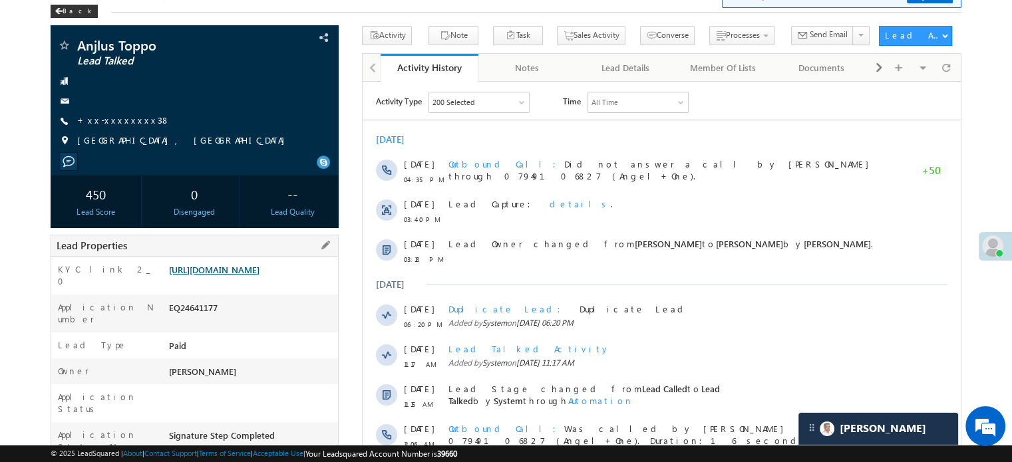
click at [208, 275] on link "[URL][DOMAIN_NAME]" at bounding box center [214, 269] width 90 height 11
click at [257, 275] on link "[URL][DOMAIN_NAME]" at bounding box center [214, 269] width 90 height 11
click at [251, 310] on div "Application Number EQ24641177" at bounding box center [194, 314] width 287 height 38
click at [254, 275] on link "[URL][DOMAIN_NAME]" at bounding box center [214, 269] width 90 height 11
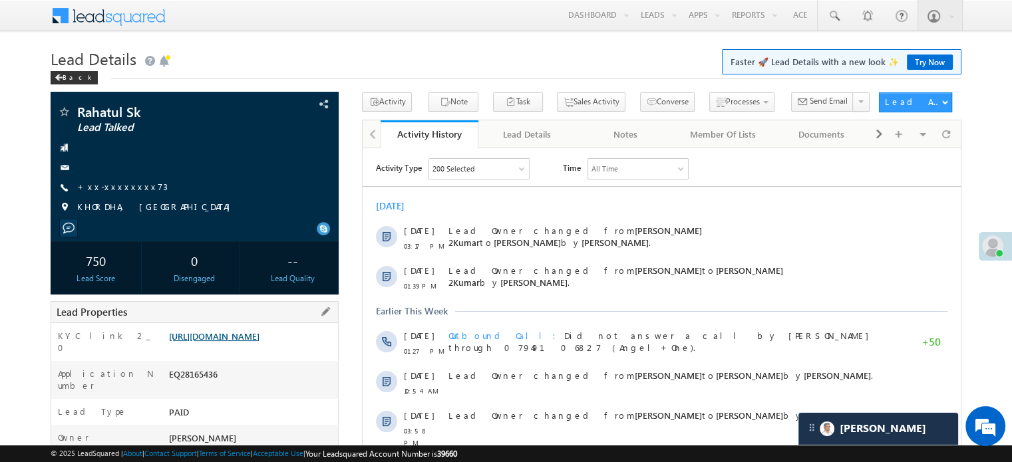
click at [259, 342] on link "[URL][DOMAIN_NAME]" at bounding box center [214, 336] width 90 height 11
drag, startPoint x: 165, startPoint y: 336, endPoint x: 214, endPoint y: 359, distance: 54.2
click at [214, 359] on div "KYC link 2_0 [URL][DOMAIN_NAME]" at bounding box center [194, 342] width 287 height 38
click at [136, 335] on div "KYC link 2_0" at bounding box center [108, 345] width 114 height 31
drag, startPoint x: 168, startPoint y: 335, endPoint x: 309, endPoint y: 357, distance: 142.7
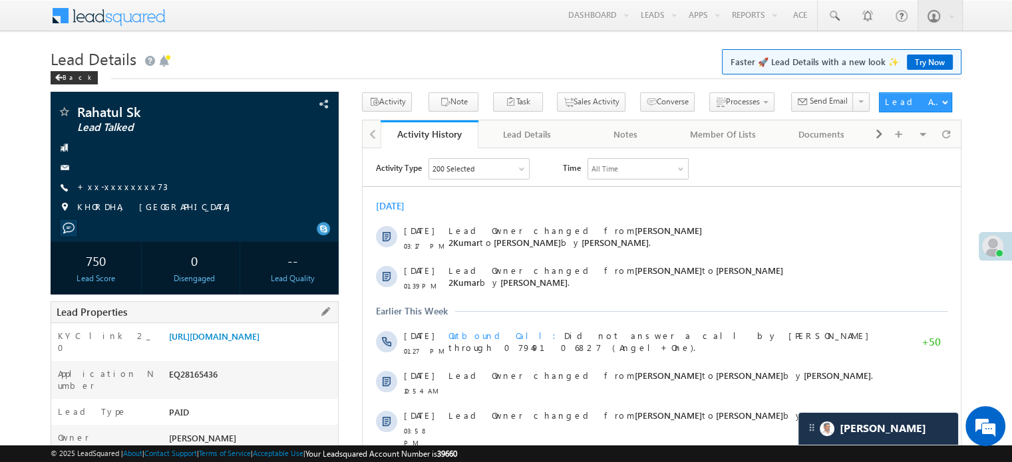
click at [309, 349] on div "[URL][DOMAIN_NAME]" at bounding box center [252, 339] width 172 height 19
copy link "[URL][DOMAIN_NAME]"
click at [215, 175] on div "Rahatul Sk Lead Talked +xx-xxxxxxxx73" at bounding box center [194, 163] width 275 height 116
click at [249, 337] on link "[URL][DOMAIN_NAME]" at bounding box center [214, 336] width 90 height 11
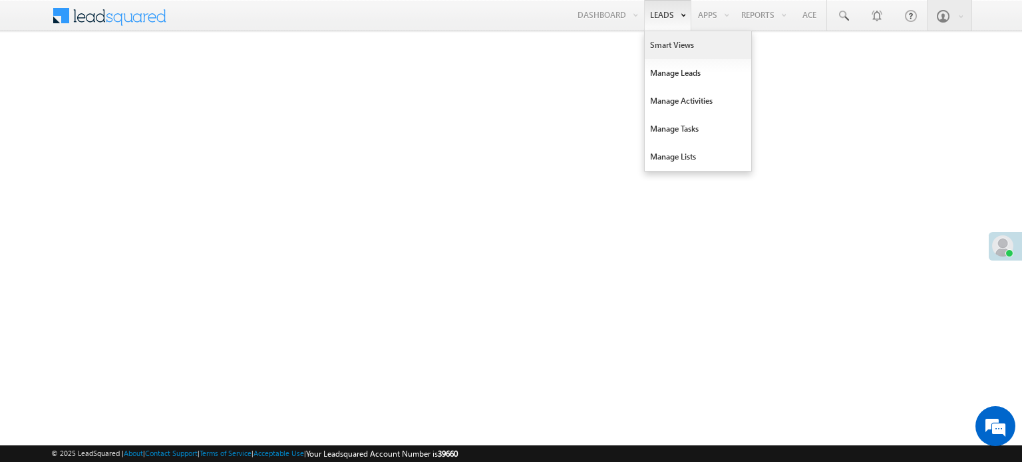
click at [659, 47] on link "Smart Views" at bounding box center [698, 45] width 106 height 28
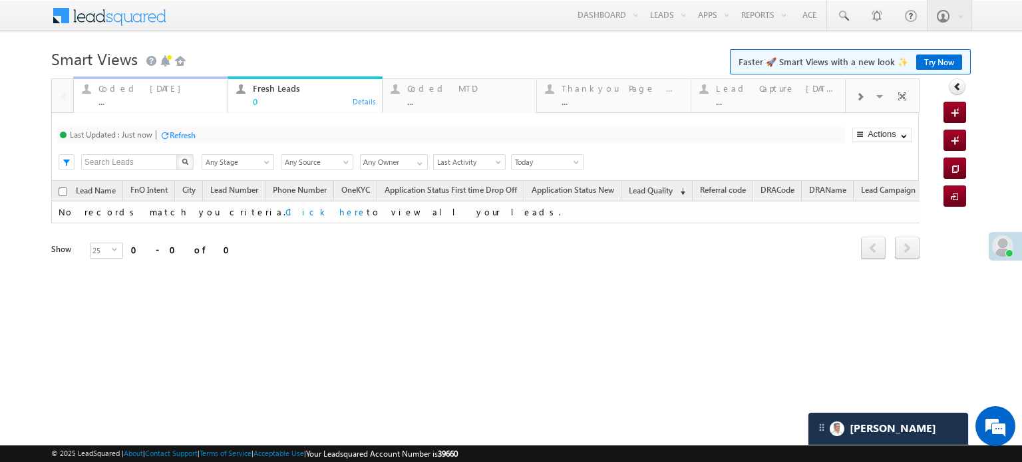
click at [128, 104] on div "..." at bounding box center [158, 101] width 121 height 10
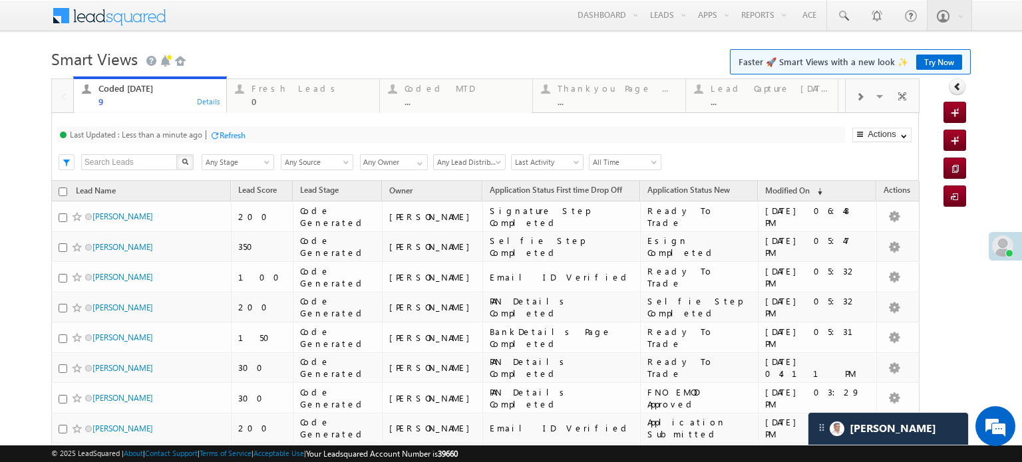
click at [239, 136] on div "Refresh" at bounding box center [233, 135] width 26 height 10
click at [241, 132] on div "Refresh" at bounding box center [233, 135] width 26 height 10
click at [235, 141] on div "Refresh" at bounding box center [228, 134] width 36 height 13
click at [241, 126] on div "Last Updated : Less than a minute ago Refresh Refreshing... Search X Lead Stage…" at bounding box center [484, 147] width 867 height 68
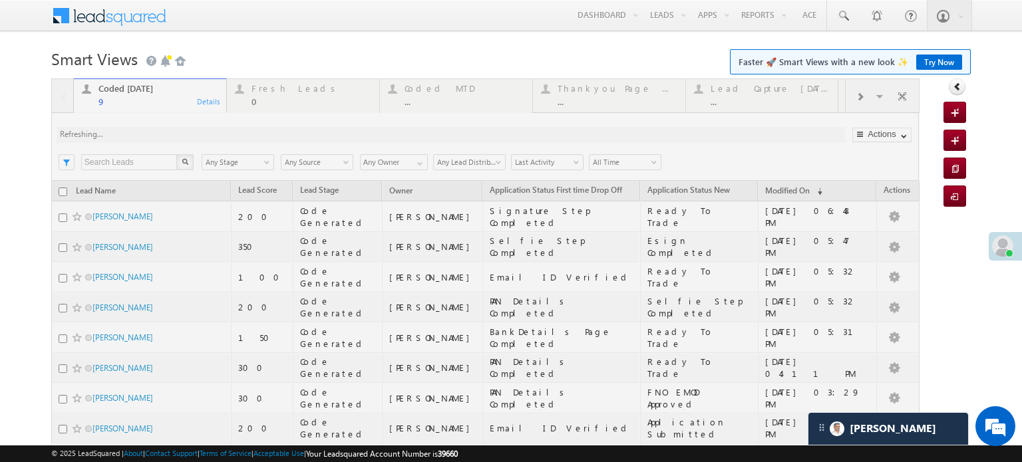
click at [190, 140] on div at bounding box center [485, 318] width 868 height 480
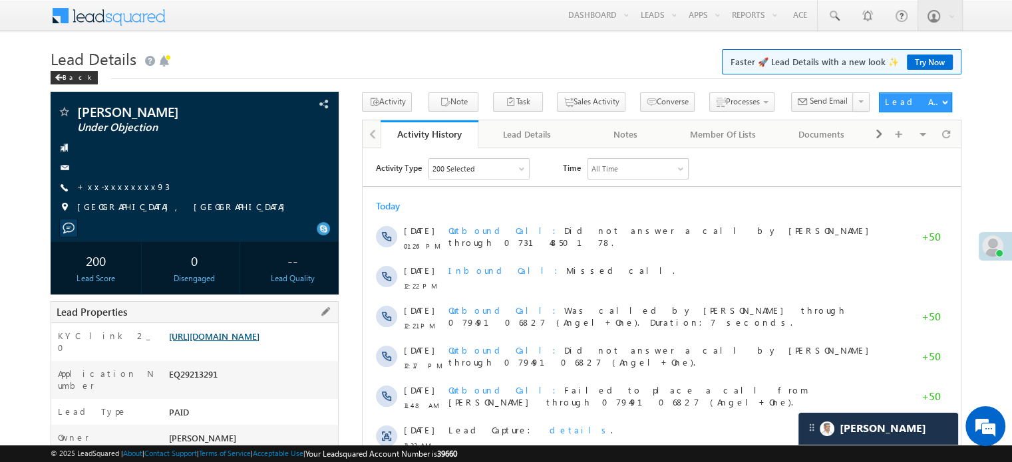
click at [225, 342] on link "[URL][DOMAIN_NAME]" at bounding box center [214, 336] width 90 height 11
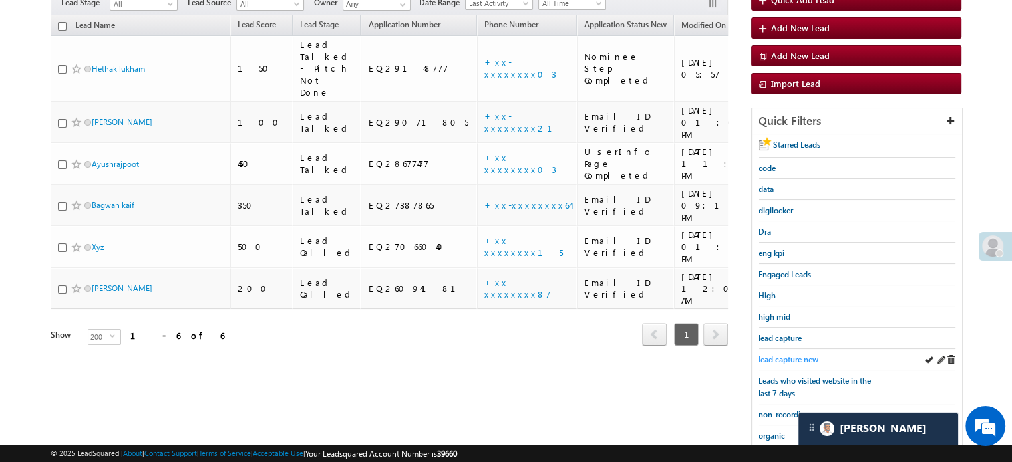
click at [792, 358] on span "lead capture new" at bounding box center [788, 360] width 60 height 10
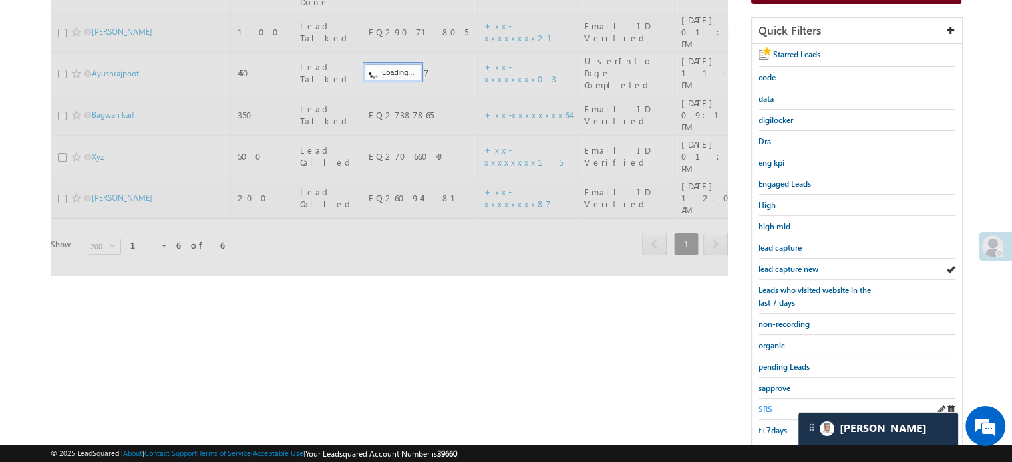
scroll to position [266, 0]
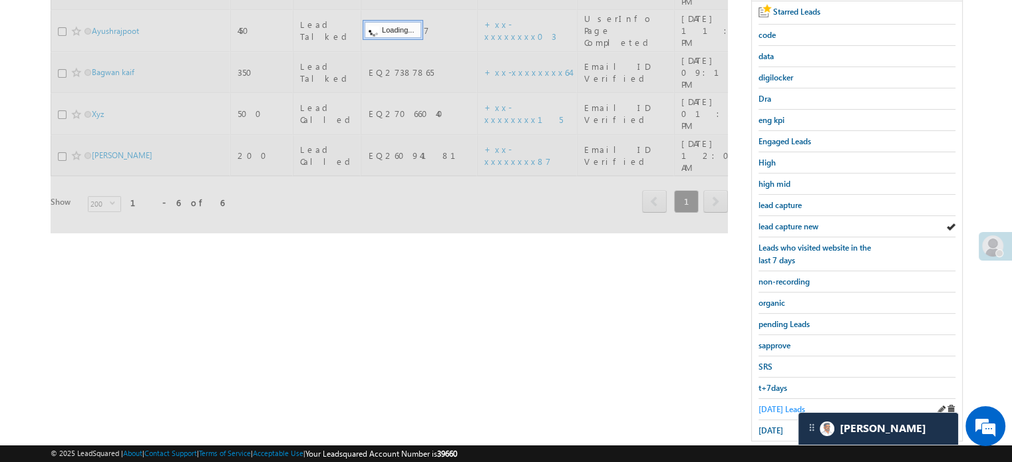
click at [774, 404] on span "[DATE] Leads" at bounding box center [781, 409] width 47 height 10
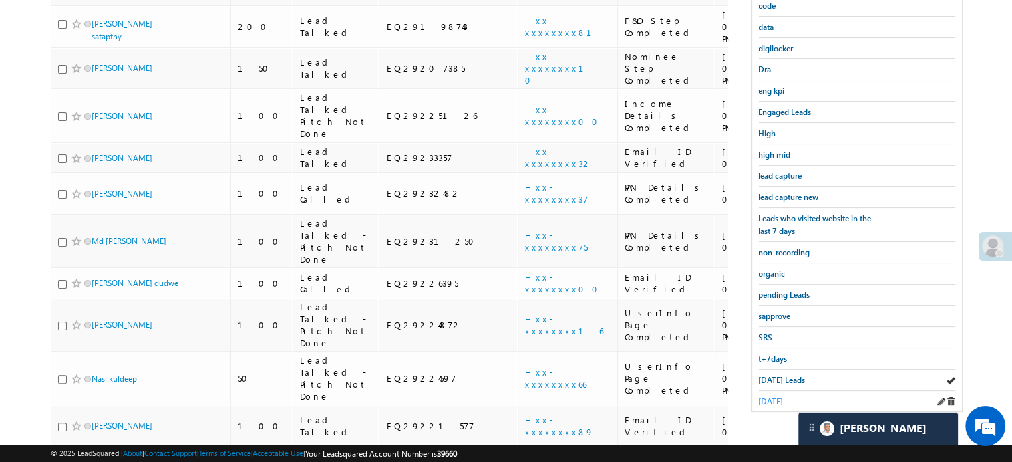
scroll to position [333, 0]
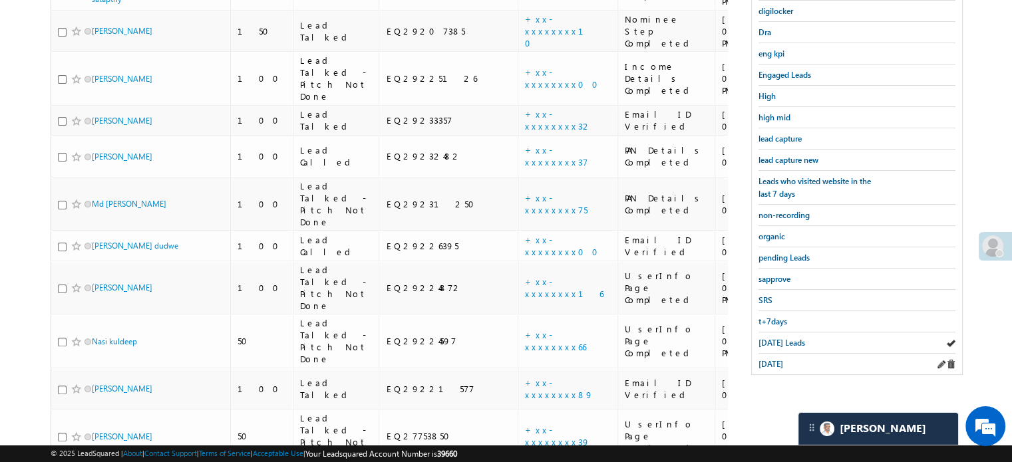
click at [776, 365] on div "[DATE]" at bounding box center [856, 364] width 197 height 21
click at [774, 359] on span "[DATE]" at bounding box center [770, 364] width 25 height 10
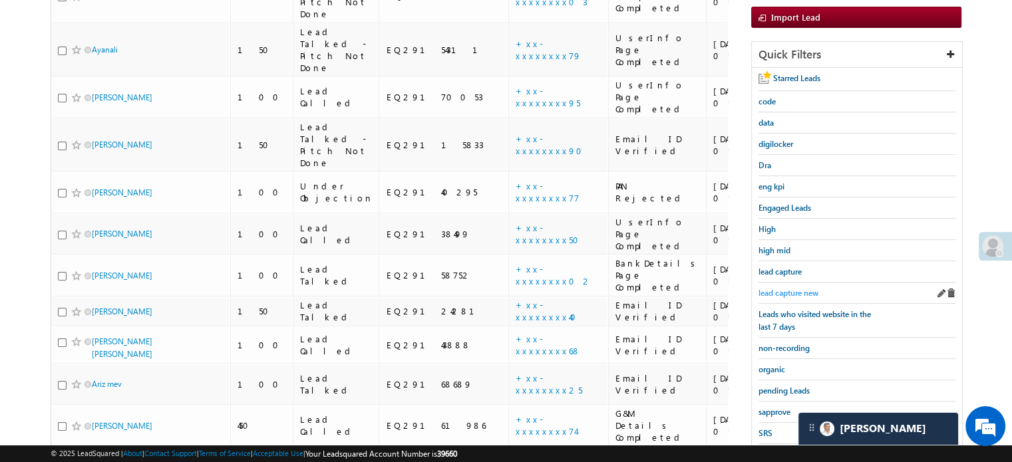
scroll to position [133, 0]
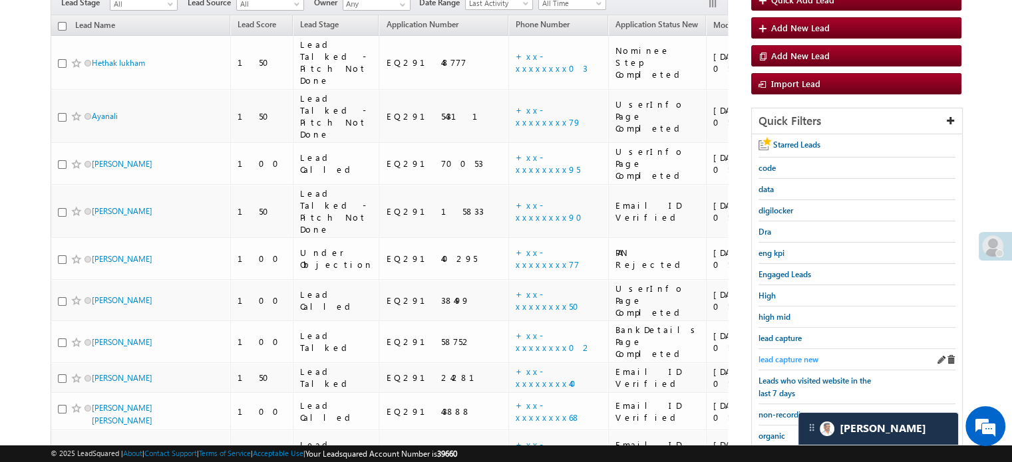
click at [784, 356] on span "lead capture new" at bounding box center [788, 360] width 60 height 10
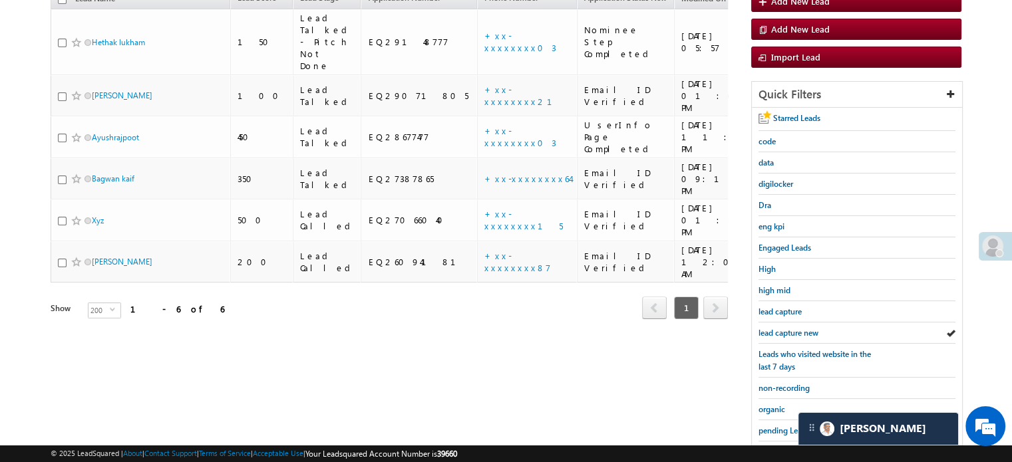
scroll to position [285, 0]
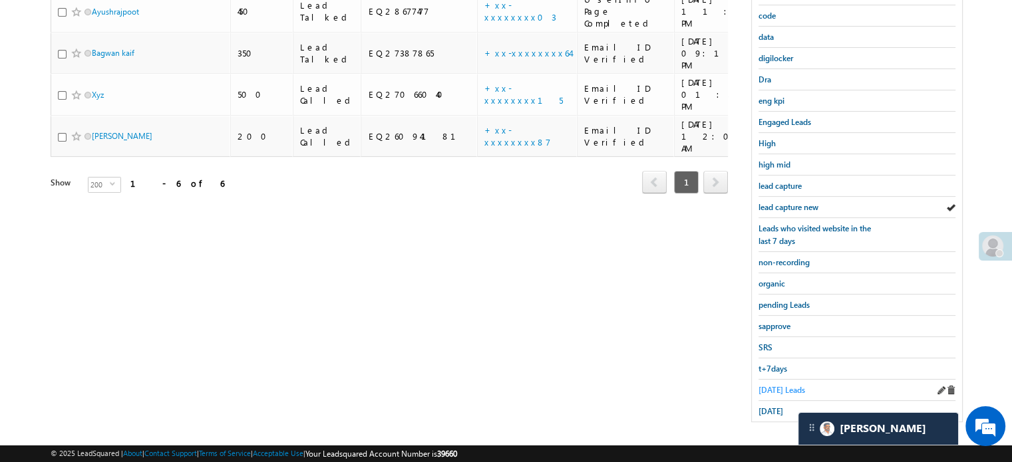
click at [768, 388] on span "[DATE] Leads" at bounding box center [781, 390] width 47 height 10
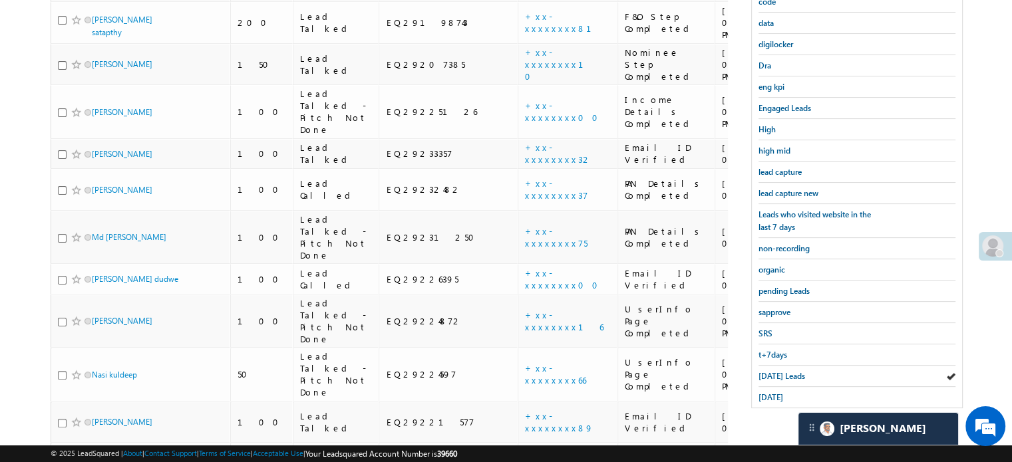
scroll to position [206, 0]
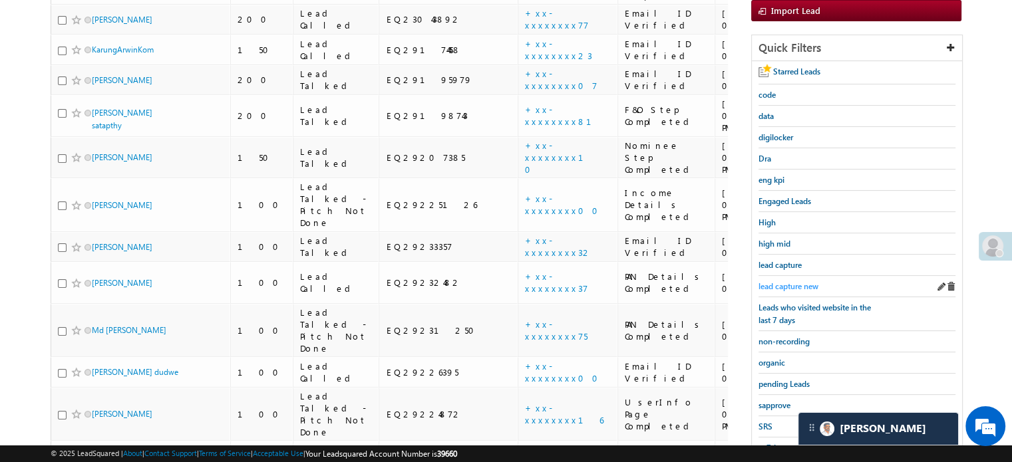
click at [795, 285] on span "lead capture new" at bounding box center [788, 286] width 60 height 10
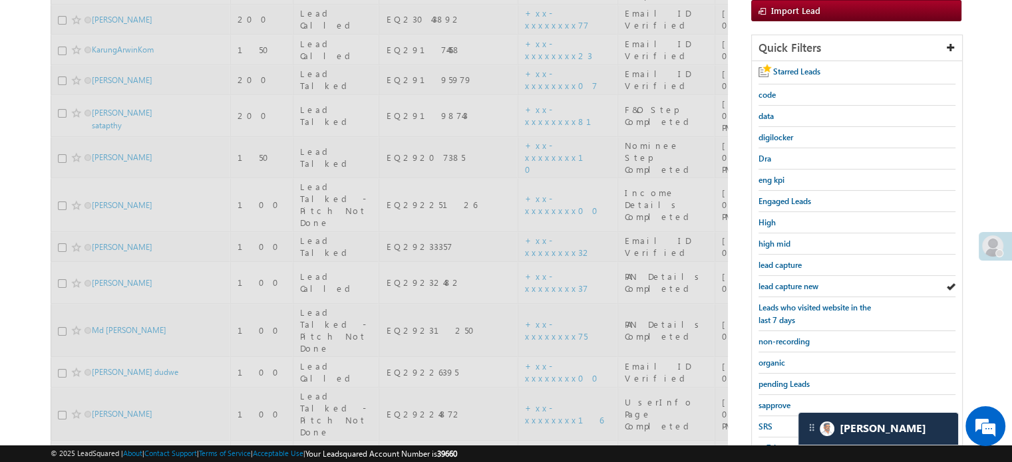
scroll to position [73, 0]
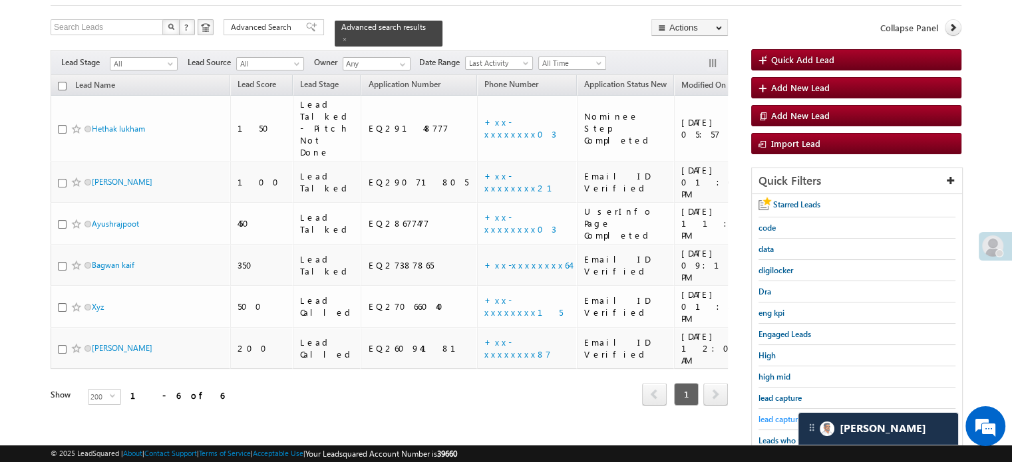
click at [786, 411] on div "lead capture new" at bounding box center [856, 419] width 197 height 21
click at [787, 417] on span "lead capture new" at bounding box center [788, 419] width 60 height 10
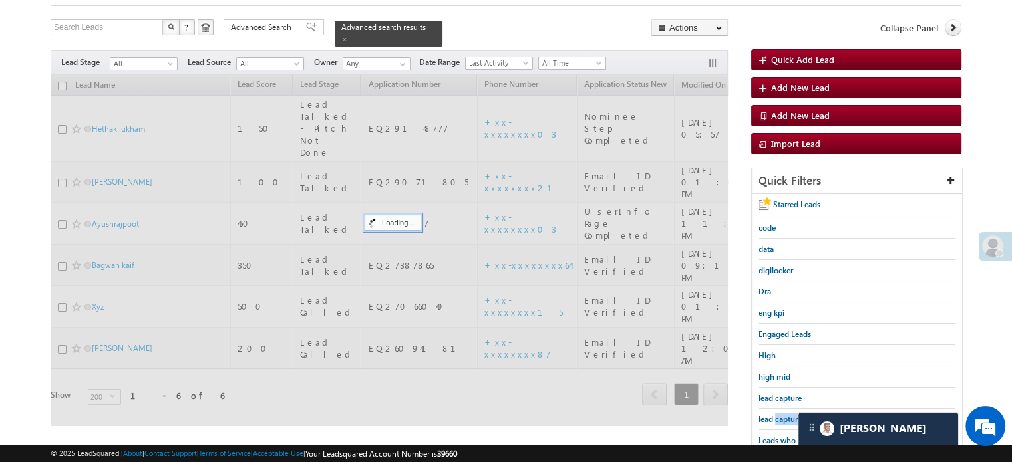
click at [787, 417] on span "lead capture new" at bounding box center [788, 419] width 60 height 10
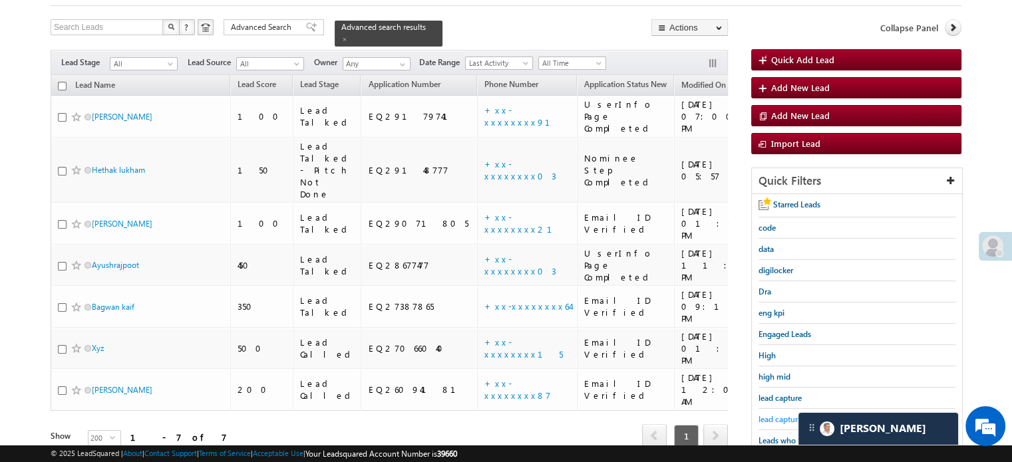
click at [778, 414] on span "lead capture new" at bounding box center [788, 419] width 60 height 10
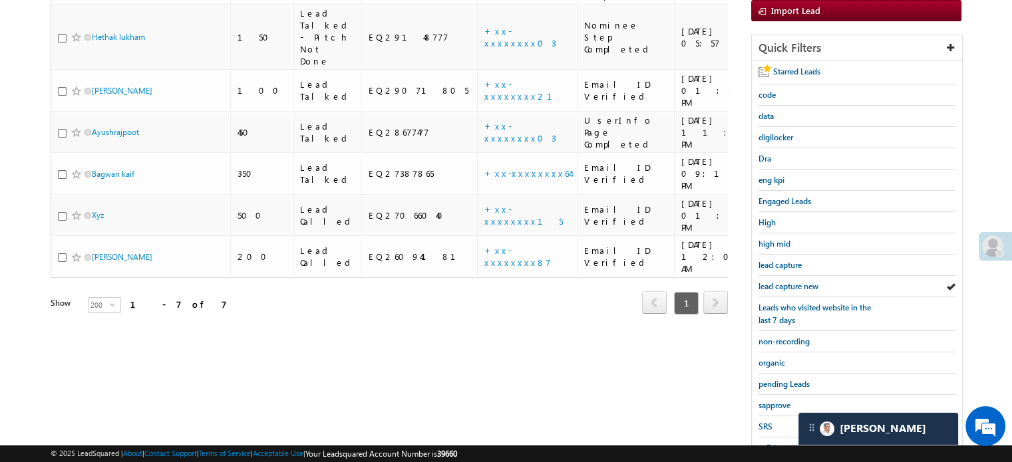
scroll to position [273, 0]
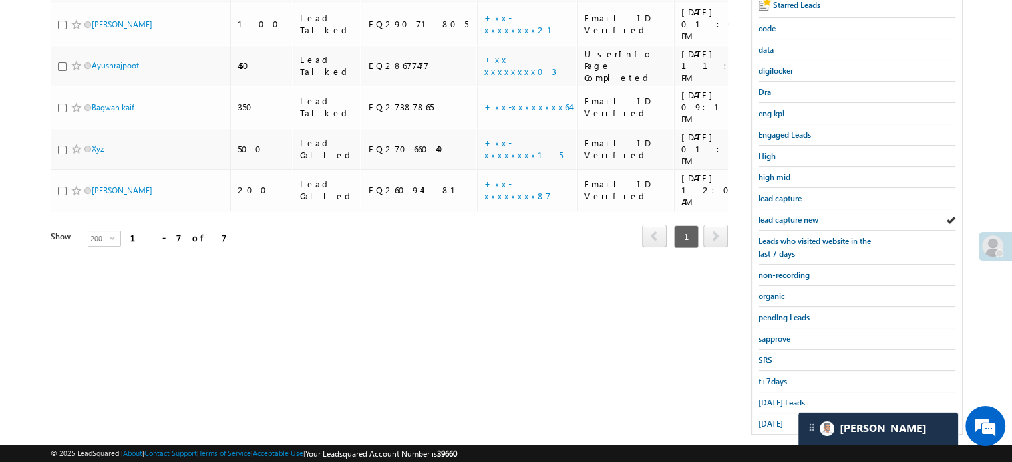
click at [766, 414] on div "[DATE]" at bounding box center [856, 424] width 197 height 21
click at [768, 419] on span "[DATE]" at bounding box center [770, 424] width 25 height 10
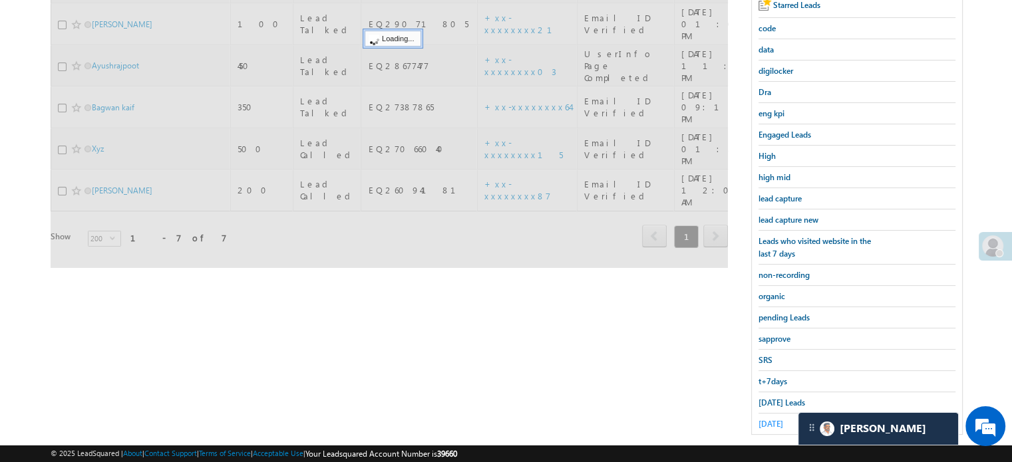
scroll to position [140, 0]
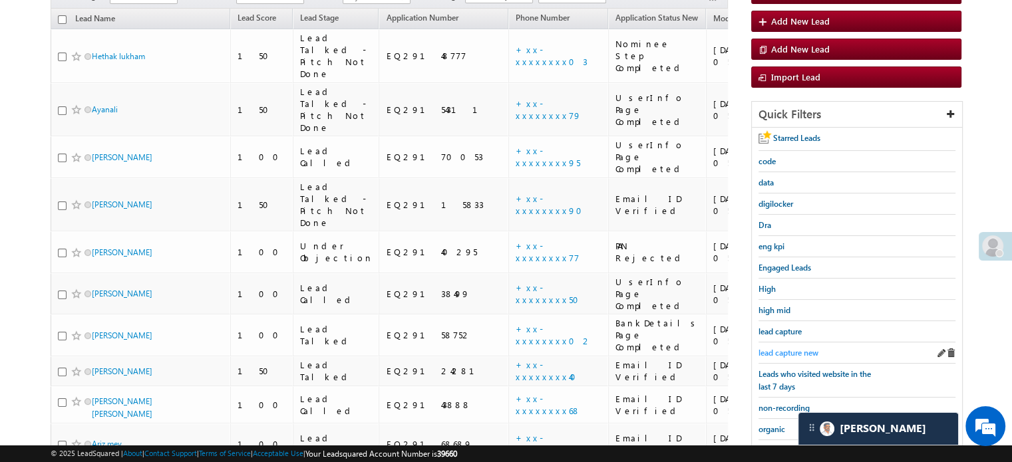
click at [775, 354] on span "lead capture new" at bounding box center [788, 353] width 60 height 10
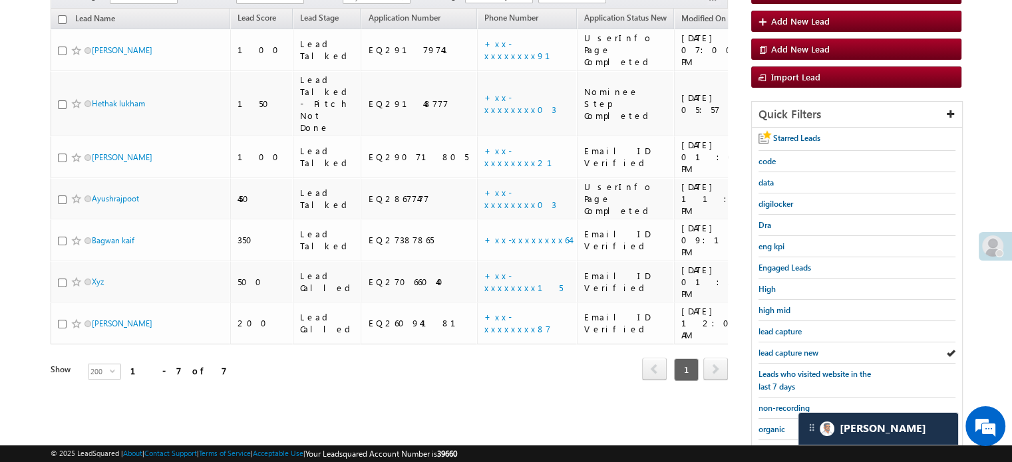
click at [775, 354] on span "lead capture new" at bounding box center [788, 353] width 60 height 10
click at [785, 343] on div "lead capture new" at bounding box center [856, 353] width 197 height 21
click at [788, 348] on span "lead capture new" at bounding box center [788, 353] width 60 height 10
click at [785, 351] on span "lead capture new" at bounding box center [788, 353] width 60 height 10
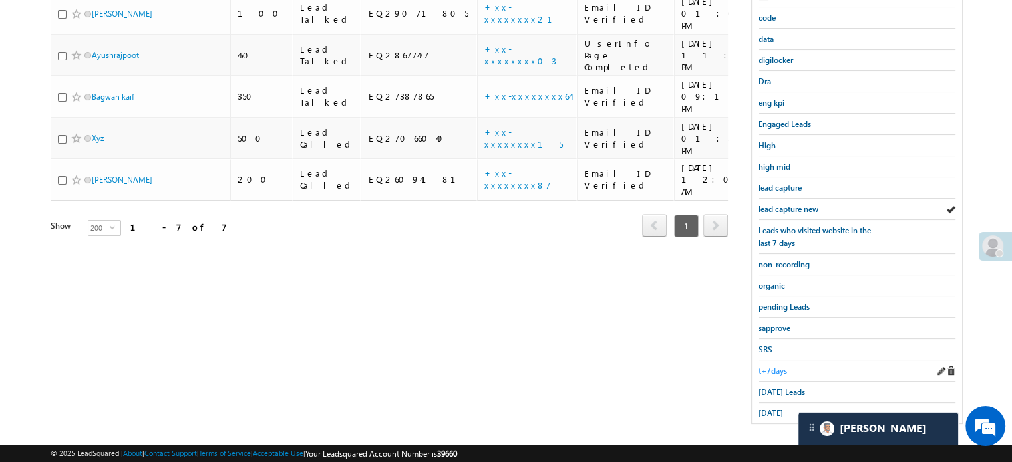
scroll to position [285, 0]
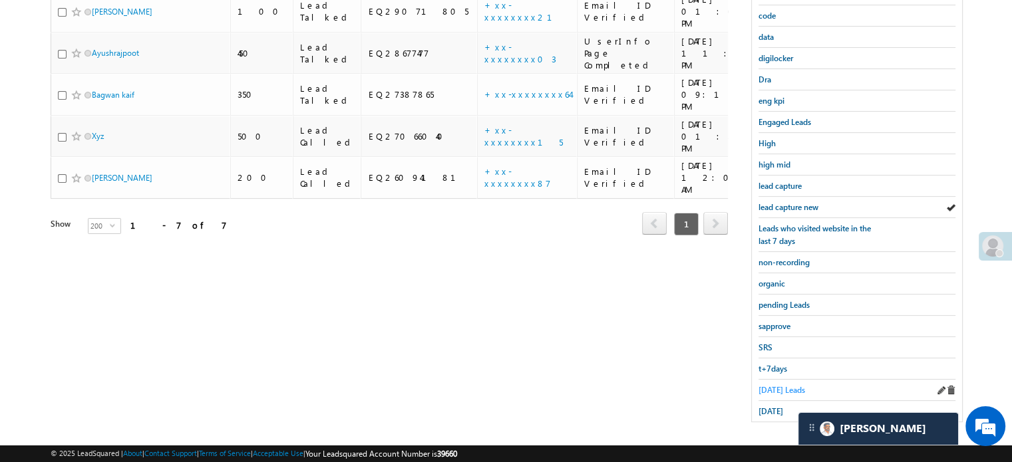
click at [779, 385] on span "Today's Leads" at bounding box center [781, 390] width 47 height 10
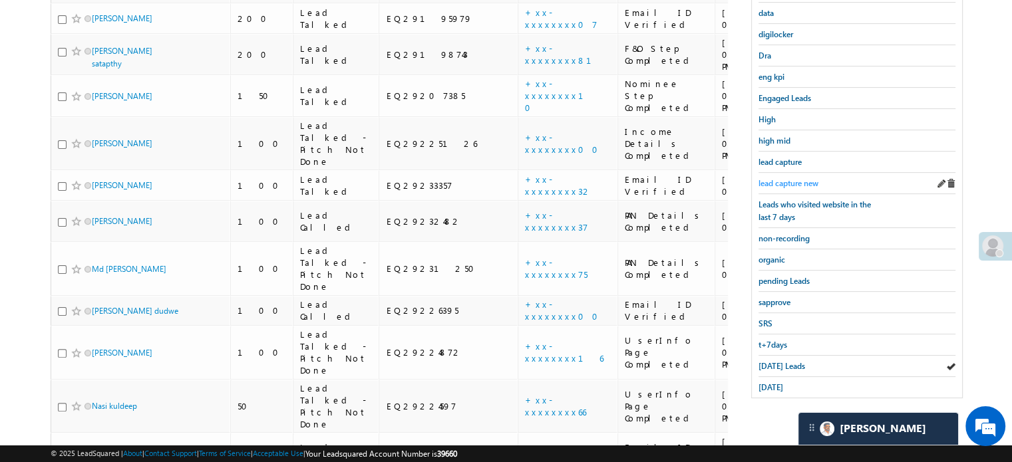
scroll to position [352, 0]
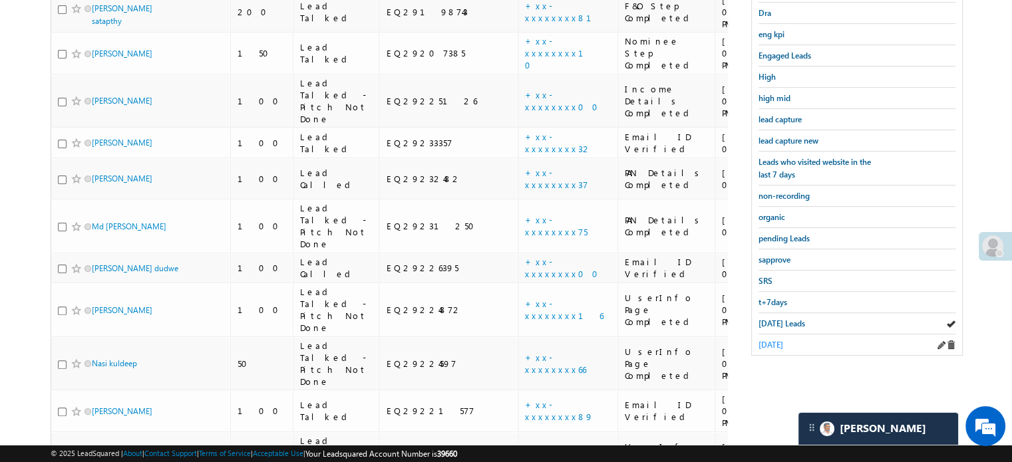
click at [783, 341] on span "yesterday" at bounding box center [770, 345] width 25 height 10
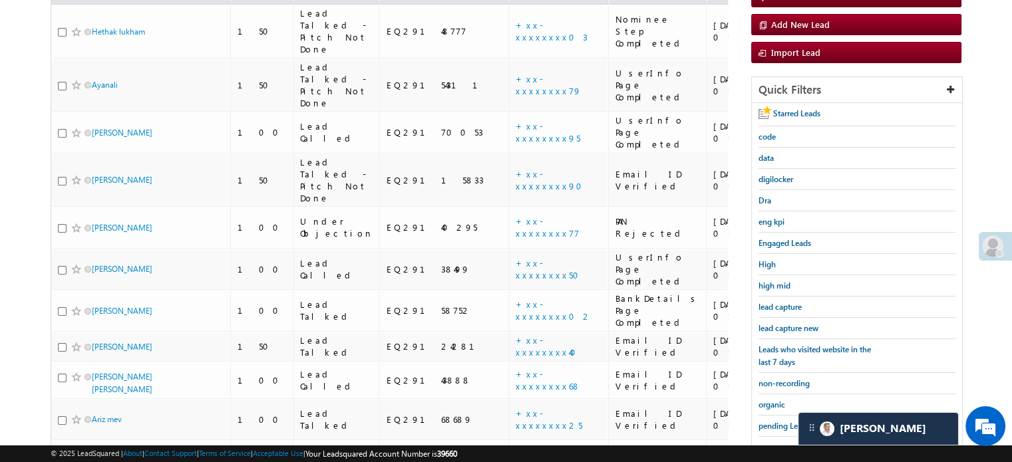
scroll to position [19, 0]
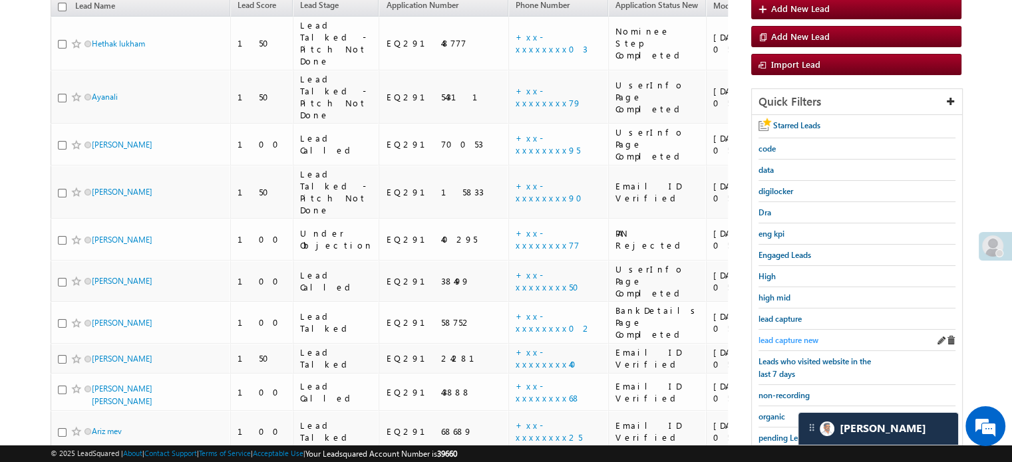
click at [785, 337] on span "lead capture new" at bounding box center [788, 340] width 60 height 10
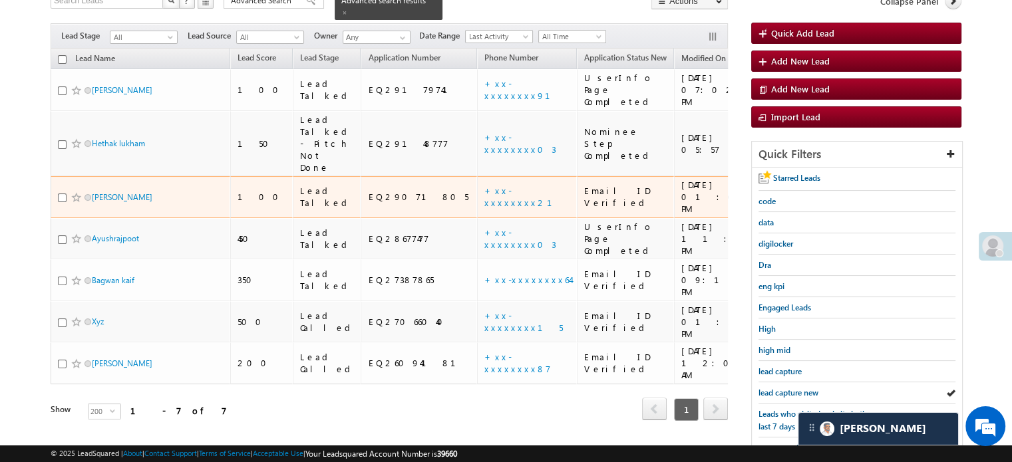
scroll to position [219, 0]
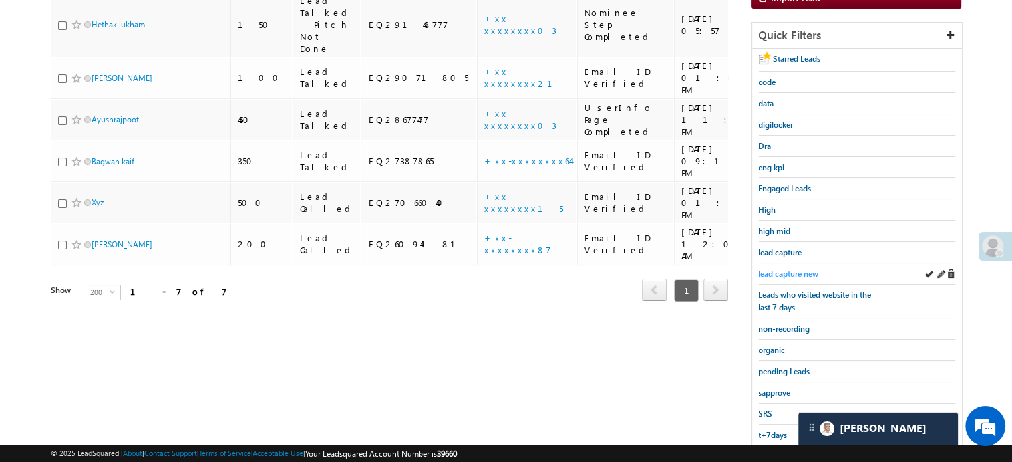
click at [779, 269] on span "lead capture new" at bounding box center [788, 274] width 60 height 10
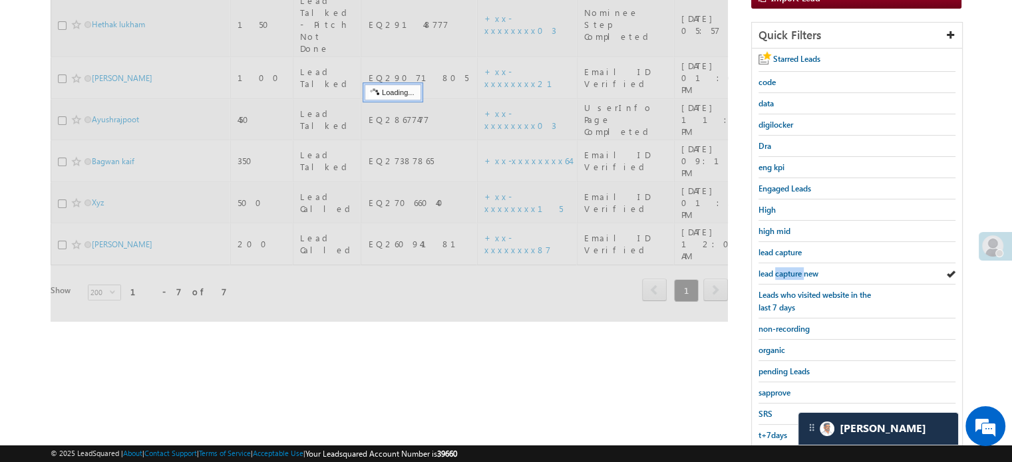
click at [779, 269] on span "lead capture new" at bounding box center [788, 274] width 60 height 10
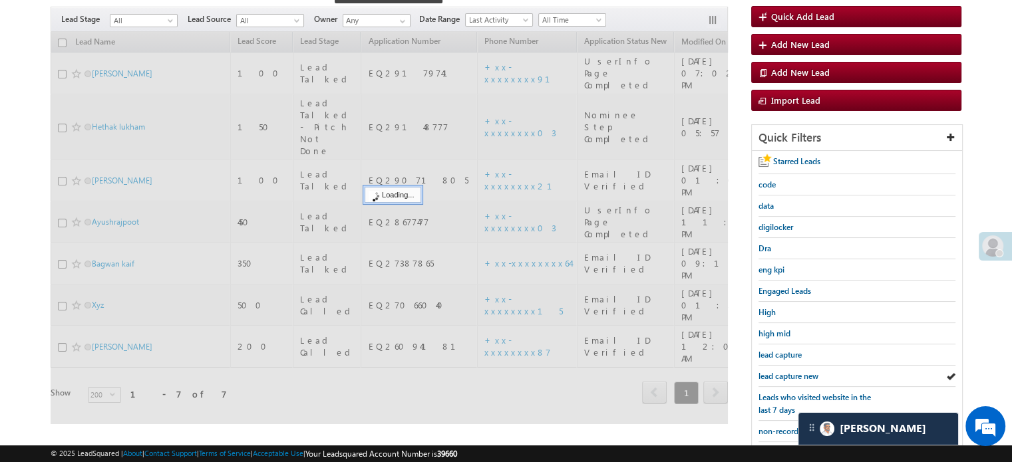
scroll to position [86, 0]
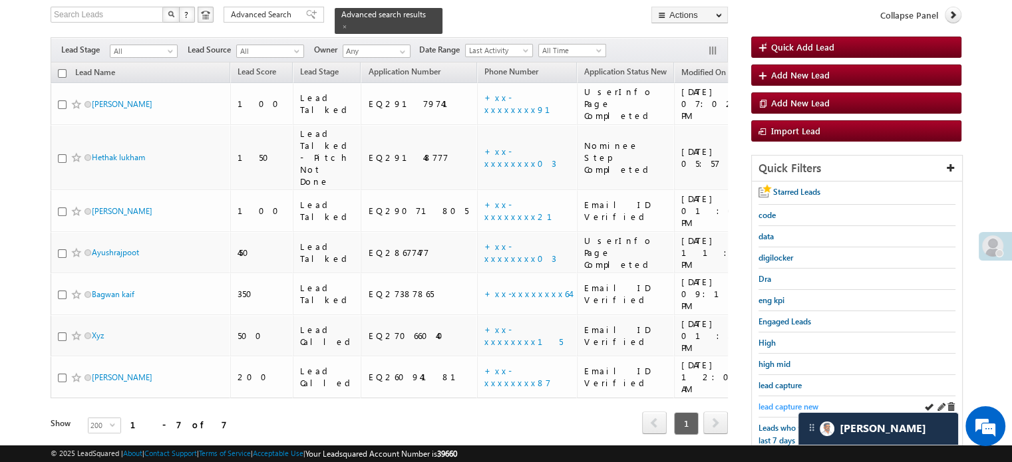
click at [798, 404] on span "lead capture new" at bounding box center [788, 407] width 60 height 10
click at [778, 405] on span "lead capture new" at bounding box center [788, 407] width 60 height 10
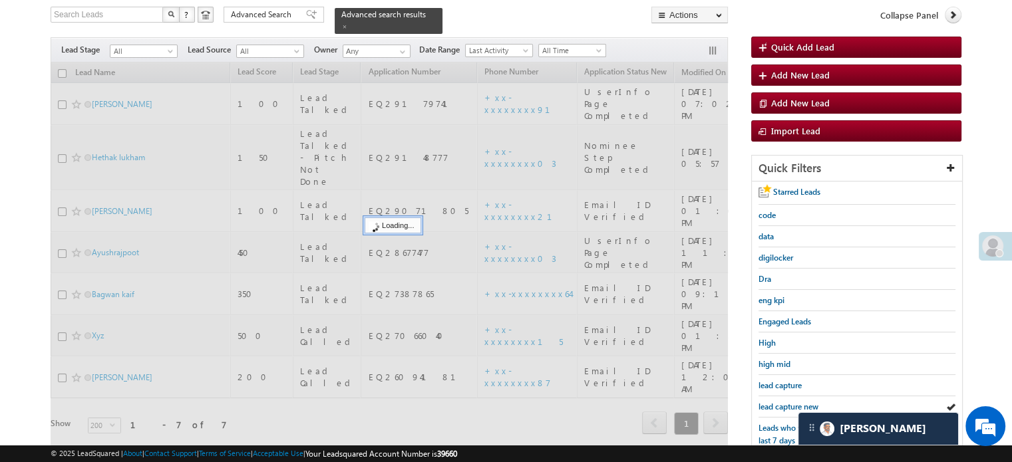
click at [778, 405] on span "lead capture new" at bounding box center [788, 407] width 60 height 10
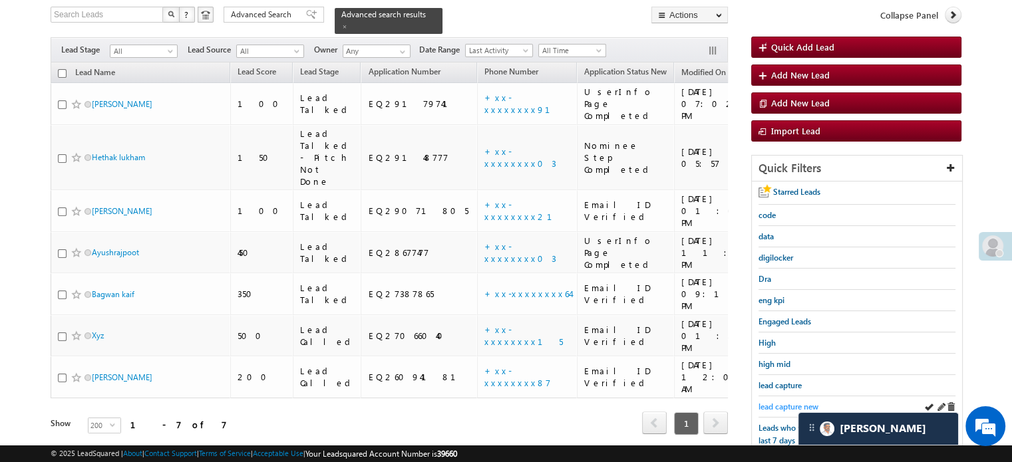
click at [780, 406] on span "lead capture new" at bounding box center [788, 407] width 60 height 10
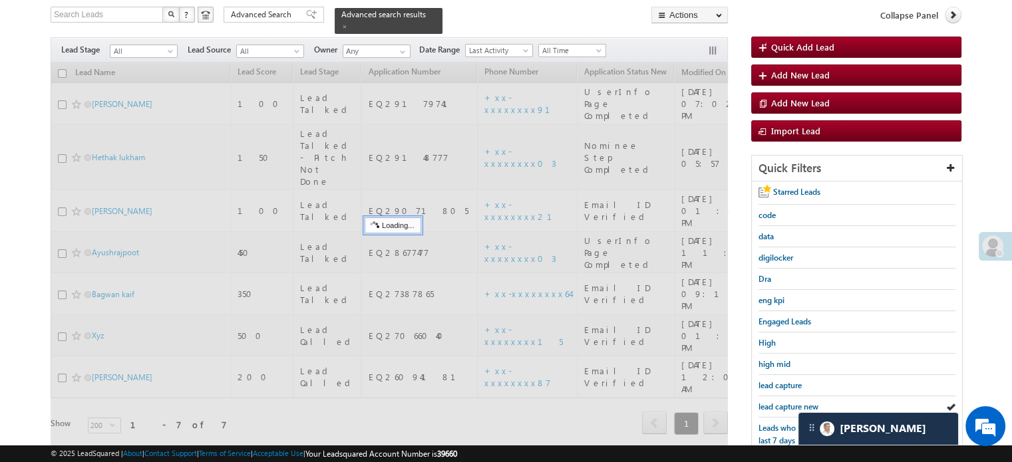
click at [780, 406] on span "lead capture new" at bounding box center [788, 407] width 60 height 10
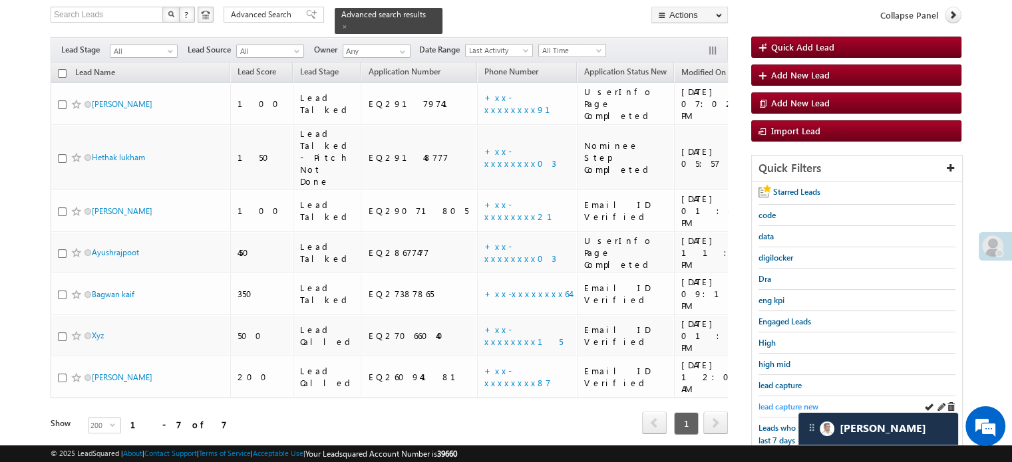
click at [786, 405] on span "lead capture new" at bounding box center [788, 407] width 60 height 10
click at [771, 400] on link "lead capture new" at bounding box center [788, 406] width 60 height 13
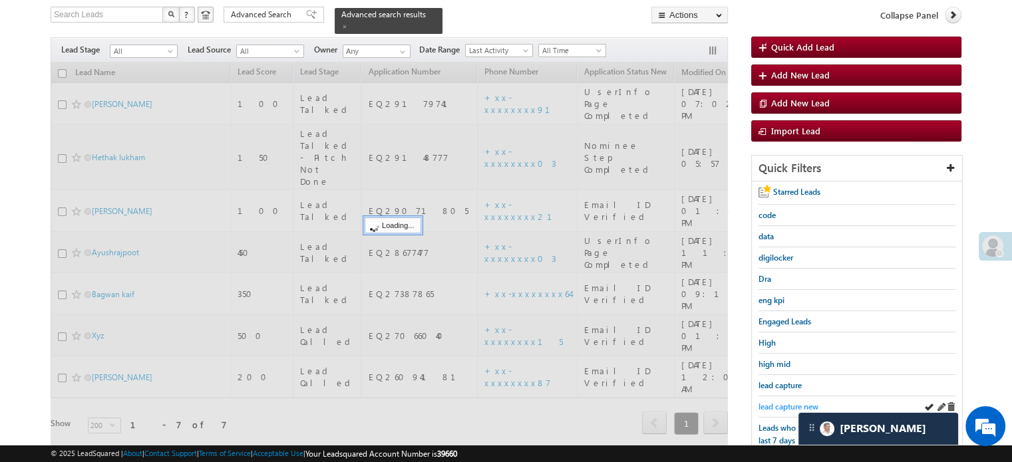
click at [777, 402] on span "lead capture new" at bounding box center [788, 407] width 60 height 10
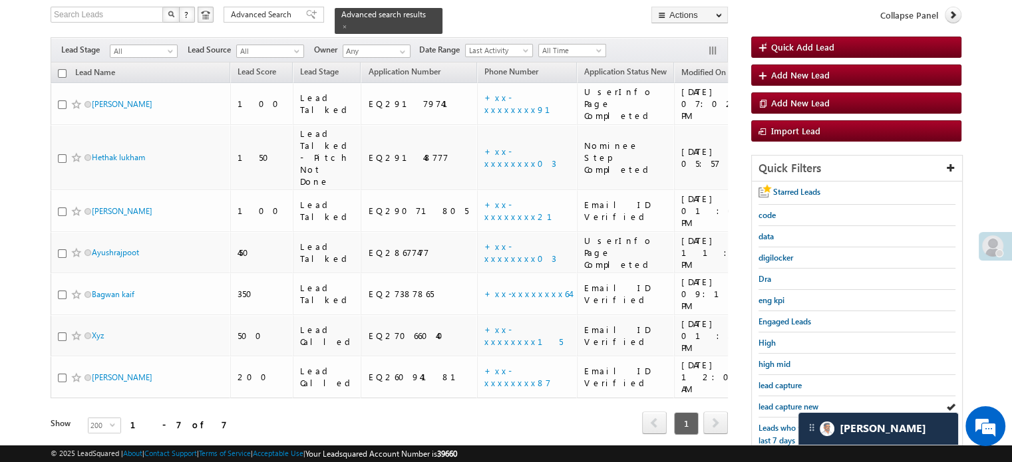
click at [777, 402] on span "lead capture new" at bounding box center [788, 407] width 60 height 10
click at [770, 402] on span "lead capture new" at bounding box center [788, 407] width 60 height 10
click at [772, 402] on span "lead capture new" at bounding box center [788, 407] width 60 height 10
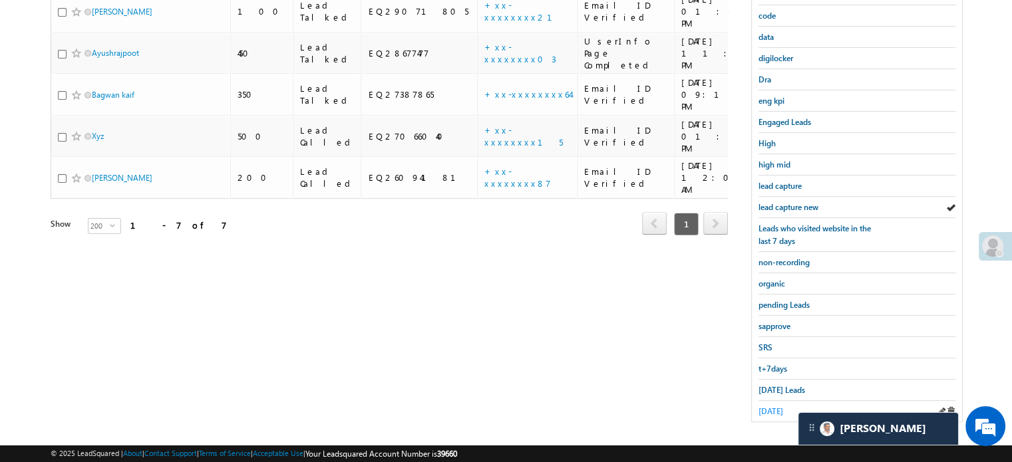
click at [761, 409] on span "yesterday" at bounding box center [770, 411] width 25 height 10
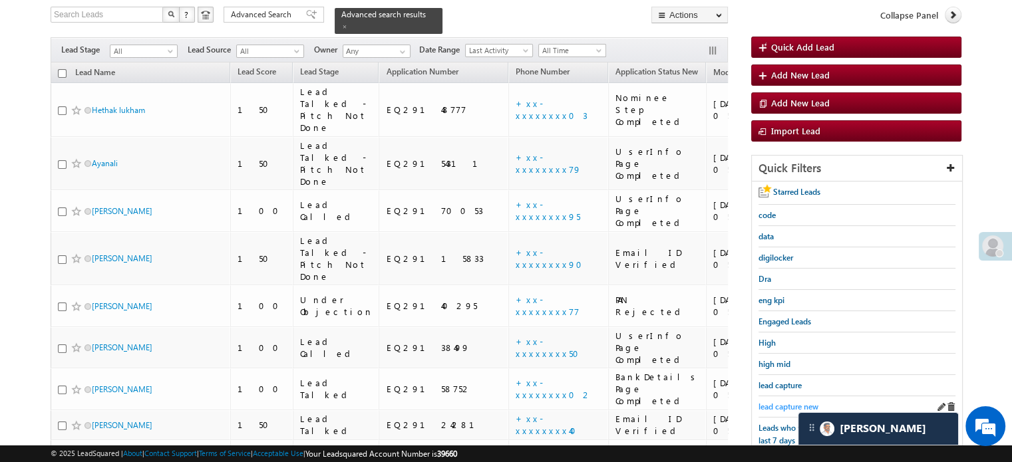
click at [783, 402] on span "lead capture new" at bounding box center [788, 407] width 60 height 10
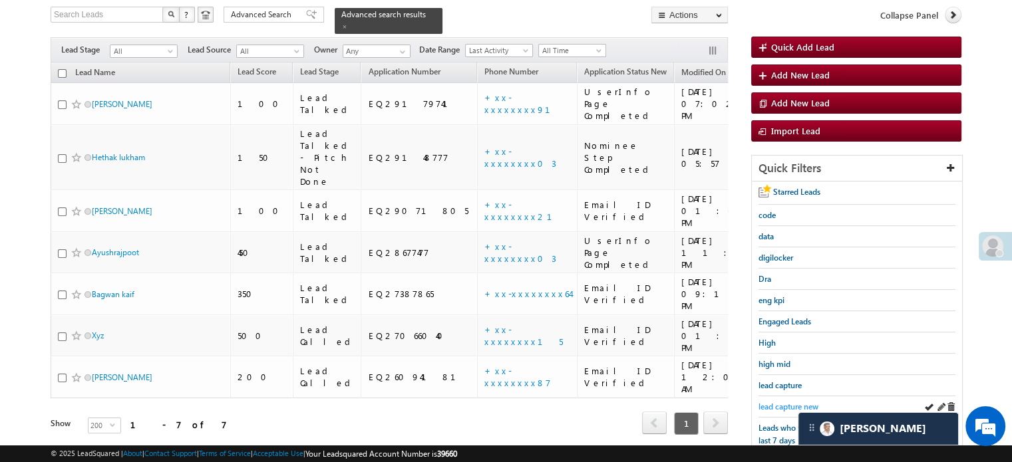
click at [780, 402] on span "lead capture new" at bounding box center [788, 407] width 60 height 10
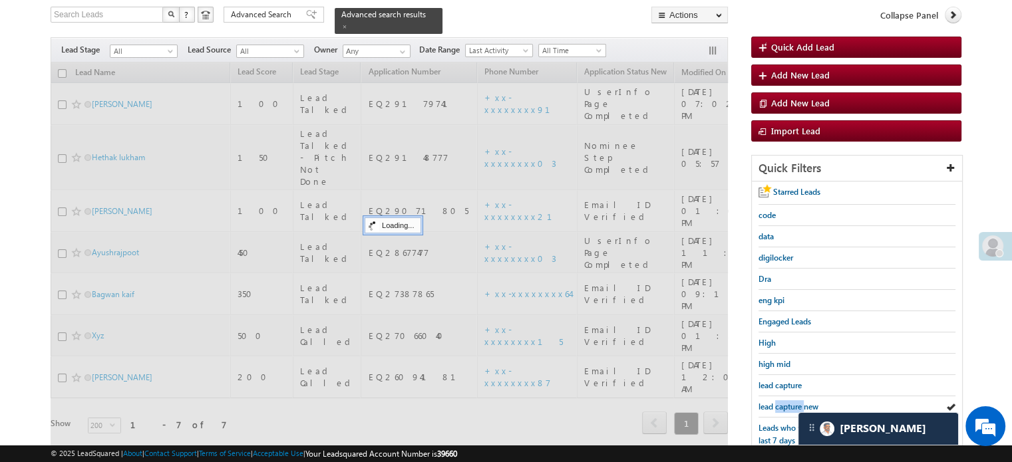
click at [780, 402] on span "lead capture new" at bounding box center [788, 407] width 60 height 10
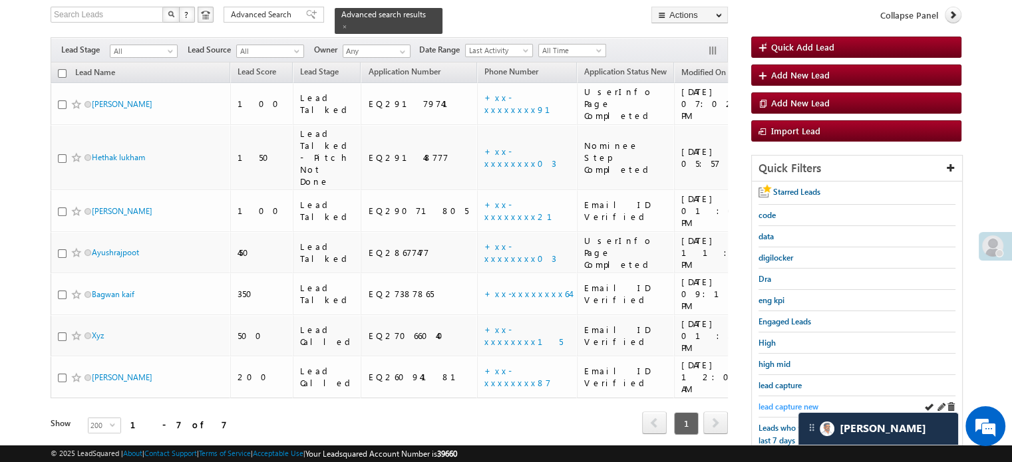
click at [785, 402] on span "lead capture new" at bounding box center [788, 407] width 60 height 10
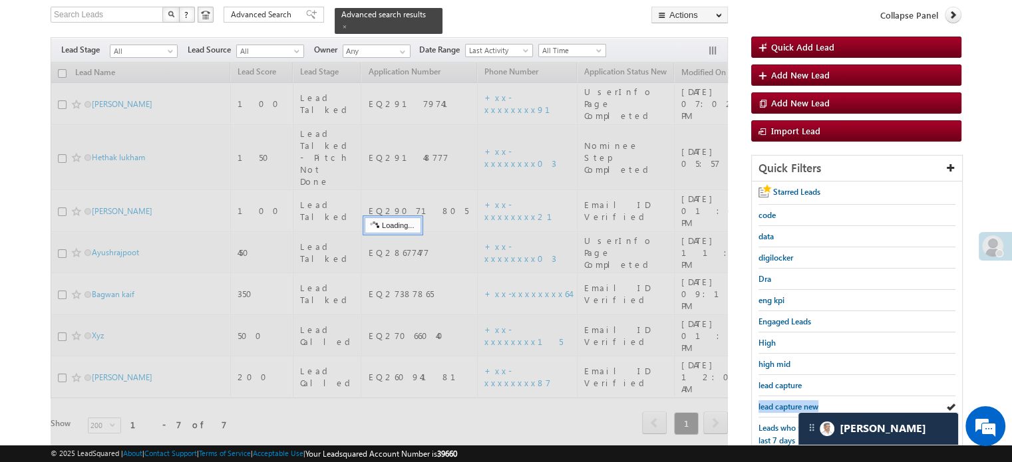
click at [785, 402] on span "lead capture new" at bounding box center [788, 407] width 60 height 10
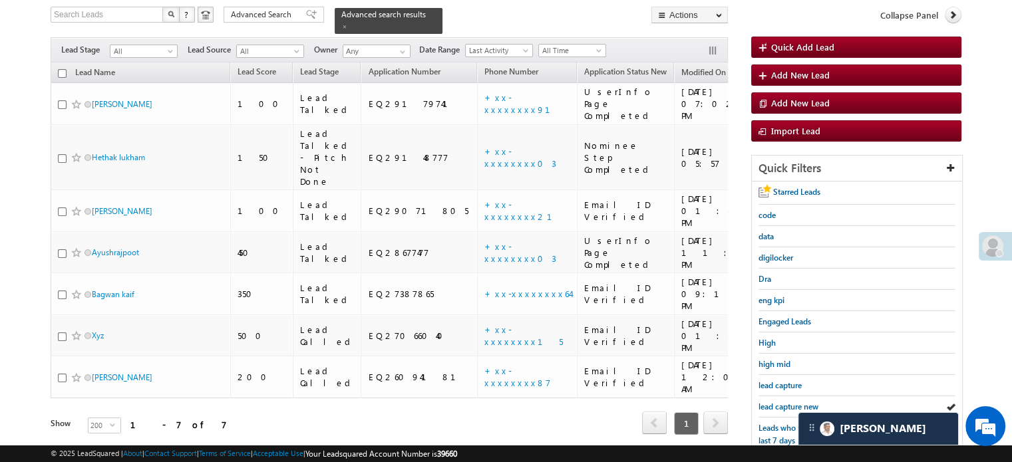
click at [785, 402] on span "lead capture new" at bounding box center [788, 407] width 60 height 10
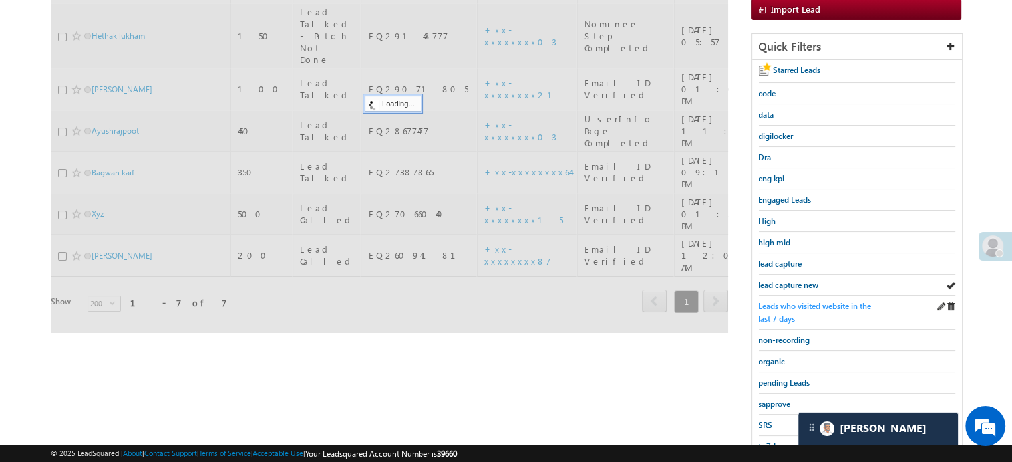
scroll to position [285, 0]
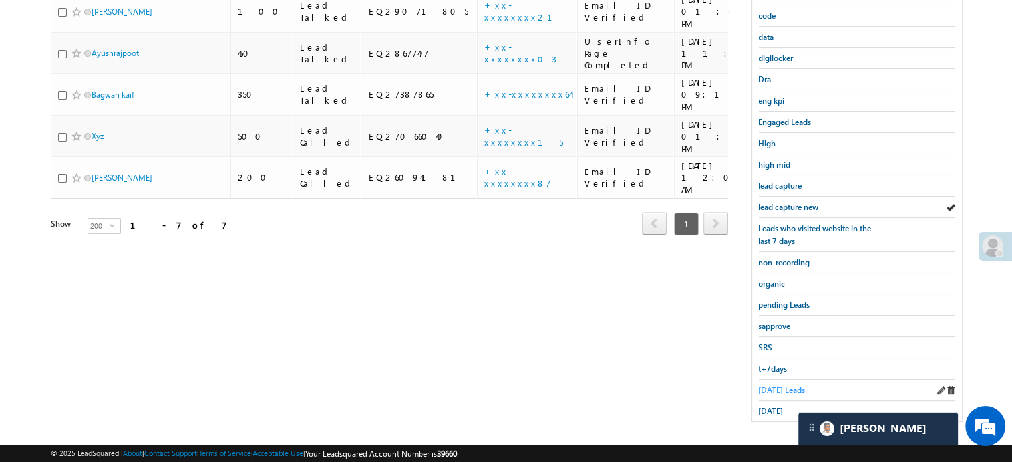
click at [780, 385] on span "Today's Leads" at bounding box center [781, 390] width 47 height 10
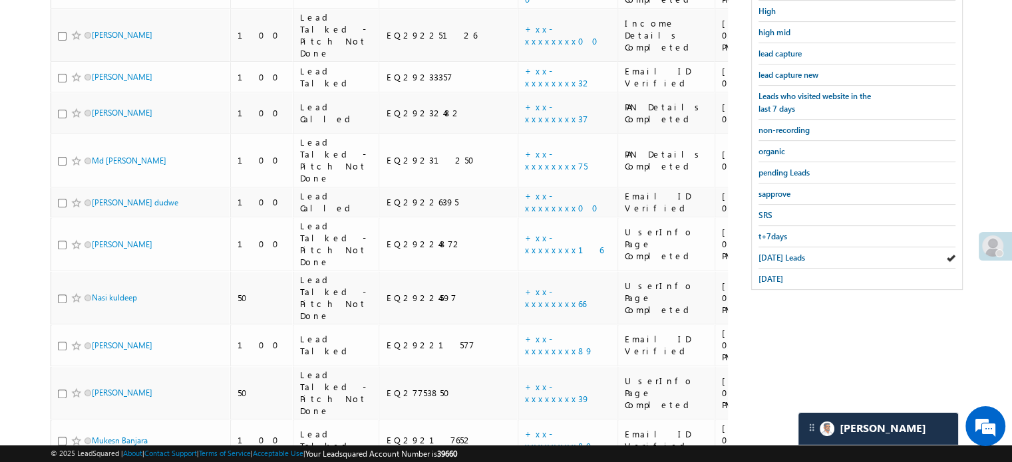
scroll to position [418, 0]
click at [773, 275] on span "yesterday" at bounding box center [770, 278] width 25 height 10
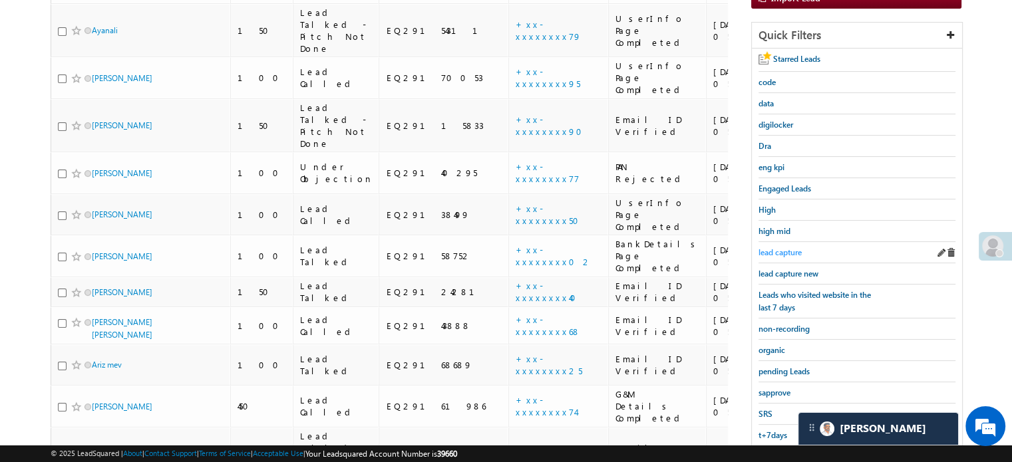
scroll to position [152, 0]
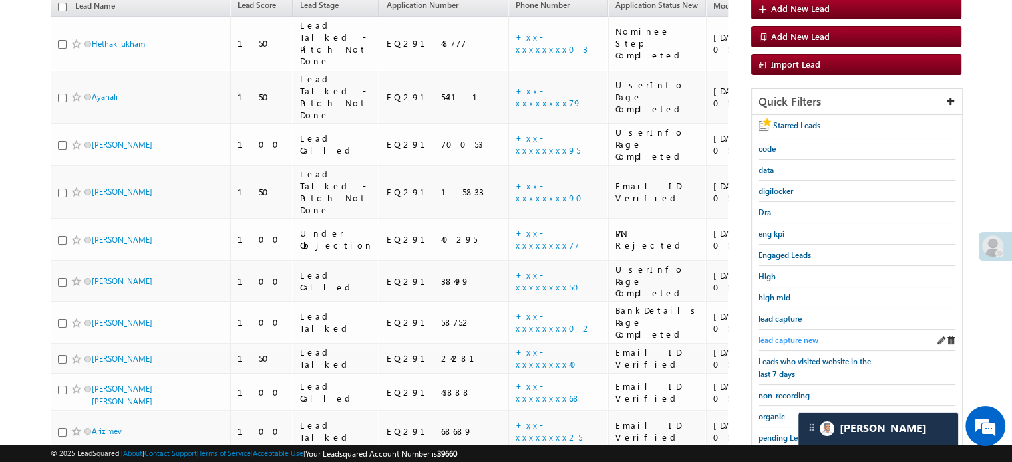
click at [773, 335] on span "lead capture new" at bounding box center [788, 340] width 60 height 10
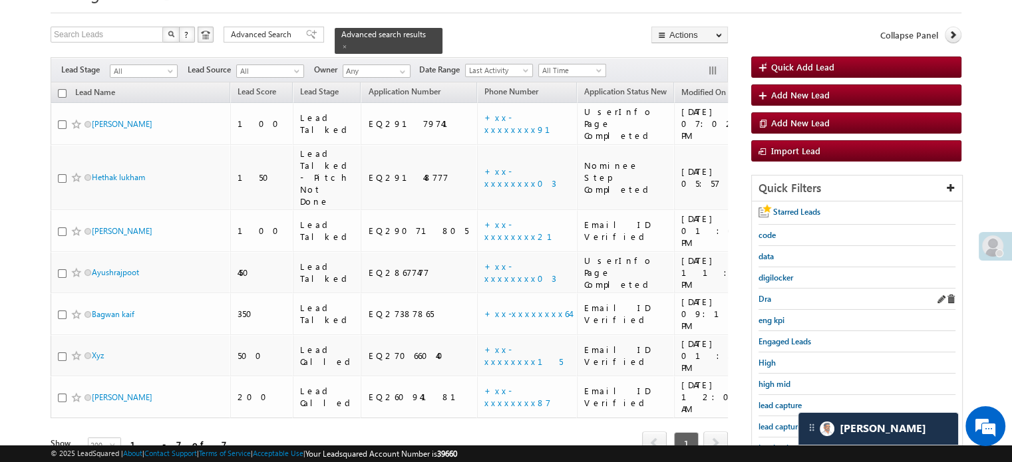
scroll to position [133, 0]
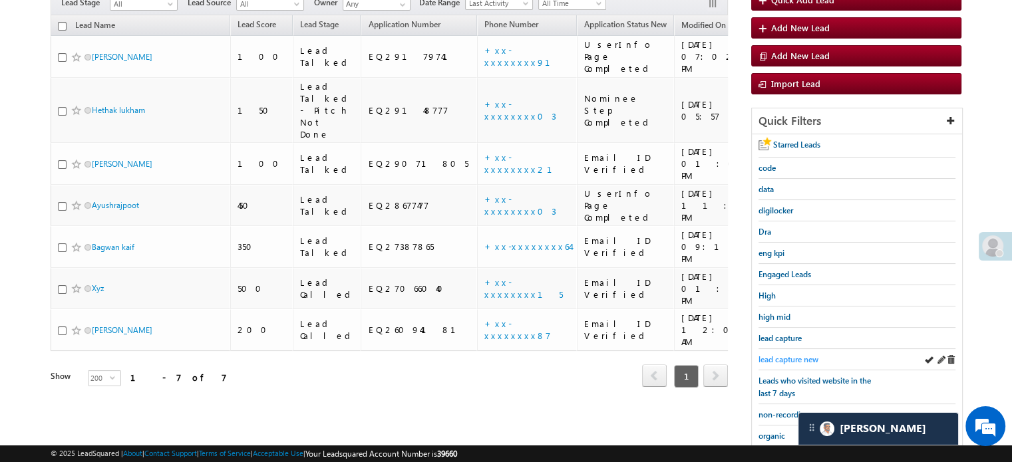
click at [802, 355] on span "lead capture new" at bounding box center [788, 360] width 60 height 10
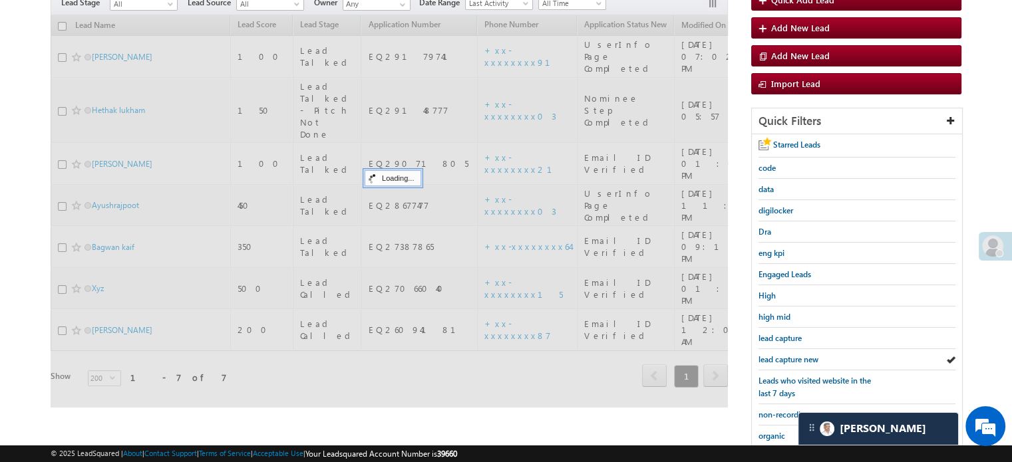
click at [802, 355] on span "lead capture new" at bounding box center [788, 360] width 60 height 10
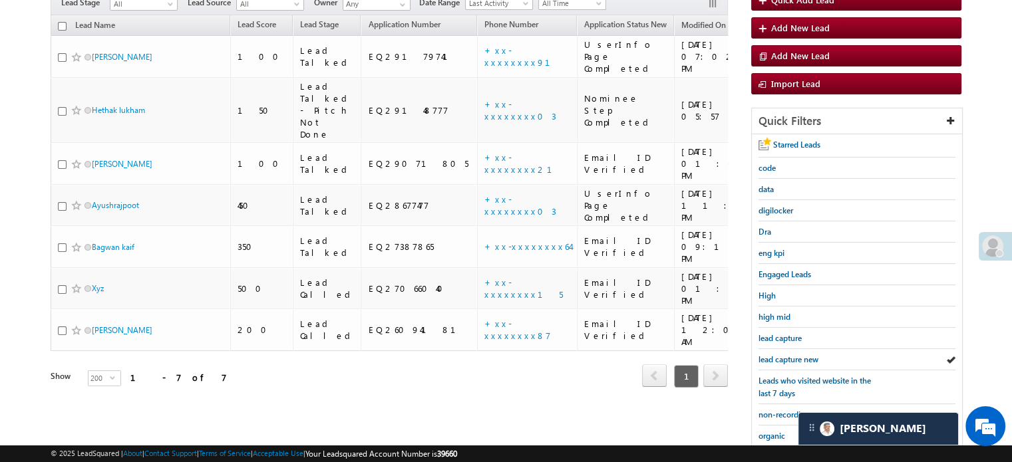
click at [802, 355] on span "lead capture new" at bounding box center [788, 360] width 60 height 10
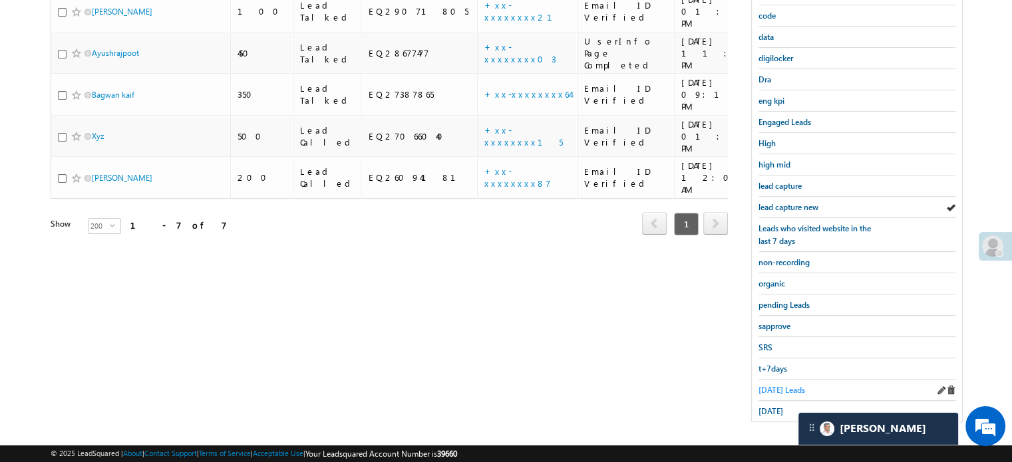
click at [786, 386] on span "Today's Leads" at bounding box center [781, 390] width 47 height 10
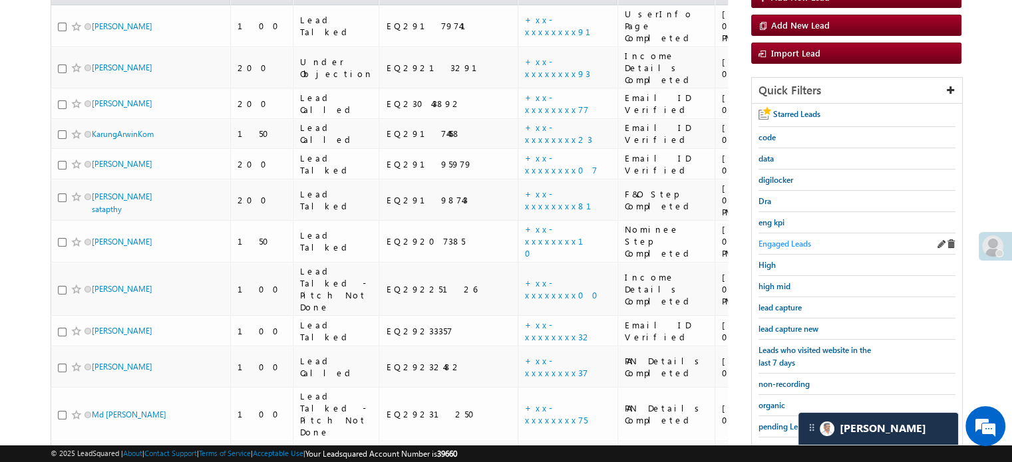
scroll to position [219, 0]
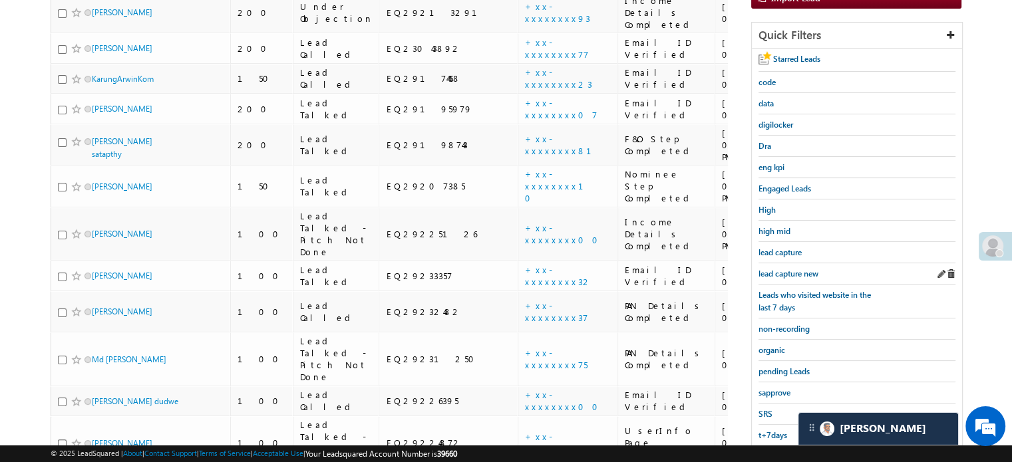
click at [801, 276] on div "lead capture new" at bounding box center [856, 273] width 197 height 21
click at [797, 269] on span "lead capture new" at bounding box center [788, 274] width 60 height 10
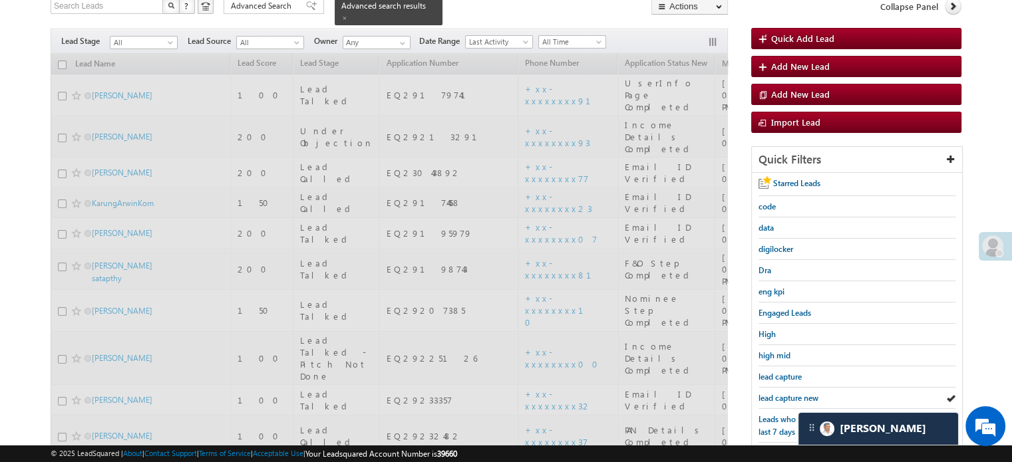
scroll to position [86, 0]
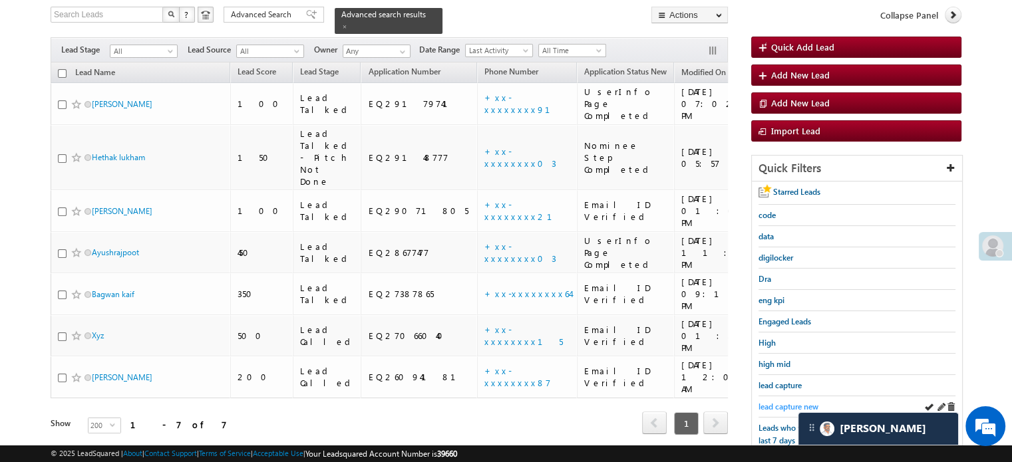
click at [781, 403] on span "lead capture new" at bounding box center [788, 407] width 60 height 10
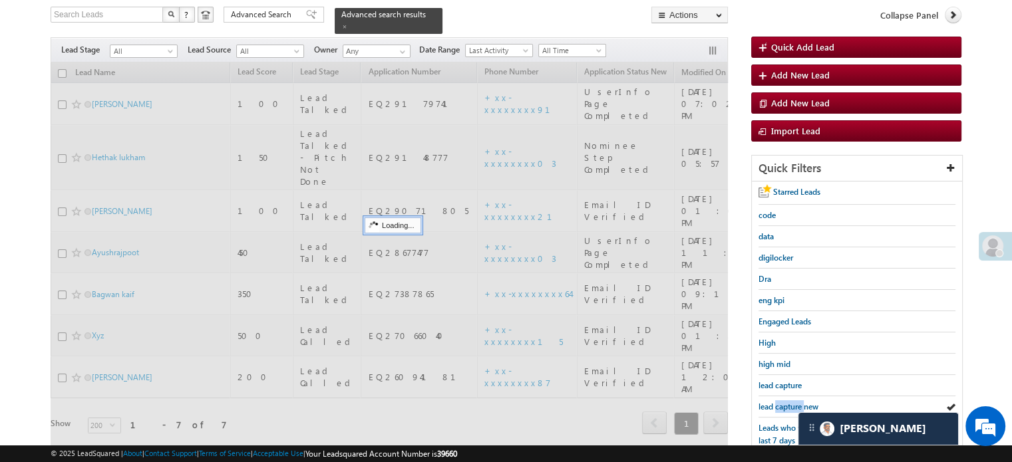
click at [781, 403] on span "lead capture new" at bounding box center [788, 407] width 60 height 10
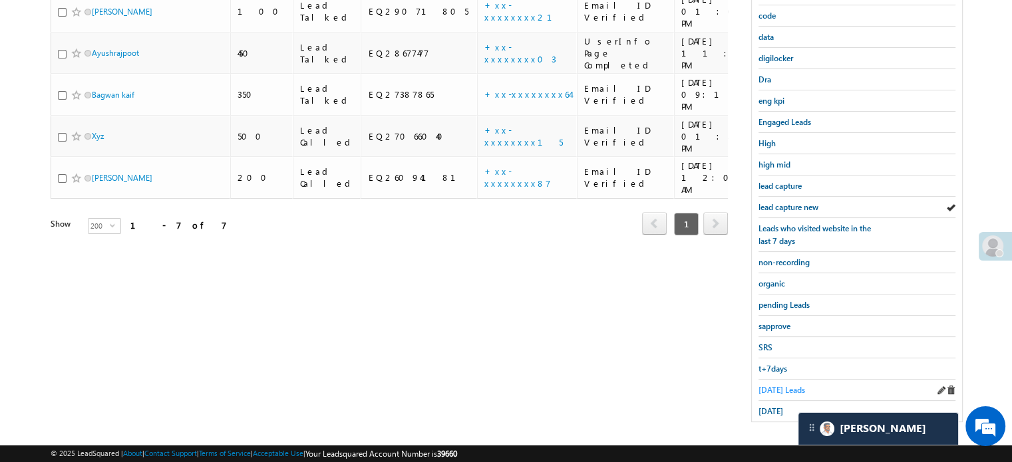
click at [772, 385] on span "Today's Leads" at bounding box center [781, 390] width 47 height 10
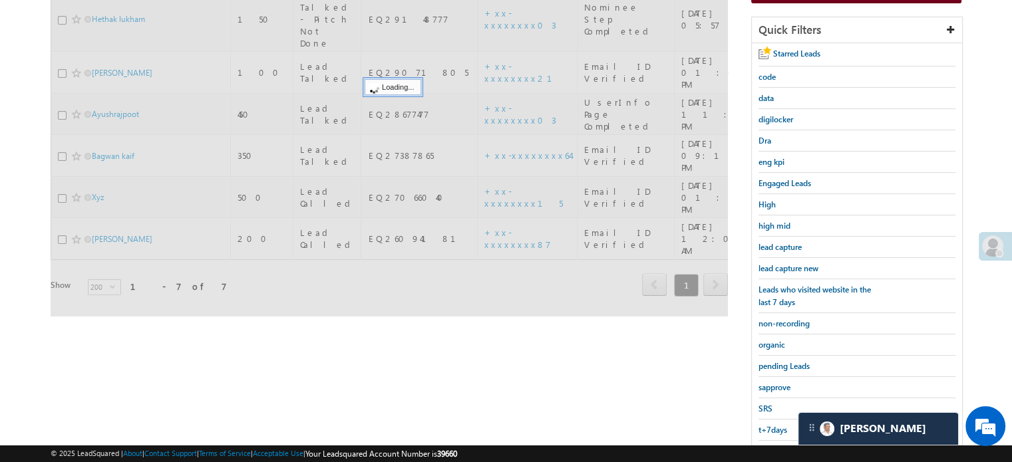
scroll to position [152, 0]
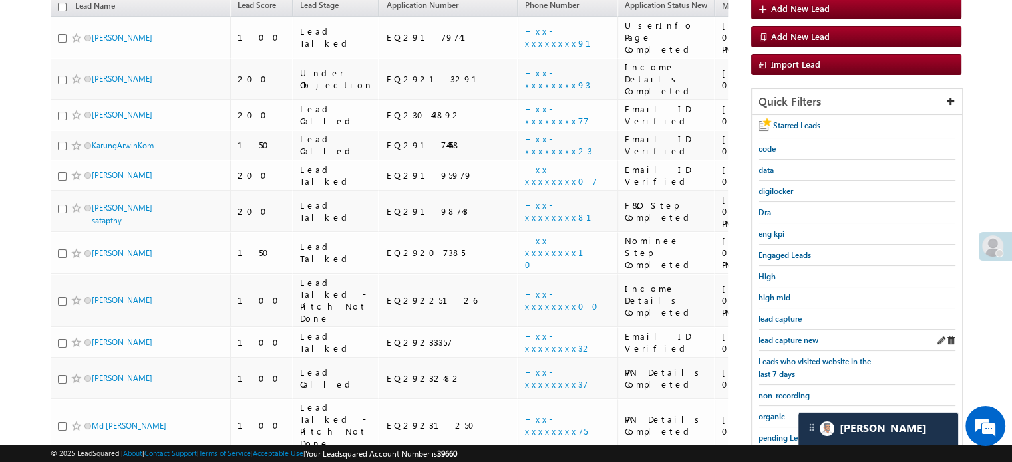
click at [784, 345] on div "lead capture new" at bounding box center [856, 340] width 197 height 21
click at [782, 340] on span "lead capture new" at bounding box center [788, 340] width 60 height 10
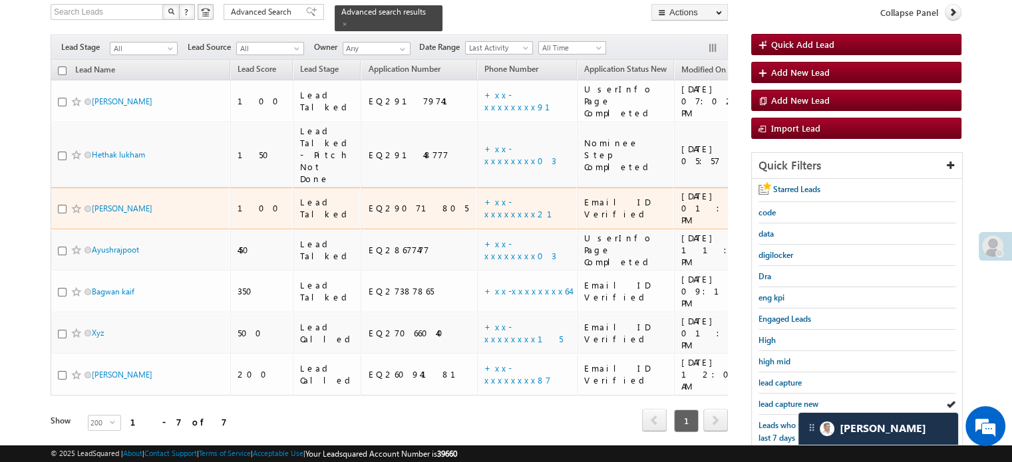
scroll to position [133, 0]
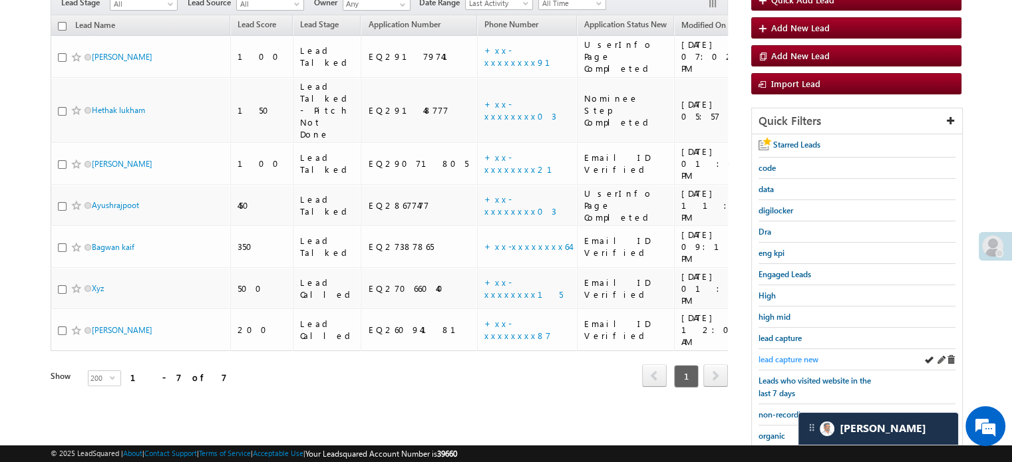
click at [772, 355] on span "lead capture new" at bounding box center [788, 360] width 60 height 10
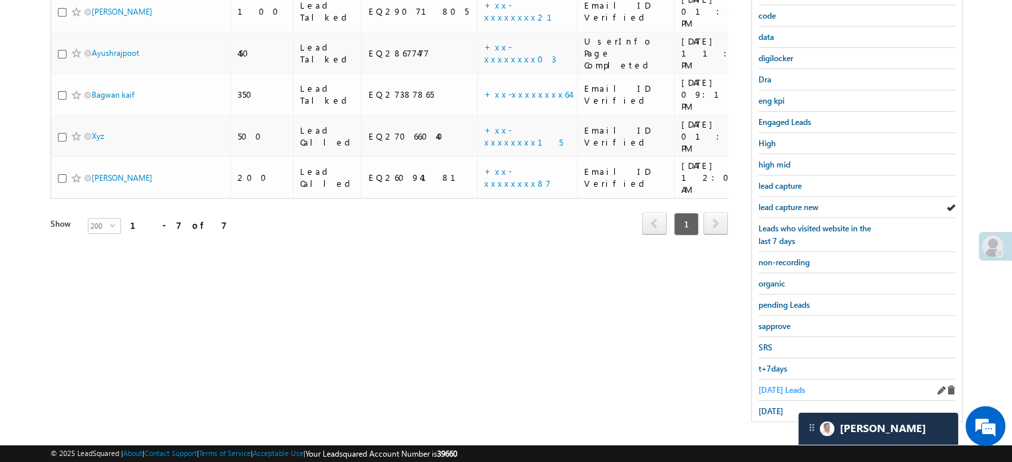
click at [776, 385] on span "Today's Leads" at bounding box center [781, 390] width 47 height 10
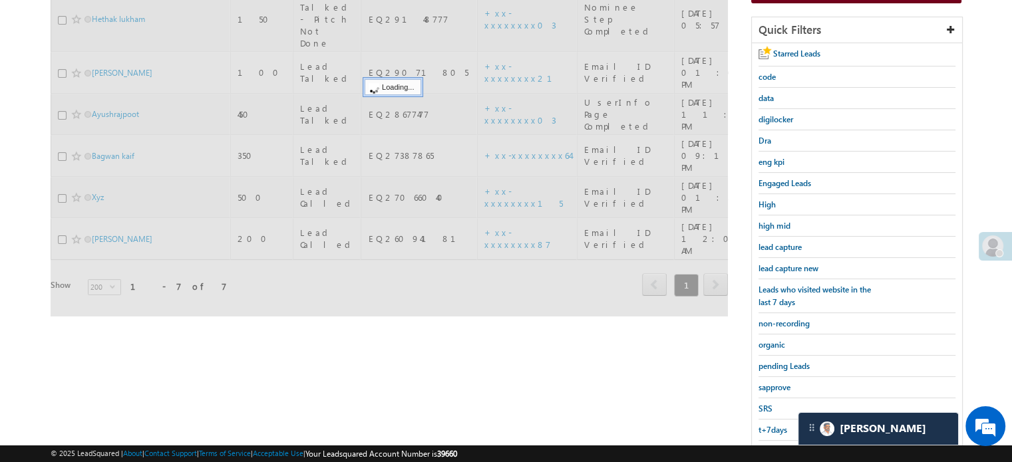
scroll to position [152, 0]
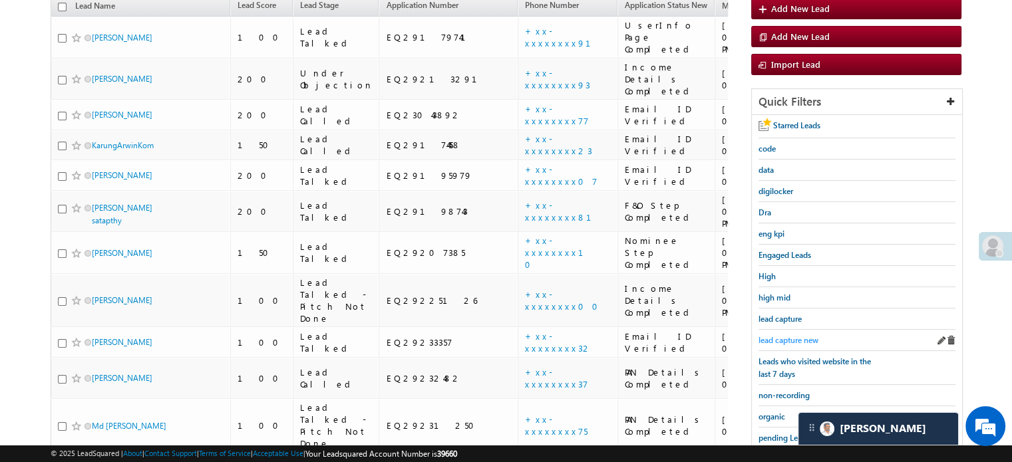
click at [787, 335] on span "lead capture new" at bounding box center [788, 340] width 60 height 10
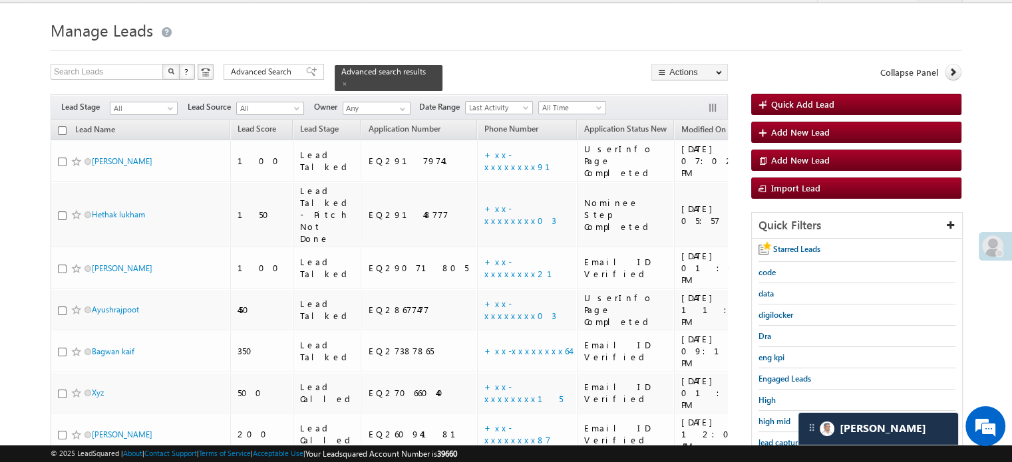
scroll to position [133, 0]
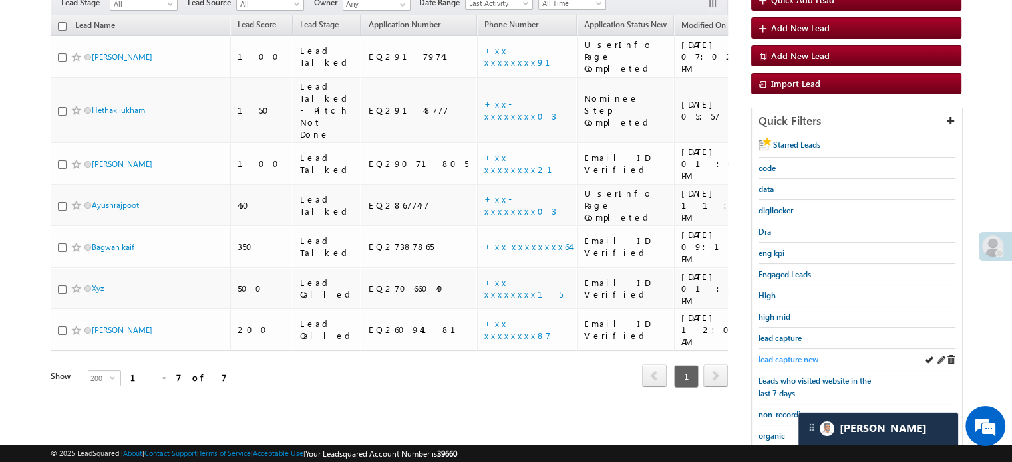
click at [788, 349] on div "lead capture new" at bounding box center [856, 359] width 197 height 21
click at [788, 355] on span "lead capture new" at bounding box center [788, 360] width 60 height 10
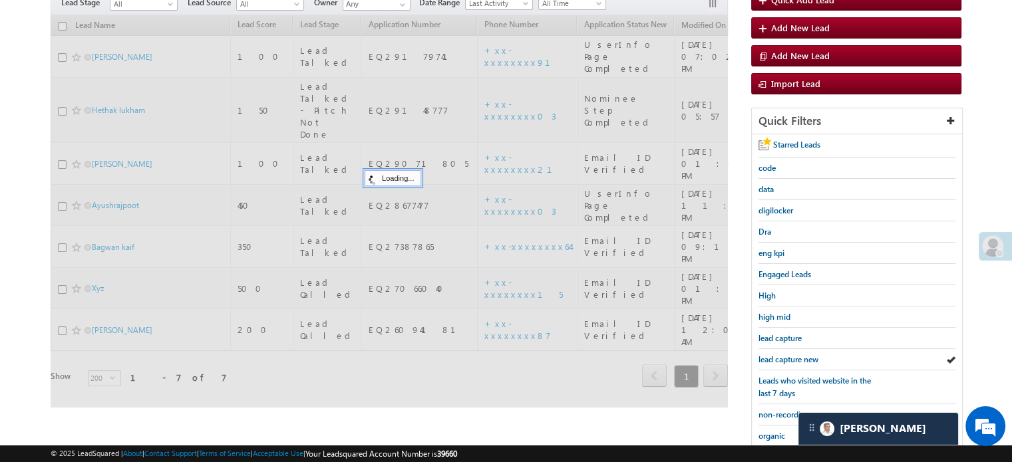
click at [788, 355] on span "lead capture new" at bounding box center [788, 360] width 60 height 10
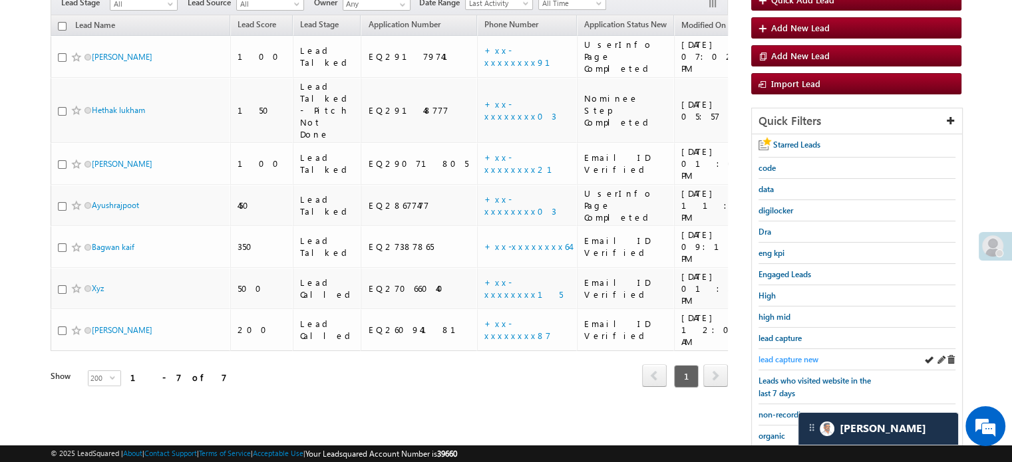
click at [788, 356] on span "lead capture new" at bounding box center [788, 360] width 60 height 10
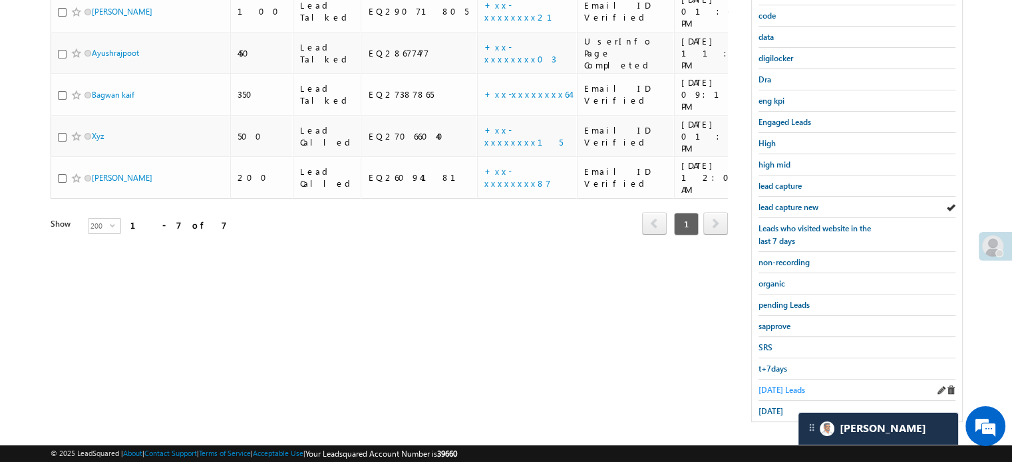
click at [777, 385] on span "Today's Leads" at bounding box center [781, 390] width 47 height 10
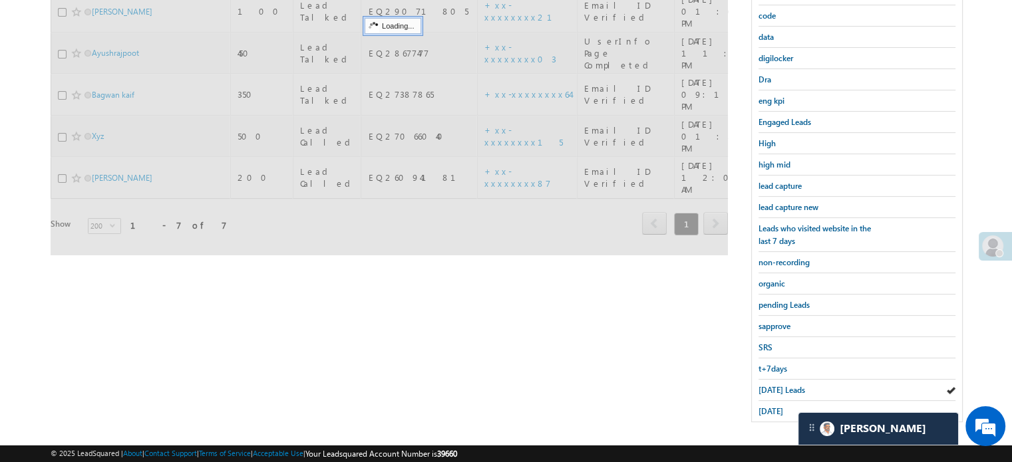
scroll to position [152, 0]
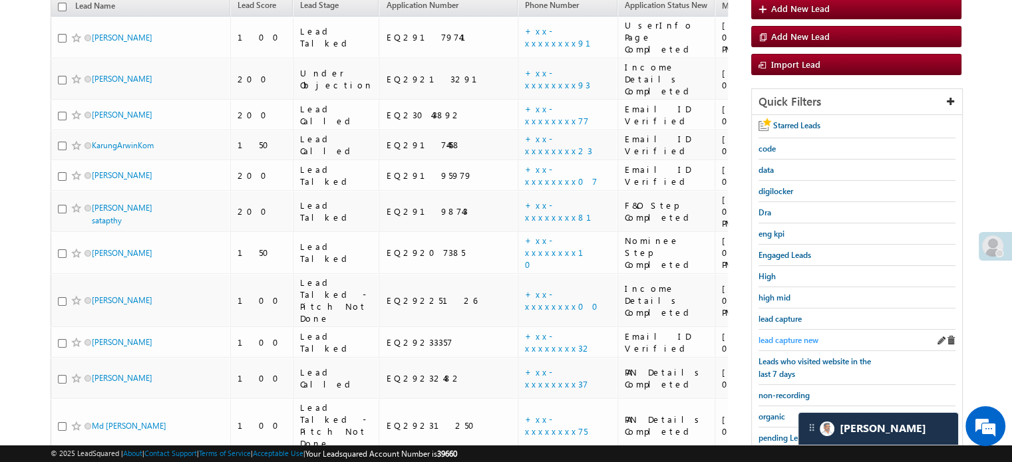
click at [782, 337] on span "lead capture new" at bounding box center [788, 340] width 60 height 10
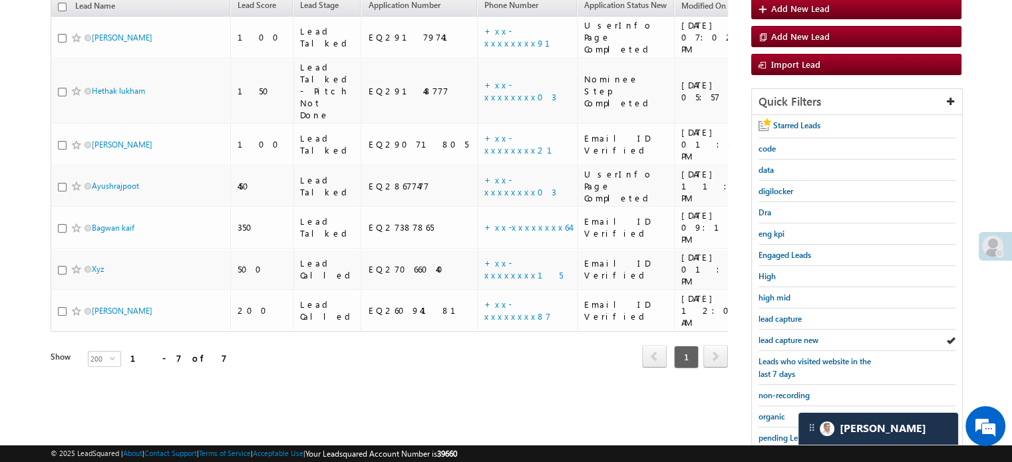
click at [782, 337] on span "lead capture new" at bounding box center [788, 340] width 60 height 10
click at [788, 330] on div "lead capture new" at bounding box center [856, 340] width 197 height 21
click at [787, 337] on span "lead capture new" at bounding box center [788, 340] width 60 height 10
click at [802, 336] on span "lead capture new" at bounding box center [788, 340] width 60 height 10
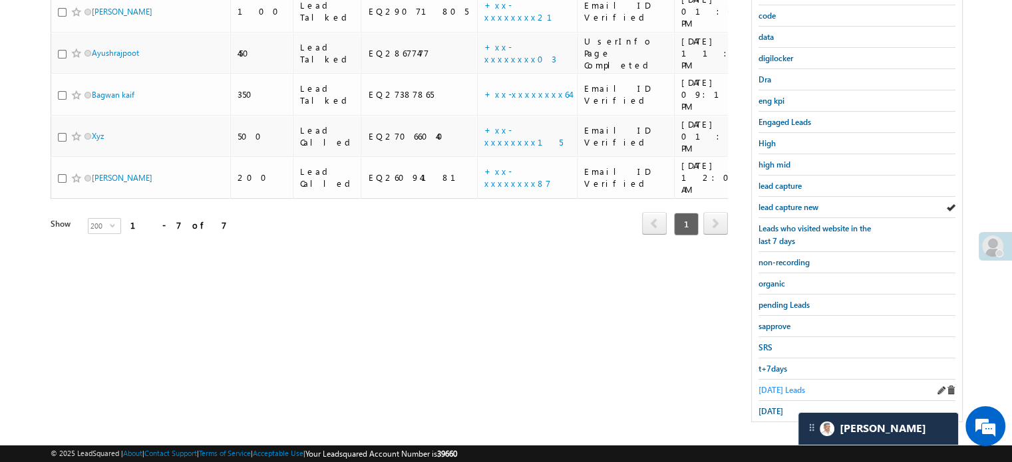
click at [791, 384] on link "Today's Leads" at bounding box center [781, 390] width 47 height 13
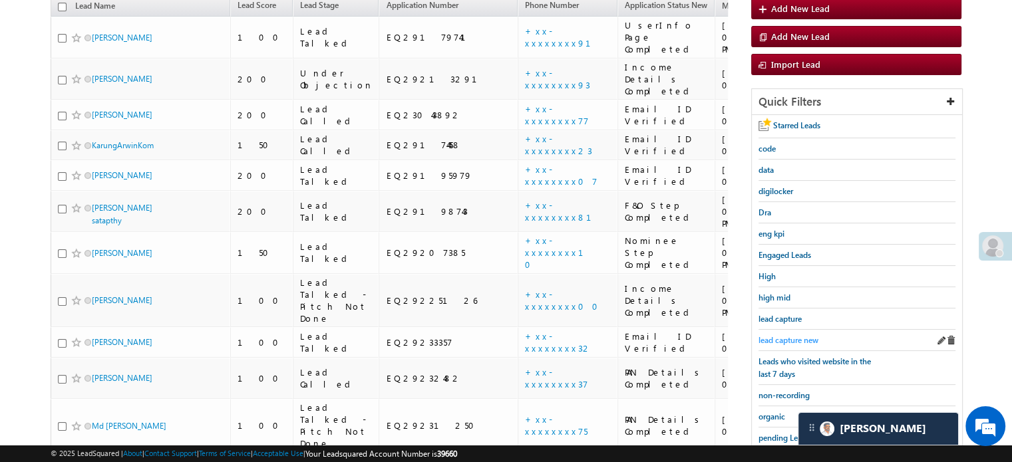
click at [798, 339] on span "lead capture new" at bounding box center [788, 340] width 60 height 10
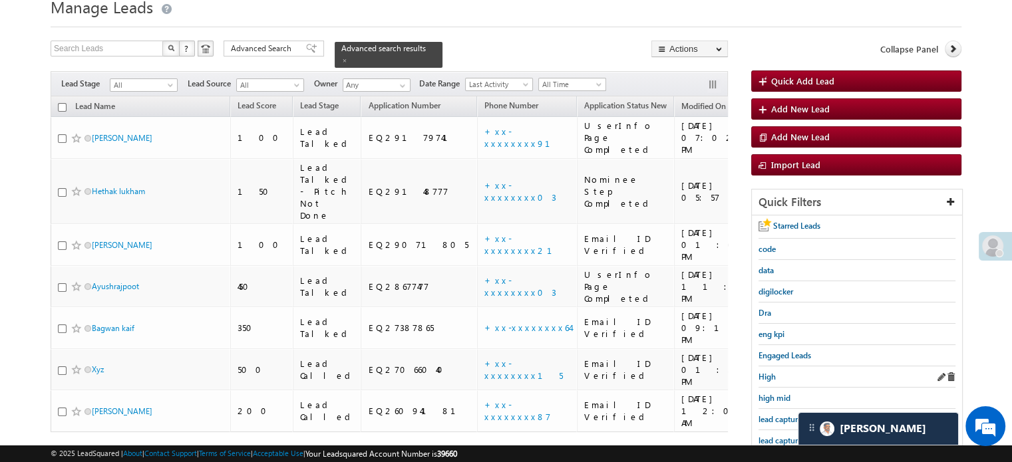
scroll to position [67, 0]
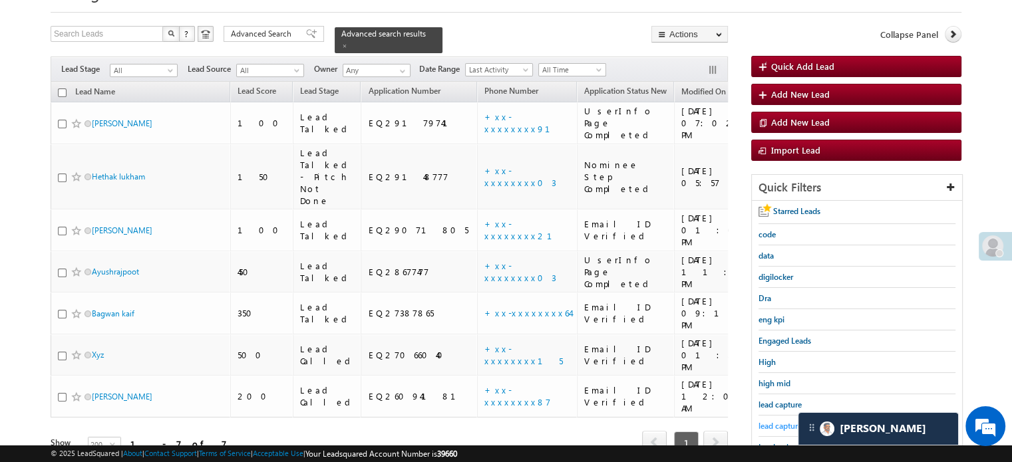
click at [782, 420] on link "lead capture new" at bounding box center [788, 426] width 60 height 13
click at [782, 421] on span "lead capture new" at bounding box center [788, 426] width 60 height 10
click at [775, 424] on span "lead capture new" at bounding box center [788, 426] width 60 height 10
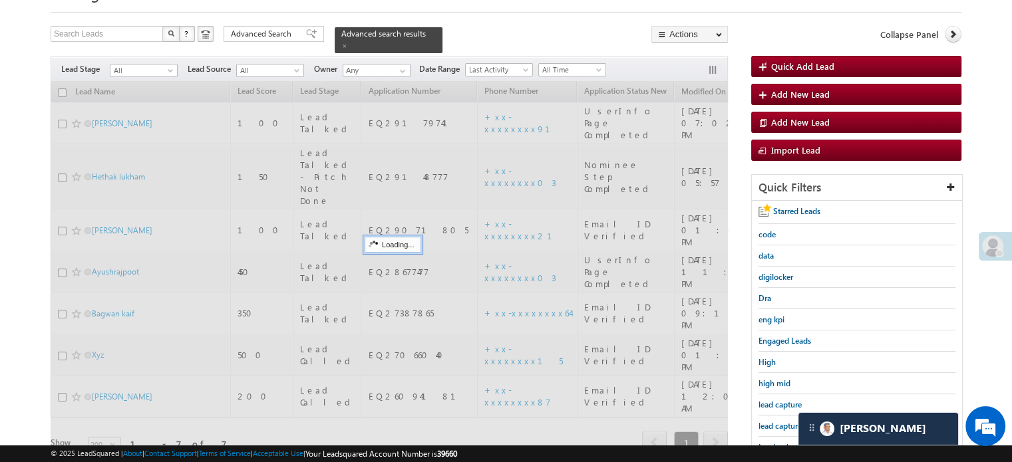
click at [775, 424] on span "lead capture new" at bounding box center [788, 426] width 60 height 10
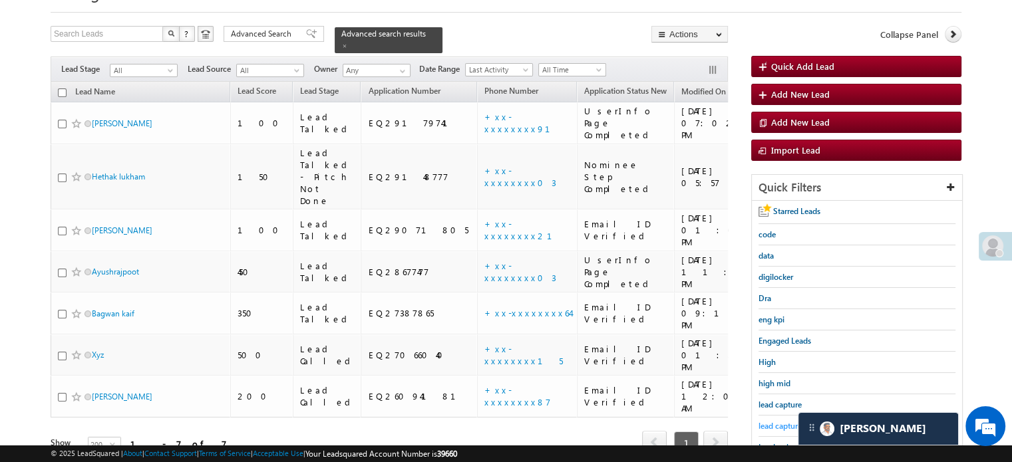
click at [776, 422] on span "lead capture new" at bounding box center [788, 426] width 60 height 10
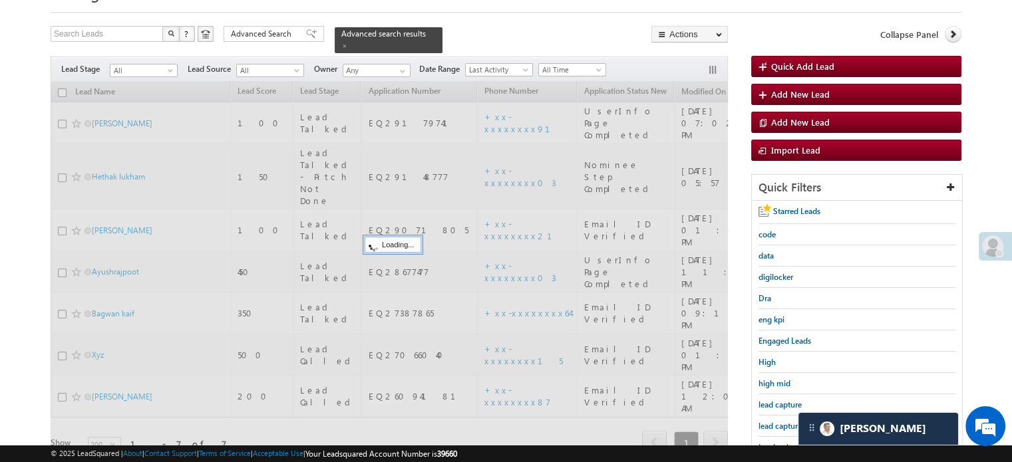
click at [776, 422] on span "lead capture new" at bounding box center [788, 426] width 60 height 10
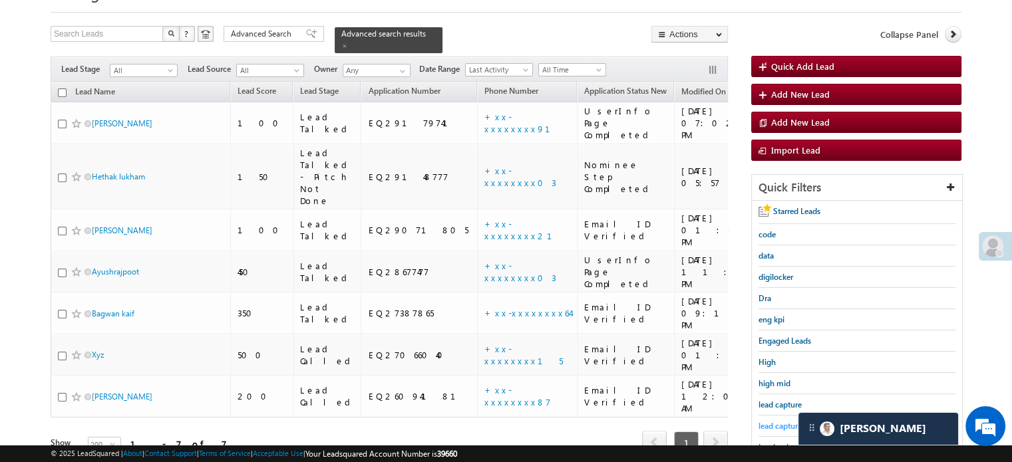
click at [774, 426] on span "lead capture new" at bounding box center [788, 426] width 60 height 10
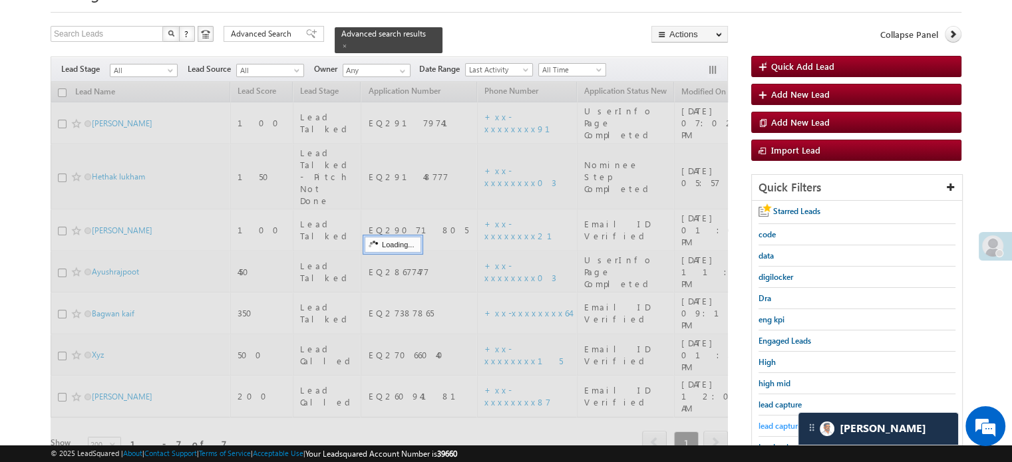
click at [780, 421] on span "lead capture new" at bounding box center [788, 426] width 60 height 10
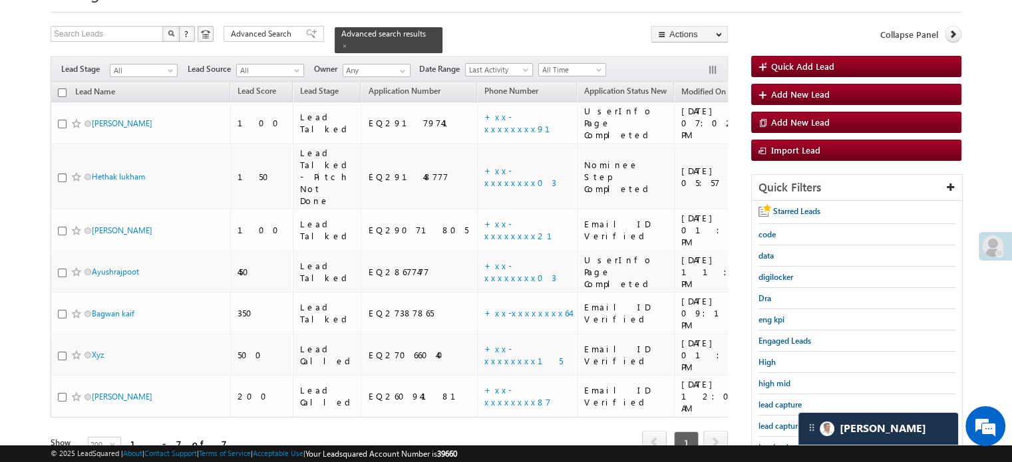
click at [780, 421] on span "lead capture new" at bounding box center [788, 426] width 60 height 10
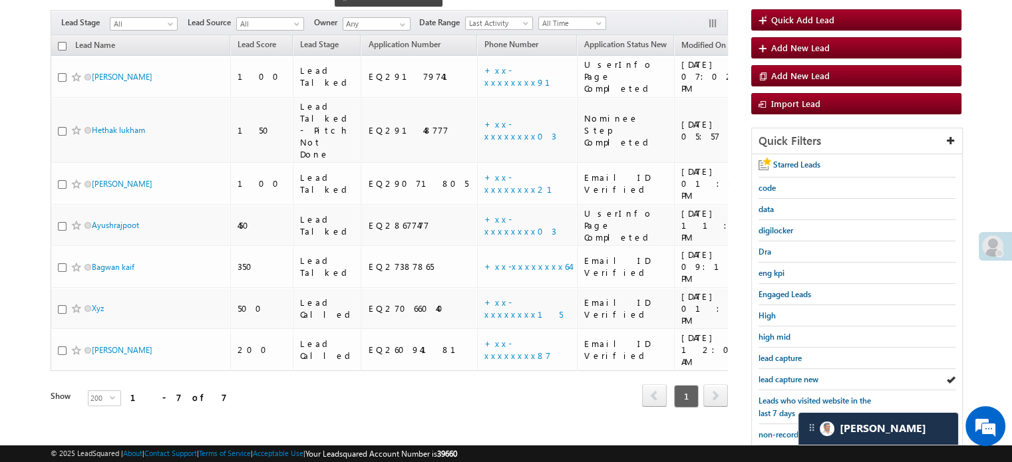
scroll to position [200, 0]
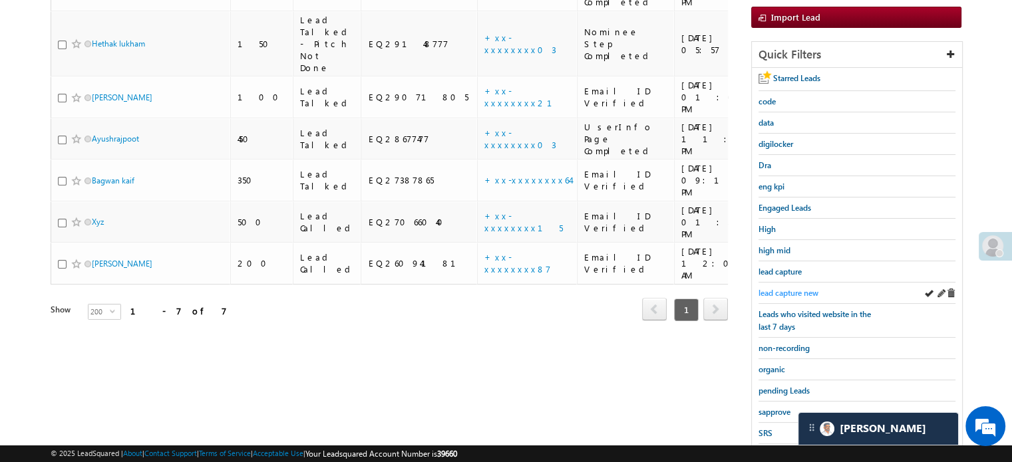
click at [806, 293] on span "lead capture new" at bounding box center [788, 293] width 60 height 10
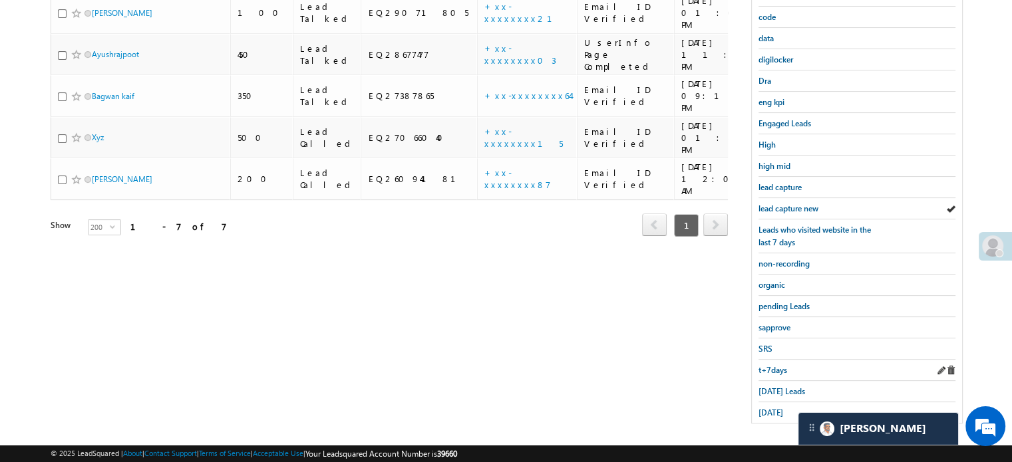
scroll to position [285, 0]
click at [785, 388] on span "Today's Leads" at bounding box center [781, 390] width 47 height 10
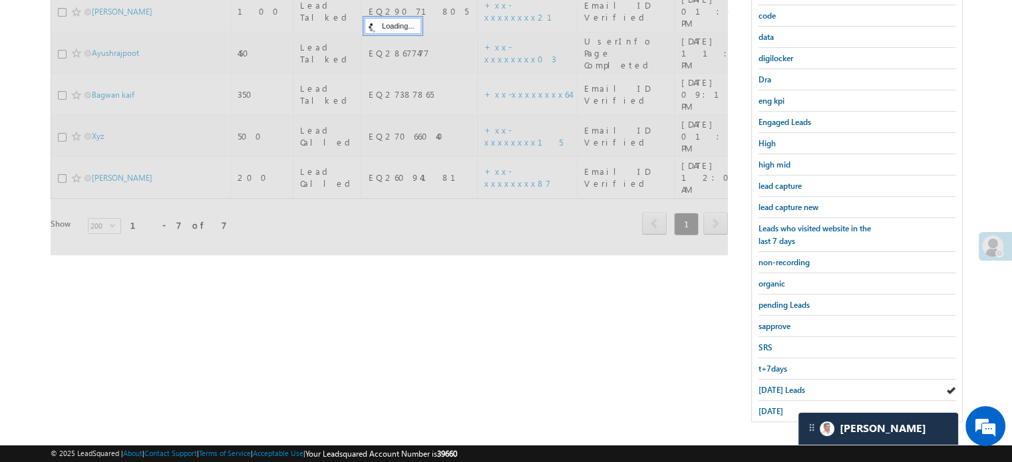
click at [784, 385] on span "Today's Leads" at bounding box center [781, 390] width 47 height 10
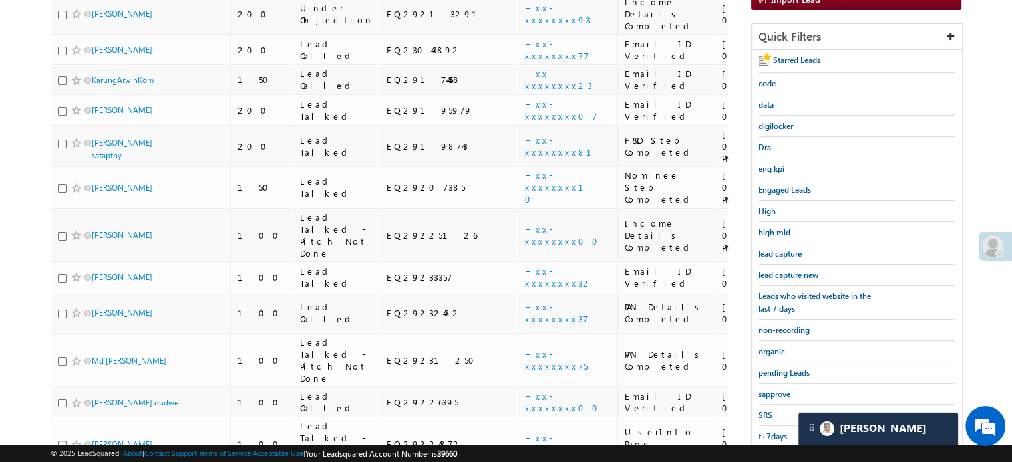
scroll to position [219, 0]
click at [778, 269] on span "lead capture new" at bounding box center [788, 274] width 60 height 10
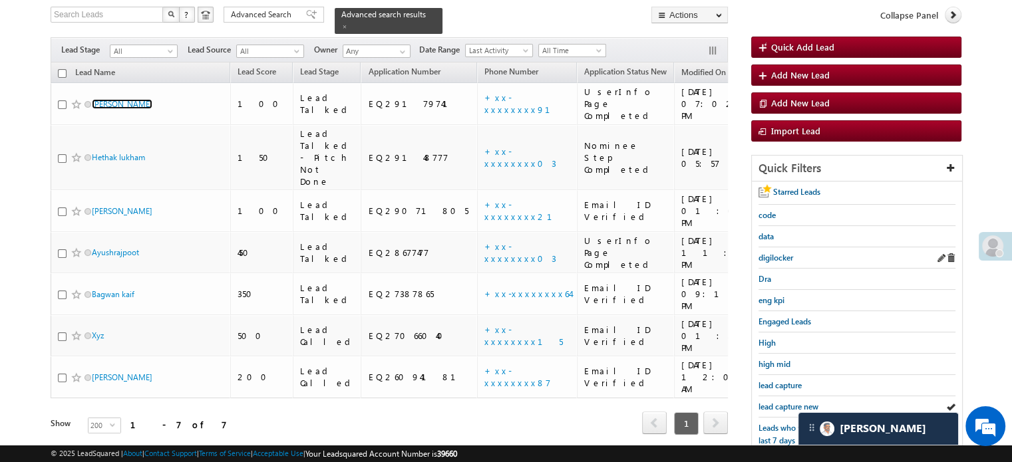
scroll to position [152, 0]
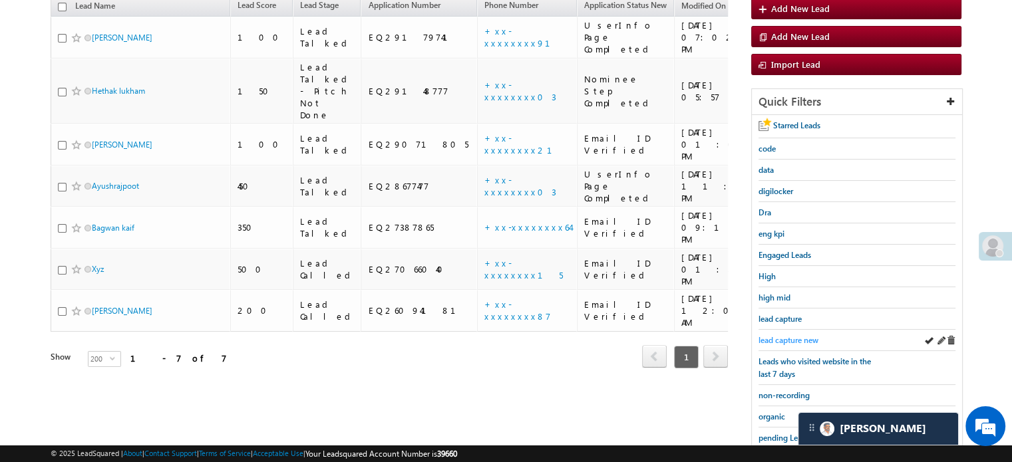
click at [780, 339] on span "lead capture new" at bounding box center [788, 340] width 60 height 10
click at [796, 339] on span "lead capture new" at bounding box center [788, 340] width 60 height 10
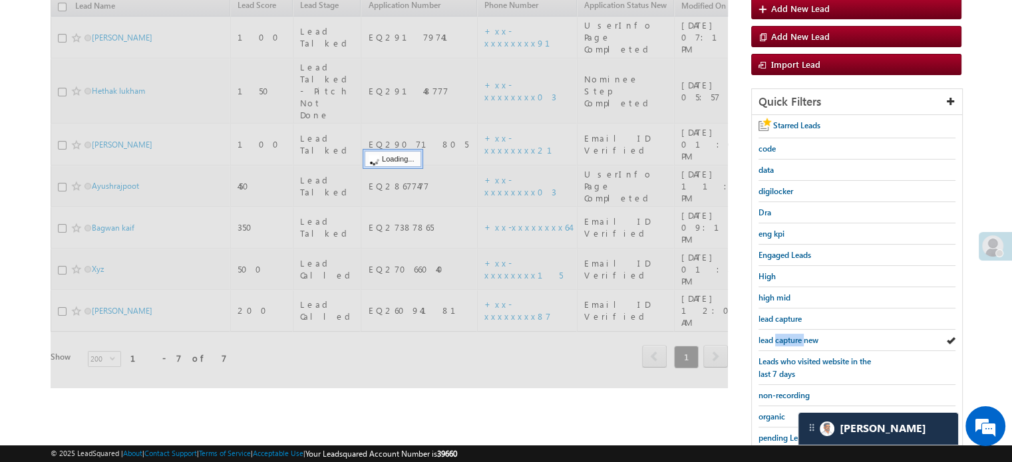
click at [796, 339] on span "lead capture new" at bounding box center [788, 340] width 60 height 10
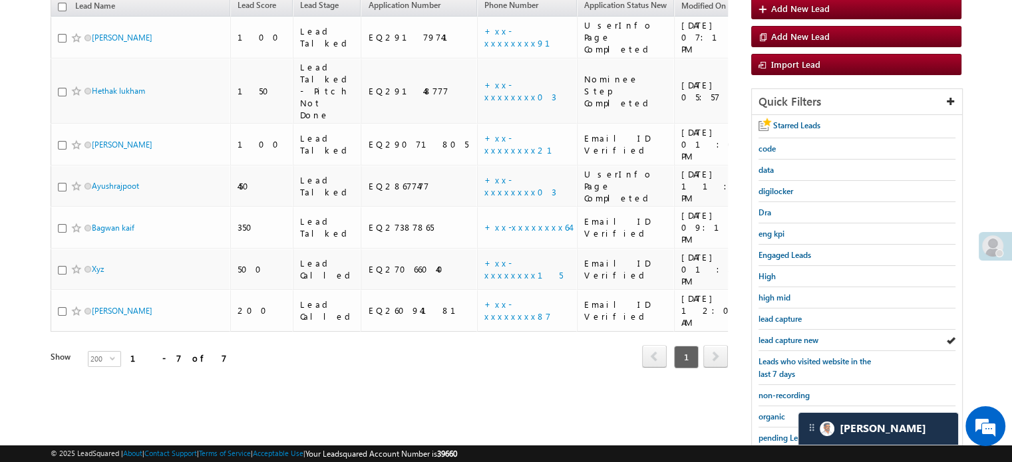
click at [796, 339] on span "lead capture new" at bounding box center [788, 340] width 60 height 10
click at [800, 335] on span "lead capture new" at bounding box center [788, 340] width 60 height 10
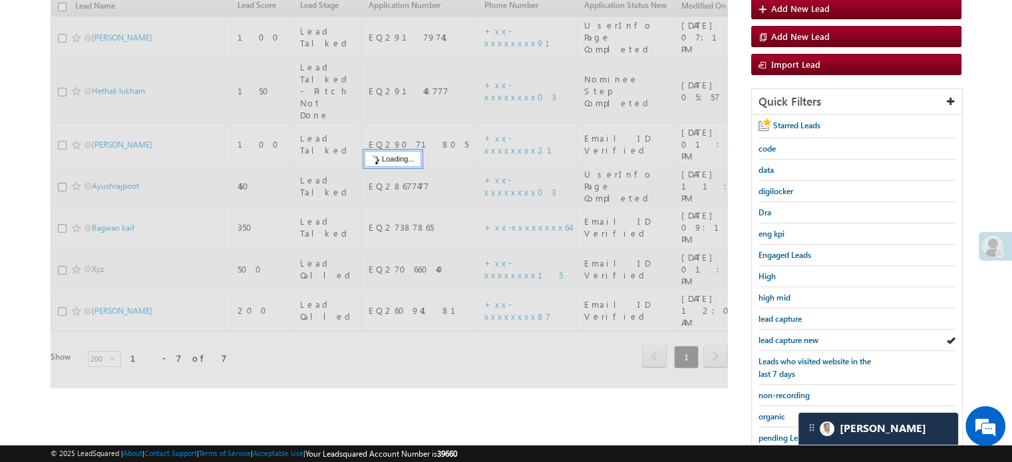
click at [798, 335] on span "lead capture new" at bounding box center [788, 340] width 60 height 10
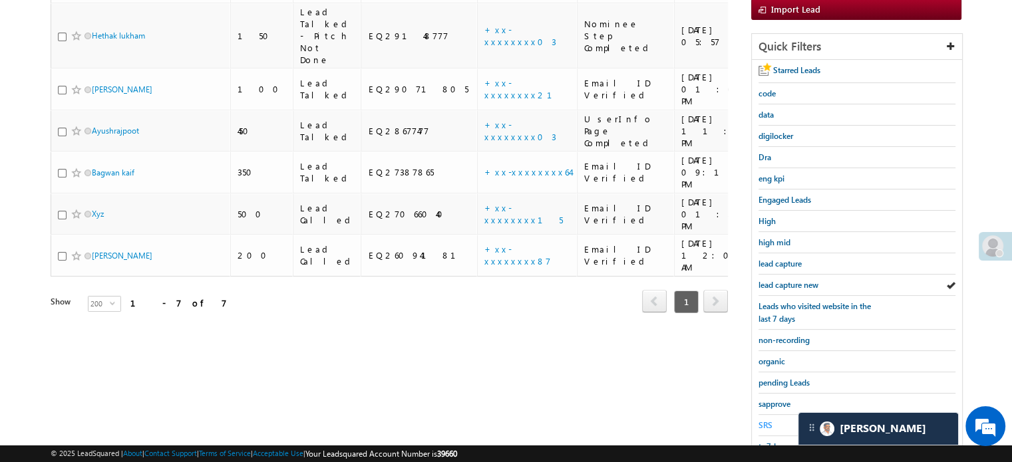
scroll to position [285, 0]
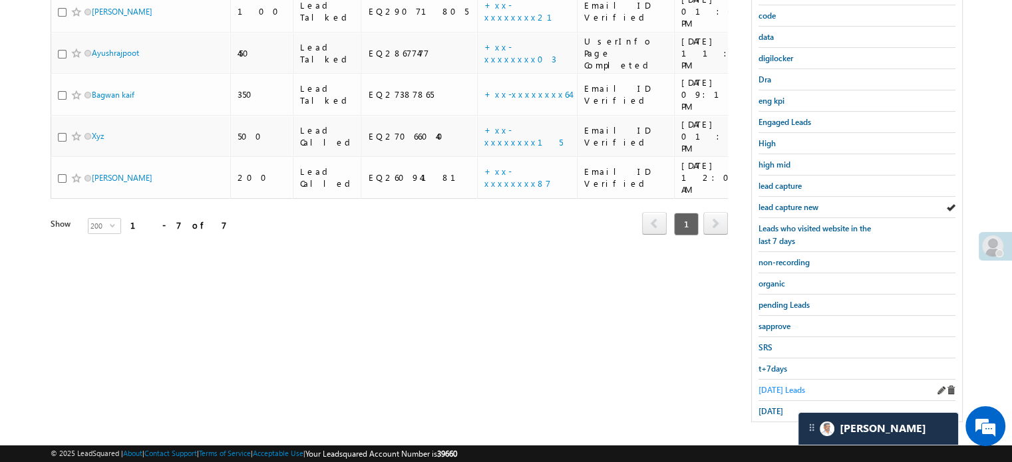
click at [776, 390] on link "Today's Leads" at bounding box center [781, 390] width 47 height 13
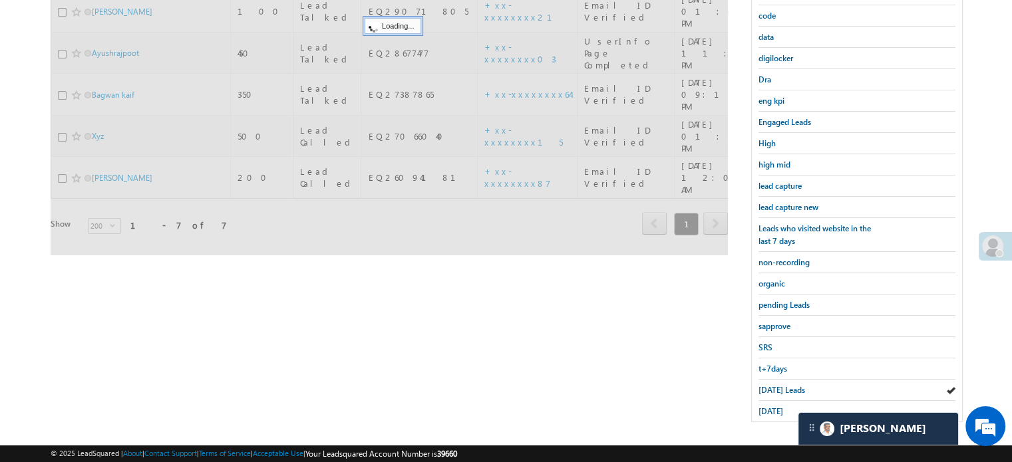
scroll to position [152, 0]
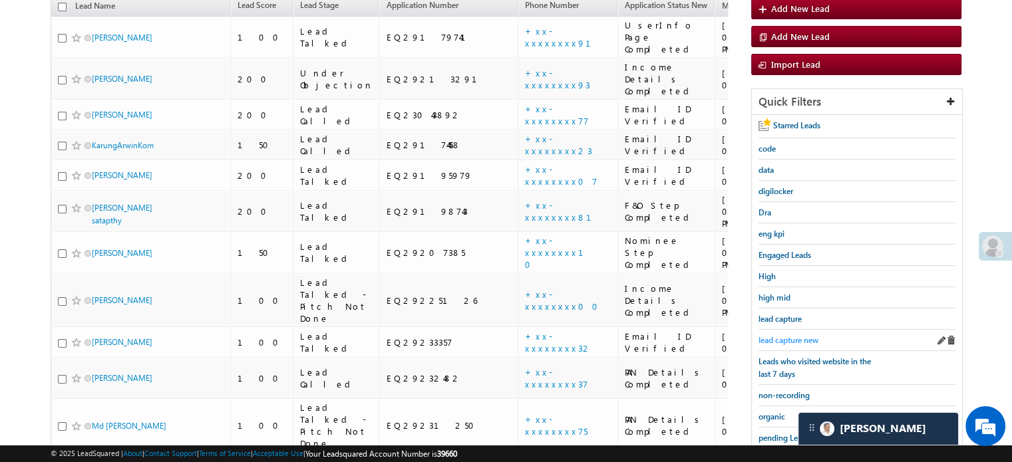
click at [794, 335] on span "lead capture new" at bounding box center [788, 340] width 60 height 10
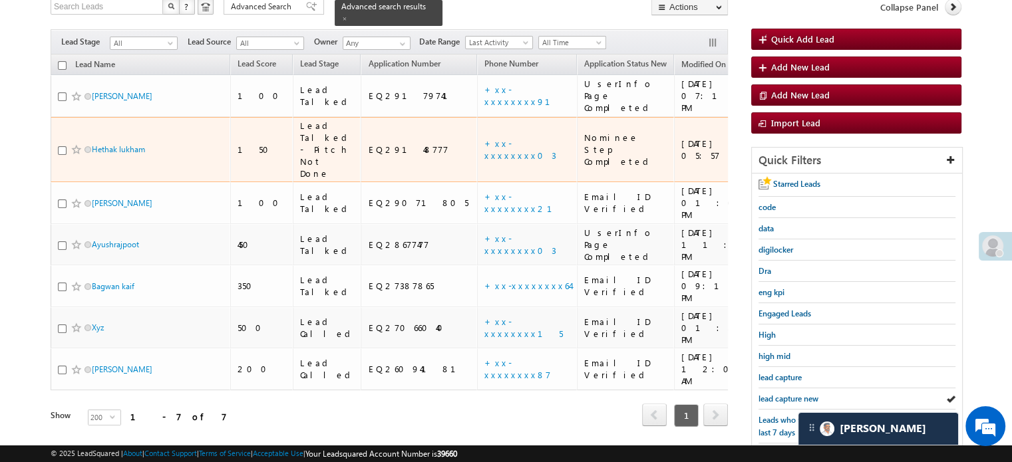
scroll to position [133, 0]
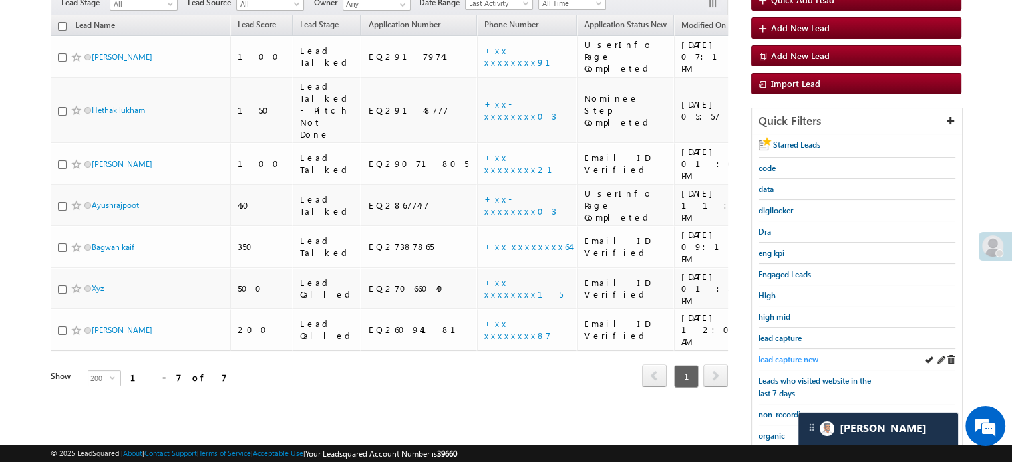
click at [796, 356] on span "lead capture new" at bounding box center [788, 360] width 60 height 10
click at [793, 361] on span "lead capture new" at bounding box center [788, 360] width 60 height 10
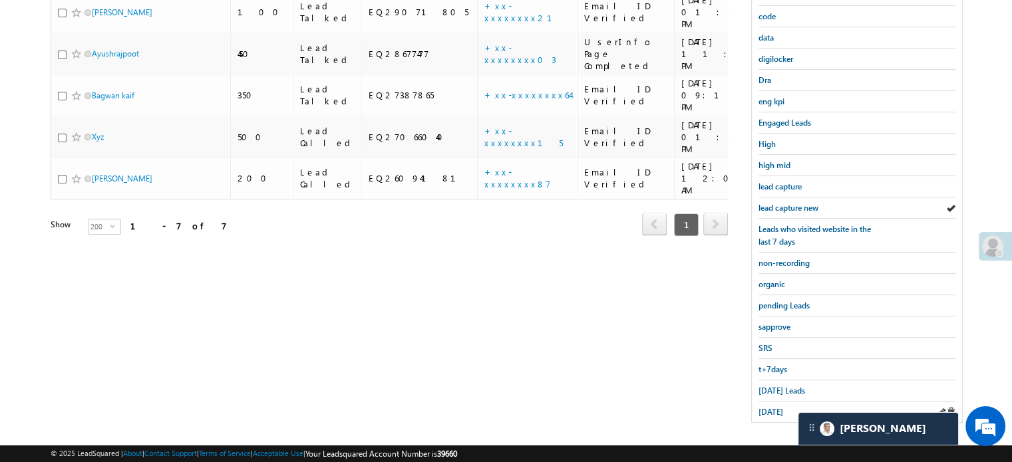
scroll to position [285, 0]
click at [783, 385] on span "Today's Leads" at bounding box center [781, 390] width 47 height 10
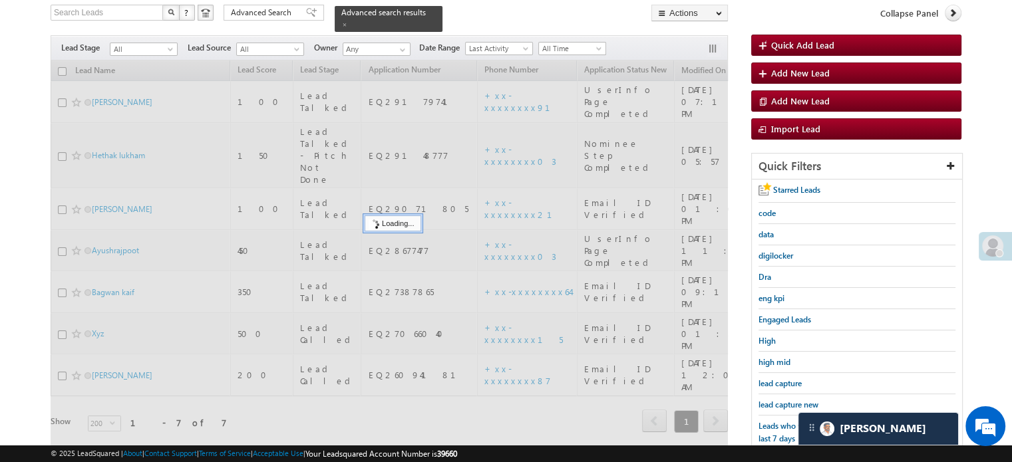
scroll to position [86, 0]
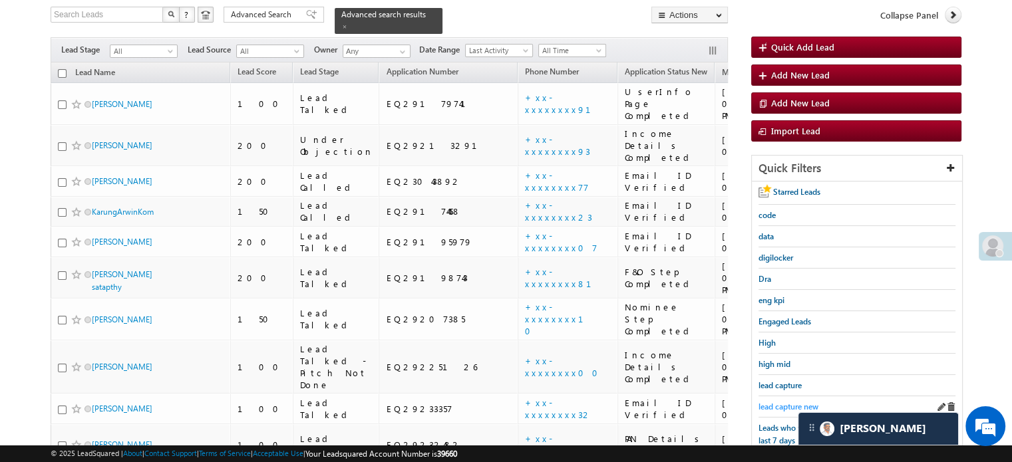
click at [790, 402] on span "lead capture new" at bounding box center [788, 407] width 60 height 10
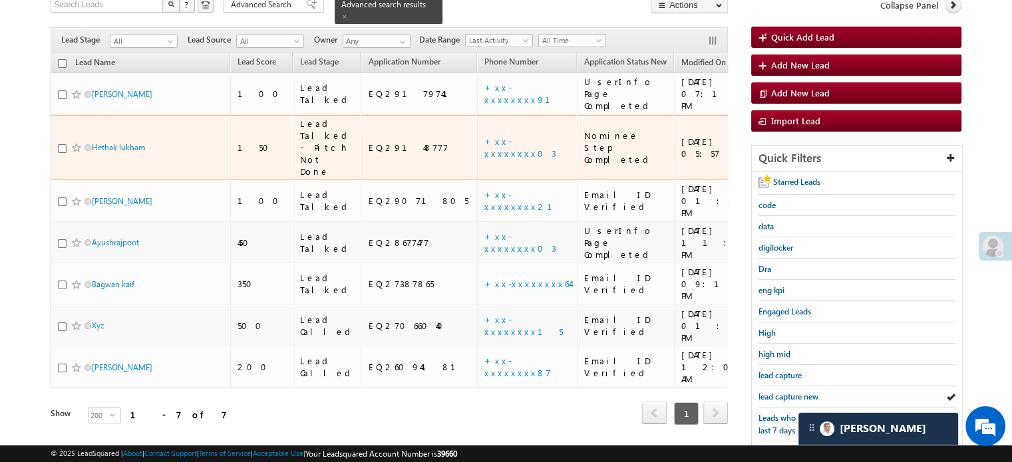
scroll to position [219, 0]
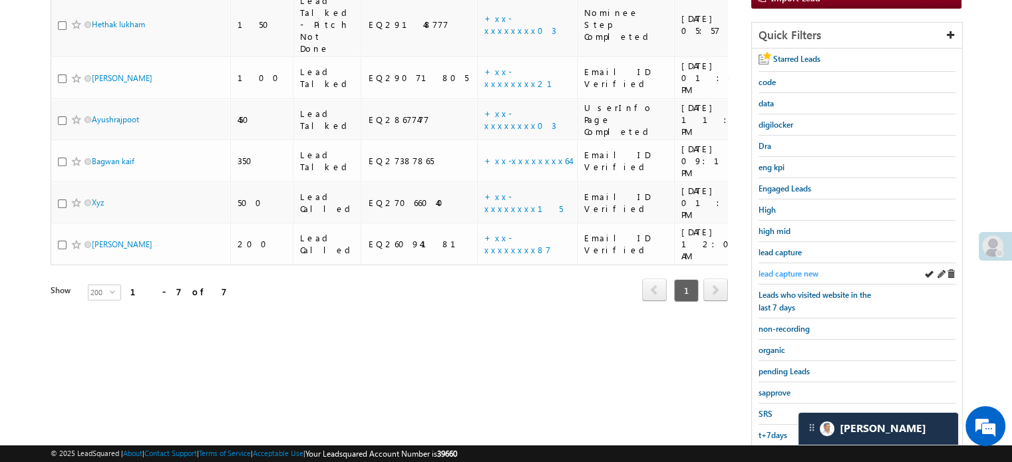
click at [790, 269] on span "lead capture new" at bounding box center [788, 274] width 60 height 10
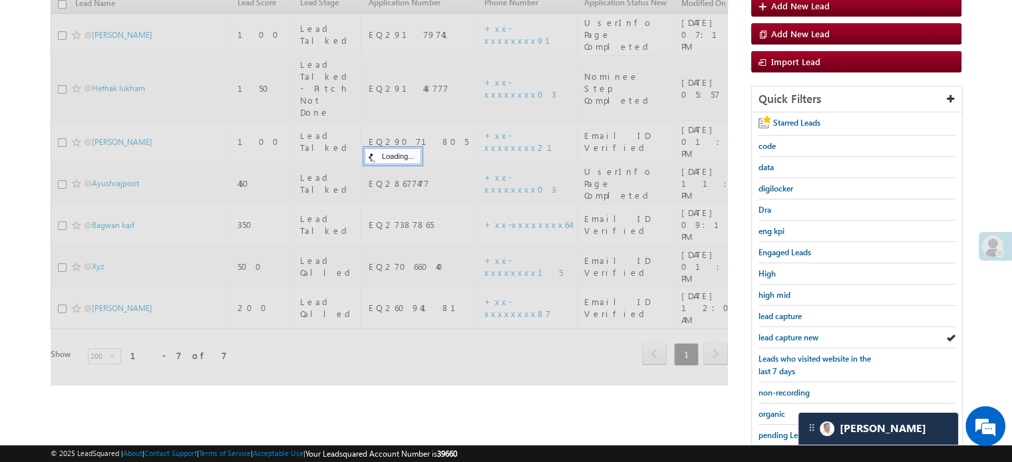
scroll to position [19, 0]
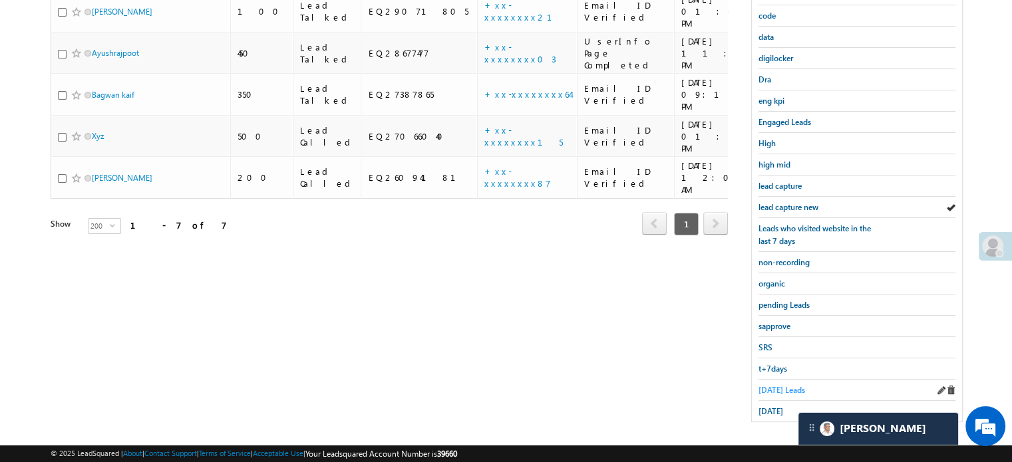
click at [774, 386] on span "Today's Leads" at bounding box center [781, 390] width 47 height 10
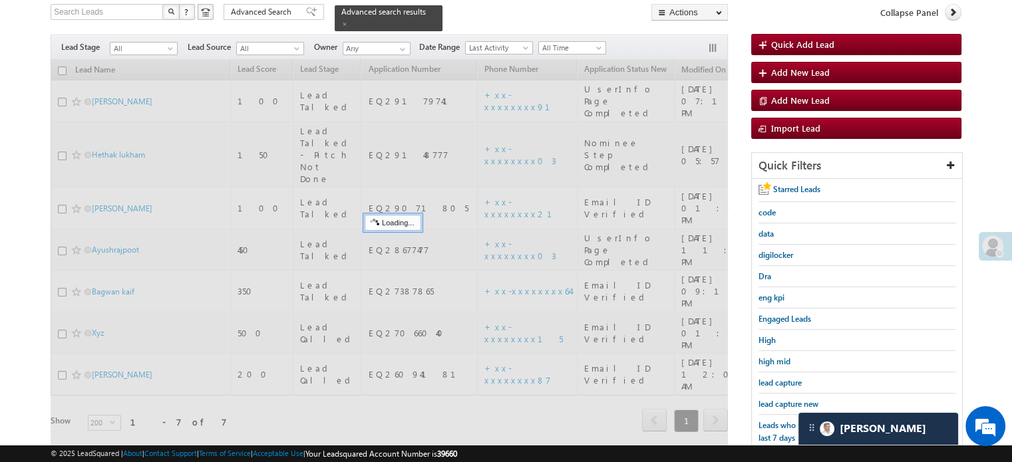
scroll to position [86, 0]
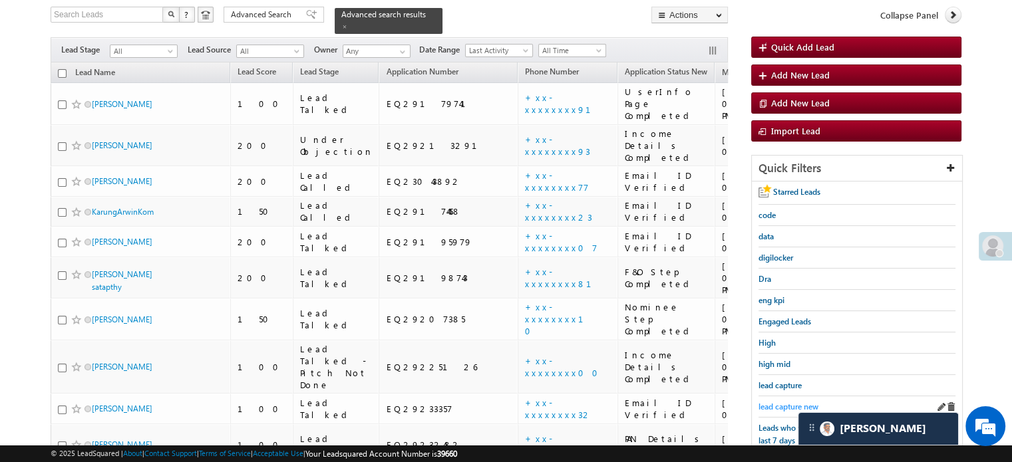
click at [778, 402] on span "lead capture new" at bounding box center [788, 407] width 60 height 10
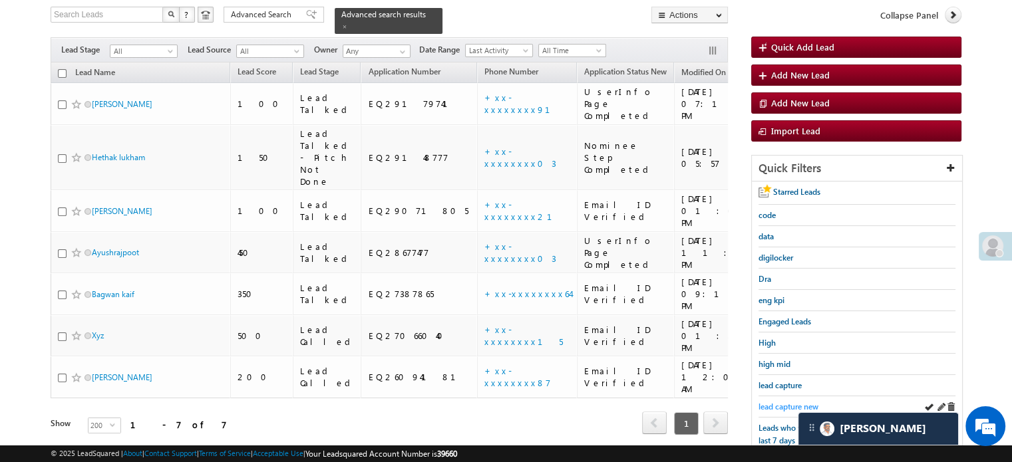
click at [788, 402] on span "lead capture new" at bounding box center [788, 407] width 60 height 10
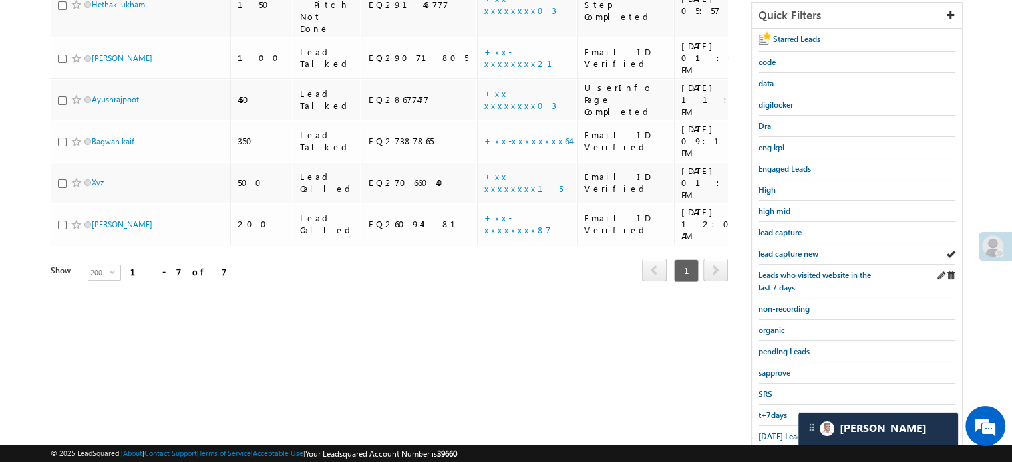
scroll to position [285, 0]
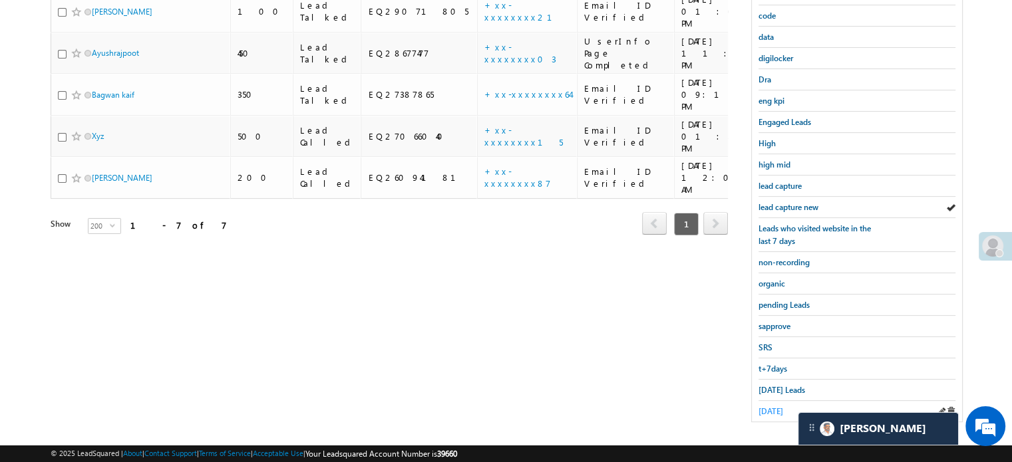
click at [768, 406] on span "yesterday" at bounding box center [770, 411] width 25 height 10
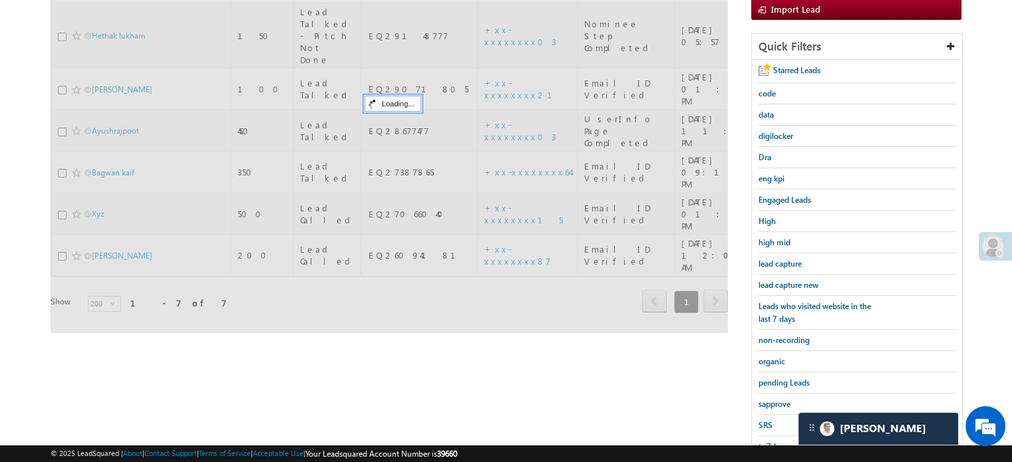
scroll to position [86, 0]
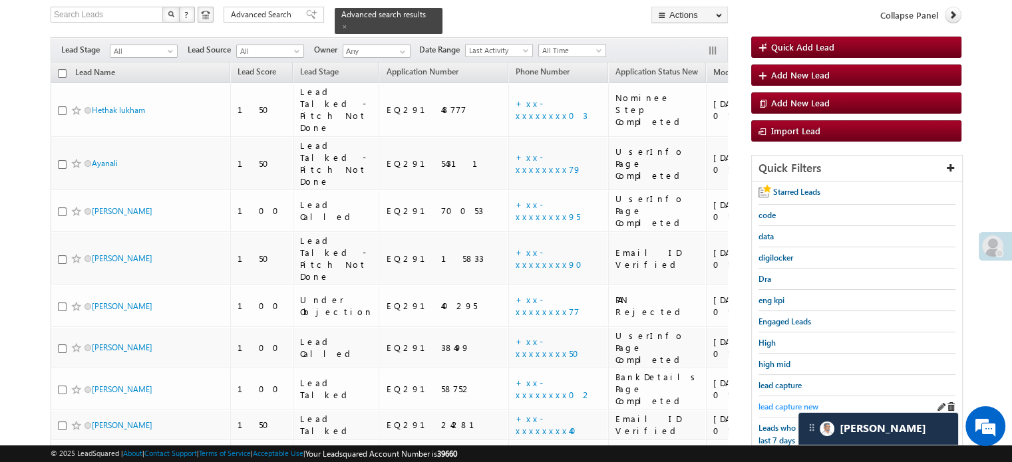
click at [769, 404] on span "lead capture new" at bounding box center [788, 407] width 60 height 10
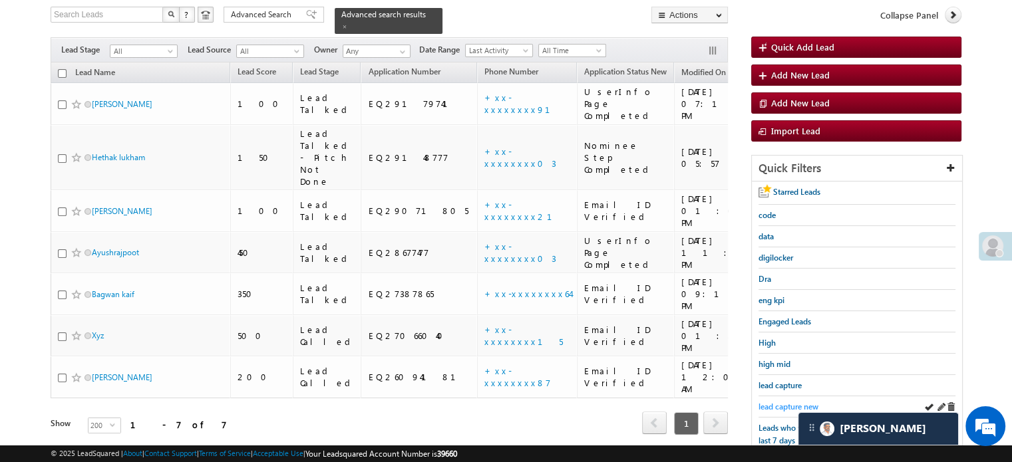
click at [801, 407] on span "lead capture new" at bounding box center [788, 407] width 60 height 10
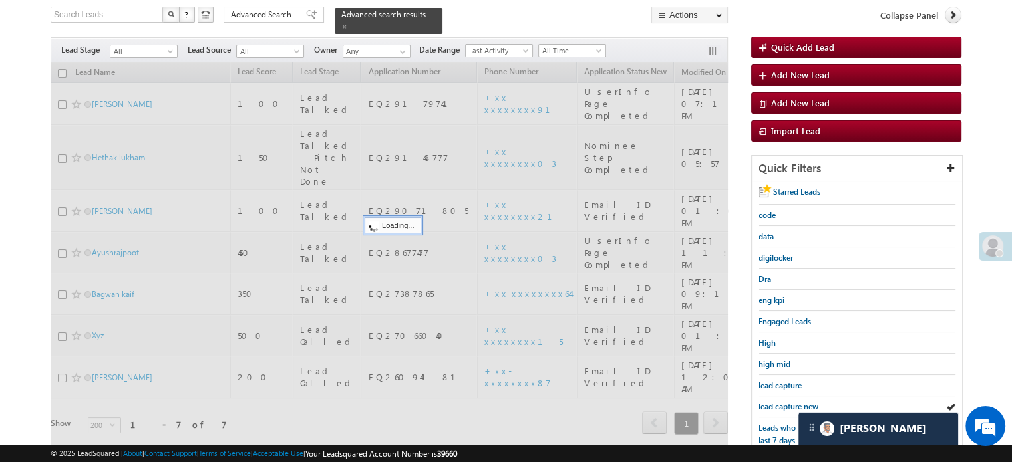
click at [799, 407] on span "lead capture new" at bounding box center [788, 407] width 60 height 10
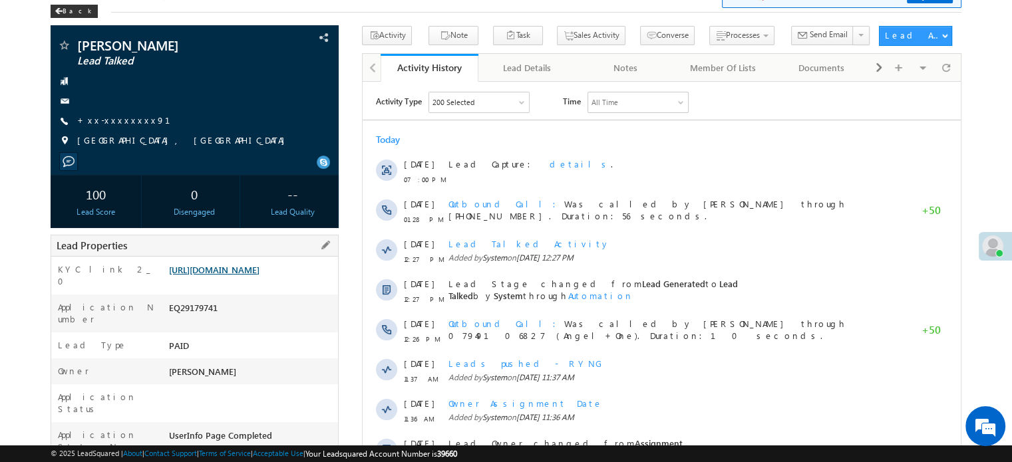
click at [259, 275] on link "[URL][DOMAIN_NAME]" at bounding box center [214, 269] width 90 height 11
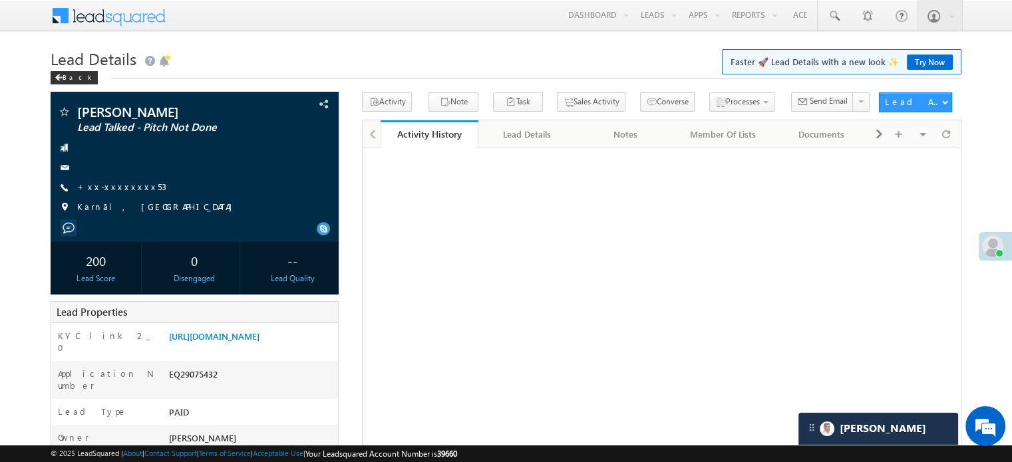
scroll to position [6216, 0]
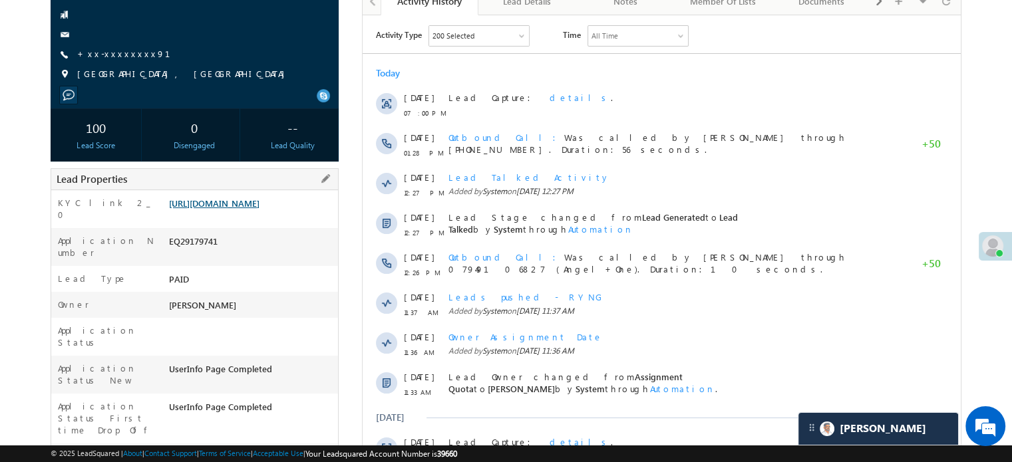
click at [245, 209] on link "[URL][DOMAIN_NAME]" at bounding box center [214, 203] width 90 height 11
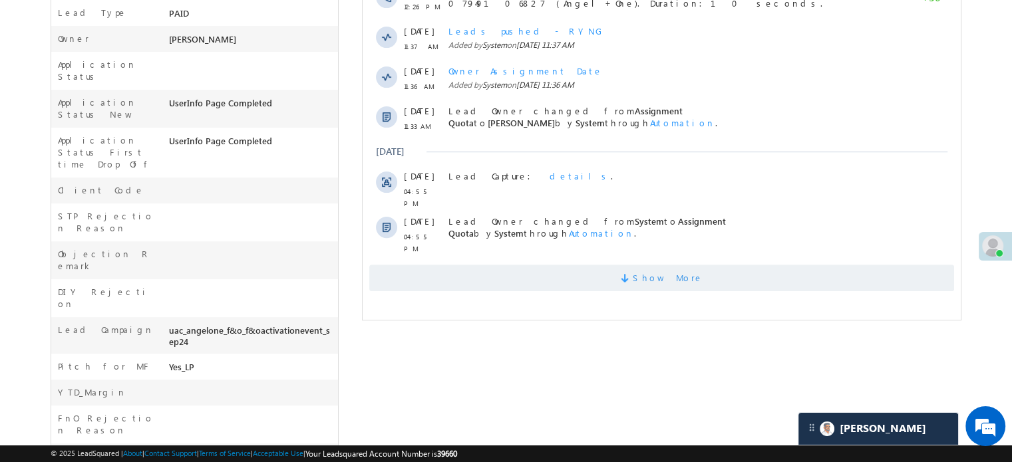
click at [520, 265] on span "Show More" at bounding box center [661, 278] width 585 height 27
